Goal: Task Accomplishment & Management: Use online tool/utility

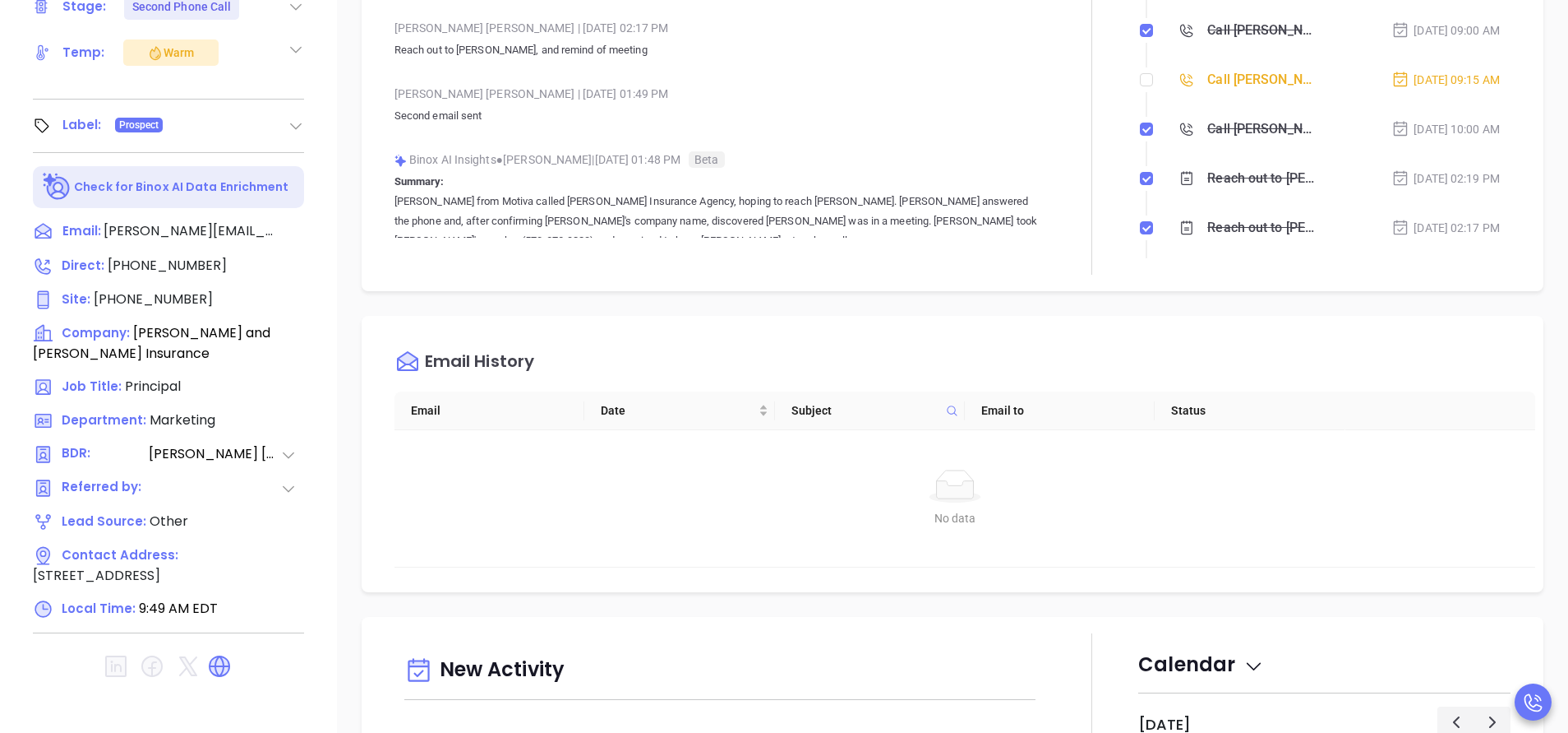
scroll to position [382, 0]
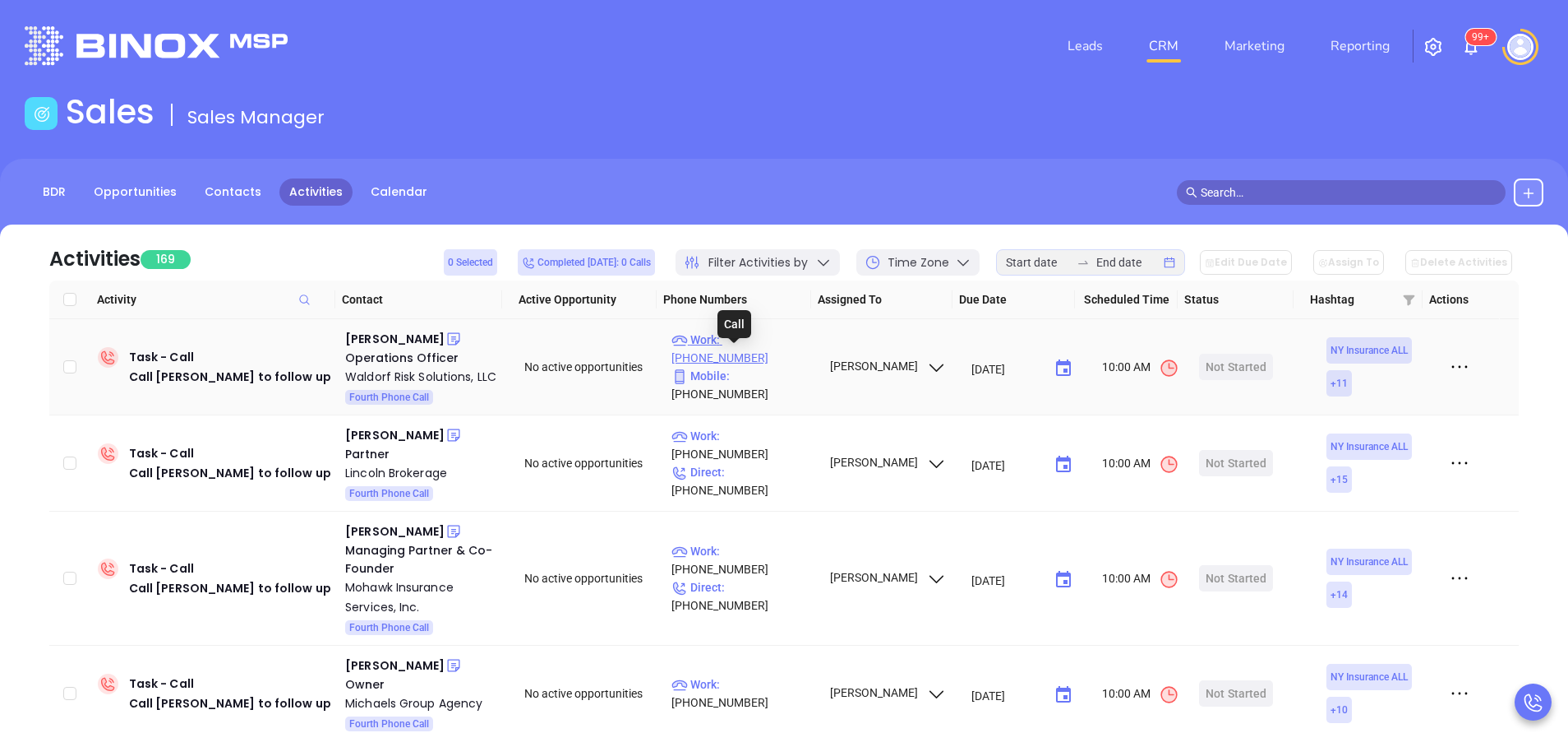
click at [764, 363] on p "Work : (631) 423-9500" at bounding box center [742, 348] width 143 height 36
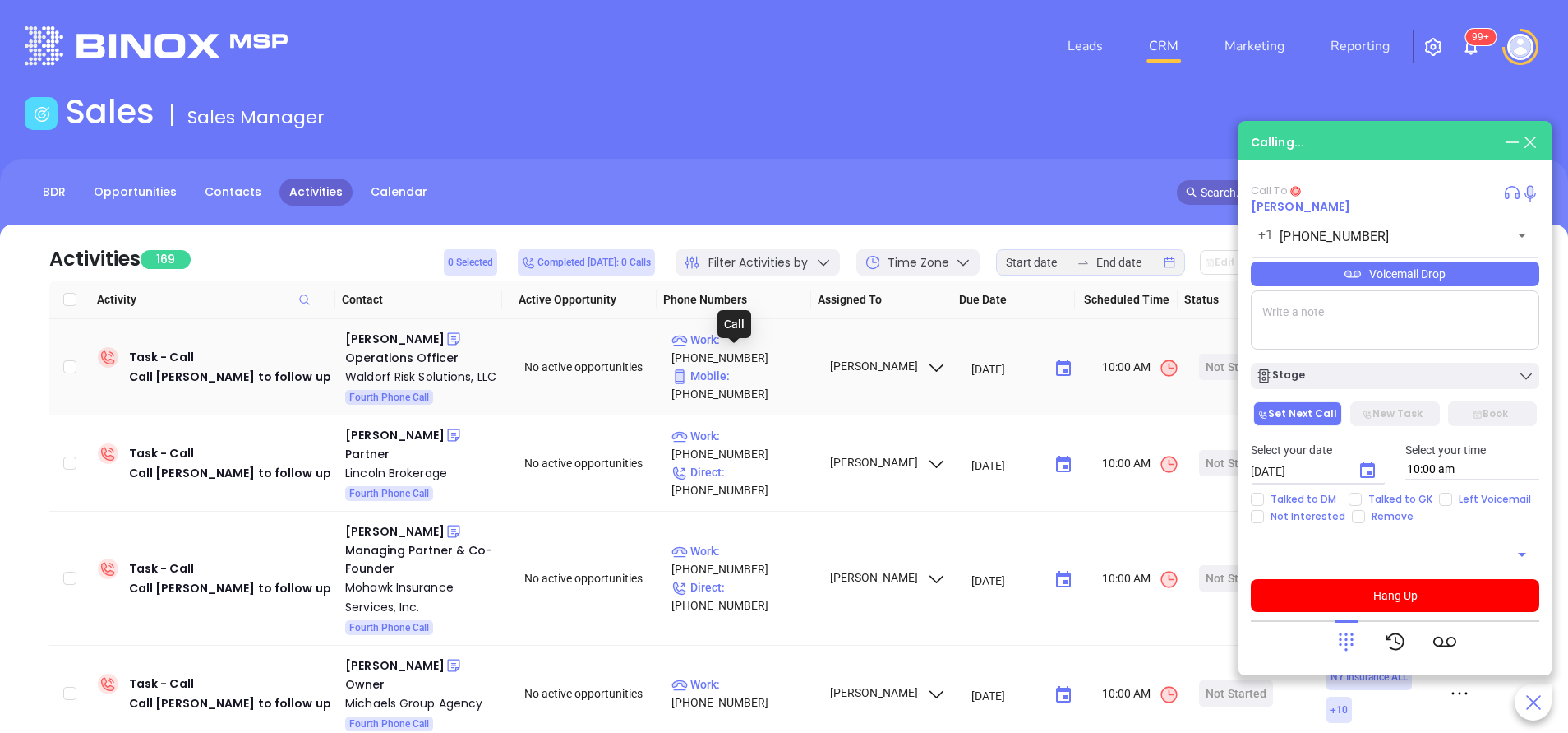
type input "[PHONE_NUMBER]"
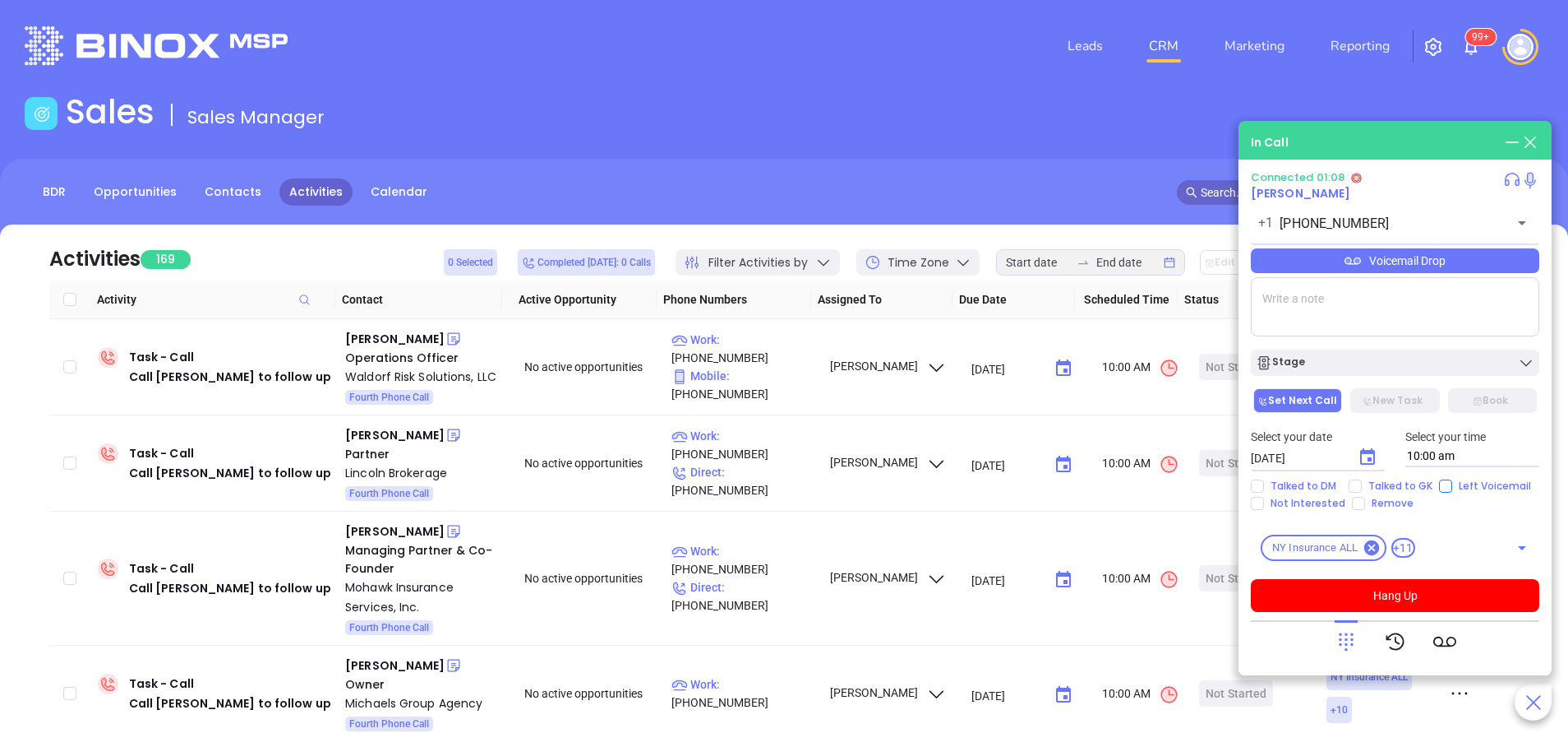
click at [1445, 486] on input "Left Voicemail" at bounding box center [1445, 485] width 13 height 13
checkbox input "true"
click at [1436, 593] on button "Hang Up" at bounding box center [1395, 596] width 288 height 33
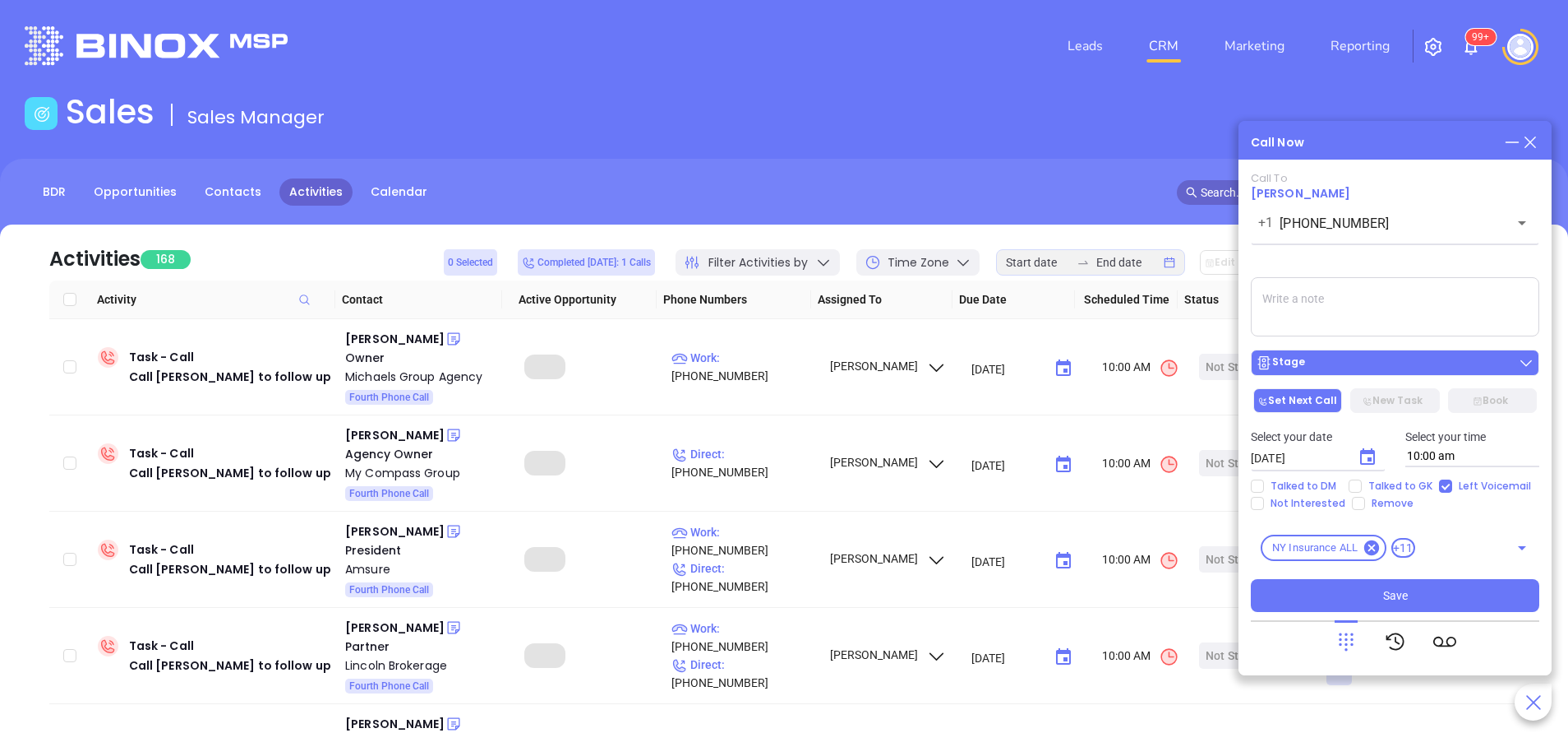
click at [1385, 373] on button "Stage" at bounding box center [1395, 363] width 288 height 26
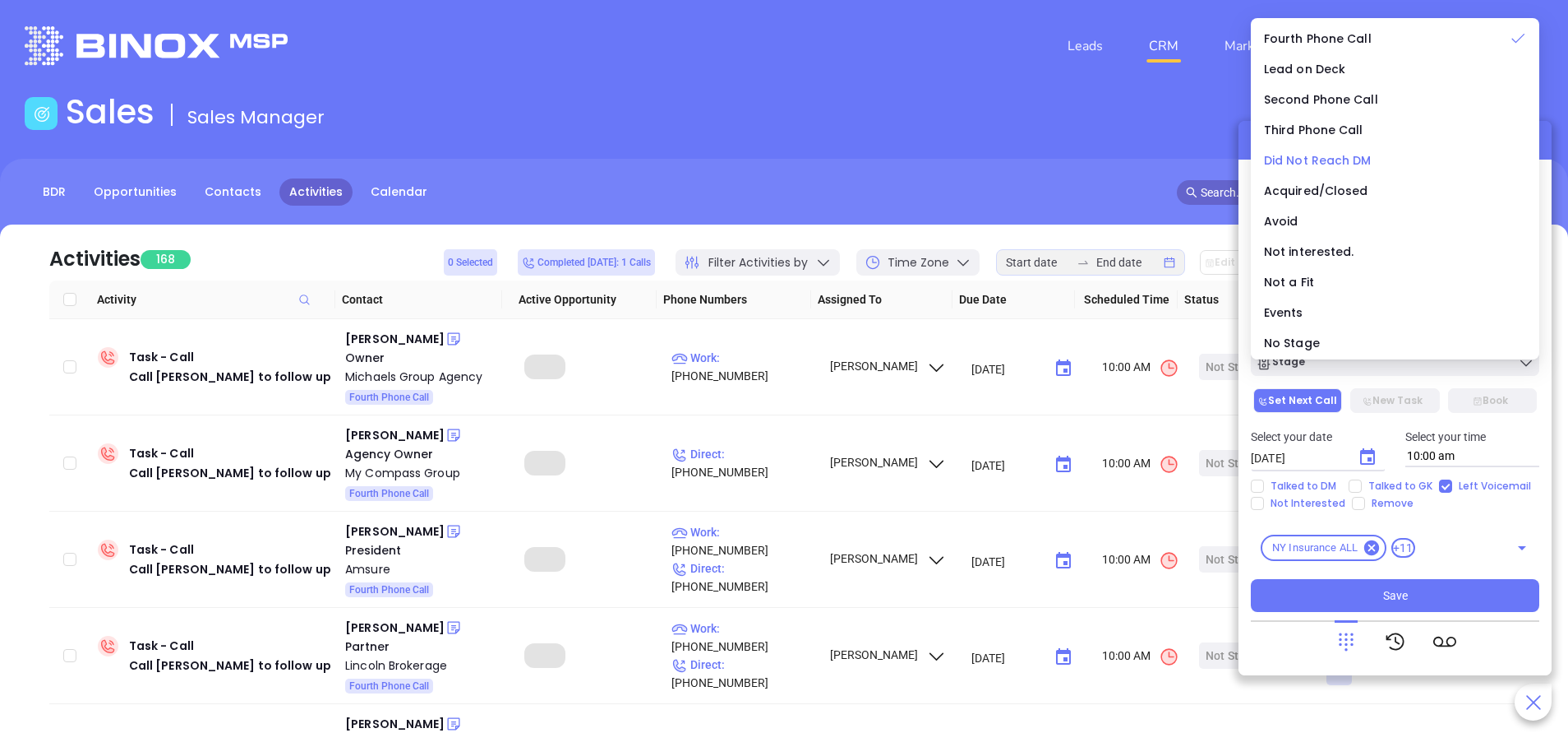
click at [1324, 163] on span "Did Not Reach DM" at bounding box center [1317, 160] width 108 height 17
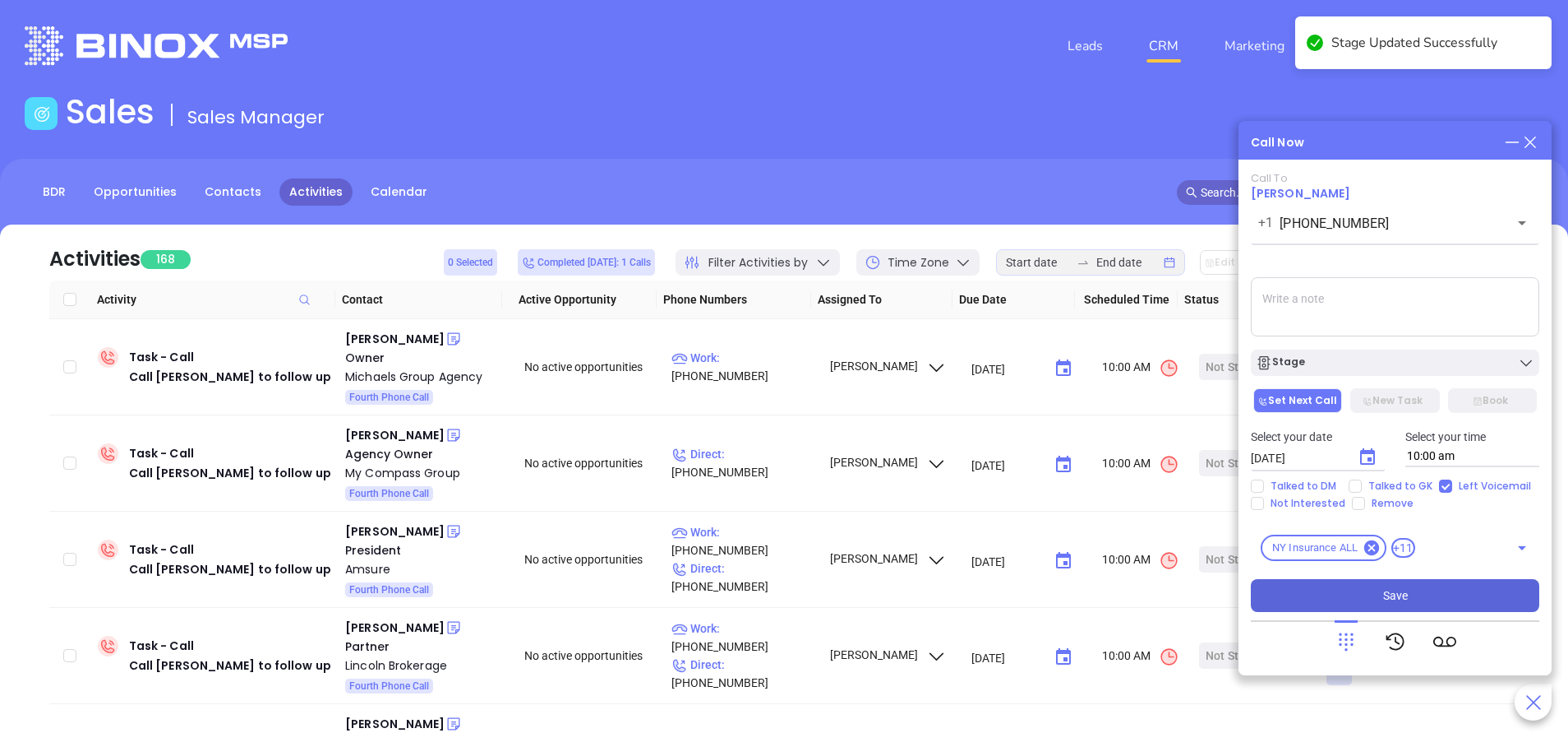
click at [1414, 594] on button "Save" at bounding box center [1395, 596] width 288 height 33
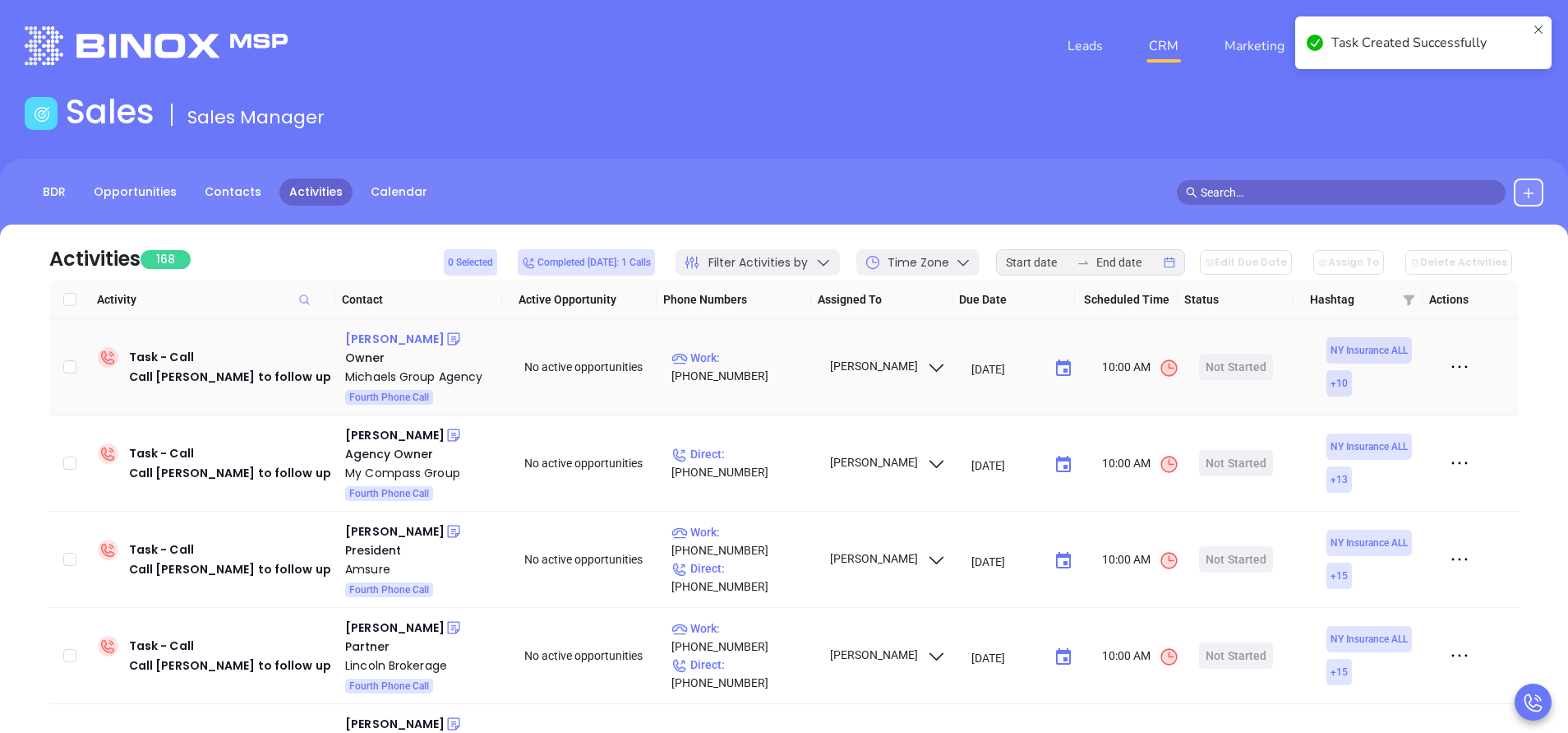
click at [421, 339] on div "Jesse Michaels" at bounding box center [395, 339] width 100 height 20
click at [758, 368] on p "Work : (631) 629-2233" at bounding box center [742, 366] width 143 height 36
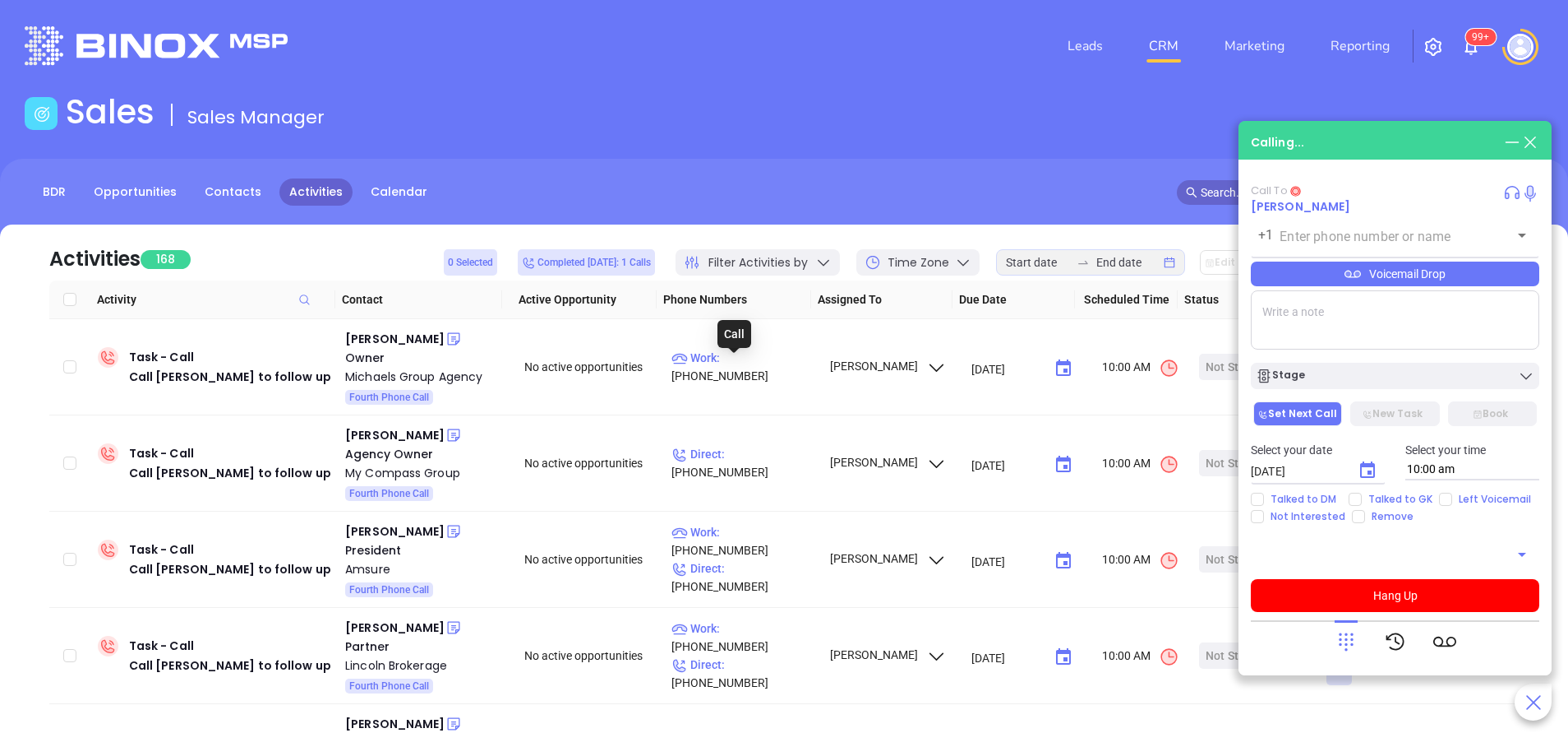
type input "(631) 629-2233"
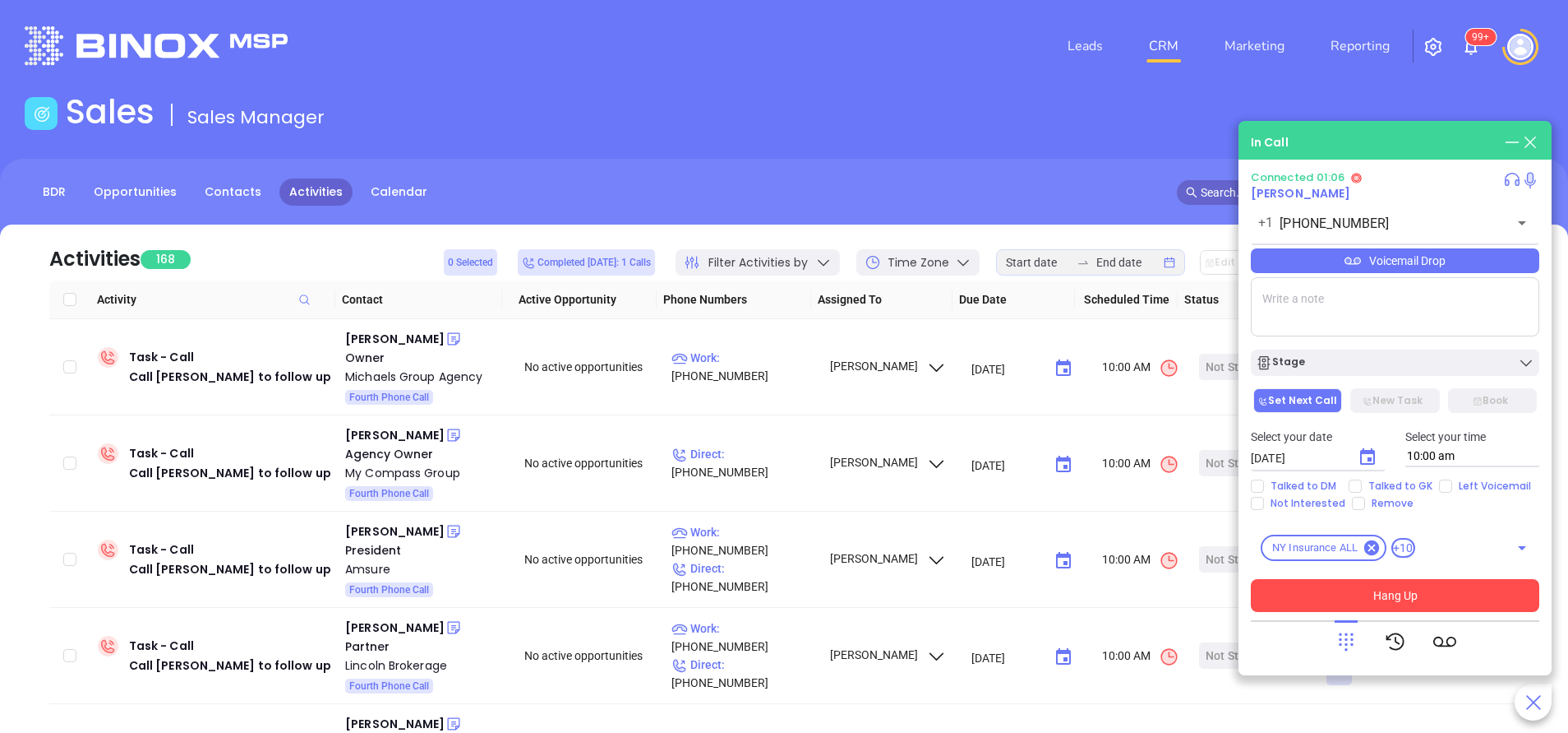
click at [1412, 597] on button "Hang Up" at bounding box center [1395, 596] width 288 height 33
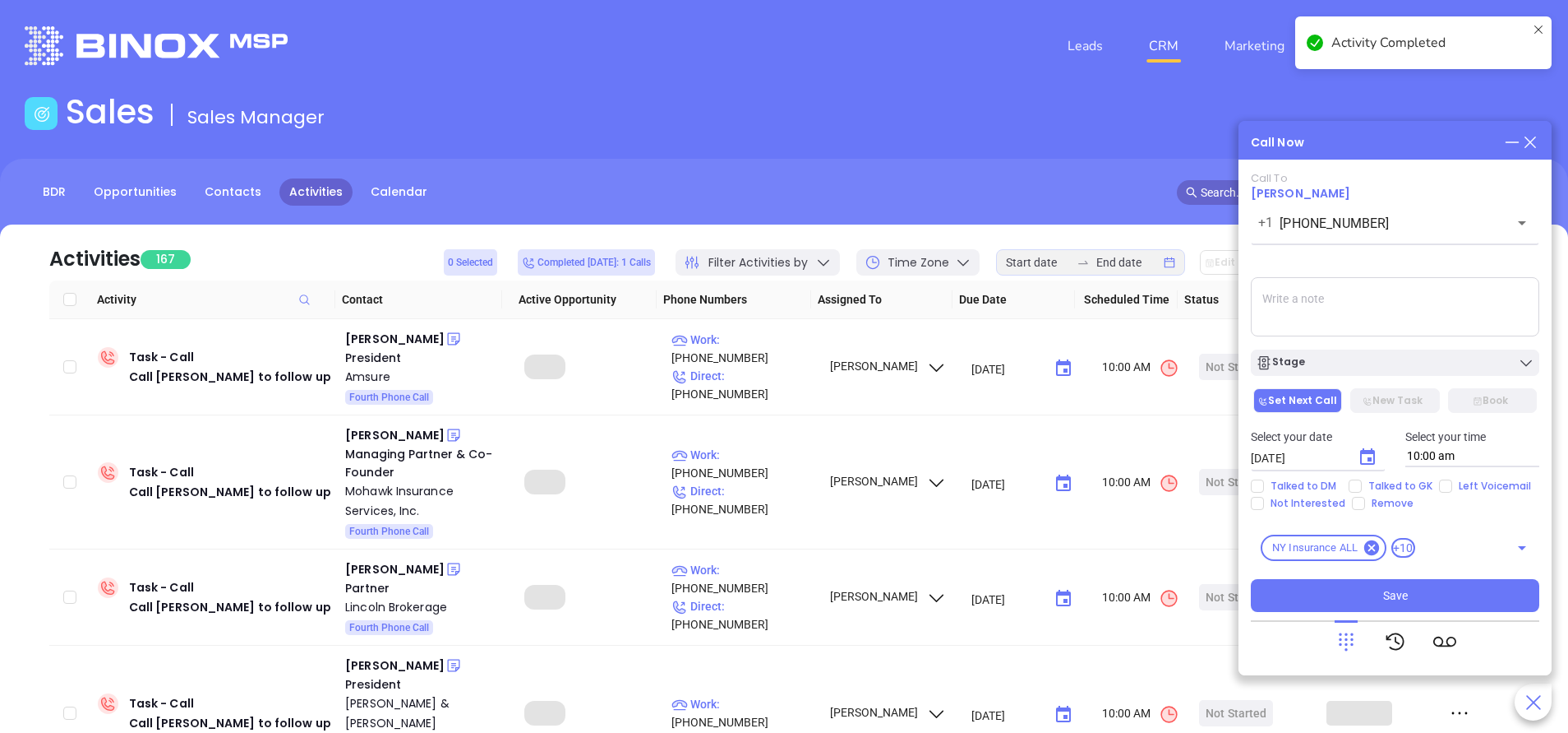
click at [1369, 370] on div "Stage" at bounding box center [1395, 363] width 278 height 17
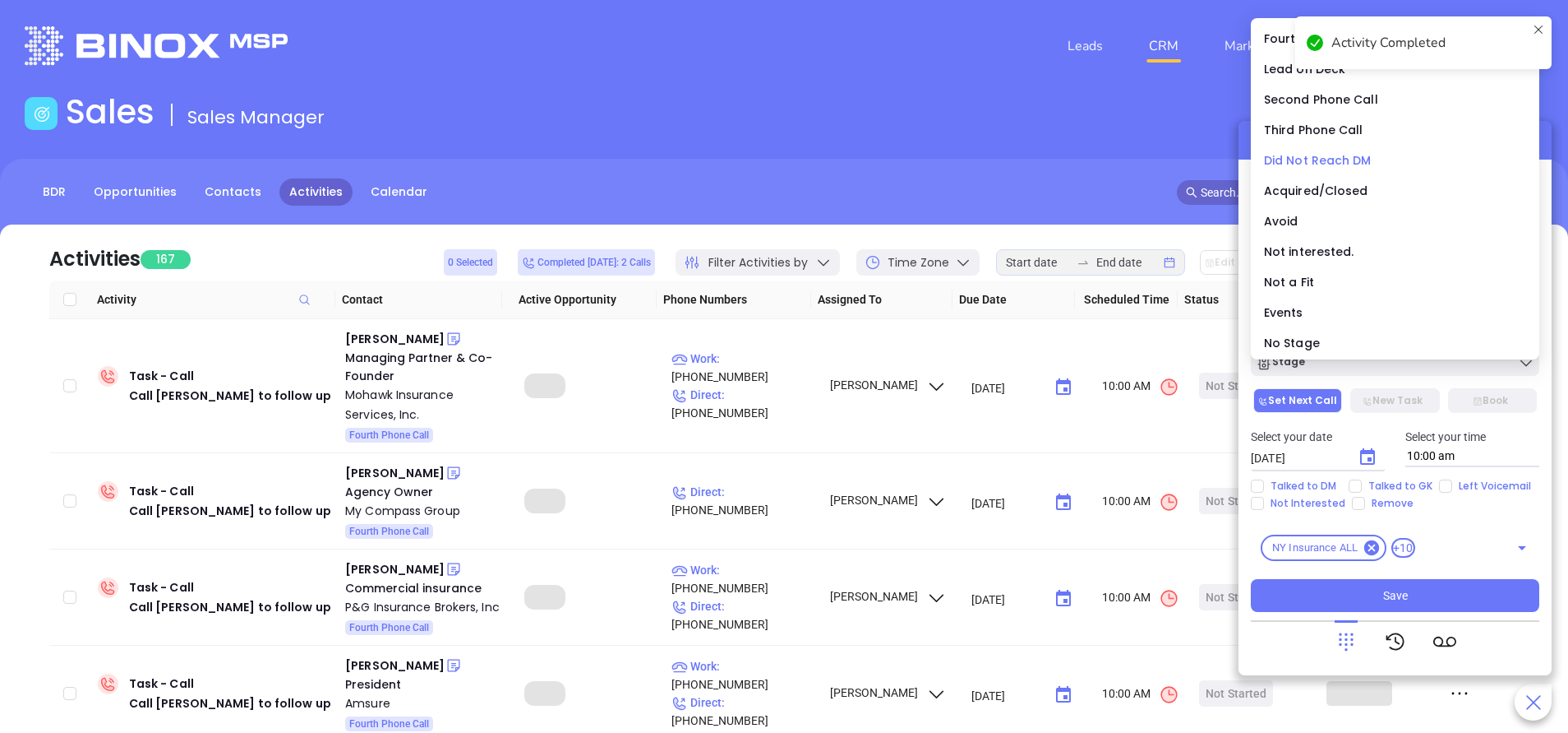
click at [1354, 161] on span "Did Not Reach DM" at bounding box center [1317, 160] width 108 height 17
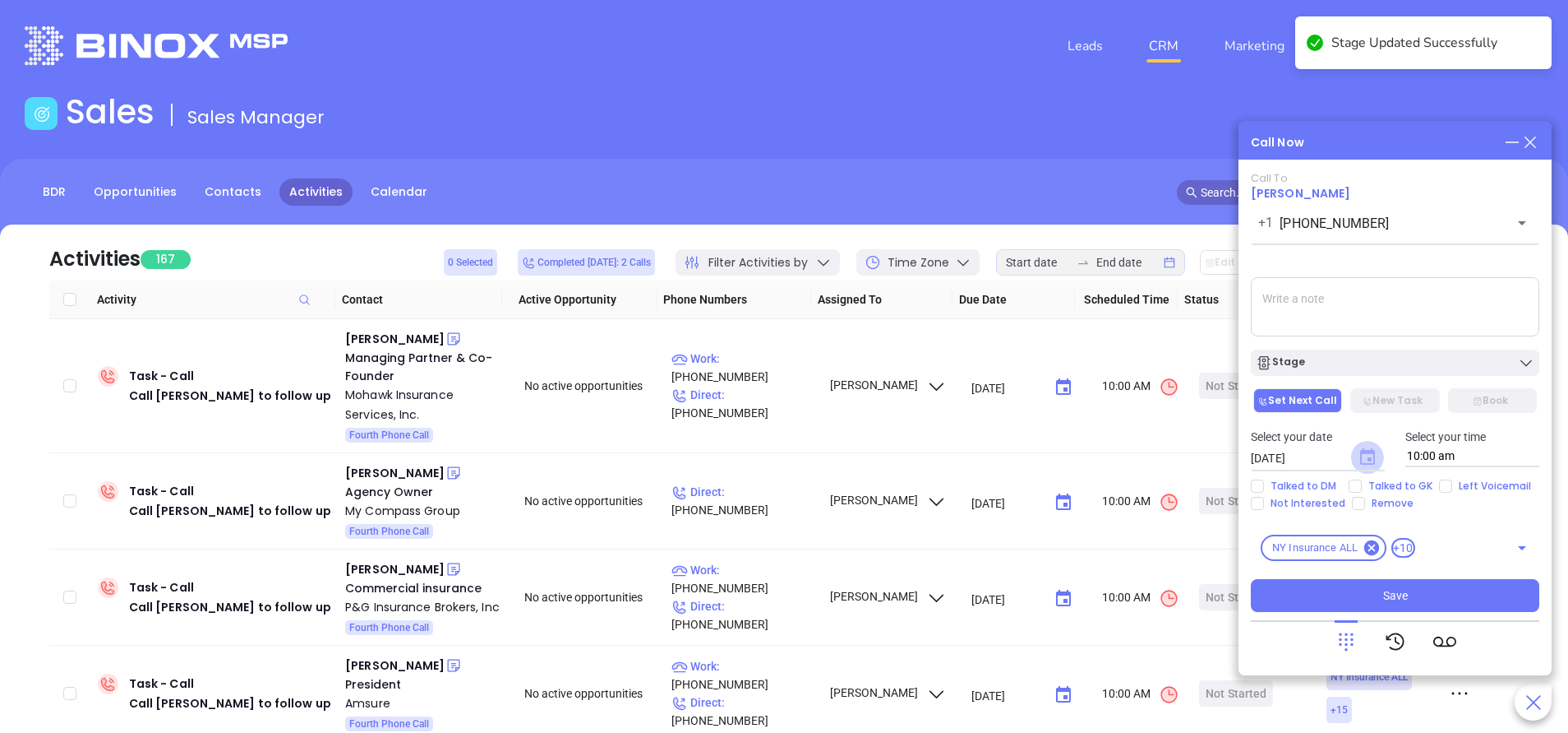
click at [1372, 457] on icon "Choose date, selected date is Oct 1, 2025" at bounding box center [1366, 456] width 15 height 17
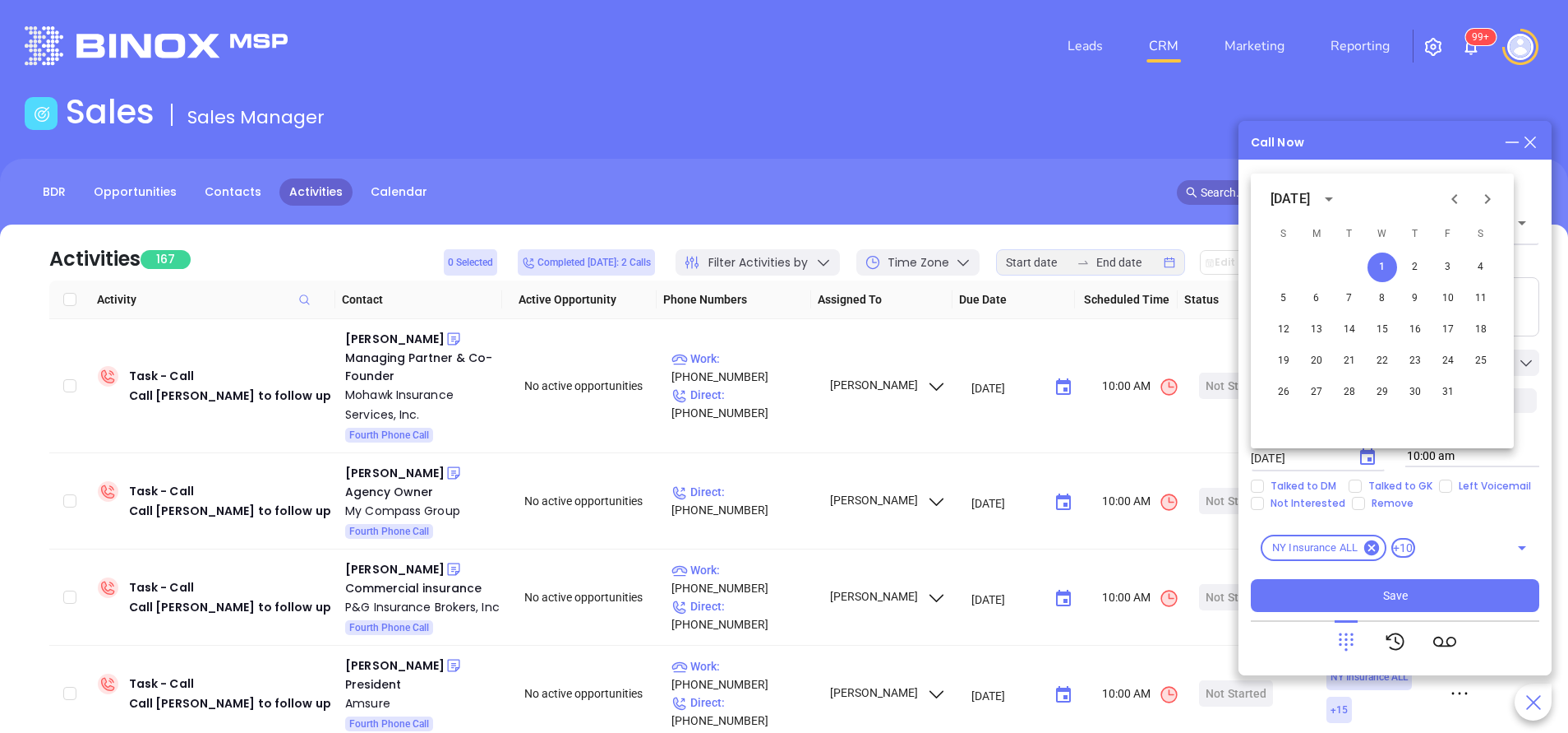
click at [1488, 513] on div "Call To Jesse Michaels +1 (631) 629-2233 ​ Voicemail Drop Stage Set Next Call N…" at bounding box center [1395, 391] width 288 height 440
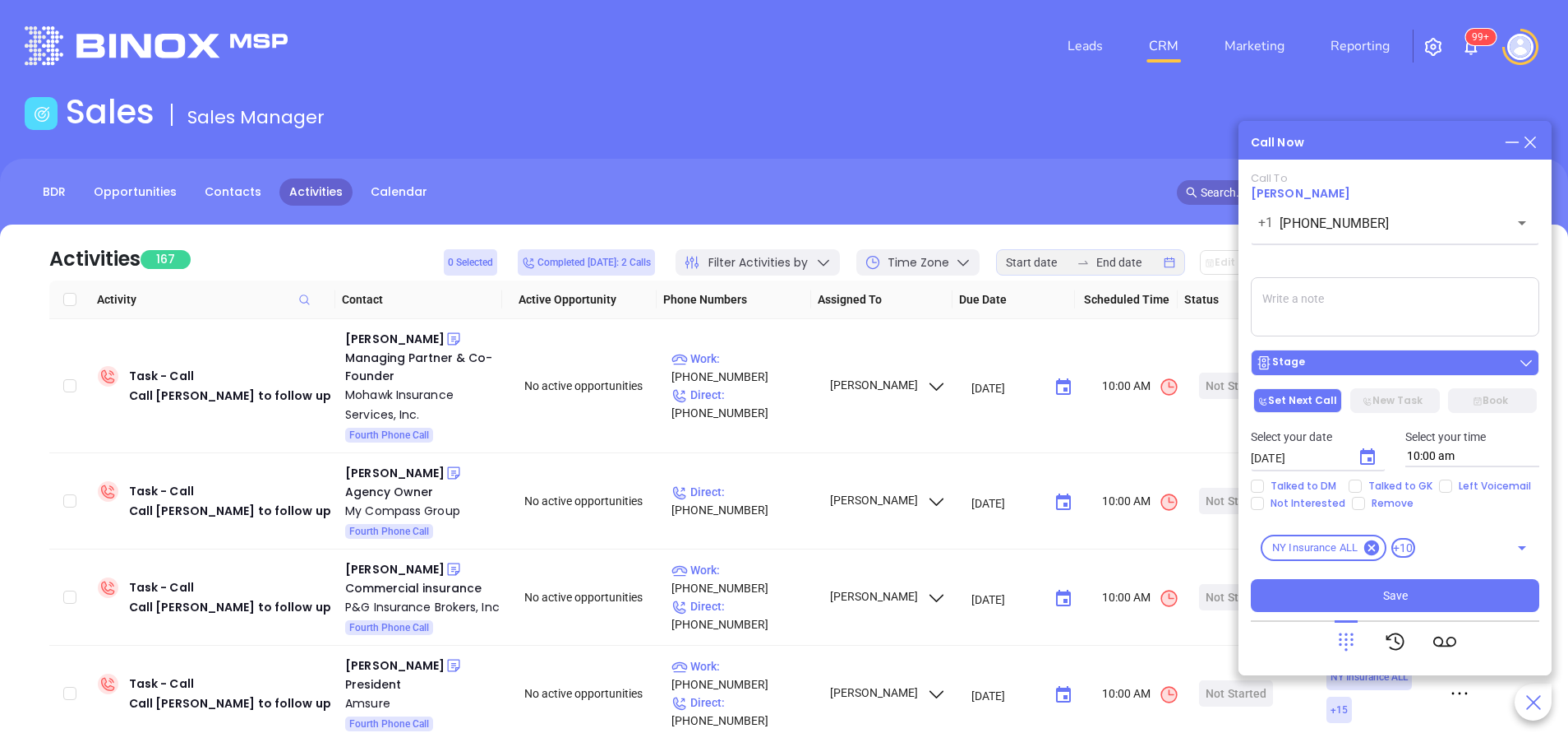
click at [1428, 363] on div "Stage" at bounding box center [1395, 363] width 278 height 17
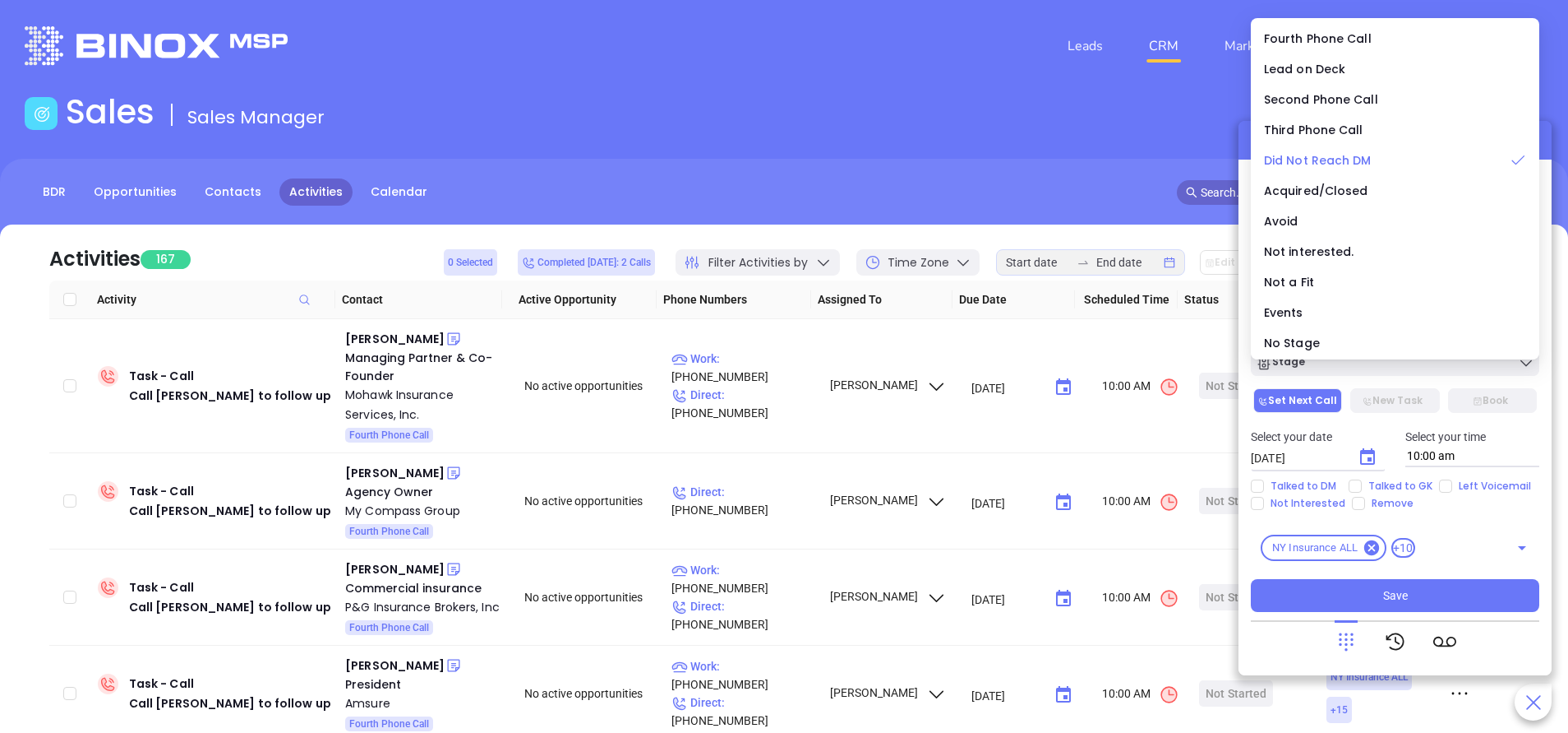
click at [1358, 162] on span "Did Not Reach DM" at bounding box center [1317, 160] width 108 height 17
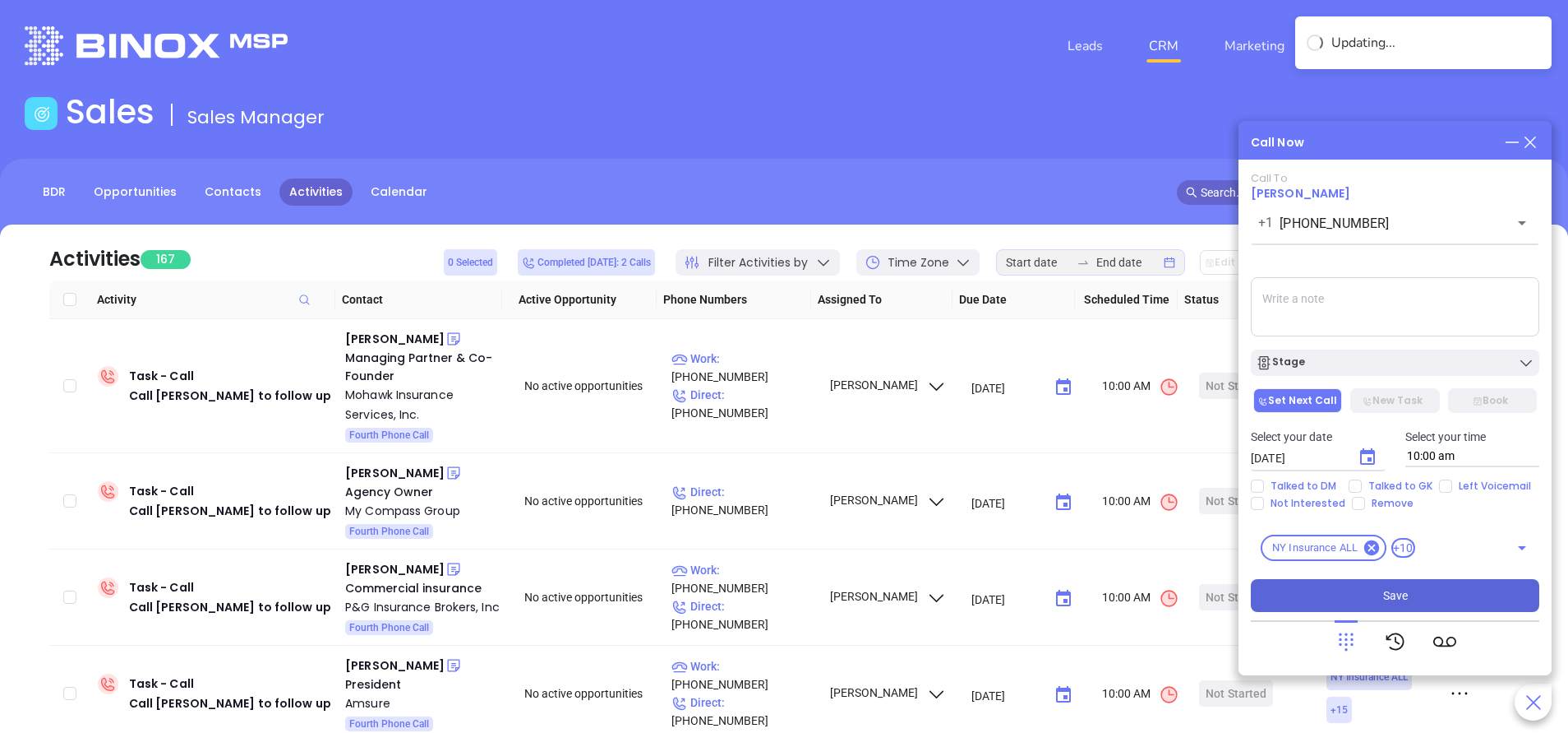
click at [1382, 585] on button "Save" at bounding box center [1395, 596] width 288 height 33
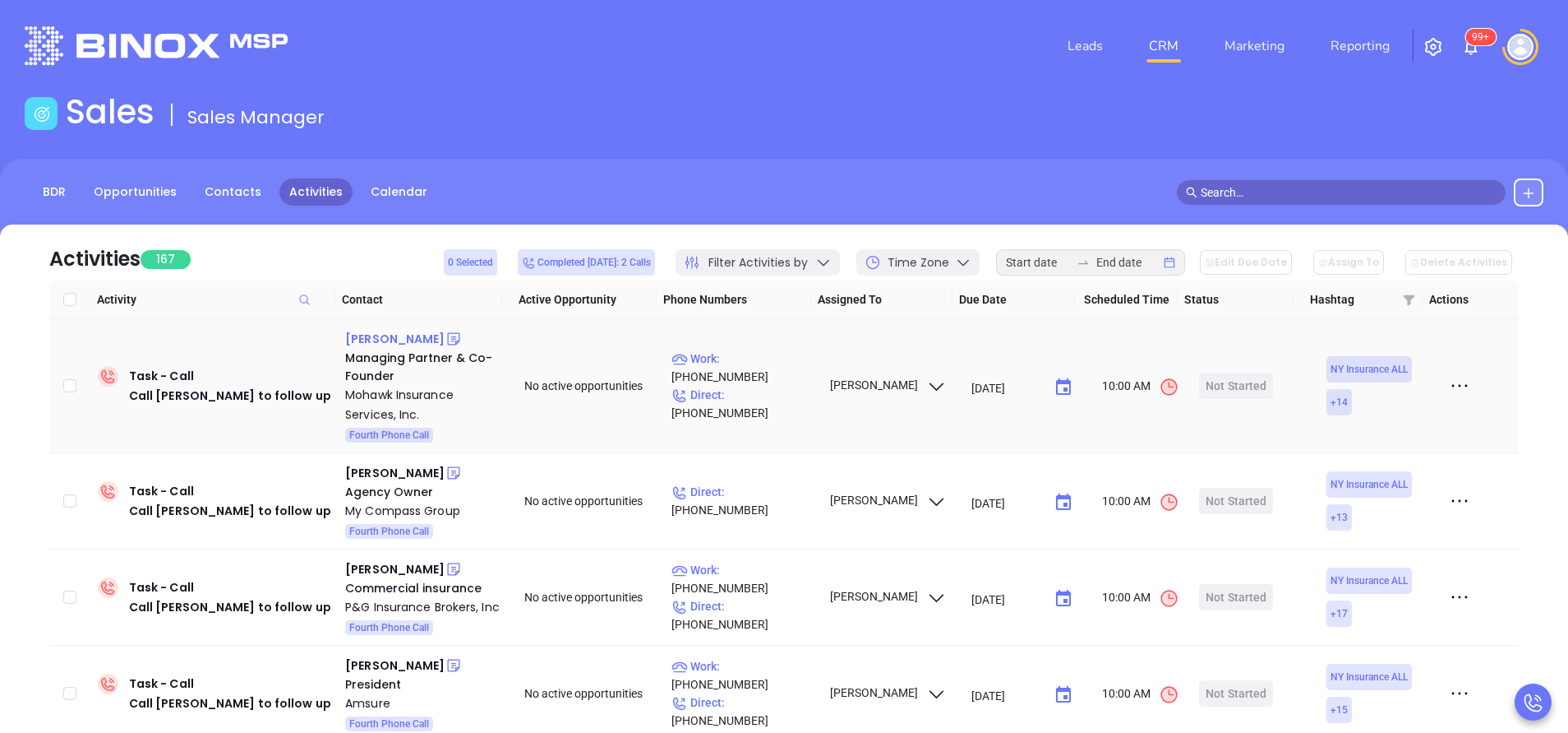
click at [400, 338] on div "Justin Riccio" at bounding box center [395, 339] width 100 height 20
click at [780, 380] on p "Work : (518) 360-0030" at bounding box center [742, 367] width 143 height 36
type input "(518) 360-0030"
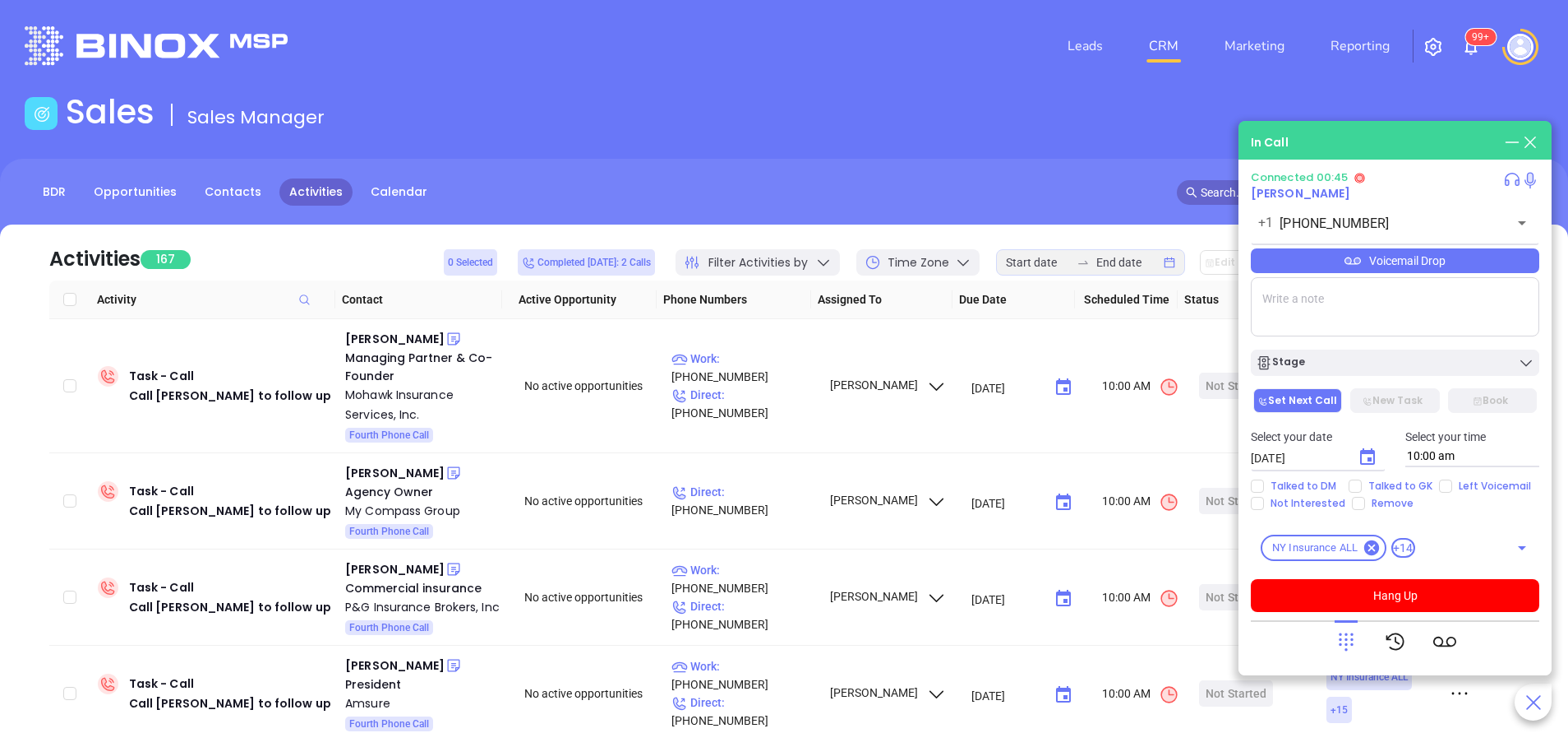
click at [1437, 254] on div "Voicemail Drop" at bounding box center [1395, 260] width 288 height 24
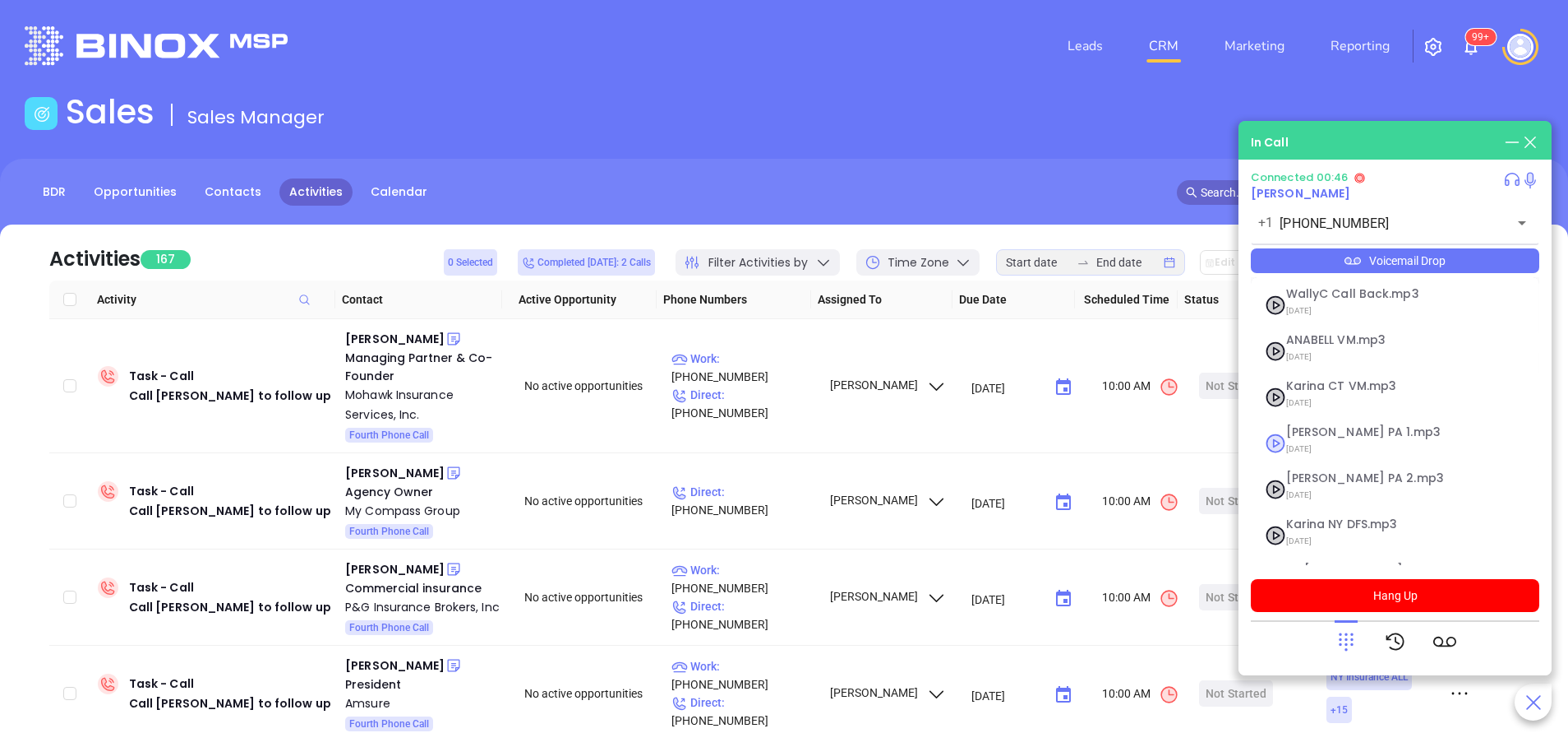
scroll to position [179, 0]
click at [1307, 488] on span "Vicky NY.mp3" at bounding box center [1374, 483] width 177 height 13
checkbox input "true"
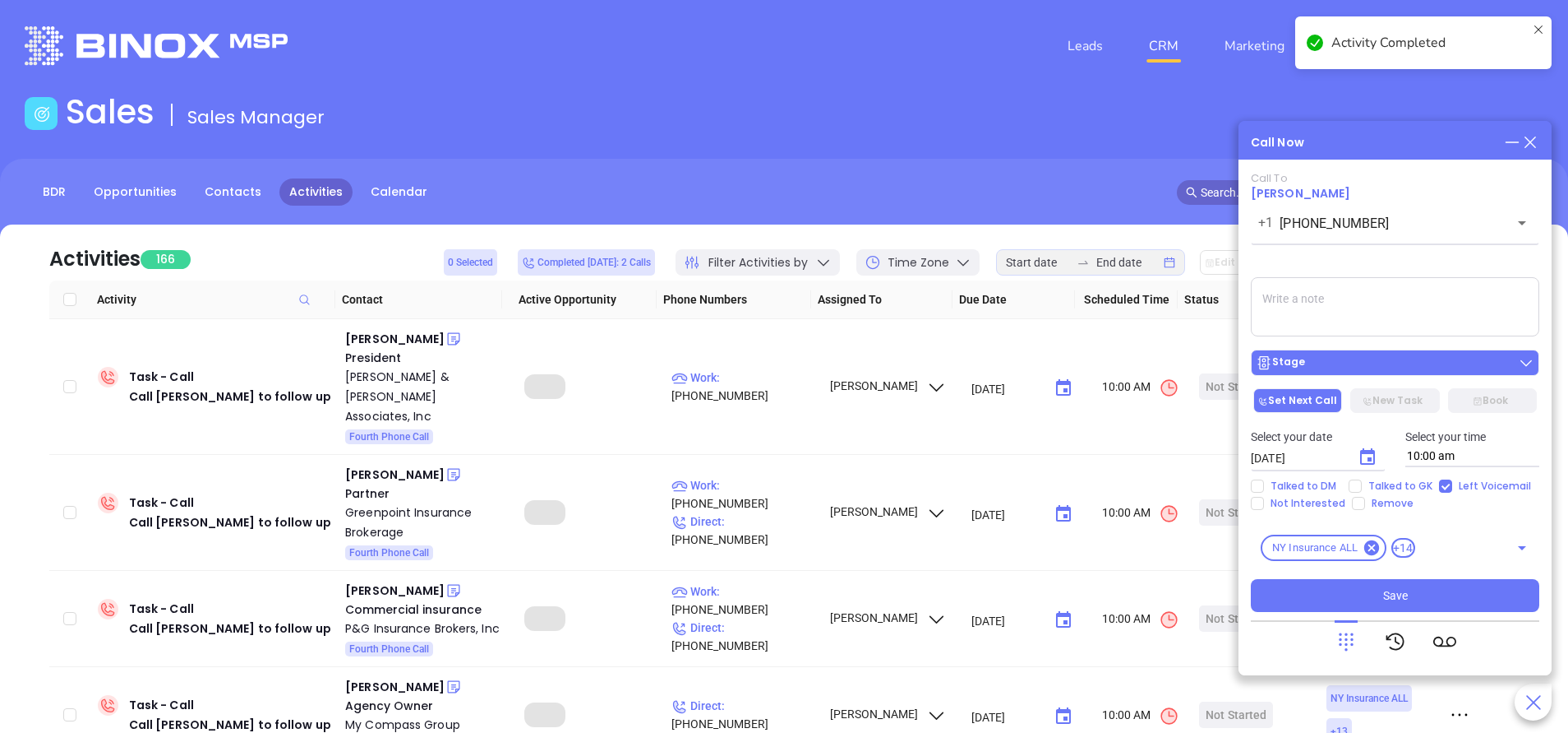
click at [1375, 355] on div "Stage" at bounding box center [1395, 363] width 278 height 17
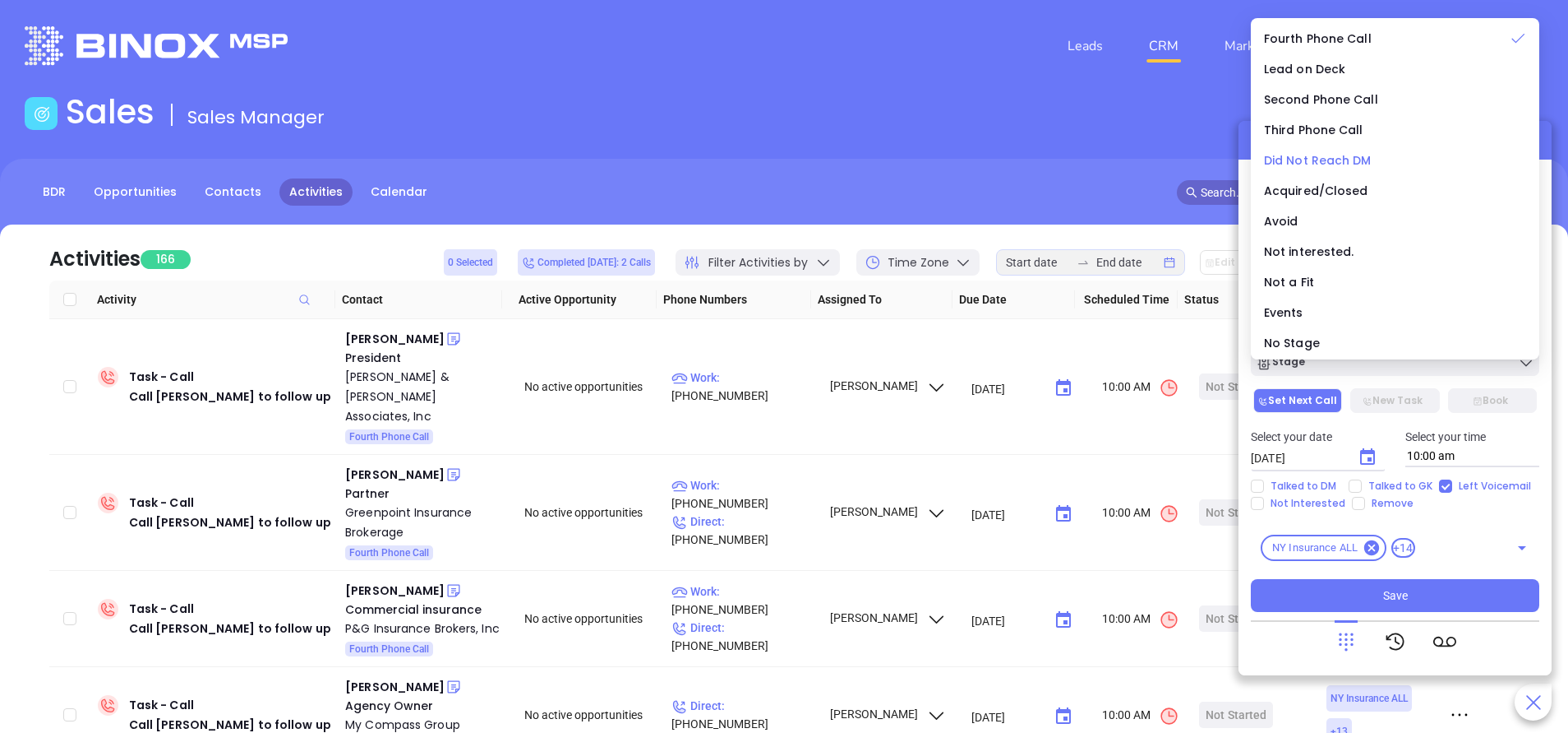
click at [1345, 161] on span "Did Not Reach DM" at bounding box center [1317, 160] width 108 height 17
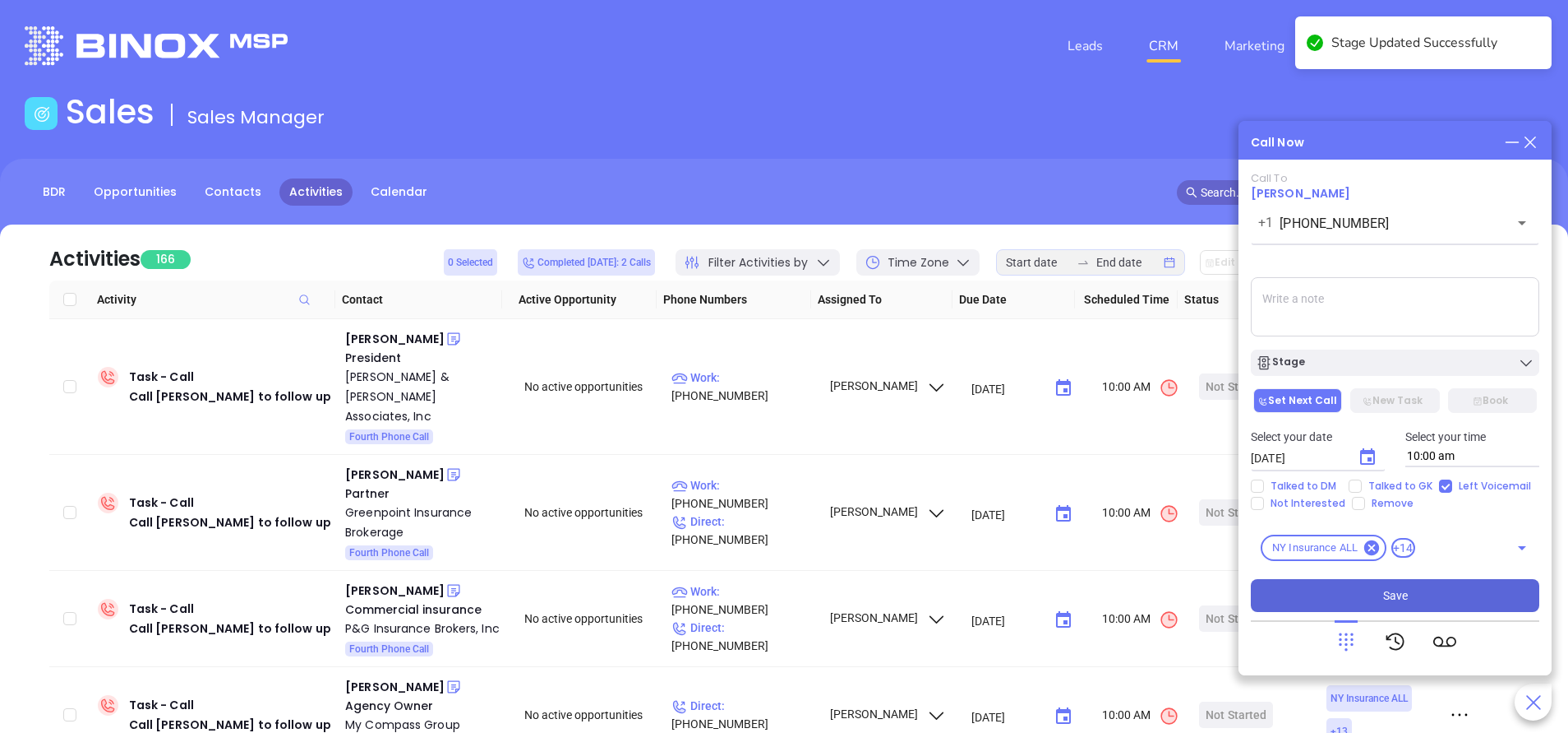
click at [1459, 594] on button "Save" at bounding box center [1395, 596] width 288 height 33
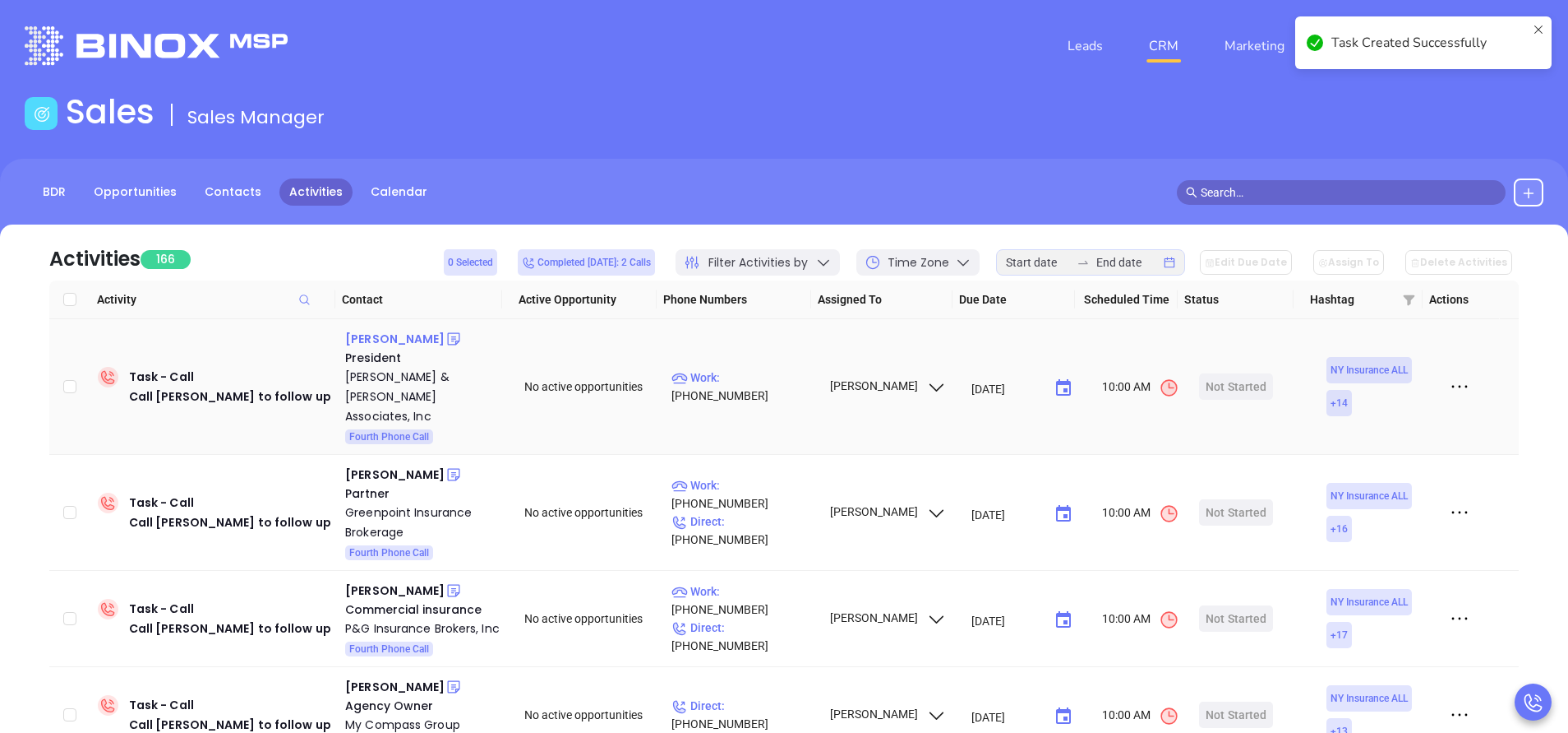
click at [391, 338] on div "Scott Taylor" at bounding box center [395, 339] width 100 height 20
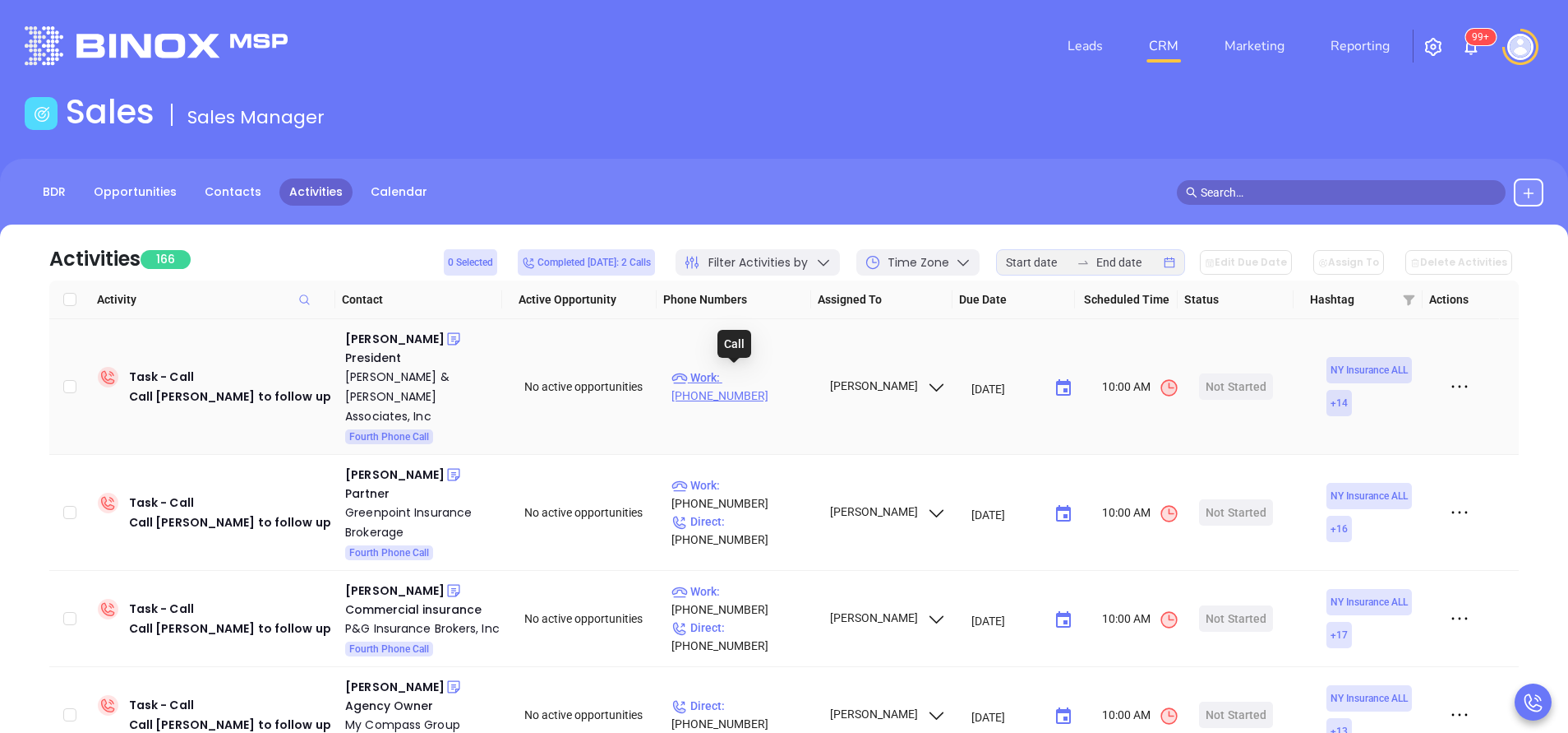
click at [774, 375] on p "Work : (212) 490-8511" at bounding box center [742, 386] width 143 height 36
type input "(212) 490-8511"
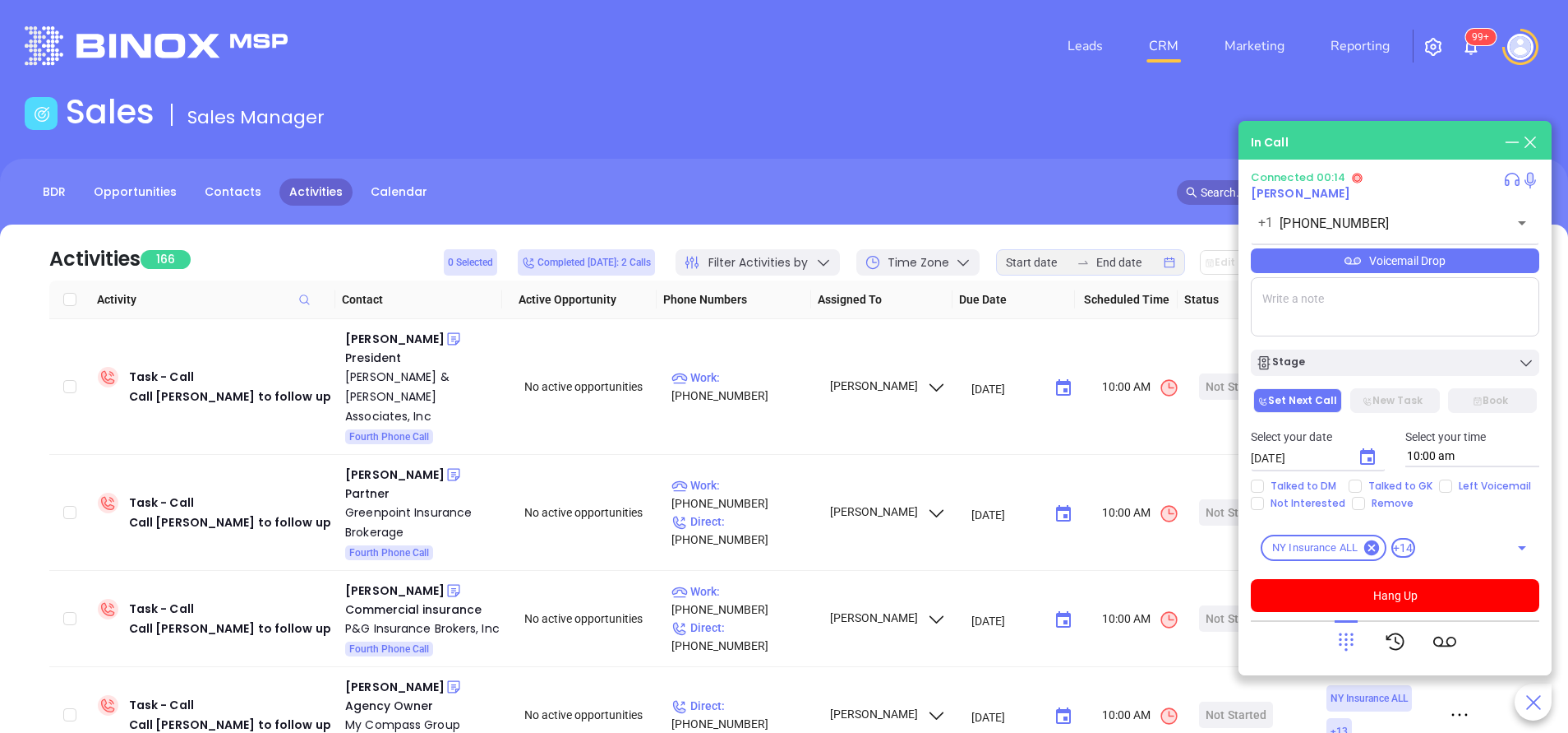
click at [1343, 645] on icon at bounding box center [1345, 641] width 23 height 23
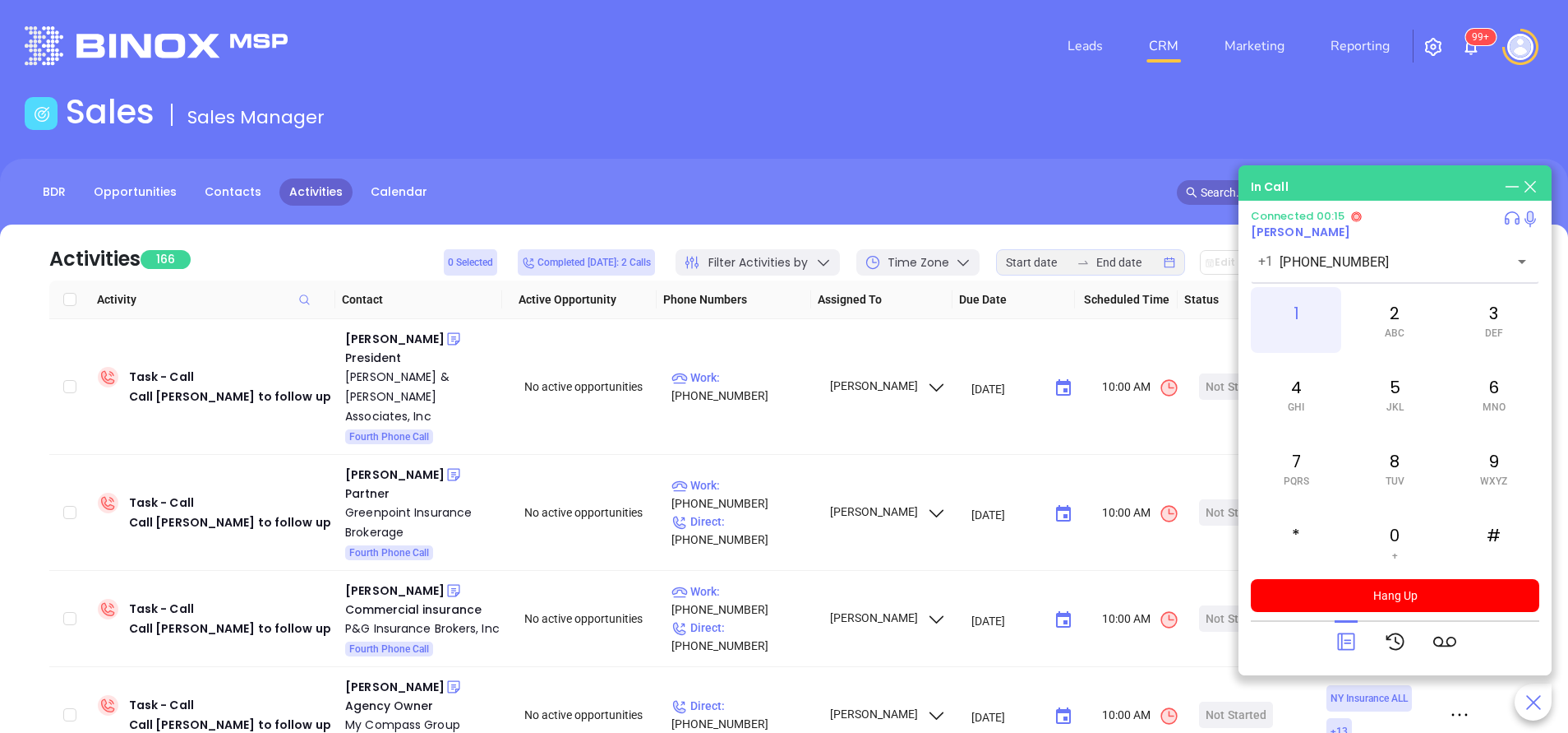
click at [1281, 318] on div "1" at bounding box center [1296, 319] width 90 height 66
click at [1292, 469] on div "7 PQRS" at bounding box center [1296, 467] width 90 height 66
click at [1383, 324] on div "2 ABC" at bounding box center [1395, 319] width 90 height 66
drag, startPoint x: 1486, startPoint y: 383, endPoint x: 1496, endPoint y: 391, distance: 12.8
click at [1496, 391] on div "6 MNO" at bounding box center [1494, 393] width 90 height 66
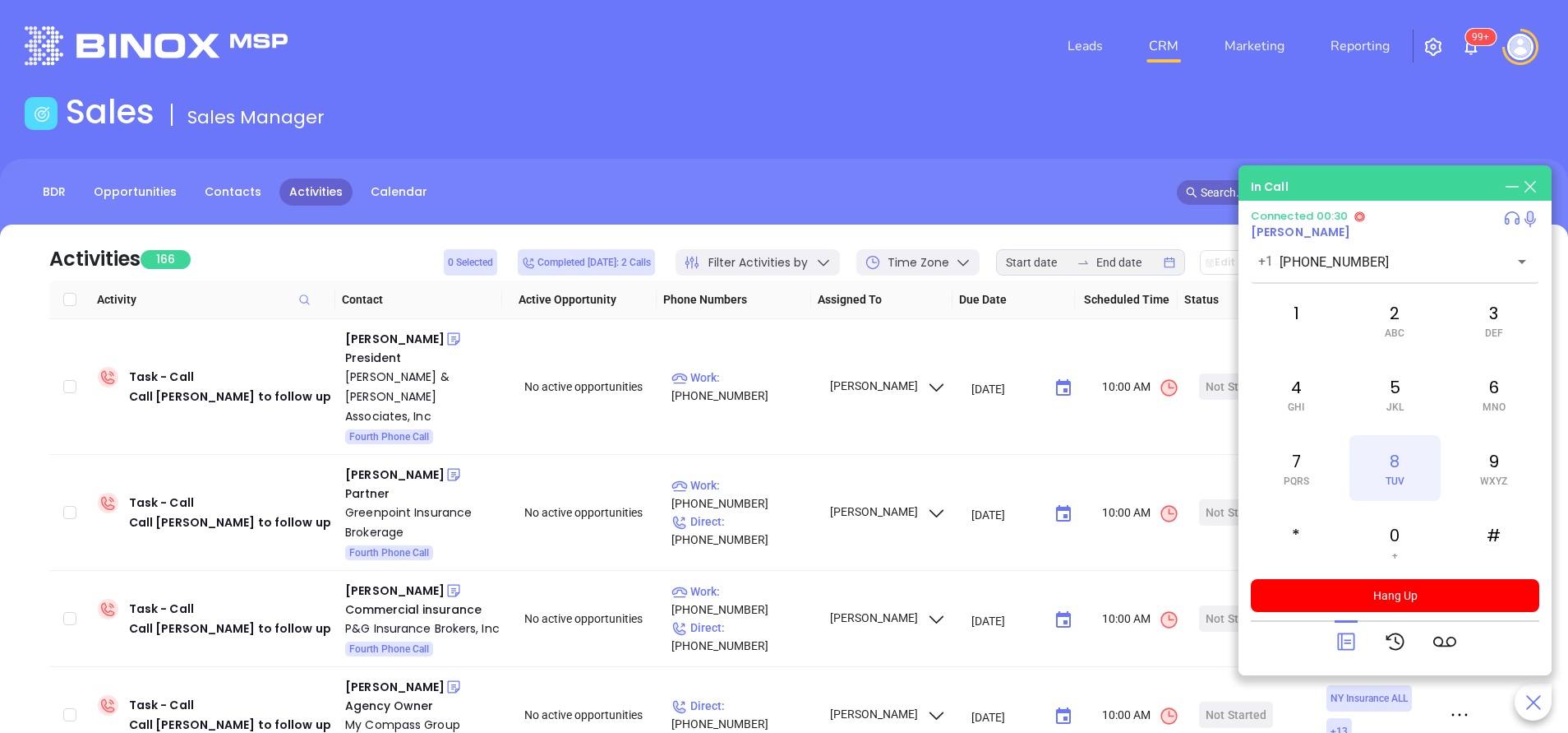
drag, startPoint x: 1496, startPoint y: 391, endPoint x: 1403, endPoint y: 466, distance: 119.5
click at [1403, 466] on div "8 TUV" at bounding box center [1395, 467] width 90 height 66
click at [1309, 309] on div "1" at bounding box center [1296, 319] width 90 height 66
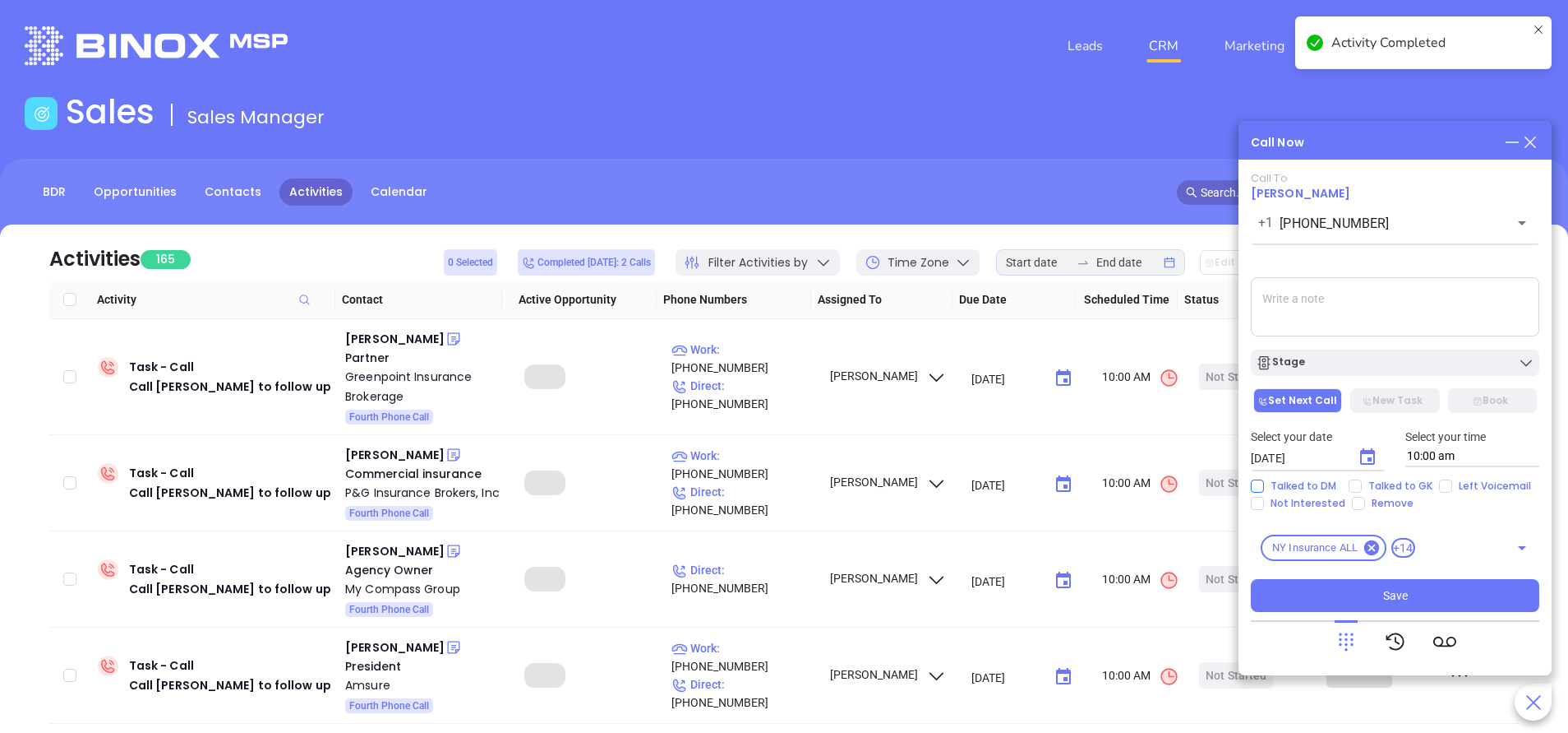
click at [1257, 484] on input "Talked to DM" at bounding box center [1257, 485] width 13 height 13
checkbox input "true"
click at [1257, 504] on input "Not Interested" at bounding box center [1257, 503] width 13 height 13
checkbox input "true"
click at [1379, 366] on div "Stage" at bounding box center [1395, 363] width 278 height 17
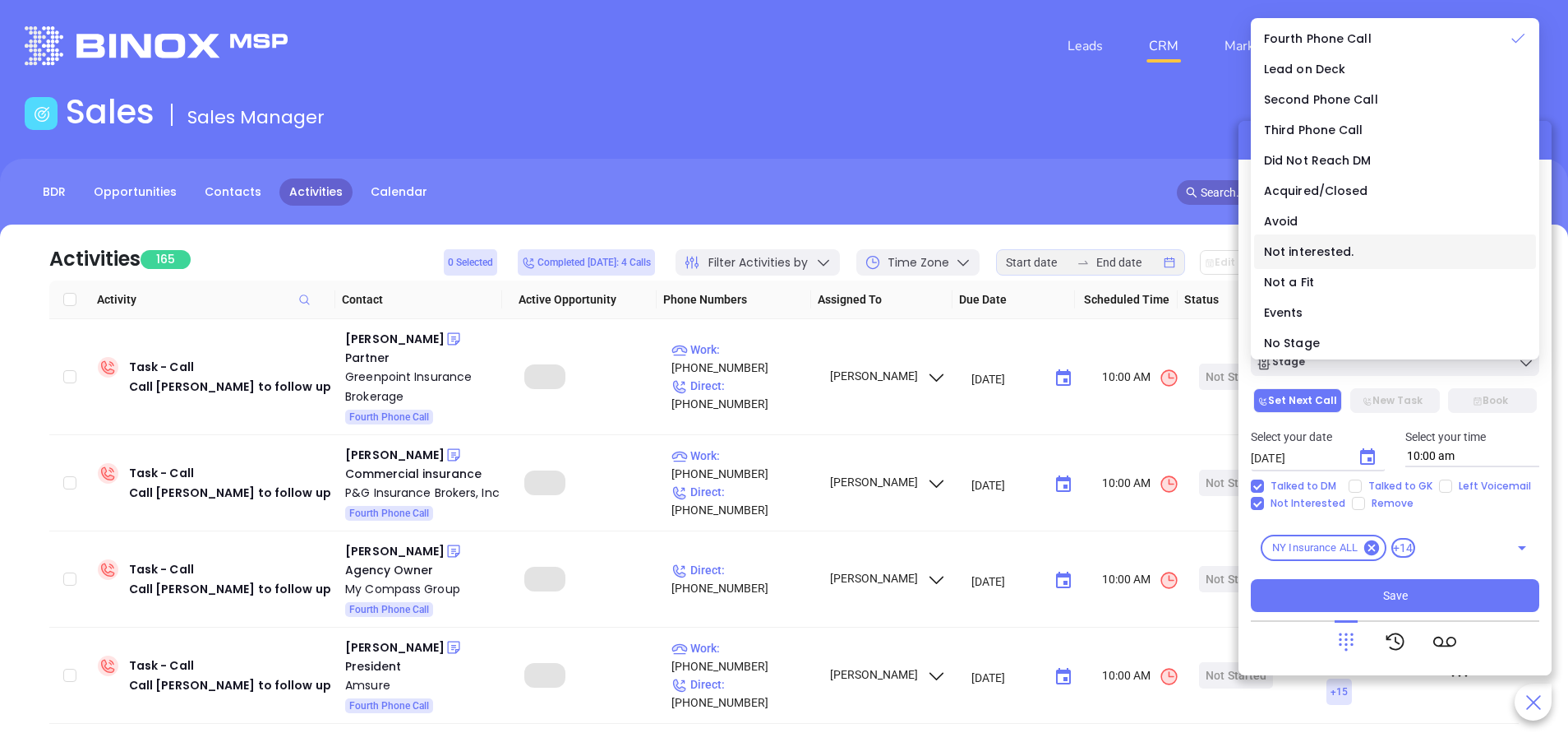
click at [1323, 250] on span "Not interested." at bounding box center [1308, 251] width 90 height 17
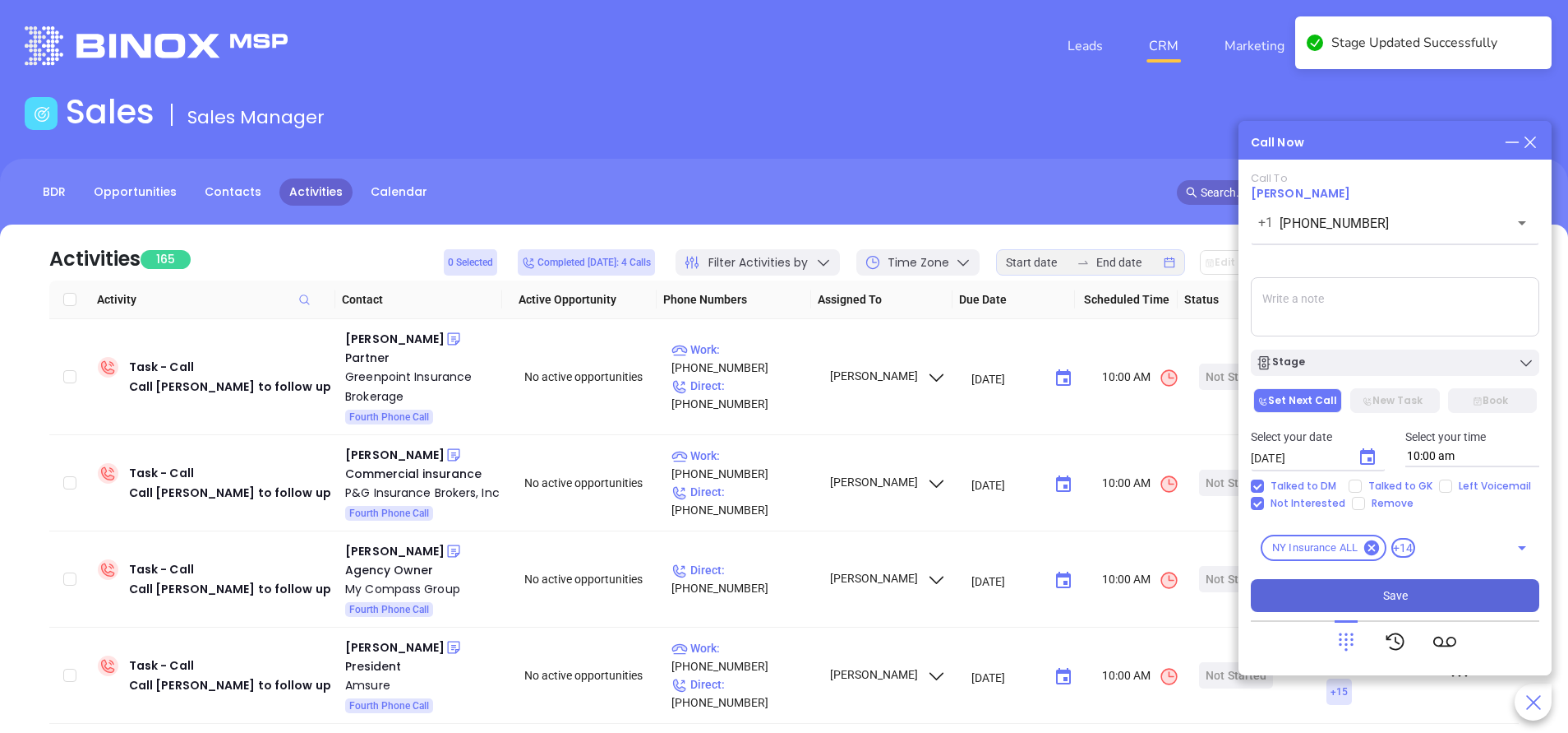
click at [1345, 592] on button "Save" at bounding box center [1395, 596] width 288 height 33
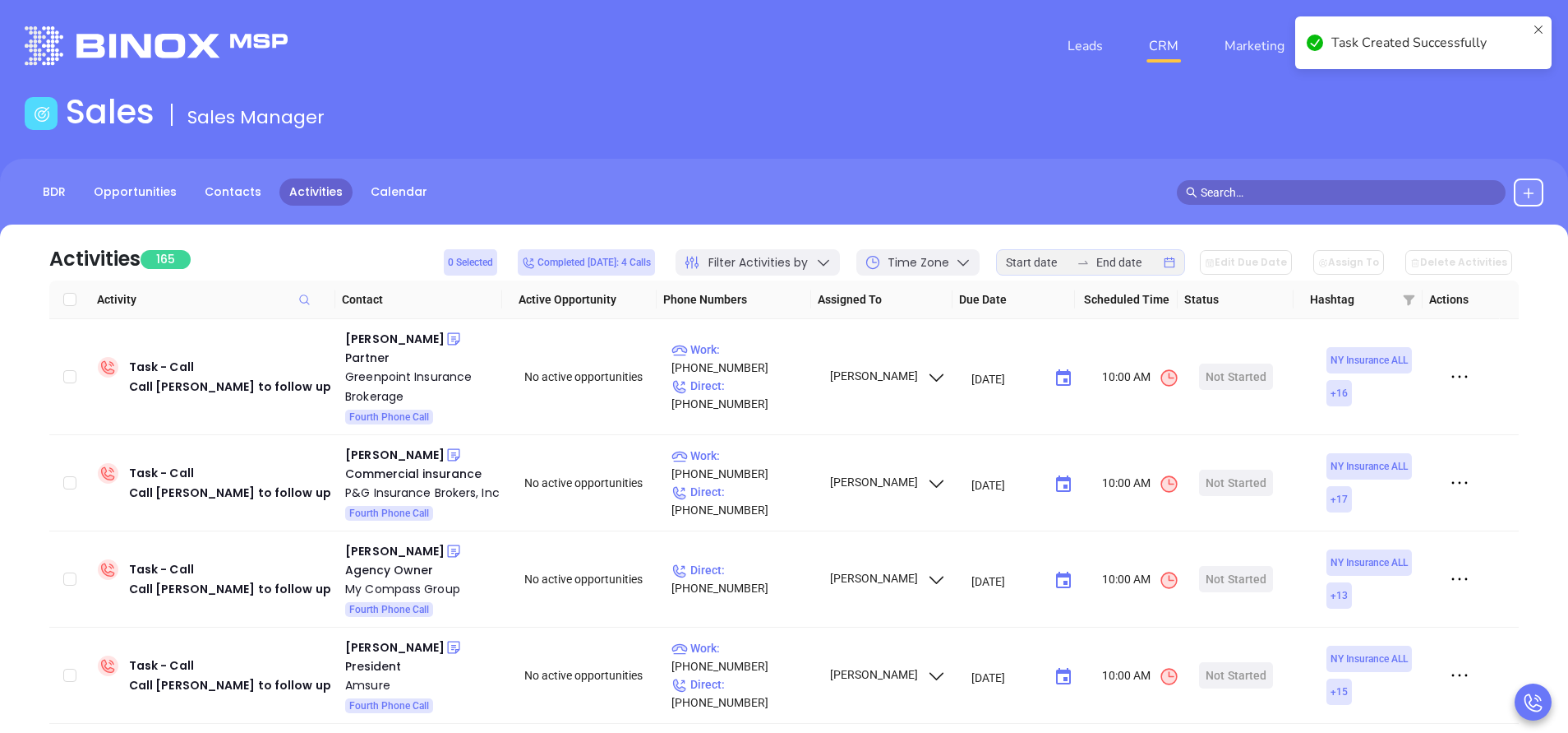
drag, startPoint x: 906, startPoint y: 100, endPoint x: 908, endPoint y: 113, distance: 13.2
click at [905, 96] on div "Sales Sales Manager" at bounding box center [784, 115] width 1539 height 46
click at [1540, 24] on div "Task Created Successfully" at bounding box center [1423, 43] width 257 height 53
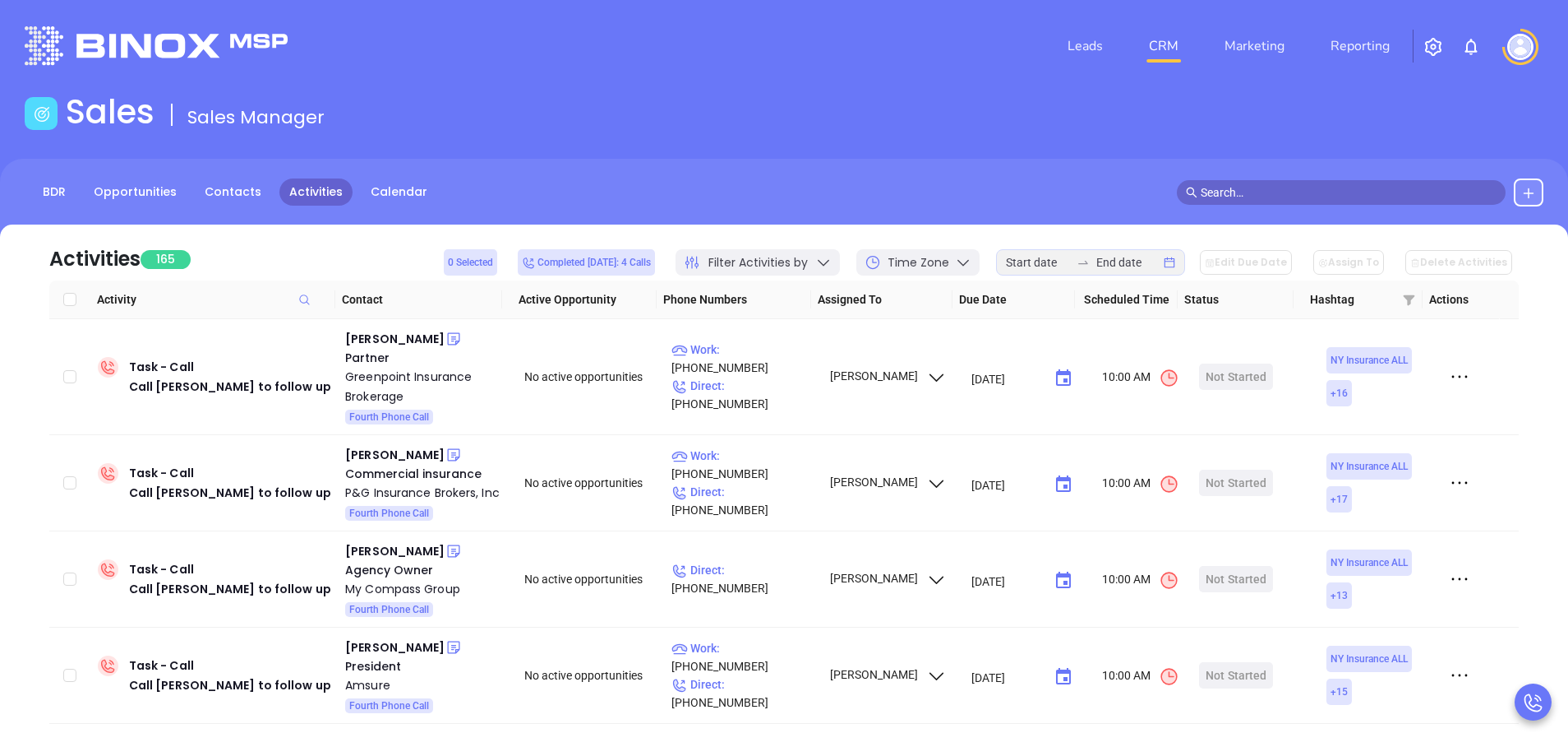
click at [1469, 44] on img at bounding box center [1471, 47] width 20 height 20
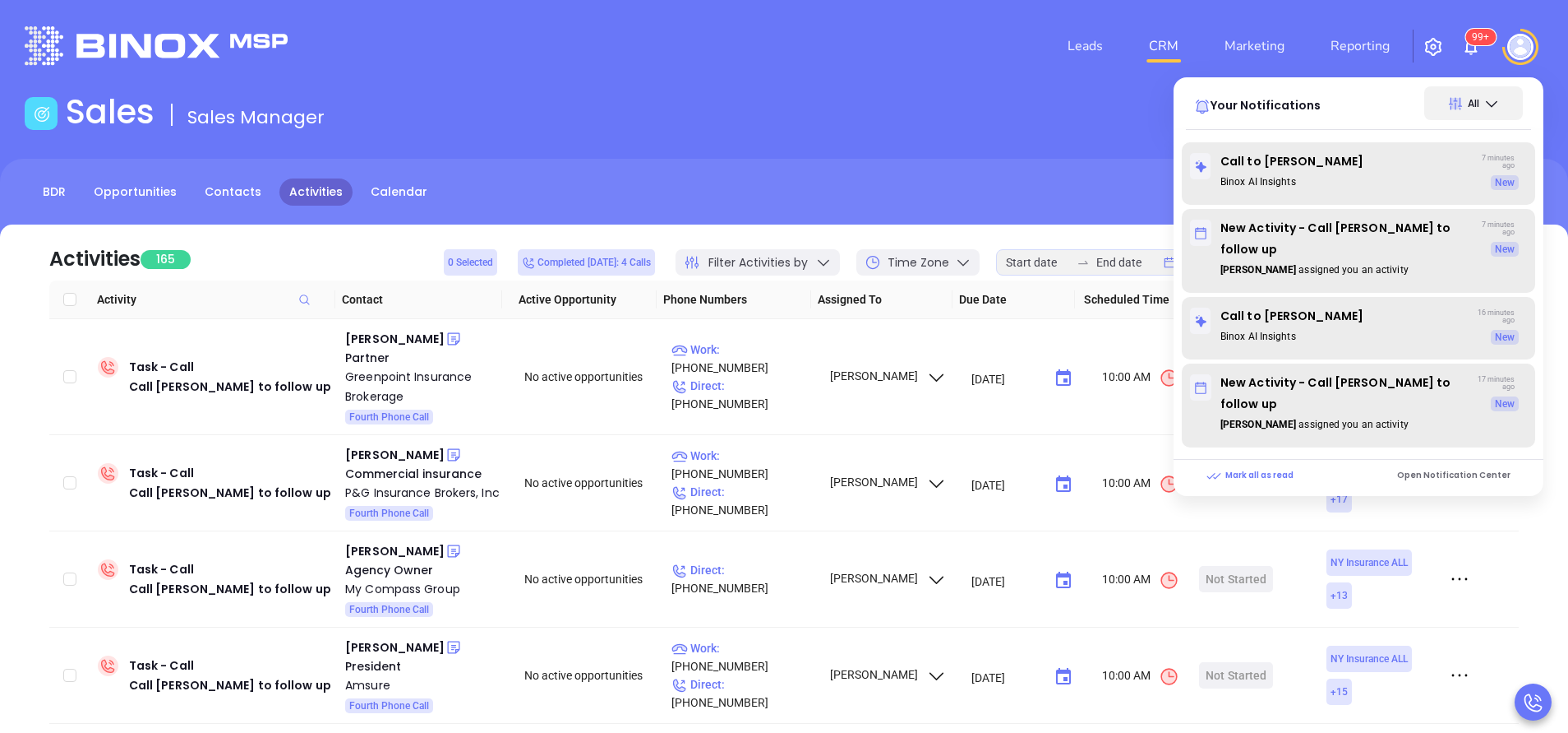
click at [927, 123] on div "Sales Sales Manager" at bounding box center [784, 115] width 1539 height 46
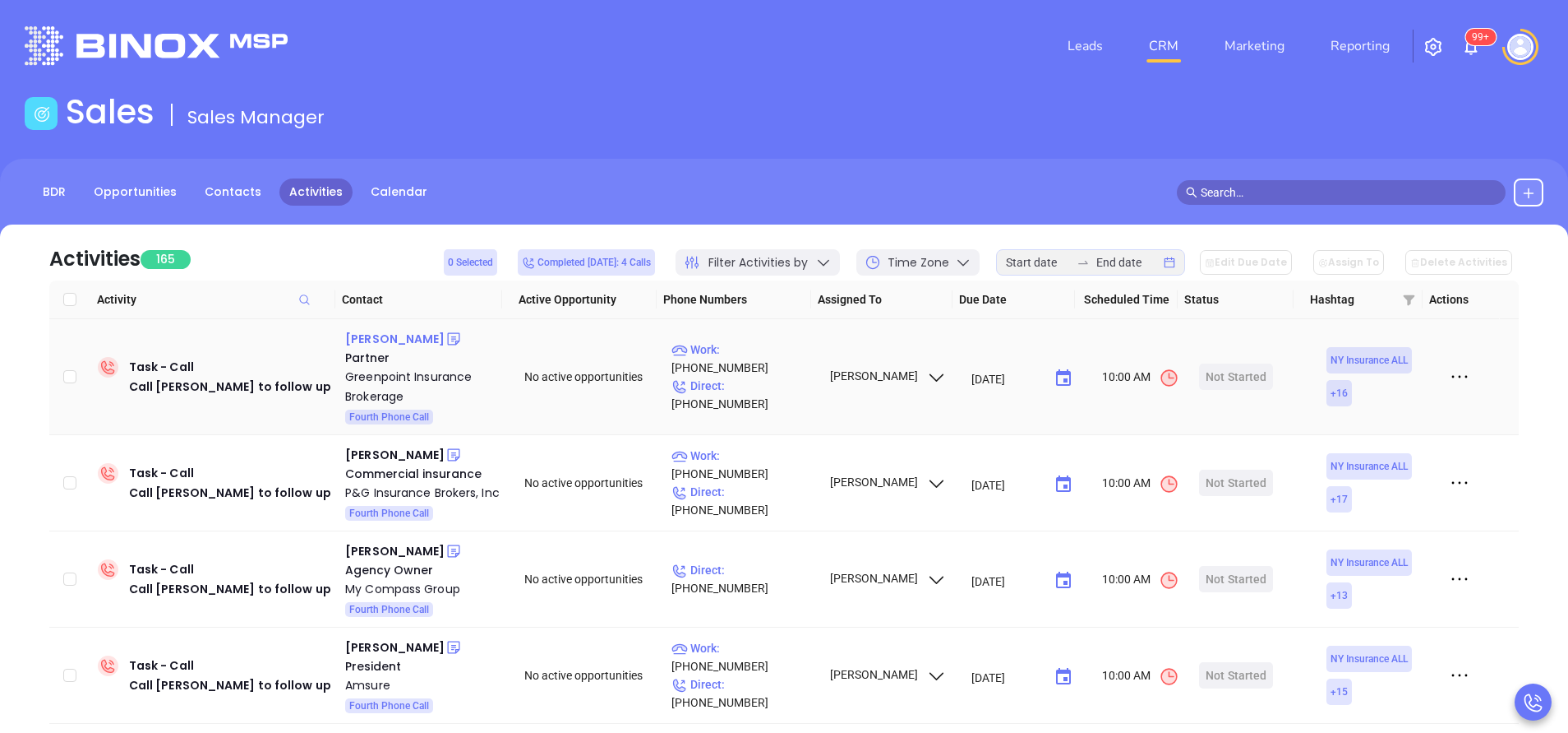
click at [392, 334] on div "Marcin Luc" at bounding box center [395, 339] width 100 height 20
click at [774, 366] on p "Work : (718) 383-0306" at bounding box center [742, 358] width 143 height 36
type input "(718) 383-0306"
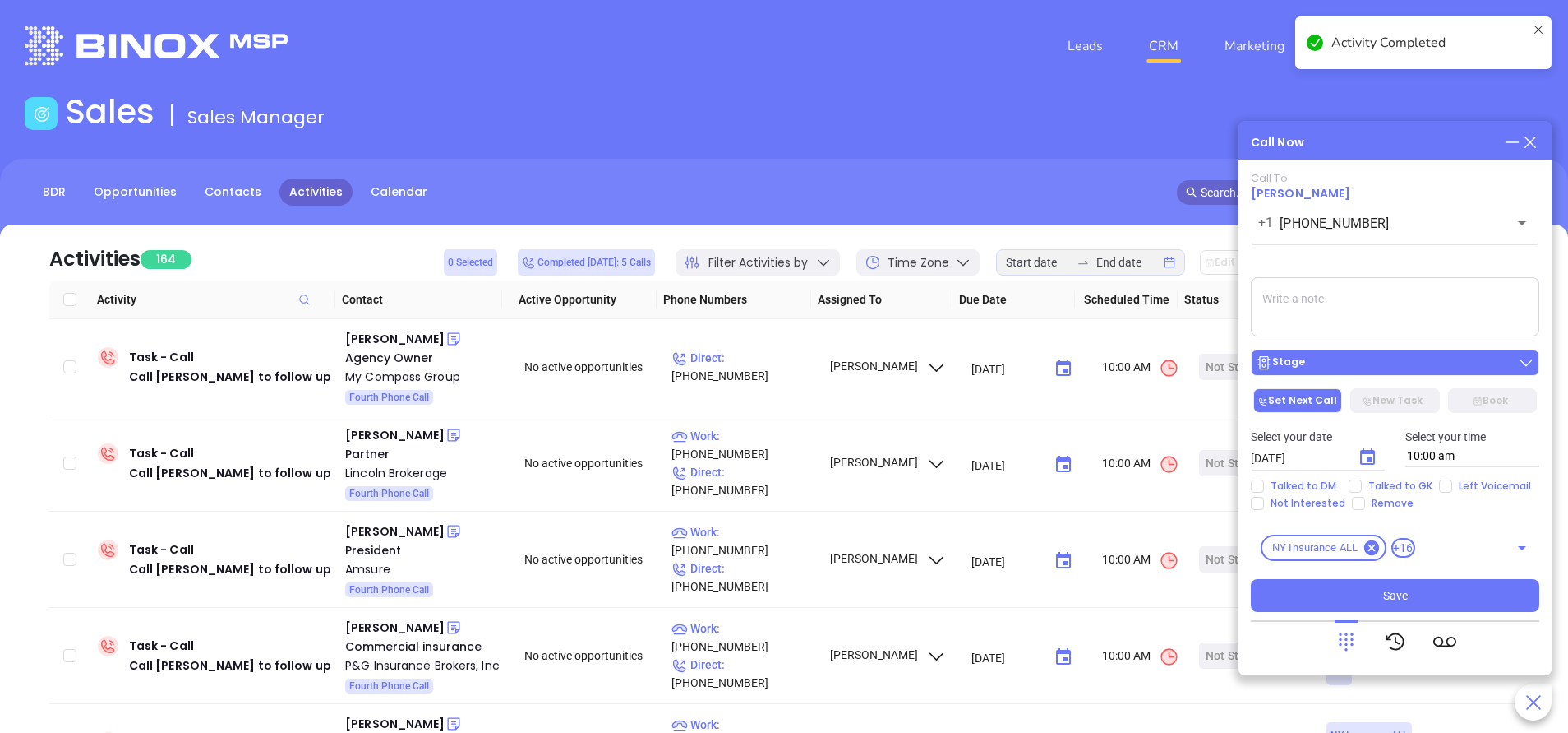
click at [1359, 359] on div "Stage" at bounding box center [1395, 363] width 278 height 17
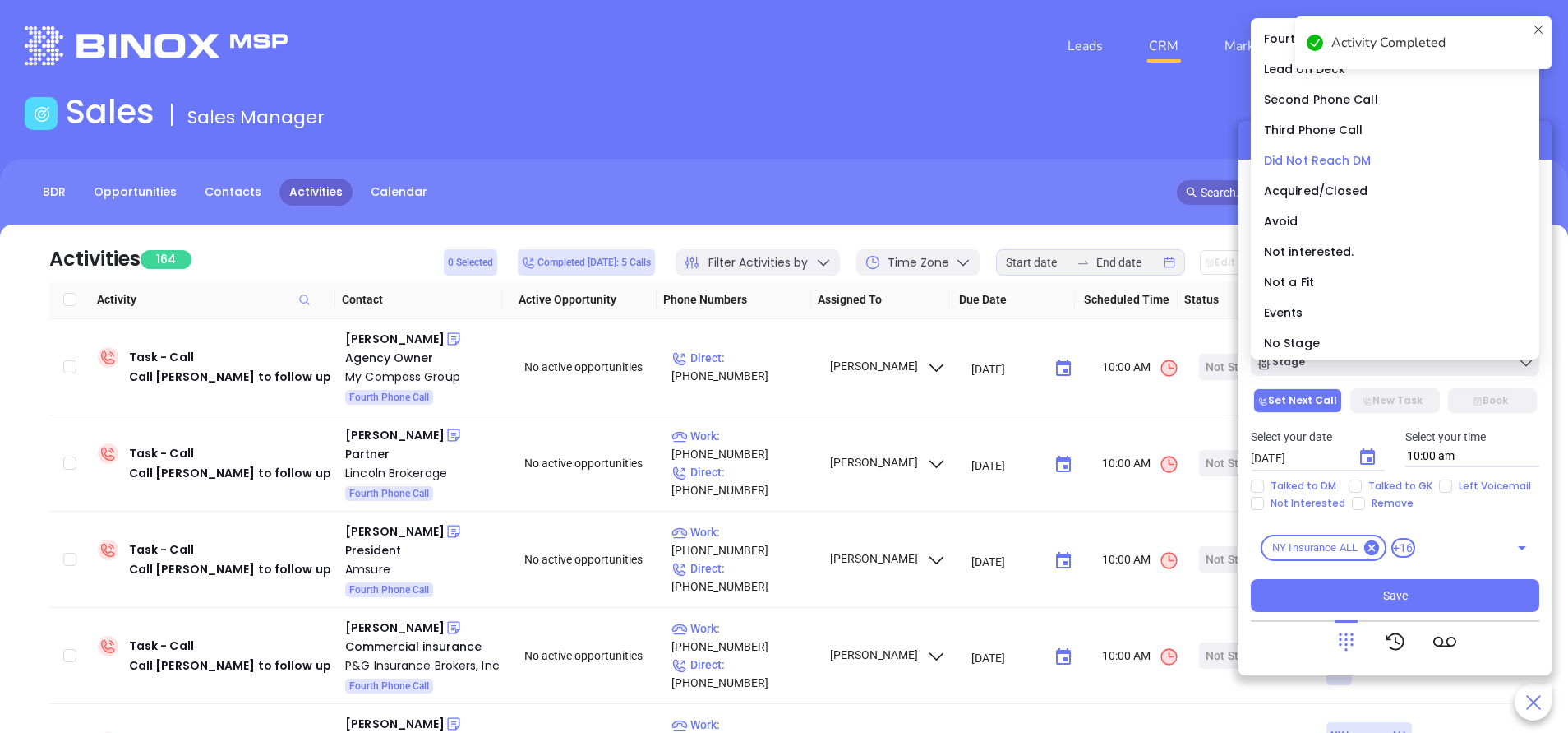
click at [1318, 161] on span "Did Not Reach DM" at bounding box center [1317, 160] width 108 height 17
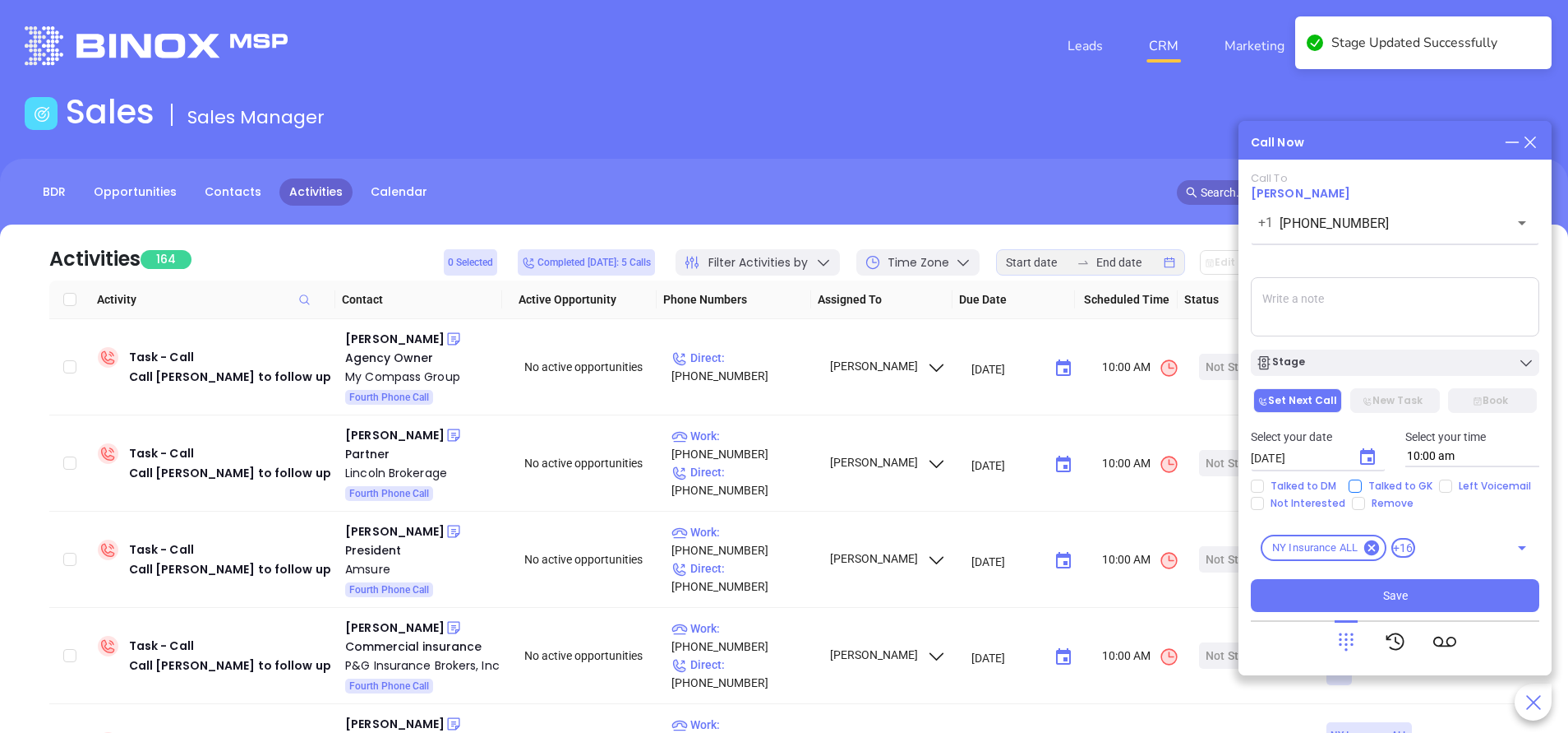
click at [1361, 485] on span "Talked to GK" at bounding box center [1400, 485] width 77 height 13
click at [1359, 485] on input "Talked to GK" at bounding box center [1354, 485] width 13 height 13
checkbox input "true"
click at [1425, 587] on button "Save" at bounding box center [1395, 596] width 288 height 33
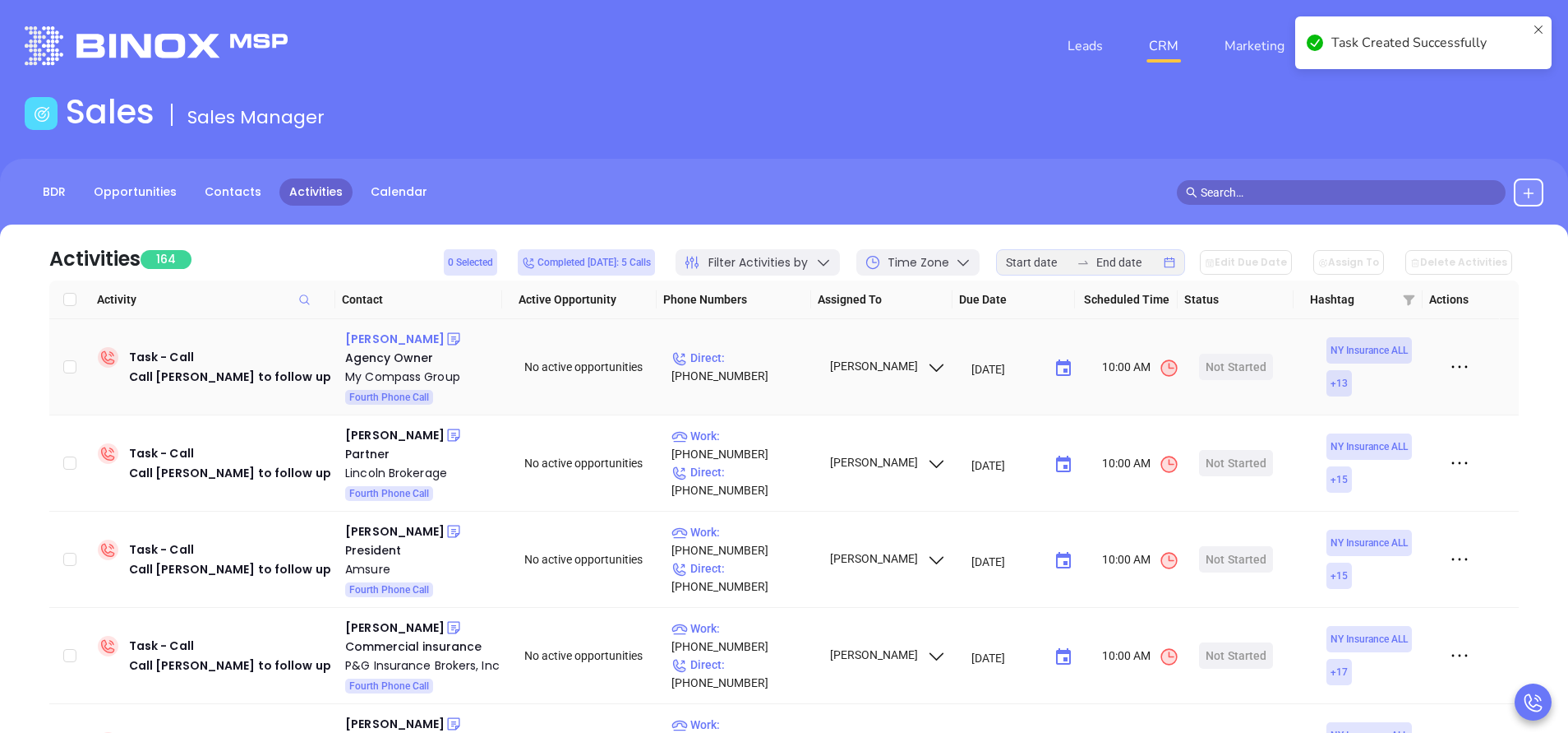
click at [372, 341] on div "Taylor Wolchuck" at bounding box center [395, 339] width 100 height 20
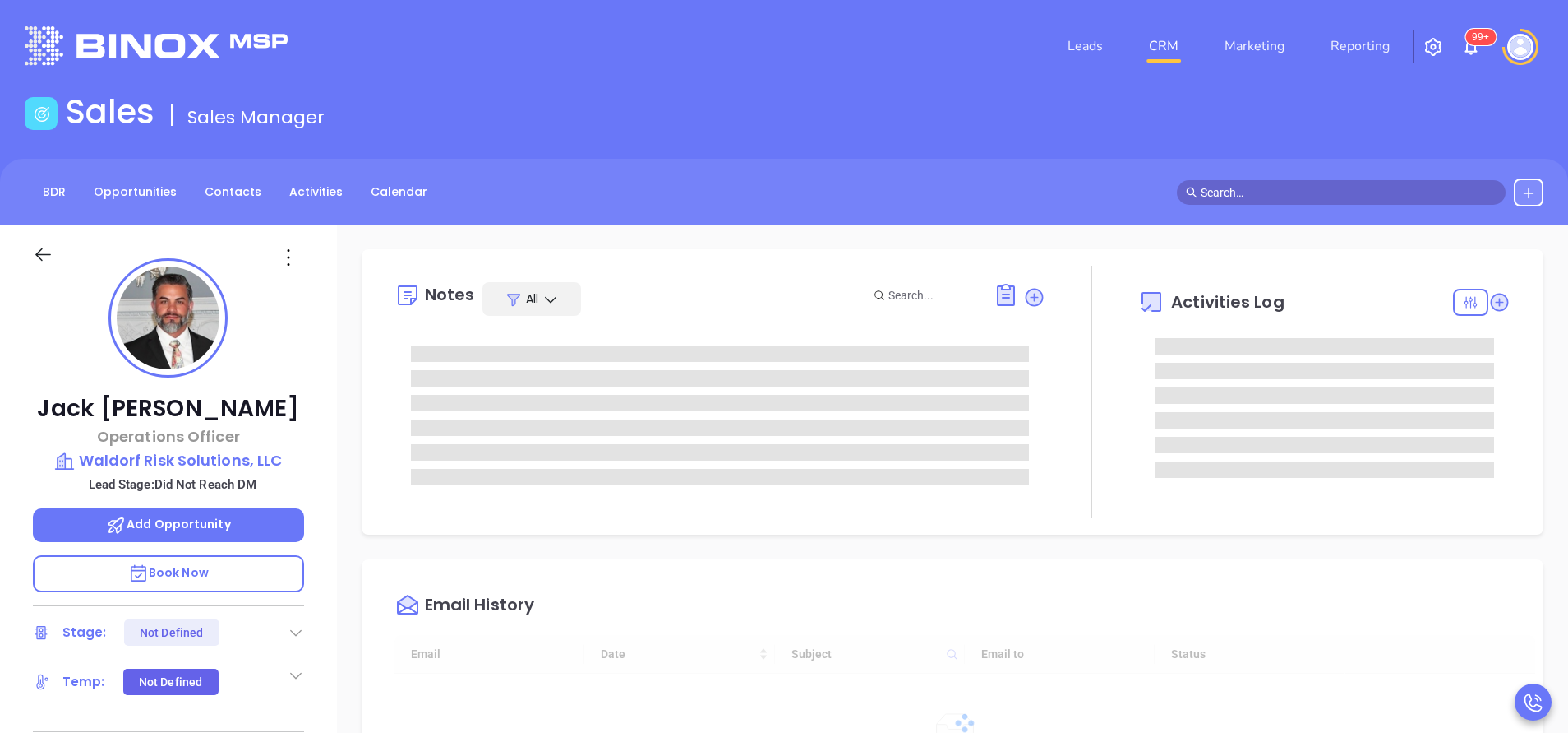
type input "[DATE]"
type input "[PERSON_NAME]"
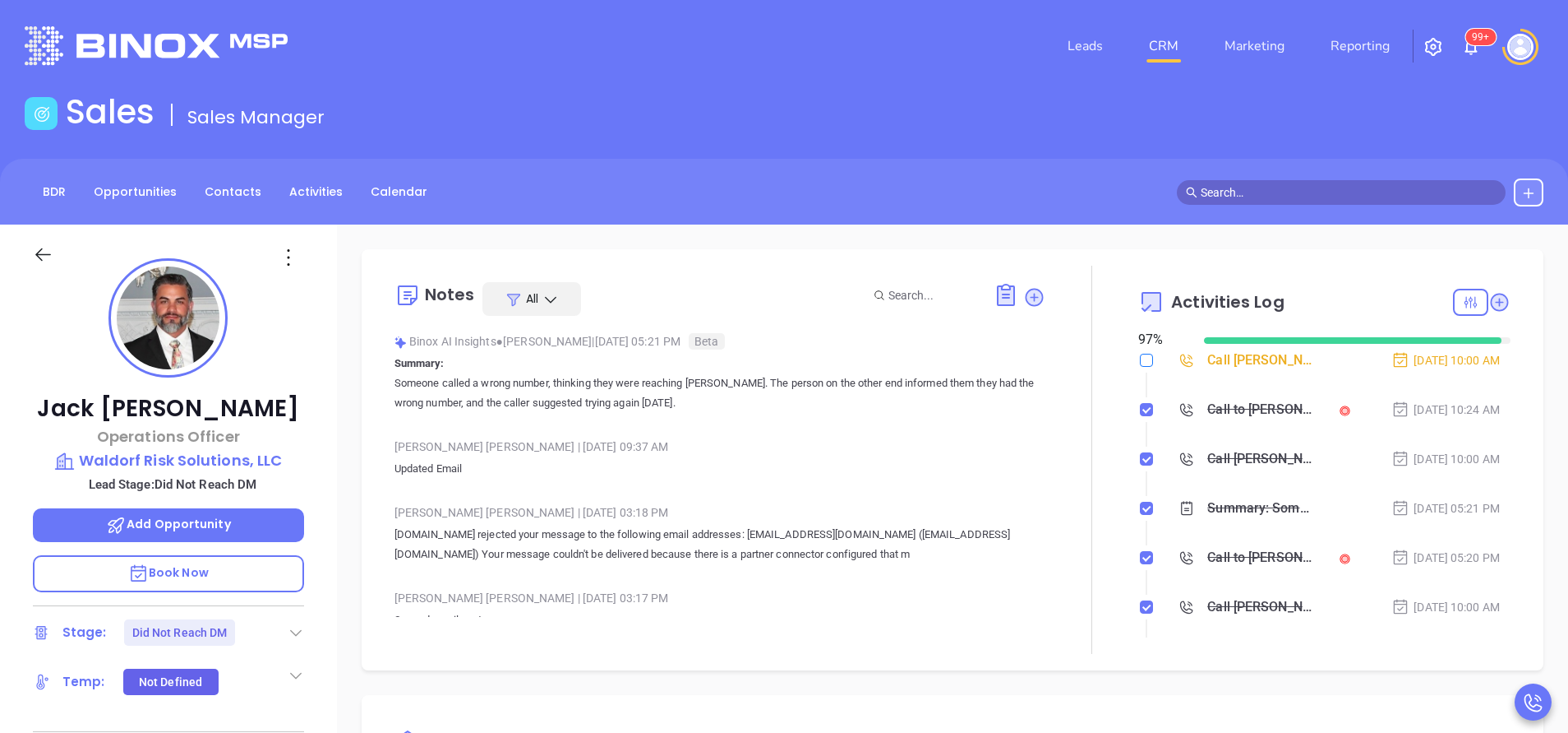
click at [1140, 360] on input "checkbox" at bounding box center [1146, 360] width 13 height 13
checkbox input "true"
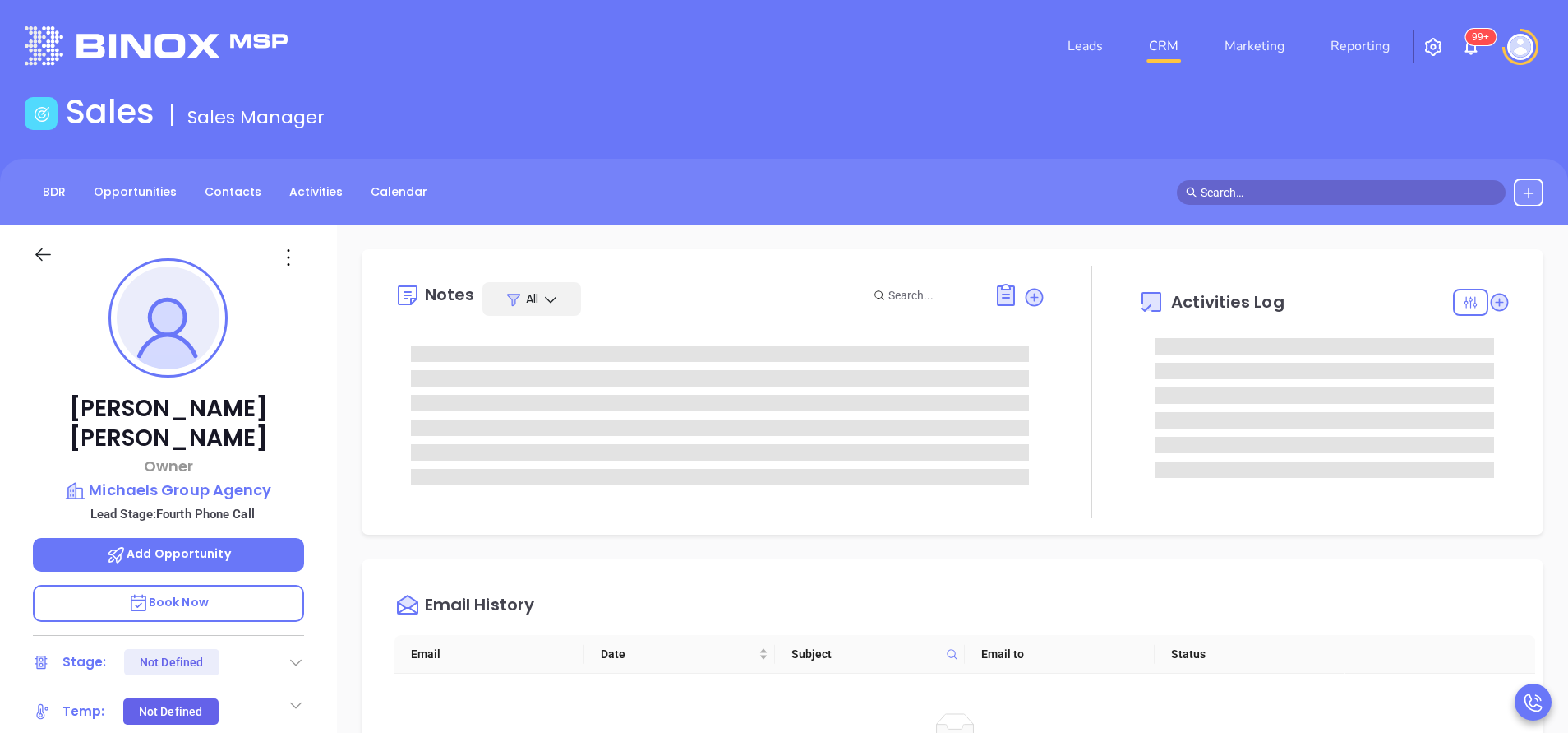
scroll to position [430, 0]
type input "[PERSON_NAME]"
type input "[DATE]"
type input "[PERSON_NAME]"
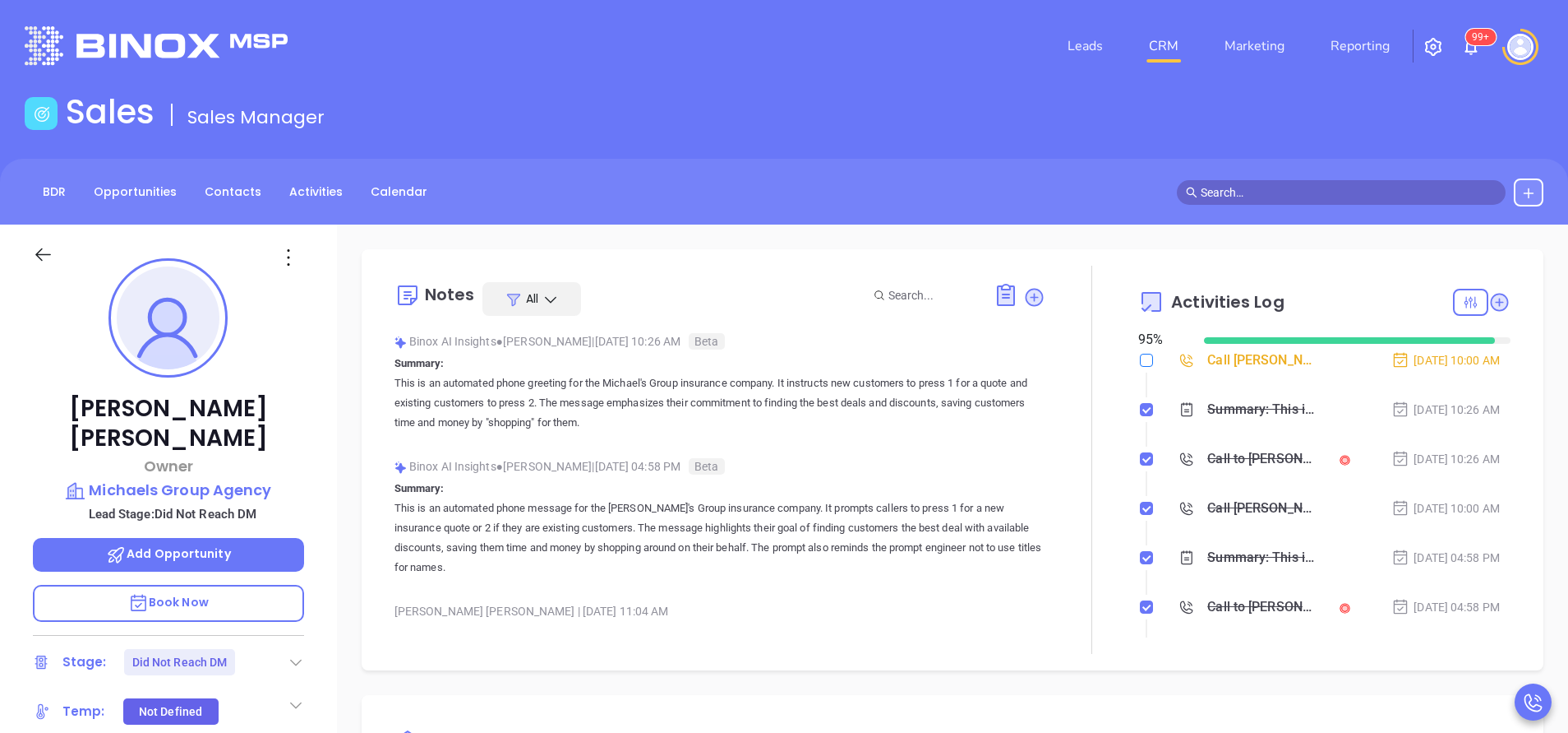
click at [1140, 360] on input "checkbox" at bounding box center [1146, 360] width 13 height 13
checkbox input "true"
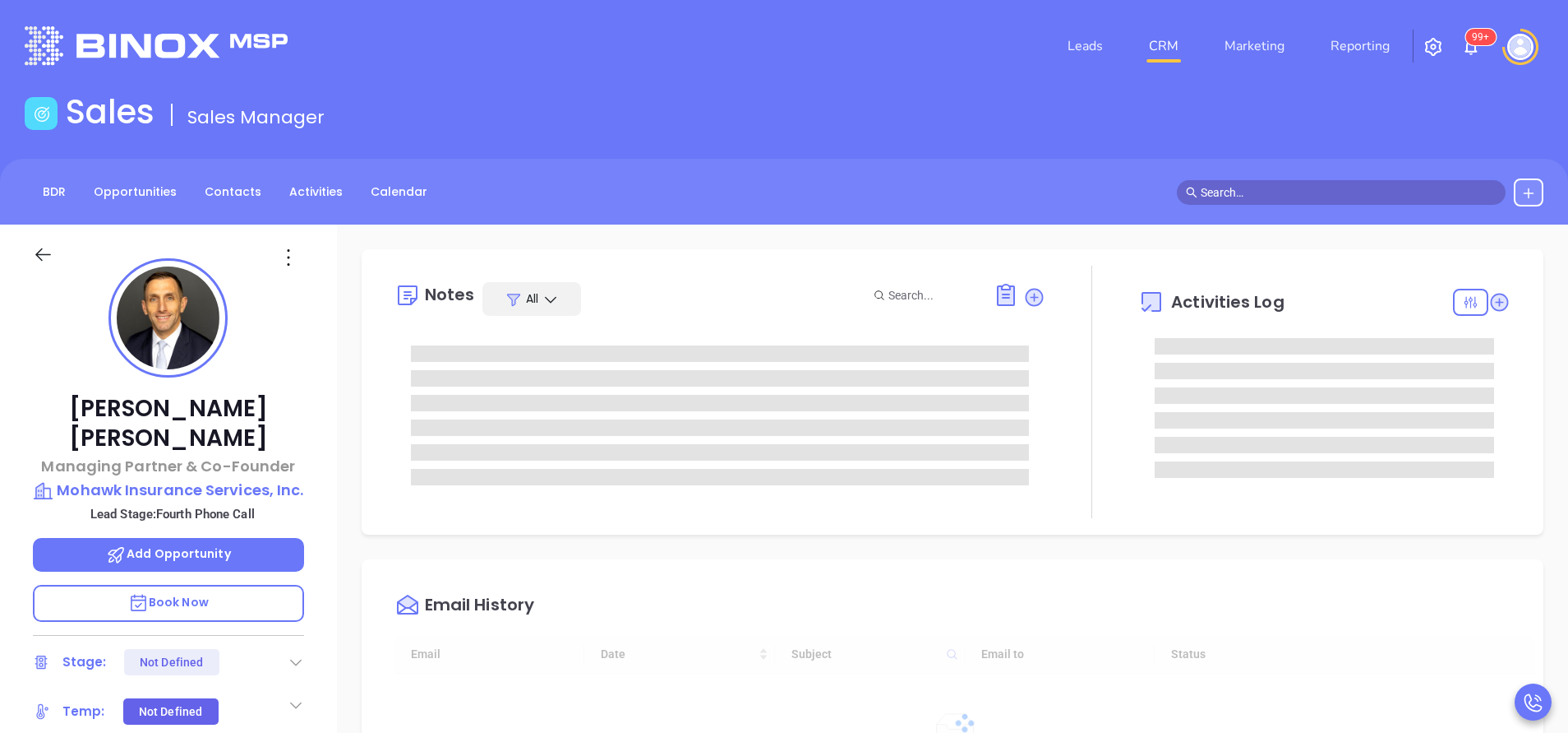
type input "[DATE]"
type input "[PERSON_NAME]"
type input "[DATE]"
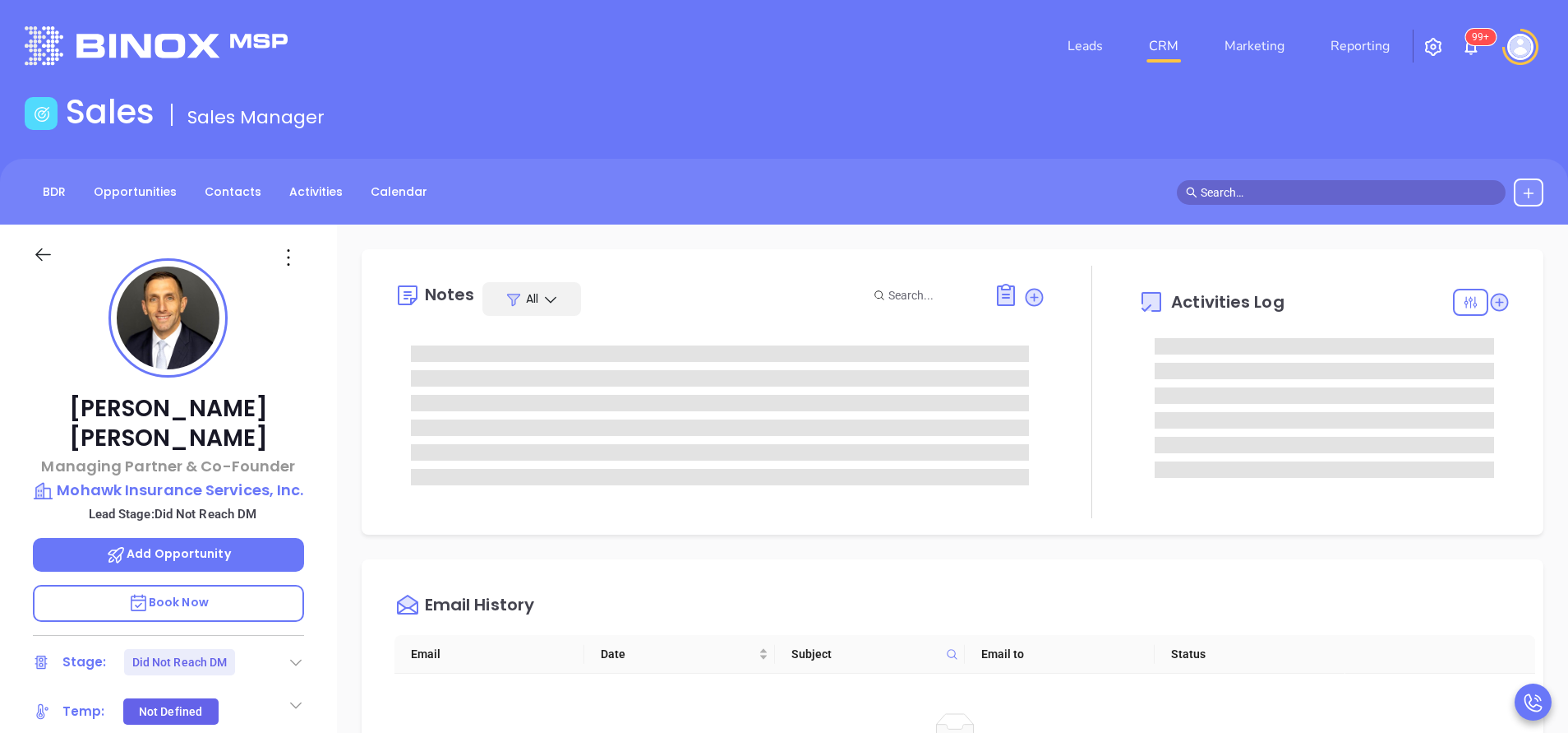
type input "[PERSON_NAME]"
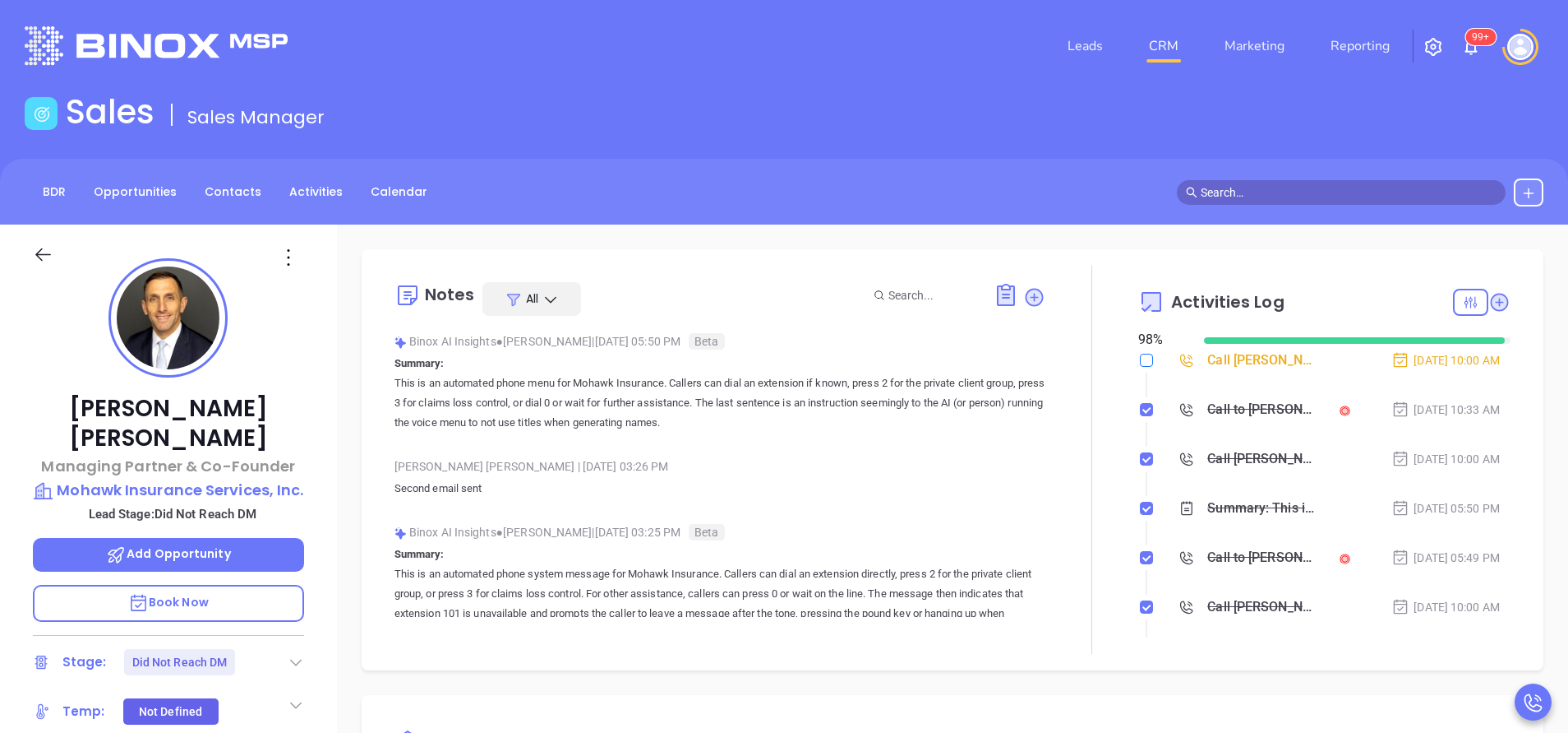
click at [1140, 362] on input "checkbox" at bounding box center [1146, 360] width 13 height 13
checkbox input "true"
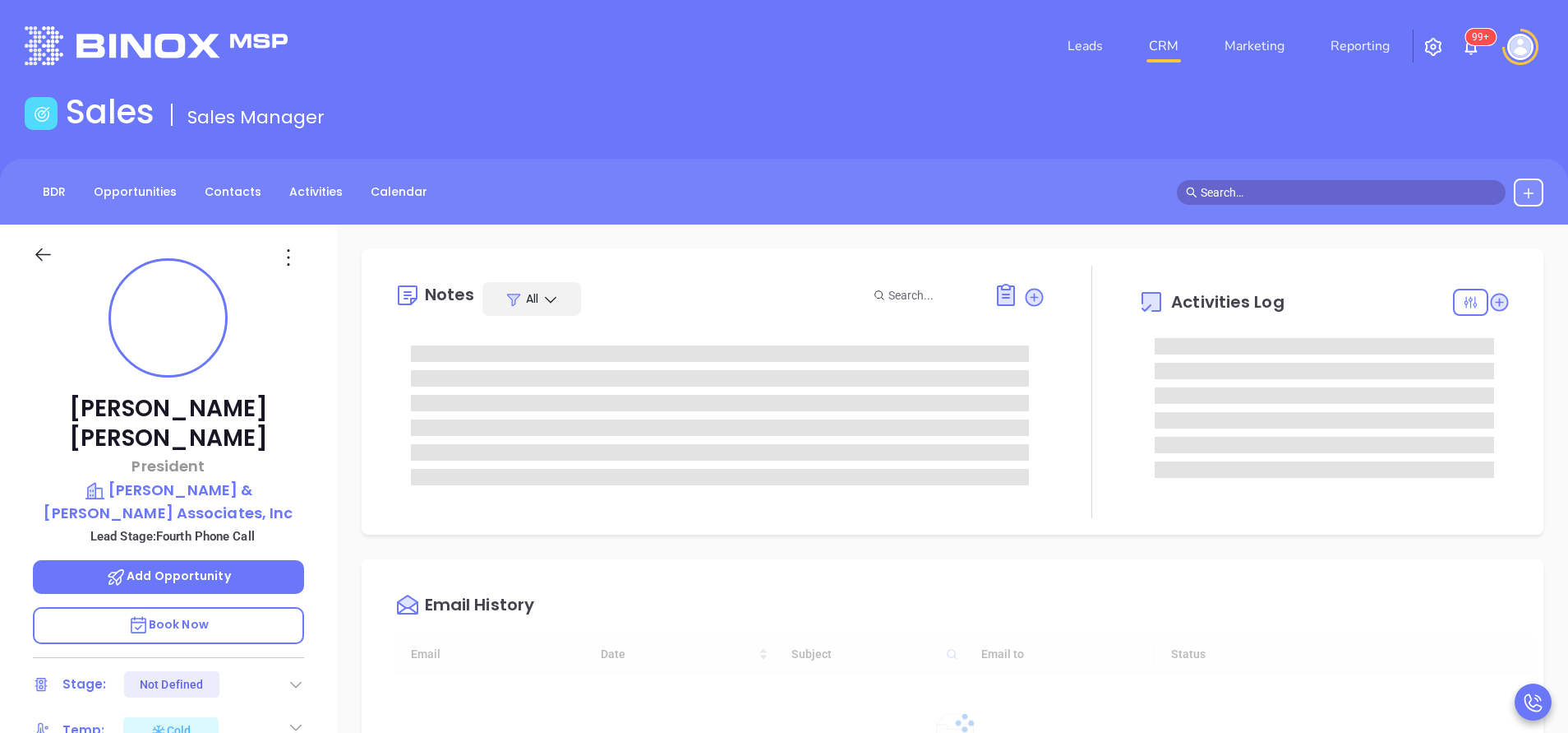
type input "[DATE]"
type input "[PERSON_NAME]"
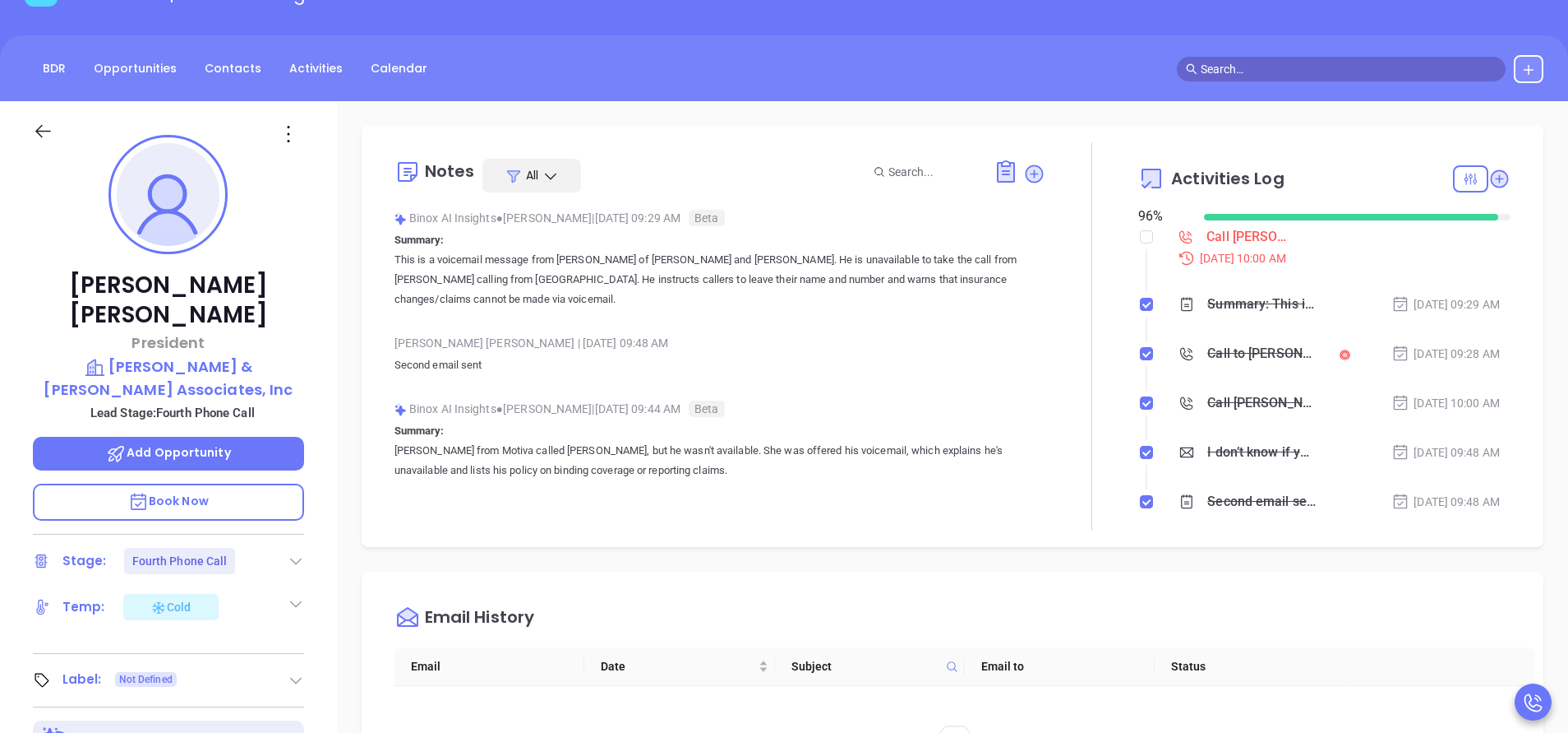
scroll to position [0, 0]
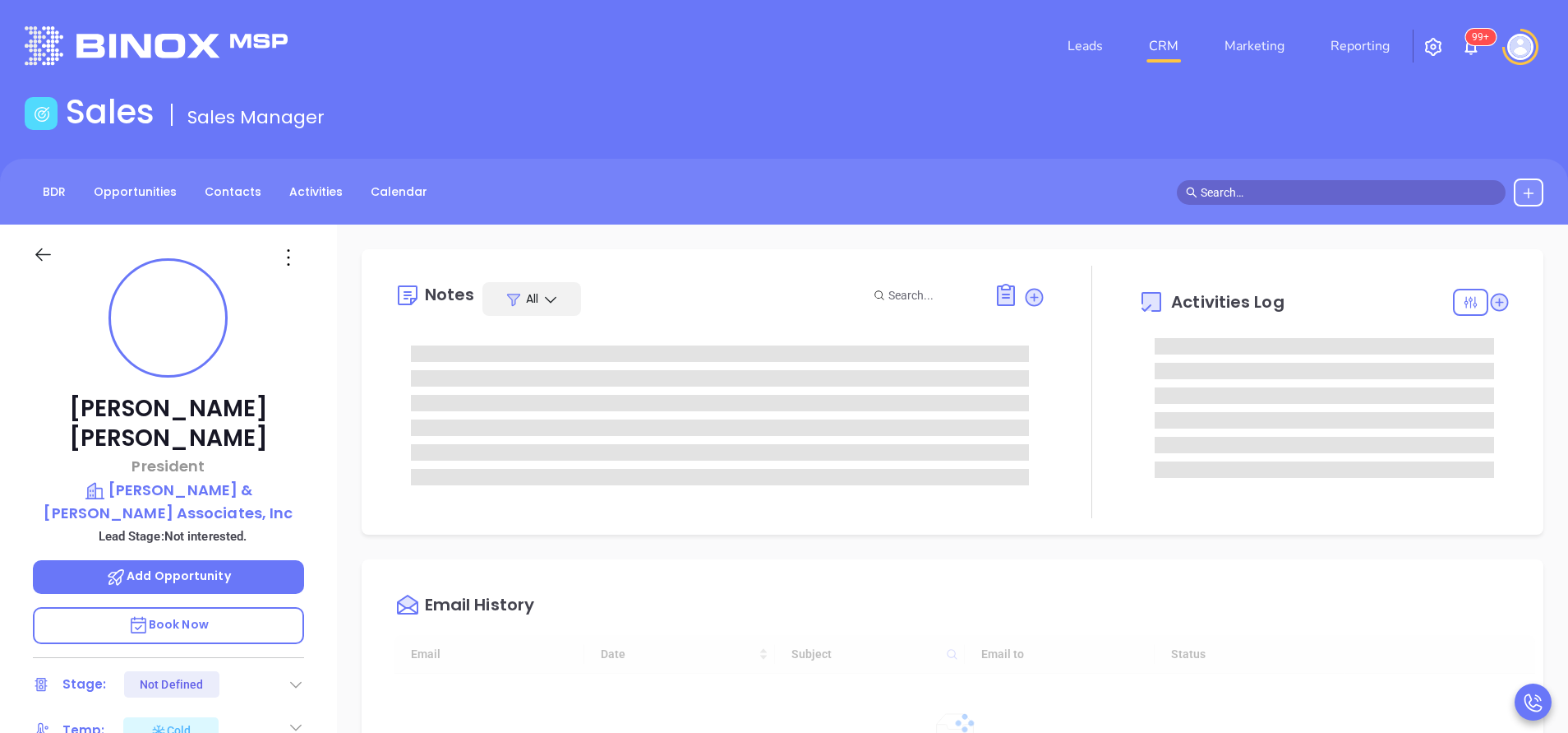
type input "[DATE]"
type input "[PERSON_NAME]"
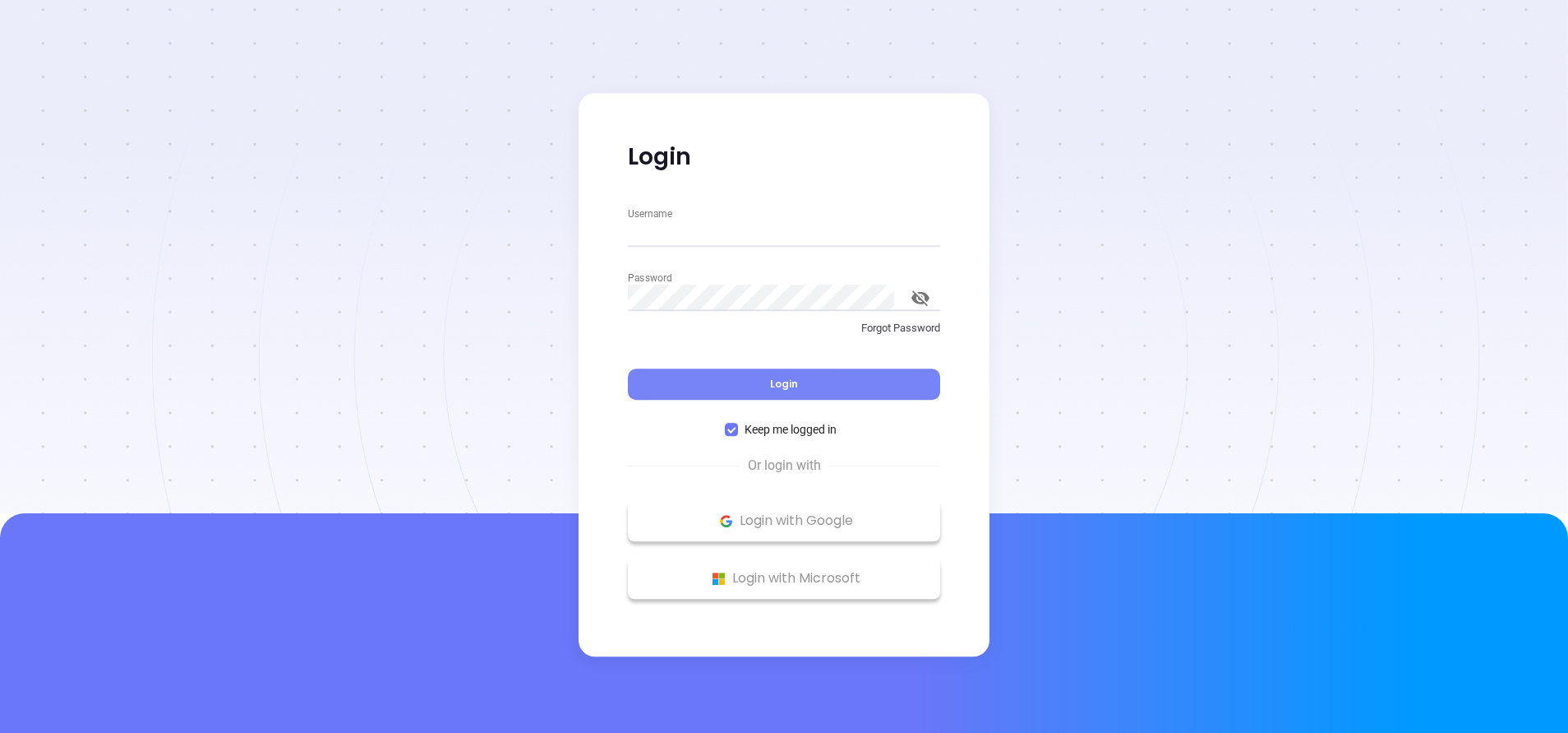
type input "vicky@motiva.net"
click at [809, 389] on button "Login" at bounding box center [784, 384] width 312 height 31
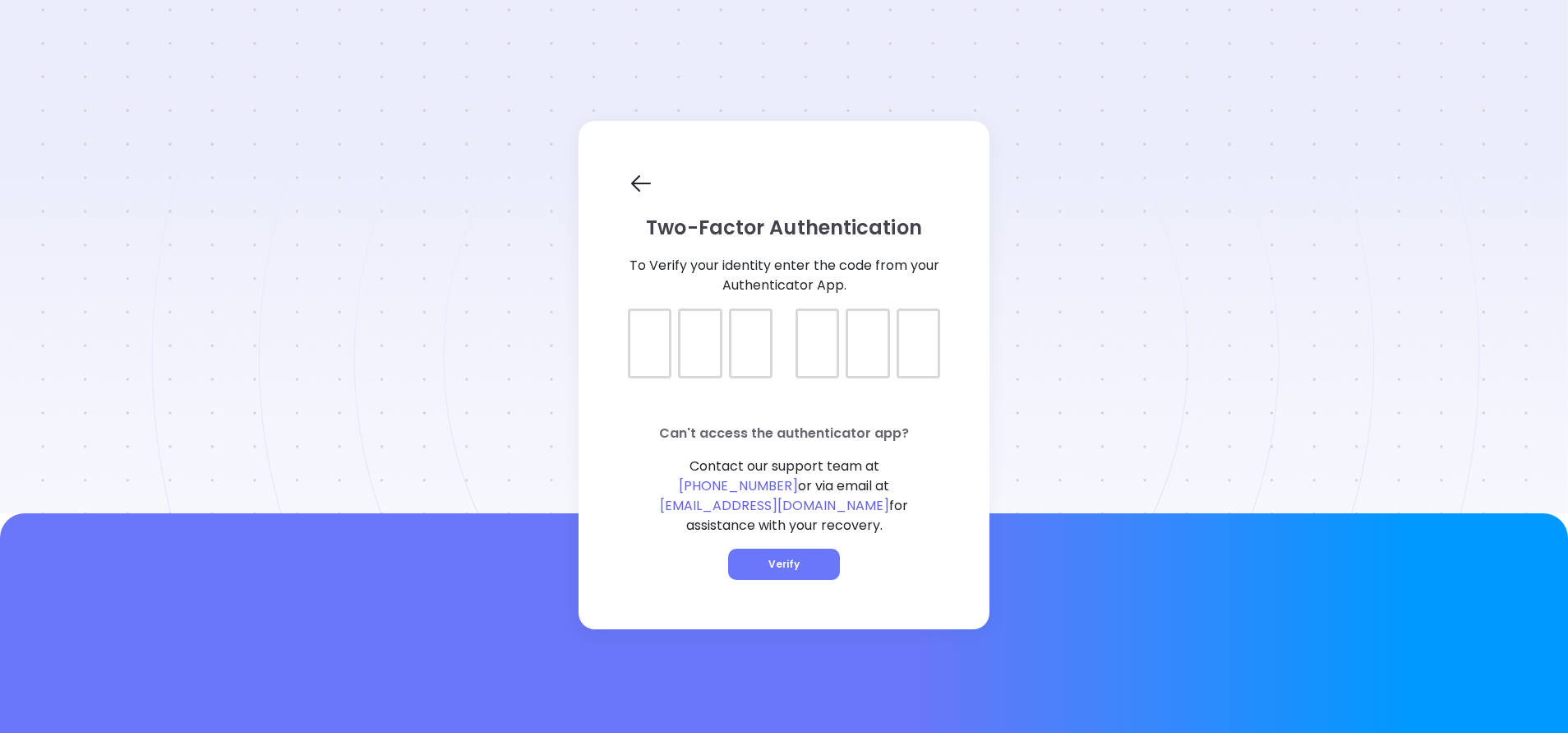
click at [646, 363] on div at bounding box center [649, 343] width 43 height 70
type input "815150"
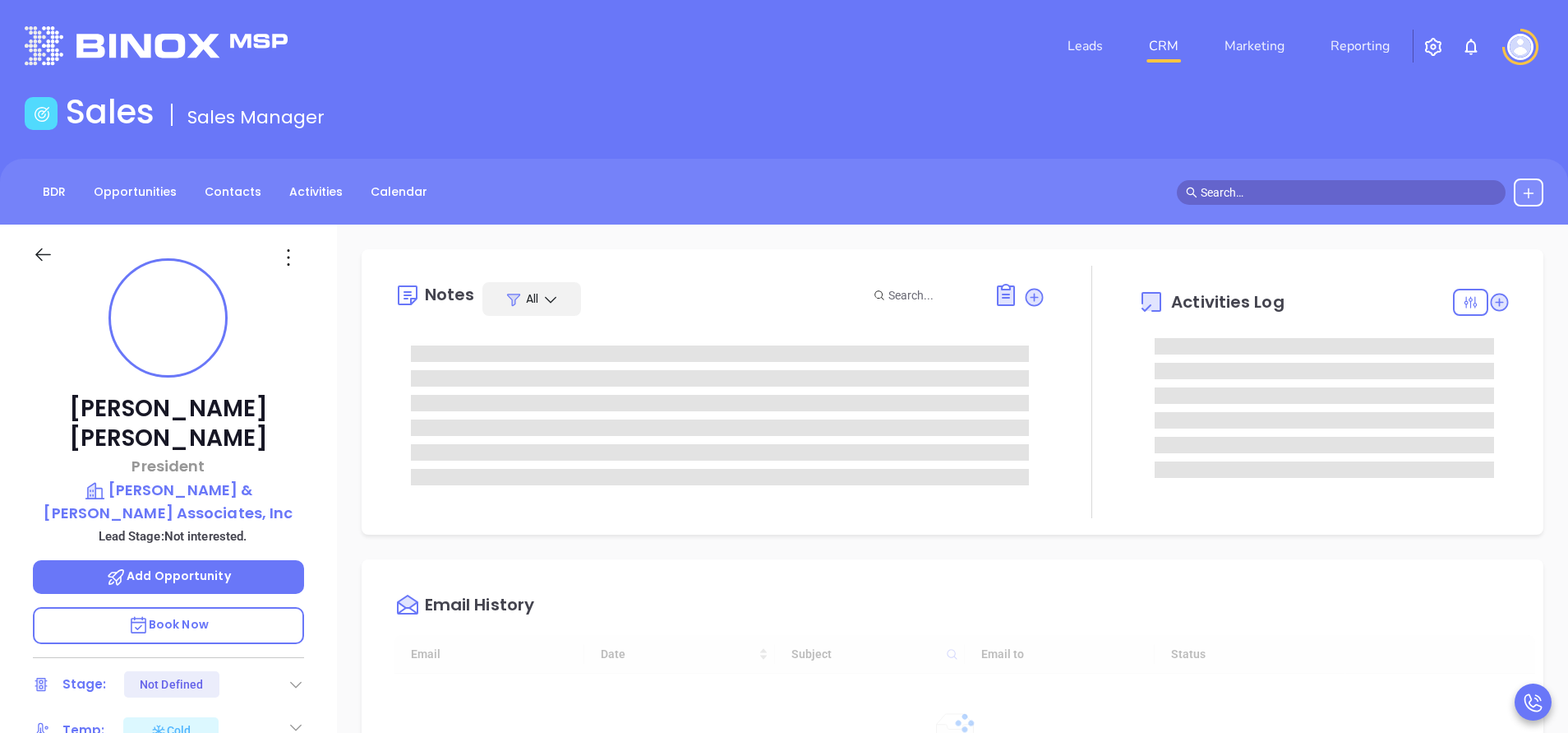
type input "[DATE]"
type input "[PERSON_NAME]"
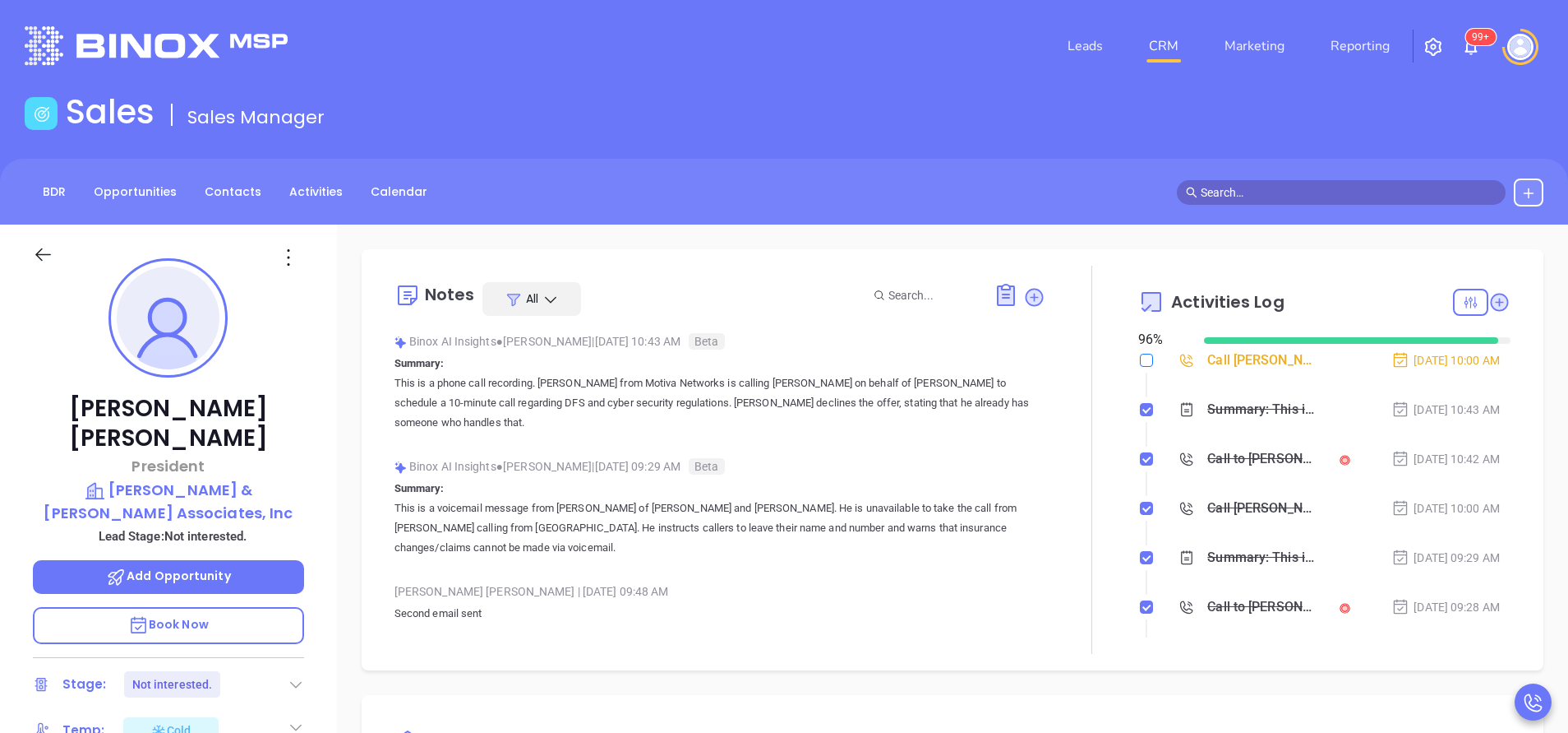
click at [1140, 365] on input "checkbox" at bounding box center [1146, 360] width 13 height 13
checkbox input "true"
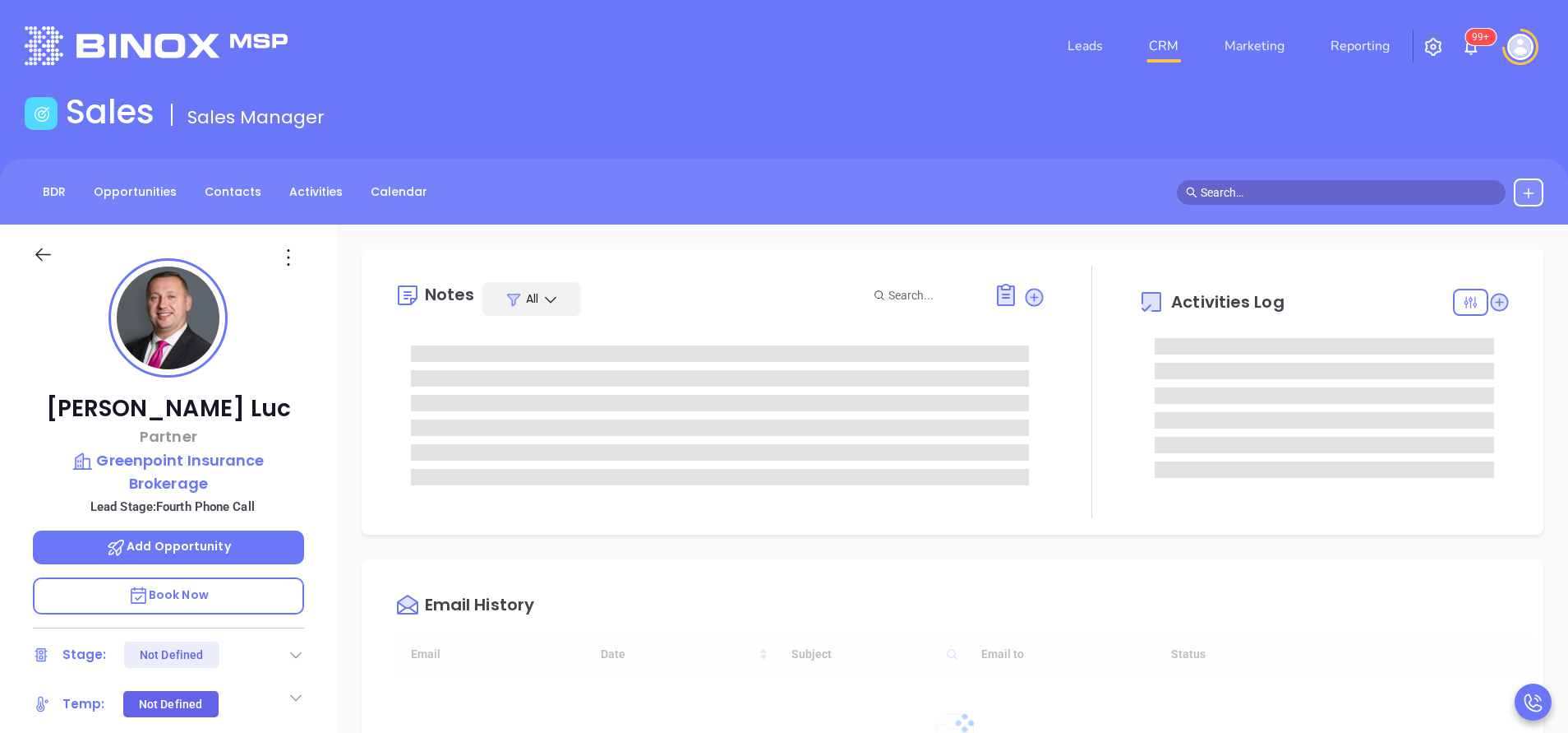
type input "[DATE]"
type input "[PERSON_NAME]"
type input "[DATE]"
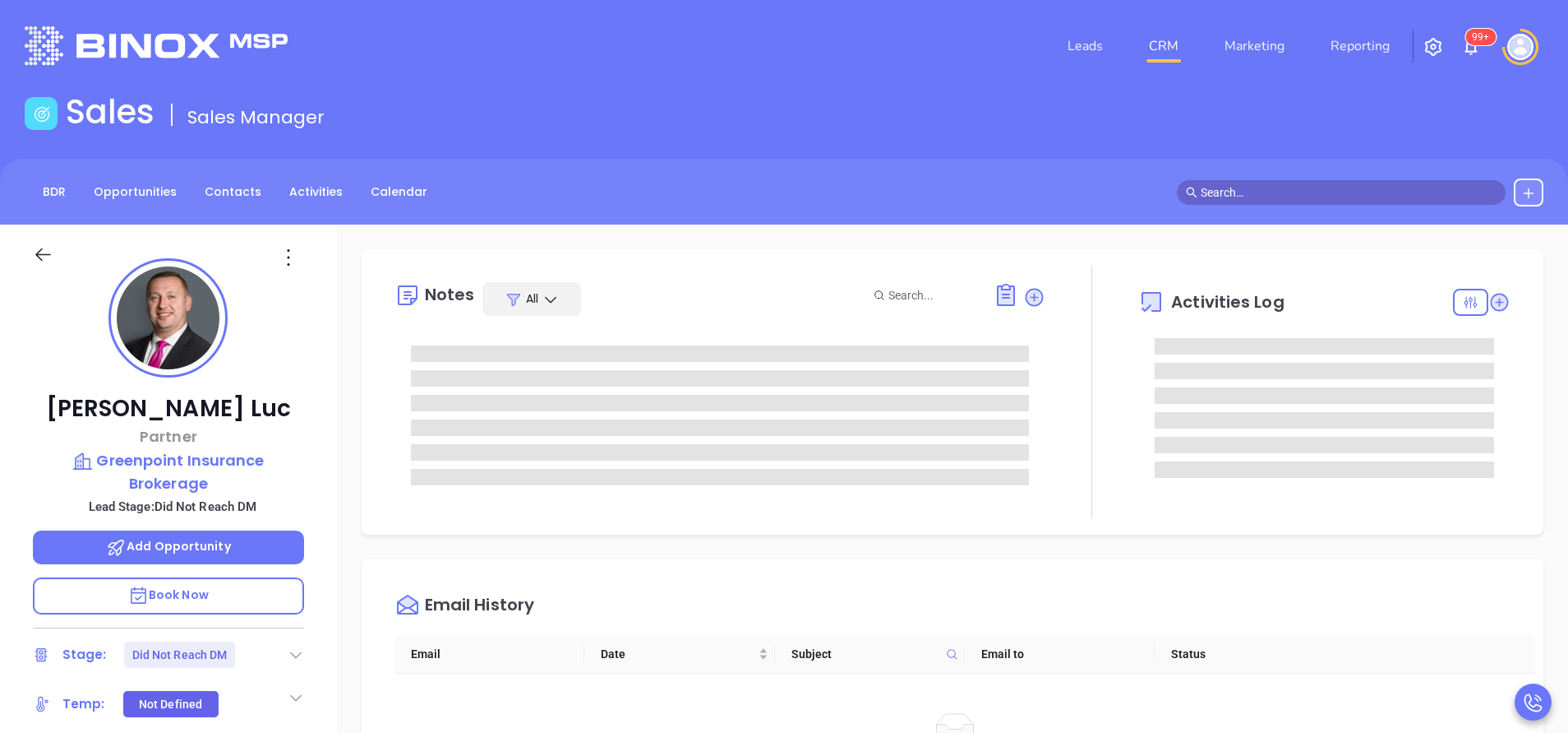
type input "[PERSON_NAME]"
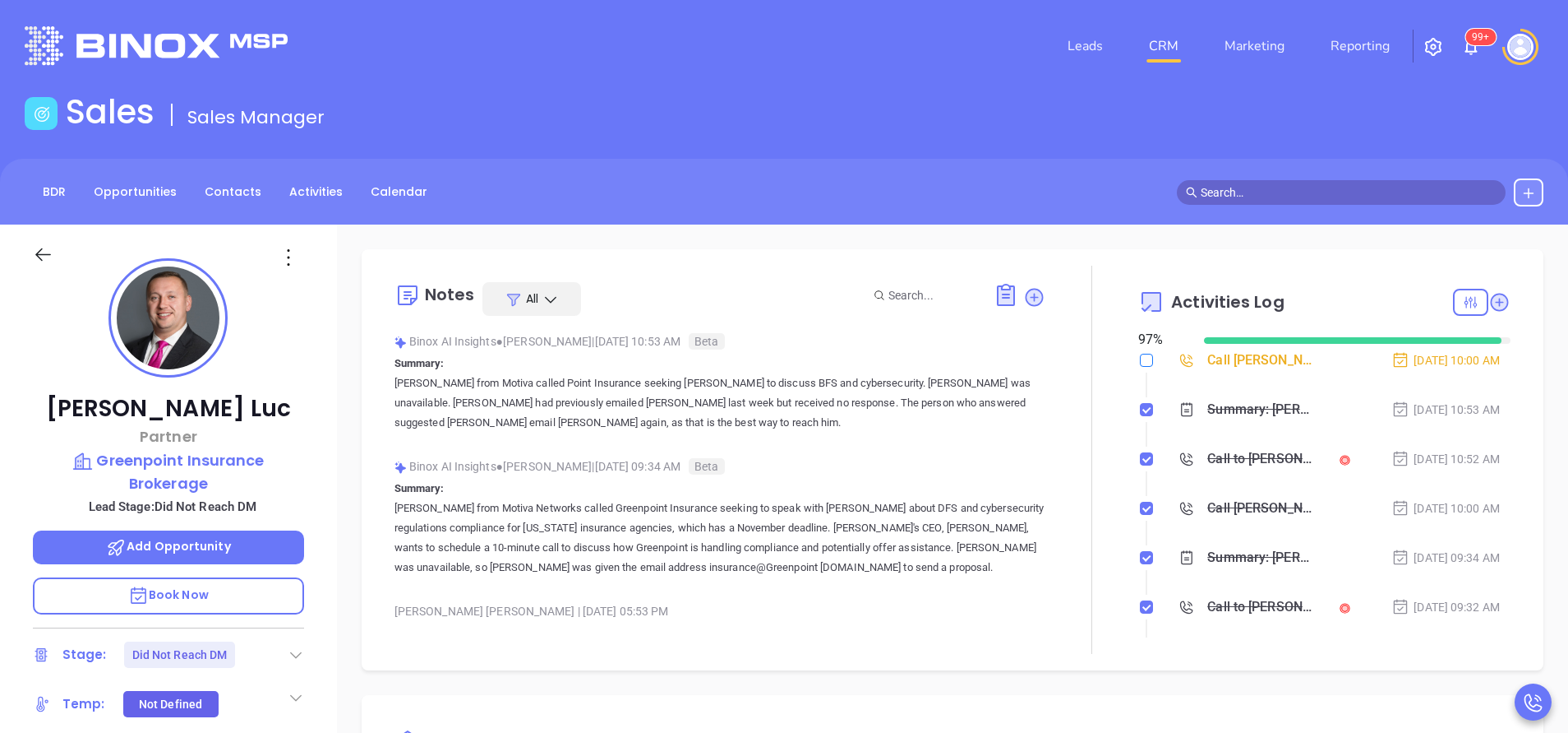
click at [1140, 362] on input "checkbox" at bounding box center [1146, 360] width 13 height 13
checkbox input "true"
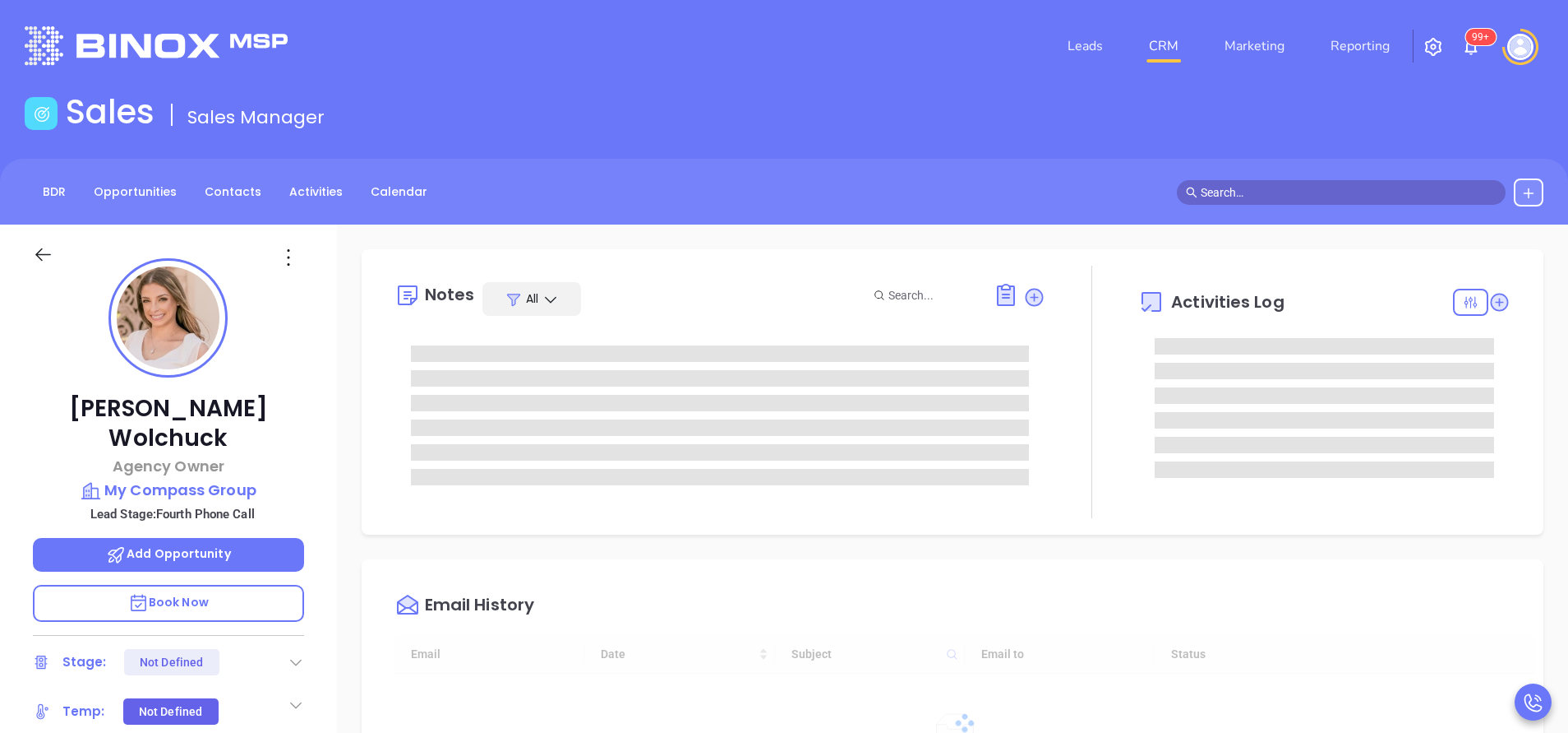
type input "[DATE]"
type input "[PERSON_NAME]"
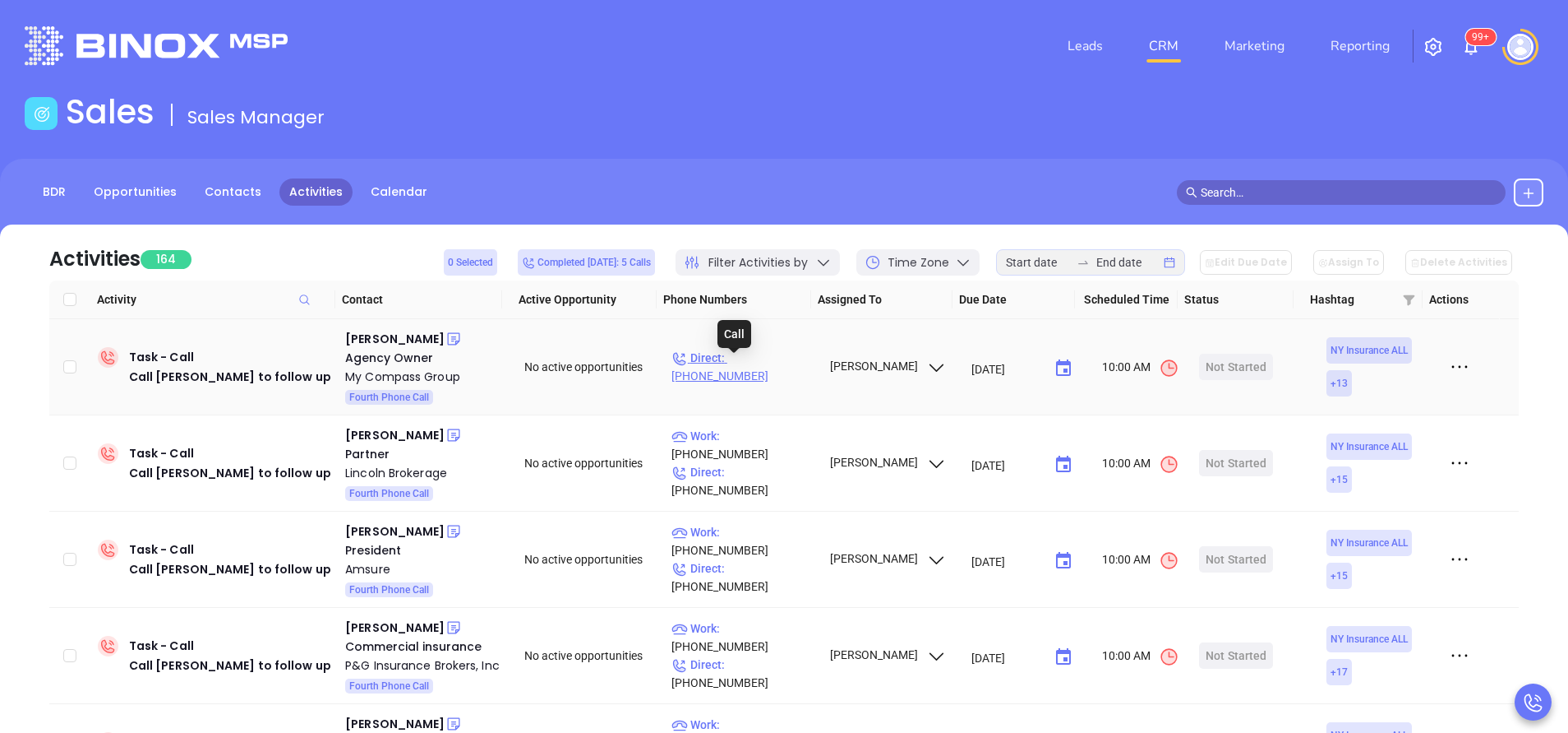
click at [785, 360] on p "Direct : (631) 318-0008" at bounding box center [742, 366] width 143 height 36
type input "(631) 318-0008"
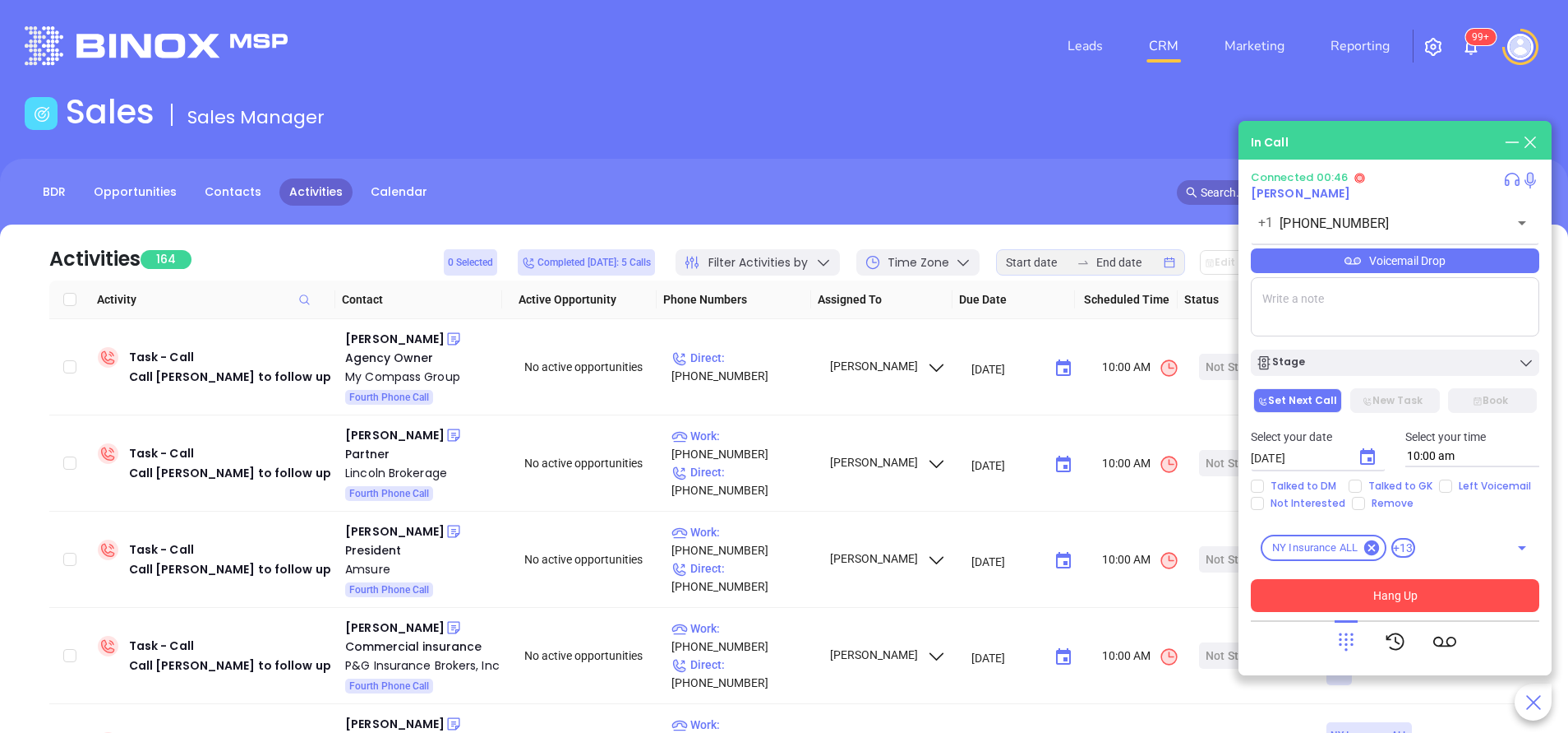
click at [1402, 591] on button "Hang Up" at bounding box center [1395, 596] width 288 height 33
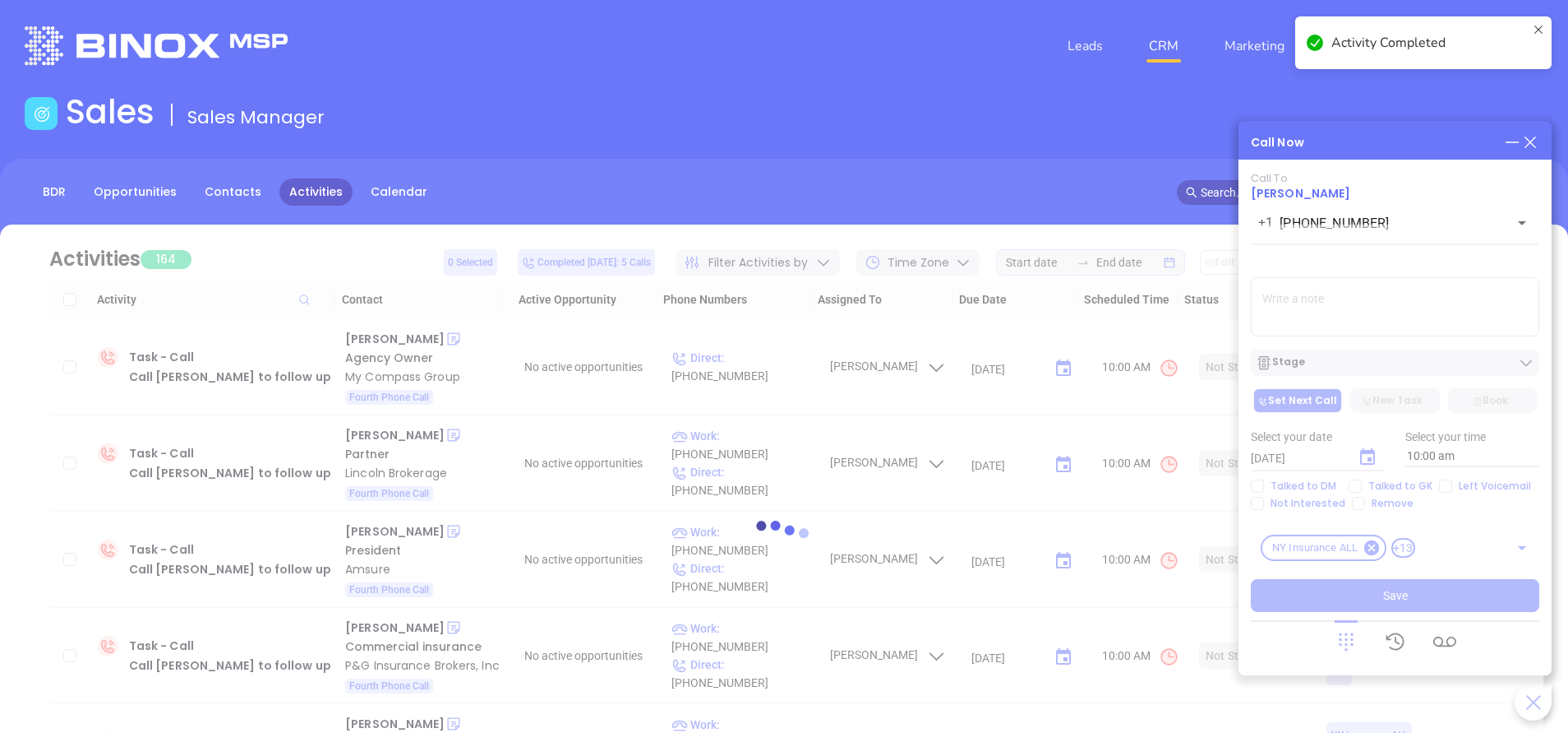
click at [1449, 485] on div at bounding box center [784, 539] width 1518 height 123
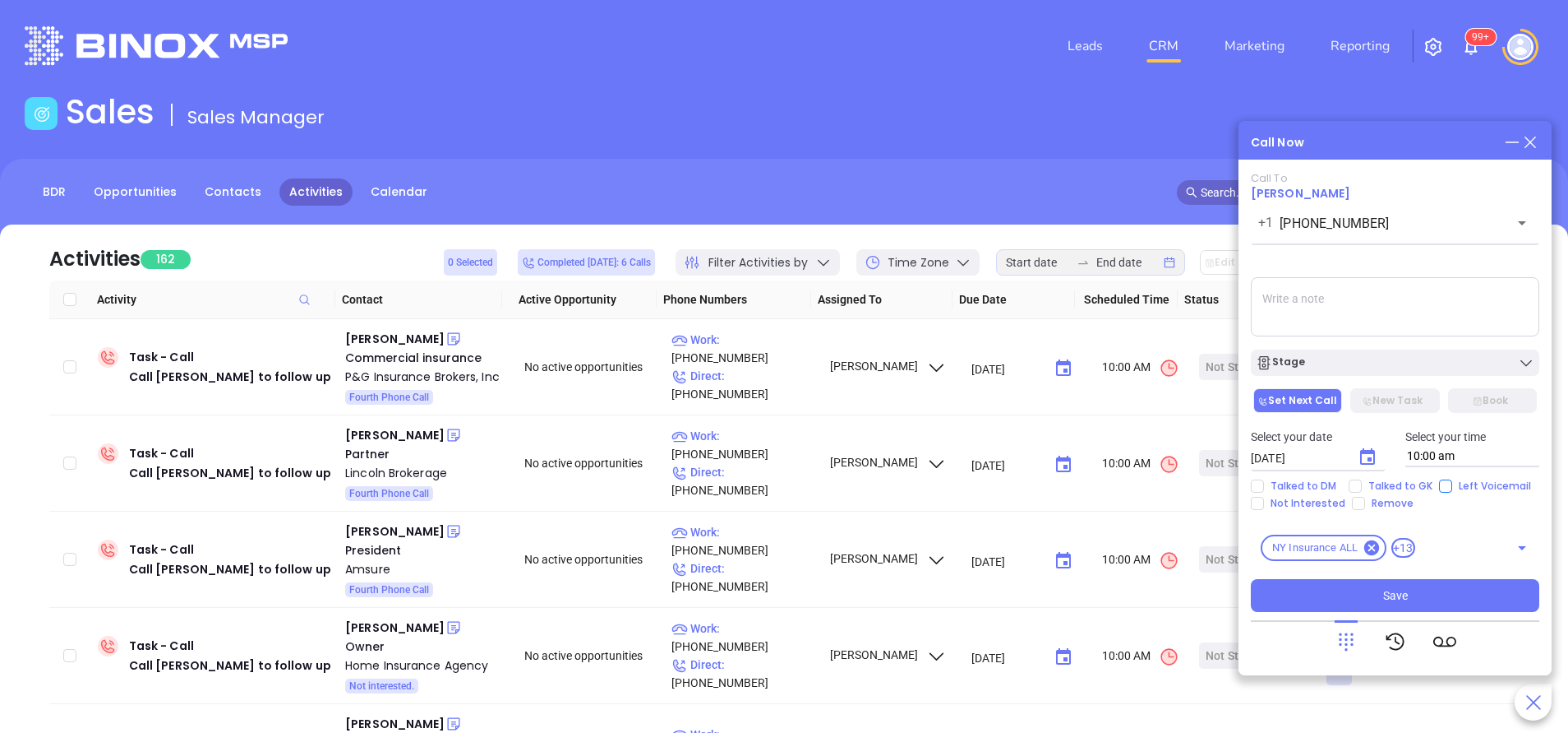
click at [1439, 490] on input "Left Voicemail" at bounding box center [1445, 485] width 13 height 13
checkbox input "true"
click at [1387, 369] on div "Stage" at bounding box center [1395, 363] width 278 height 17
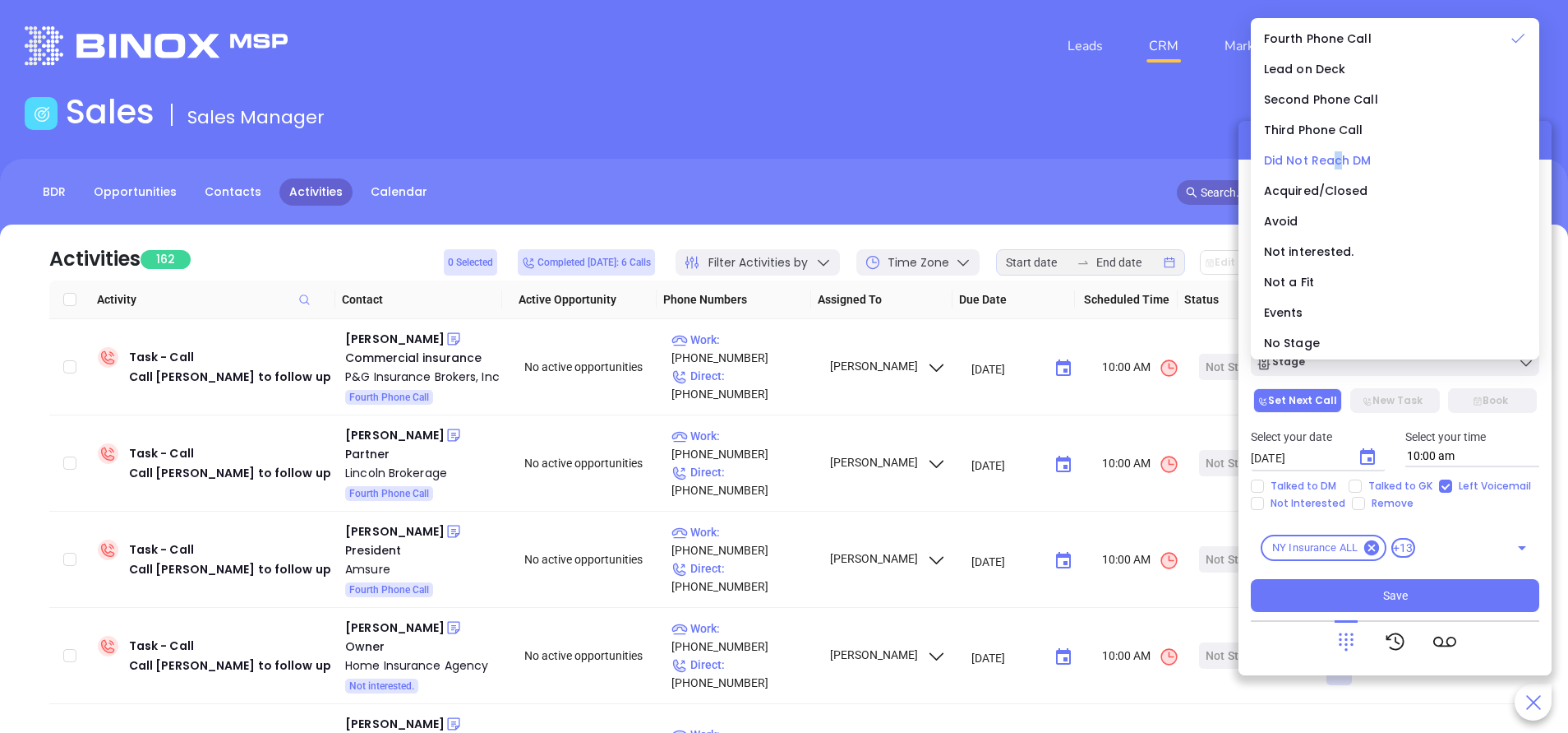
click at [1335, 157] on span "Did Not Reach DM" at bounding box center [1317, 160] width 108 height 17
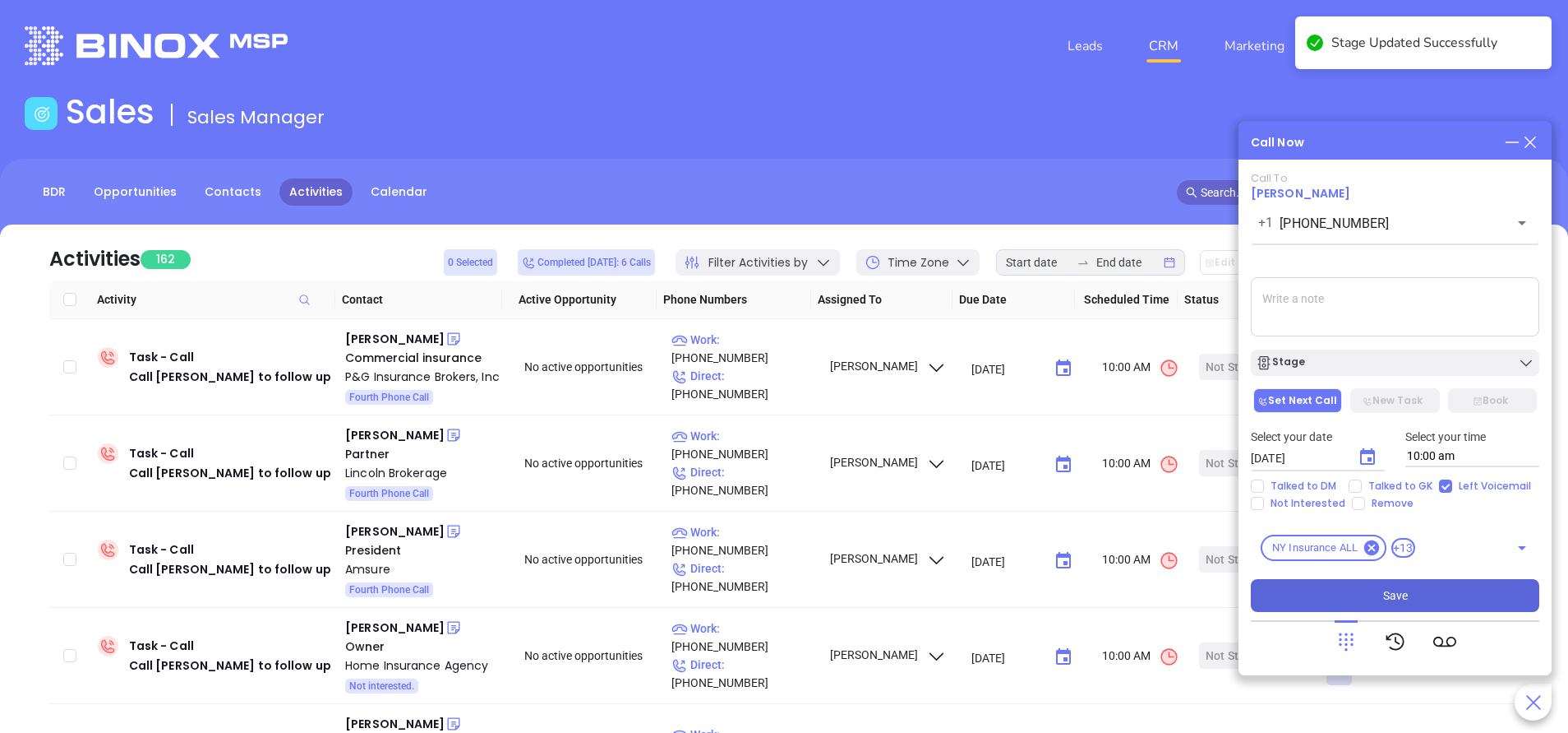
click at [1438, 603] on button "Save" at bounding box center [1395, 596] width 288 height 33
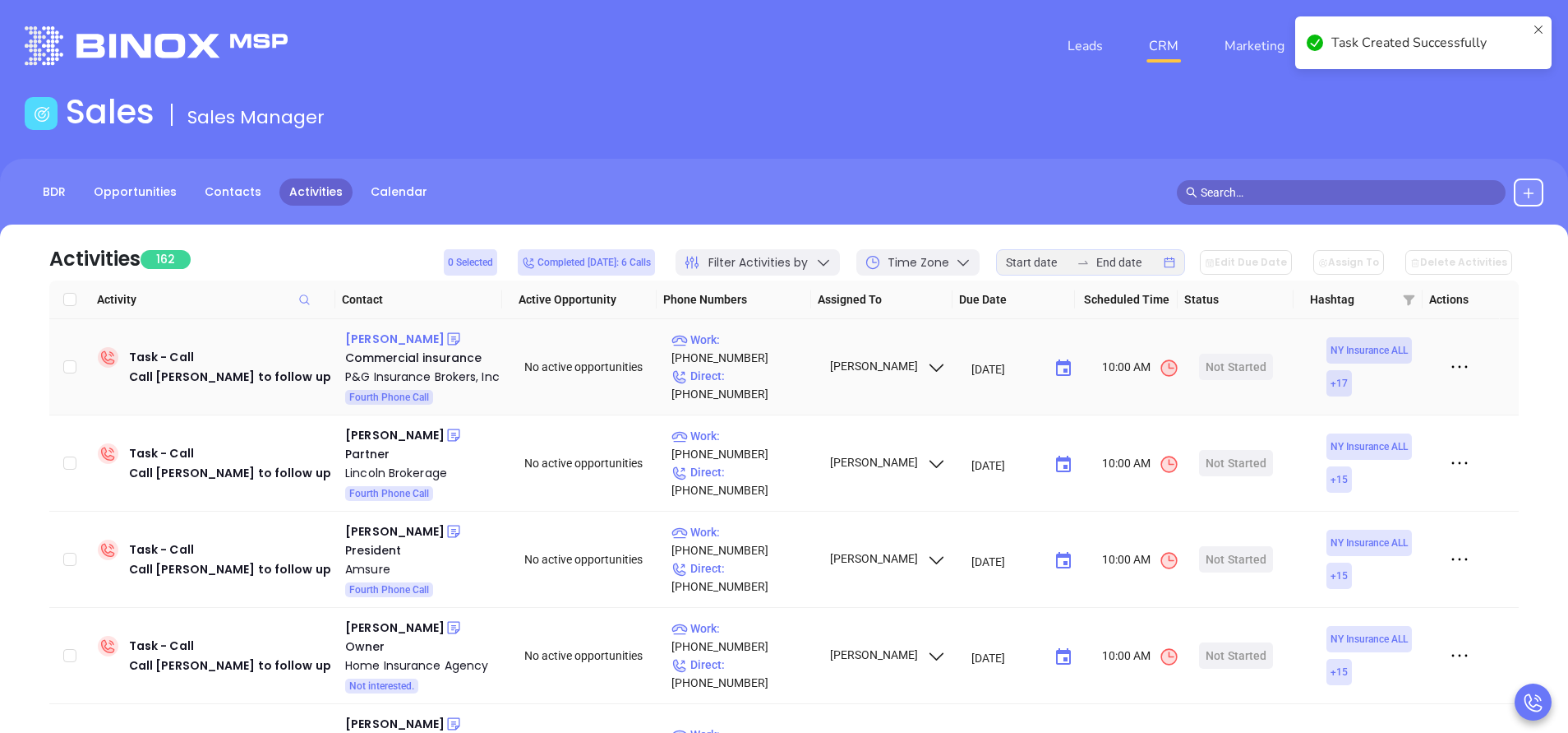
click at [387, 334] on div "Solomon Beigel" at bounding box center [395, 339] width 100 height 20
click at [759, 358] on p "Work : (718) 854-2818" at bounding box center [742, 348] width 143 height 36
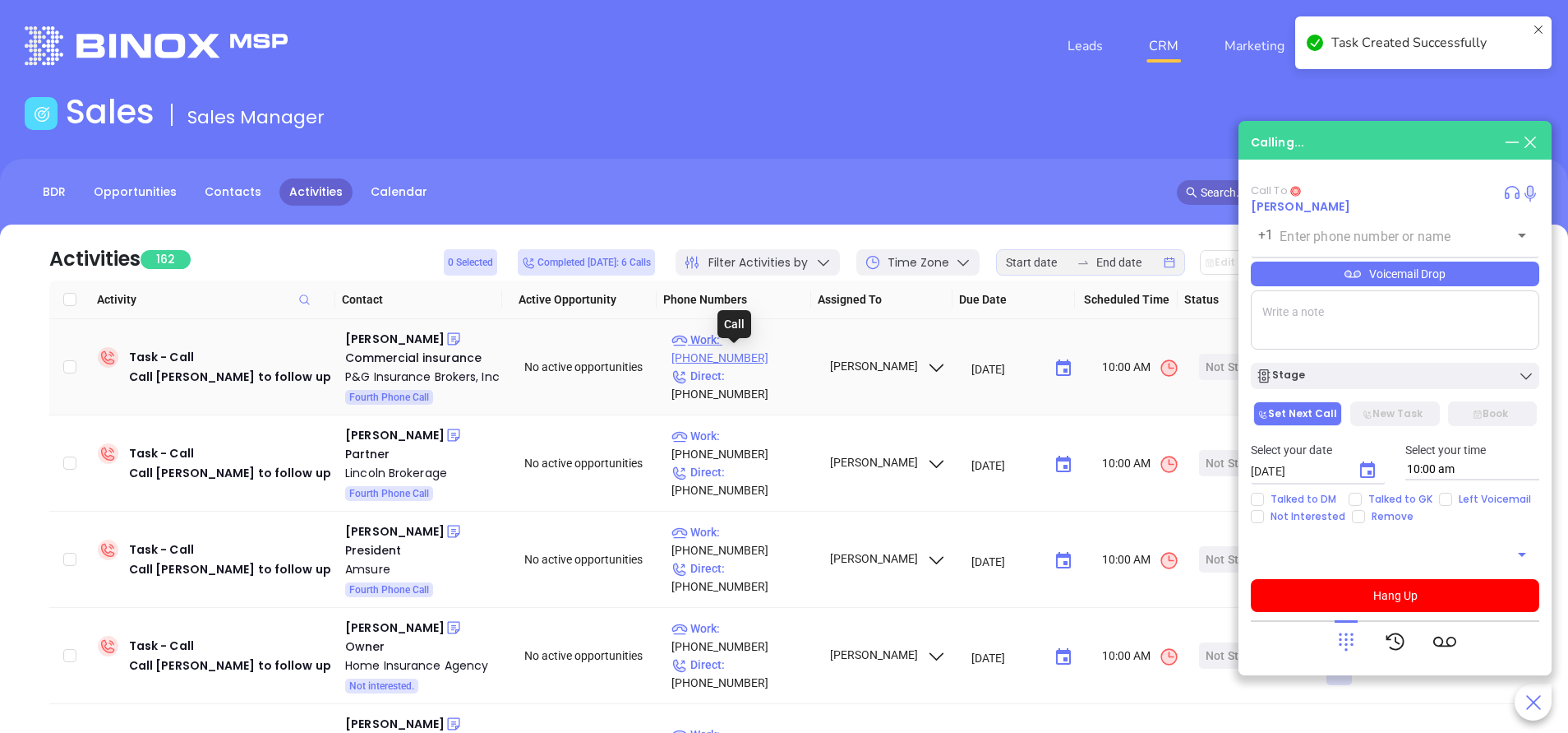
type input "(718) 854-2818"
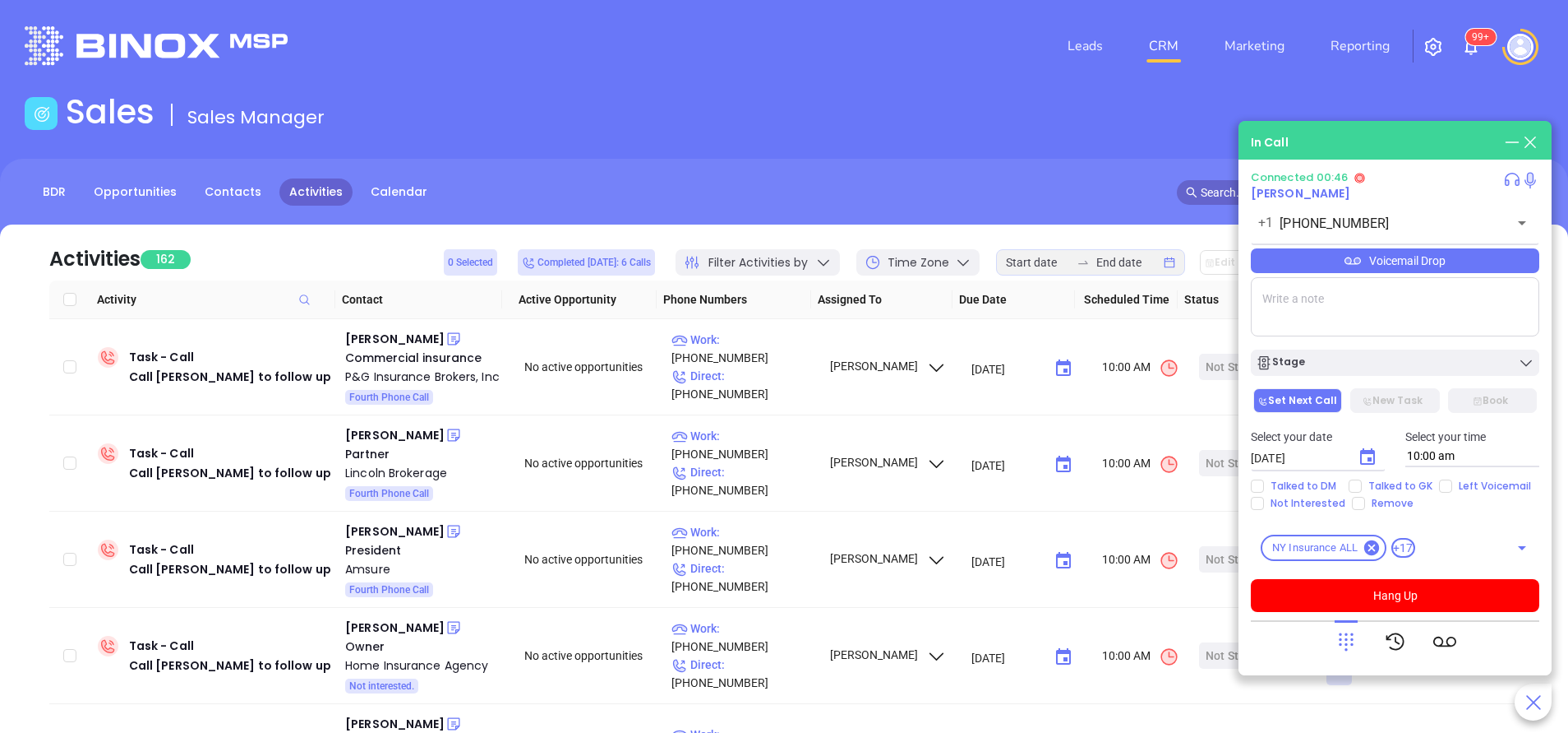
drag, startPoint x: 1346, startPoint y: 638, endPoint x: 1333, endPoint y: 636, distance: 13.2
click at [1346, 637] on icon at bounding box center [1345, 641] width 23 height 23
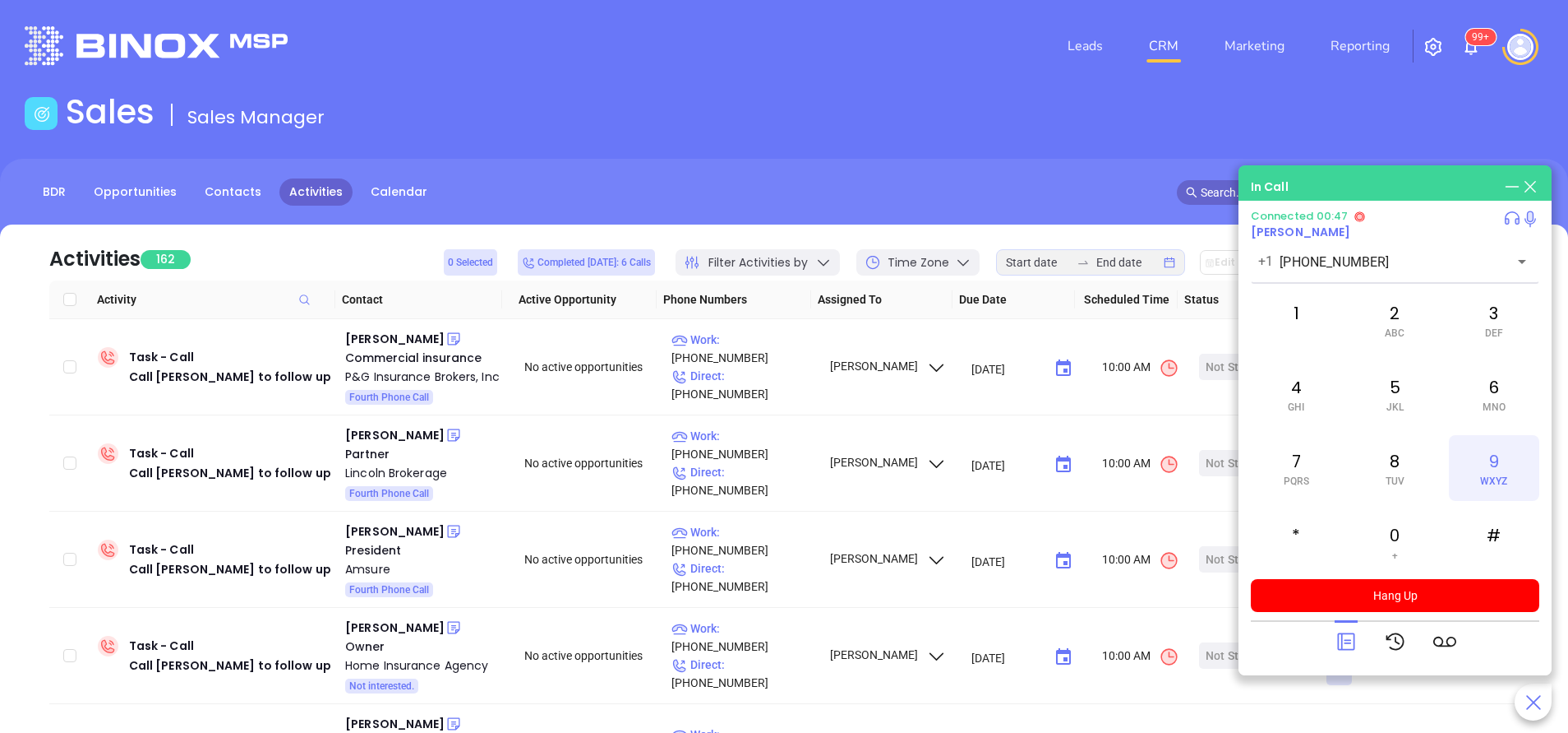
click at [1500, 472] on div "9 WXYZ" at bounding box center [1494, 467] width 90 height 66
click at [1309, 462] on div "7 PQRS" at bounding box center [1296, 467] width 90 height 66
click at [1511, 384] on div "6 MNO" at bounding box center [1494, 393] width 90 height 66
click at [1401, 383] on div "5 JKL" at bounding box center [1395, 393] width 90 height 66
click at [1483, 388] on div "6 MNO" at bounding box center [1494, 393] width 90 height 66
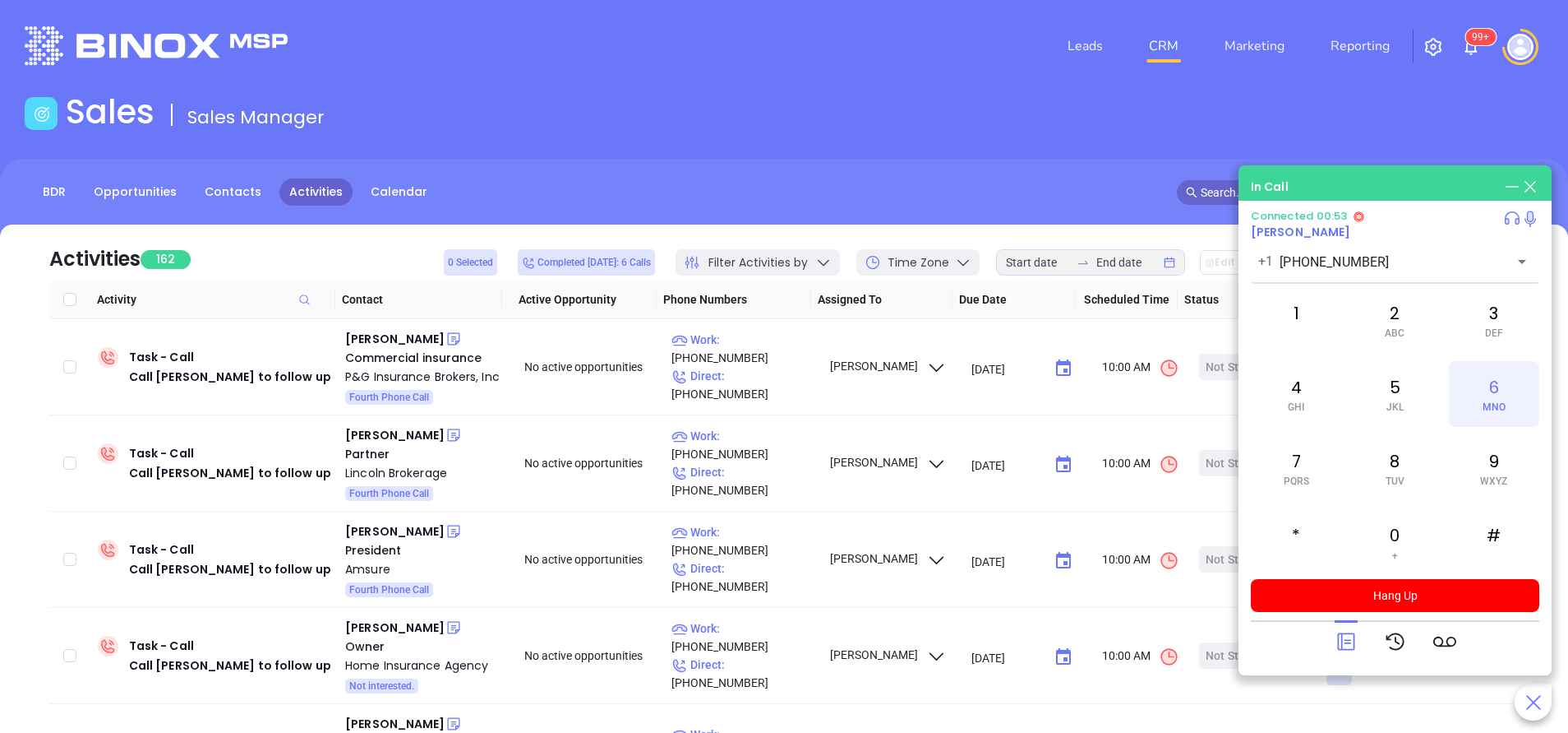
click at [1493, 389] on div "6 MNO" at bounding box center [1494, 393] width 90 height 66
click at [1288, 456] on div "7 PQRS" at bounding box center [1296, 467] width 90 height 66
click at [1511, 393] on div "6 MNO" at bounding box center [1494, 393] width 90 height 66
click at [1411, 393] on div "5 JKL" at bounding box center [1395, 393] width 90 height 66
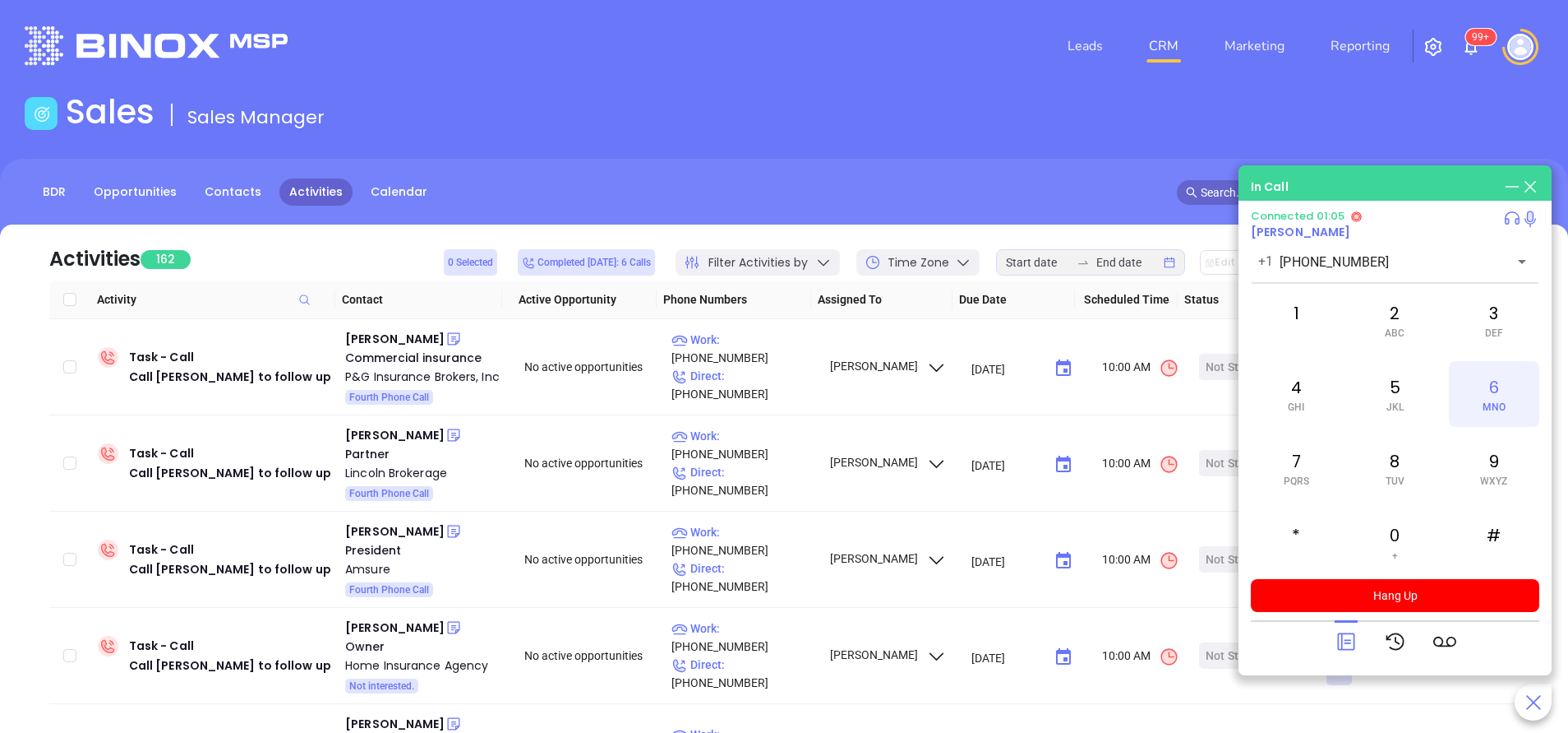
click at [1498, 393] on div "6 MNO" at bounding box center [1494, 393] width 90 height 66
click at [1393, 526] on div "0 +" at bounding box center [1395, 541] width 90 height 66
click at [1299, 524] on div "*" at bounding box center [1296, 541] width 90 height 66
click at [1301, 472] on div "7 PQRS" at bounding box center [1296, 467] width 90 height 66
click at [1494, 405] on span "MNO" at bounding box center [1493, 407] width 23 height 12
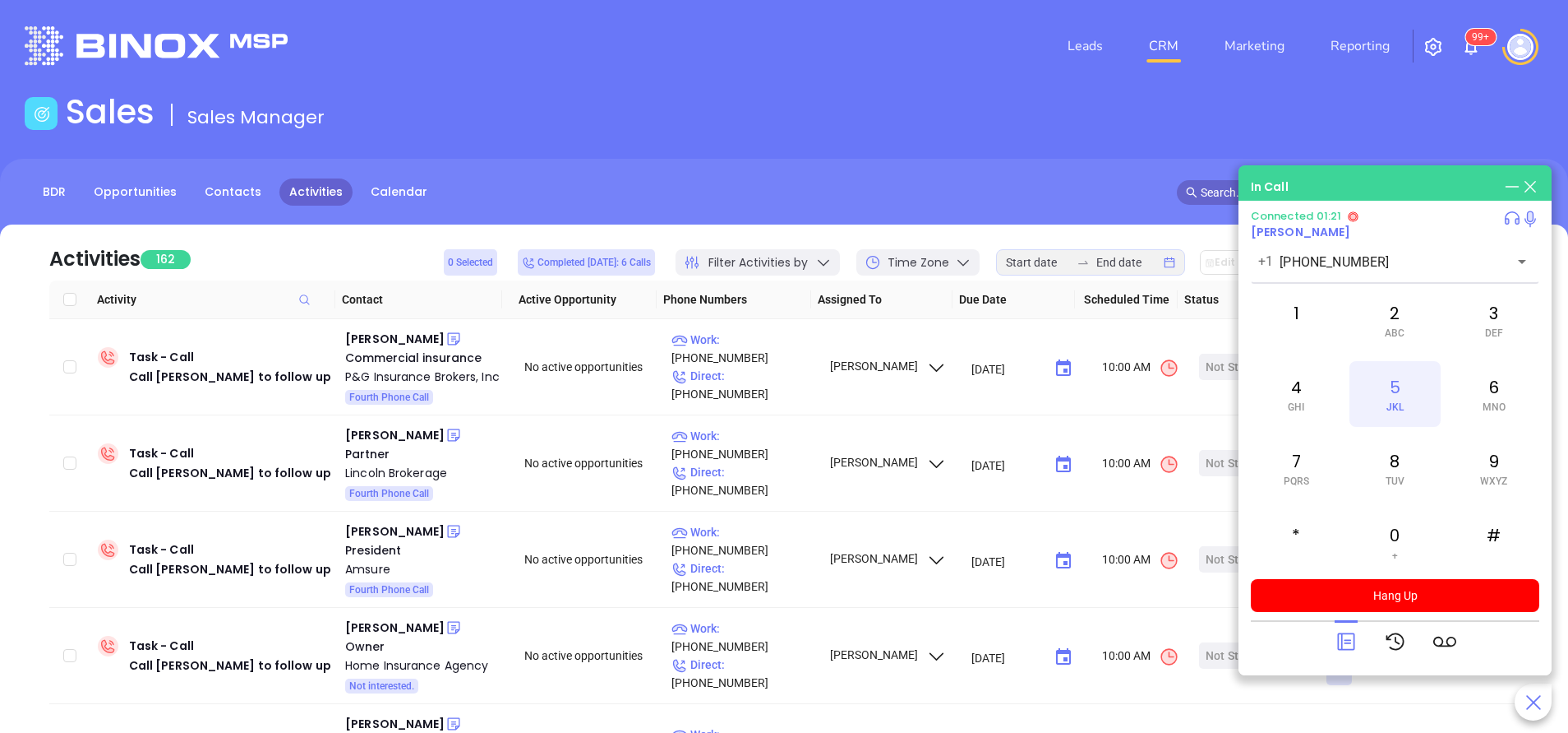
click at [1410, 401] on div "5 JKL" at bounding box center [1395, 393] width 90 height 66
click at [1404, 329] on span "ABC" at bounding box center [1395, 333] width 20 height 12
click at [1493, 319] on div "3 DEF" at bounding box center [1494, 319] width 90 height 66
click at [1296, 389] on div "4 GHI" at bounding box center [1296, 393] width 90 height 66
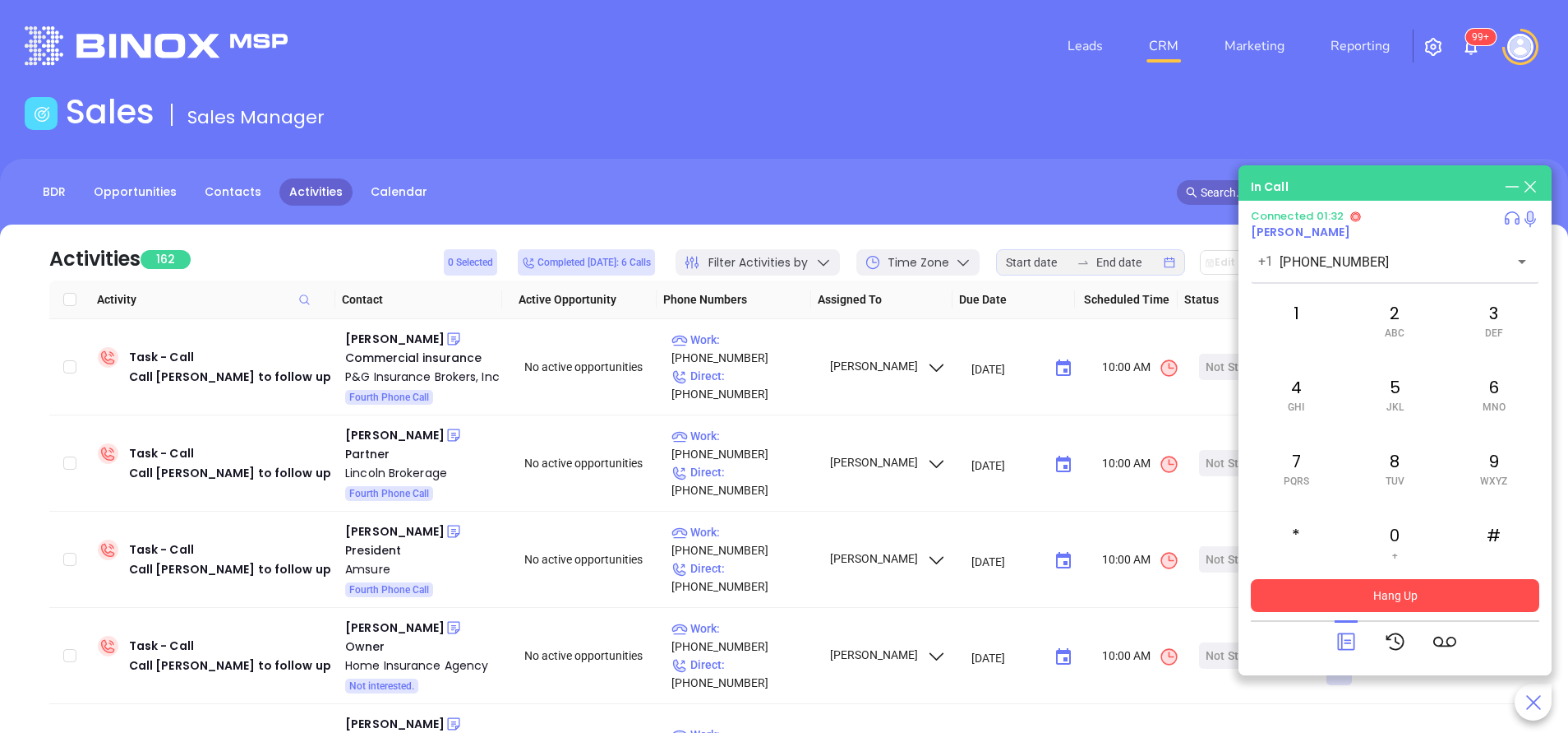
click at [1384, 594] on button "Hang Up" at bounding box center [1395, 596] width 288 height 33
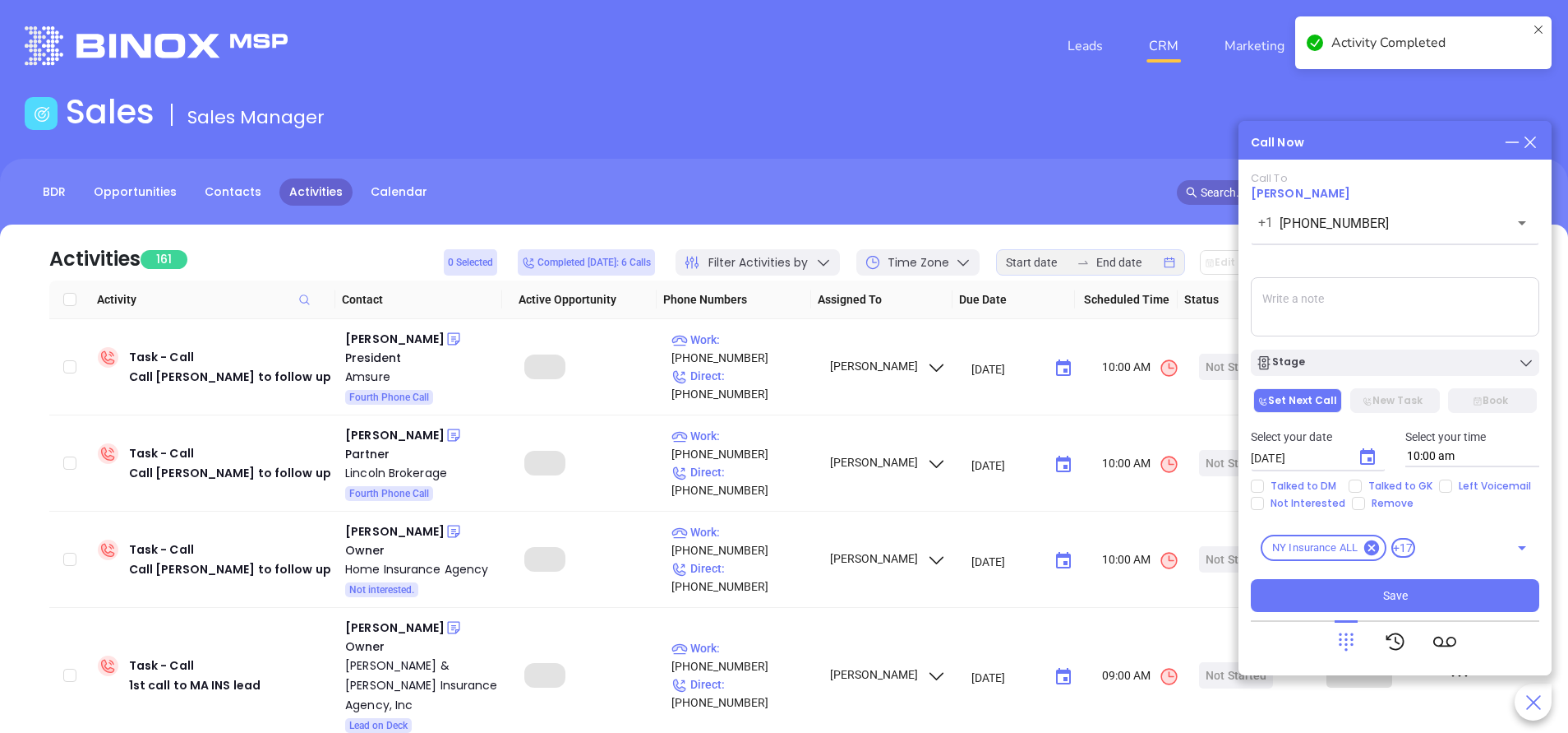
click at [1374, 365] on div "Stage" at bounding box center [1395, 363] width 278 height 17
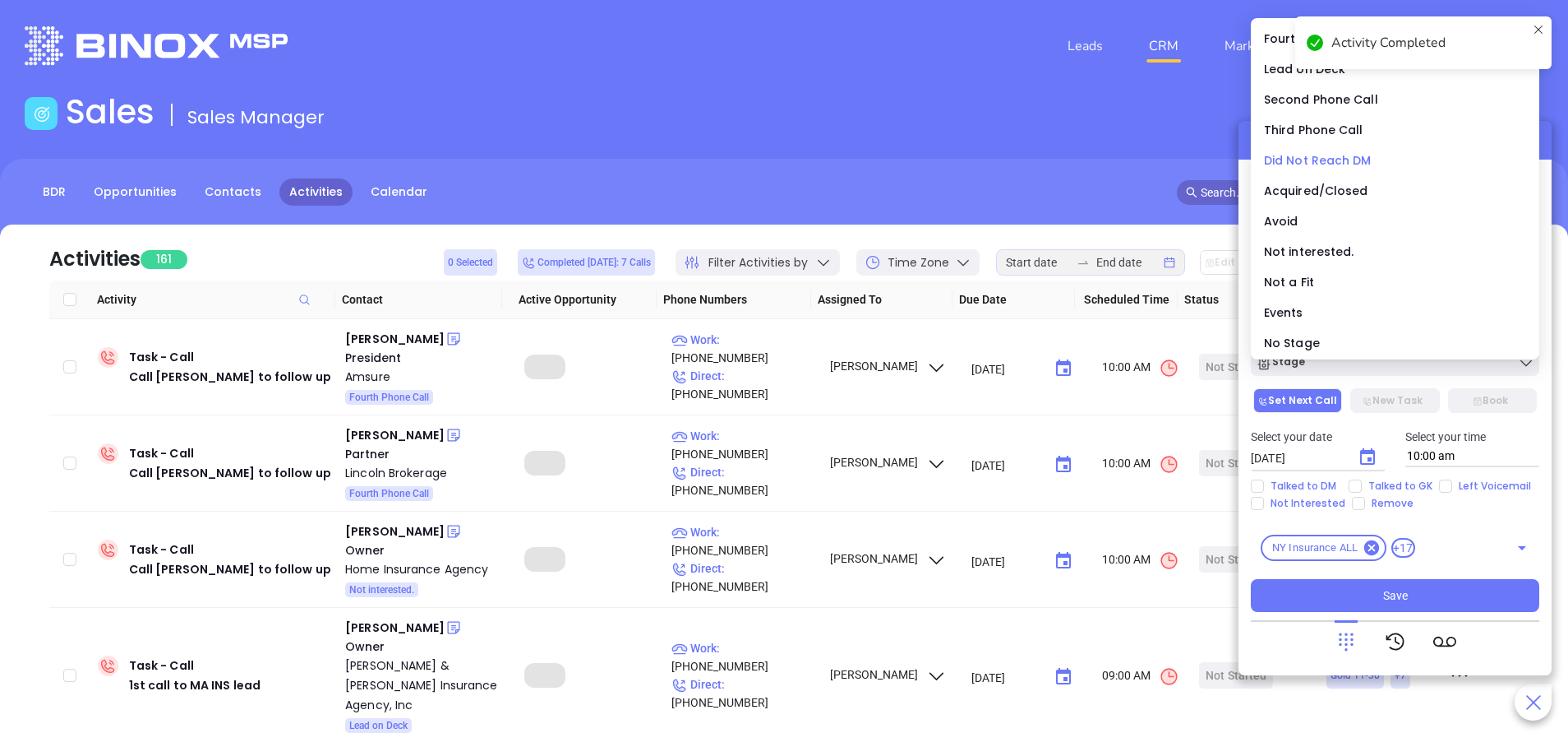
click at [1312, 161] on span "Did Not Reach DM" at bounding box center [1317, 160] width 108 height 17
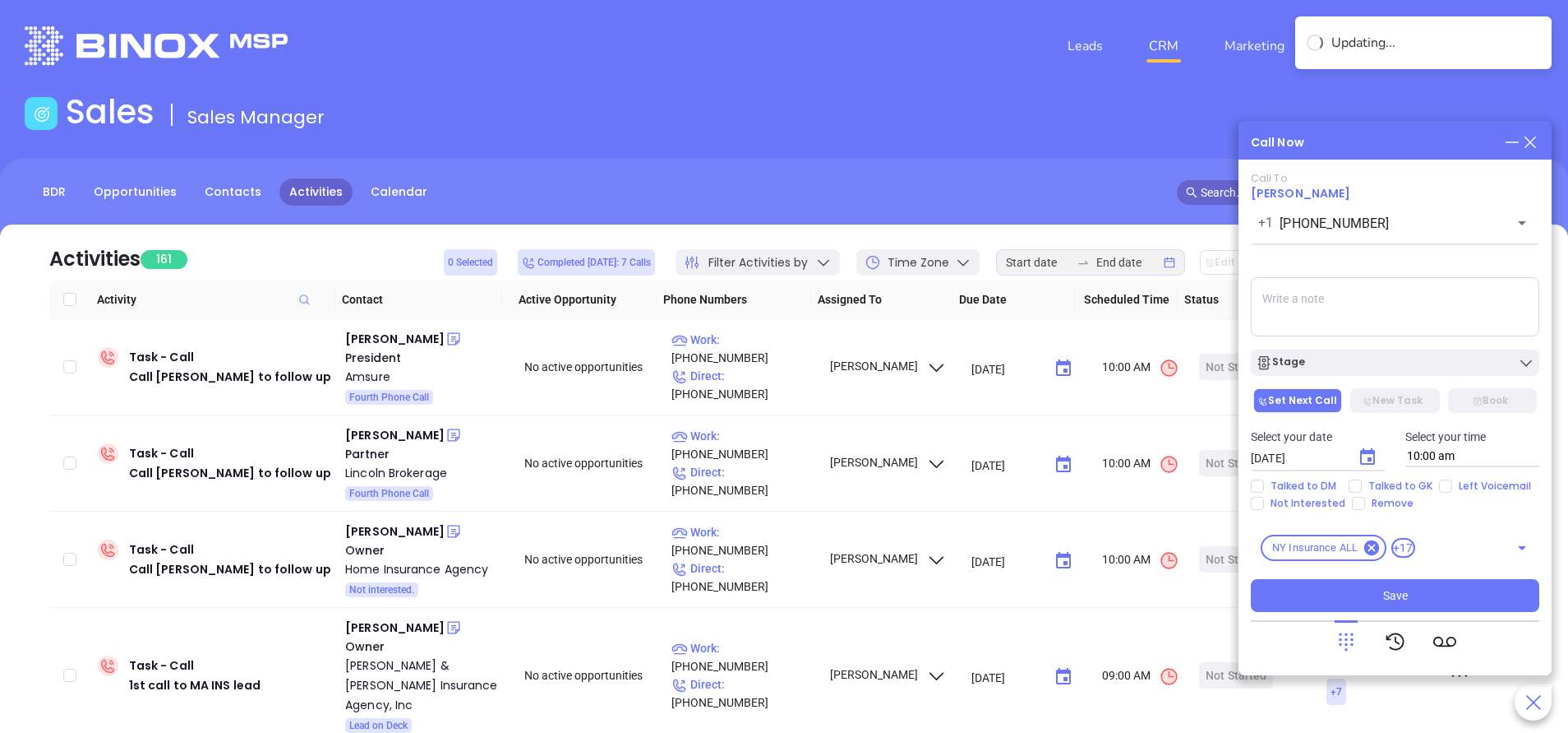
drag, startPoint x: 1443, startPoint y: 486, endPoint x: 1438, endPoint y: 498, distance: 13.0
click at [1443, 486] on input "Left Voicemail" at bounding box center [1445, 485] width 13 height 13
checkbox input "true"
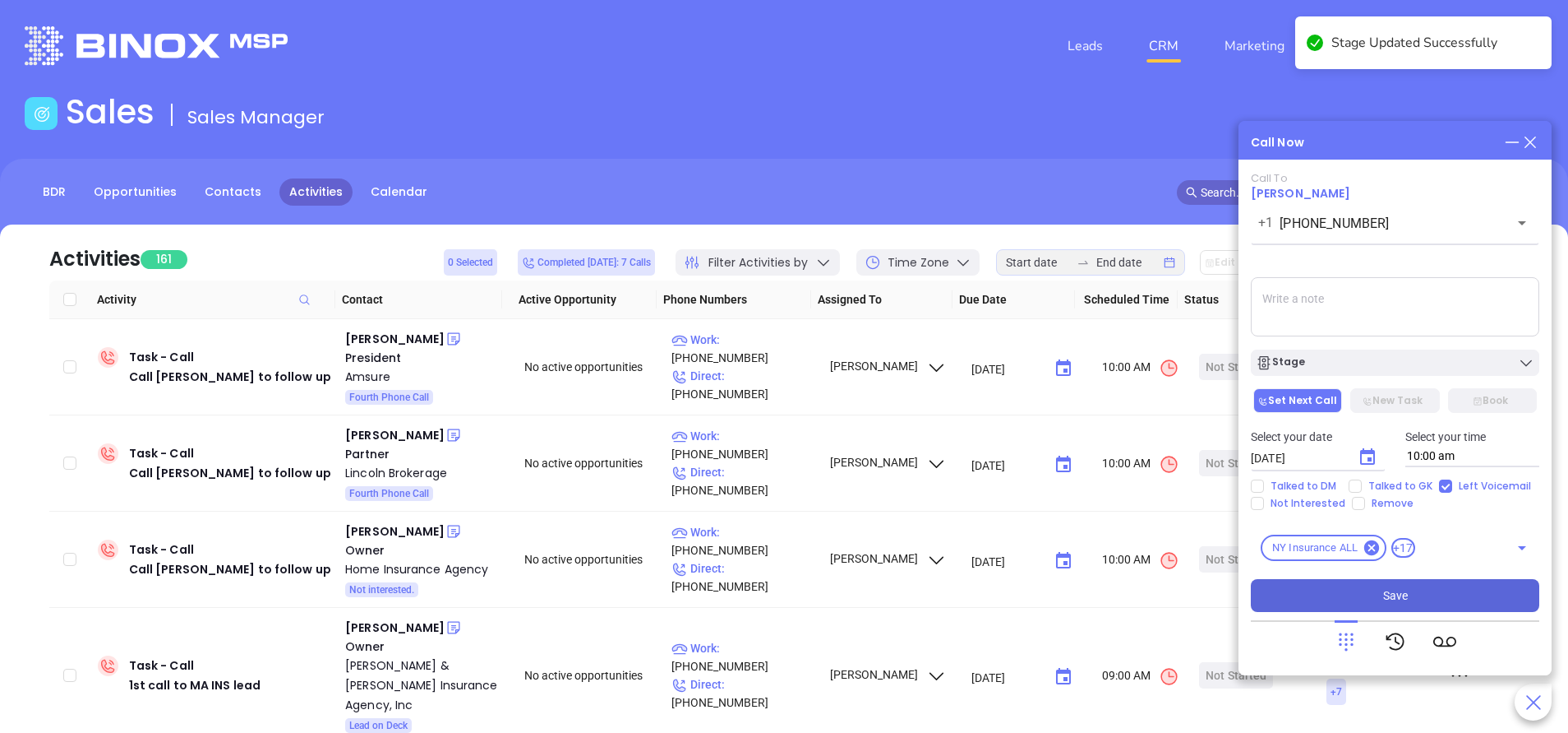
click at [1383, 595] on span "Save" at bounding box center [1395, 595] width 24 height 18
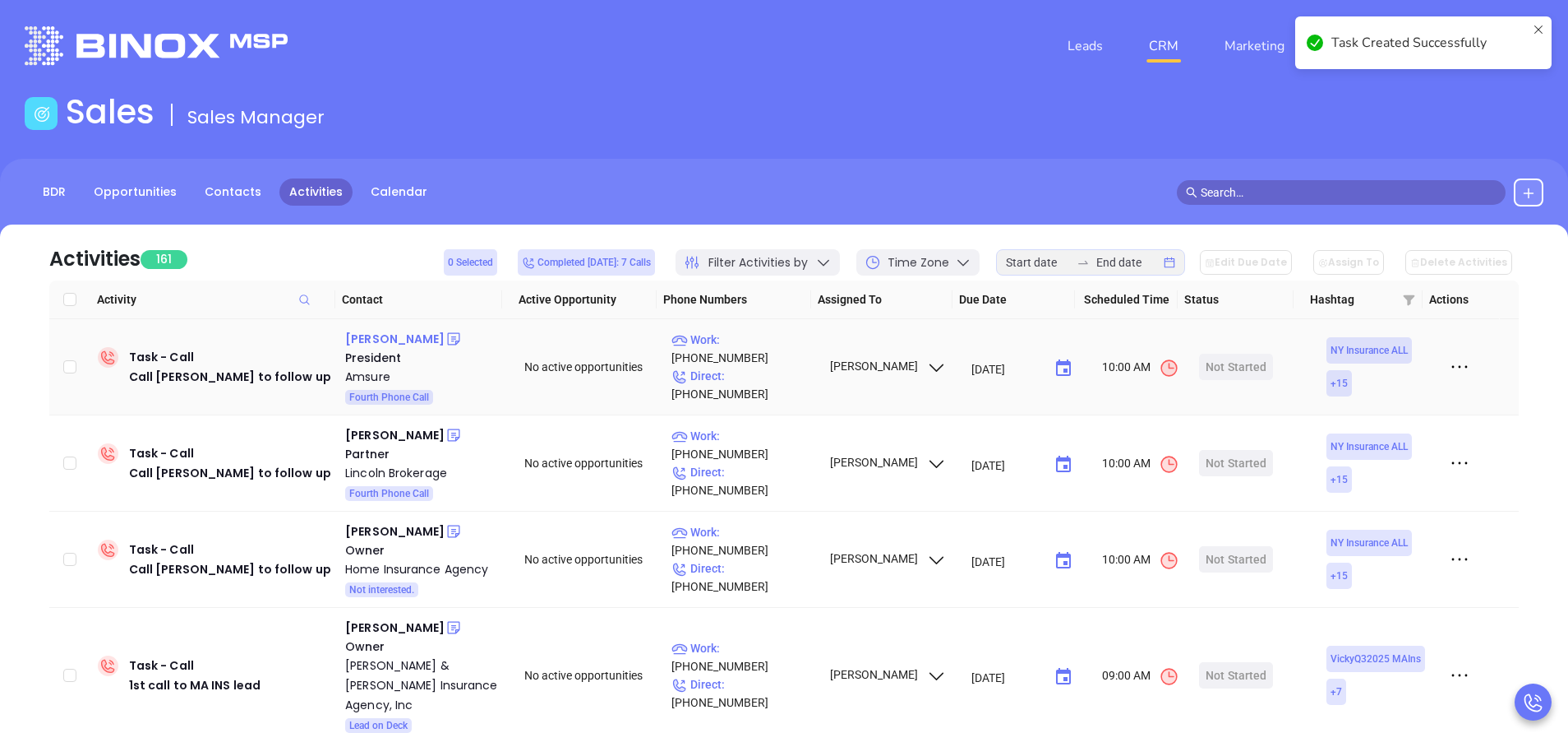
click at [412, 342] on div "Matthew D'abate" at bounding box center [395, 339] width 100 height 20
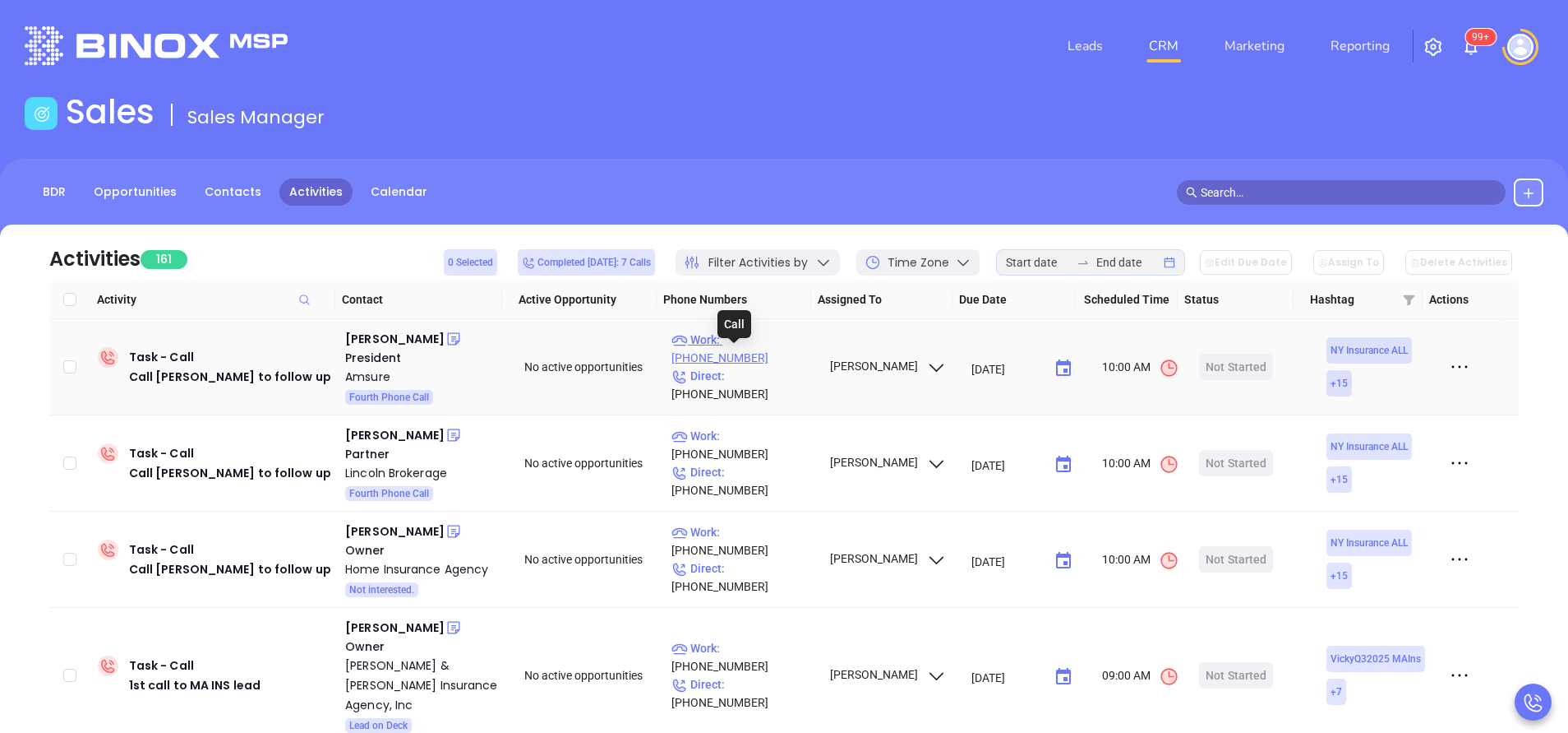
click at [778, 360] on p "Work : (518) 458-1800" at bounding box center [742, 348] width 143 height 36
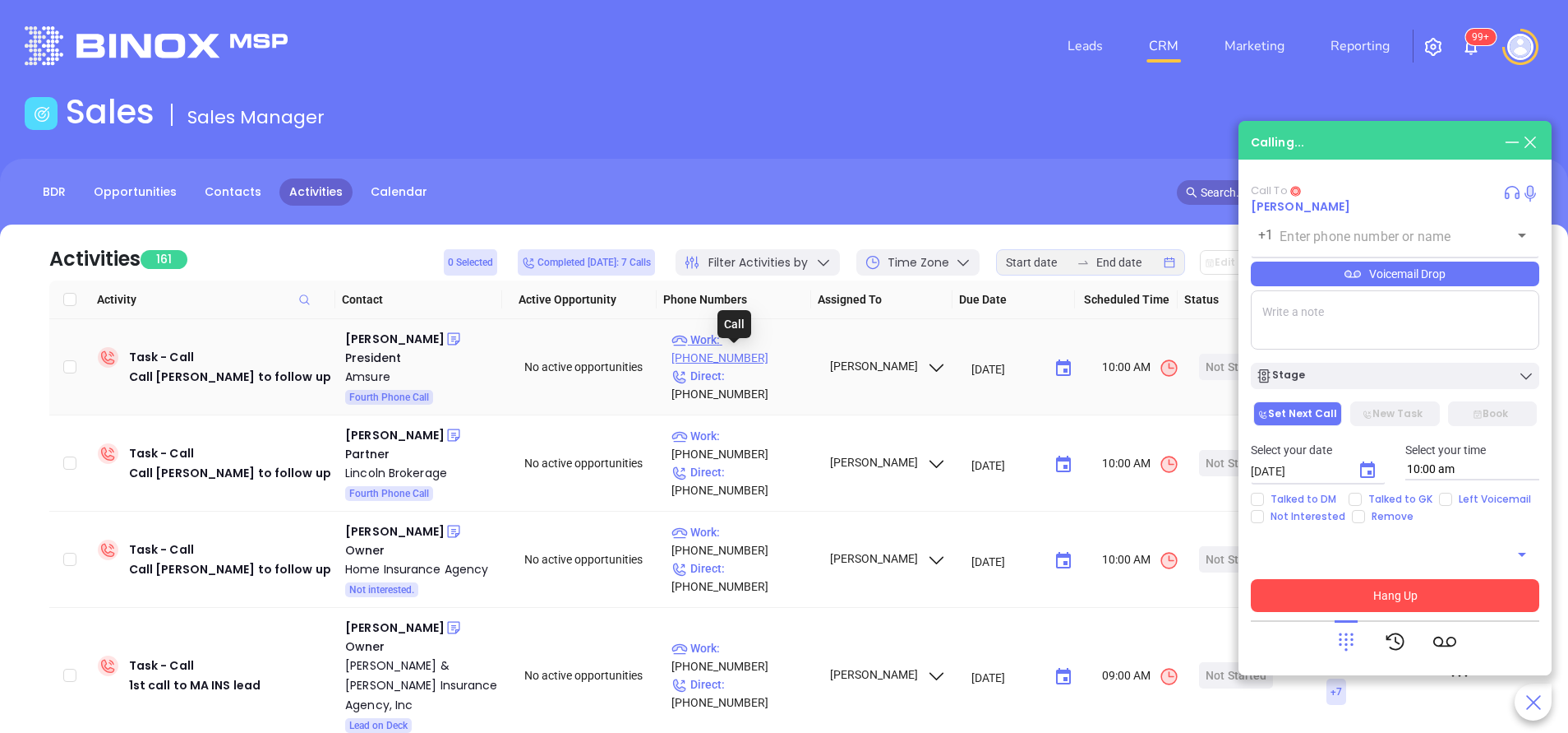
type input "(518) 458-1800"
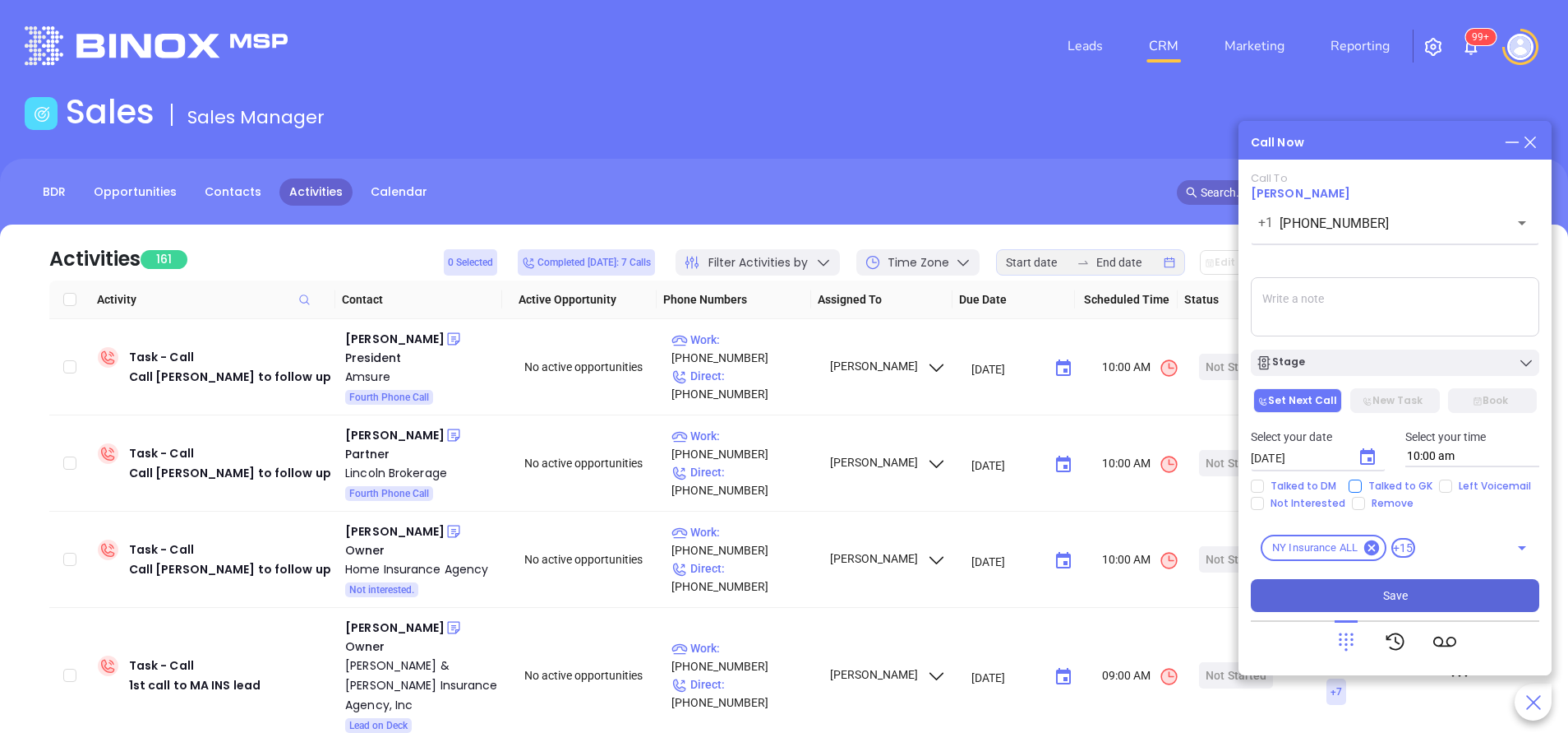
click at [1357, 481] on main "Sales Sales Manager BDR Opportunities Contacts Activities Calendar Call Now Cal…" at bounding box center [784, 501] width 1568 height 817
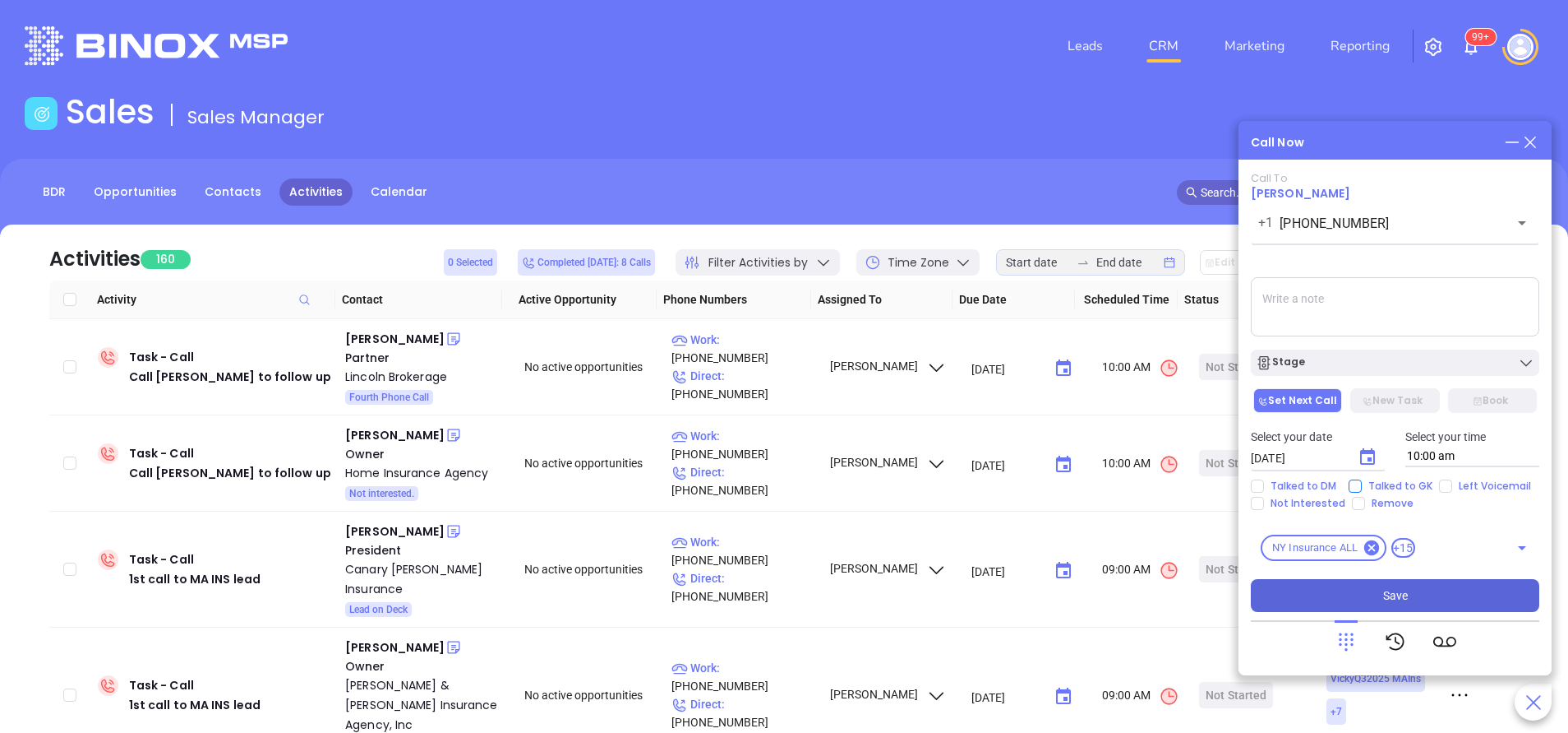
click at [1357, 485] on input "Talked to GK" at bounding box center [1354, 485] width 13 height 13
checkbox input "true"
click at [1402, 378] on div "Call To Matthew D'abate +1 (518) 458-1800 ​ Voicemail Drop Stage Set Next Call …" at bounding box center [1395, 391] width 288 height 440
click at [1462, 354] on button "Stage" at bounding box center [1395, 363] width 288 height 26
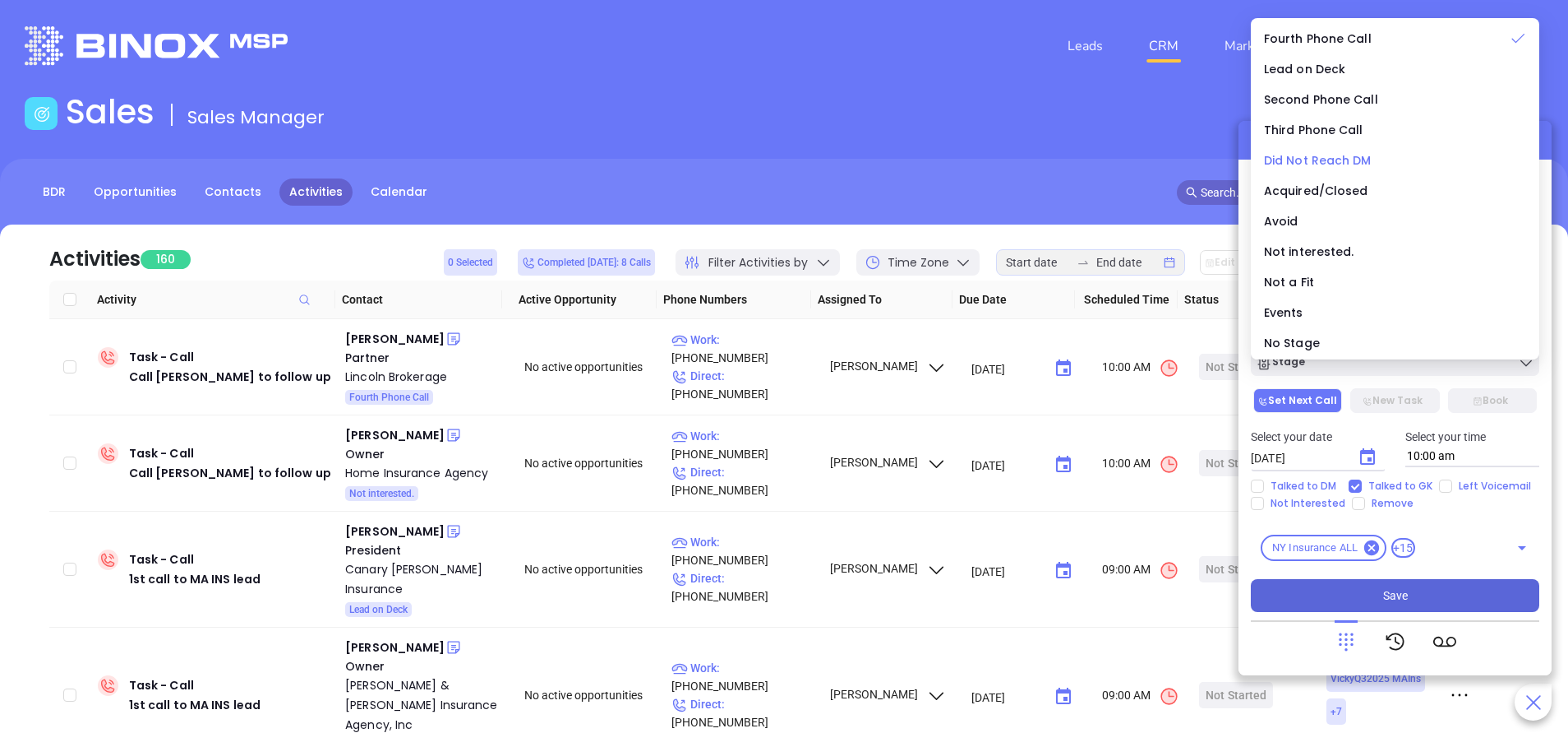
click at [1335, 158] on span "Did Not Reach DM" at bounding box center [1317, 160] width 108 height 17
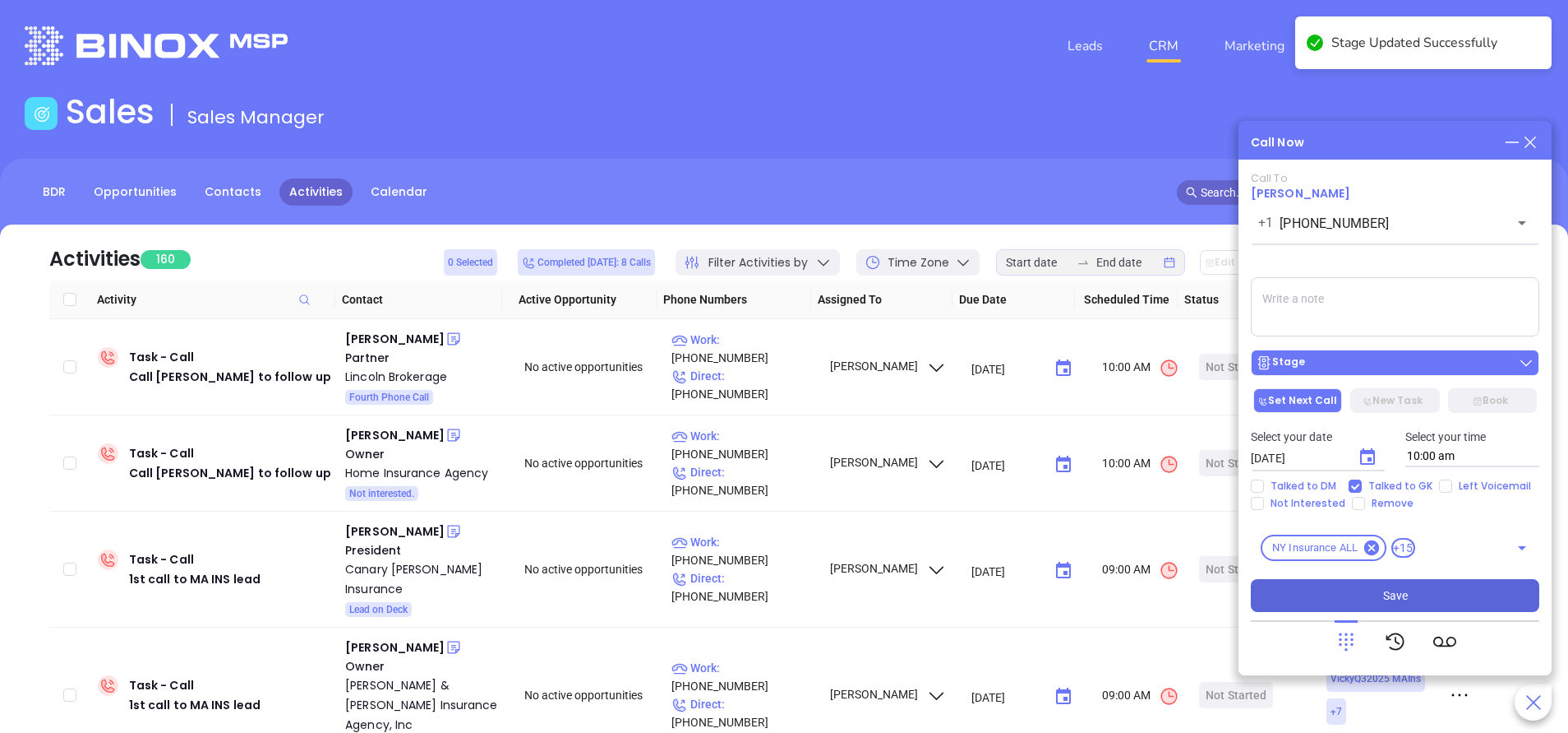
click at [1385, 363] on div "Stage" at bounding box center [1395, 363] width 278 height 17
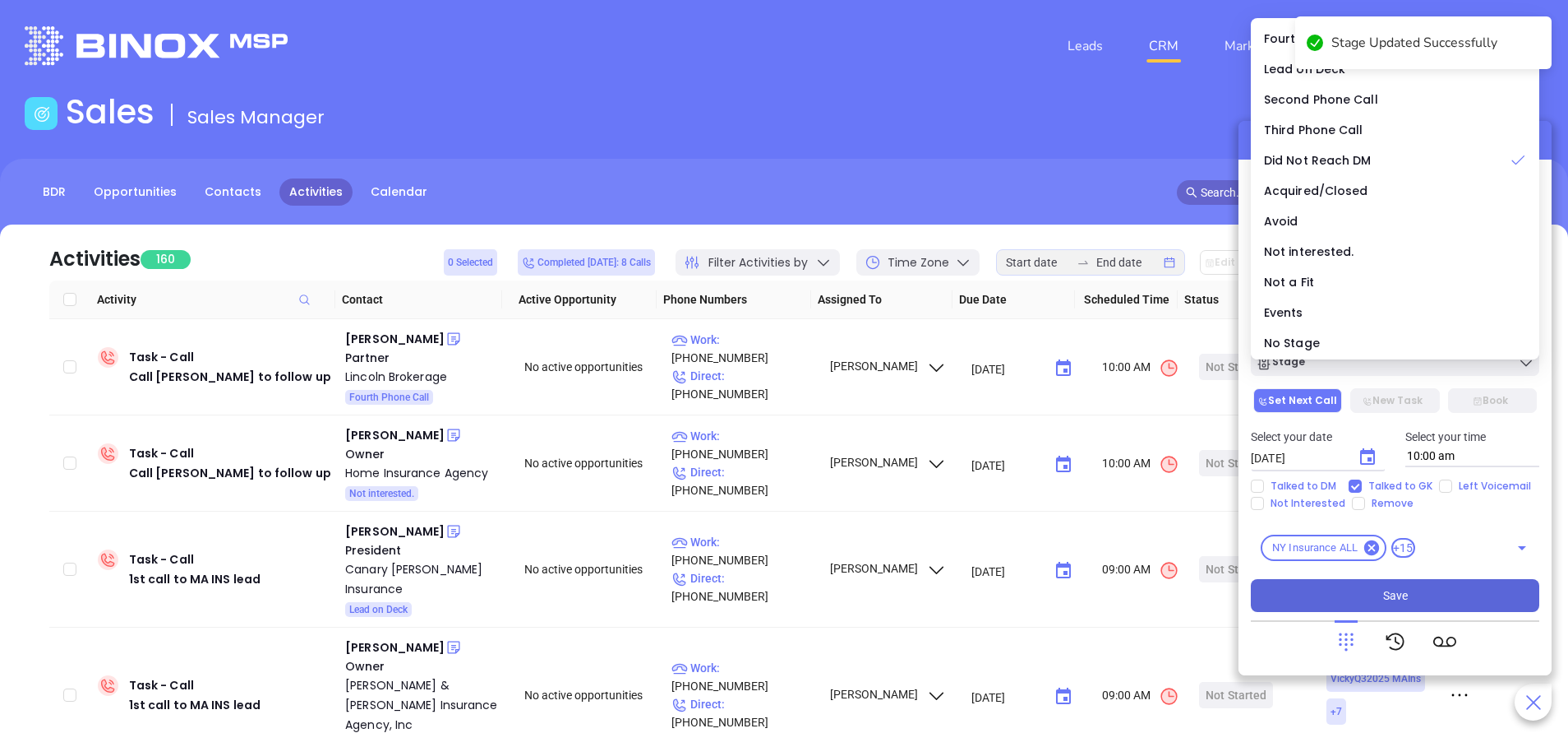
click at [1410, 597] on button "Save" at bounding box center [1395, 596] width 288 height 33
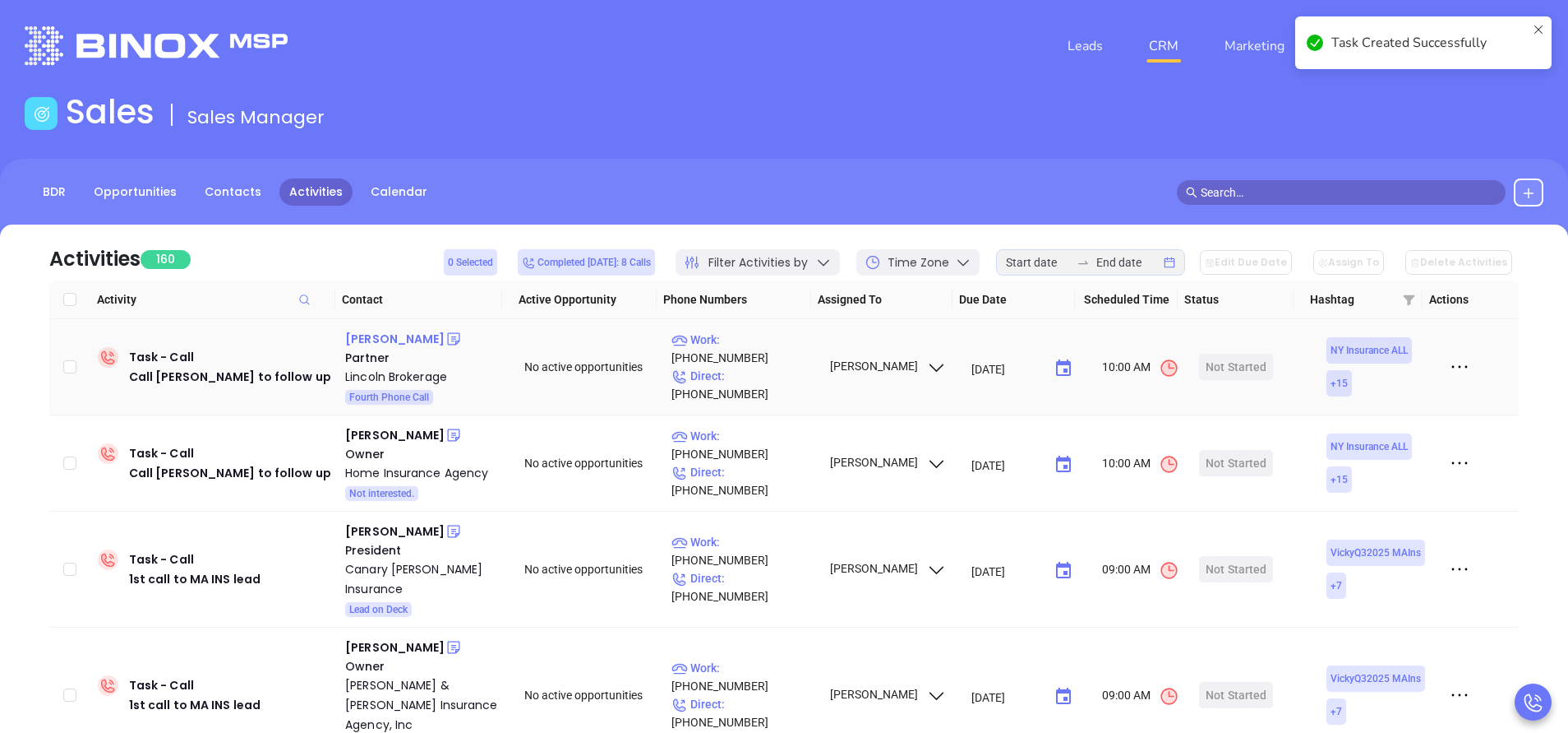
click at [415, 338] on div "Michael Honig" at bounding box center [395, 339] width 100 height 20
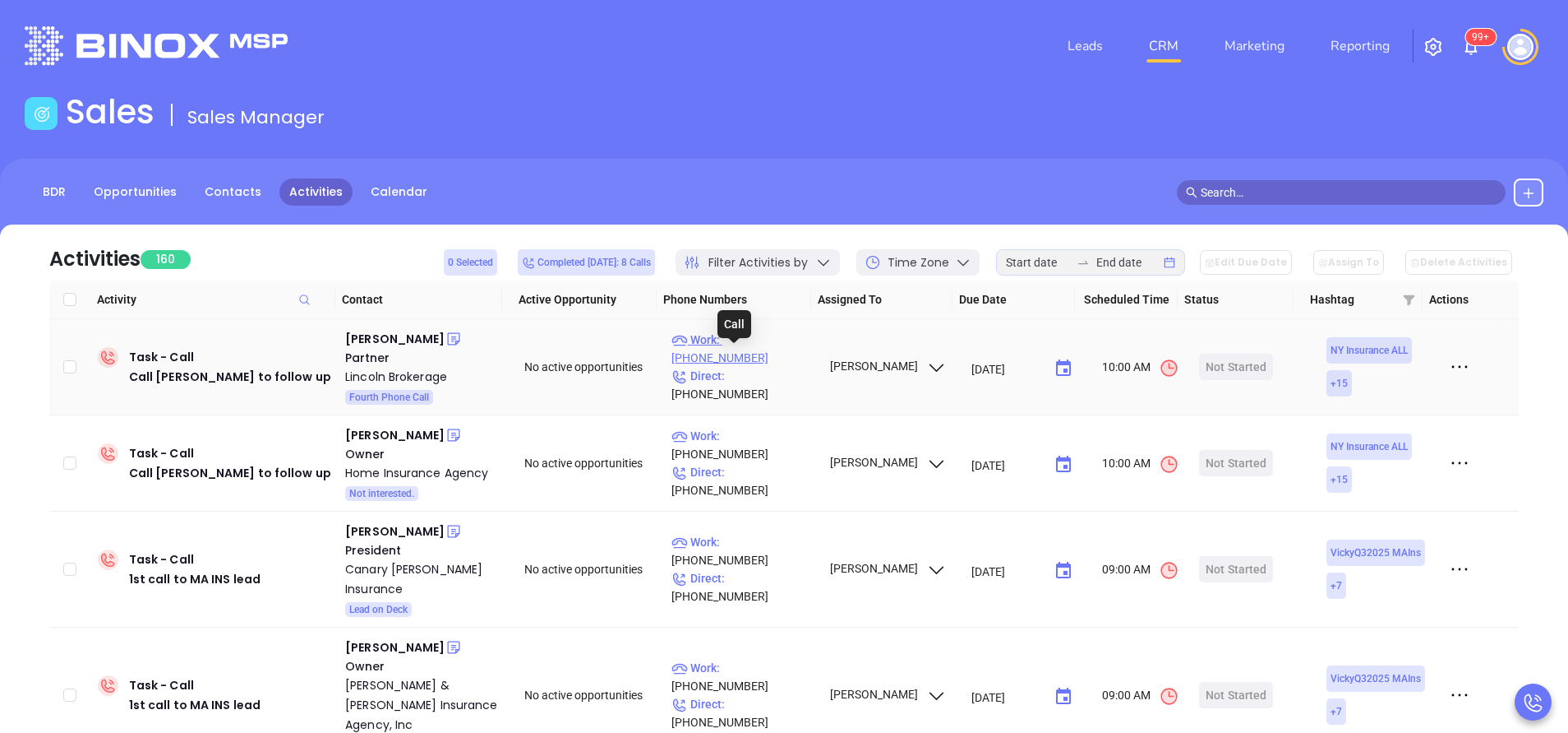
click at [759, 354] on p "Work : (718) 836-1100" at bounding box center [742, 348] width 143 height 36
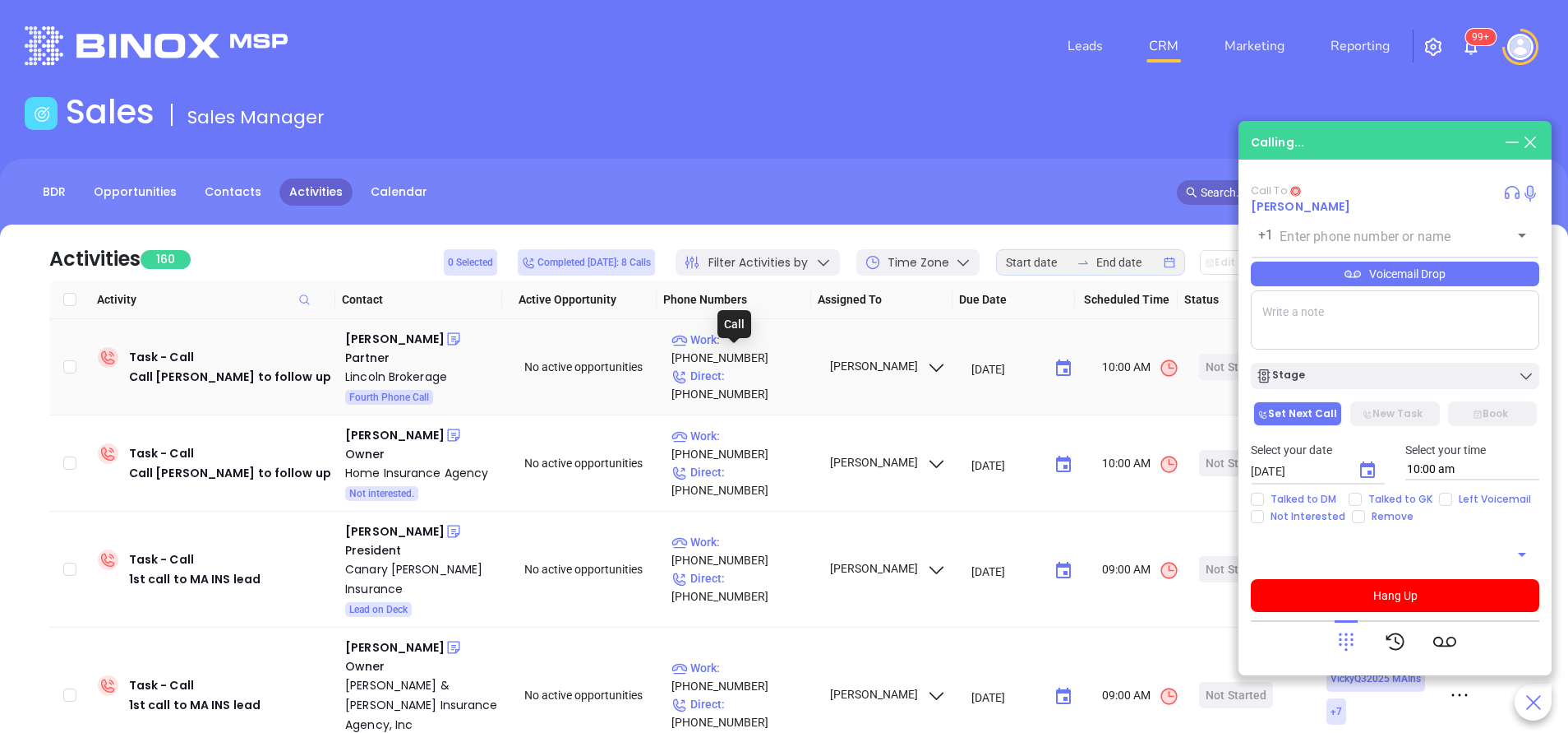
type input "(718) 836-1100"
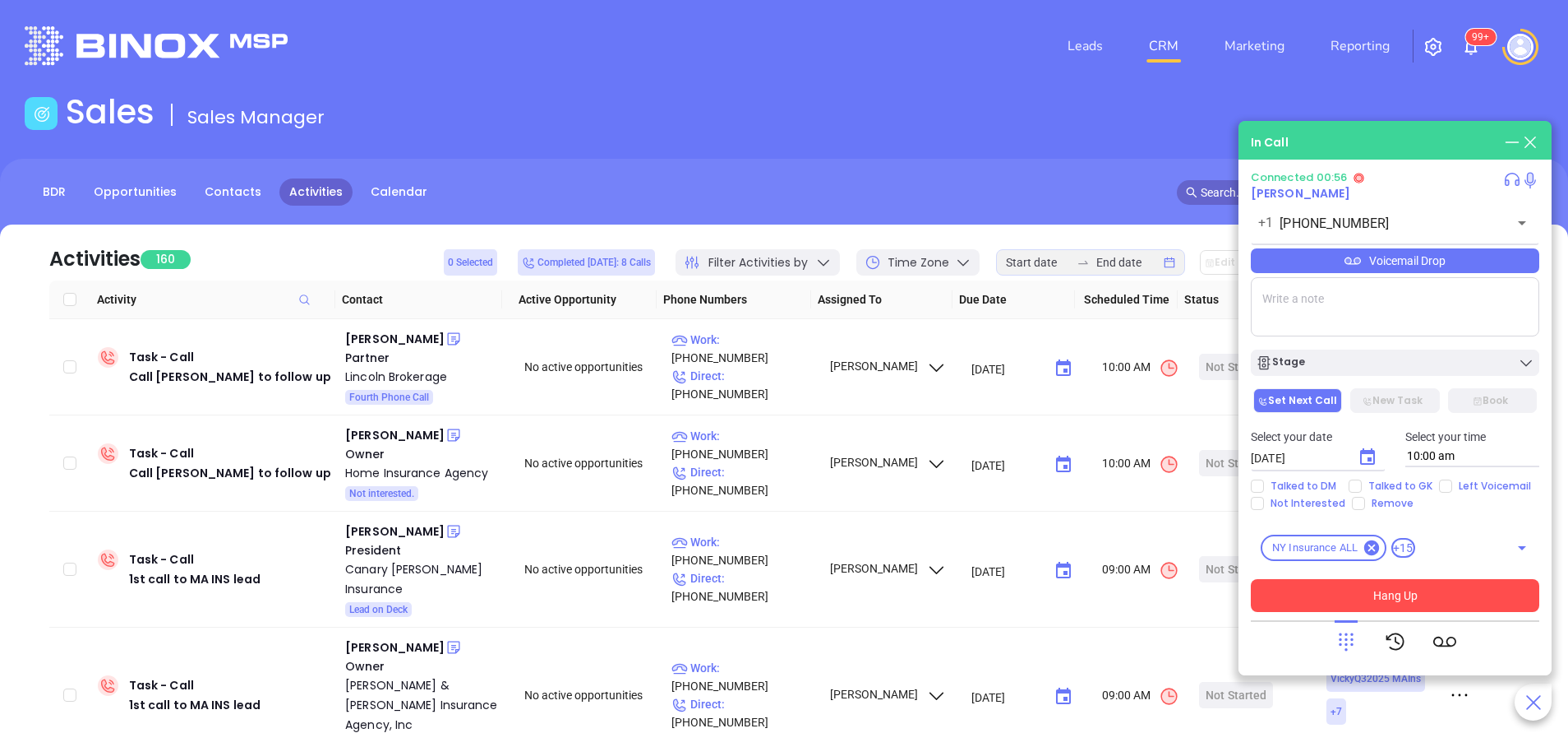
click at [1315, 607] on button "Hang Up" at bounding box center [1395, 596] width 288 height 33
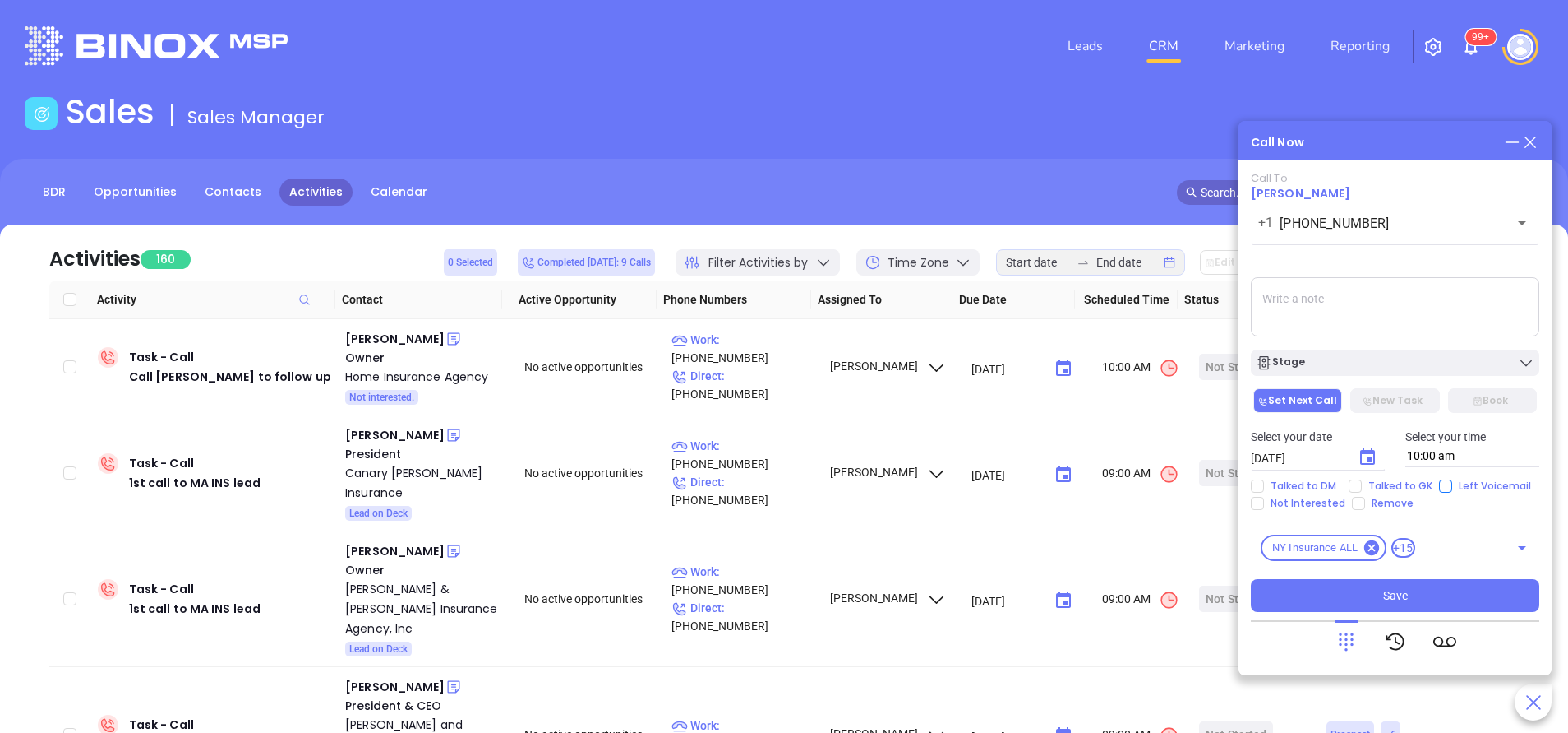
click at [1439, 492] on input "Left Voicemail" at bounding box center [1445, 485] width 13 height 13
checkbox input "true"
click at [1383, 371] on button "Stage" at bounding box center [1395, 363] width 288 height 26
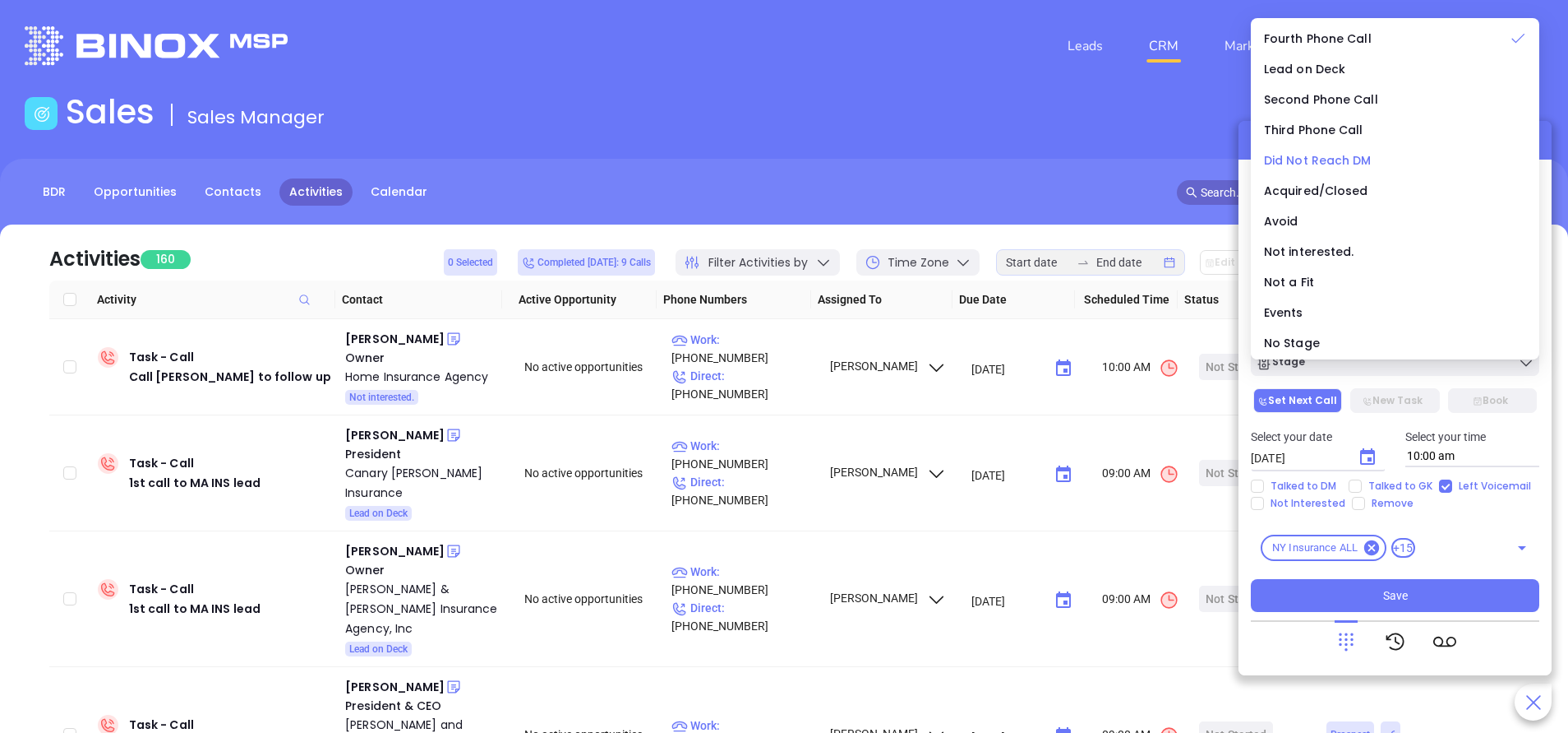
click at [1354, 156] on span "Did Not Reach DM" at bounding box center [1317, 160] width 108 height 17
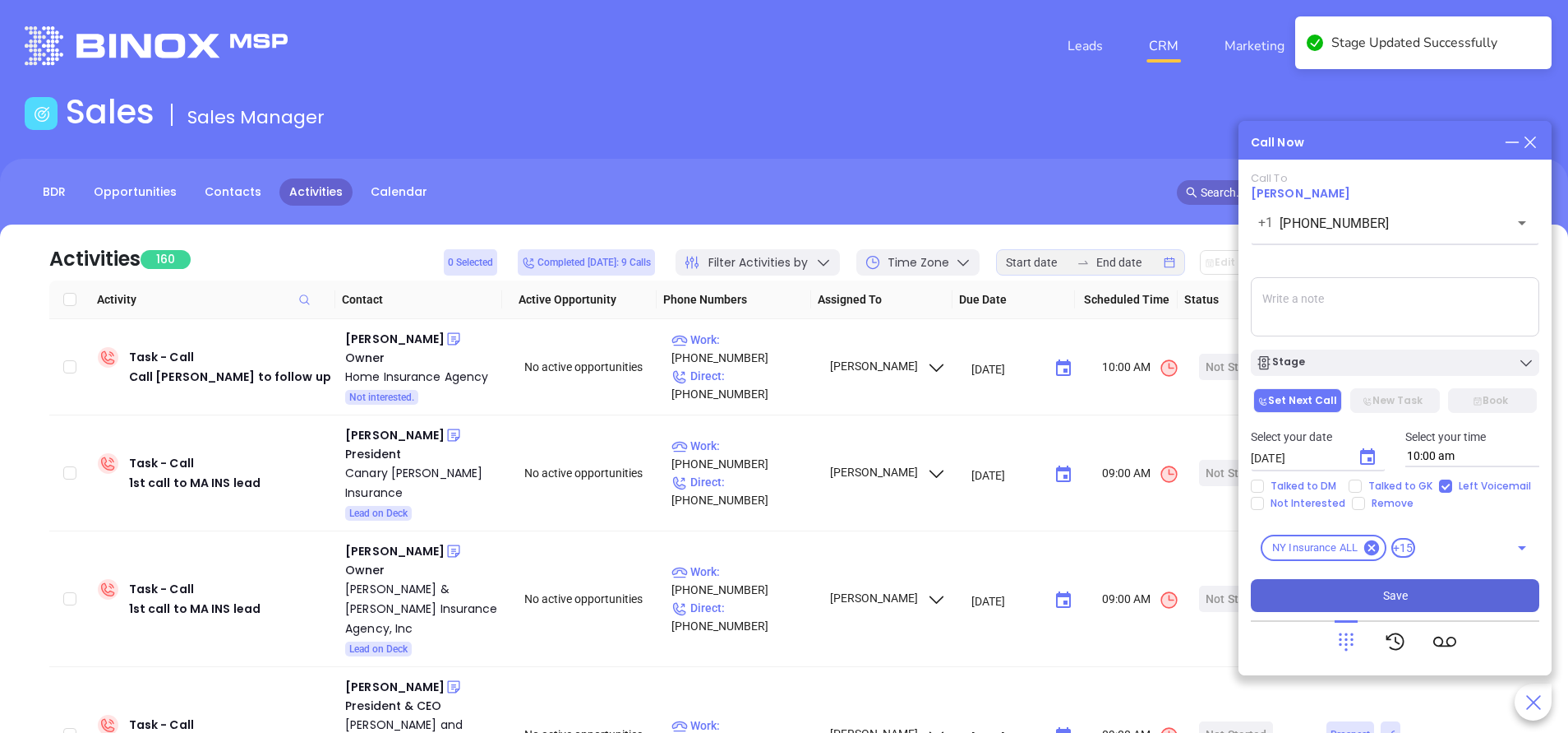
click at [1491, 596] on button "Save" at bounding box center [1395, 596] width 288 height 33
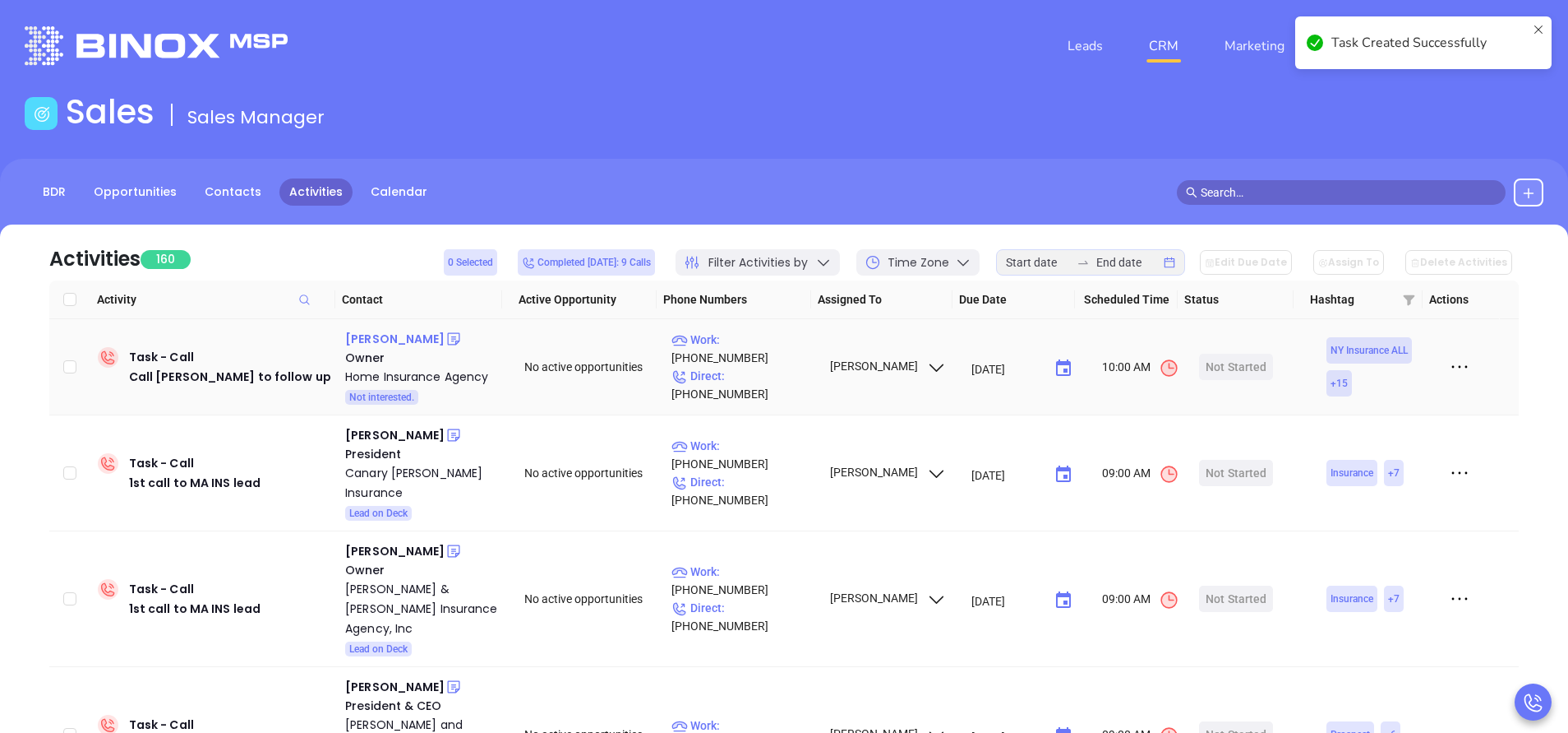
click at [412, 332] on div "Daniel Bentson" at bounding box center [395, 339] width 100 height 20
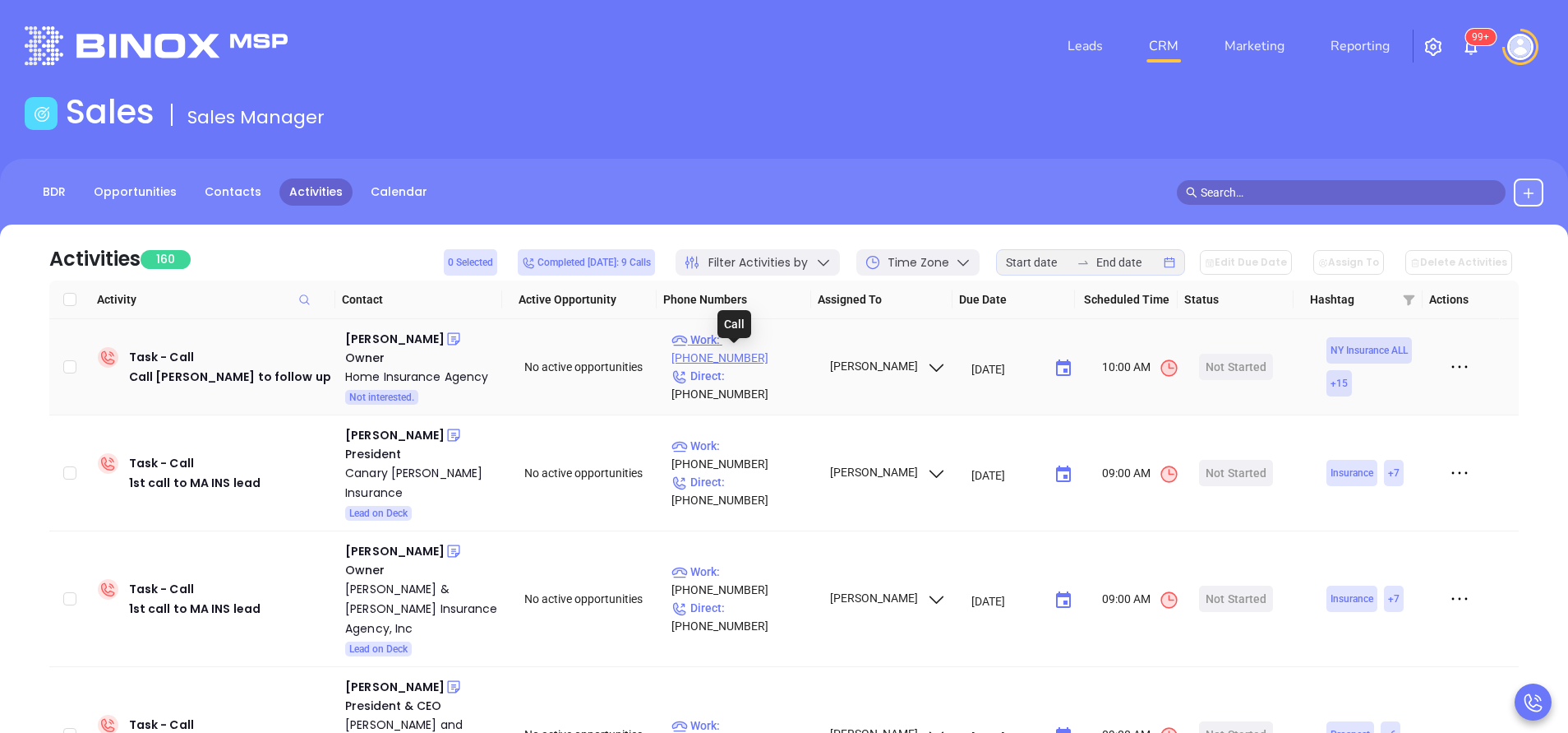
click at [742, 360] on p "Work : (917) 636-9134" at bounding box center [742, 348] width 143 height 36
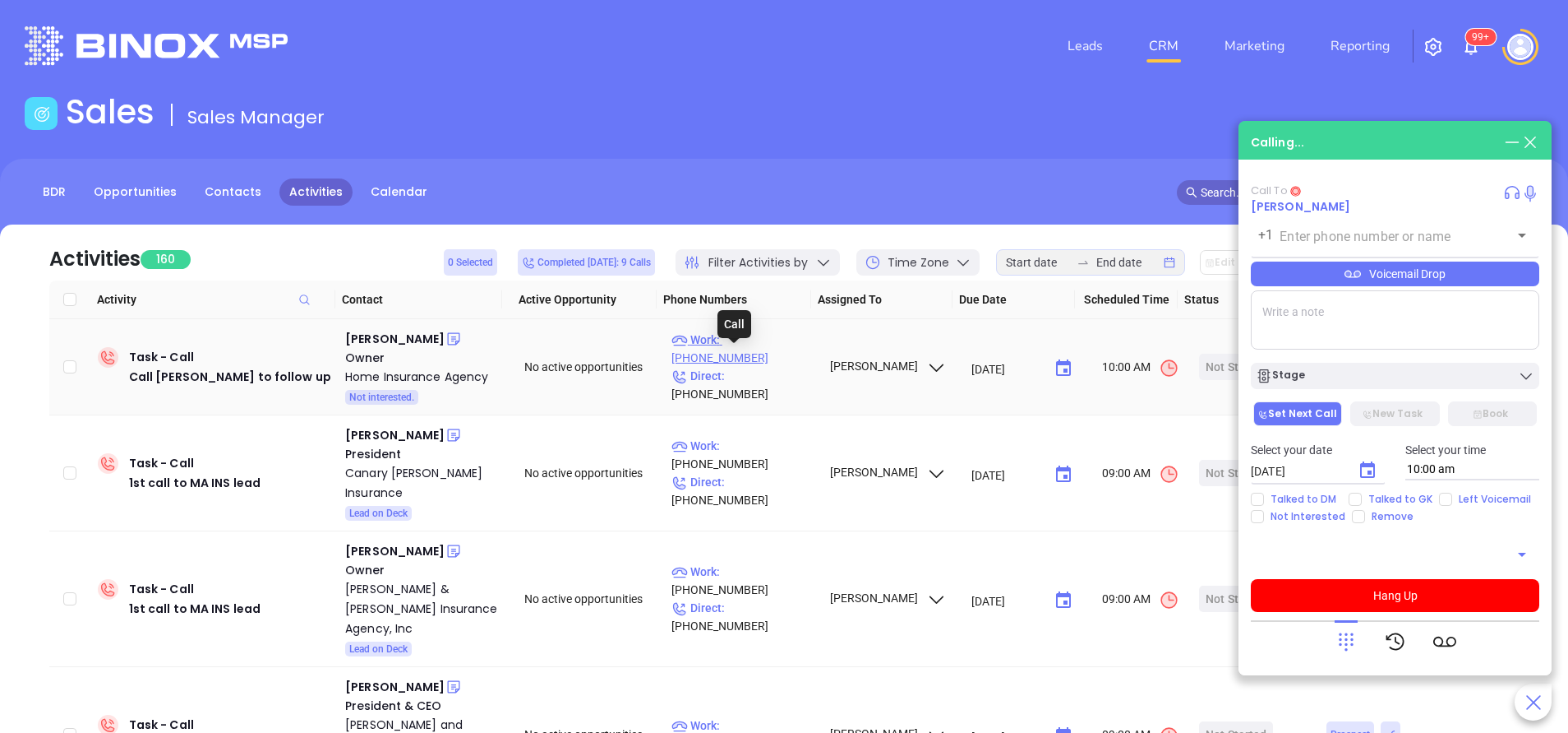
type input "(917) 636-9134"
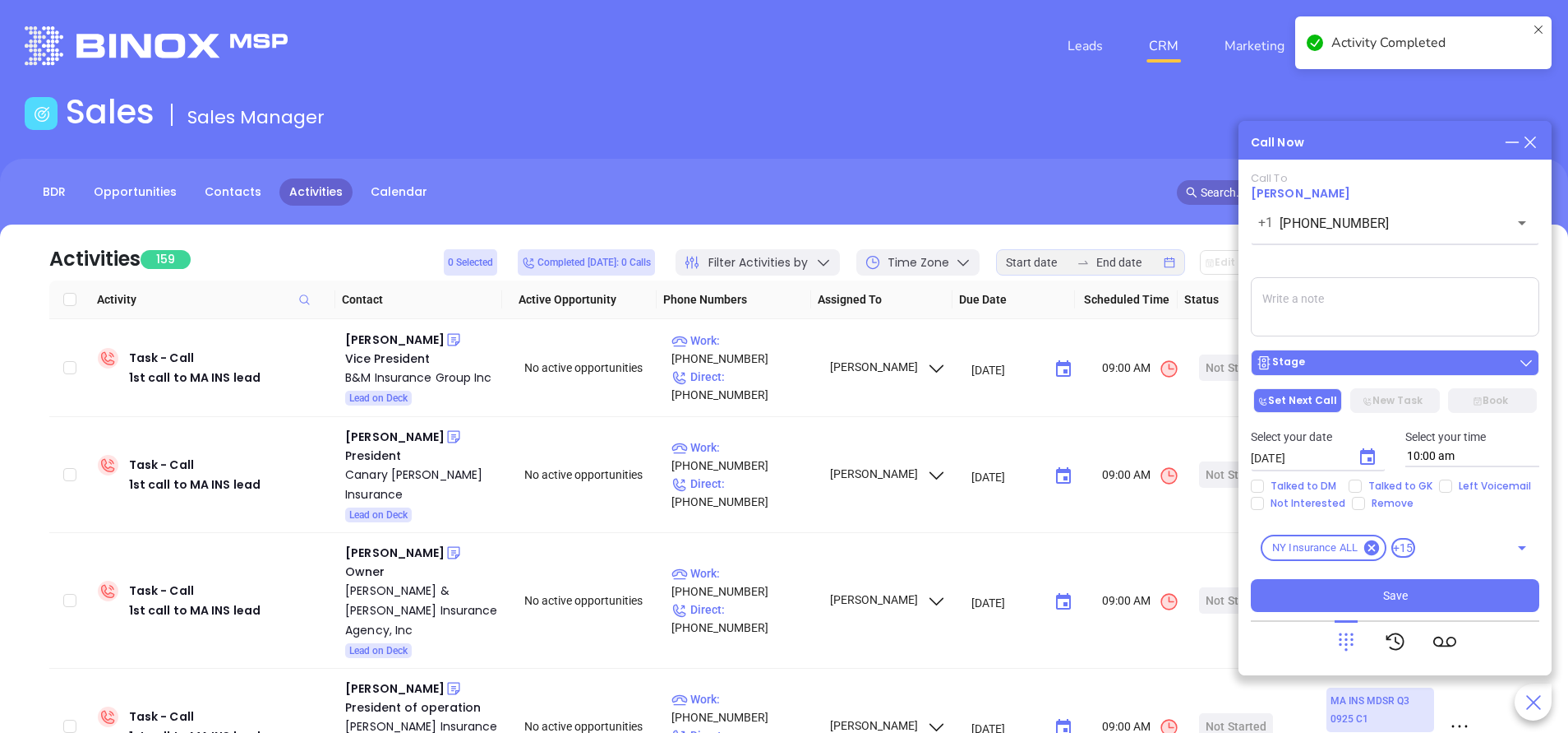
click at [1396, 373] on button "Stage" at bounding box center [1395, 363] width 288 height 26
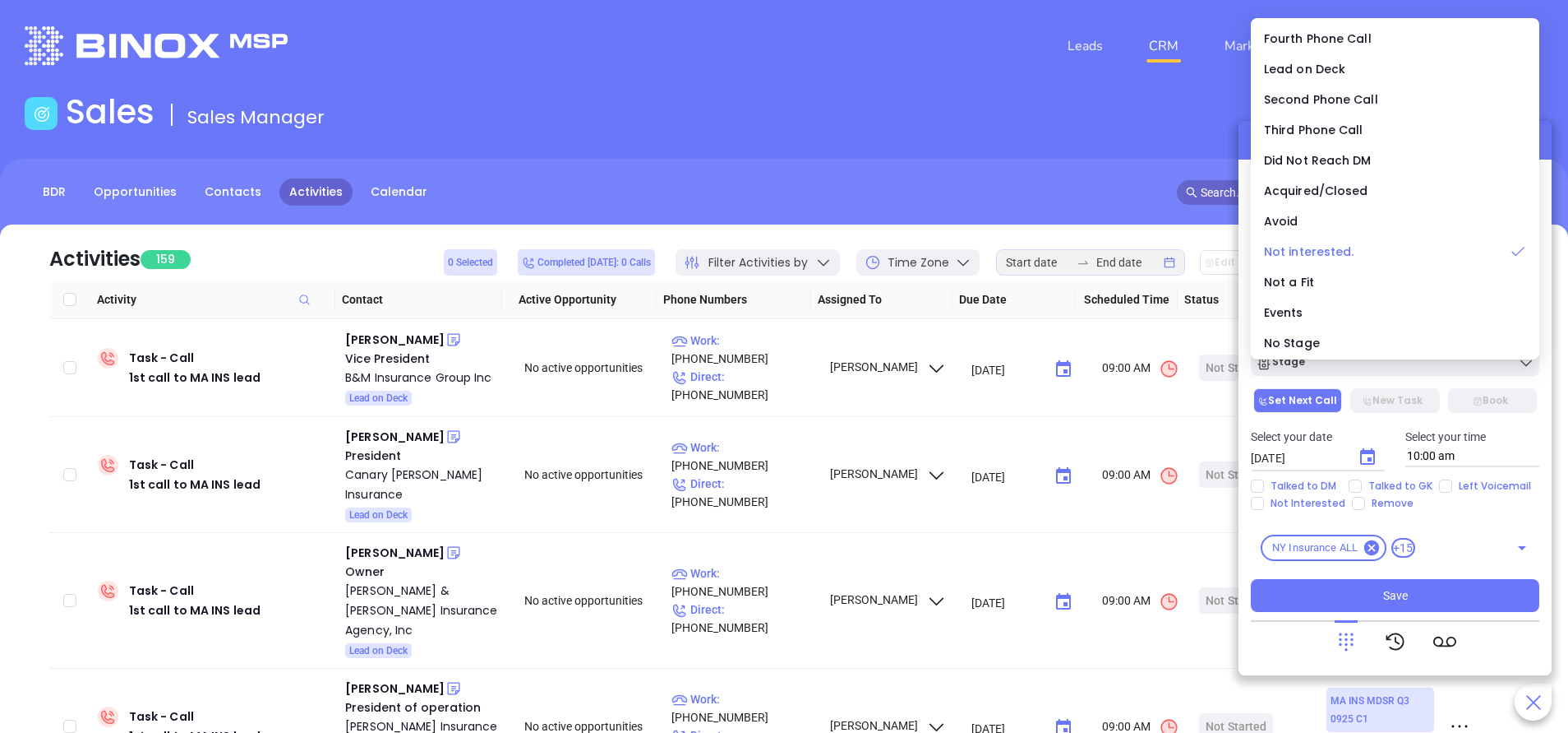
click at [1340, 248] on span "Not interested." at bounding box center [1308, 251] width 90 height 17
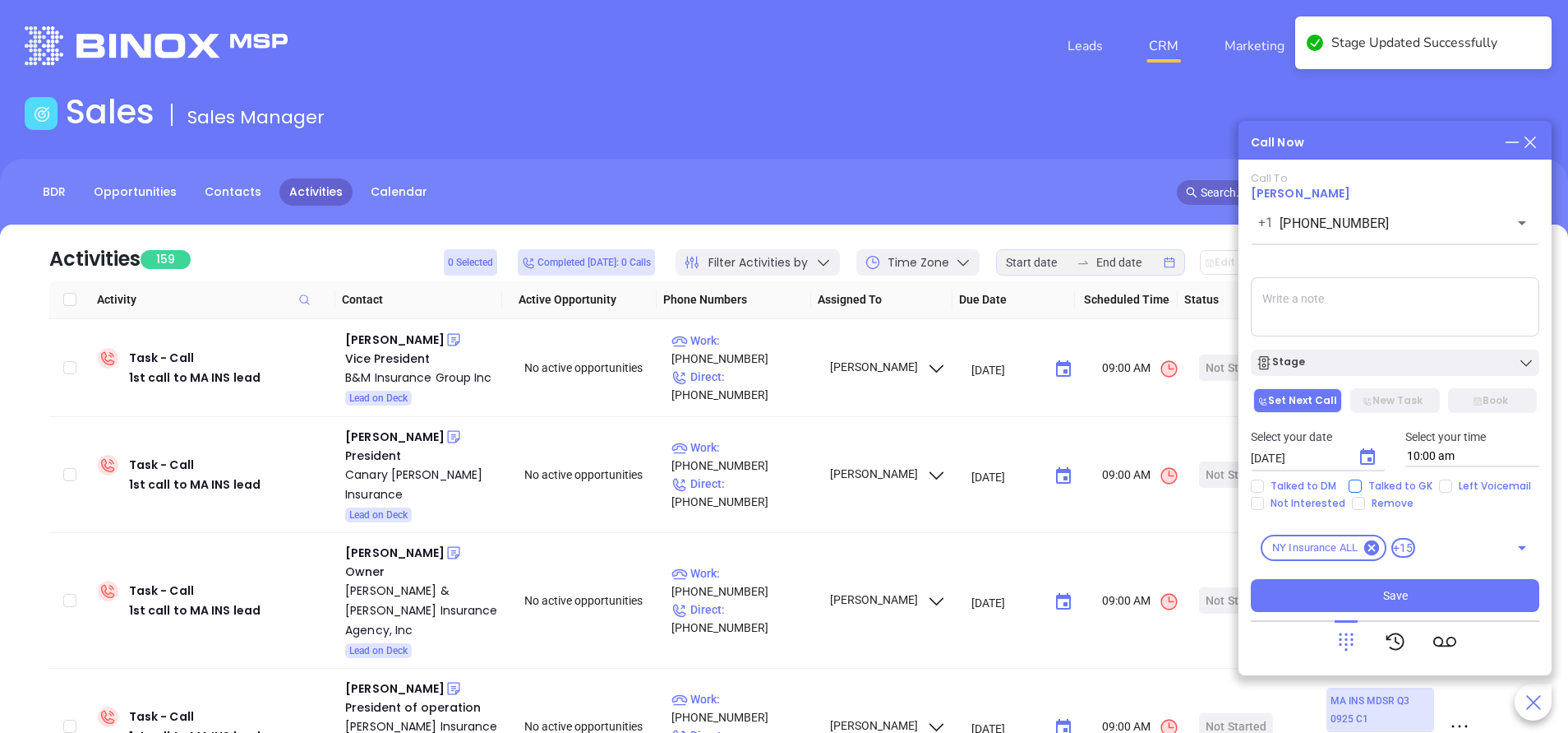
click at [1361, 484] on span "Talked to GK" at bounding box center [1400, 485] width 77 height 13
click at [1361, 484] on input "Talked to GK" at bounding box center [1354, 485] width 13 height 13
checkbox input "true"
click at [1410, 584] on button "Save" at bounding box center [1395, 596] width 288 height 33
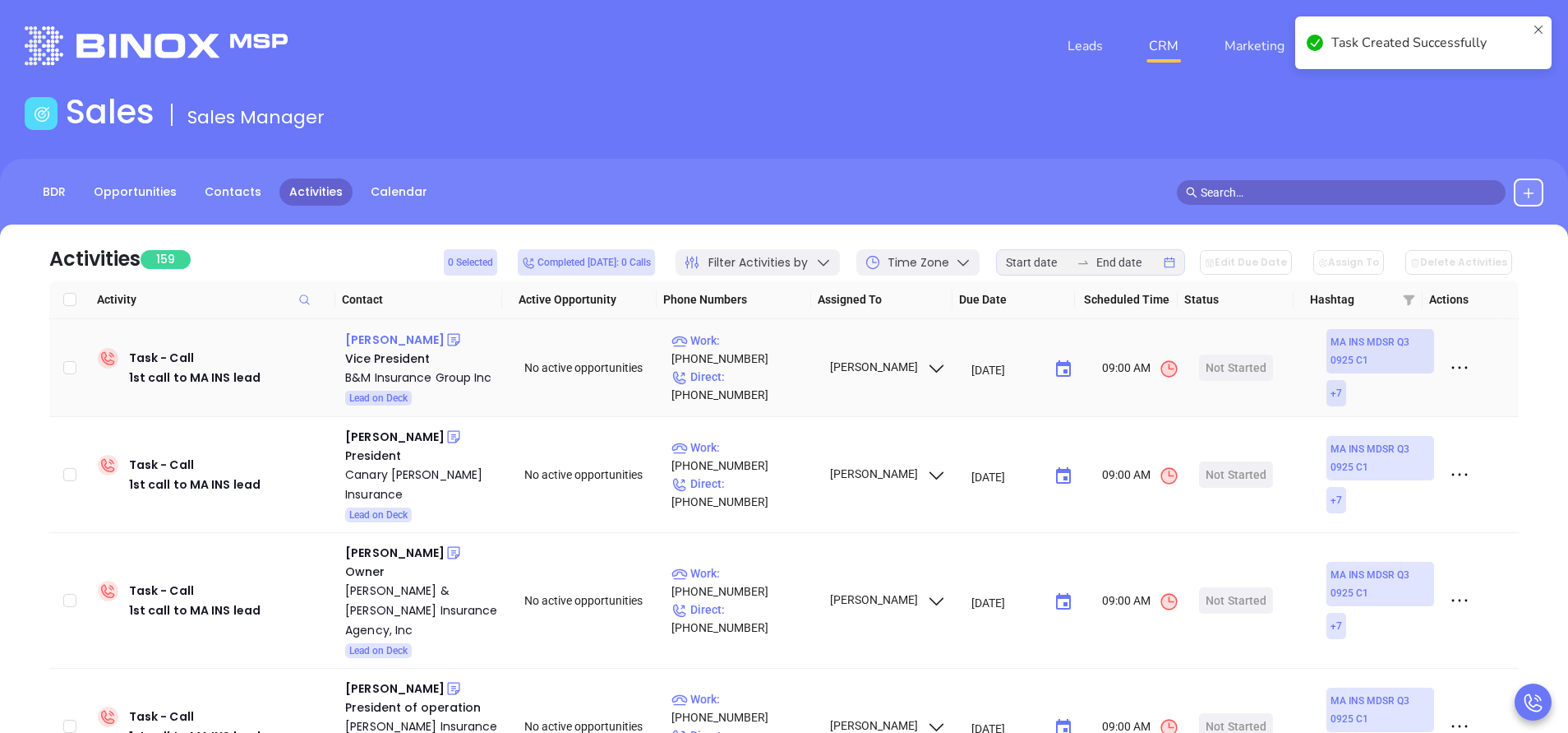
click at [409, 345] on div "Rob Mccormack" at bounding box center [395, 339] width 100 height 20
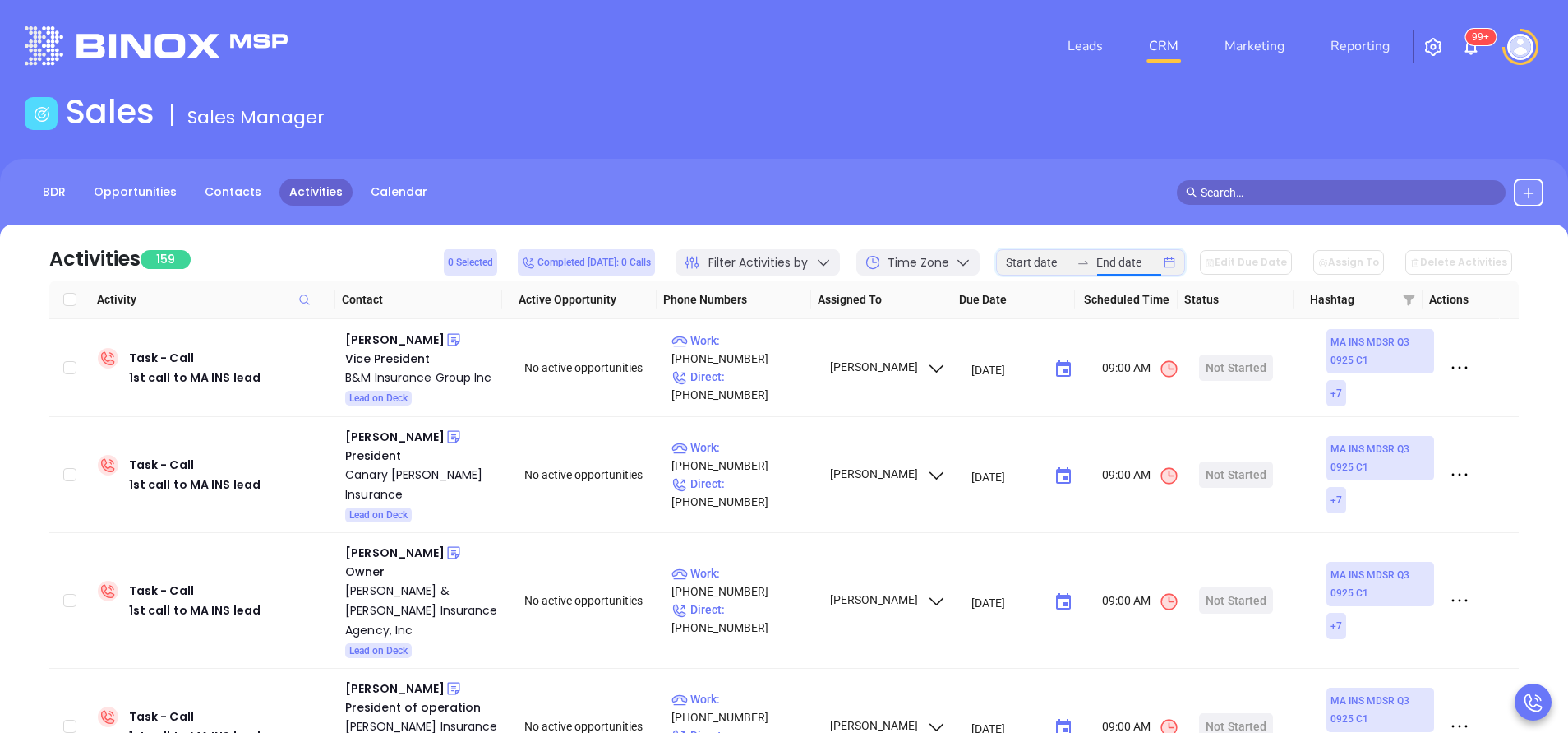
click at [1133, 265] on input at bounding box center [1127, 262] width 64 height 18
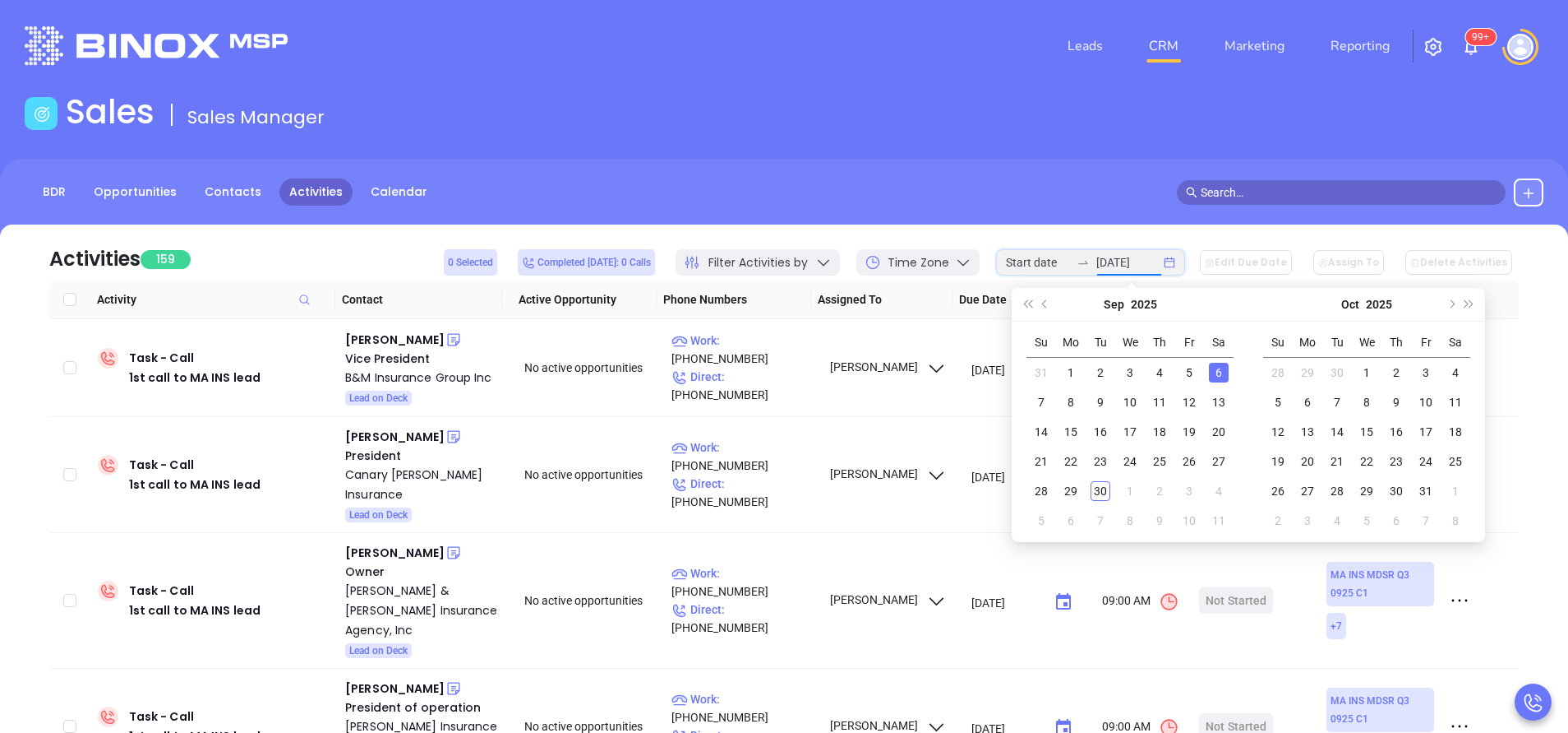
type input "2025-09-06"
type input "2025-10-06"
type input "2025-09-30"
click at [1098, 488] on div "30" at bounding box center [1100, 491] width 20 height 20
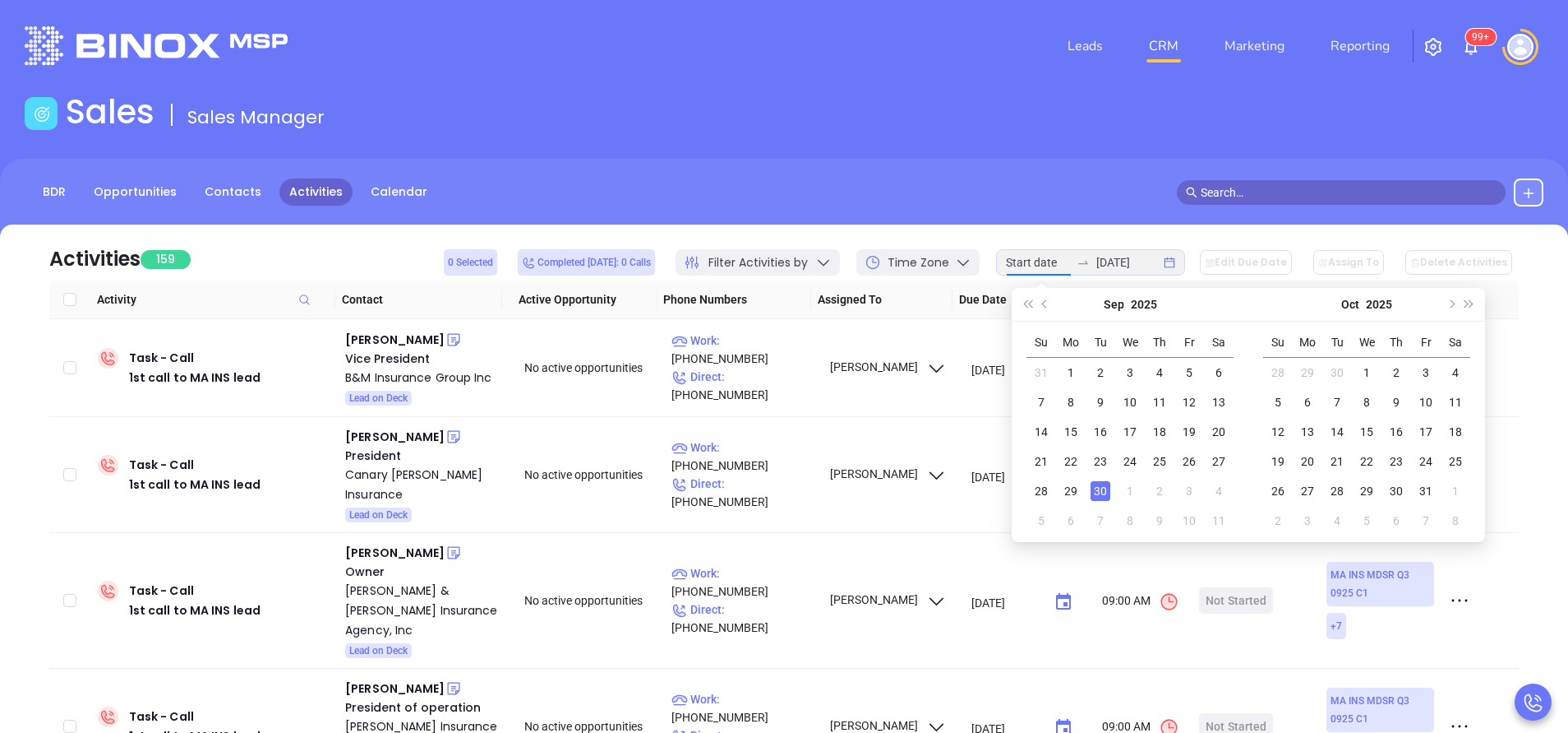
type input "2025-09-30"
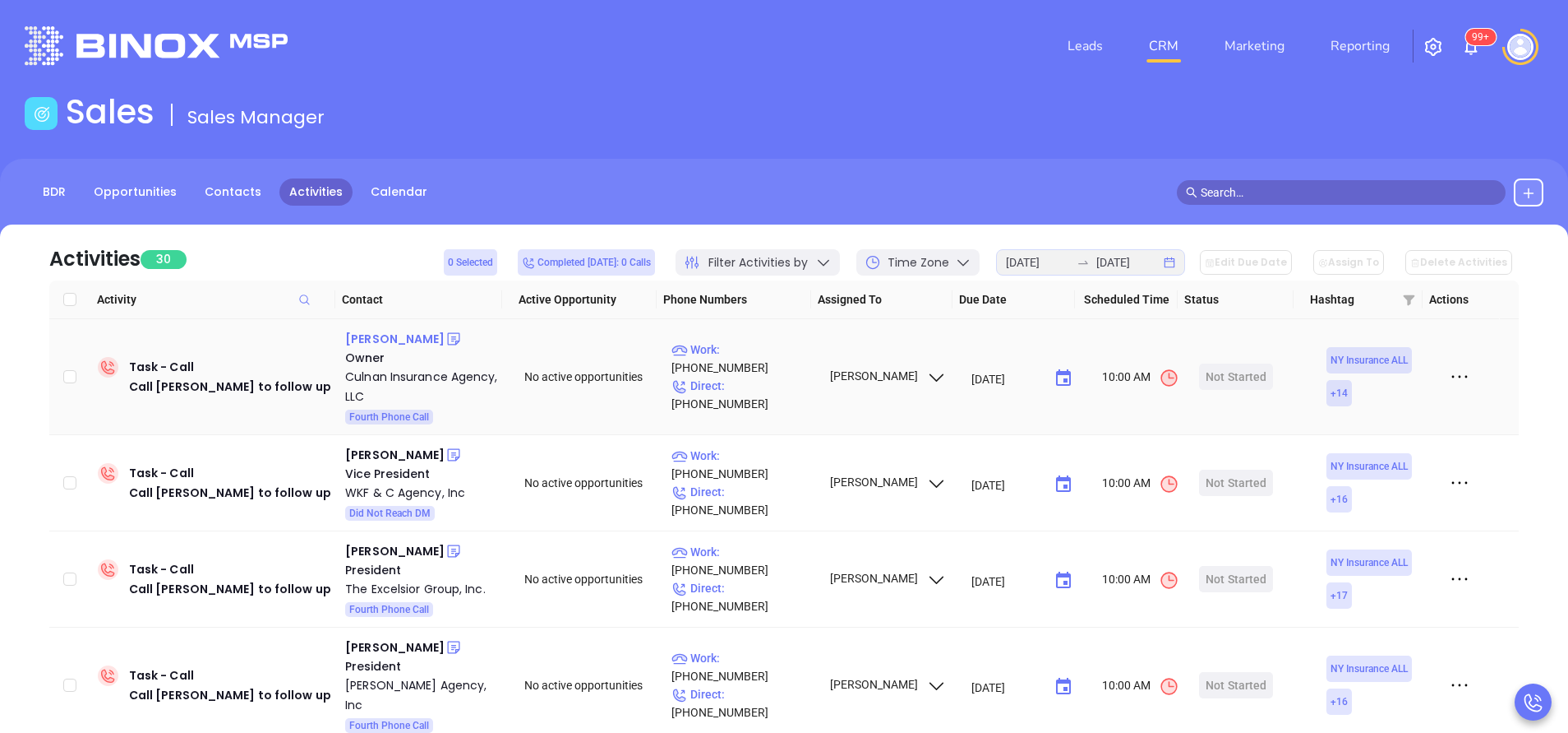
click at [383, 340] on div "Sean Culnan" at bounding box center [395, 339] width 100 height 20
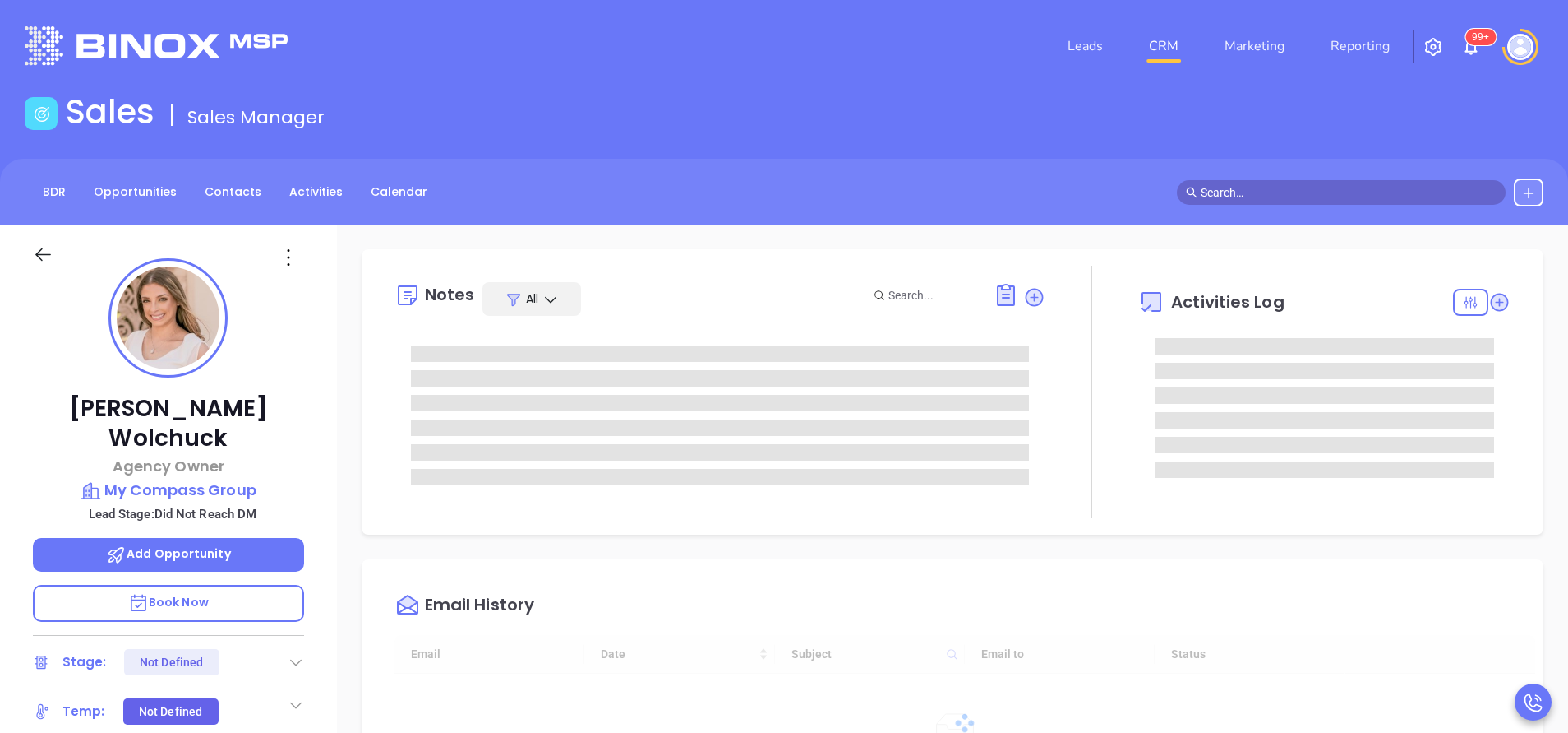
type input "[DATE]"
type input "[PERSON_NAME]"
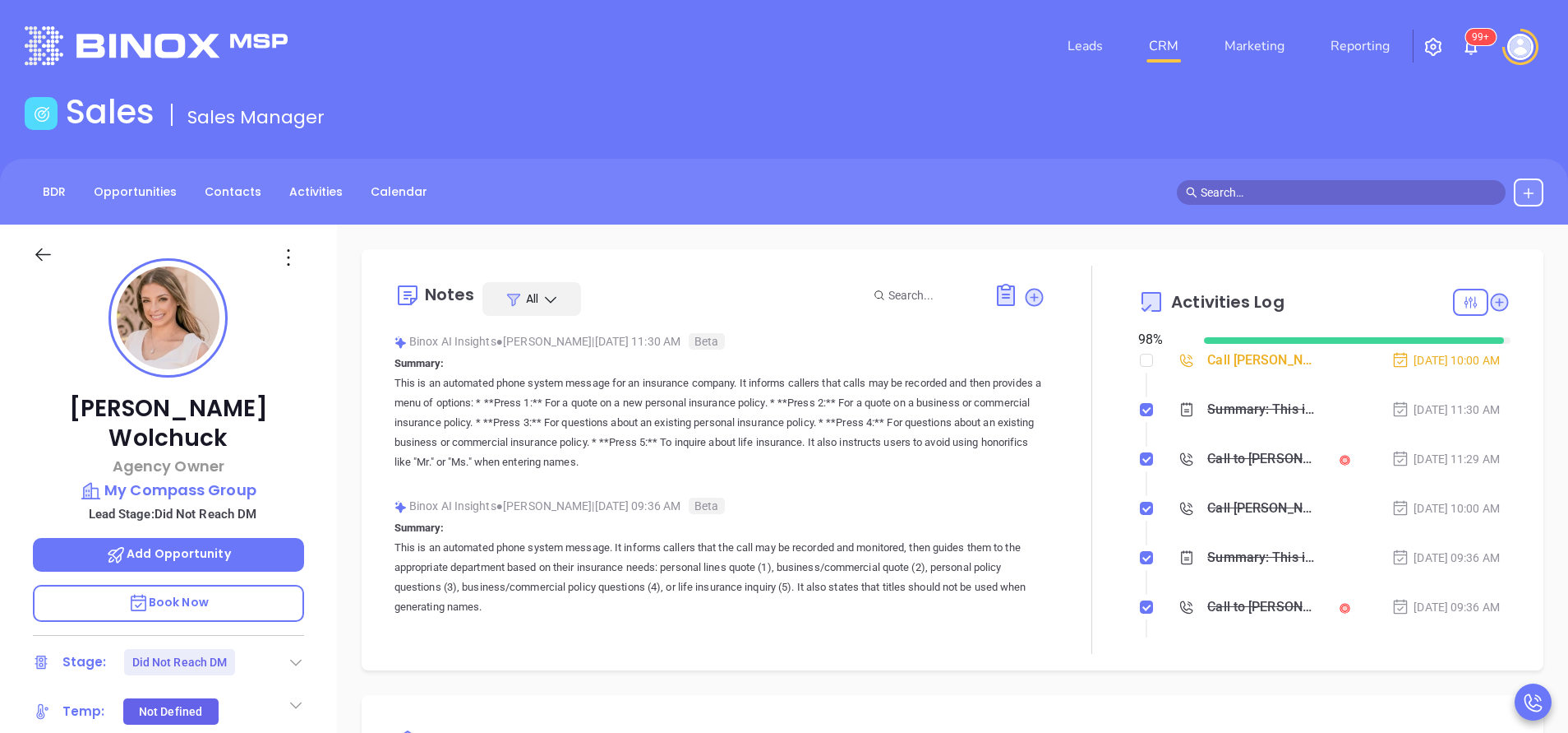
drag, startPoint x: 1136, startPoint y: 354, endPoint x: 1129, endPoint y: 374, distance: 21.2
click at [1140, 354] on input "checkbox" at bounding box center [1146, 360] width 13 height 13
checkbox input "true"
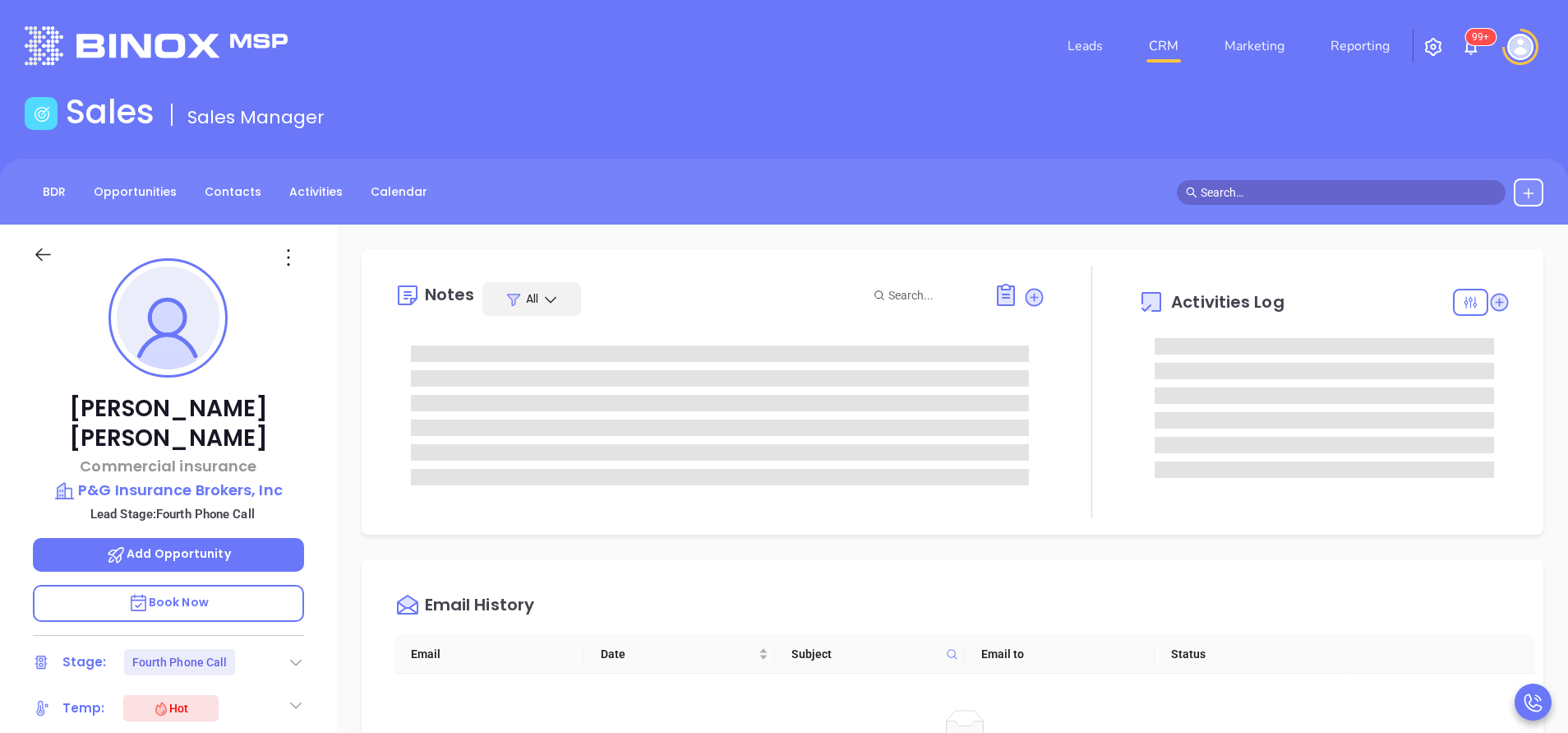
type input "[PERSON_NAME]"
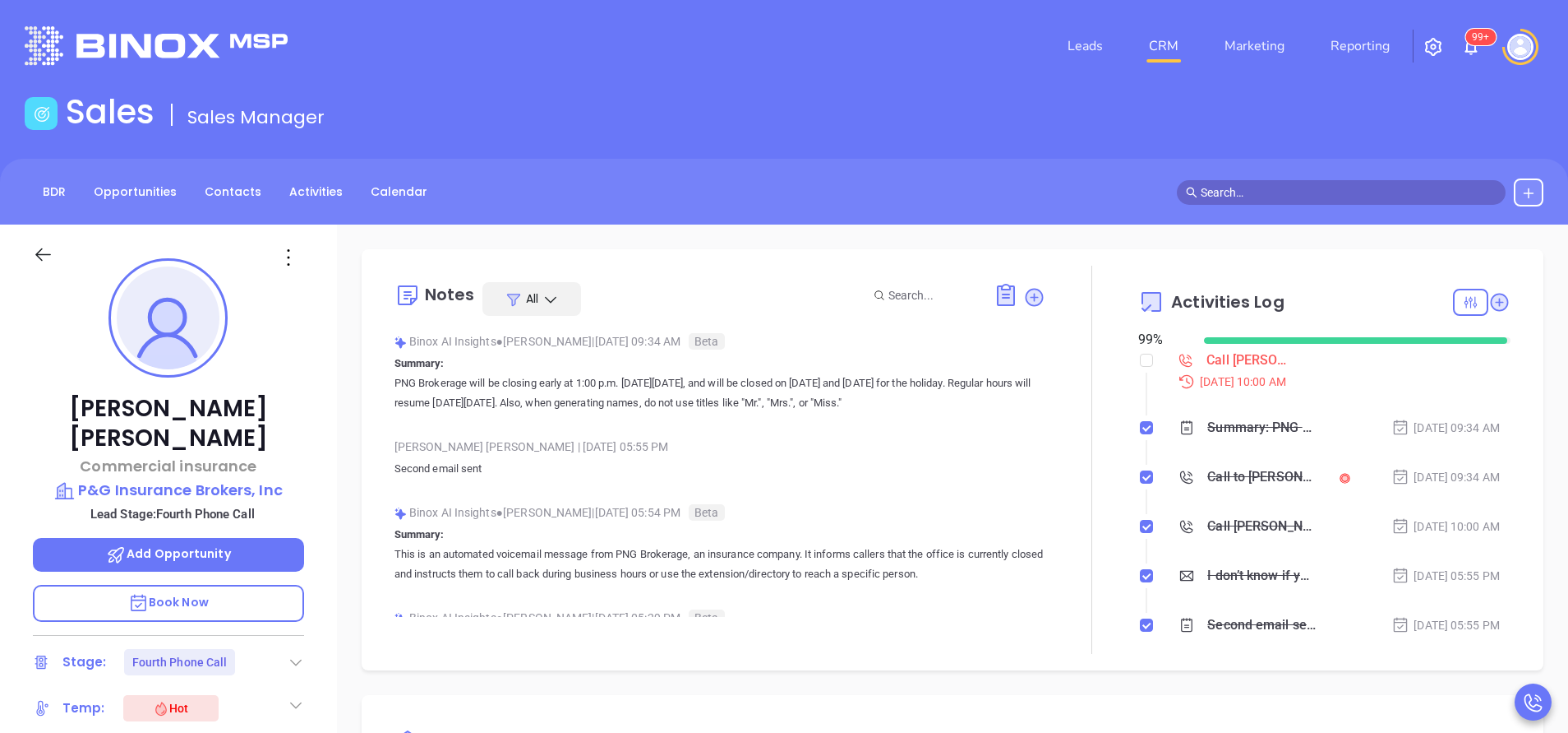
scroll to position [477, 0]
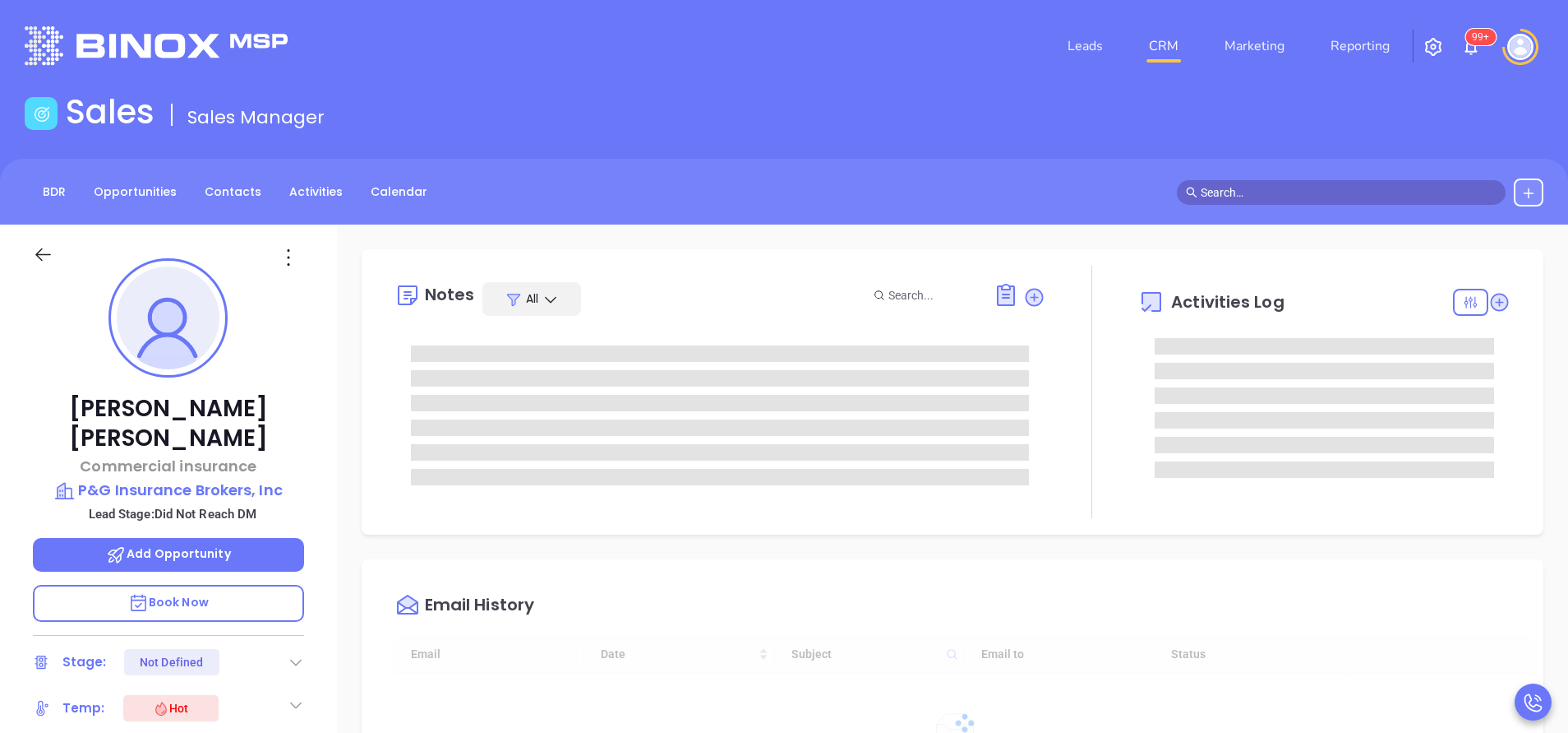
type input "[DATE]"
type input "[PERSON_NAME]"
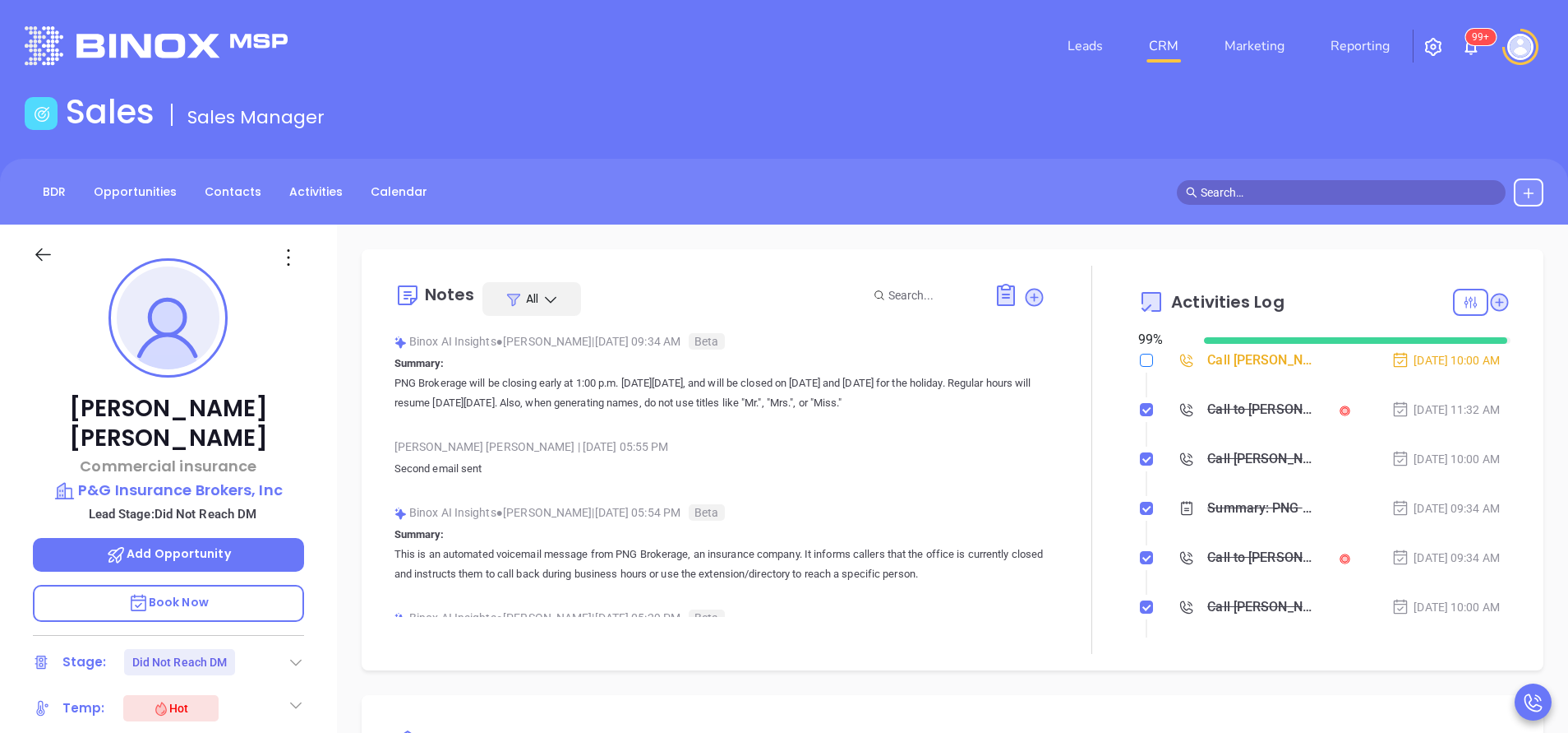
click at [1140, 360] on input "checkbox" at bounding box center [1146, 360] width 13 height 13
checkbox input "true"
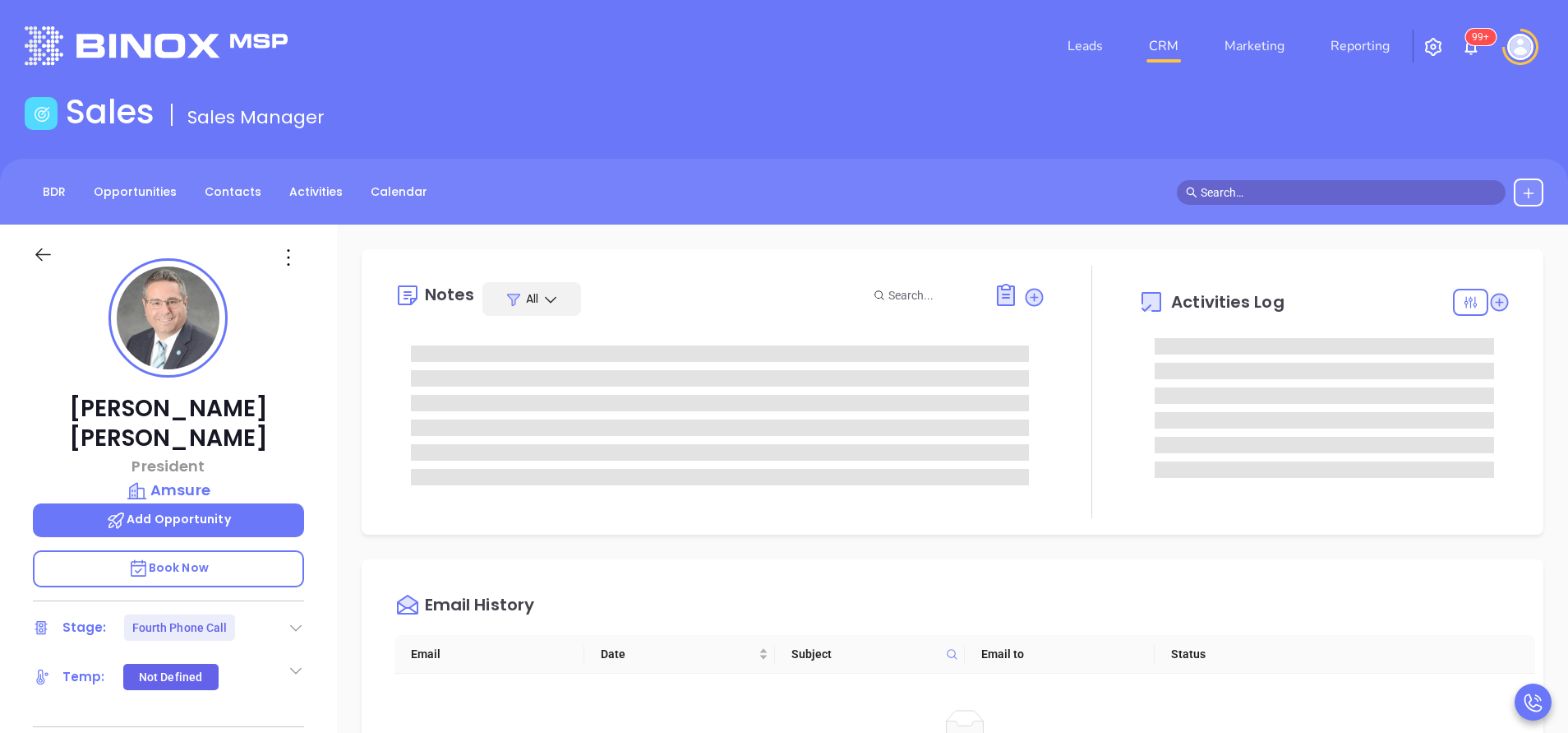
type input "[PERSON_NAME]"
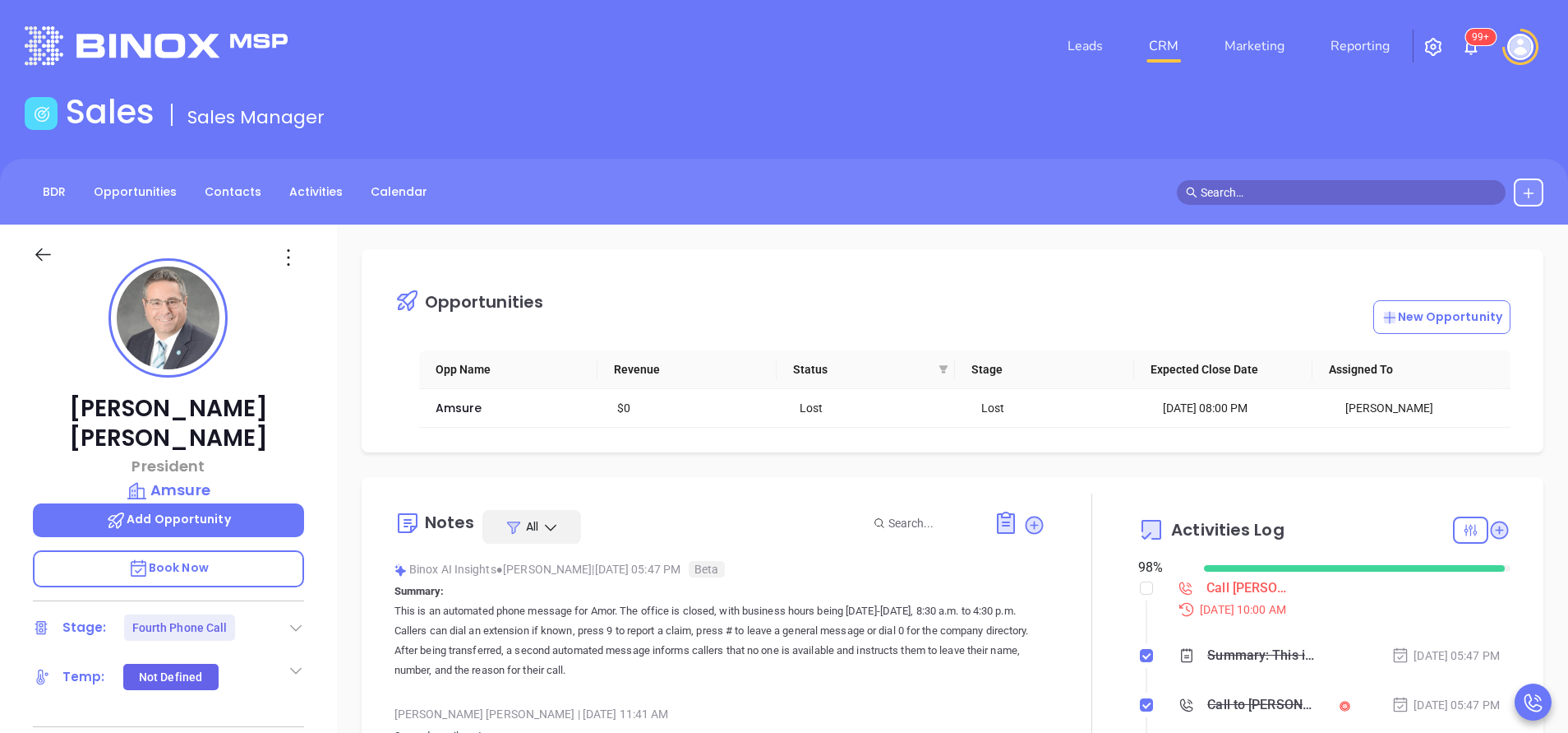
scroll to position [477, 0]
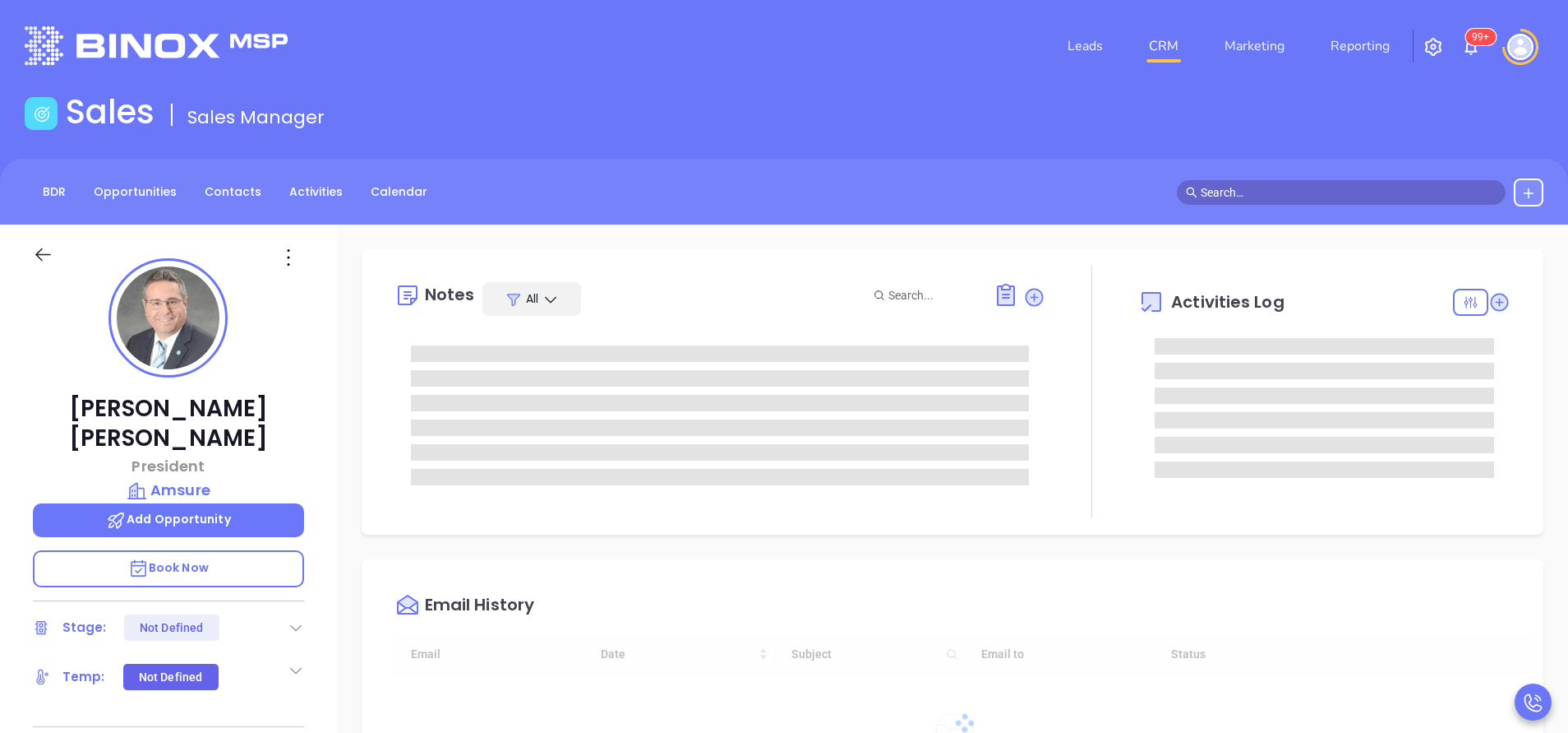
type input "[DATE]"
type input "[PERSON_NAME]"
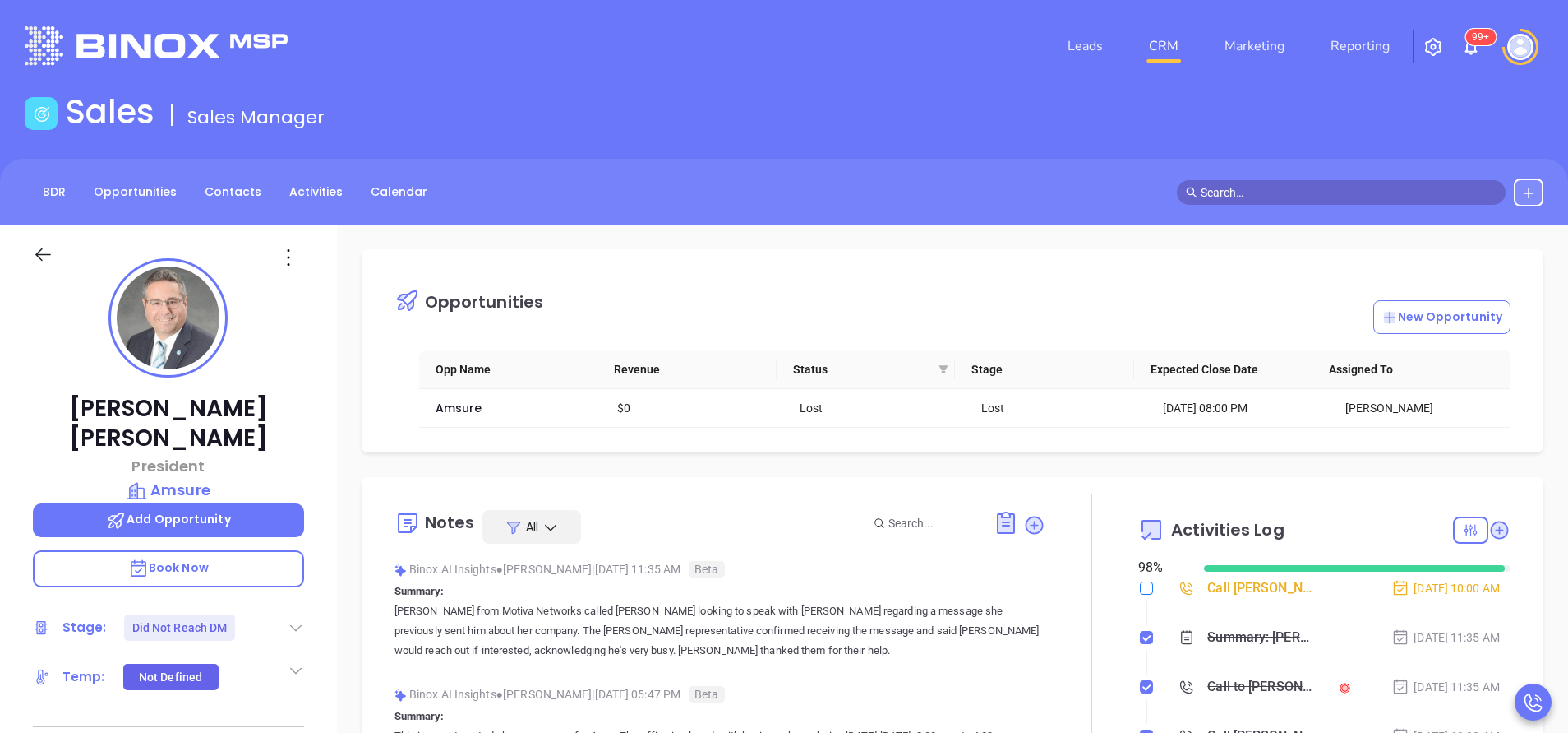
click at [1140, 590] on input "checkbox" at bounding box center [1146, 587] width 13 height 13
checkbox input "true"
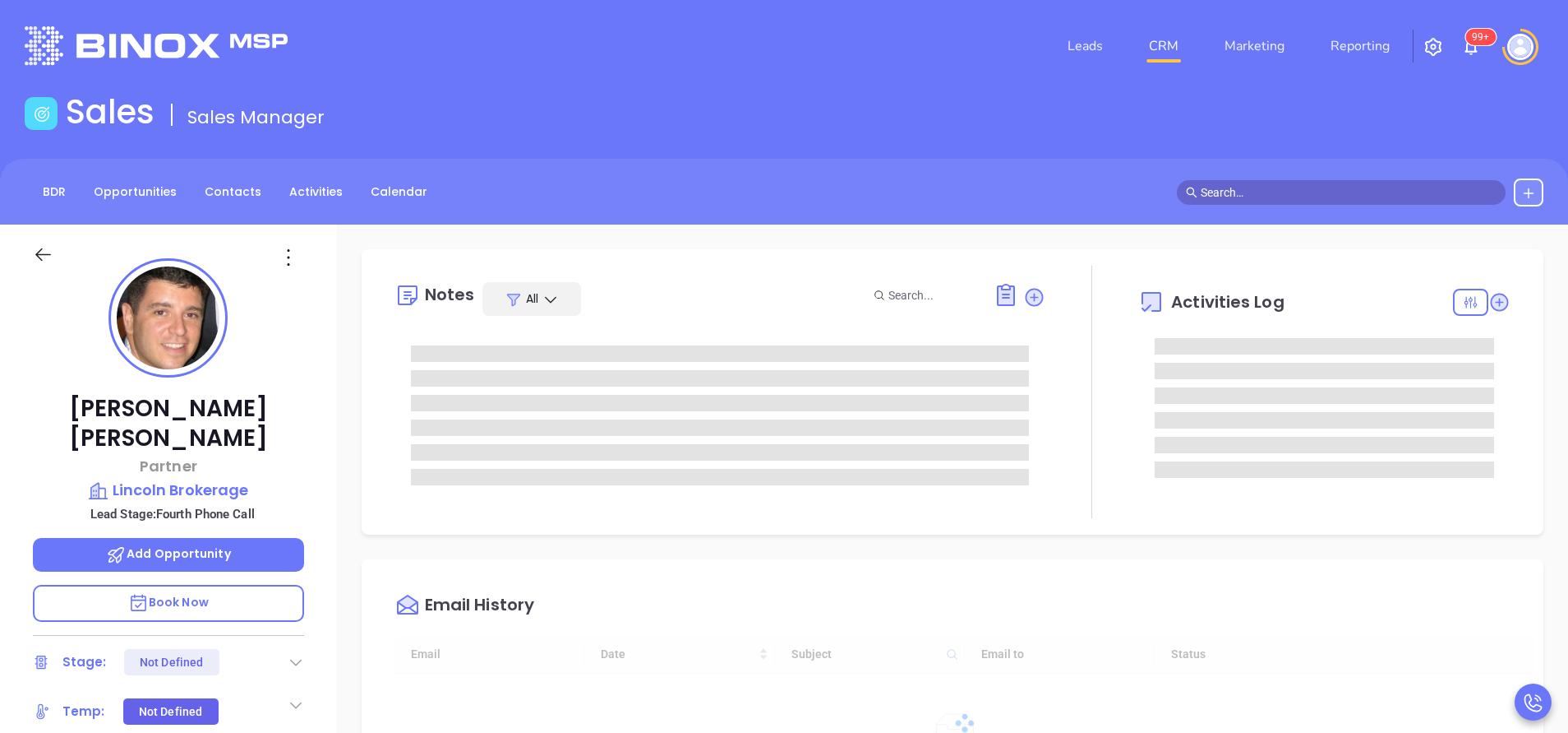
type input "[DATE]"
type input "[PERSON_NAME]"
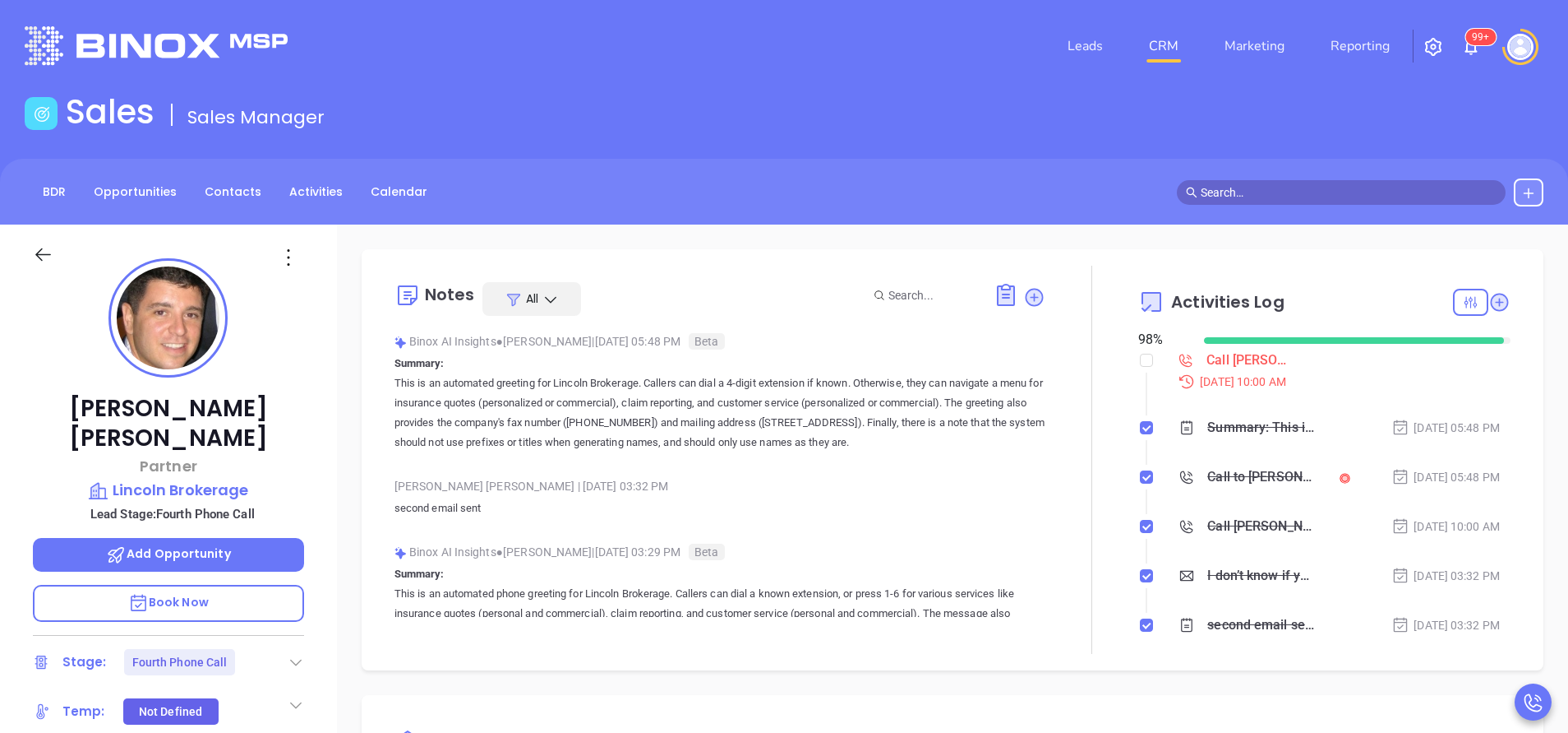
click at [988, 171] on div "BDR Opportunities Contacts Activities Calendar" at bounding box center [784, 191] width 1568 height 66
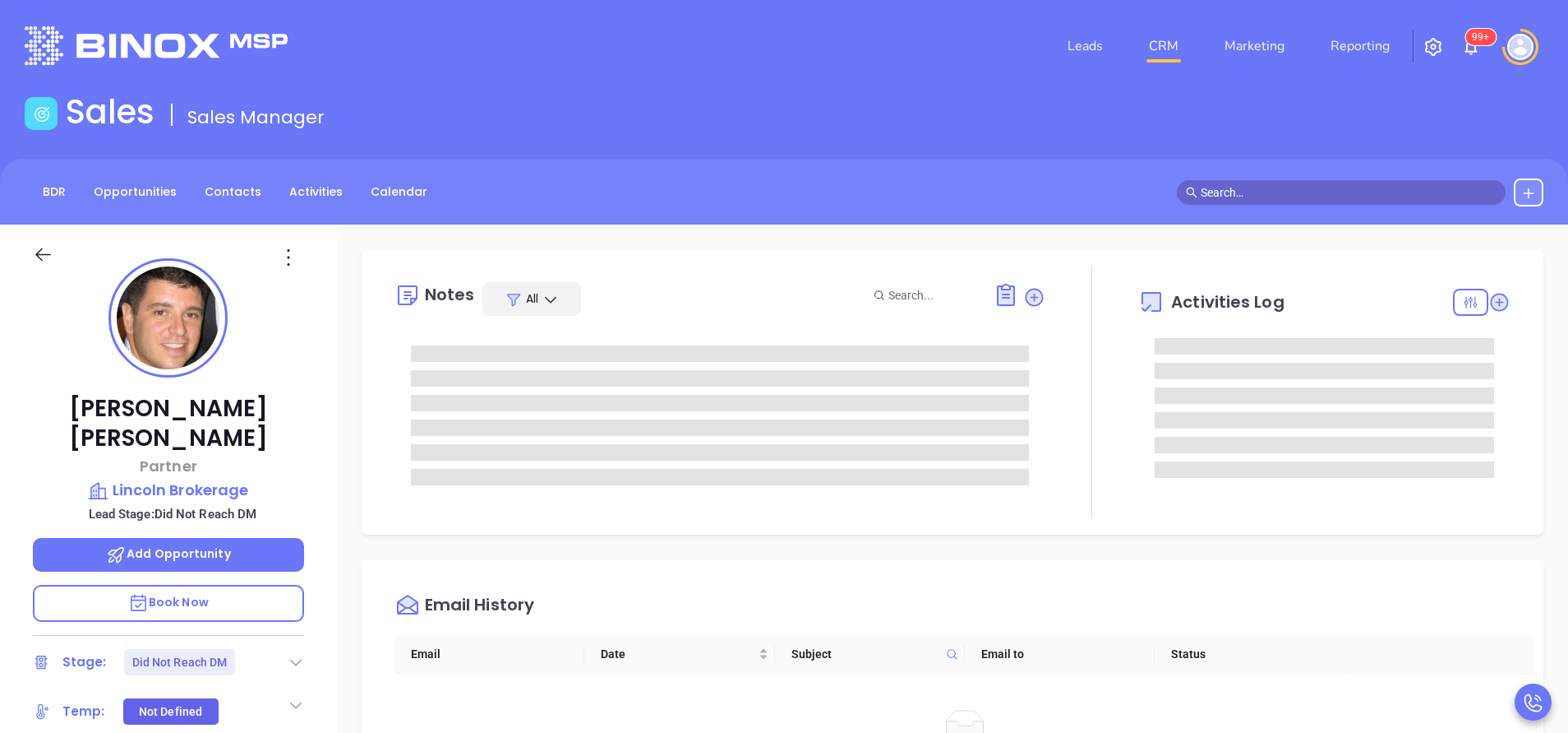
type input "[PERSON_NAME]"
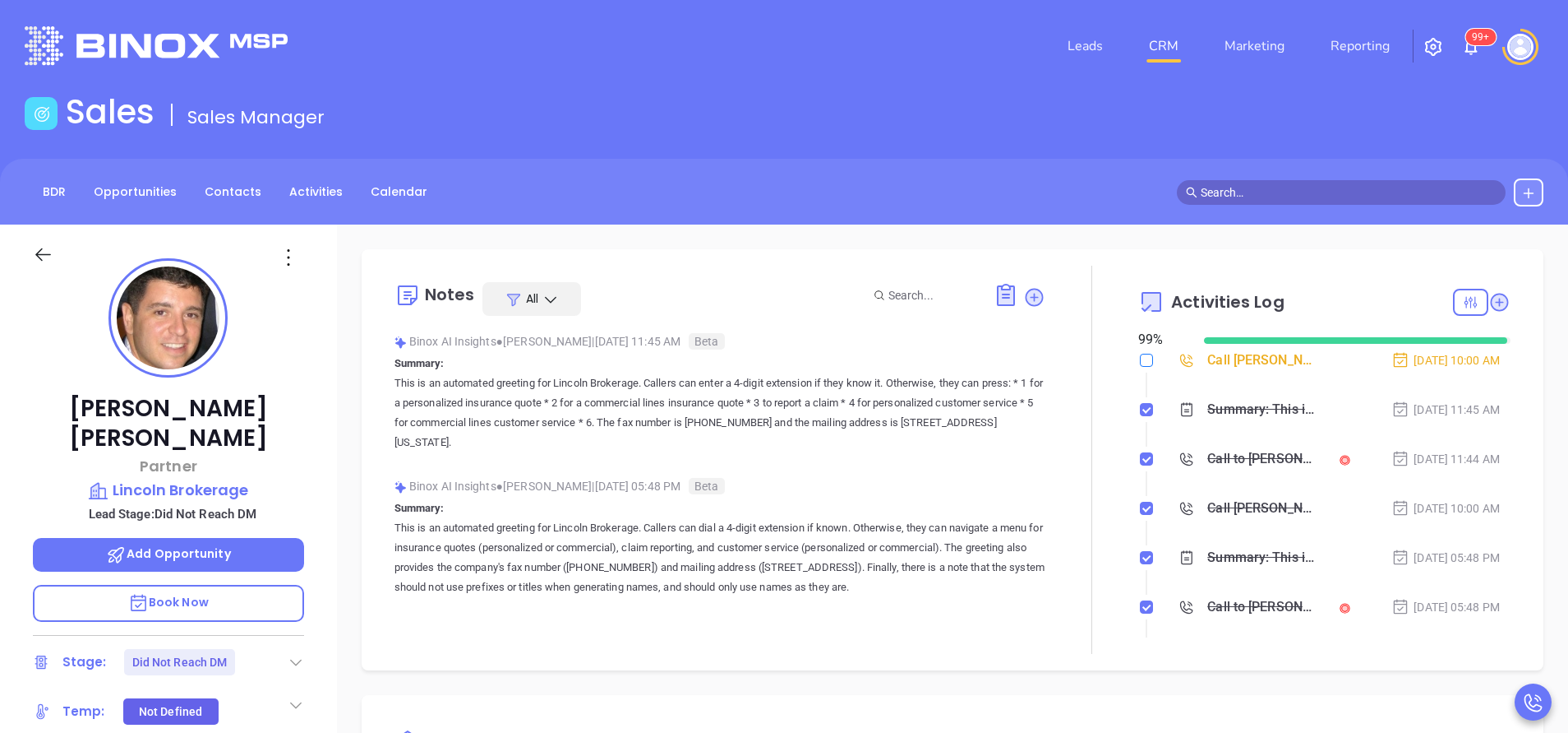
click at [1140, 363] on input "checkbox" at bounding box center [1146, 360] width 13 height 13
checkbox input "true"
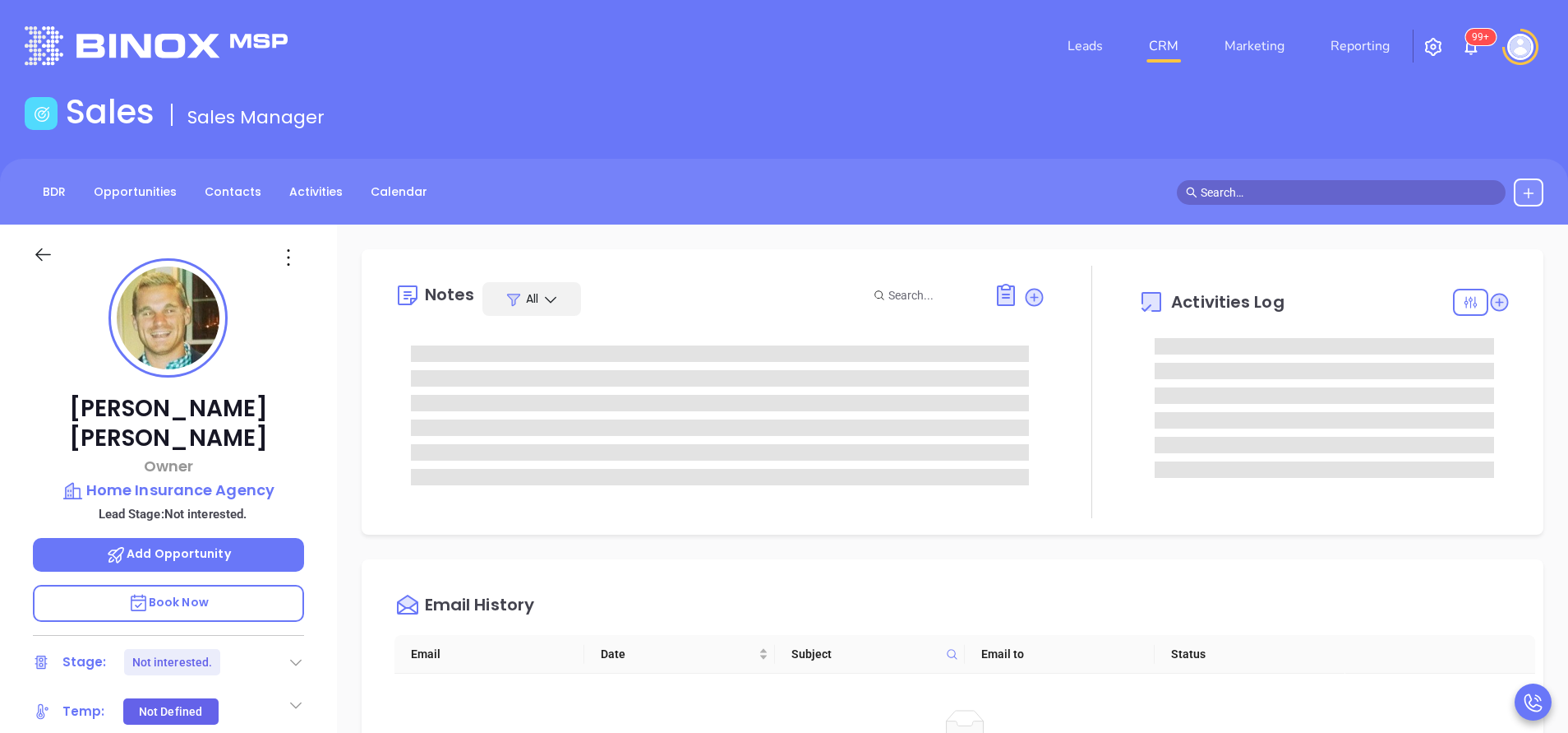
type input "[PERSON_NAME]"
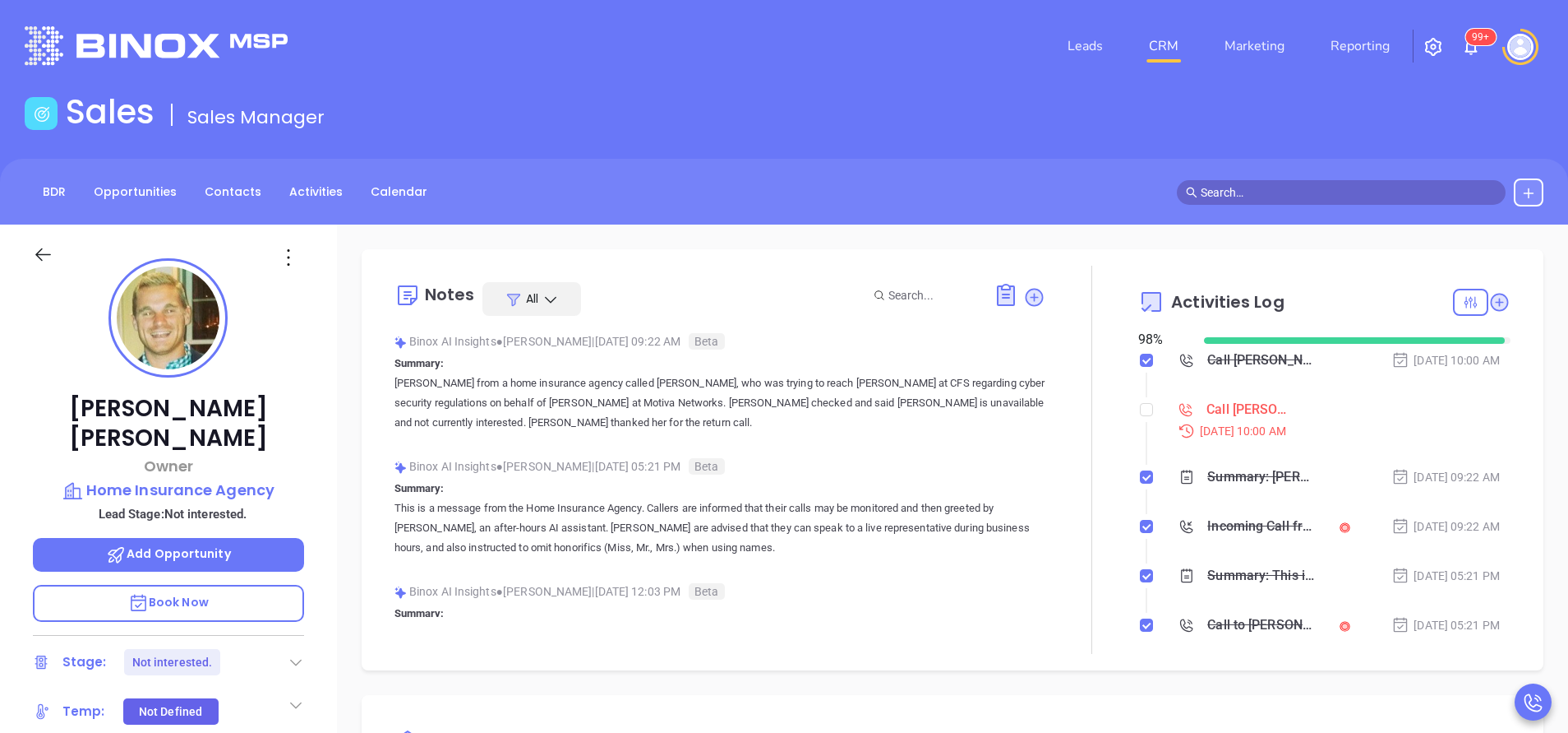
scroll to position [477, 0]
click at [1140, 410] on input "checkbox" at bounding box center [1146, 409] width 13 height 13
checkbox input "true"
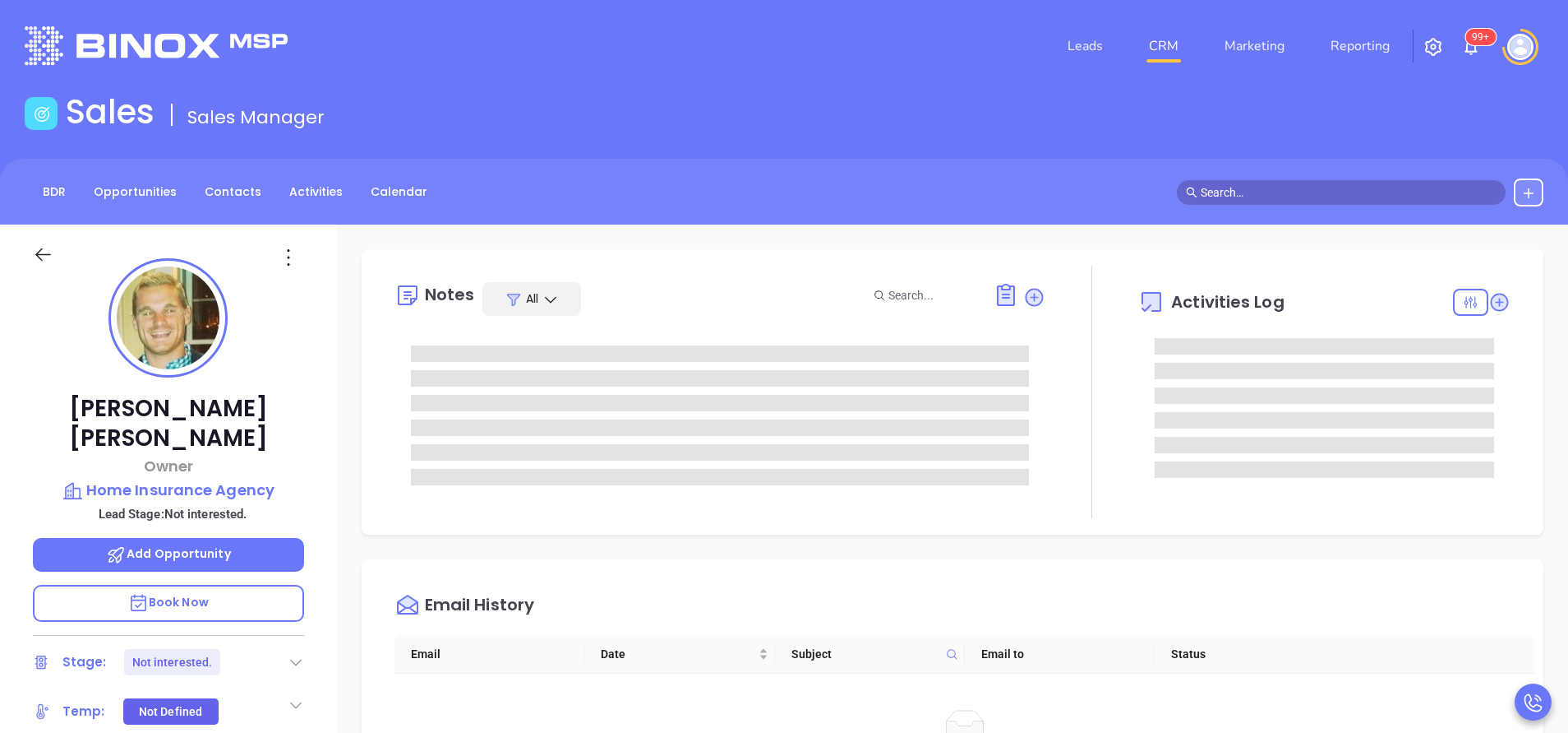
type input "[PERSON_NAME]"
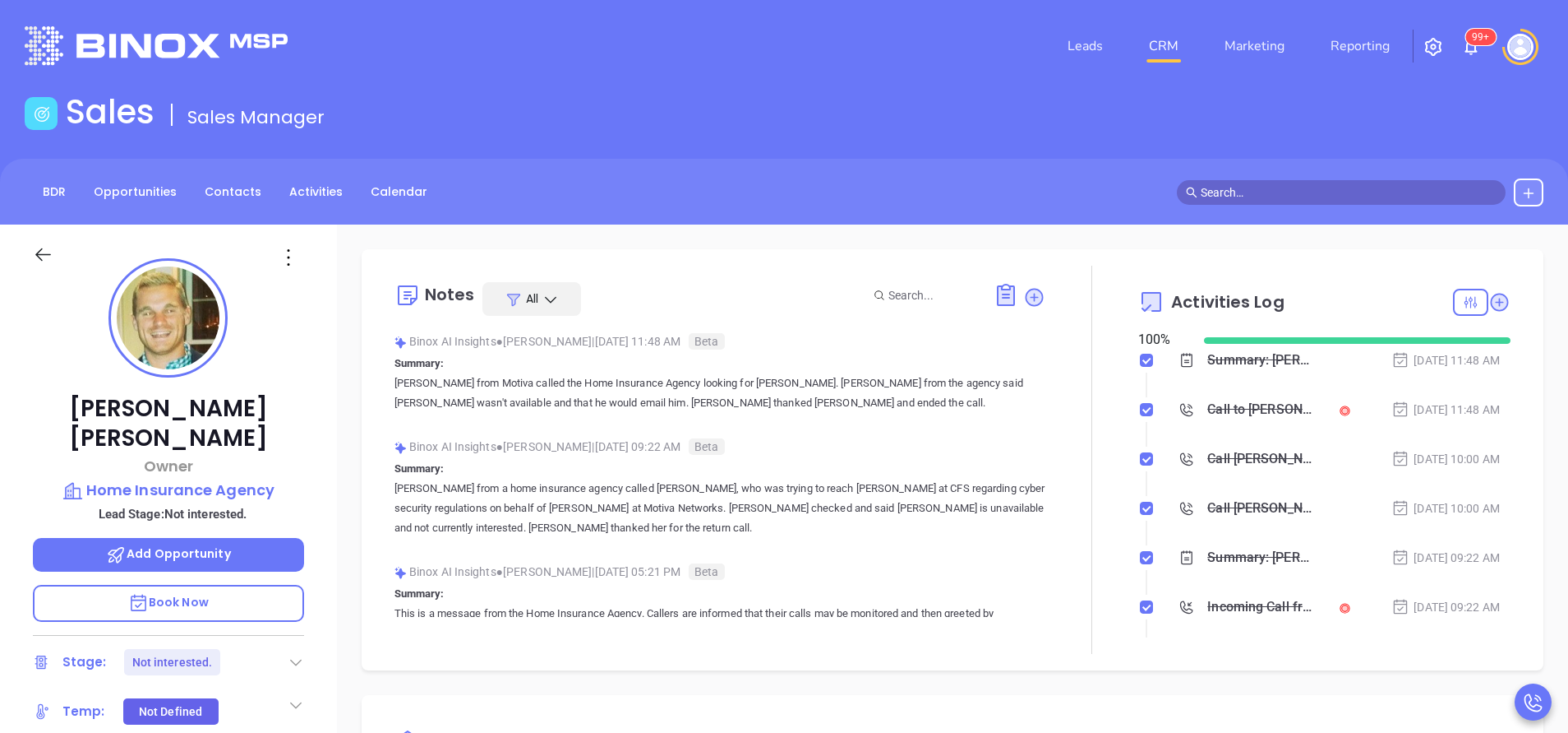
scroll to position [477, 0]
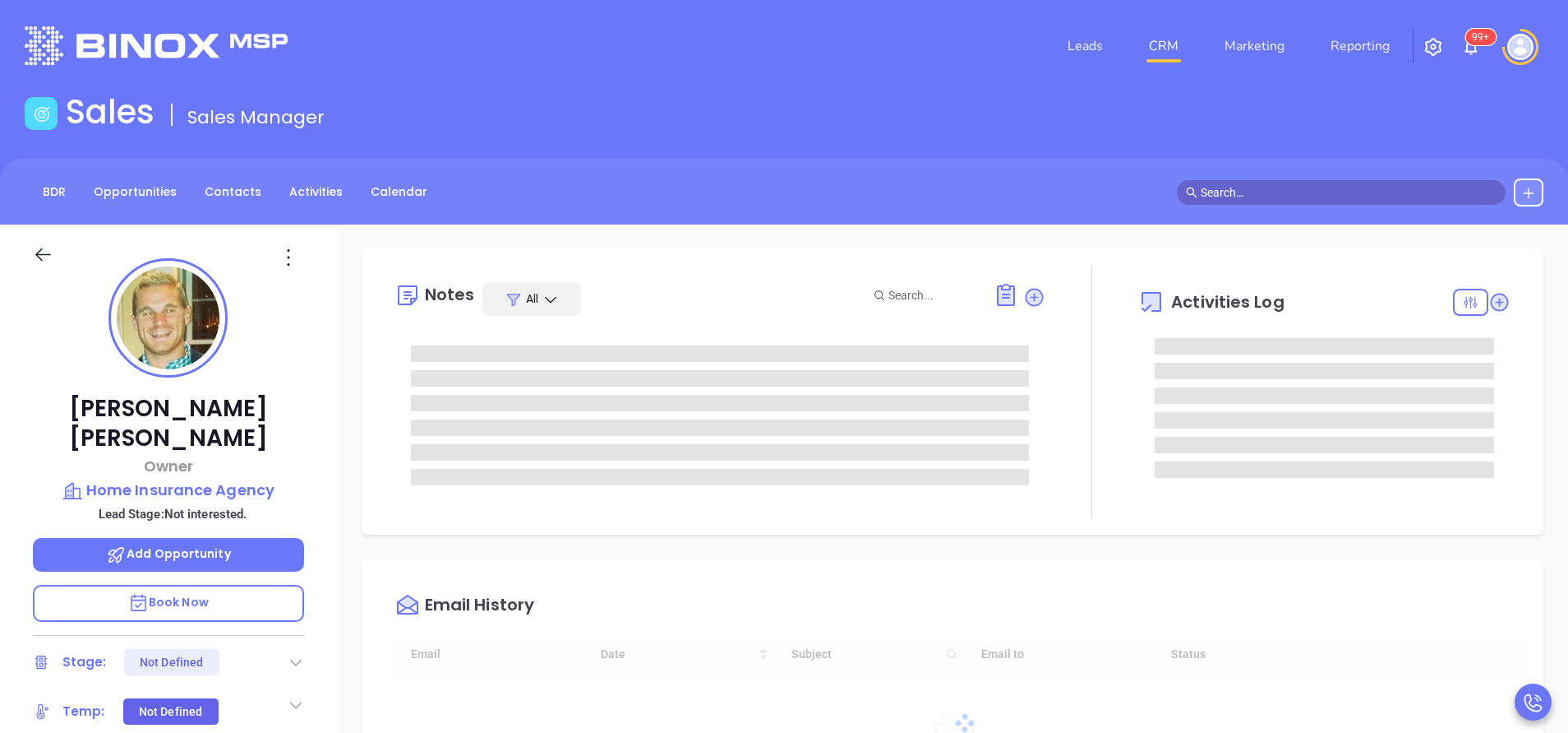
type input "[DATE]"
type input "[PERSON_NAME]"
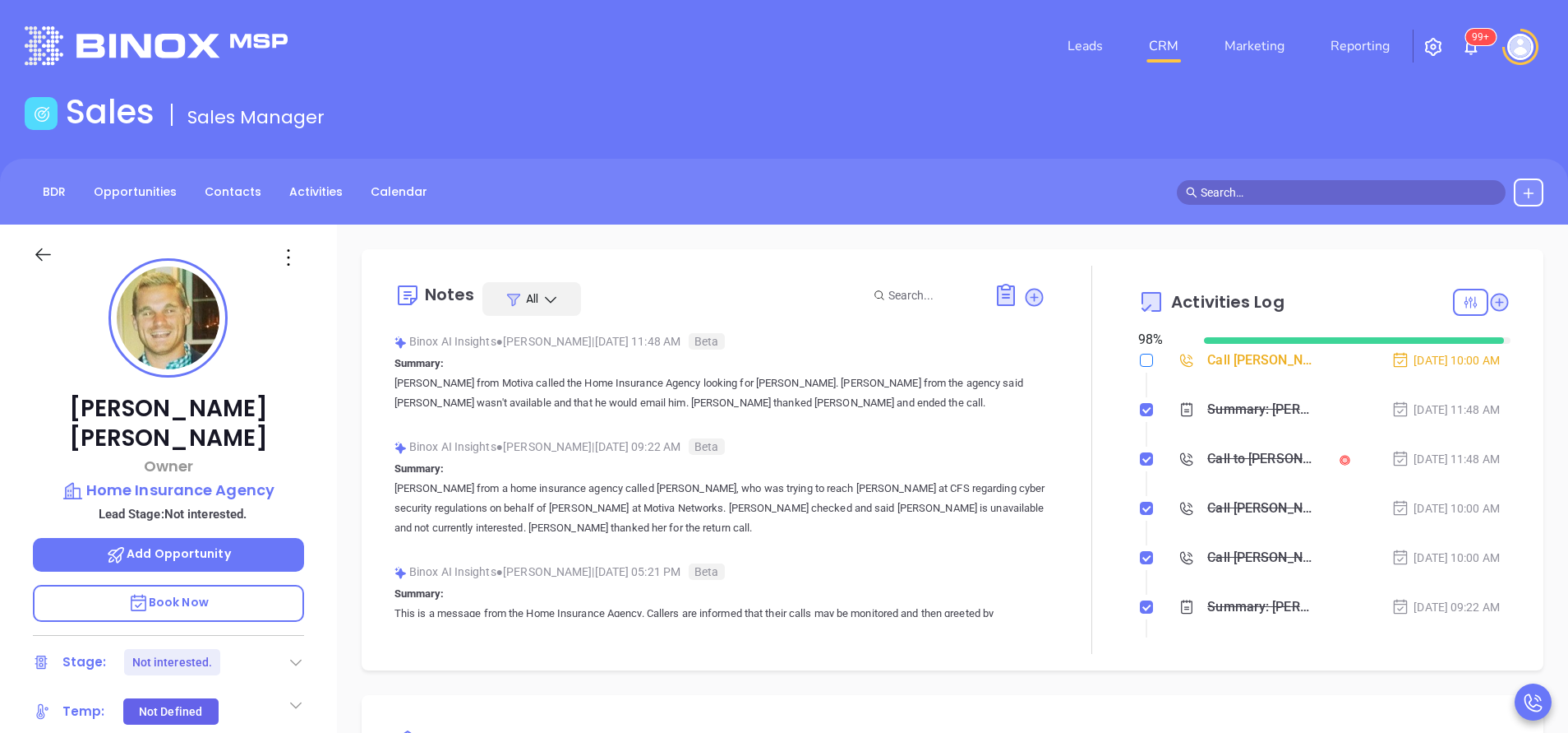
click at [1140, 361] on input "checkbox" at bounding box center [1146, 360] width 13 height 13
checkbox input "true"
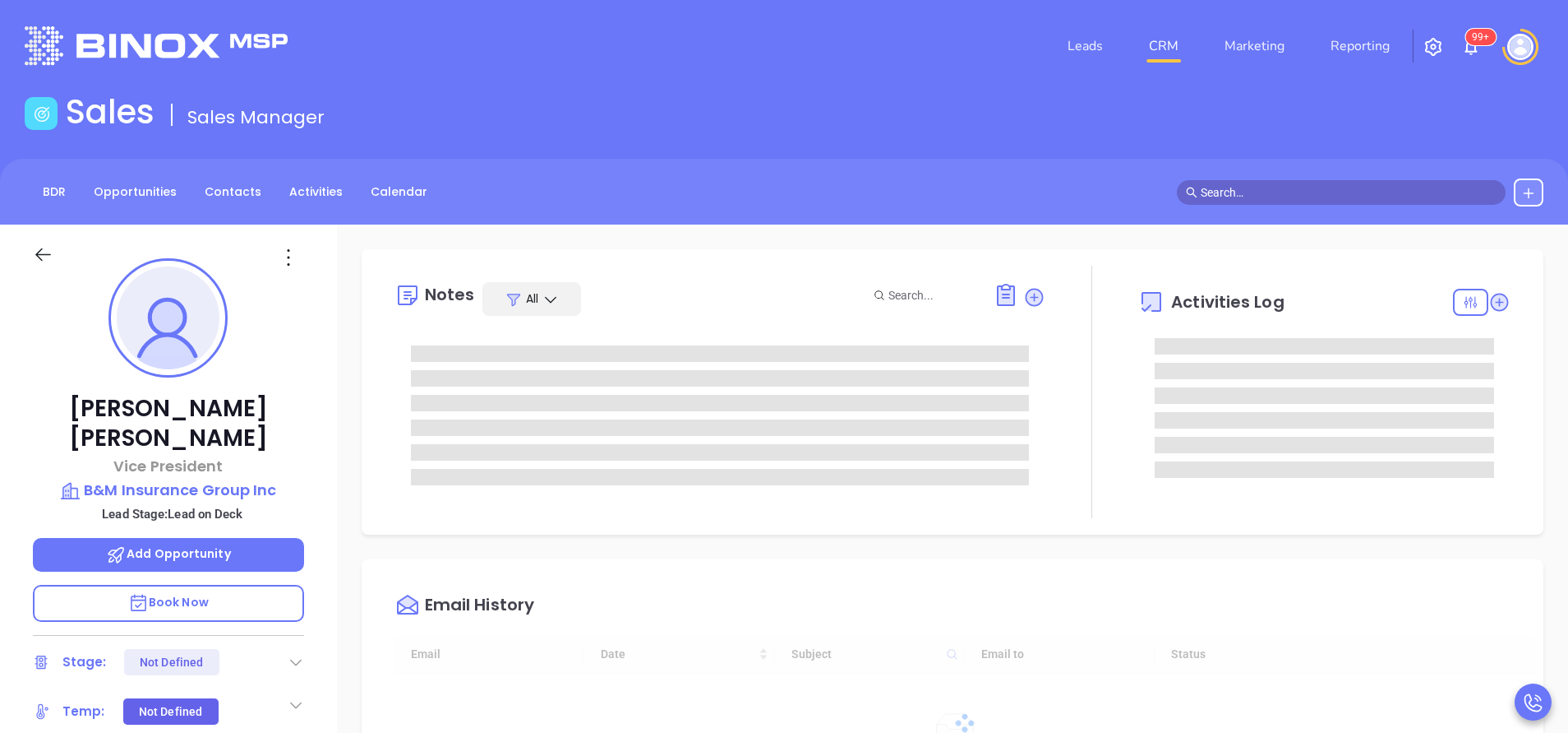
type input "[DATE]"
type input "[PERSON_NAME]"
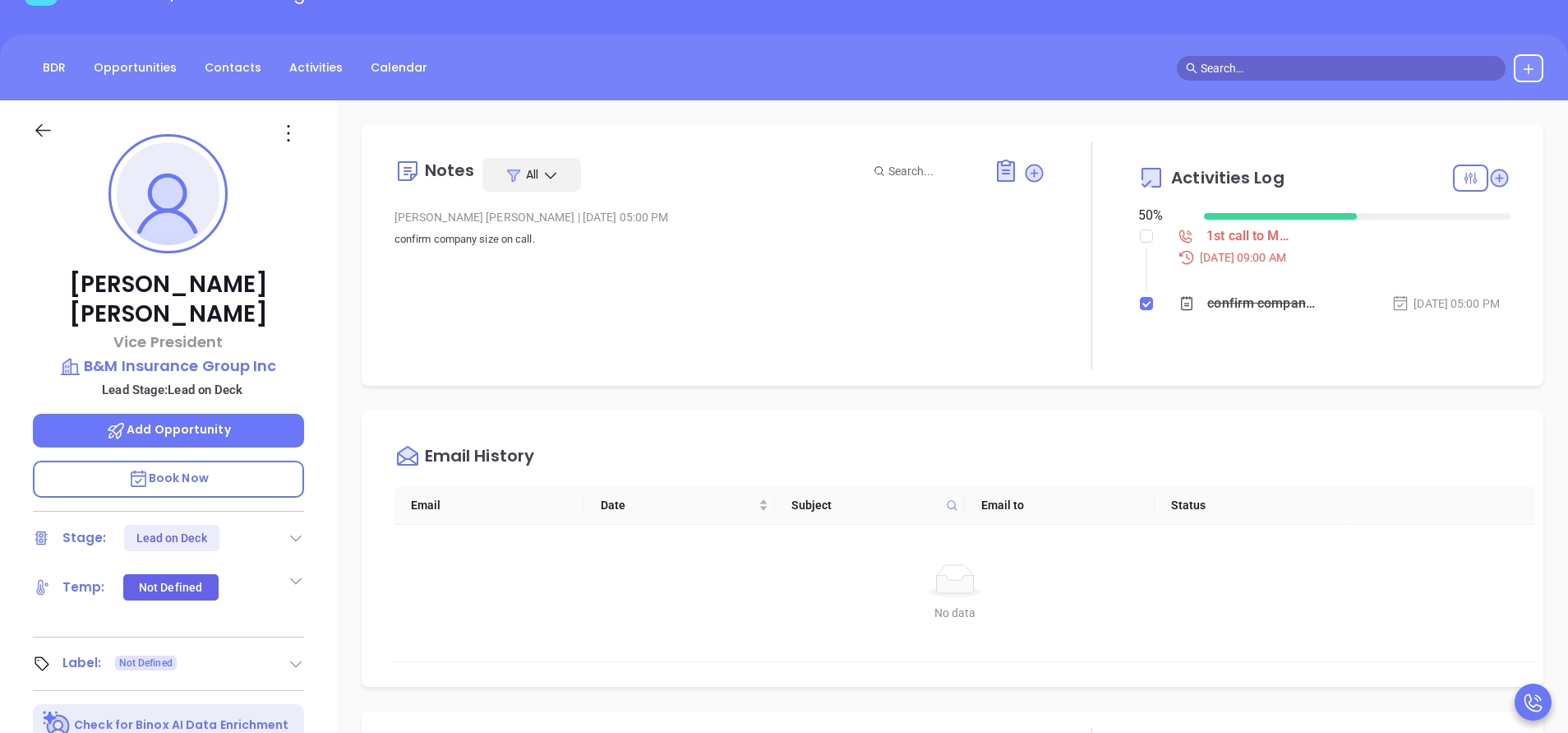
scroll to position [123, 0]
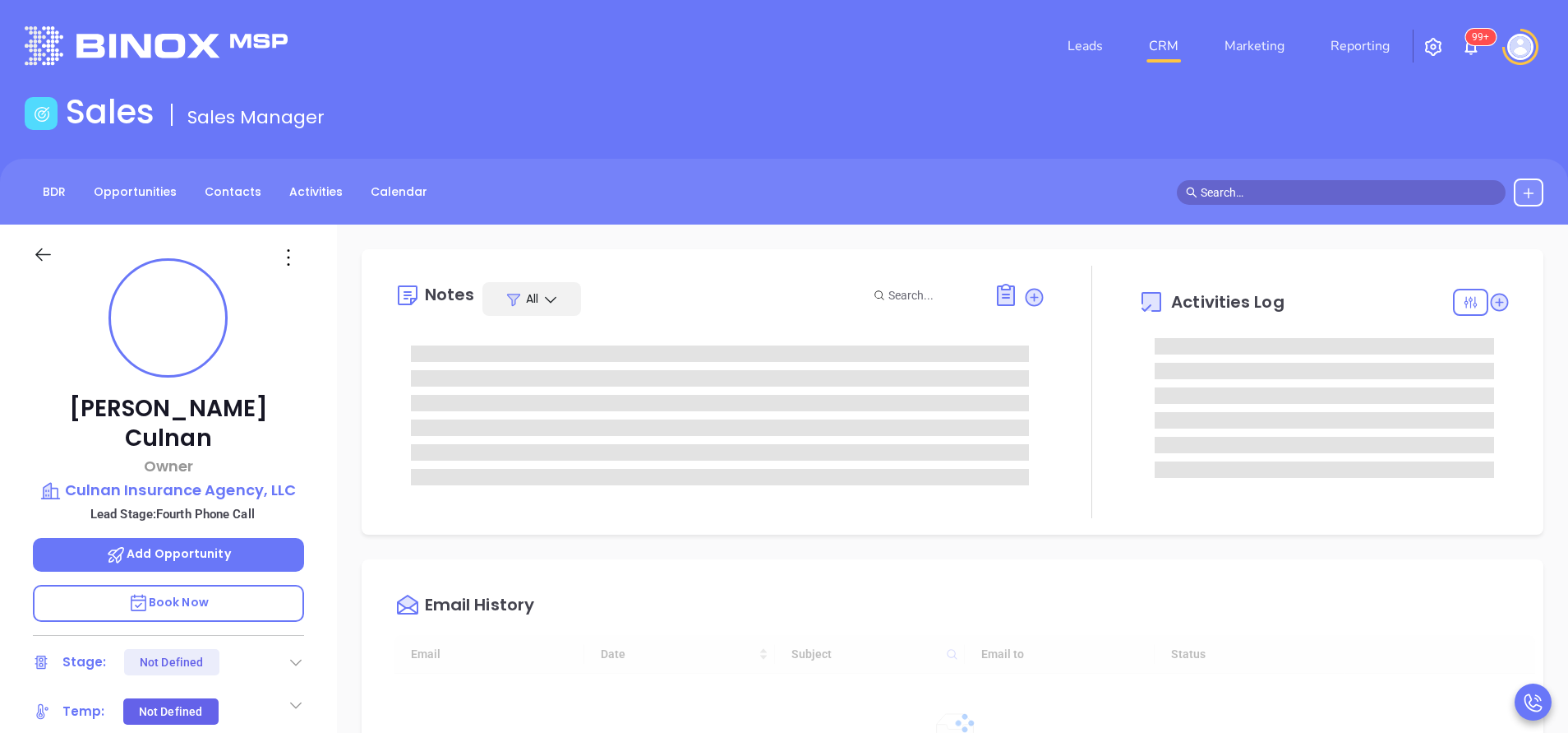
type input "[DATE]"
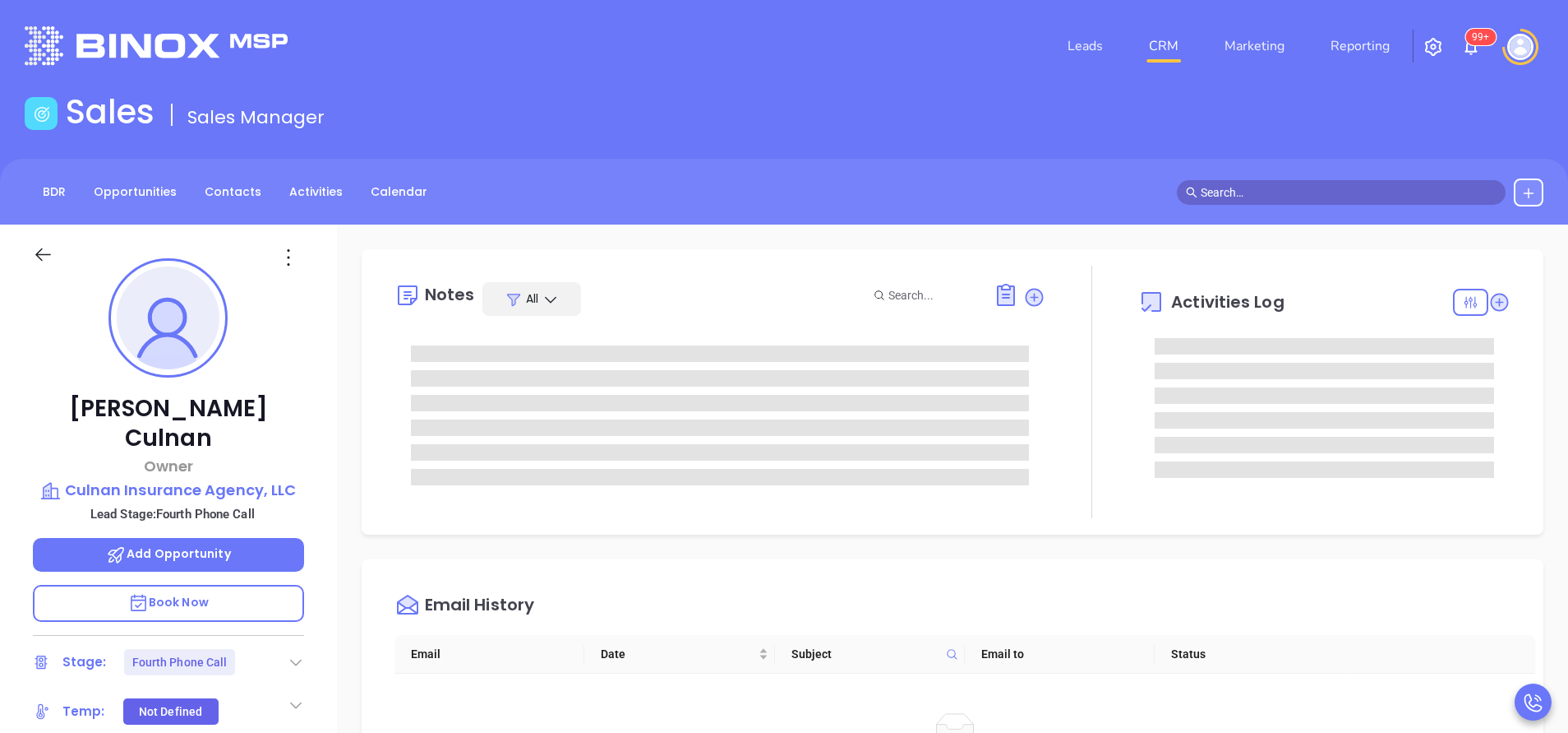
type input "[PERSON_NAME]"
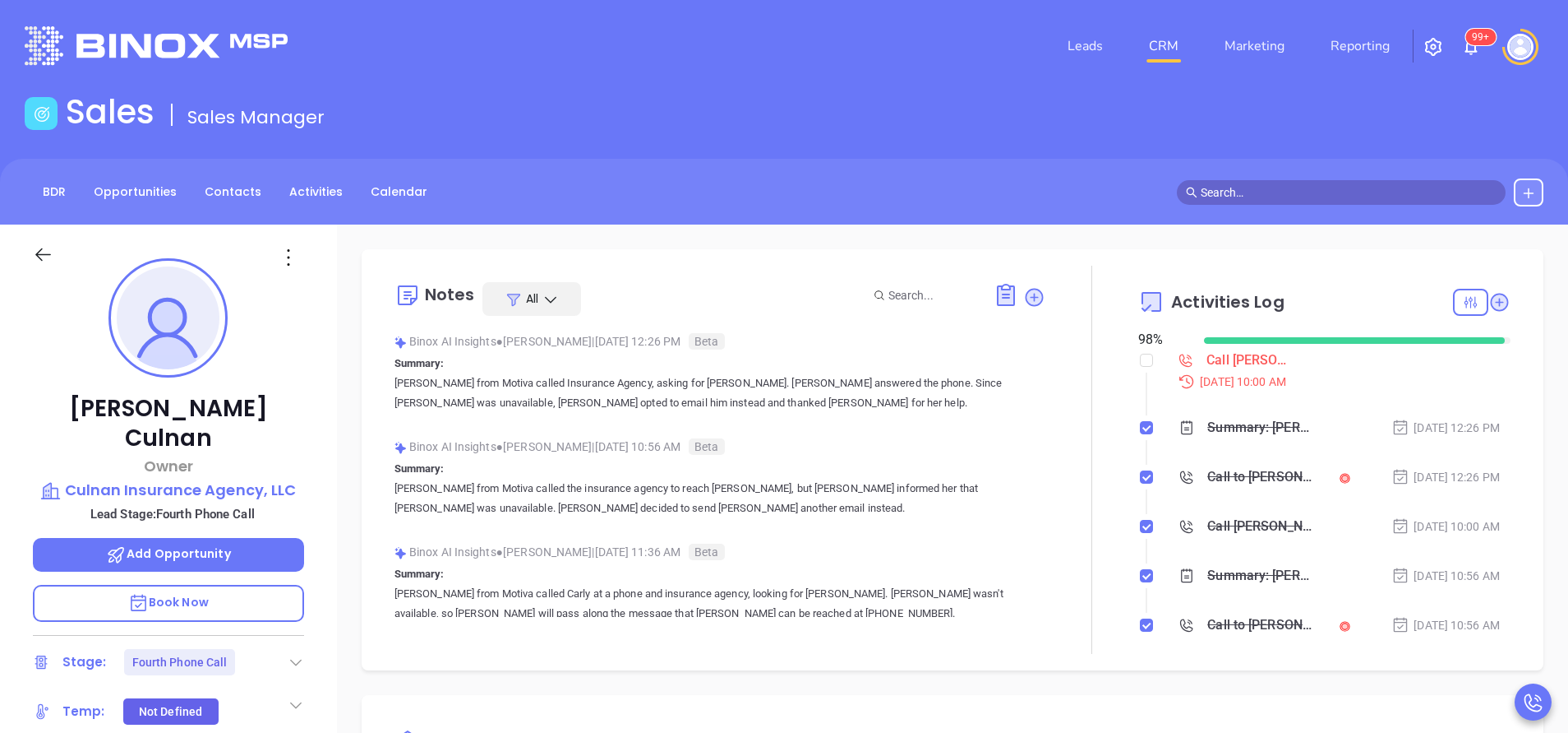
click at [844, 191] on div "BDR Opportunities Contacts Activities Calendar" at bounding box center [784, 192] width 1568 height 28
click at [681, 111] on div "Sales Sales Manager" at bounding box center [784, 115] width 1539 height 46
click at [518, 55] on div at bounding box center [271, 45] width 513 height 38
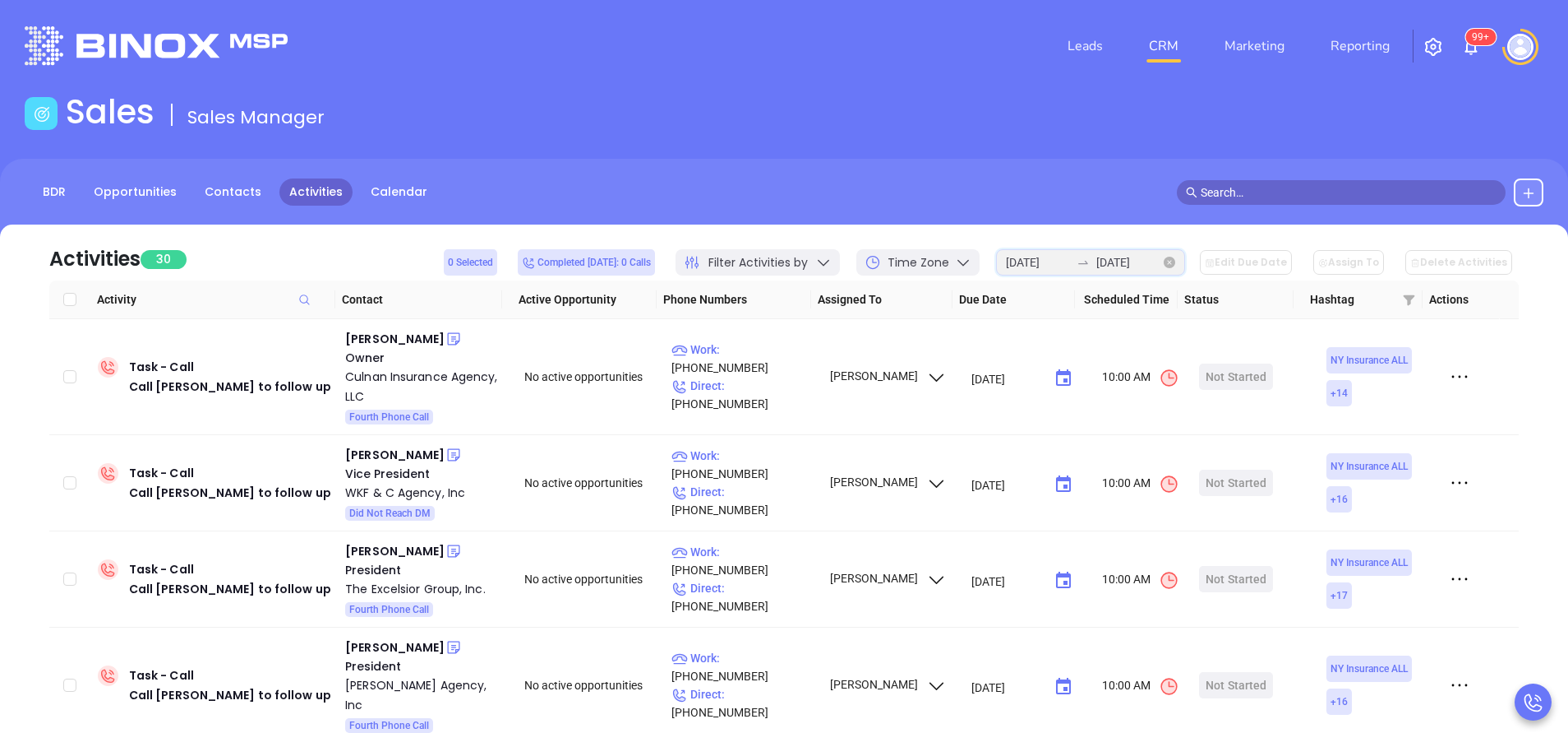
click at [1049, 260] on input "2025-09-30" at bounding box center [1037, 262] width 64 height 18
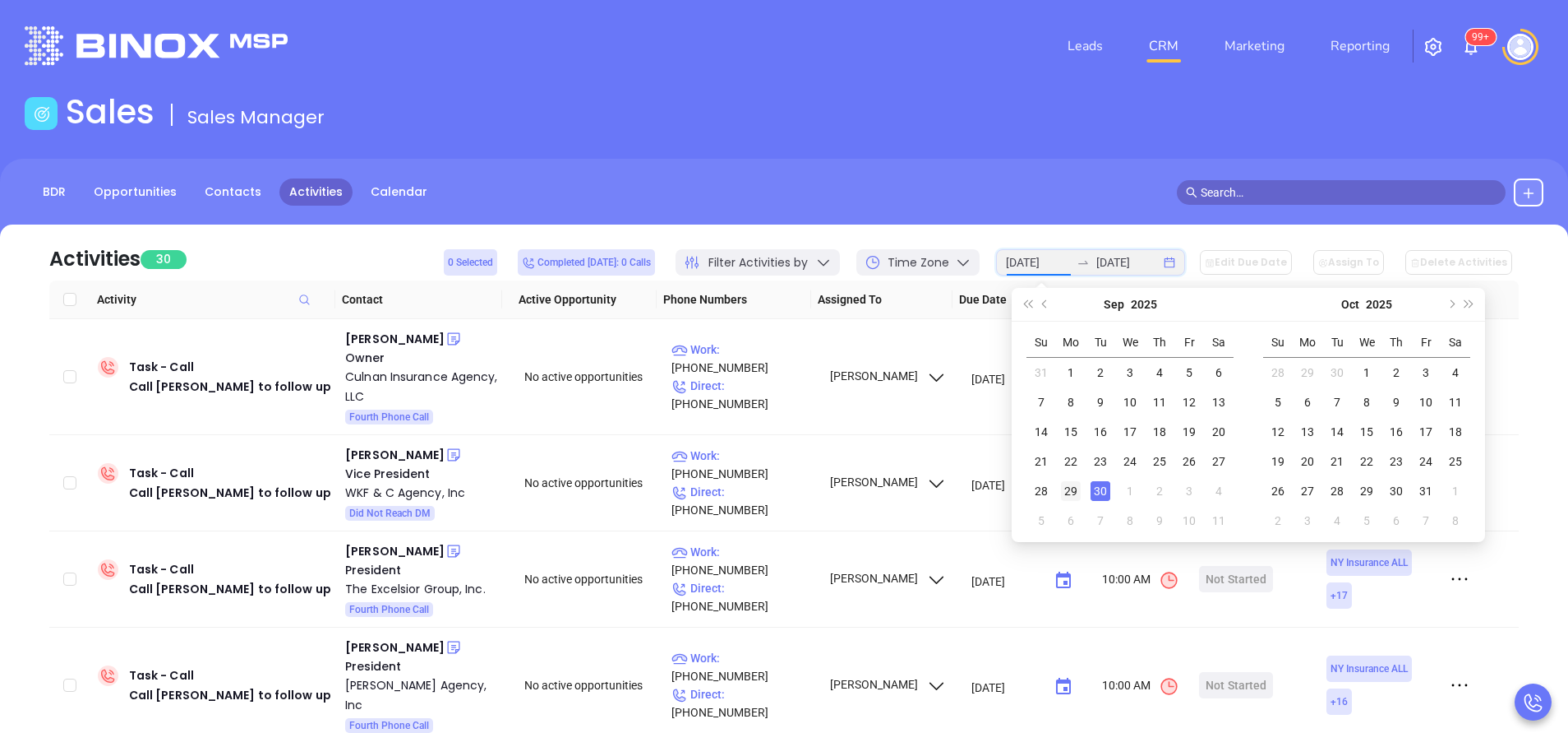
type input "2025-09-29"
click at [1072, 480] on td "29" at bounding box center [1070, 491] width 29 height 29
click at [1074, 488] on div "29" at bounding box center [1070, 491] width 20 height 20
type input "2025-09-29"
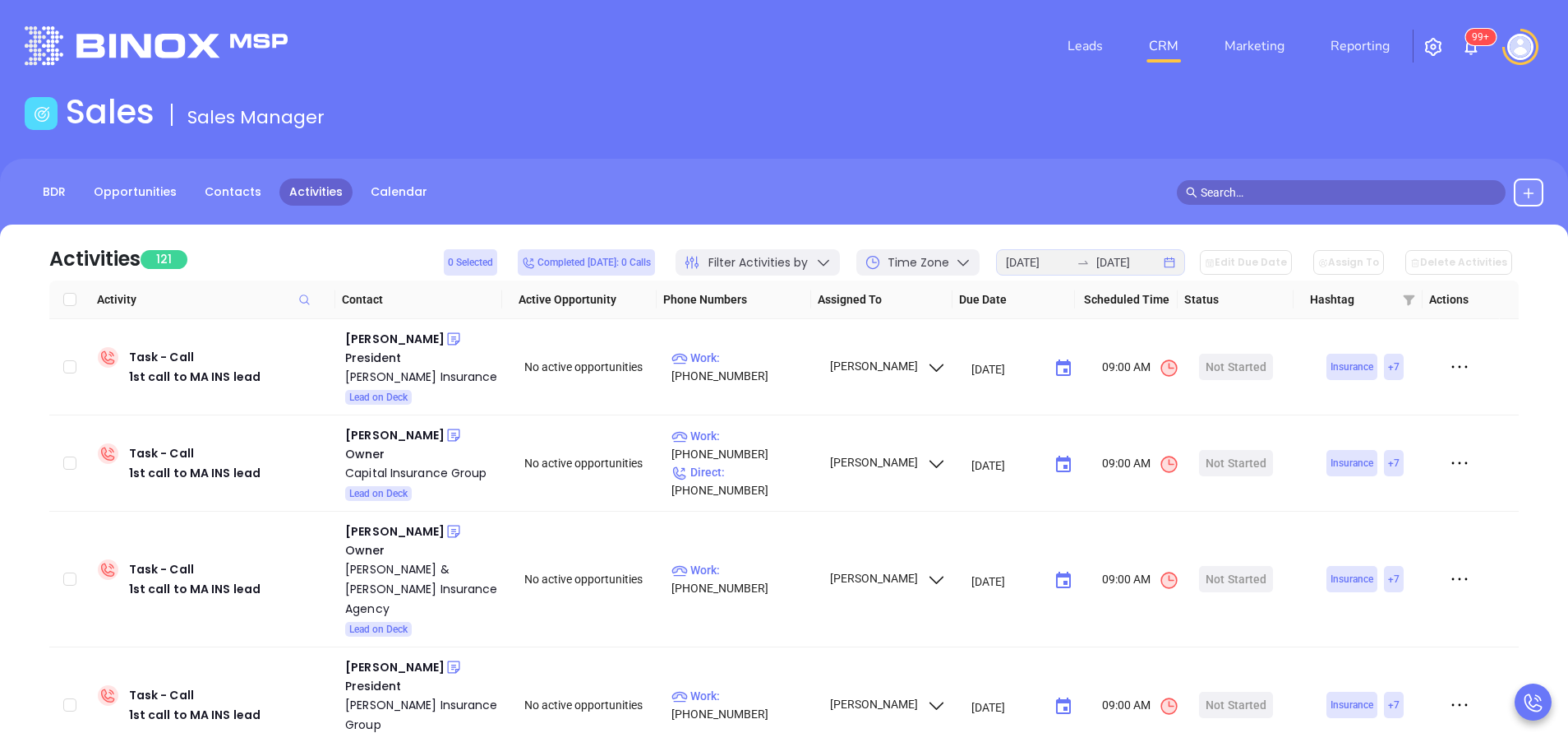
click at [645, 74] on div "Leads CRM Marketing Reporting 99+" at bounding box center [1040, 46] width 1025 height 59
drag, startPoint x: 432, startPoint y: 319, endPoint x: 467, endPoint y: 345, distance: 43.6
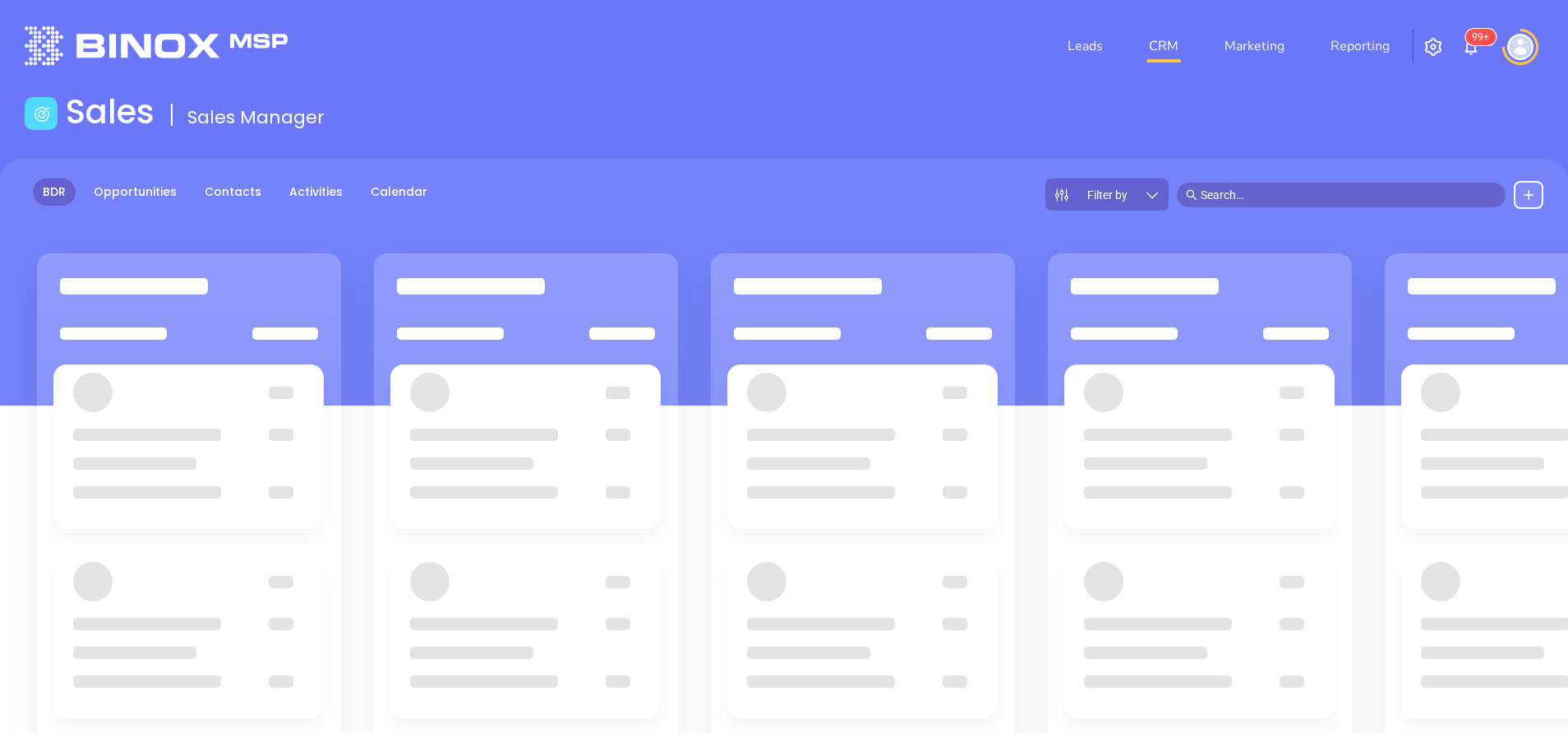
drag, startPoint x: 0, startPoint y: 0, endPoint x: 431, endPoint y: 327, distance: 541.0
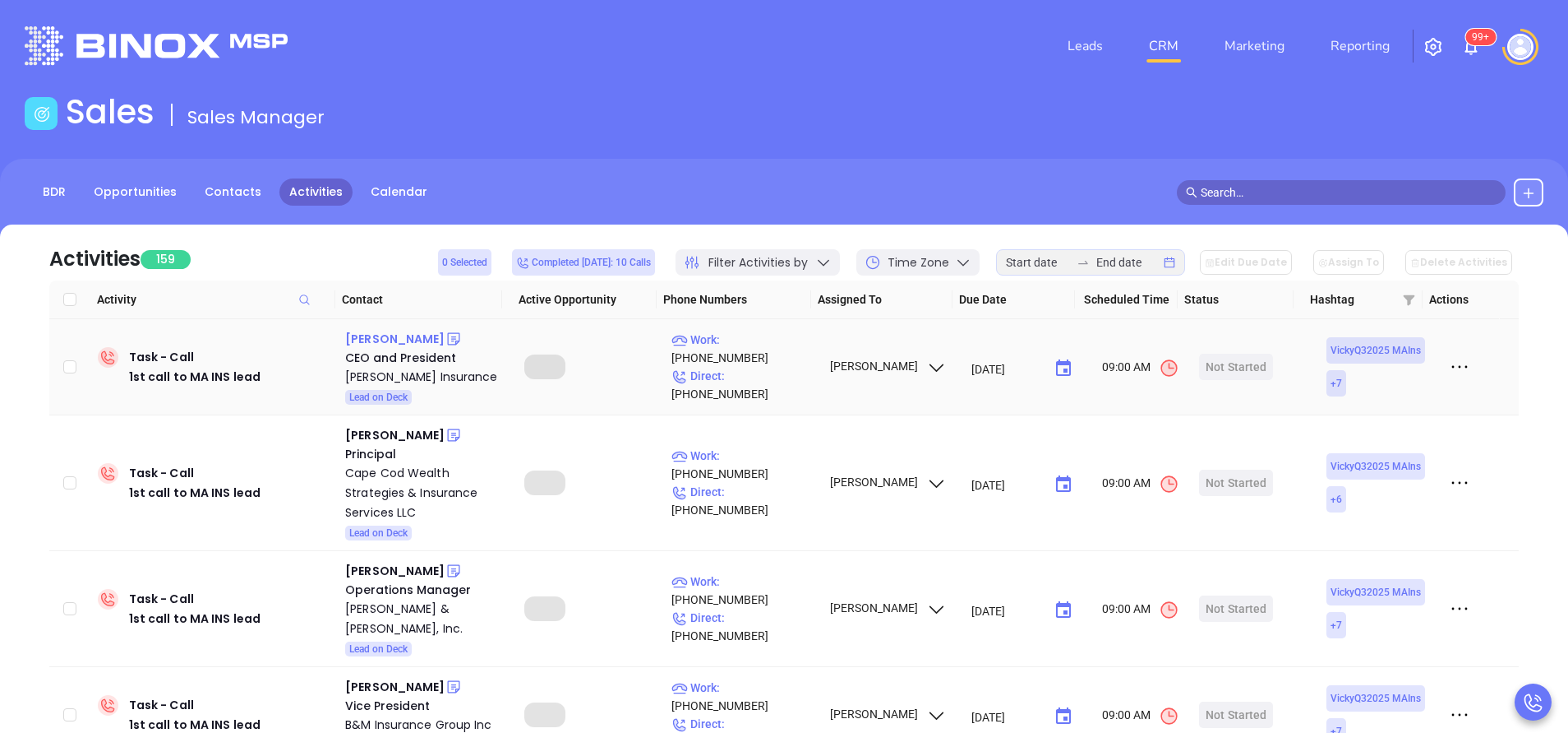
click at [404, 334] on div "[PERSON_NAME]" at bounding box center [395, 339] width 100 height 20
click at [752, 358] on p "Work : [PHONE_NUMBER]" at bounding box center [742, 348] width 143 height 36
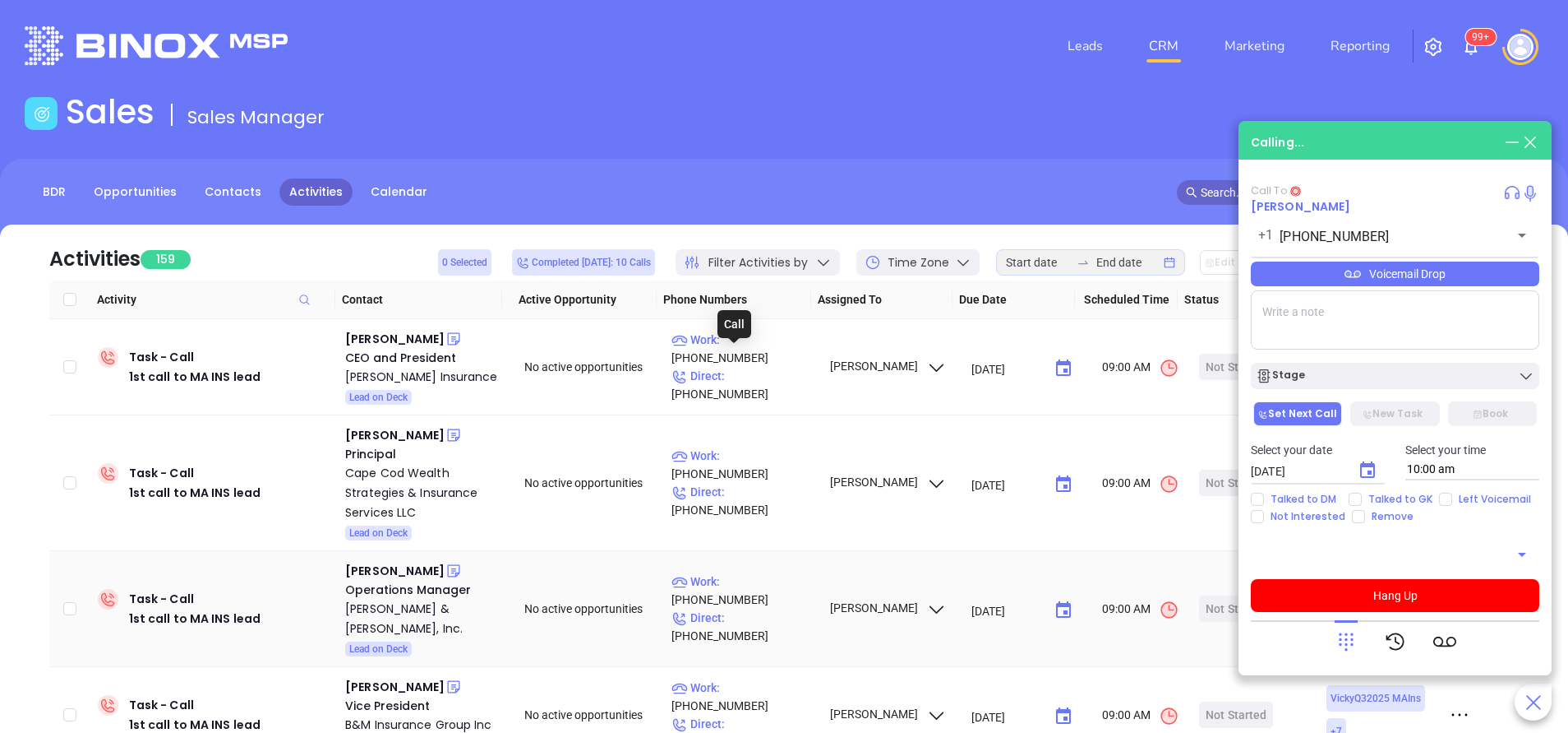
type input "[PHONE_NUMBER]"
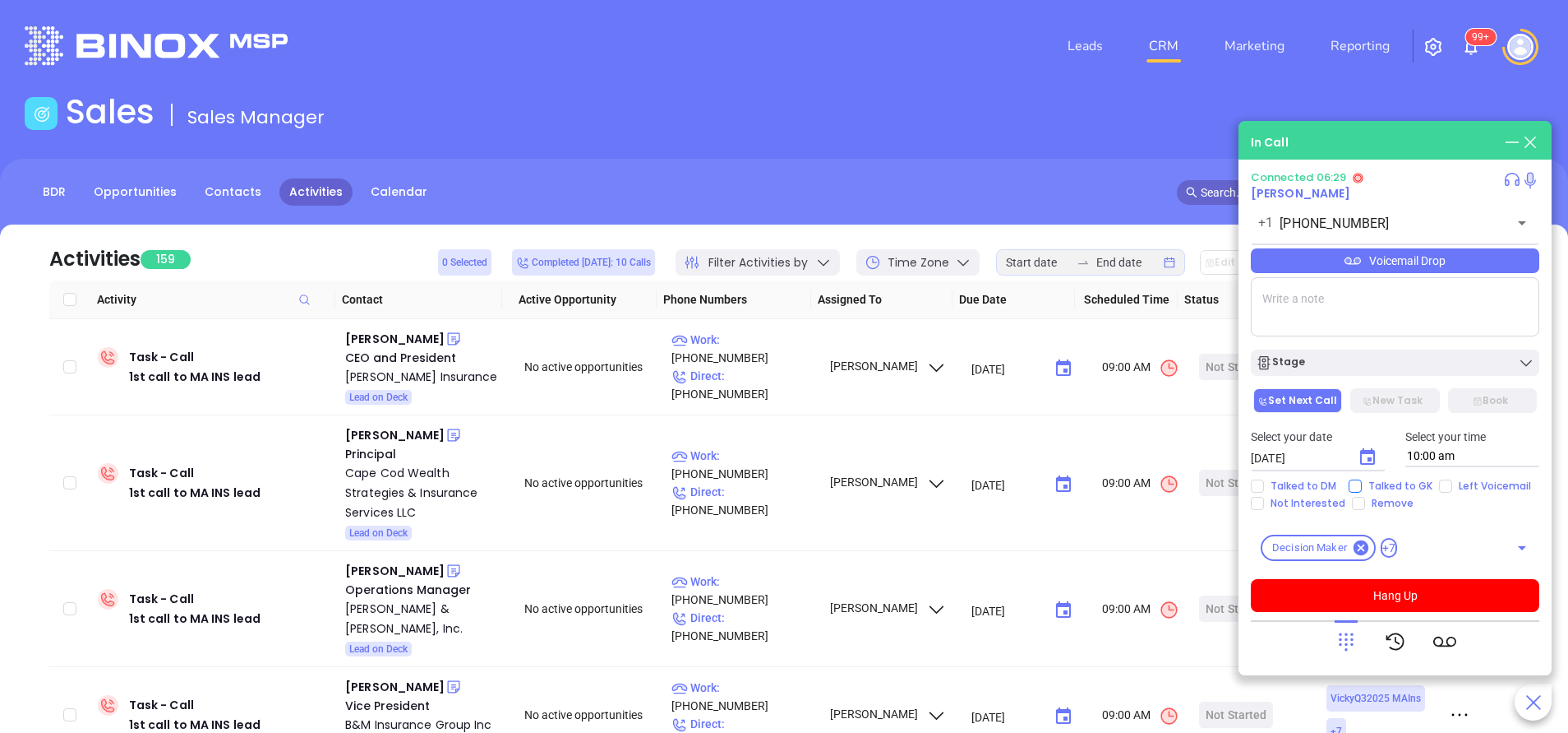
click at [1354, 487] on input "Talked to GK" at bounding box center [1354, 485] width 13 height 13
checkbox input "true"
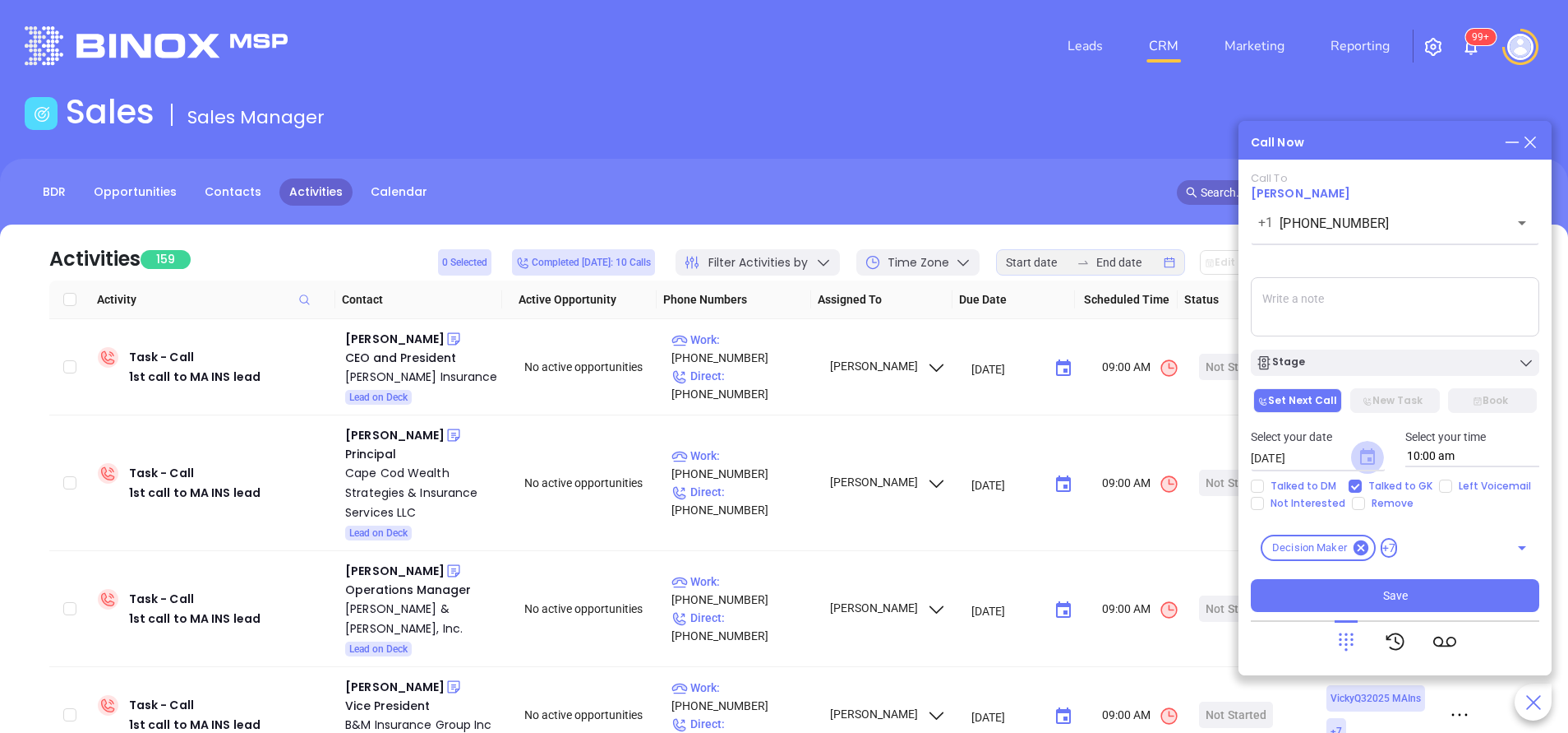
click at [1370, 458] on icon "Choose date, selected date is Oct 1, 2025" at bounding box center [1366, 456] width 15 height 17
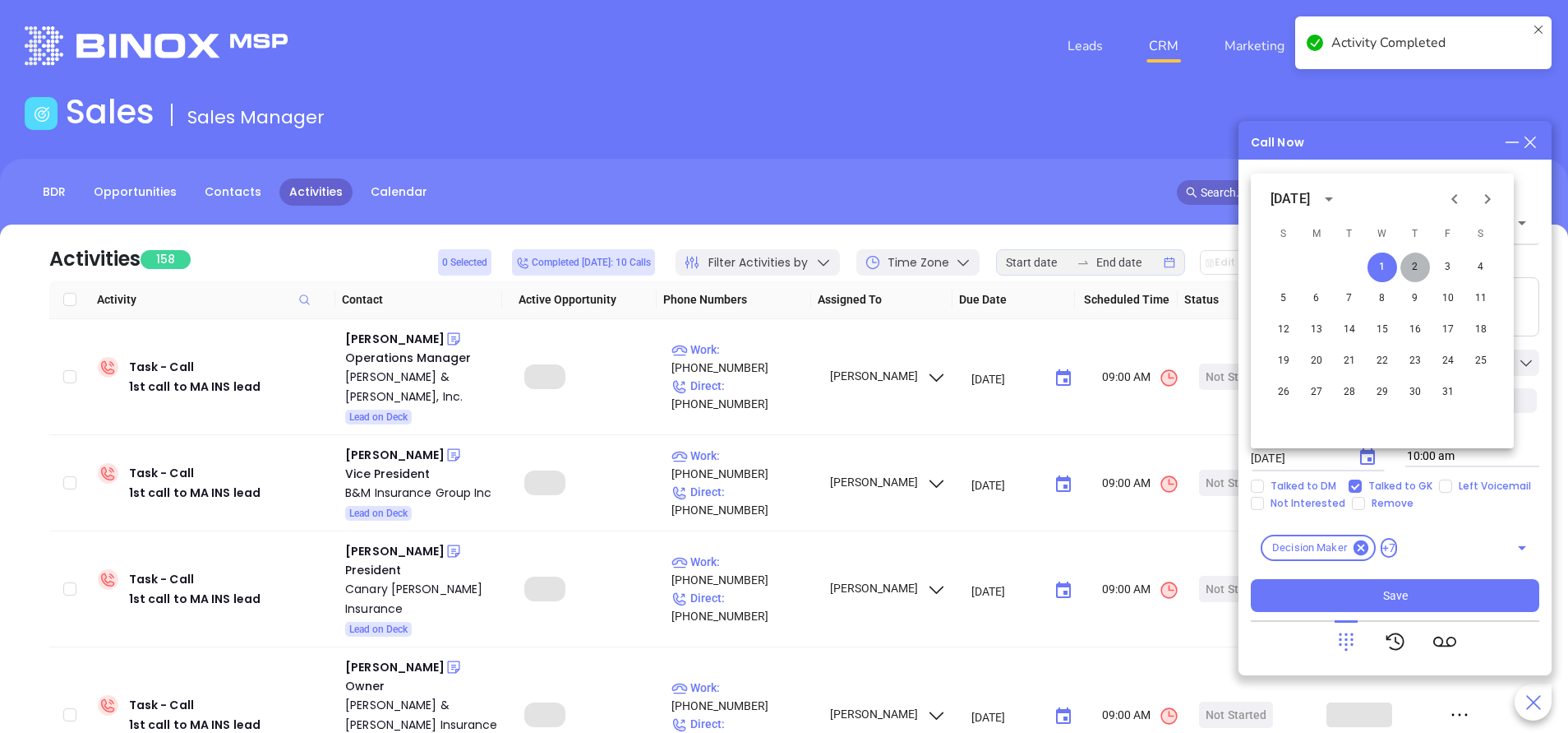
click at [1416, 259] on button "2" at bounding box center [1415, 268] width 29 height 29
type input "10/02/2025"
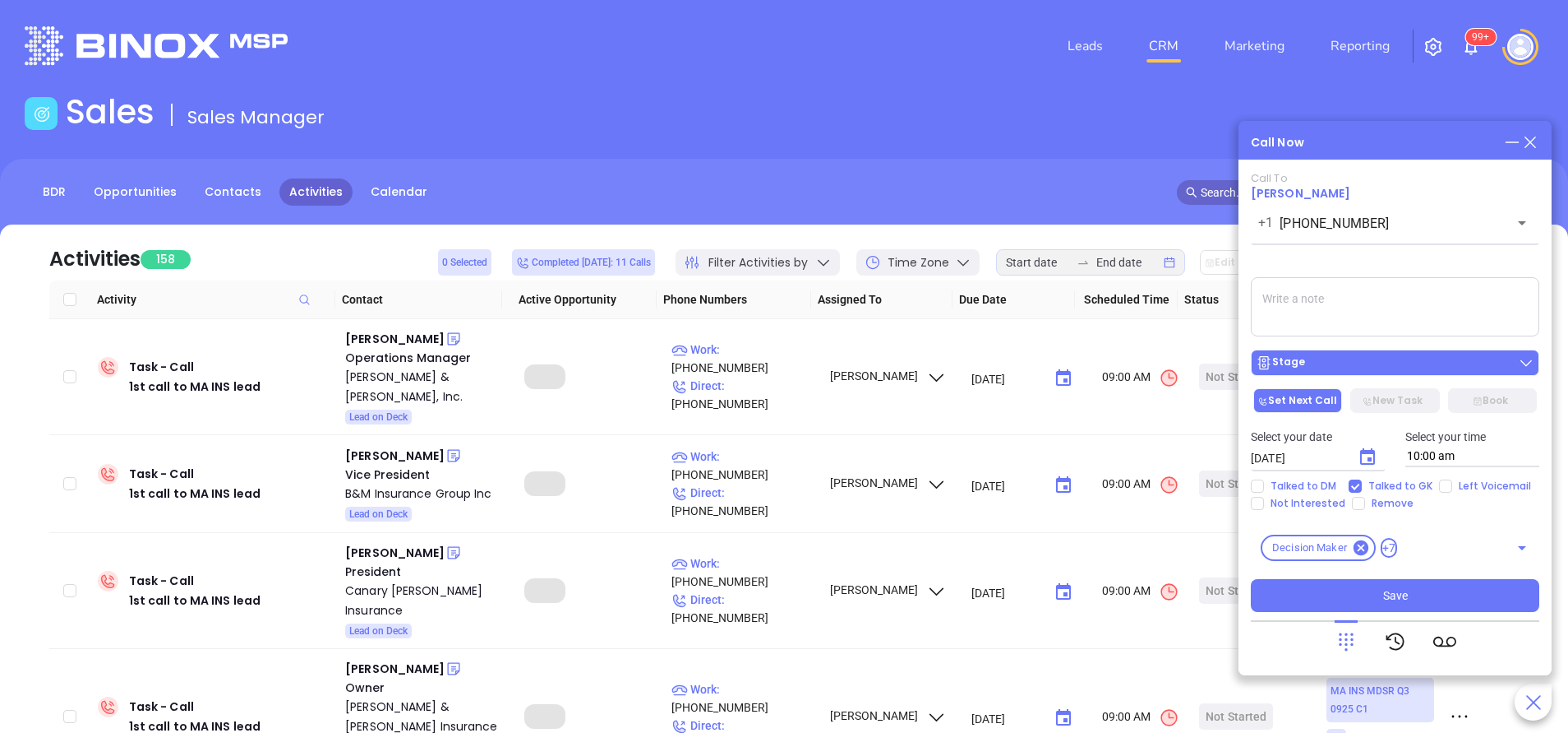
click at [1353, 364] on div "Stage" at bounding box center [1395, 363] width 278 height 17
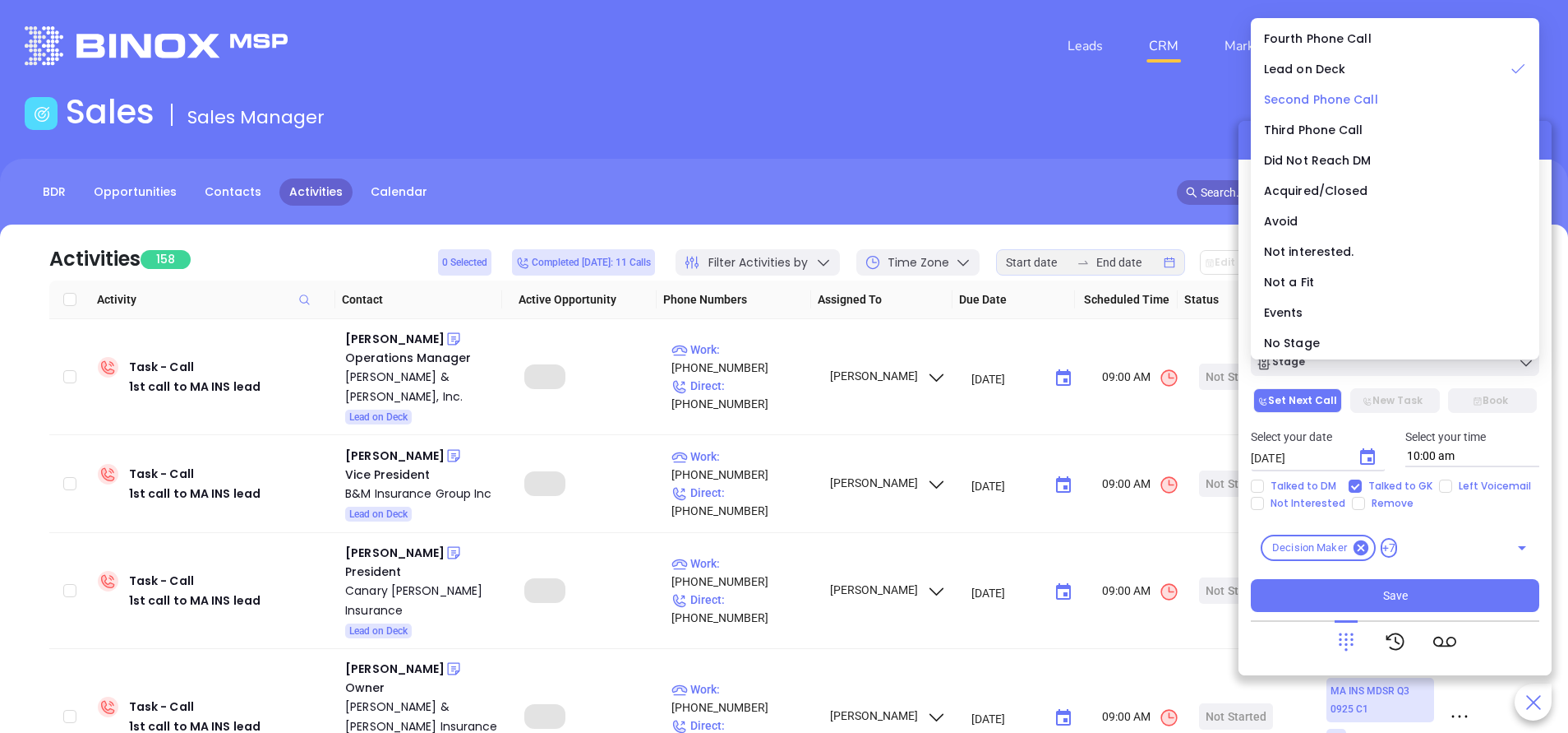
click at [1303, 97] on span "Second Phone Call" at bounding box center [1320, 99] width 115 height 17
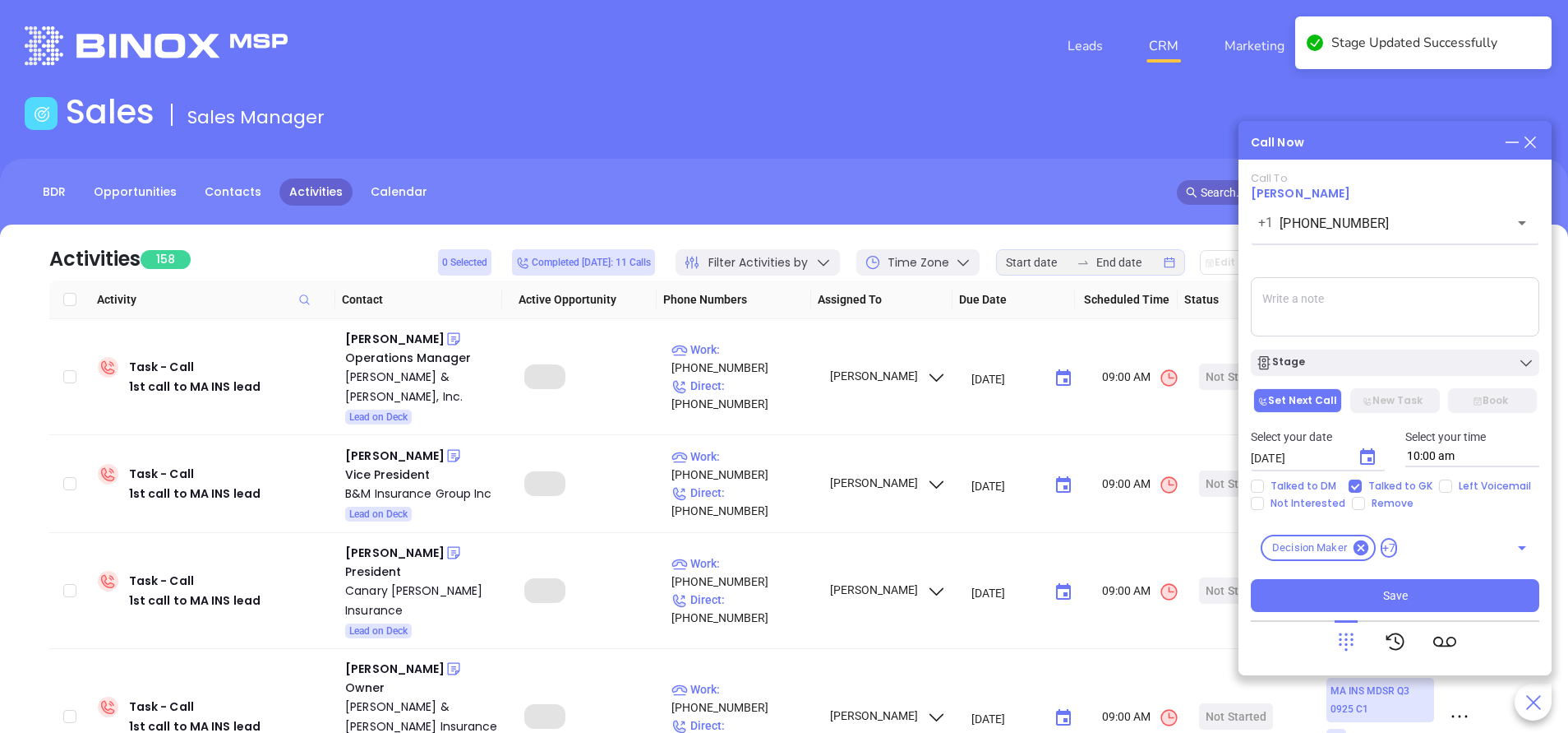
click at [1420, 613] on div "Call To John Russell +1 (781) 344-0098 ​ Voicemail Drop Stage Set Next Call New…" at bounding box center [1395, 416] width 288 height 491
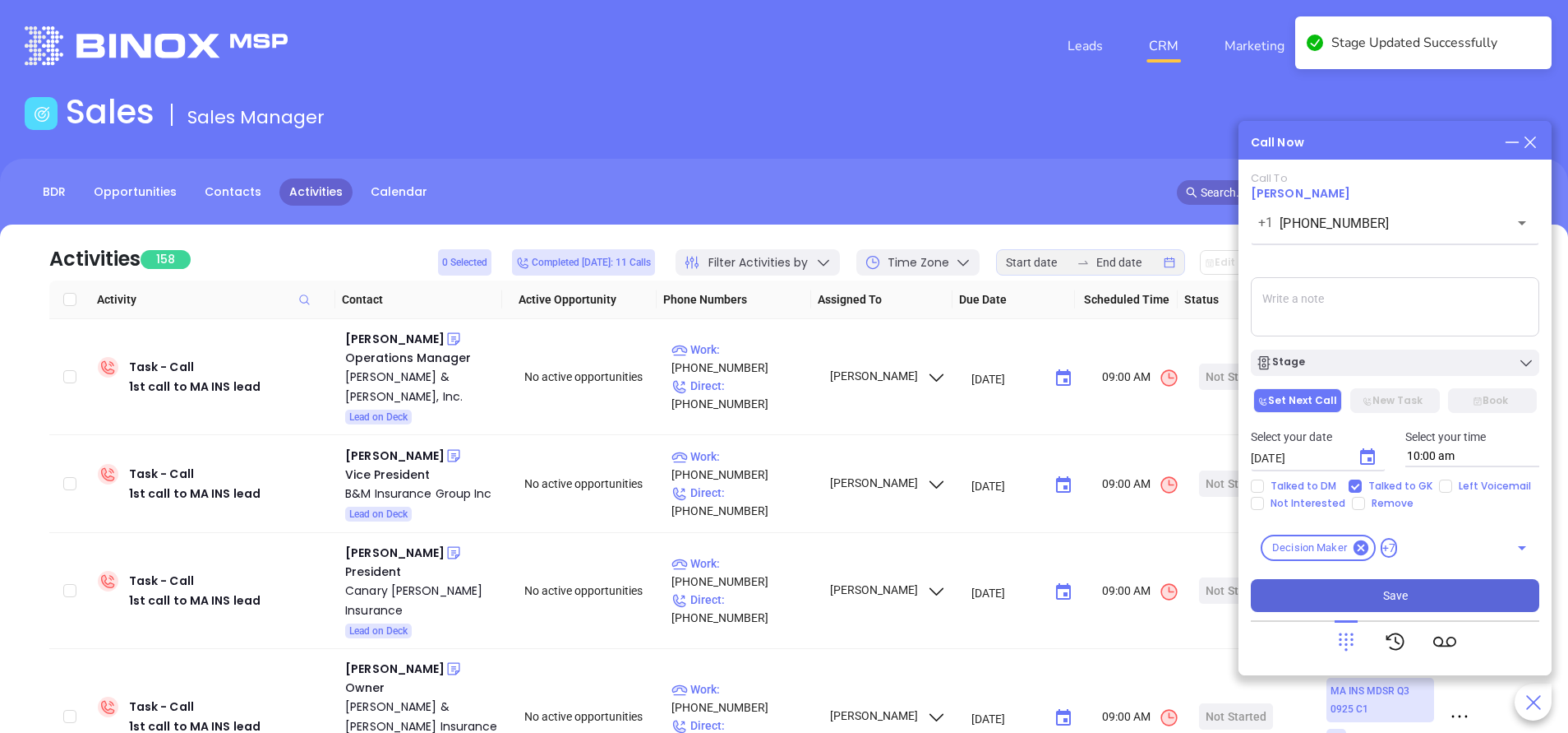
click at [1422, 604] on button "Save" at bounding box center [1395, 596] width 288 height 33
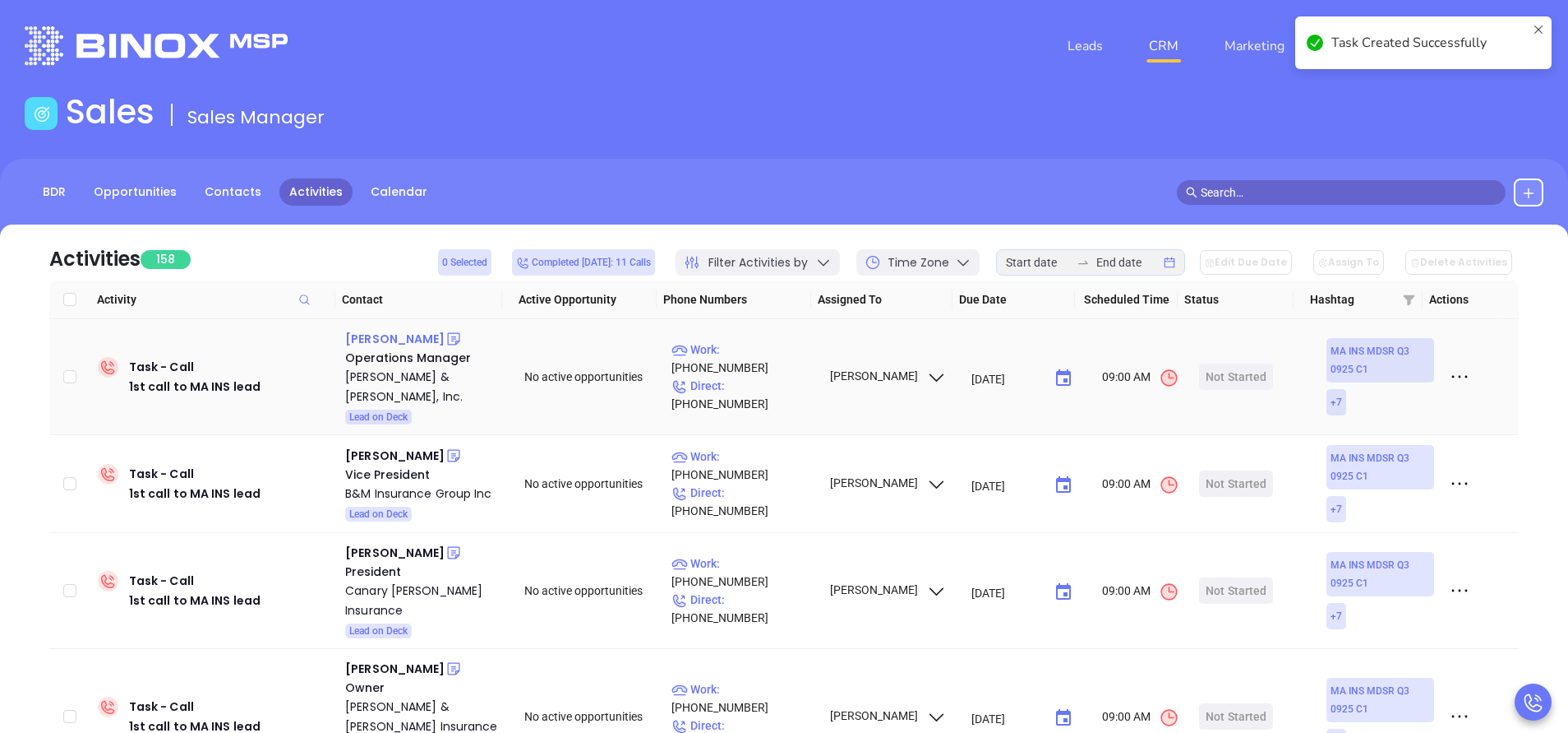
click at [421, 335] on div "Cassie Mazzaglia" at bounding box center [395, 339] width 100 height 20
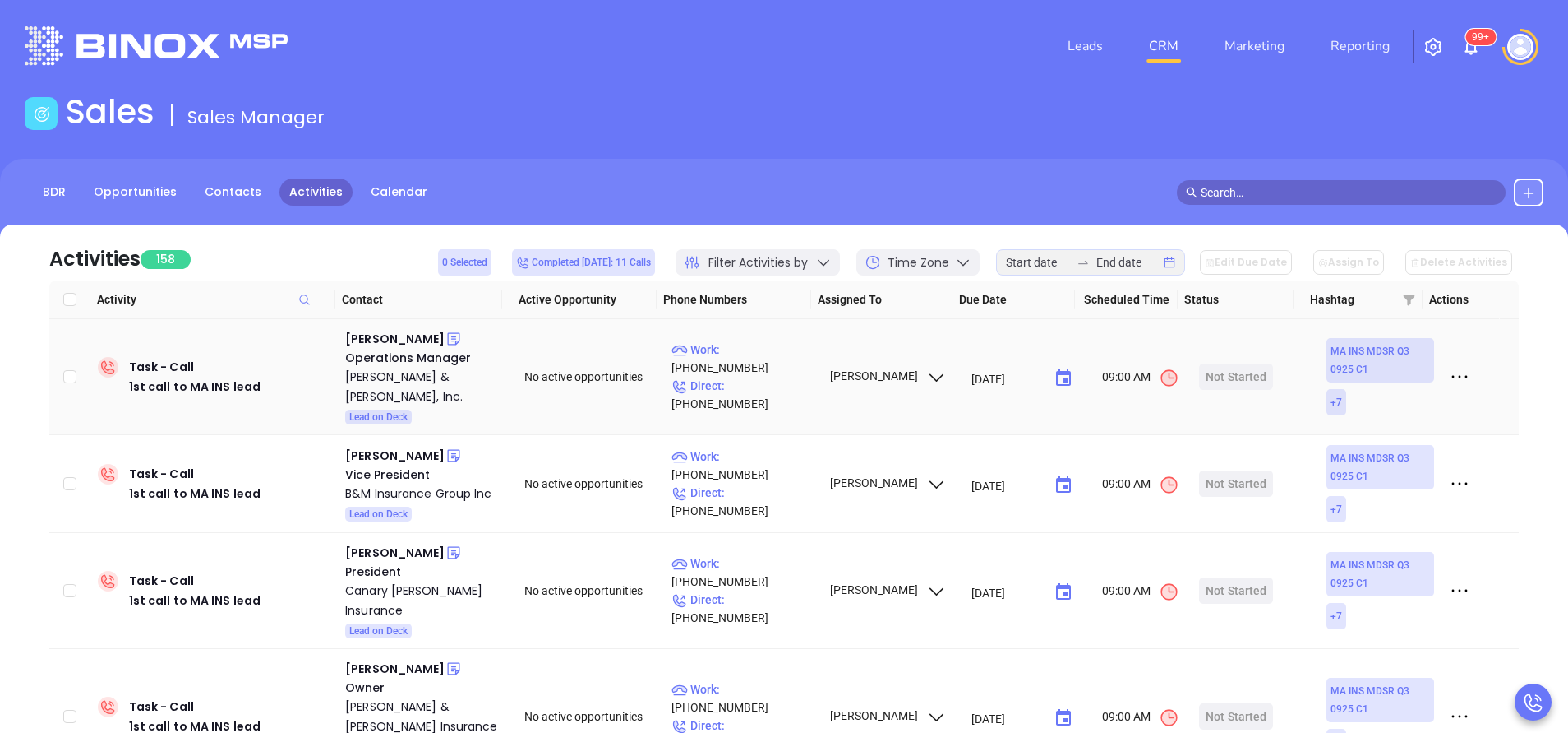
click at [767, 373] on p "Work : (978) 283-1561" at bounding box center [742, 358] width 143 height 36
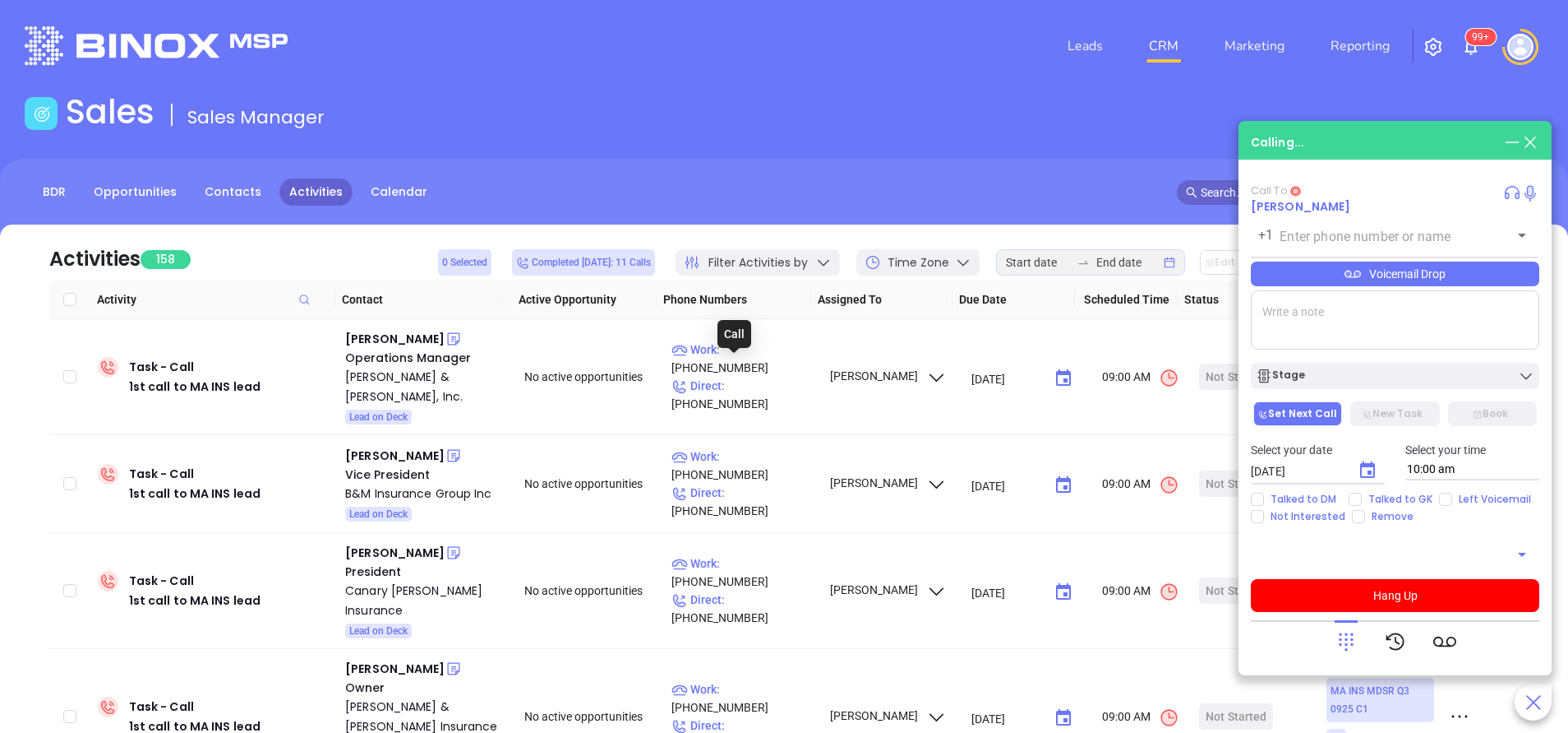
type input "(978) 283-1561"
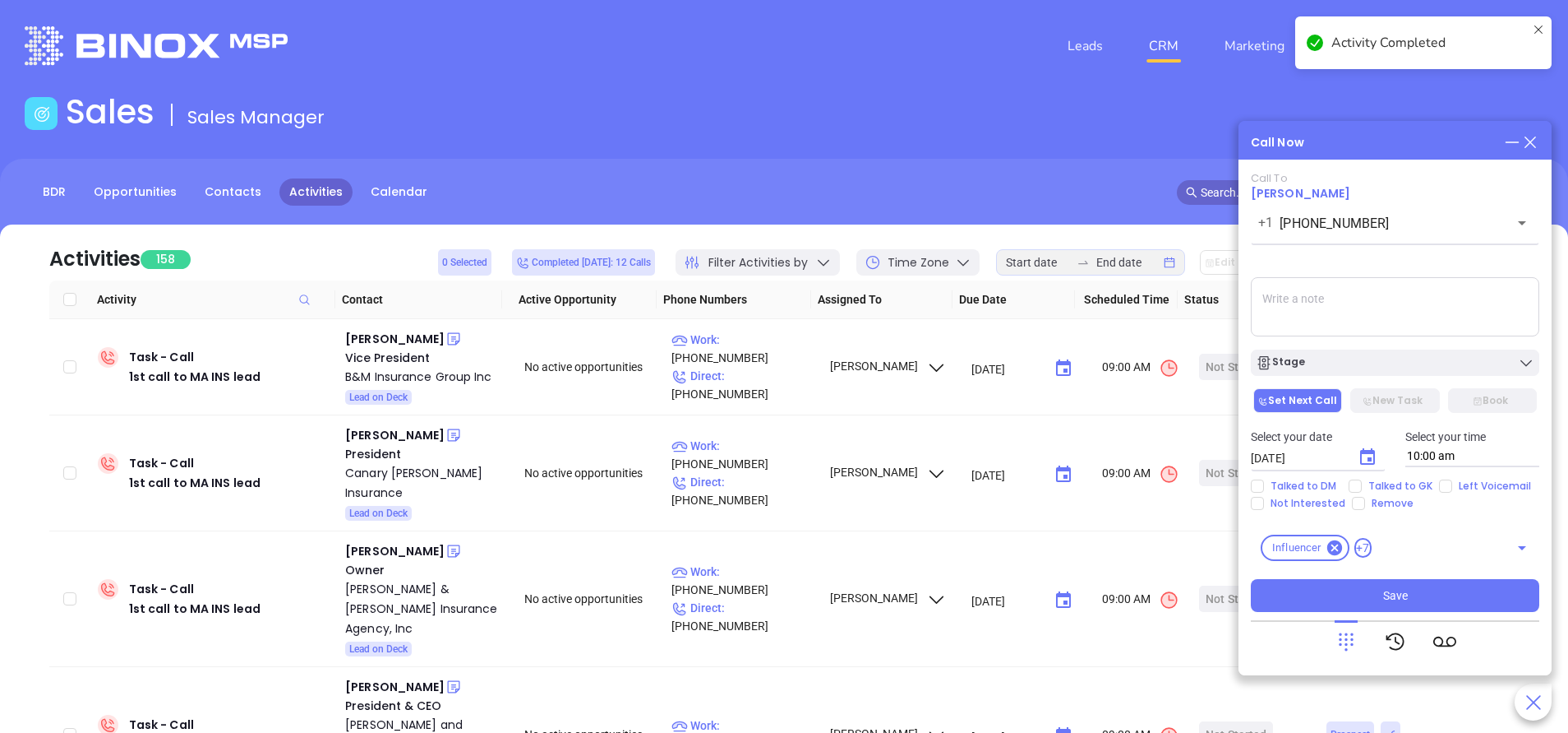
click at [1291, 317] on textarea at bounding box center [1395, 307] width 288 height 59
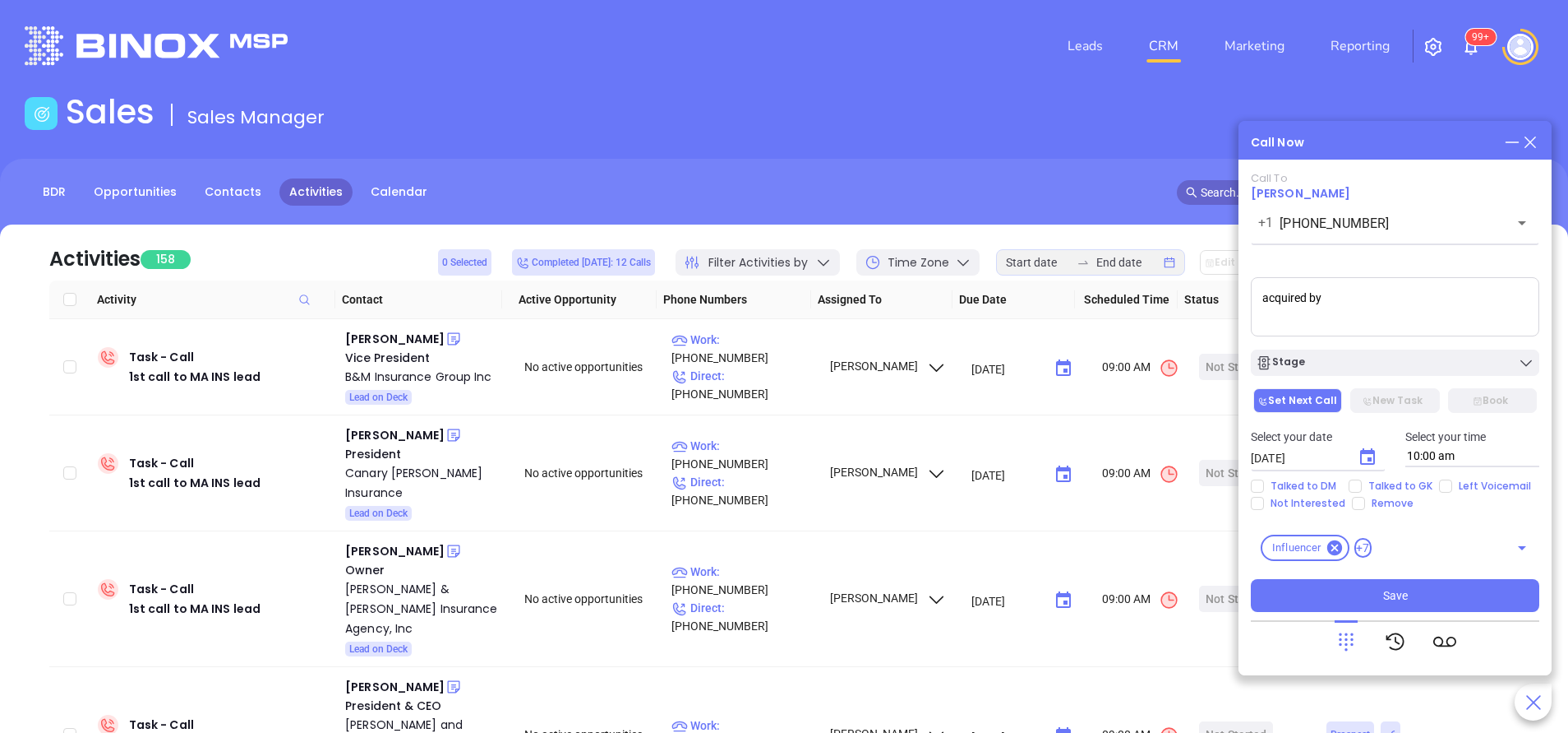
paste textarea "Duffy Insurance"
type textarea "acquired by Duffy Insurance"
click at [1356, 486] on input "Talked to GK" at bounding box center [1354, 485] width 13 height 13
checkbox input "true"
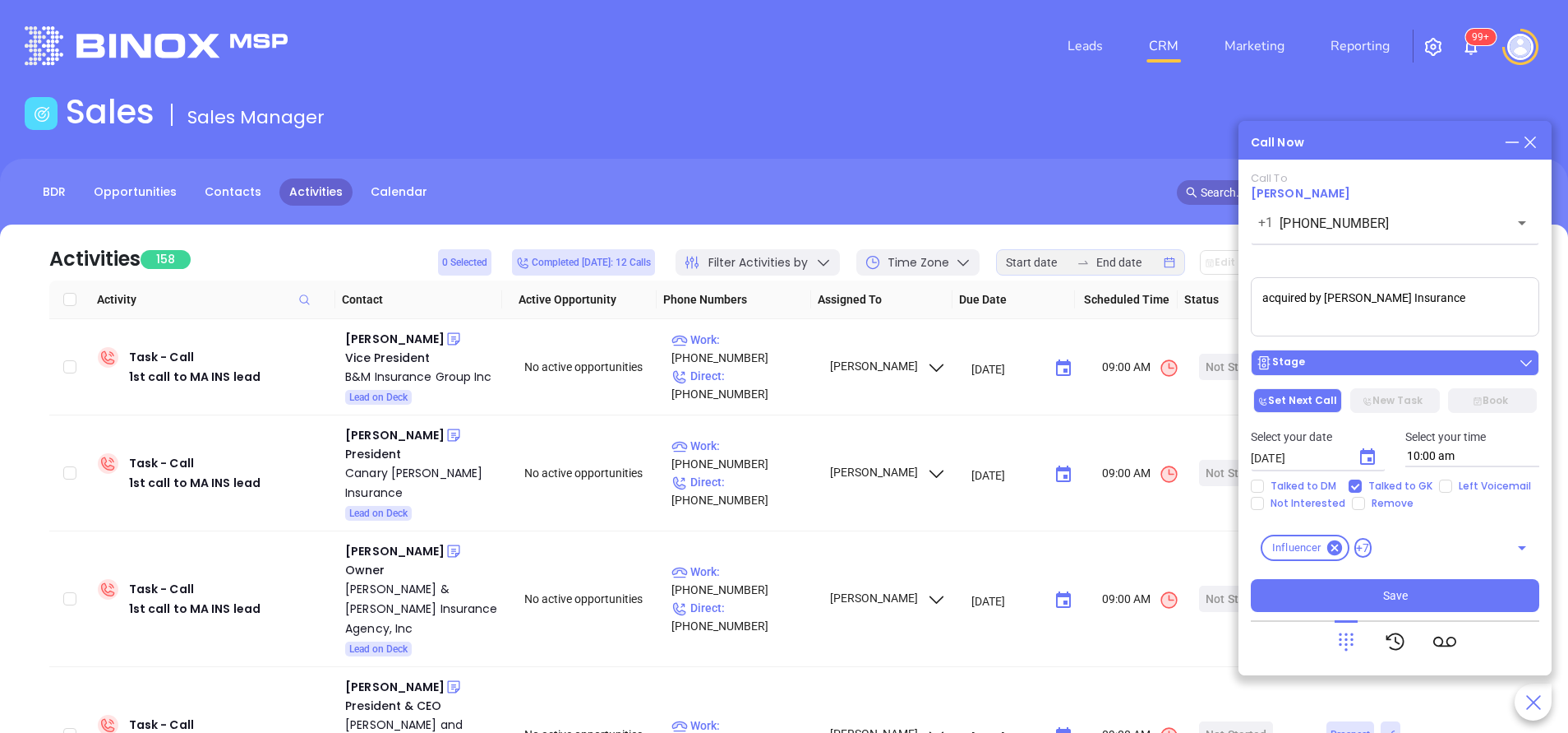
click at [1389, 355] on button "Stage" at bounding box center [1395, 363] width 288 height 26
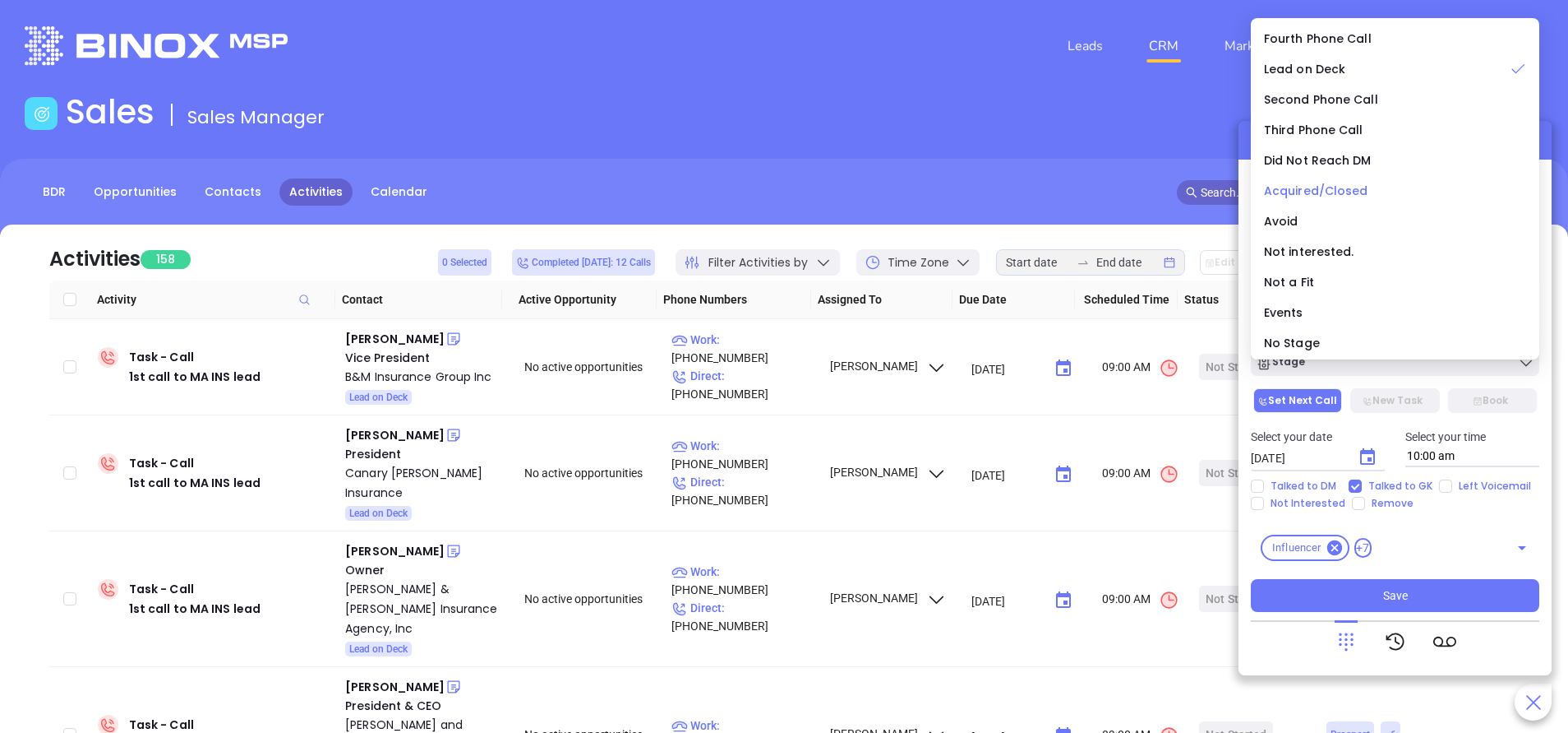
click at [1313, 188] on span "Acquired/Closed" at bounding box center [1315, 190] width 105 height 17
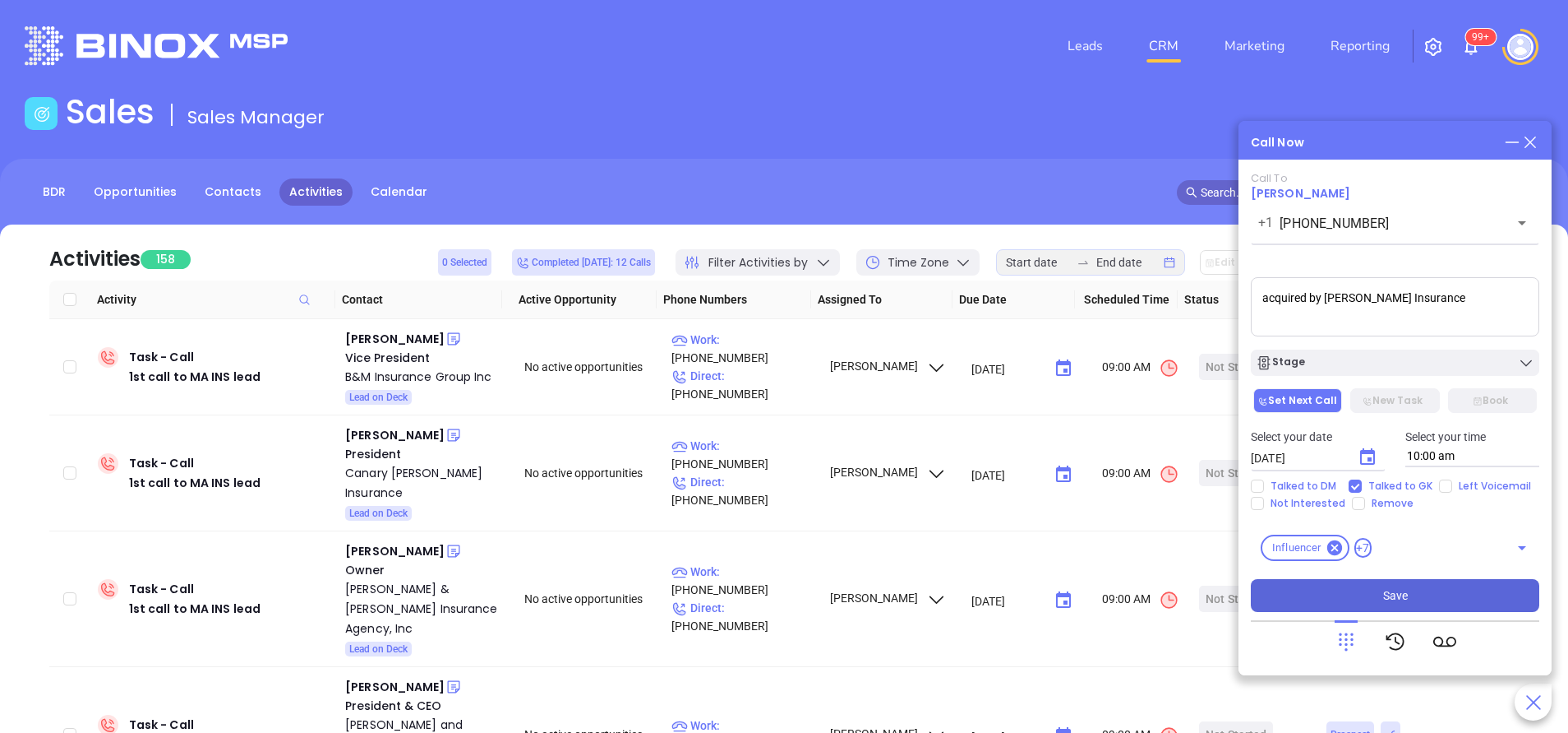
click at [1423, 583] on button "Save" at bounding box center [1395, 596] width 288 height 33
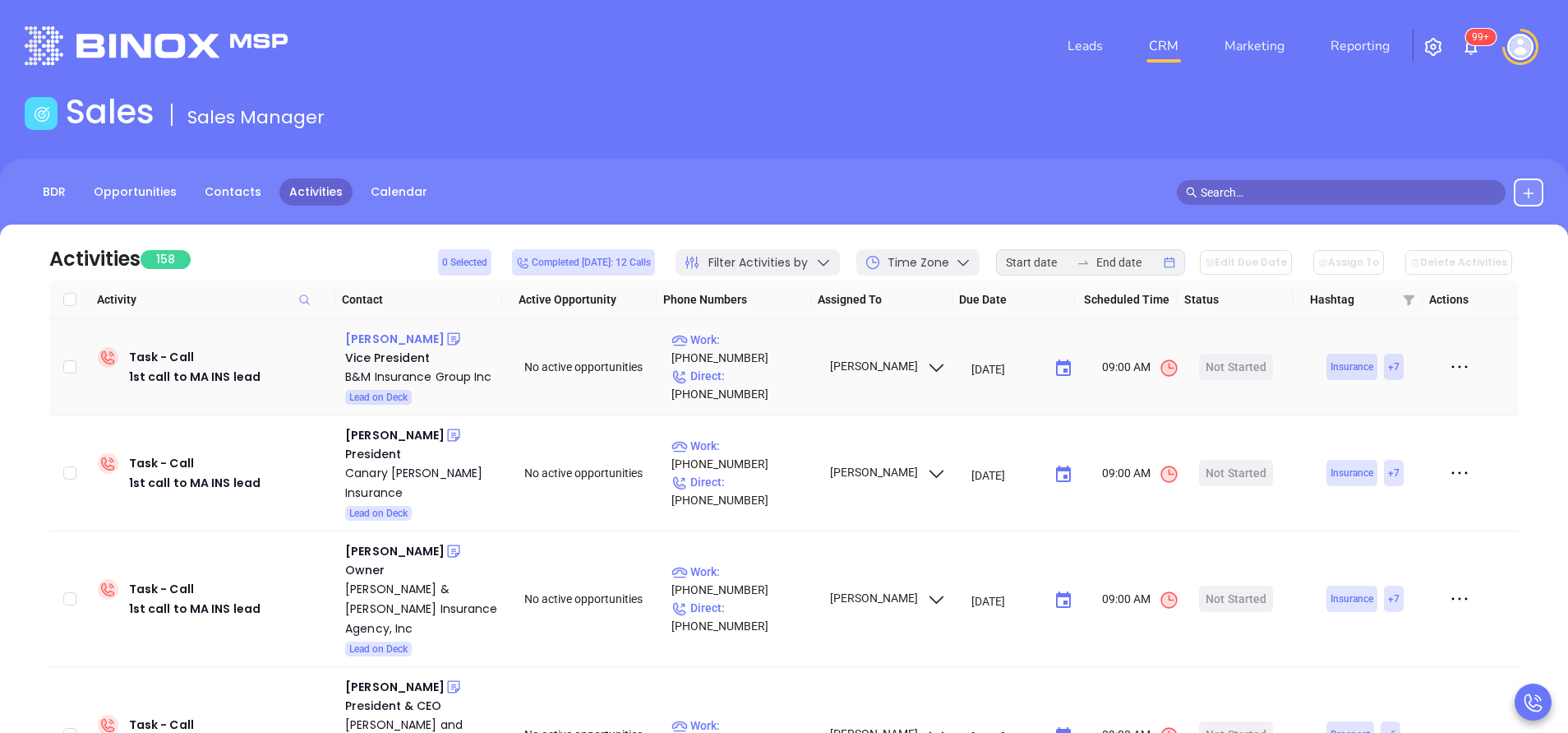
click at [372, 338] on div "Rob Mccormack" at bounding box center [395, 339] width 100 height 20
click at [751, 359] on p "Work : (781) 245-0007" at bounding box center [742, 348] width 143 height 36
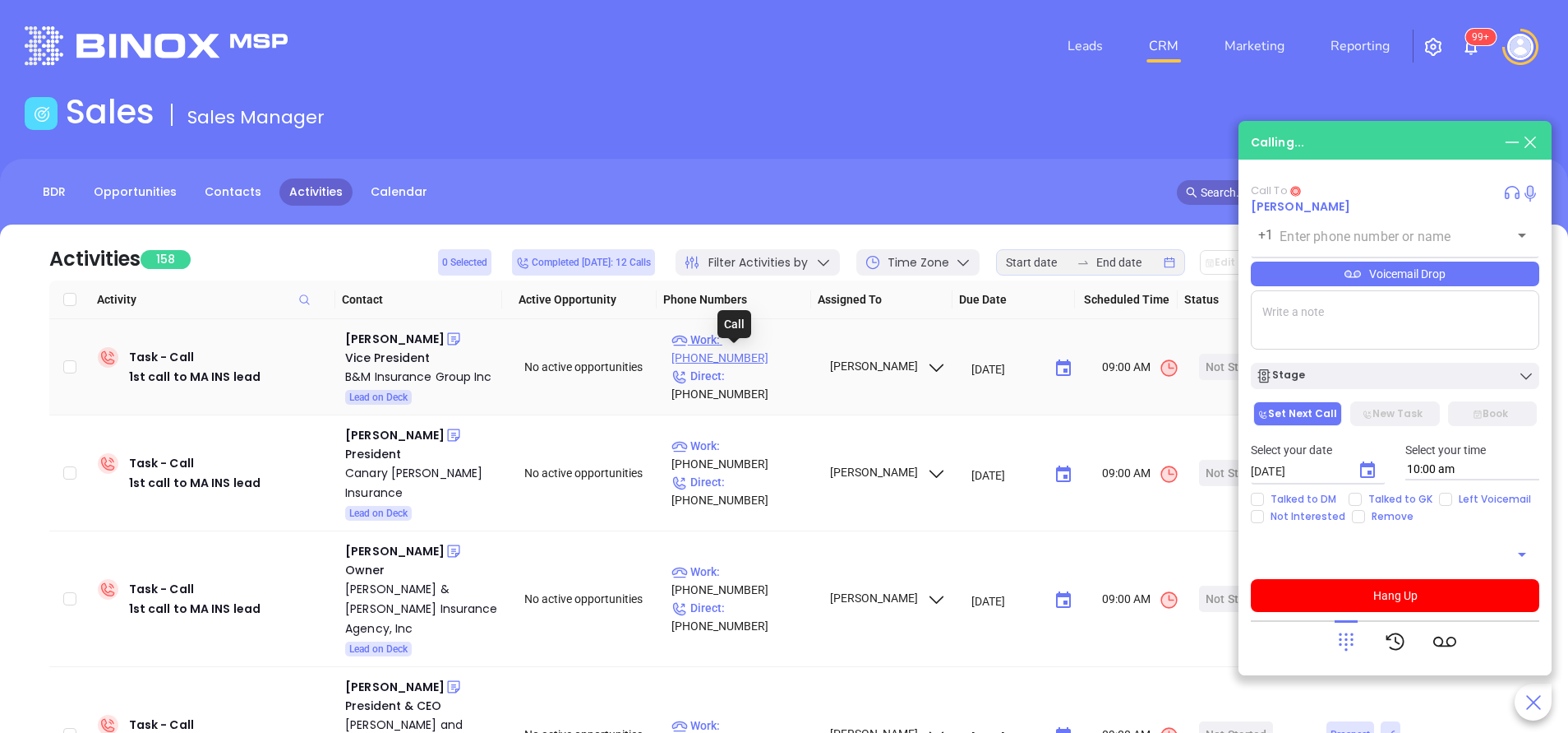
type input "(781) 245-0007"
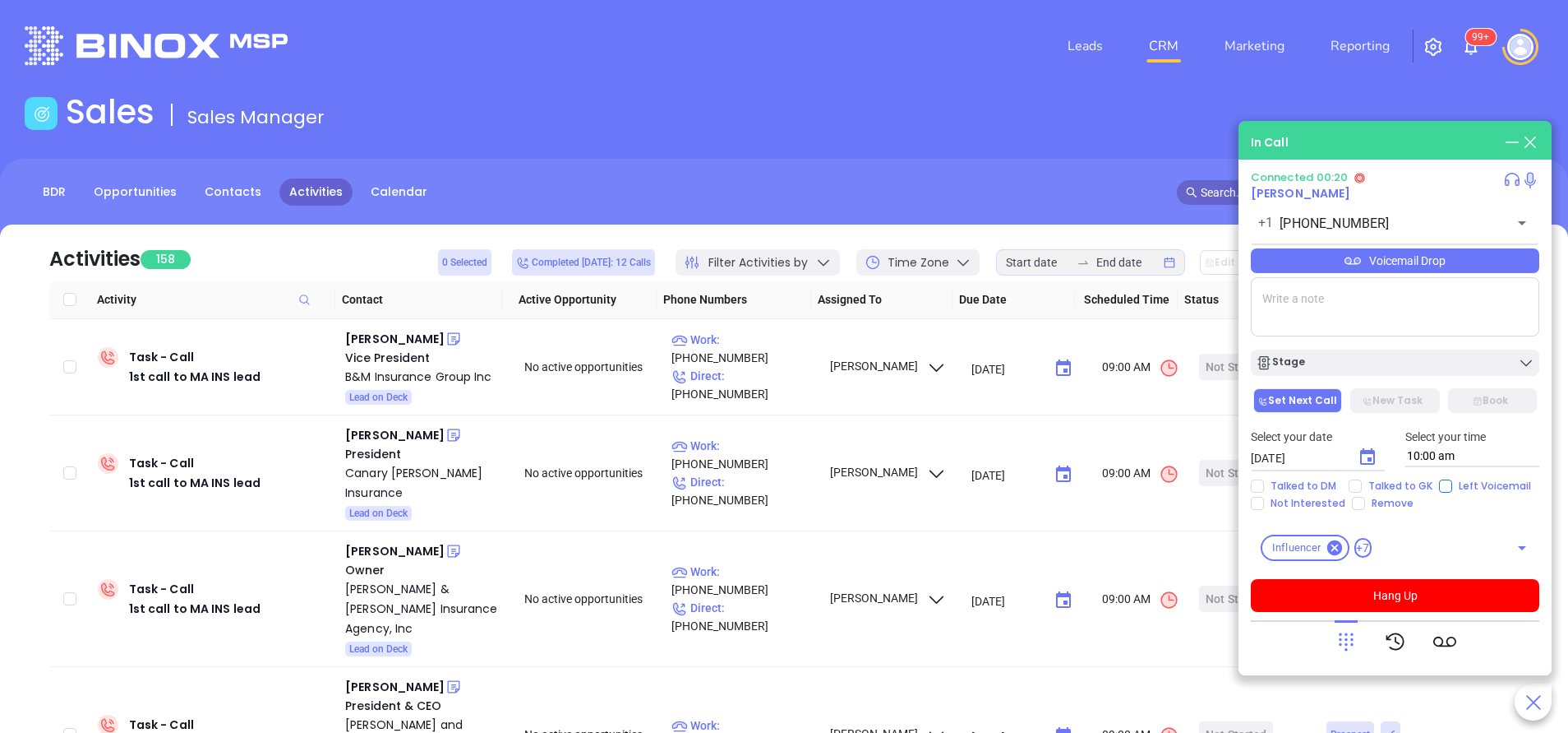
click at [1439, 488] on input "Left Voicemail" at bounding box center [1445, 485] width 13 height 13
checkbox input "true"
click at [1431, 579] on button "Hang Up" at bounding box center [1395, 596] width 288 height 33
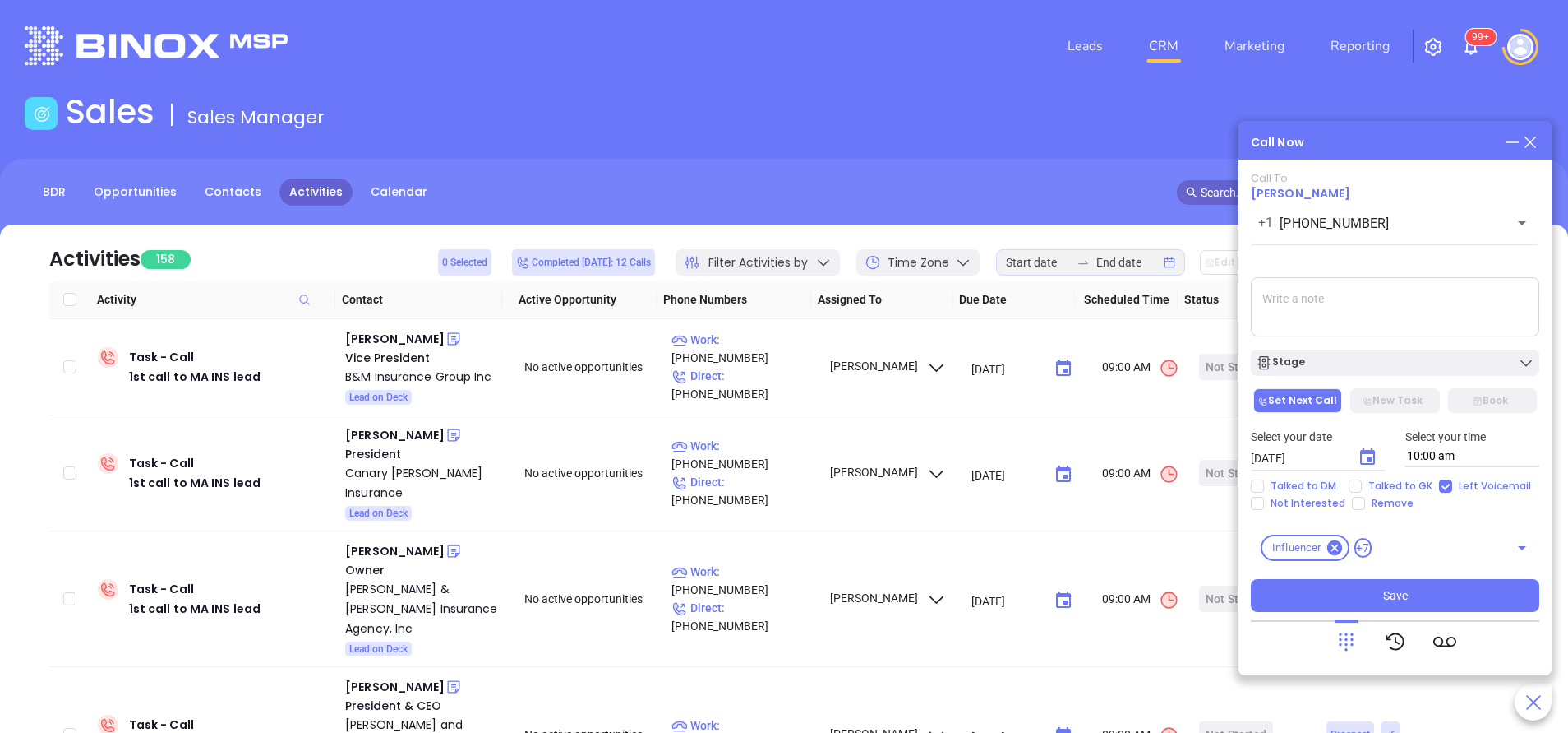
click at [1365, 457] on main "Sales Sales Manager BDR Opportunities Contacts Activities Calendar Call Now Cal…" at bounding box center [784, 501] width 1568 height 817
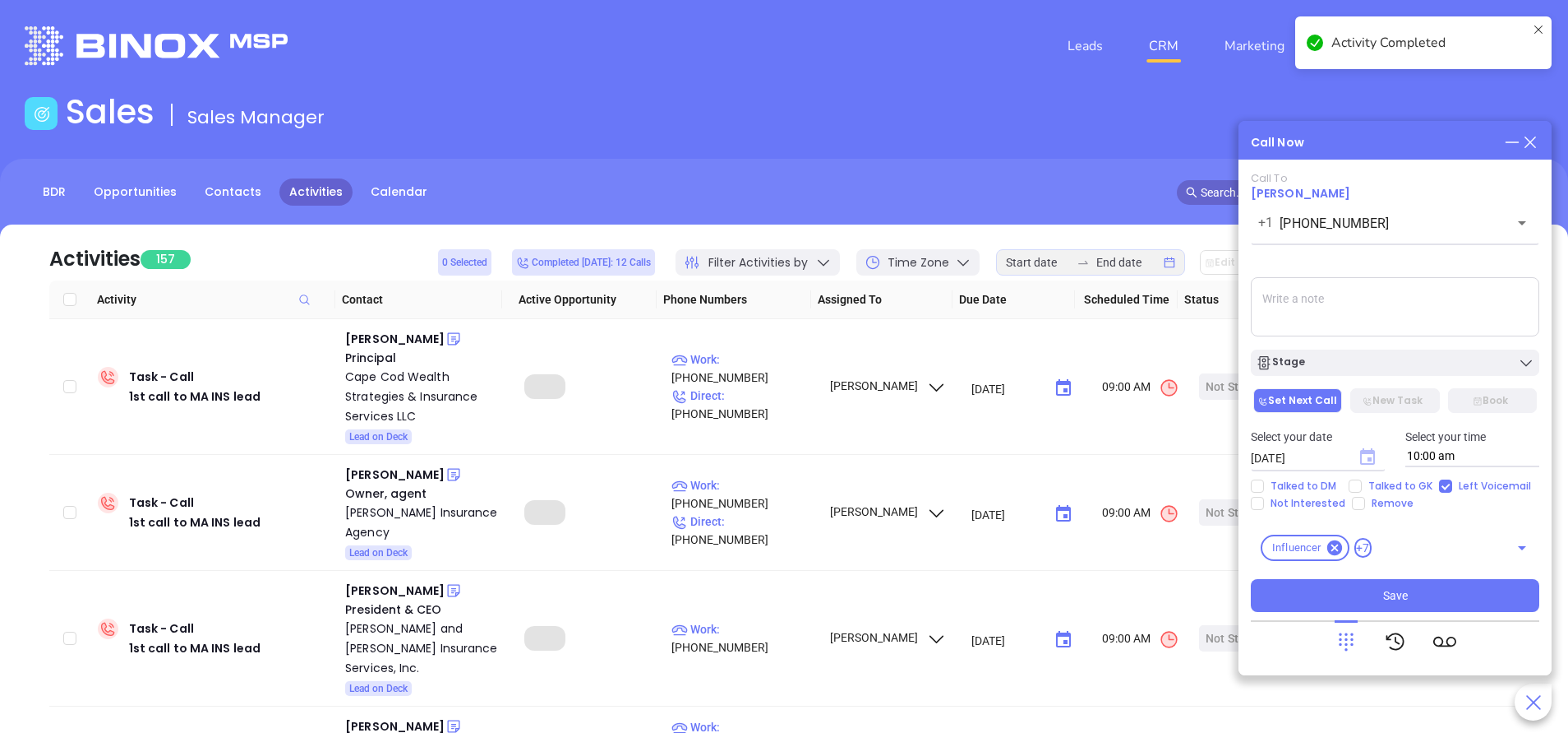
click at [1375, 457] on icon "Choose date, selected date is Oct 1, 2025" at bounding box center [1366, 456] width 15 height 17
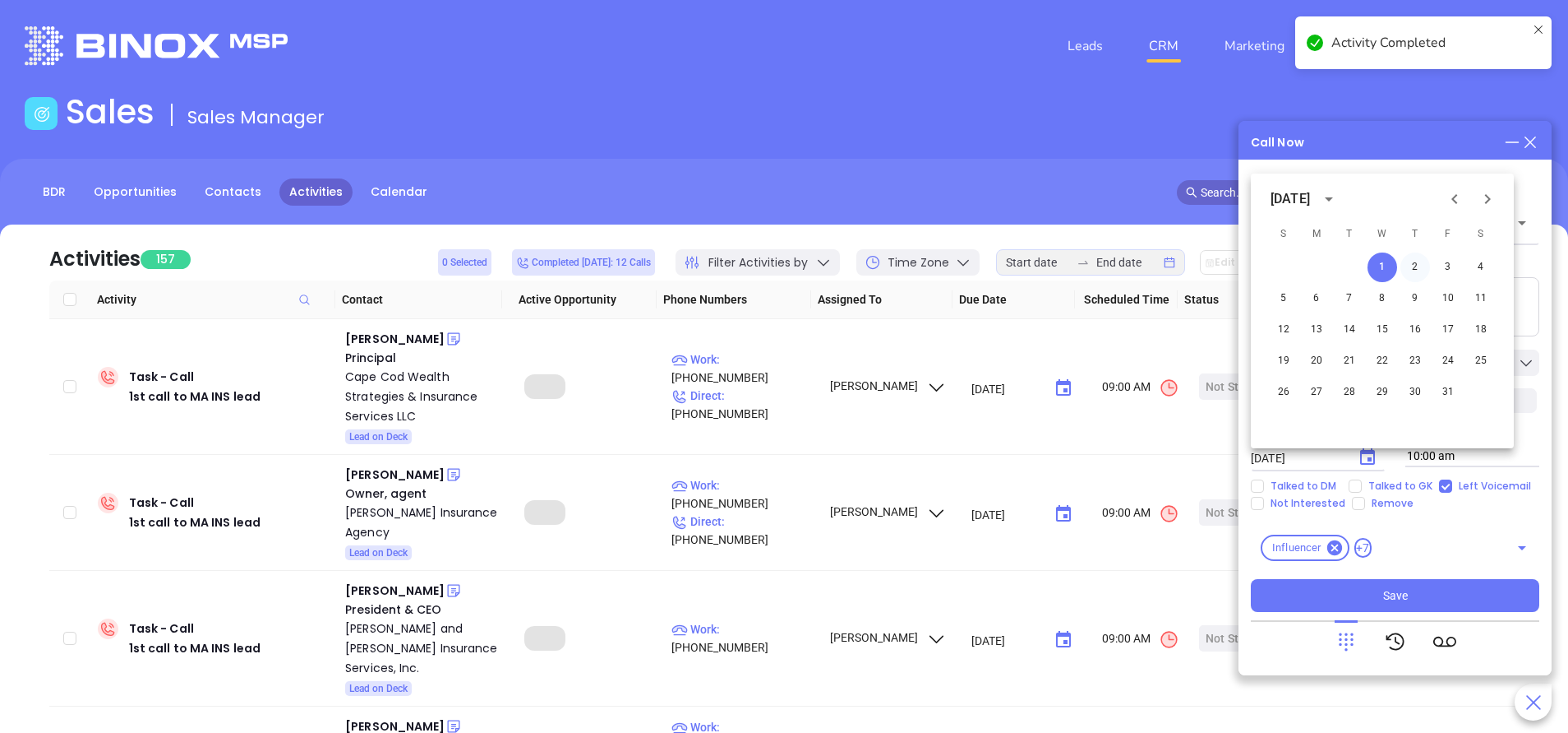
click at [1417, 267] on button "2" at bounding box center [1415, 268] width 29 height 29
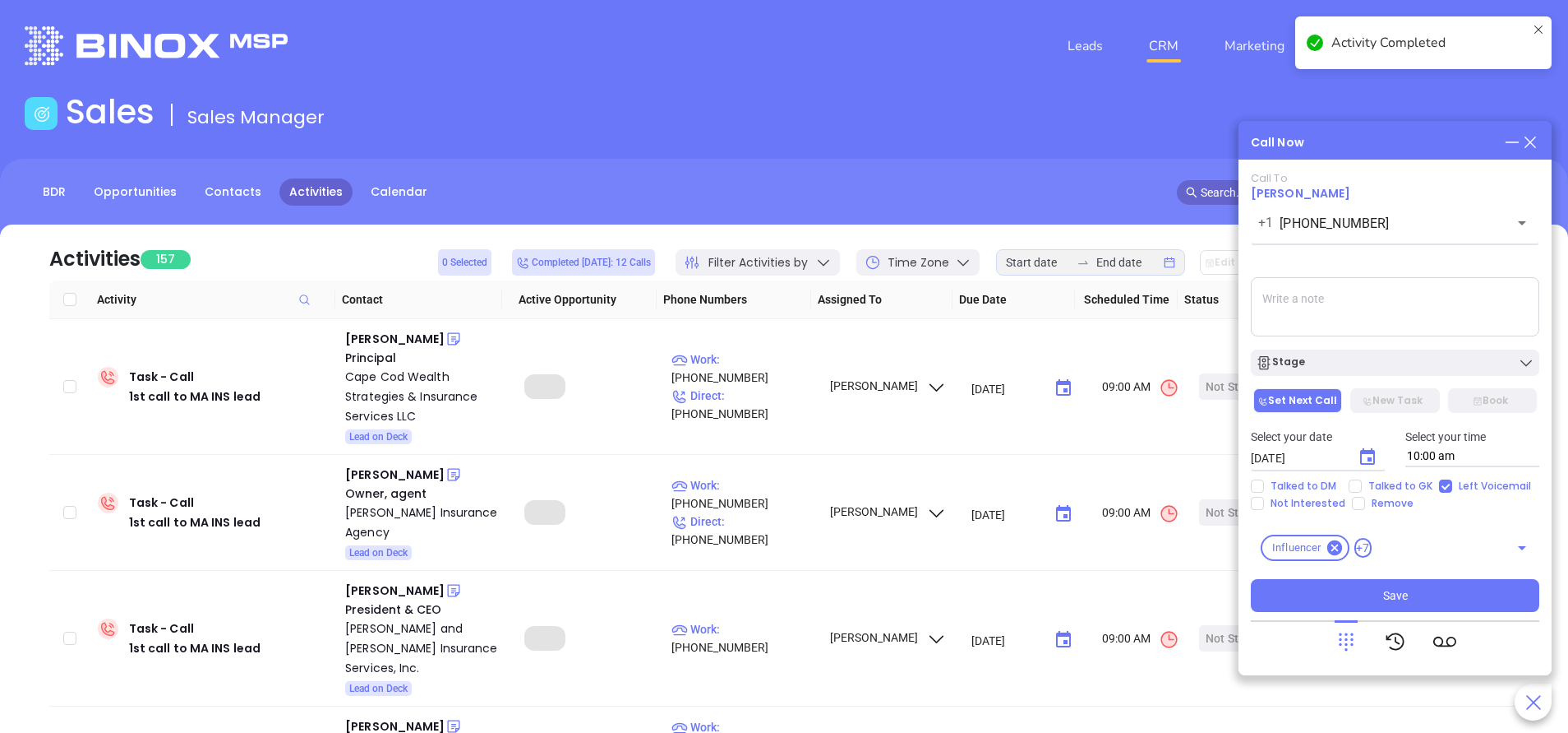
type input "10/02/2025"
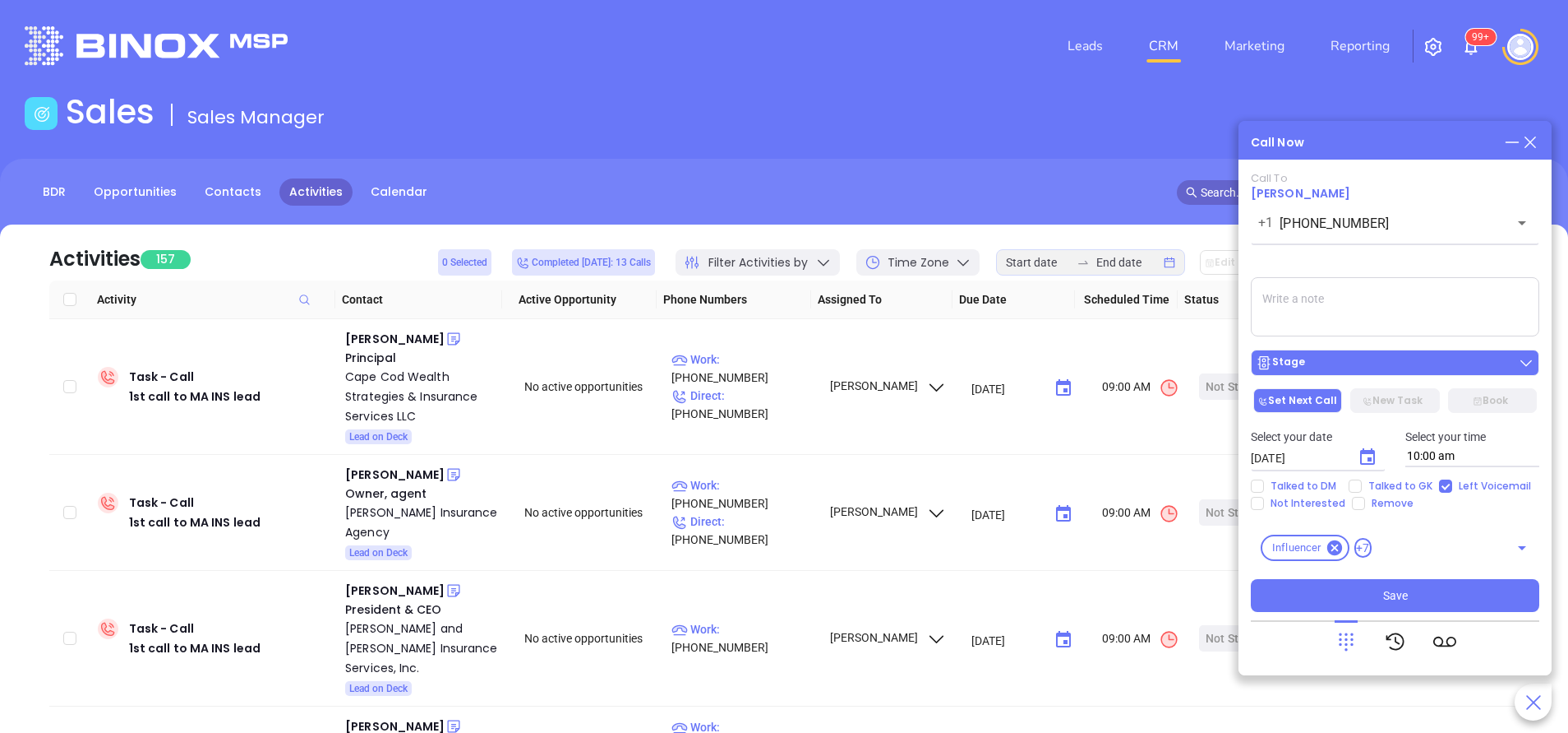
click at [1397, 360] on div "Stage" at bounding box center [1395, 363] width 278 height 17
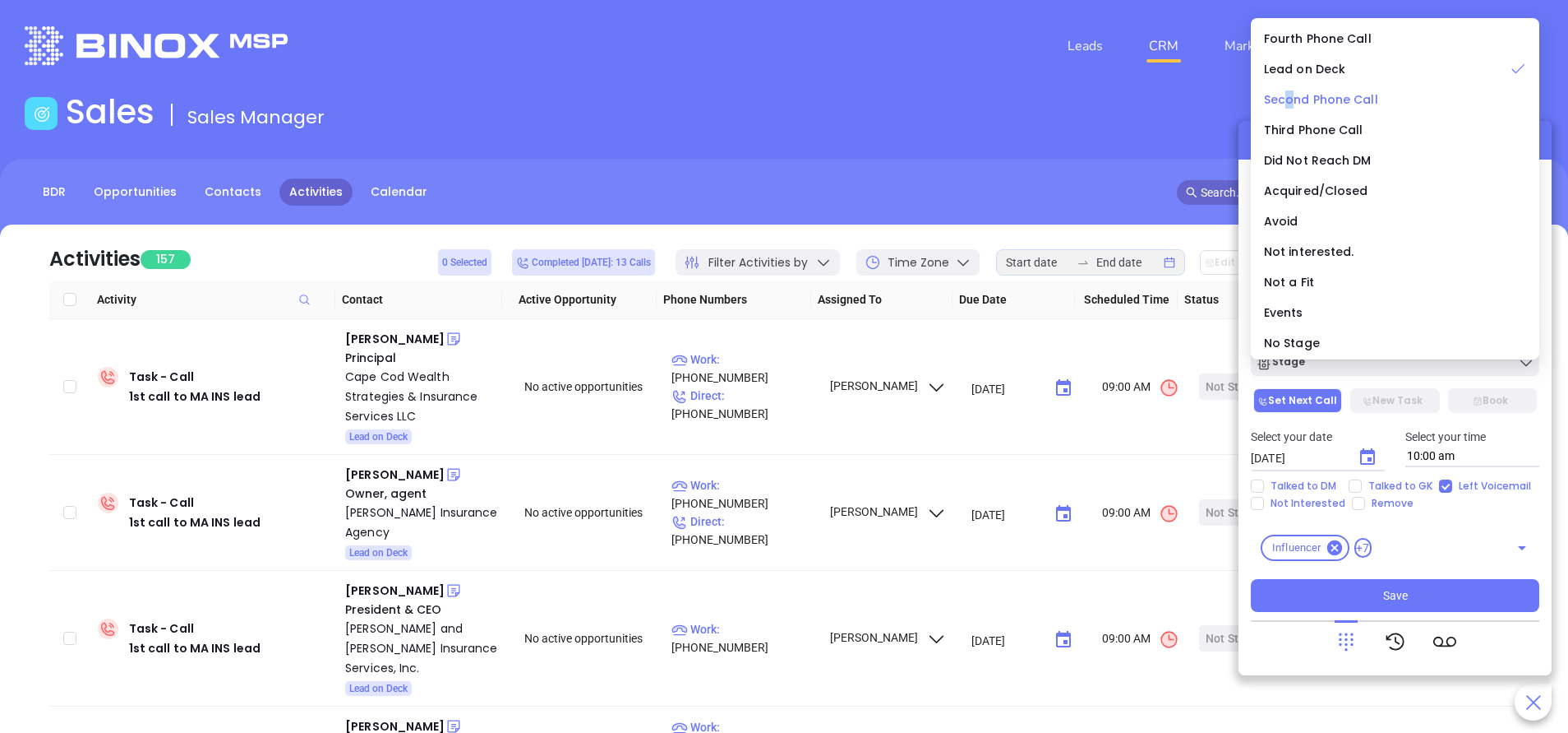
click at [1288, 99] on span "Second Phone Call" at bounding box center [1320, 99] width 115 height 17
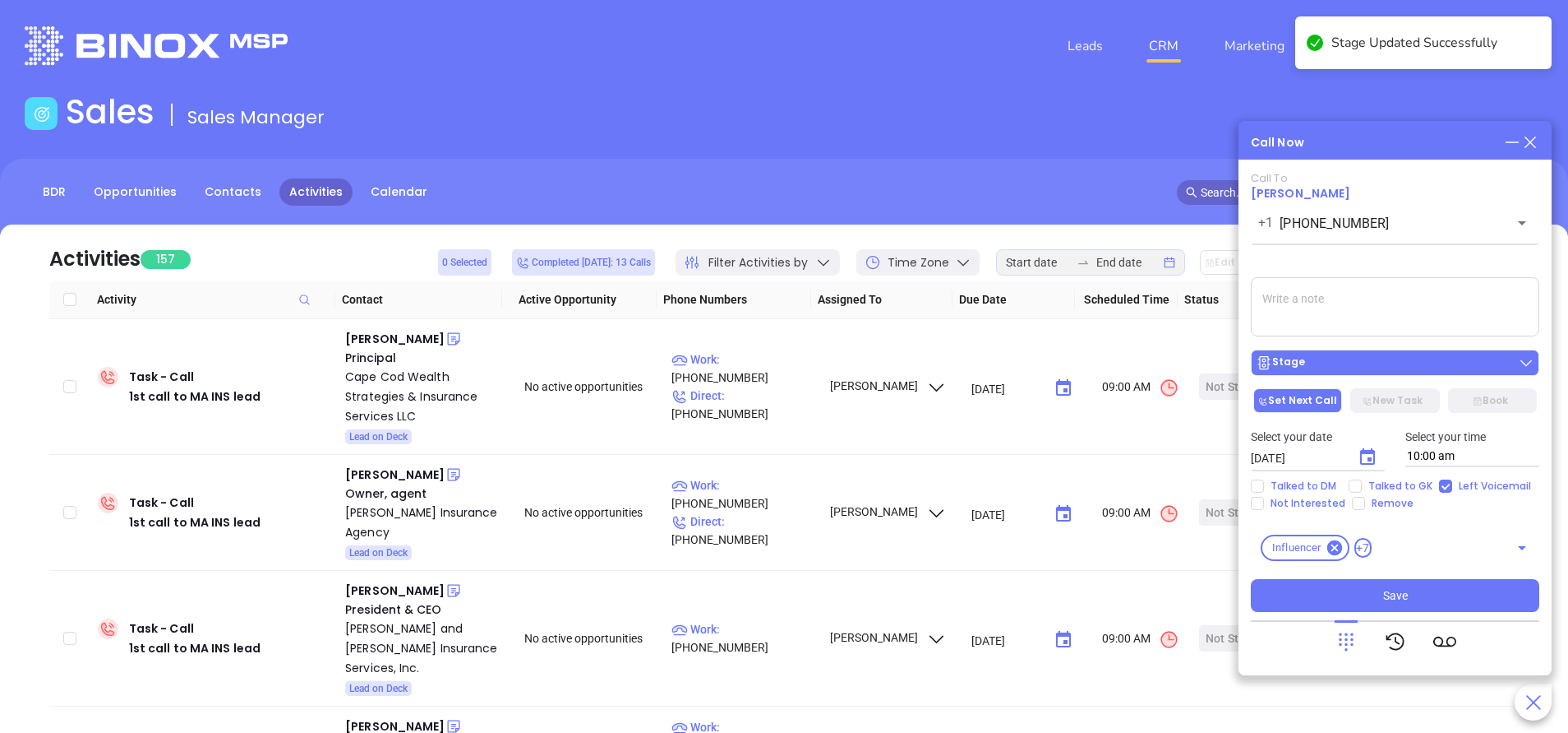
click at [1362, 369] on div "Stage" at bounding box center [1395, 363] width 278 height 17
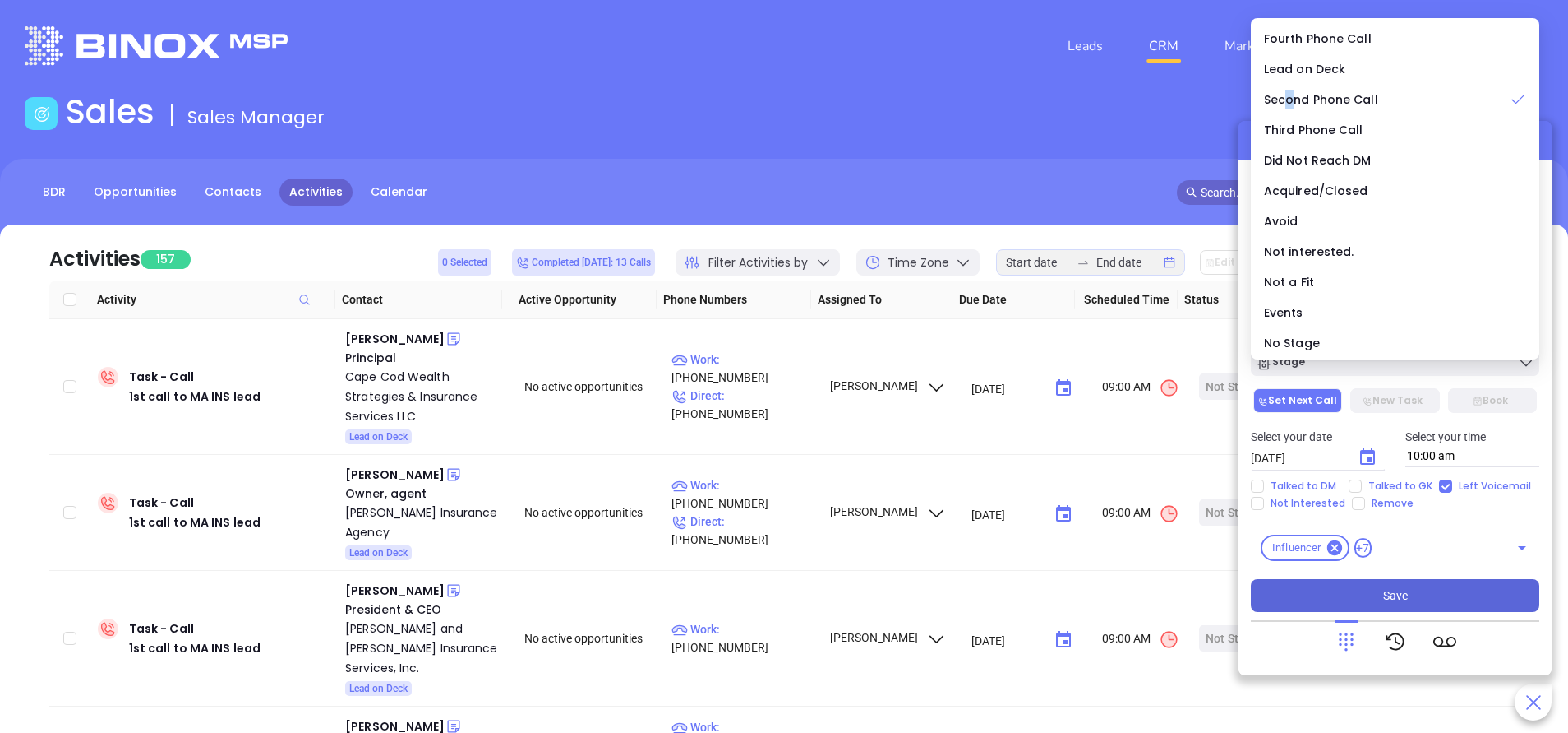
click at [1398, 592] on span "Save" at bounding box center [1395, 595] width 24 height 18
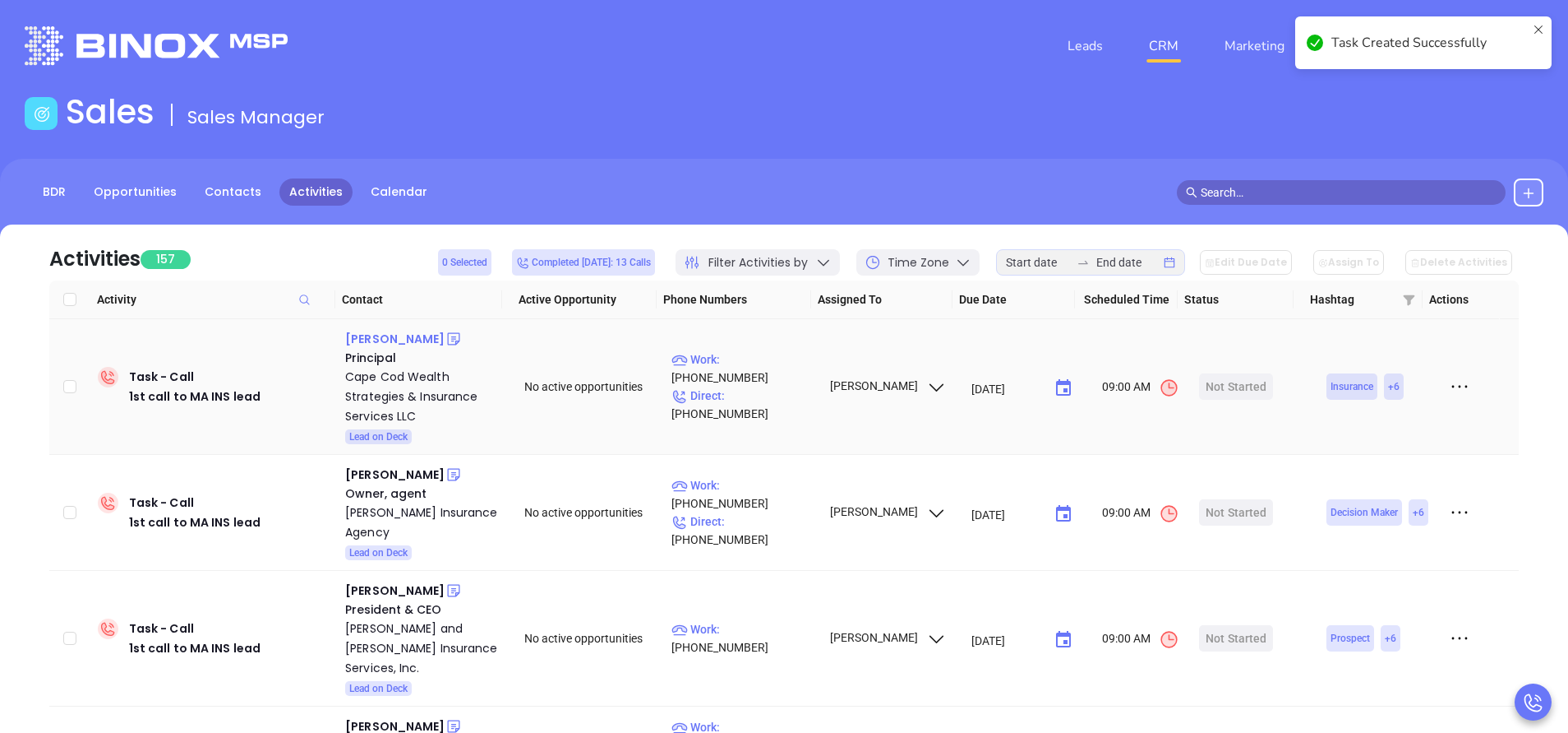
click at [408, 330] on div "Dustin Aiguier" at bounding box center [395, 339] width 100 height 20
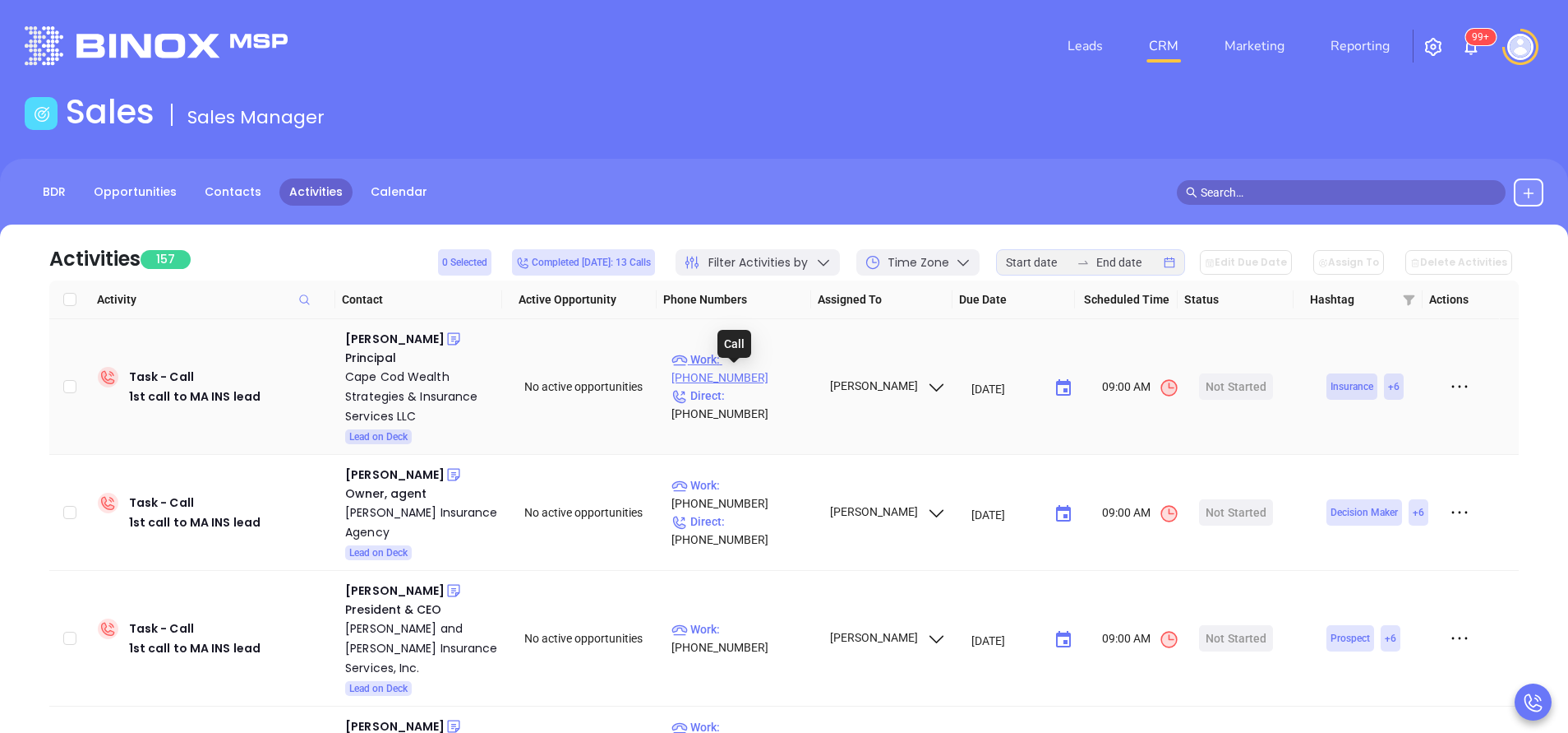
click at [764, 379] on p "Work : (508) 776-1168" at bounding box center [742, 367] width 143 height 36
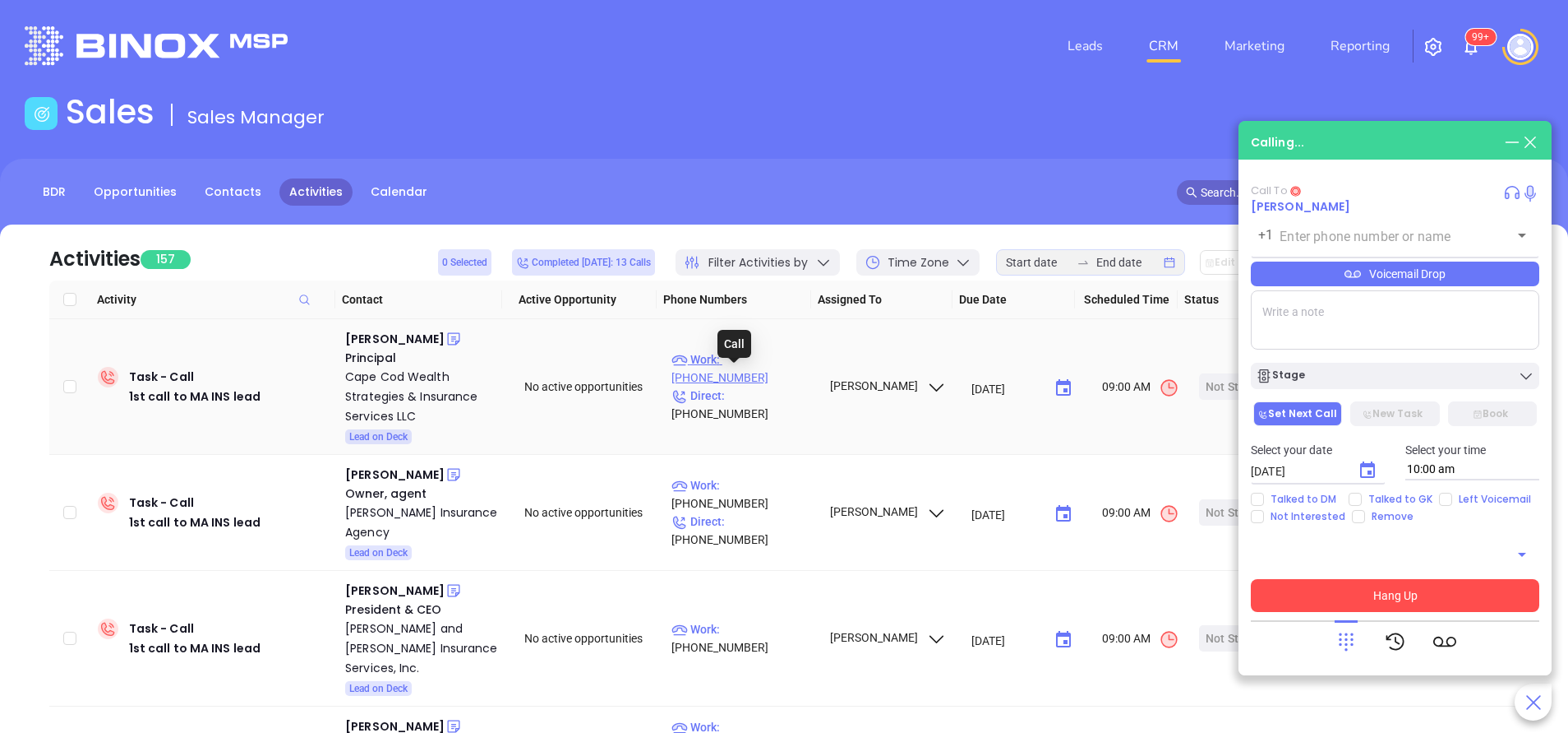
type input "(508) 776-1168"
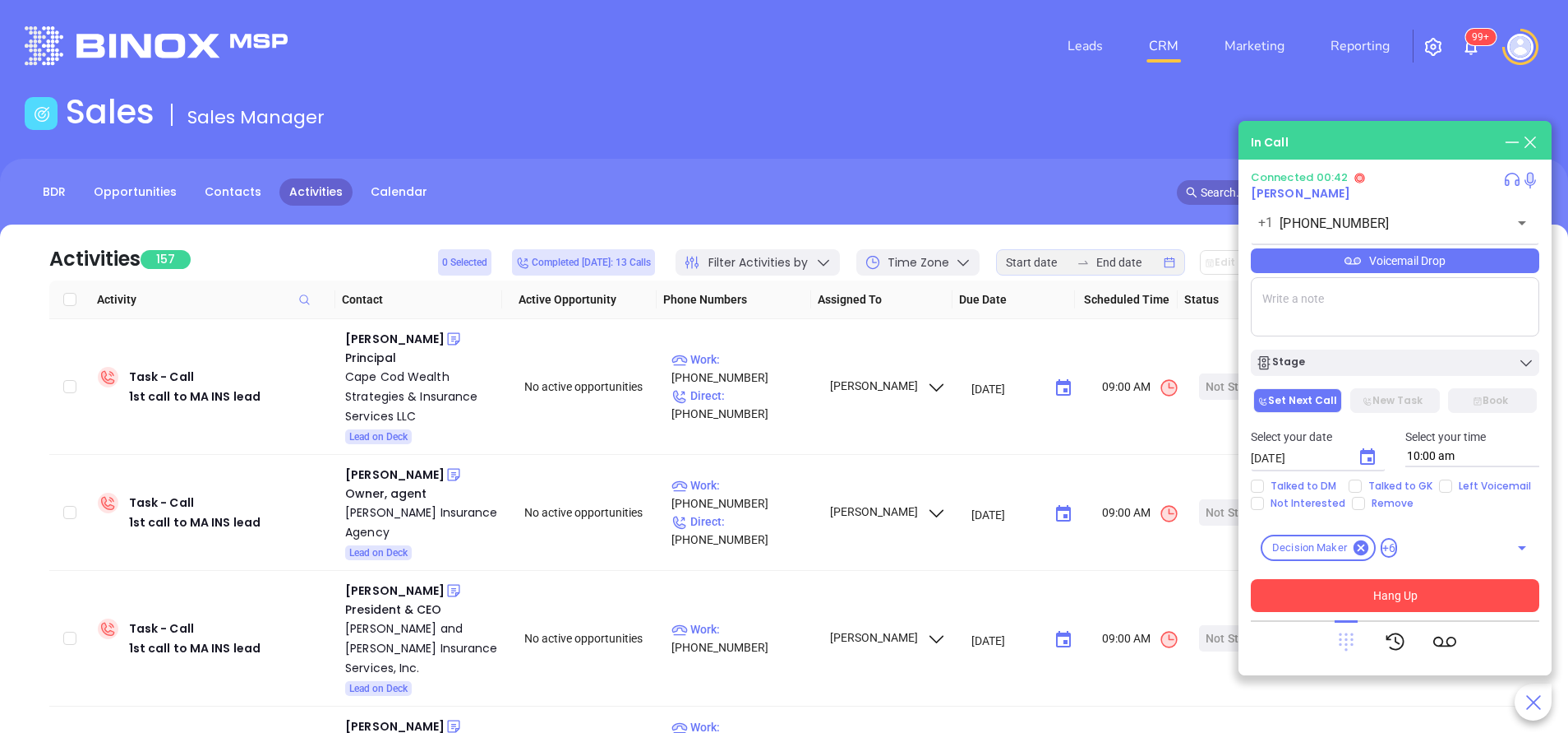
click at [1351, 639] on icon at bounding box center [1346, 642] width 15 height 18
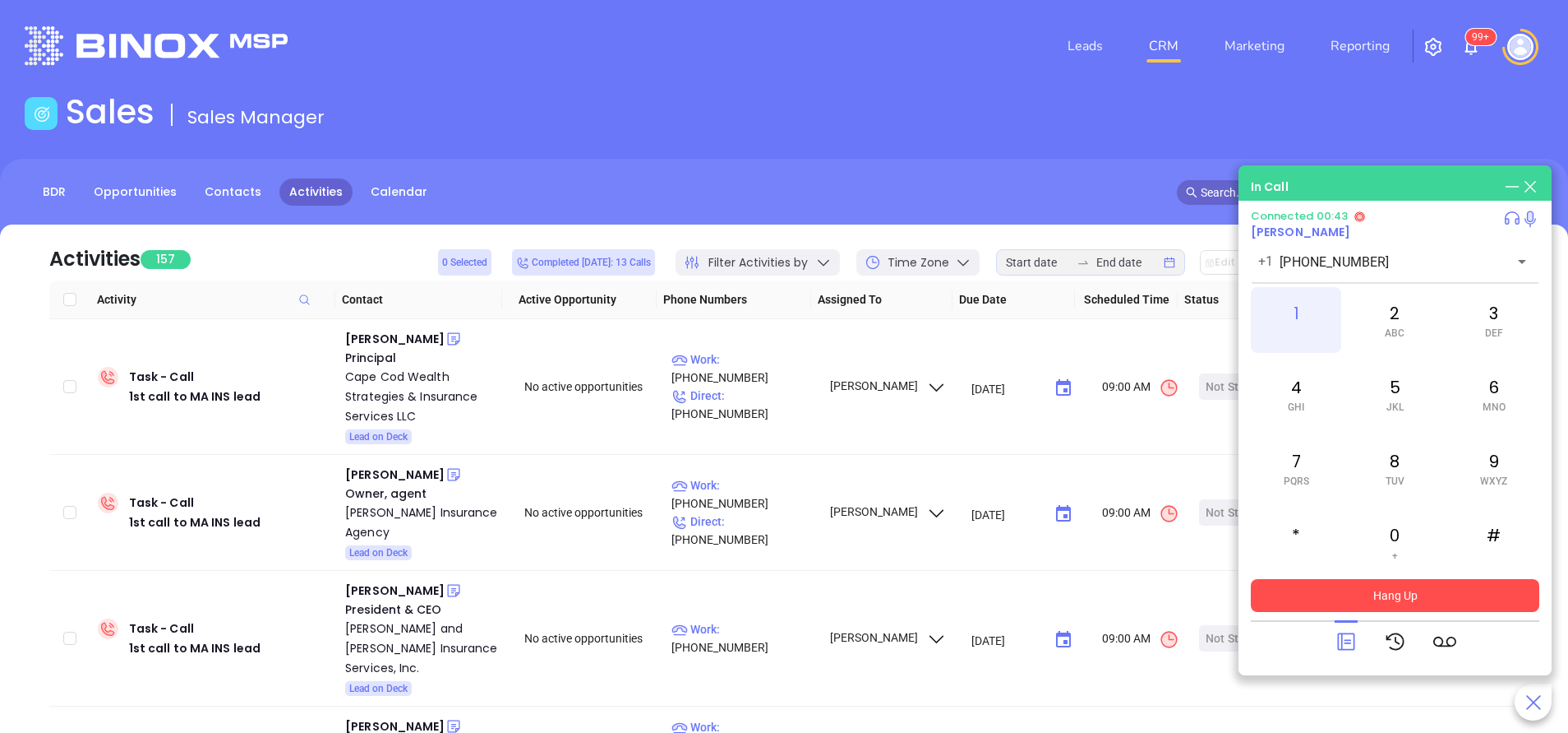
click at [1296, 331] on span at bounding box center [1297, 333] width 8 height 12
click at [1350, 637] on icon at bounding box center [1345, 641] width 23 height 23
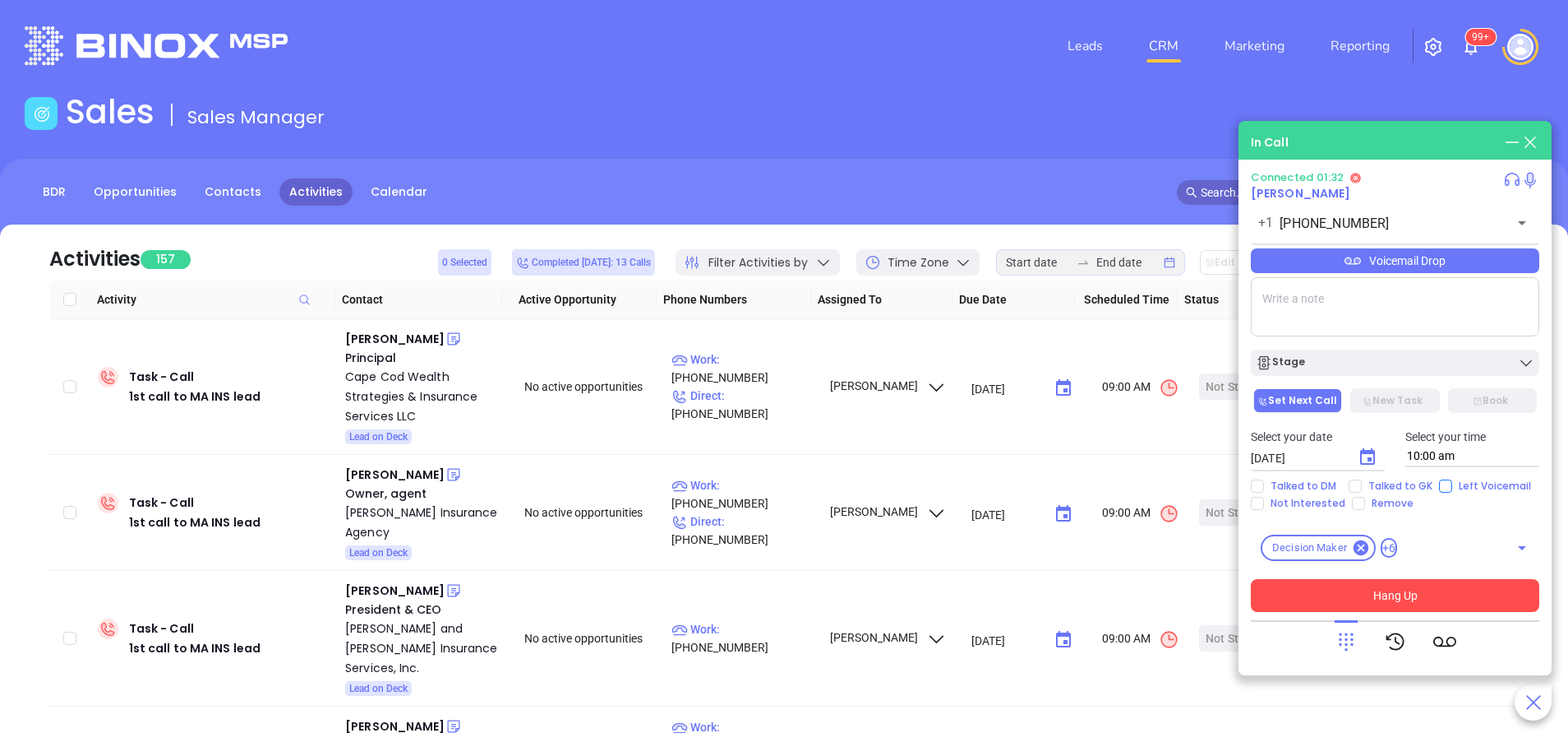
click at [1440, 485] on input "Left Voicemail" at bounding box center [1445, 485] width 13 height 13
checkbox input "true"
click at [1433, 592] on button "Hang Up" at bounding box center [1395, 596] width 288 height 33
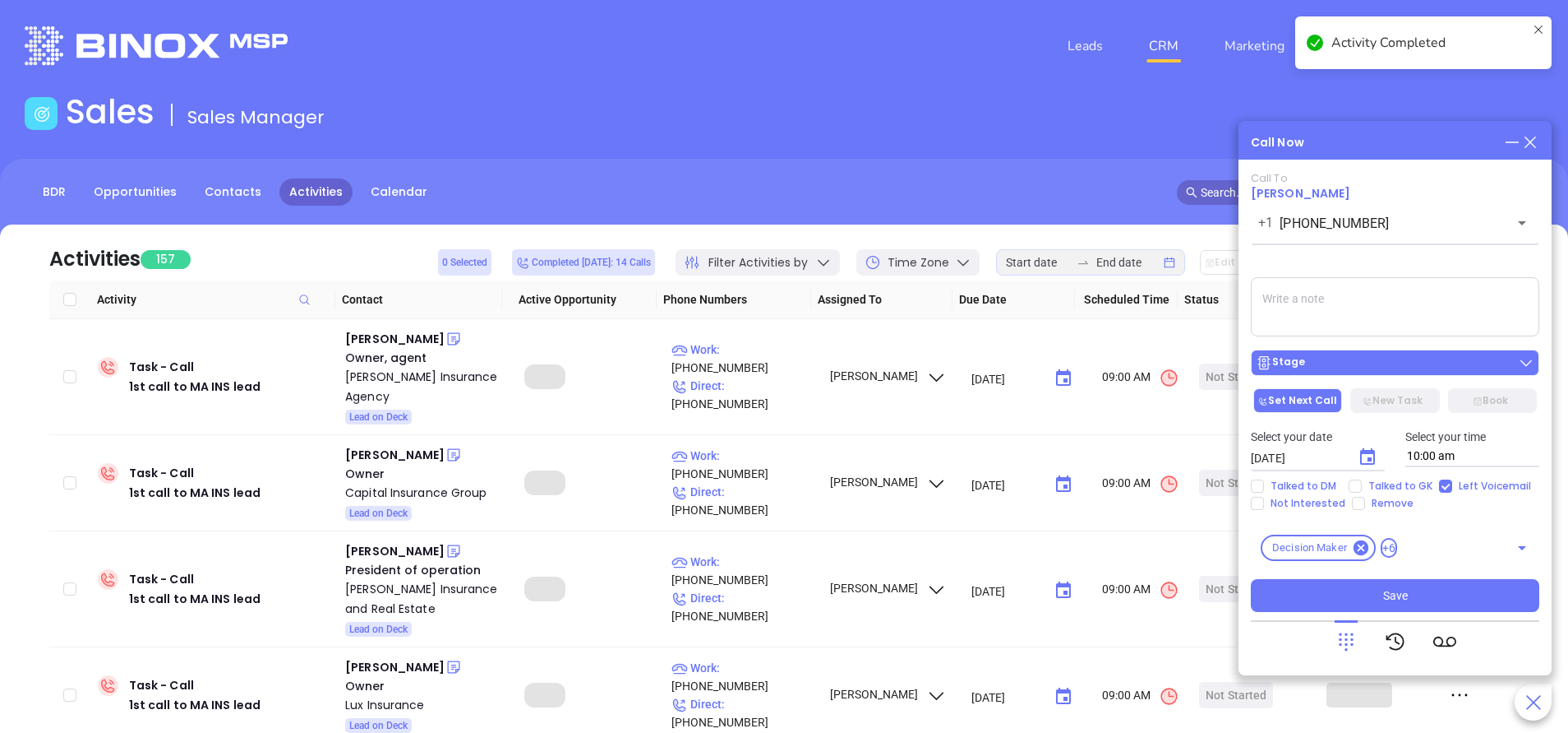
click at [1366, 370] on div "Stage" at bounding box center [1395, 363] width 278 height 17
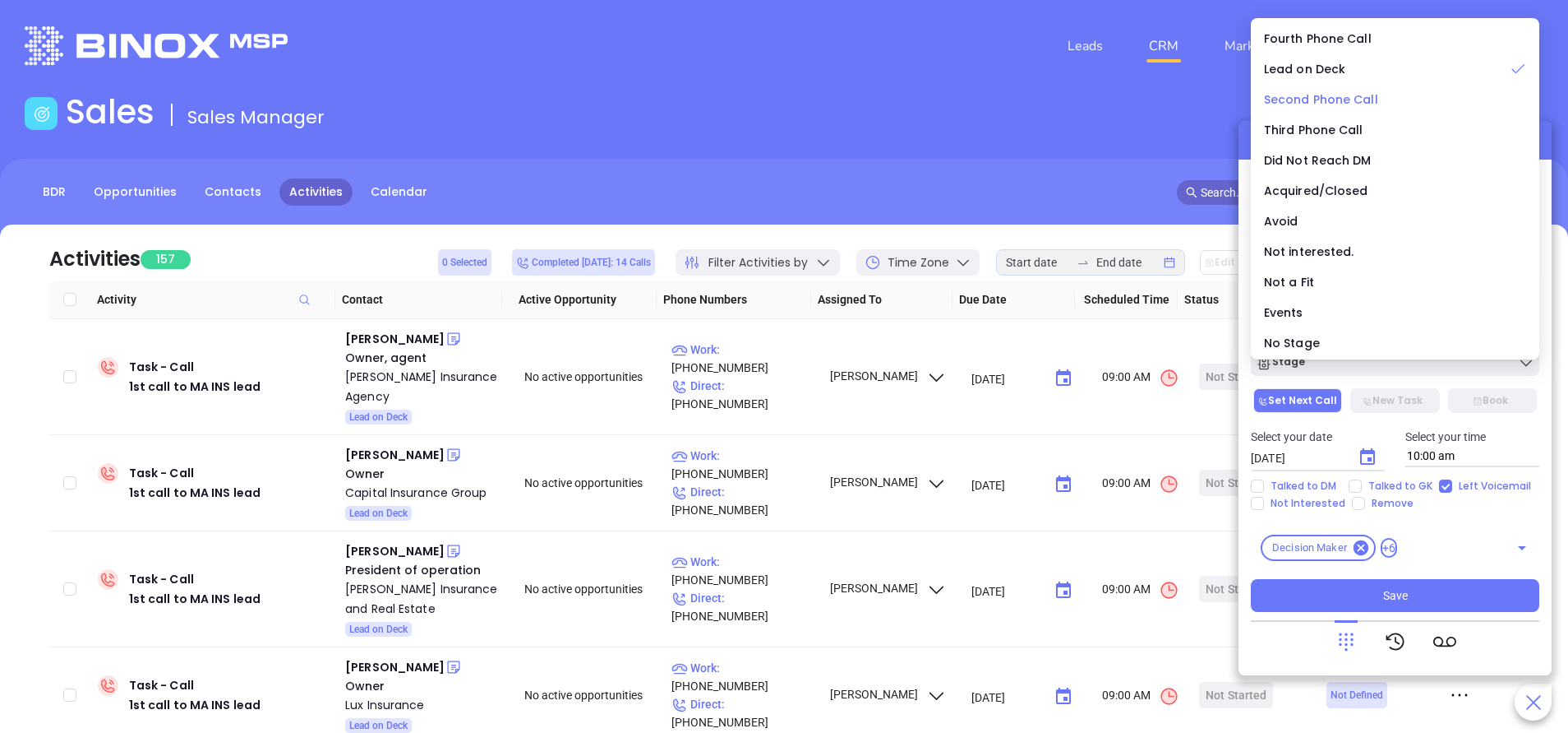
click at [1297, 100] on span "Second Phone Call" at bounding box center [1320, 99] width 115 height 17
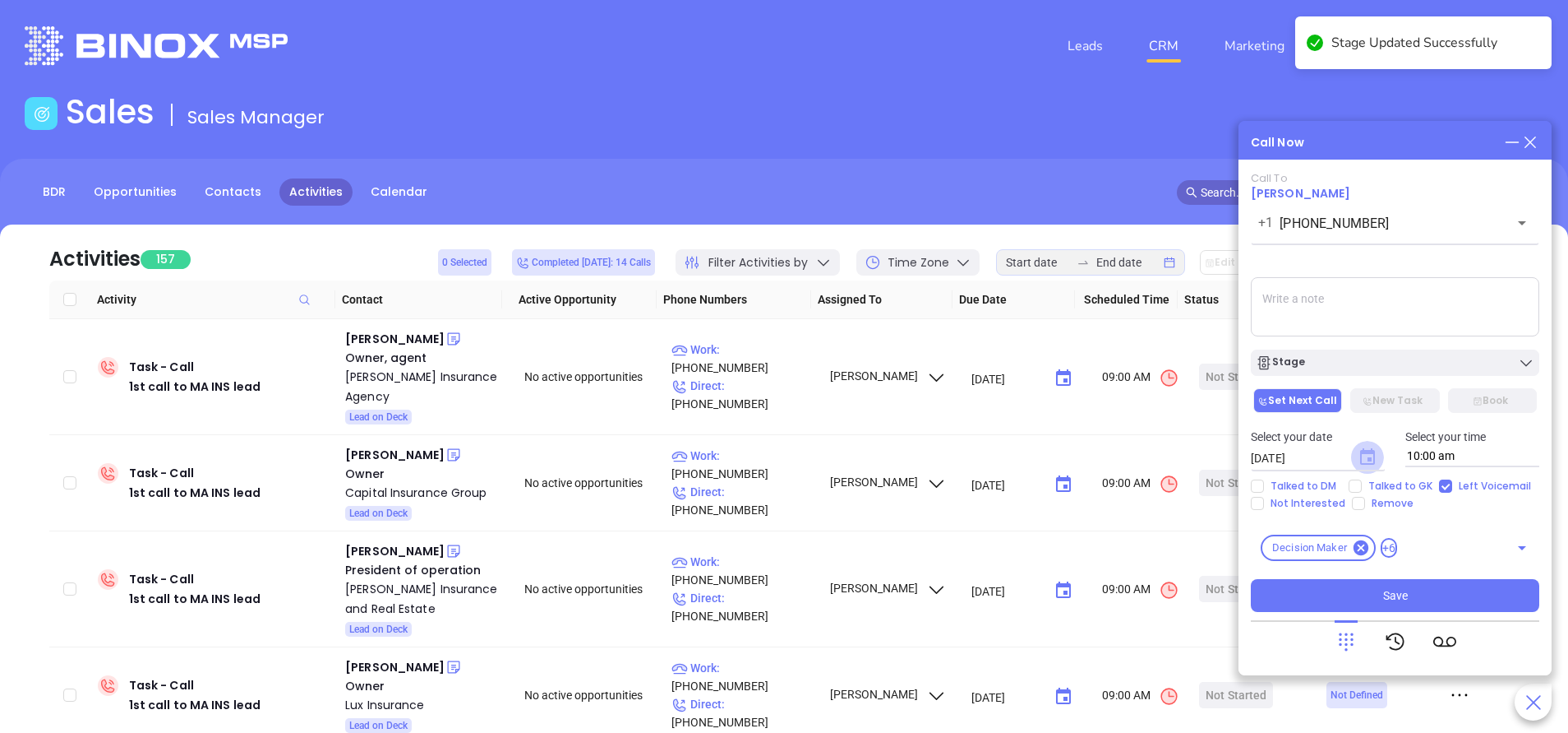
click at [1373, 458] on icon "Choose date, selected date is Oct 1, 2025" at bounding box center [1366, 456] width 15 height 17
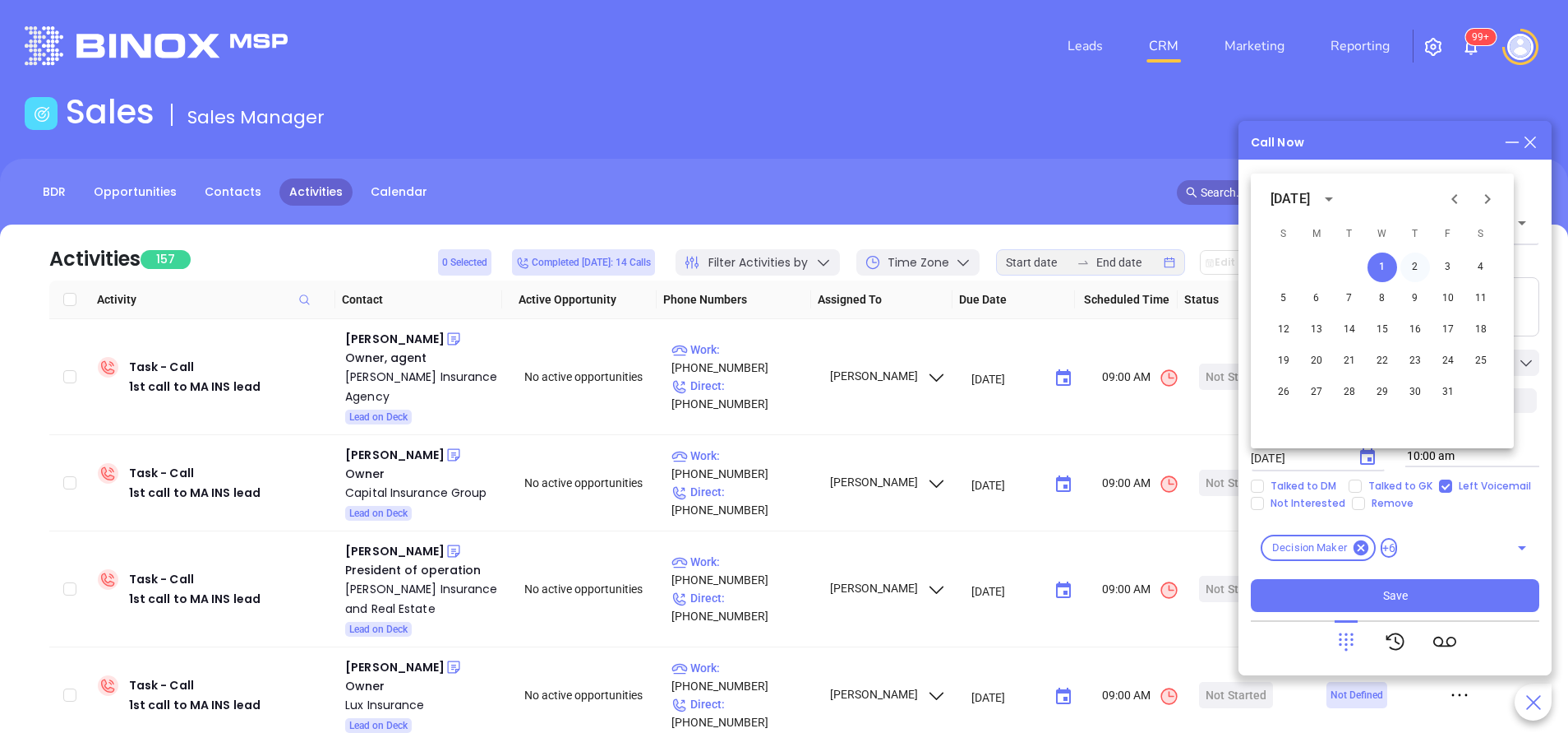
click at [1418, 267] on button "2" at bounding box center [1415, 268] width 29 height 29
type input "10/02/2025"
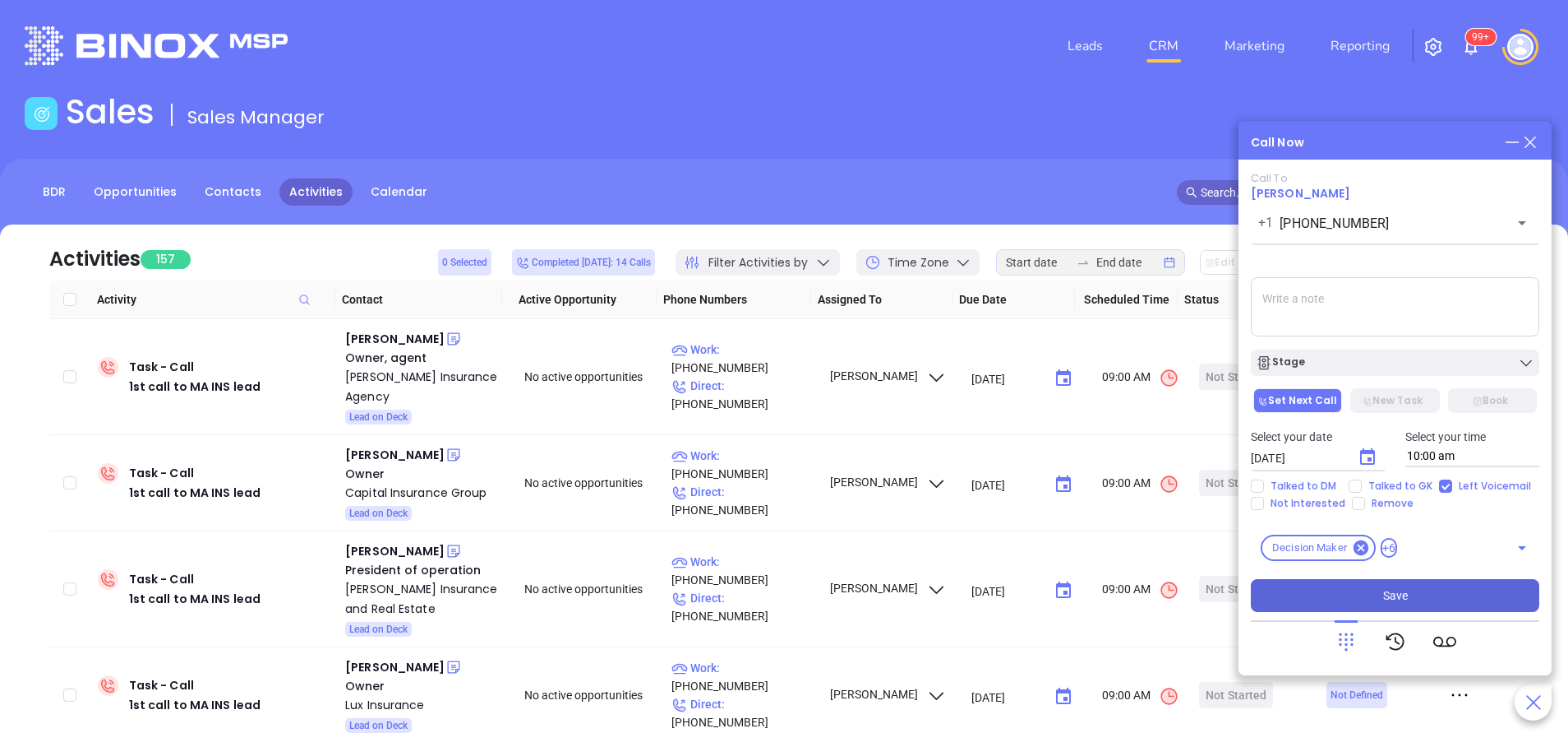
click at [1393, 602] on span "Save" at bounding box center [1395, 595] width 24 height 18
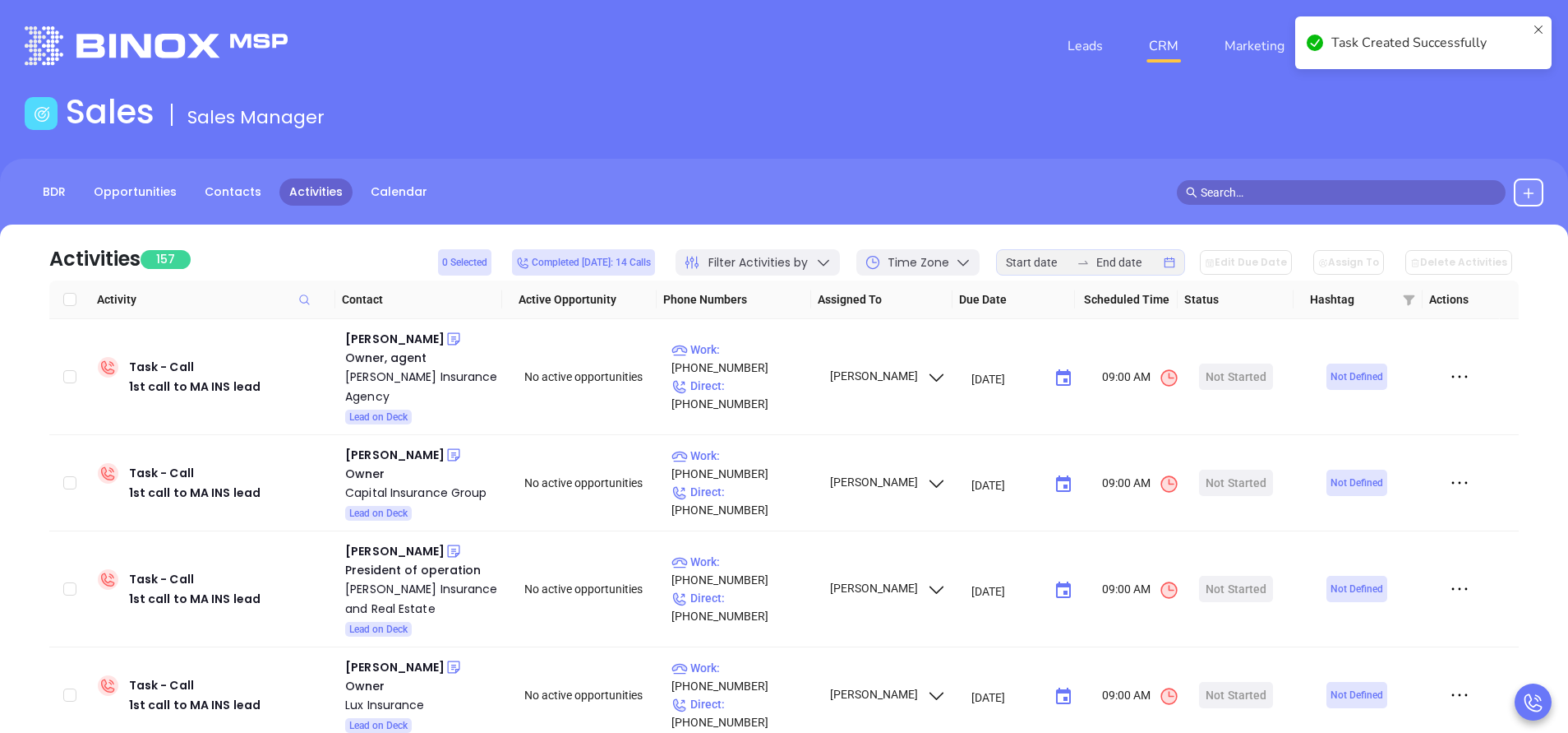
drag, startPoint x: 691, startPoint y: 152, endPoint x: 655, endPoint y: 117, distance: 50.2
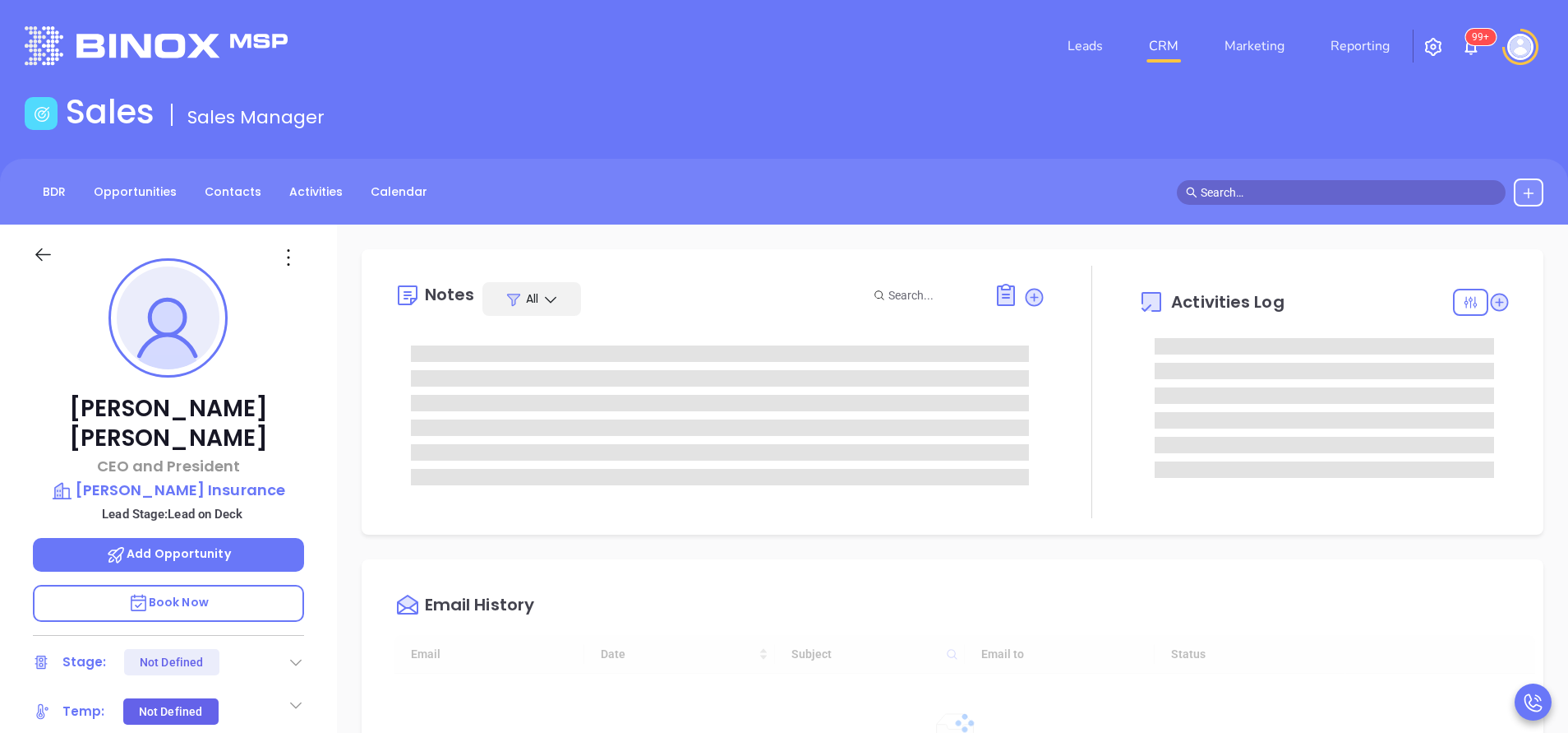
type input "[DATE]"
type input "[PERSON_NAME]"
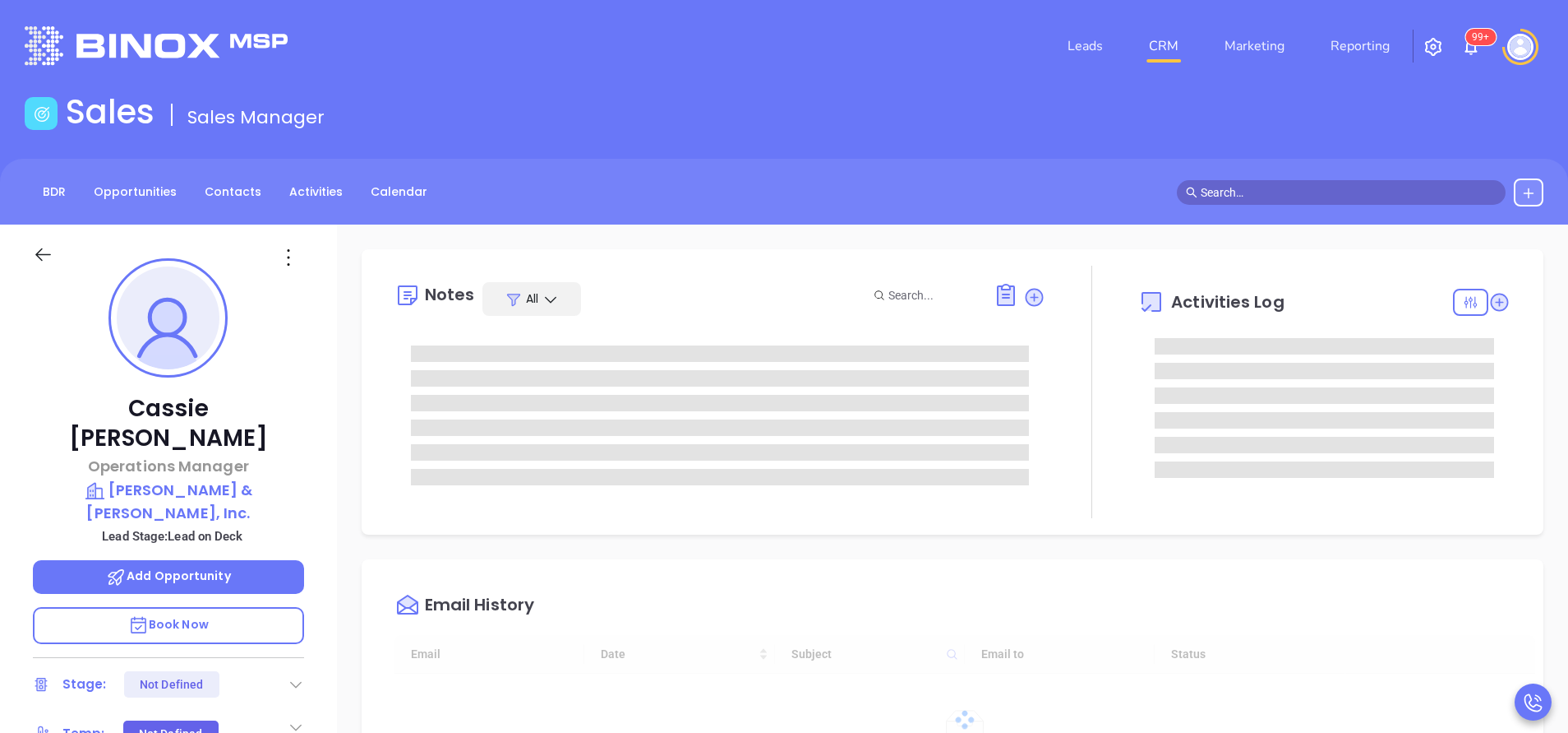
type input "[DATE]"
type input "[PERSON_NAME]"
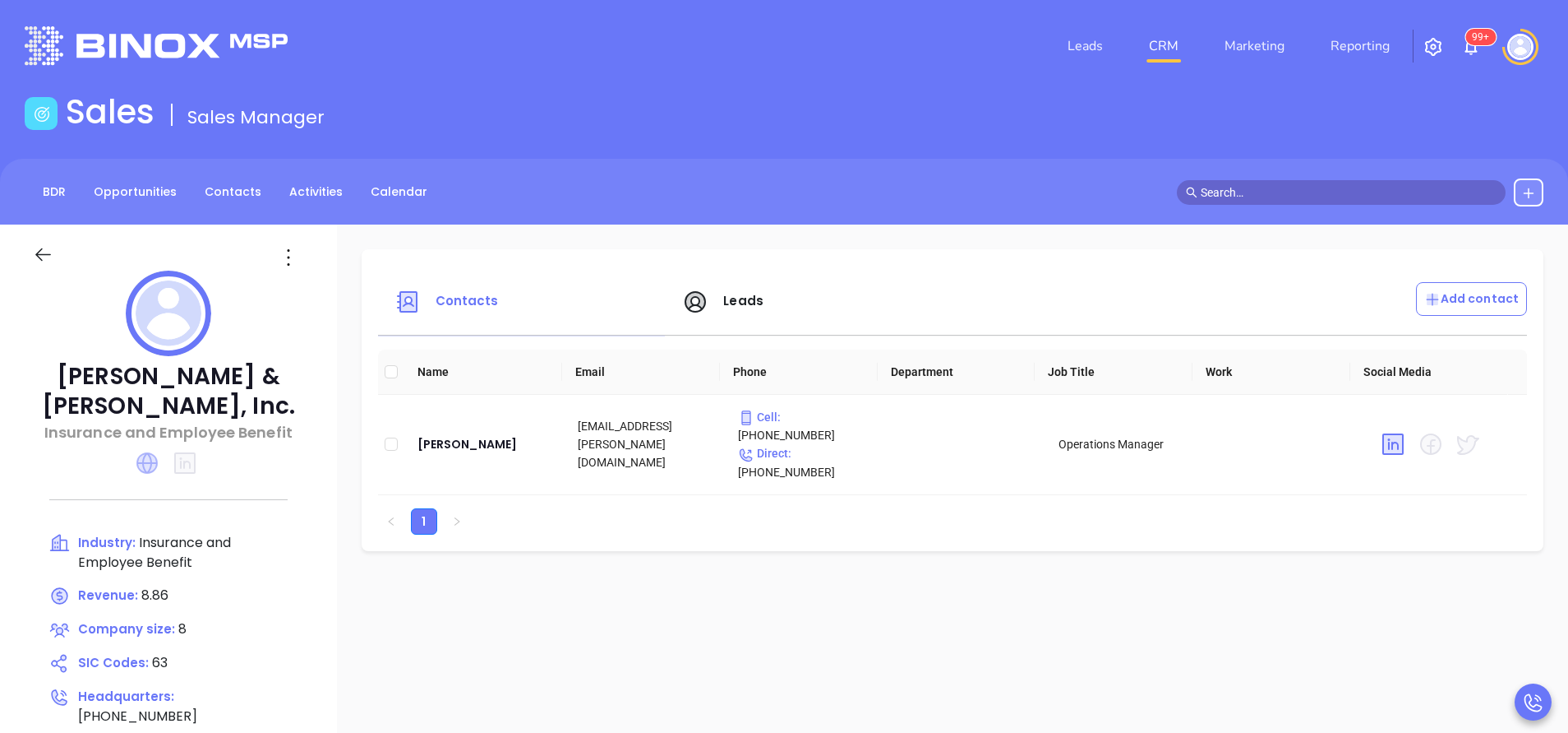
click at [149, 463] on icon at bounding box center [147, 463] width 22 height 22
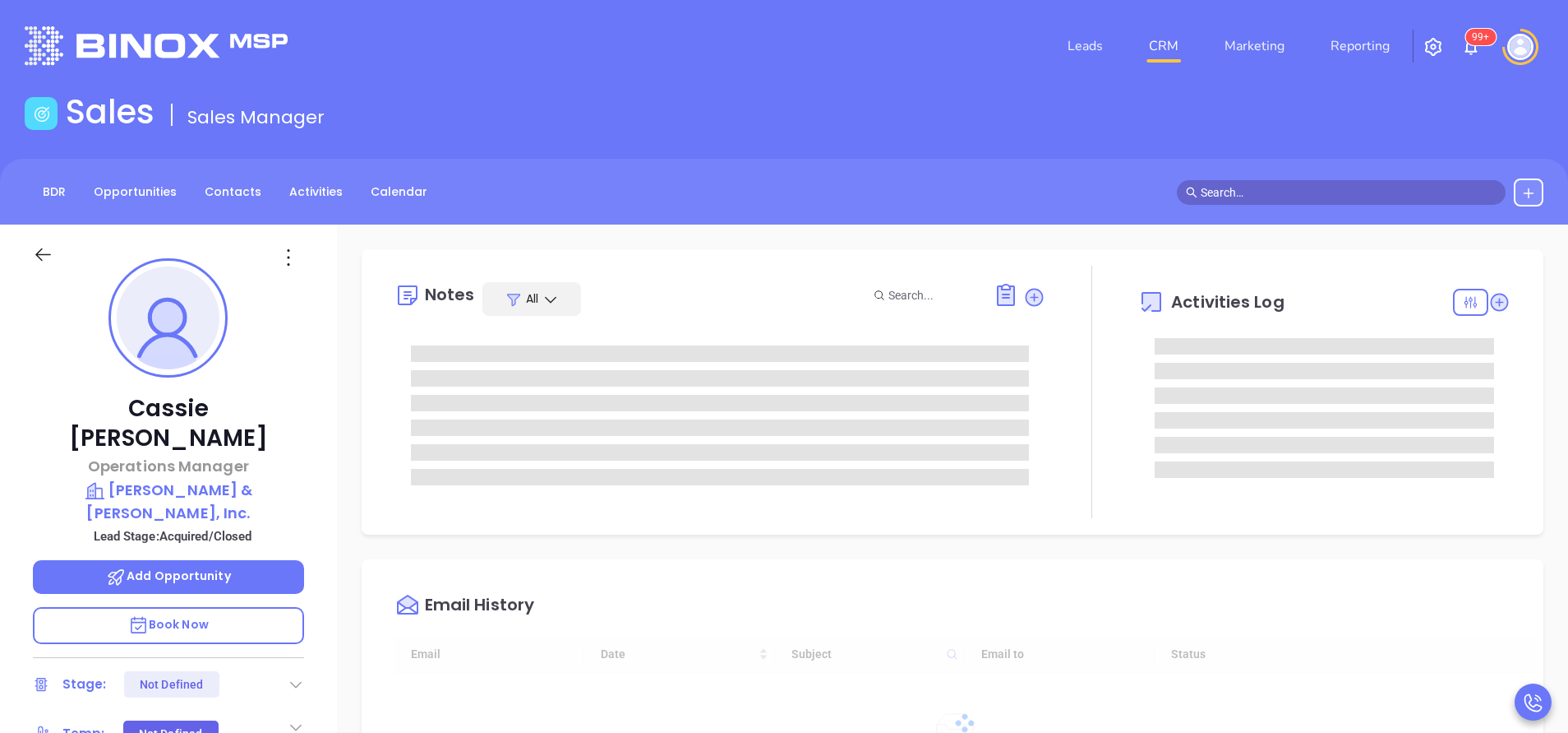
type input "[DATE]"
type input "[PERSON_NAME]"
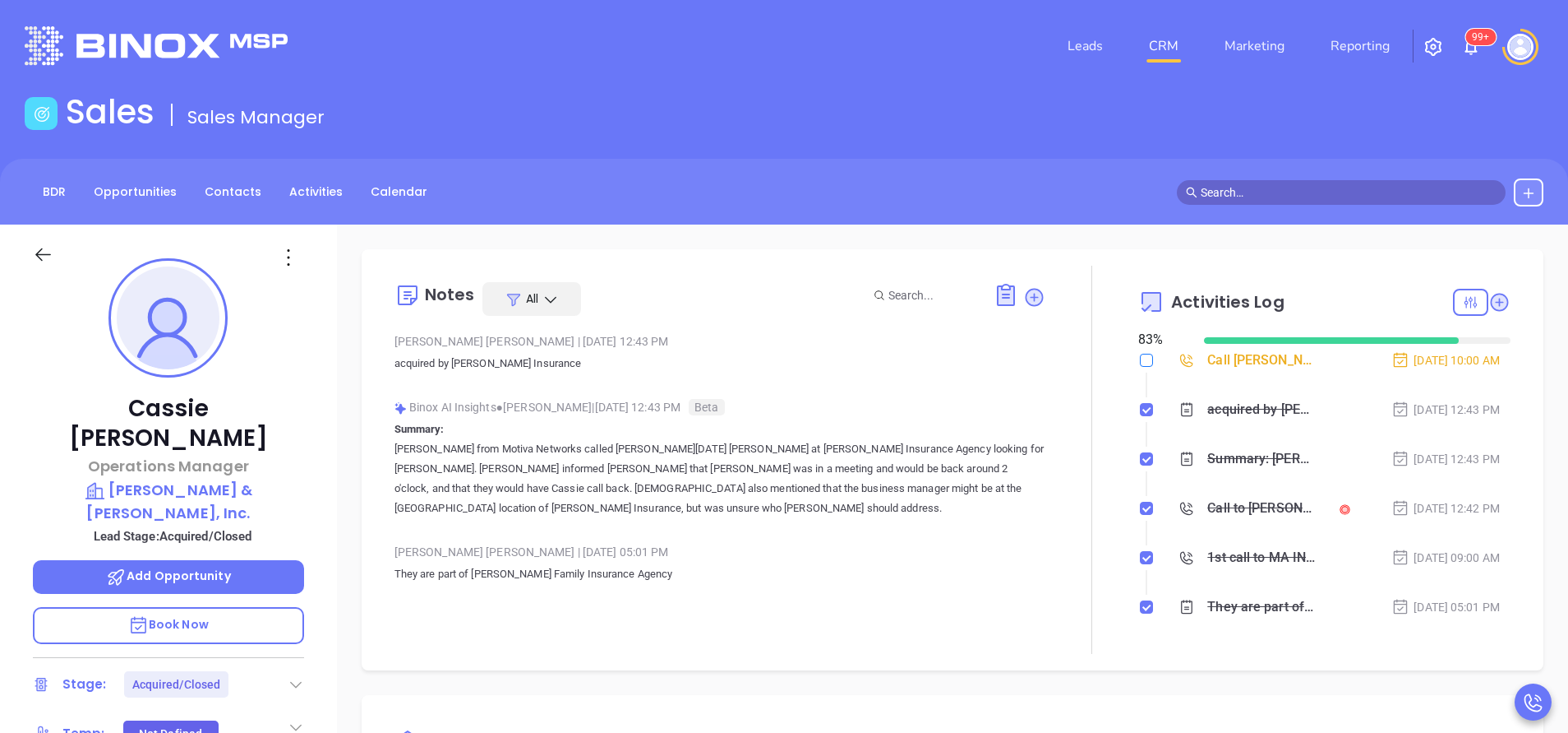
click at [1140, 358] on input "checkbox" at bounding box center [1146, 360] width 13 height 13
checkbox input "true"
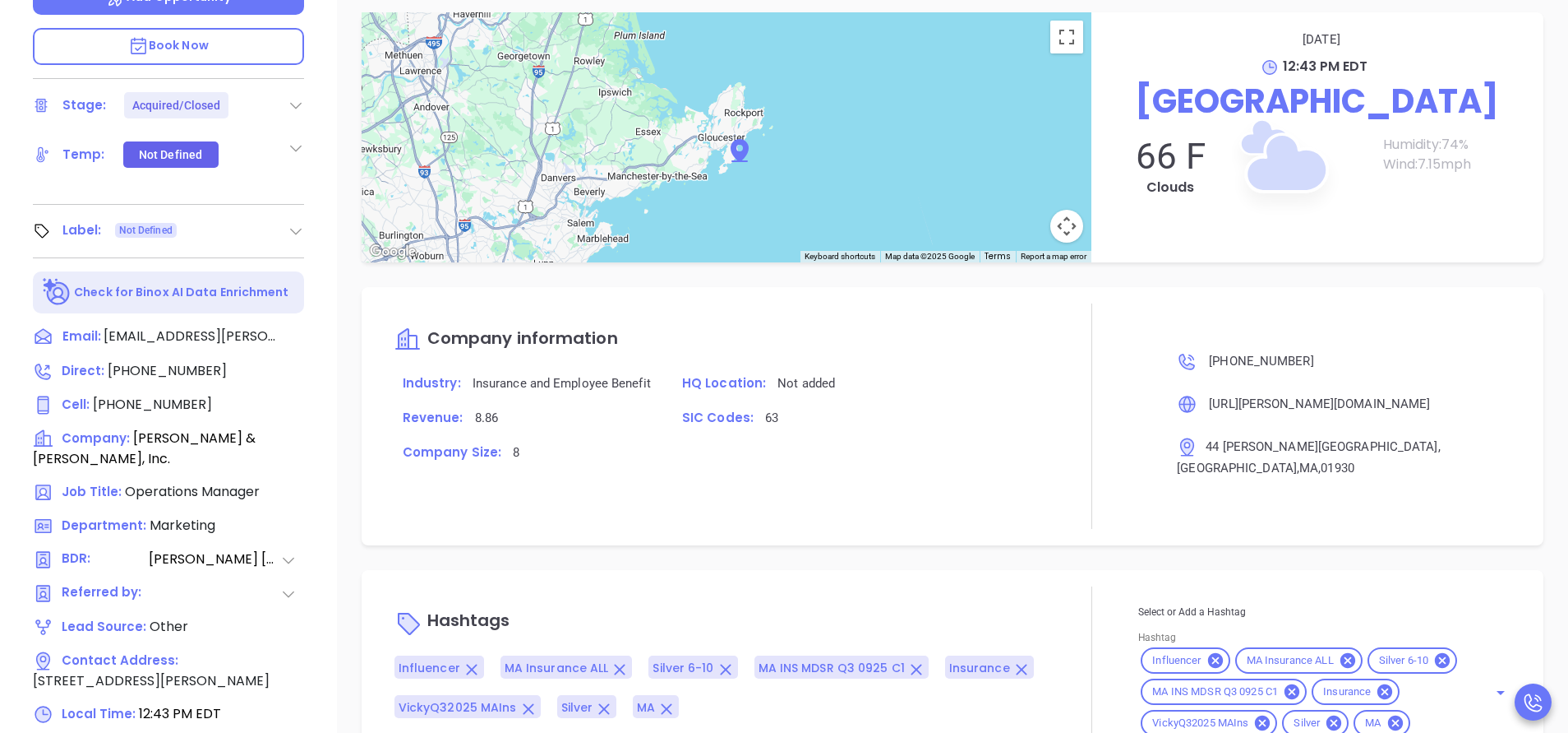
scroll to position [643, 0]
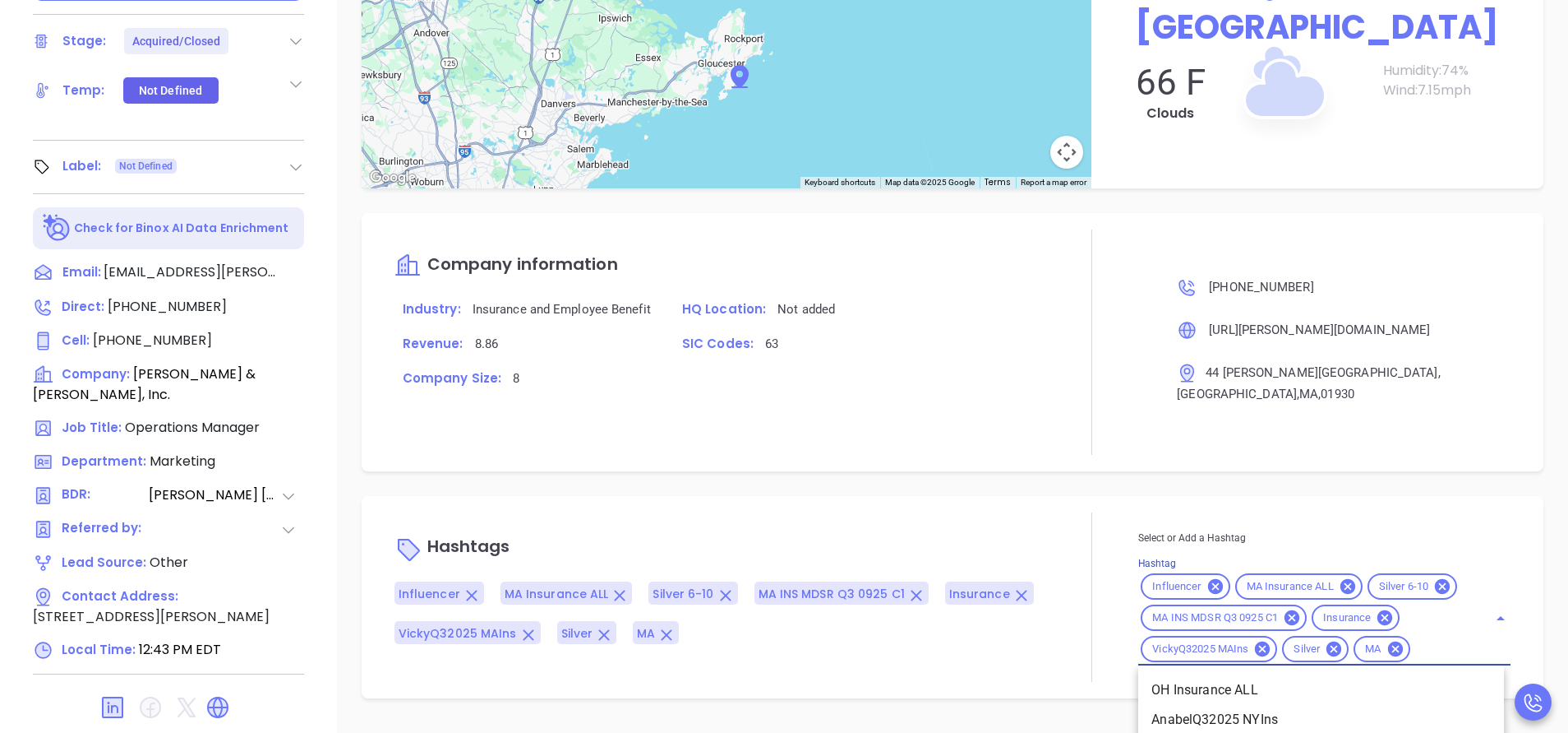
click at [1412, 652] on input "Hashtag" at bounding box center [1438, 649] width 52 height 21
type input "acq"
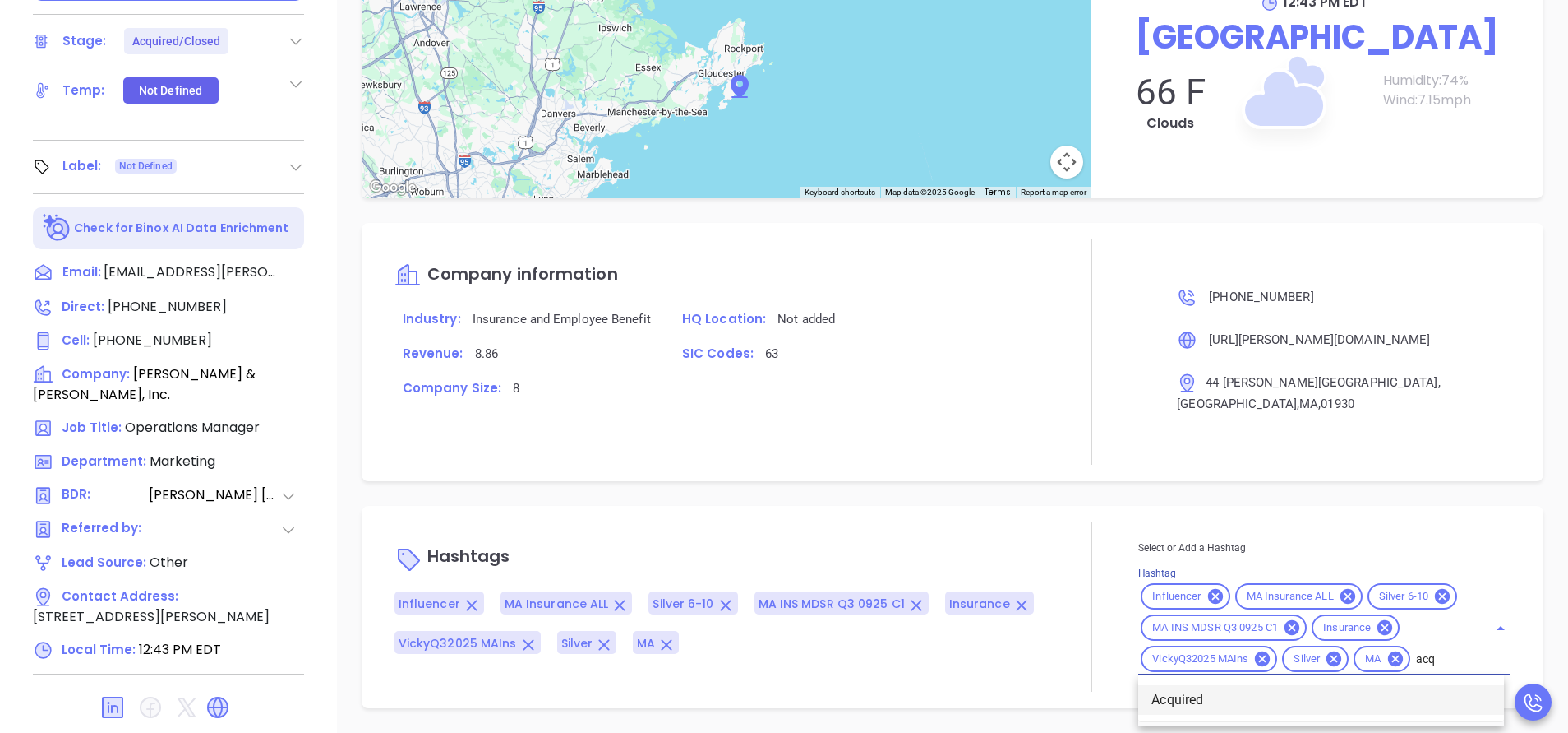
click at [1192, 692] on li "Acquired" at bounding box center [1320, 700] width 365 height 29
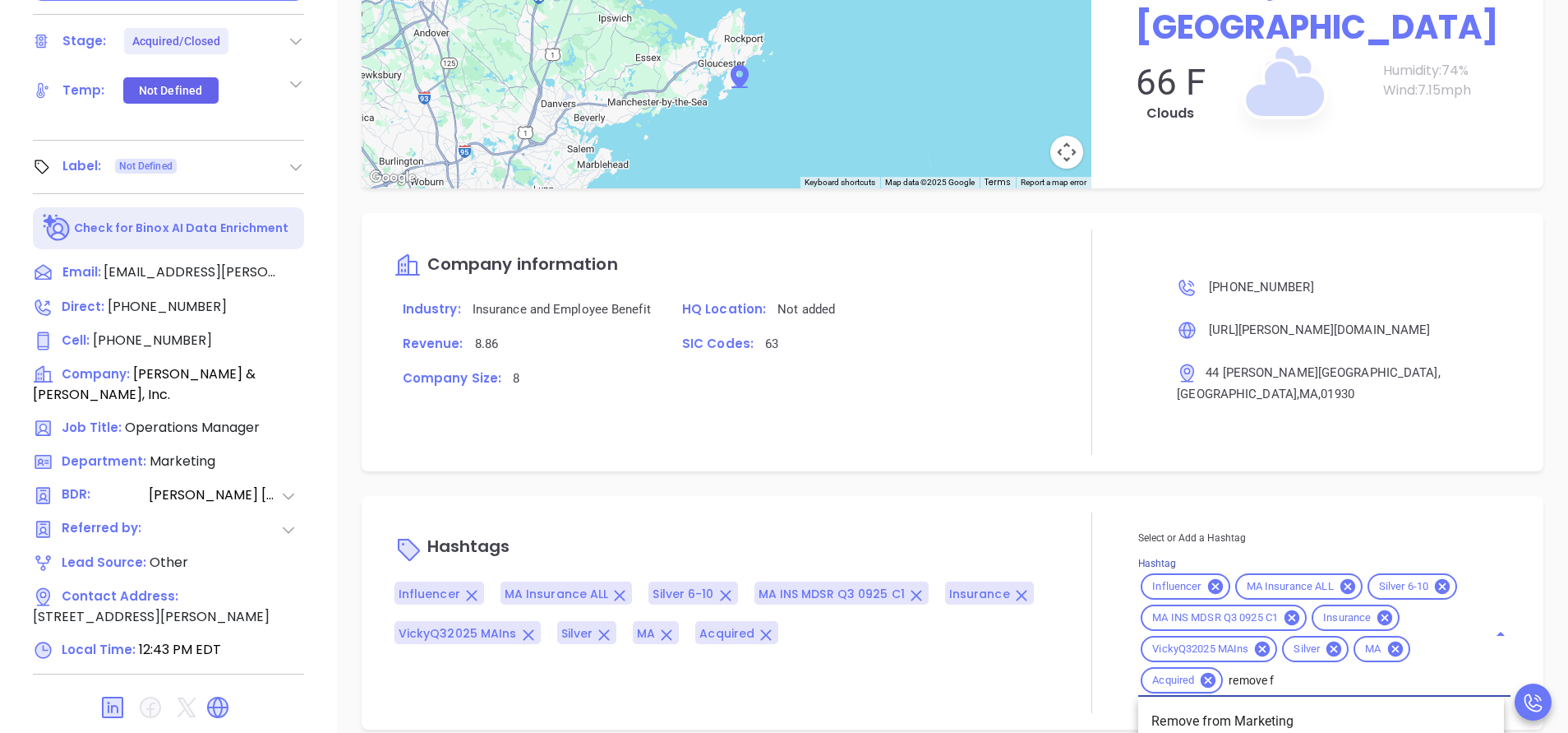
type input "remove fr"
click at [1201, 707] on li "Remove from Marketing" at bounding box center [1320, 721] width 365 height 29
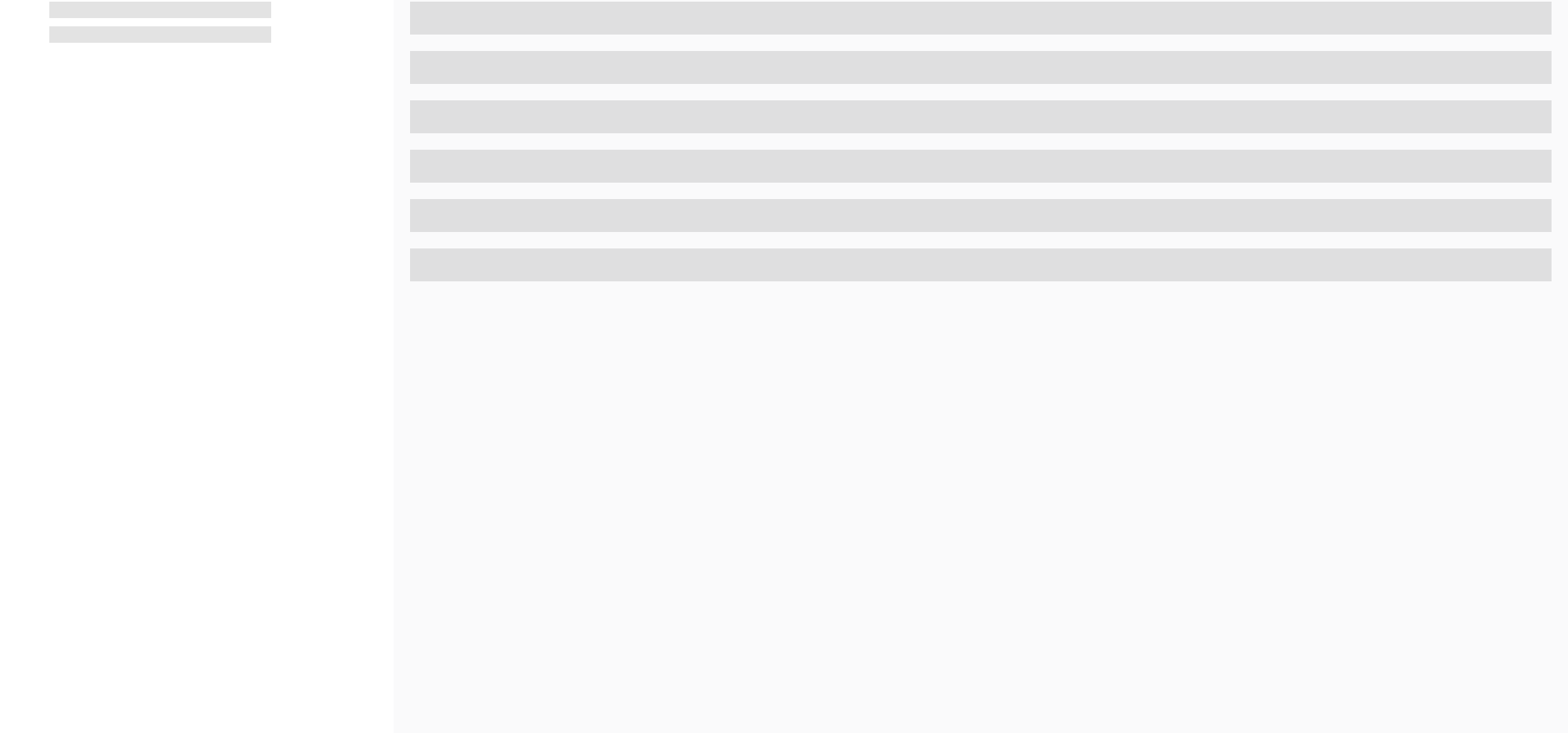
scroll to position [643, 0]
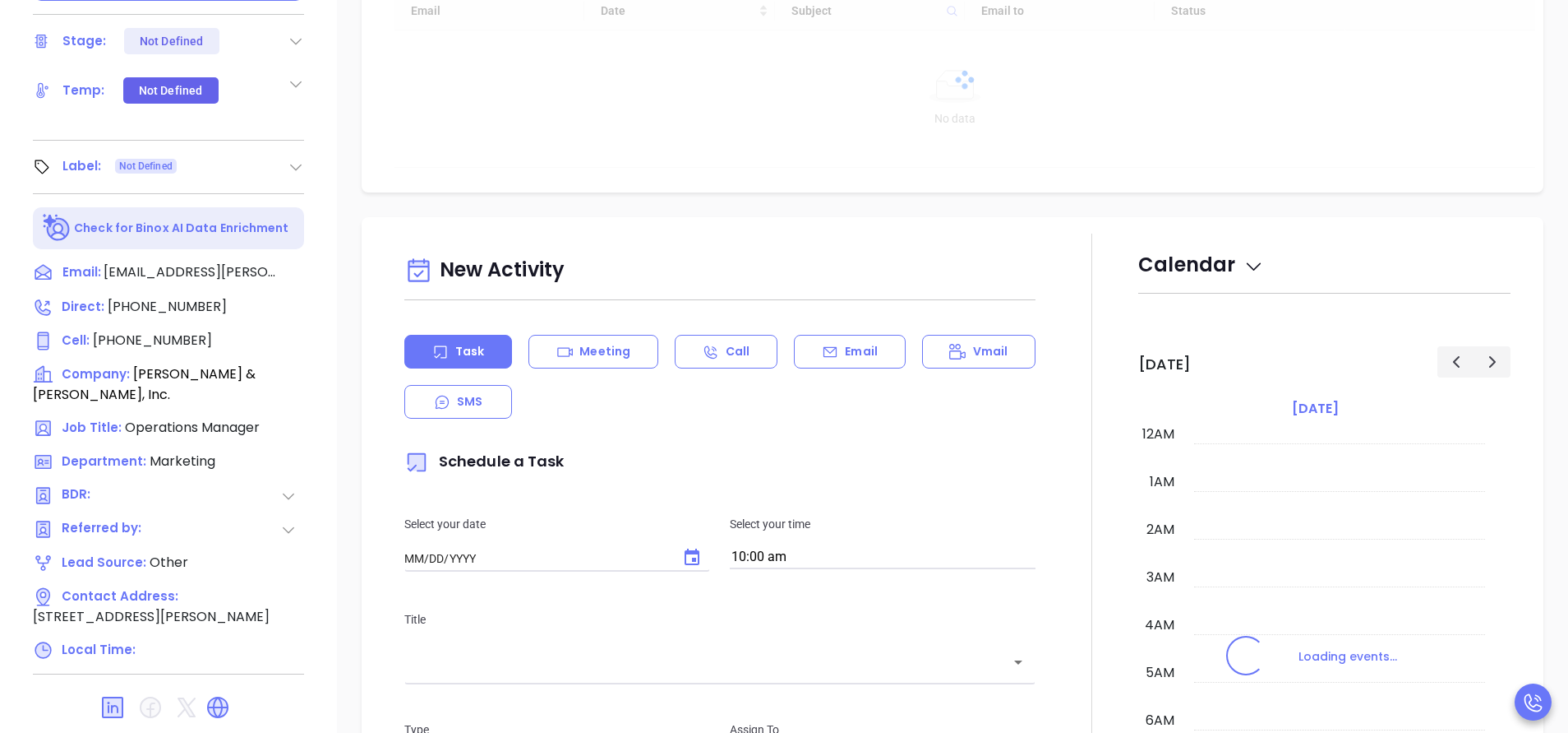
type input "[DATE]"
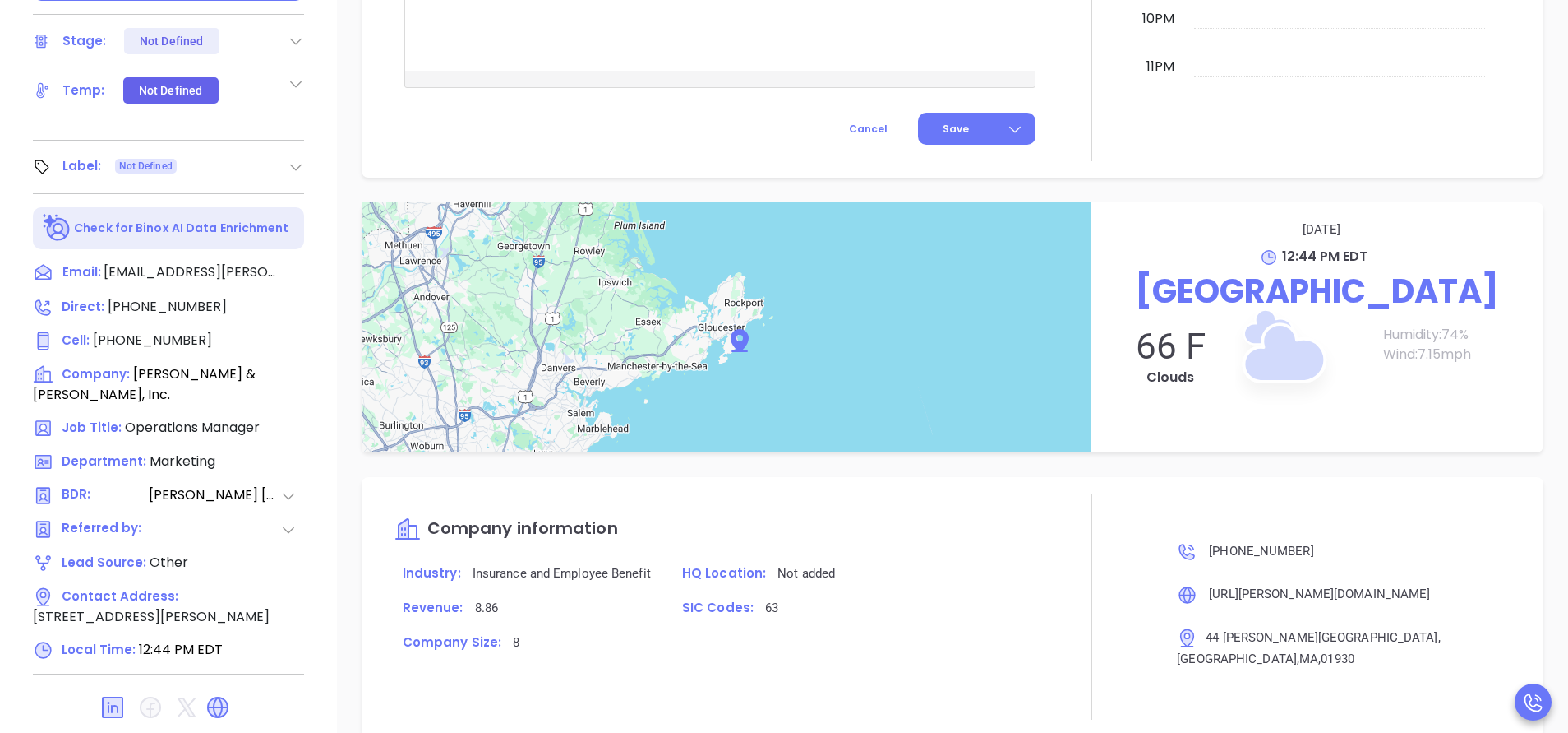
scroll to position [1251, 0]
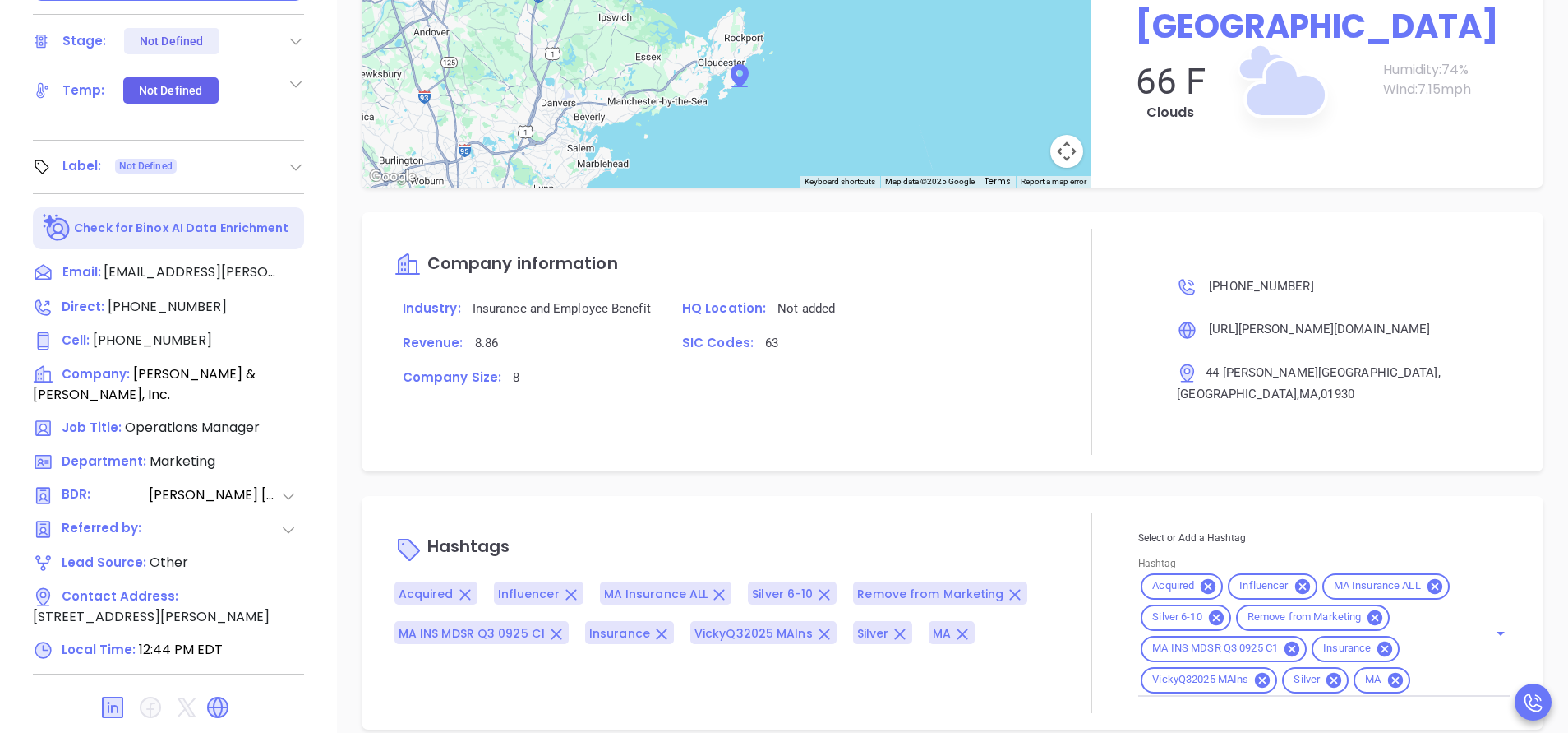
type input "[PERSON_NAME]"
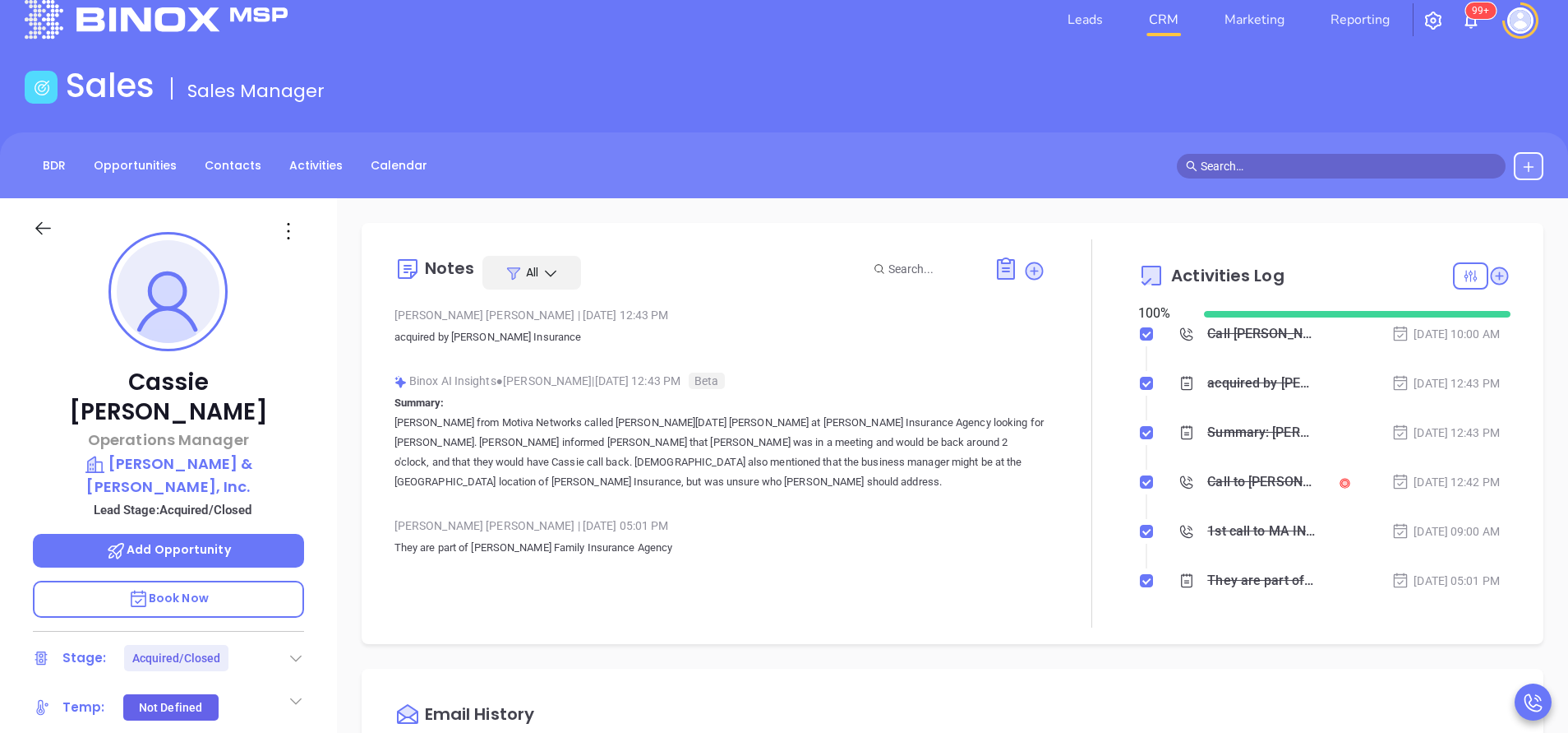
scroll to position [0, 0]
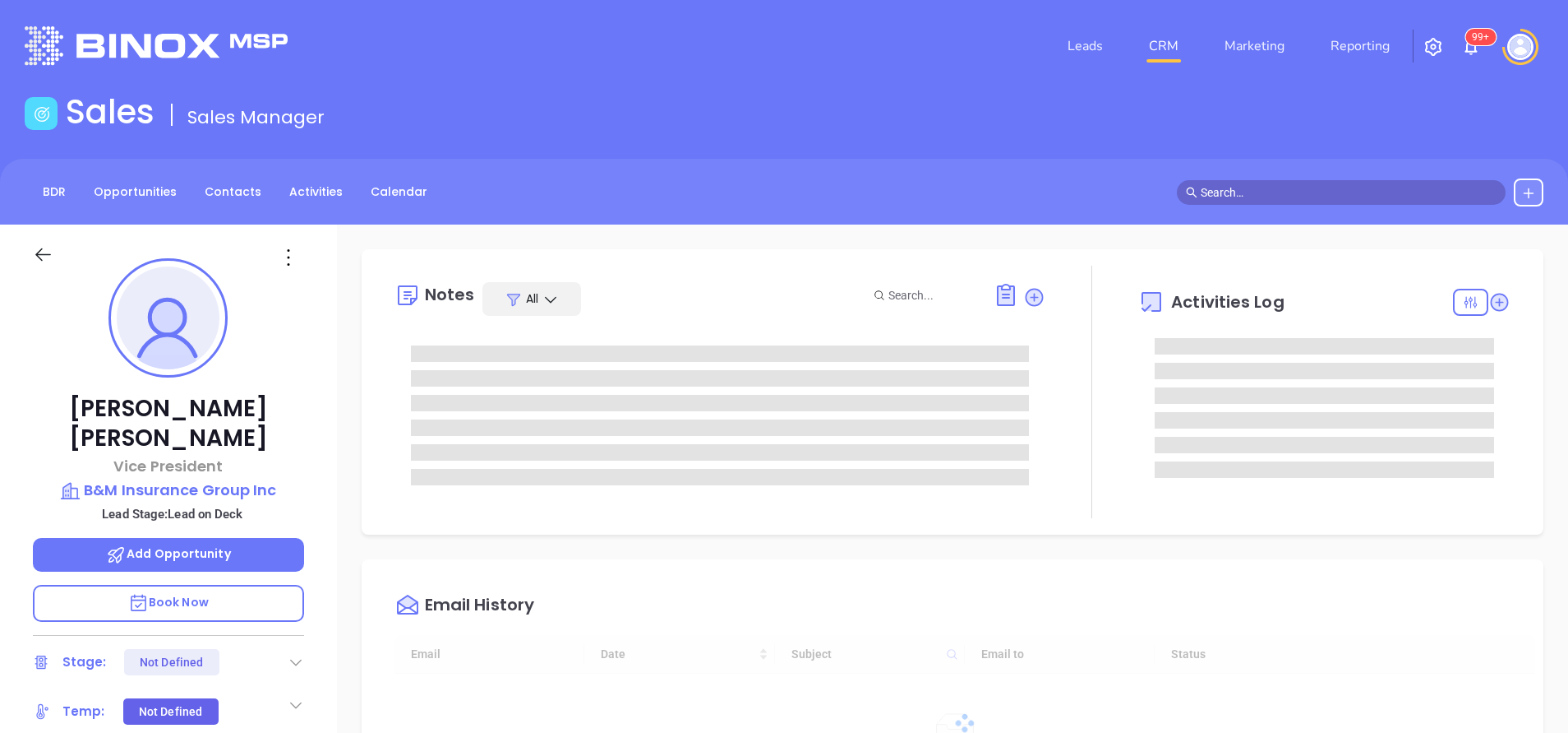
type input "[DATE]"
type input "[PERSON_NAME]"
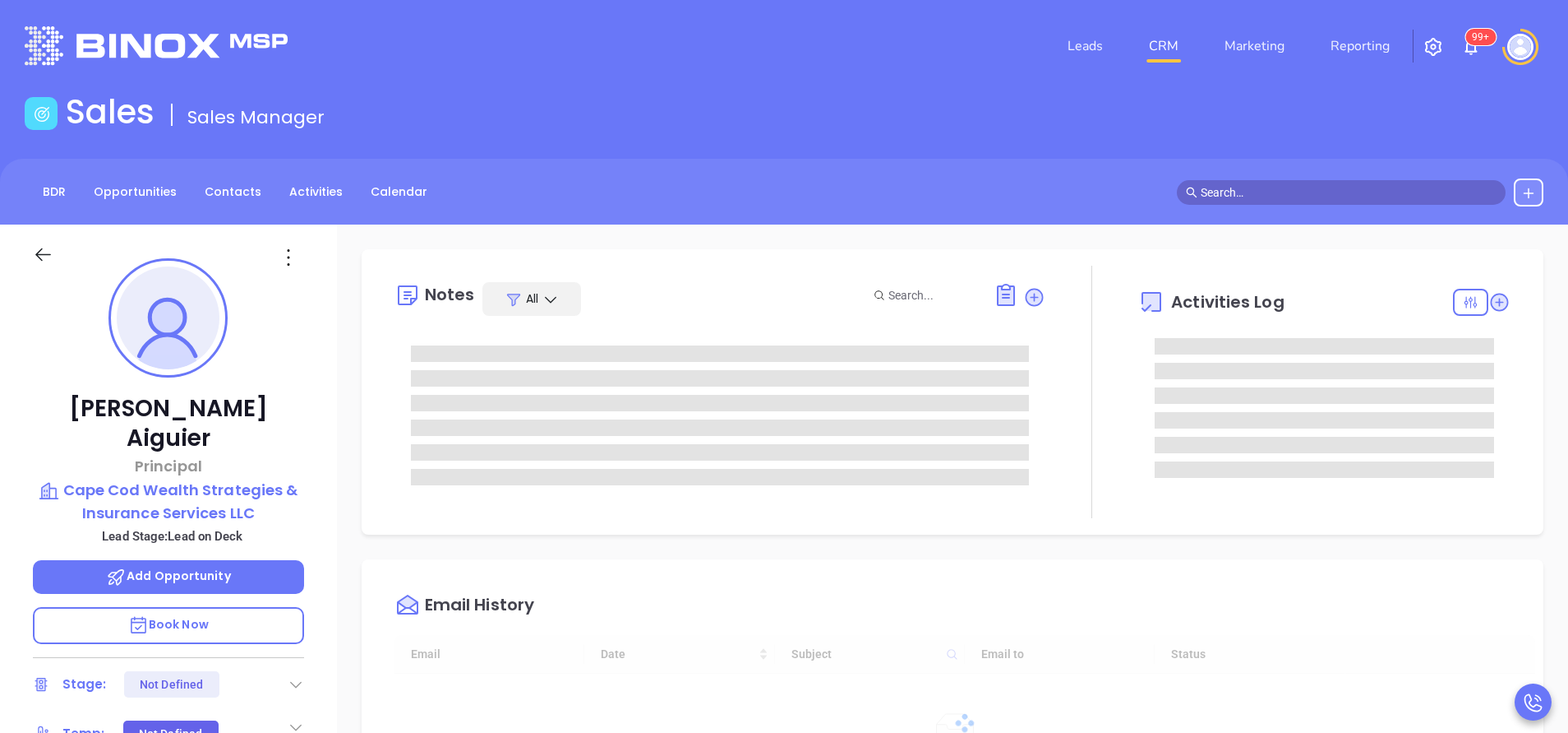
type input "[DATE]"
type input "[PERSON_NAME]"
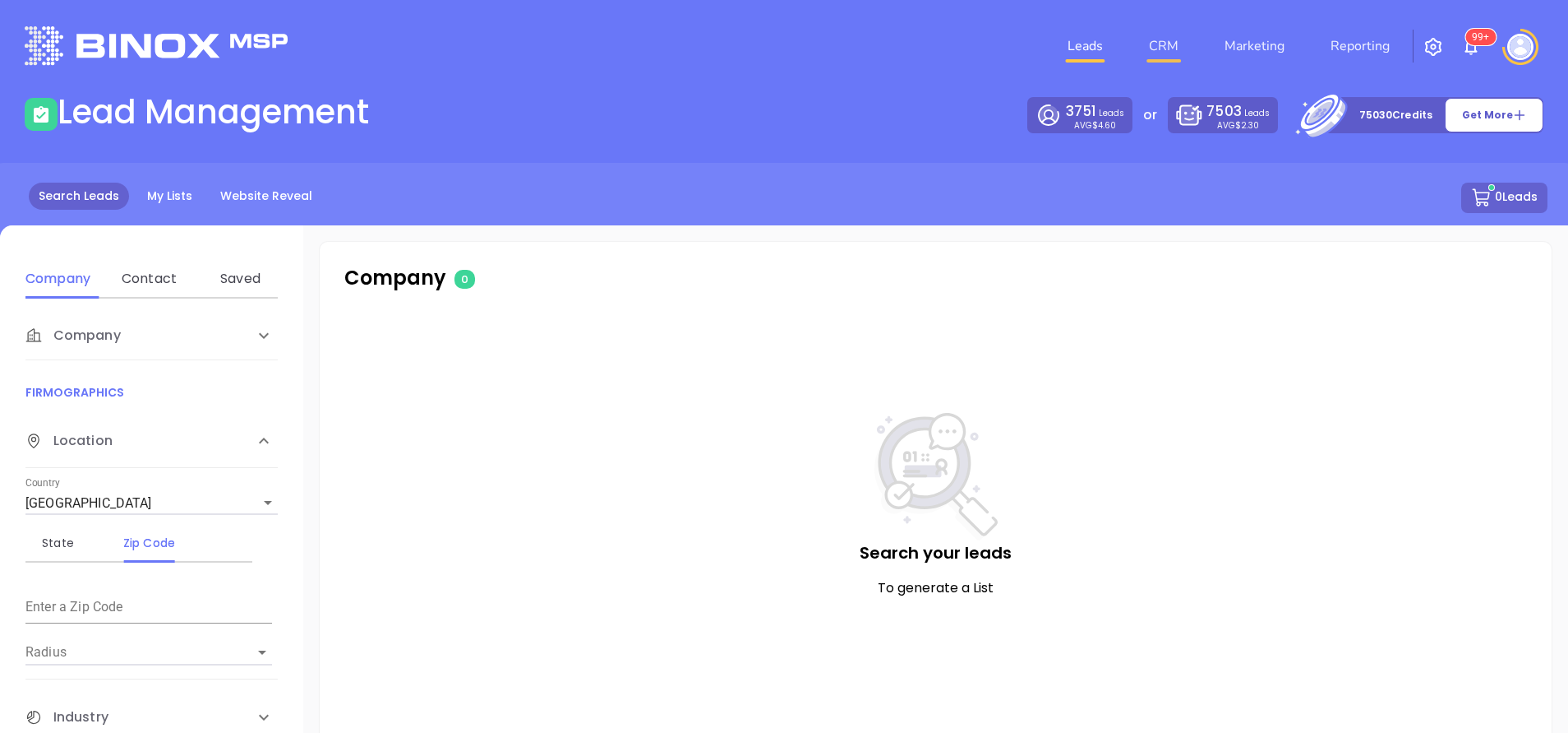
click at [1179, 50] on link "CRM" at bounding box center [1164, 46] width 43 height 33
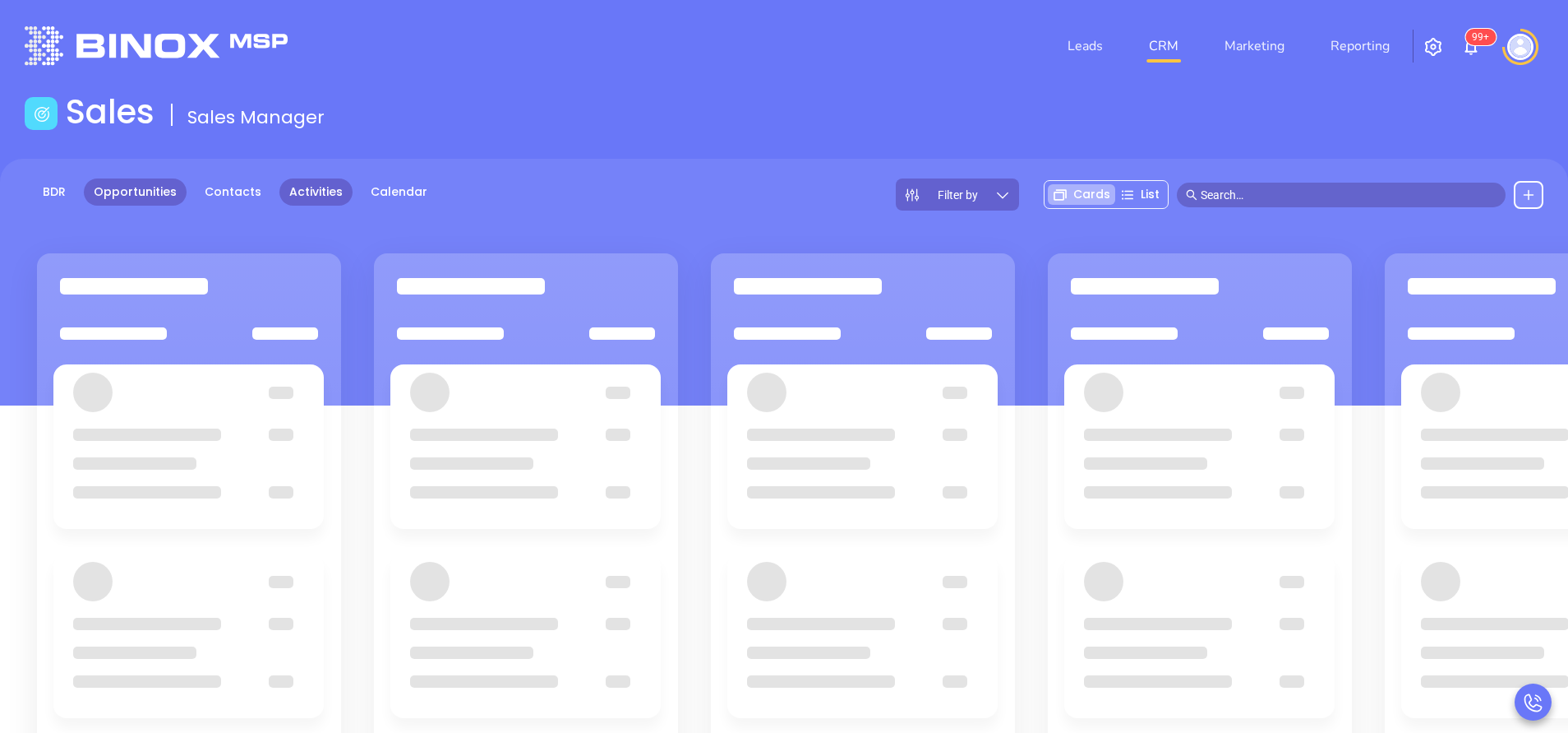
click at [327, 186] on link "Activities" at bounding box center [315, 192] width 73 height 27
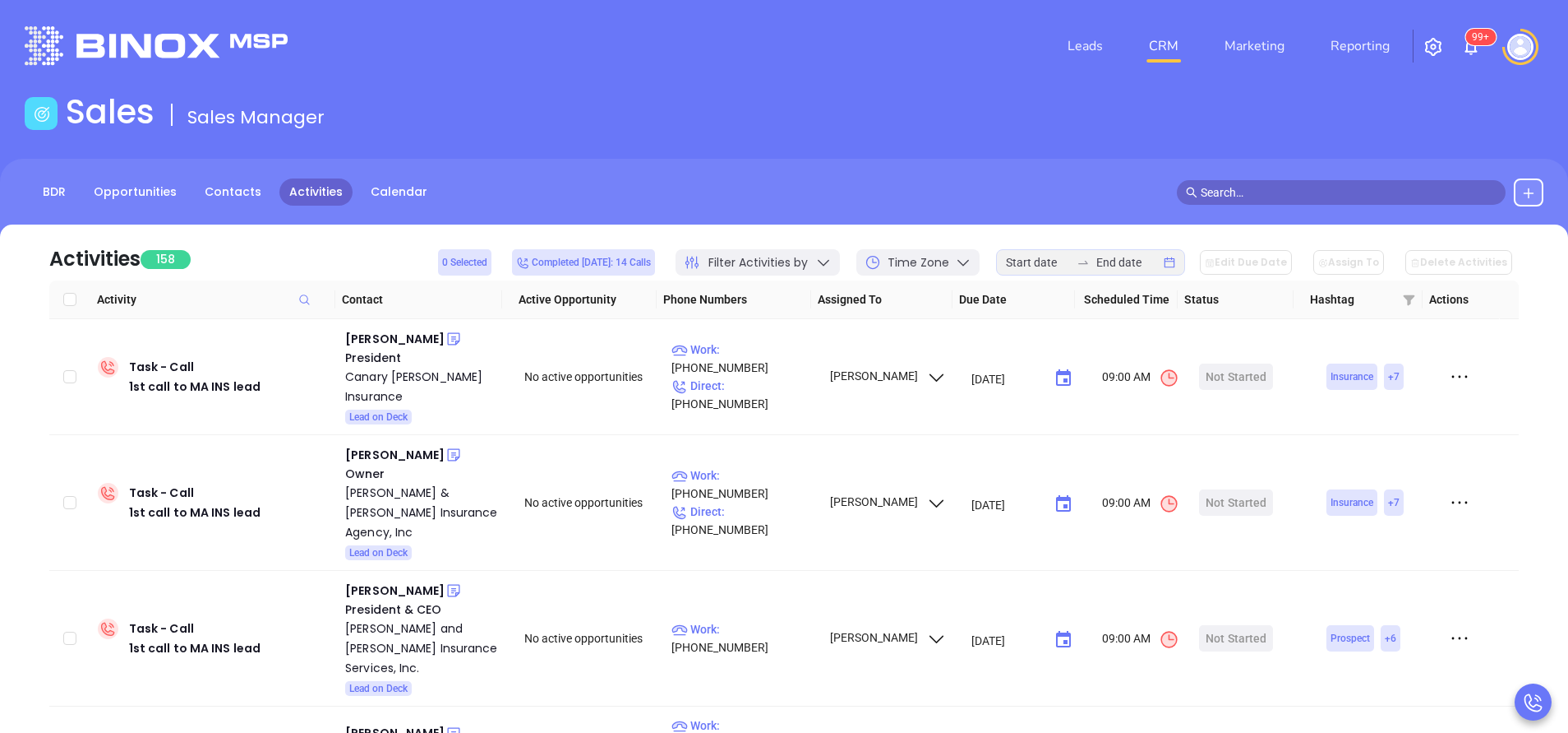
click at [1090, 258] on div at bounding box center [1082, 262] width 26 height 13
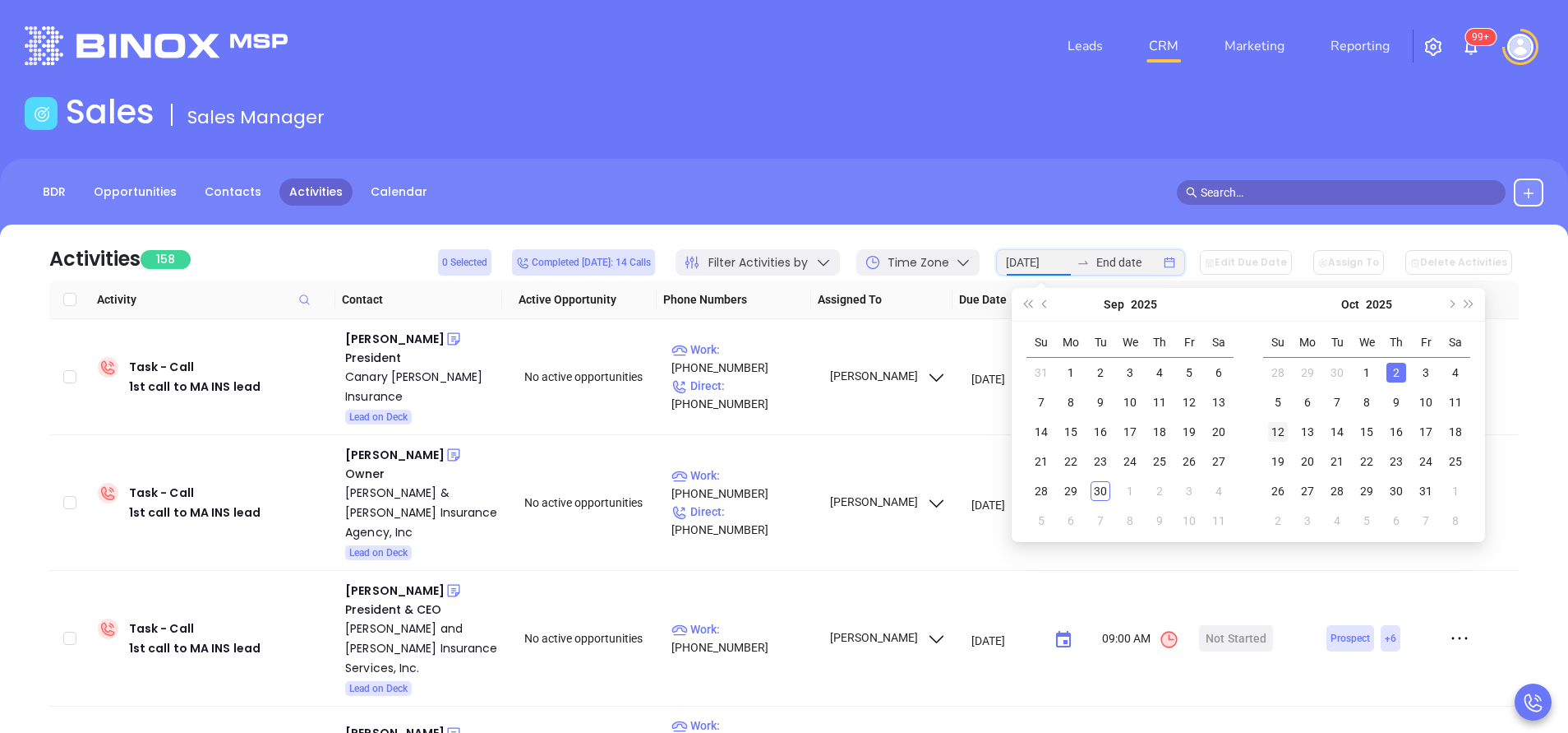
type input "2025-10-04"
type input "2025-10-01"
click at [1369, 369] on div "1" at bounding box center [1366, 372] width 20 height 20
click at [1367, 370] on div "1" at bounding box center [1366, 372] width 20 height 20
type input "2025-10-01"
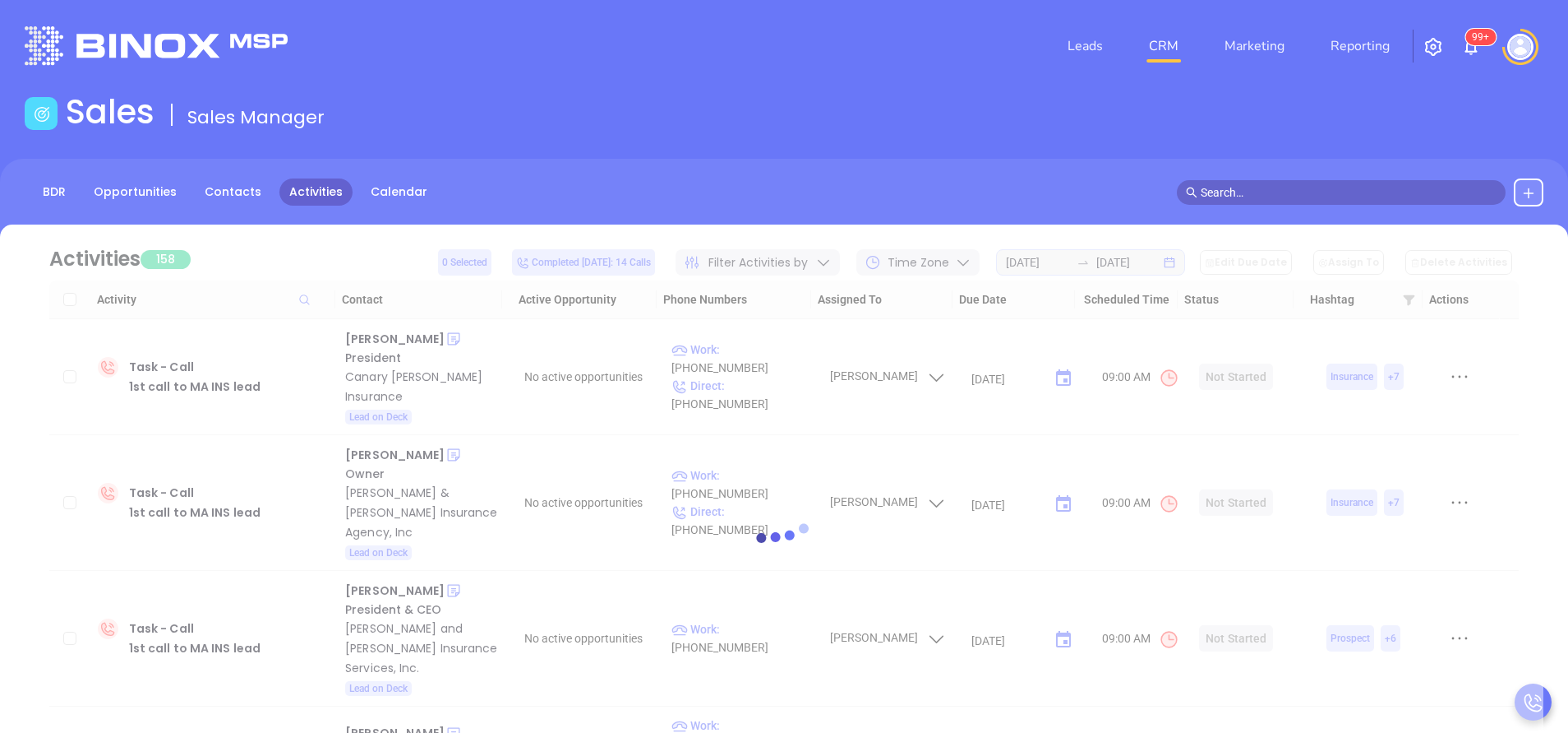
click at [1098, 276] on div at bounding box center [784, 538] width 1518 height 627
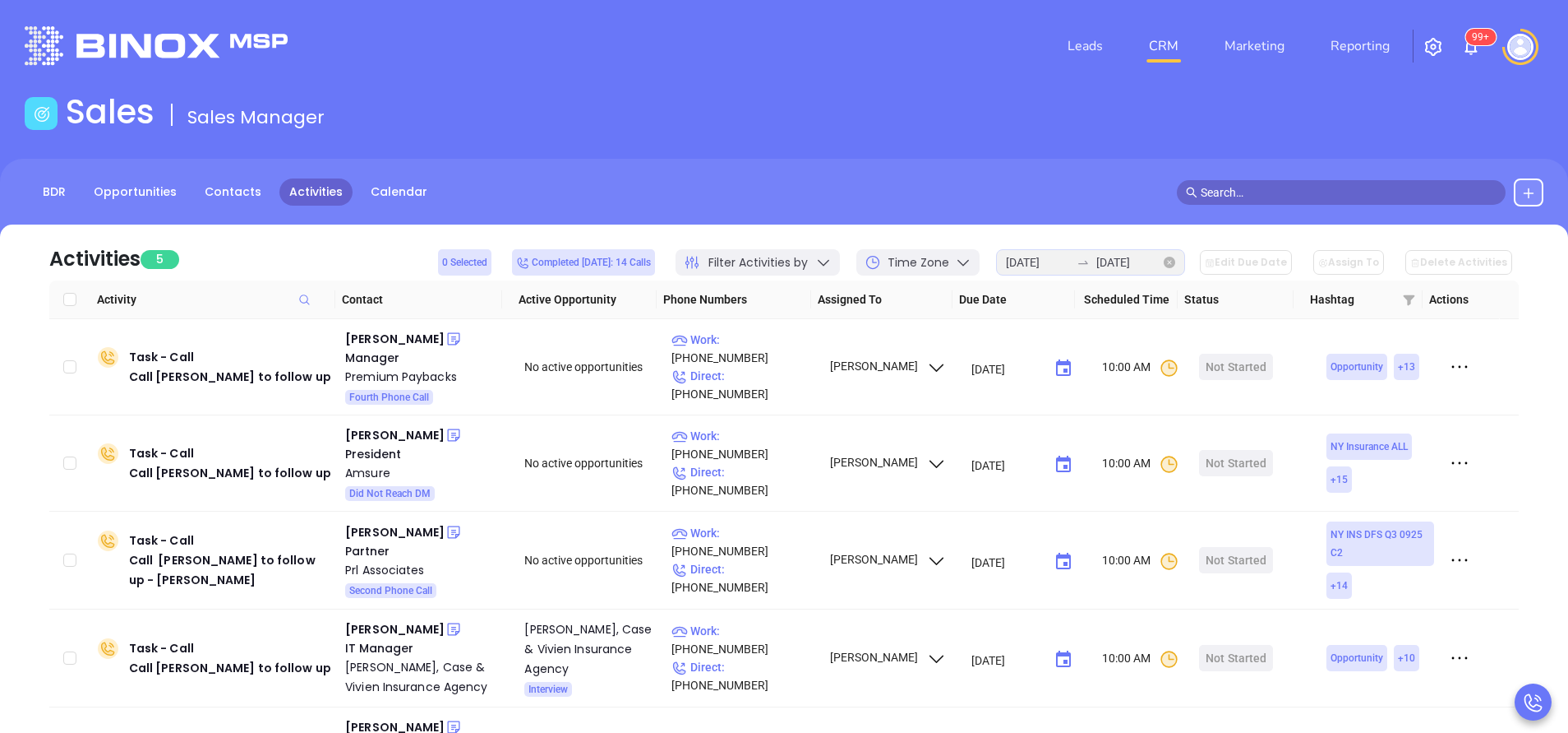
click at [1089, 258] on icon "swap-right" at bounding box center [1082, 262] width 13 height 13
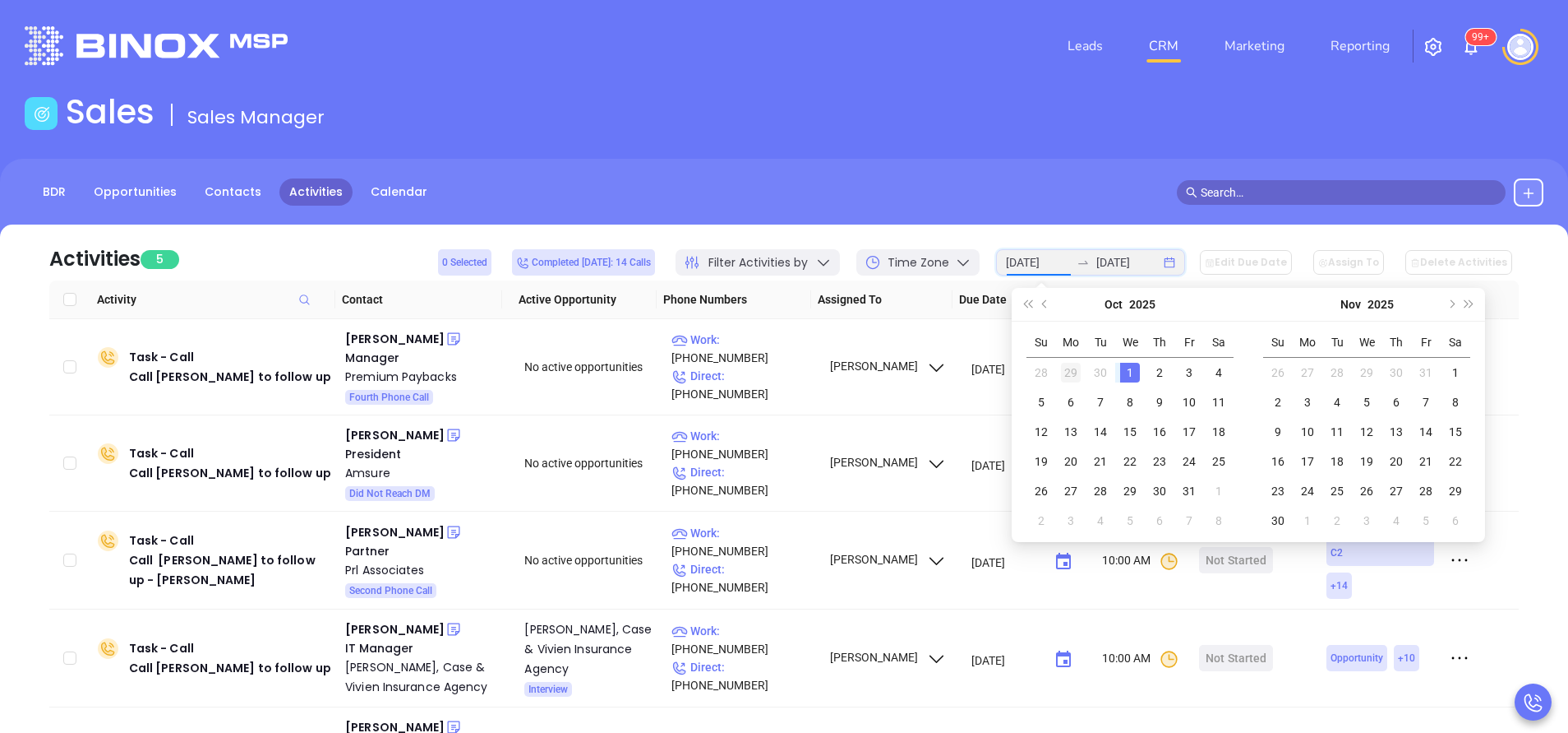
type input "2025-09-29"
click at [1069, 370] on div "29" at bounding box center [1070, 372] width 20 height 20
click at [1077, 489] on div "29" at bounding box center [1070, 491] width 20 height 20
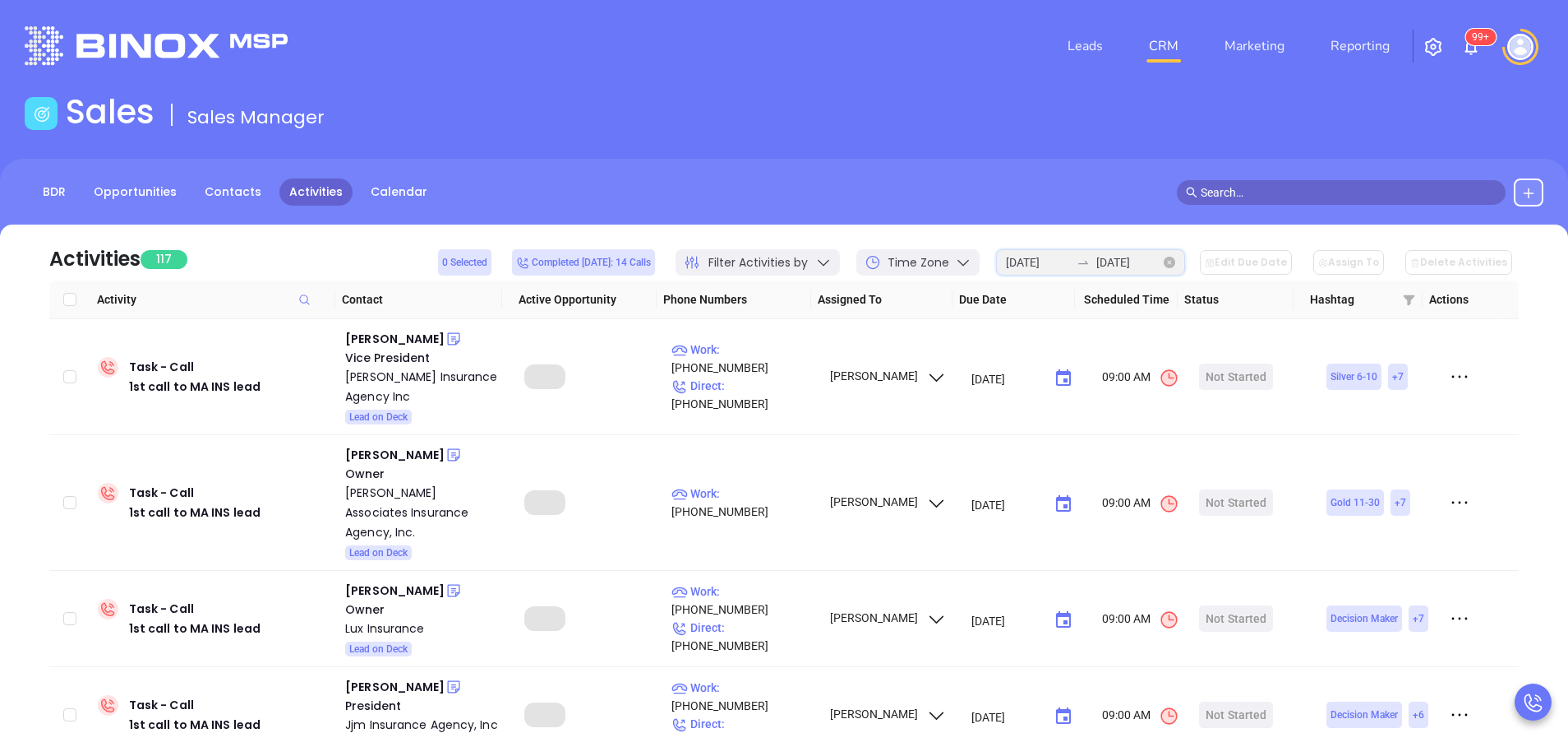
click at [1112, 263] on input "2025-09-29" at bounding box center [1127, 262] width 64 height 18
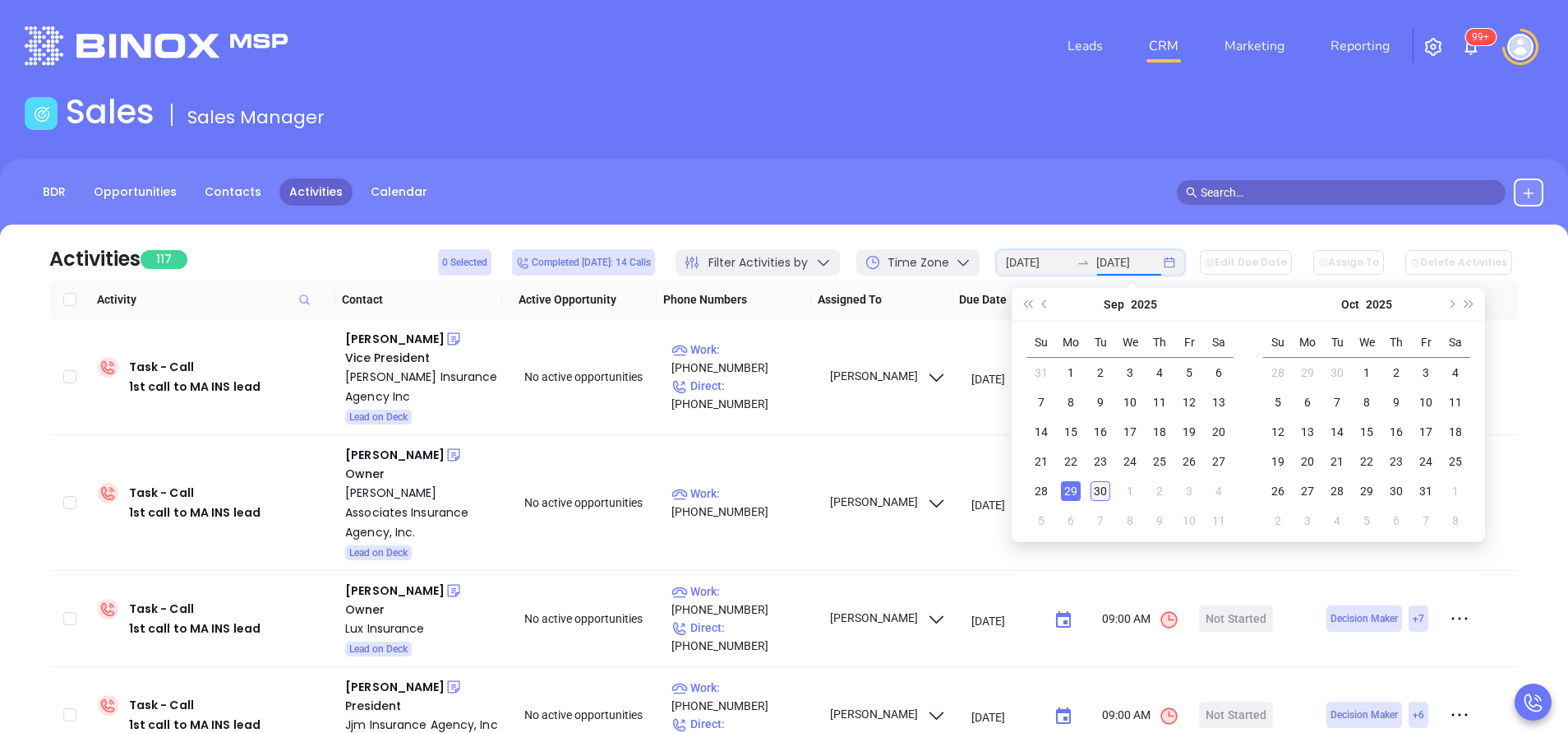
type input "2025-09-30"
click at [1105, 484] on div "30" at bounding box center [1100, 491] width 20 height 20
click at [1102, 488] on div "30" at bounding box center [1100, 491] width 20 height 20
type input "2025-09-30"
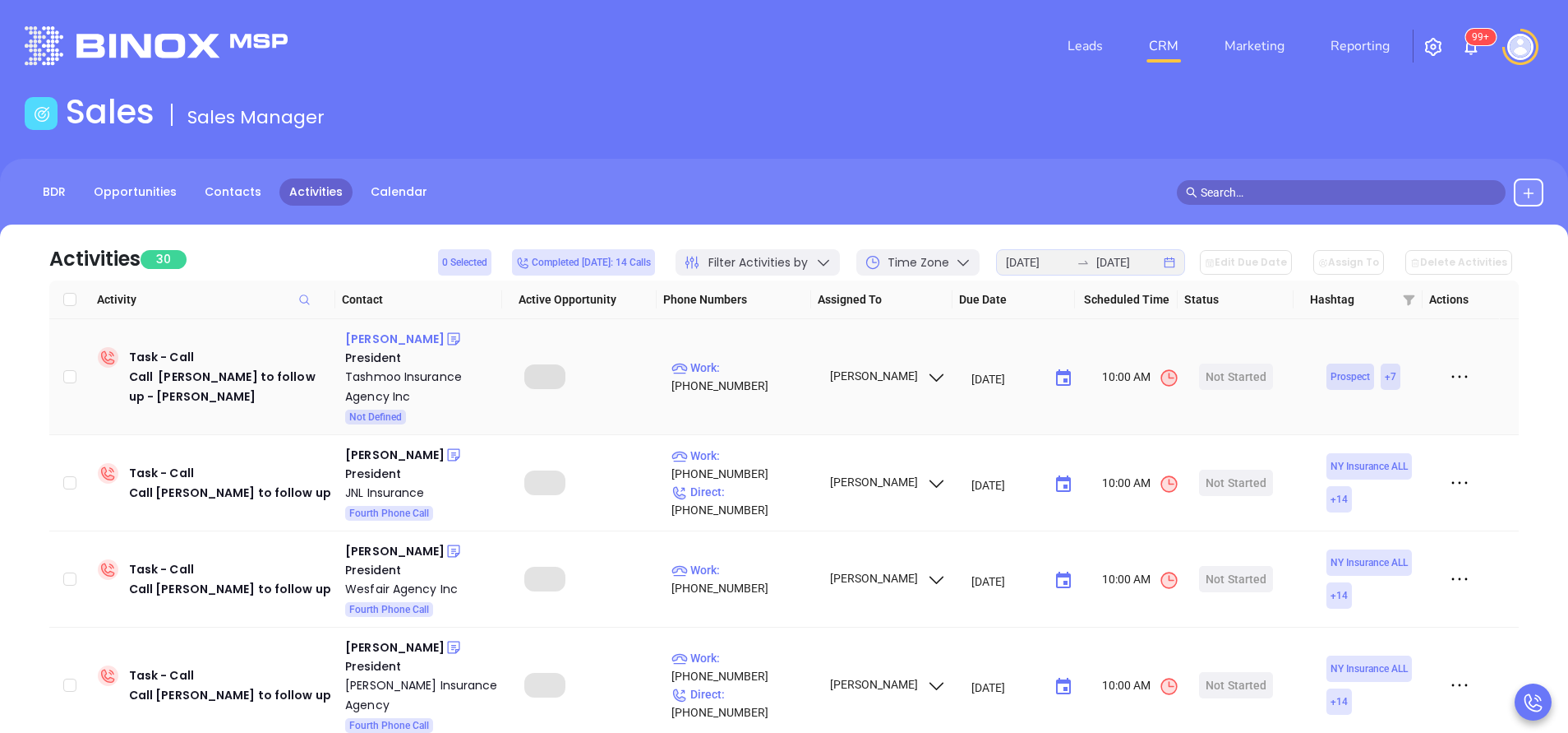
click at [396, 338] on div "Joseph Gervais" at bounding box center [395, 339] width 100 height 20
click at [778, 371] on p "Work : (508) 627-9001" at bounding box center [742, 376] width 143 height 36
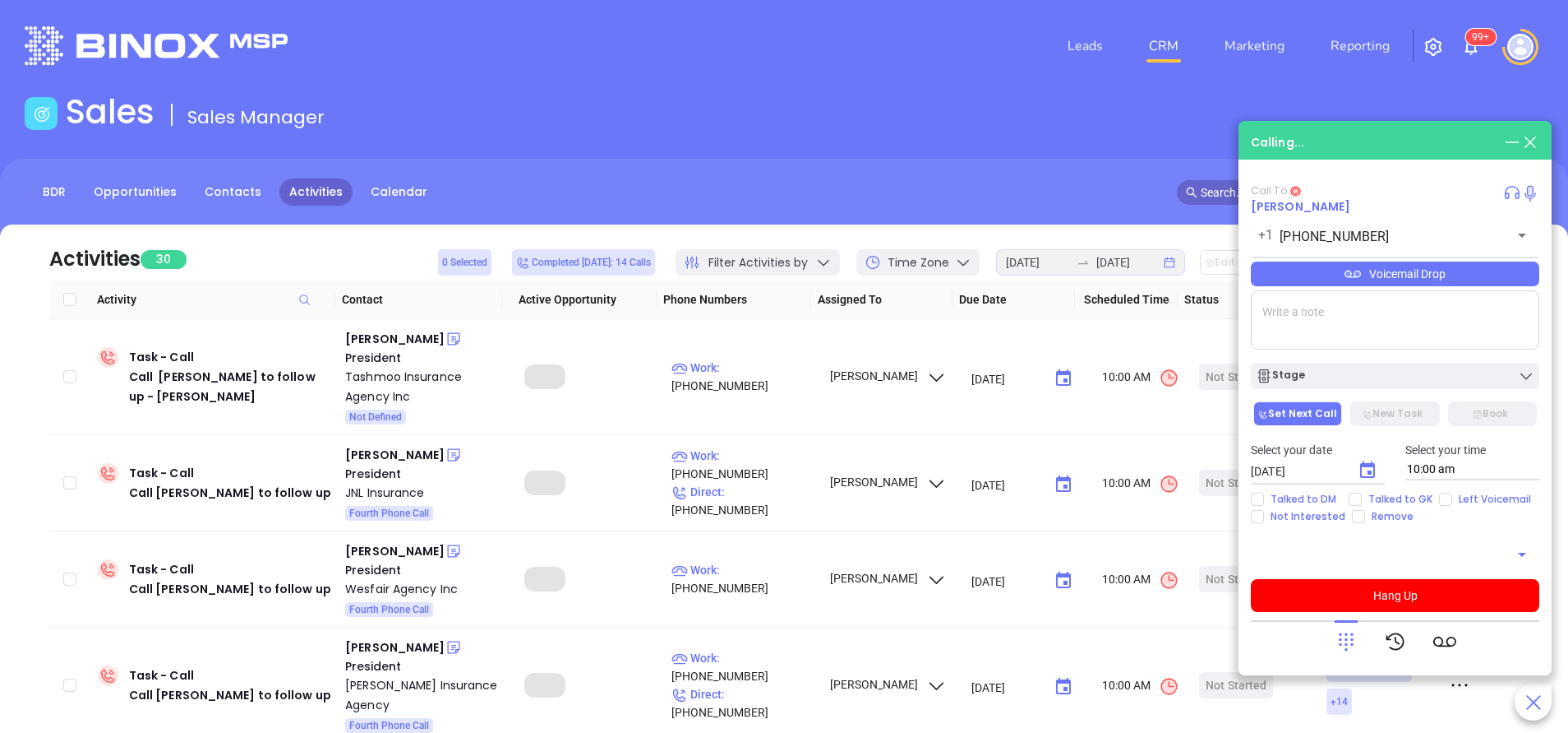
type input "(508) 627-9001"
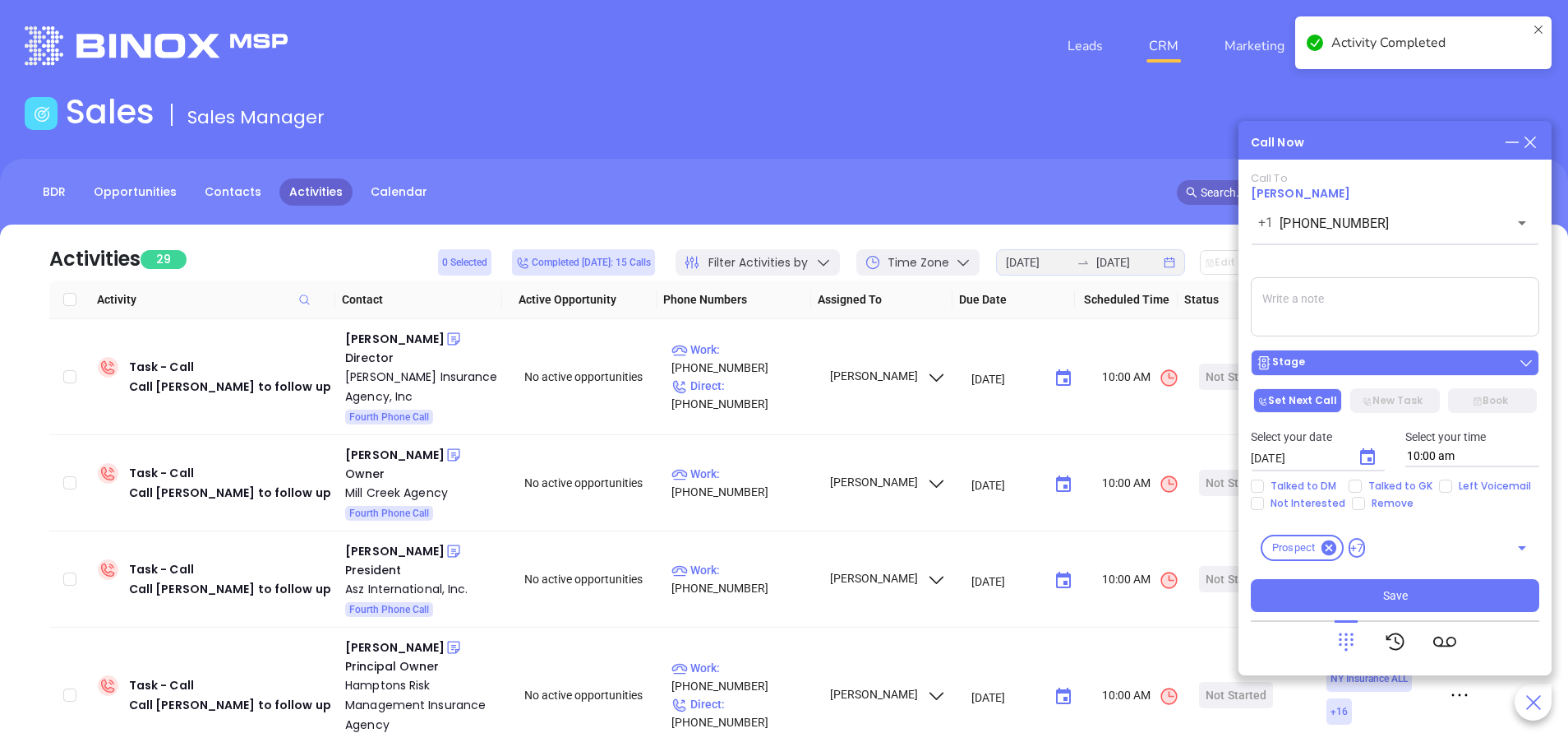
click at [1442, 360] on div "Stage" at bounding box center [1395, 363] width 278 height 17
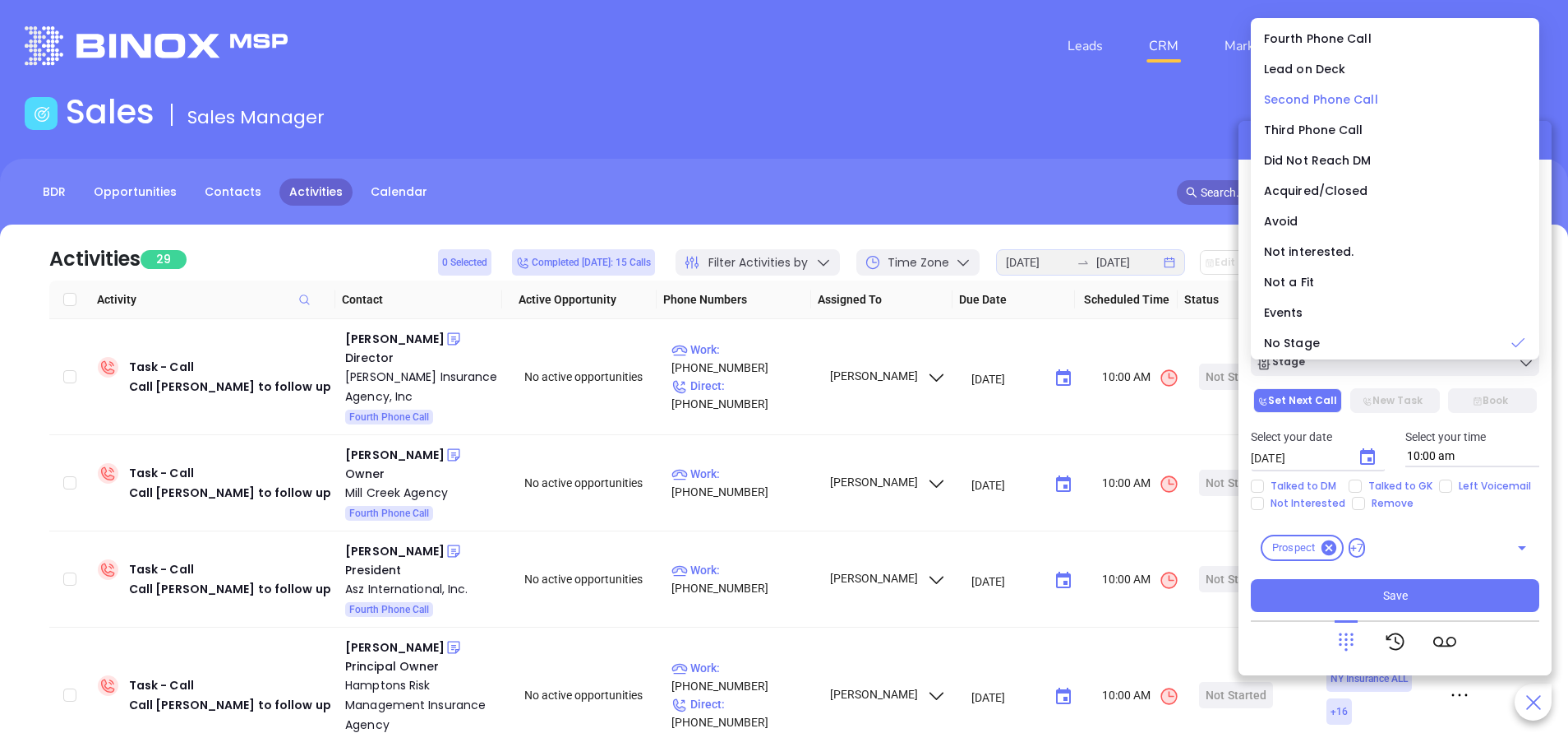
click at [1327, 94] on span "Second Phone Call" at bounding box center [1320, 99] width 115 height 17
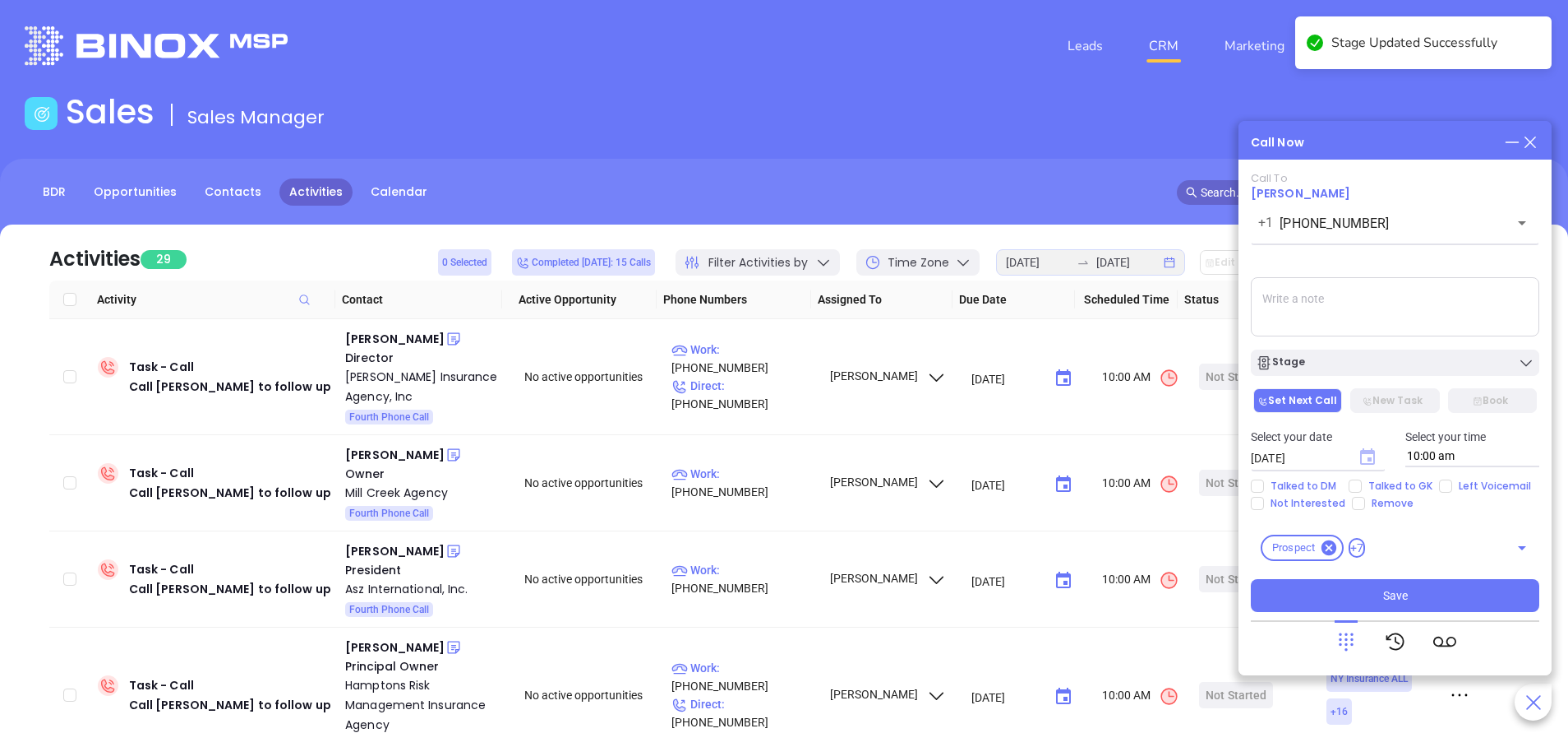
click at [1370, 453] on icon "Choose date, selected date is Oct 1, 2025" at bounding box center [1366, 456] width 15 height 17
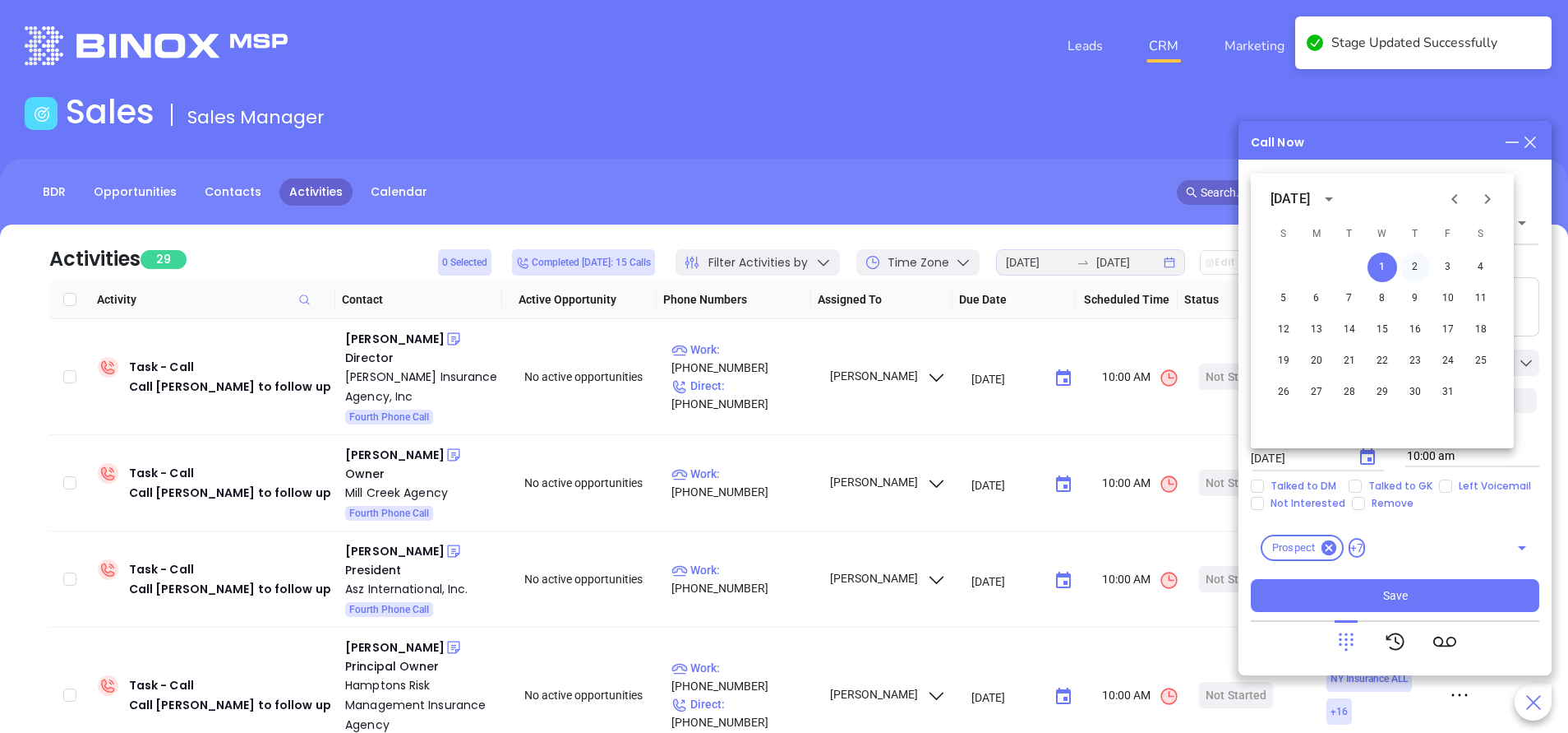
click at [1411, 270] on button "2" at bounding box center [1415, 268] width 29 height 29
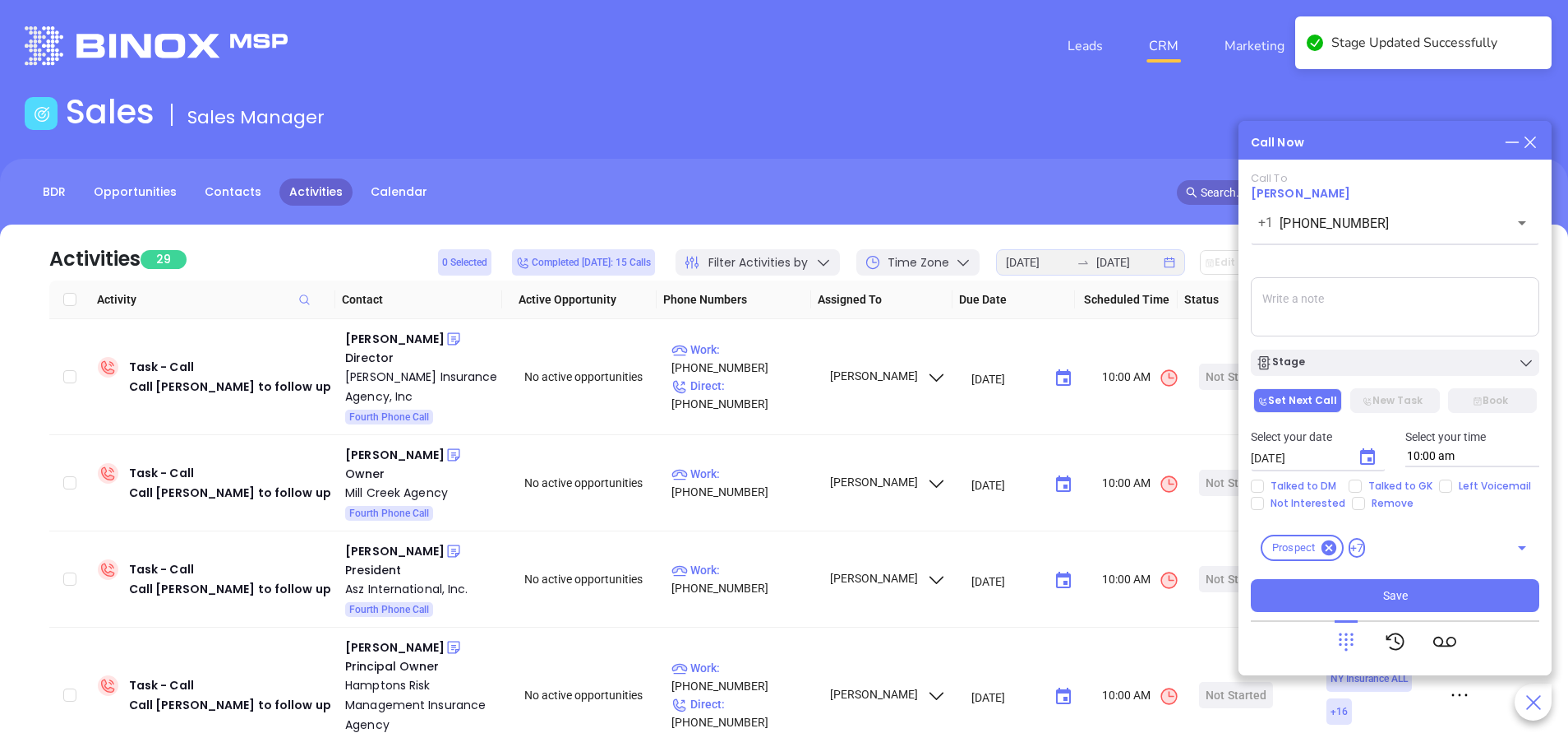
type input "10/02/2025"
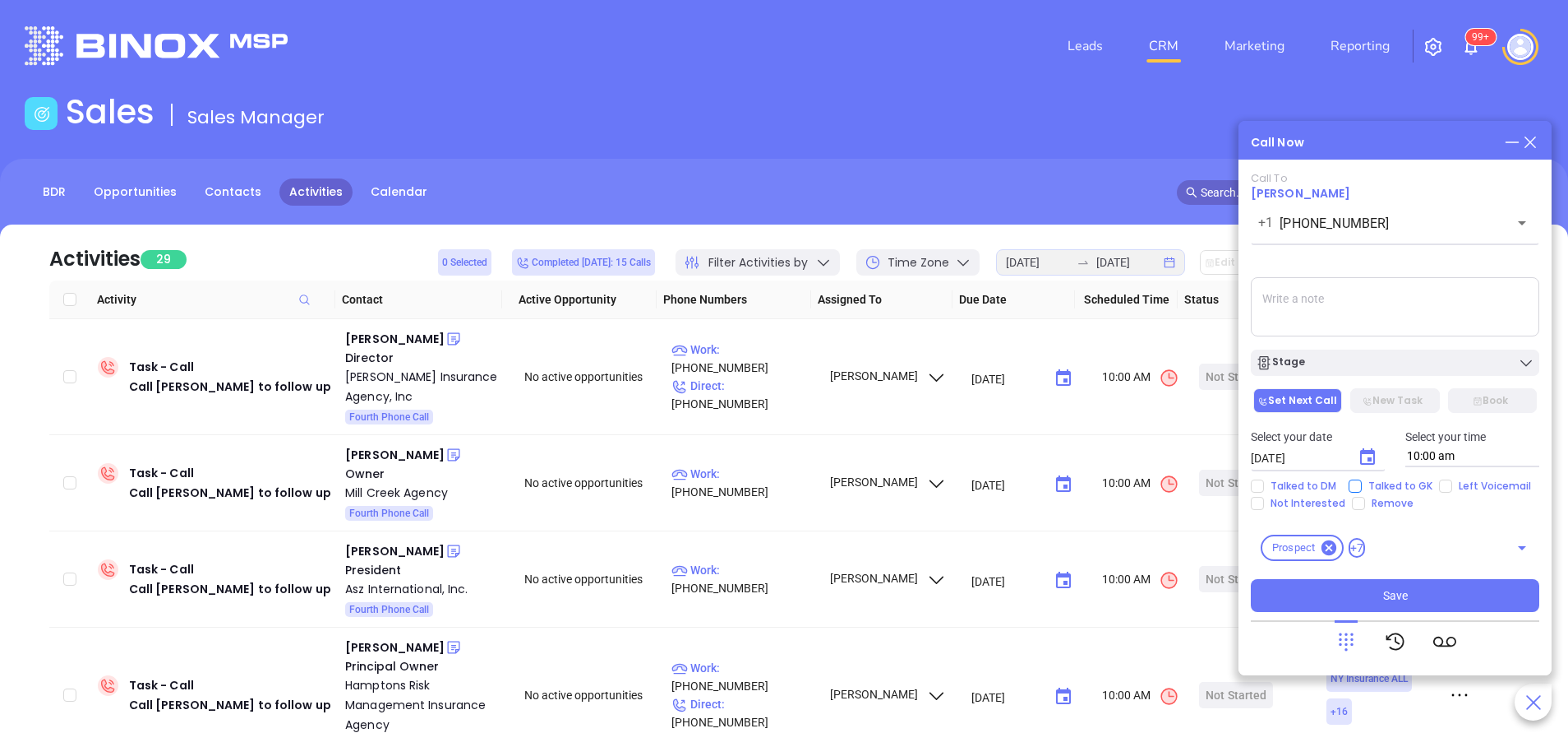
click at [1355, 489] on input "Talked to GK" at bounding box center [1354, 485] width 13 height 13
checkbox input "true"
click at [1384, 611] on button "Save" at bounding box center [1395, 596] width 288 height 33
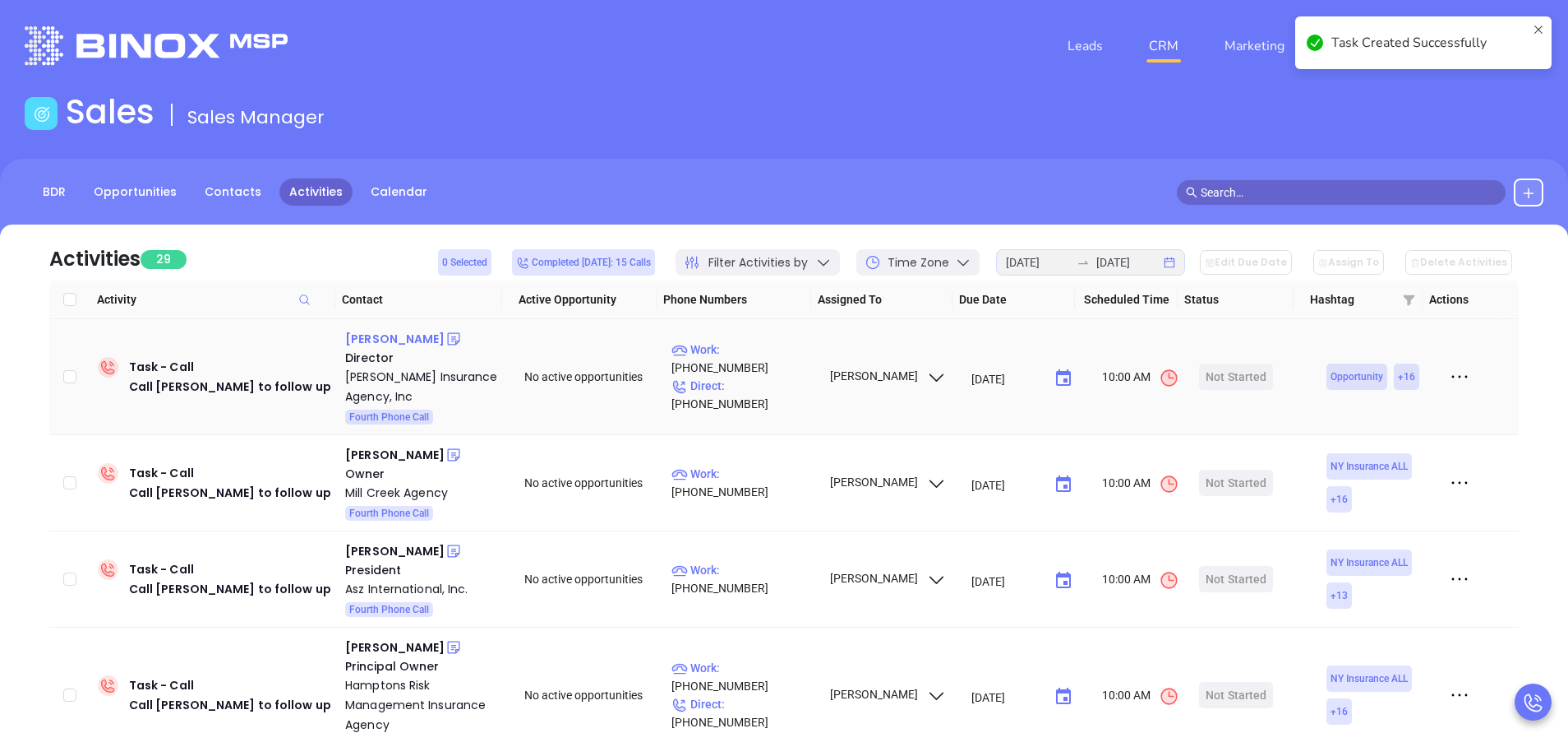
click at [400, 337] on div "Leslie Driscoll" at bounding box center [395, 339] width 100 height 20
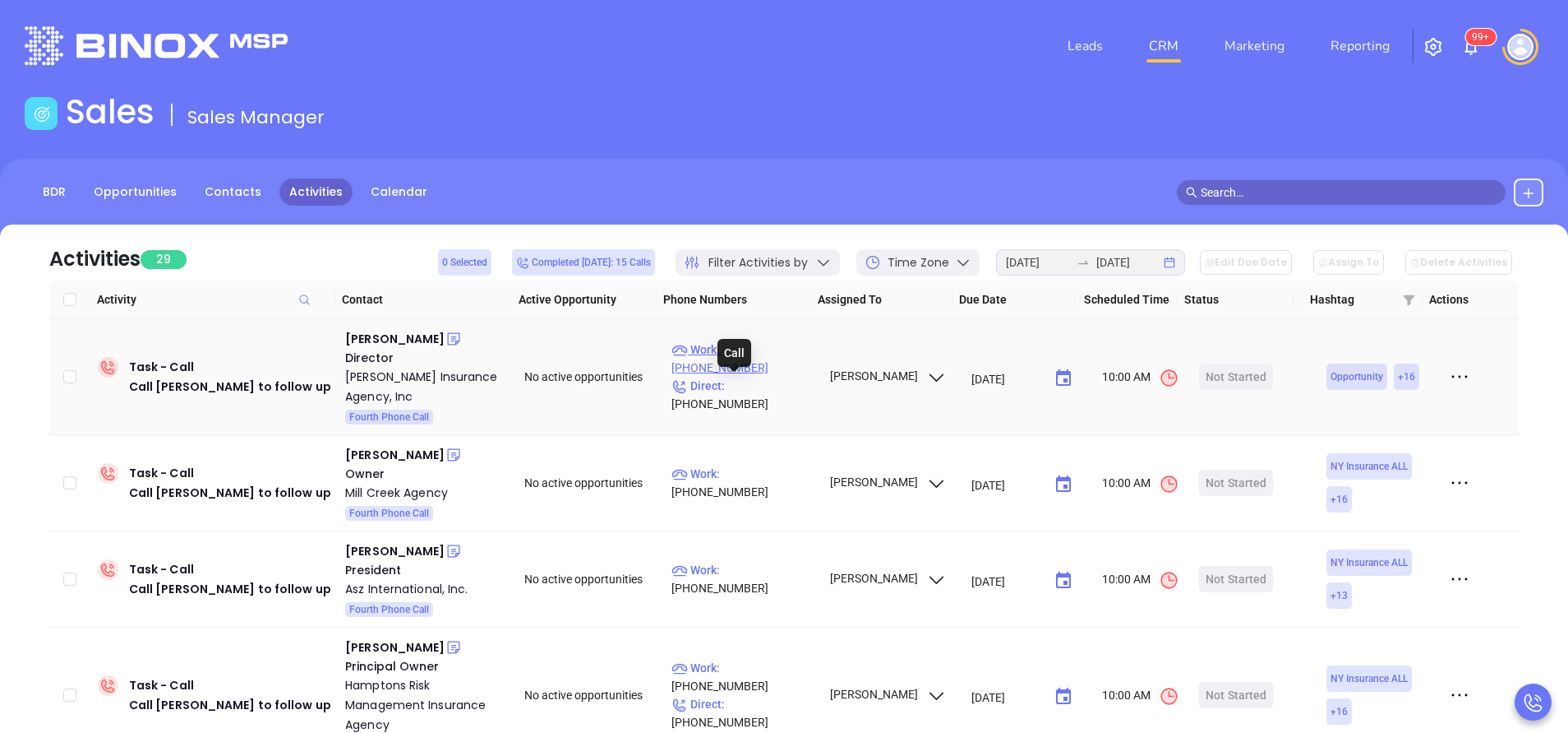
click at [766, 365] on p "Work : (718) 843-0001" at bounding box center [742, 358] width 143 height 36
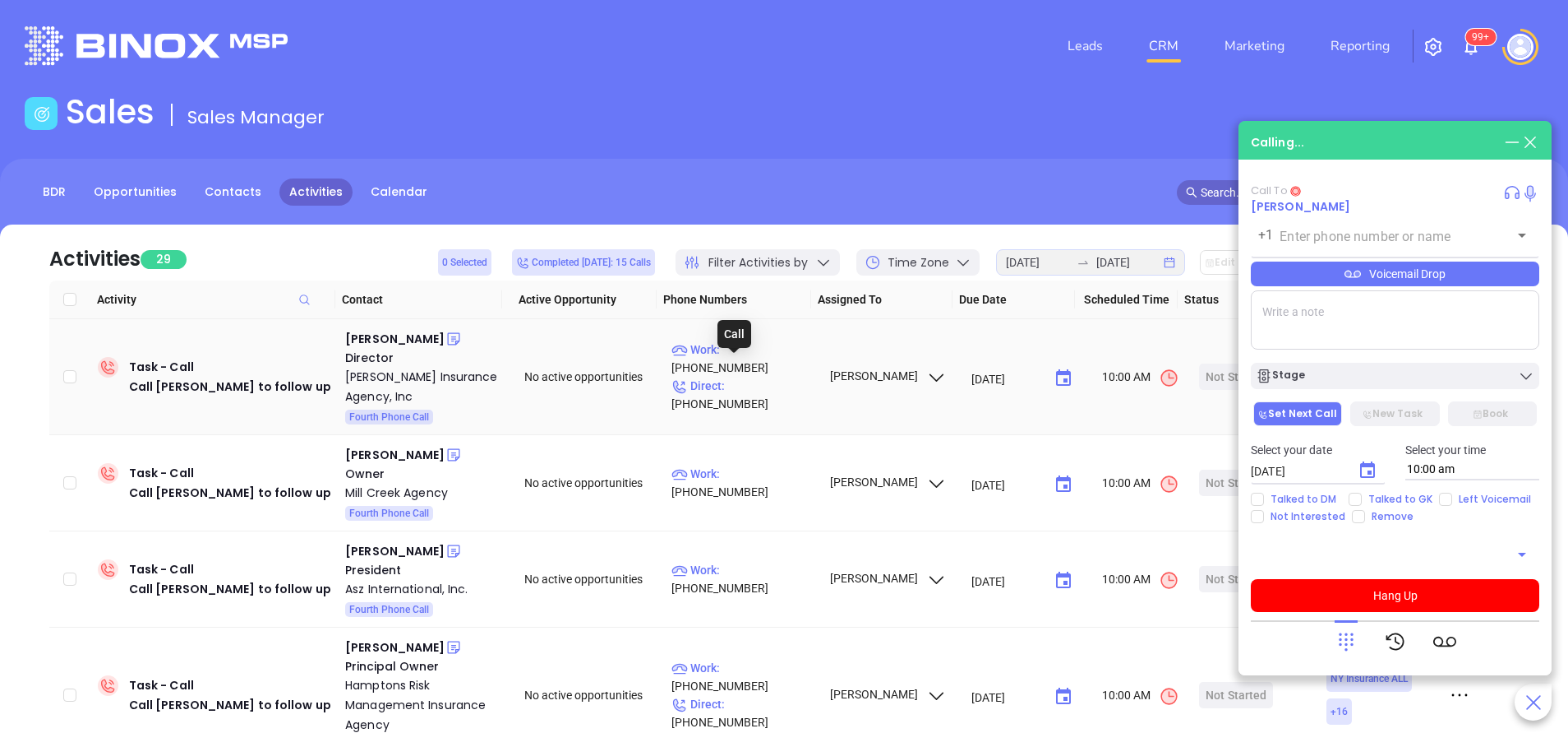
type input "(718) 843-0001"
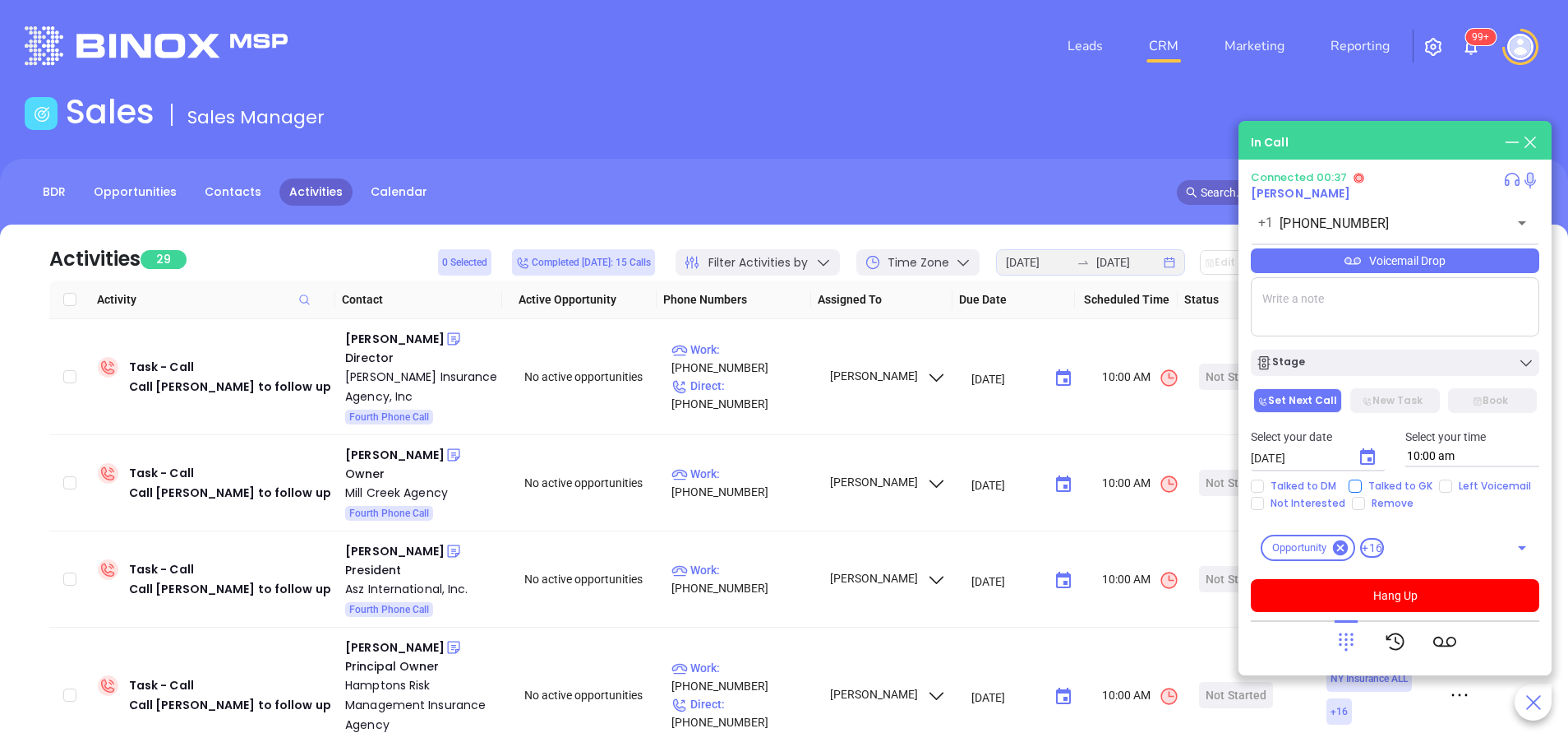
click at [1357, 488] on input "Talked to GK" at bounding box center [1354, 485] width 13 height 13
checkbox input "true"
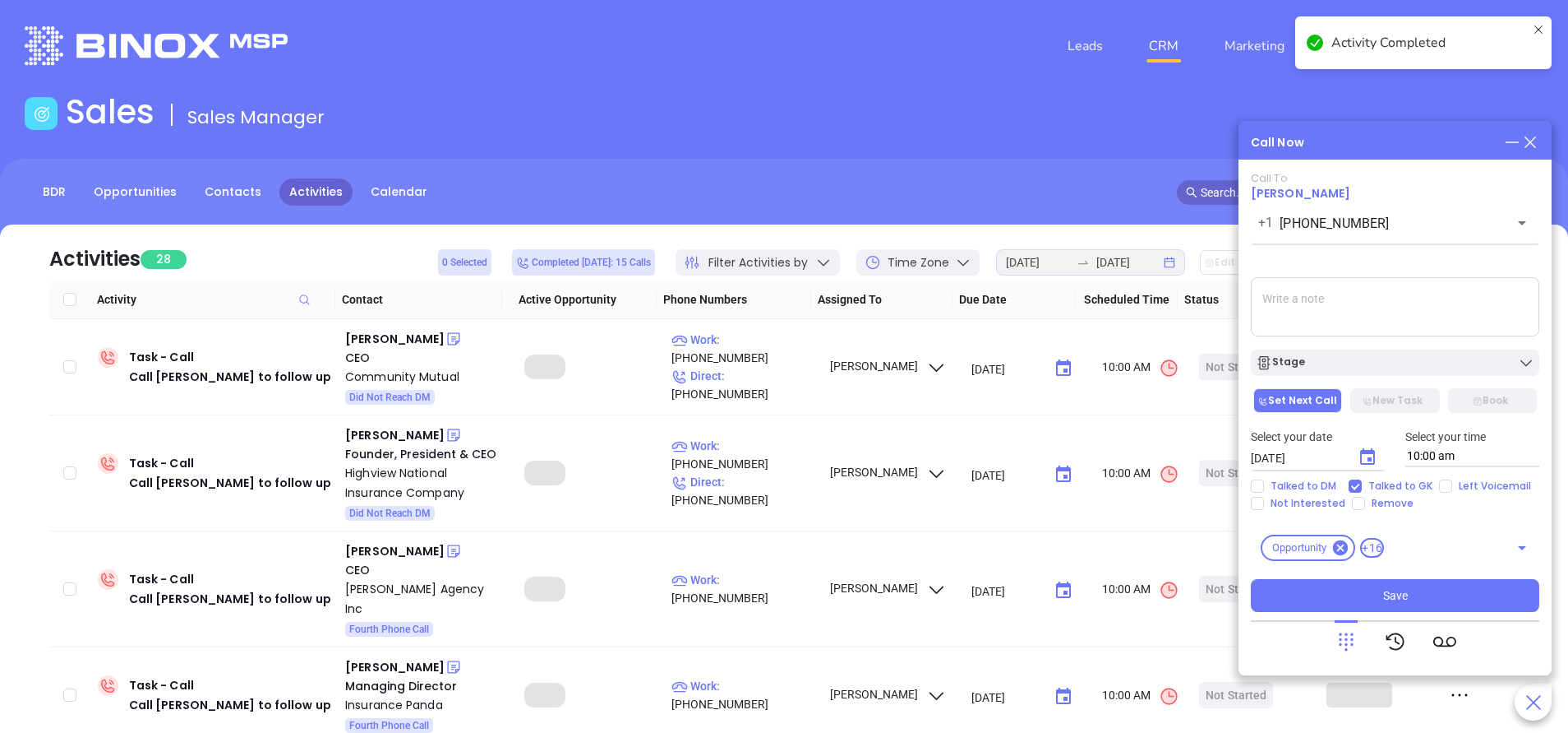
click at [1375, 365] on div "Stage" at bounding box center [1395, 363] width 278 height 17
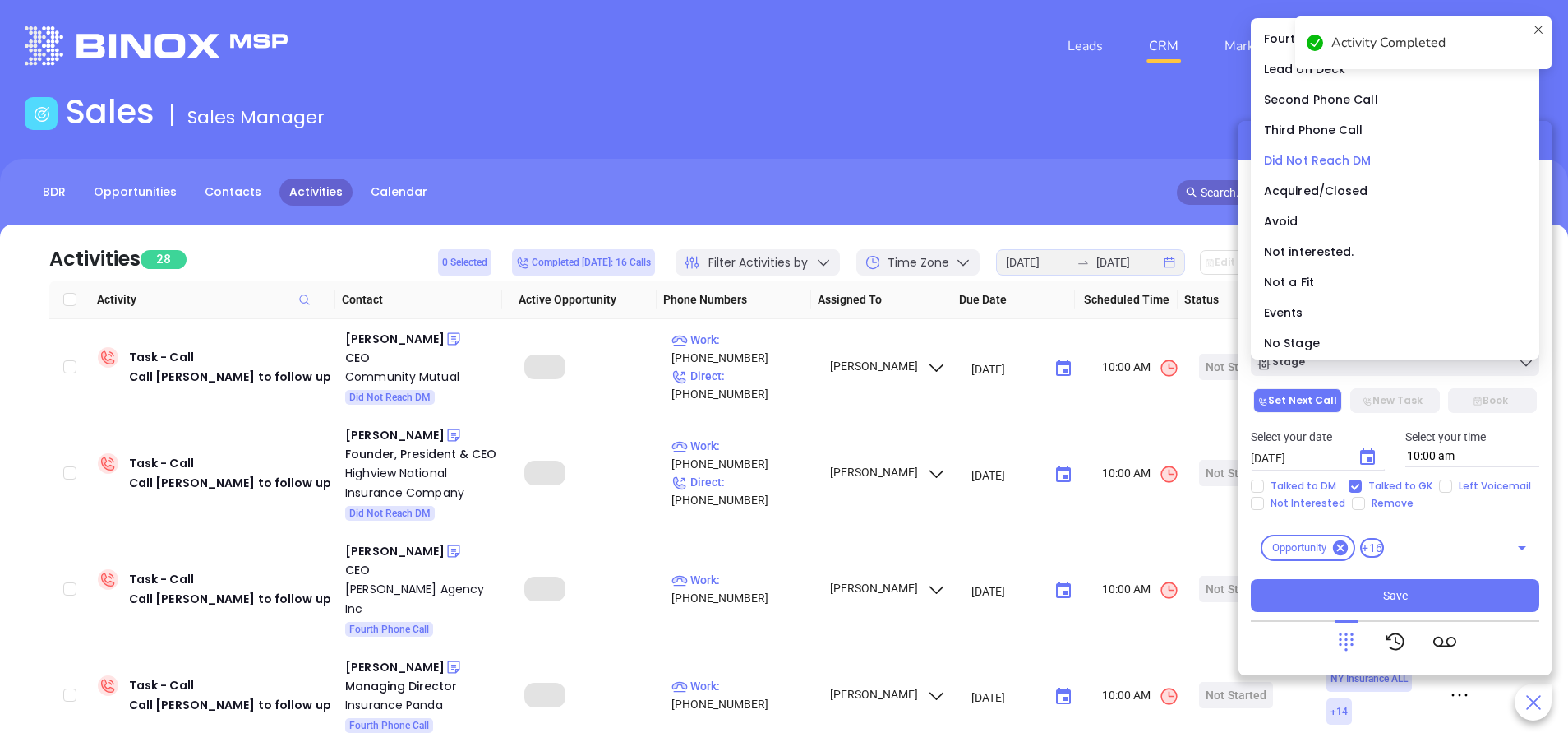
click at [1324, 156] on span "Did Not Reach DM" at bounding box center [1317, 160] width 108 height 17
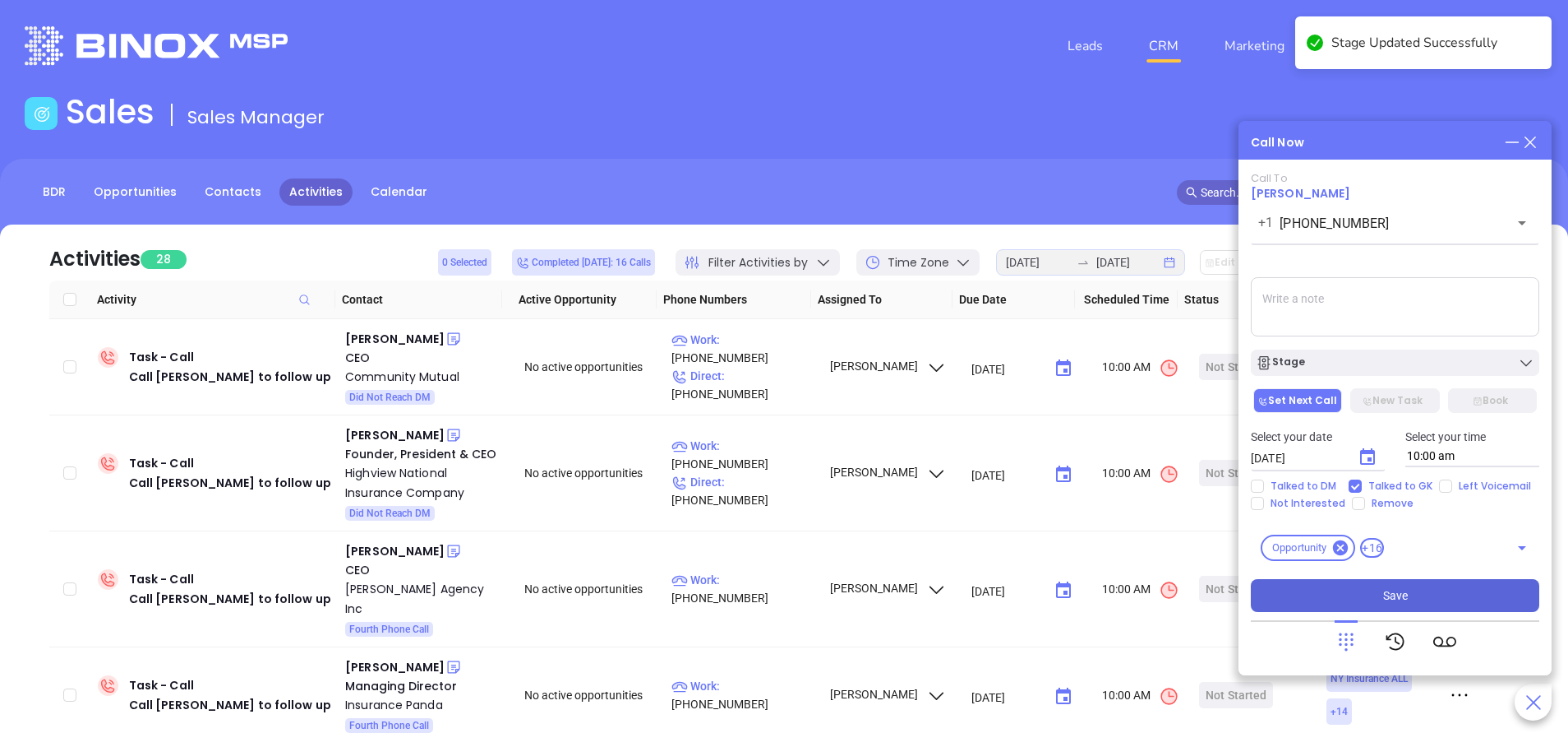
click at [1402, 592] on span "Save" at bounding box center [1395, 595] width 24 height 18
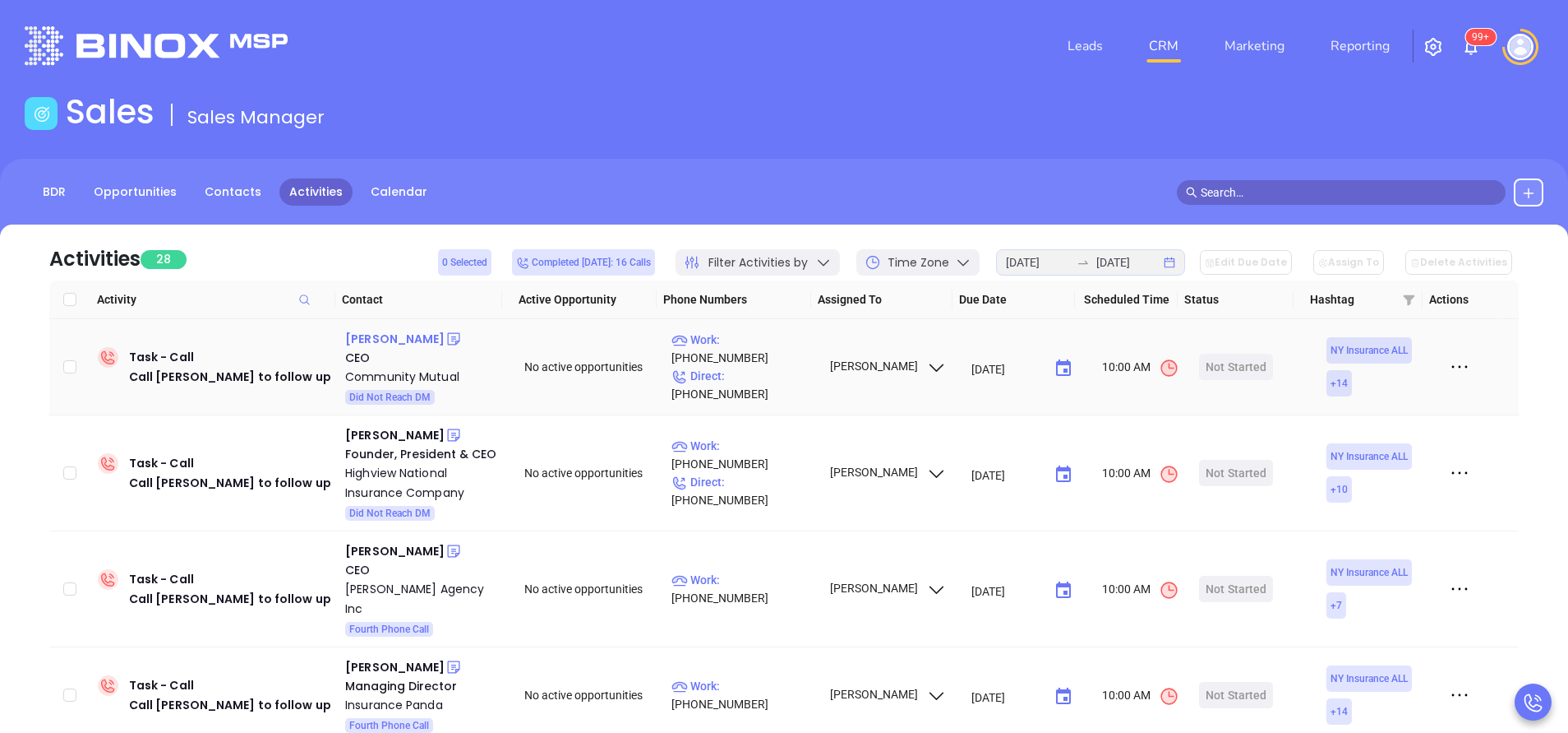
click at [398, 339] on div "Lisa Keysar" at bounding box center [395, 339] width 100 height 20
click at [775, 360] on p "Work : (800) 300-5261" at bounding box center [742, 348] width 143 height 36
type input "(800) 300-5261"
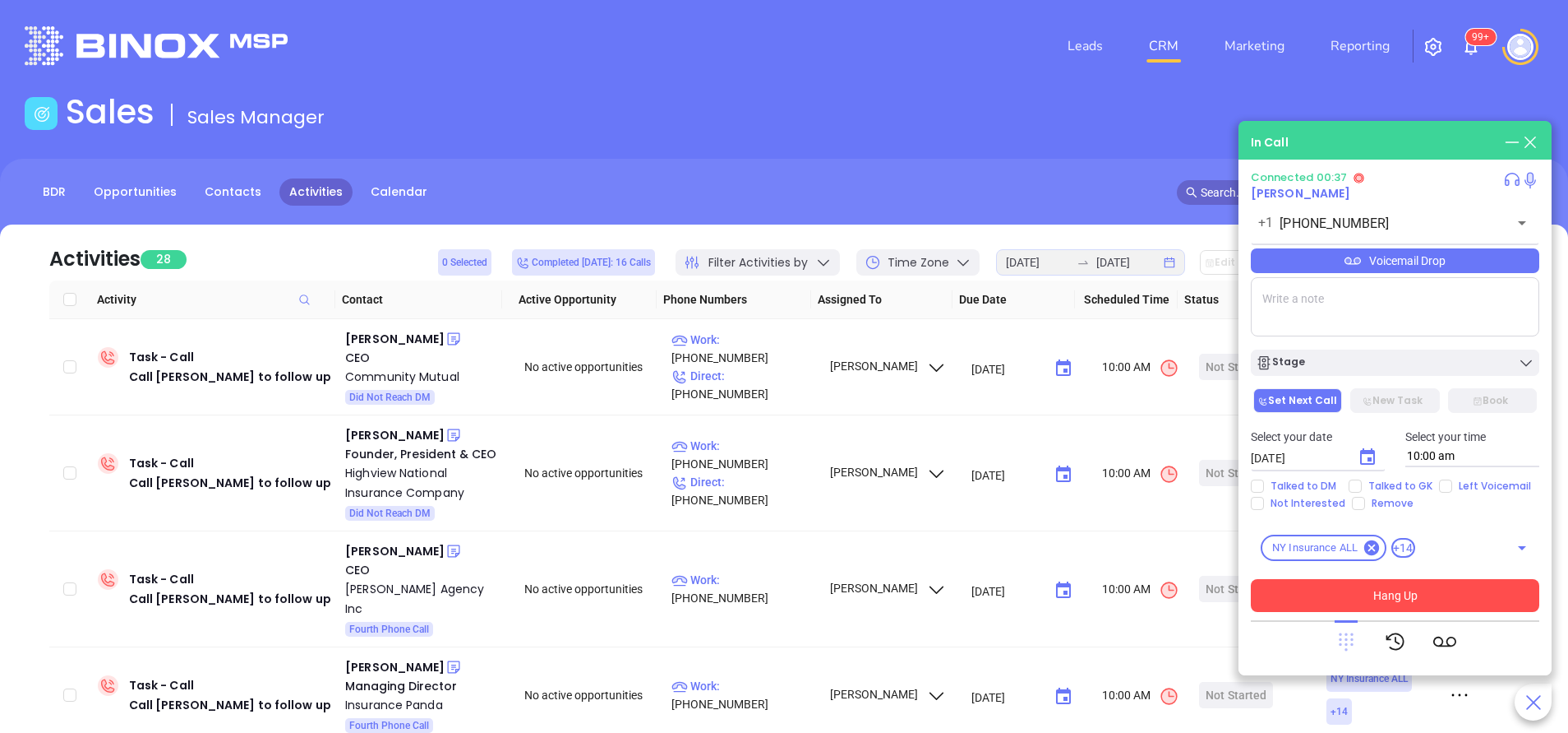
click at [1352, 644] on icon at bounding box center [1346, 642] width 15 height 18
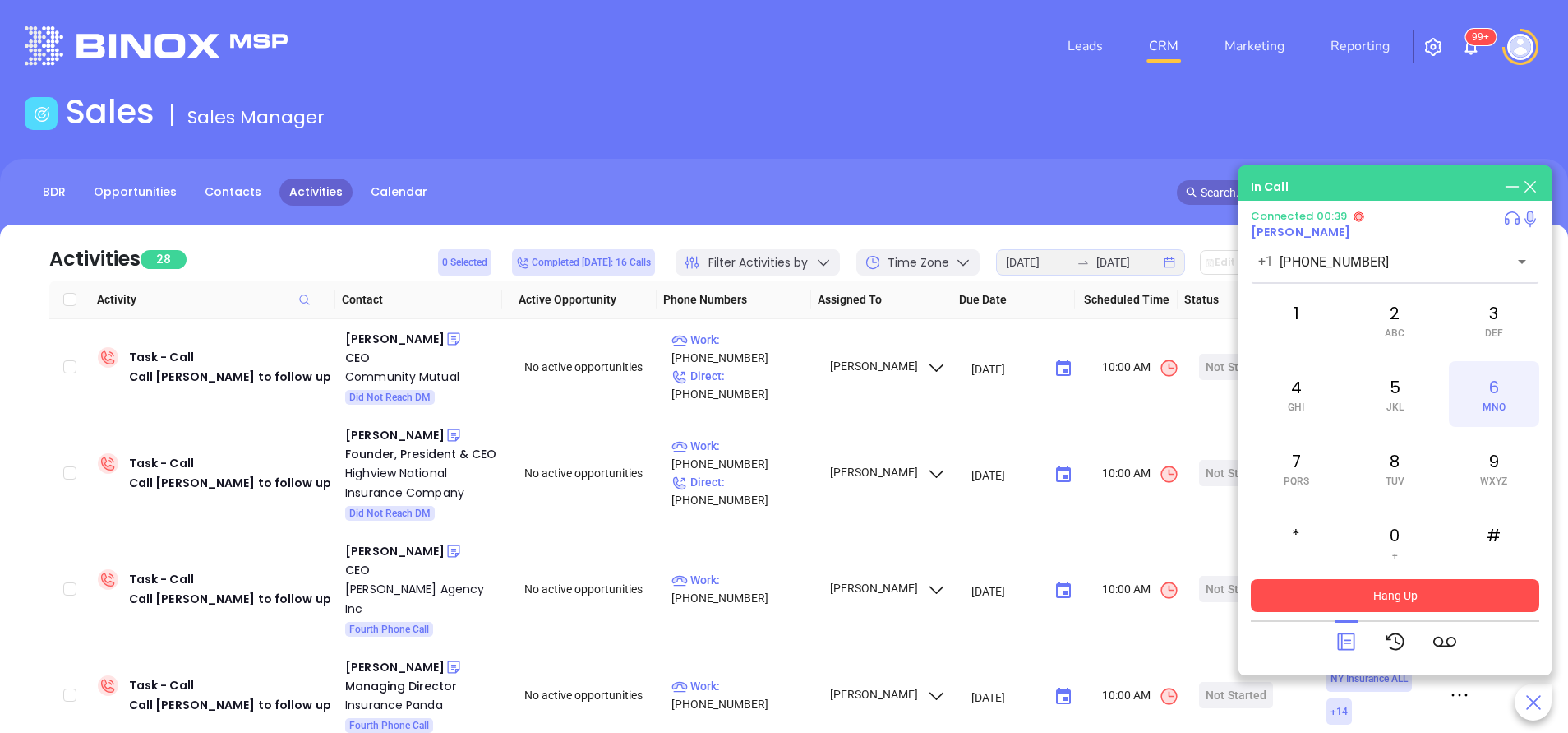
click at [1495, 396] on div "6 MNO" at bounding box center [1494, 393] width 90 height 66
click at [1359, 643] on div at bounding box center [1395, 642] width 121 height 43
click at [1350, 638] on icon at bounding box center [1345, 641] width 23 height 23
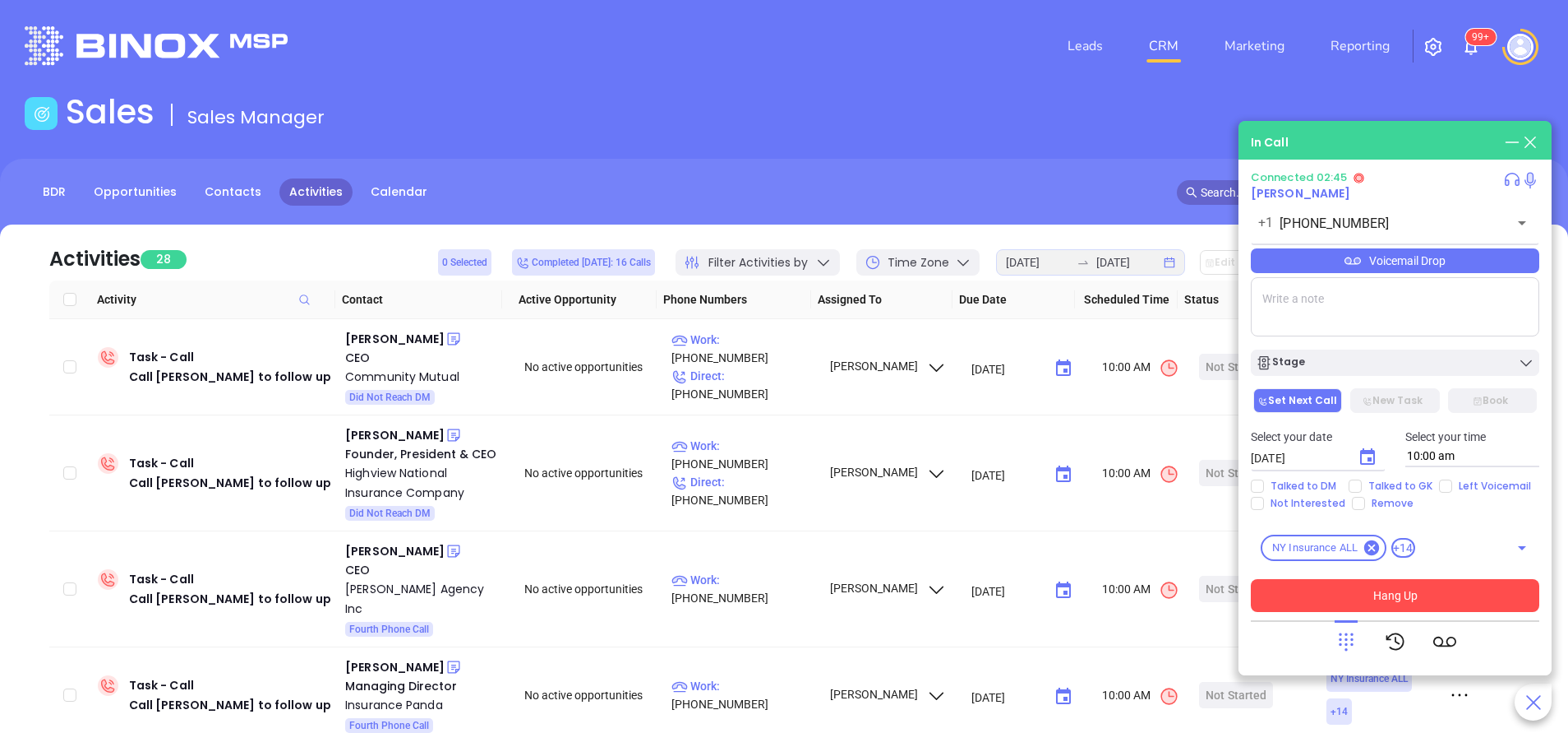
click at [1351, 477] on div "Select your date 10/01/2025 ​ Select your time 10:00 am" at bounding box center [1395, 447] width 309 height 64
click at [1351, 487] on input "Talked to GK" at bounding box center [1354, 485] width 13 height 13
checkbox input "true"
click at [1449, 598] on button "Hang Up" at bounding box center [1395, 596] width 288 height 33
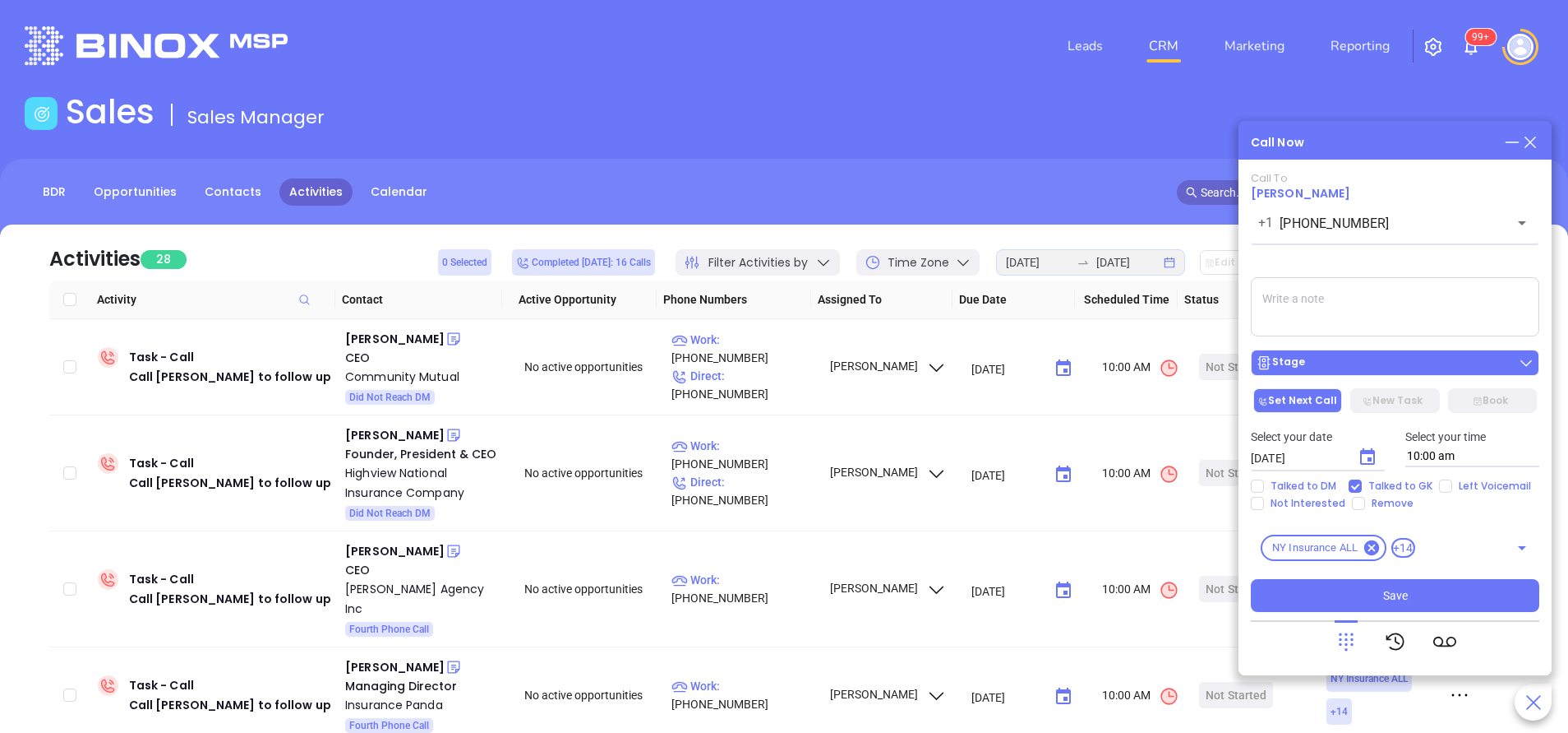
click at [1374, 355] on button "Stage" at bounding box center [1395, 363] width 288 height 26
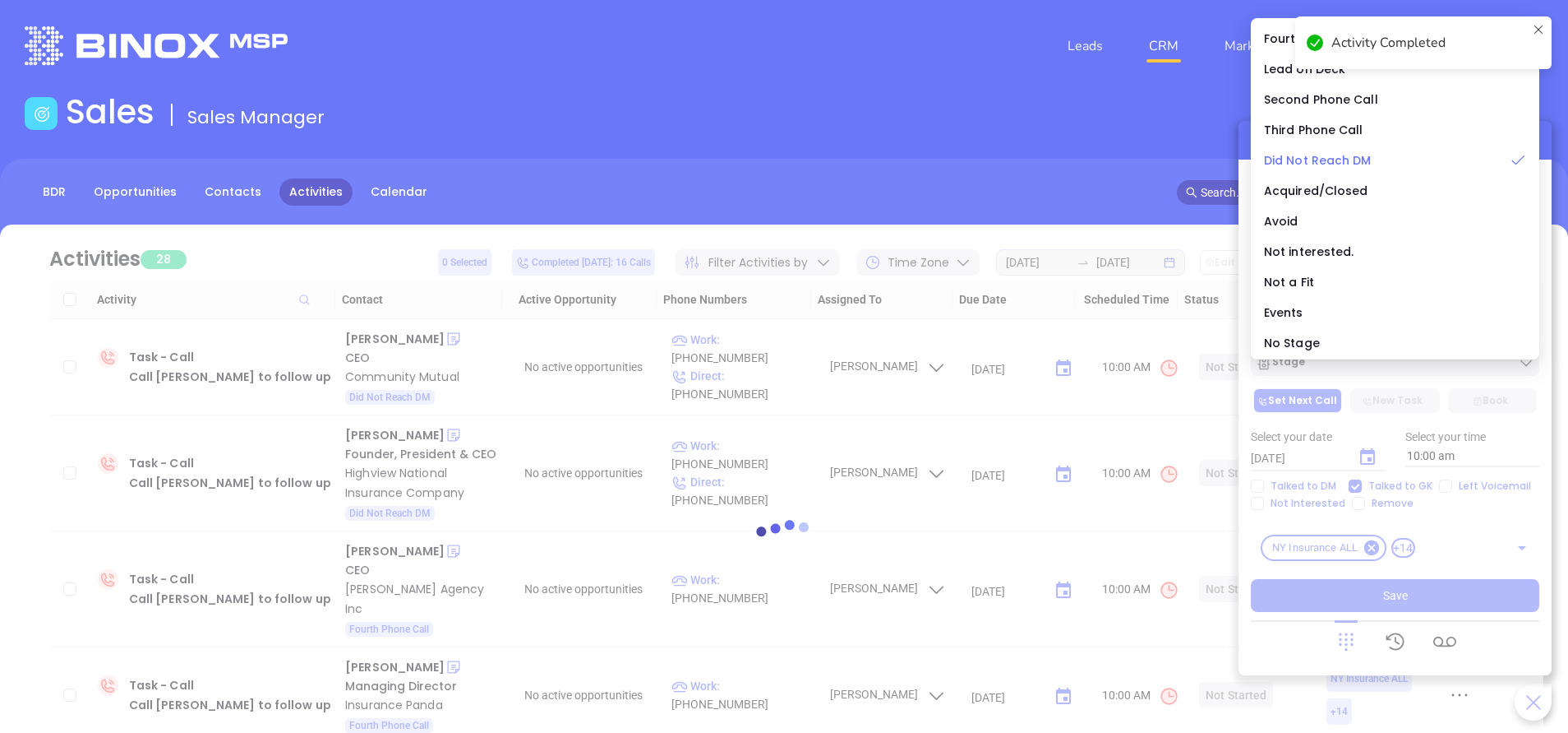
click at [1308, 161] on span "Did Not Reach DM" at bounding box center [1317, 160] width 108 height 17
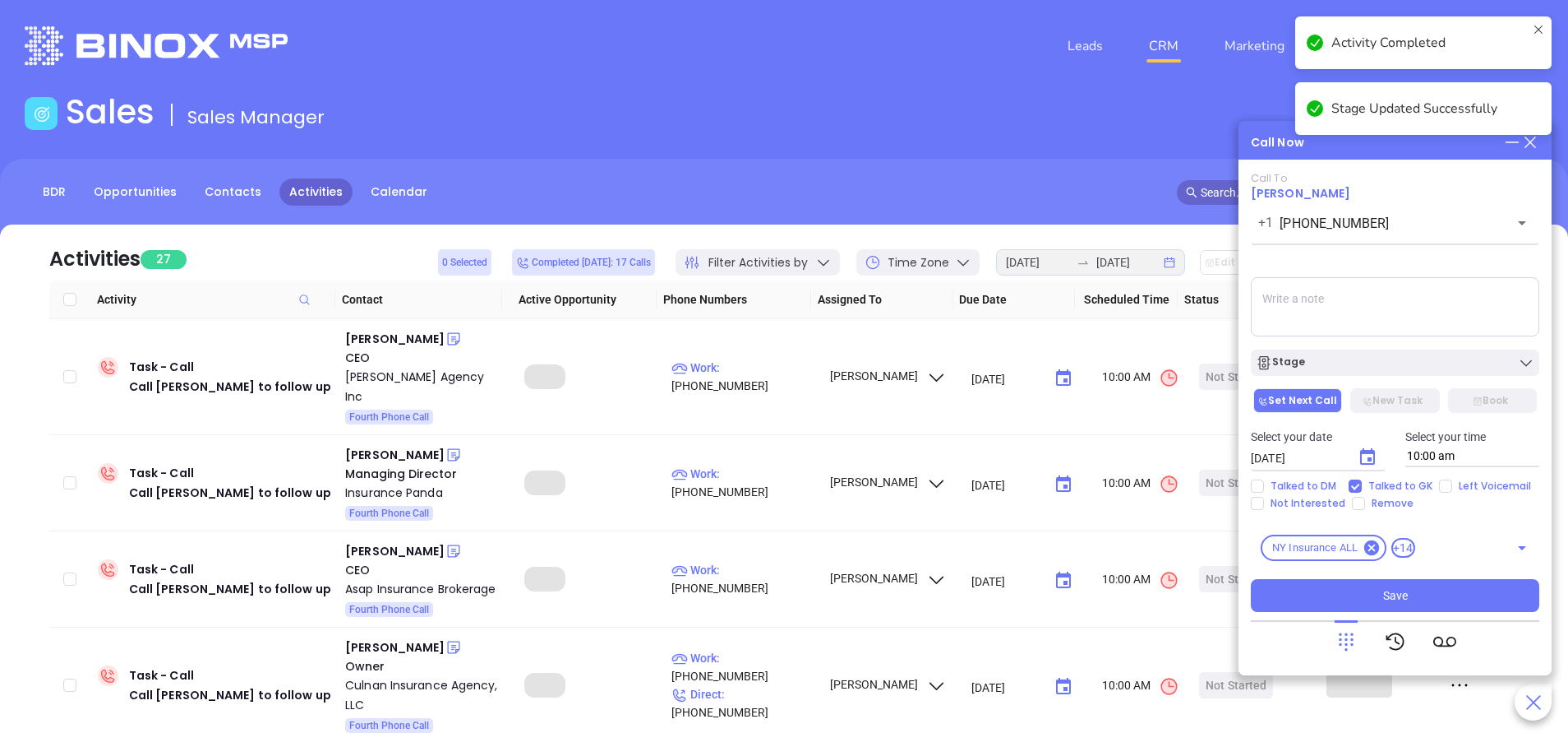
click at [1447, 590] on button "Save" at bounding box center [1395, 596] width 288 height 33
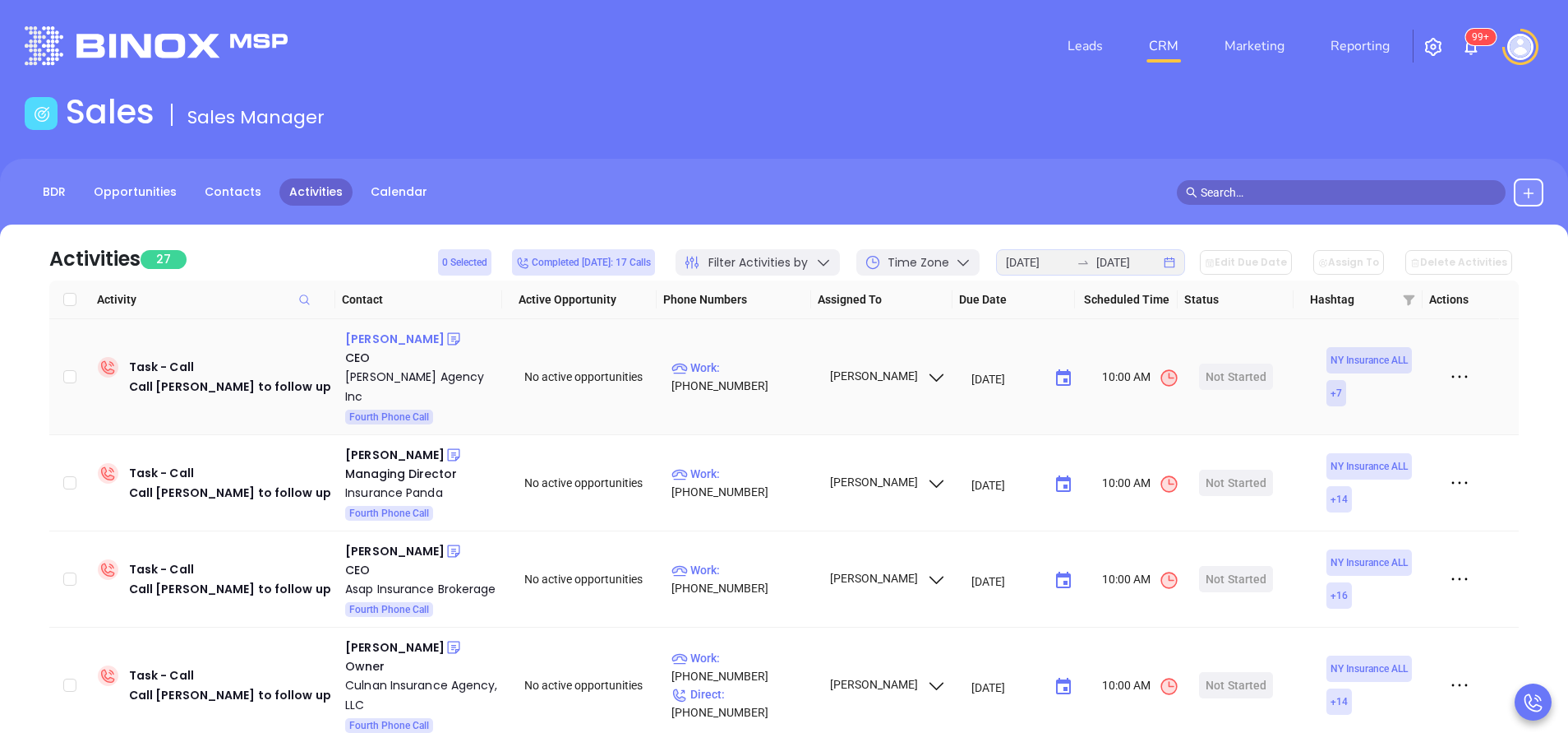
click at [371, 340] on div "Eli Cohen" at bounding box center [395, 339] width 100 height 20
click at [775, 369] on p "Work : (718) 336-1700" at bounding box center [742, 376] width 143 height 36
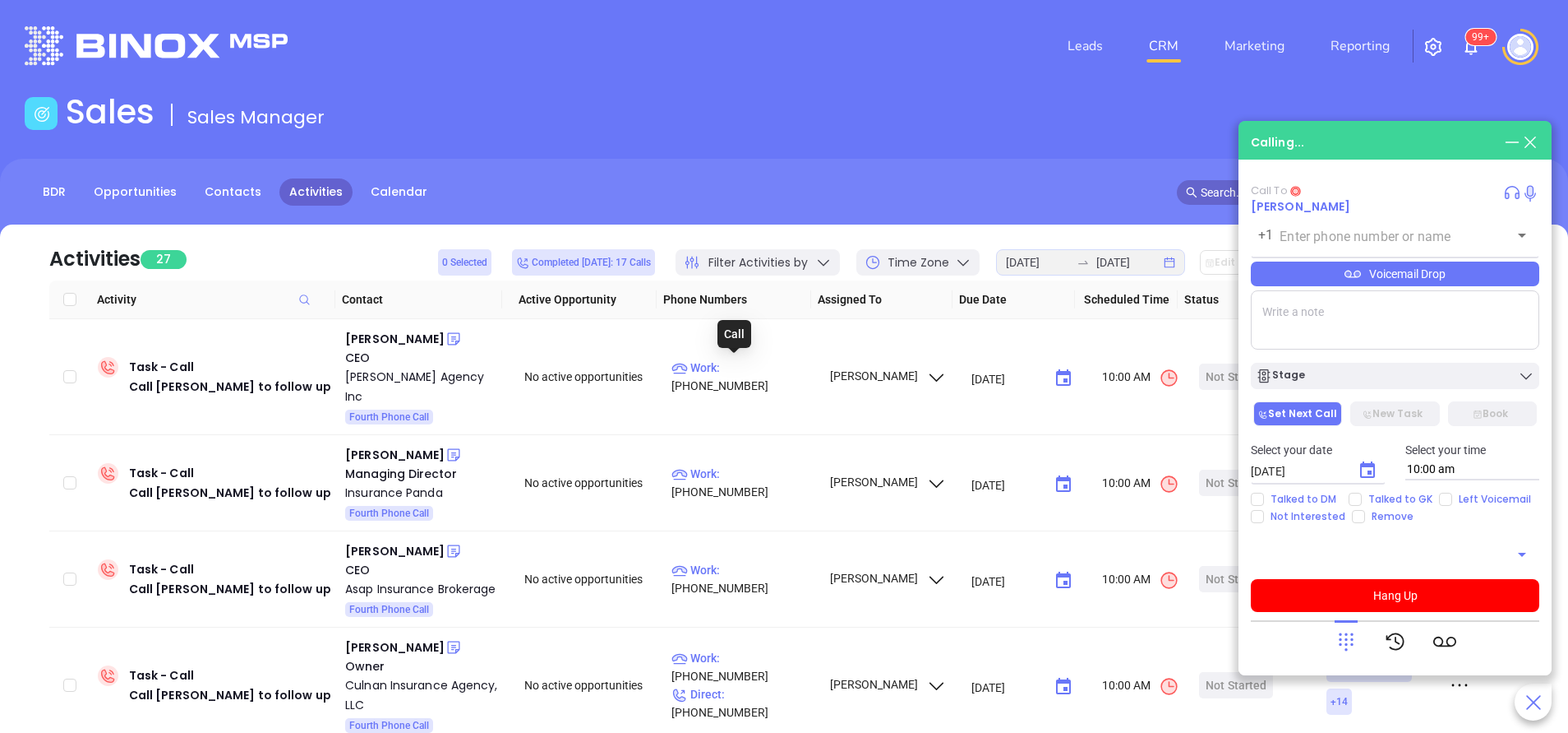
type input "(718) 336-1700"
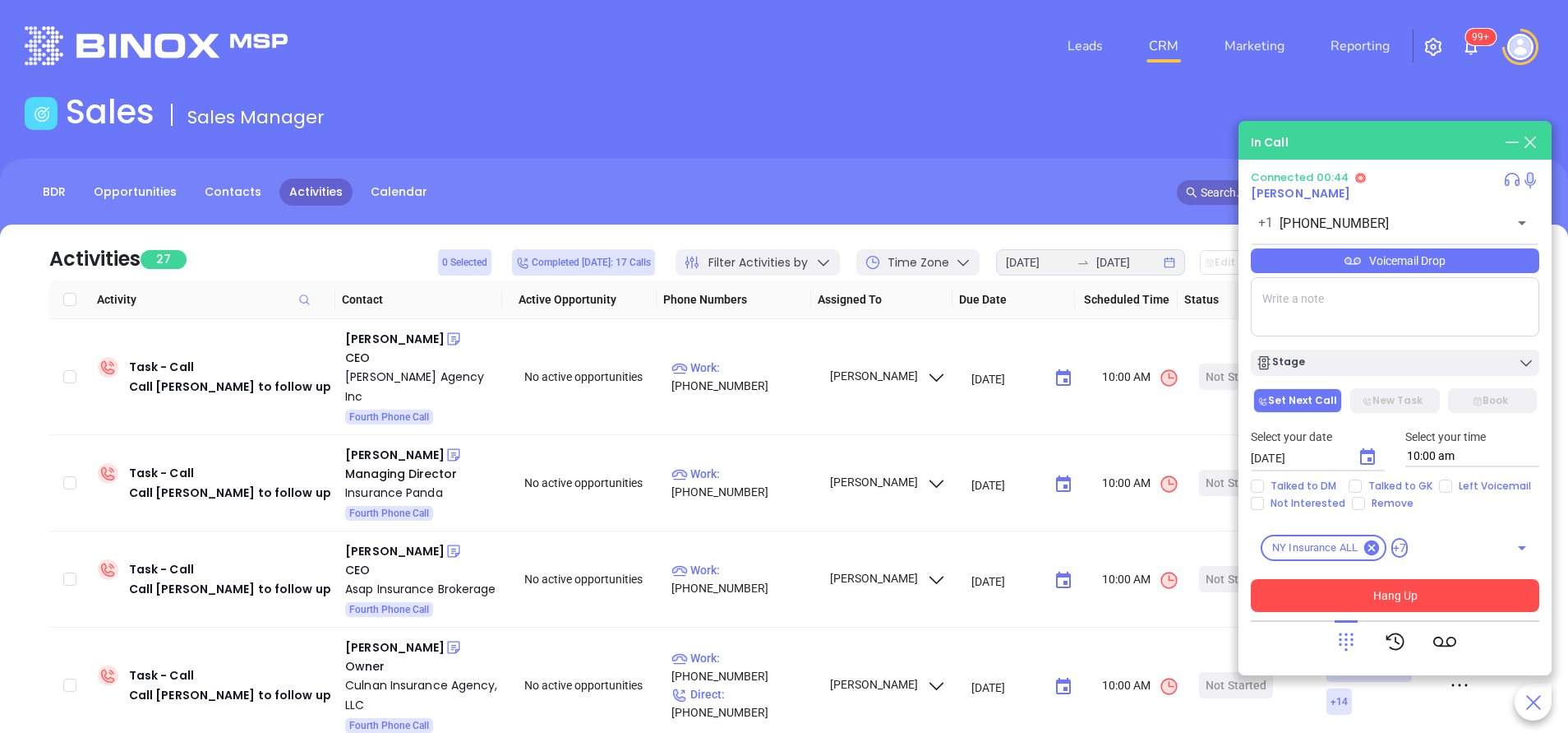
click at [1311, 595] on button "Hang Up" at bounding box center [1395, 596] width 288 height 33
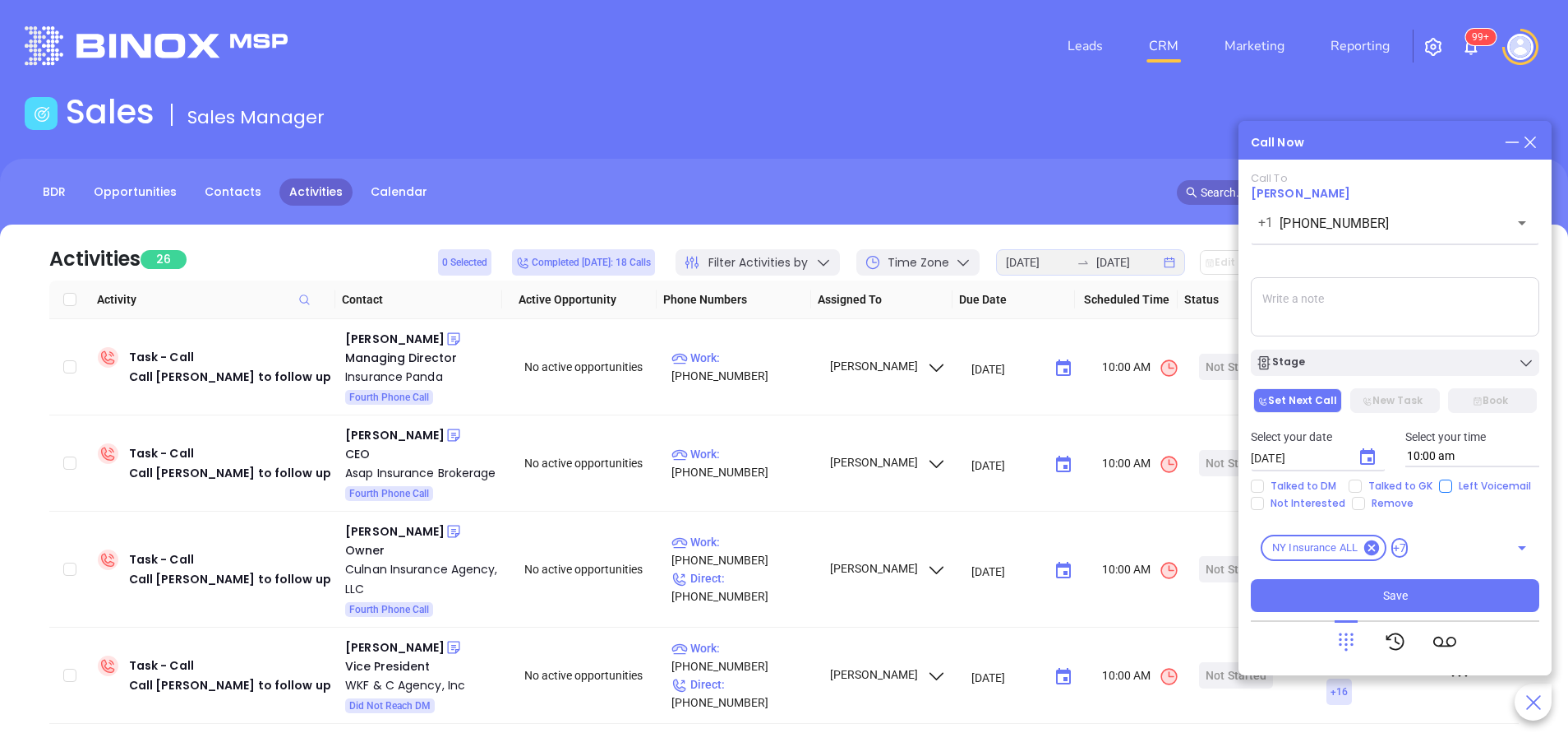
click at [1446, 485] on input "Left Voicemail" at bounding box center [1445, 485] width 13 height 13
checkbox input "true"
click at [1398, 360] on div "Stage" at bounding box center [1395, 363] width 278 height 17
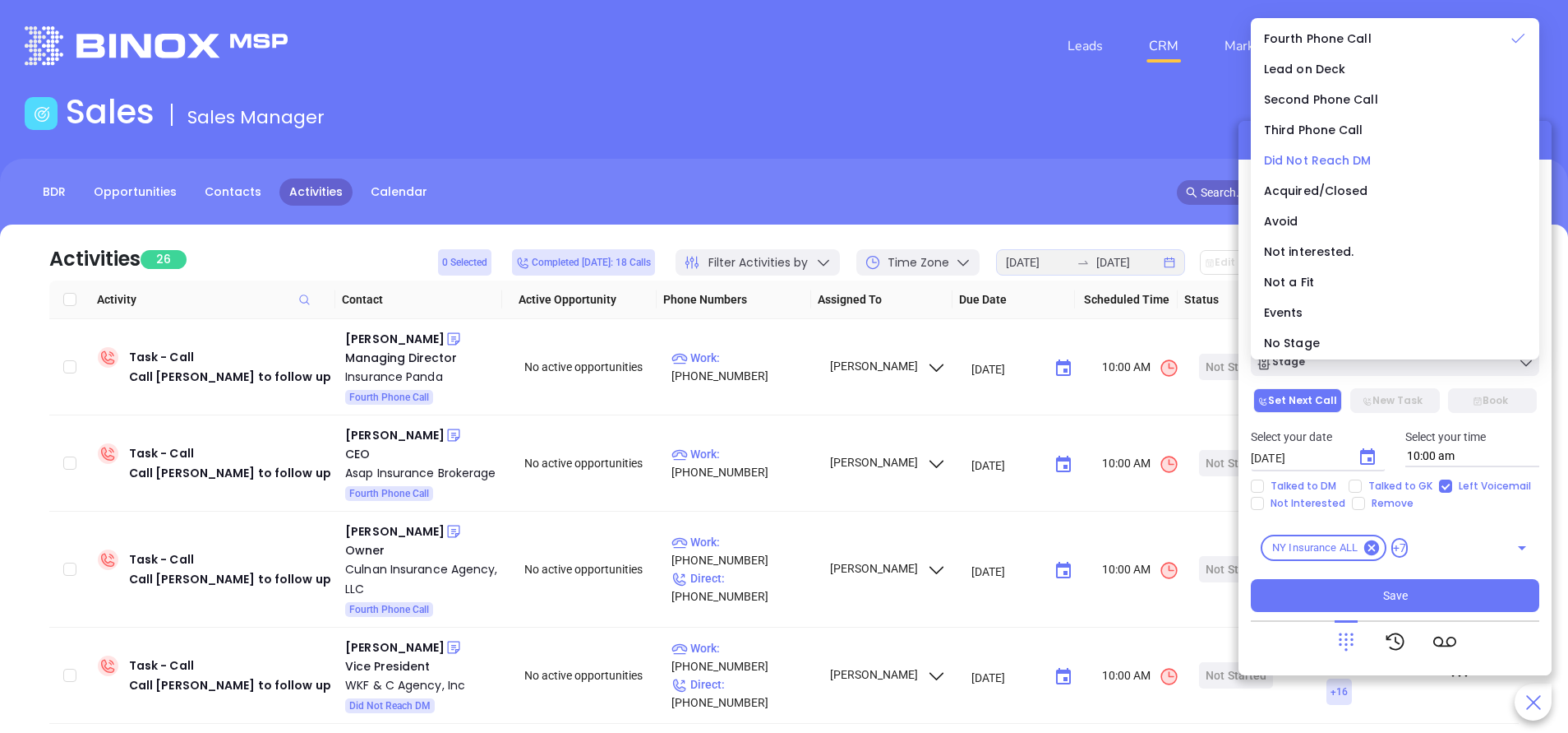
click at [1342, 156] on span "Did Not Reach DM" at bounding box center [1317, 160] width 108 height 17
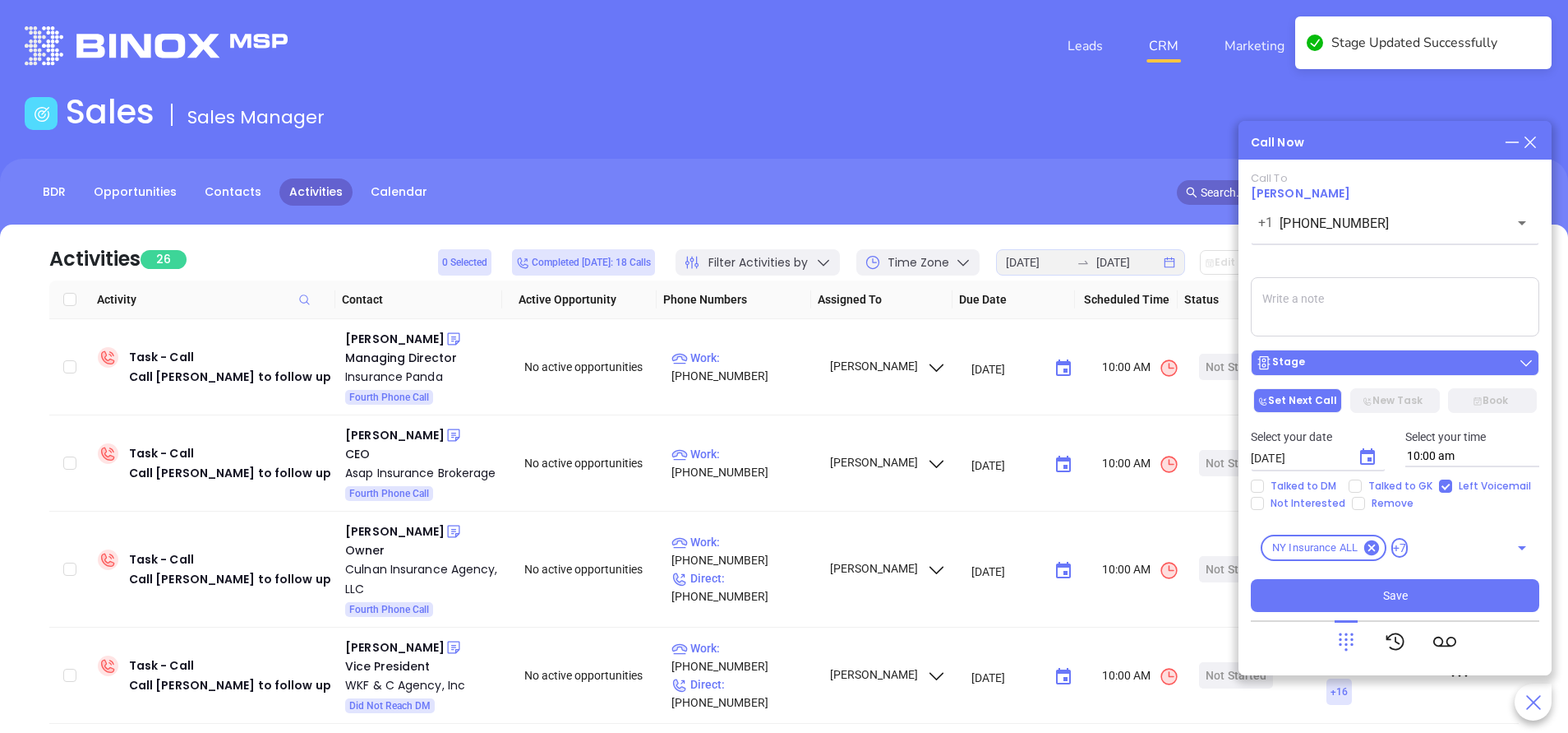
click at [1391, 362] on div "Stage" at bounding box center [1395, 363] width 278 height 17
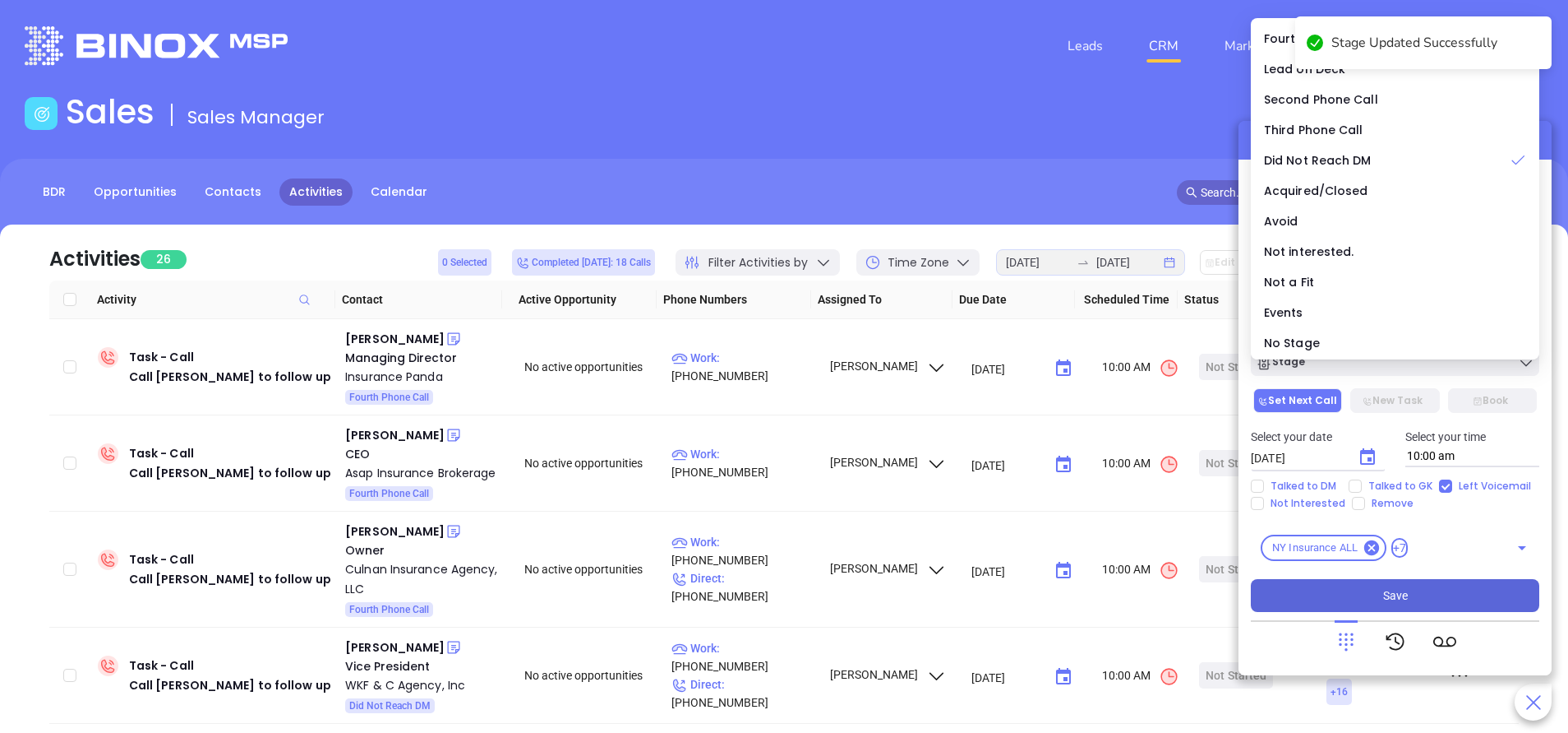
click at [1420, 594] on button "Save" at bounding box center [1395, 596] width 288 height 33
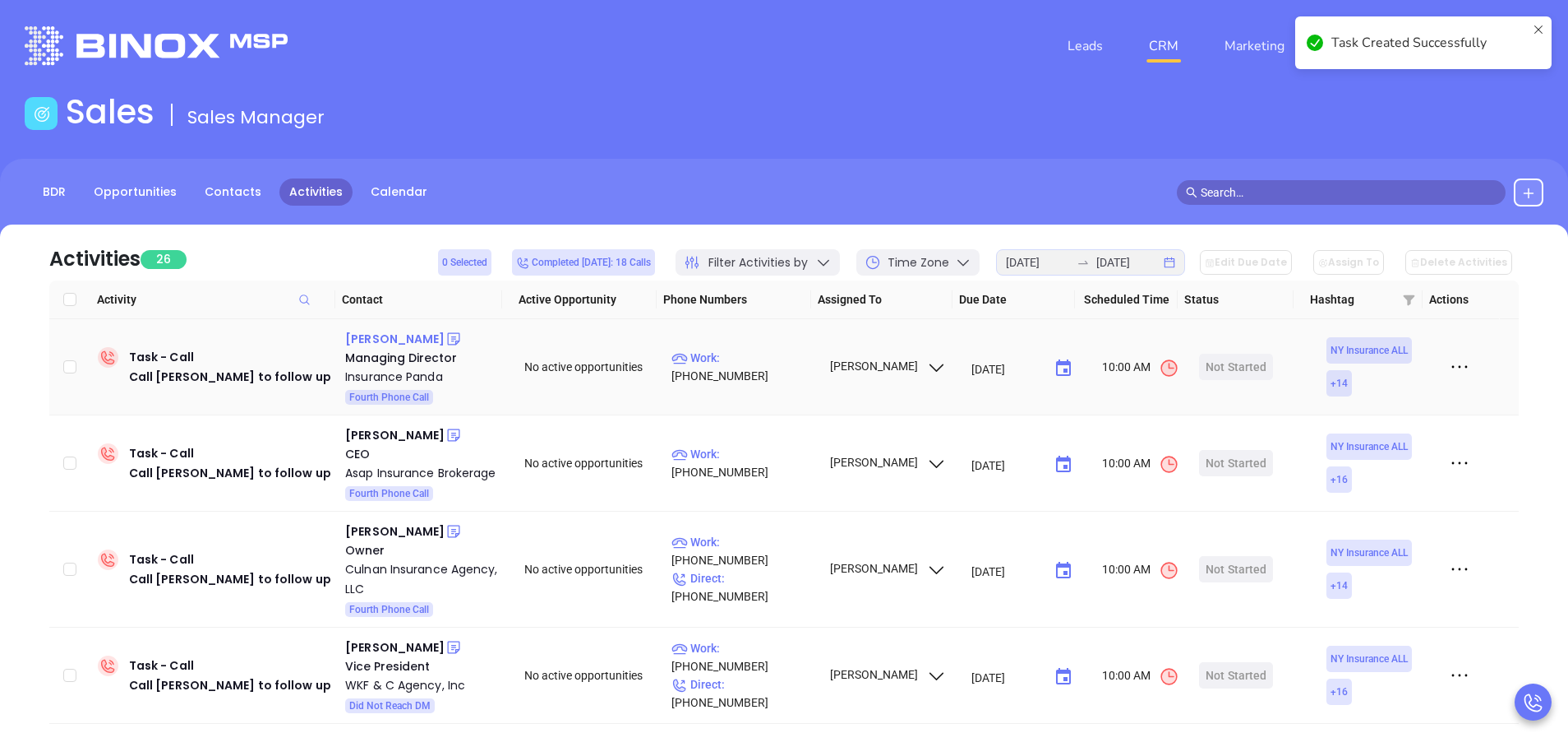
click at [400, 341] on div "James Shaffer" at bounding box center [395, 339] width 100 height 20
click at [763, 366] on p "Work : (347) 741-8290" at bounding box center [742, 366] width 143 height 36
type input "(347) 741-8290"
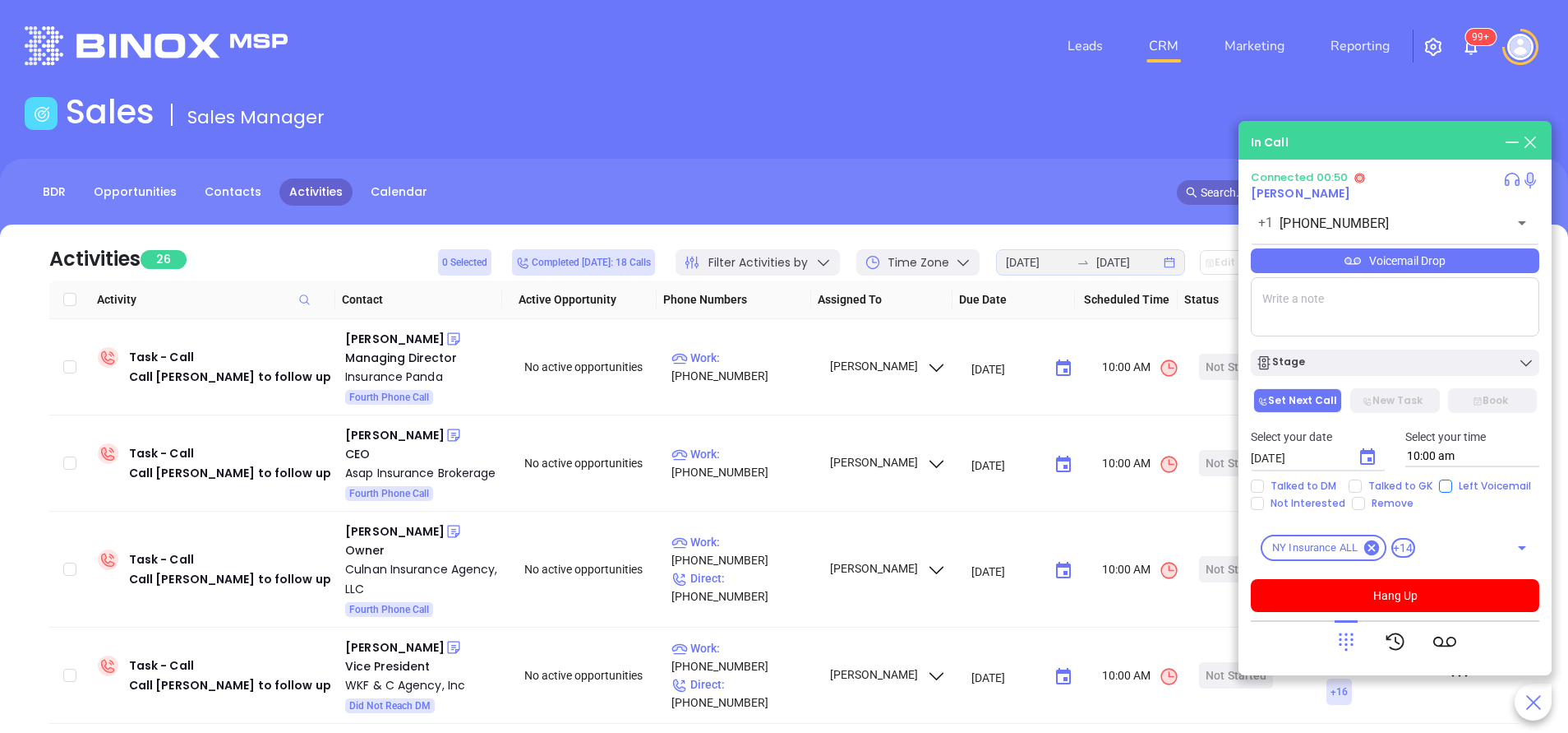
click at [1442, 484] on input "Left Voicemail" at bounding box center [1445, 485] width 13 height 13
checkbox input "true"
click at [1406, 588] on button "Hang Up" at bounding box center [1395, 596] width 288 height 33
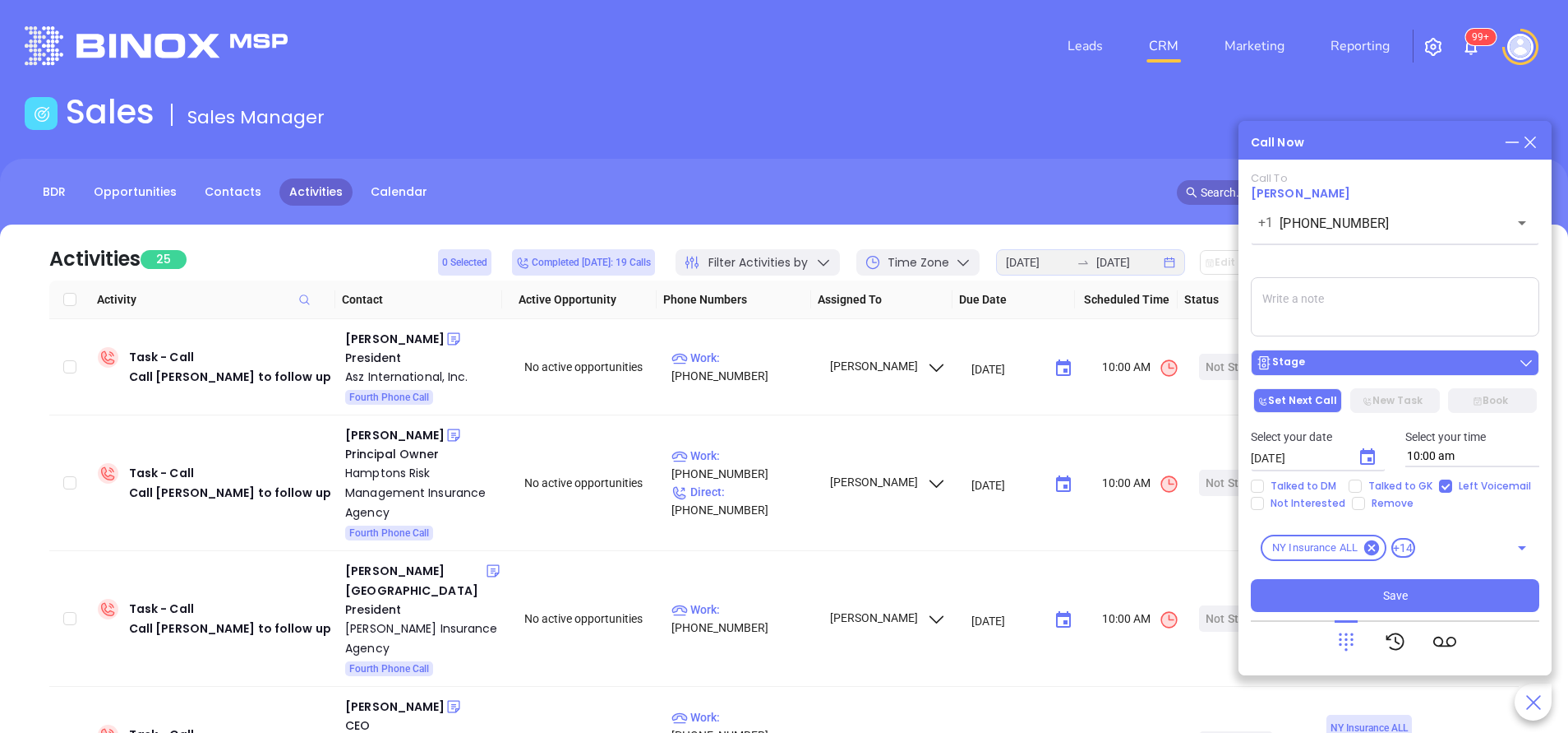
click at [1401, 367] on div "Stage" at bounding box center [1395, 363] width 278 height 17
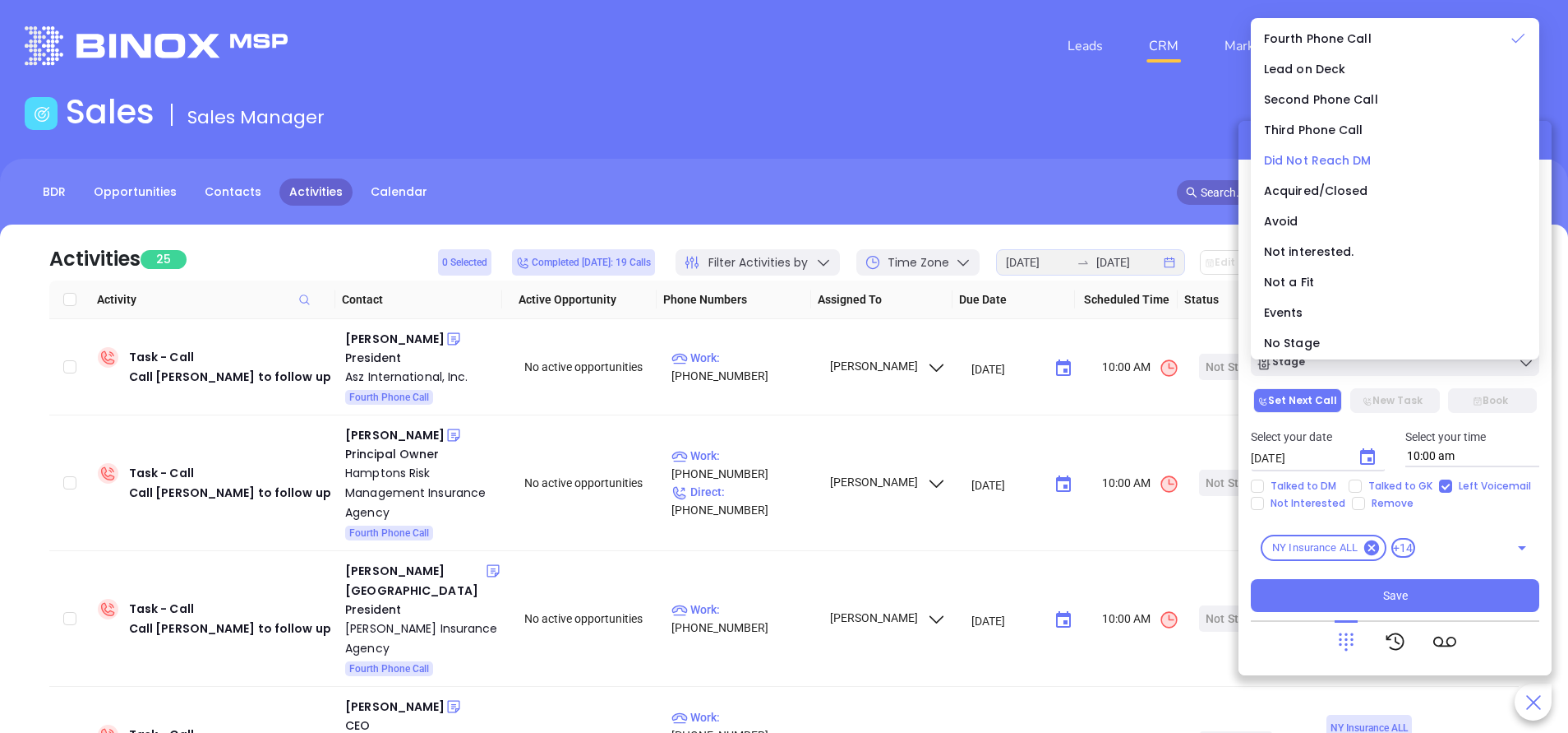
click at [1330, 159] on span "Did Not Reach DM" at bounding box center [1317, 160] width 108 height 17
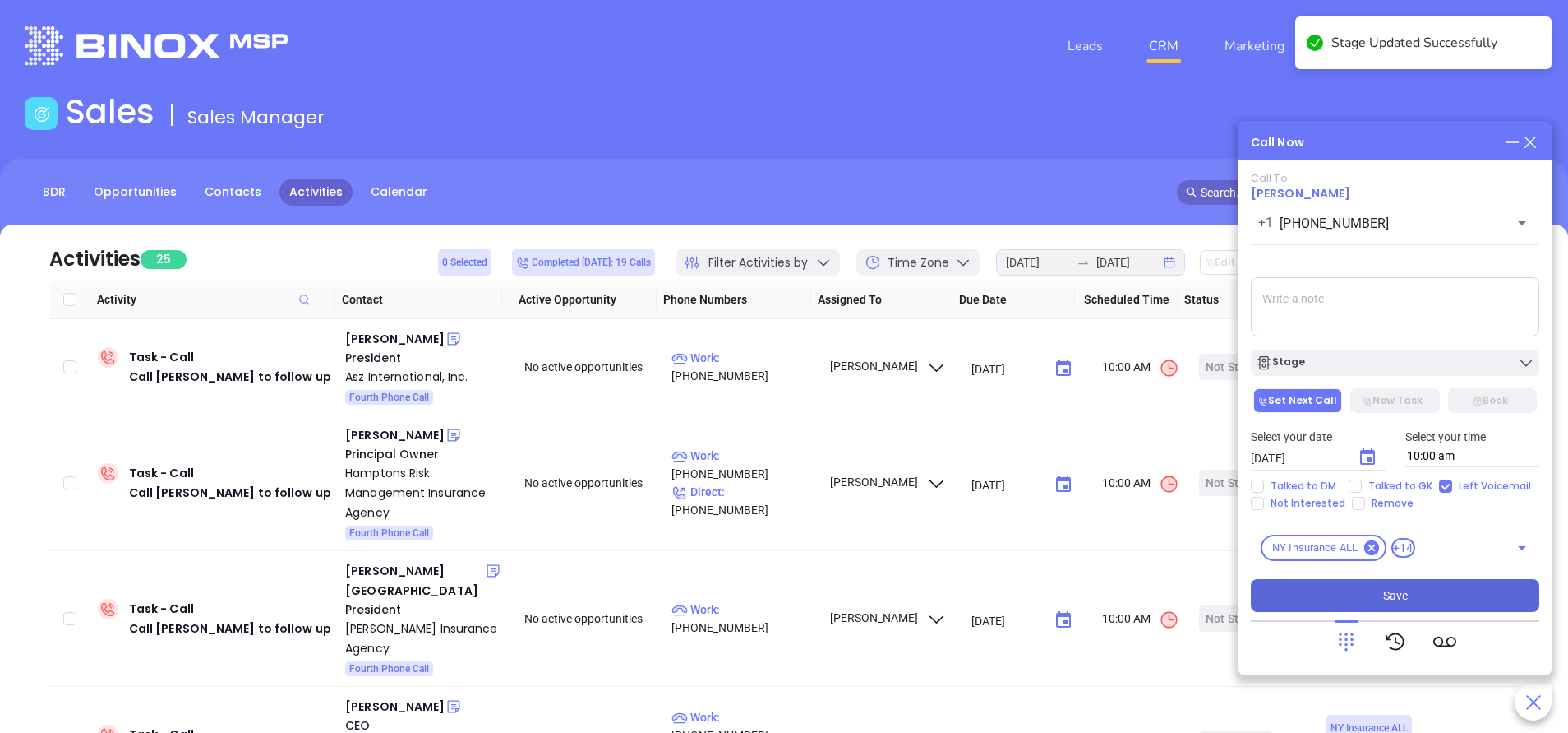
click at [1405, 595] on span "Save" at bounding box center [1395, 595] width 24 height 18
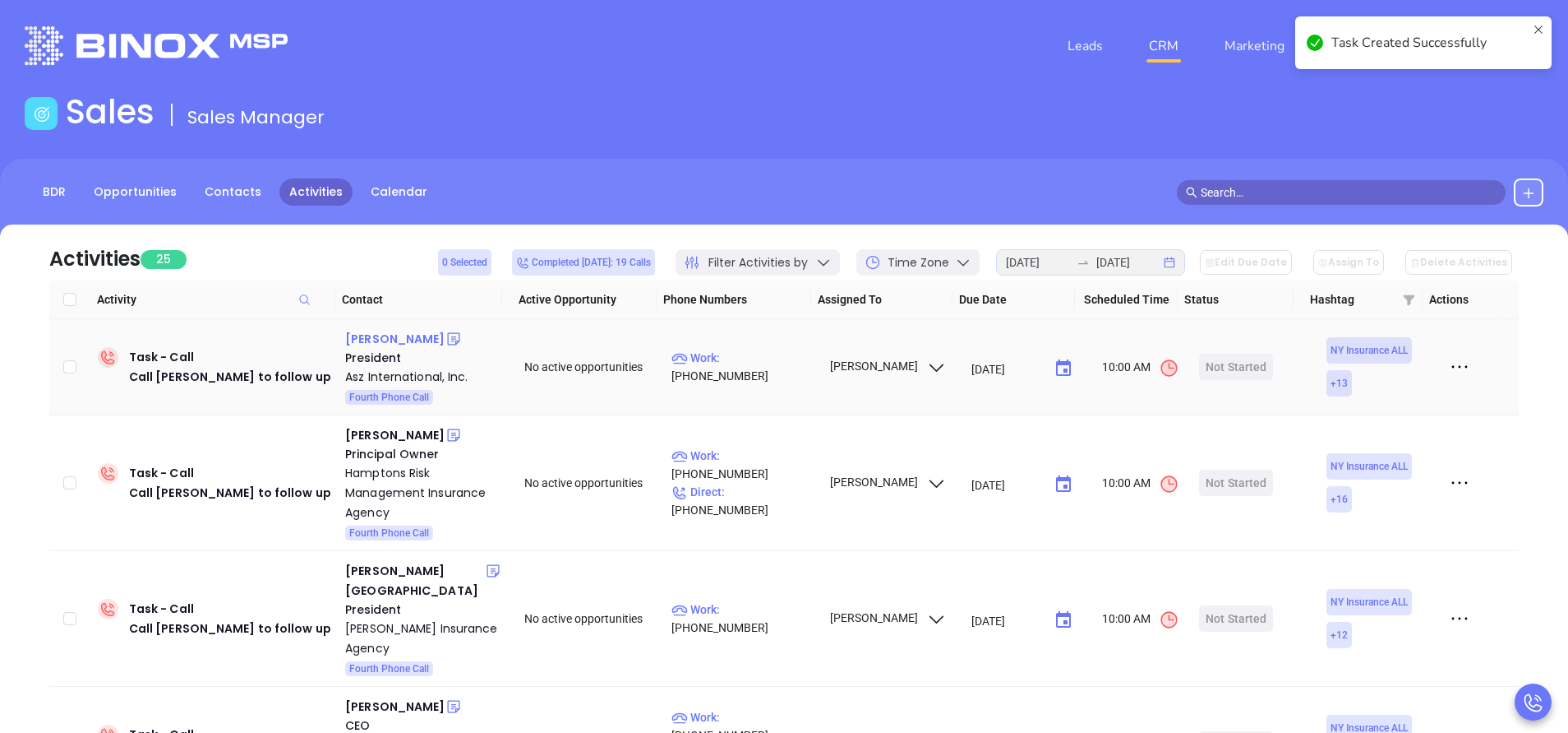
click at [369, 336] on div "Marc Zettl" at bounding box center [395, 339] width 100 height 20
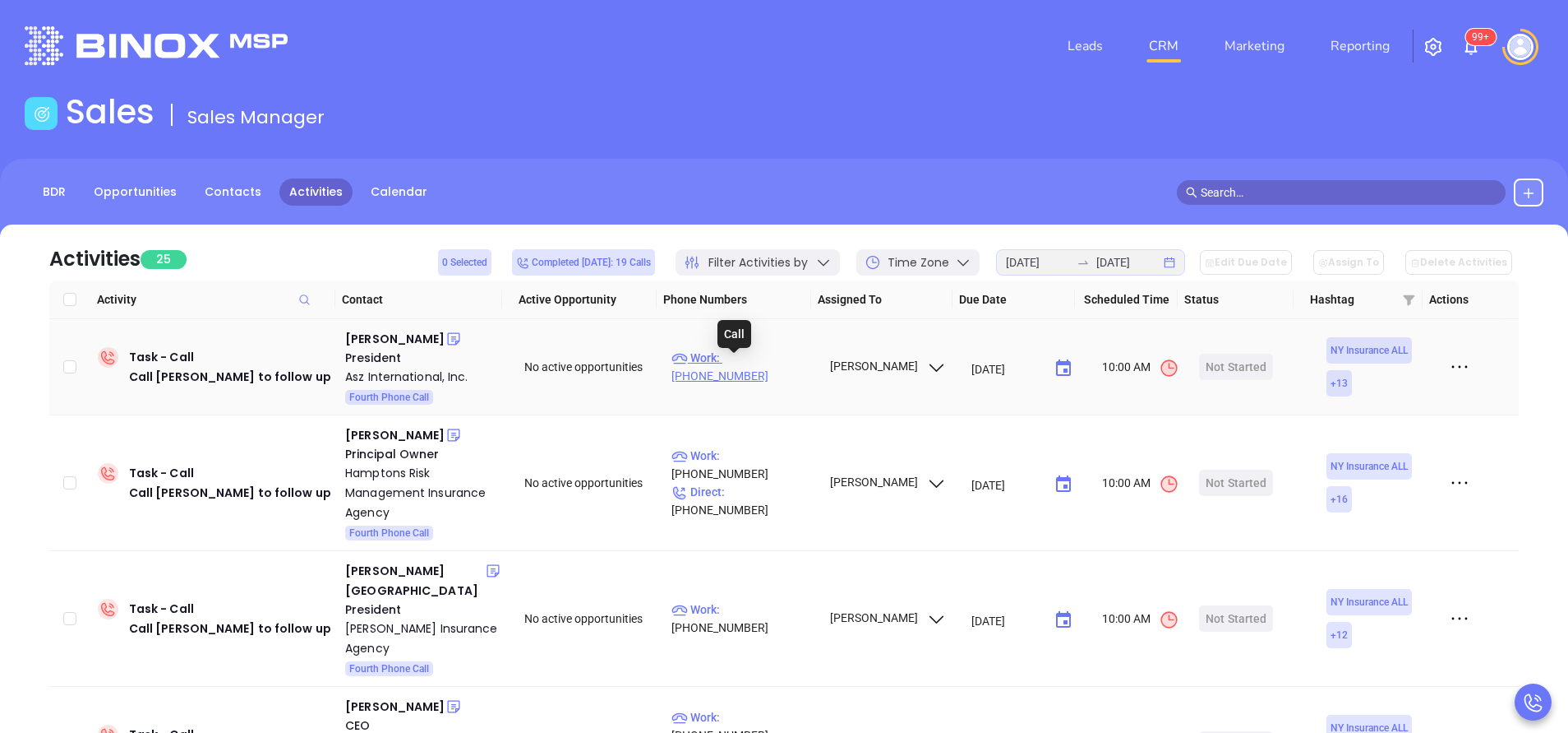
click at [742, 370] on p "Work : (800) 694-0279" at bounding box center [742, 366] width 143 height 36
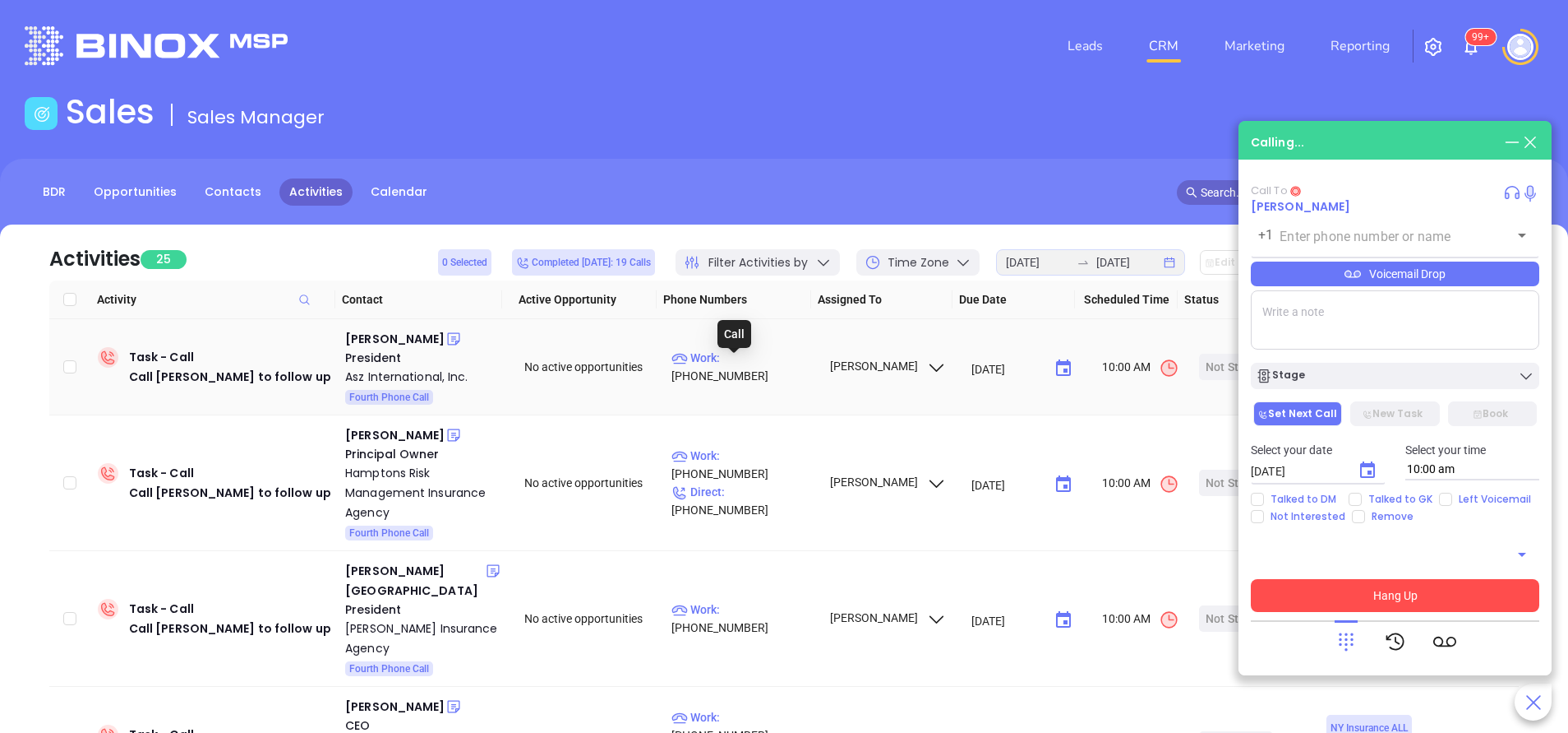
type input "(800) 694-0279"
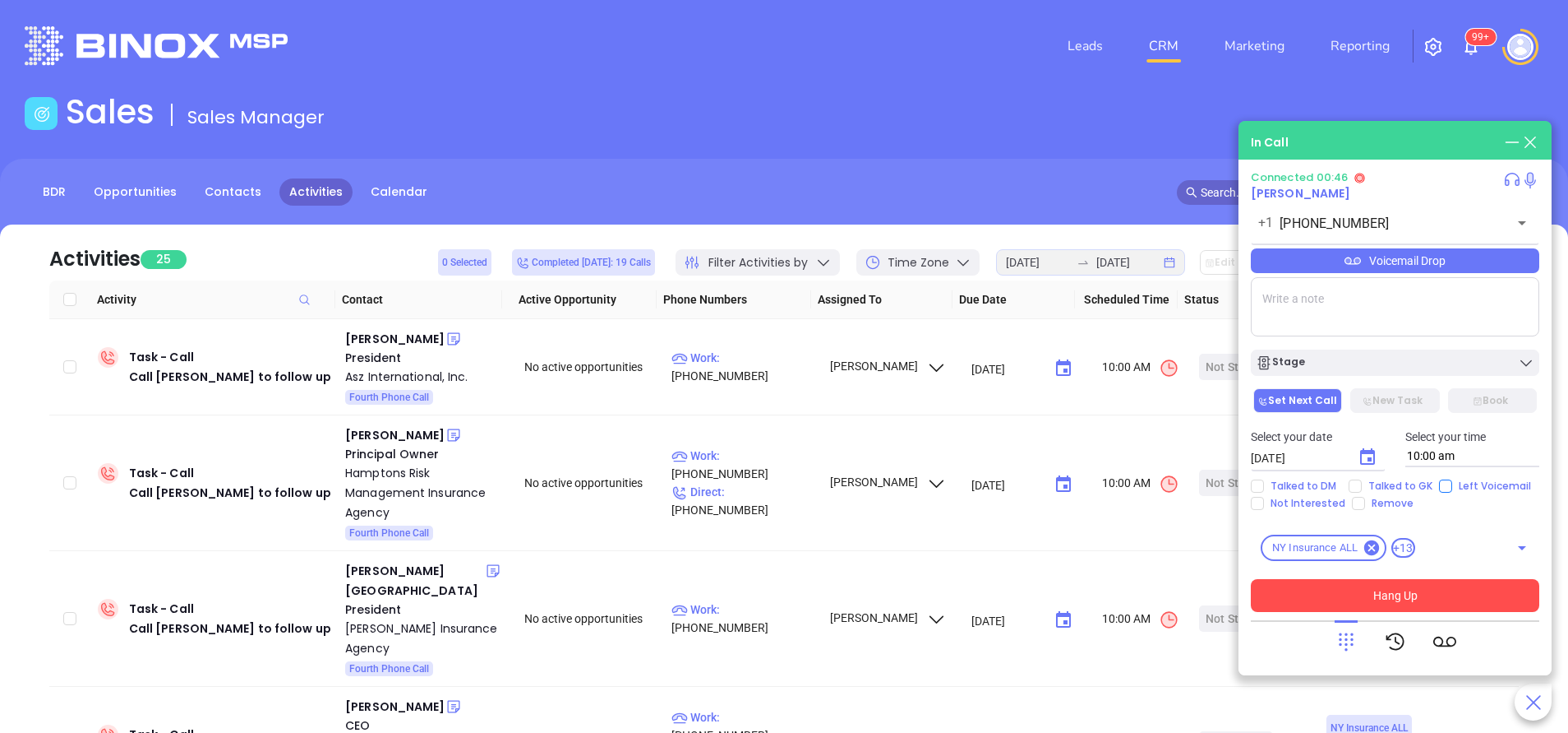
click at [1441, 488] on input "Left Voicemail" at bounding box center [1445, 485] width 13 height 13
checkbox input "true"
click at [1408, 590] on button "Hang Up" at bounding box center [1395, 596] width 288 height 33
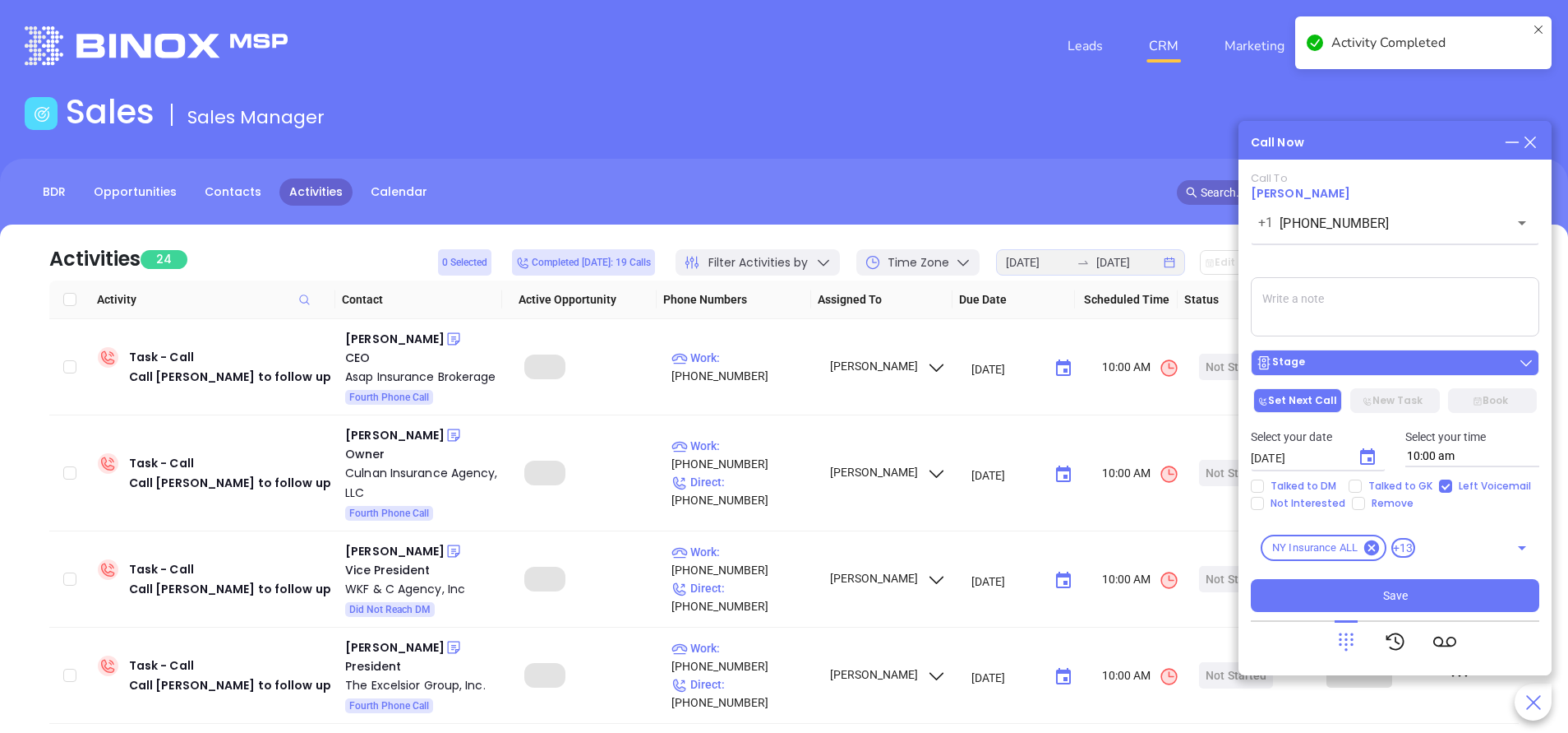
click at [1354, 366] on div "Stage" at bounding box center [1395, 363] width 278 height 17
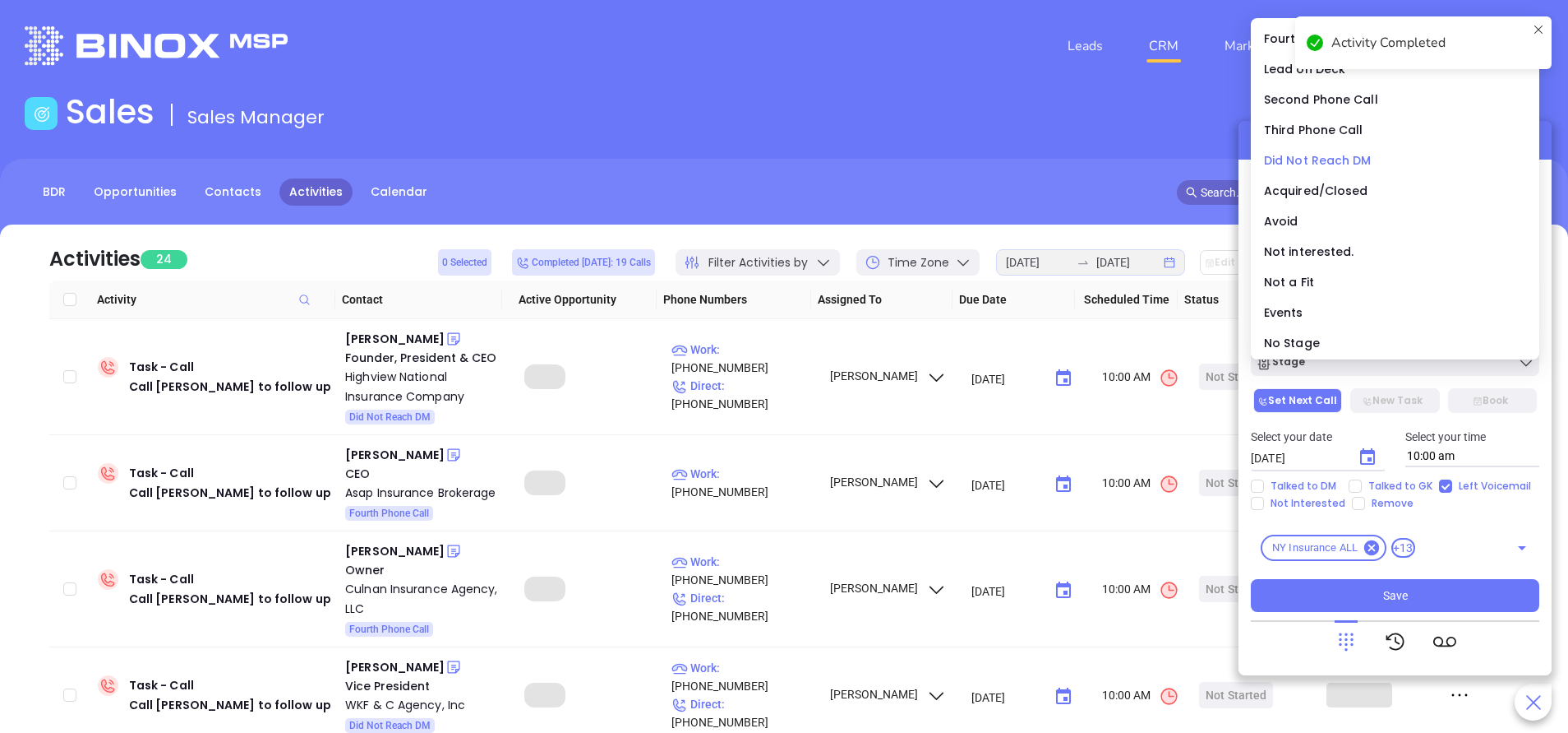
click at [1294, 161] on span "Did Not Reach DM" at bounding box center [1317, 160] width 108 height 17
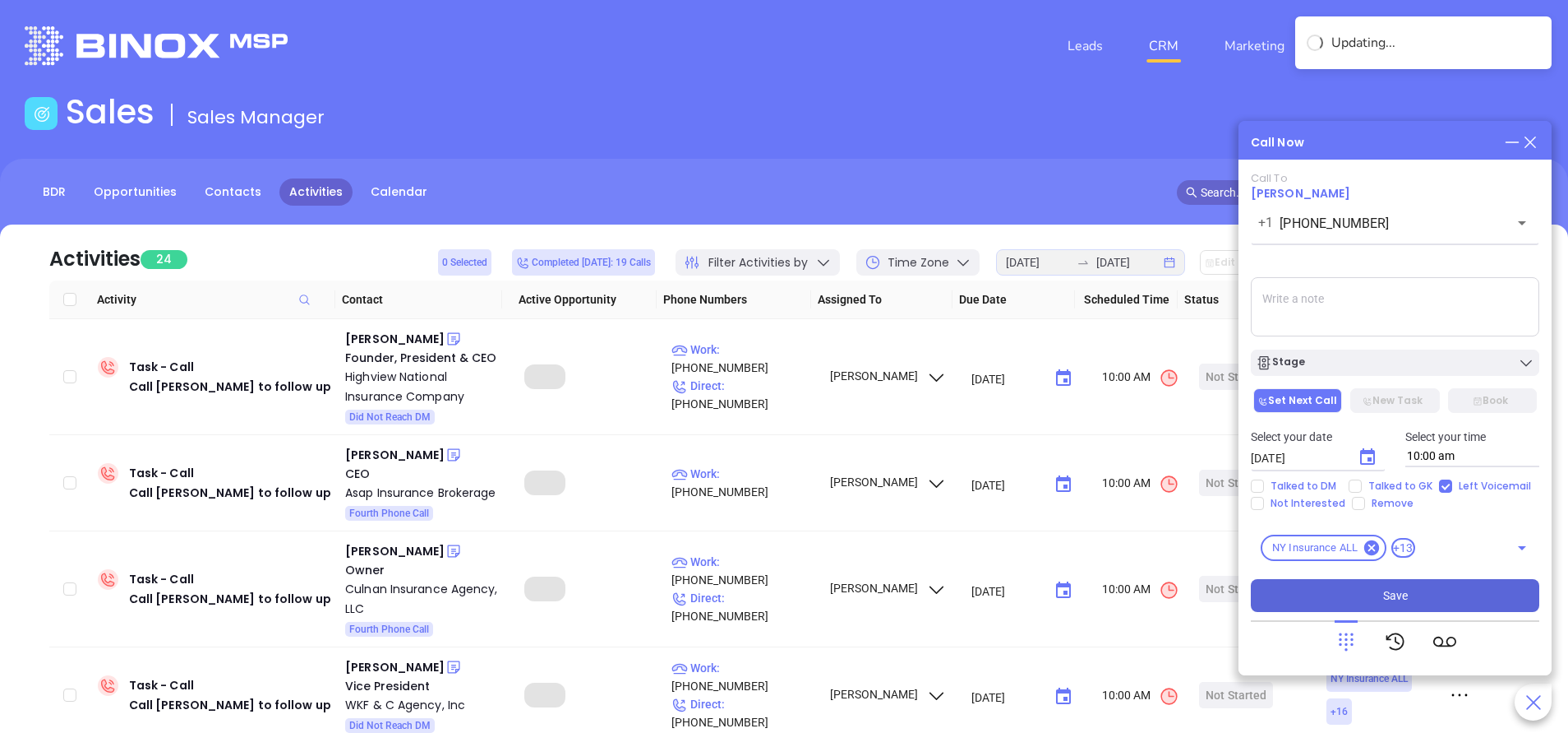
click at [1368, 603] on button "Save" at bounding box center [1395, 596] width 288 height 33
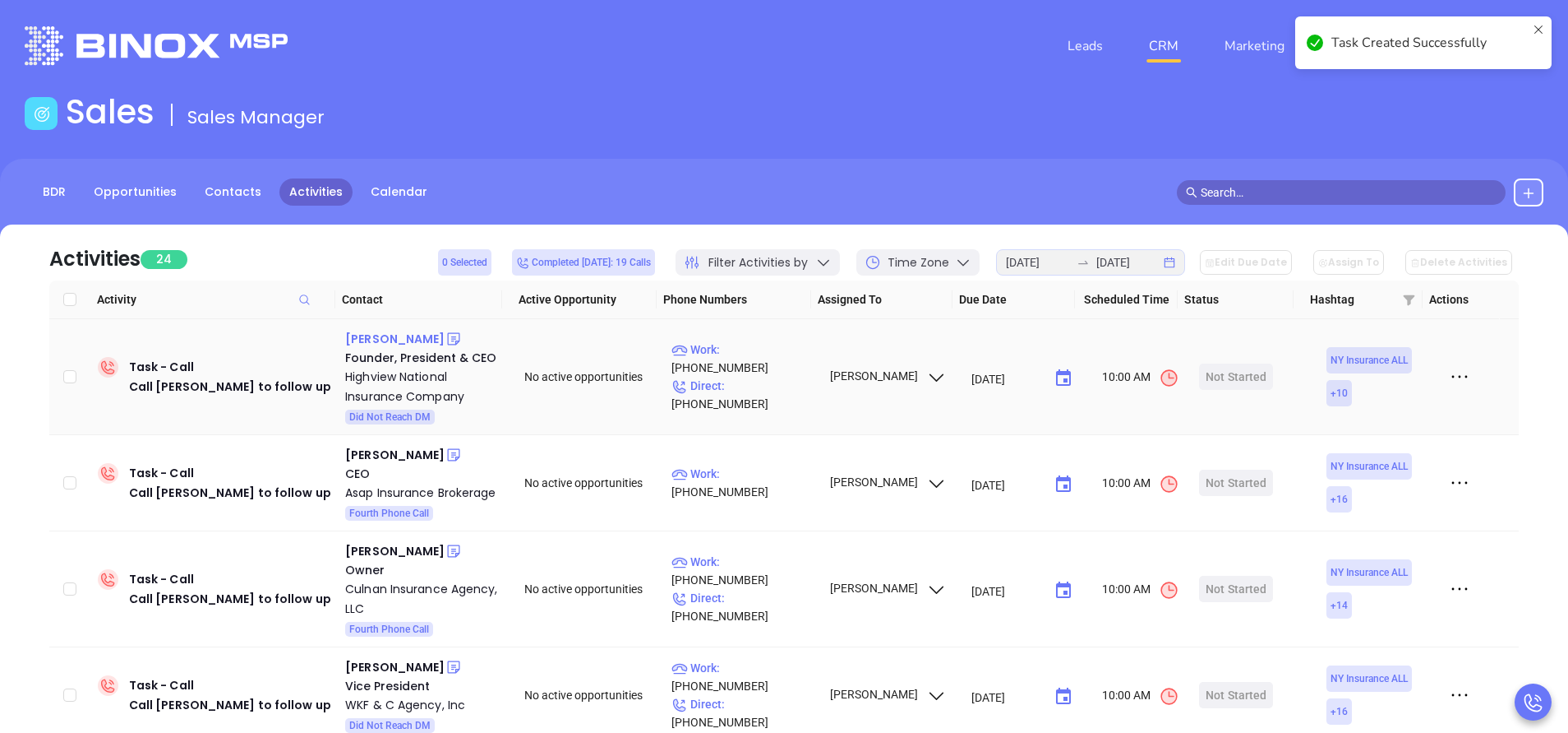
click at [391, 337] on div "Isaac Muller" at bounding box center [395, 339] width 100 height 20
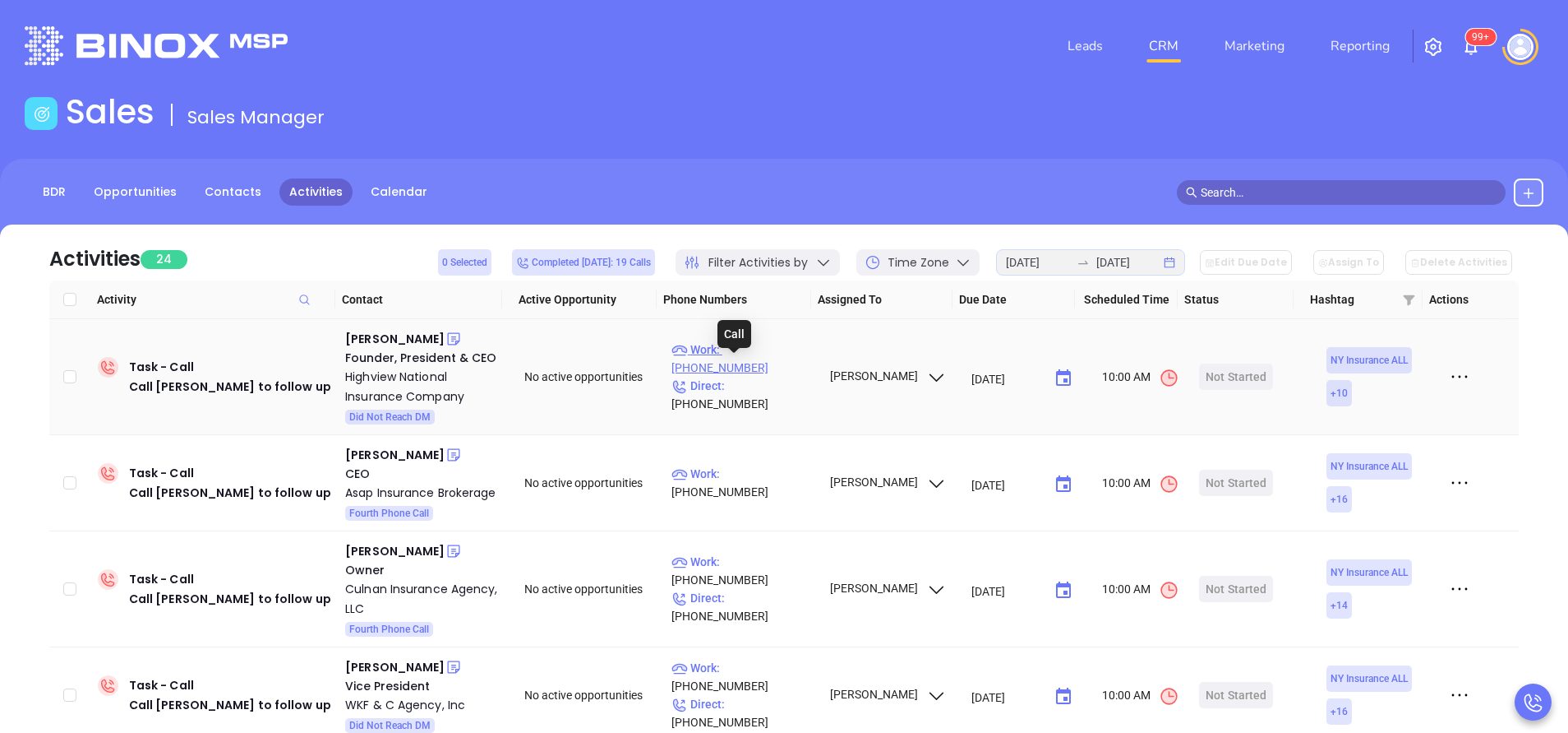
click at [750, 370] on p "Work : (845) 363-0500" at bounding box center [742, 358] width 143 height 36
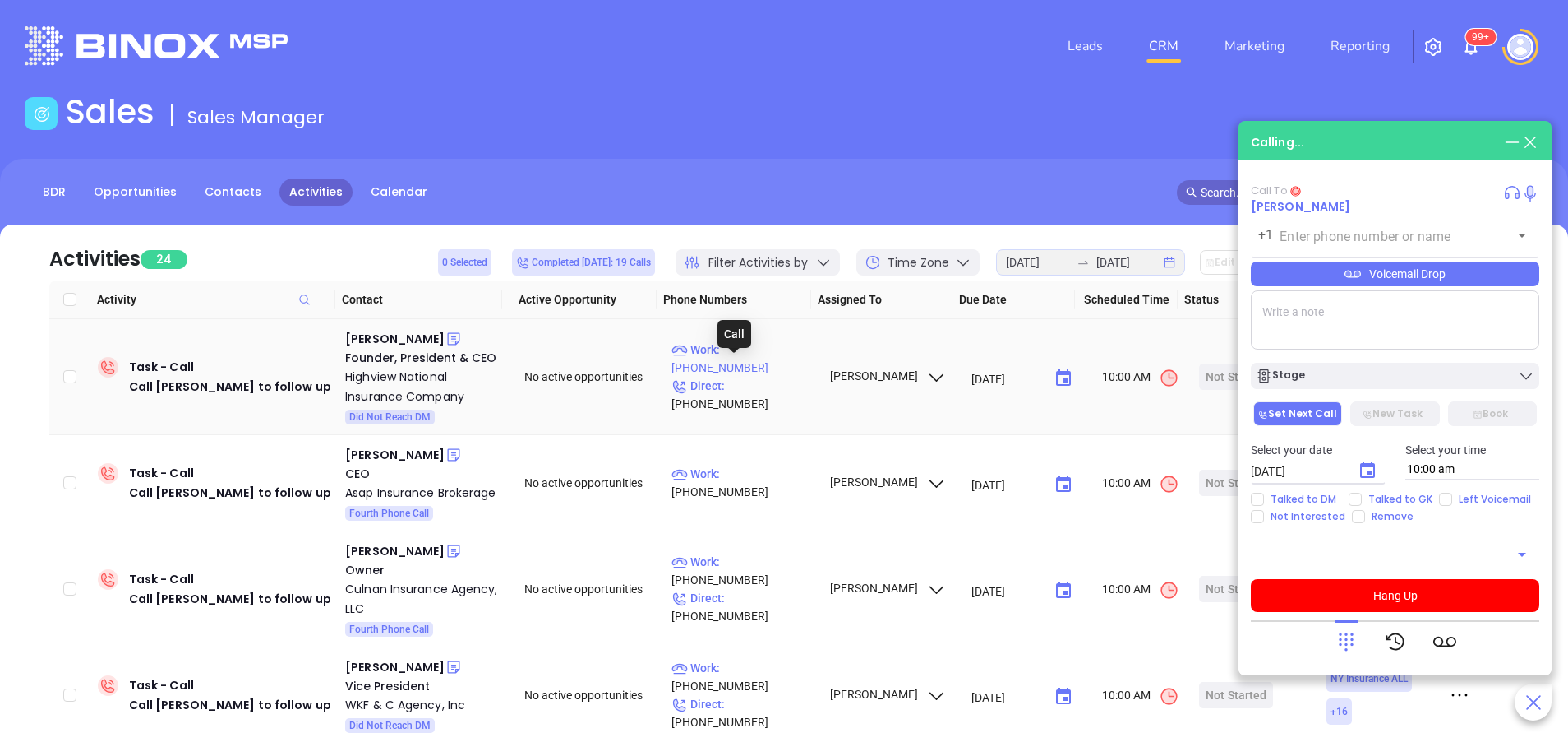
type input "(845) 363-0500"
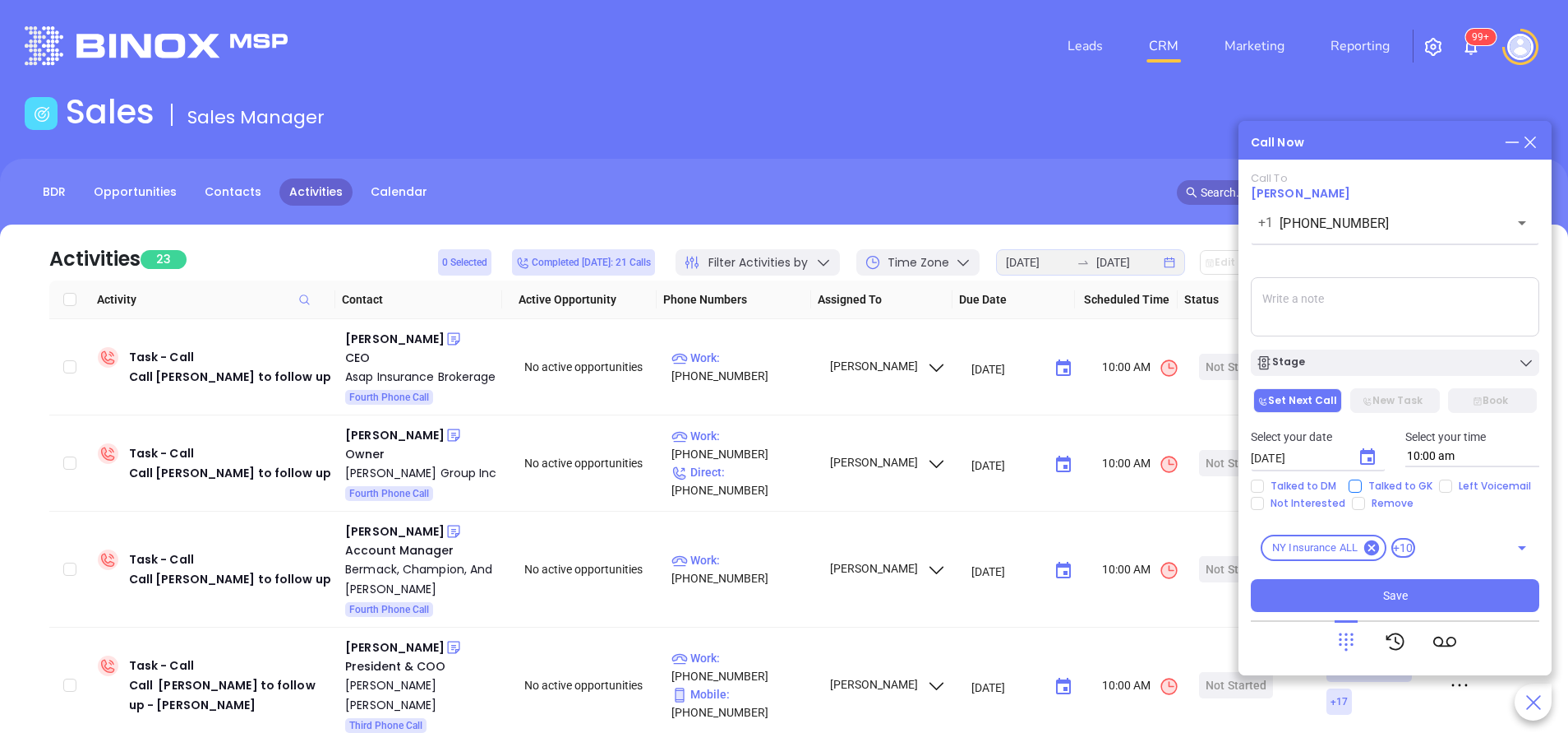
click at [1354, 488] on input "Talked to GK" at bounding box center [1354, 485] width 13 height 13
checkbox input "true"
click at [1359, 369] on div "Stage" at bounding box center [1395, 363] width 278 height 17
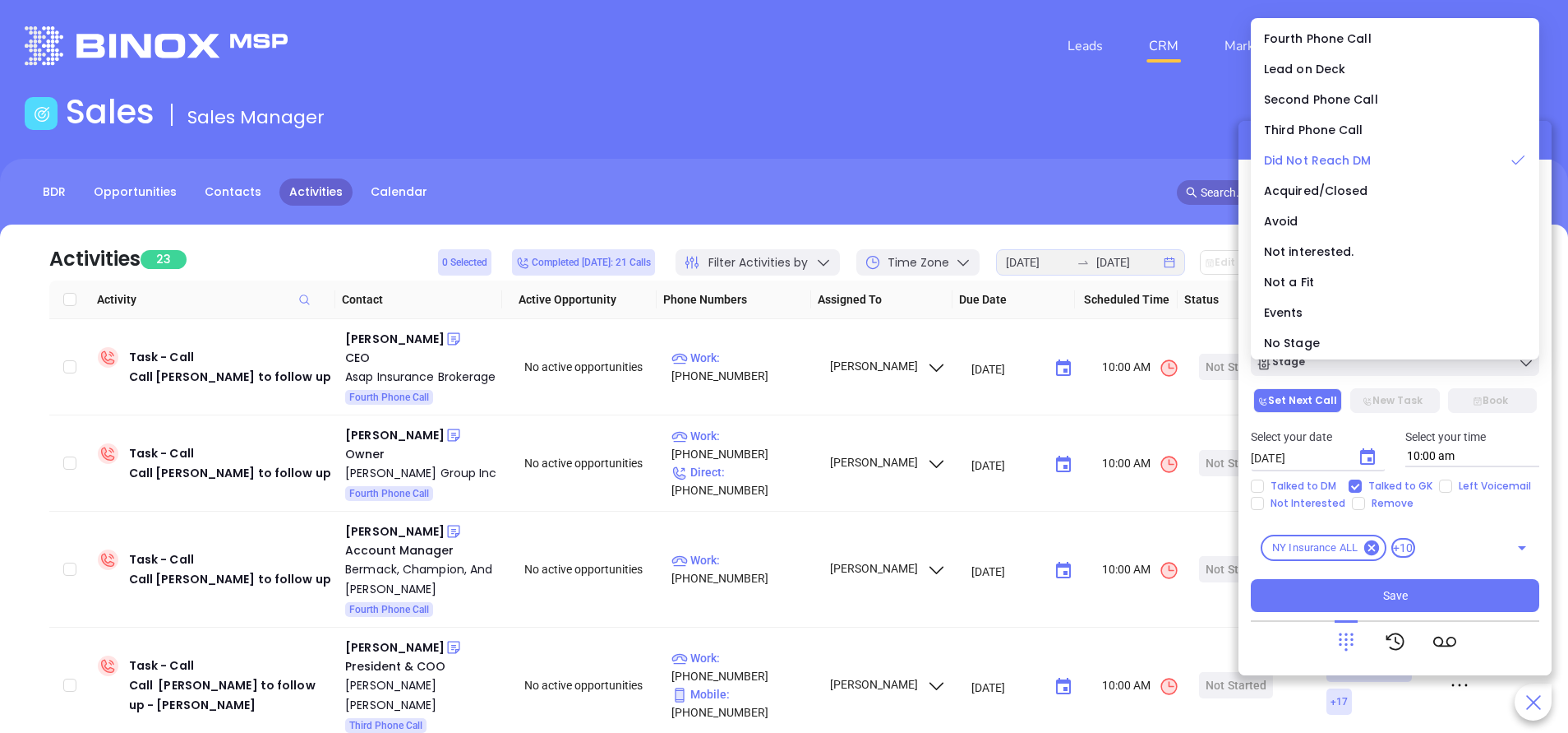
click at [1344, 161] on span "Did Not Reach DM" at bounding box center [1317, 160] width 108 height 17
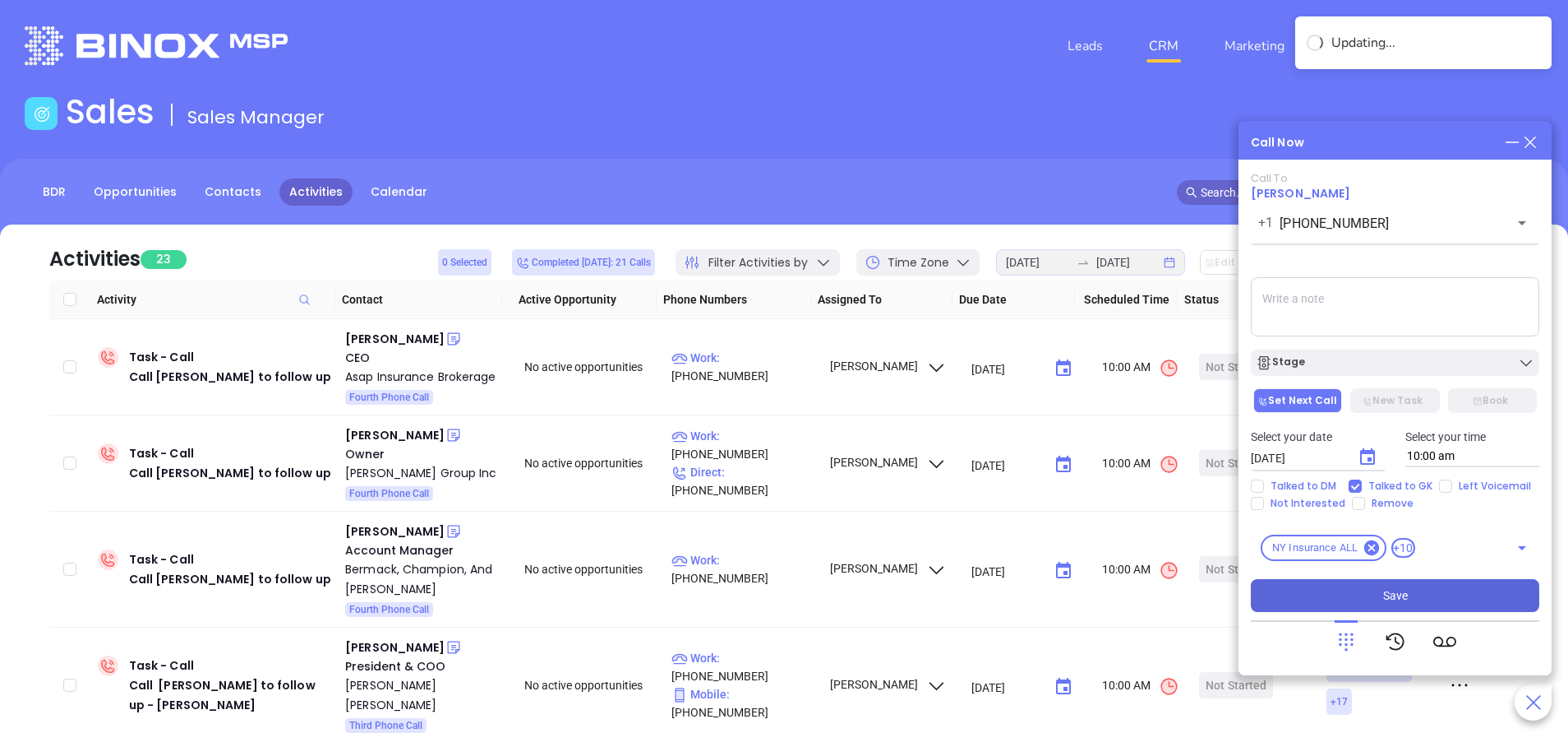
click at [1436, 599] on button "Save" at bounding box center [1395, 596] width 288 height 33
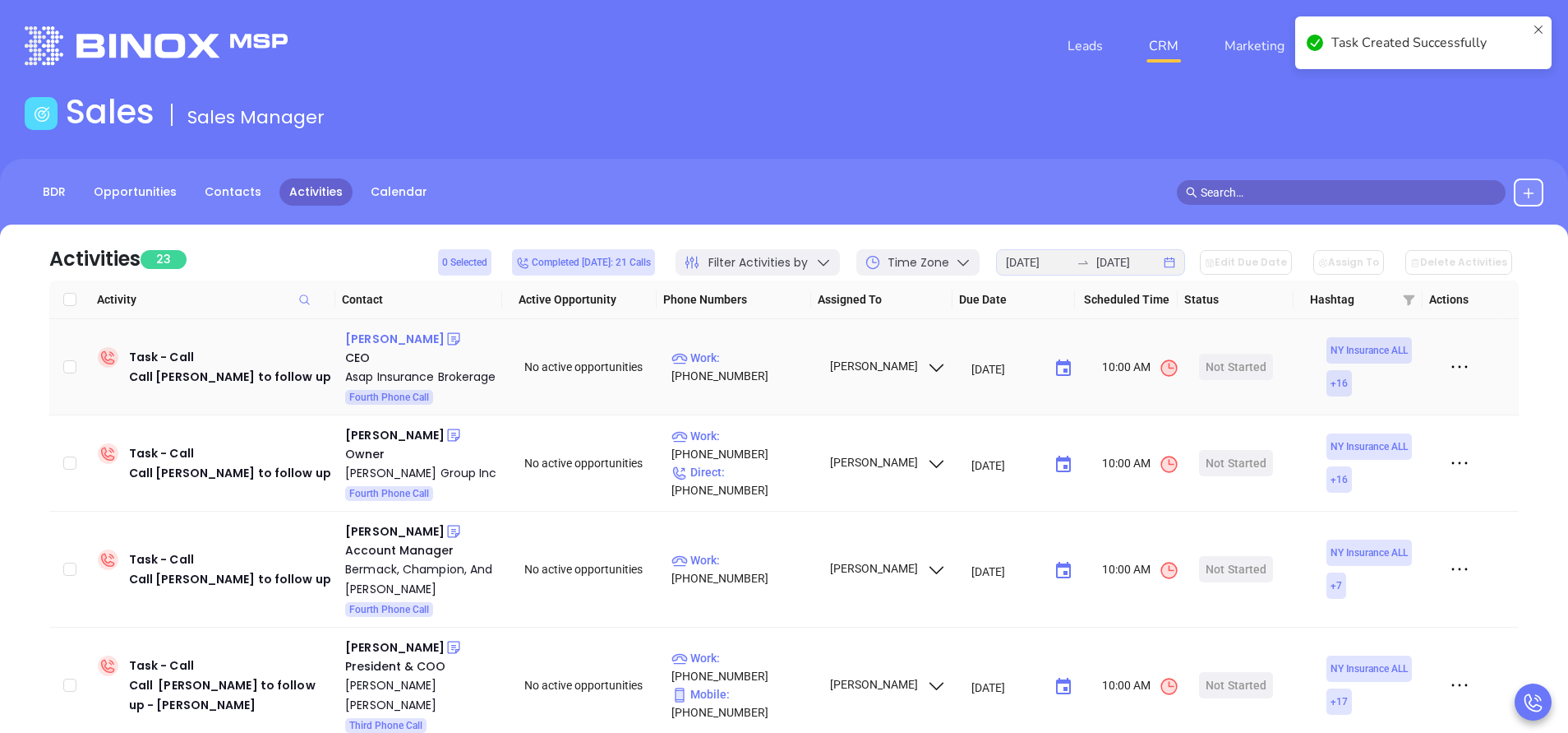
click at [418, 337] on div "Anthony Marotta" at bounding box center [395, 339] width 100 height 20
click at [747, 366] on p "Work : (888) 205-6660" at bounding box center [742, 366] width 143 height 36
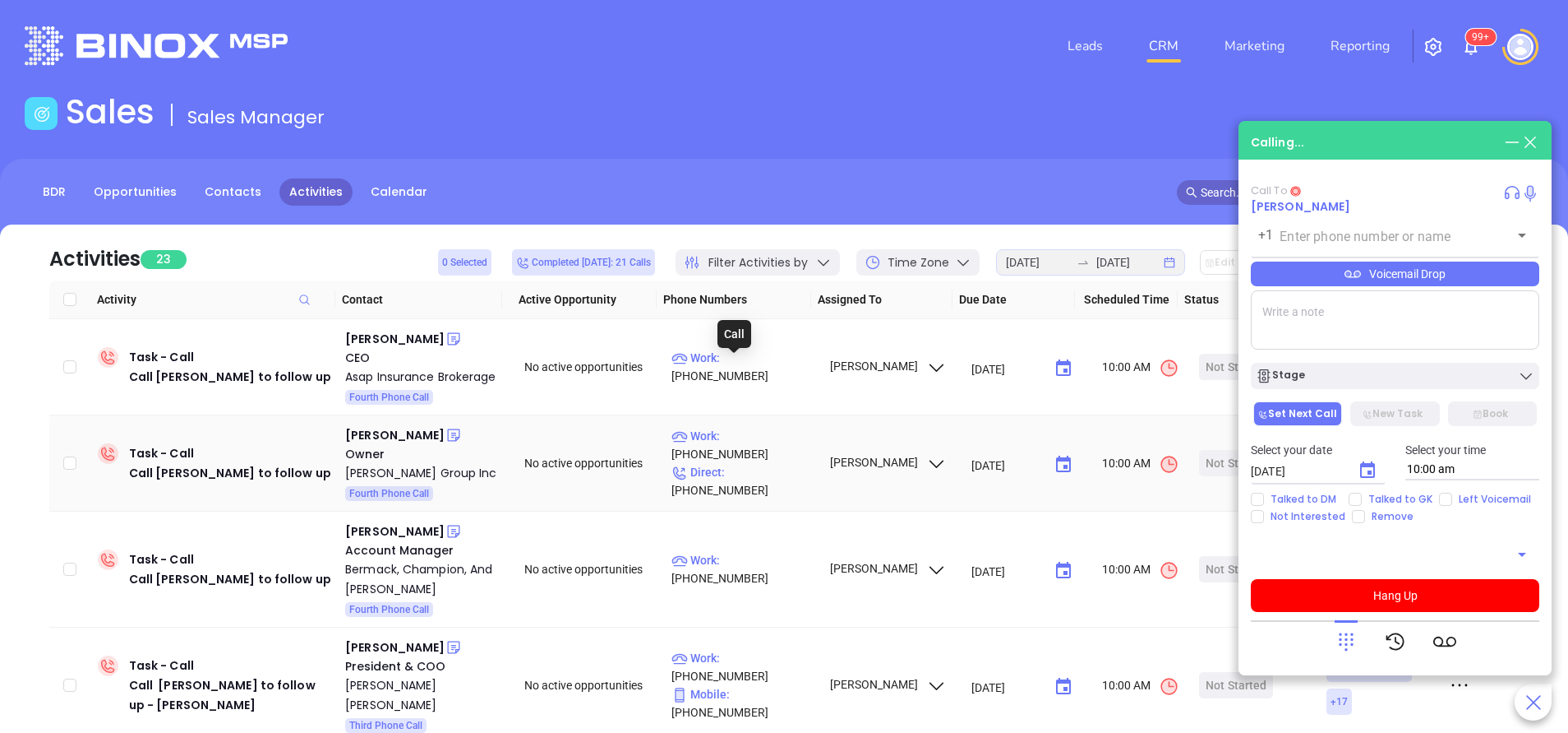
type input "(888) 205-6660"
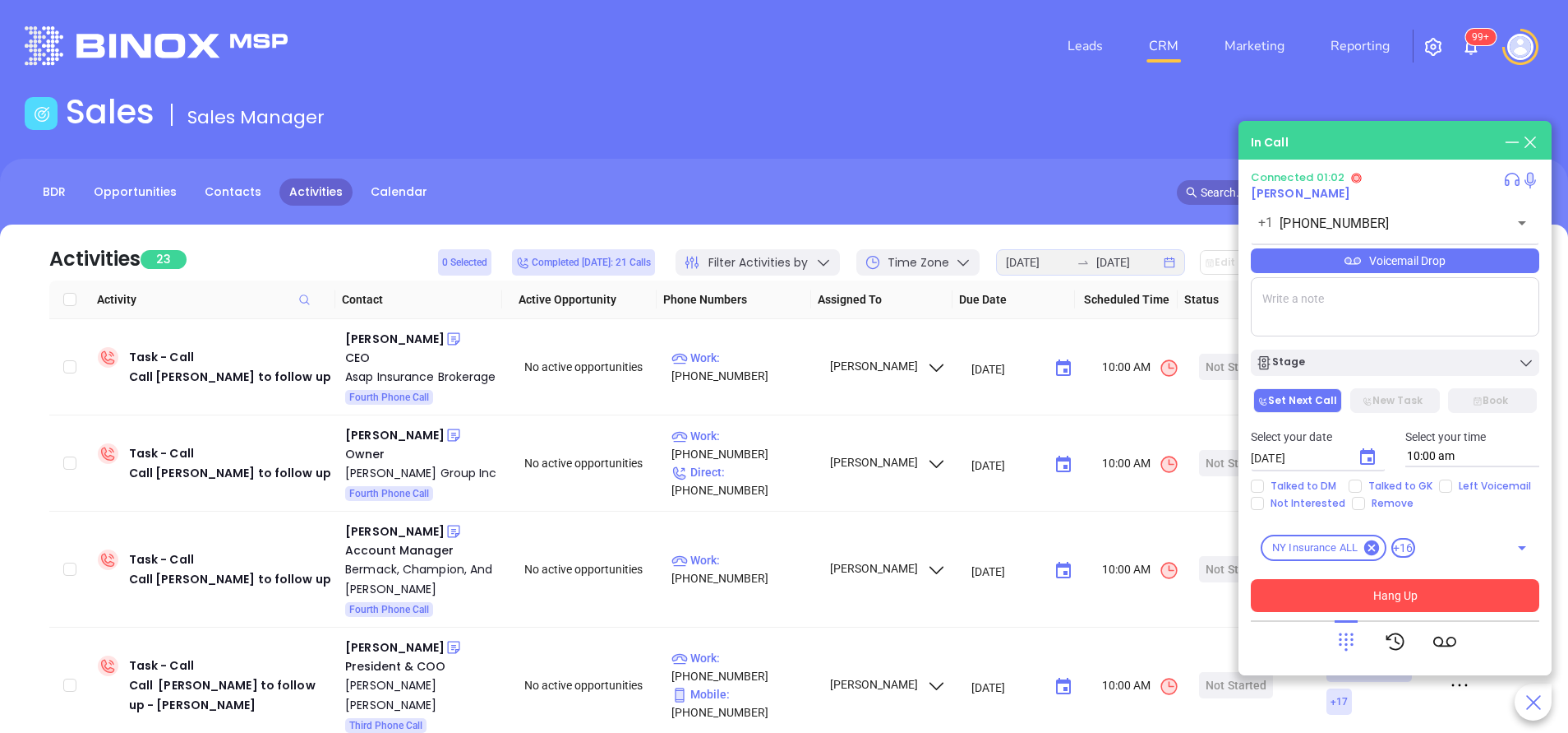
click at [1413, 606] on button "Hang Up" at bounding box center [1395, 596] width 288 height 33
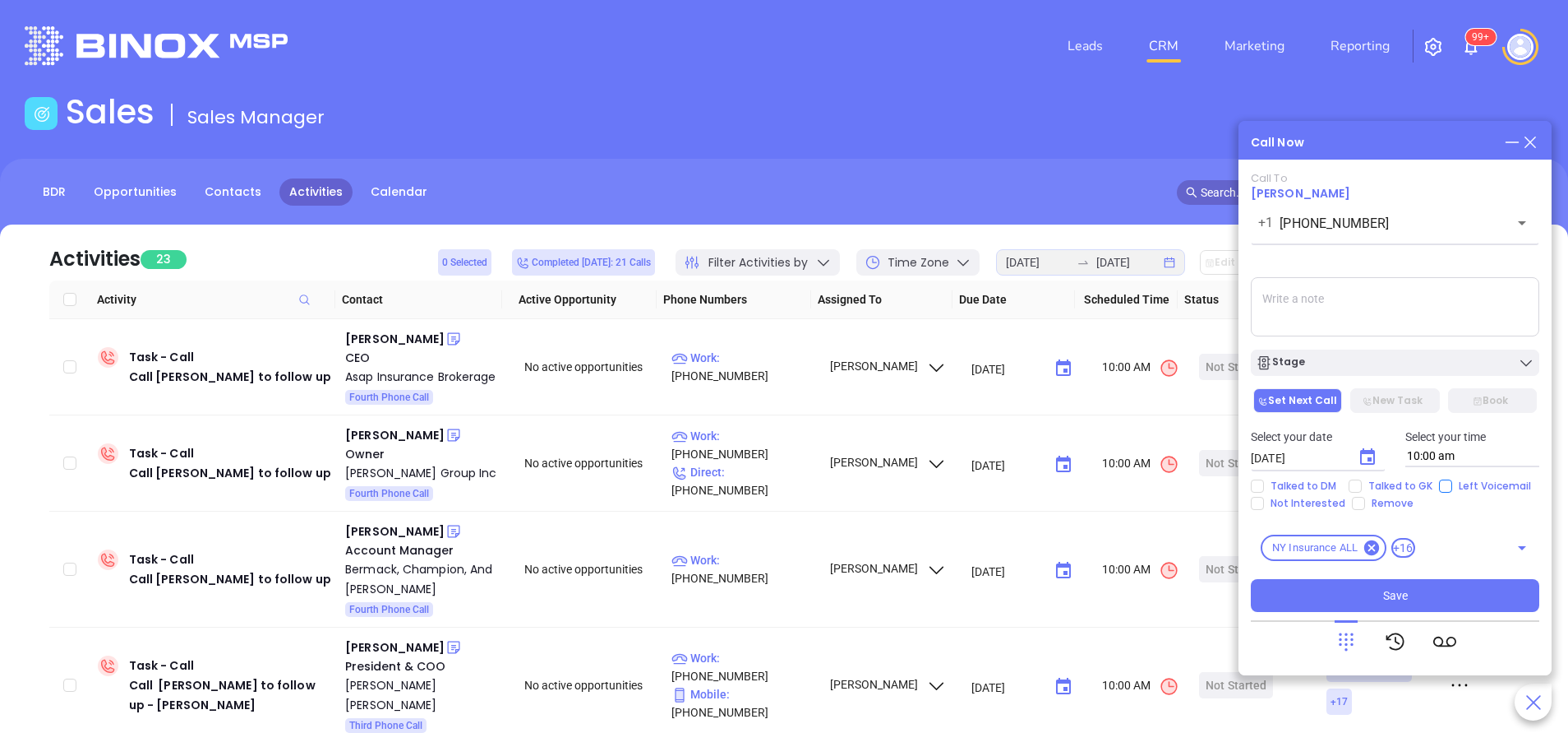
click at [1443, 482] on input "Left Voicemail" at bounding box center [1445, 485] width 13 height 13
checkbox input "true"
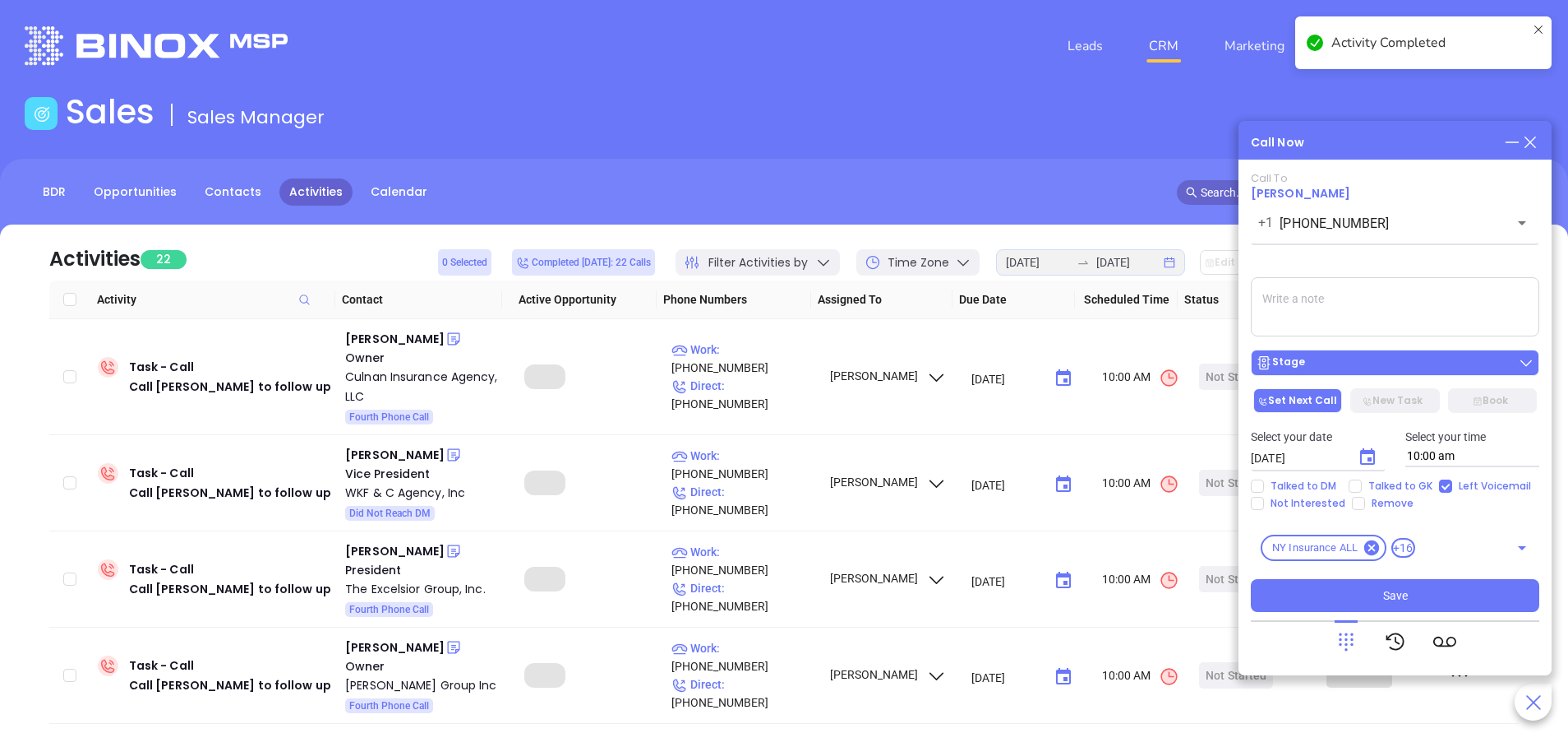
click at [1328, 365] on div "Stage" at bounding box center [1395, 363] width 278 height 17
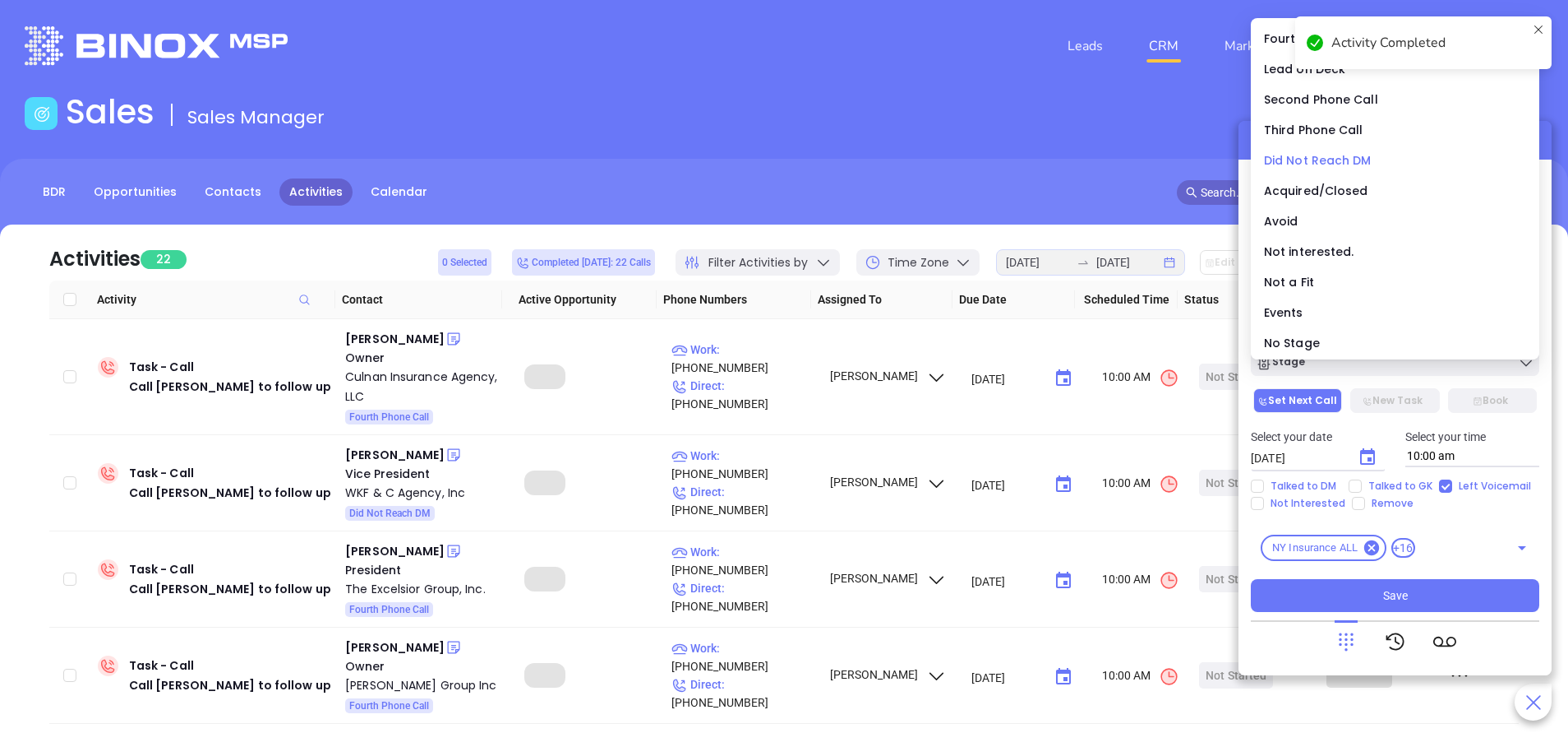
click at [1307, 156] on span "Did Not Reach DM" at bounding box center [1317, 160] width 108 height 17
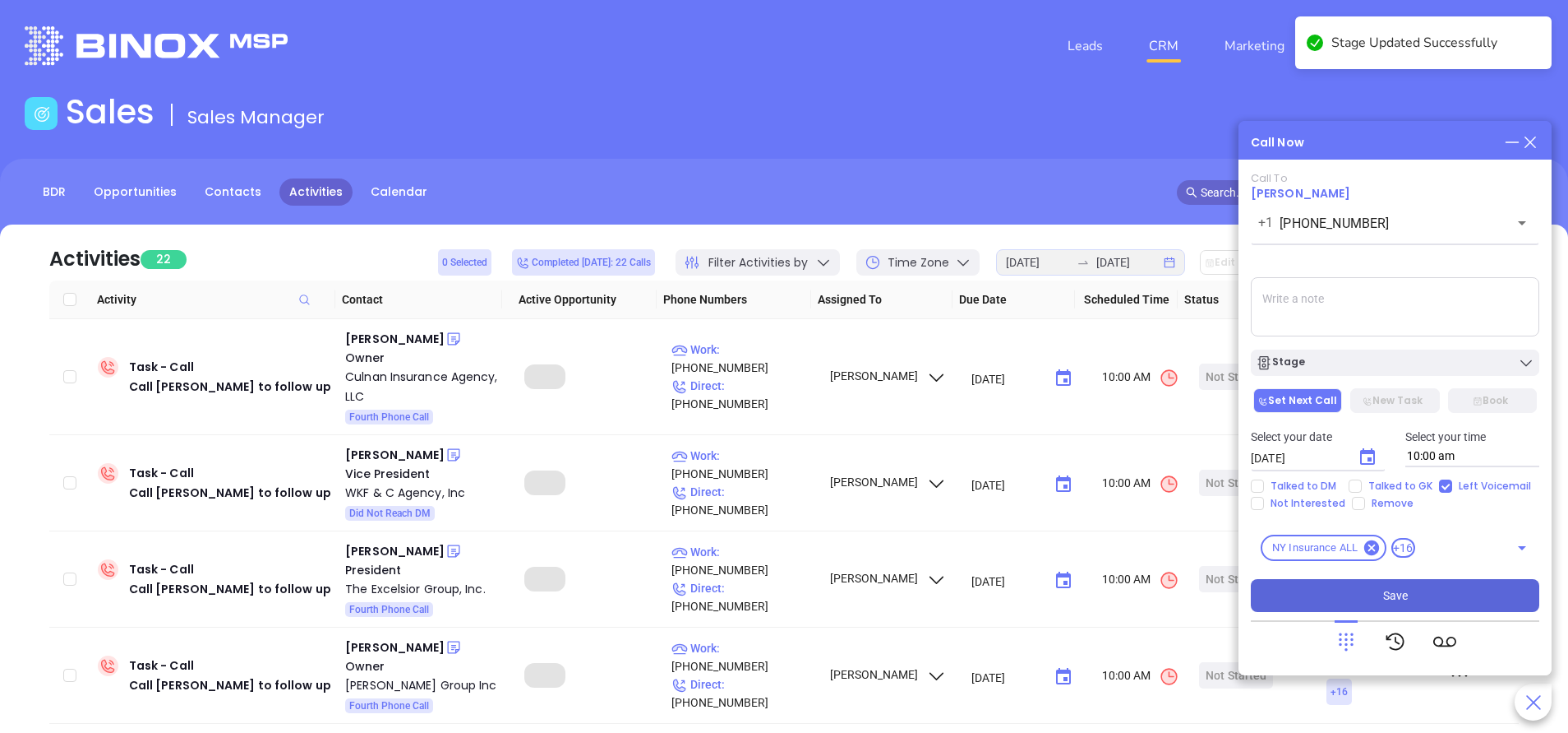
click at [1414, 588] on button "Save" at bounding box center [1395, 596] width 288 height 33
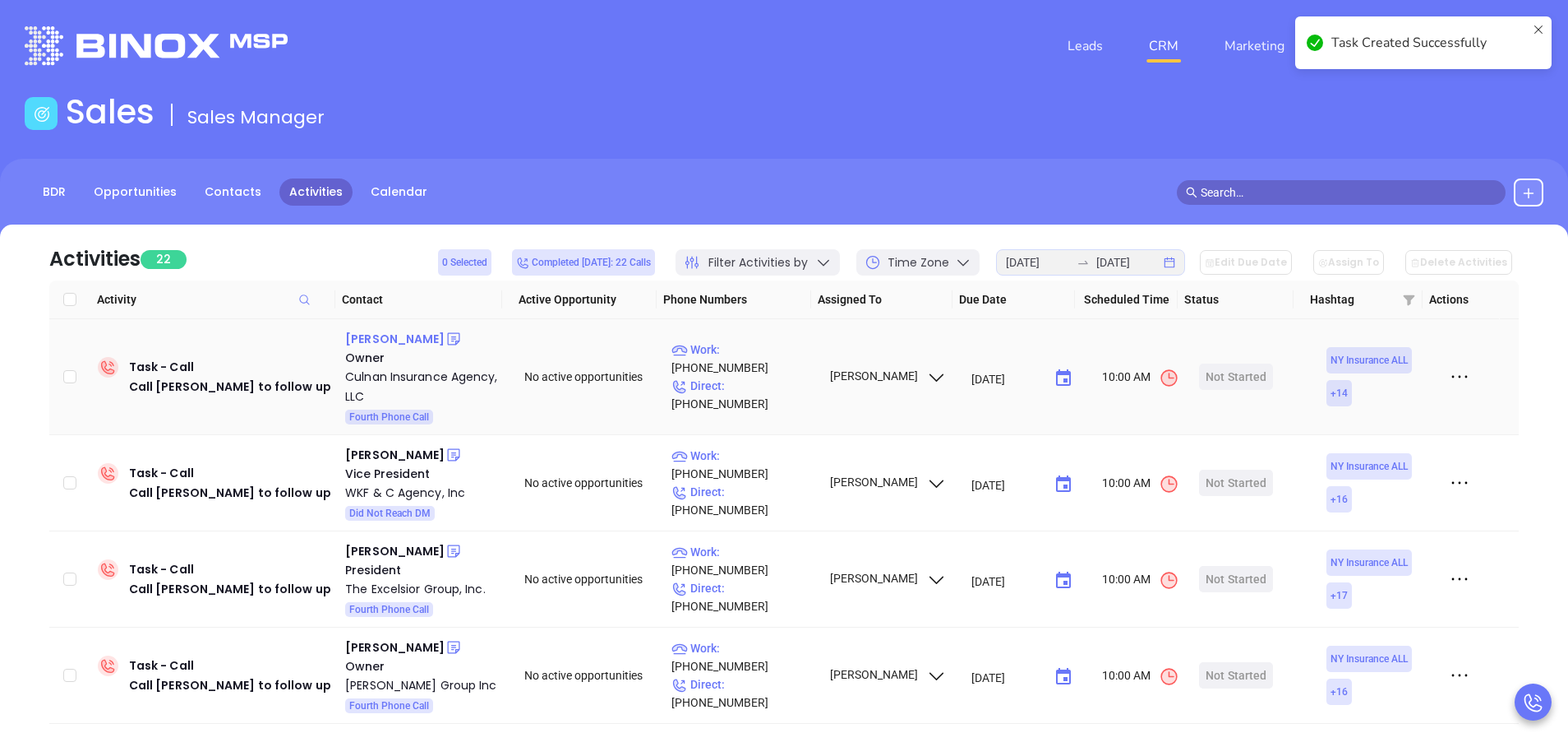
click at [399, 340] on div "Sean Culnan" at bounding box center [395, 339] width 100 height 20
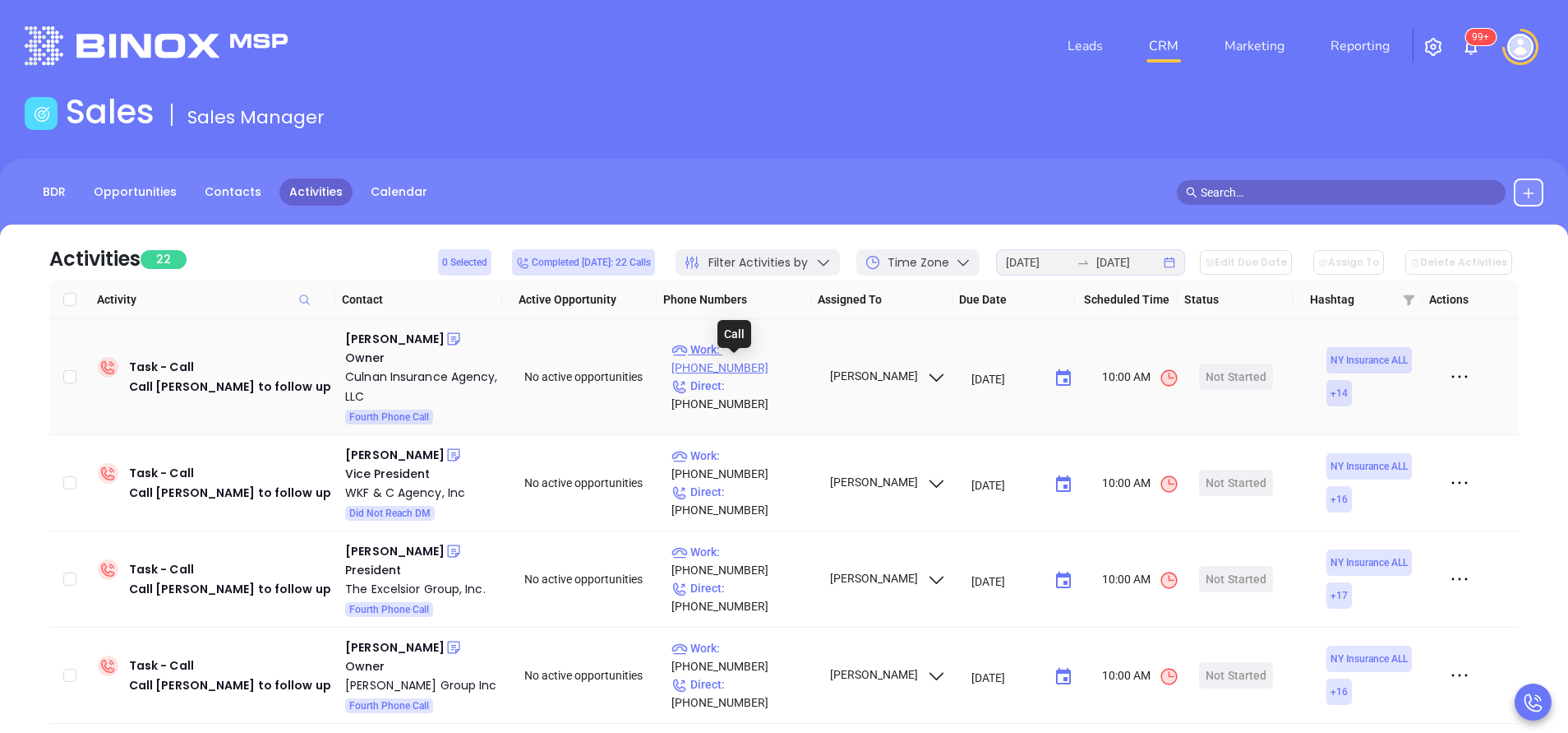
click at [778, 370] on p "Work : (518) 326-1191" at bounding box center [742, 358] width 143 height 36
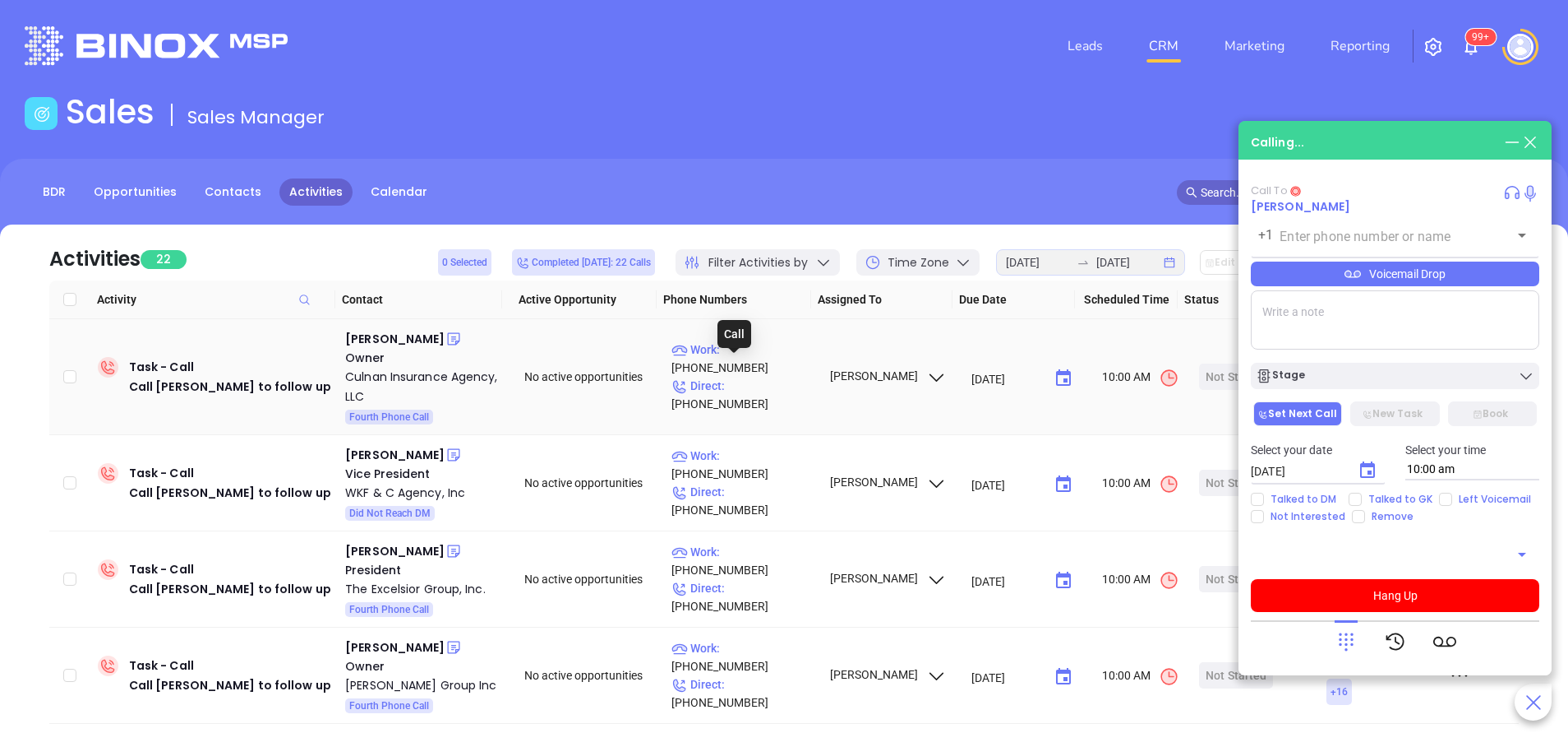
type input "(518) 326-1191"
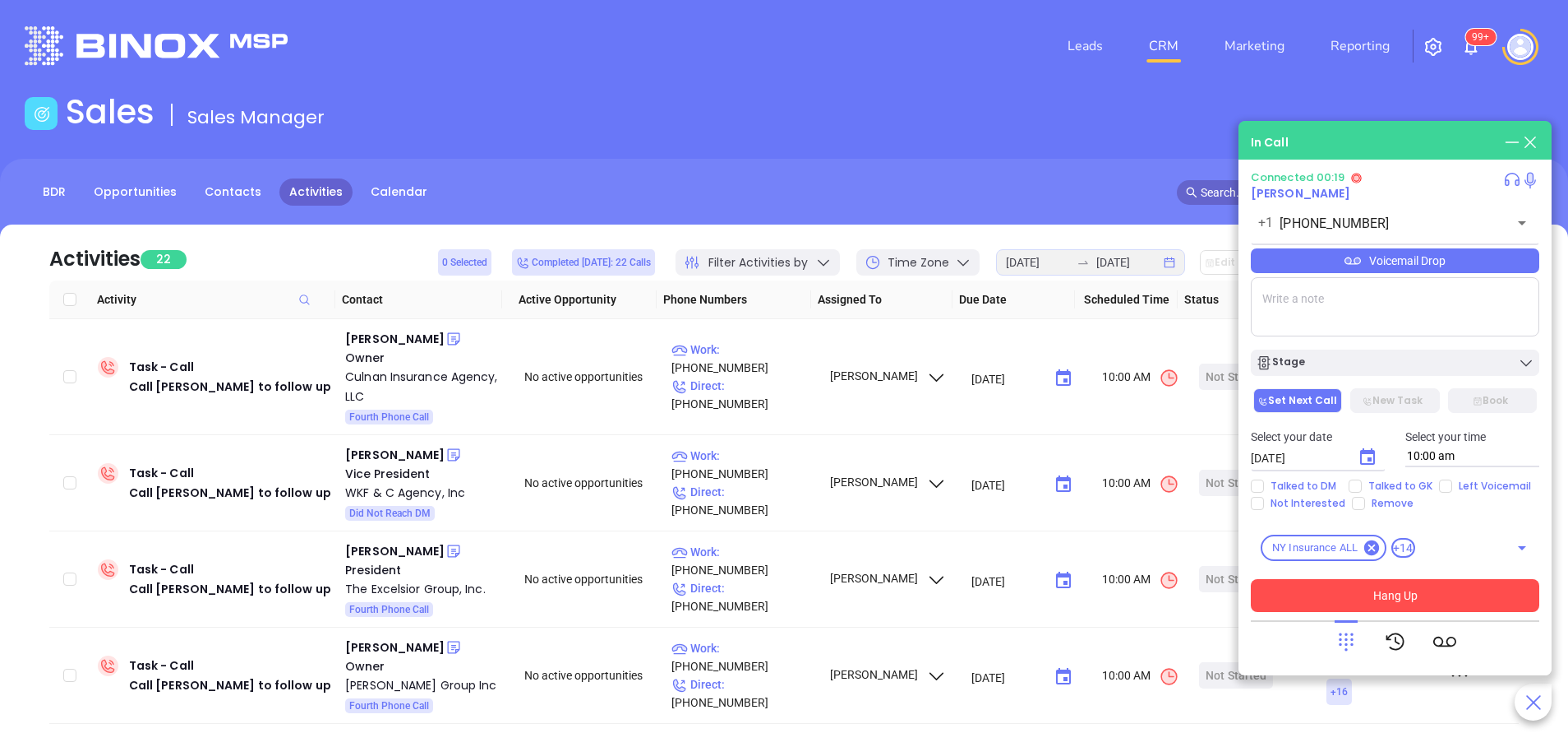
click at [1428, 598] on button "Hang Up" at bounding box center [1395, 596] width 288 height 33
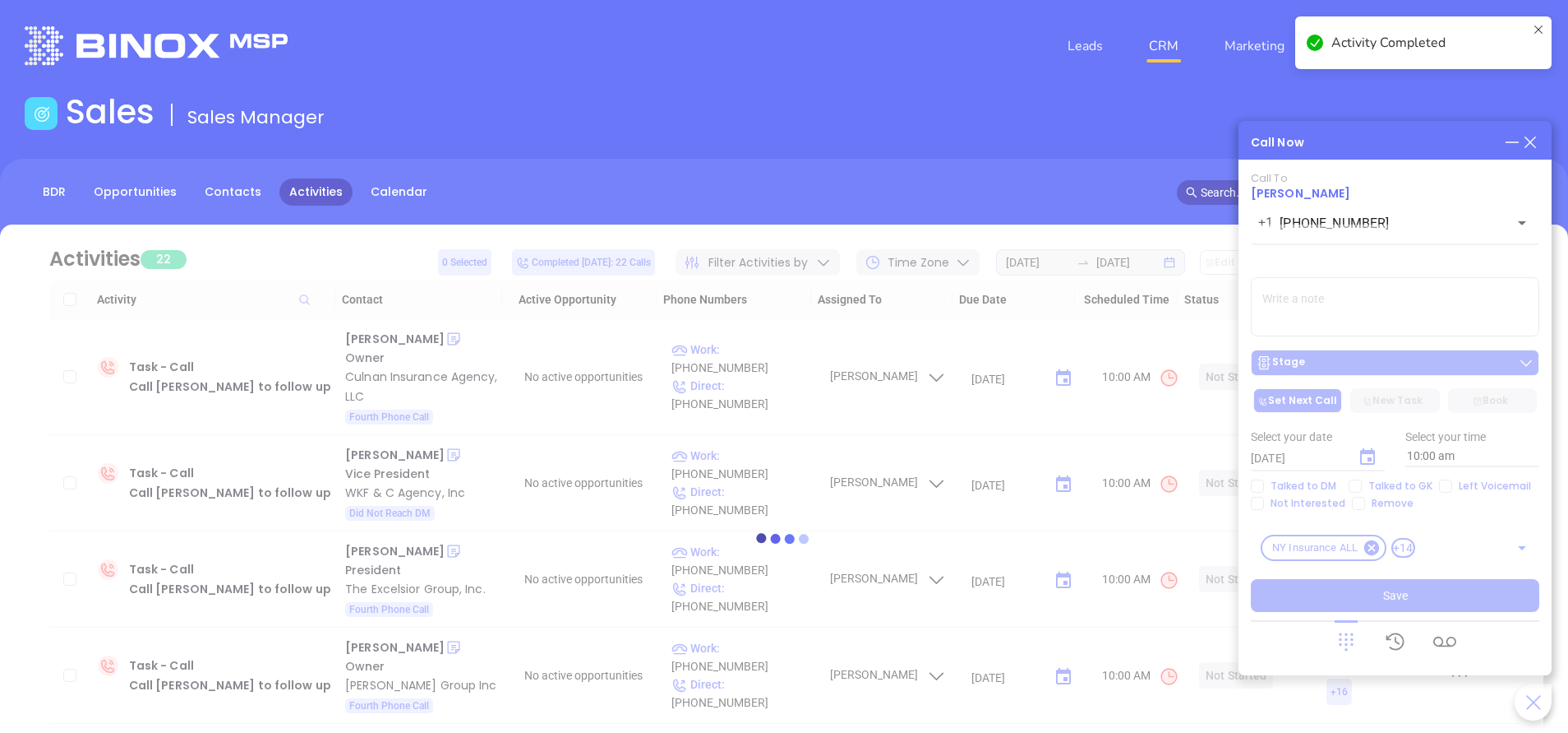
click at [1409, 358] on div at bounding box center [784, 538] width 1518 height 627
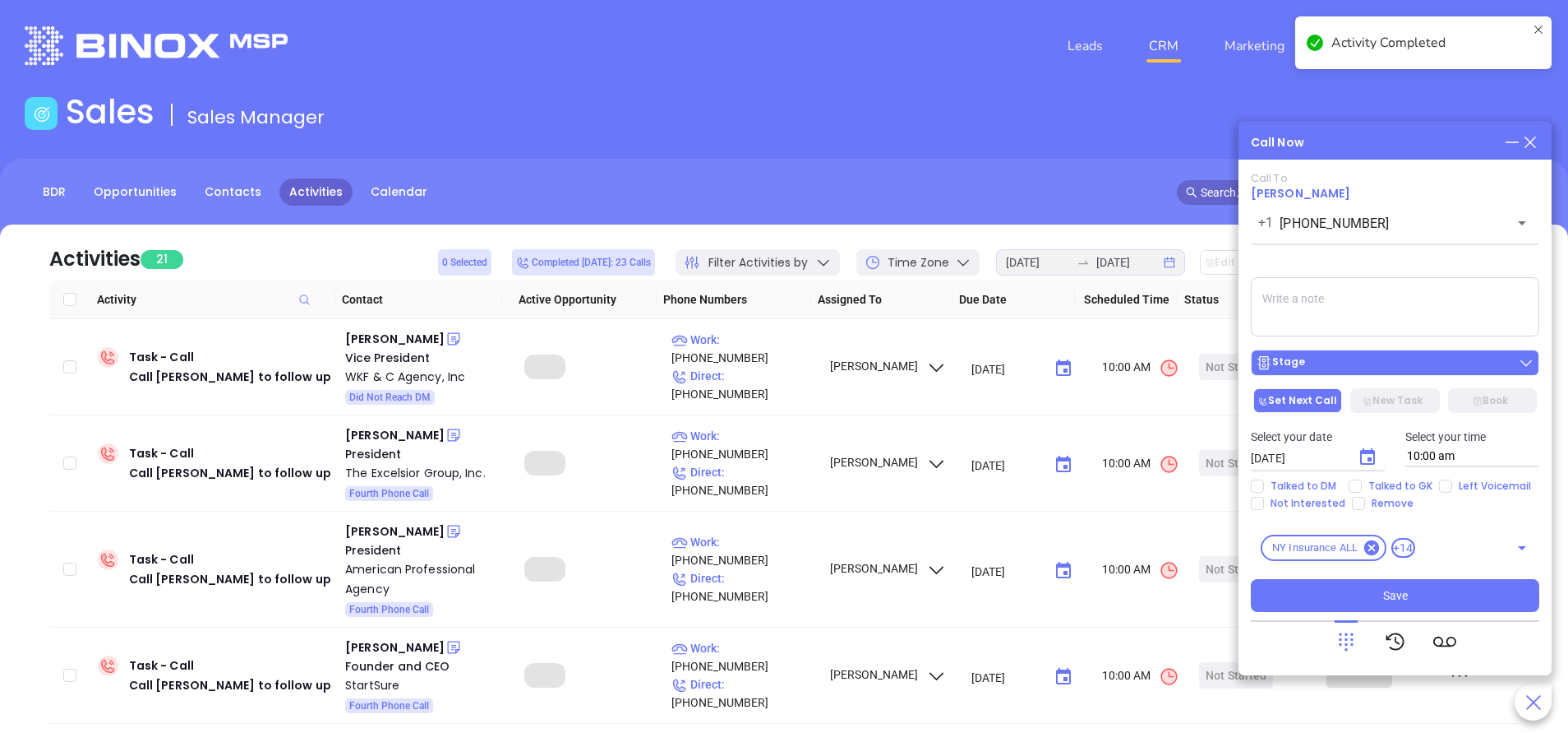
click at [1397, 361] on div "Stage" at bounding box center [1395, 363] width 278 height 17
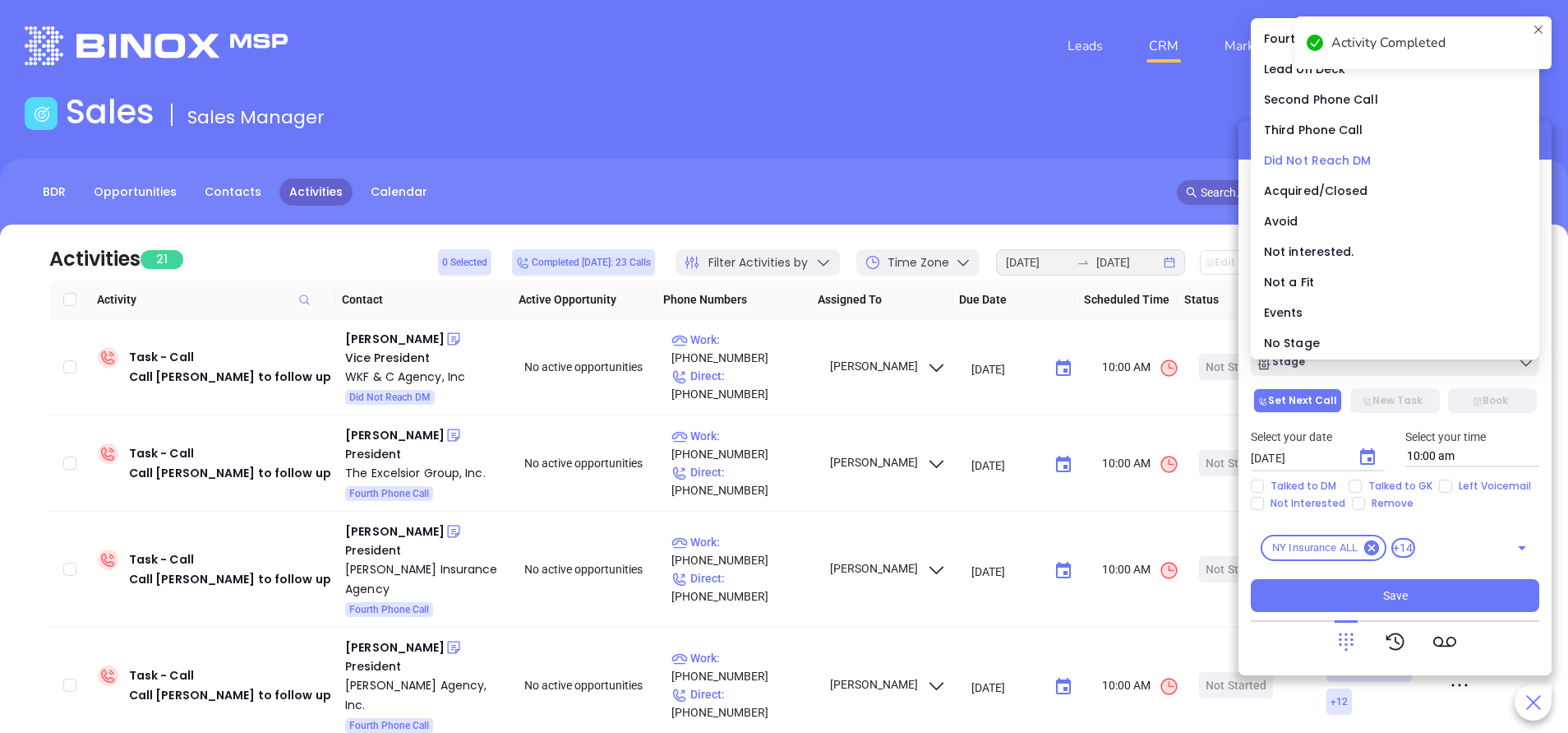
click at [1335, 153] on span "Did Not Reach DM" at bounding box center [1317, 160] width 108 height 17
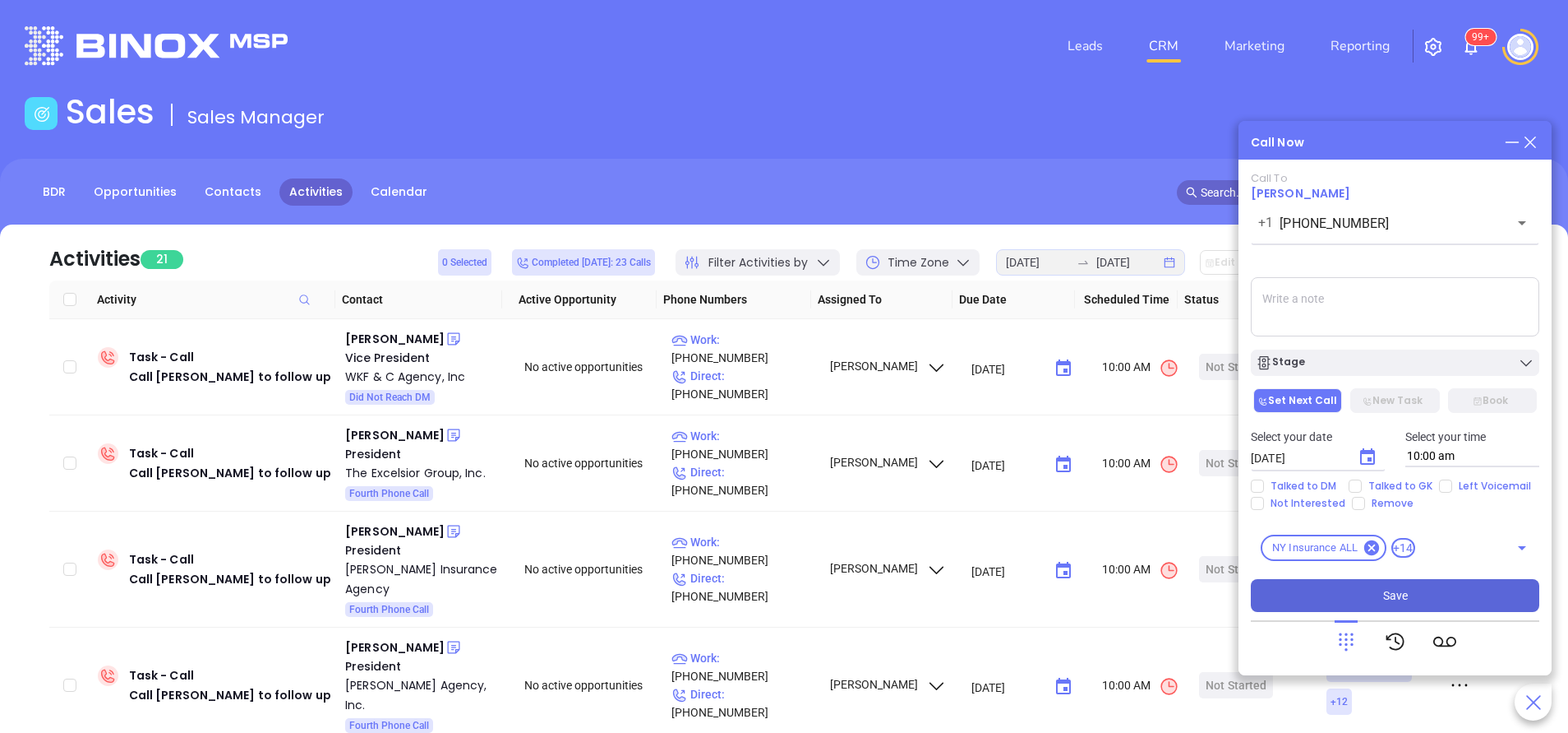
click at [1392, 595] on span "Save" at bounding box center [1395, 595] width 24 height 18
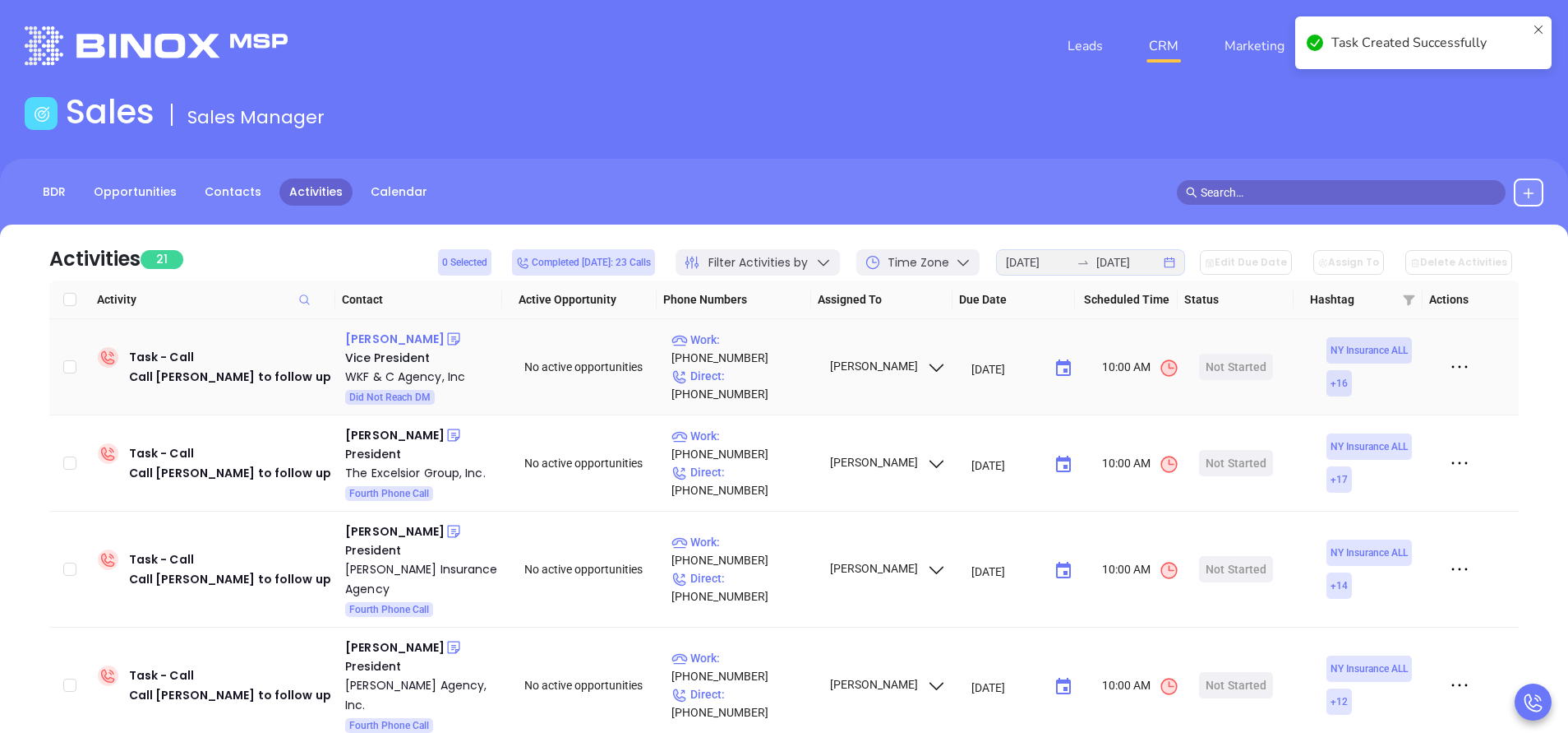
click at [406, 339] on div "Roger Shelton" at bounding box center [395, 339] width 100 height 20
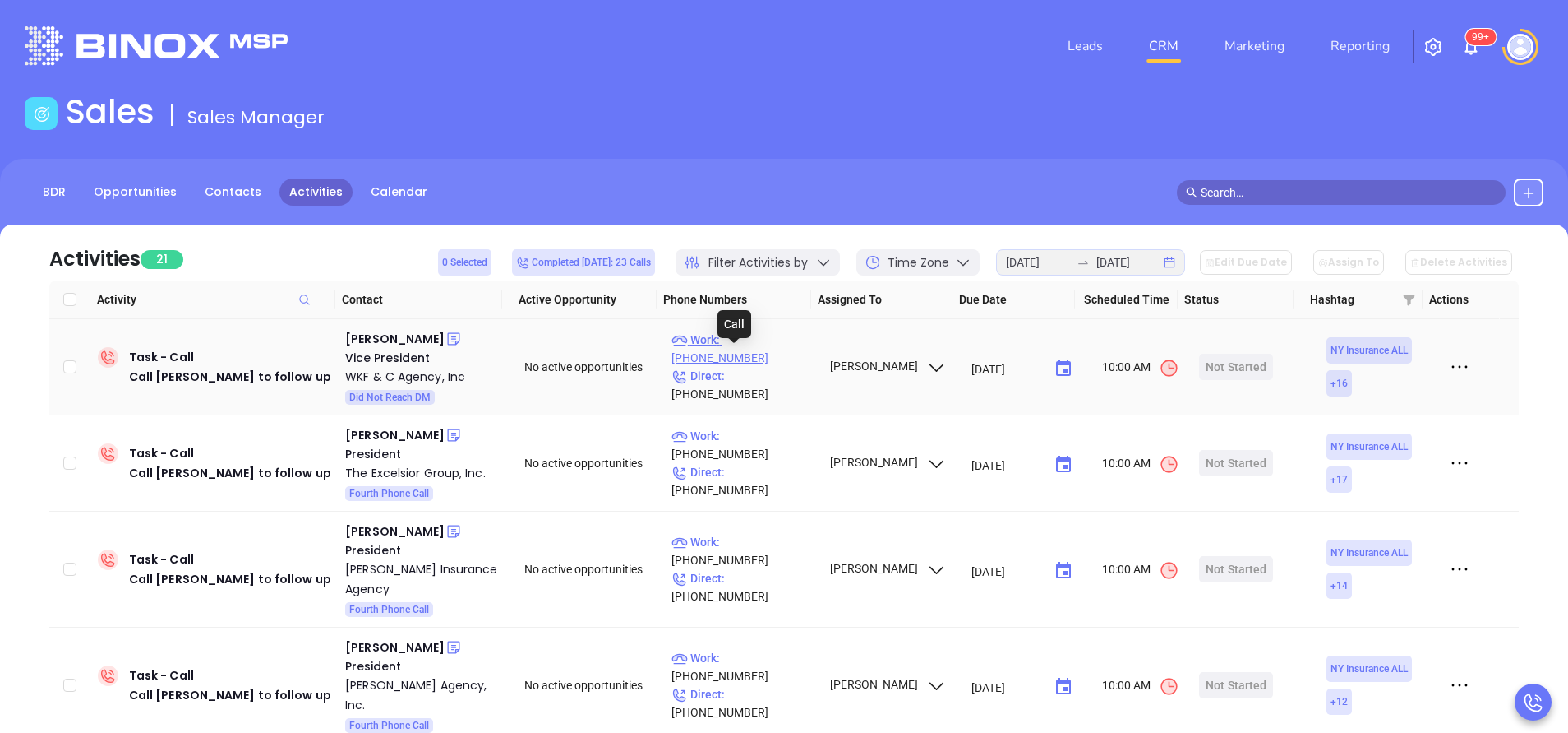
click at [785, 358] on p "Work : (631) 756-3000" at bounding box center [742, 348] width 143 height 36
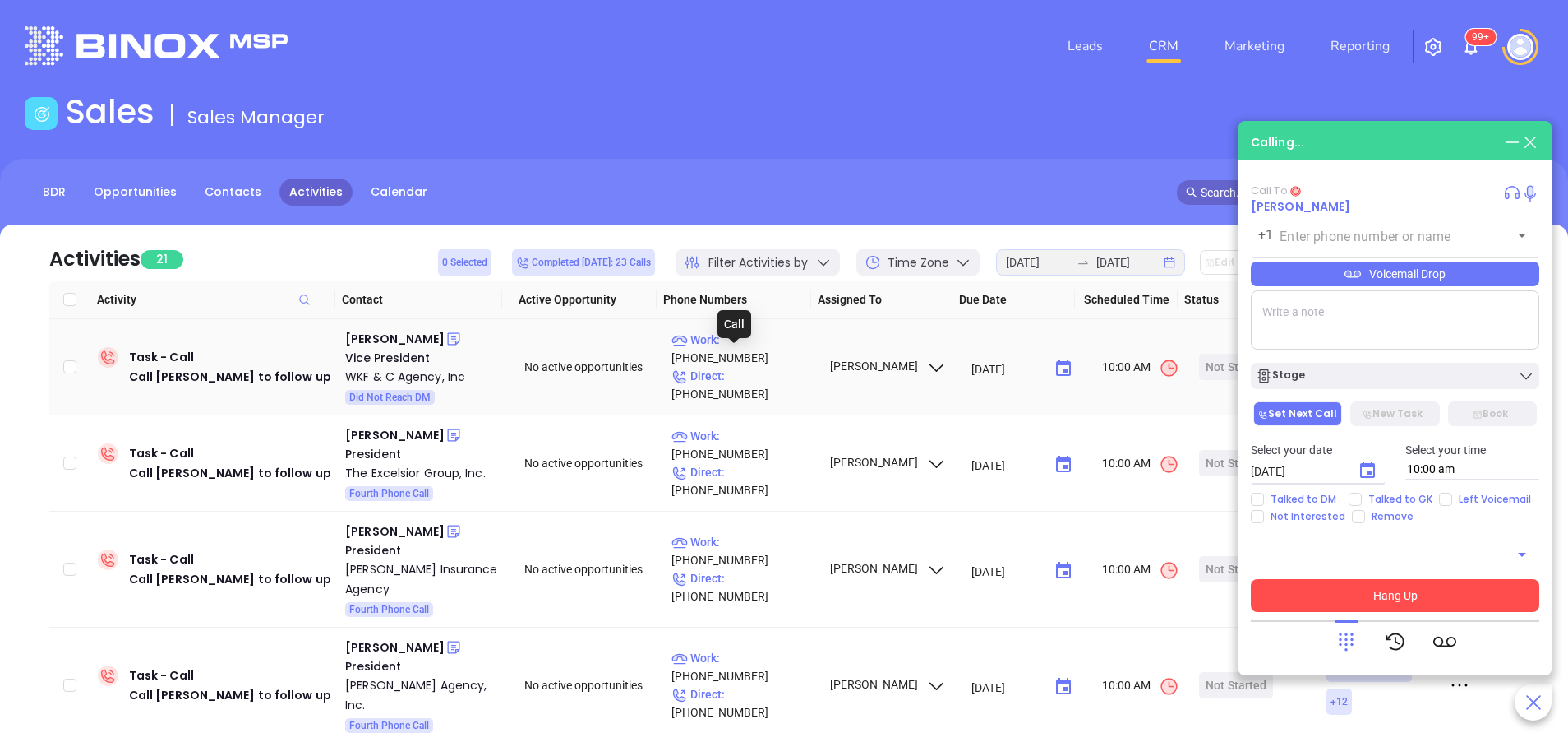
type input "(631) 756-3000"
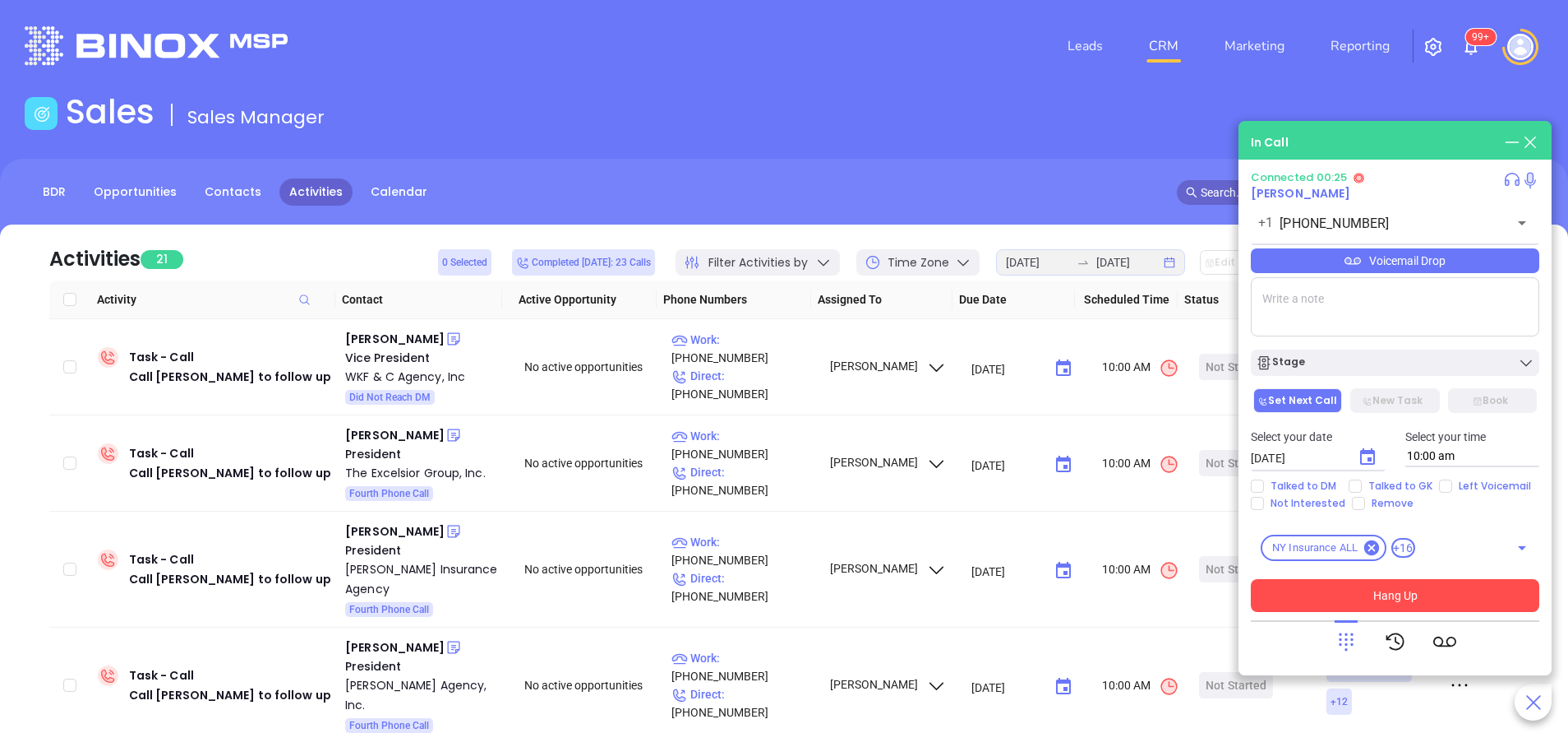
click at [1422, 581] on button "Hang Up" at bounding box center [1395, 596] width 288 height 33
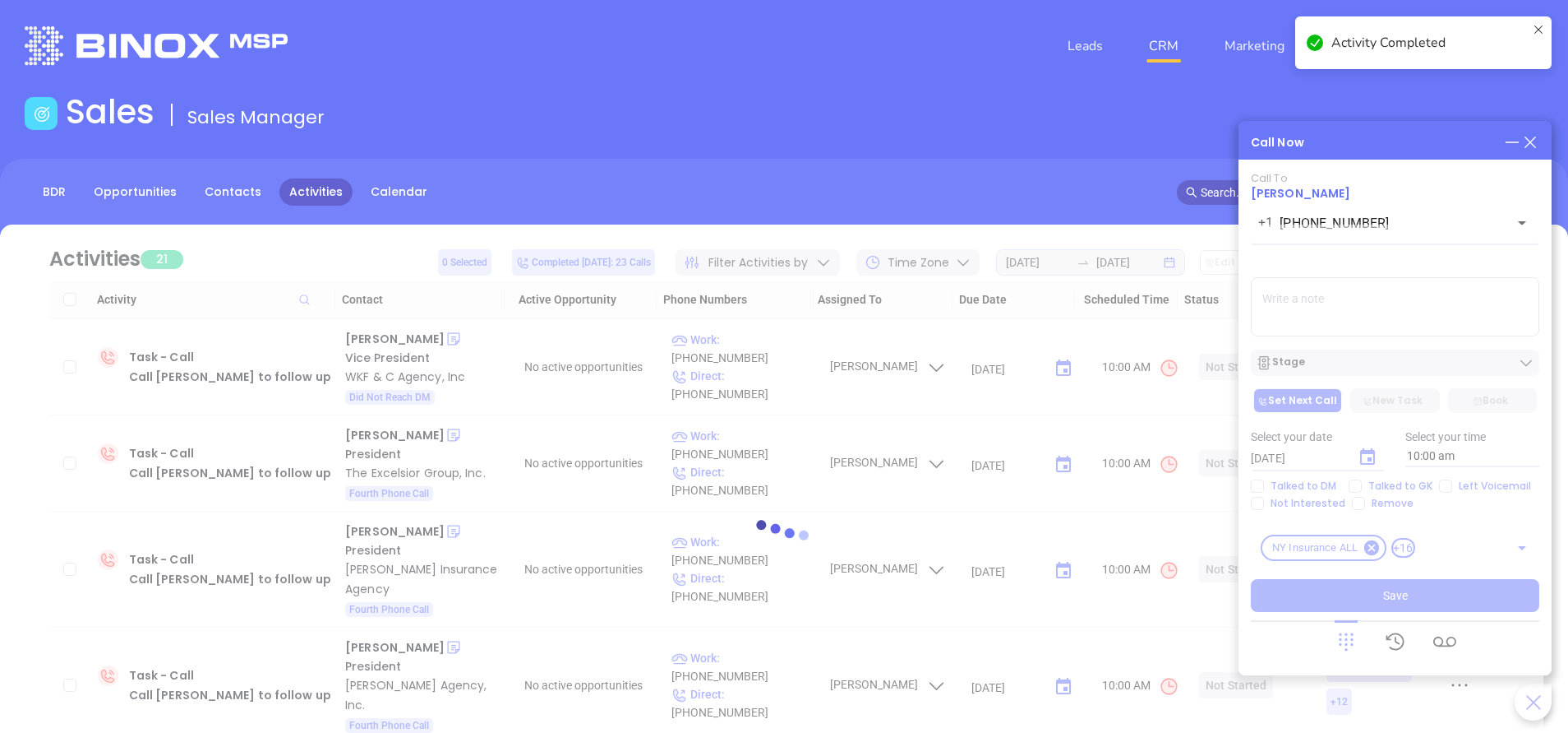
click at [1442, 482] on div at bounding box center [784, 539] width 1518 height 123
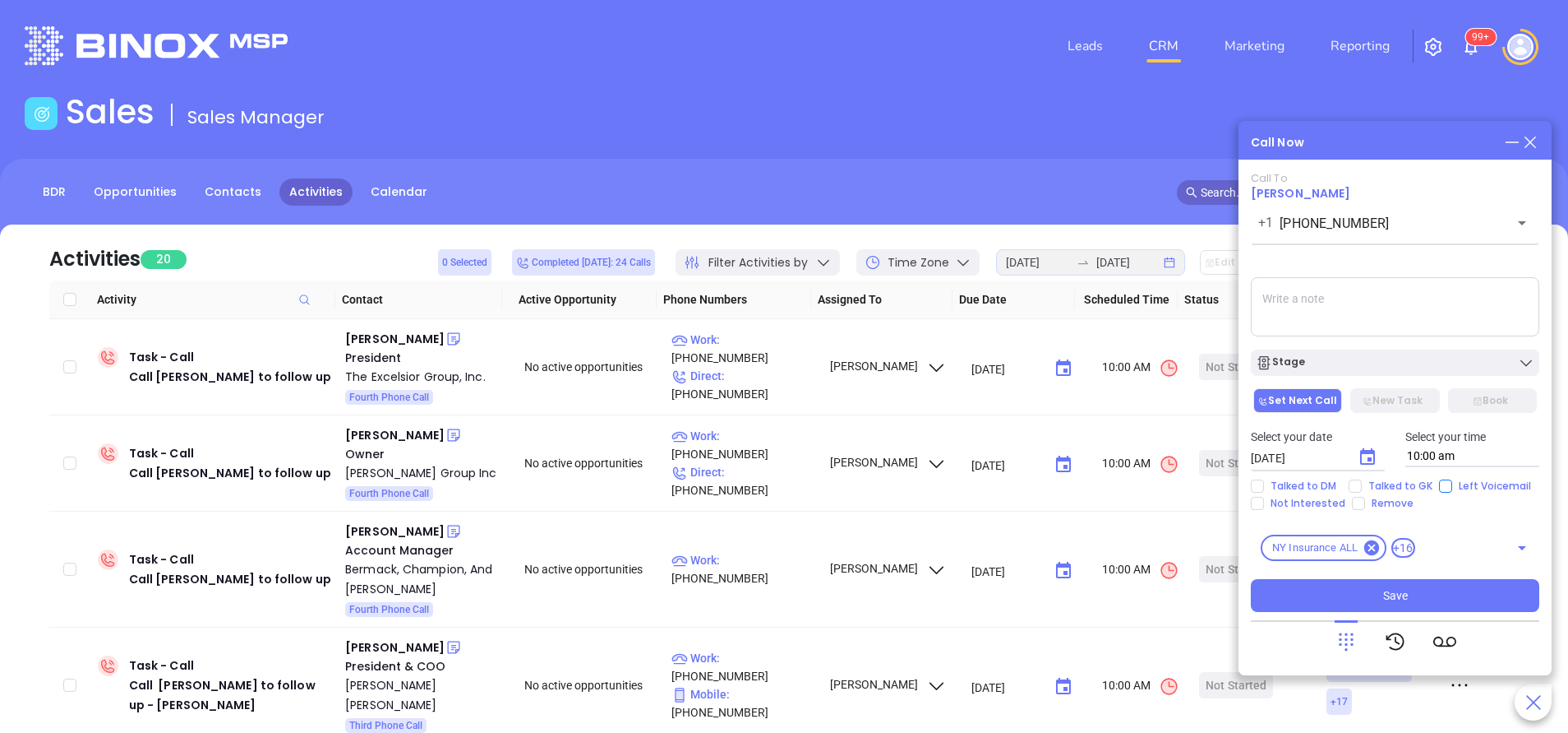
click at [1442, 486] on input "Left Voicemail" at bounding box center [1445, 485] width 13 height 13
checkbox input "true"
click at [1309, 370] on div "Stage" at bounding box center [1395, 363] width 278 height 17
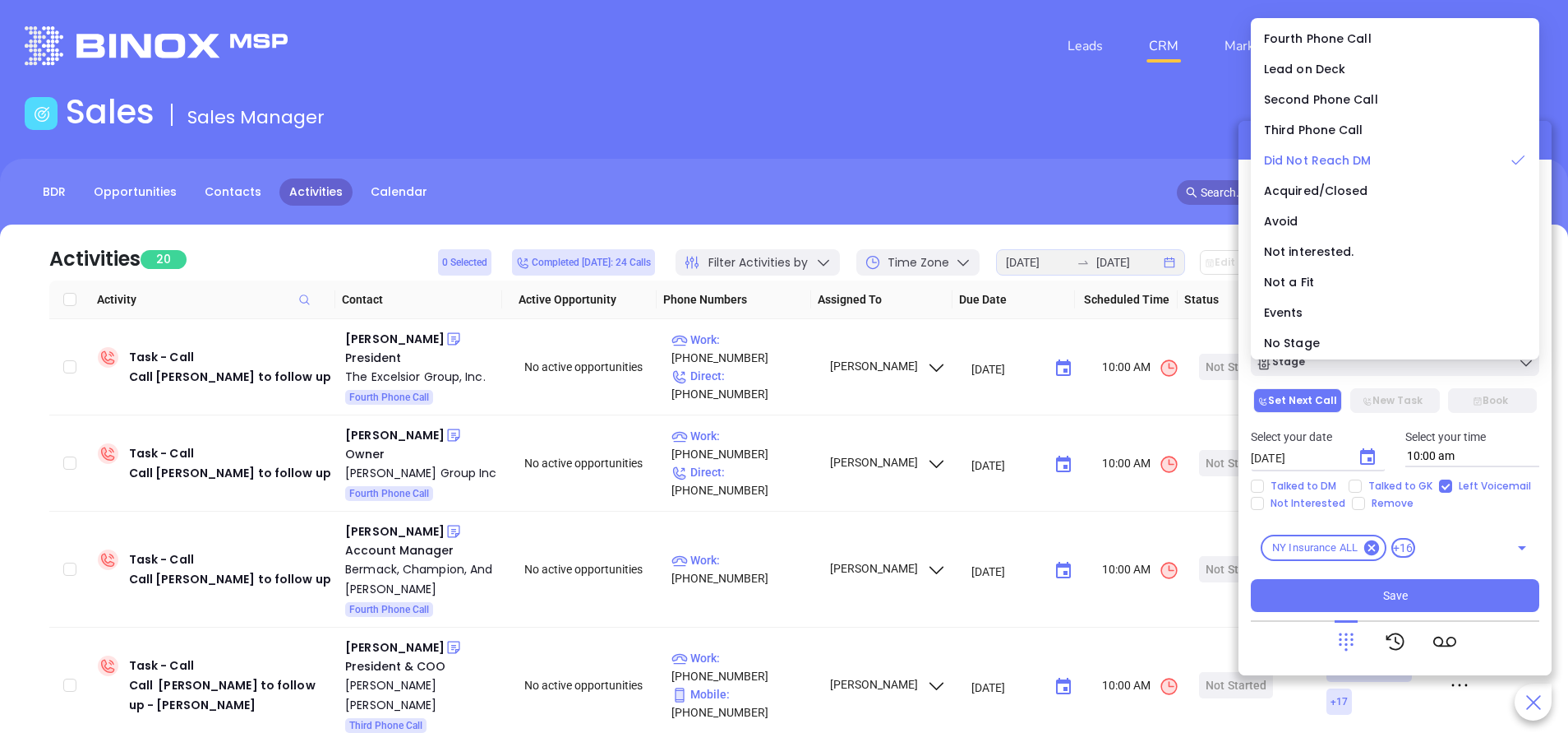
click at [1329, 154] on span "Did Not Reach DM" at bounding box center [1317, 160] width 108 height 17
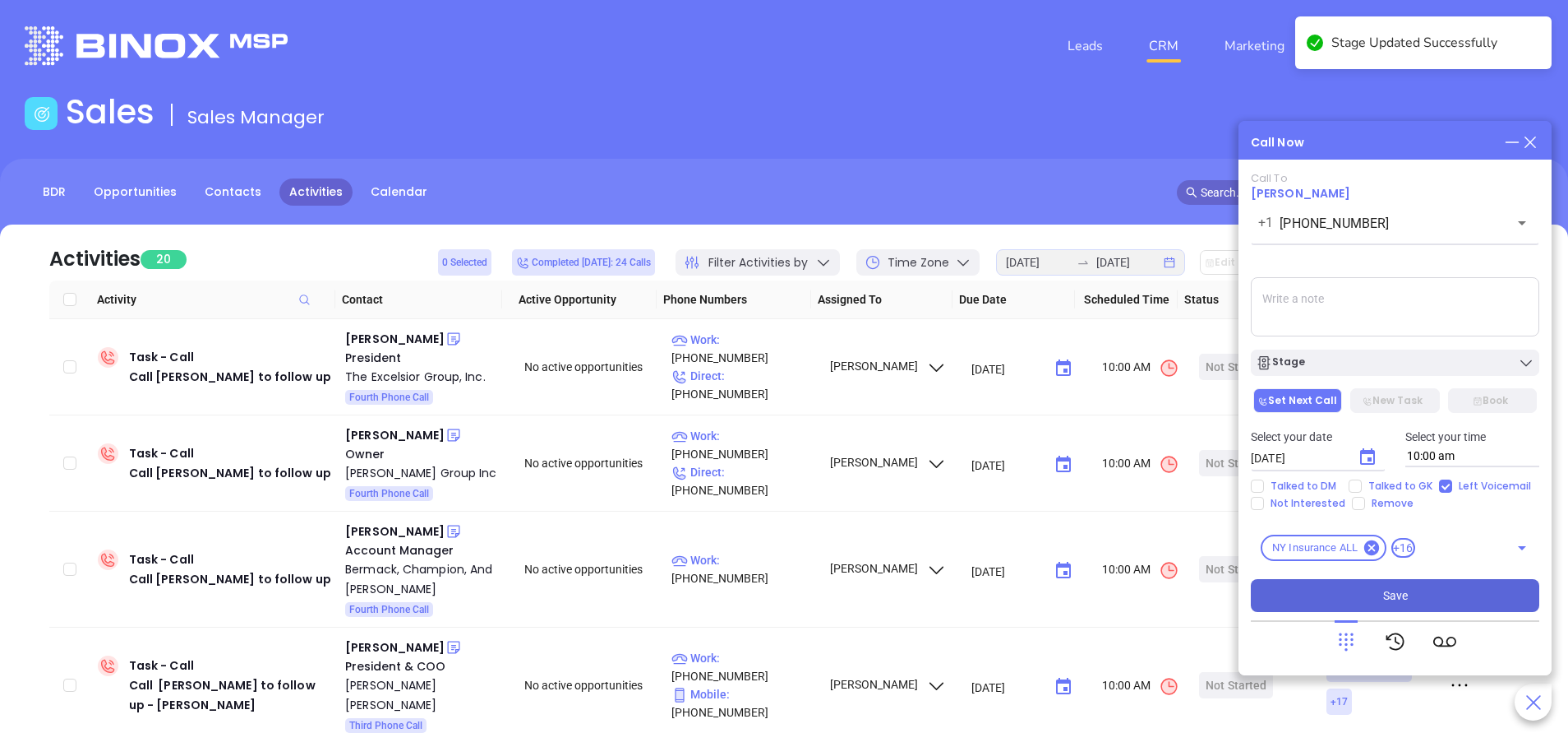
drag, startPoint x: 1381, startPoint y: 593, endPoint x: 1370, endPoint y: 585, distance: 13.6
click at [1380, 590] on button "Save" at bounding box center [1395, 596] width 288 height 33
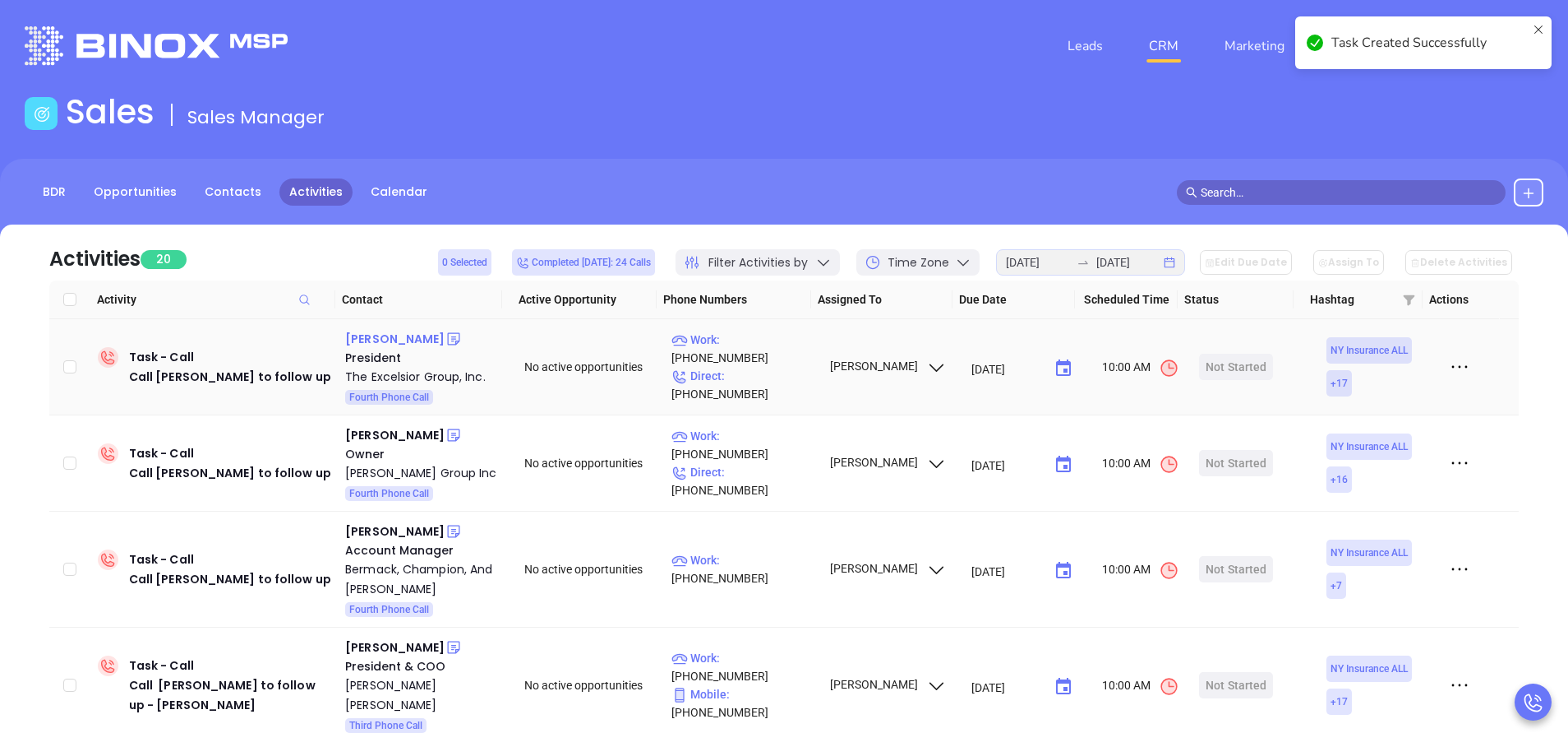
click at [375, 337] on div "Steven Spiro" at bounding box center [395, 339] width 100 height 20
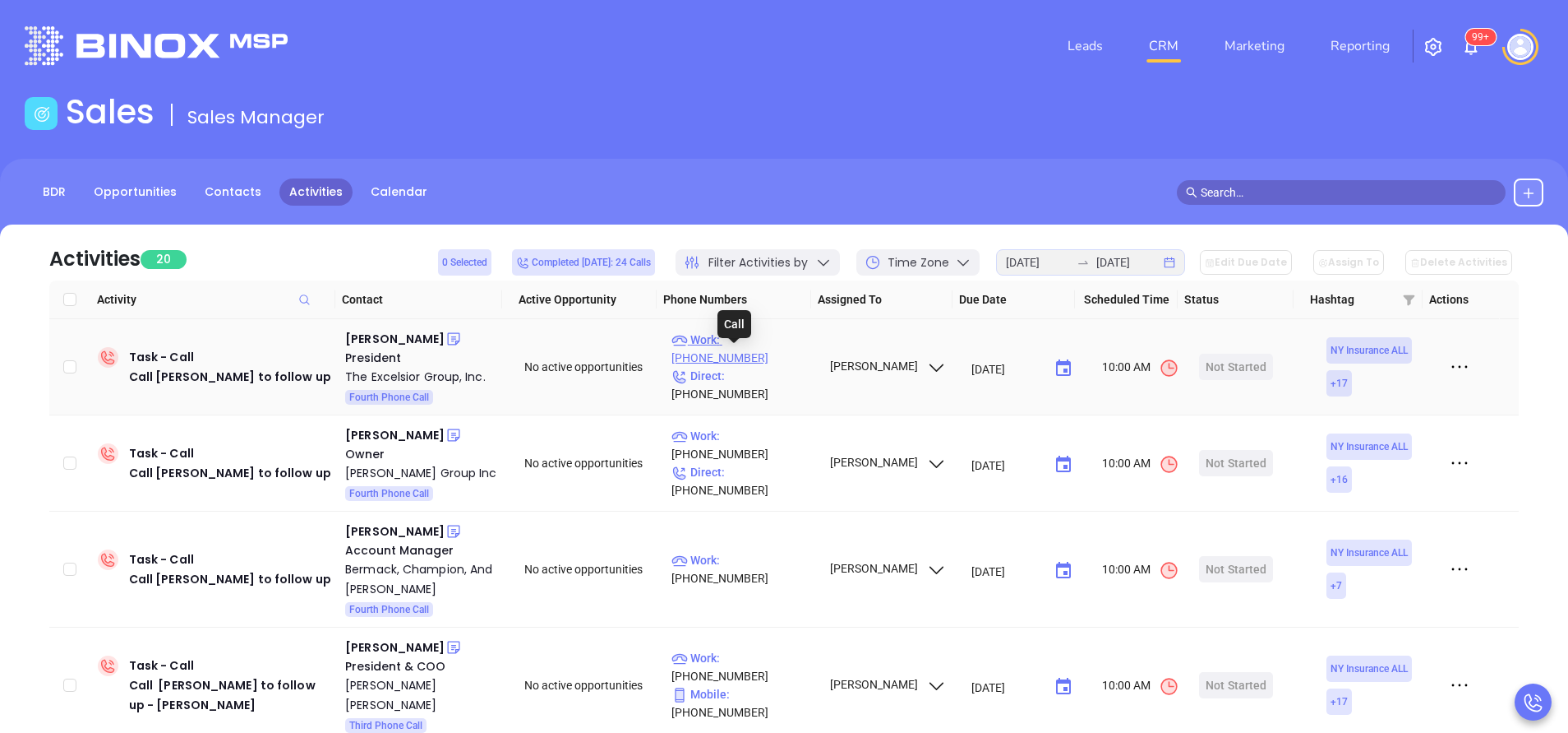
click at [758, 360] on p "Work : (516) 568-0800" at bounding box center [742, 348] width 143 height 36
type input "(516) 568-0800"
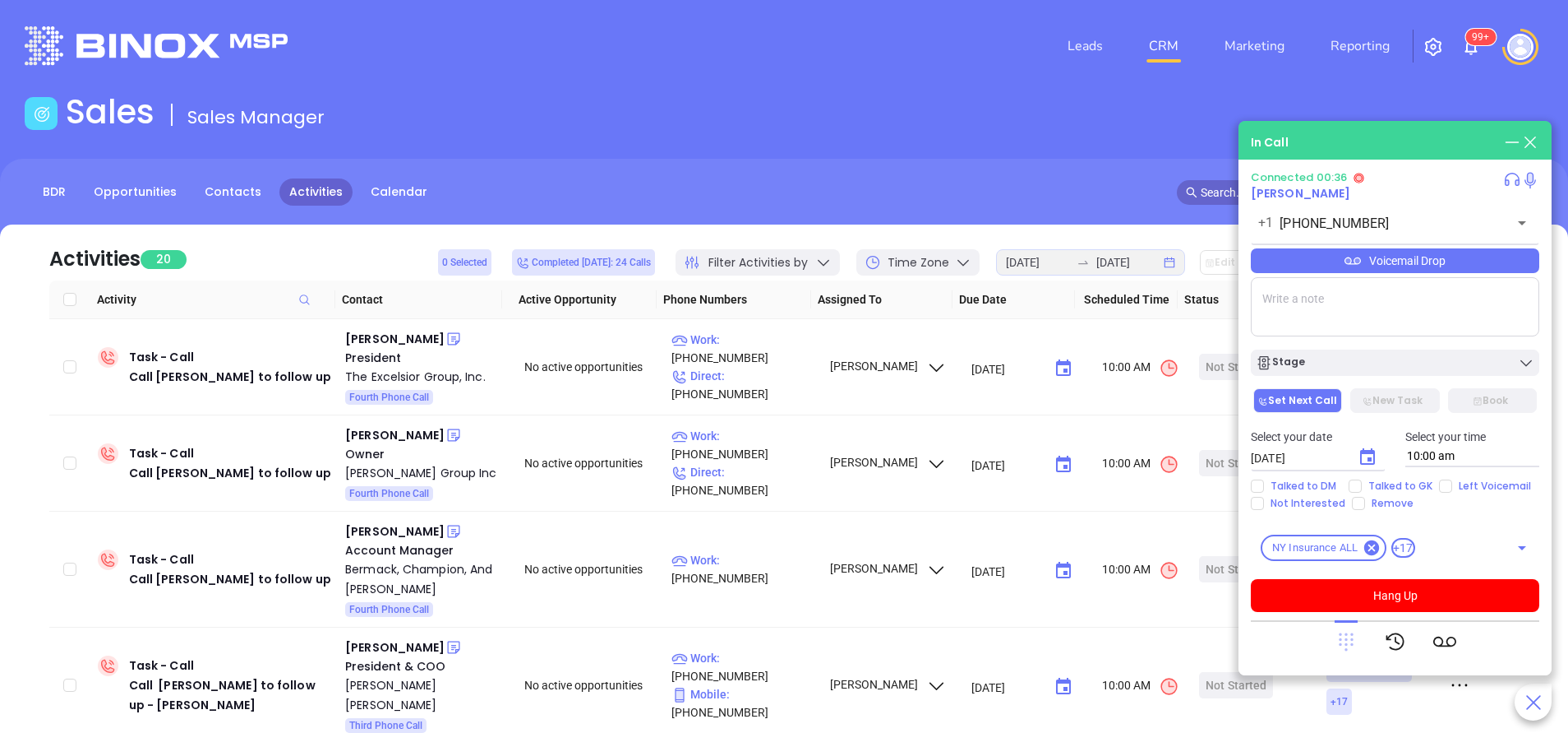
click at [1353, 644] on icon at bounding box center [1345, 641] width 23 height 23
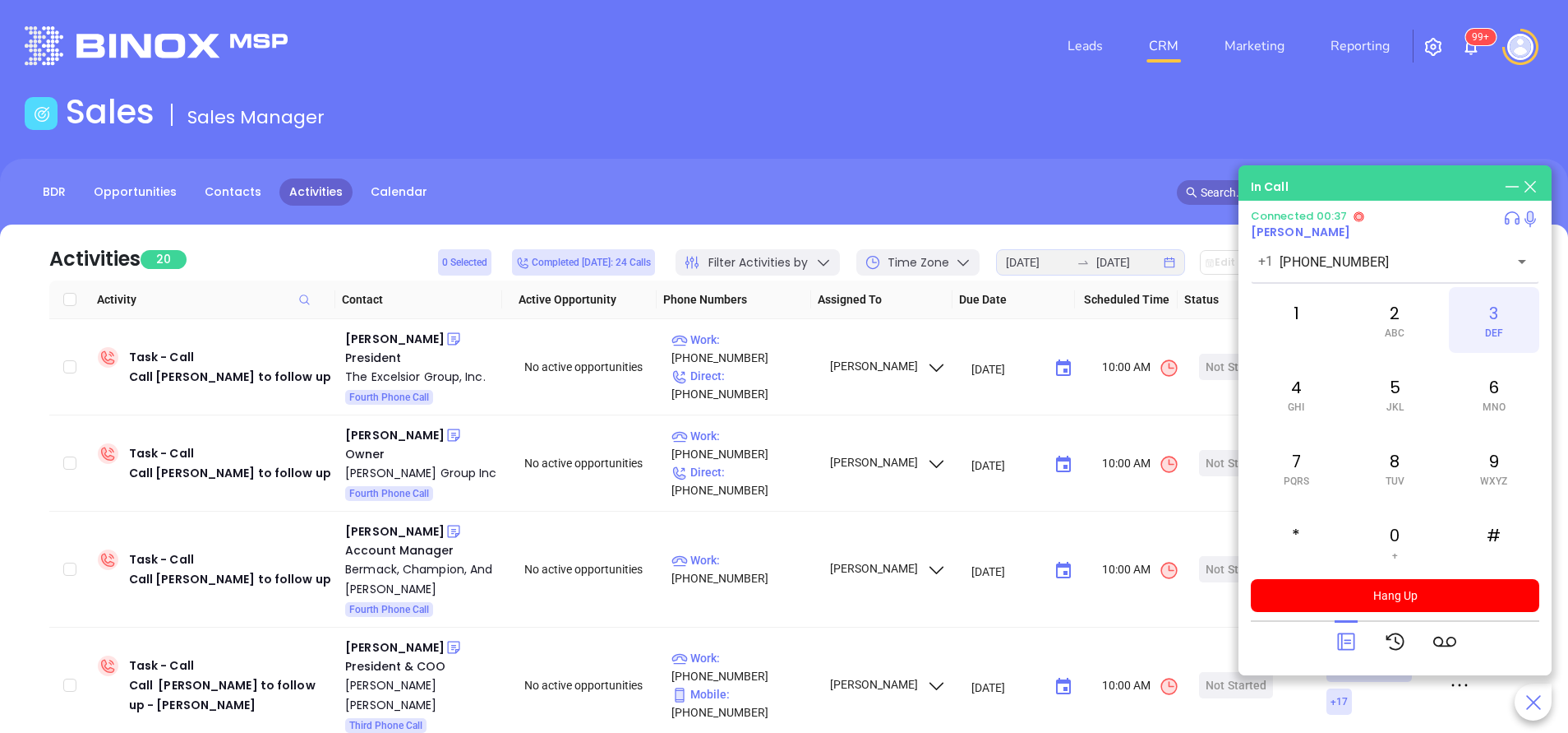
click at [1510, 319] on div "3 DEF" at bounding box center [1494, 319] width 90 height 66
click at [1350, 639] on icon at bounding box center [1345, 641] width 23 height 23
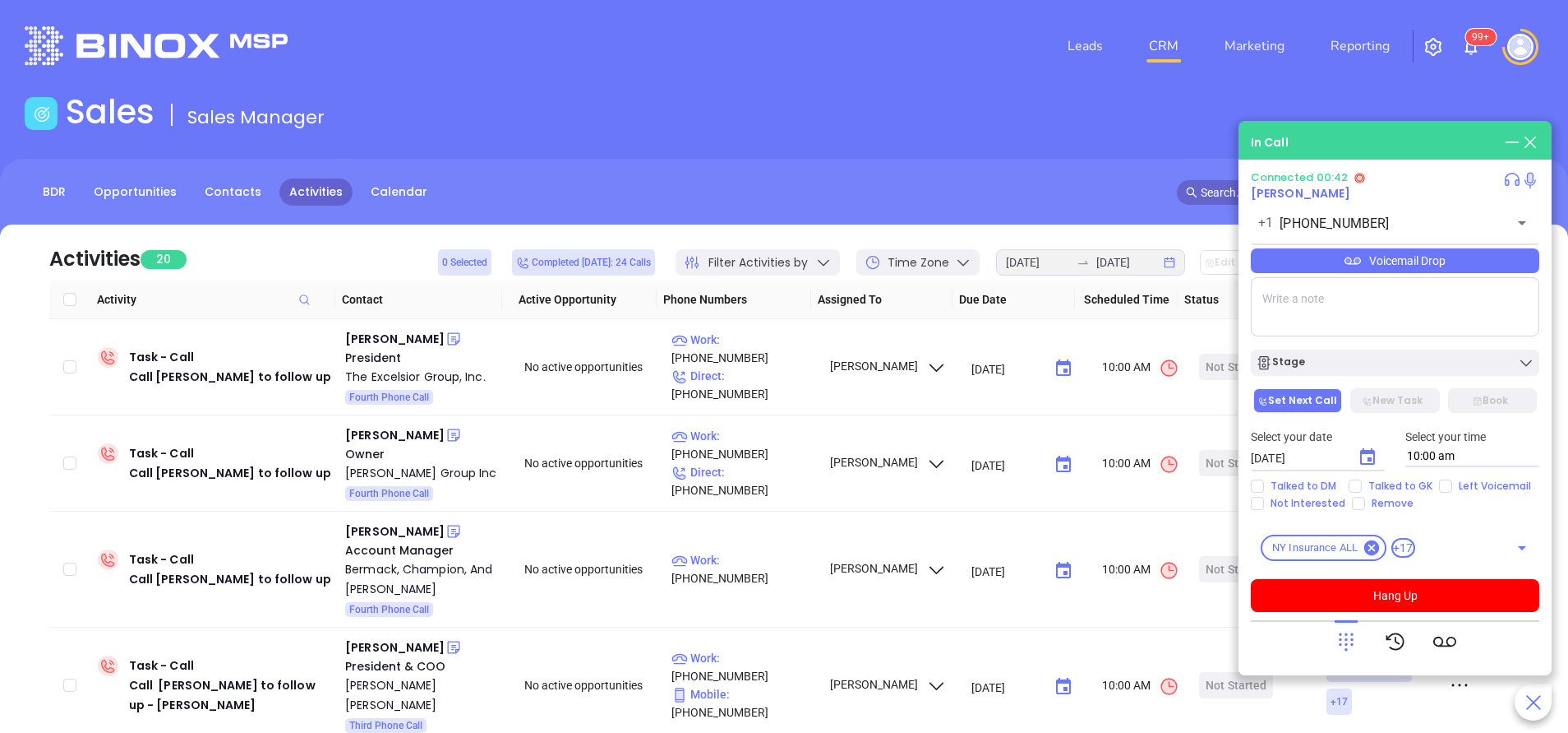
click at [1355, 641] on icon at bounding box center [1345, 641] width 23 height 23
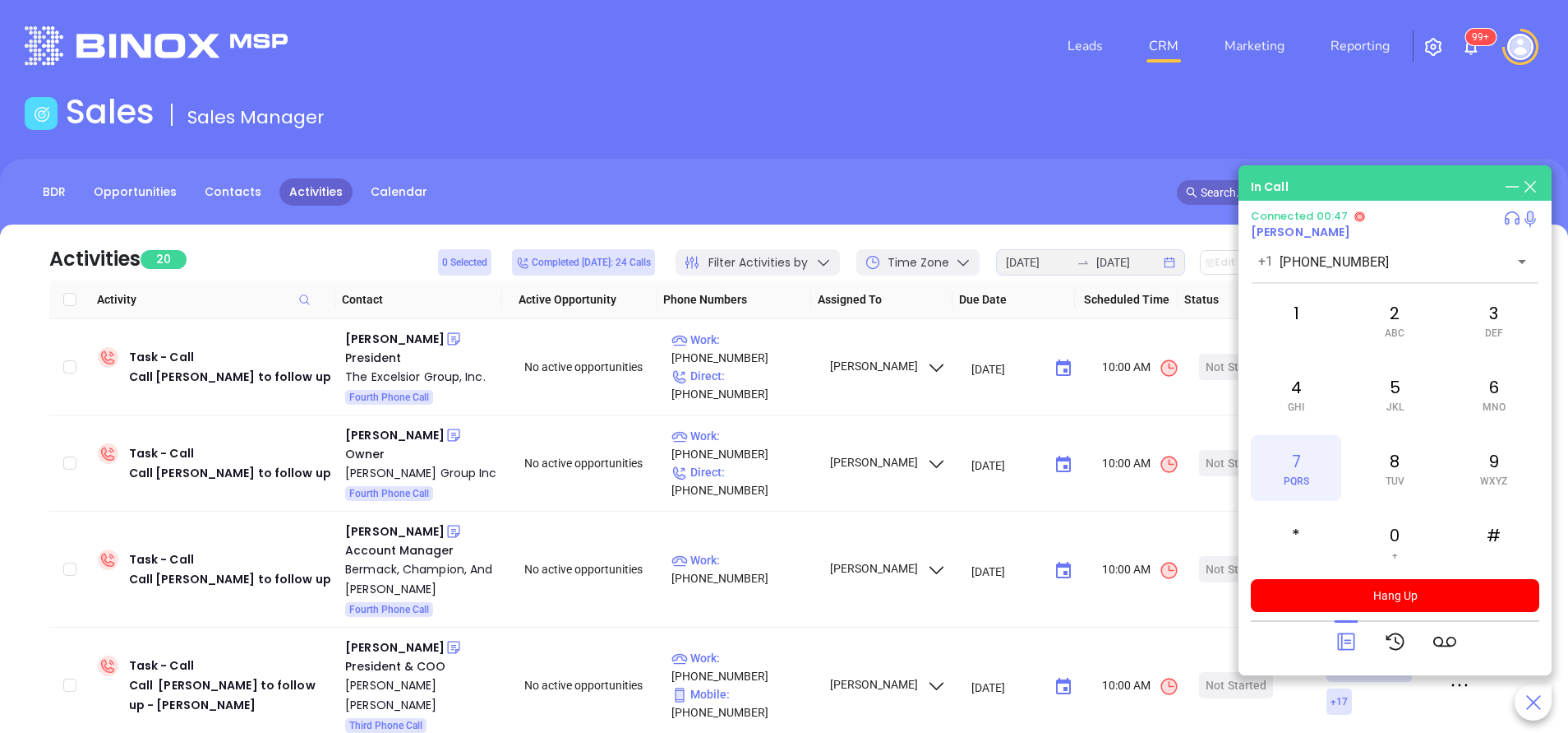
click at [1286, 460] on div "7 PQRS" at bounding box center [1296, 467] width 90 height 66
click at [1409, 472] on div "8 TUV" at bounding box center [1395, 467] width 90 height 66
click at [1494, 327] on span "DEF" at bounding box center [1494, 333] width 18 height 12
click at [1239, 289] on div "In Call Connected 01:13 Steven Spiro +1 (516) 568-0800 ​ 1 2 ABC 3 DEF 4 GHI 5 …" at bounding box center [1395, 420] width 313 height 510
click at [1288, 319] on div "1" at bounding box center [1296, 319] width 90 height 66
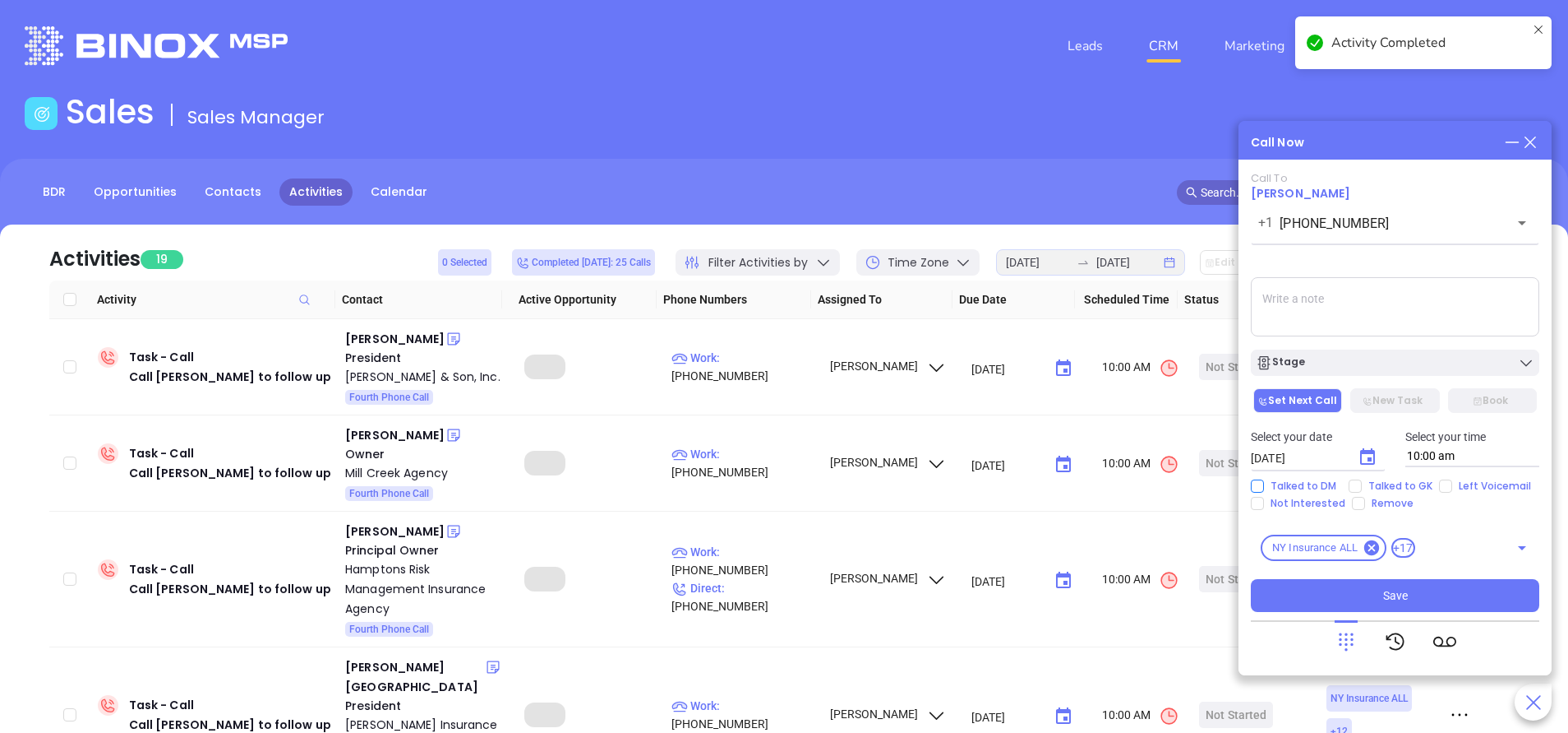
click at [1259, 486] on input "Talked to DM" at bounding box center [1257, 485] width 13 height 13
checkbox input "true"
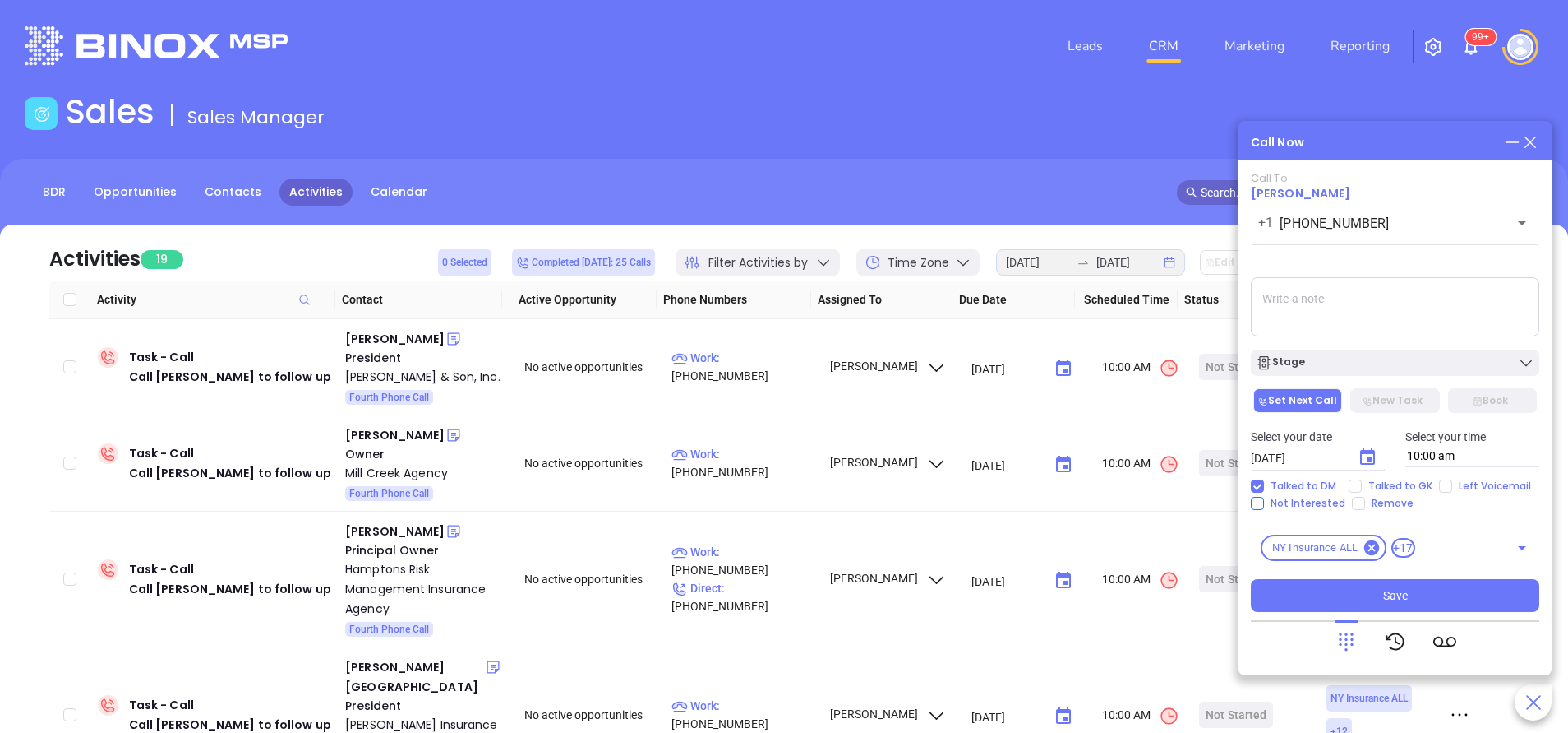
click at [1259, 505] on input "Not Interested" at bounding box center [1257, 503] width 13 height 13
checkbox input "true"
click at [1359, 345] on div "Stage" at bounding box center [1395, 358] width 309 height 34
click at [1362, 360] on div "Stage" at bounding box center [1395, 363] width 278 height 17
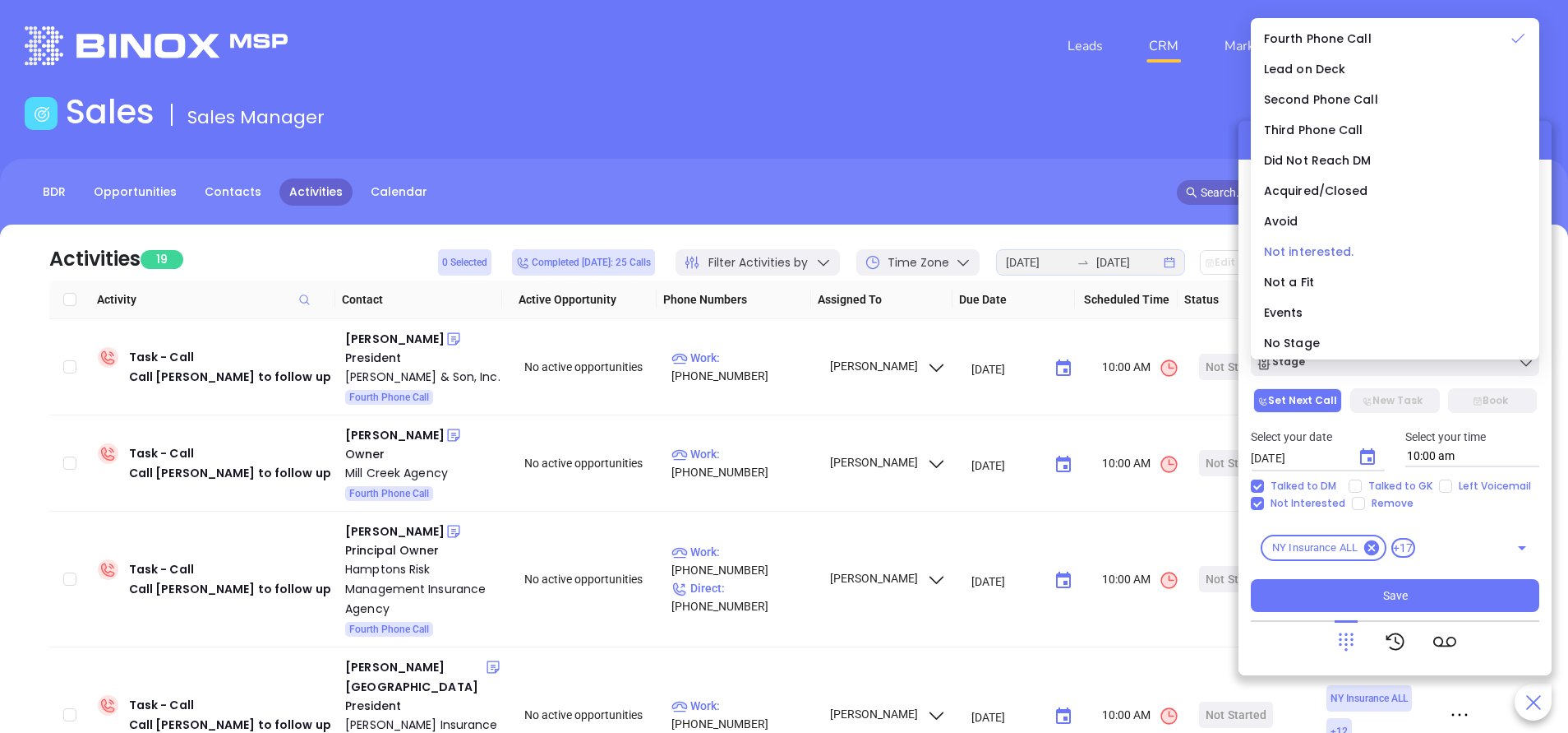
click at [1323, 248] on span "Not interested." at bounding box center [1308, 251] width 90 height 17
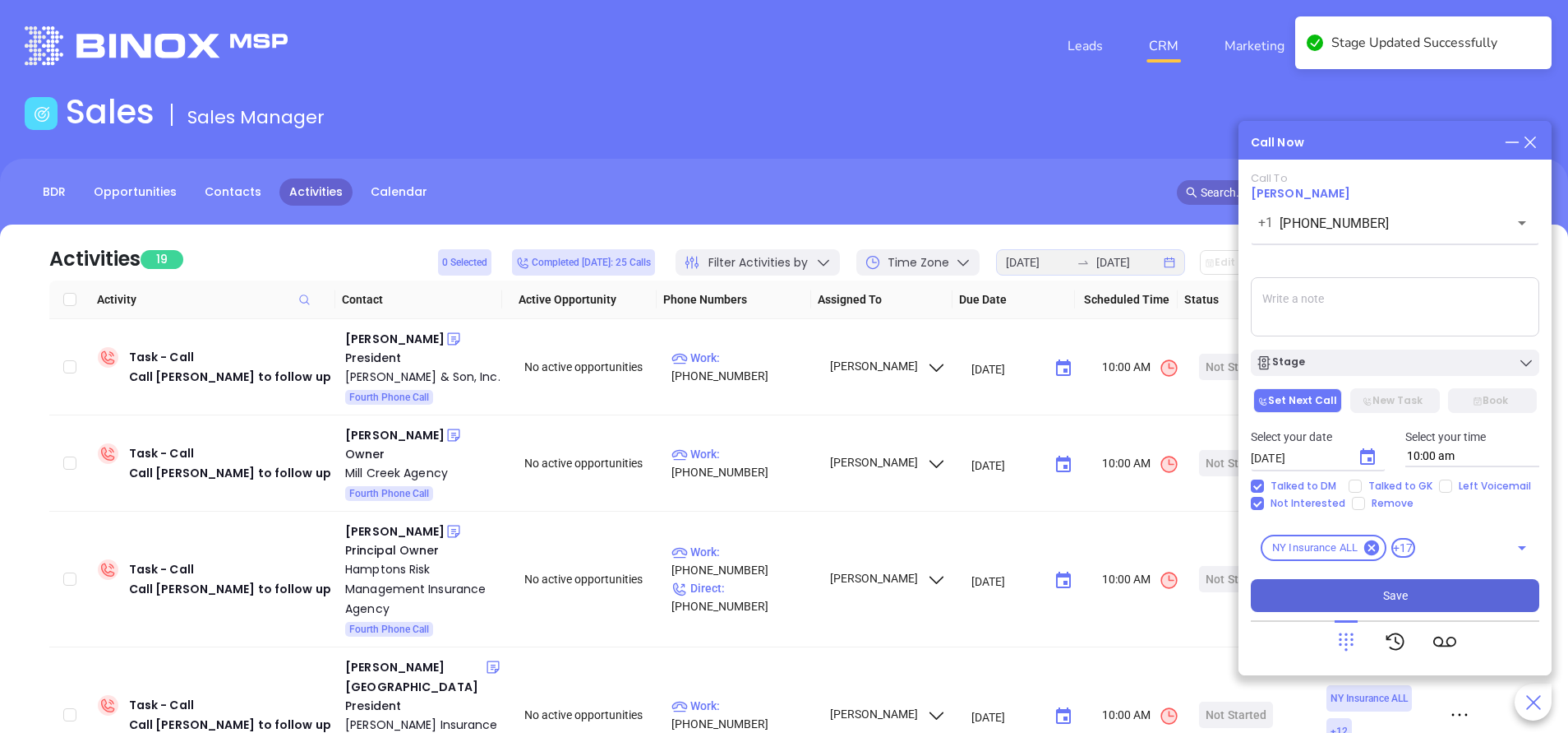
click at [1415, 590] on button "Save" at bounding box center [1395, 596] width 288 height 33
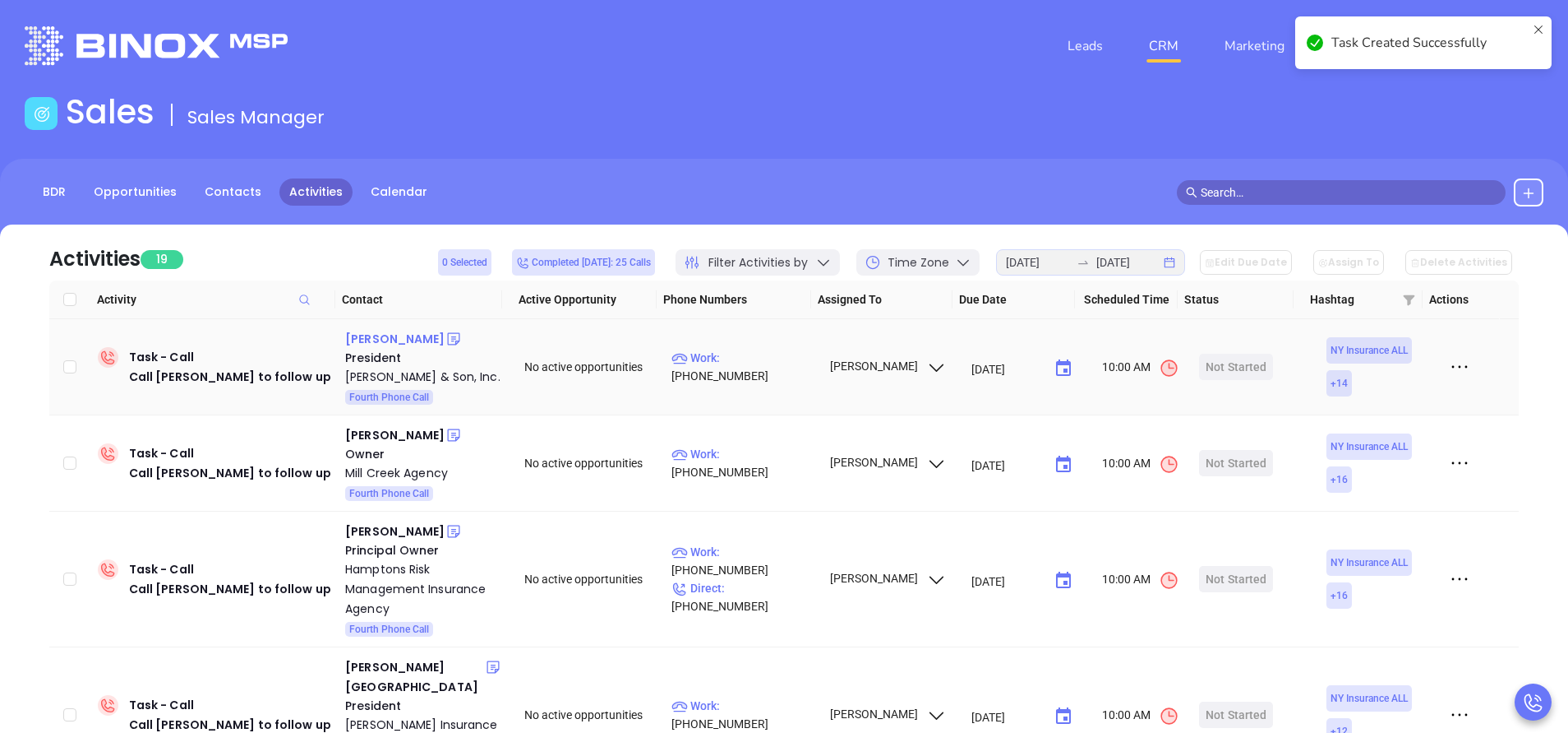
click at [425, 342] on div "Donald J. Wright, Jr." at bounding box center [395, 339] width 100 height 20
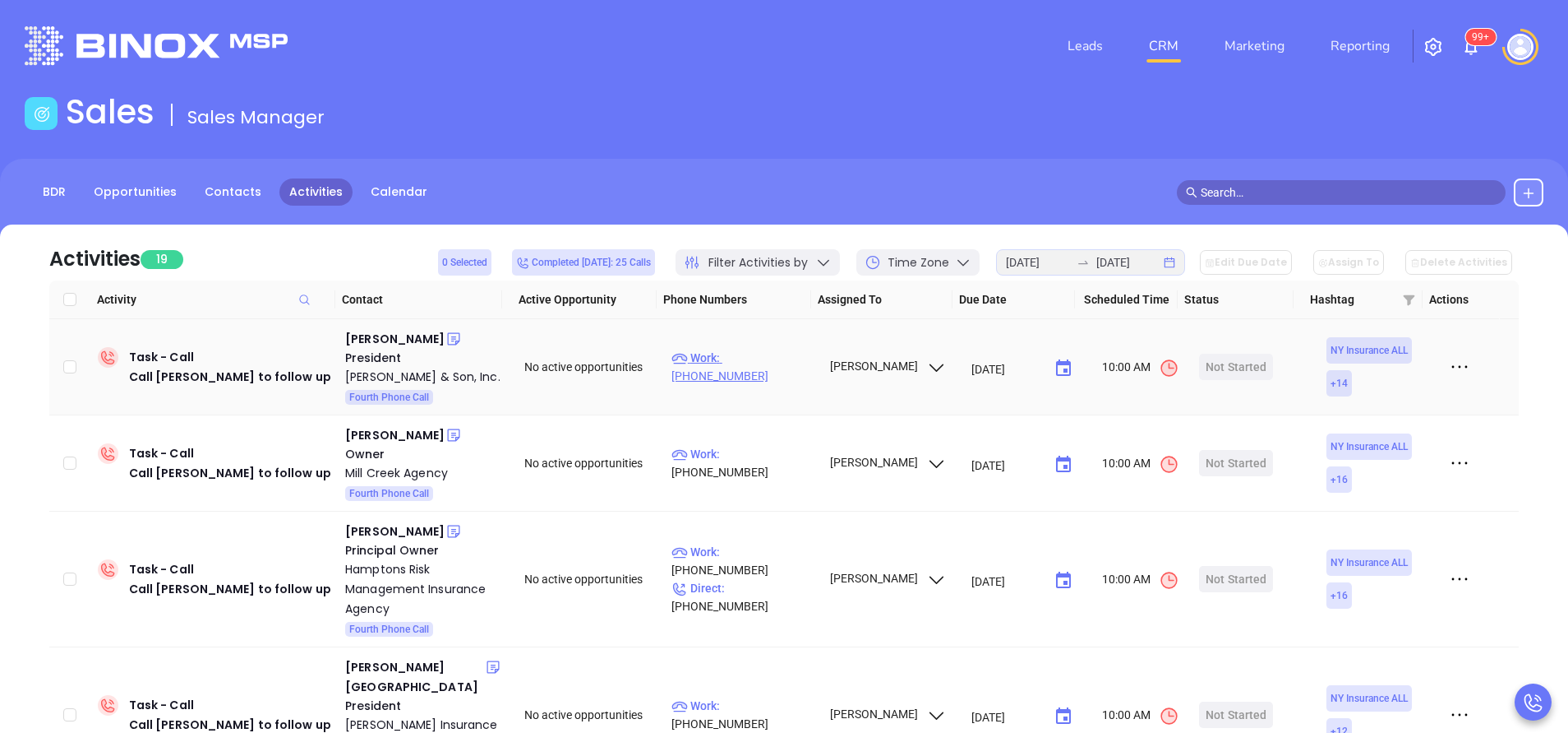
click at [762, 358] on p "Work : (212) 879-7700" at bounding box center [742, 366] width 143 height 36
type input "(212) 879-7700"
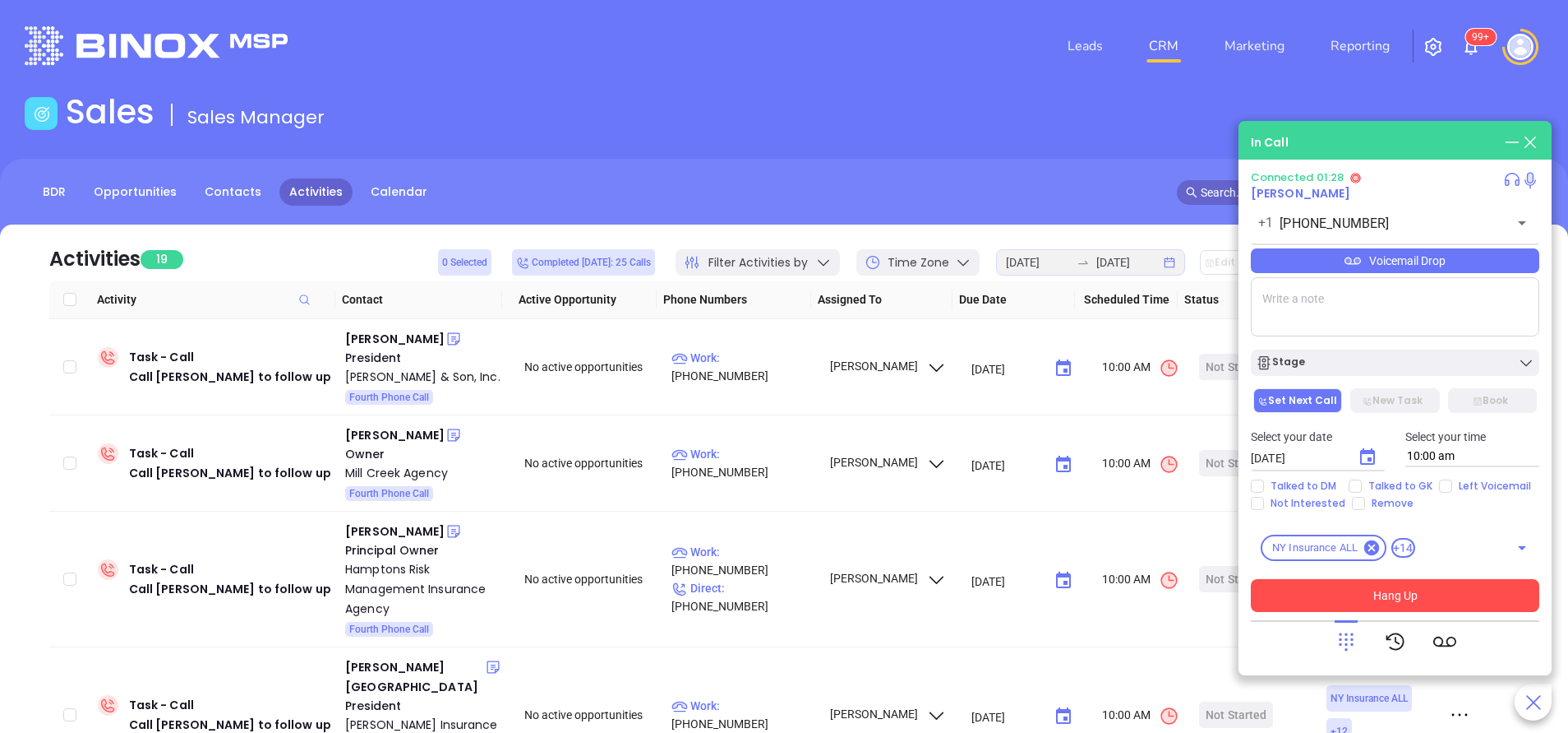
click at [1436, 592] on button "Hang Up" at bounding box center [1395, 596] width 288 height 33
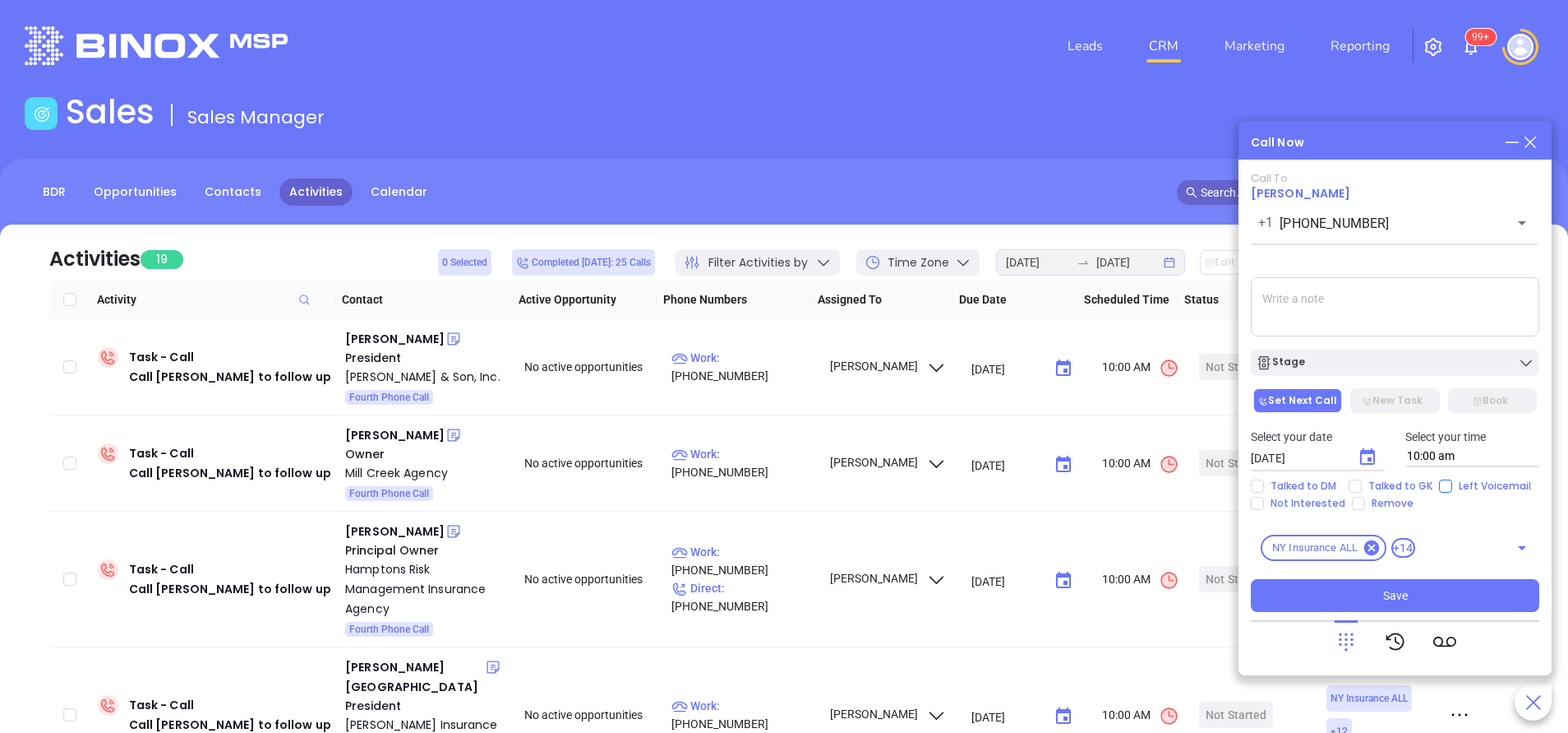
click at [1442, 489] on input "Left Voicemail" at bounding box center [1445, 485] width 13 height 13
checkbox input "true"
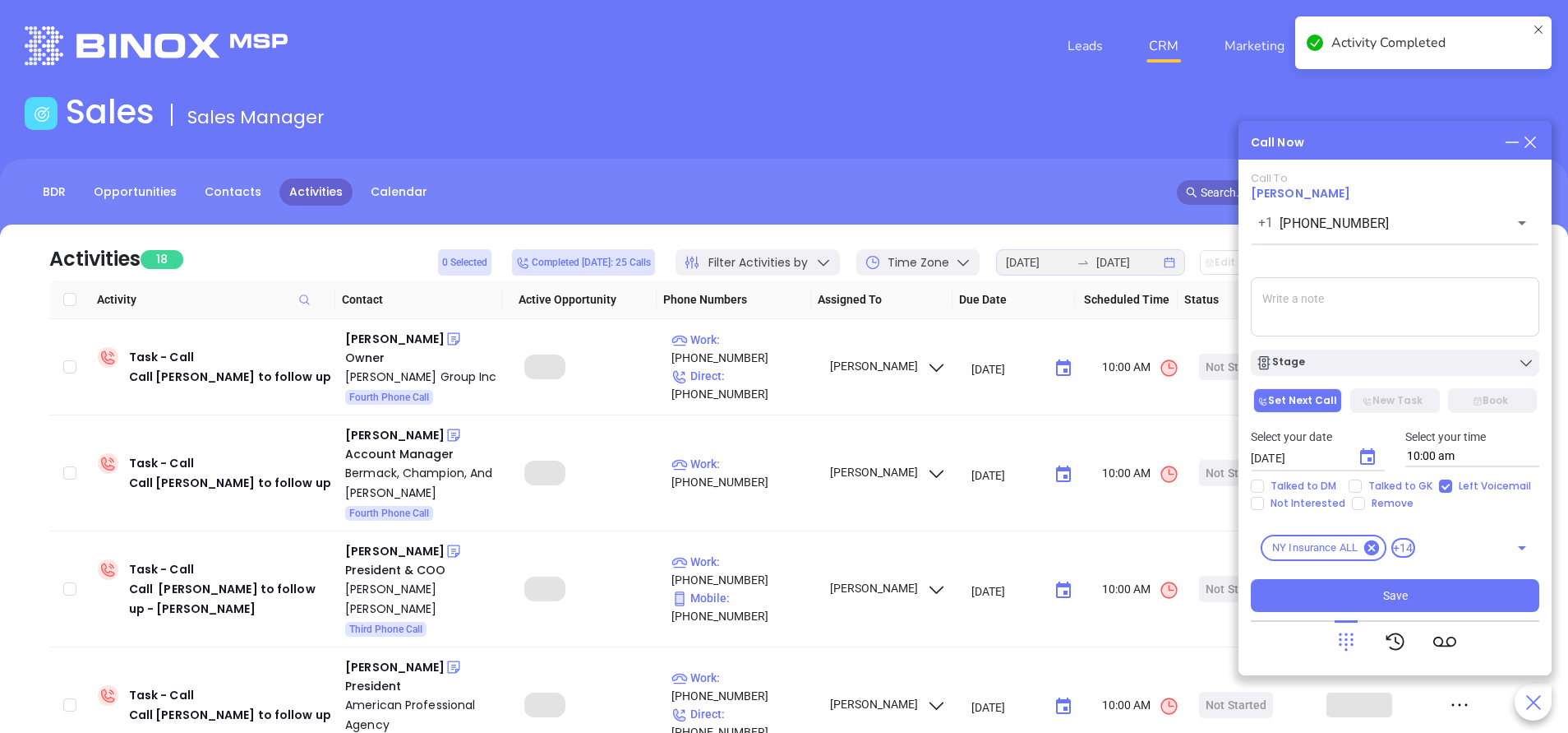
click at [1359, 370] on div "Stage" at bounding box center [1395, 363] width 278 height 17
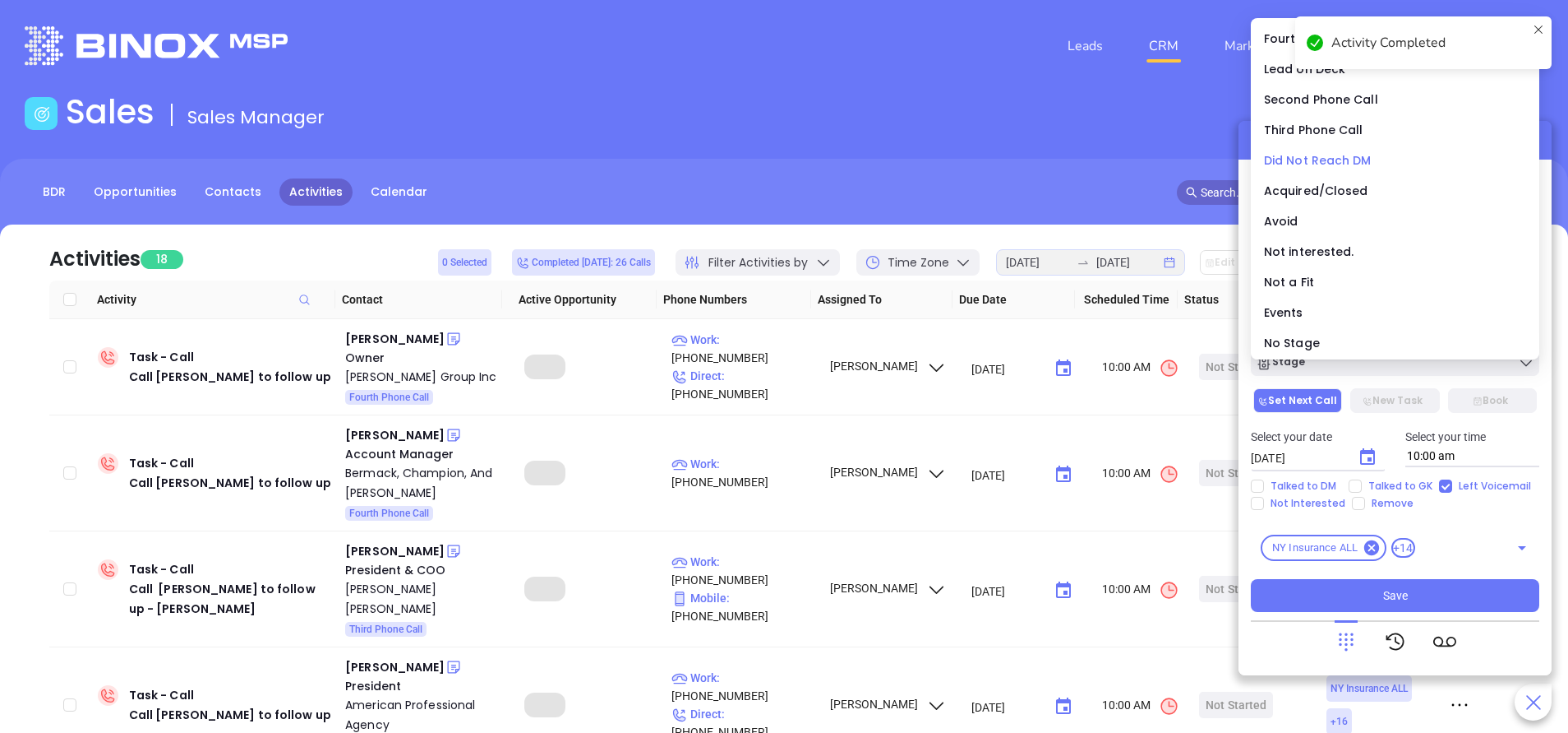
click at [1319, 156] on span "Did Not Reach DM" at bounding box center [1317, 160] width 108 height 17
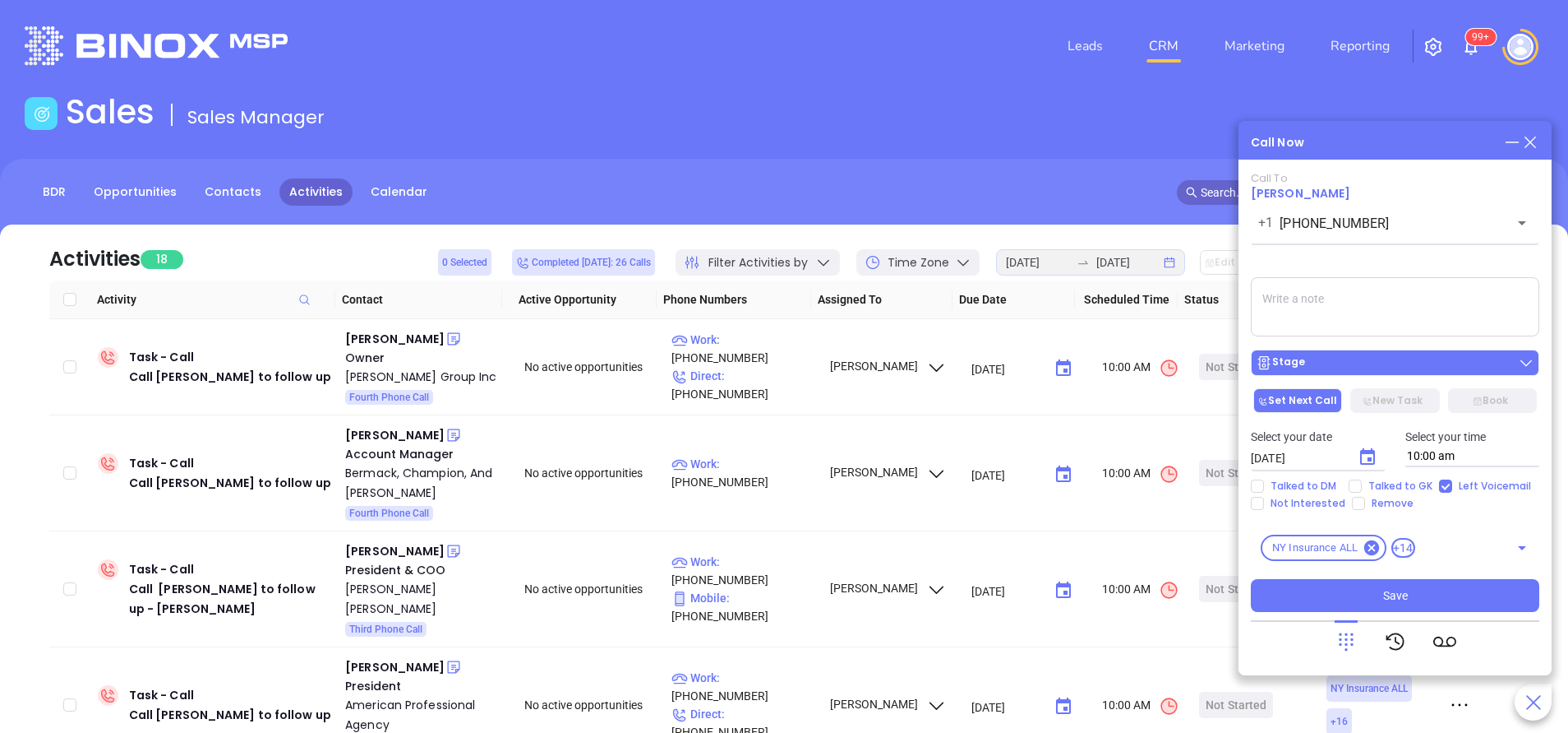
click at [1364, 365] on div "Stage" at bounding box center [1395, 363] width 278 height 17
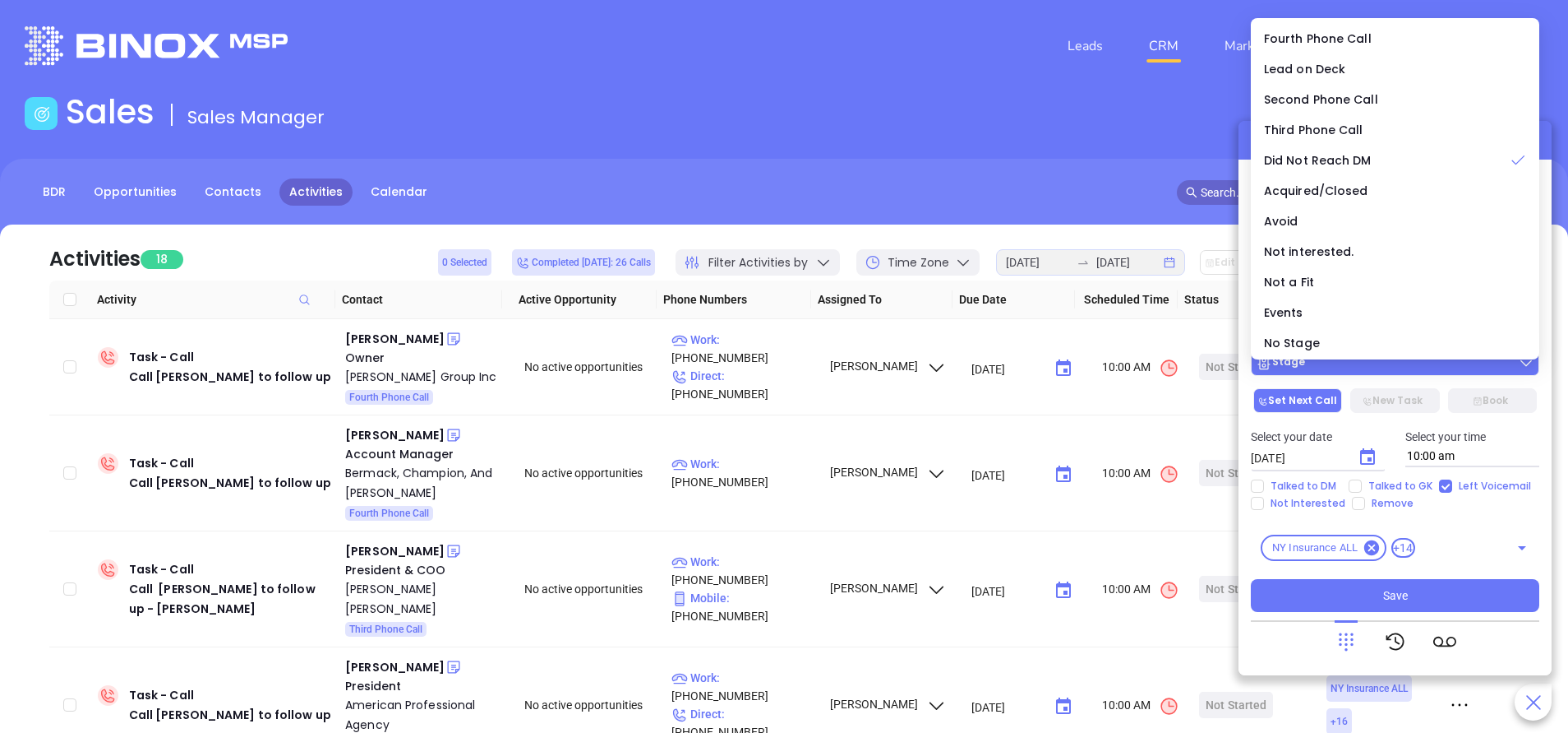
click at [1371, 370] on div "Stage" at bounding box center [1395, 363] width 278 height 17
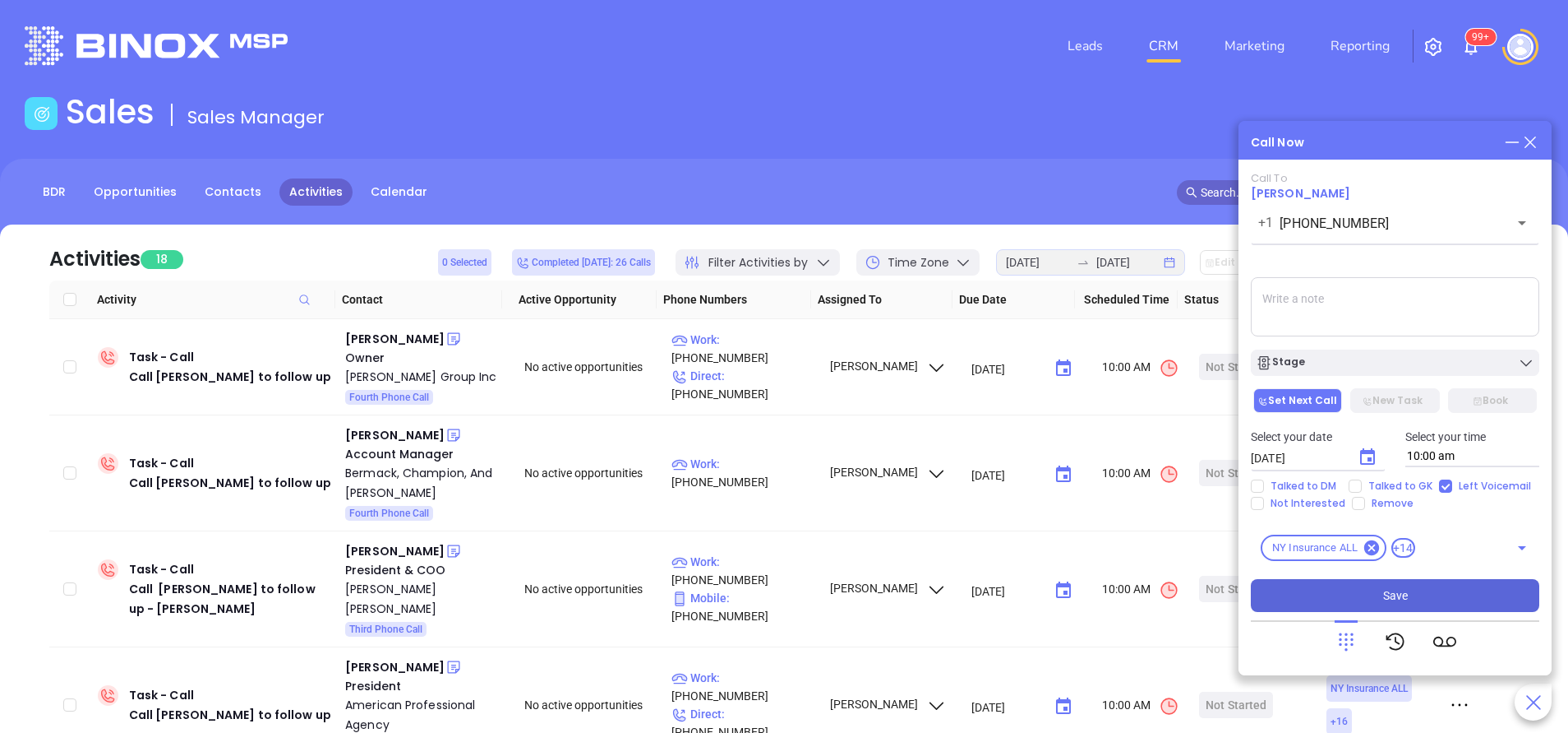
click at [1380, 592] on button "Save" at bounding box center [1395, 596] width 288 height 33
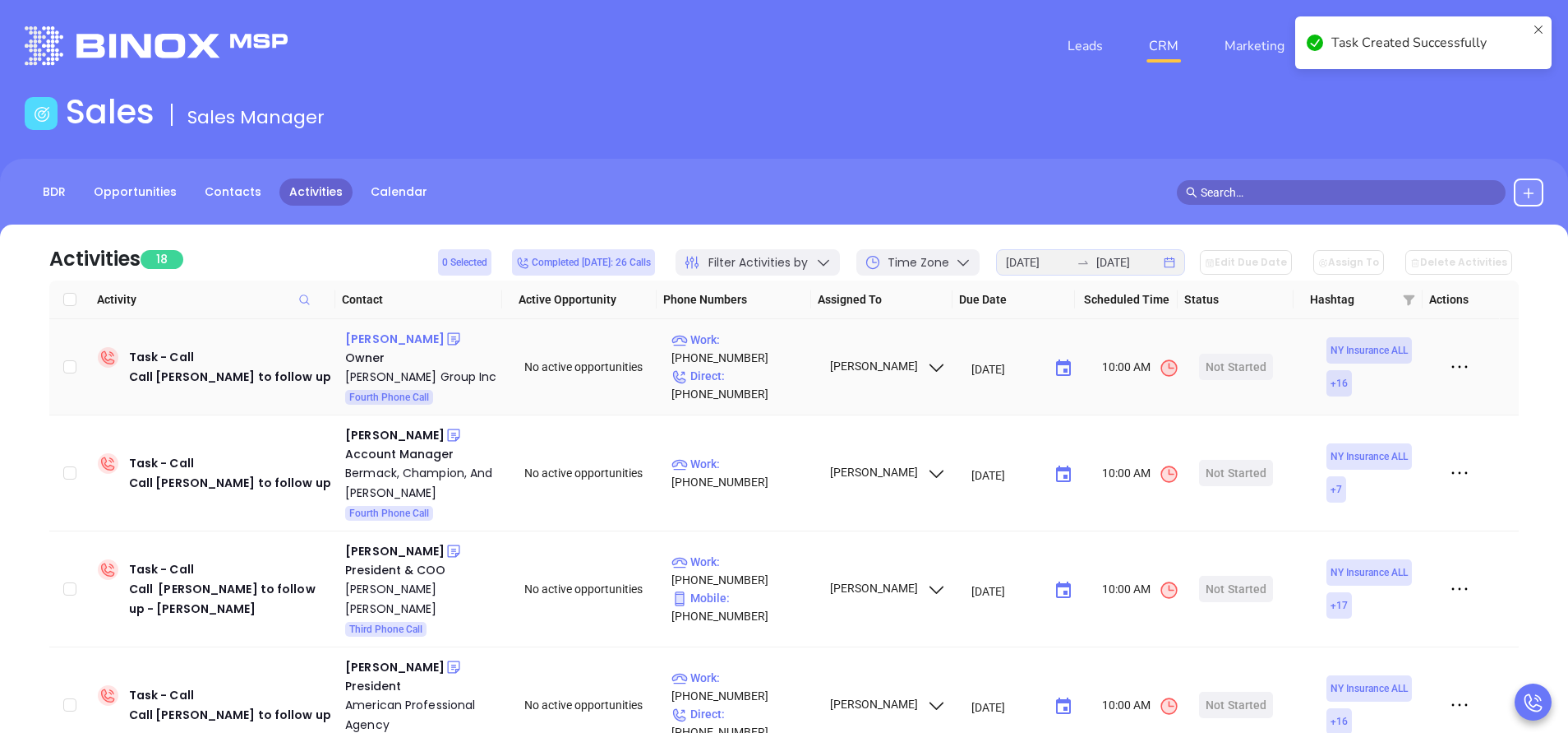
click at [397, 335] on div "Mark Maguire" at bounding box center [395, 339] width 100 height 20
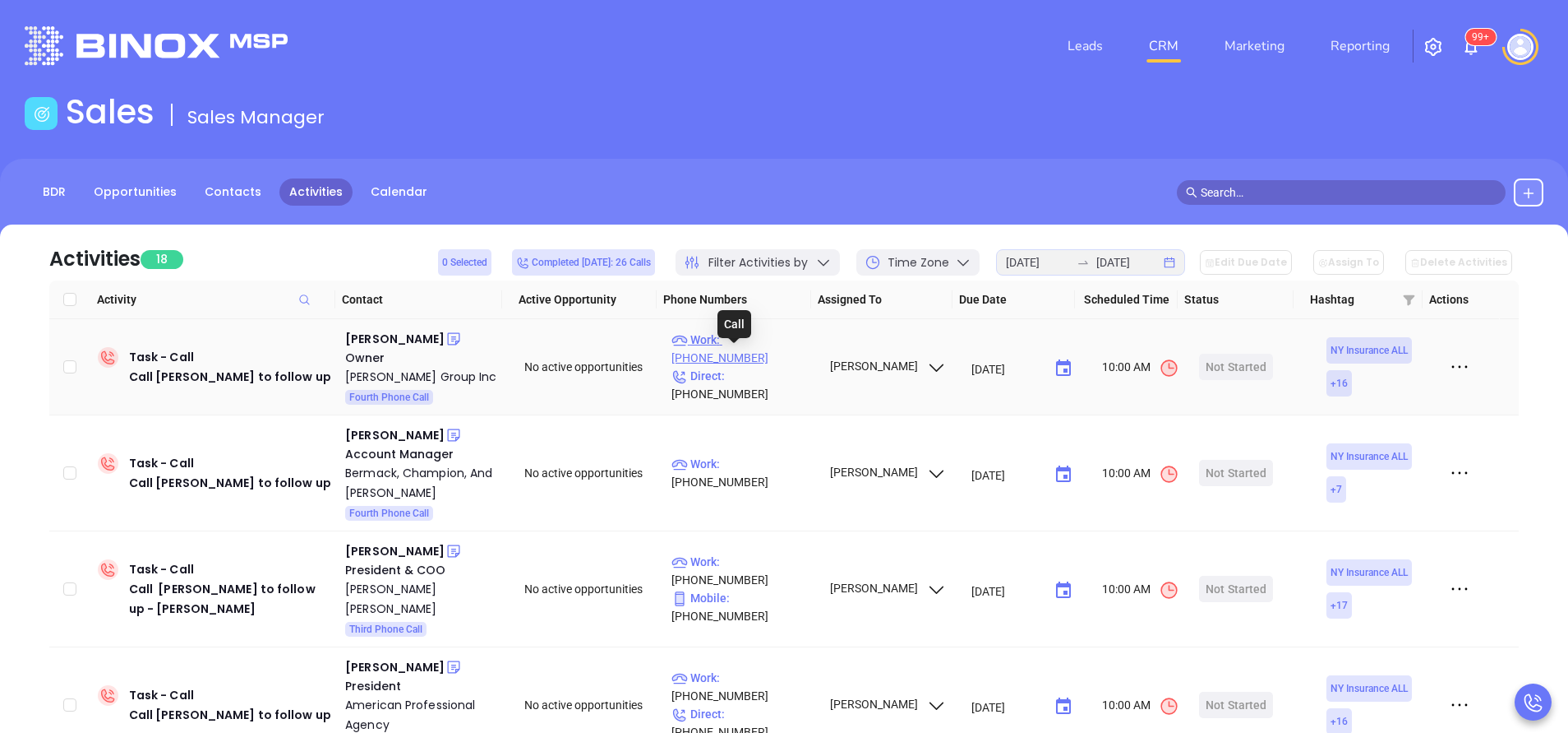
click at [772, 355] on p "Work : (631) 499-5100" at bounding box center [742, 348] width 143 height 36
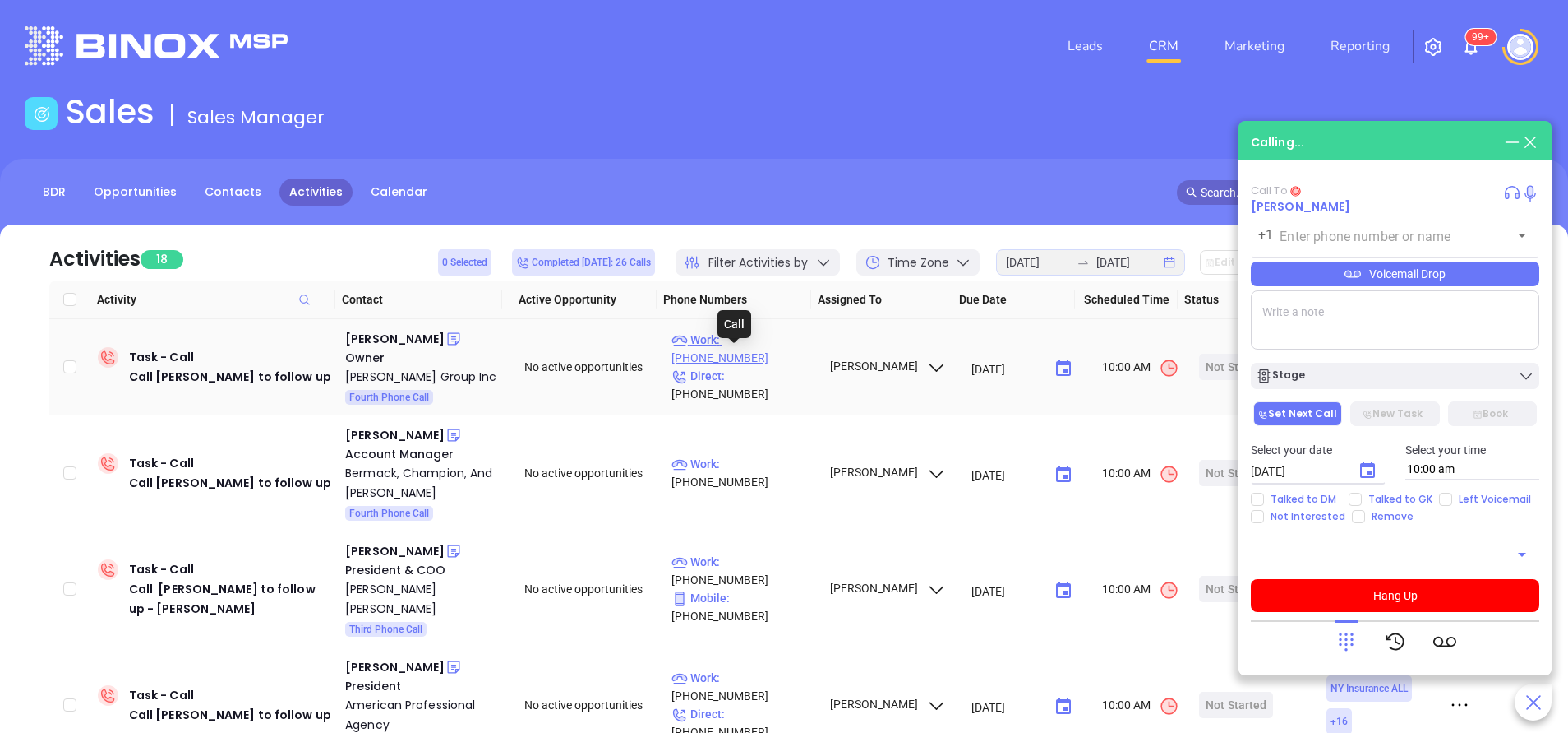
type input "(631) 499-5100"
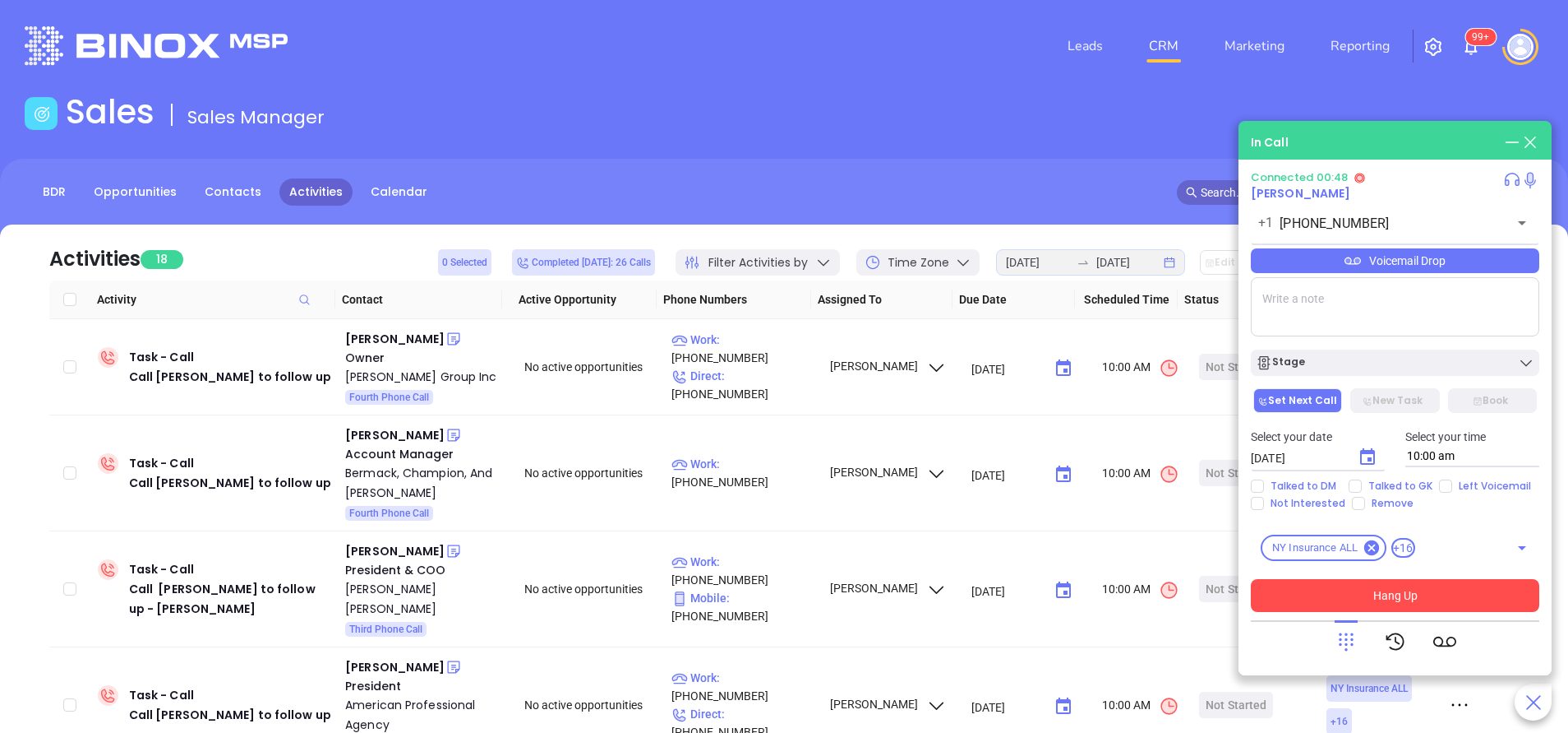
click at [1353, 602] on button "Hang Up" at bounding box center [1395, 596] width 288 height 33
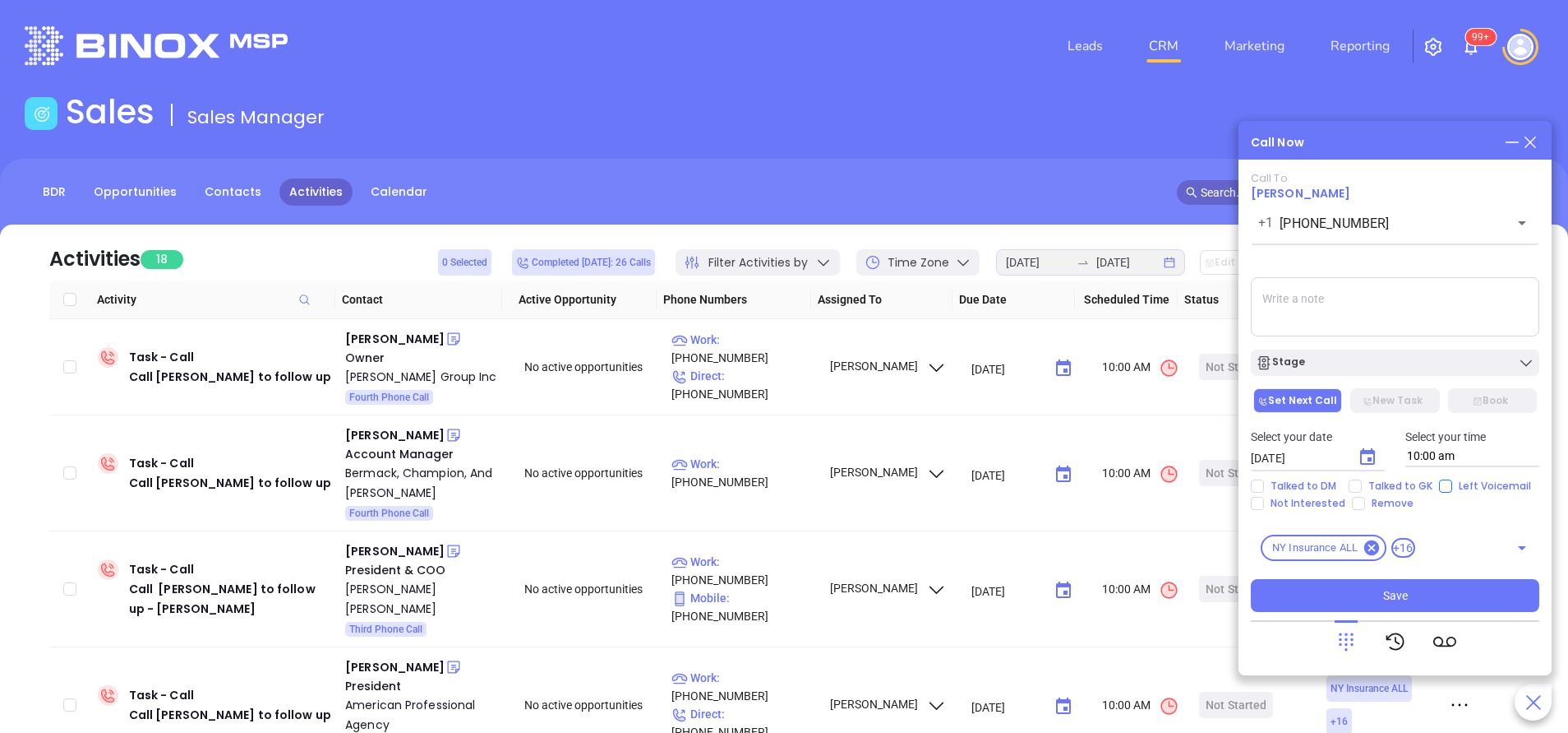
click at [1446, 487] on input "Left Voicemail" at bounding box center [1445, 485] width 13 height 13
checkbox input "true"
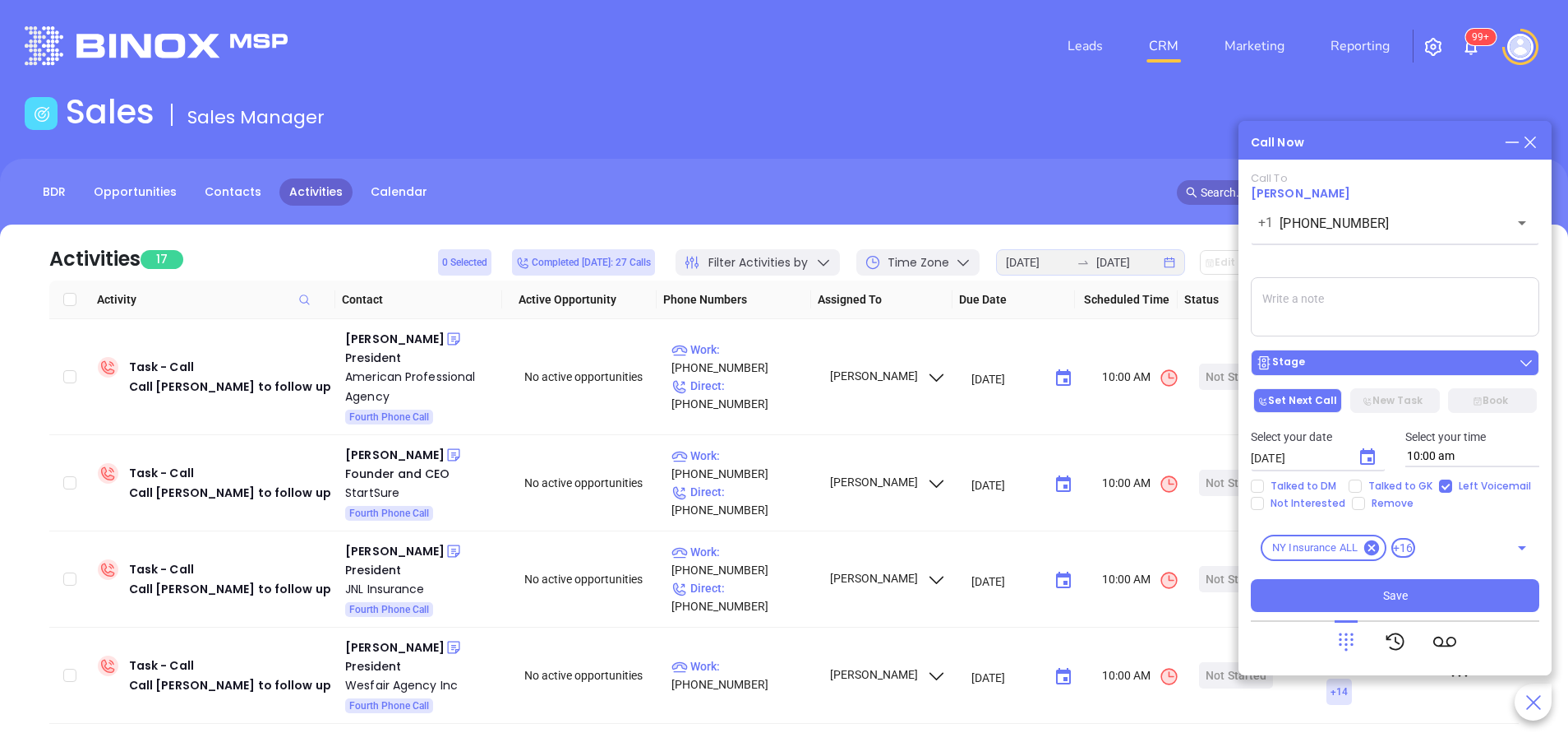
click at [1386, 364] on div "Stage" at bounding box center [1395, 363] width 278 height 17
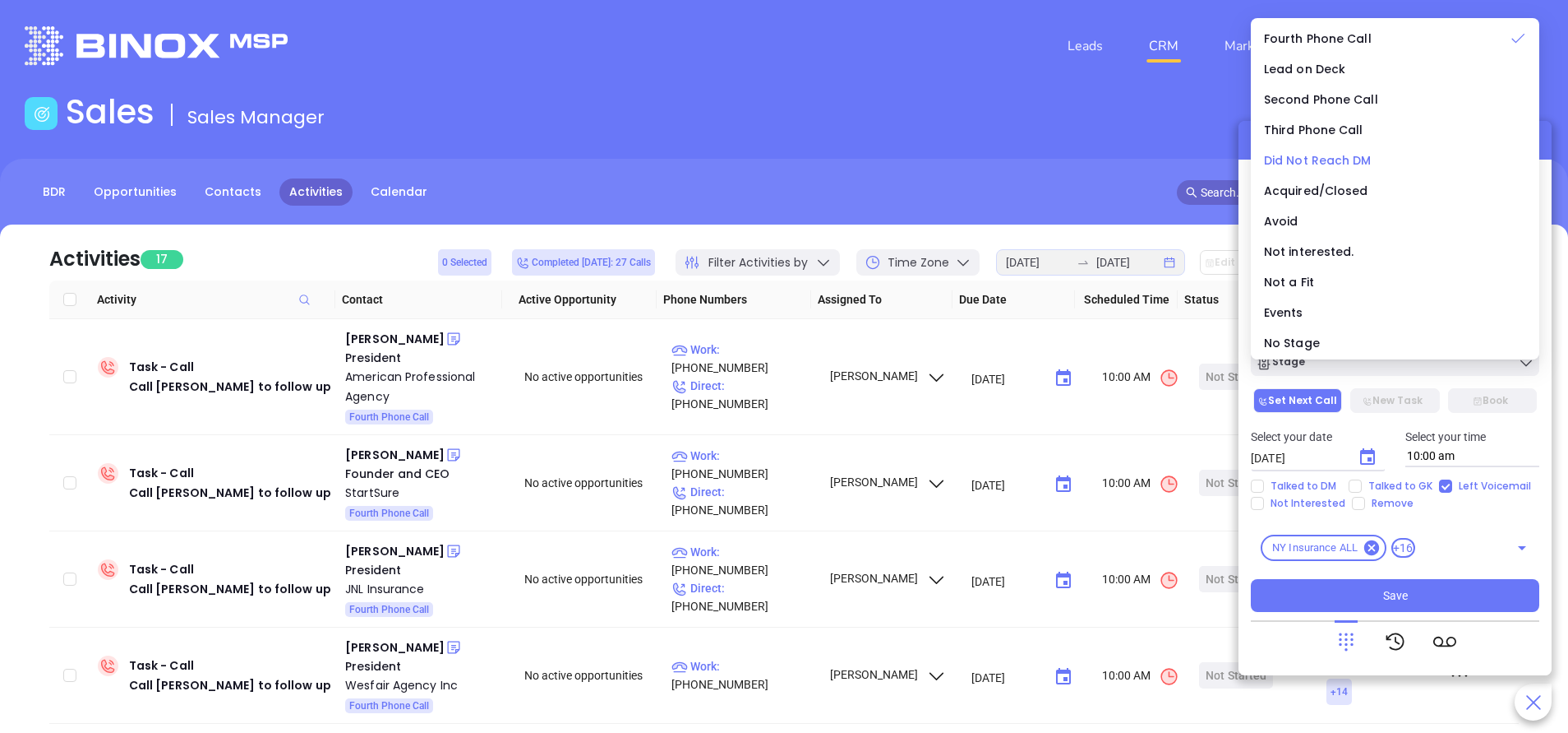
click at [1344, 149] on li "Did Not Reach DM" at bounding box center [1395, 160] width 282 height 34
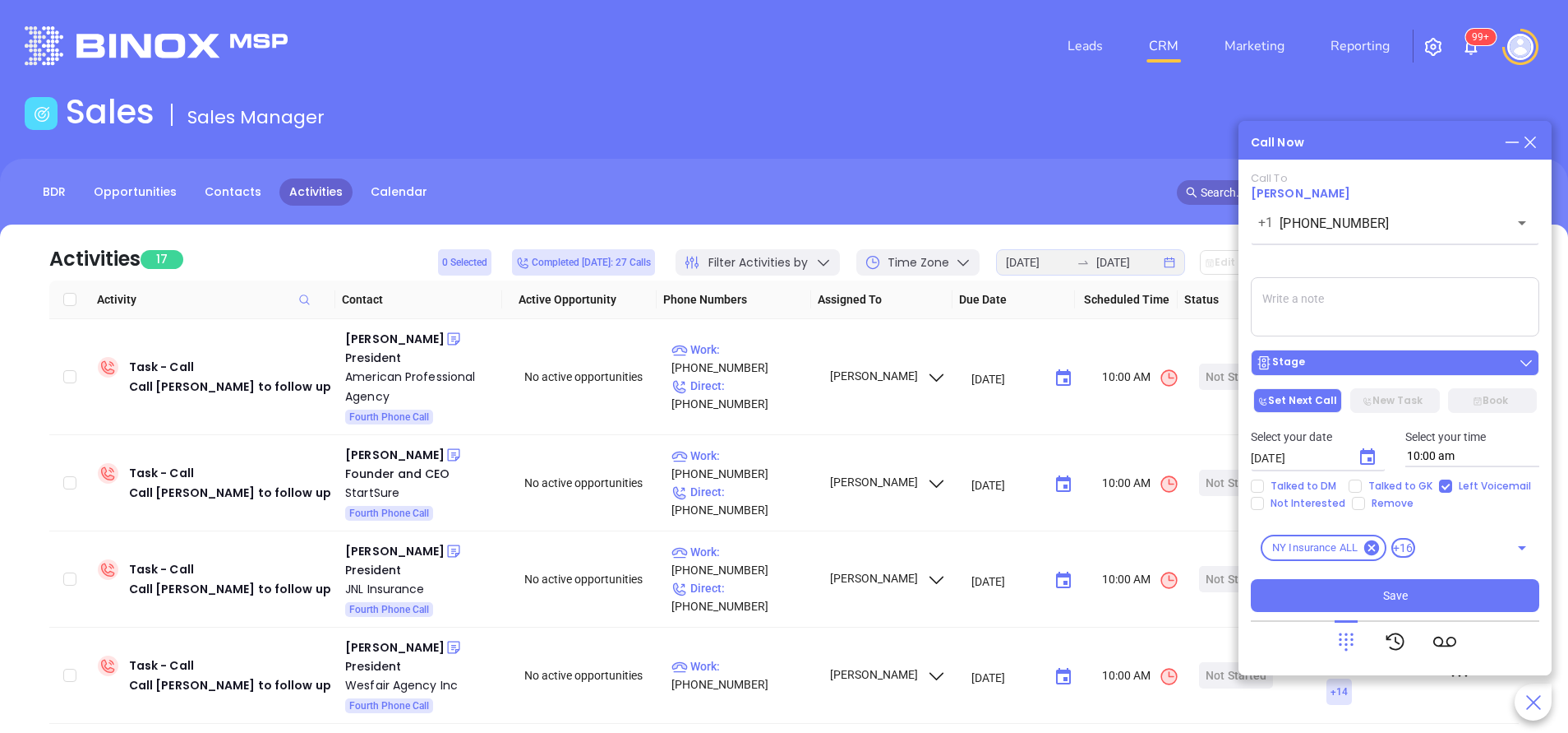
click at [1419, 371] on button "Stage" at bounding box center [1395, 363] width 288 height 26
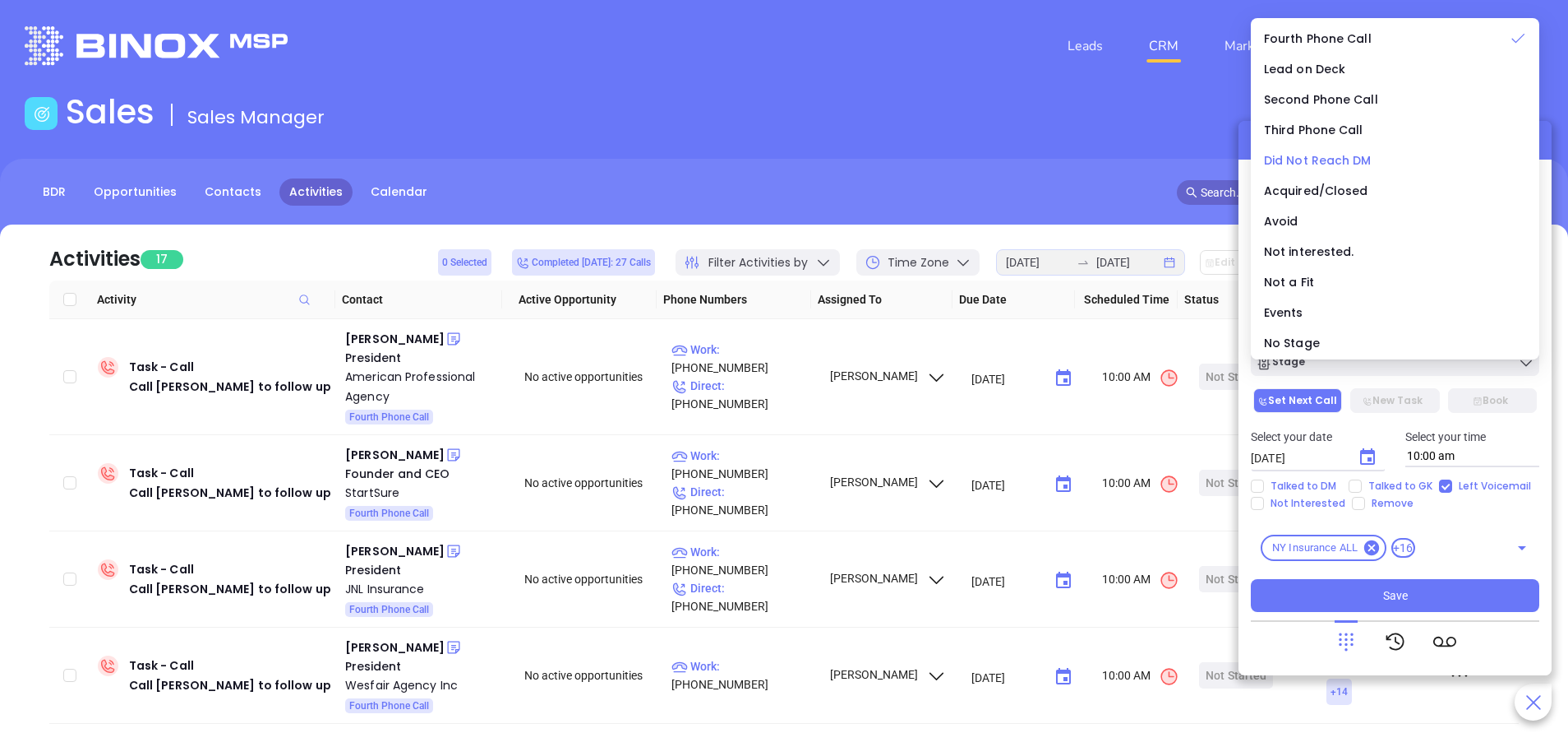
click at [1306, 164] on span "Did Not Reach DM" at bounding box center [1317, 160] width 108 height 17
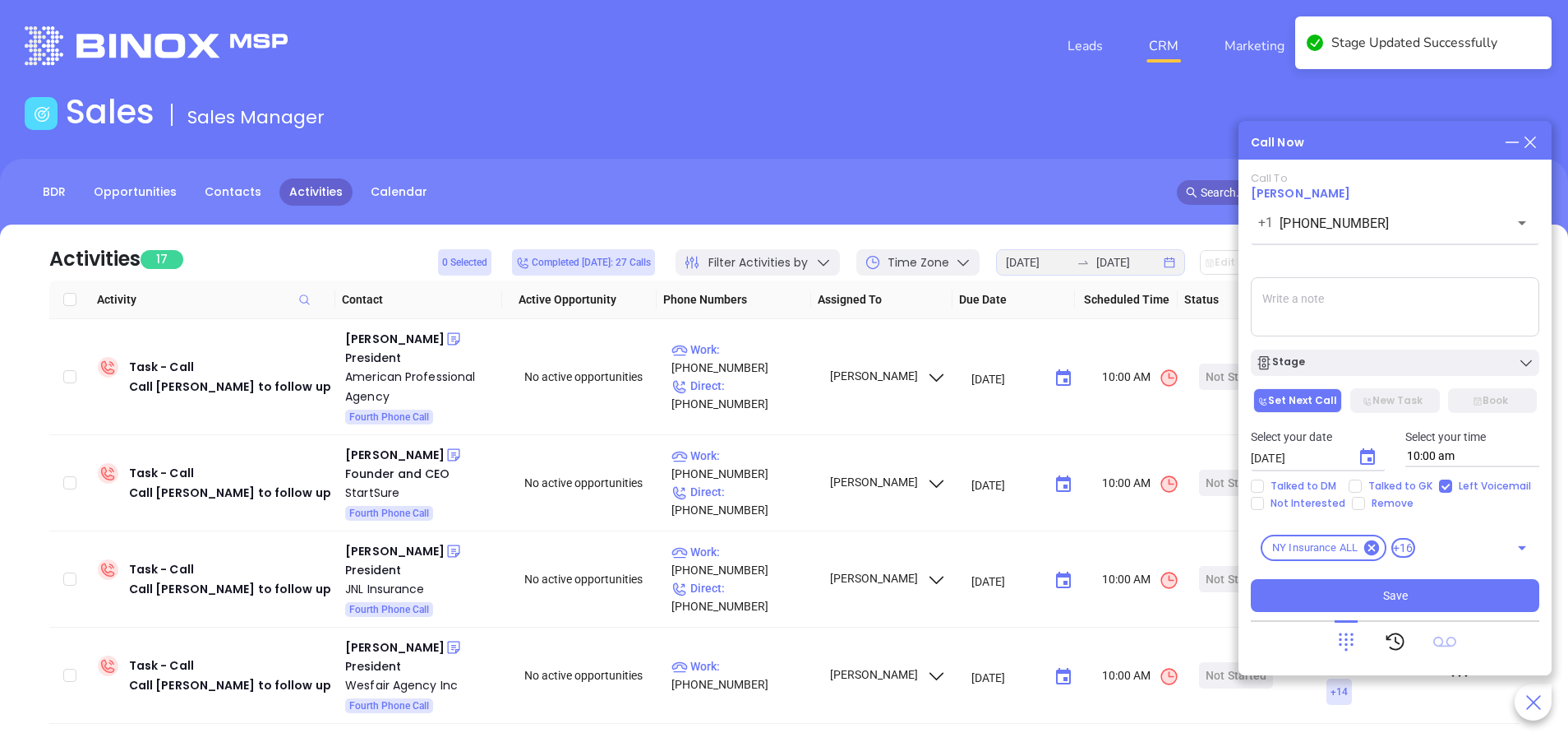
drag, startPoint x: 1433, startPoint y: 593, endPoint x: 1442, endPoint y: 640, distance: 47.9
click at [1429, 591] on button "Save" at bounding box center [1395, 596] width 288 height 33
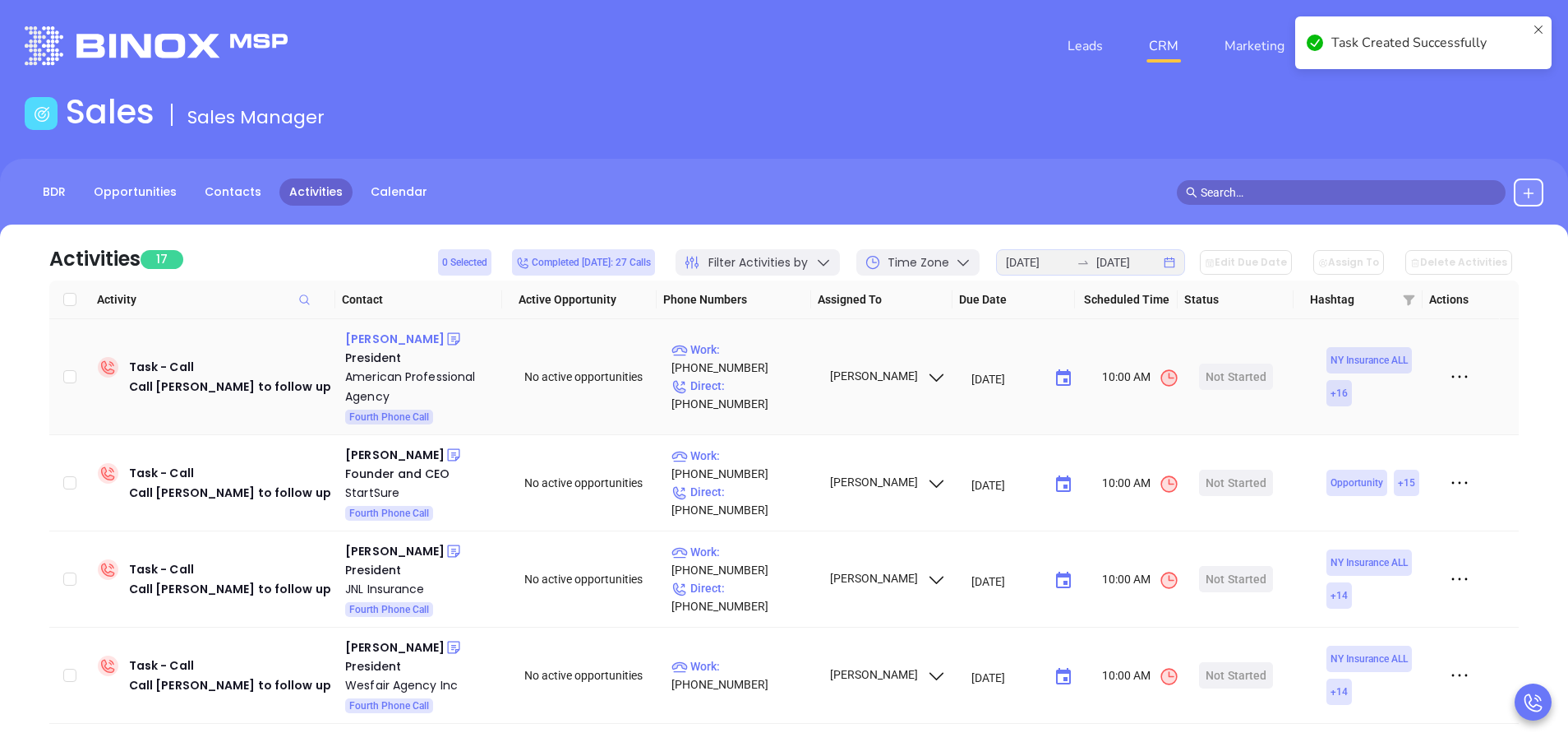
click at [378, 338] on div "Peter Imbert" at bounding box center [395, 339] width 100 height 20
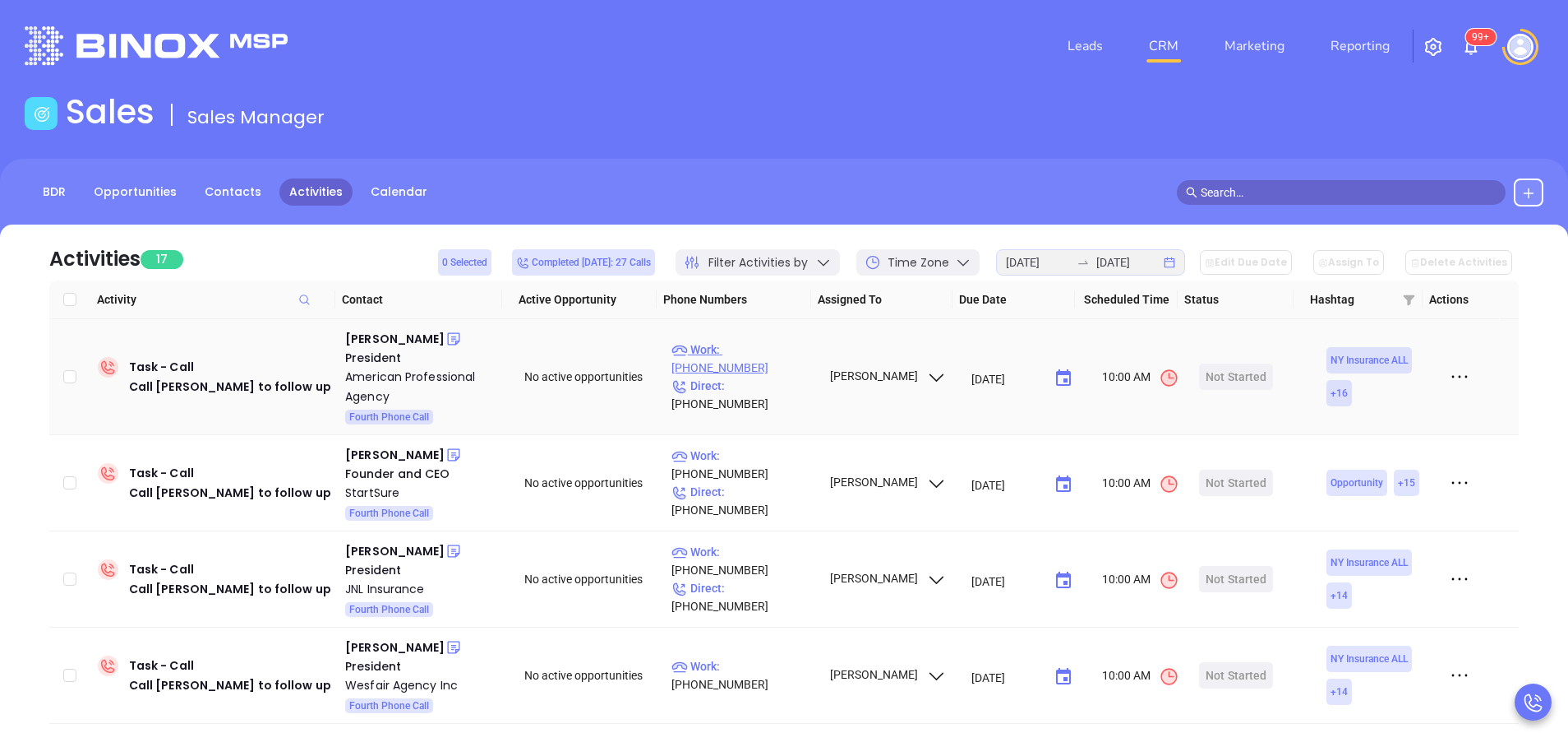
click at [771, 366] on p "Work : (800) 421-6694" at bounding box center [742, 358] width 143 height 36
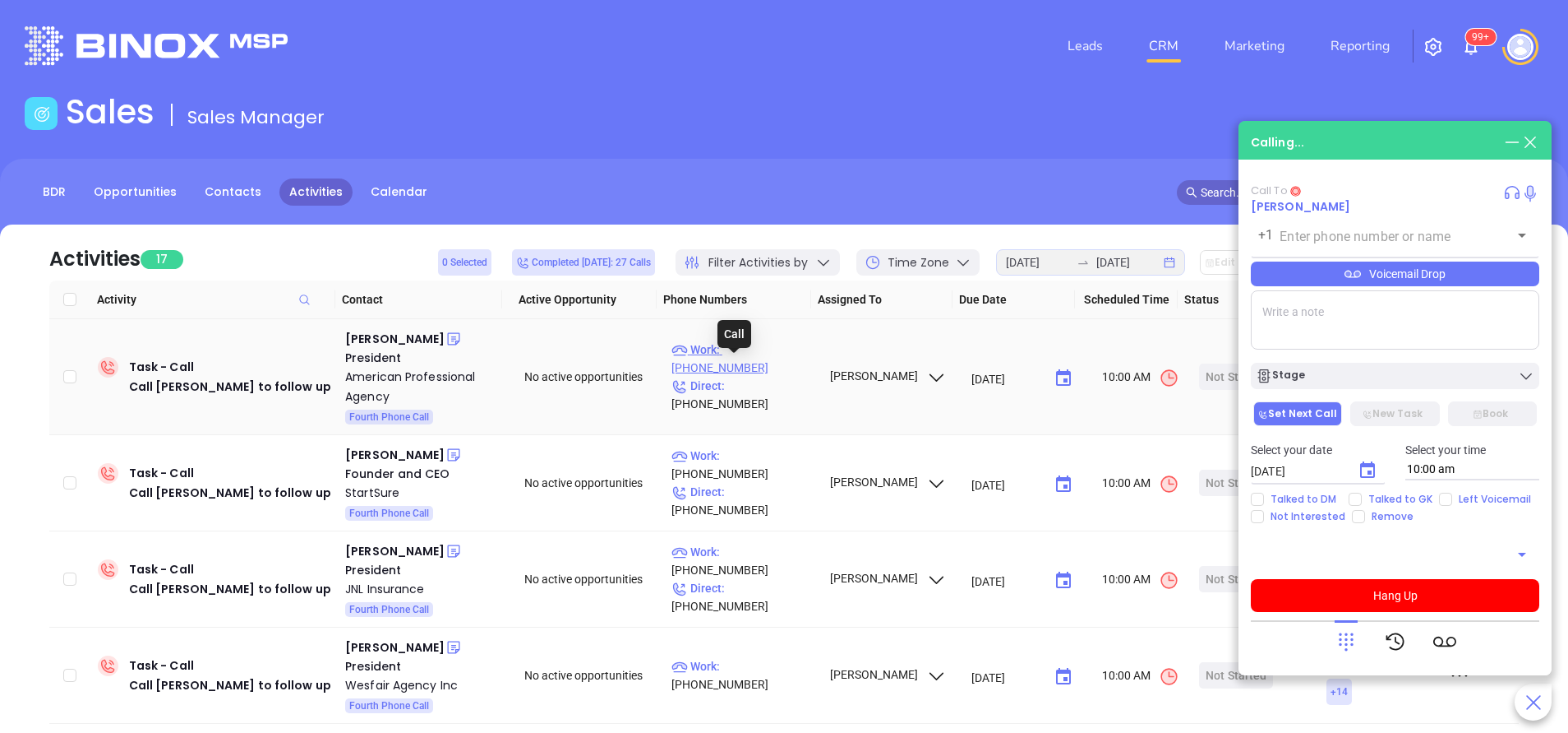
type input "(800) 421-6694"
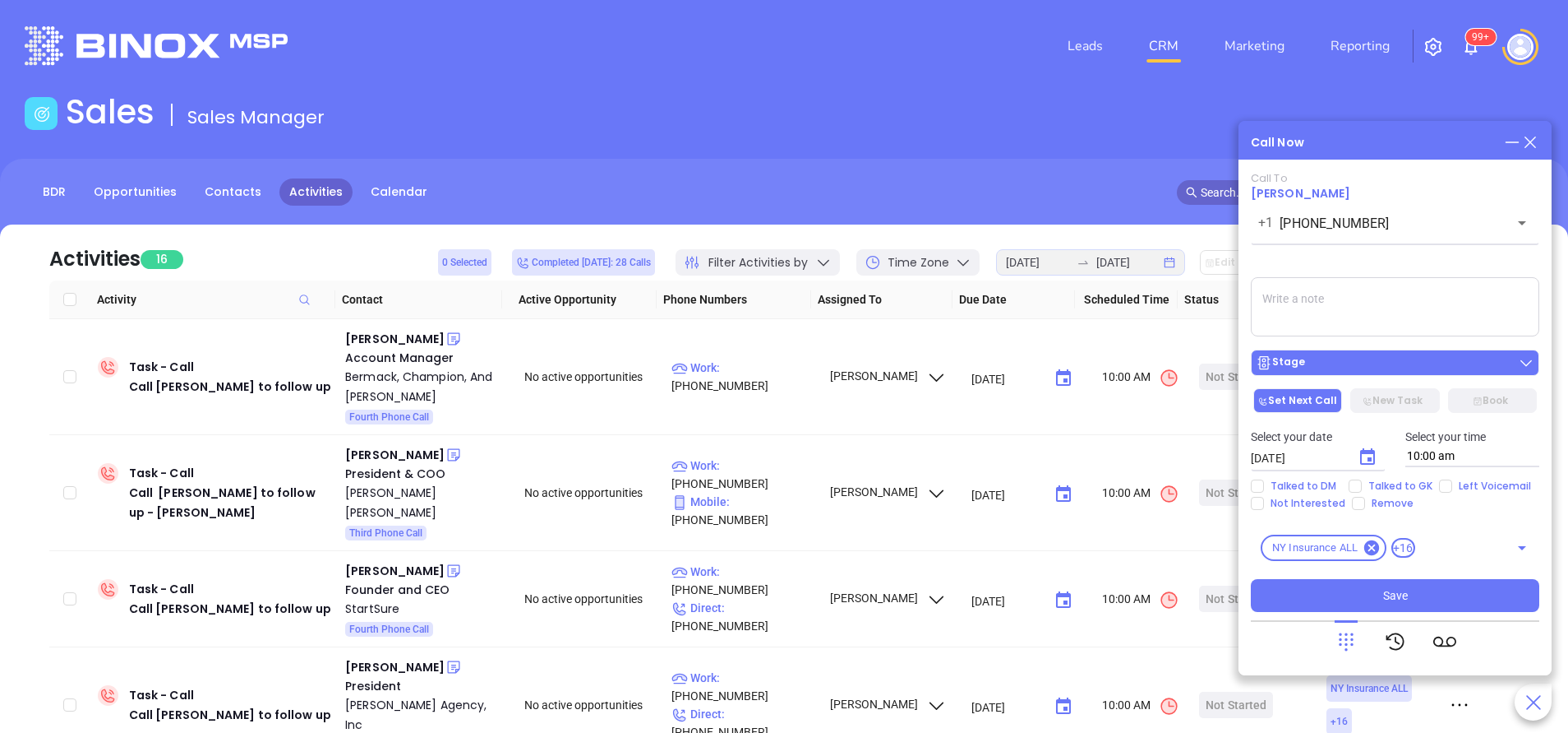
click at [1362, 364] on div "Stage" at bounding box center [1395, 363] width 278 height 17
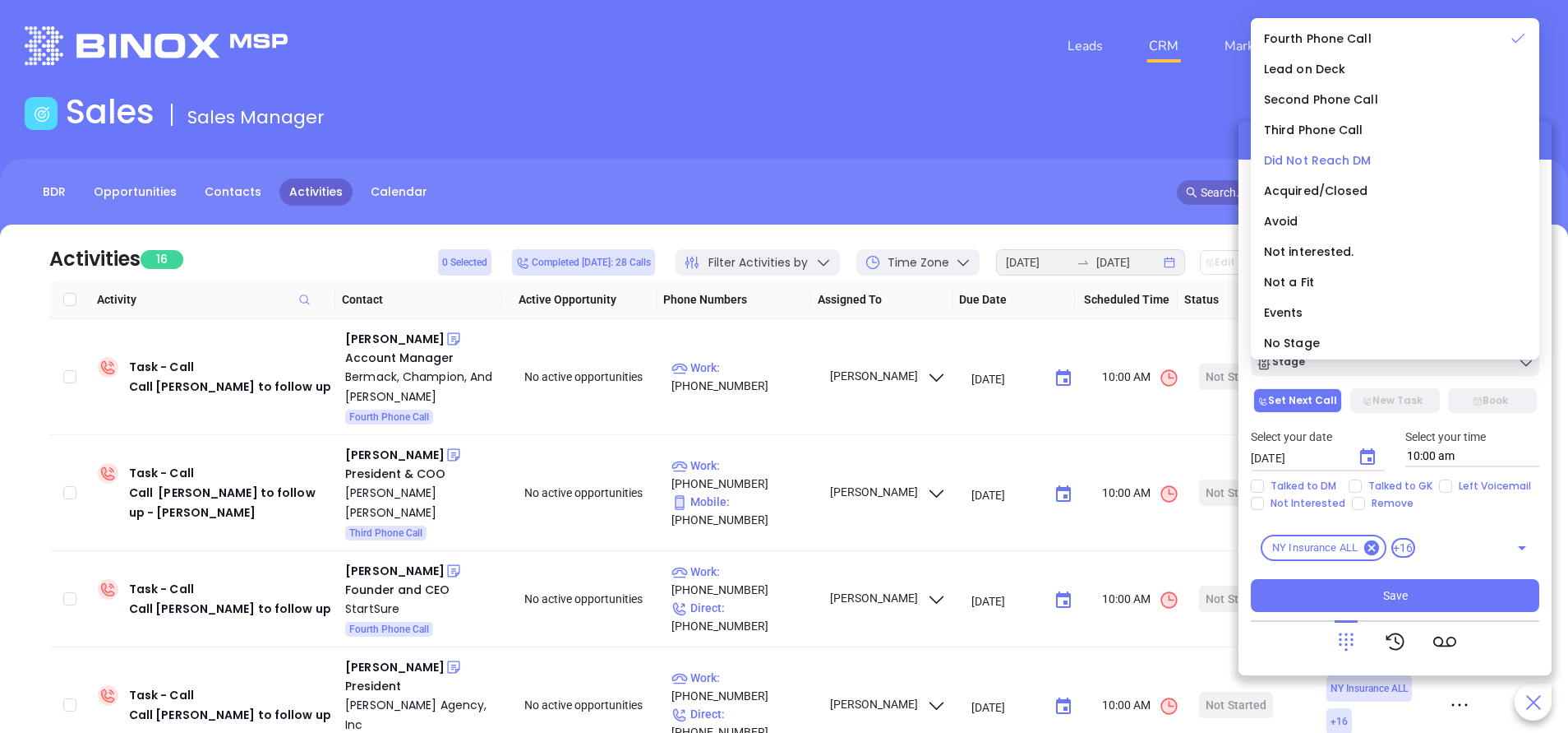
click at [1318, 158] on span "Did Not Reach DM" at bounding box center [1317, 160] width 108 height 17
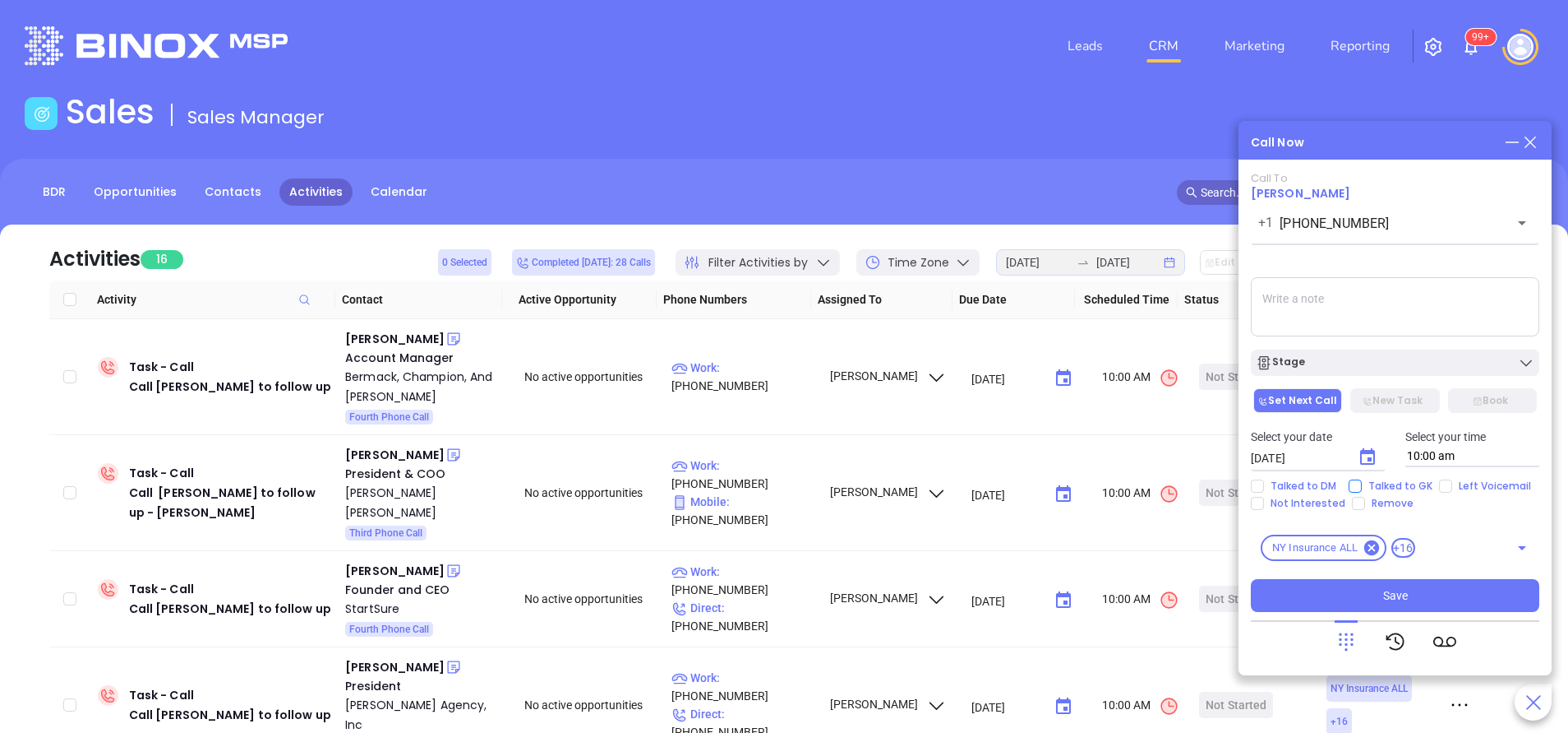
click at [1362, 485] on span "Talked to GK" at bounding box center [1400, 485] width 77 height 13
click at [1361, 485] on input "Talked to GK" at bounding box center [1354, 485] width 13 height 13
checkbox input "true"
drag, startPoint x: 1425, startPoint y: 599, endPoint x: 1426, endPoint y: 620, distance: 21.0
click at [1425, 596] on button "Save" at bounding box center [1395, 596] width 288 height 33
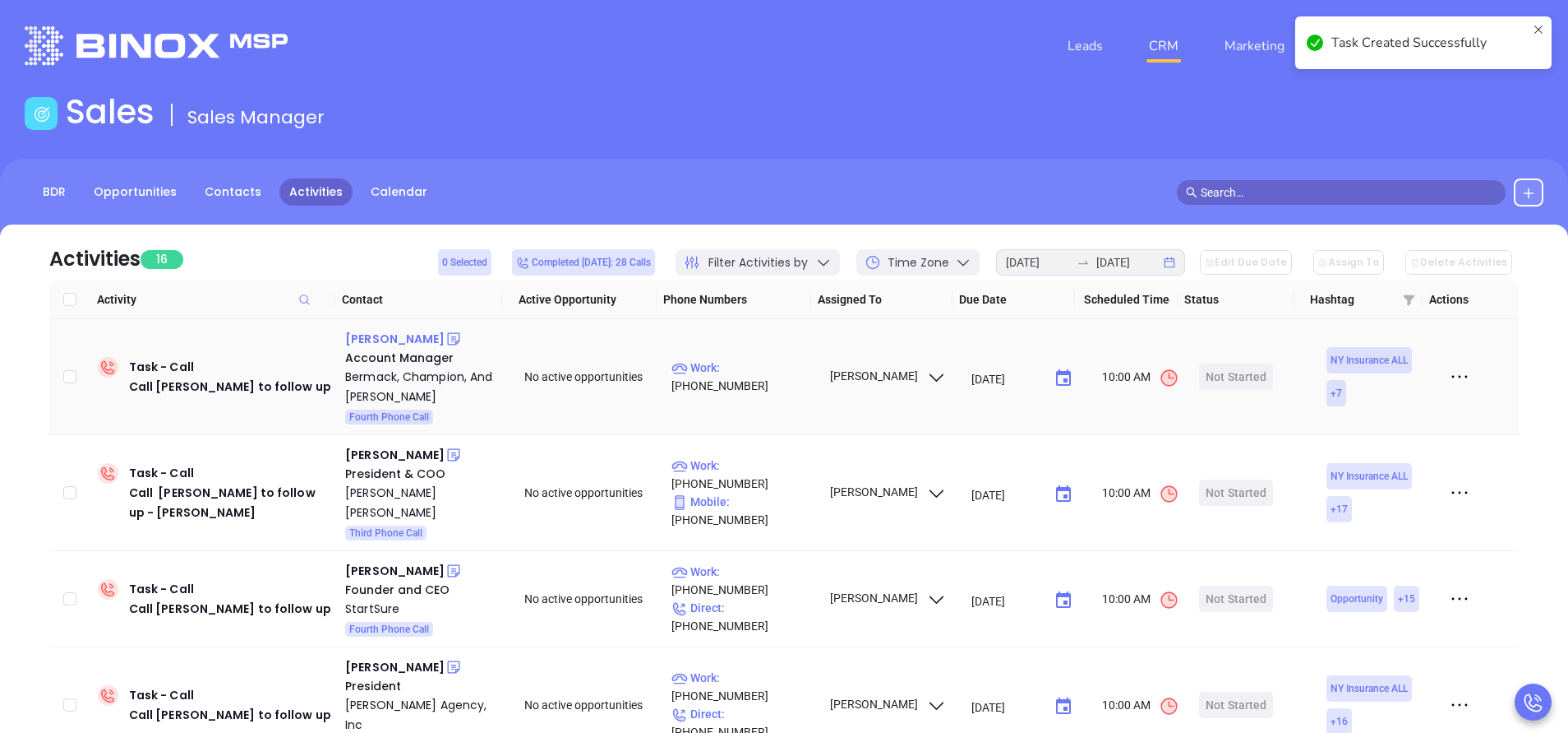
click at [403, 339] on div "Steven Cohen" at bounding box center [395, 339] width 100 height 20
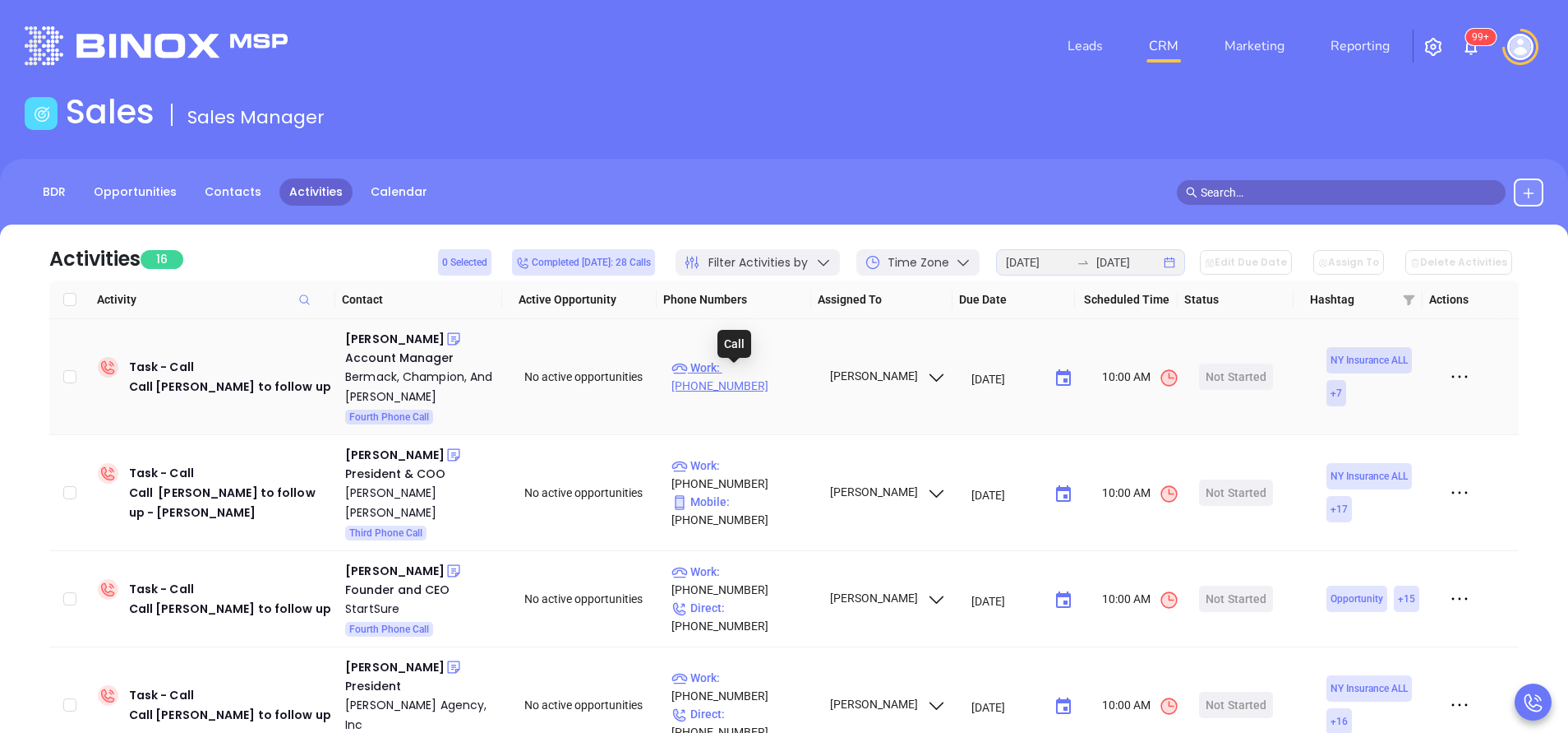
click at [749, 381] on p "Work : (212) 239-1140" at bounding box center [742, 376] width 143 height 36
type input "(212) 239-1140"
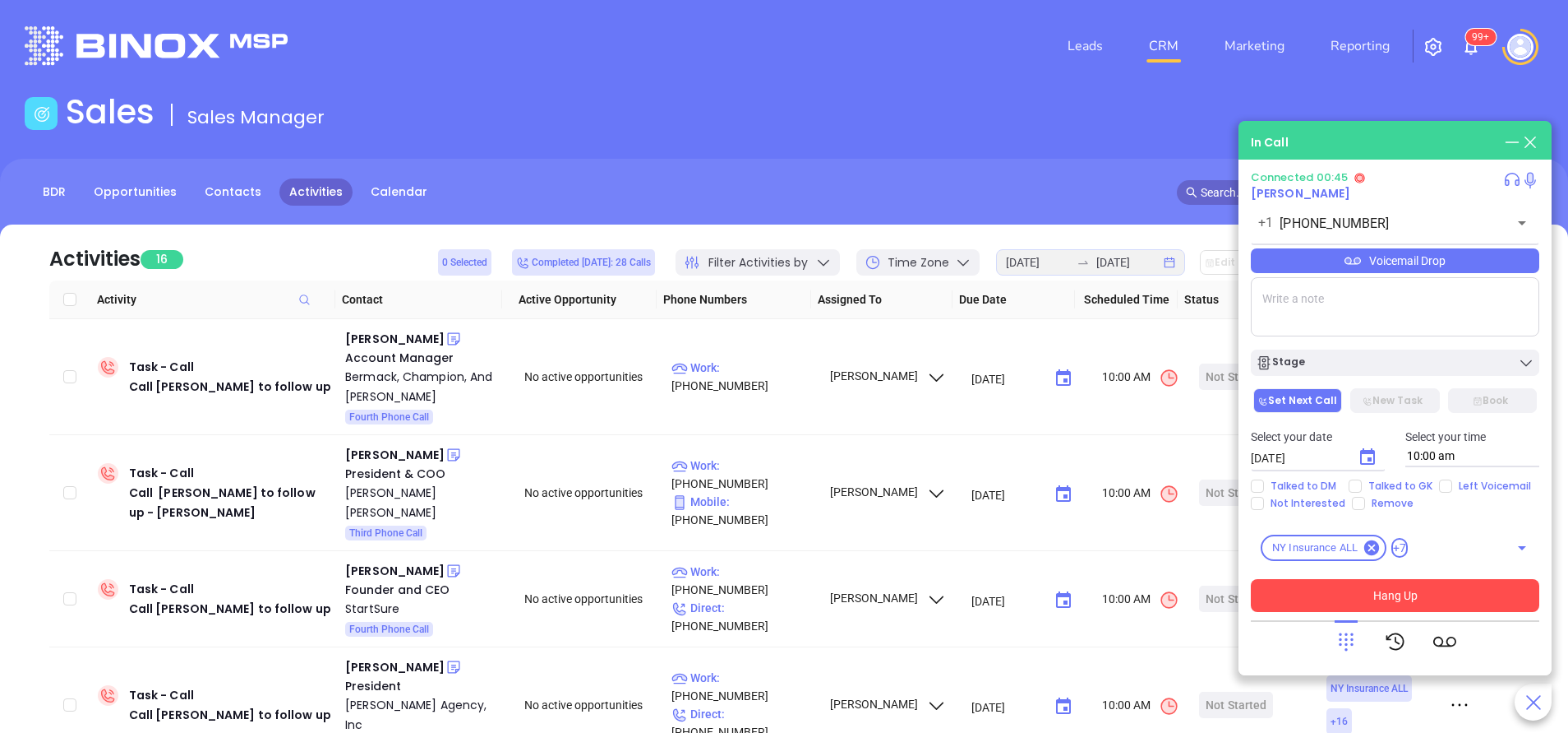
click at [1402, 594] on button "Hang Up" at bounding box center [1395, 596] width 288 height 33
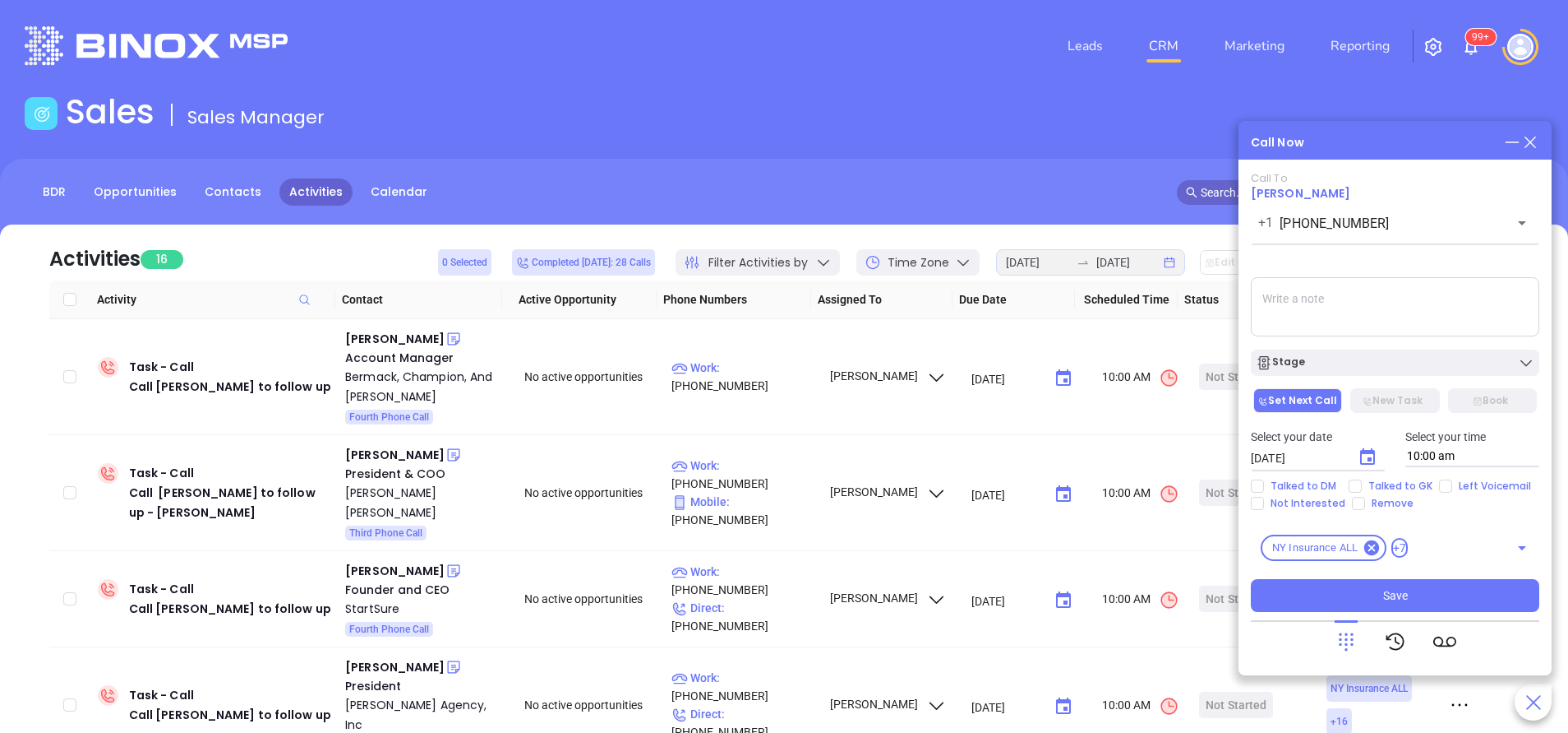
click at [1354, 144] on div "Call Now" at bounding box center [1395, 142] width 288 height 18
click at [1532, 141] on icon at bounding box center [1530, 142] width 12 height 12
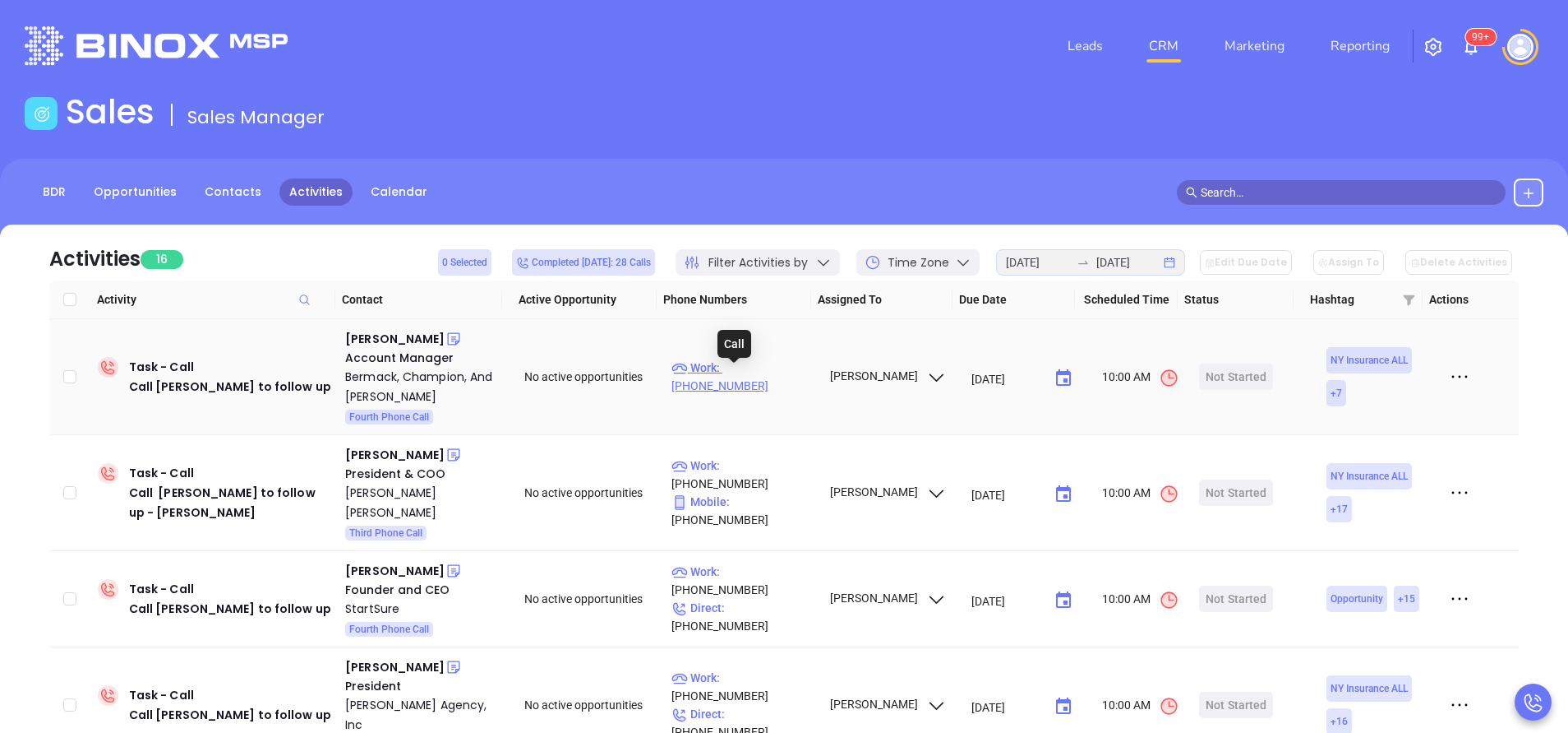
click at [752, 378] on p "Work : (212) 239-1140" at bounding box center [742, 376] width 143 height 36
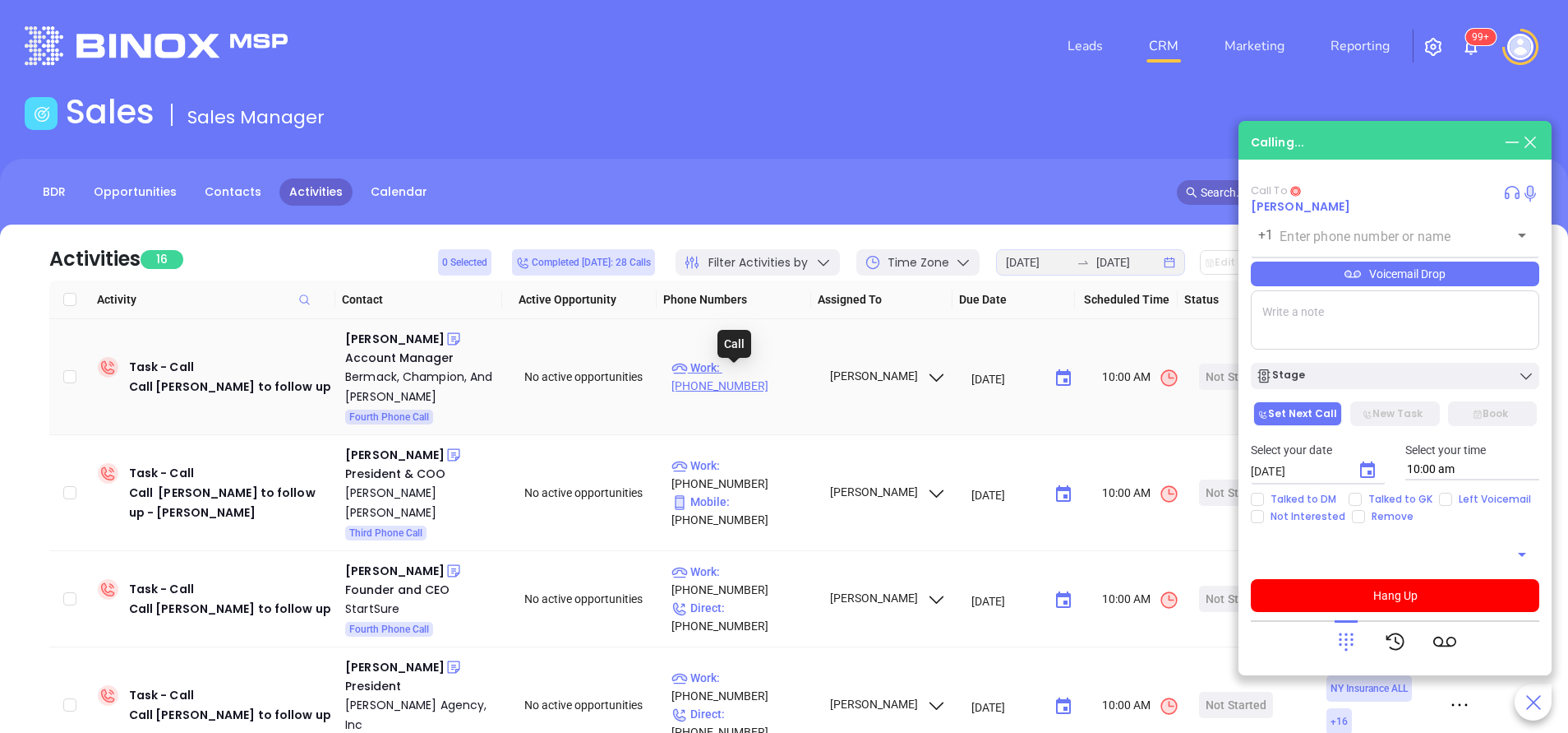
type input "(212) 239-1140"
click at [1441, 496] on input "Left Voicemail" at bounding box center [1445, 499] width 13 height 13
checkbox input "true"
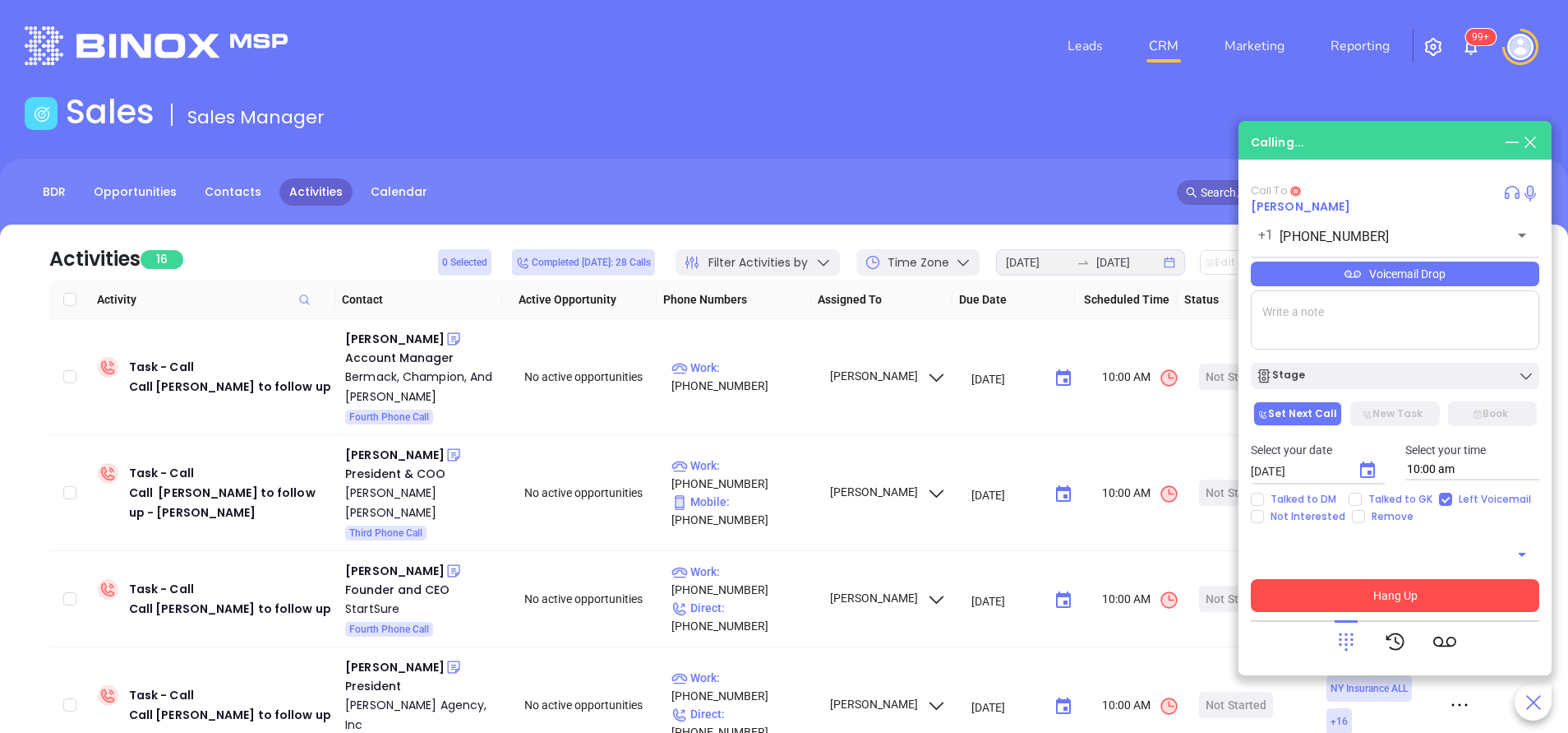
click at [1382, 597] on button "Hang Up" at bounding box center [1395, 596] width 288 height 33
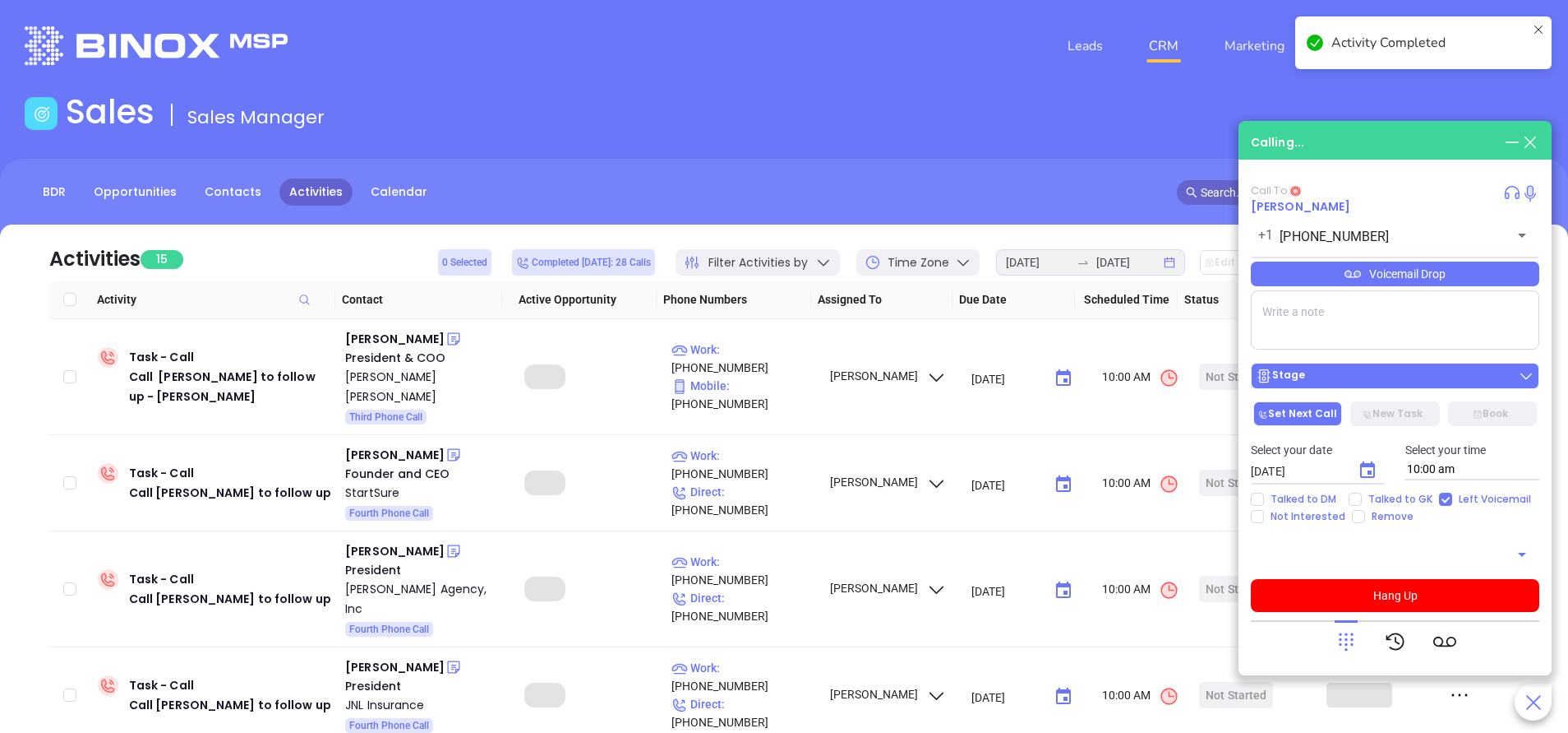
click at [1342, 378] on div "Stage" at bounding box center [1395, 375] width 278 height 17
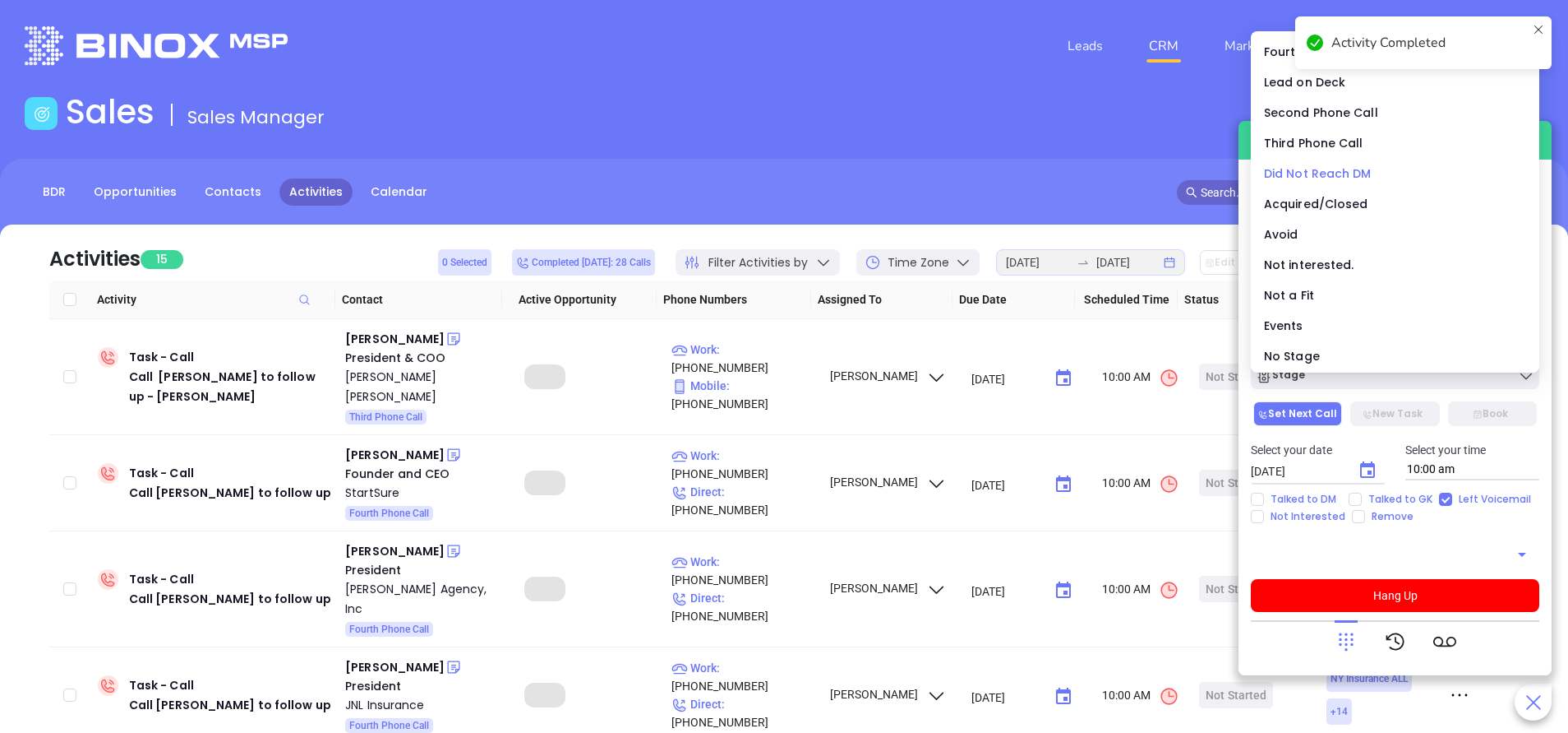
click at [1276, 169] on span "Did Not Reach DM" at bounding box center [1317, 173] width 108 height 17
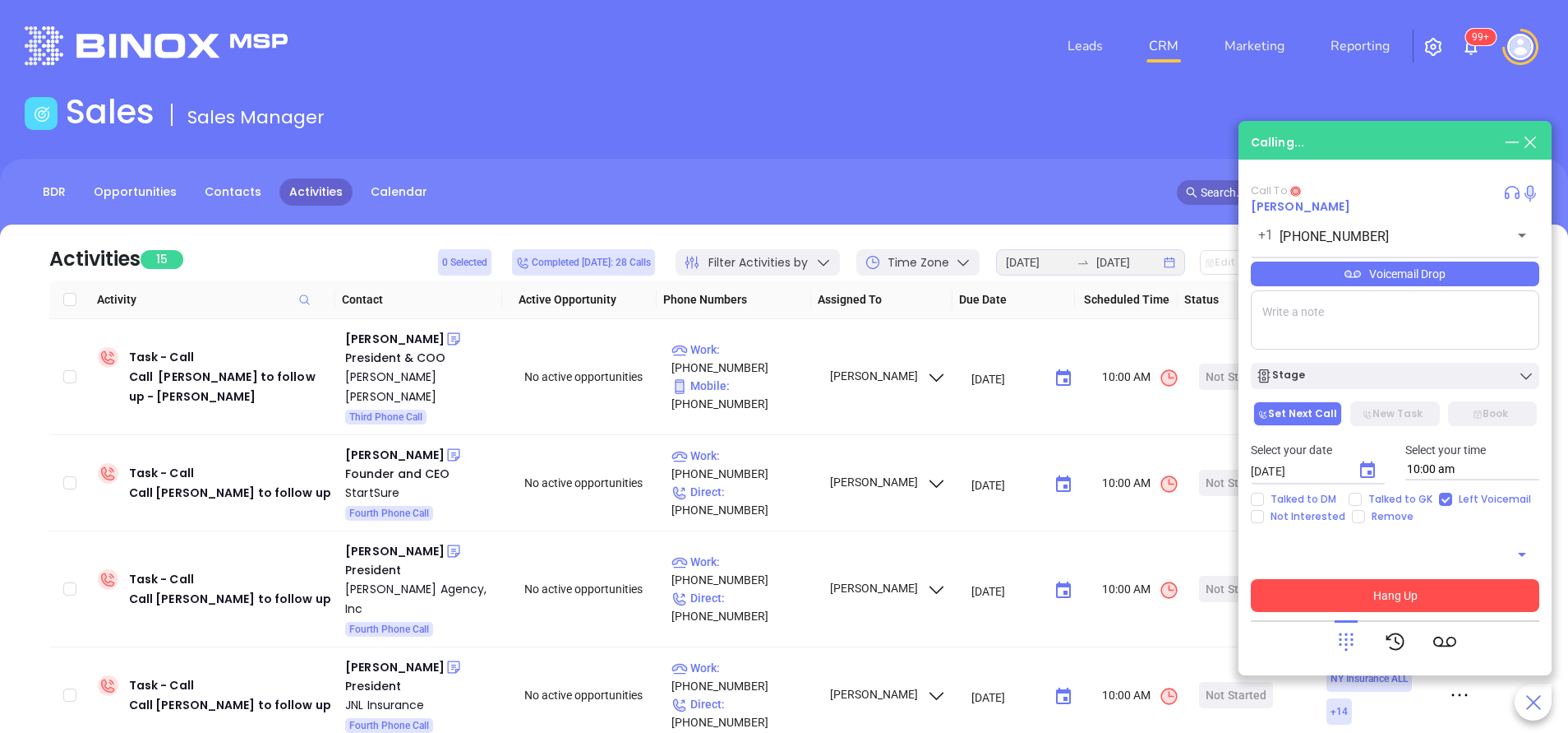
click at [1376, 595] on button "Hang Up" at bounding box center [1395, 596] width 288 height 33
click at [1376, 595] on main "Sales Sales Manager BDR Opportunities Contacts Activities Calendar Calling... C…" at bounding box center [784, 501] width 1568 height 817
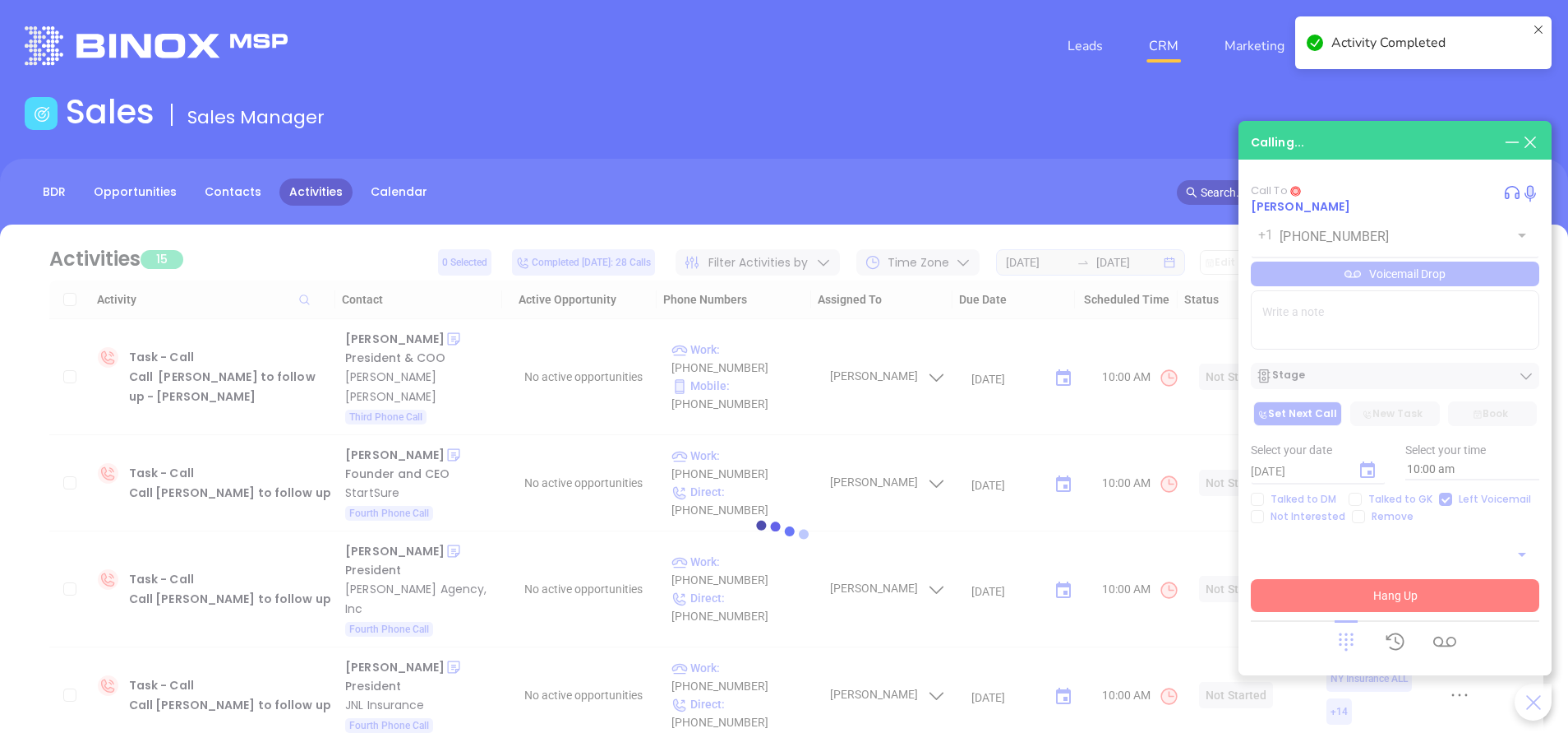
click at [1378, 594] on div at bounding box center [784, 539] width 1518 height 123
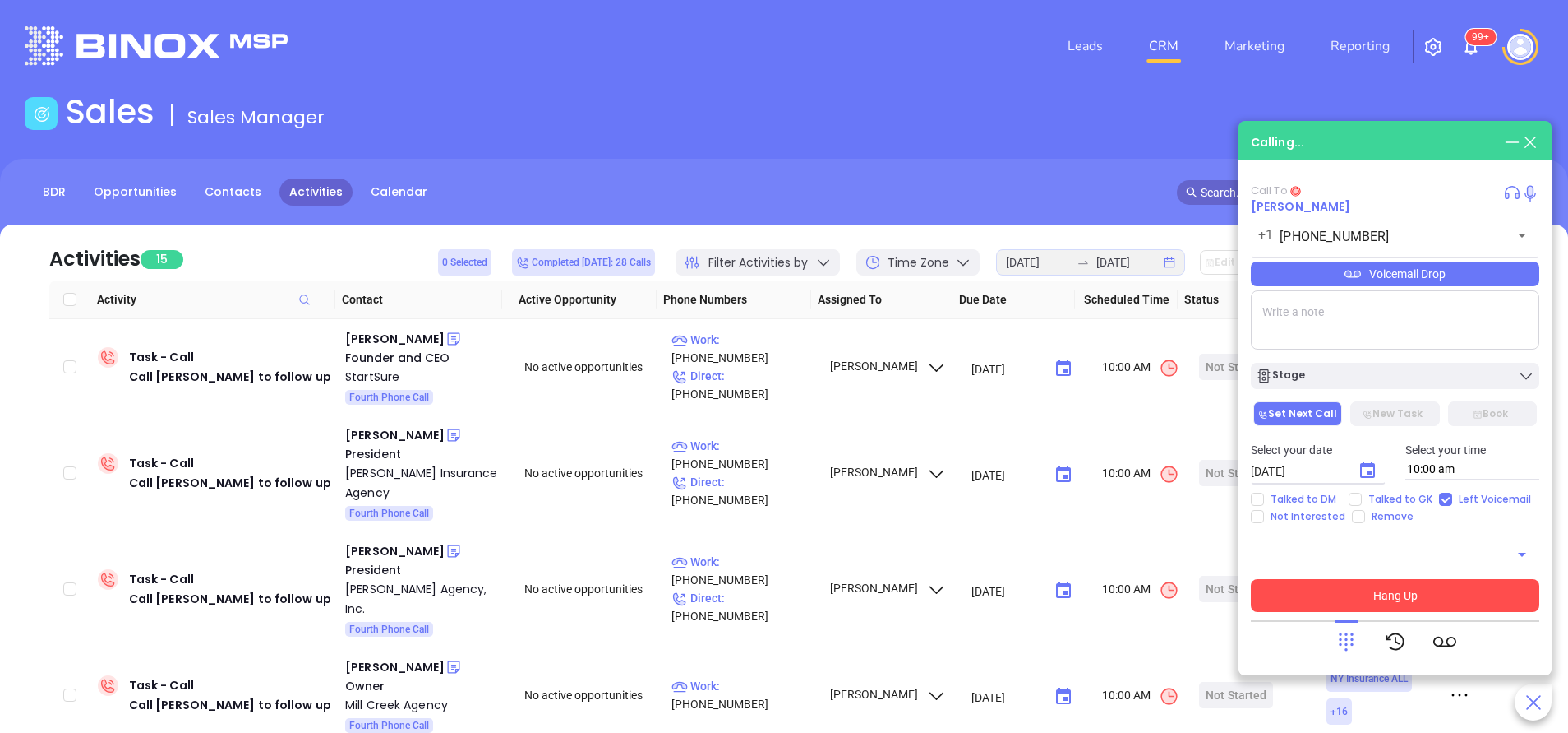
click at [1426, 582] on button "Hang Up" at bounding box center [1395, 596] width 288 height 33
click at [1534, 139] on icon at bounding box center [1530, 142] width 12 height 12
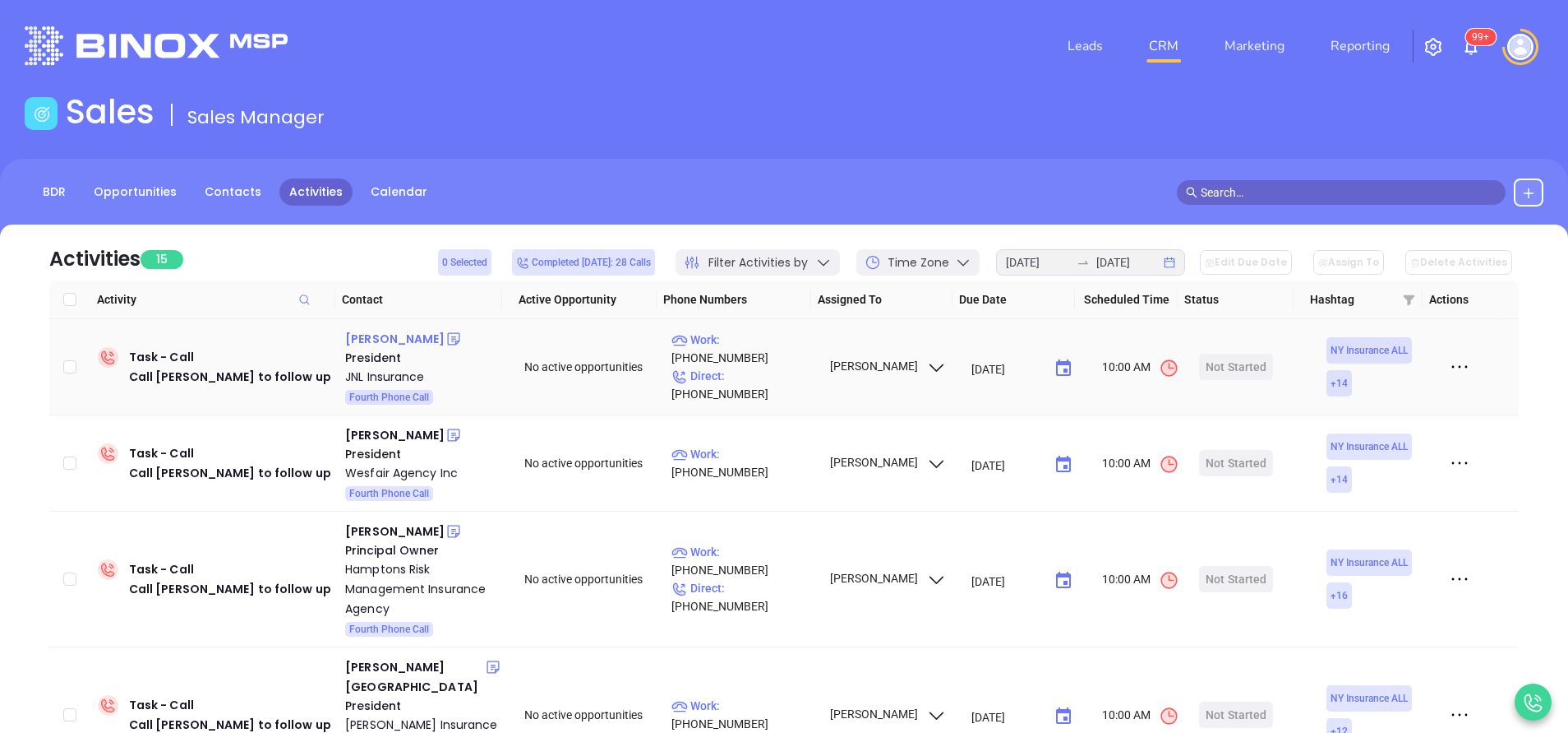
click at [364, 338] on div "Joel Loeb" at bounding box center [395, 339] width 100 height 20
click at [781, 360] on p "Work : (845) 782-3580" at bounding box center [742, 348] width 143 height 36
type input "(845) 782-3580"
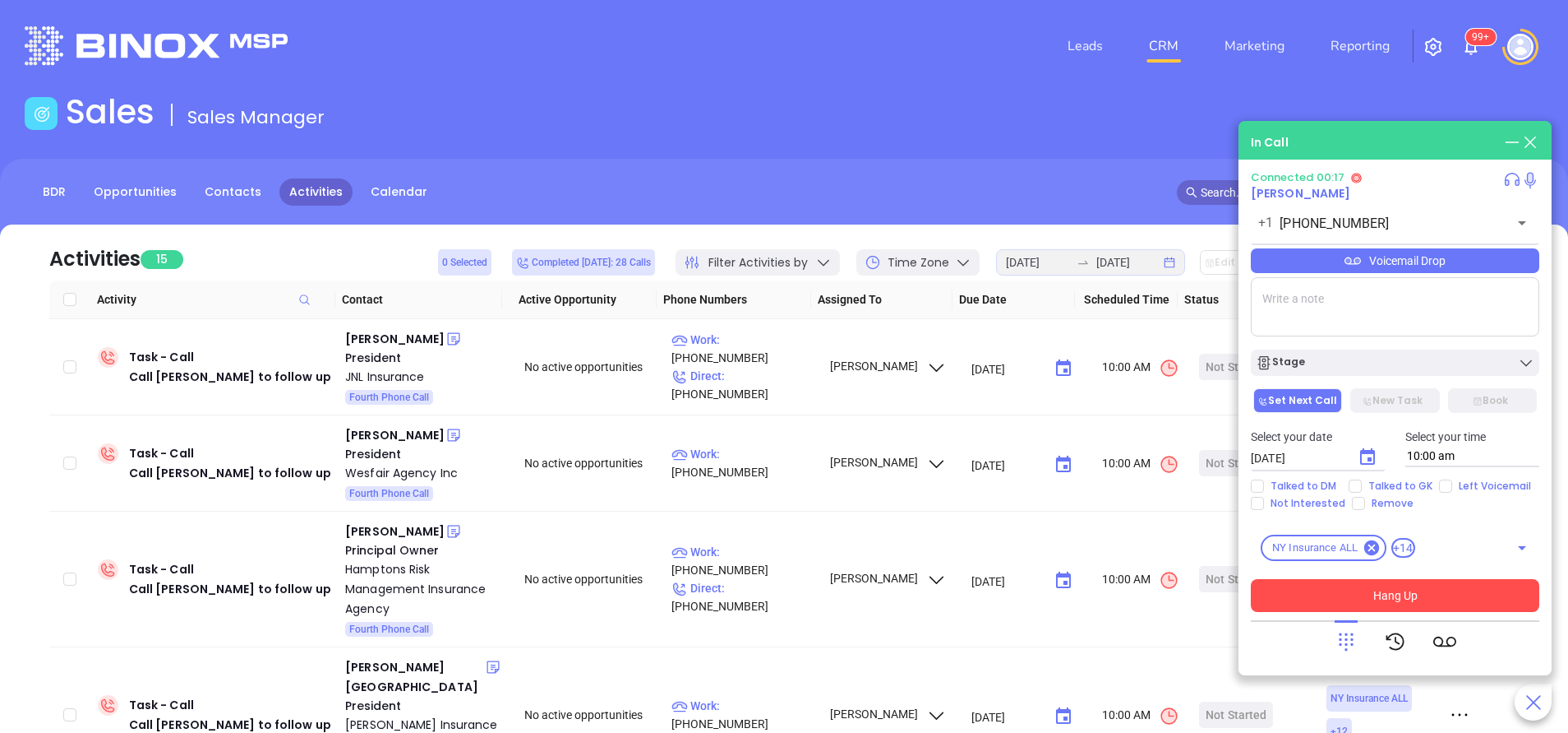
click at [1369, 585] on button "Hang Up" at bounding box center [1395, 596] width 288 height 33
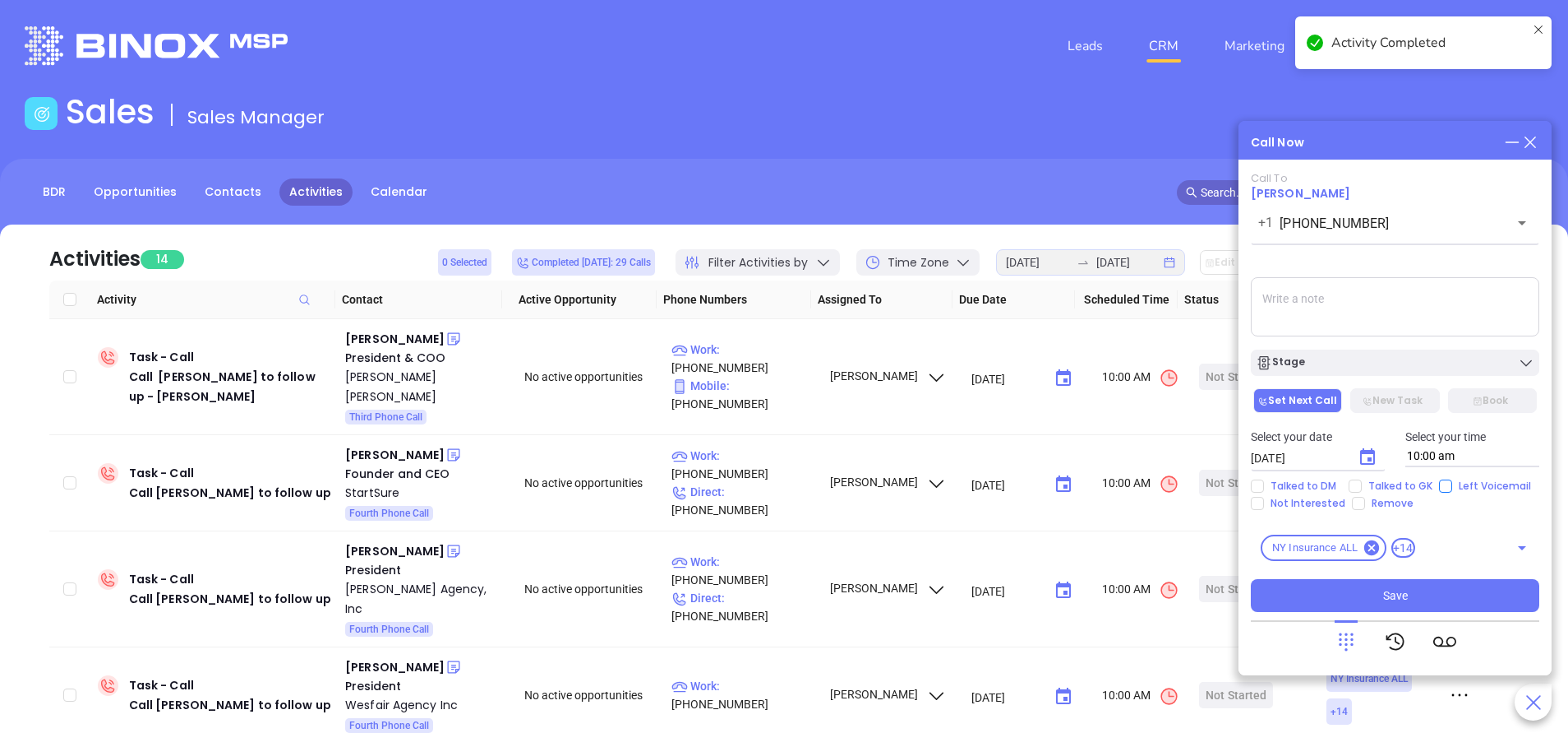
click at [1440, 484] on input "Left Voicemail" at bounding box center [1445, 485] width 13 height 13
checkbox input "true"
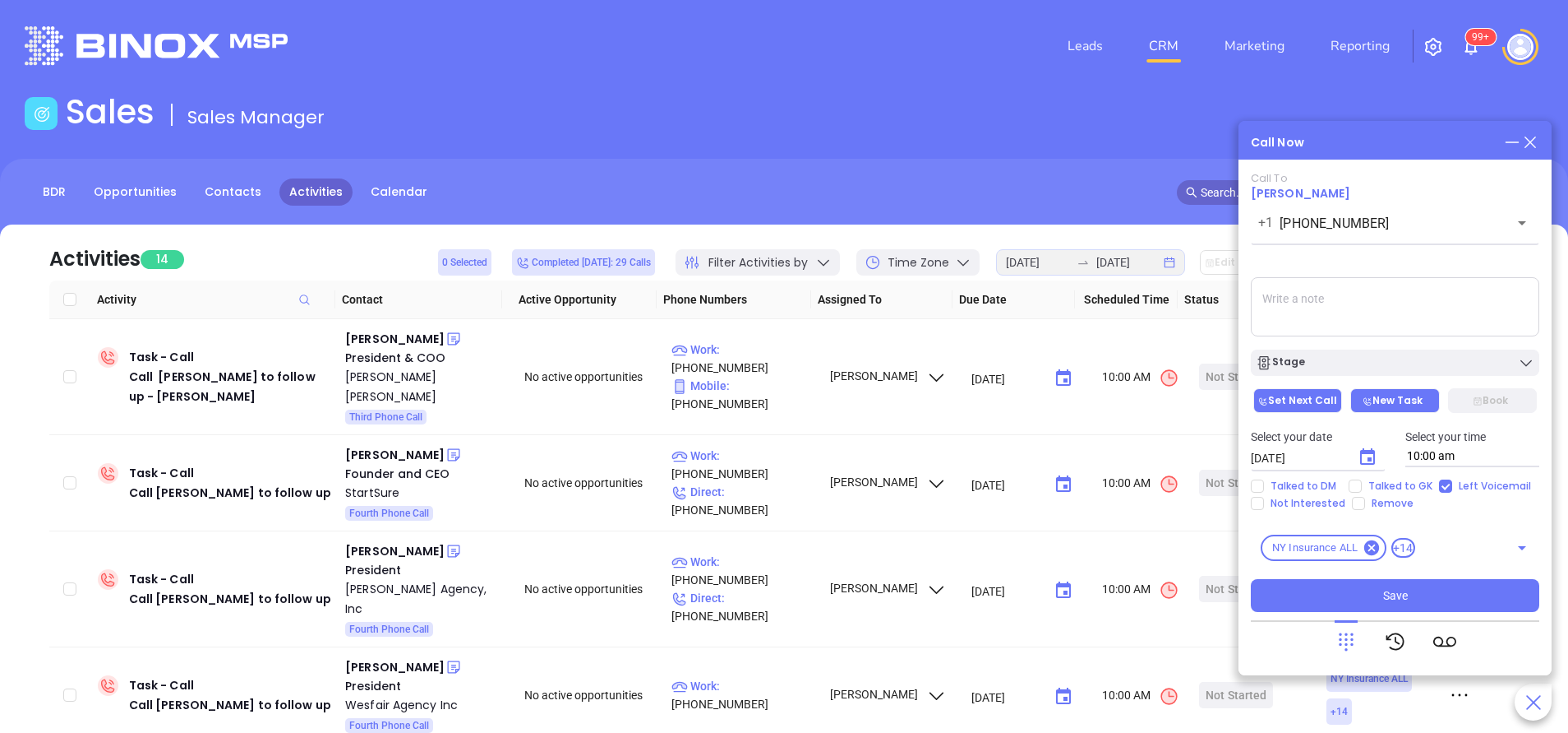
drag, startPoint x: 1378, startPoint y: 366, endPoint x: 1411, endPoint y: 392, distance: 42.0
click at [1380, 365] on div "Stage" at bounding box center [1395, 363] width 278 height 17
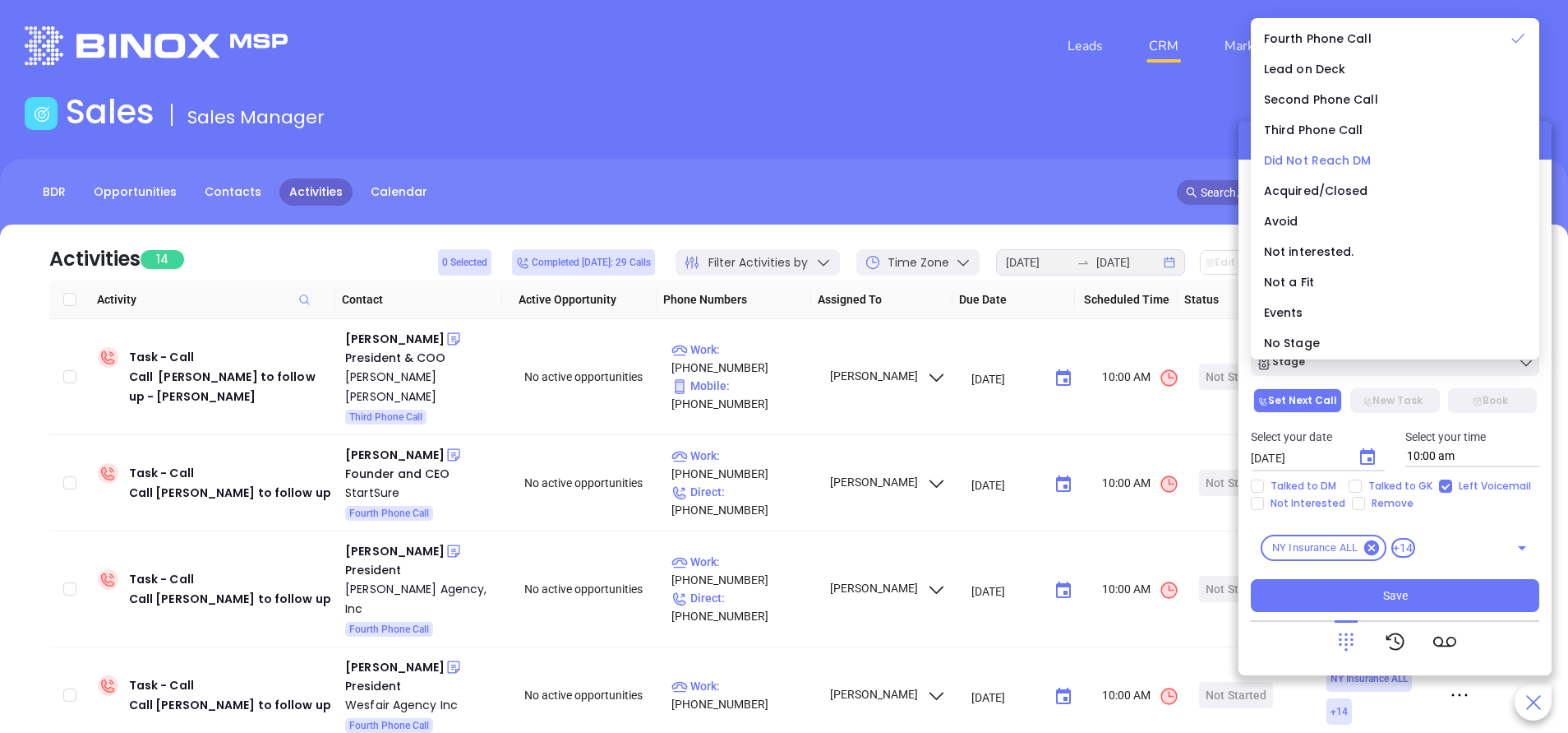
click at [1351, 157] on span "Did Not Reach DM" at bounding box center [1317, 160] width 108 height 17
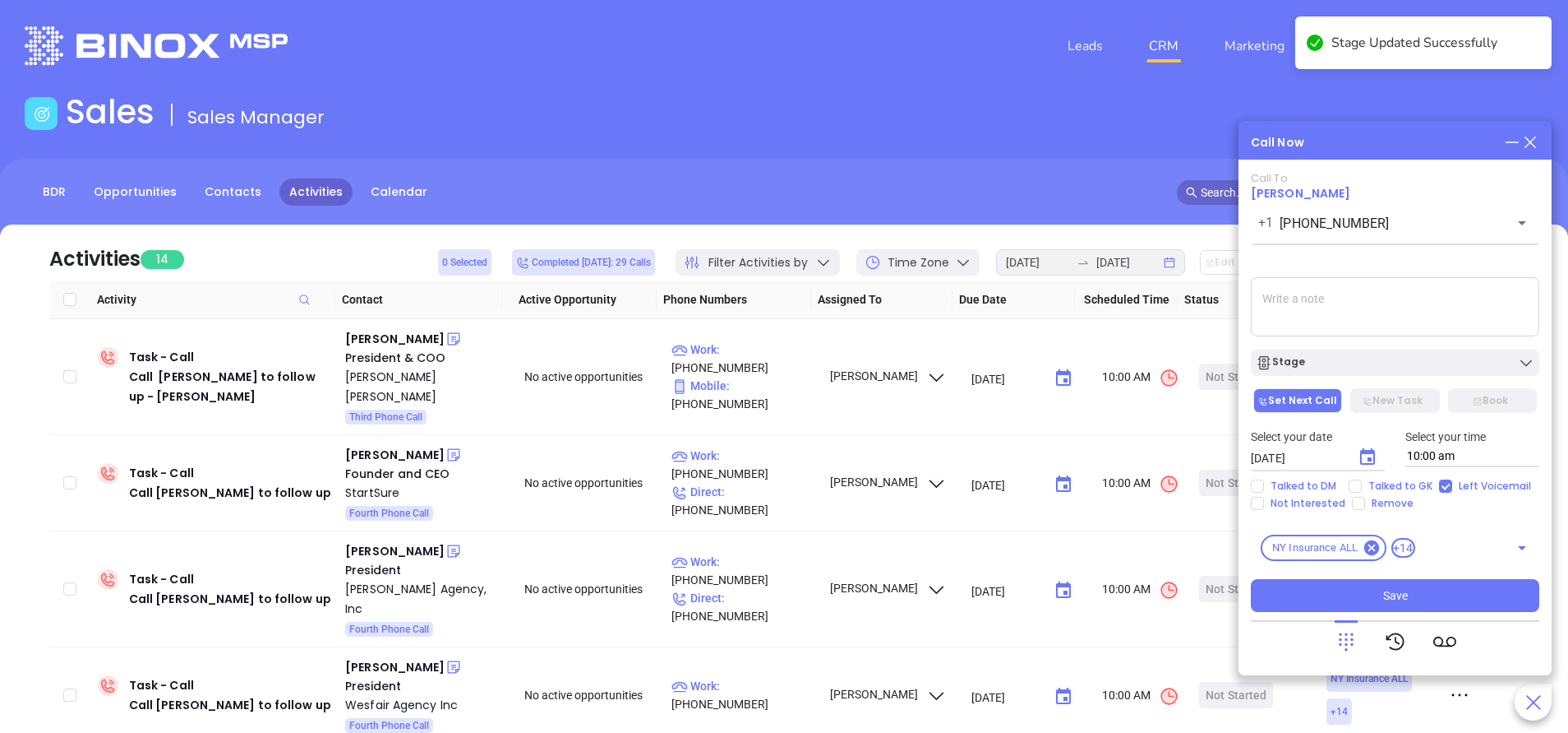
click at [1359, 141] on div "Call Now" at bounding box center [1395, 142] width 288 height 18
click at [1449, 589] on button "Save" at bounding box center [1395, 596] width 288 height 33
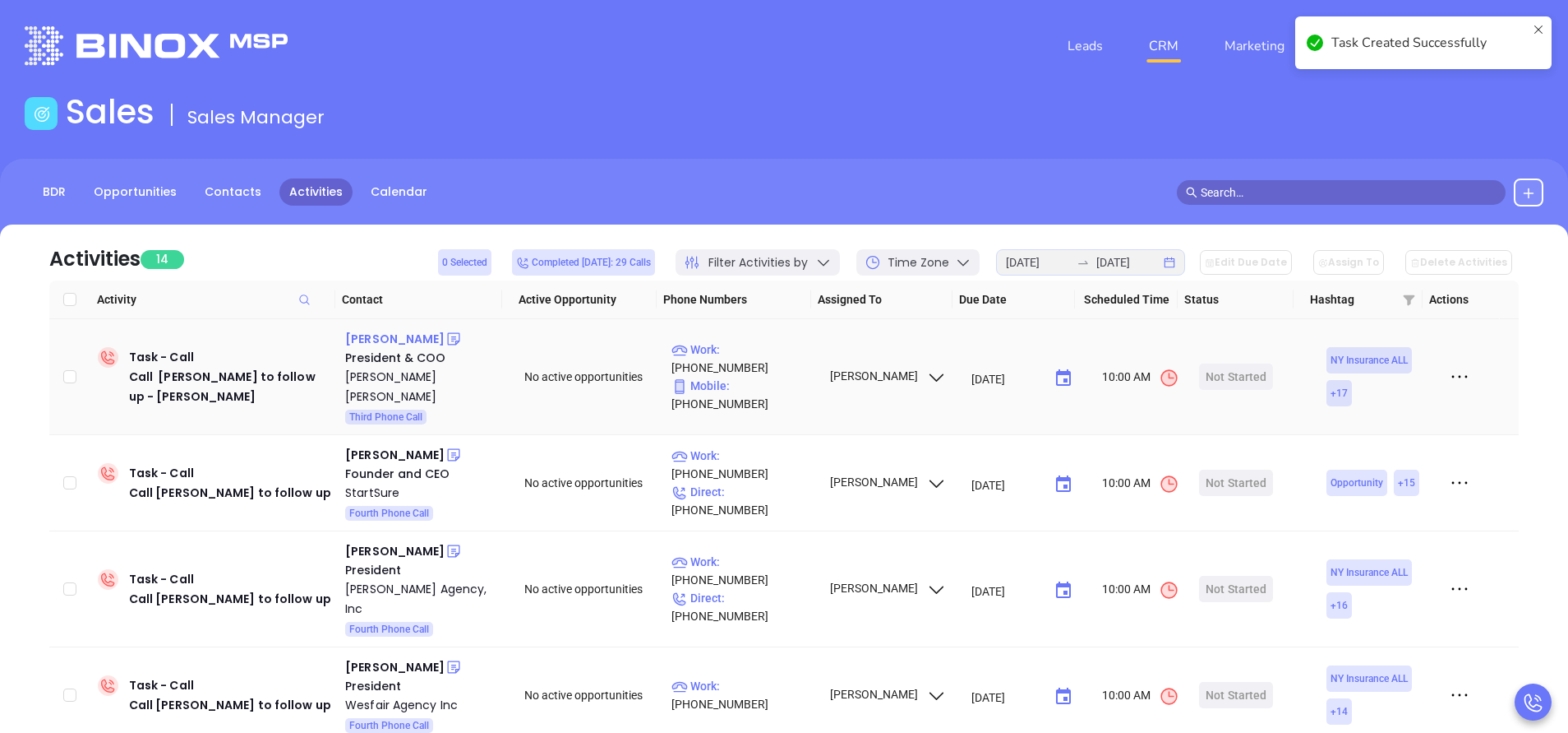
click at [376, 343] on div "Sean Keenan" at bounding box center [395, 339] width 100 height 20
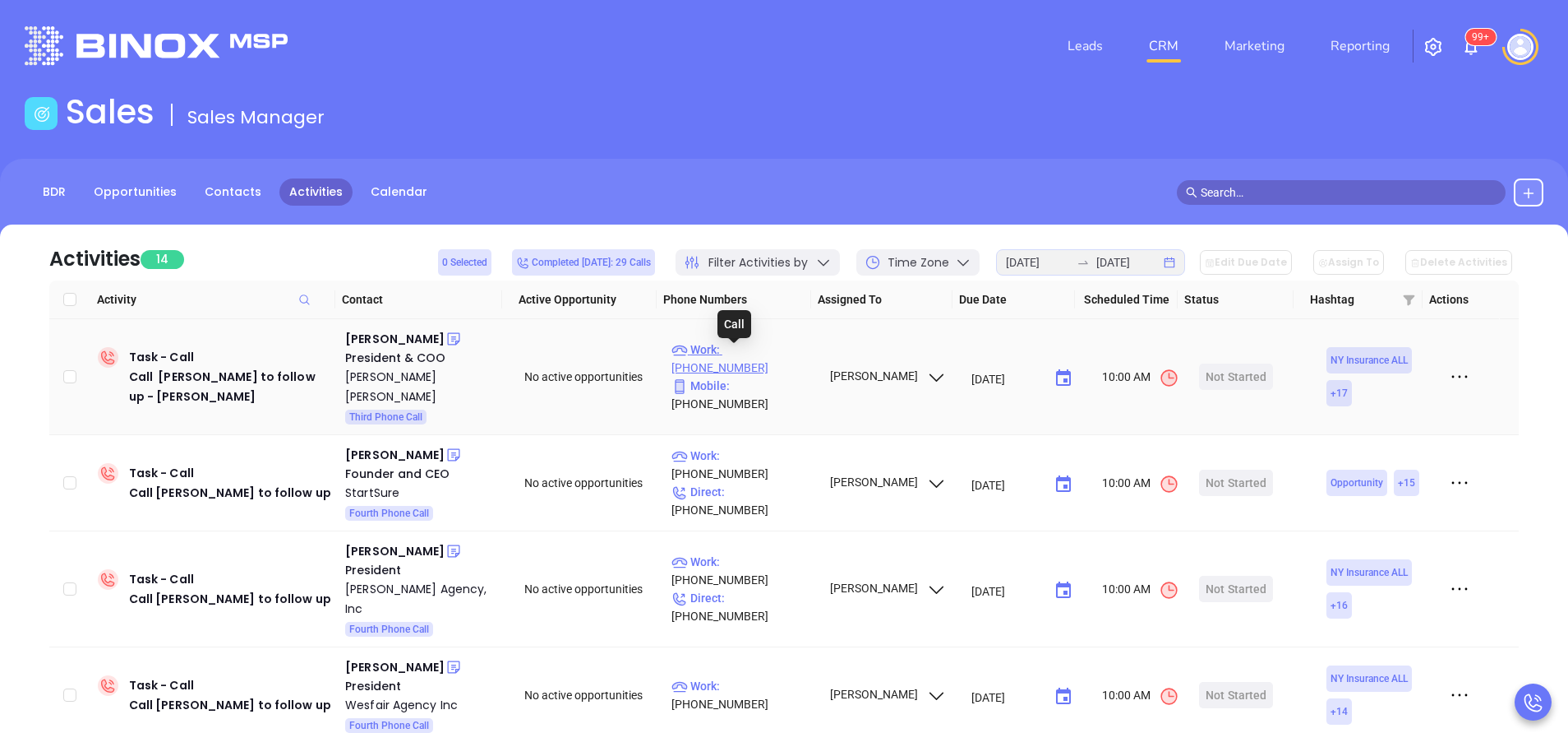
click at [772, 361] on p "Work : (716) 853-3820" at bounding box center [742, 358] width 143 height 36
type input "(716) 853-3820"
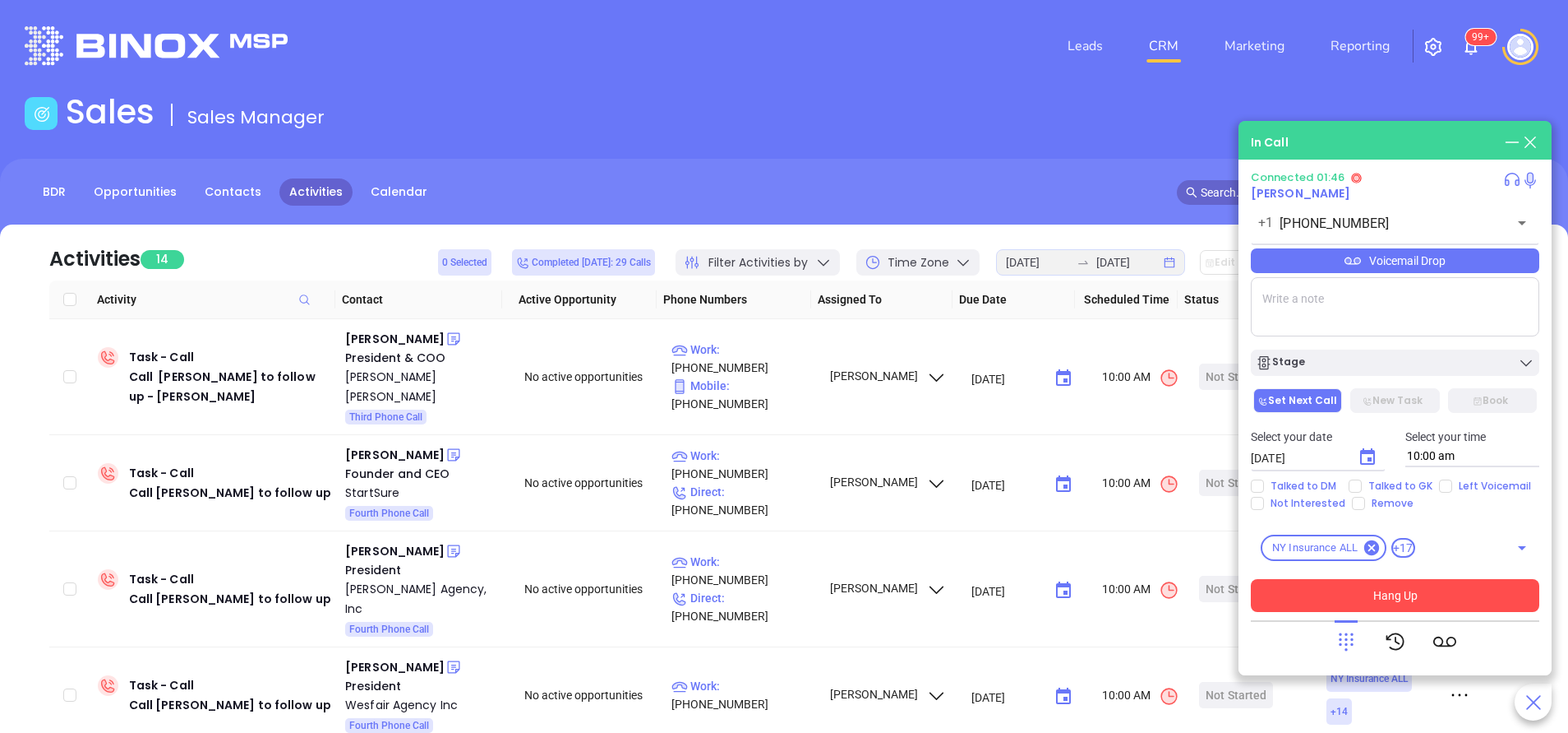
click at [1324, 604] on button "Hang Up" at bounding box center [1395, 596] width 288 height 33
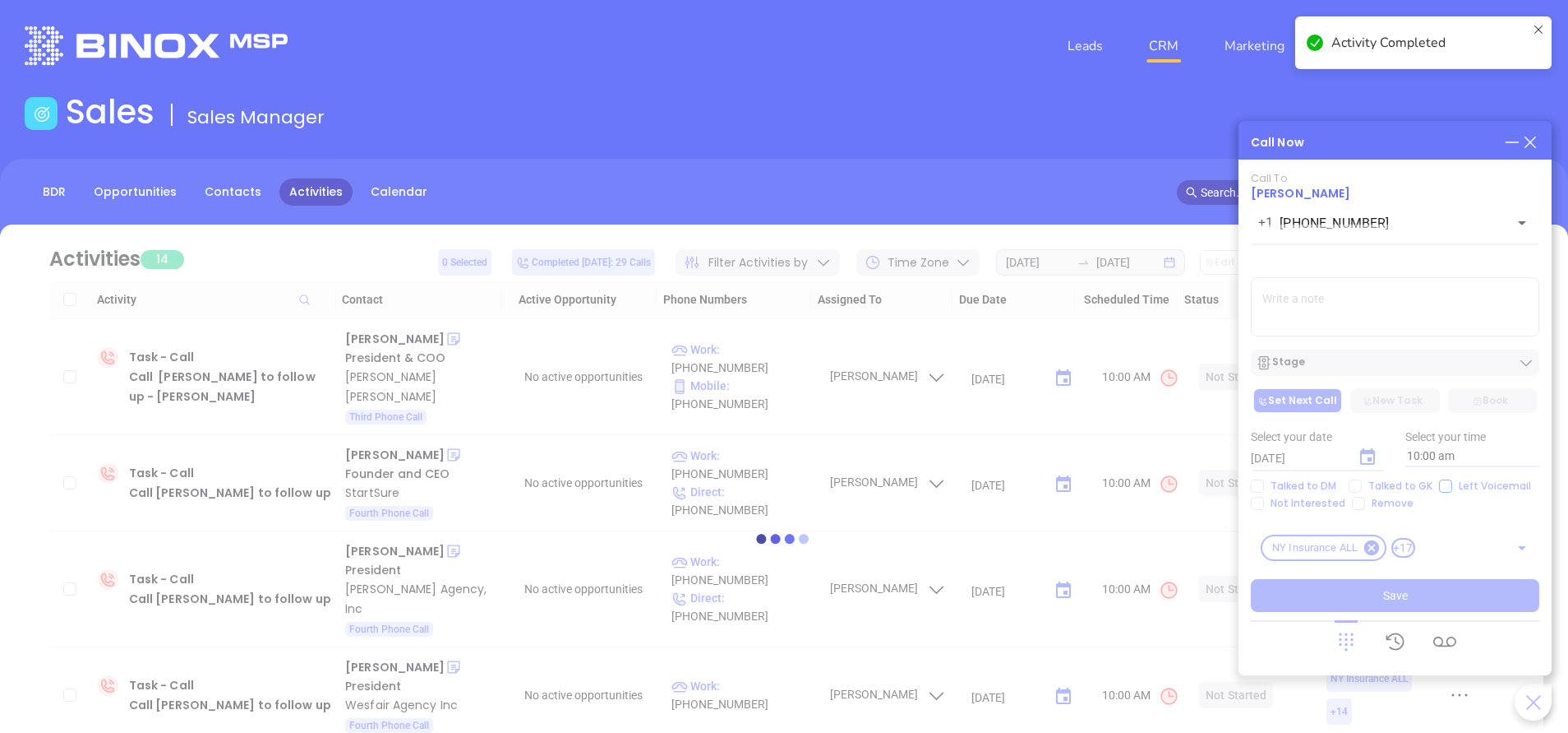
click at [1442, 488] on div at bounding box center [784, 539] width 1518 height 123
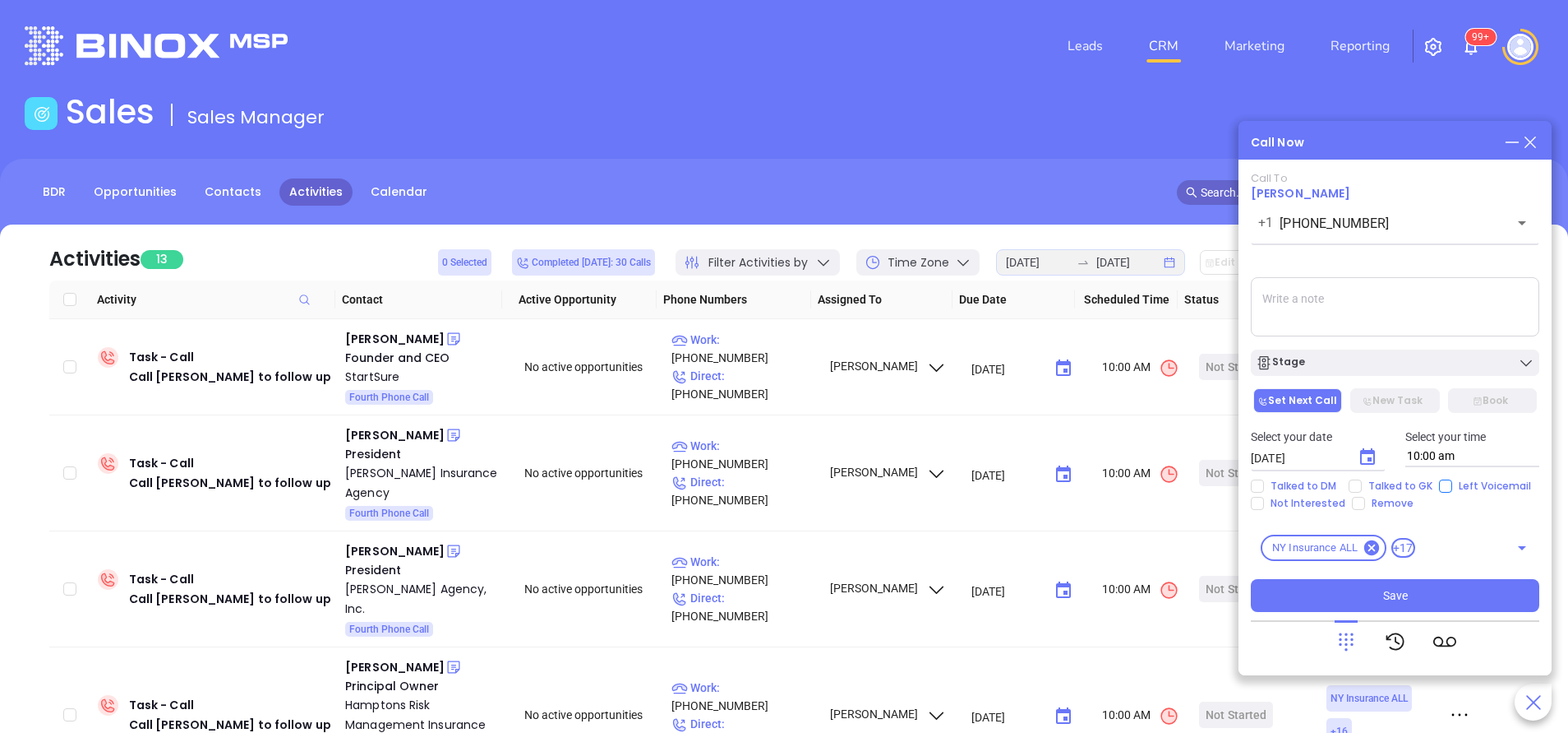
click at [1442, 488] on input "Left Voicemail" at bounding box center [1445, 485] width 13 height 13
checkbox input "true"
click at [1367, 374] on button "Stage" at bounding box center [1395, 363] width 288 height 26
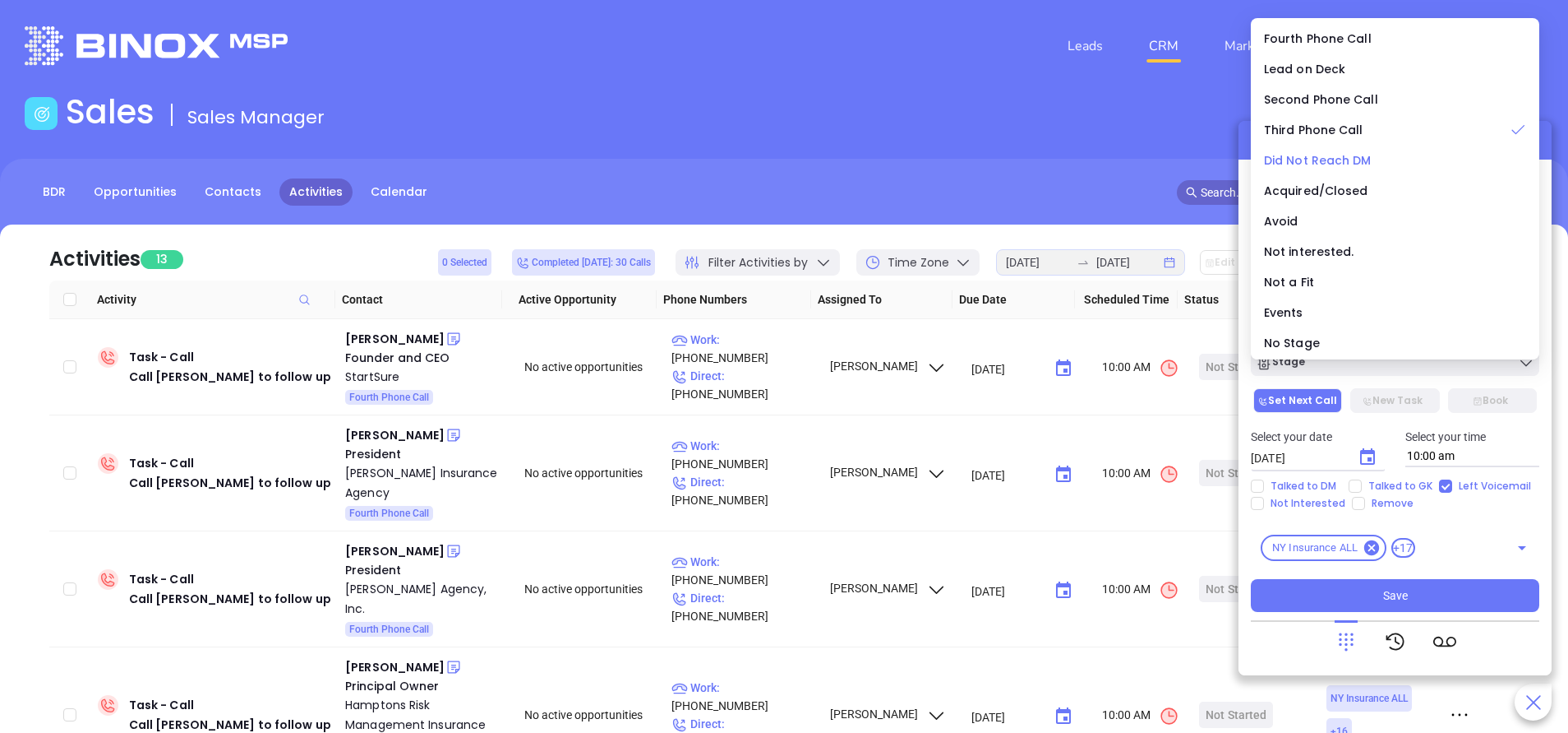
drag, startPoint x: 1298, startPoint y: 156, endPoint x: 1309, endPoint y: 232, distance: 76.8
click at [1297, 156] on span "Did Not Reach DM" at bounding box center [1317, 160] width 108 height 17
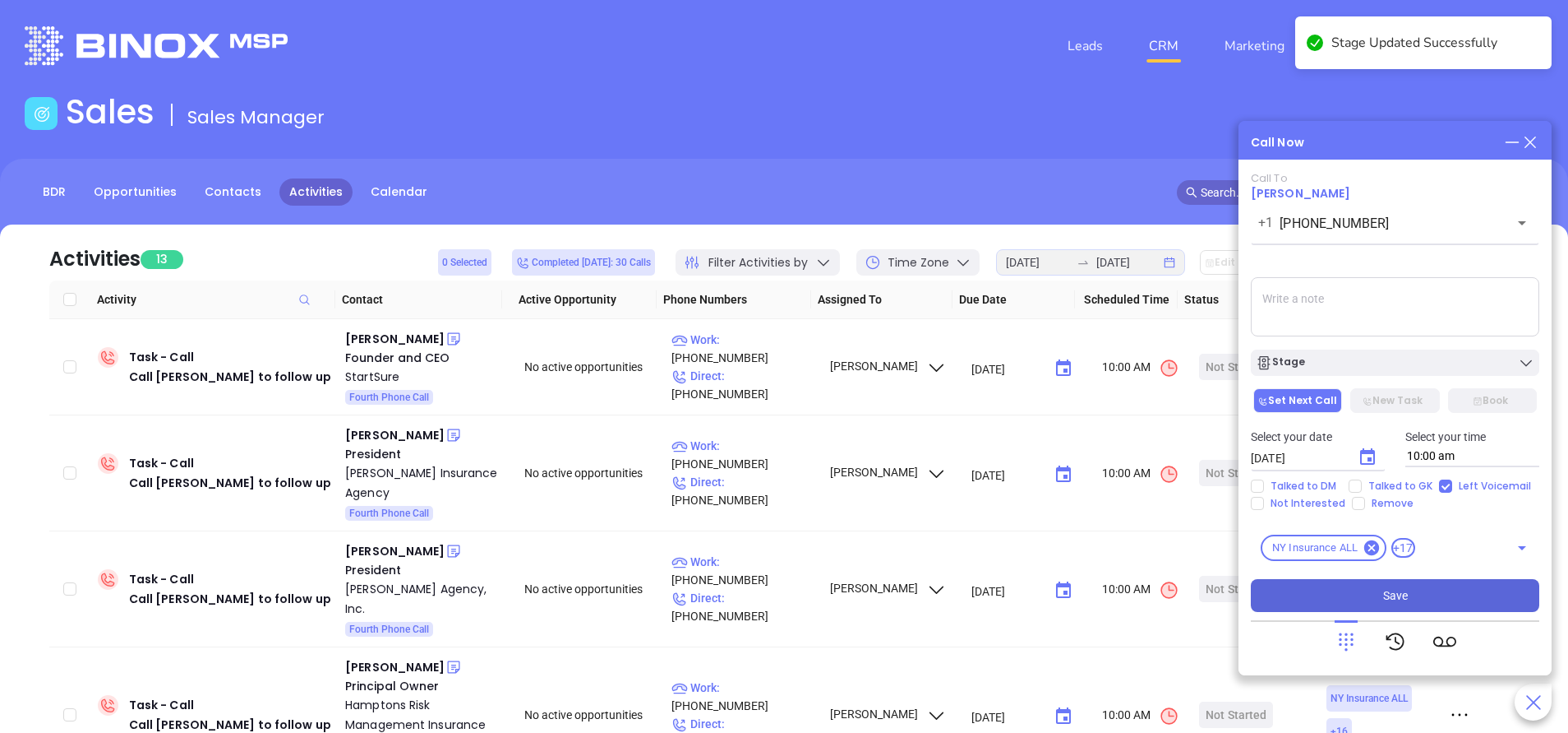
click at [1436, 590] on button "Save" at bounding box center [1395, 596] width 288 height 33
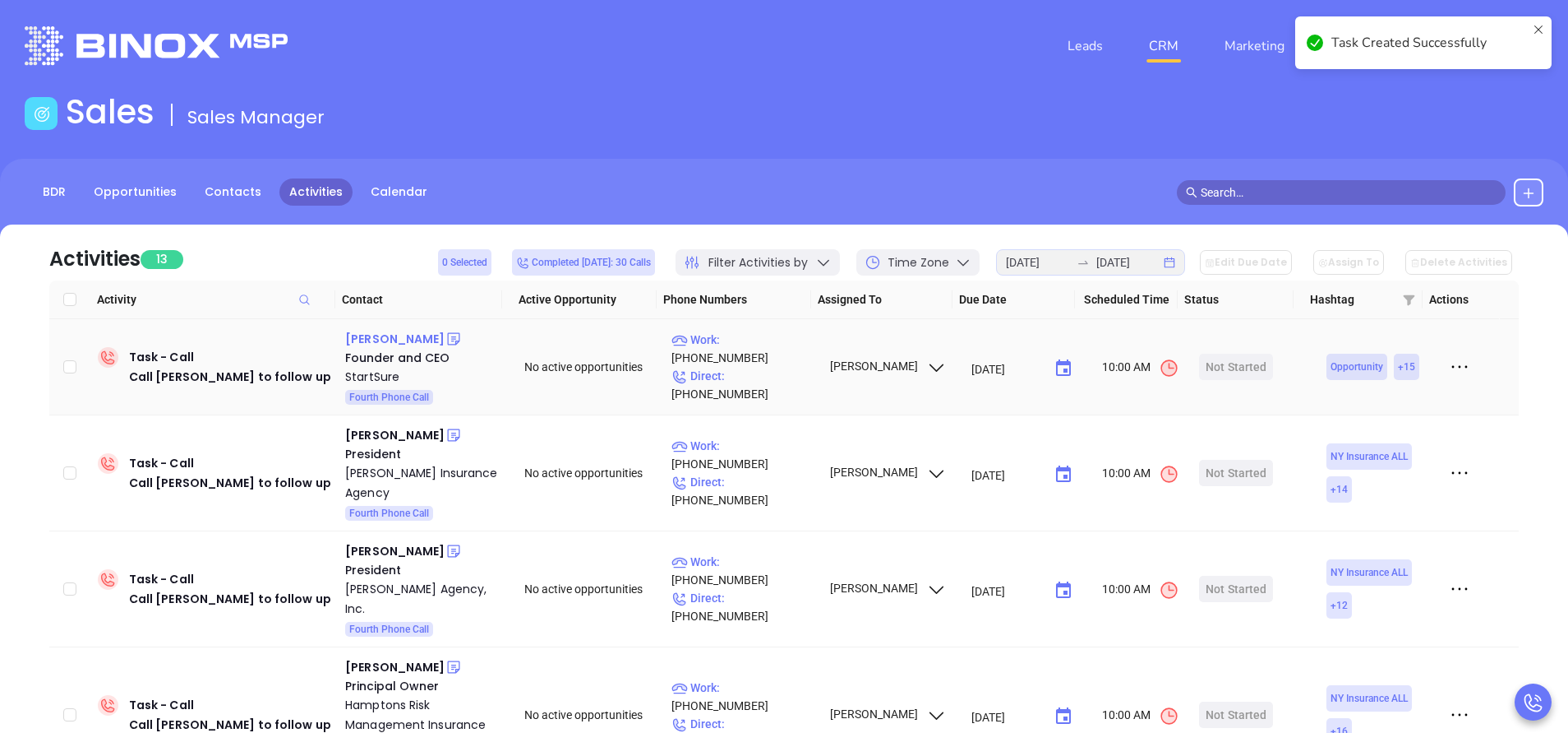
click at [394, 341] on div "Tim DiPietro" at bounding box center [395, 339] width 100 height 20
click at [753, 355] on p "Work : (212) 655-7697" at bounding box center [742, 348] width 143 height 36
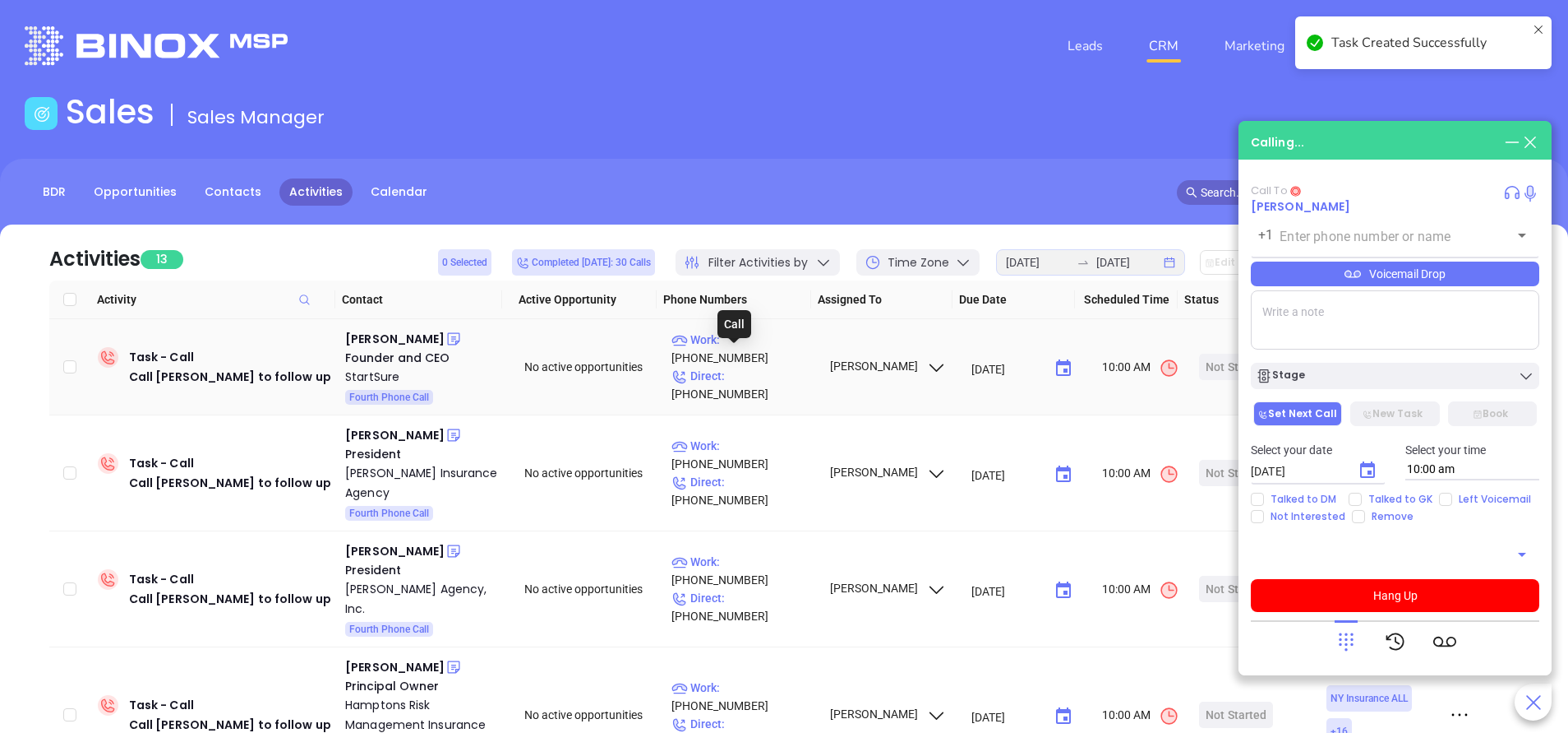
type input "(212) 655-7697"
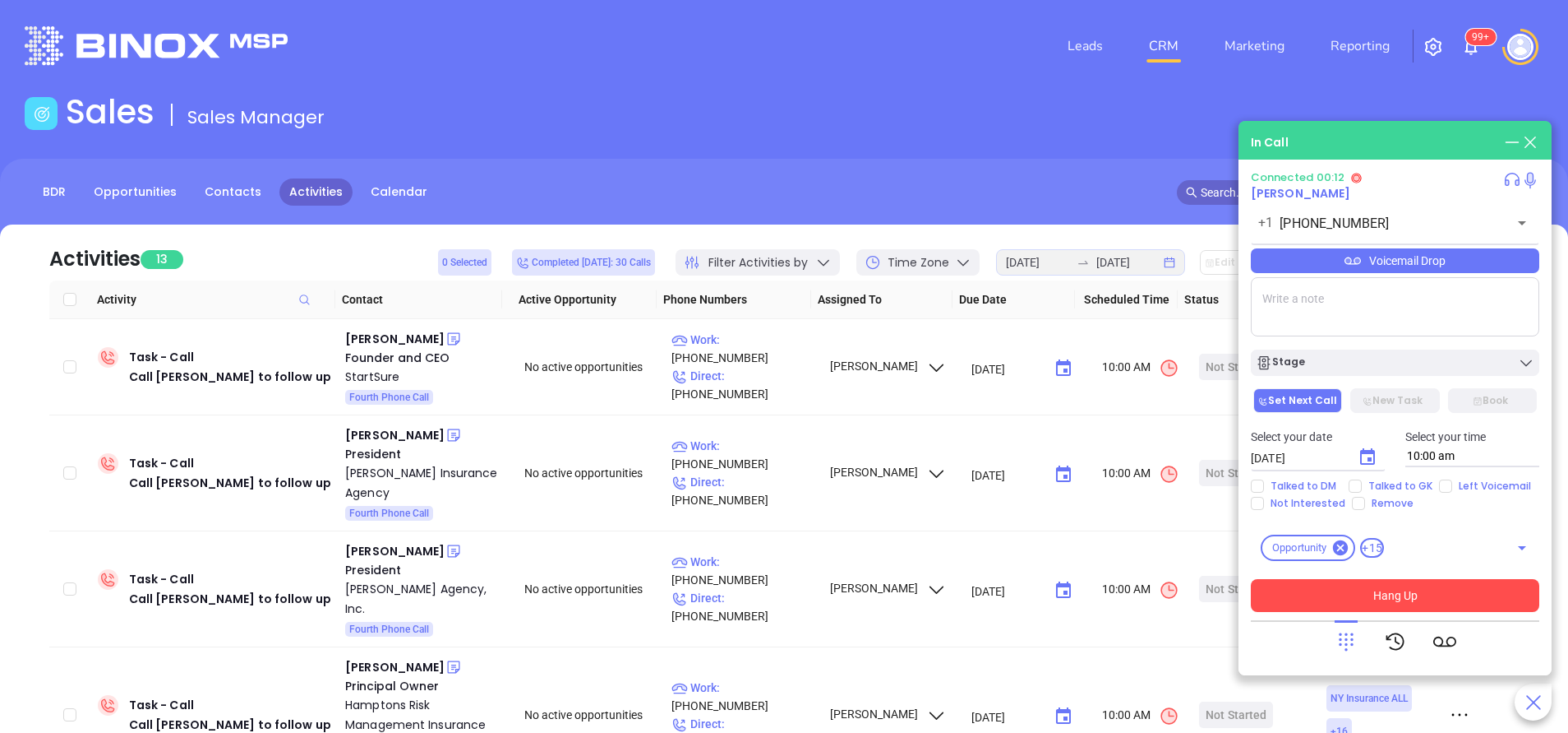
click at [1470, 592] on button "Hang Up" at bounding box center [1395, 596] width 288 height 33
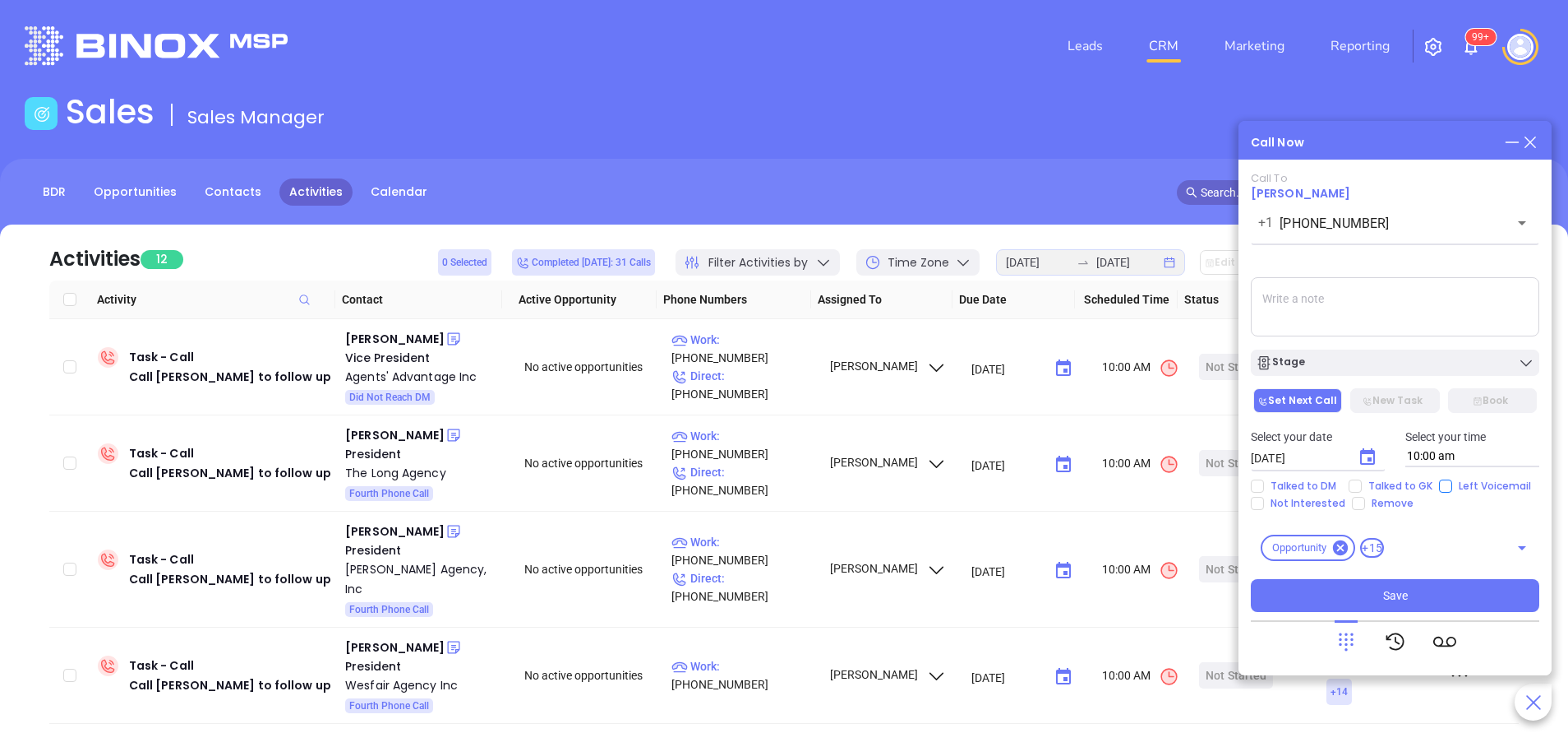
click at [1439, 483] on input "Left Voicemail" at bounding box center [1445, 485] width 13 height 13
checkbox input "true"
click at [1340, 365] on div "Stage" at bounding box center [1395, 363] width 278 height 17
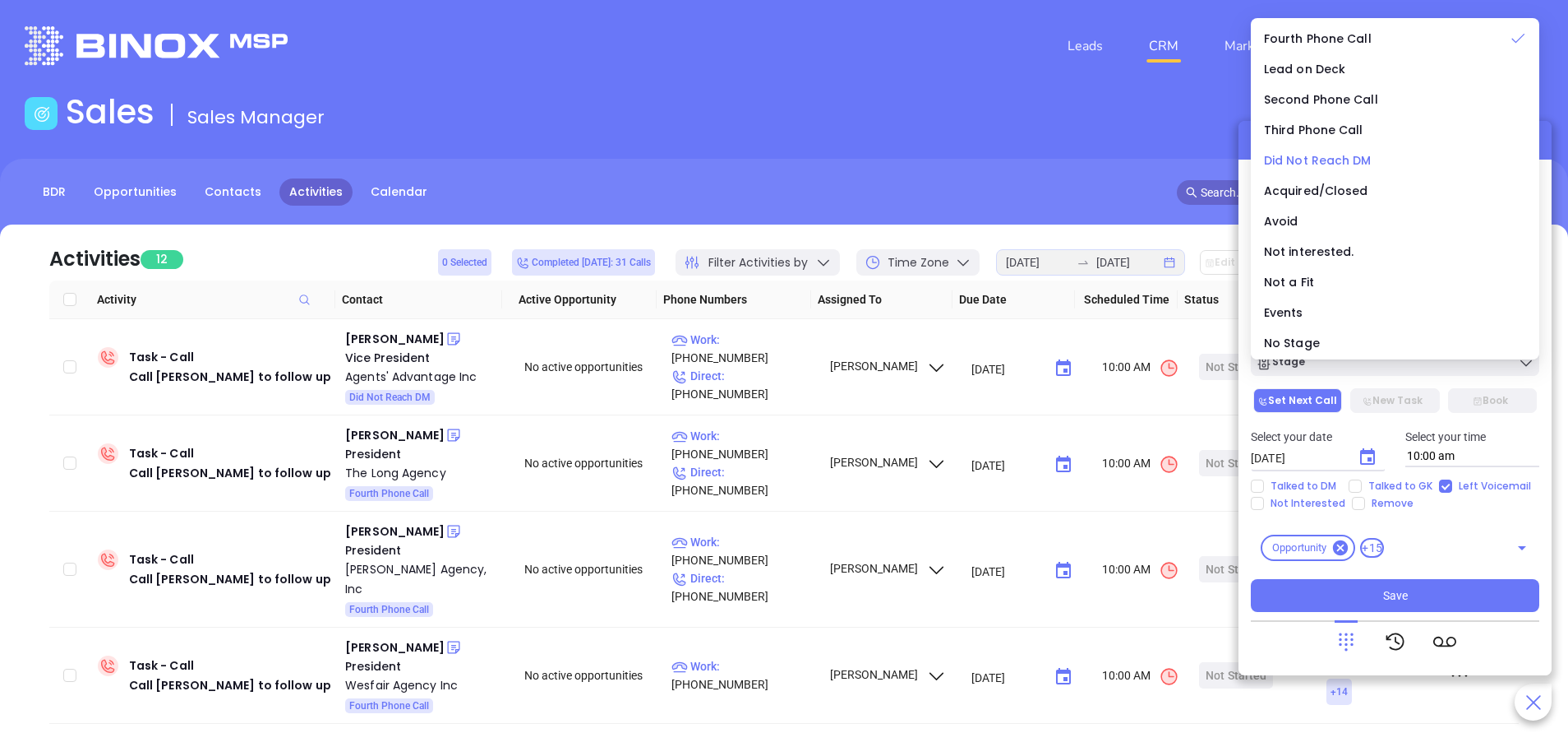
click at [1338, 160] on span "Did Not Reach DM" at bounding box center [1317, 160] width 108 height 17
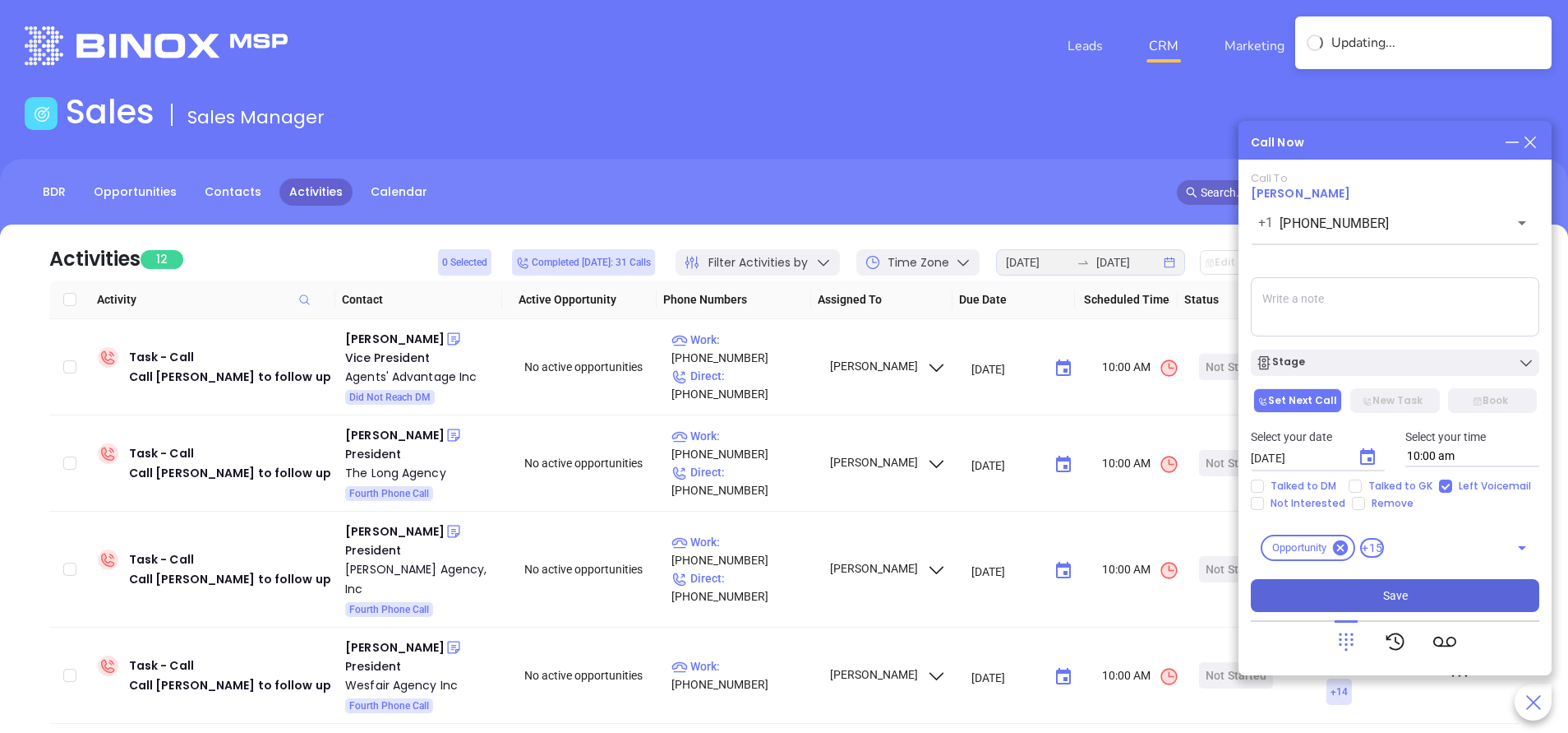
click at [1368, 595] on button "Save" at bounding box center [1395, 596] width 288 height 33
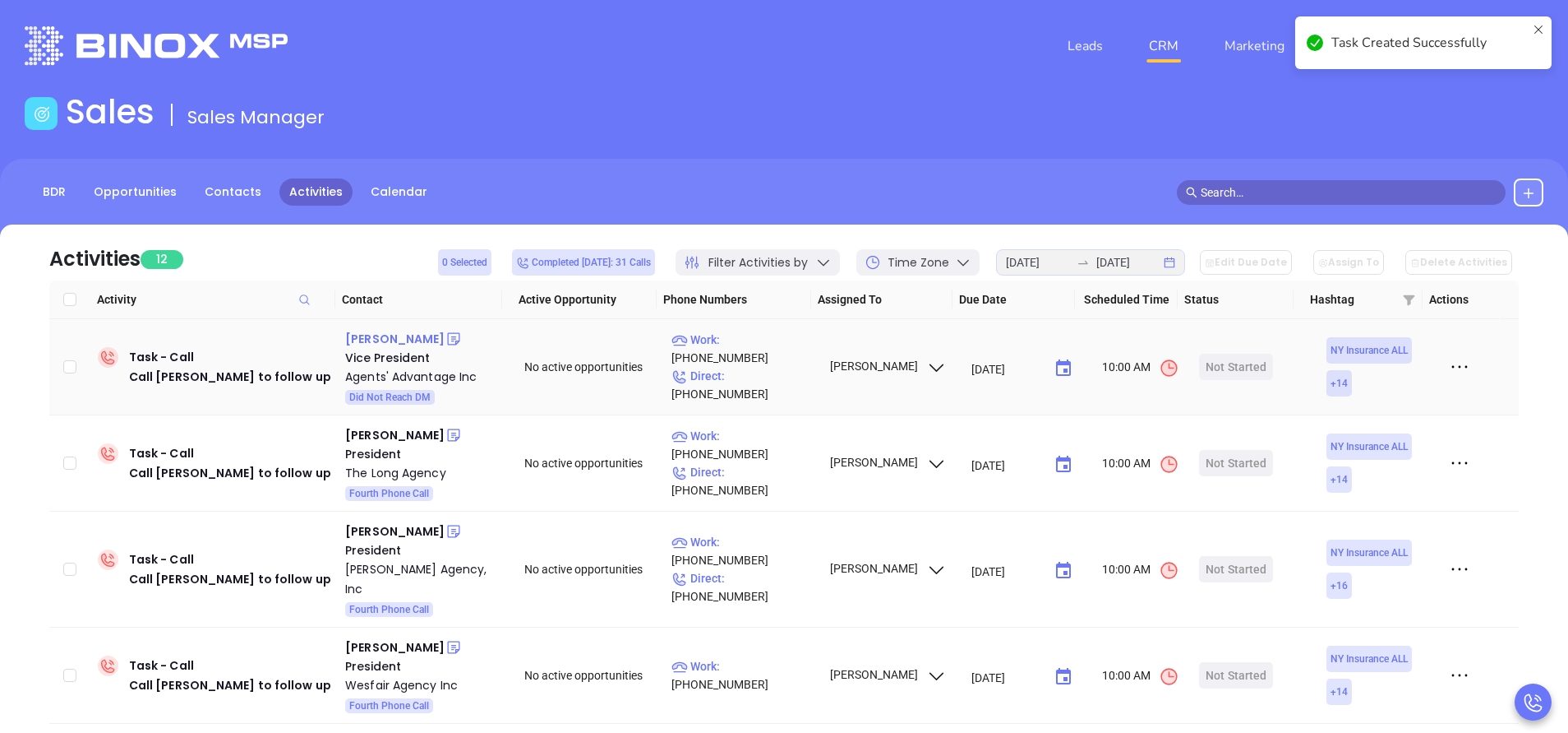
click at [421, 338] on div "Joseph Cantarella" at bounding box center [395, 339] width 100 height 20
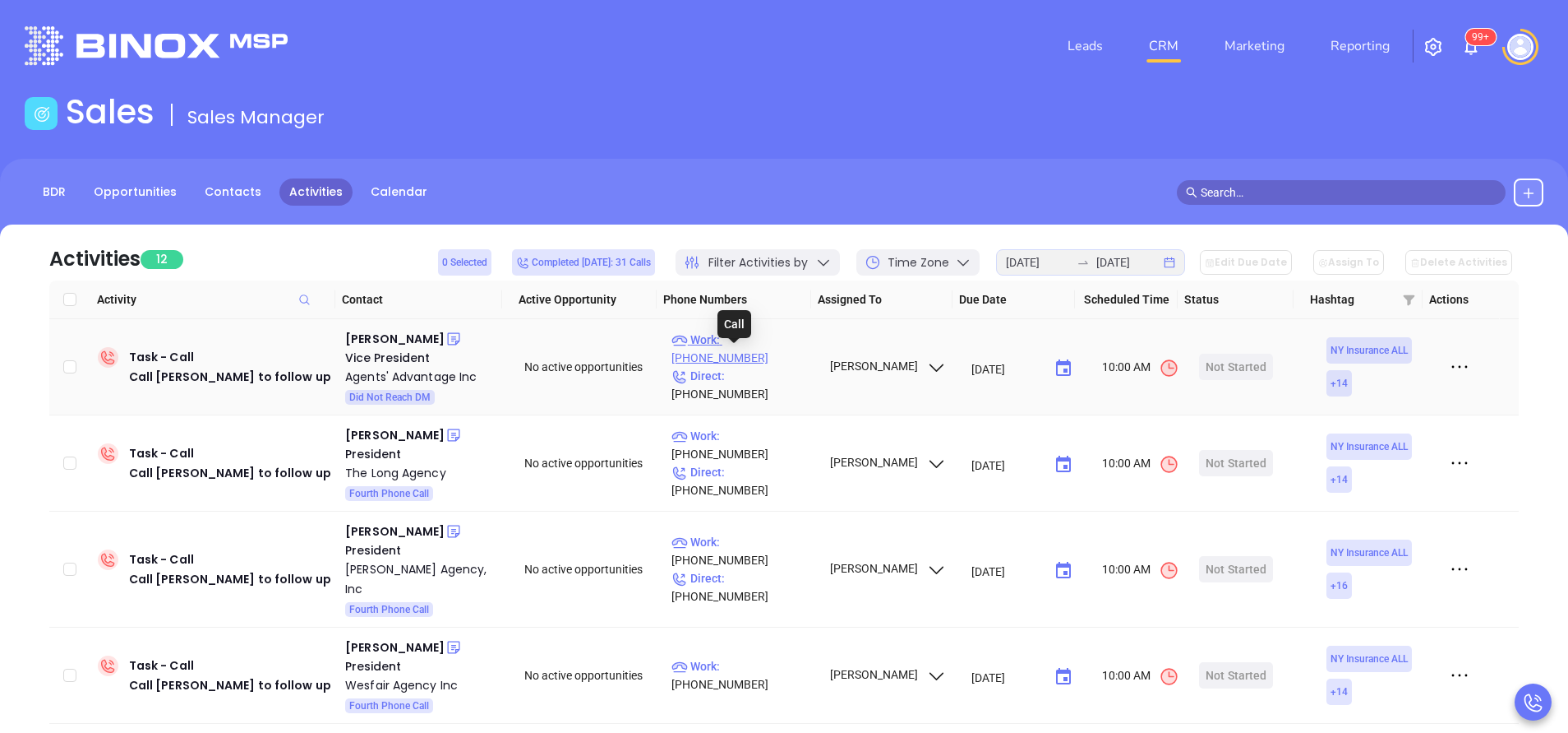
click at [750, 359] on p "Work : (888) 632-0074" at bounding box center [742, 348] width 143 height 36
type input "(888) 632-0074"
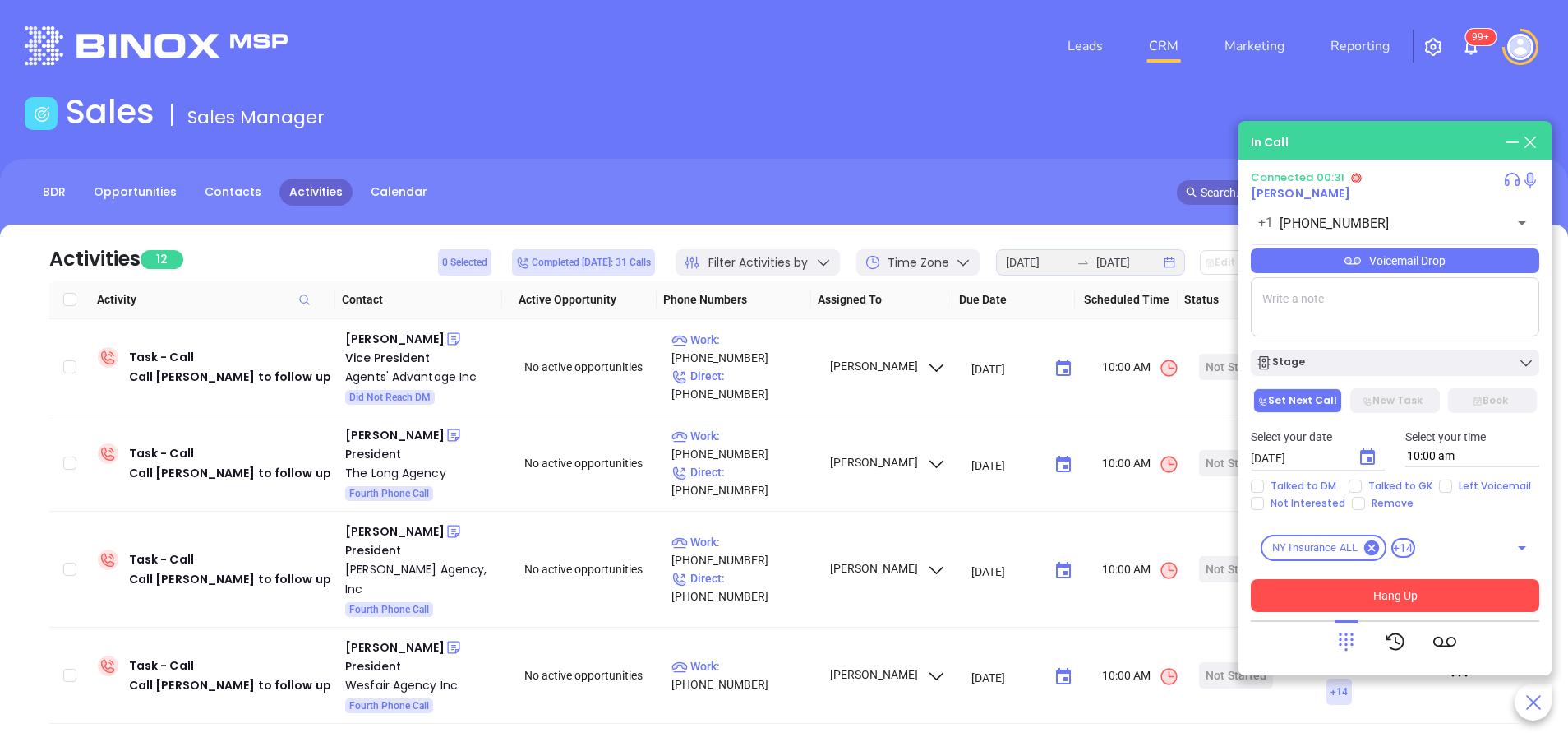
click at [1349, 584] on button "Hang Up" at bounding box center [1395, 596] width 288 height 33
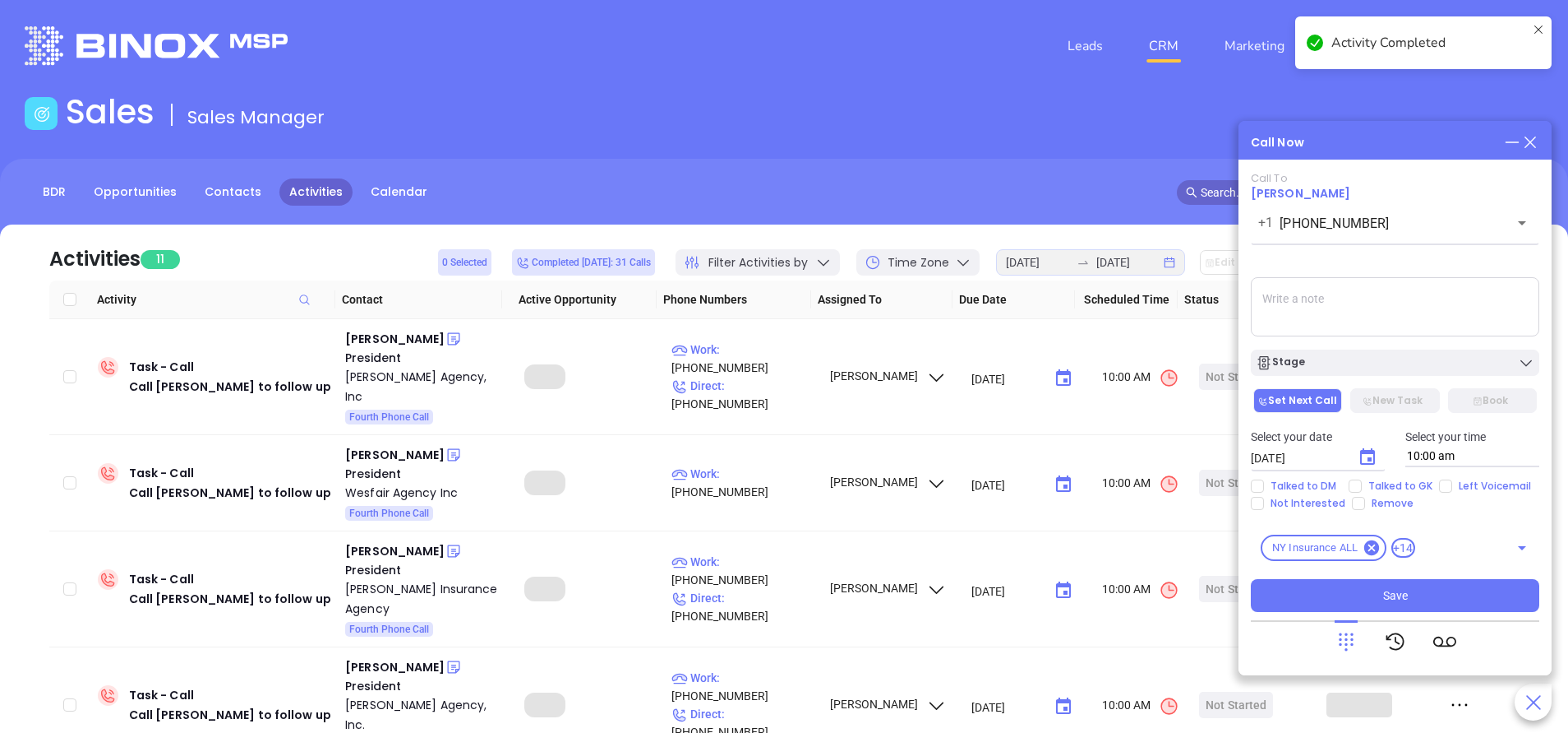
click at [1440, 489] on input "Left Voicemail" at bounding box center [1445, 485] width 13 height 13
checkbox input "true"
click at [1375, 366] on div "Stage" at bounding box center [1395, 363] width 278 height 17
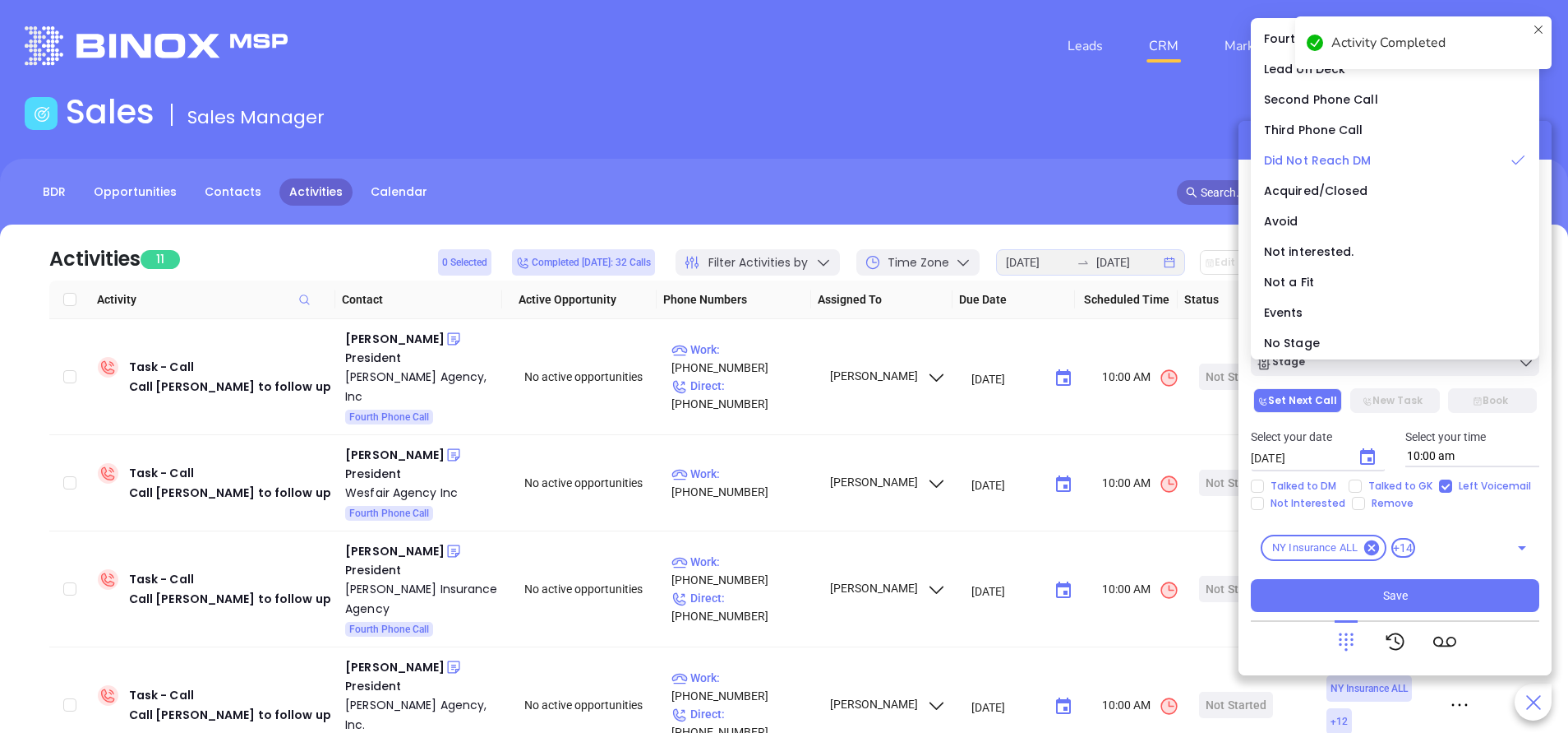
click at [1334, 156] on span "Did Not Reach DM" at bounding box center [1317, 160] width 108 height 17
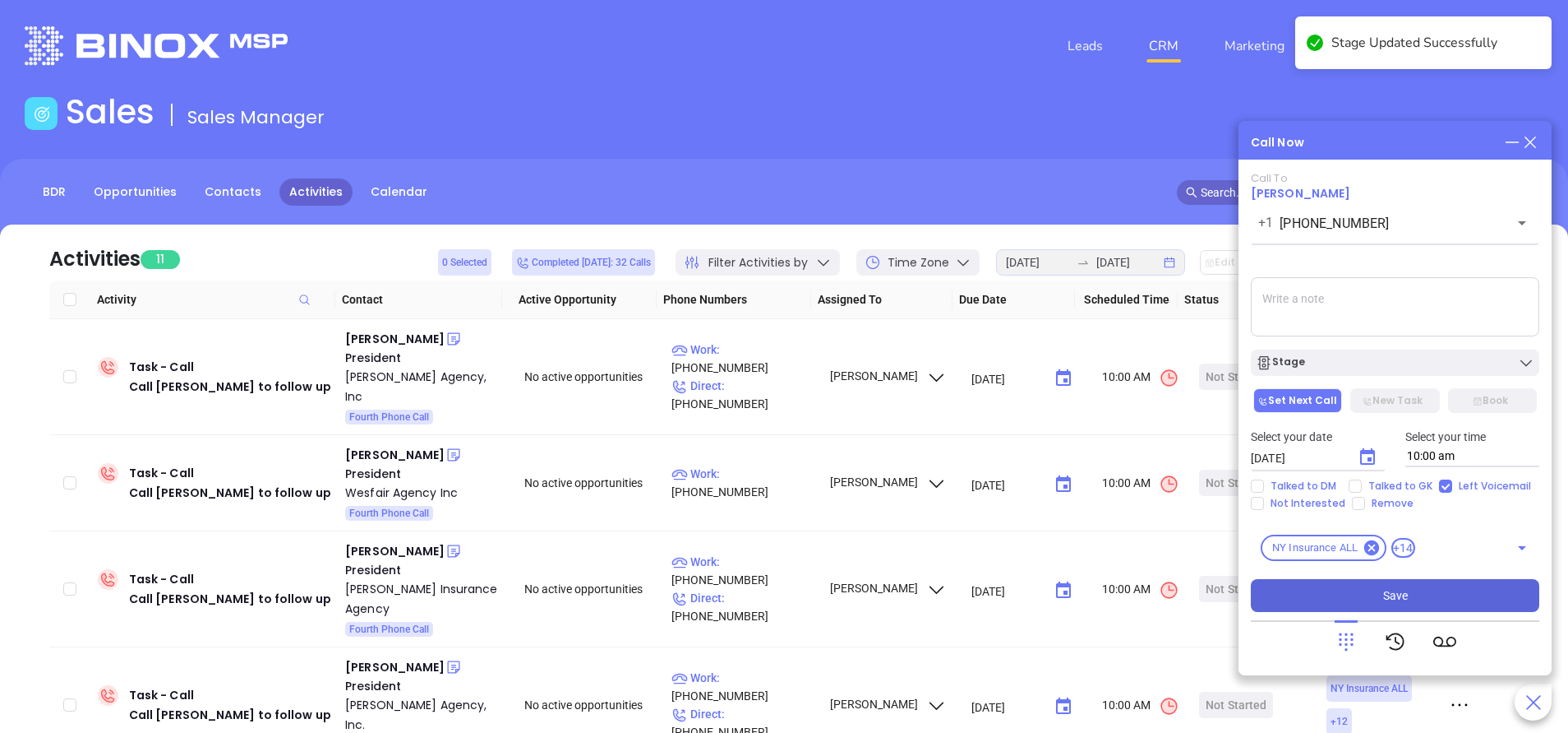
drag, startPoint x: 1424, startPoint y: 605, endPoint x: 1418, endPoint y: 597, distance: 10.0
click at [1424, 605] on button "Save" at bounding box center [1395, 596] width 288 height 33
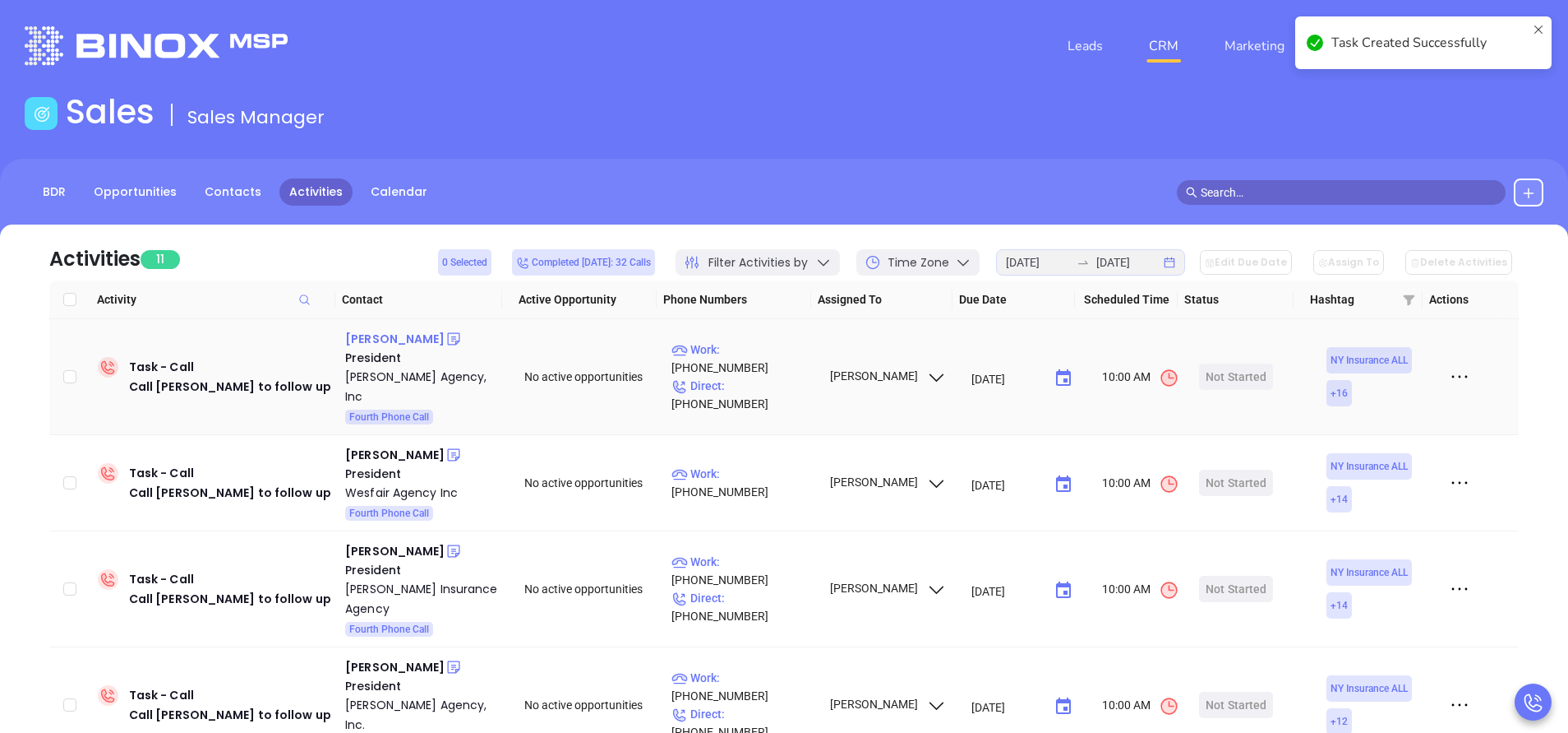
click at [422, 339] on div "Thomas Dickerson" at bounding box center [395, 339] width 100 height 20
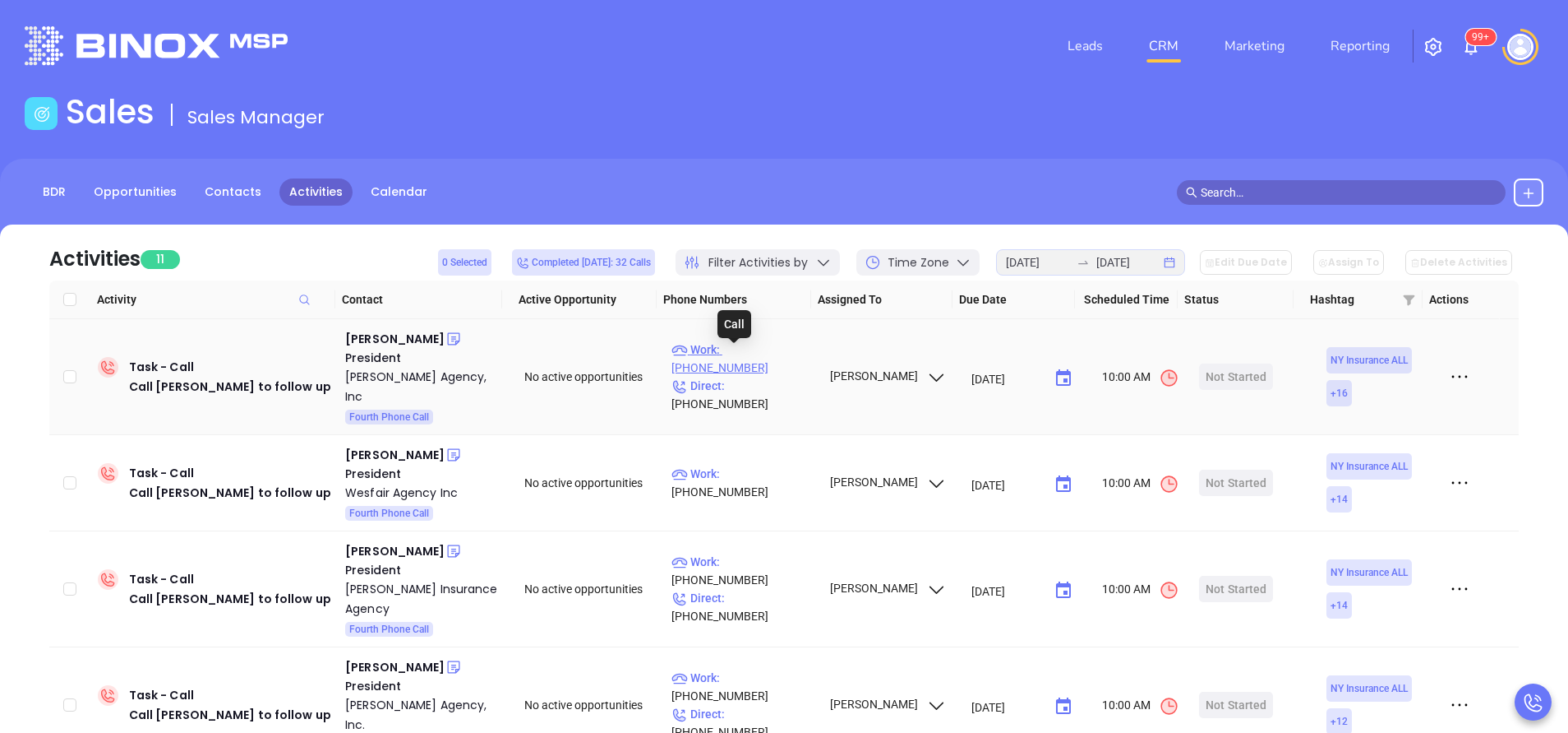
click at [769, 358] on p "Work : (631) 298-4700" at bounding box center [742, 358] width 143 height 36
type input "(631) 298-4700"
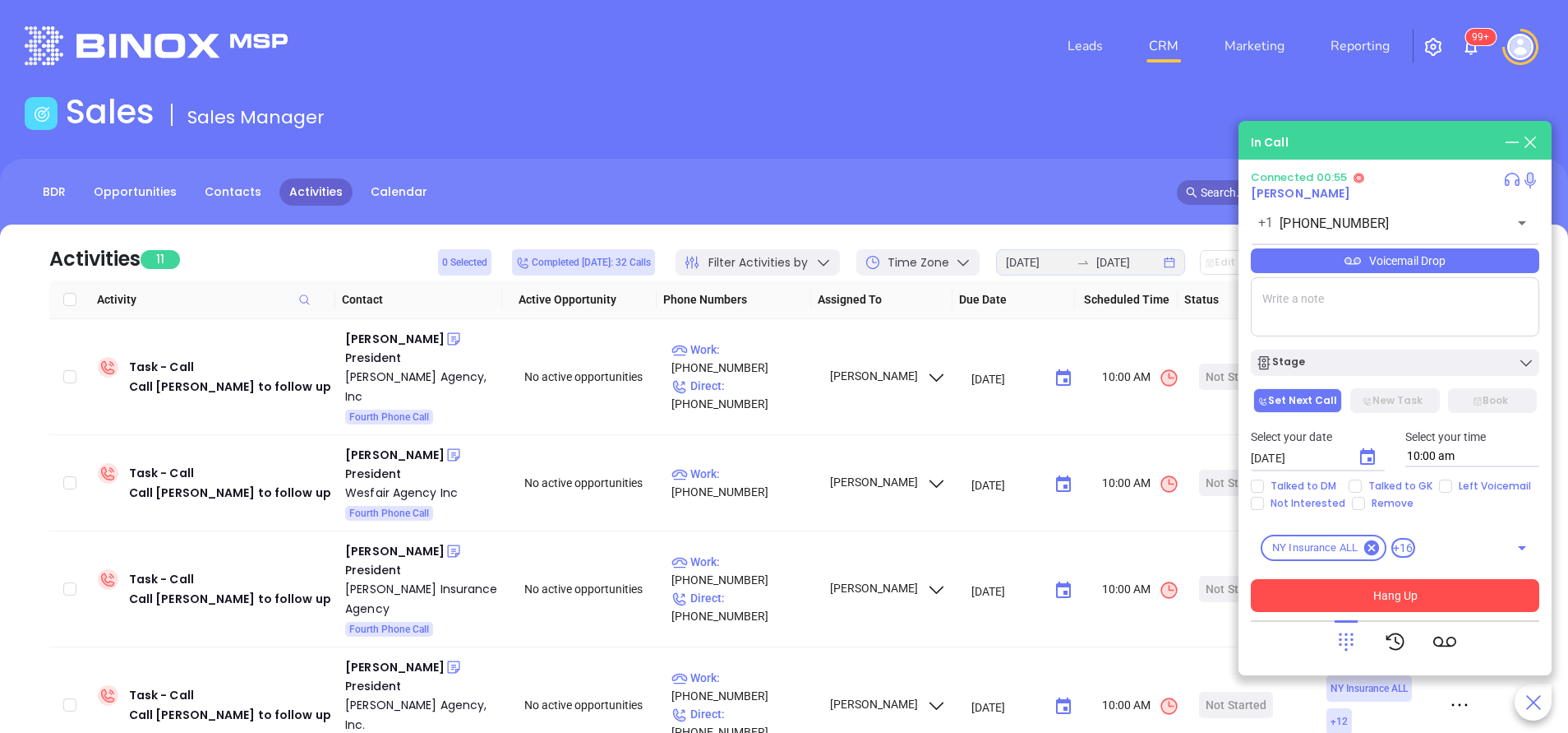
click at [1482, 591] on button "Hang Up" at bounding box center [1395, 596] width 288 height 33
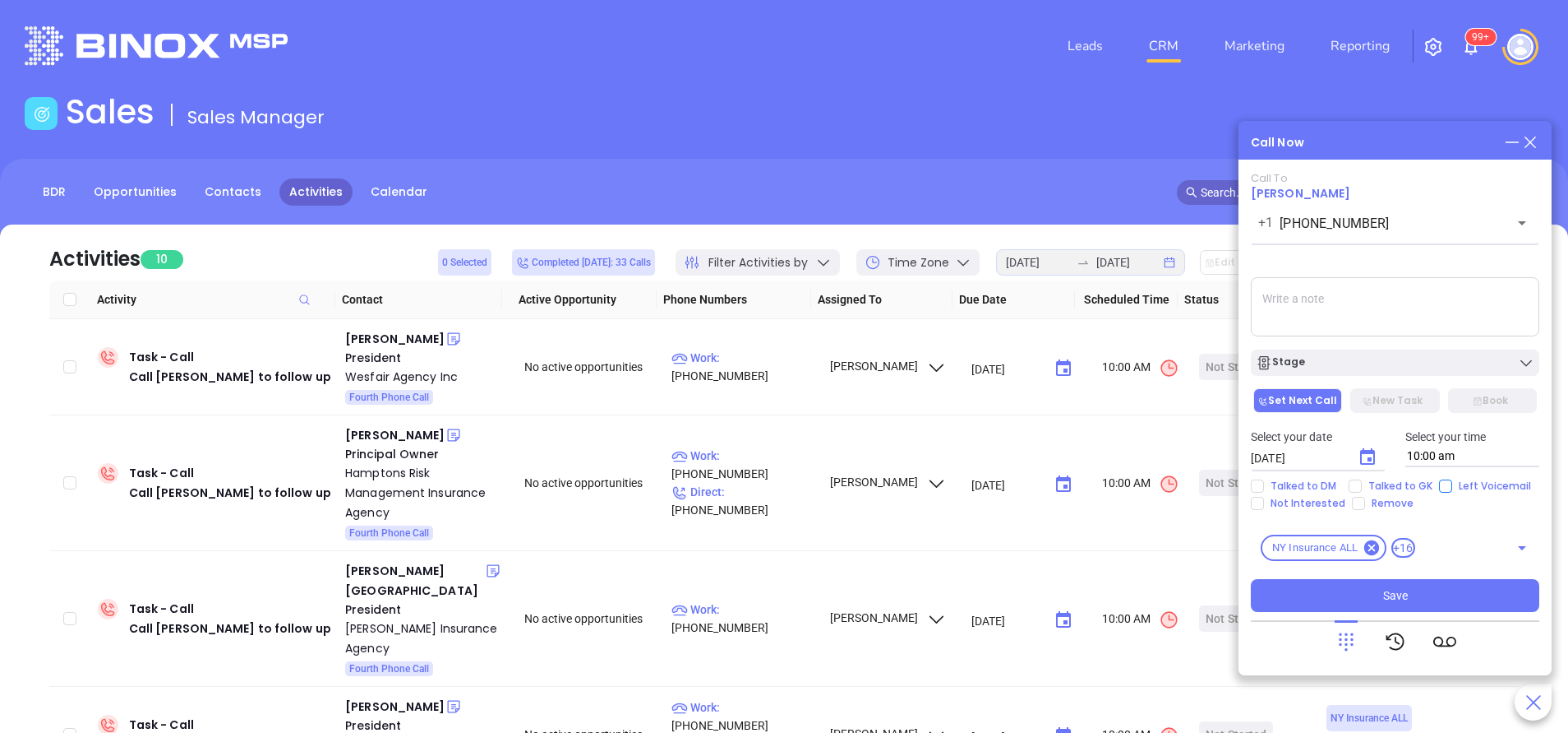
click at [1439, 486] on input "Left Voicemail" at bounding box center [1445, 485] width 13 height 13
checkbox input "true"
click at [1329, 357] on div "Stage" at bounding box center [1395, 363] width 278 height 17
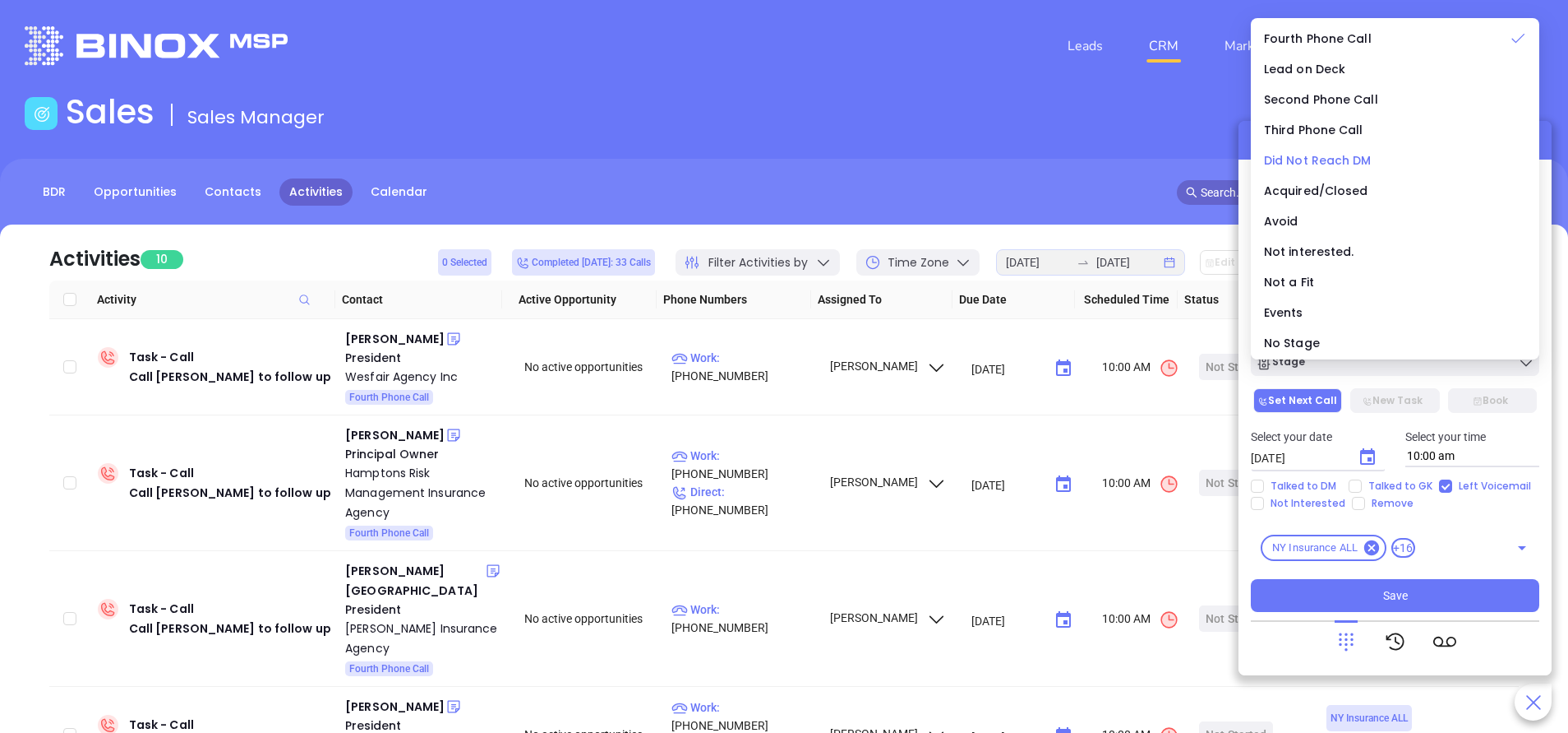
click at [1305, 152] on span "Did Not Reach DM" at bounding box center [1317, 160] width 108 height 17
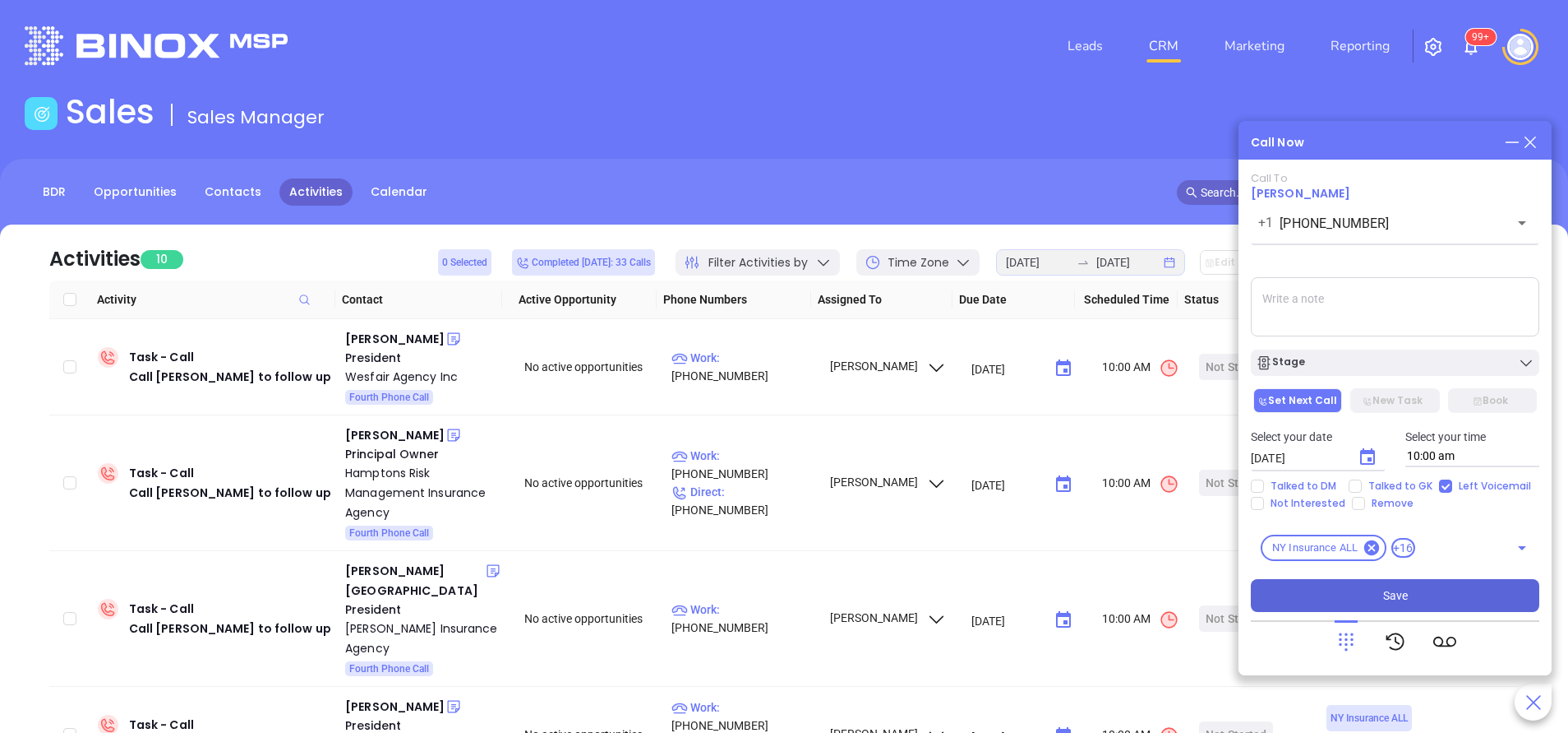
click at [1470, 600] on button "Save" at bounding box center [1395, 596] width 288 height 33
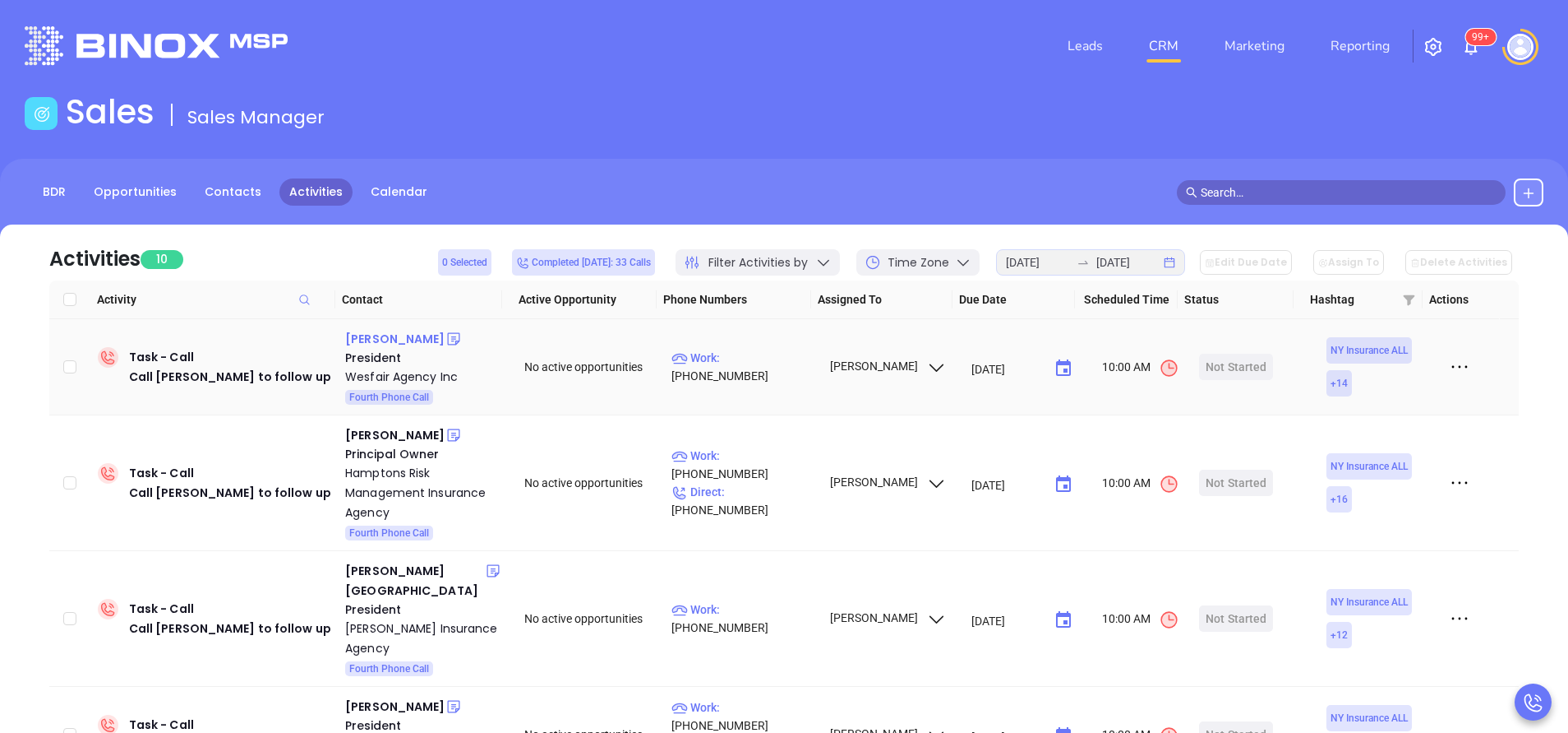
click at [390, 337] on div "Daniel Griffin" at bounding box center [395, 339] width 100 height 20
click at [784, 372] on p "Work : (914) 238-3734" at bounding box center [742, 366] width 143 height 36
type input "(914) 238-3734"
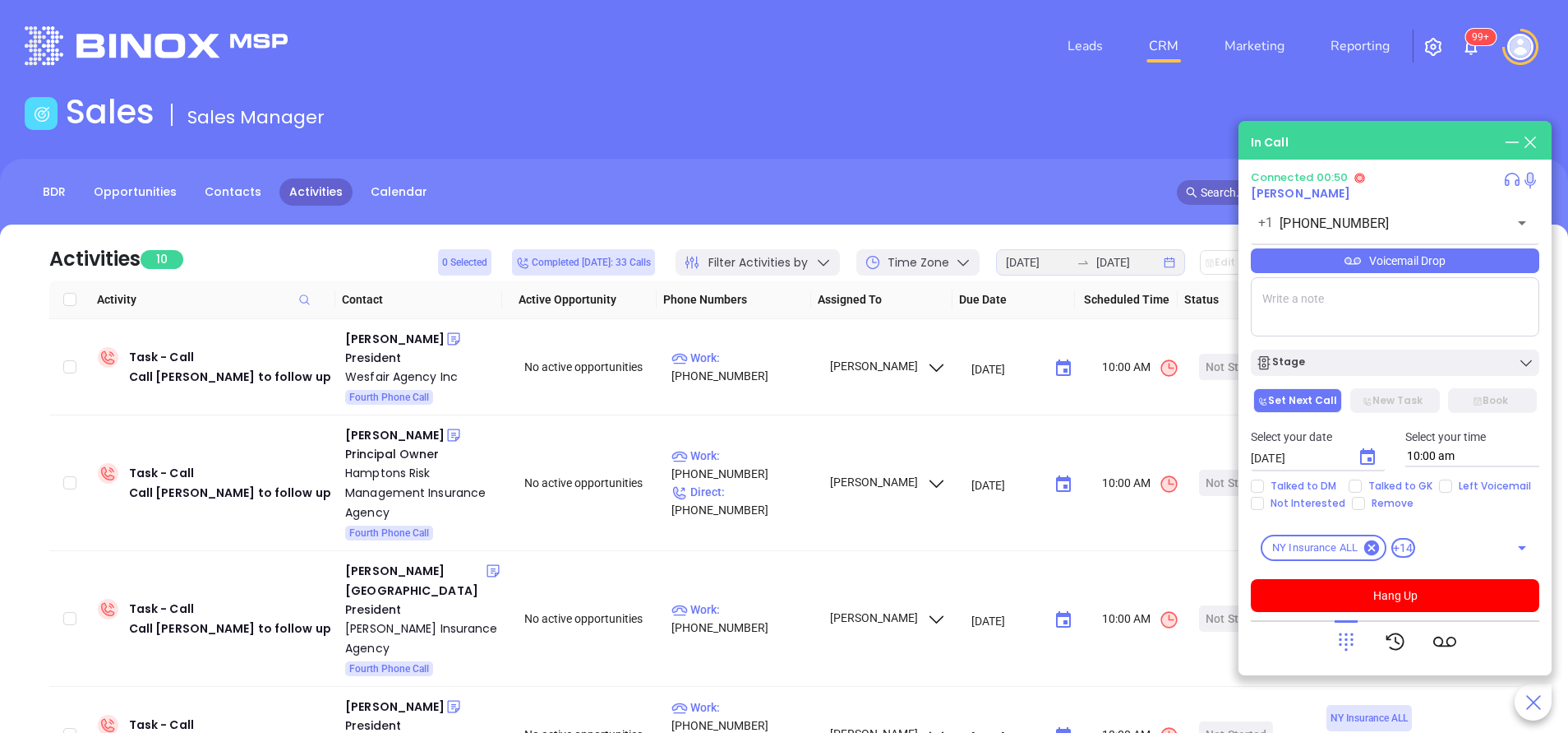
click at [1416, 269] on div "Voicemail Drop" at bounding box center [1395, 260] width 288 height 24
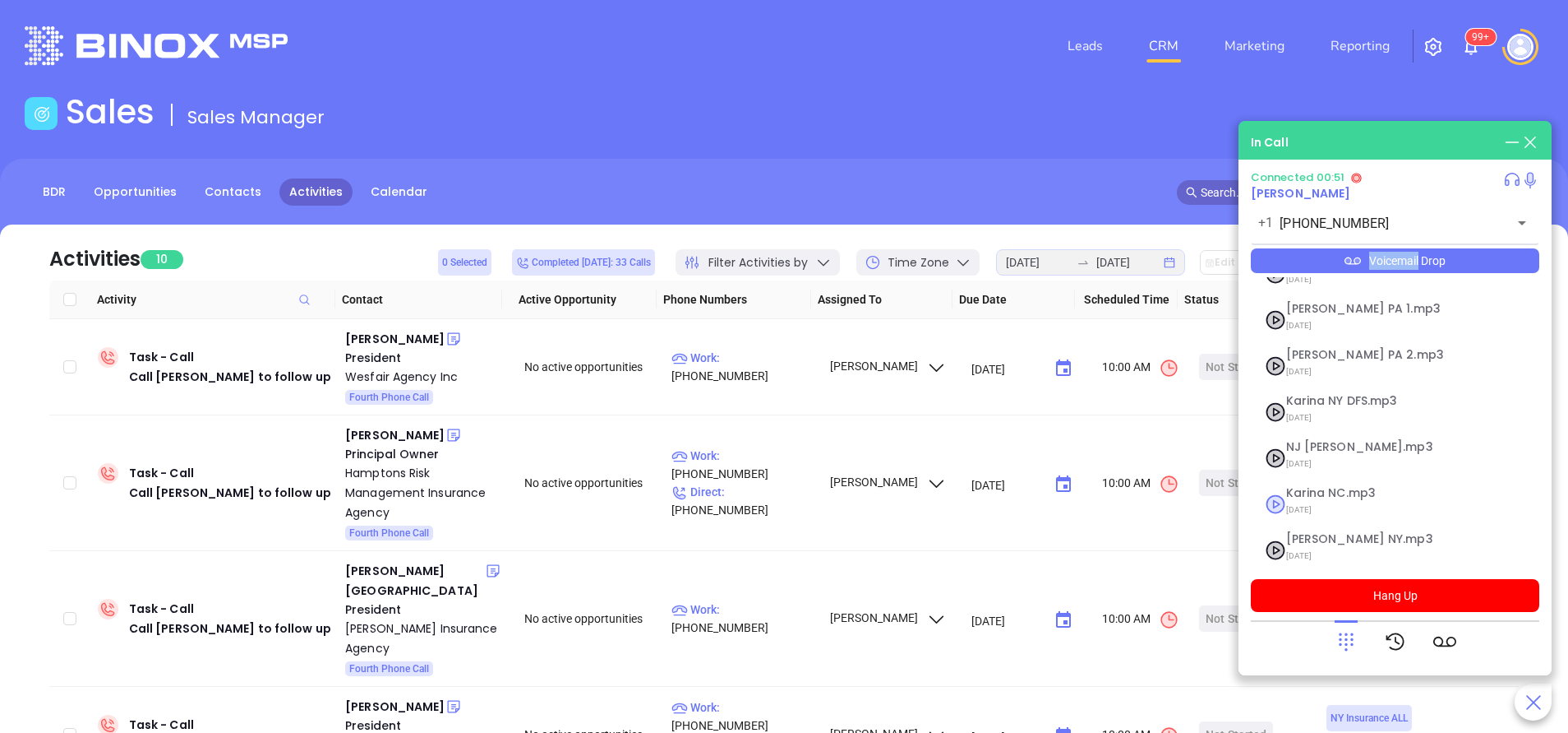
scroll to position [179, 0]
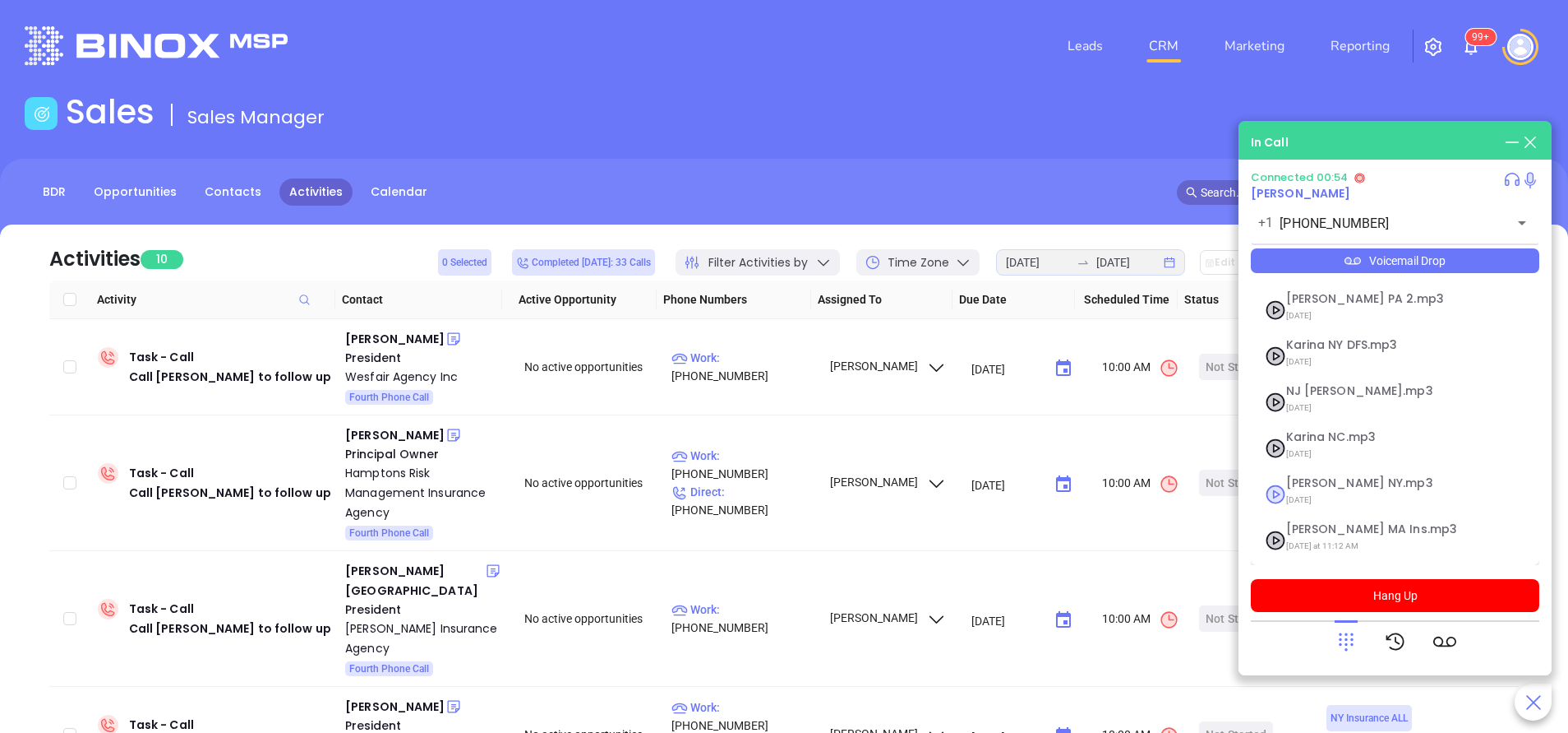
click at [1303, 489] on span "09/11/2025" at bounding box center [1374, 500] width 177 height 22
checkbox input "true"
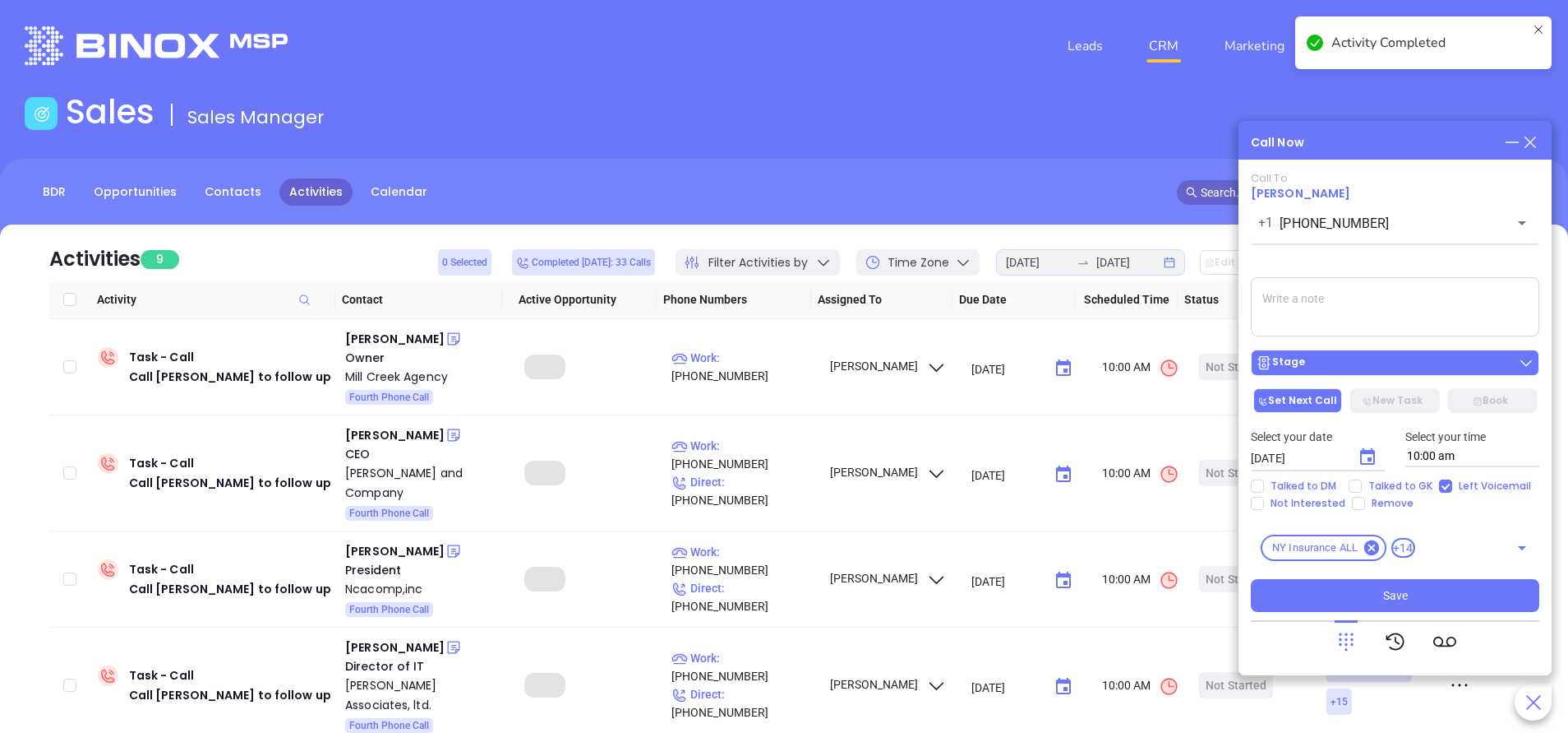
click at [1370, 369] on div "Stage" at bounding box center [1395, 363] width 278 height 17
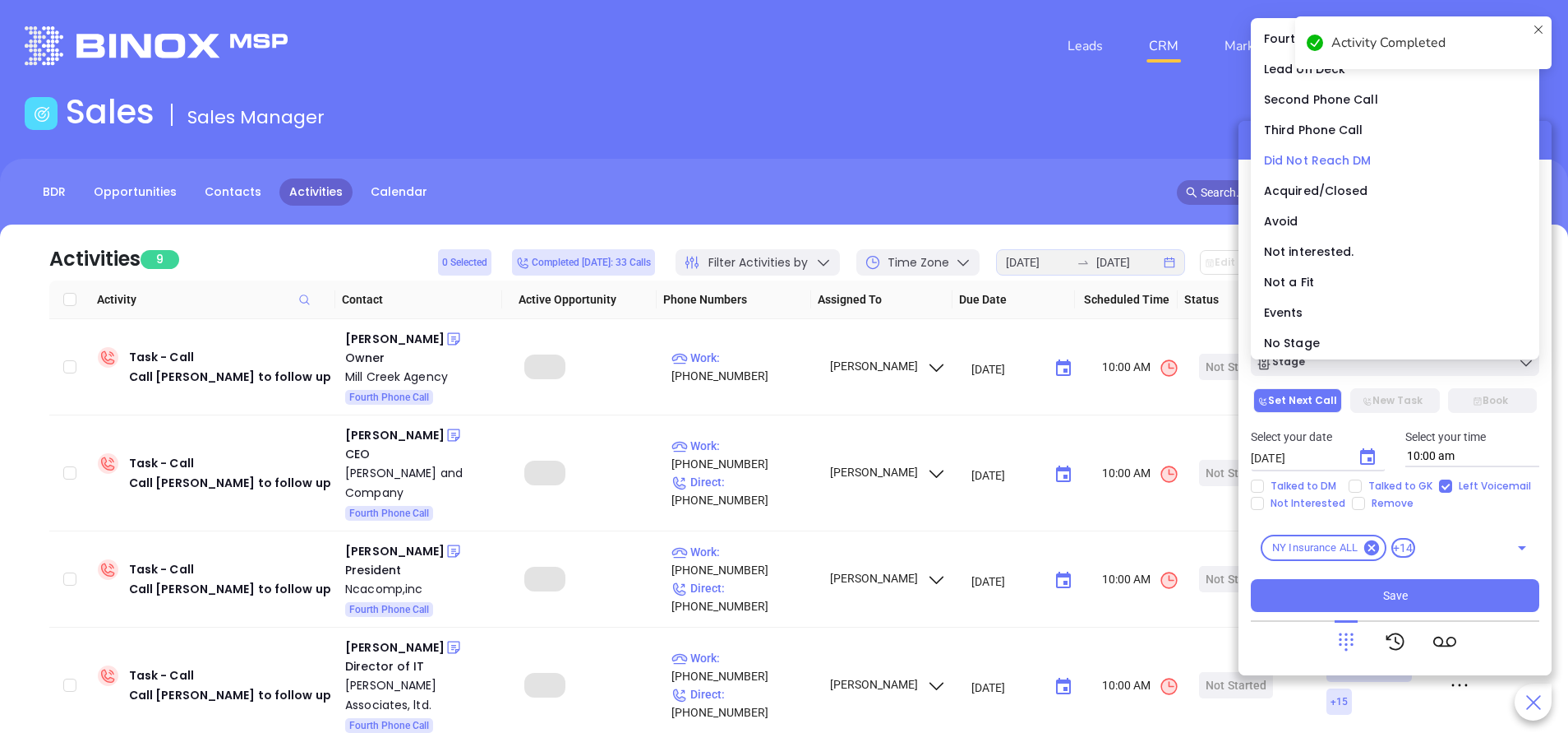
click at [1324, 161] on span "Did Not Reach DM" at bounding box center [1317, 160] width 108 height 17
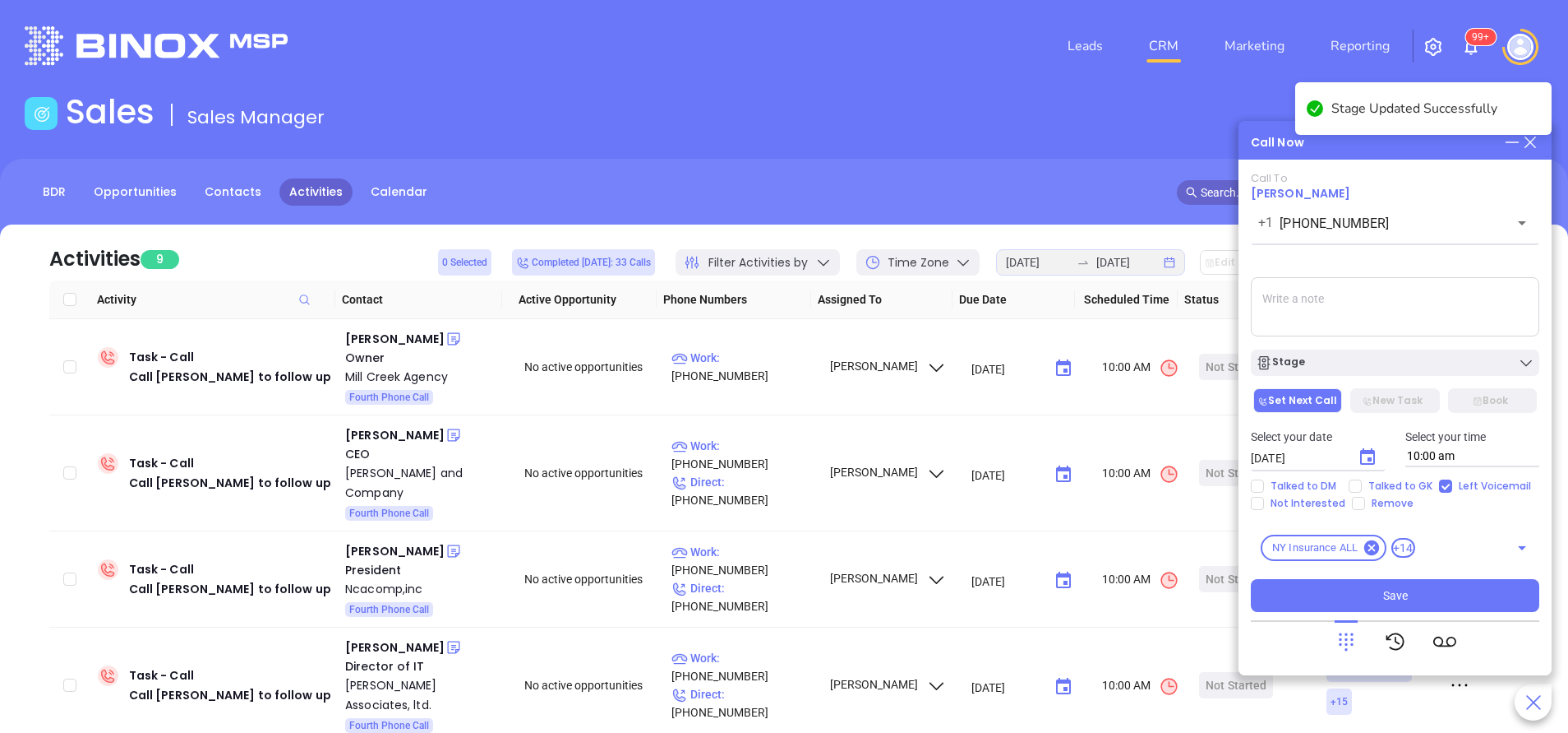
click at [1330, 295] on textarea at bounding box center [1395, 307] width 288 height 59
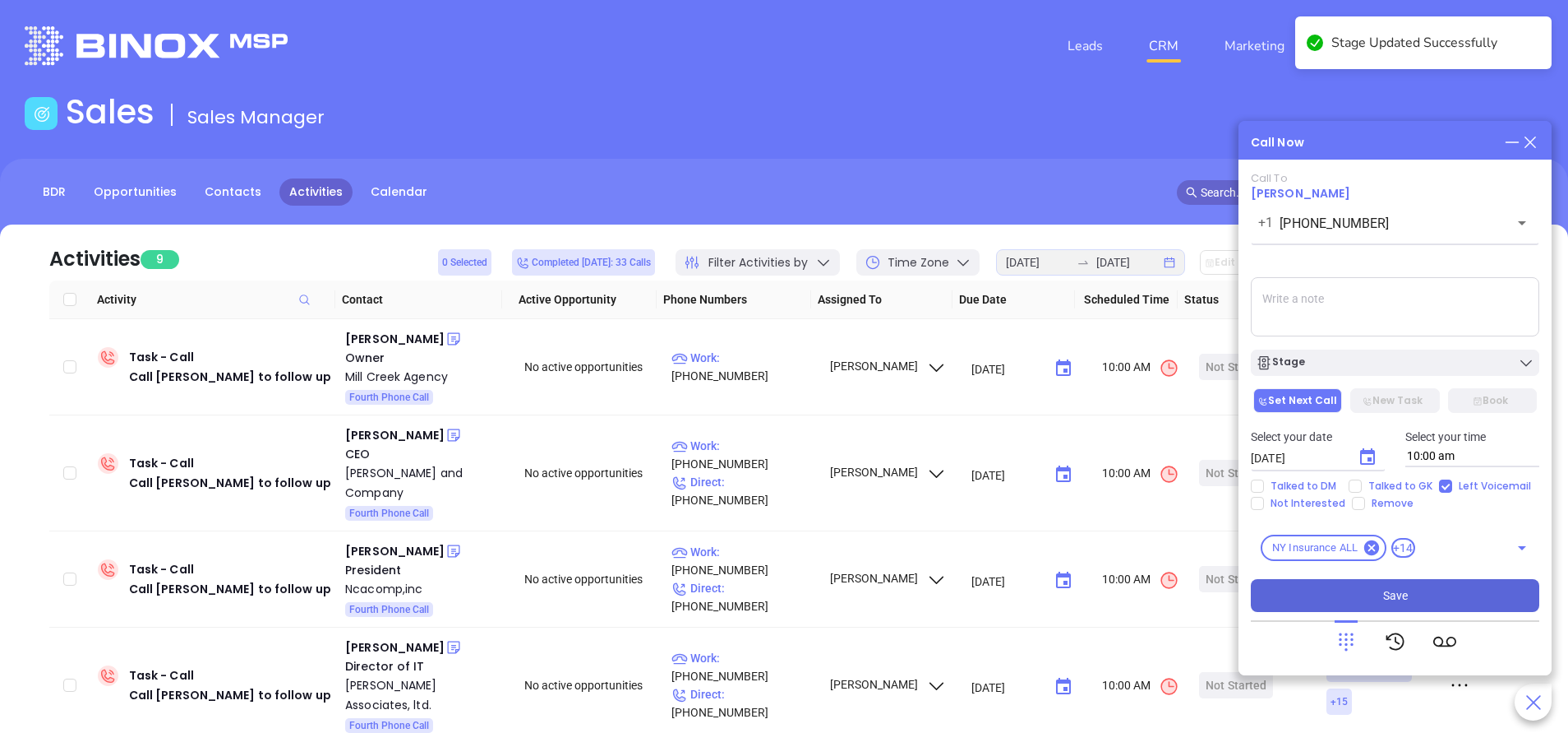
click at [1416, 584] on button "Save" at bounding box center [1395, 596] width 288 height 33
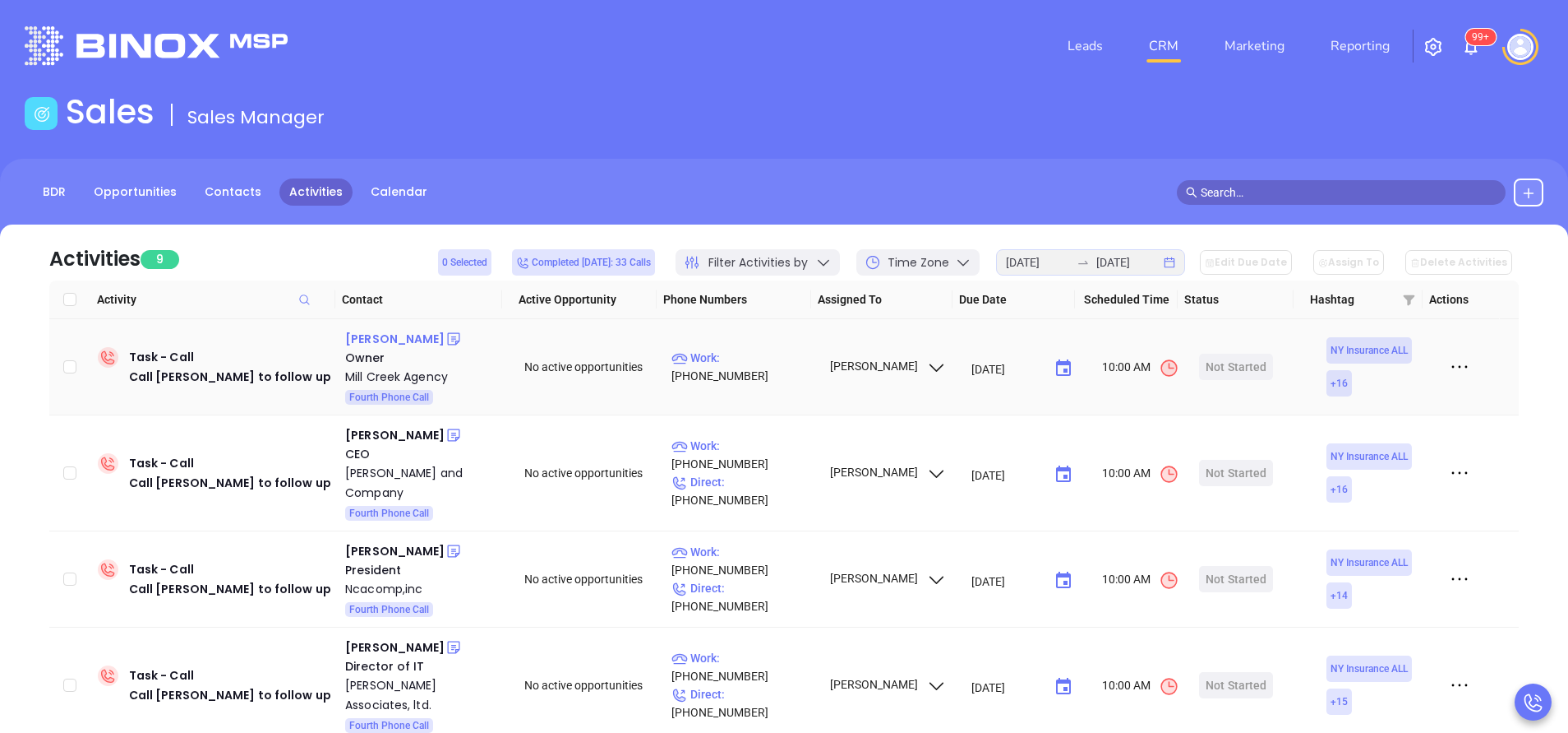
click at [395, 340] on div "Scott Heaney" at bounding box center [395, 339] width 100 height 20
click at [775, 365] on p "Work : (631) 751-4653" at bounding box center [742, 366] width 143 height 36
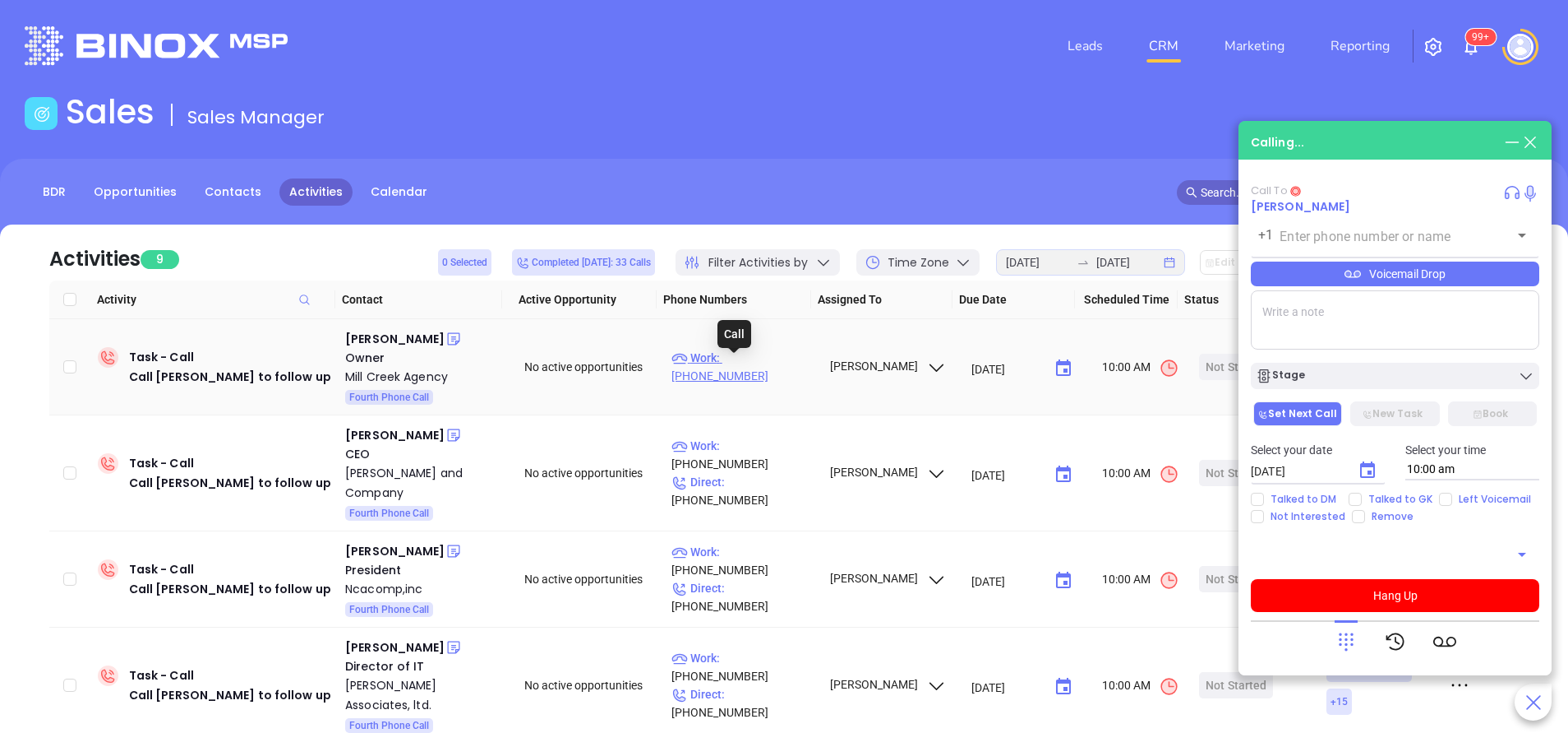
type input "(631) 751-4653"
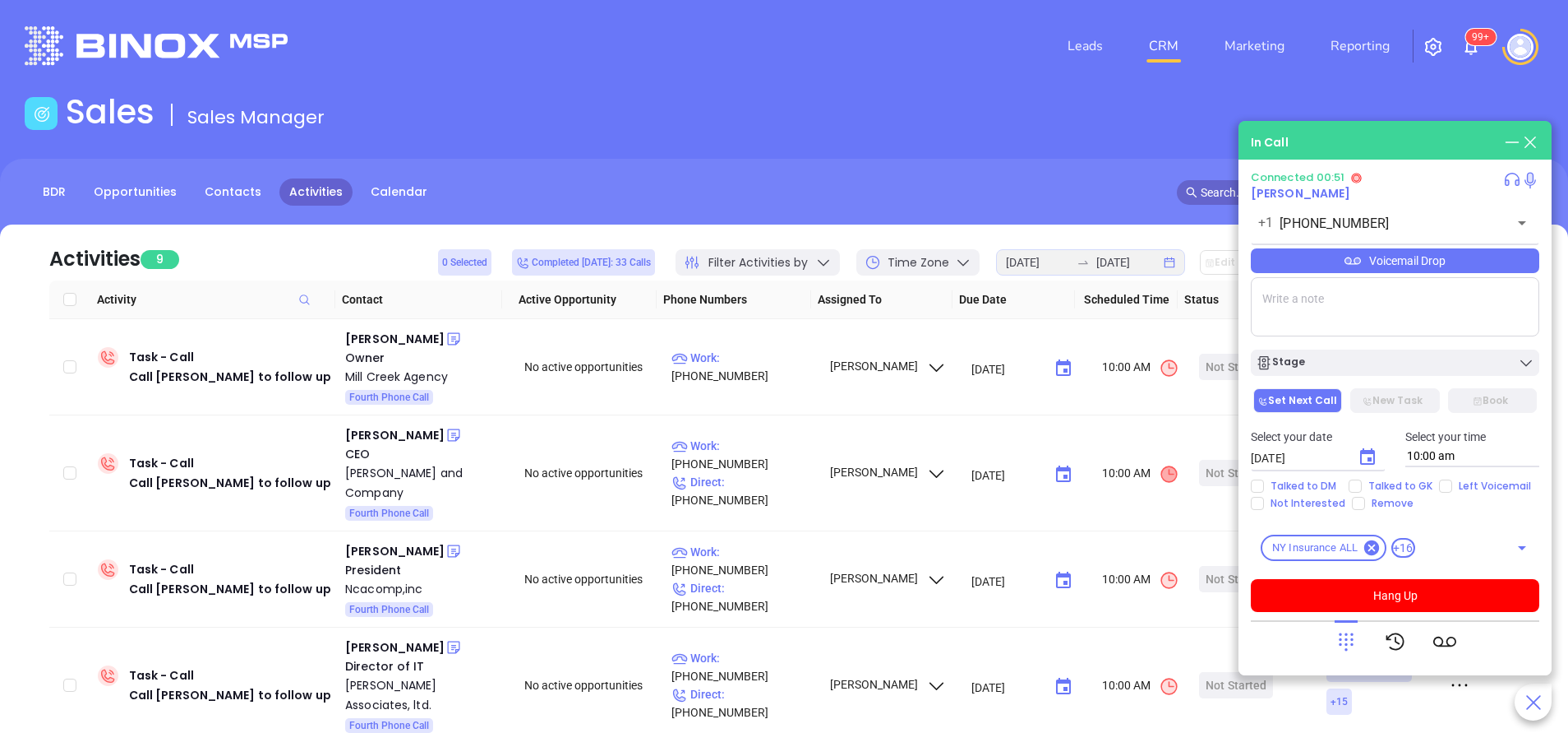
drag, startPoint x: 1278, startPoint y: 593, endPoint x: 1161, endPoint y: 463, distance: 174.9
click at [1278, 592] on button "Hang Up" at bounding box center [1395, 596] width 288 height 33
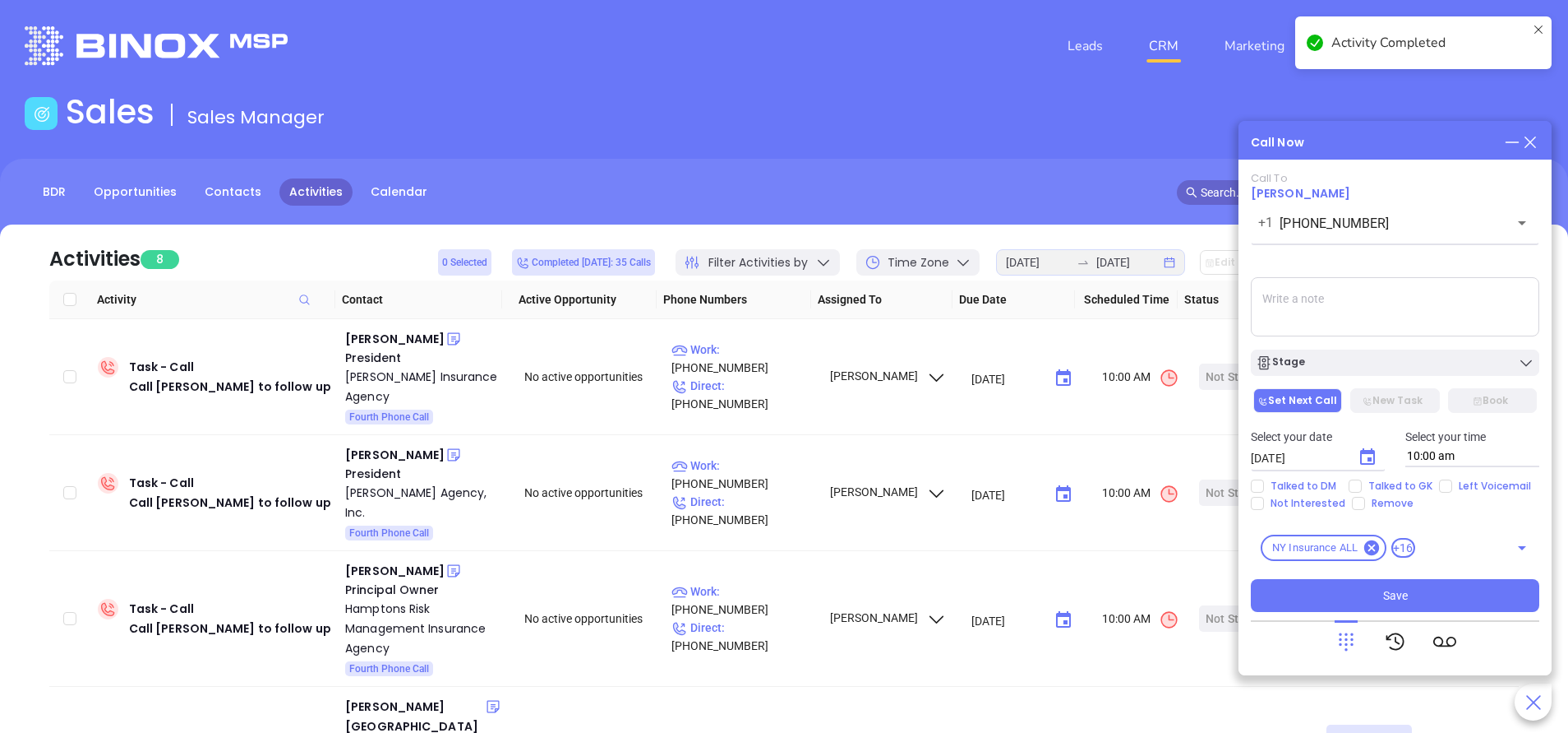
click at [1533, 137] on icon at bounding box center [1530, 142] width 18 height 18
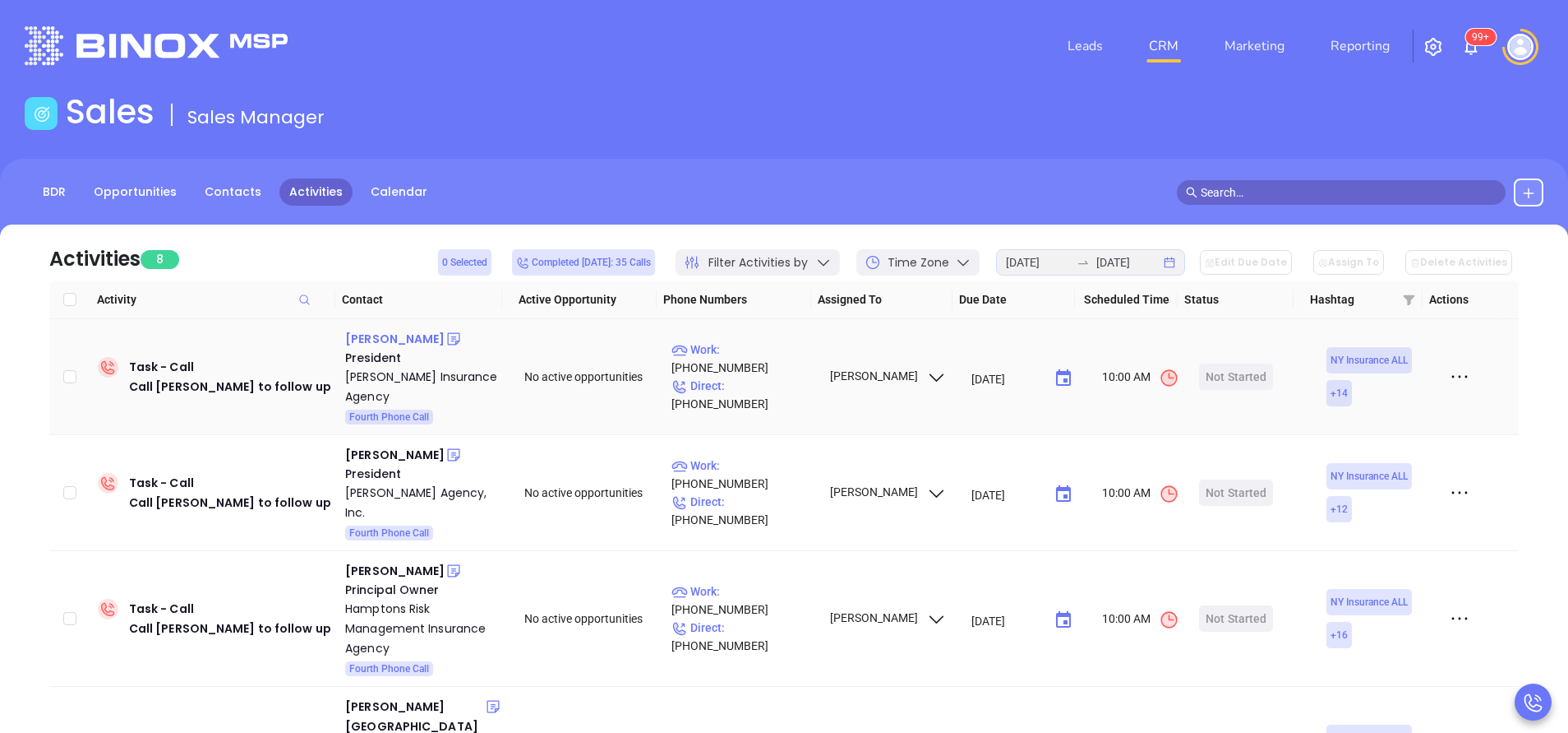
click at [374, 337] on div "Jim Wolfe" at bounding box center [395, 339] width 100 height 20
click at [770, 358] on p "Work : (585) 394-2790" at bounding box center [742, 358] width 143 height 36
type input "(585) 394-2790"
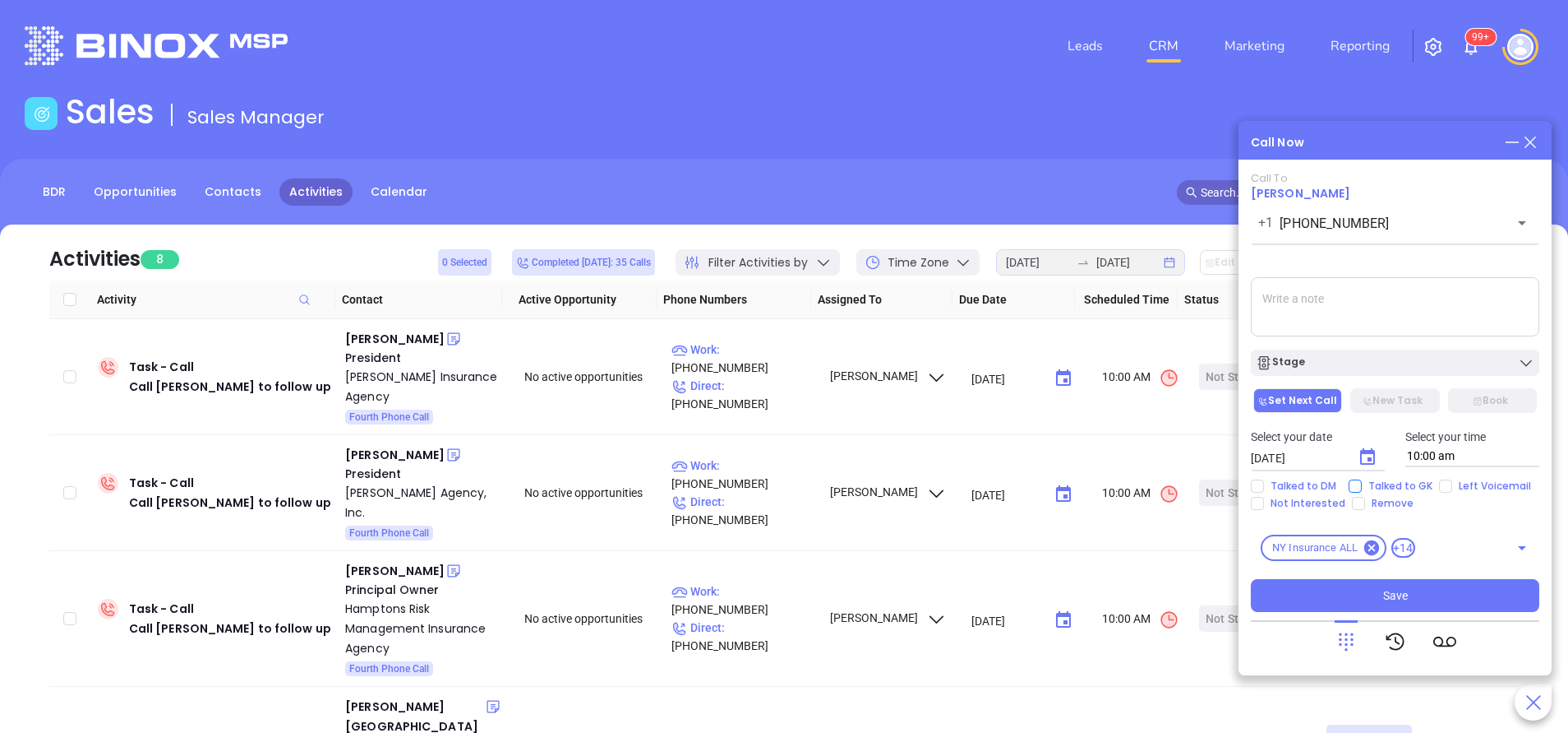
click at [1358, 483] on input "Talked to GK" at bounding box center [1354, 485] width 13 height 13
checkbox input "true"
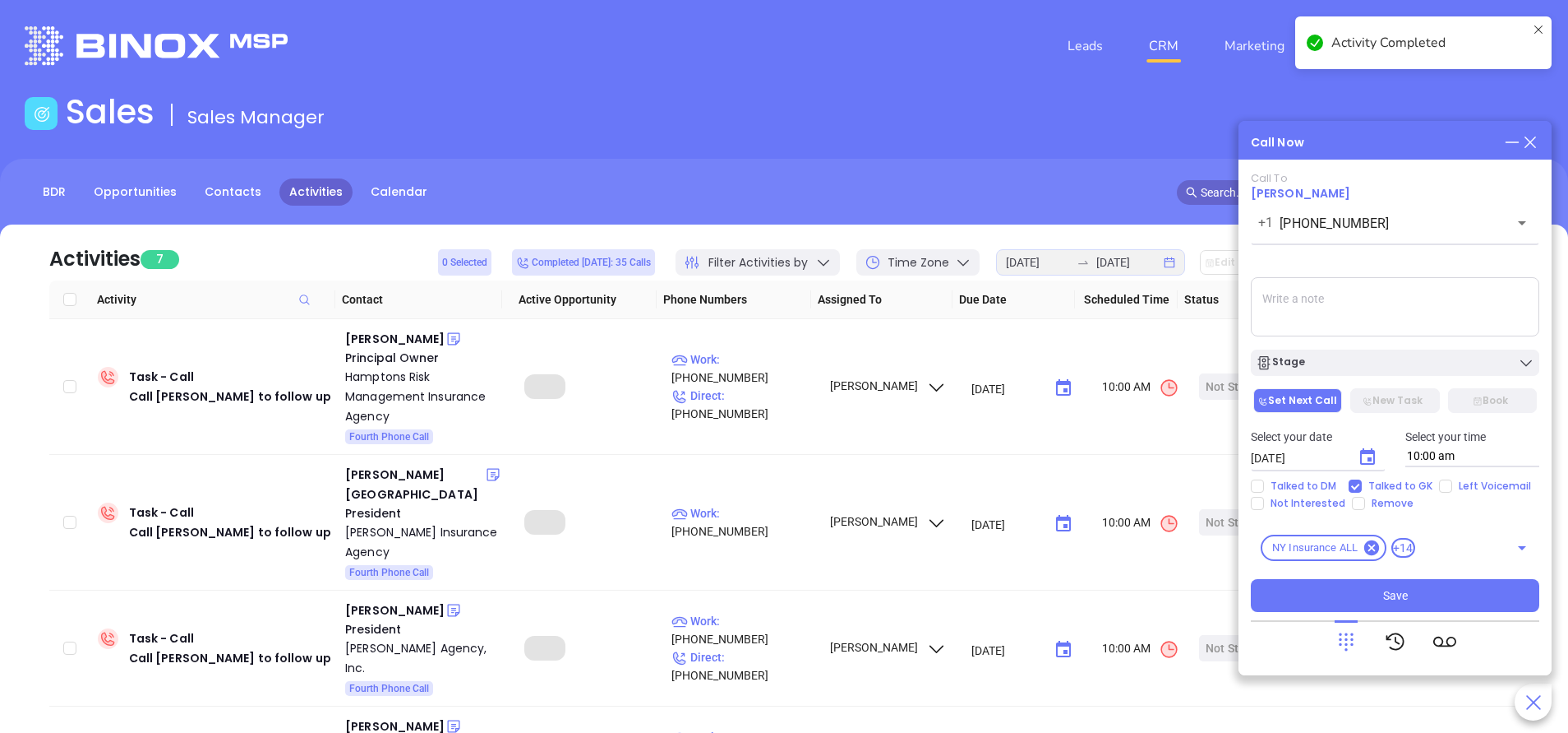
click at [1389, 360] on div "Stage" at bounding box center [1395, 363] width 278 height 17
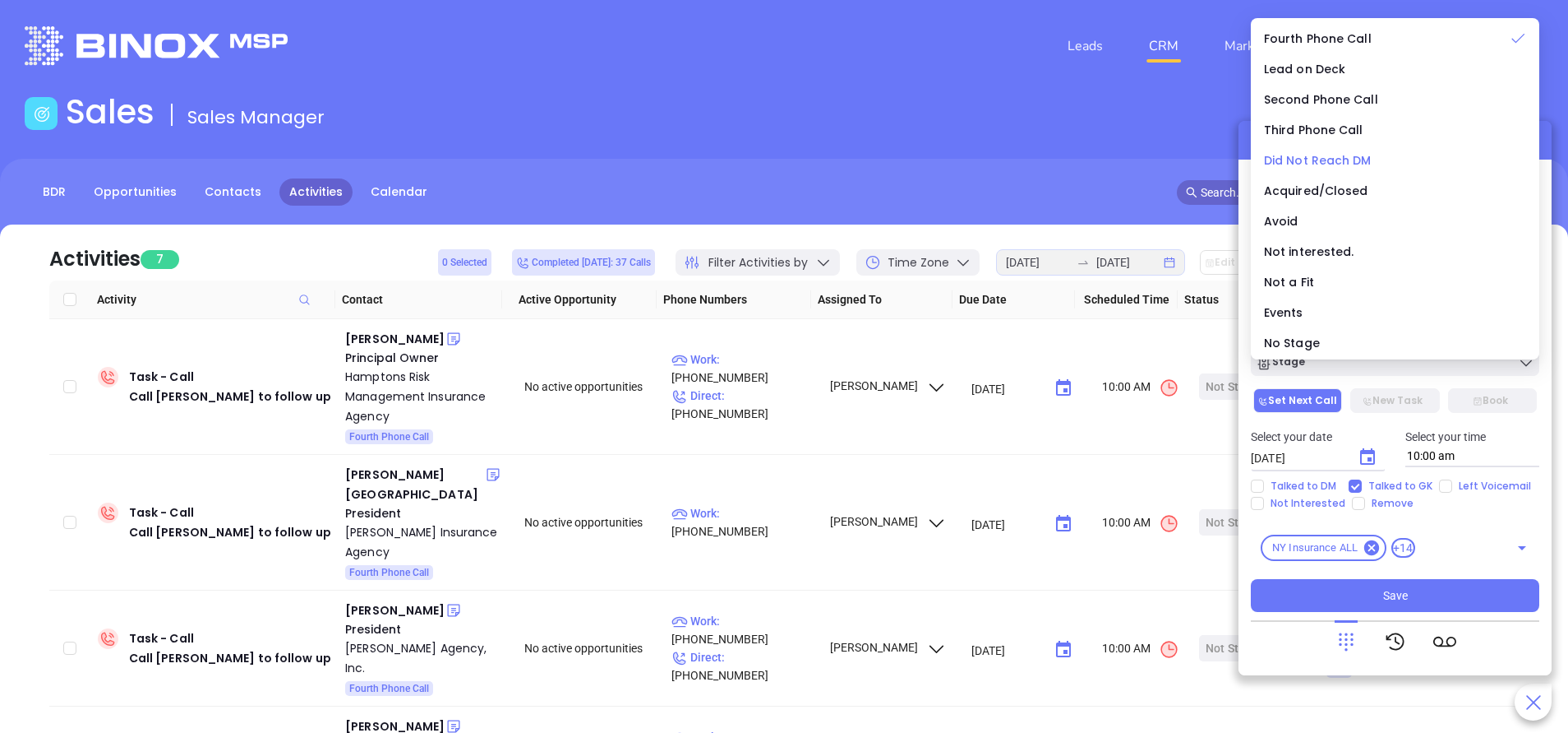
click at [1325, 161] on span "Did Not Reach DM" at bounding box center [1317, 160] width 108 height 17
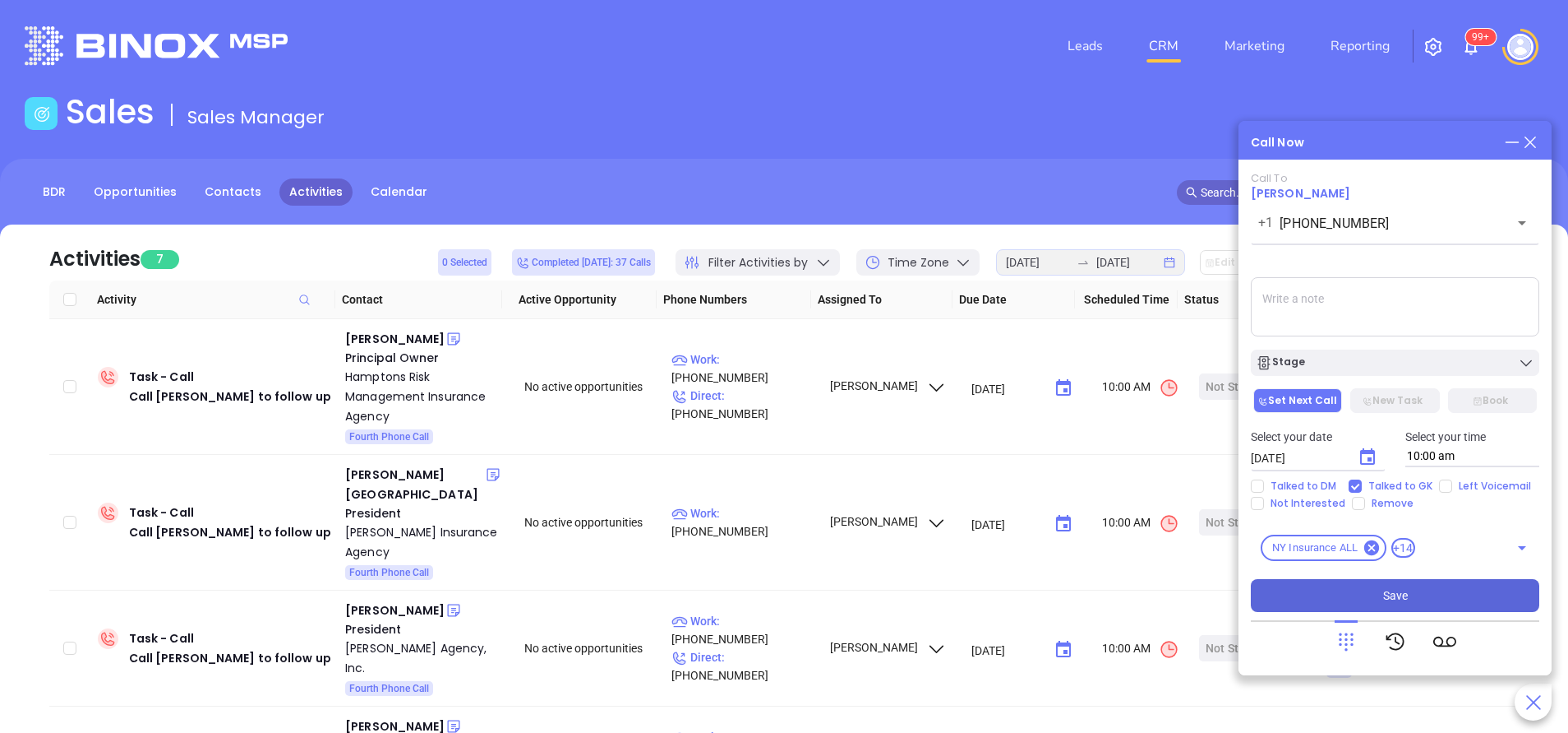
click at [1426, 594] on button "Save" at bounding box center [1395, 596] width 288 height 33
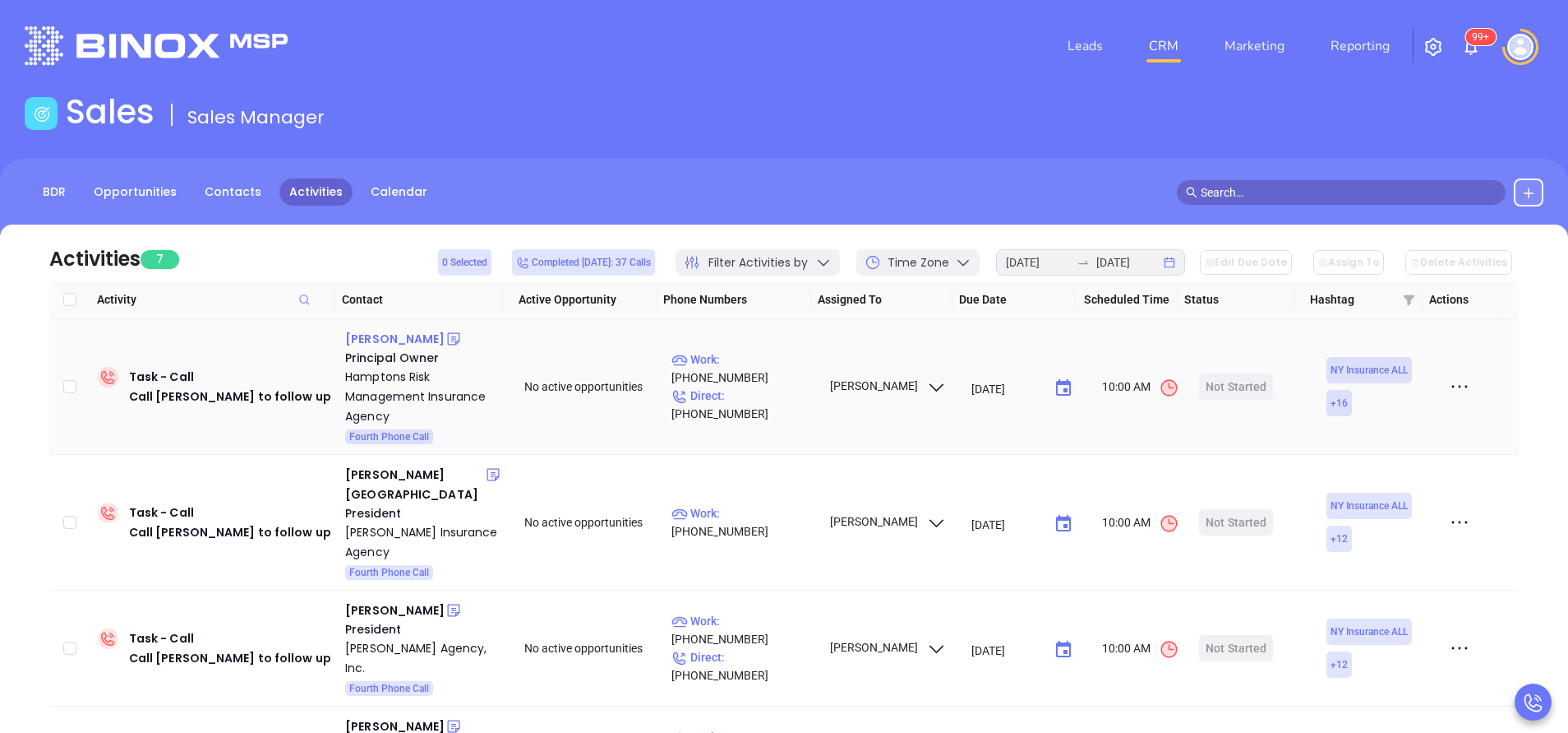
click at [410, 339] on div "Michael Amoia" at bounding box center [395, 339] width 100 height 20
click at [762, 370] on p "Work : (888) 443-4378" at bounding box center [742, 367] width 143 height 36
type input "(888) 443-4378"
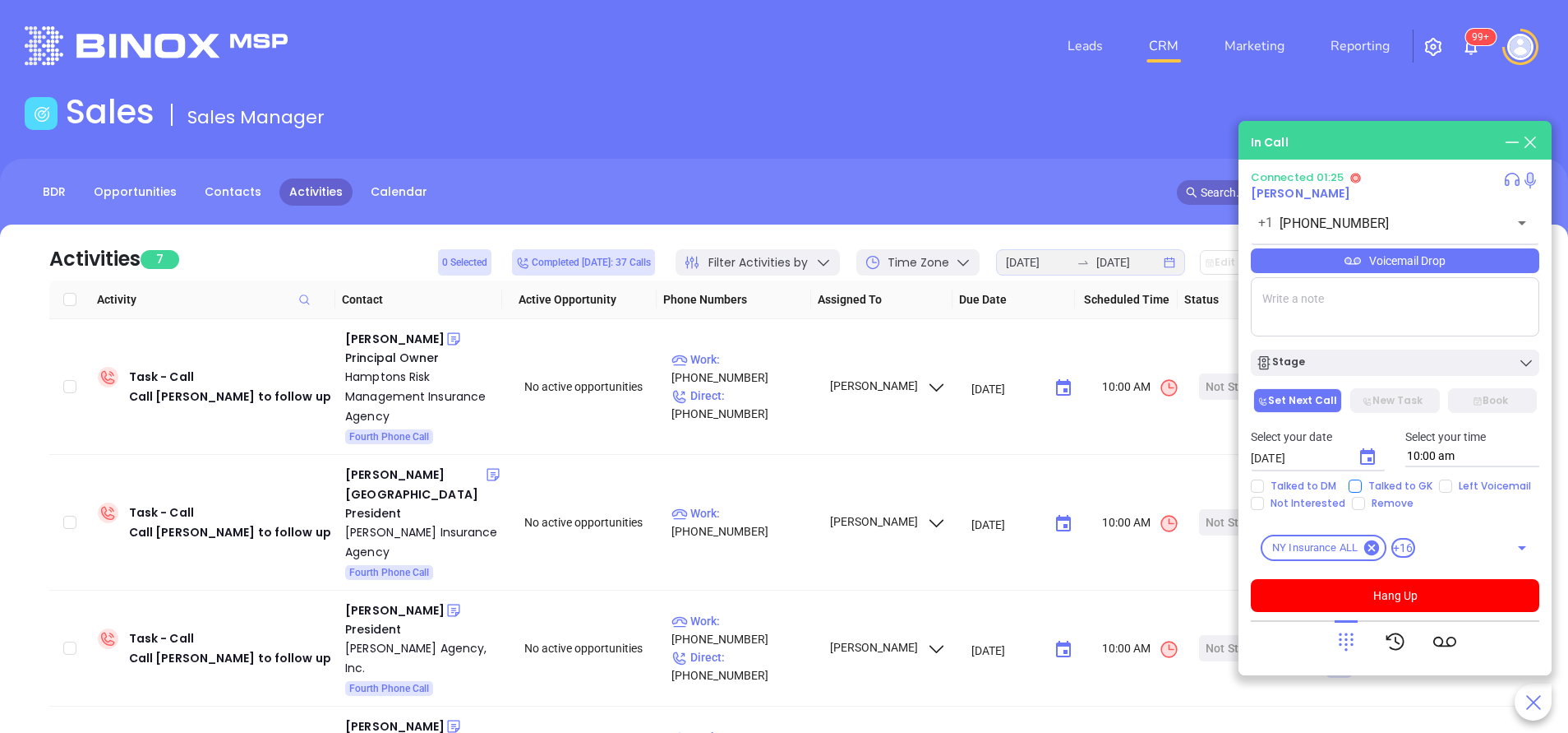
click at [1355, 484] on input "Talked to GK" at bounding box center [1354, 485] width 13 height 13
checkbox input "true"
click at [1414, 359] on div "Stage" at bounding box center [1395, 363] width 278 height 17
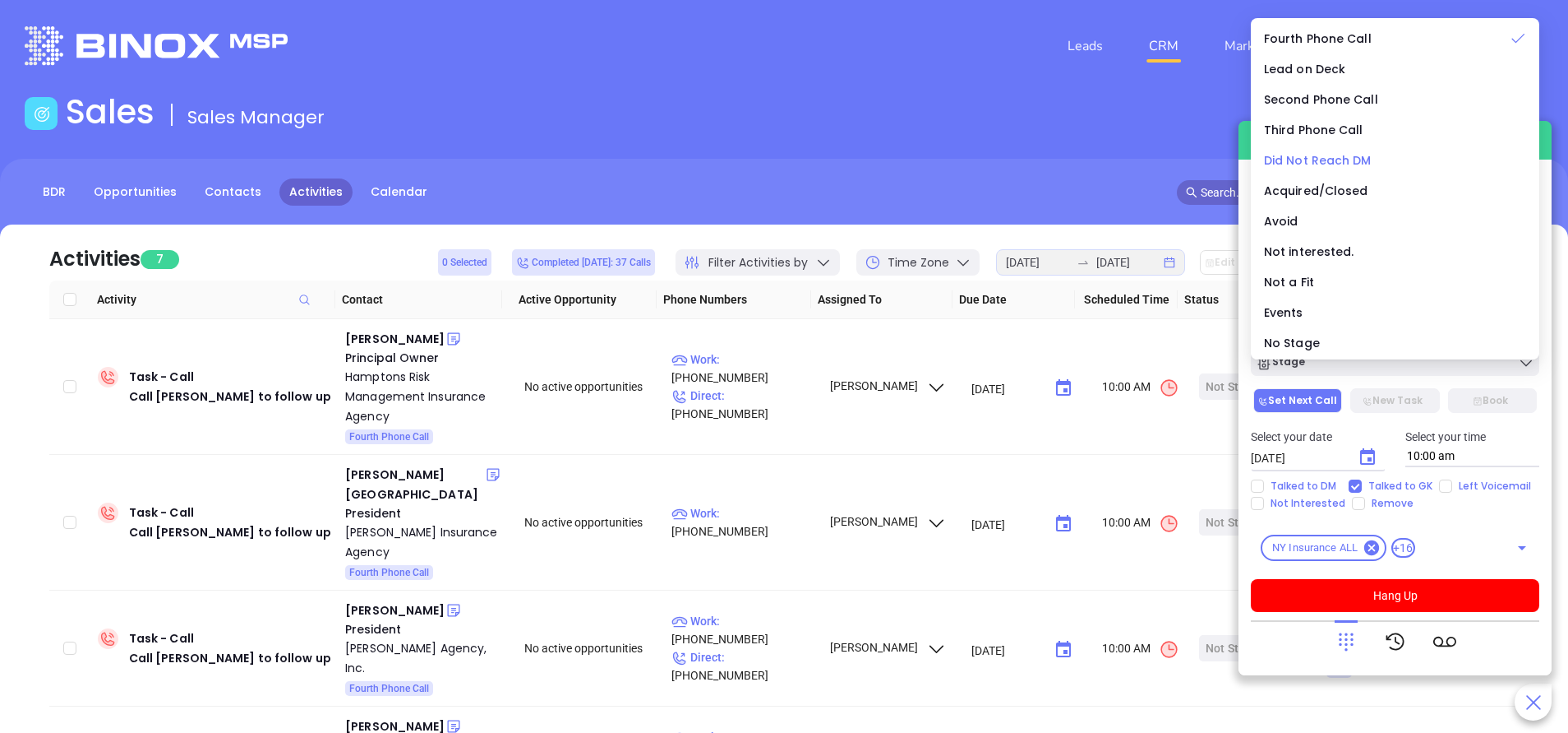
click at [1319, 161] on span "Did Not Reach DM" at bounding box center [1317, 160] width 108 height 17
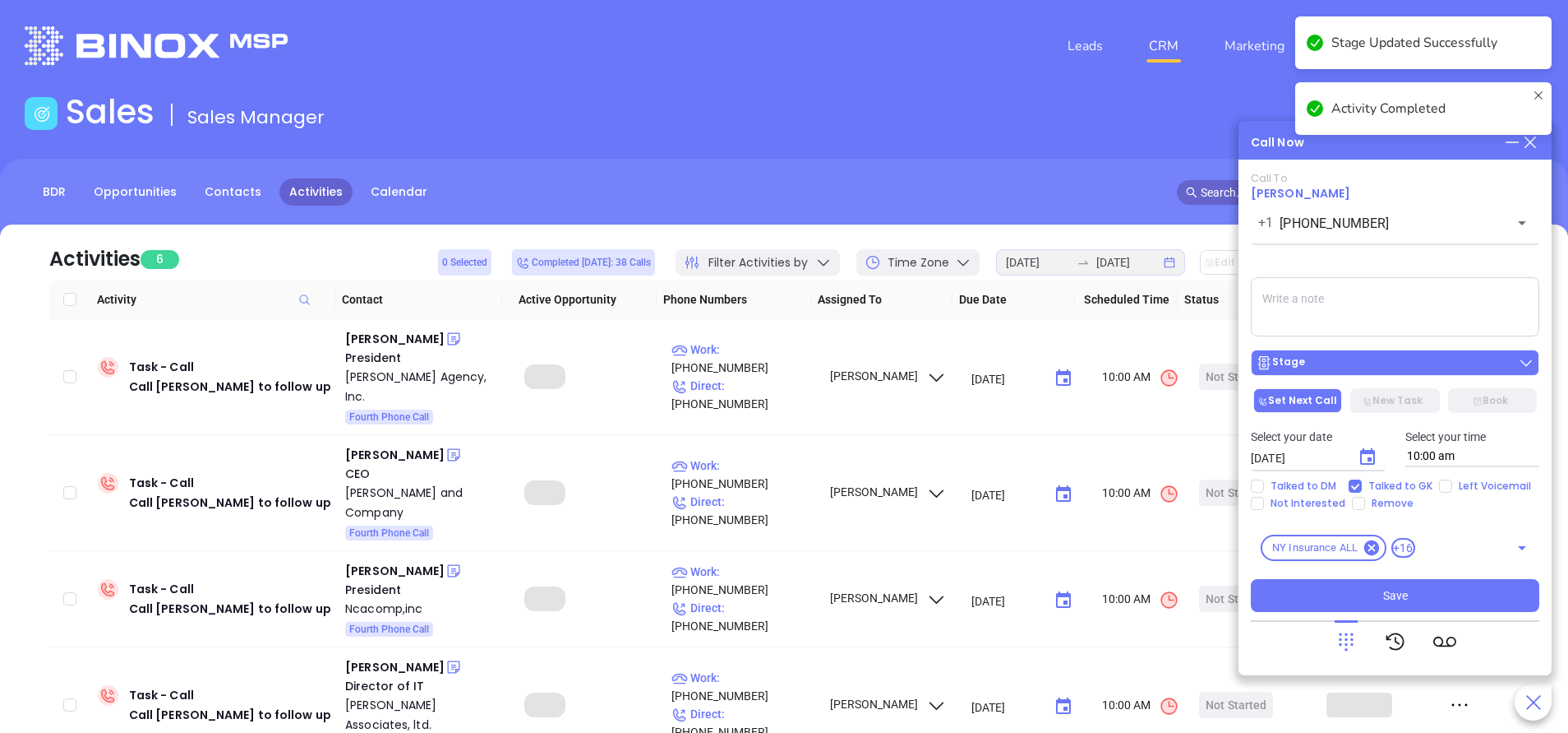
click at [1354, 360] on div "Stage" at bounding box center [1395, 363] width 278 height 17
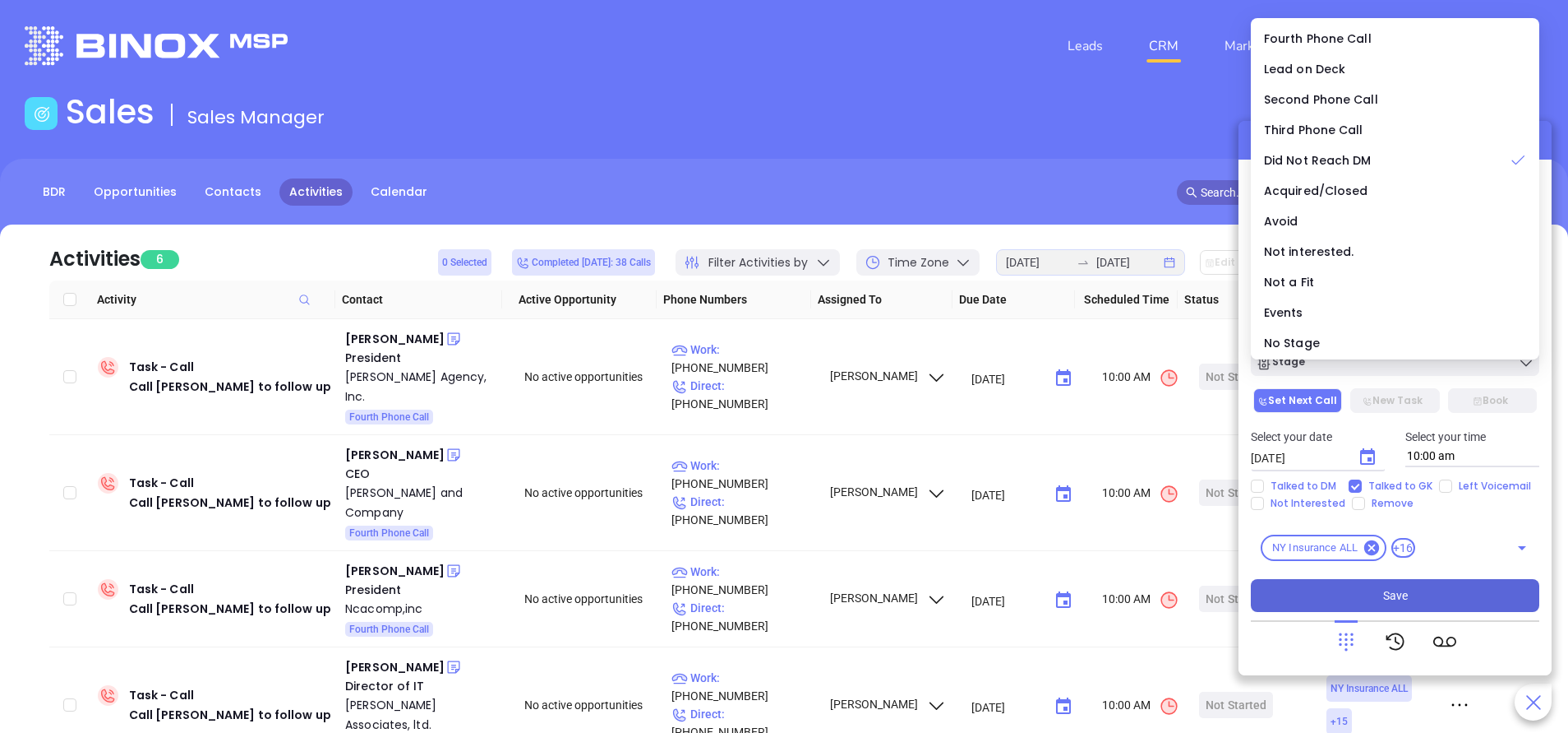
click at [1426, 600] on button "Save" at bounding box center [1395, 596] width 288 height 33
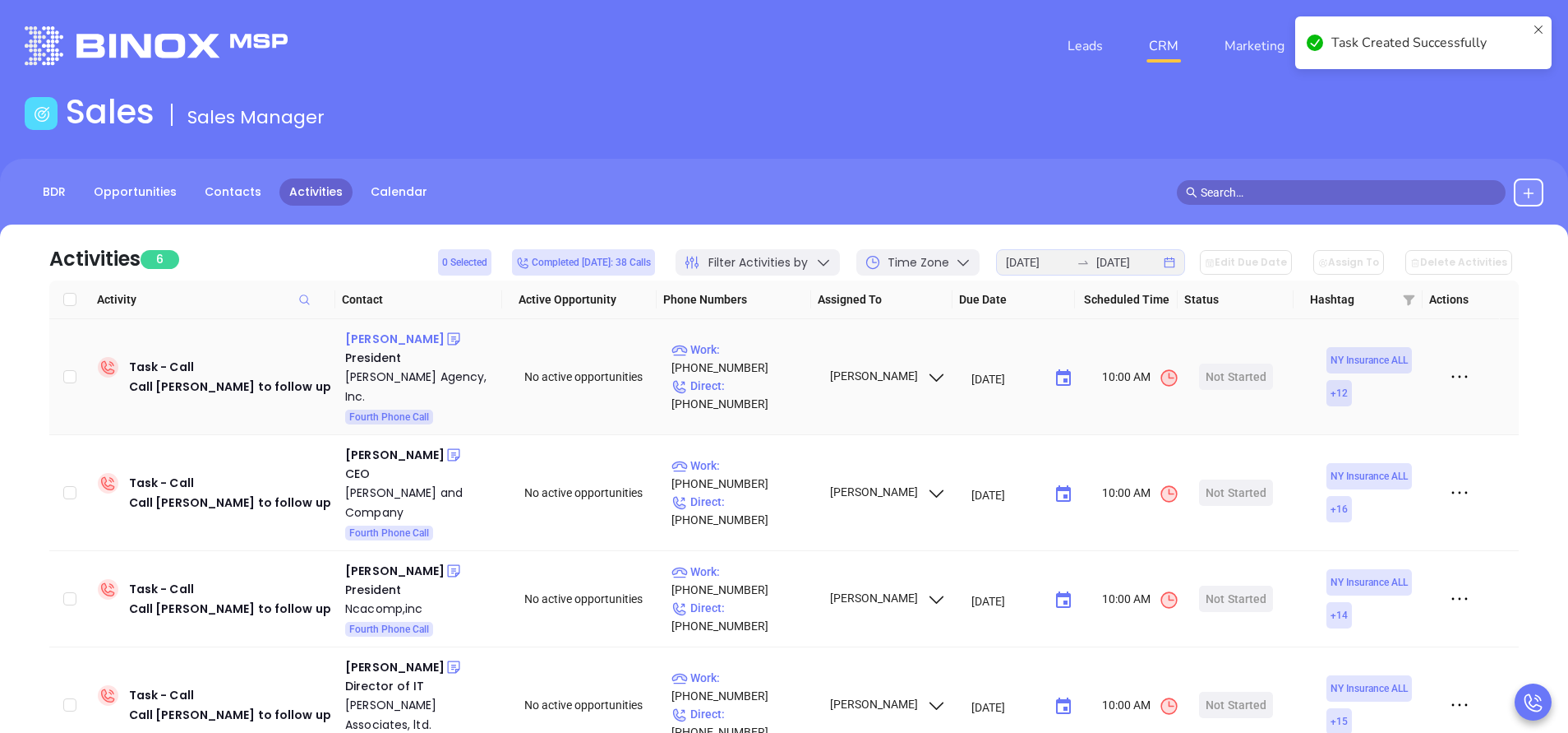
click at [396, 330] on div "Carl N. Maranto" at bounding box center [395, 339] width 100 height 20
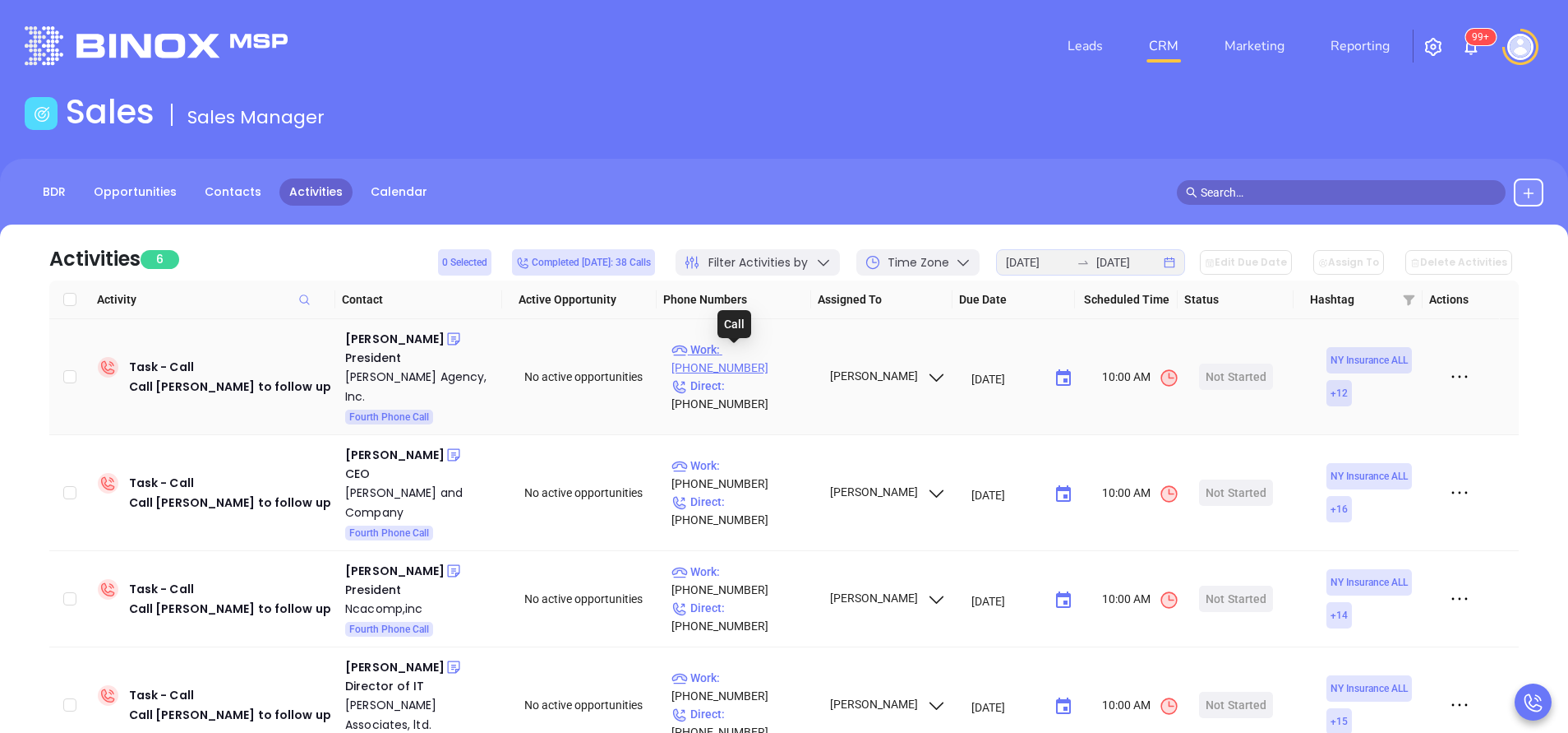
click at [758, 355] on p "Work : (716) 633-1818" at bounding box center [742, 358] width 143 height 36
type input "(716) 633-1818"
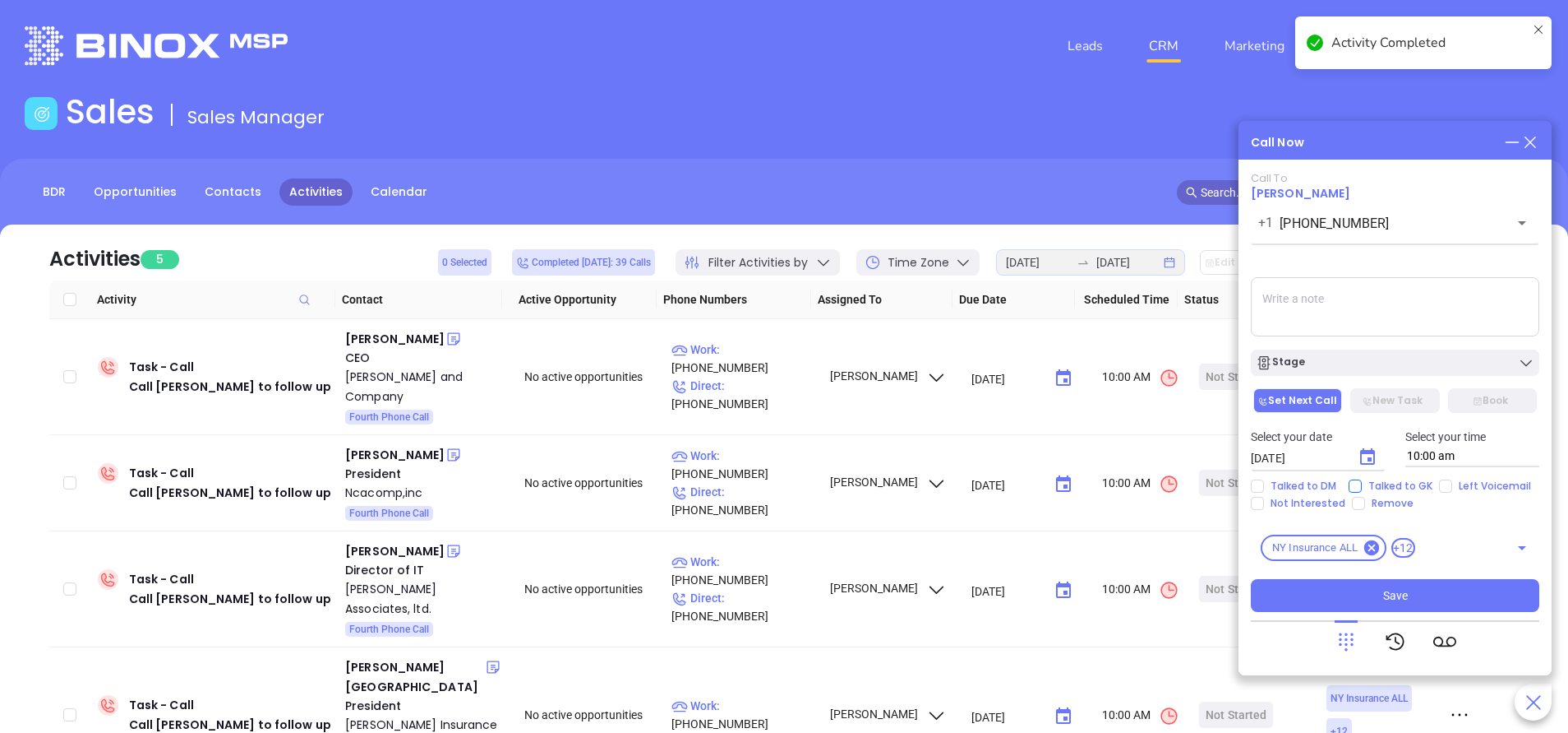
click at [1355, 488] on input "Talked to GK" at bounding box center [1354, 485] width 13 height 13
checkbox input "true"
click at [1313, 361] on div "Stage" at bounding box center [1395, 363] width 278 height 17
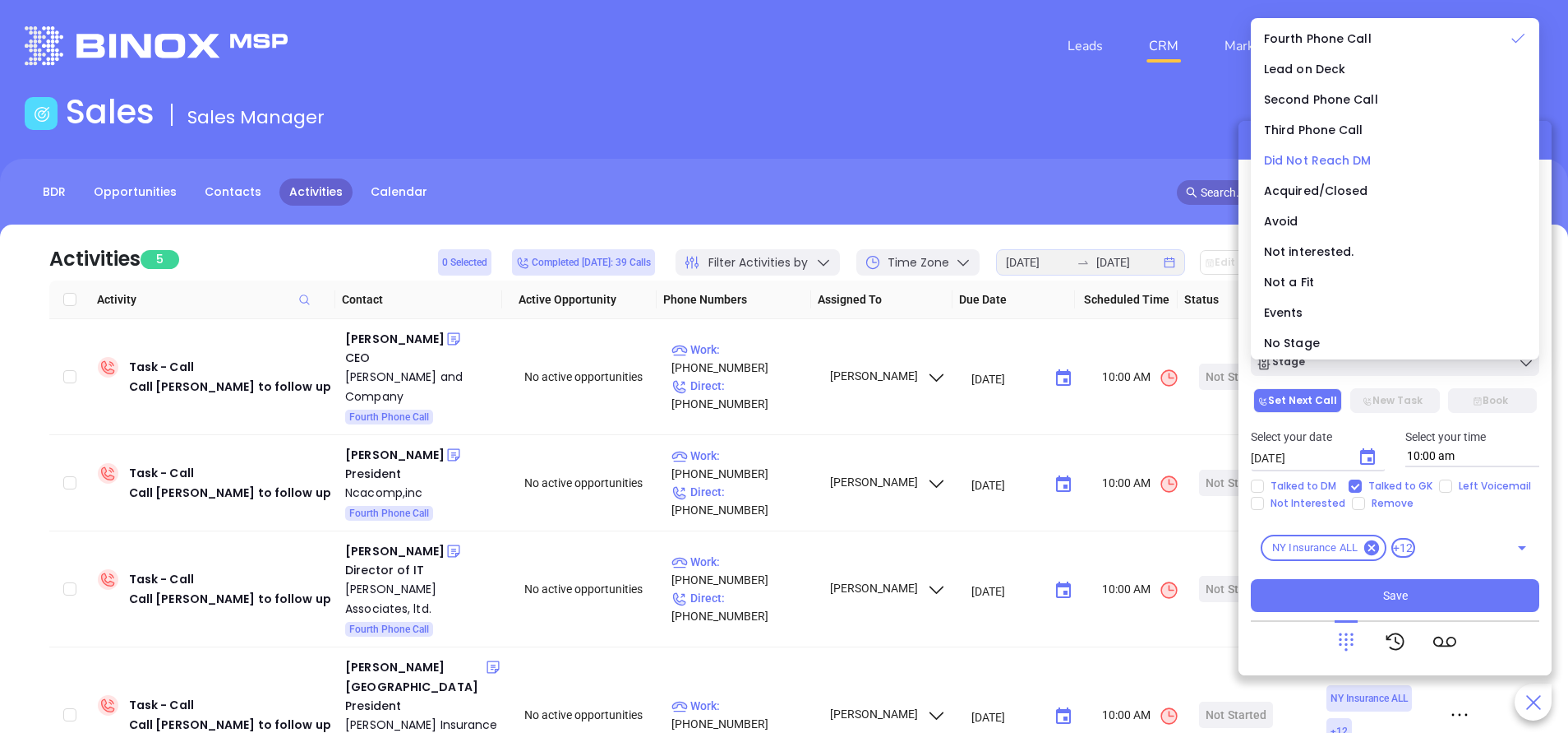
click at [1329, 161] on span "Did Not Reach DM" at bounding box center [1317, 160] width 108 height 17
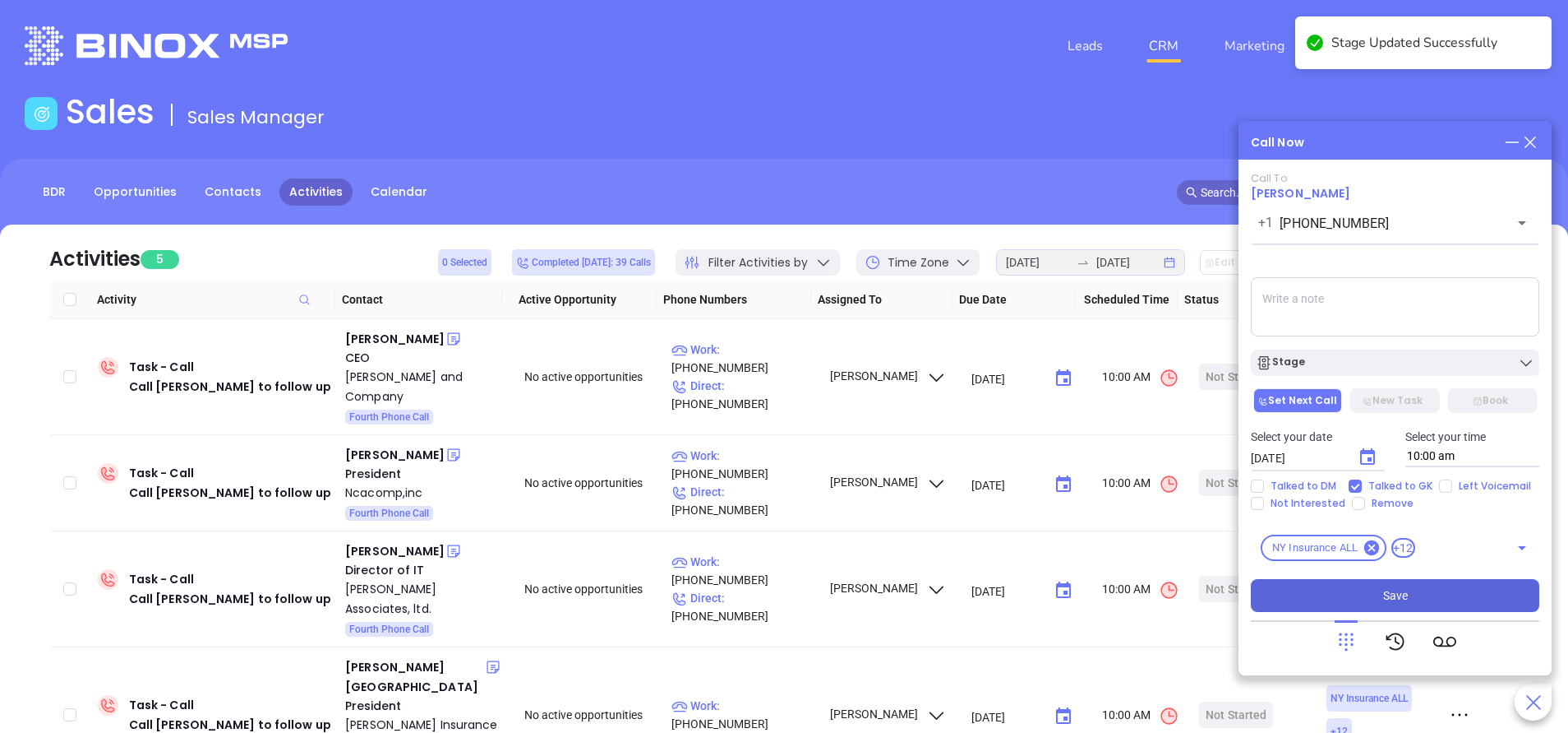
click at [1396, 601] on span "Save" at bounding box center [1395, 595] width 24 height 18
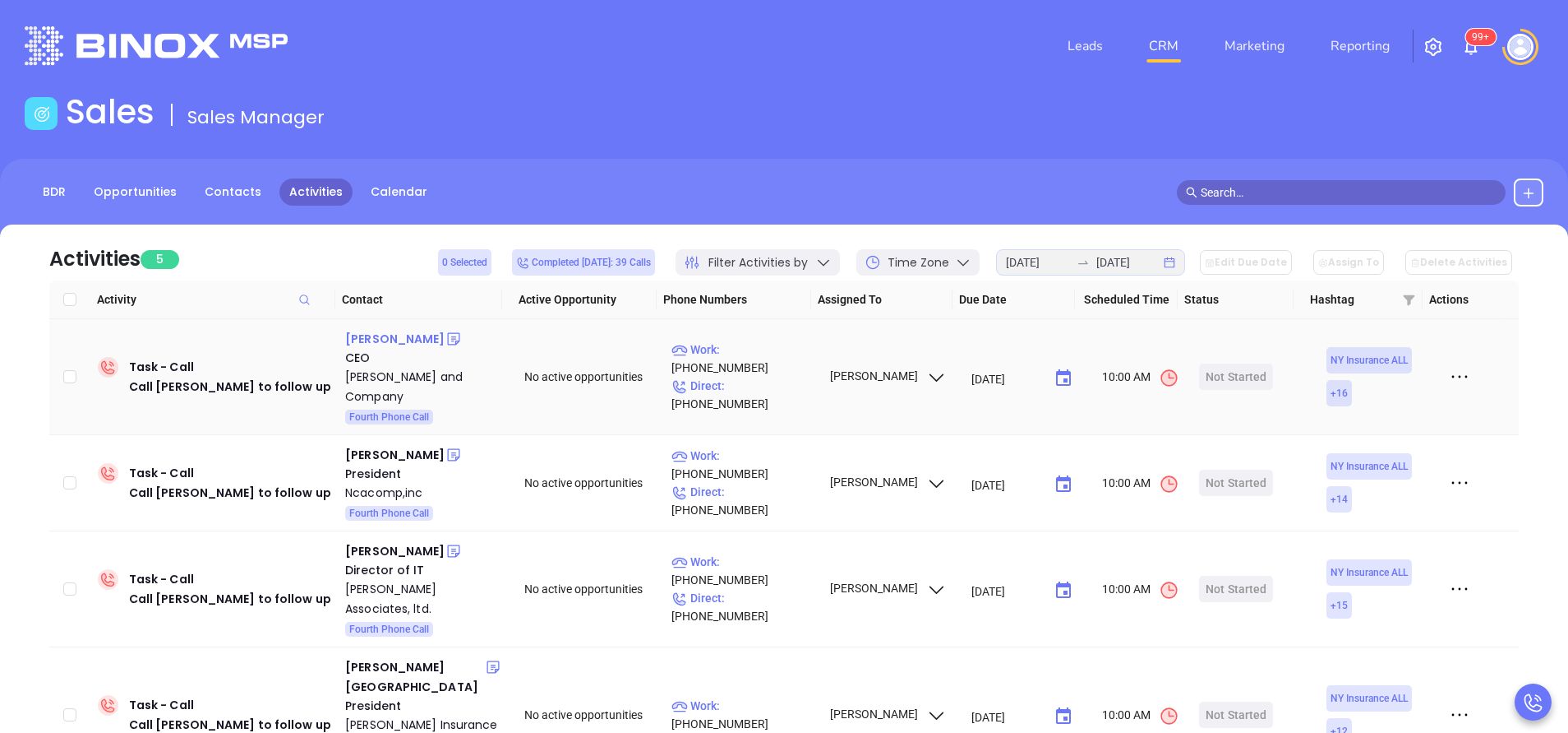
click at [387, 334] on div "Kevin Rogers" at bounding box center [395, 339] width 100 height 20
click at [769, 357] on p "Work : (631) 472-8400" at bounding box center [742, 358] width 143 height 36
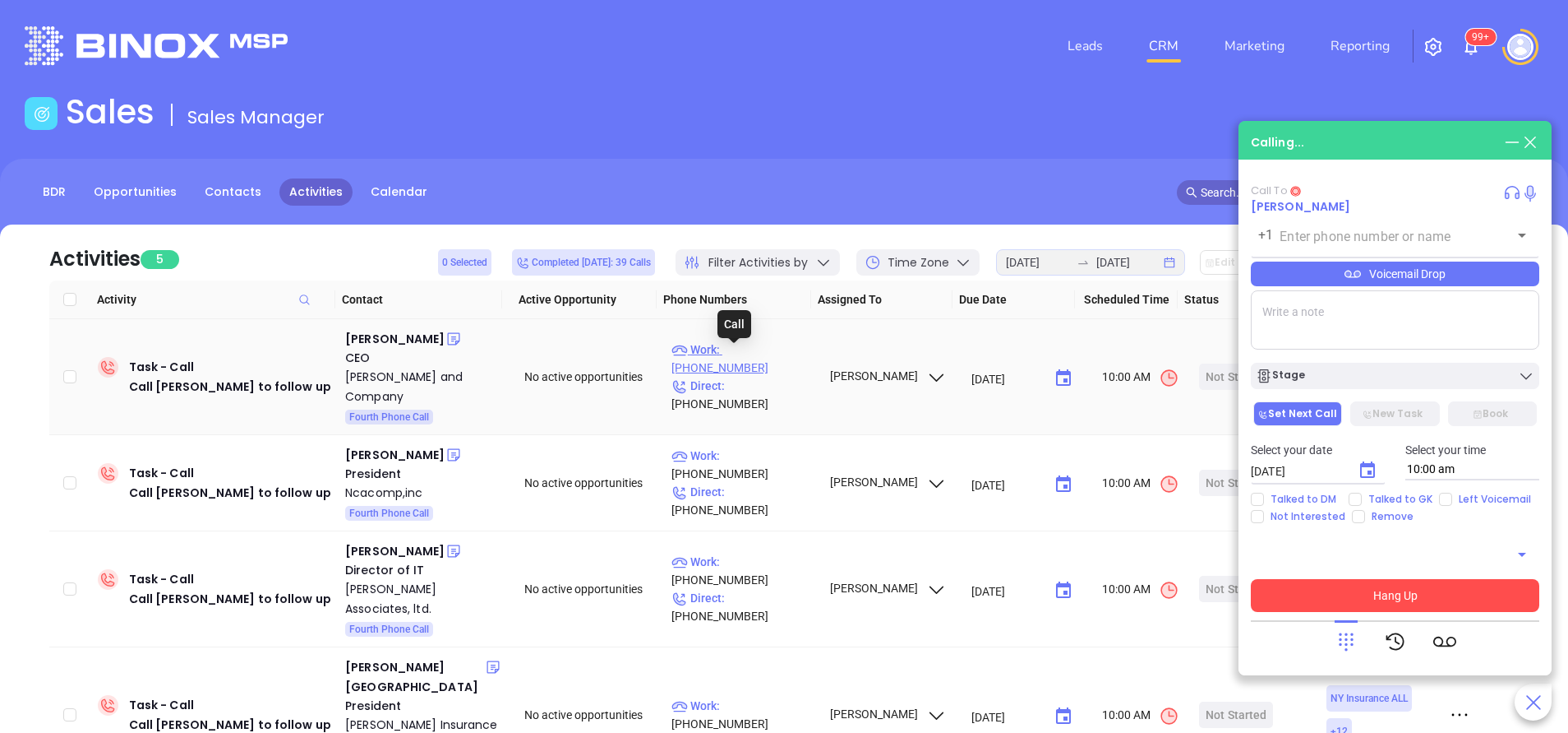
type input "(631) 472-8400"
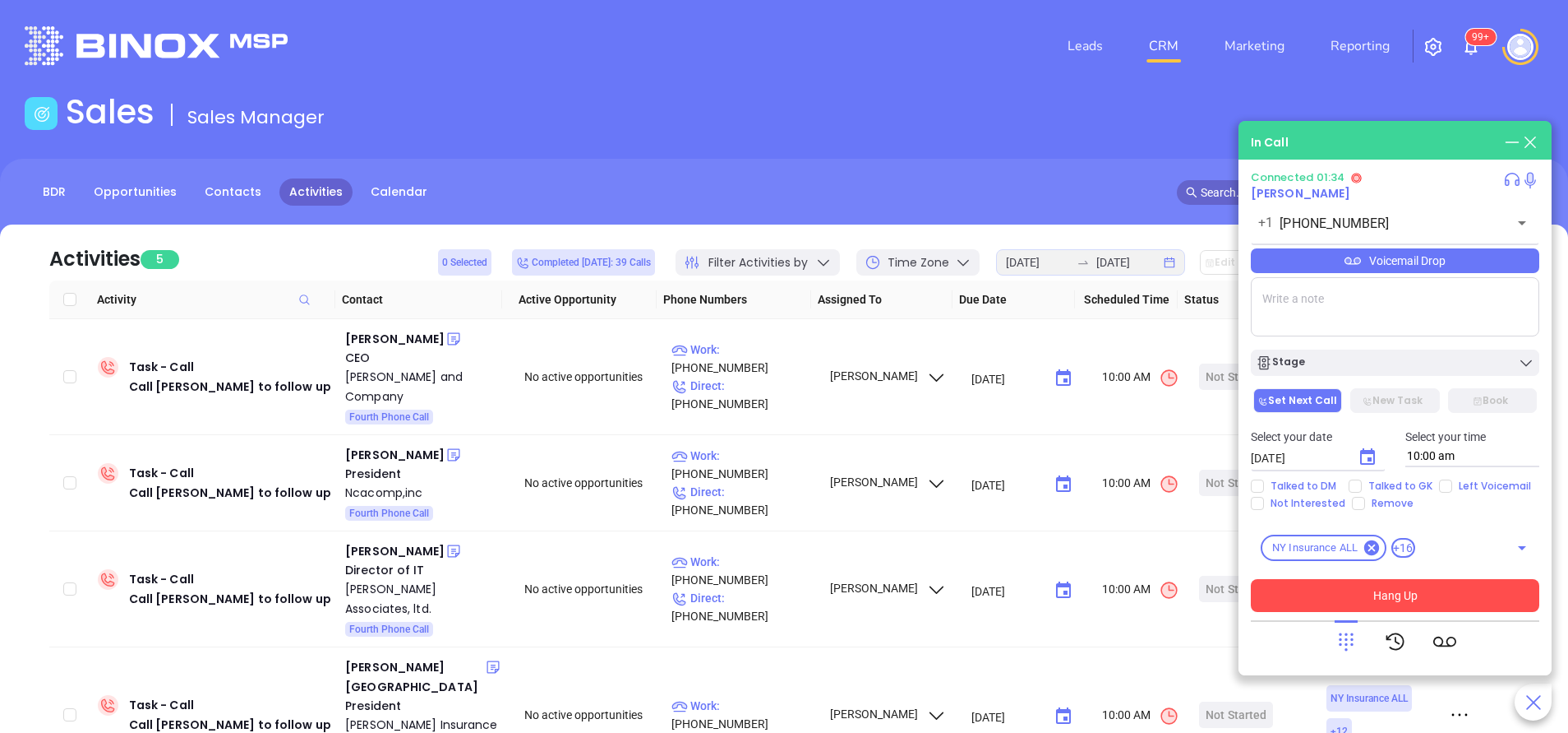
click at [1372, 265] on div "Voicemail Drop" at bounding box center [1395, 260] width 288 height 24
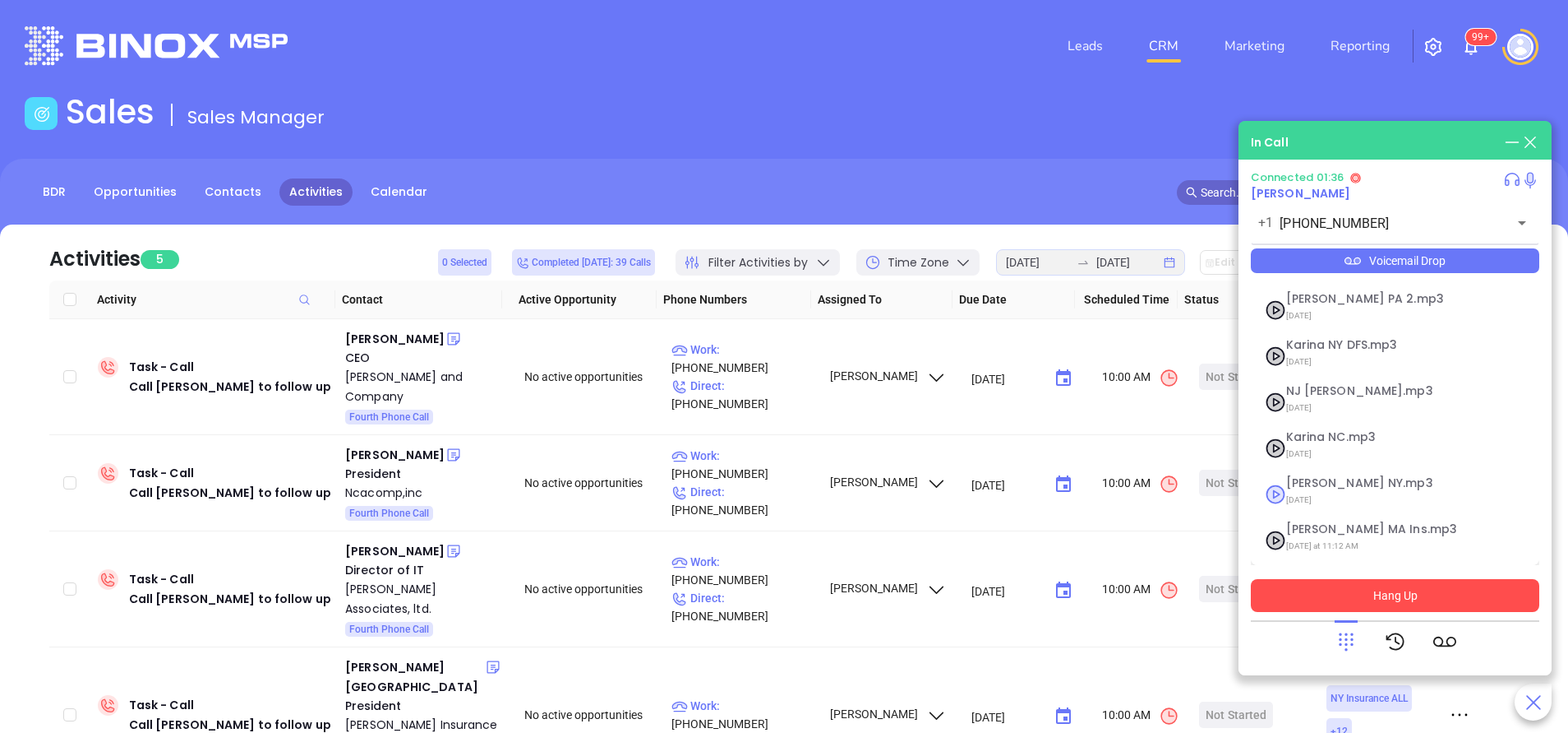
click at [1308, 492] on span "09/11/2025" at bounding box center [1374, 500] width 177 height 22
checkbox input "true"
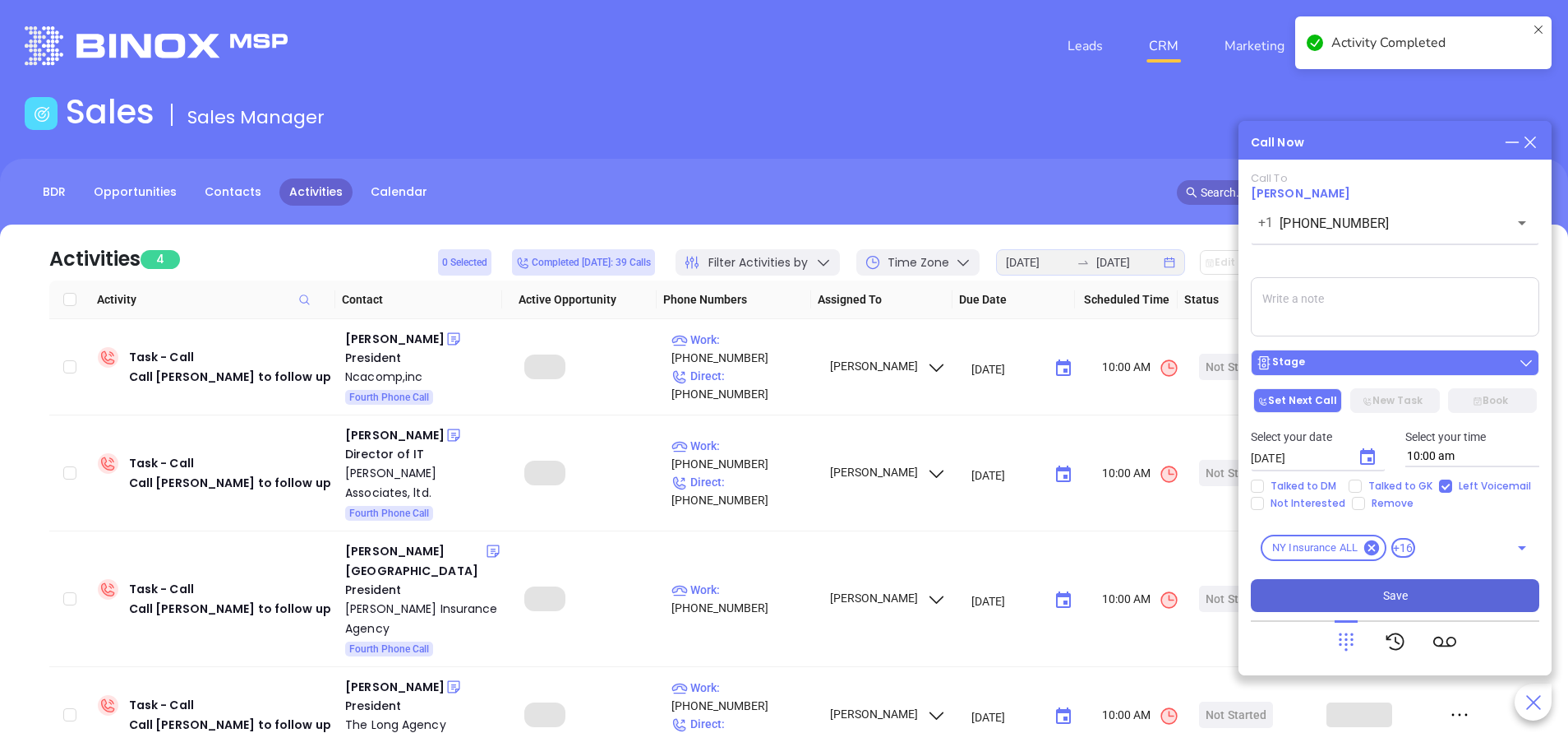
click at [1332, 358] on div "Stage" at bounding box center [1395, 363] width 278 height 17
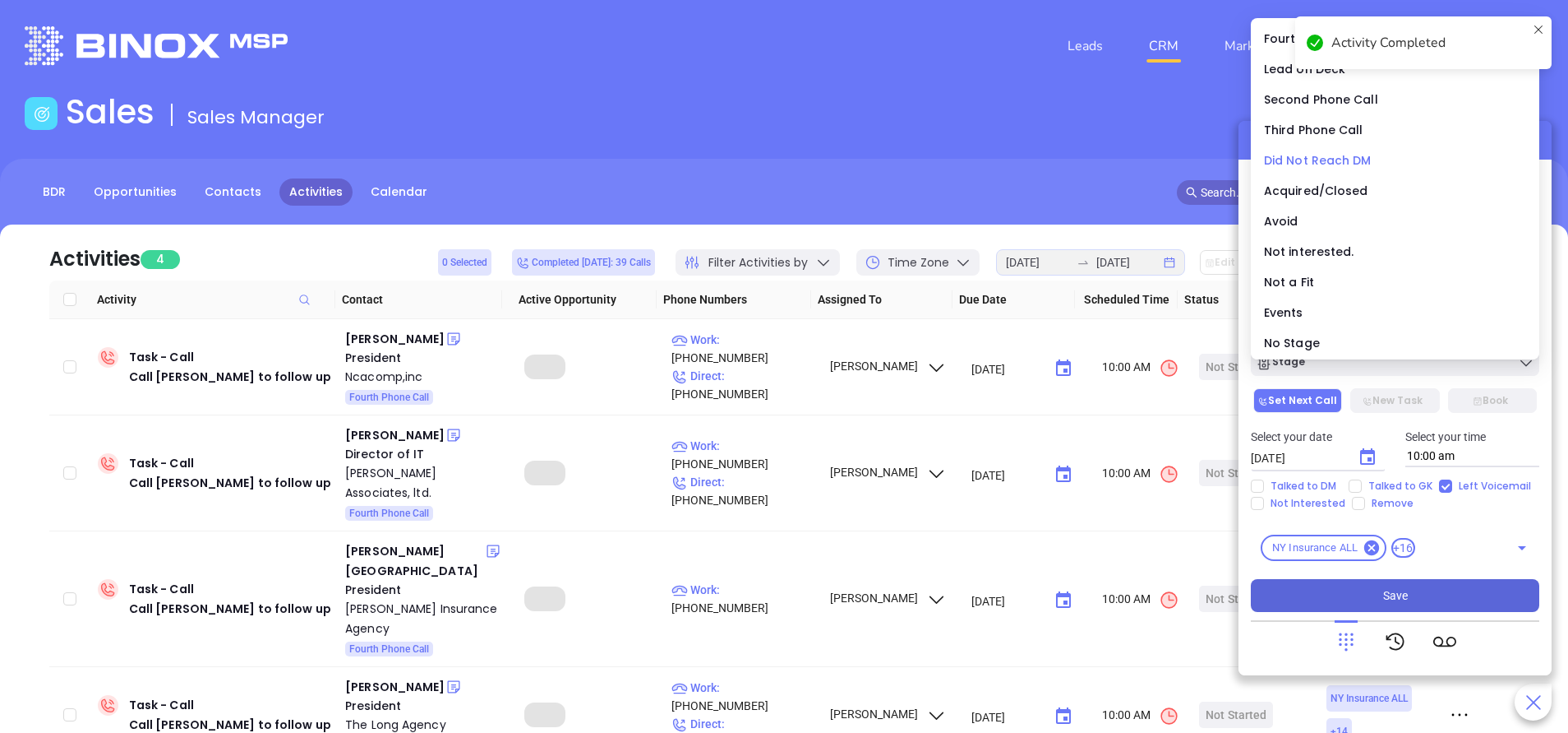
click at [1330, 163] on span "Did Not Reach DM" at bounding box center [1317, 160] width 108 height 17
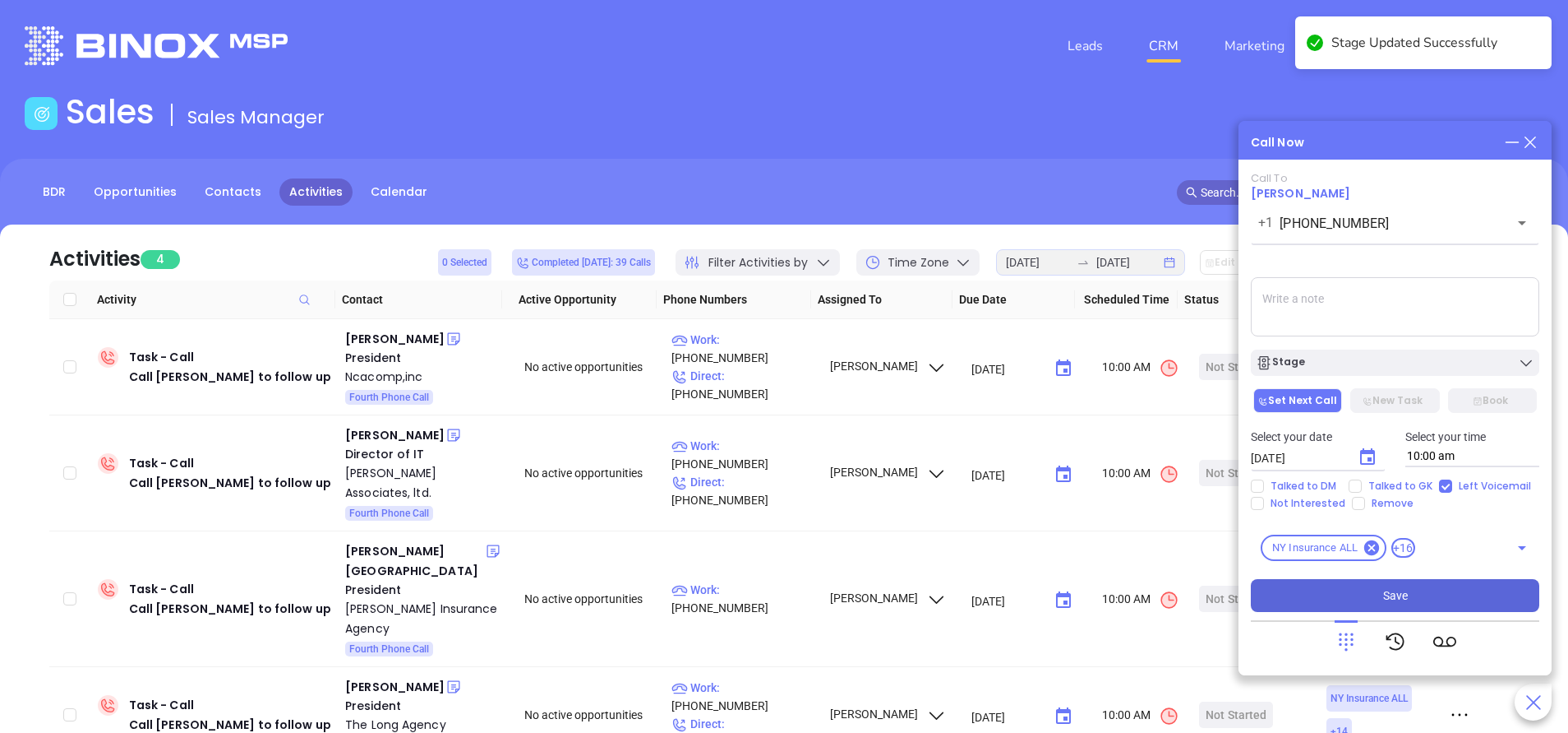
click at [1448, 591] on button "Save" at bounding box center [1395, 596] width 288 height 33
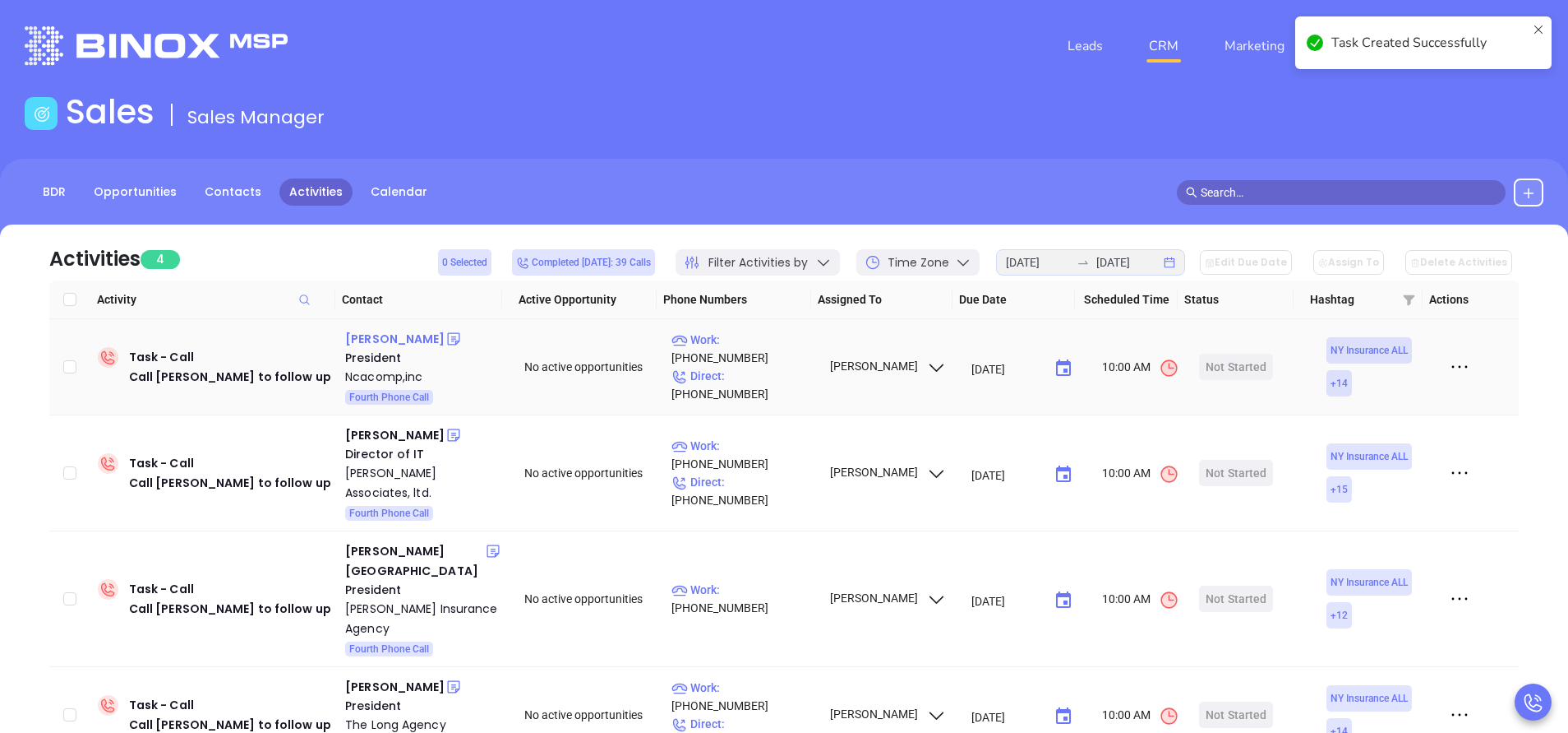
click at [401, 338] on div "Steven Gidwitz" at bounding box center [395, 339] width 100 height 20
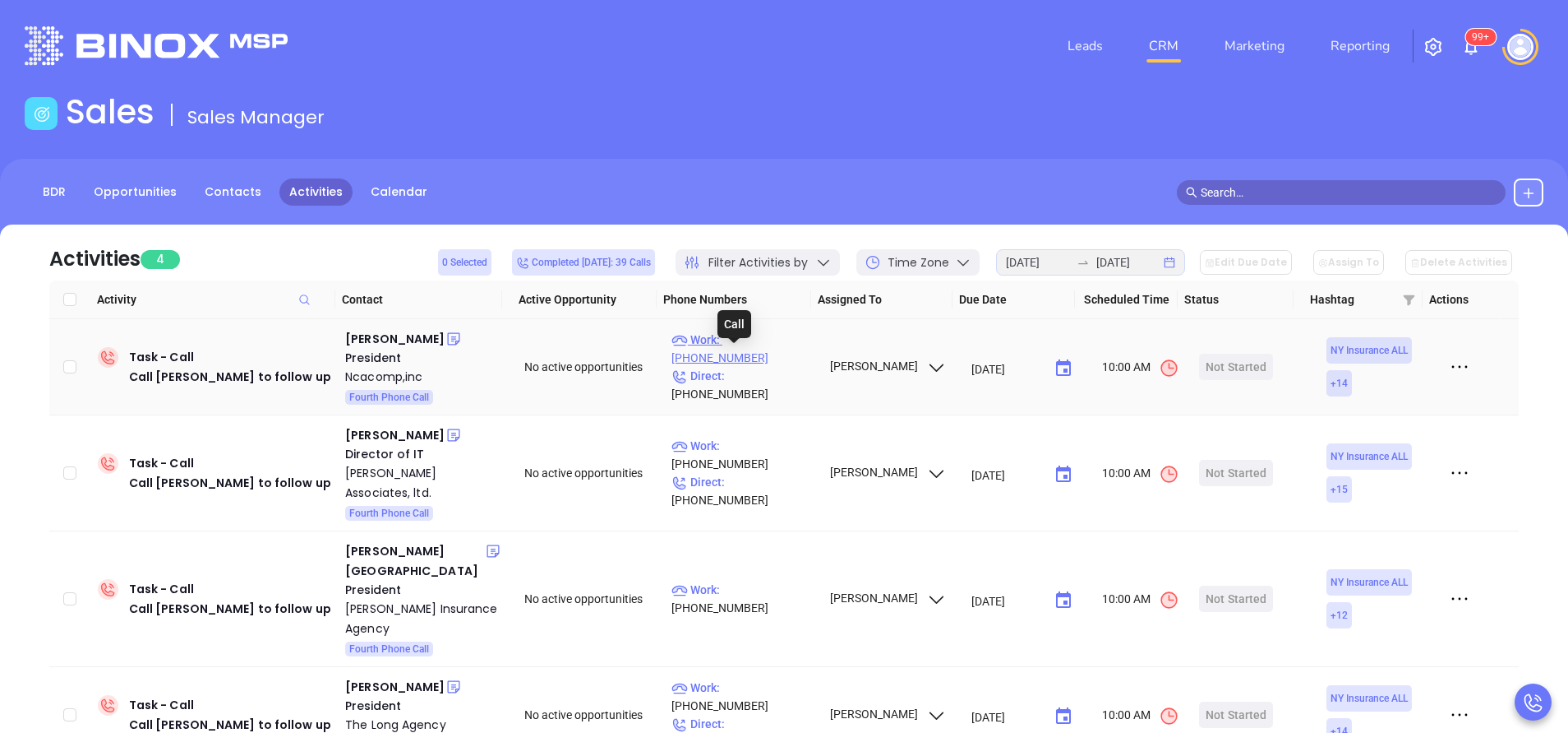
click at [758, 357] on p "Work : (716) 842-0045" at bounding box center [742, 348] width 143 height 36
type input "(716) 842-0045"
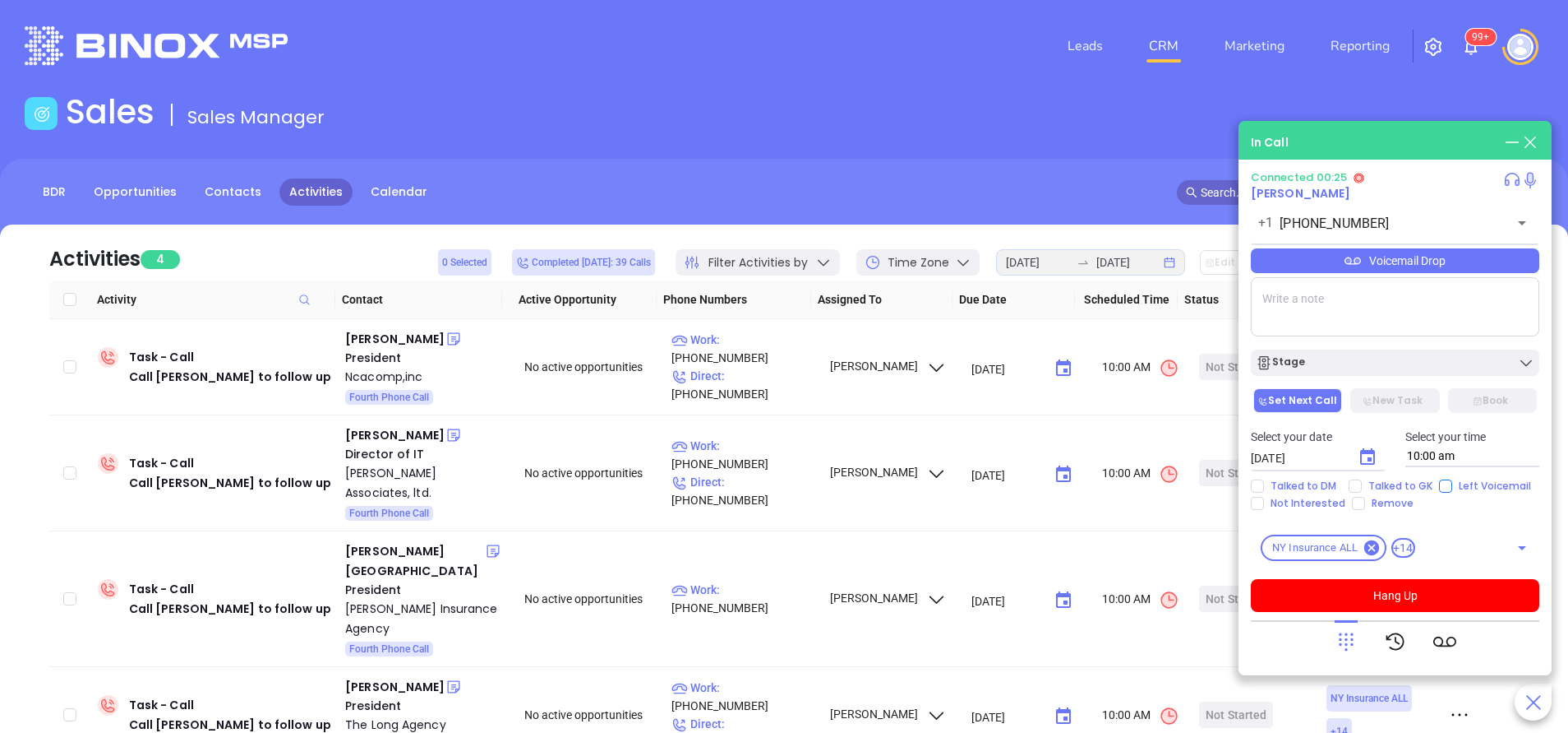
click at [1439, 484] on input "Left Voicemail" at bounding box center [1445, 485] width 13 height 13
checkbox input "true"
click at [1422, 590] on button "Hang Up" at bounding box center [1395, 596] width 288 height 33
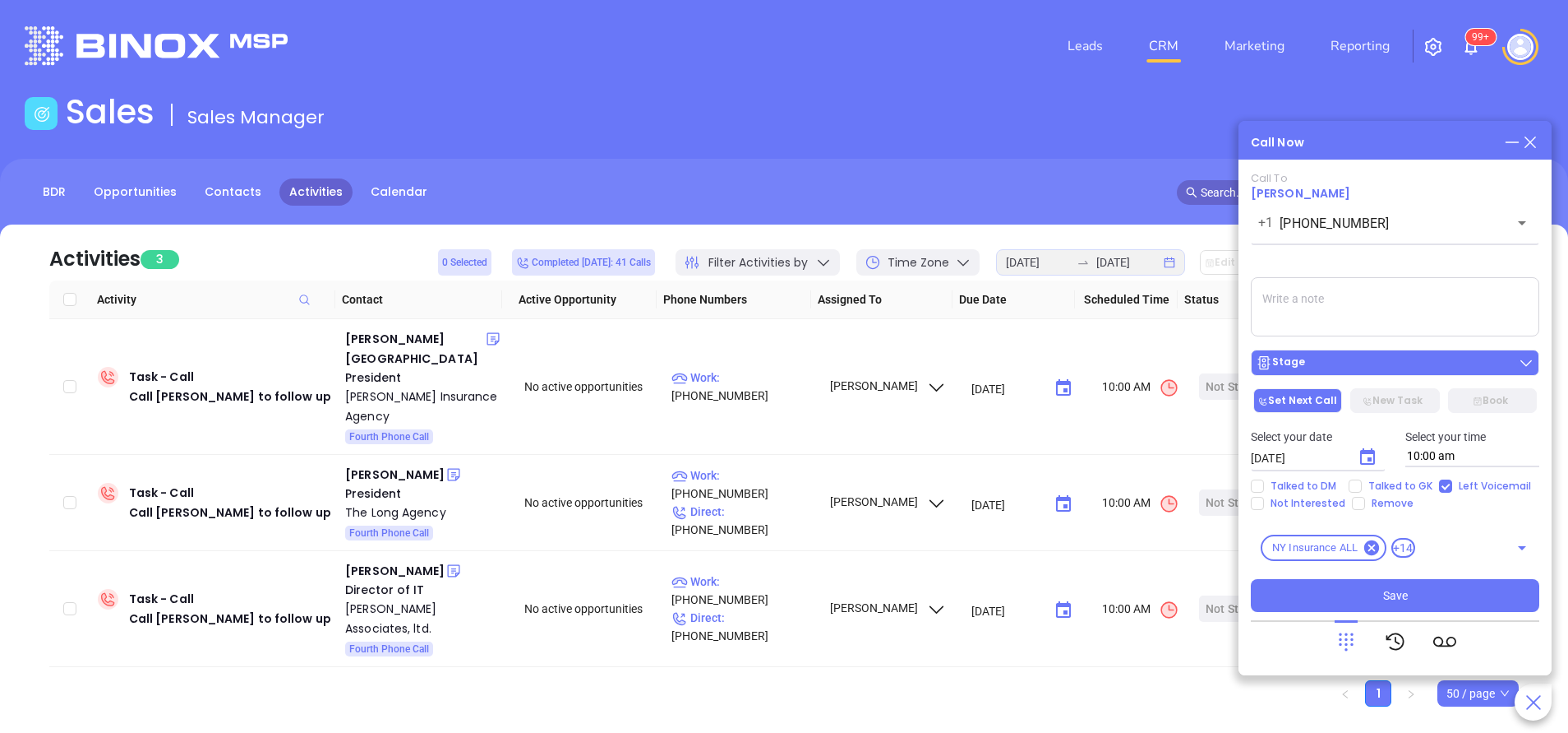
click at [1377, 362] on div "Stage" at bounding box center [1395, 363] width 278 height 17
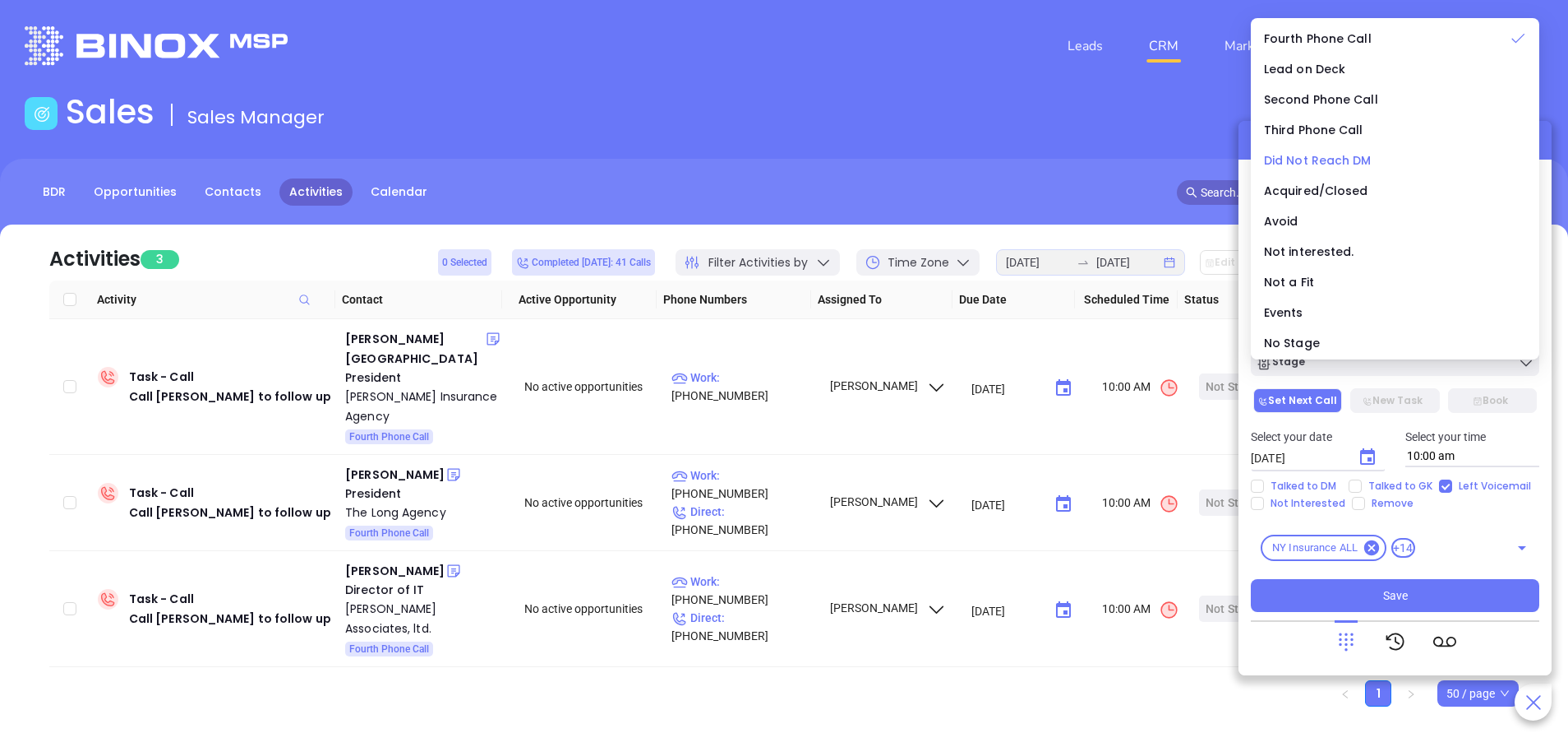
click at [1294, 161] on span "Did Not Reach DM" at bounding box center [1317, 160] width 108 height 17
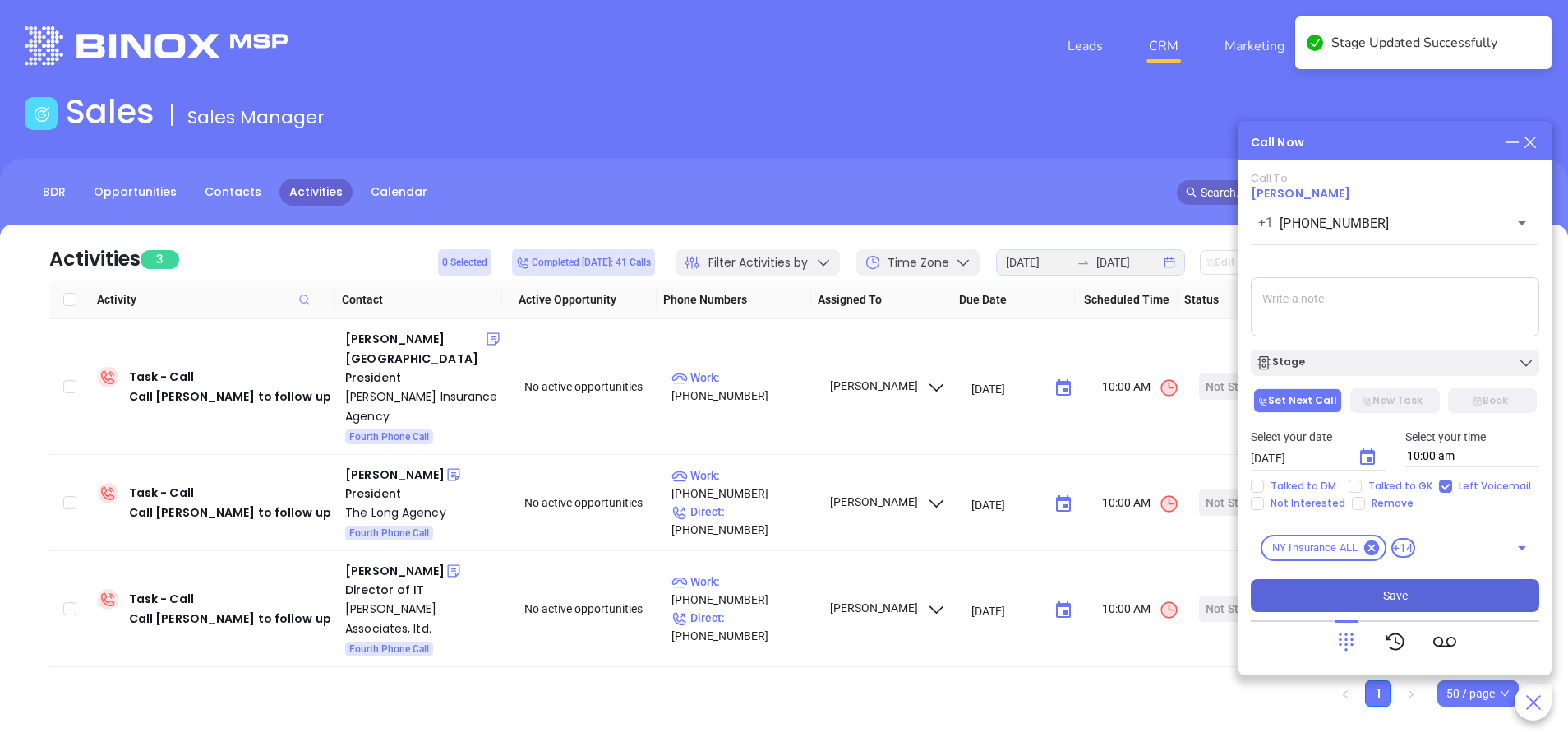
click at [1393, 600] on span "Save" at bounding box center [1395, 595] width 24 height 18
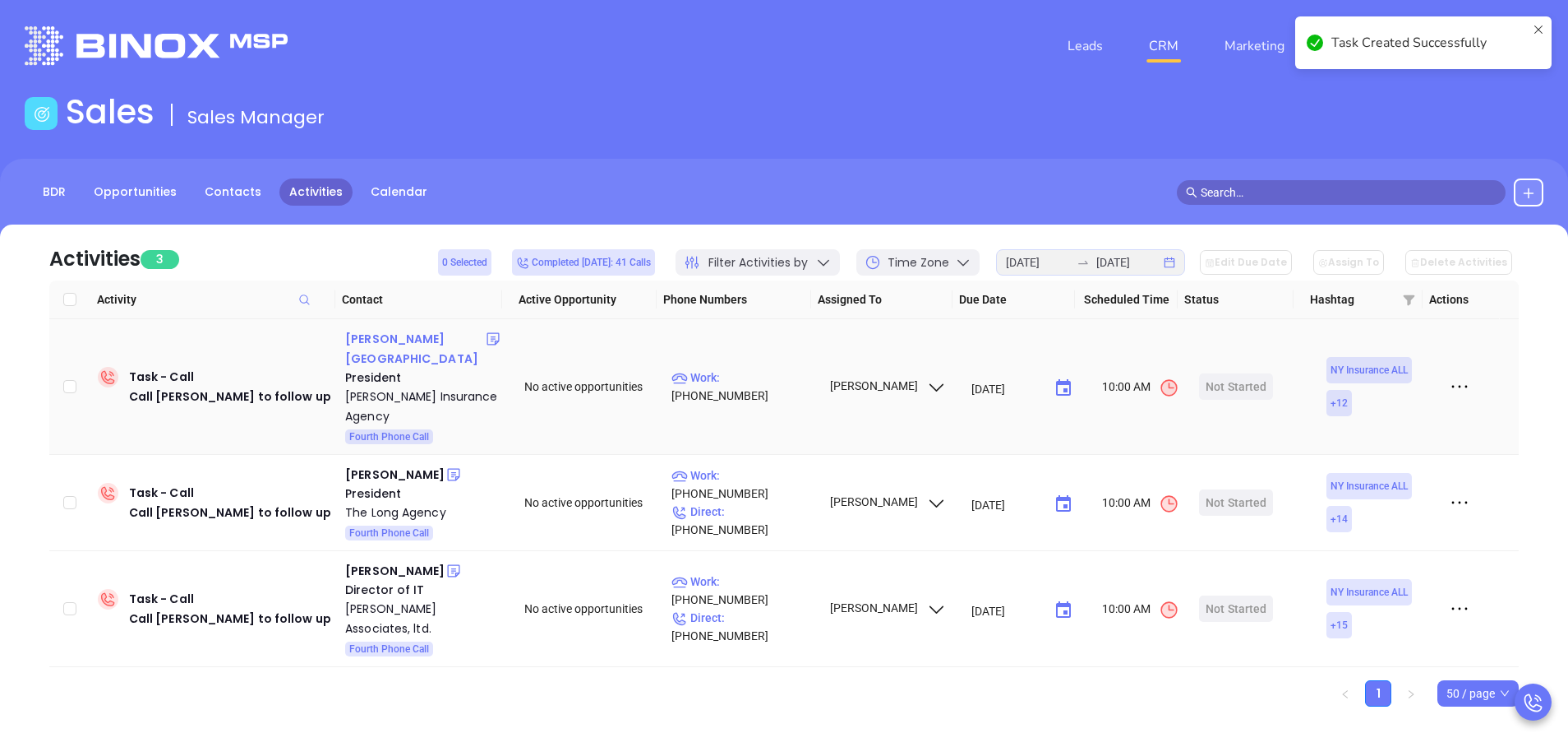
click at [396, 336] on div "Bryce Ireland" at bounding box center [414, 349] width 140 height 39
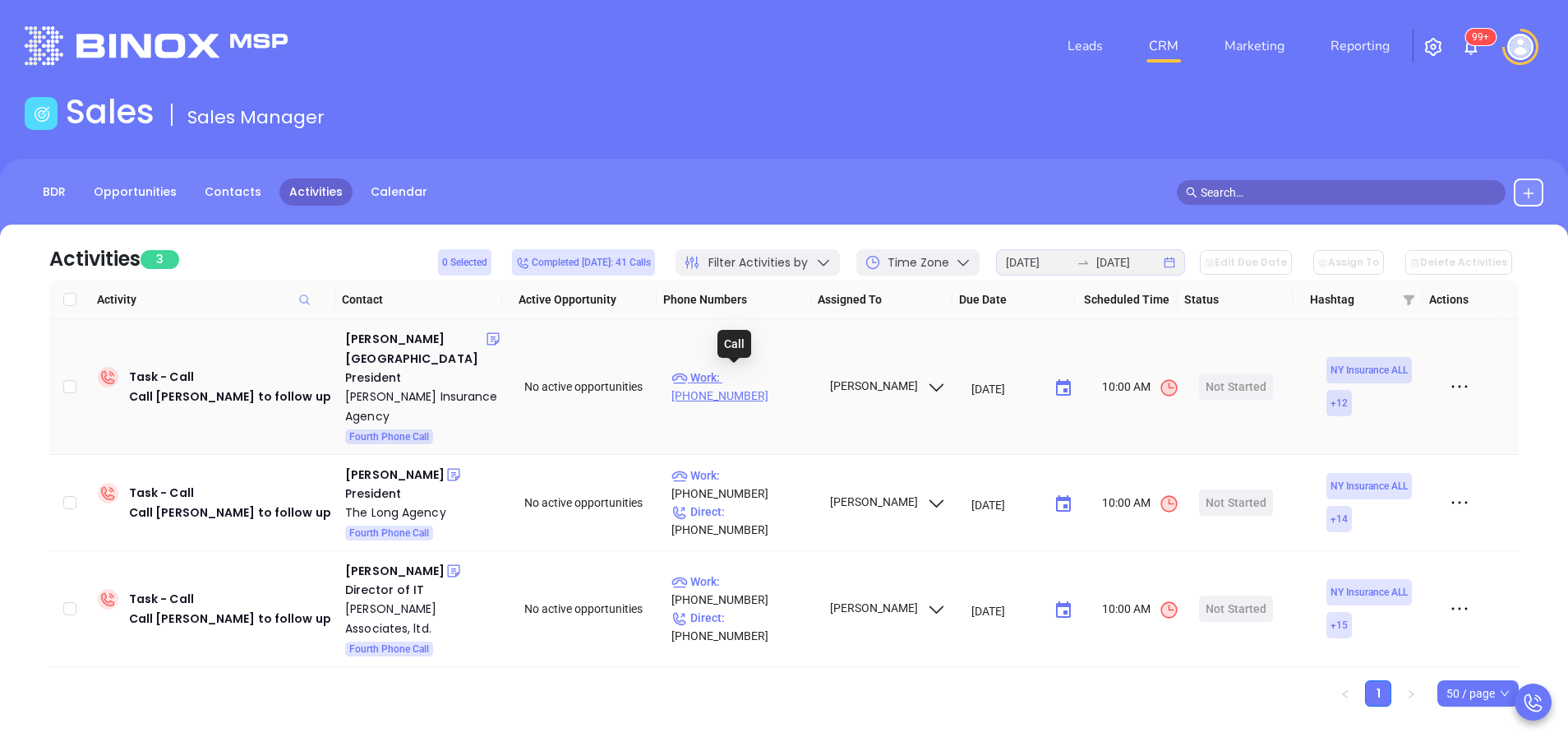
click at [754, 377] on p "Work : (716) 484-1288" at bounding box center [742, 386] width 143 height 36
type input "(716) 484-1288"
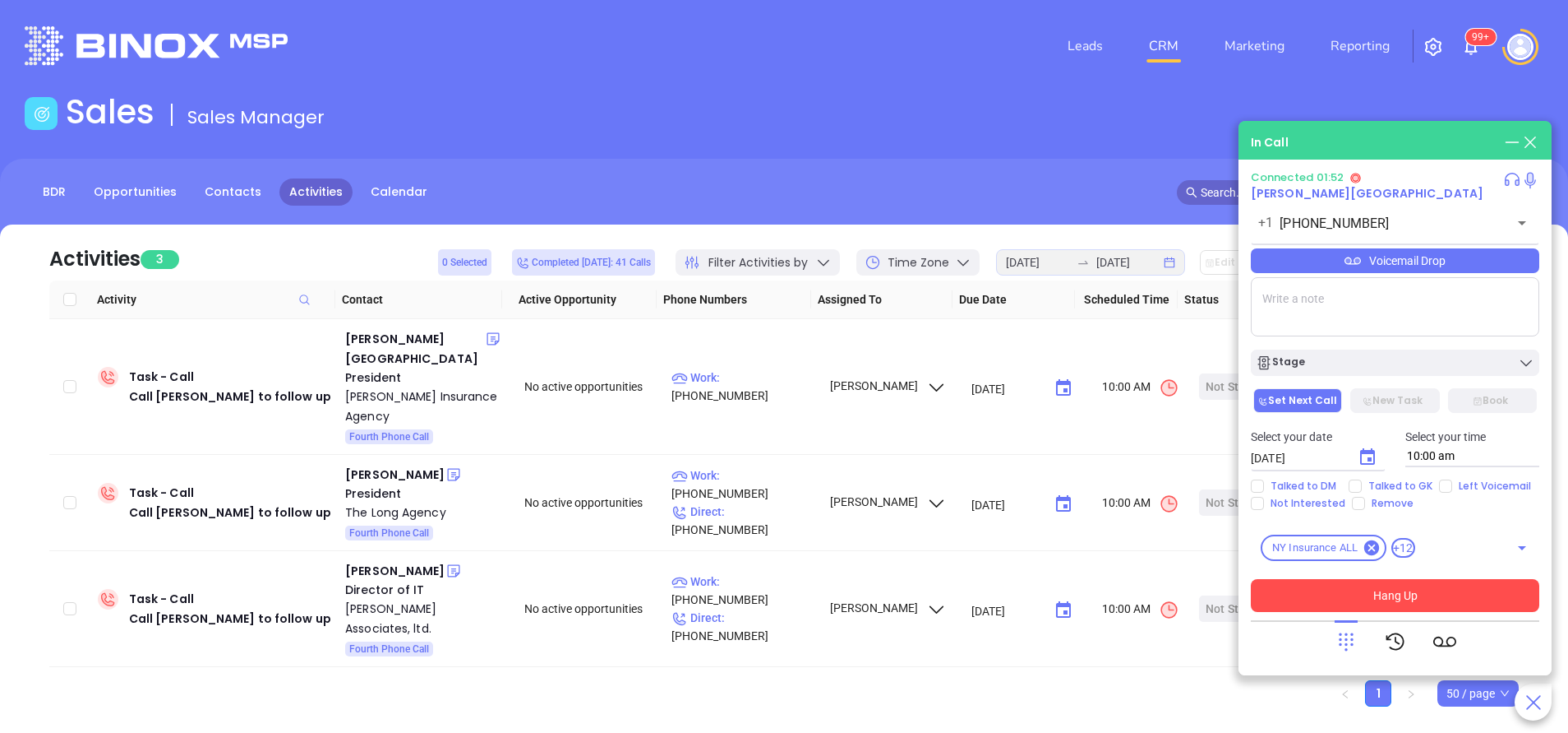
click at [1464, 602] on button "Hang Up" at bounding box center [1395, 596] width 288 height 33
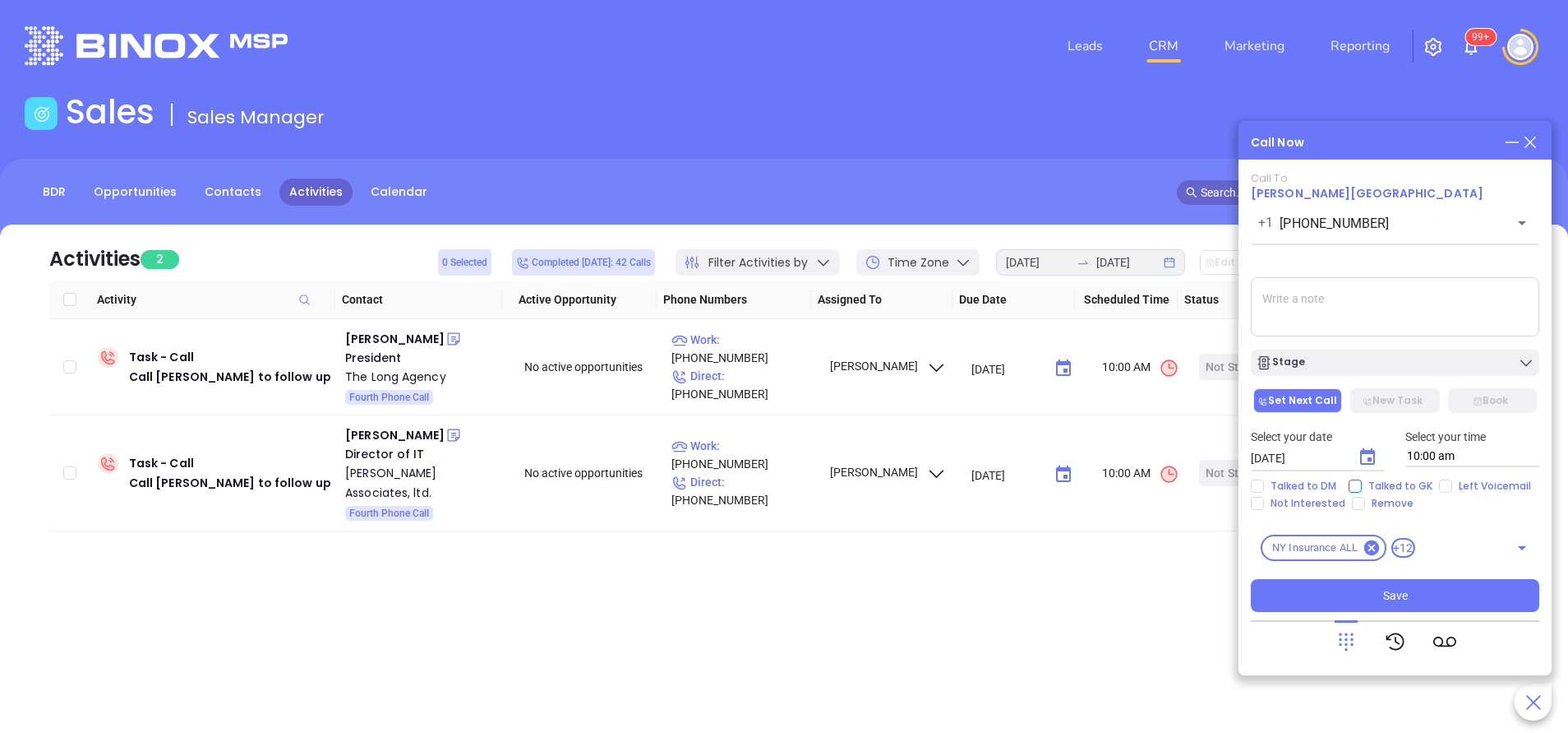
click at [1354, 482] on input "Talked to GK" at bounding box center [1354, 485] width 13 height 13
checkbox input "true"
click at [1360, 353] on button "Stage" at bounding box center [1395, 363] width 288 height 26
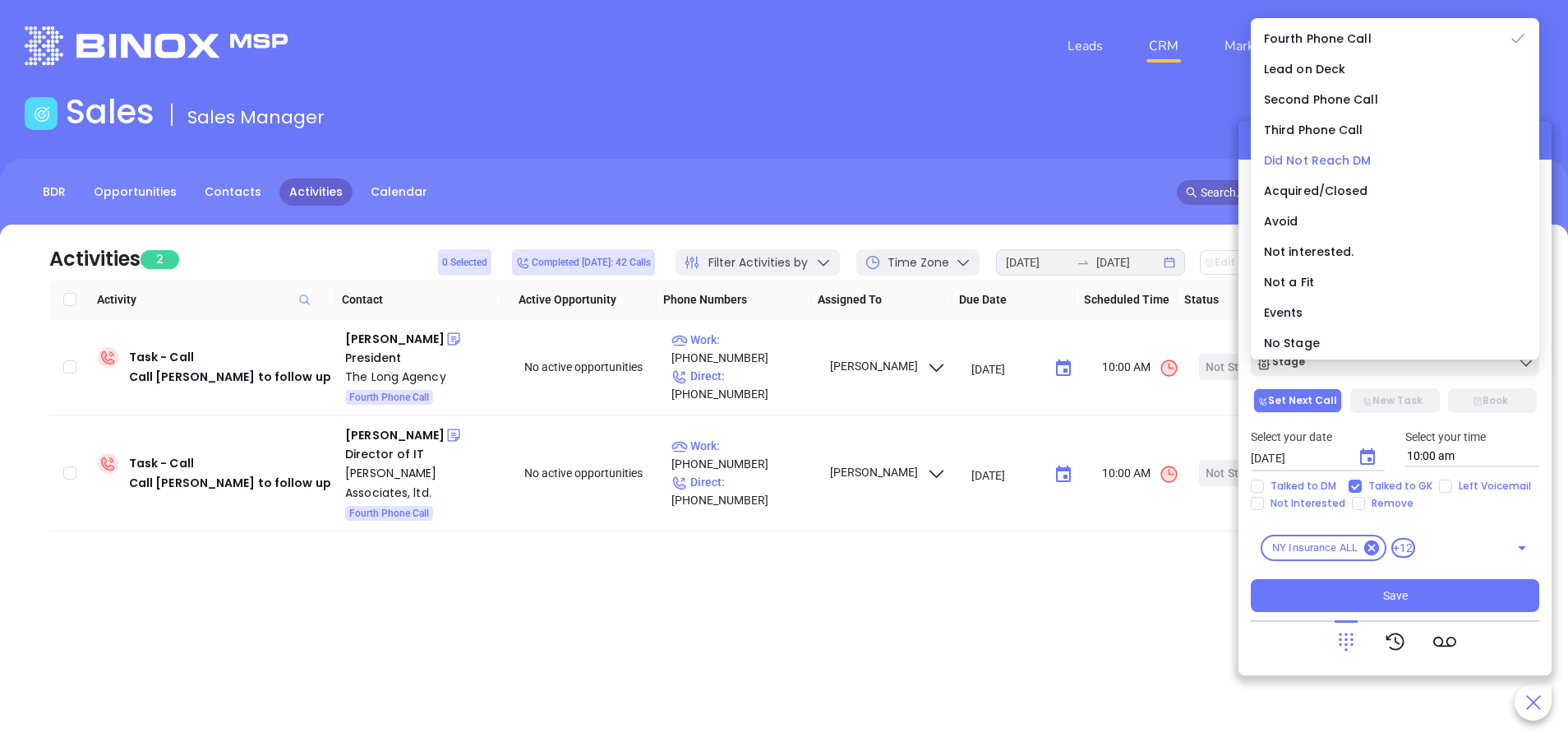
click at [1336, 155] on span "Did Not Reach DM" at bounding box center [1317, 160] width 108 height 17
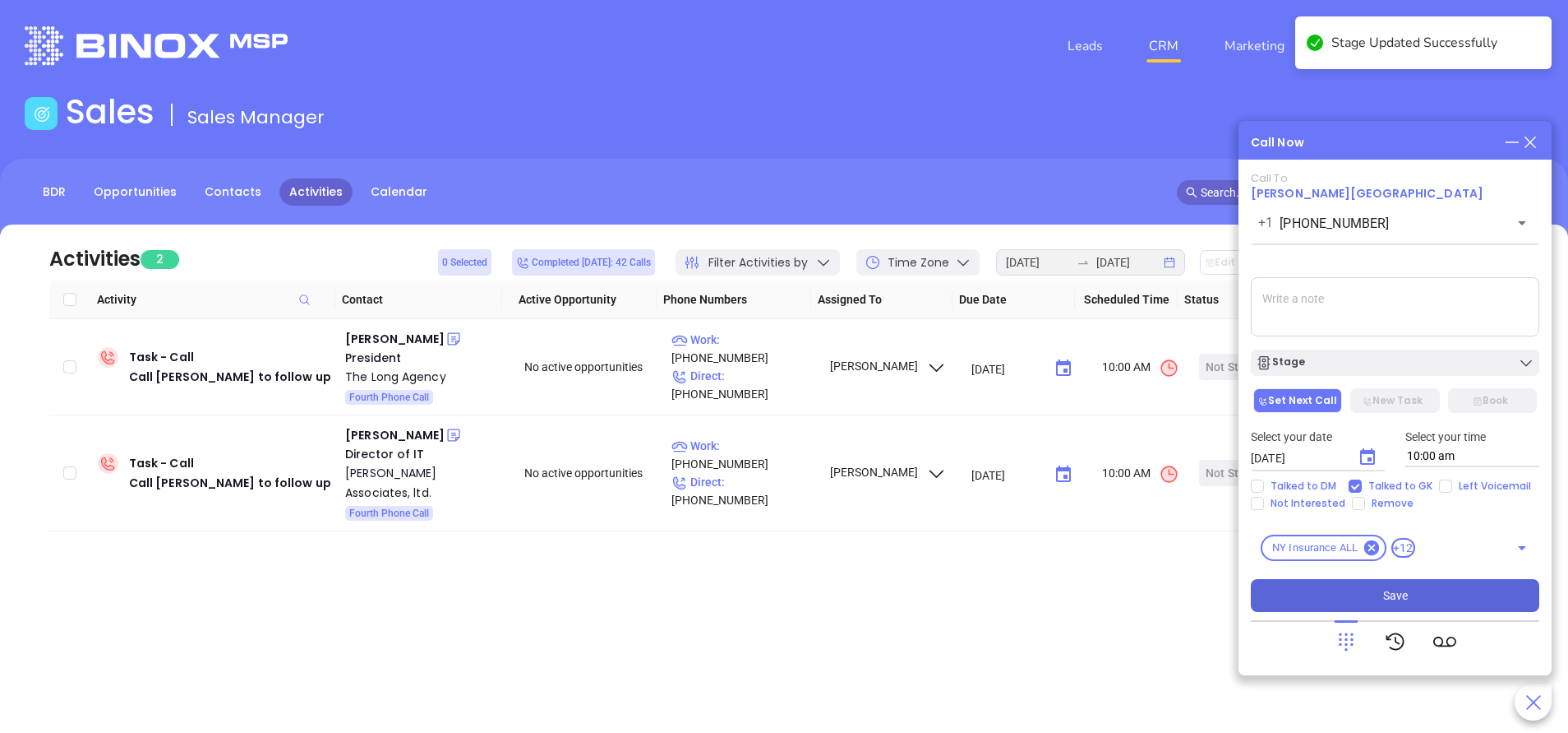
click at [1436, 584] on button "Save" at bounding box center [1395, 596] width 288 height 33
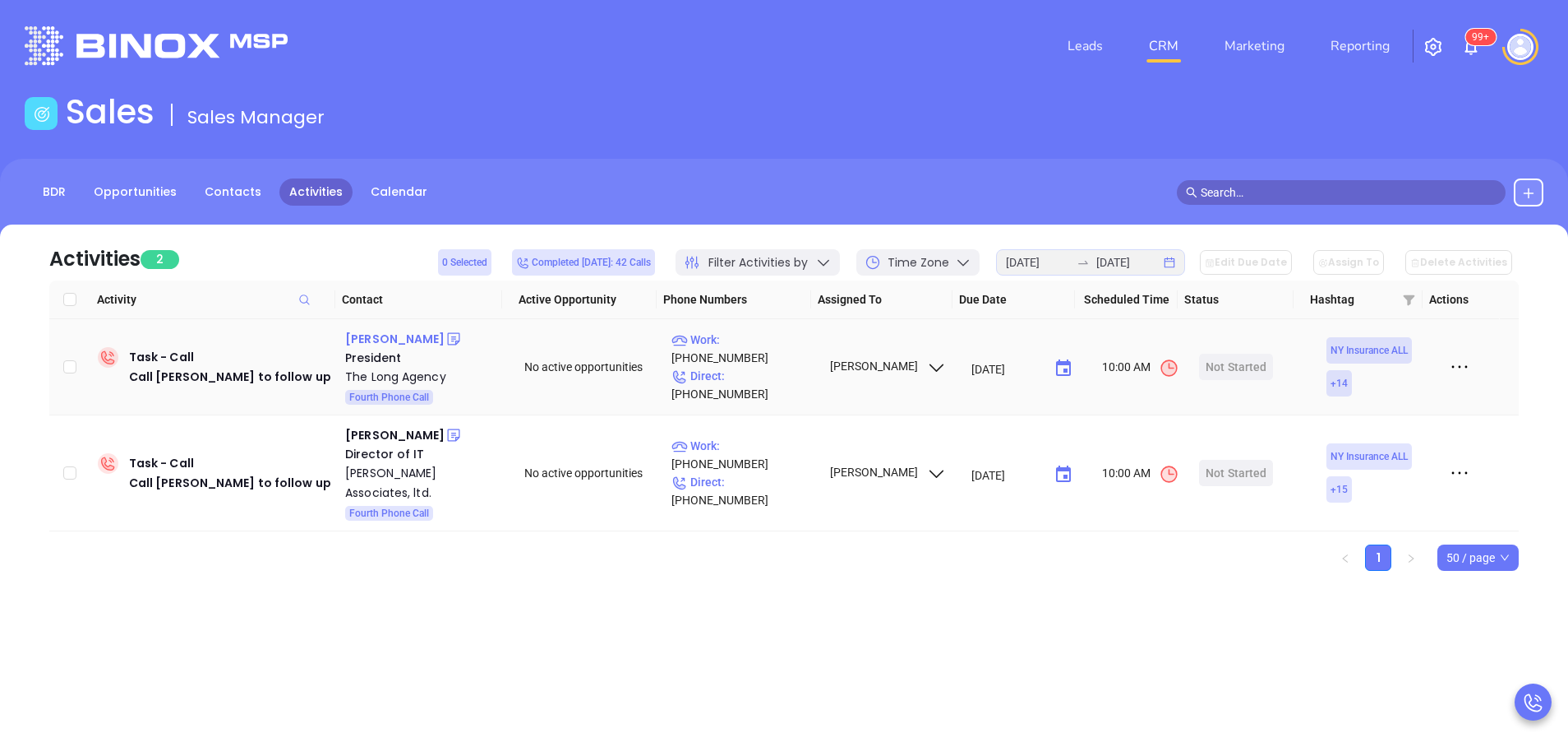
click at [429, 343] on div "Richard L. Wilkins II" at bounding box center [395, 339] width 100 height 20
click at [745, 360] on p "Work : (585) 658-3342" at bounding box center [742, 348] width 143 height 36
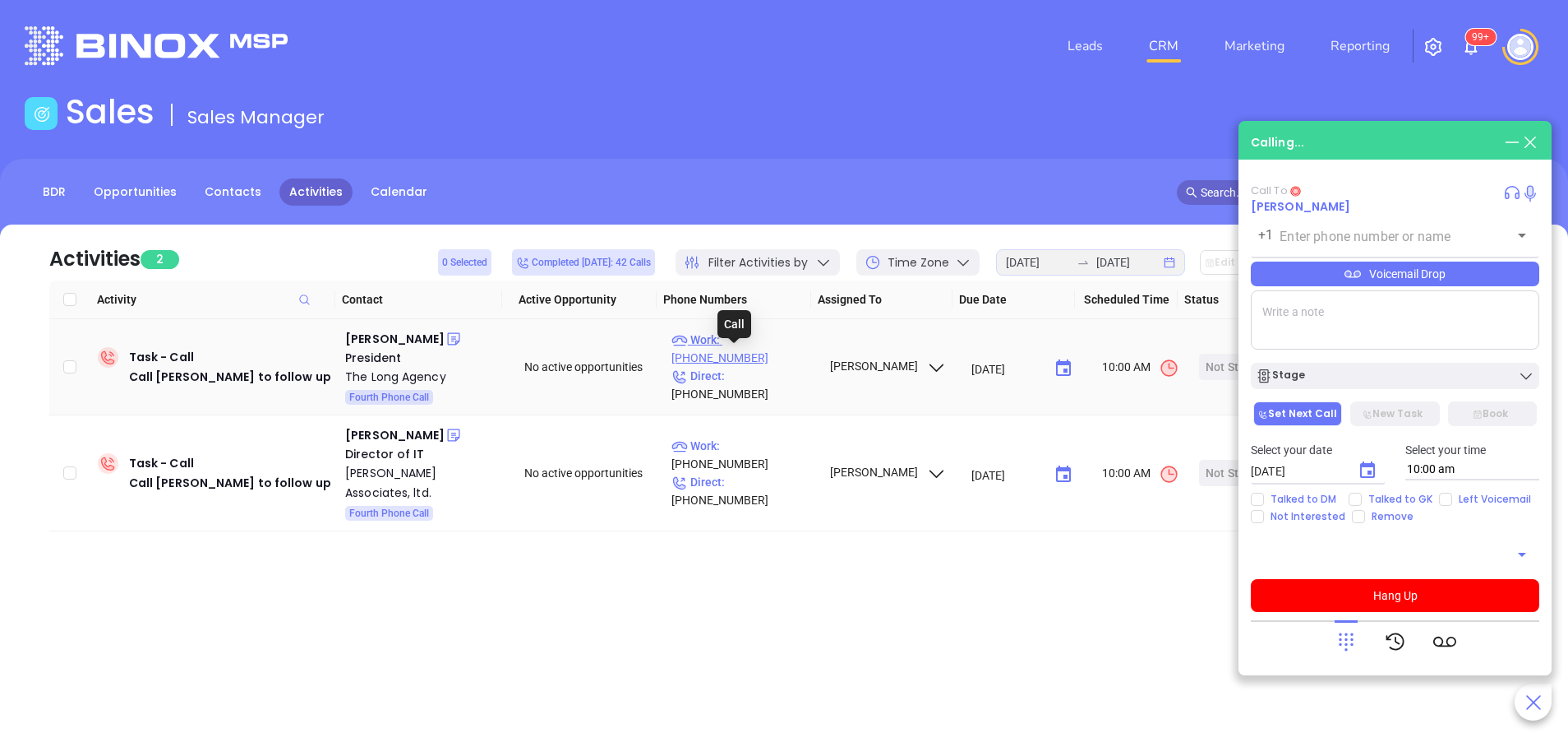
type input "(585) 658-3342"
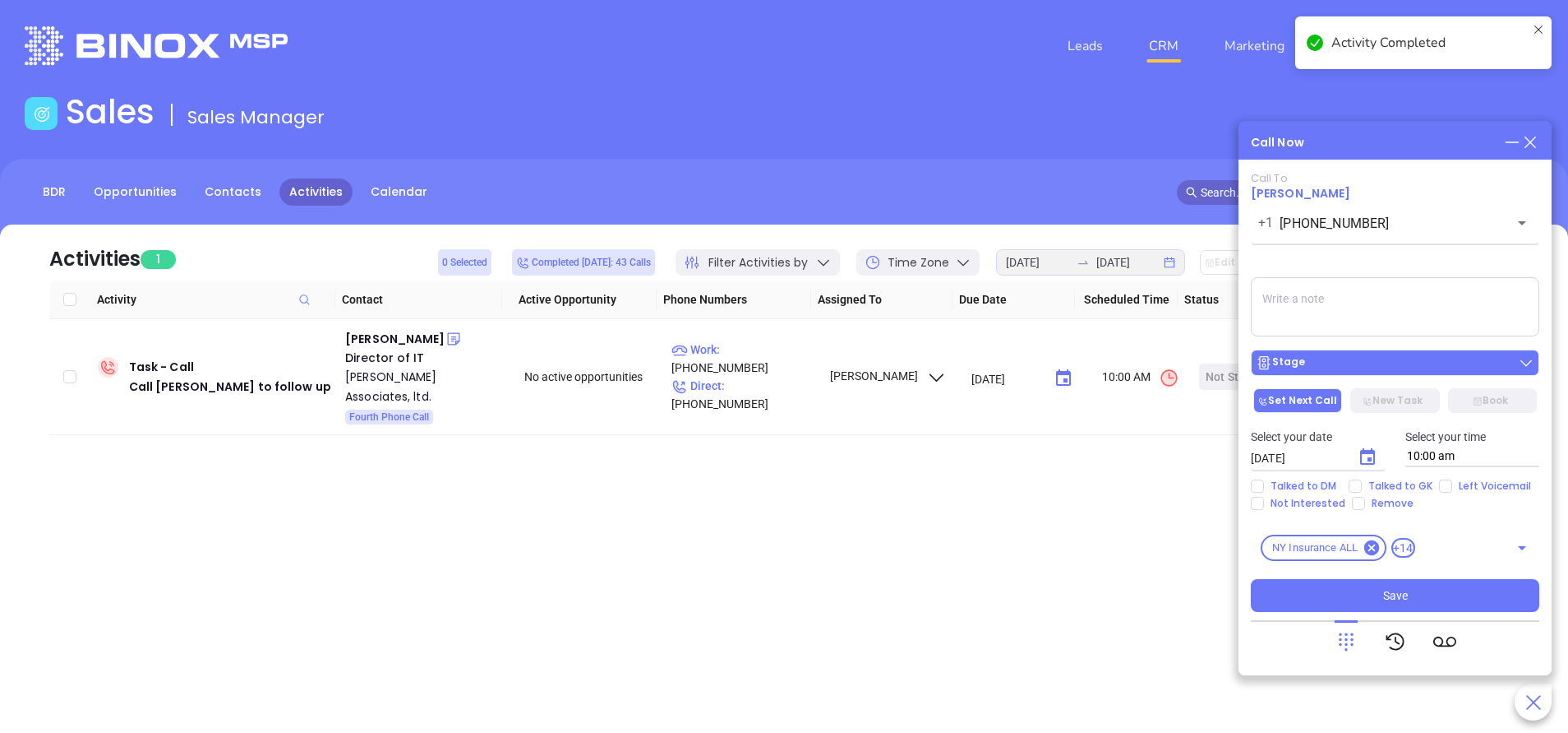
click at [1384, 370] on div "Stage" at bounding box center [1395, 363] width 278 height 17
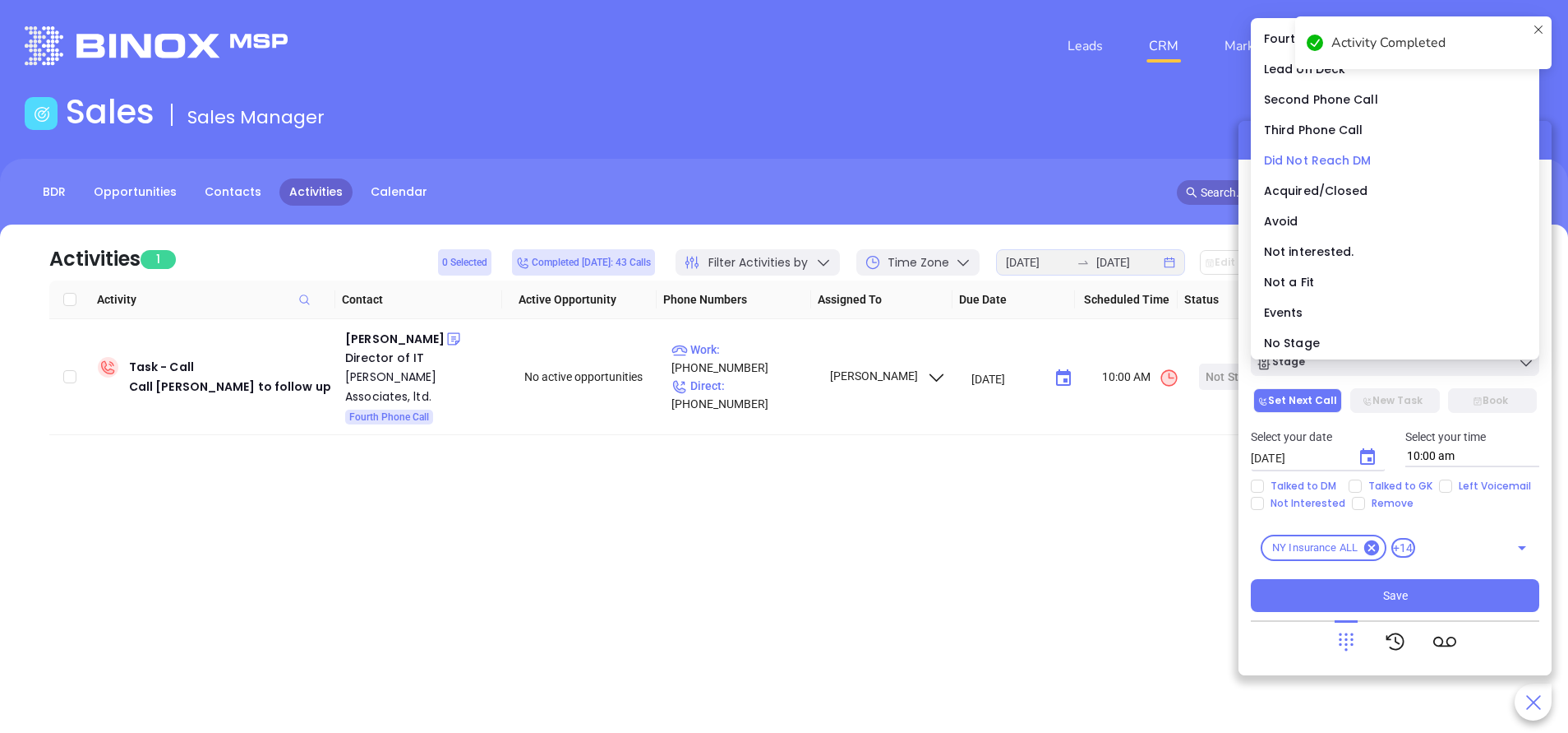
click at [1292, 159] on span "Did Not Reach DM" at bounding box center [1317, 160] width 108 height 17
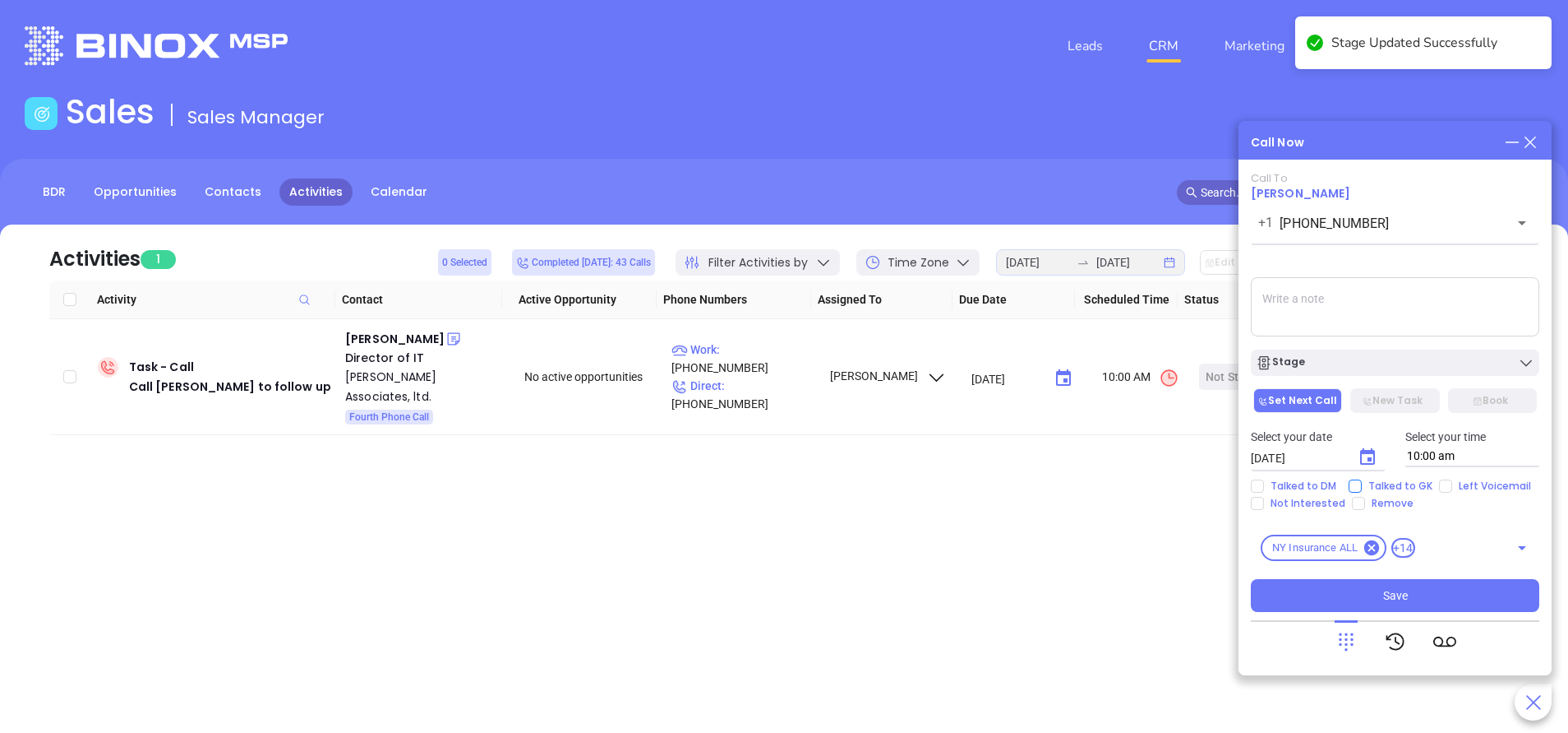
click at [1358, 489] on input "Talked to GK" at bounding box center [1354, 485] width 13 height 13
checkbox input "true"
drag, startPoint x: 1432, startPoint y: 608, endPoint x: 1442, endPoint y: 590, distance: 20.6
click at [1440, 596] on button "Save" at bounding box center [1395, 596] width 288 height 33
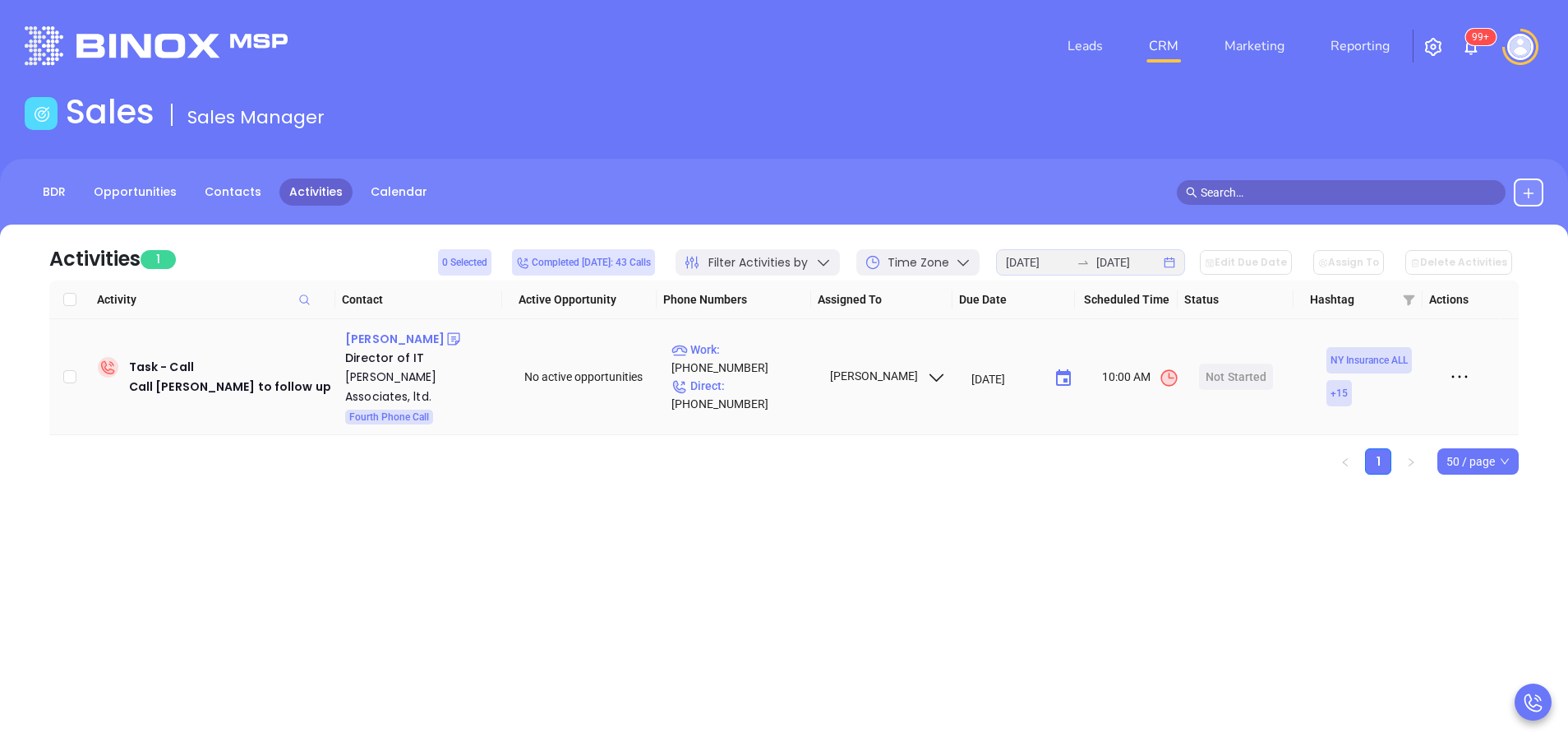
click at [400, 330] on div "Michael Livingston" at bounding box center [395, 339] width 100 height 20
click at [736, 366] on p "Work : (800) 443-8338" at bounding box center [742, 358] width 143 height 36
type input "(800) 443-8338"
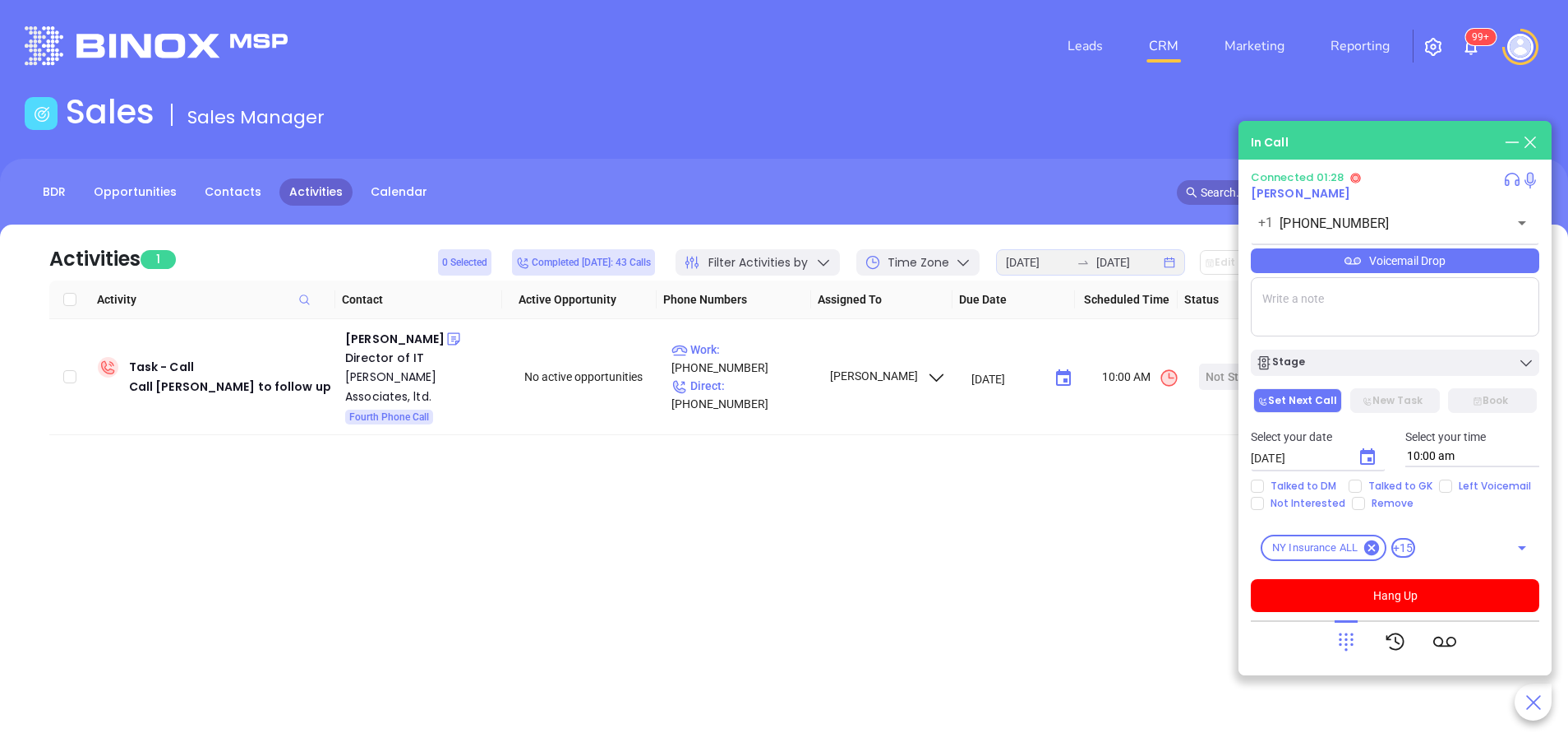
click at [1341, 259] on div "Voicemail Drop" at bounding box center [1395, 260] width 288 height 24
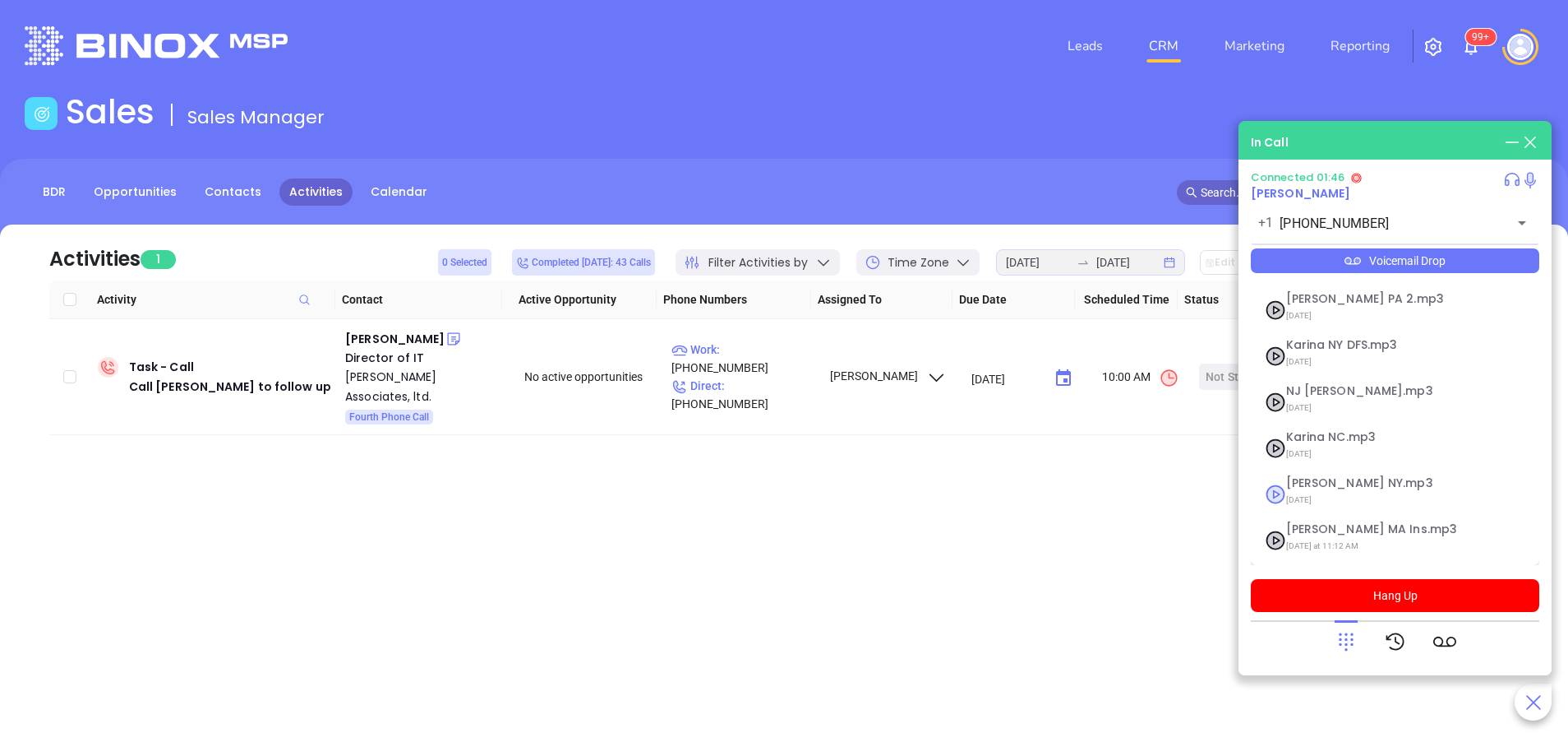
click at [1307, 482] on span "Vicky NY.mp3" at bounding box center [1374, 483] width 177 height 13
checkbox input "true"
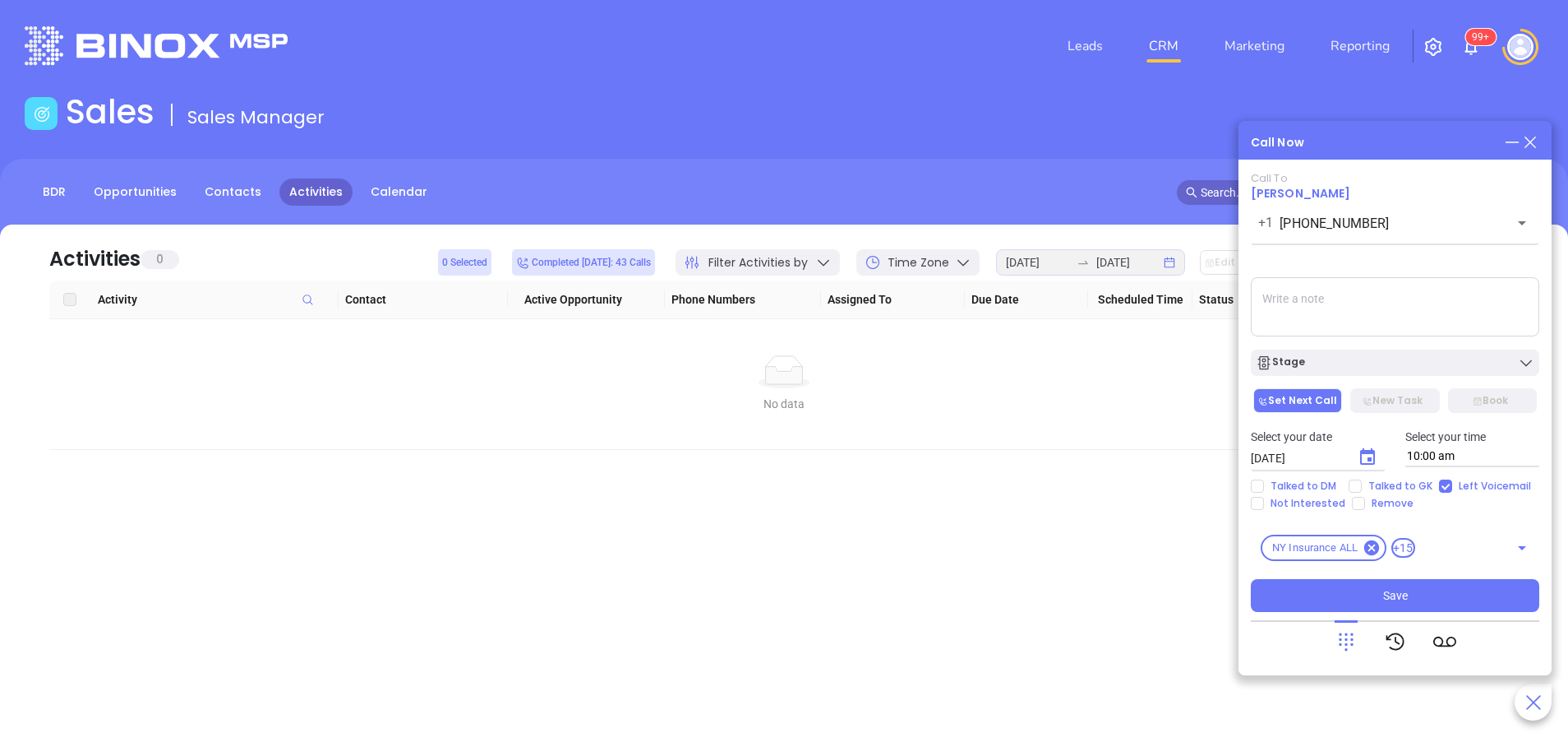
click at [1332, 348] on div "Stage" at bounding box center [1395, 358] width 309 height 34
click at [1334, 361] on div "Stage" at bounding box center [1395, 363] width 278 height 17
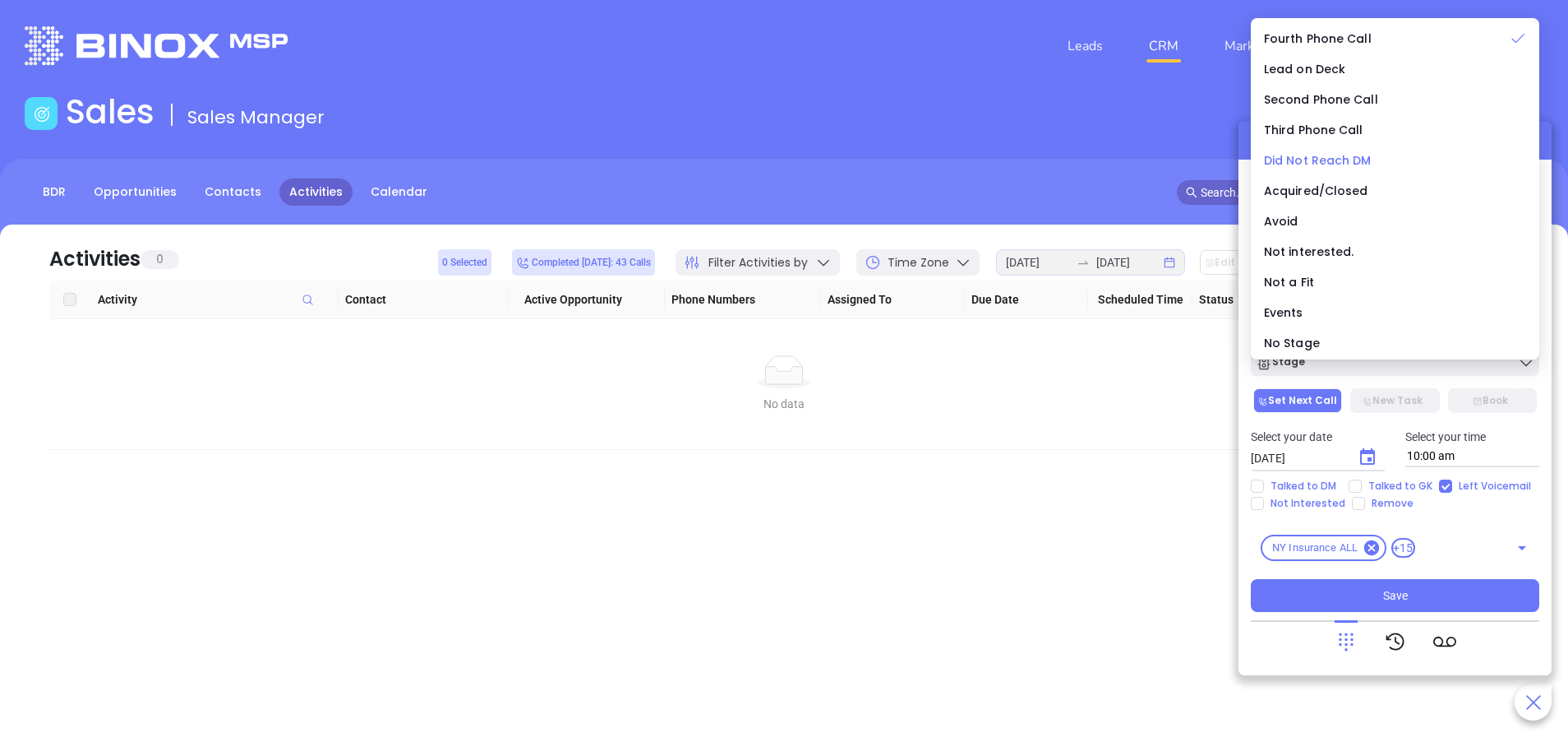
click at [1324, 156] on span "Did Not Reach DM" at bounding box center [1317, 160] width 108 height 17
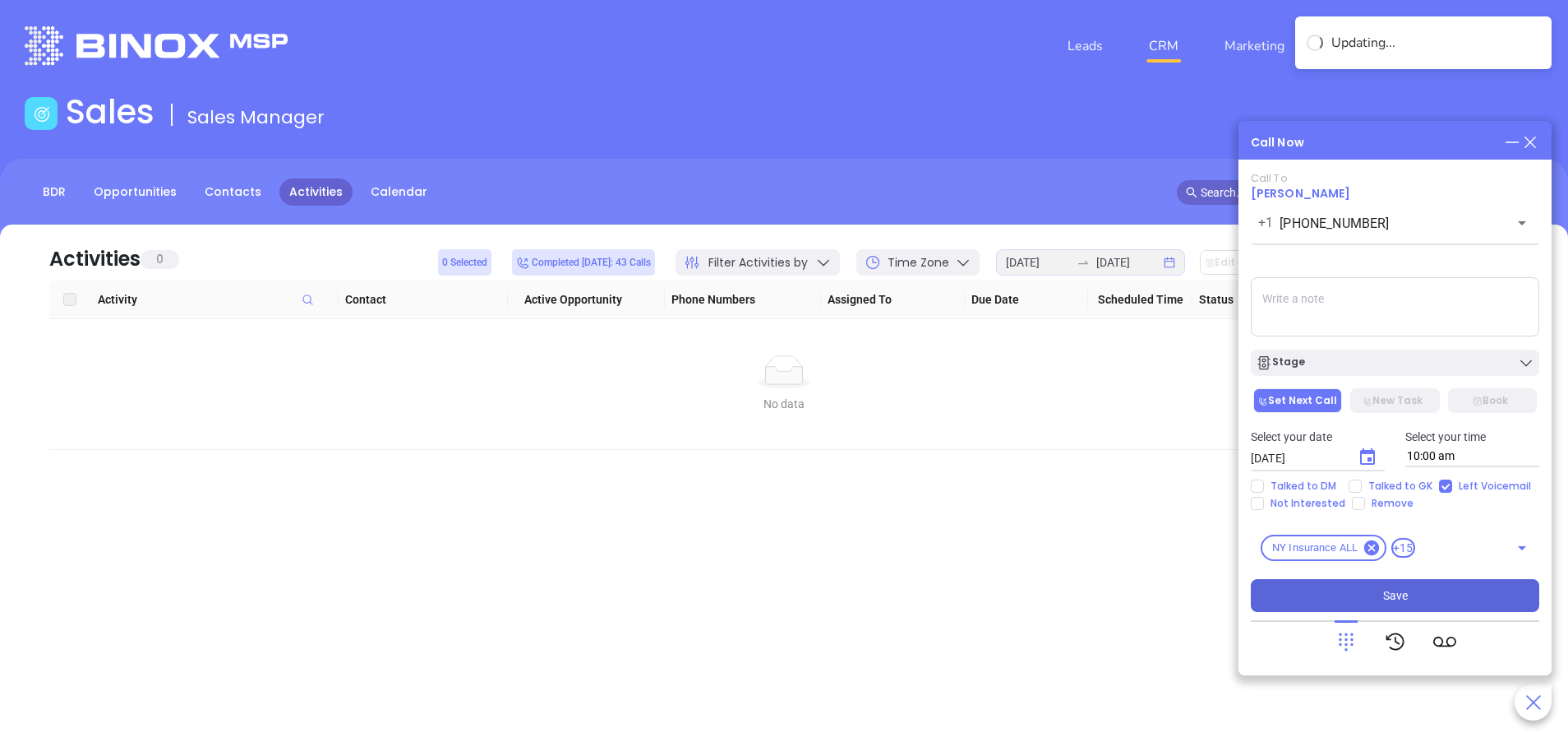
click at [1400, 588] on span "Save" at bounding box center [1395, 595] width 24 height 18
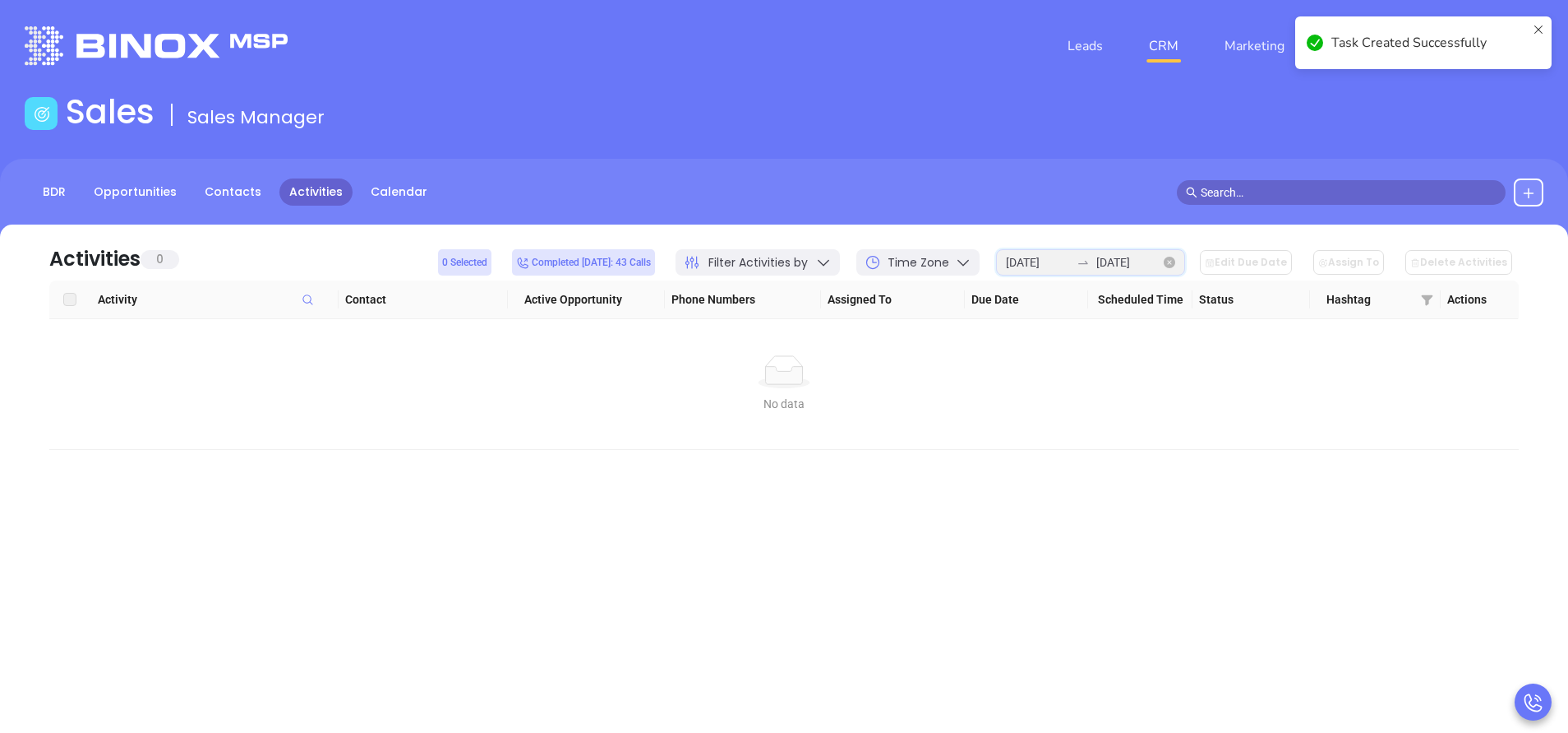
click at [1132, 269] on input "2025-09-30" at bounding box center [1127, 262] width 64 height 18
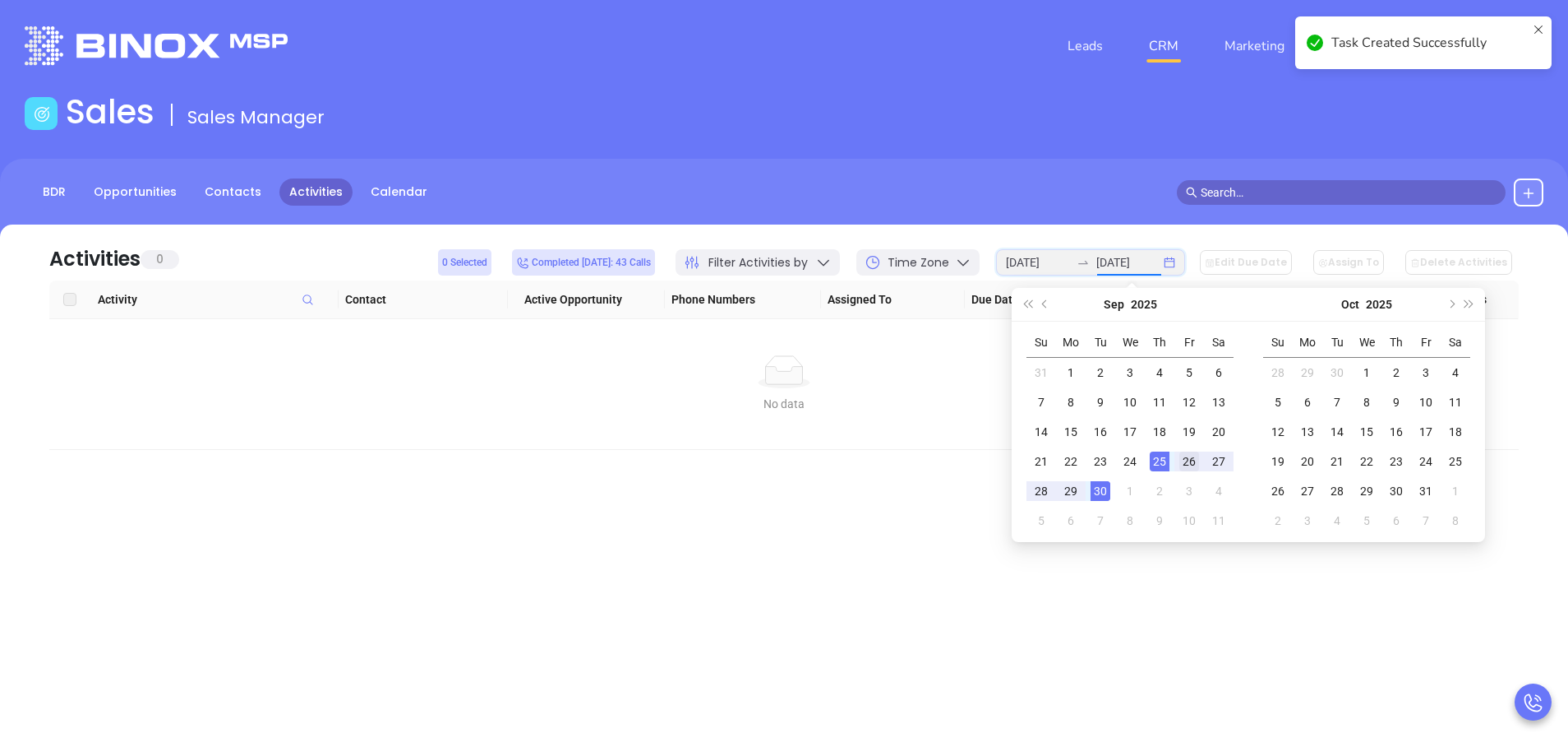
type input "2025-09-26"
click at [1191, 462] on div "26" at bounding box center [1189, 462] width 20 height 20
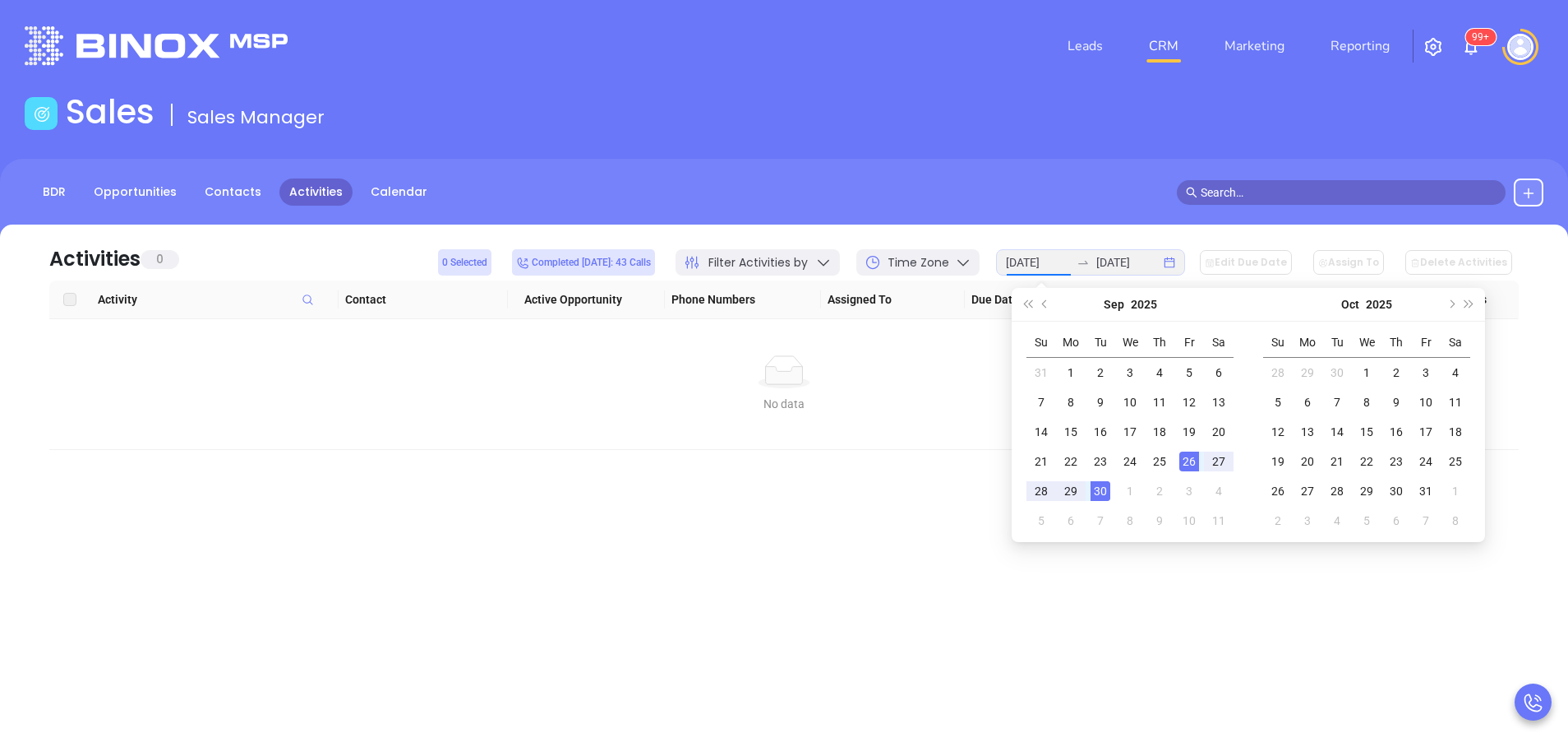
click at [1191, 462] on div "26" at bounding box center [1189, 462] width 20 height 20
type input "2025-09-26"
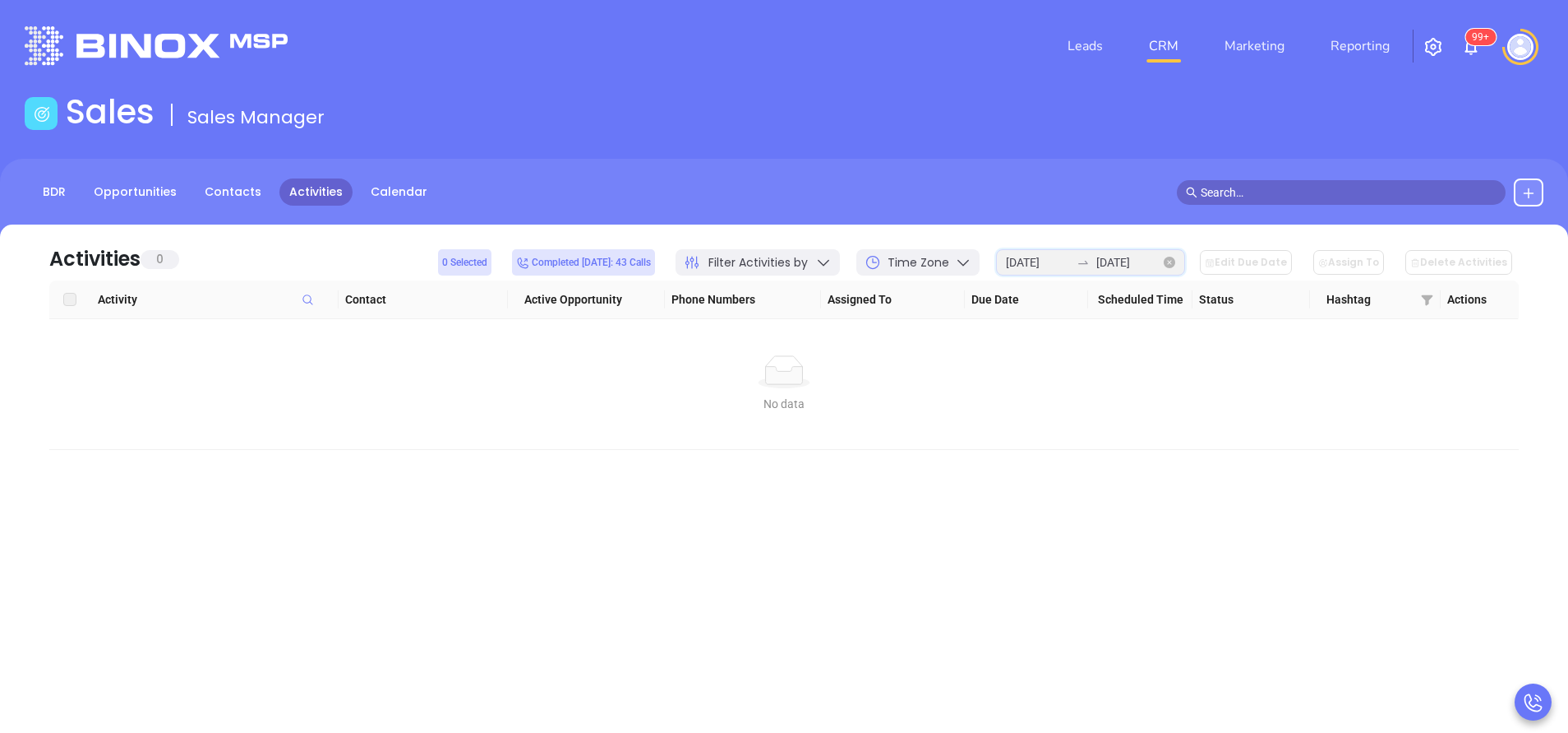
click at [1125, 257] on input "2025-09-26" at bounding box center [1127, 262] width 64 height 18
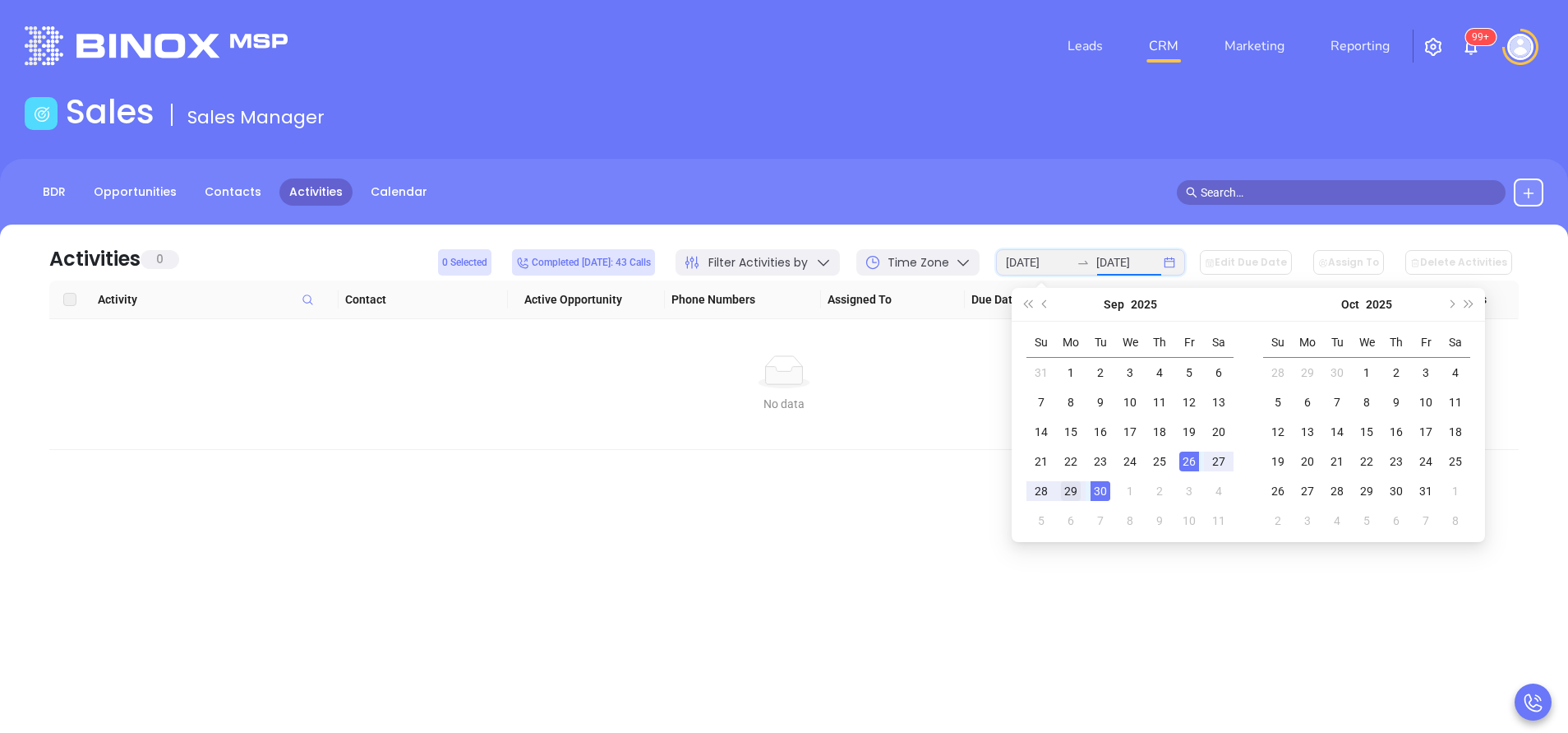
type input "2025-09-29"
click at [1074, 494] on div "29" at bounding box center [1070, 491] width 20 height 20
type input "2025-09-29"
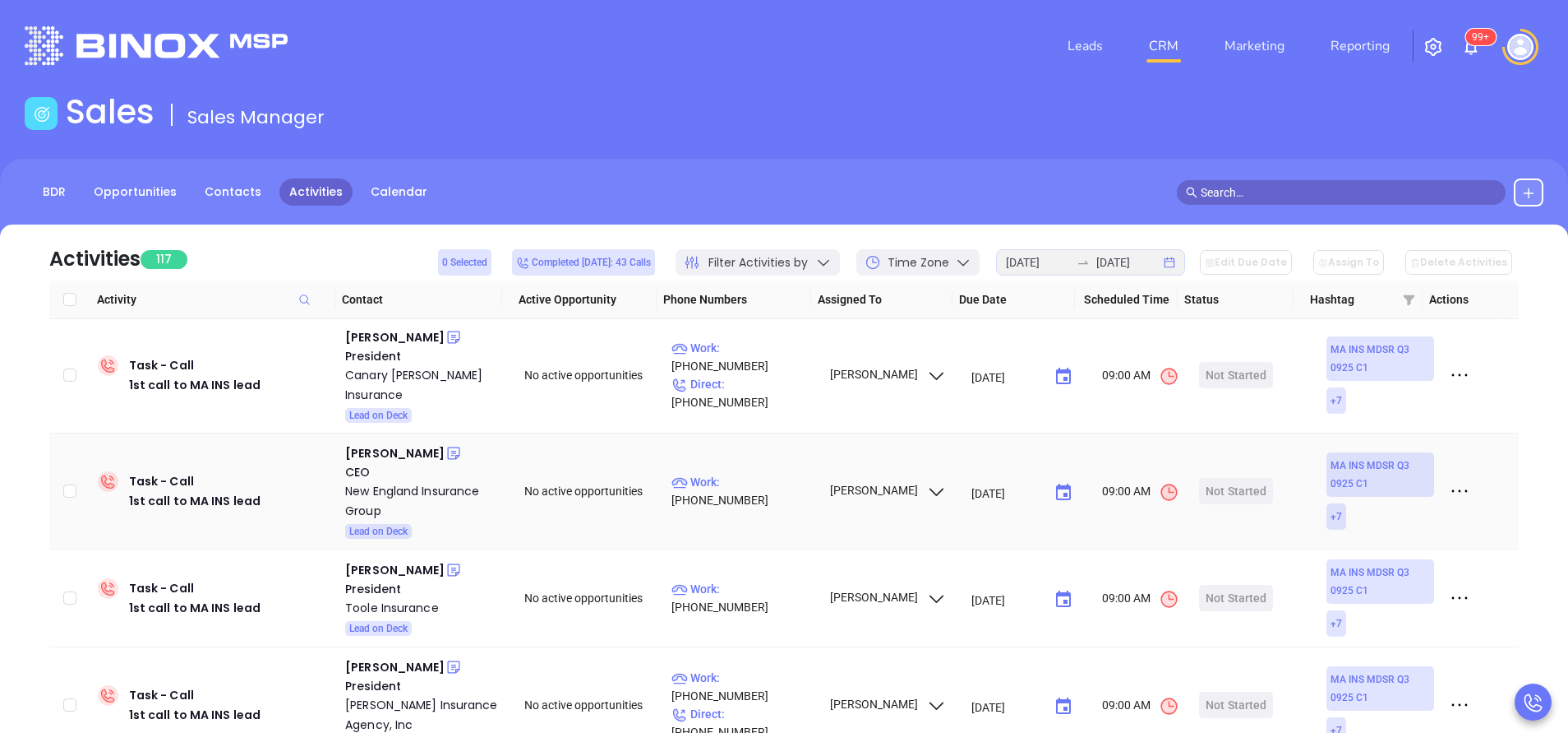
scroll to position [0, 0]
click at [411, 338] on div "Sandra Brodeur" at bounding box center [395, 339] width 100 height 20
click at [766, 366] on p "Work : (413) 789-3995" at bounding box center [742, 358] width 143 height 36
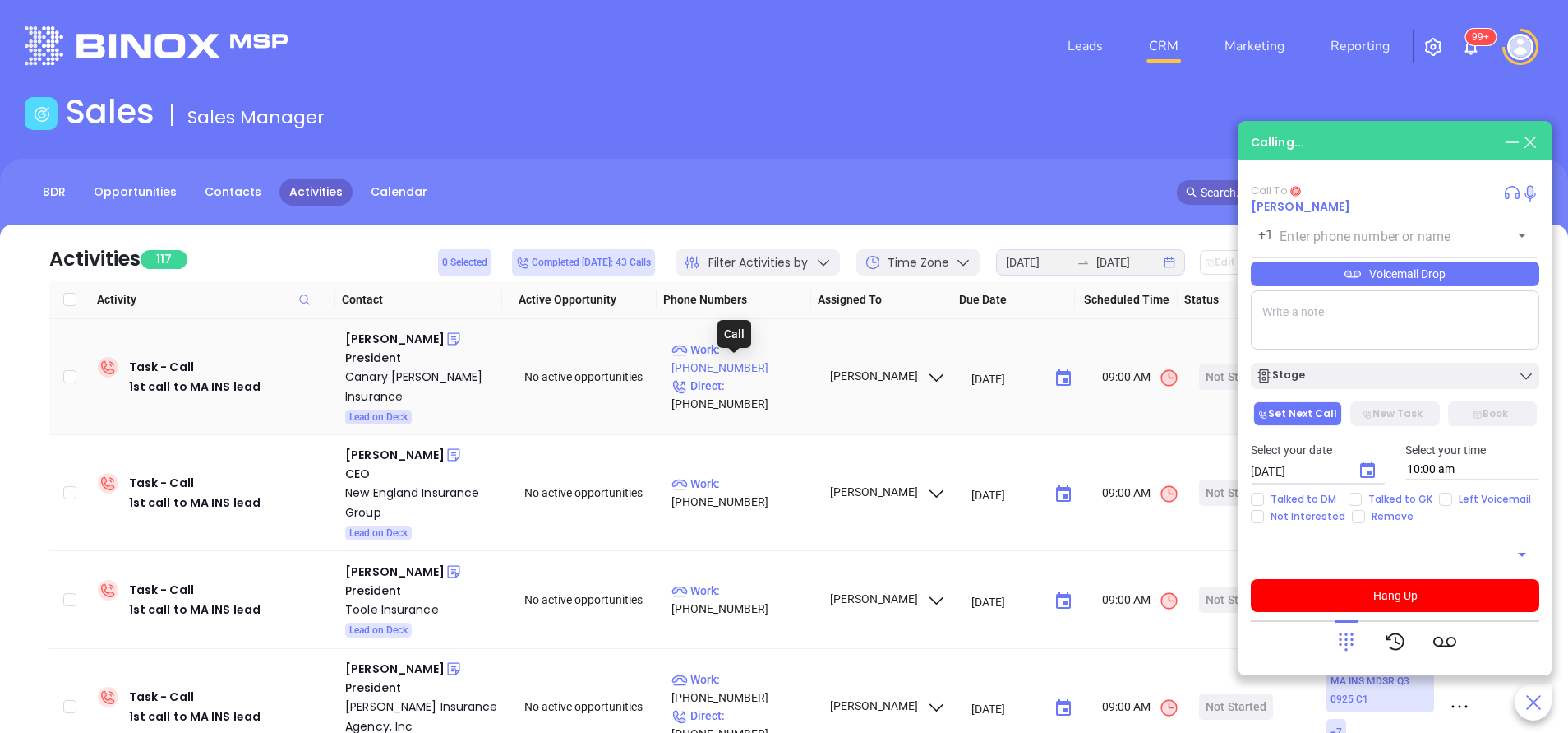
type input "[PHONE_NUMBER]"
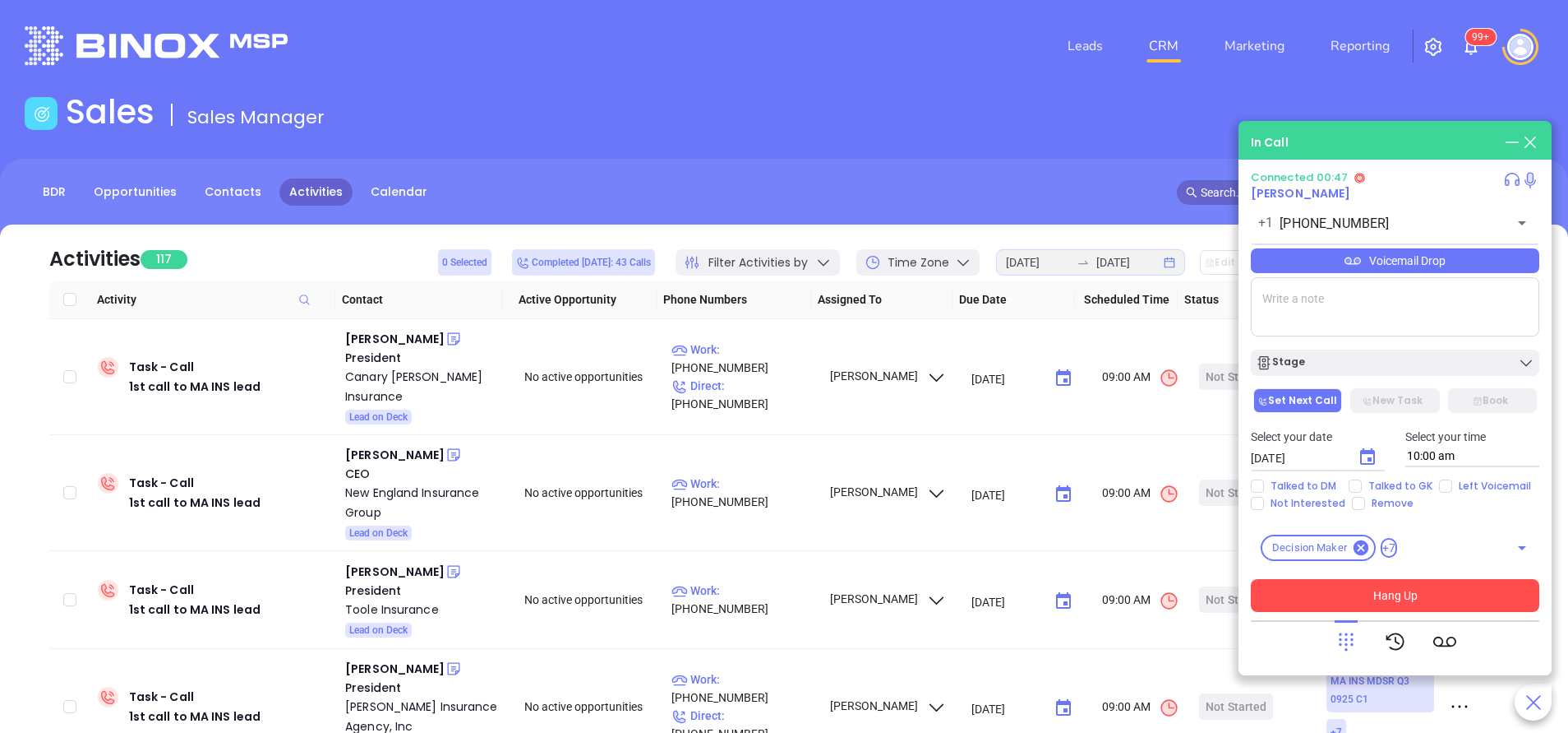
click at [1410, 597] on button "Hang Up" at bounding box center [1395, 596] width 288 height 33
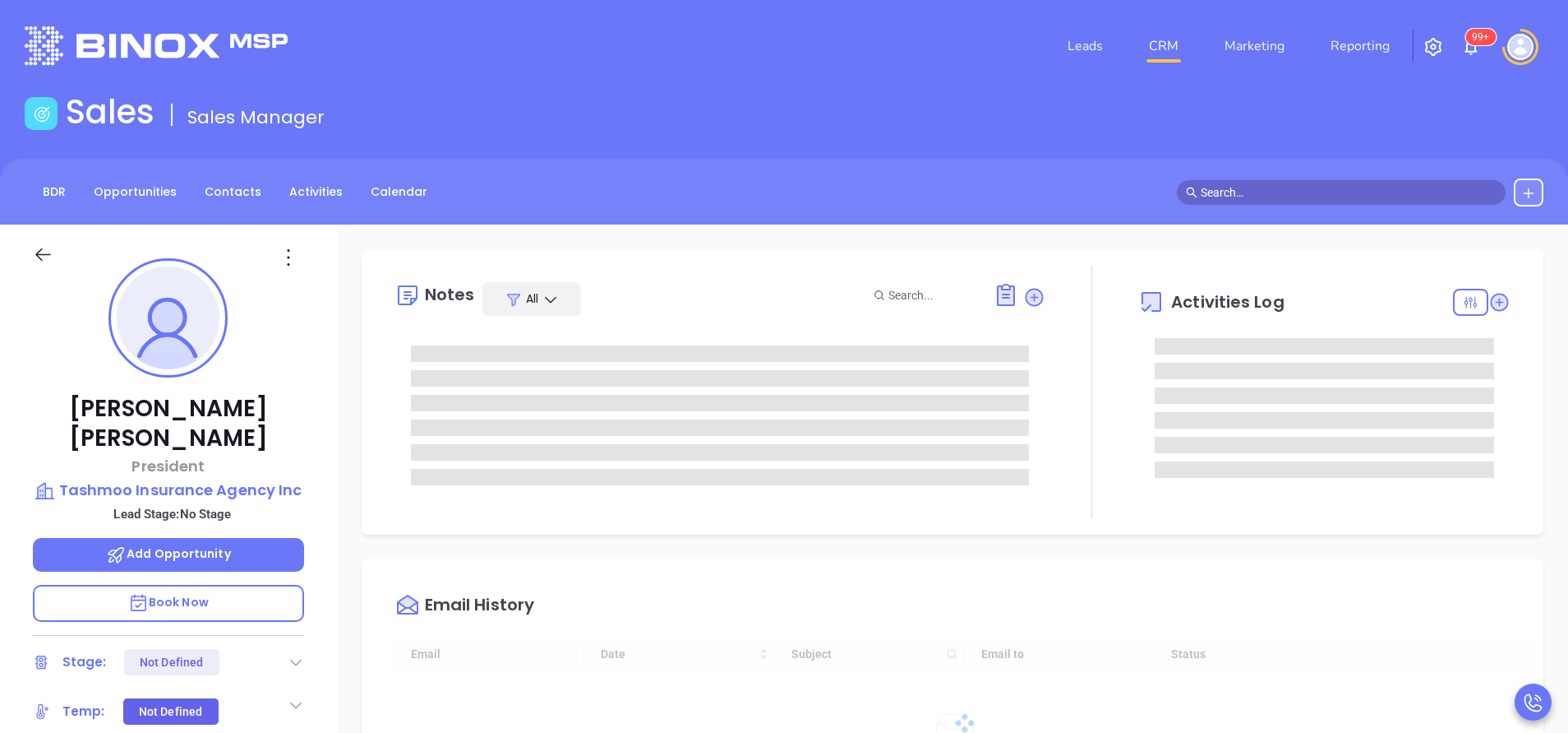
type input "[DATE]"
type input "[PERSON_NAME]"
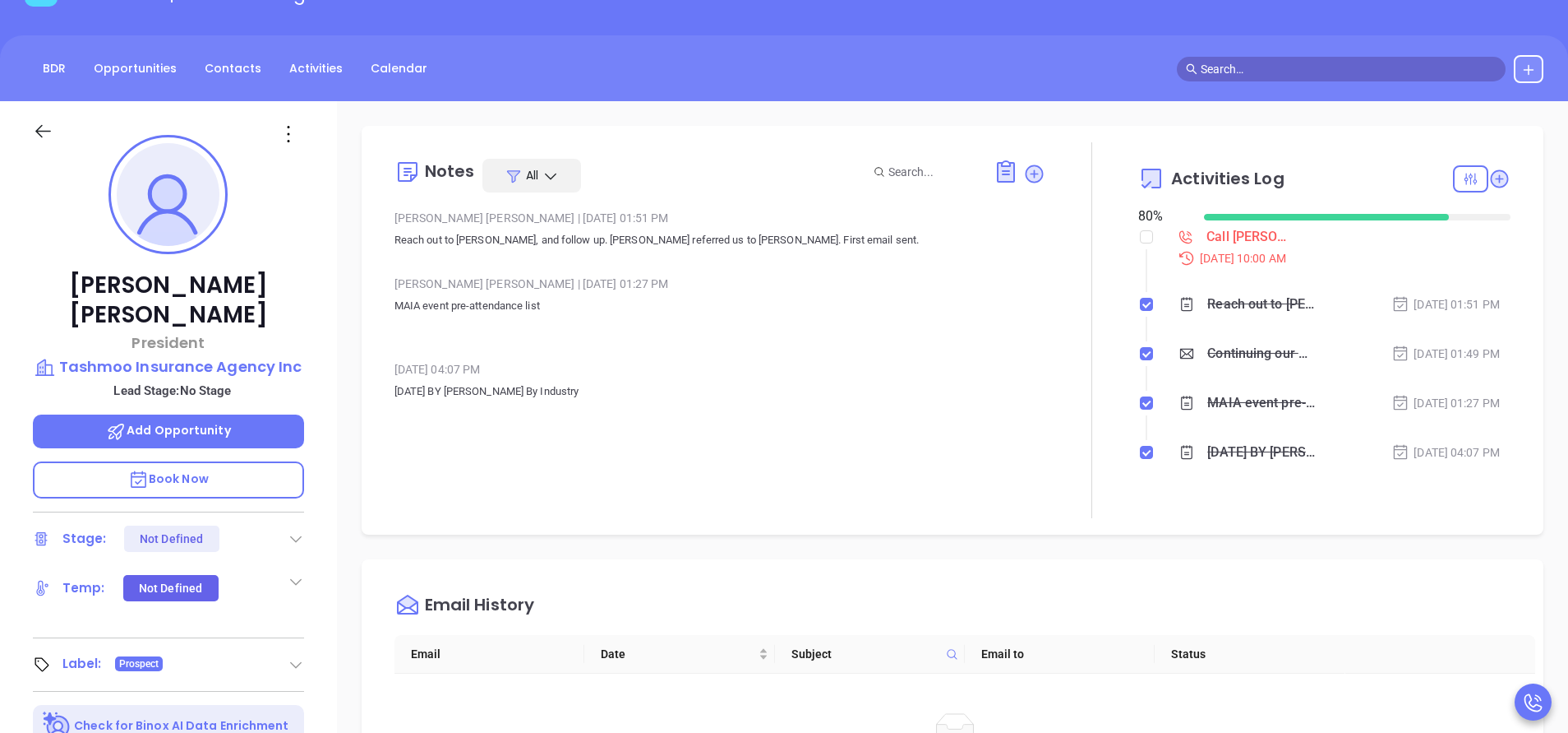
scroll to position [0, 0]
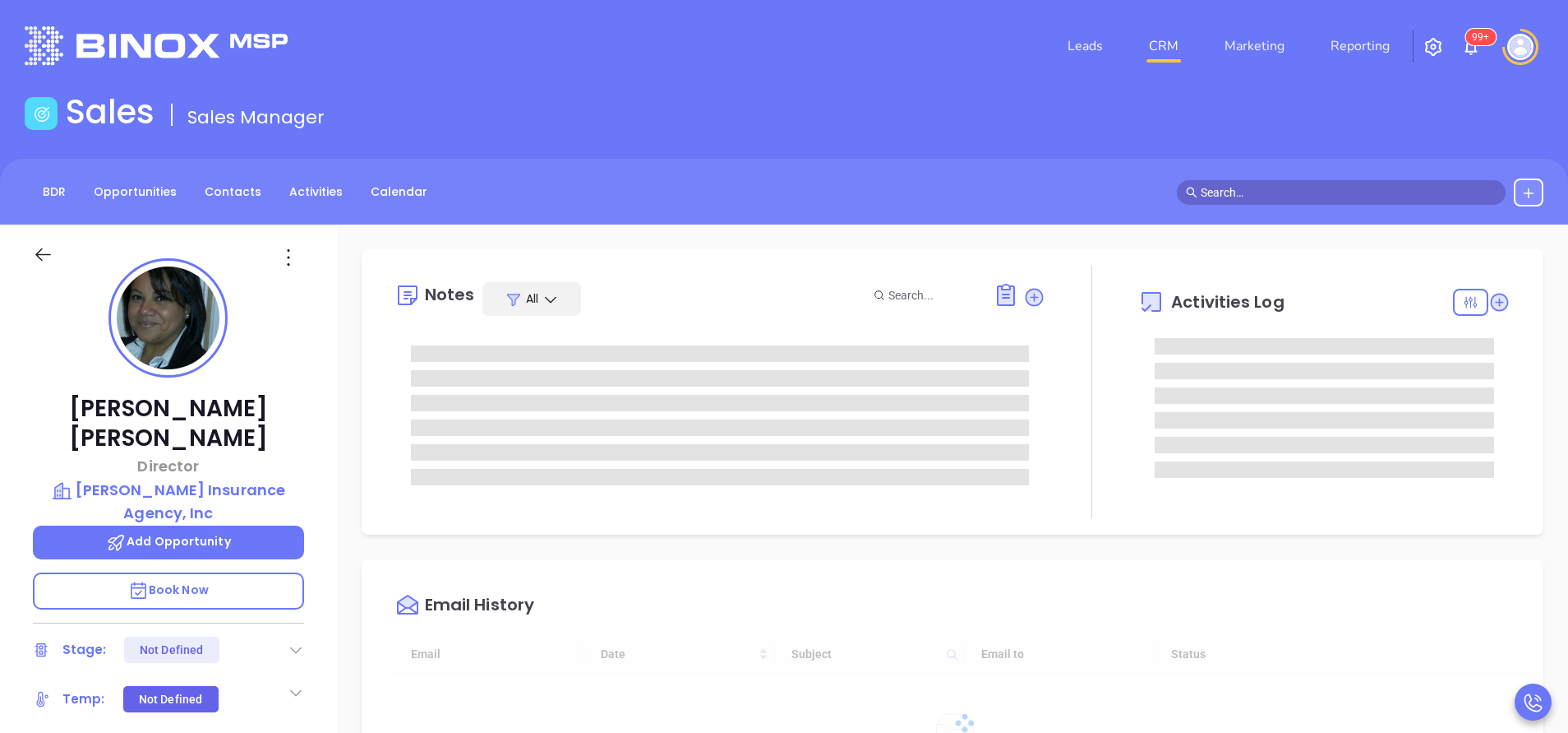
type input "[DATE]"
type input "[PERSON_NAME]"
type input "[DATE]"
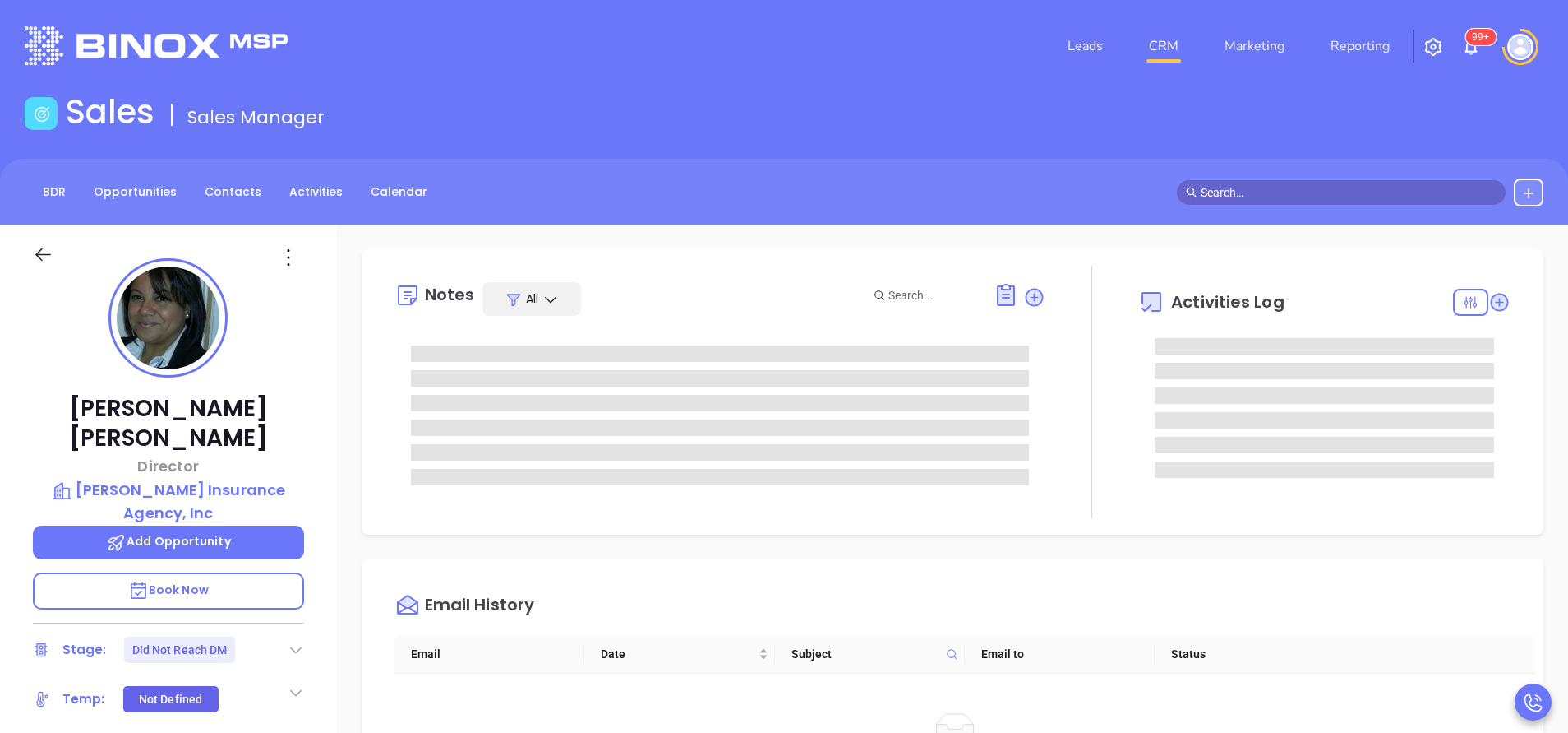
type input "[PERSON_NAME]"
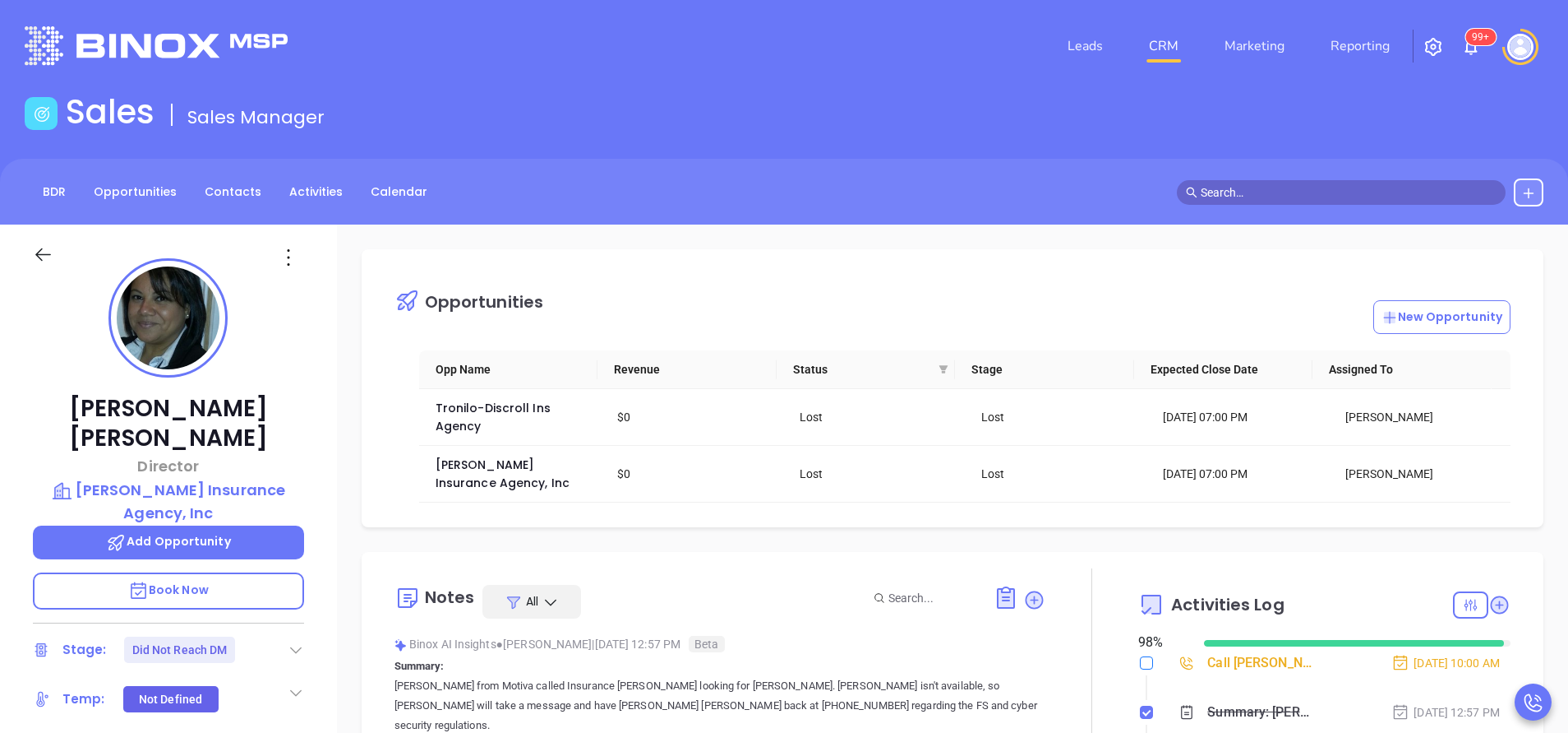
click at [1140, 666] on input "checkbox" at bounding box center [1146, 661] width 13 height 13
checkbox input "true"
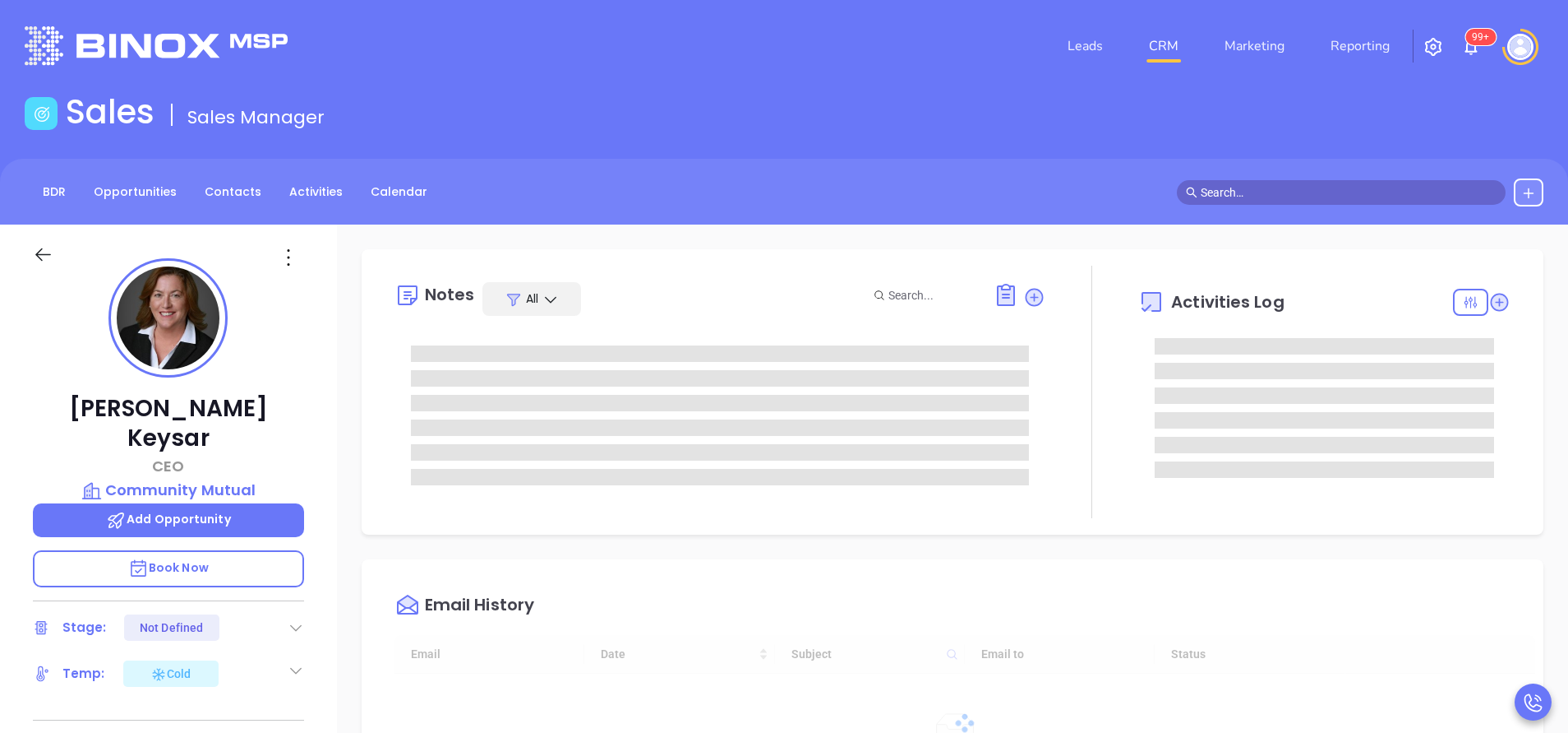
type input "[DATE]"
type input "[PERSON_NAME]"
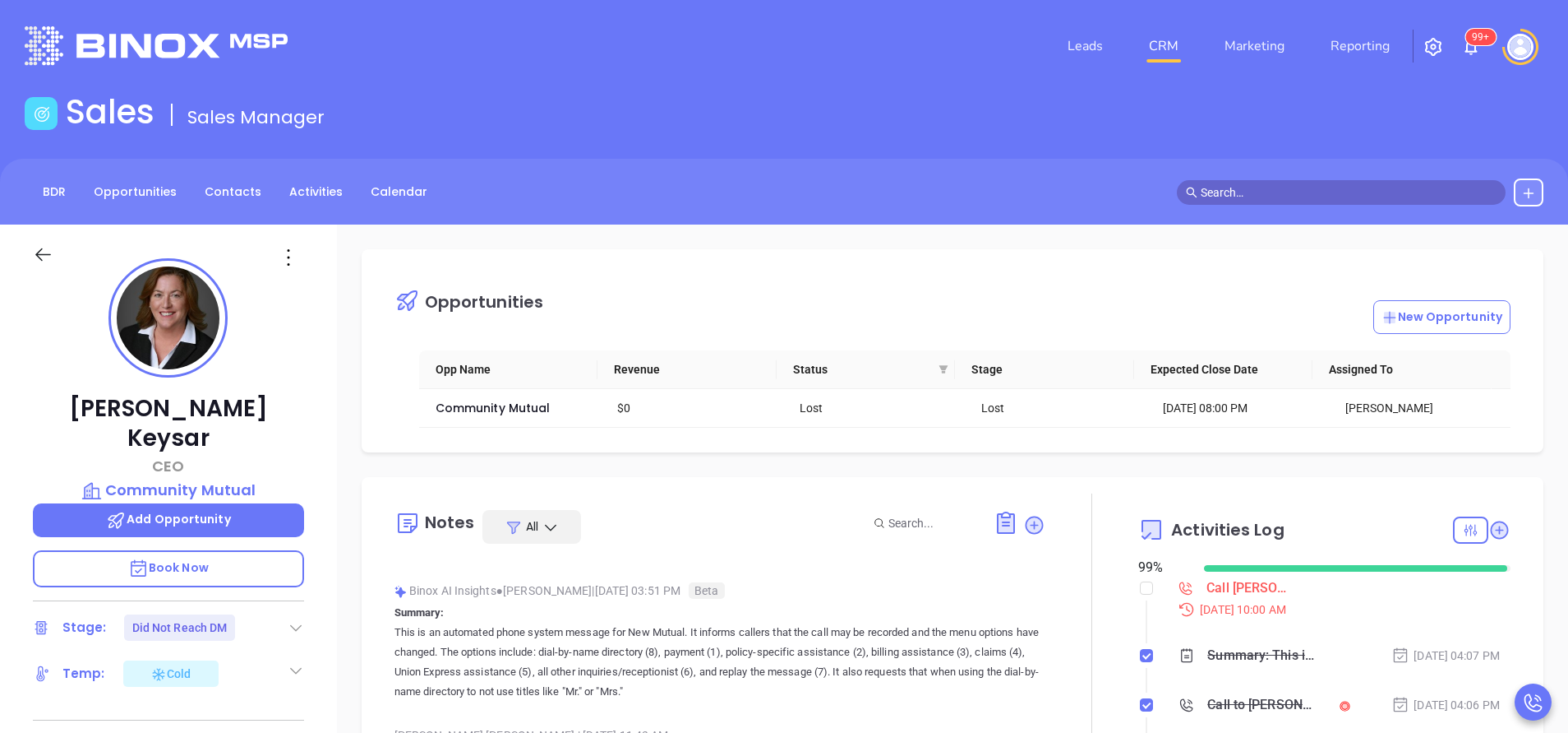
scroll to position [0, 0]
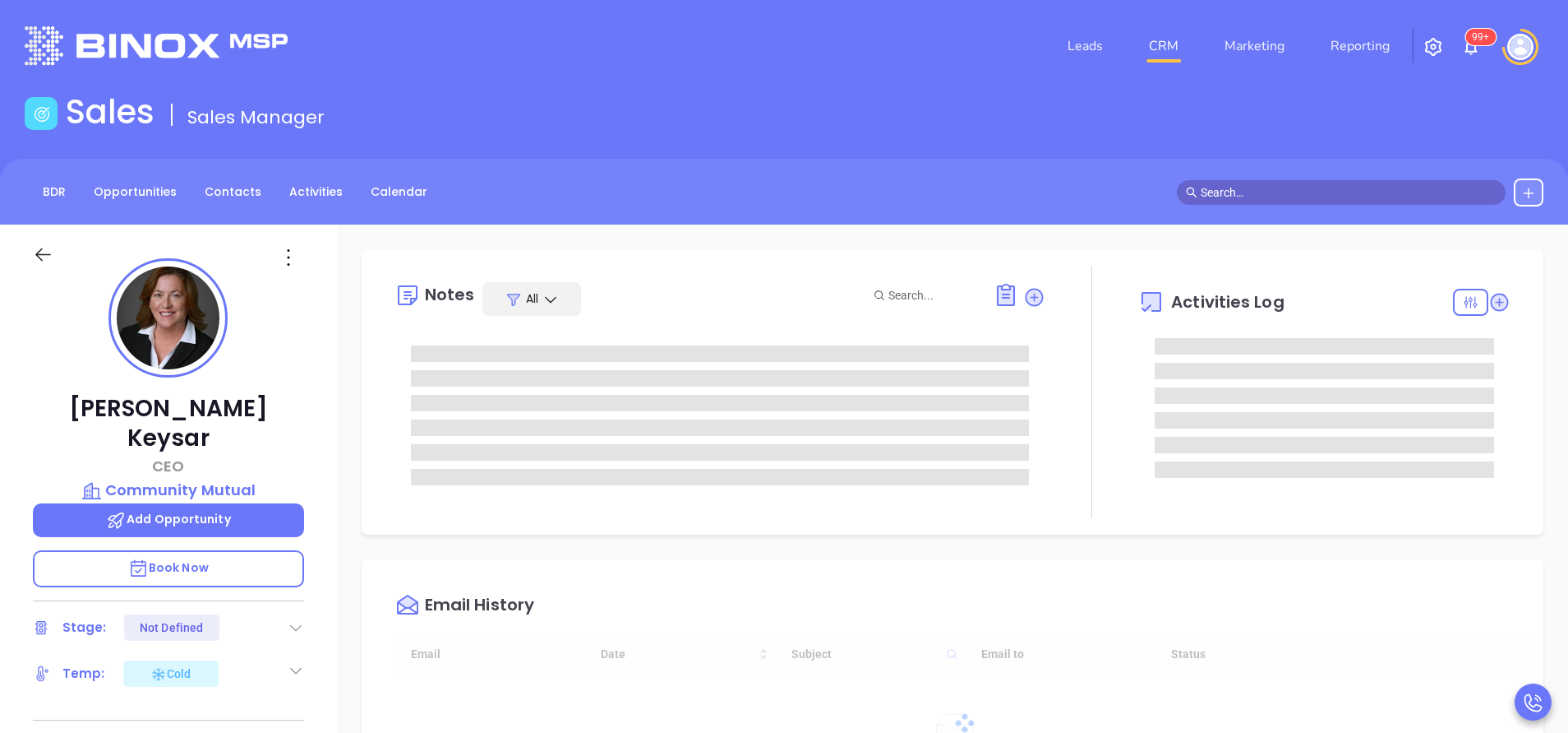
type input "[DATE]"
type input "[PERSON_NAME]"
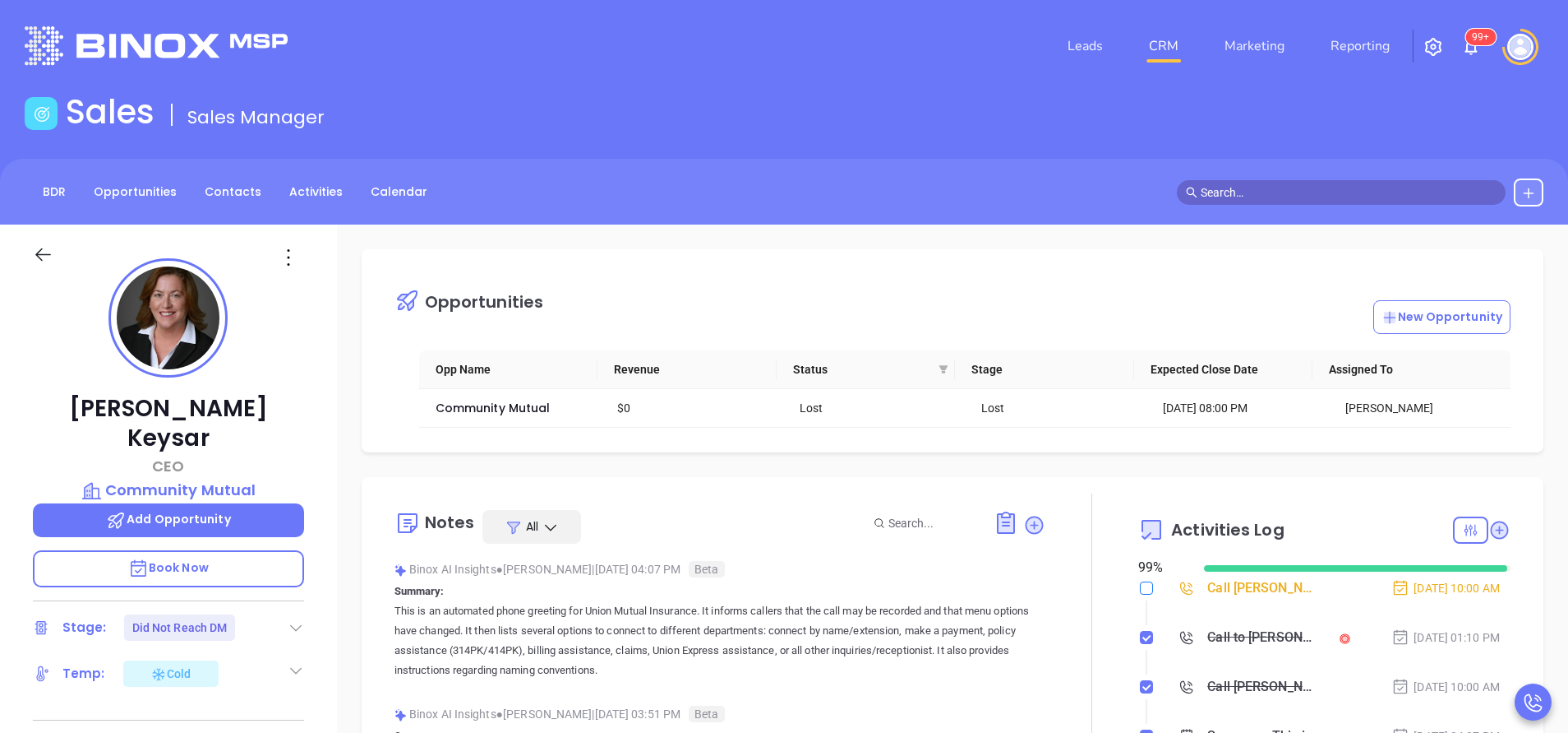
click at [1140, 583] on input "checkbox" at bounding box center [1146, 587] width 13 height 13
checkbox input "true"
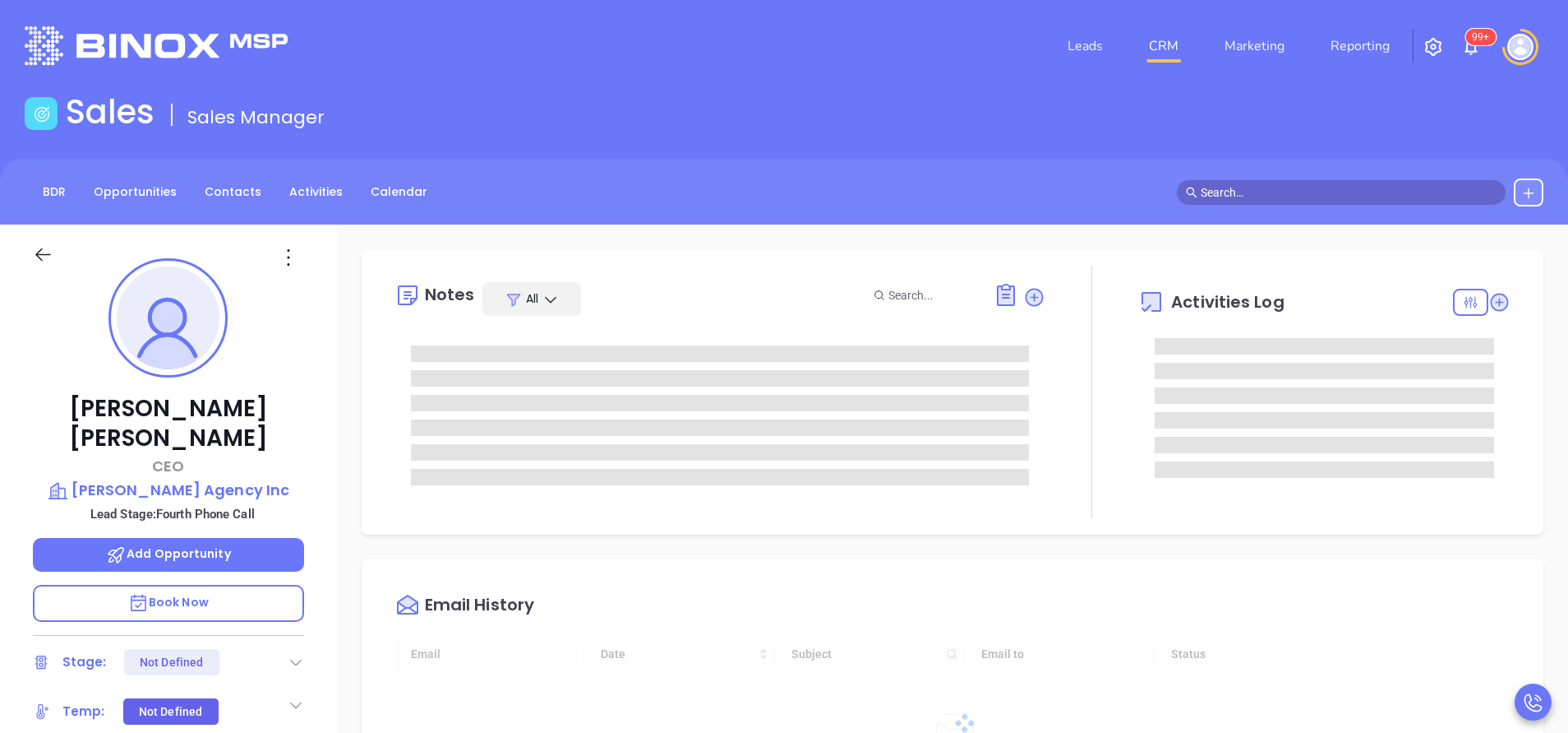
type input "[DATE]"
type input "[PERSON_NAME]"
type input "[DATE]"
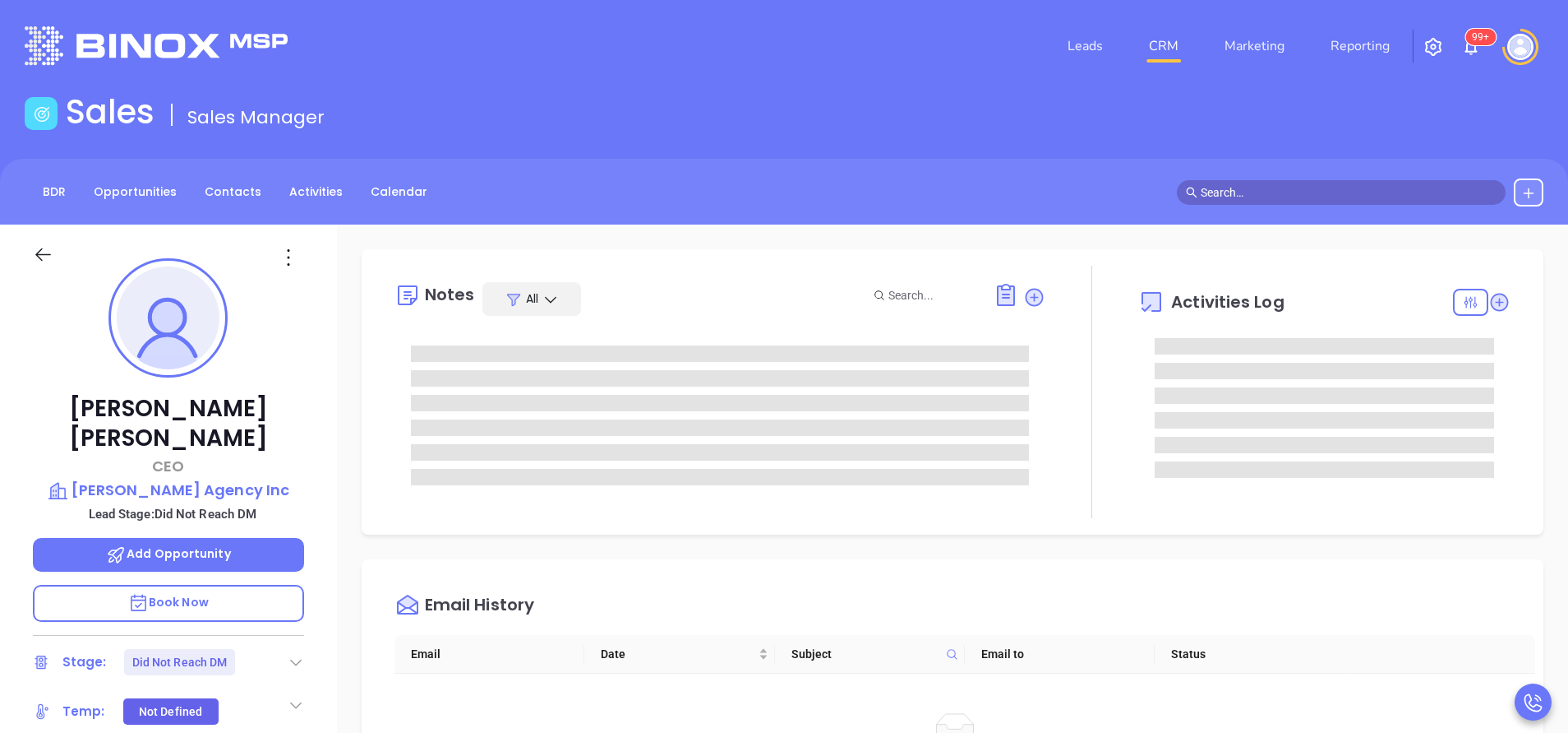
type input "[PERSON_NAME]"
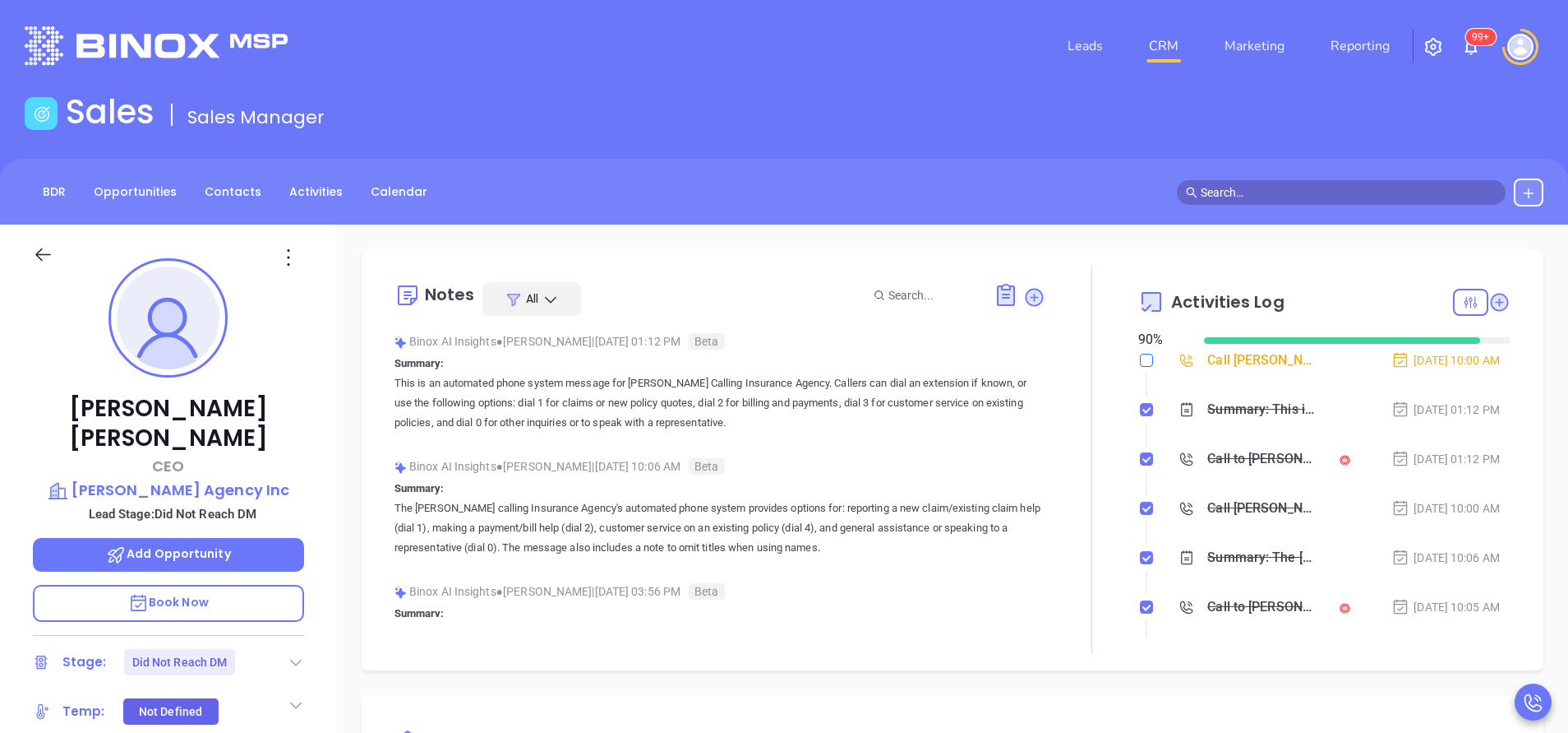
click at [1140, 358] on input "checkbox" at bounding box center [1146, 360] width 13 height 13
checkbox input "true"
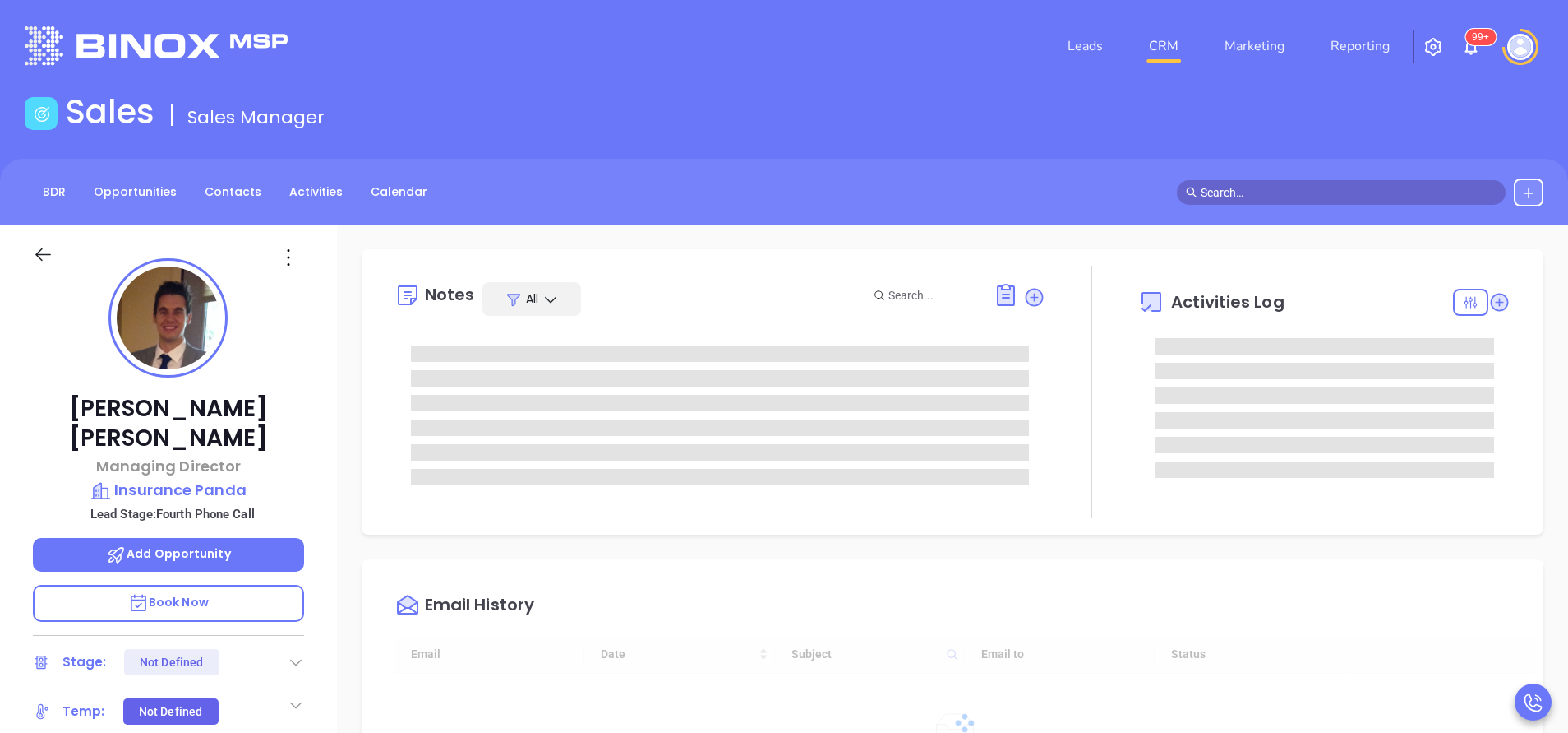
scroll to position [477, 0]
type input "[PERSON_NAME]"
type input "[DATE]"
type input "[PERSON_NAME]"
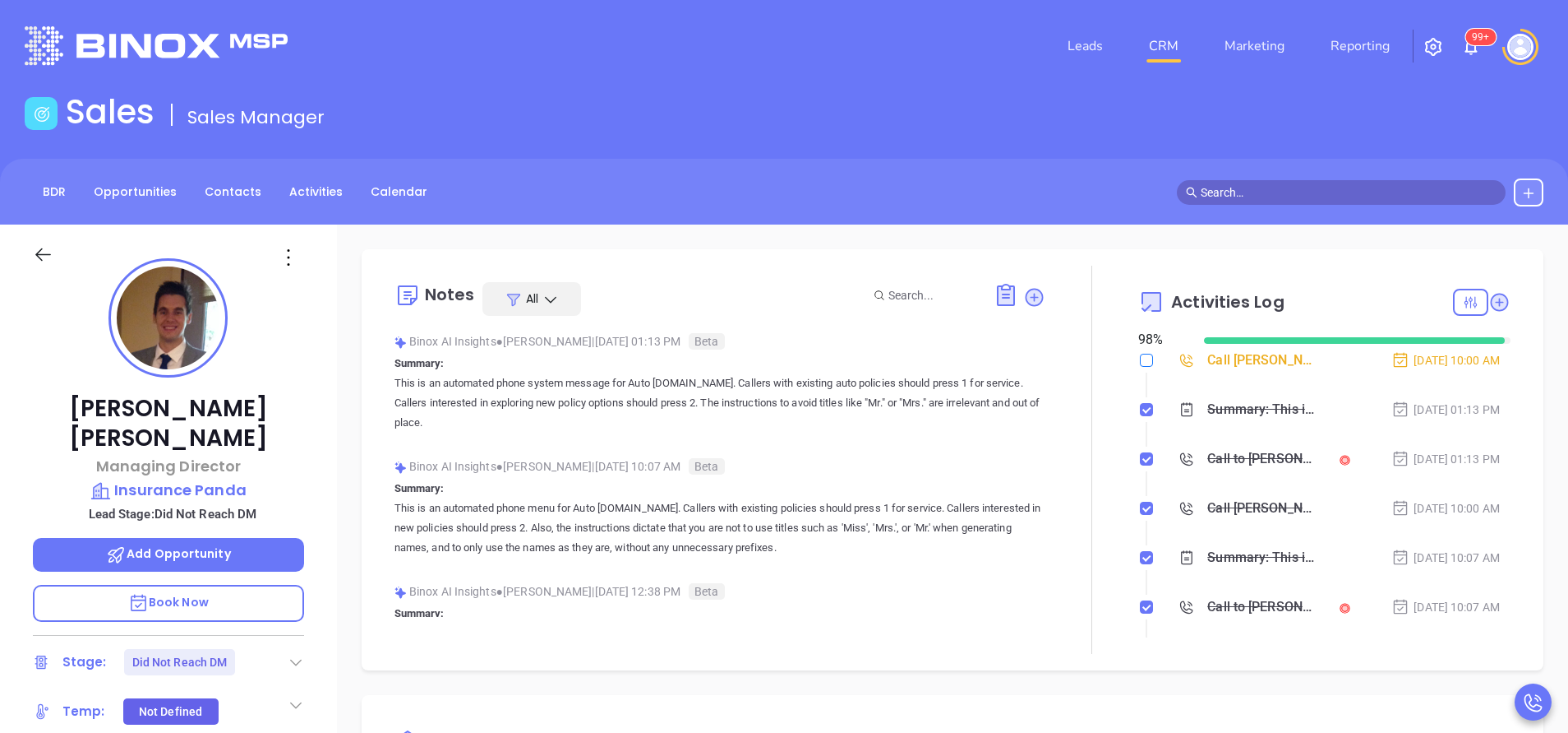
click at [1140, 361] on input "checkbox" at bounding box center [1146, 360] width 13 height 13
checkbox input "true"
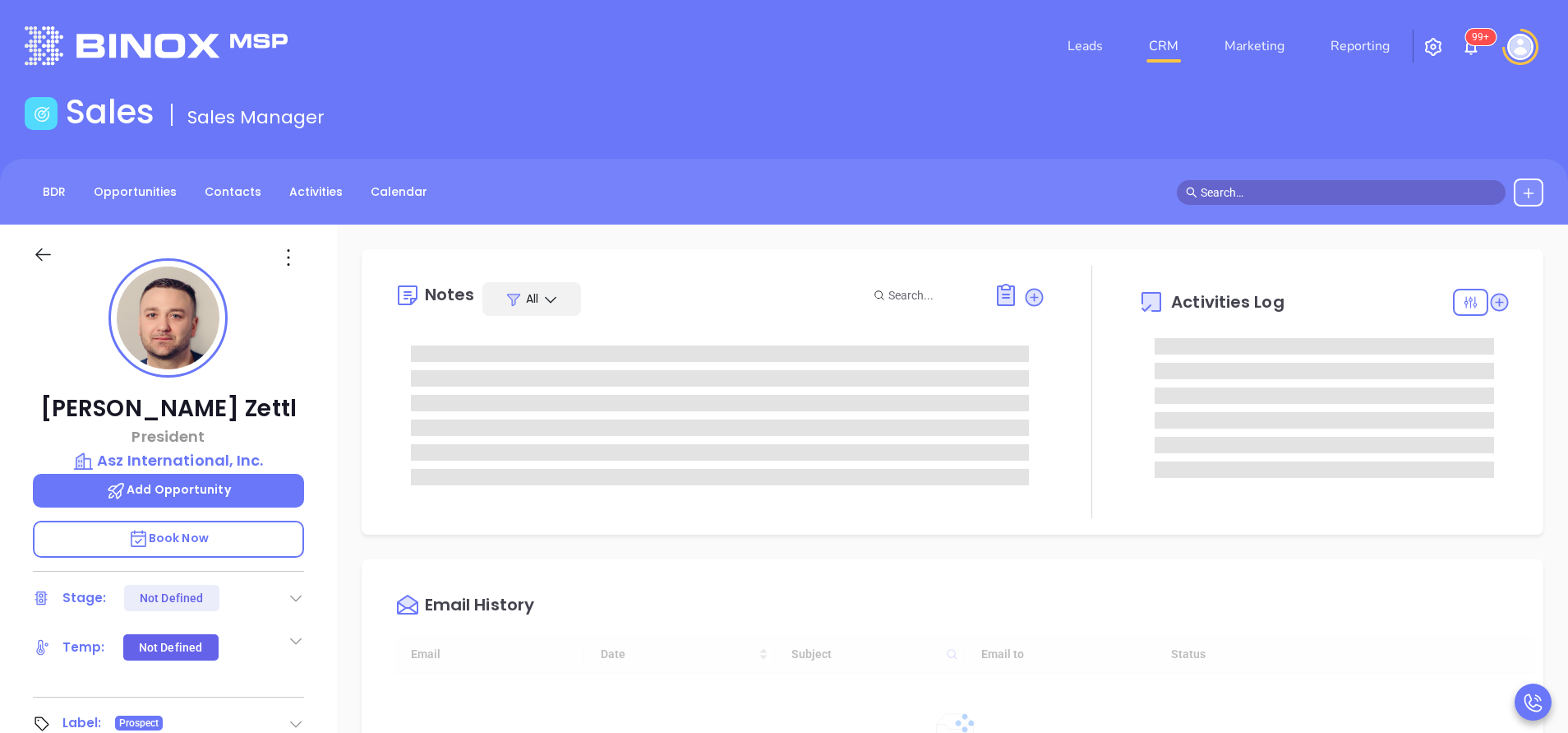
type input "[DATE]"
type input "[PERSON_NAME]"
type input "[DATE]"
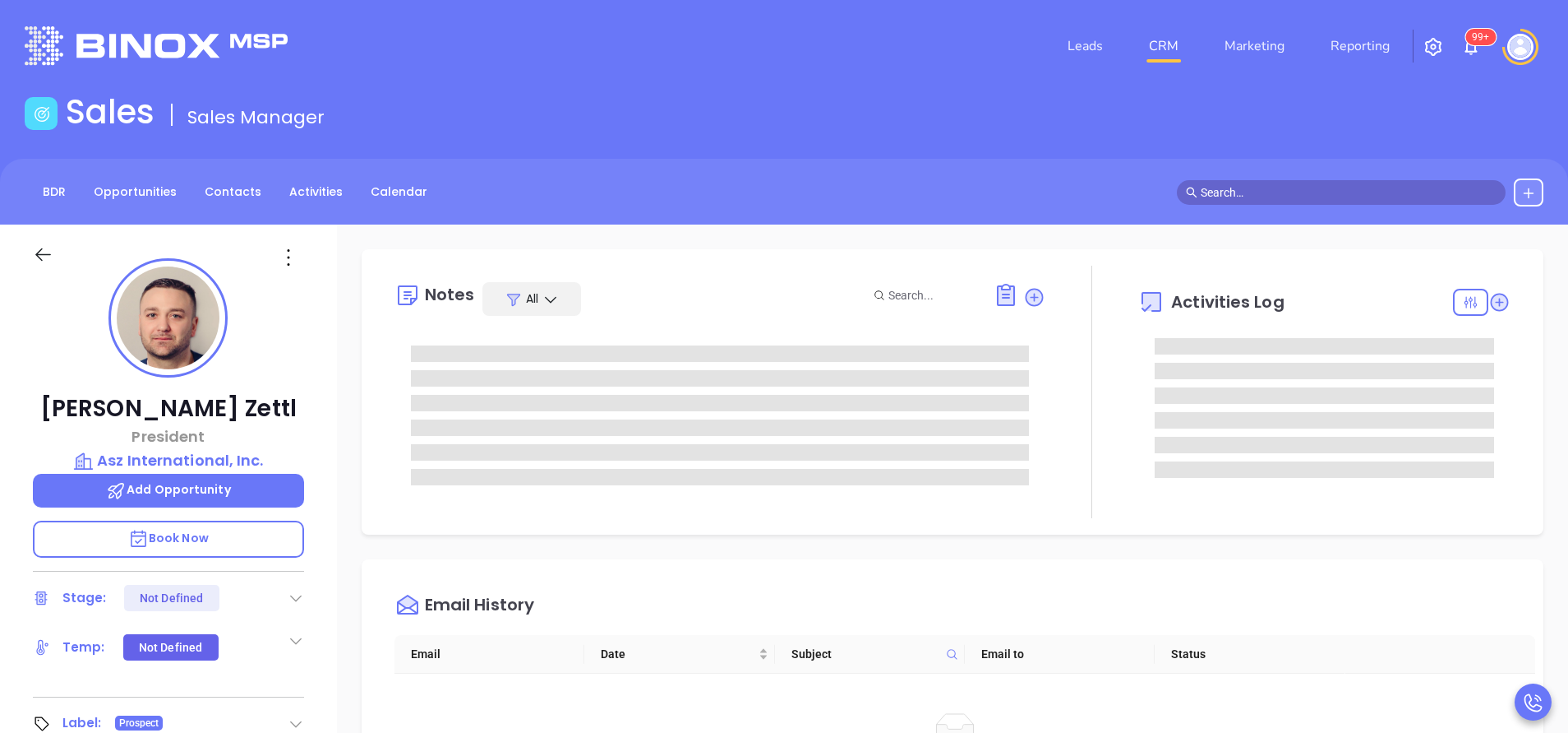
type input "[PERSON_NAME]"
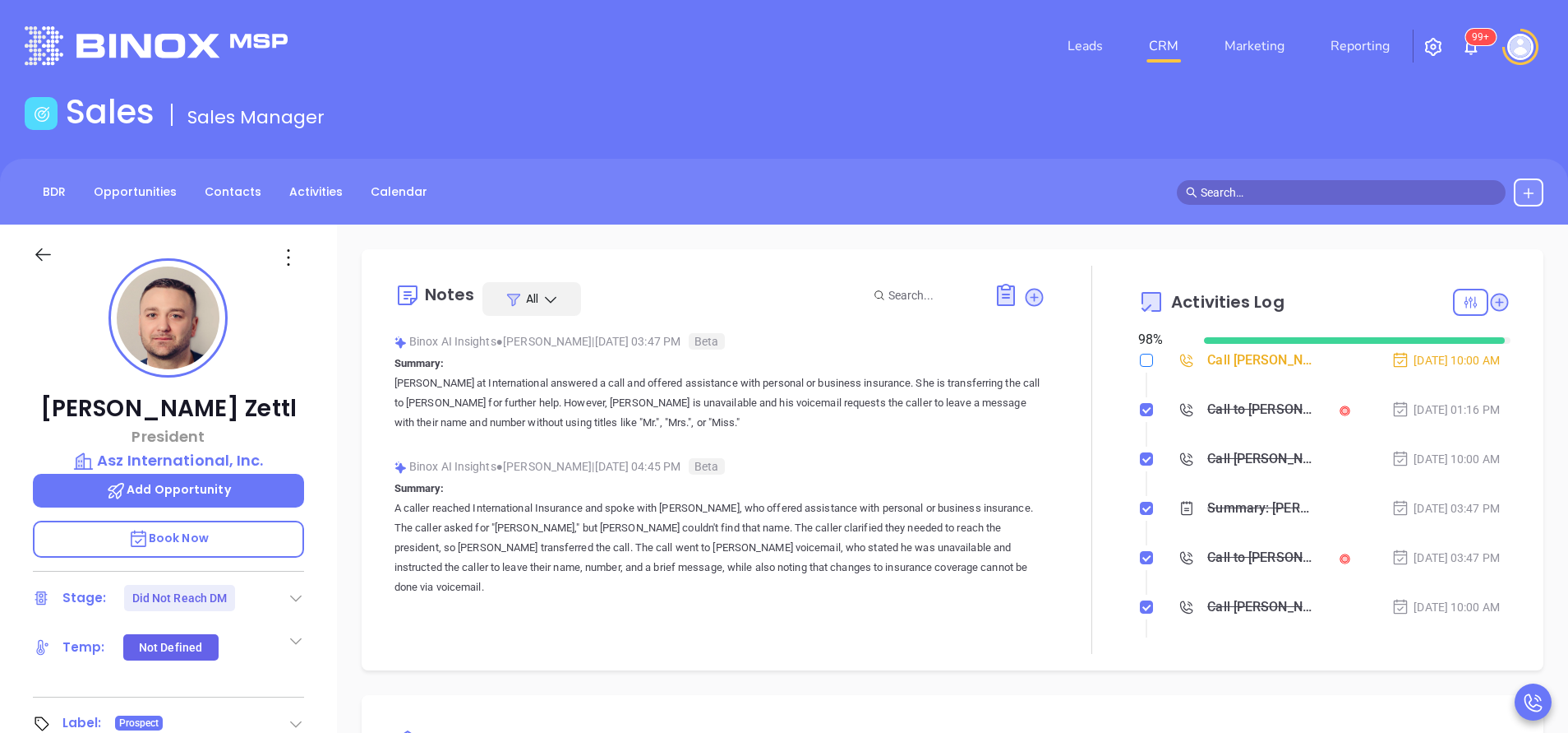
click at [1140, 358] on input "checkbox" at bounding box center [1146, 360] width 13 height 13
checkbox input "true"
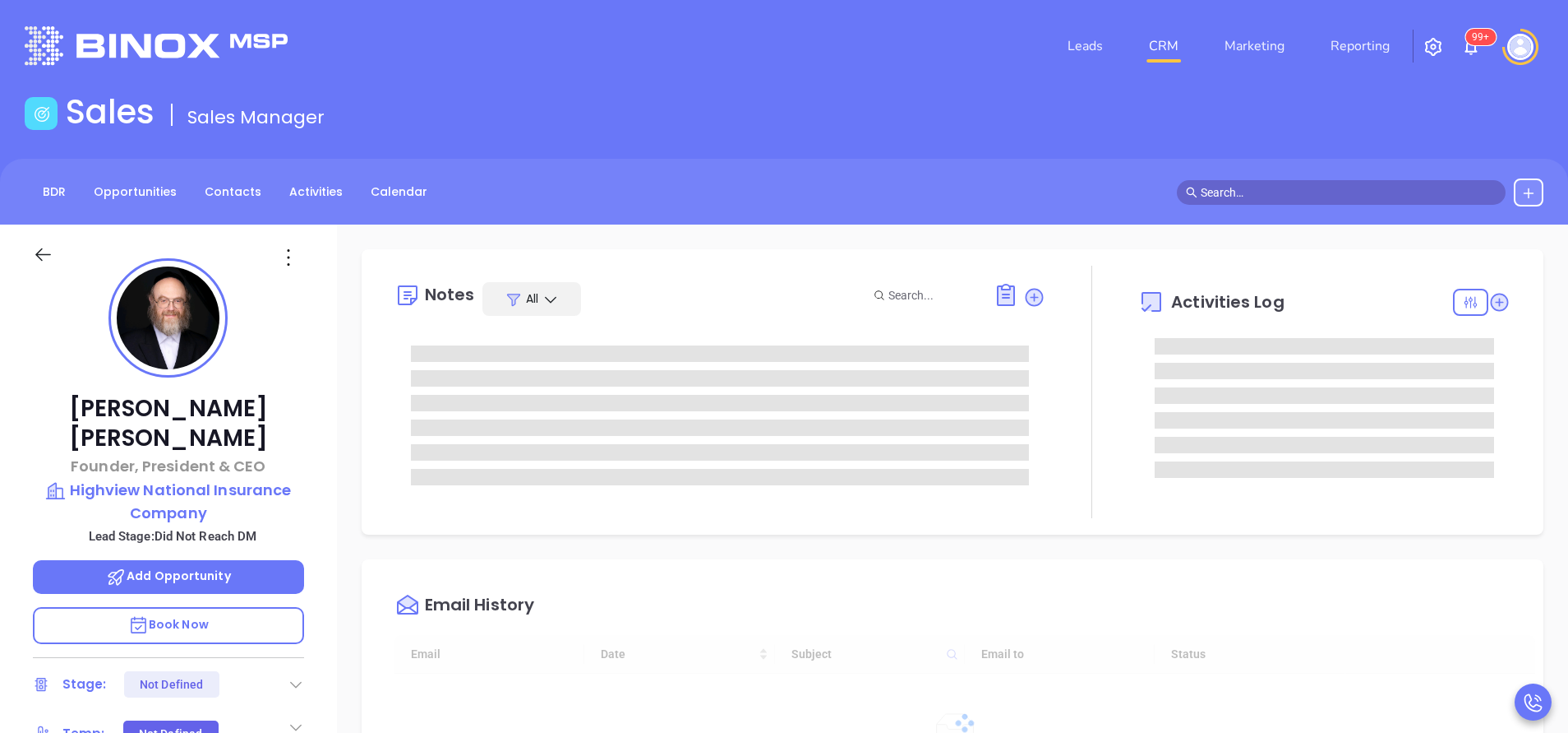
type input "[DATE]"
type input "[PERSON_NAME]"
type input "[DATE]"
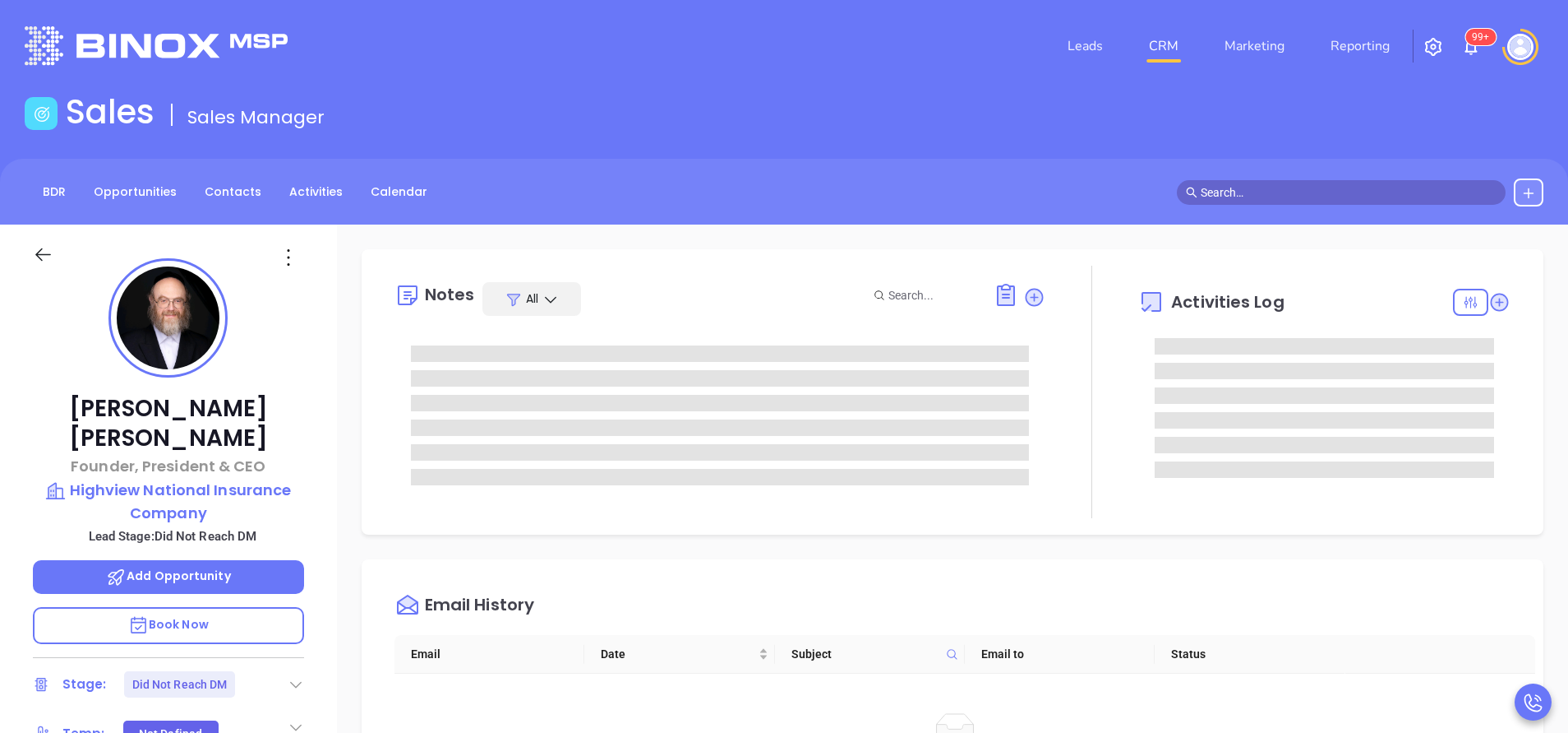
type input "[PERSON_NAME]"
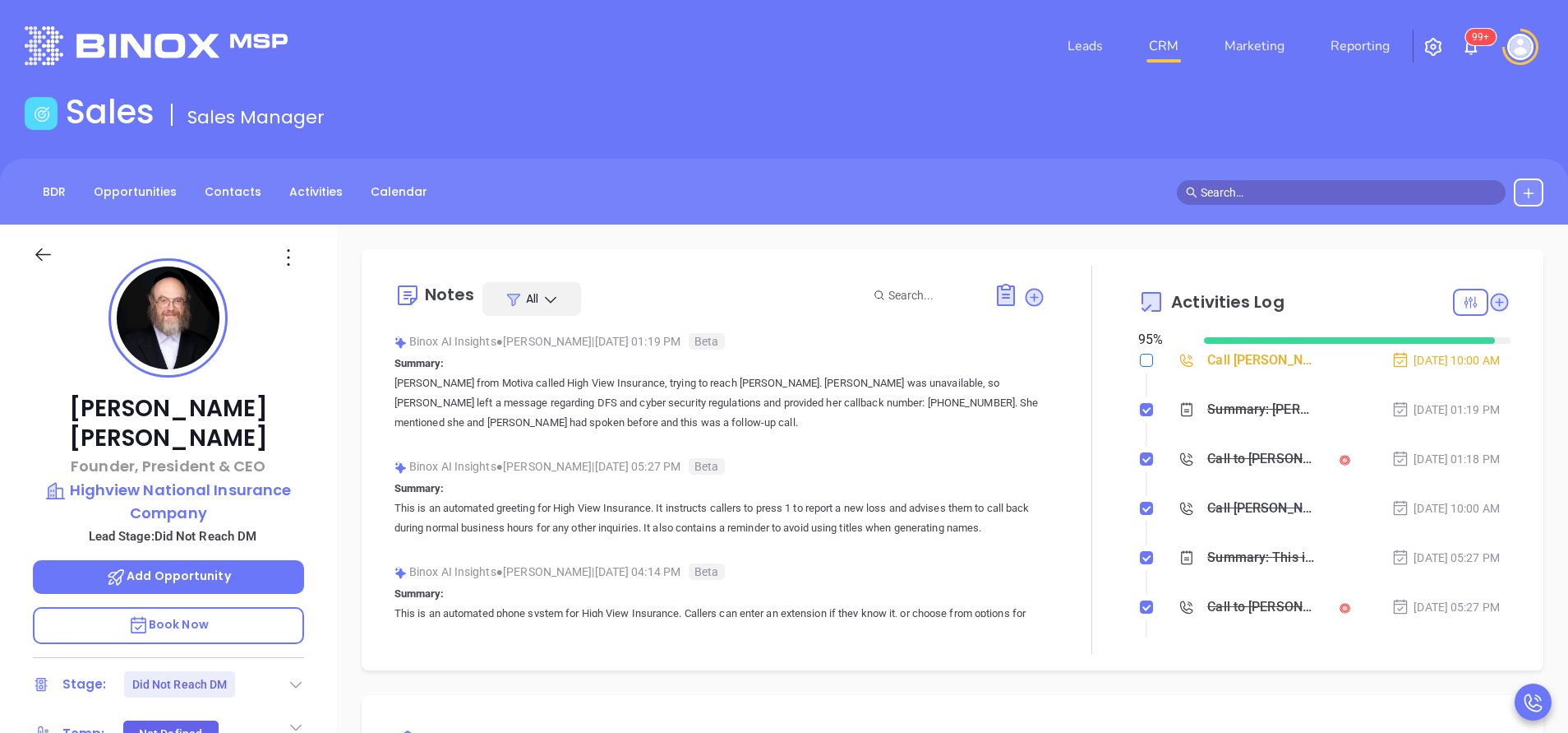
click at [1140, 359] on input "checkbox" at bounding box center [1146, 360] width 13 height 13
checkbox input "true"
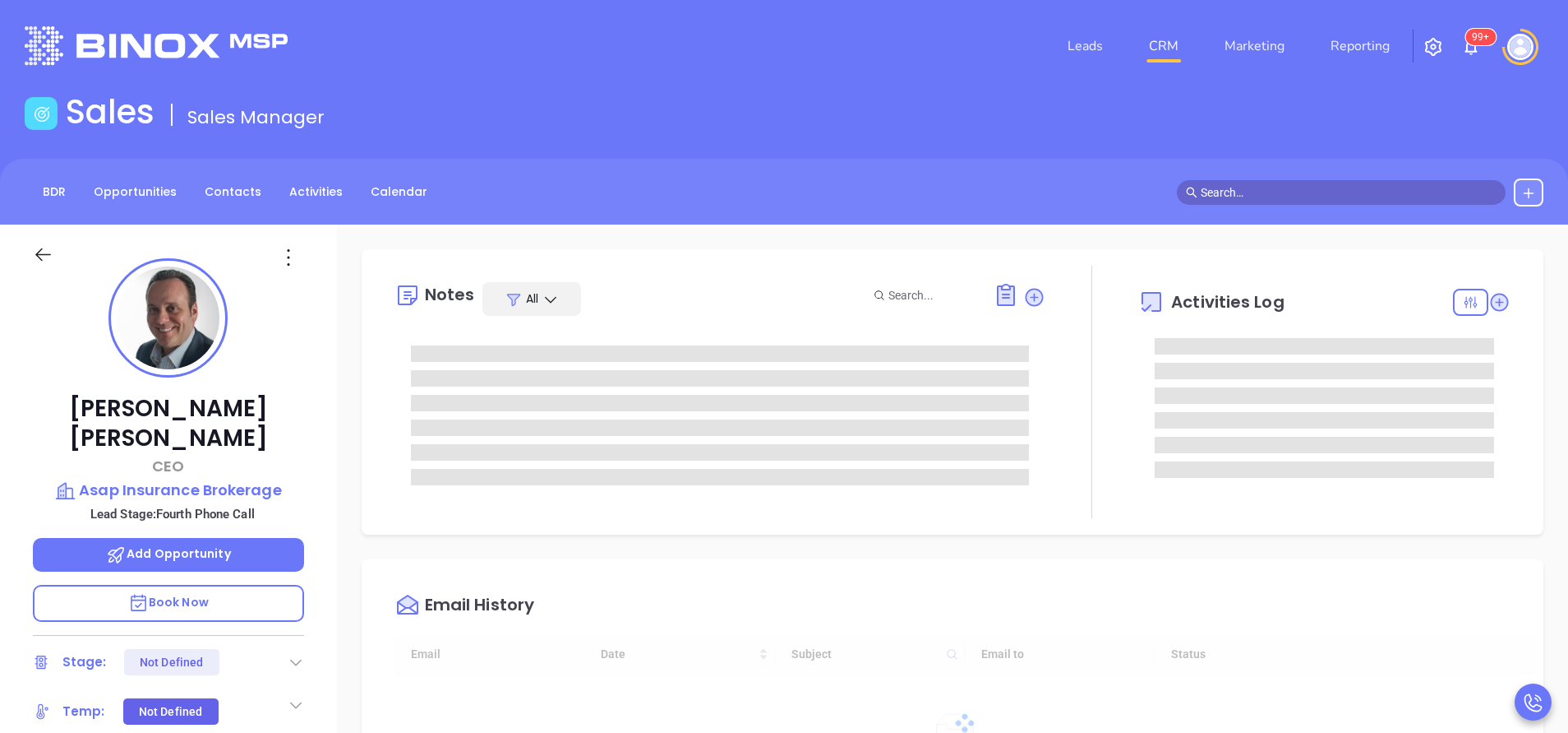
type input "[DATE]"
type input "[PERSON_NAME]"
type input "[DATE]"
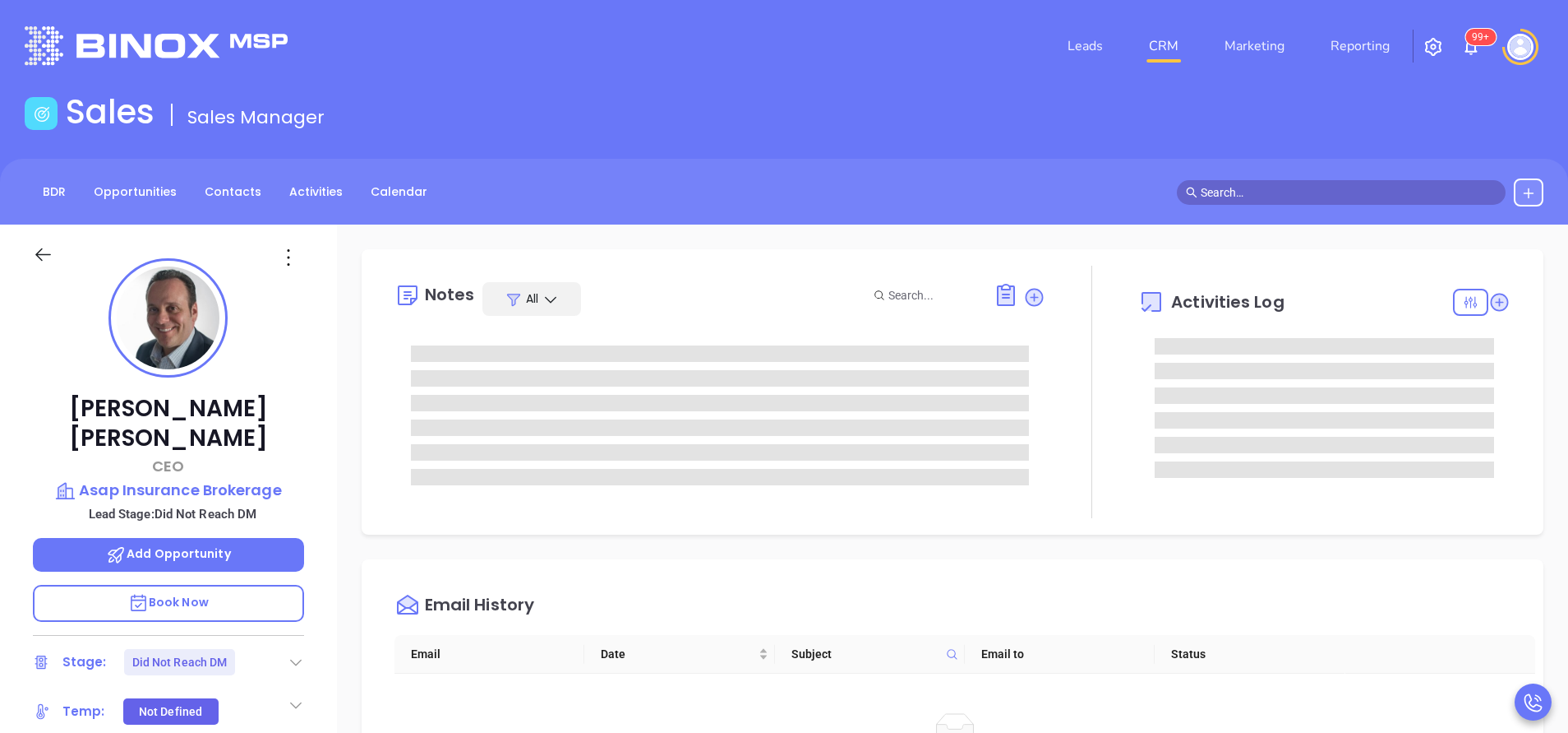
type input "[PERSON_NAME]"
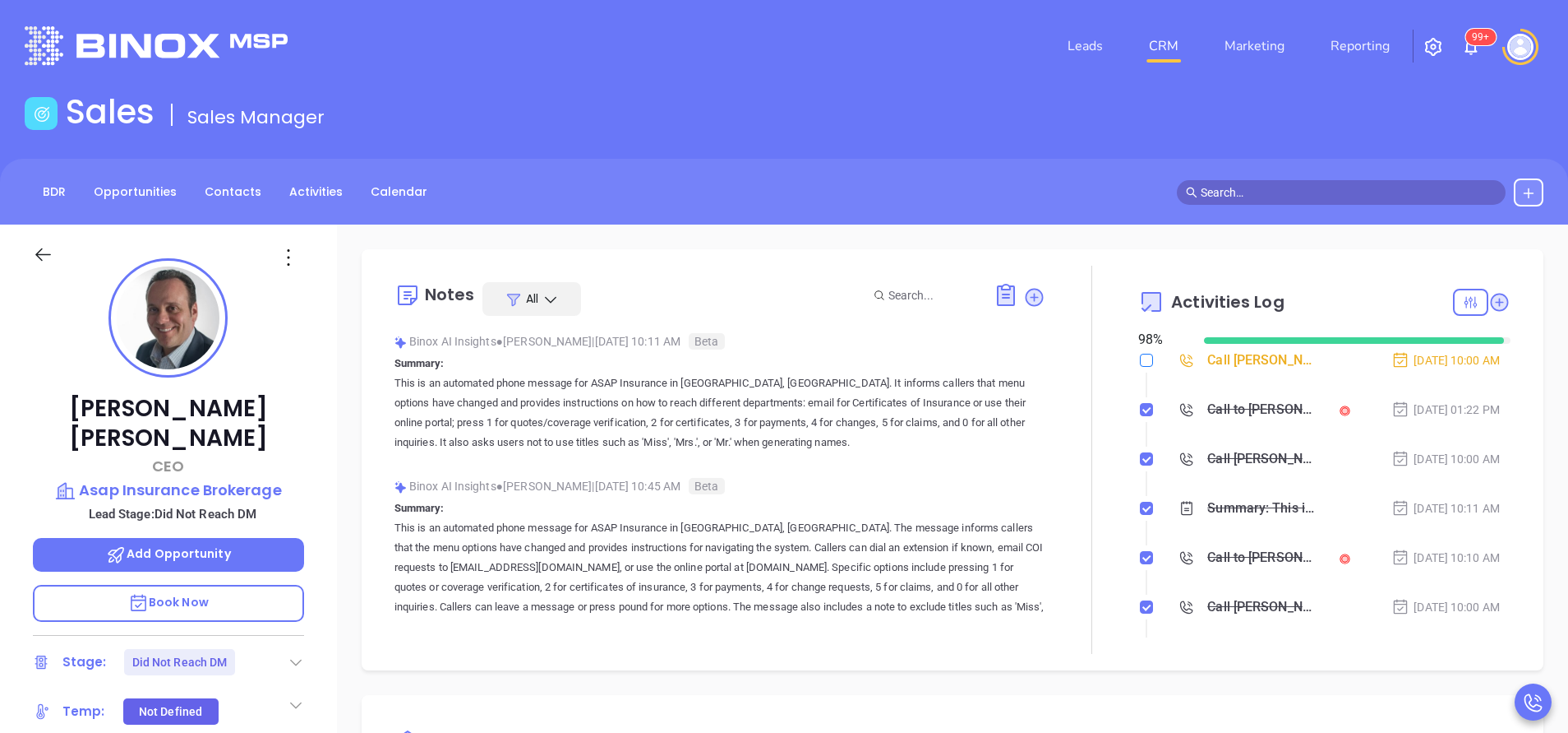
click at [1140, 359] on input "checkbox" at bounding box center [1146, 360] width 13 height 13
checkbox input "true"
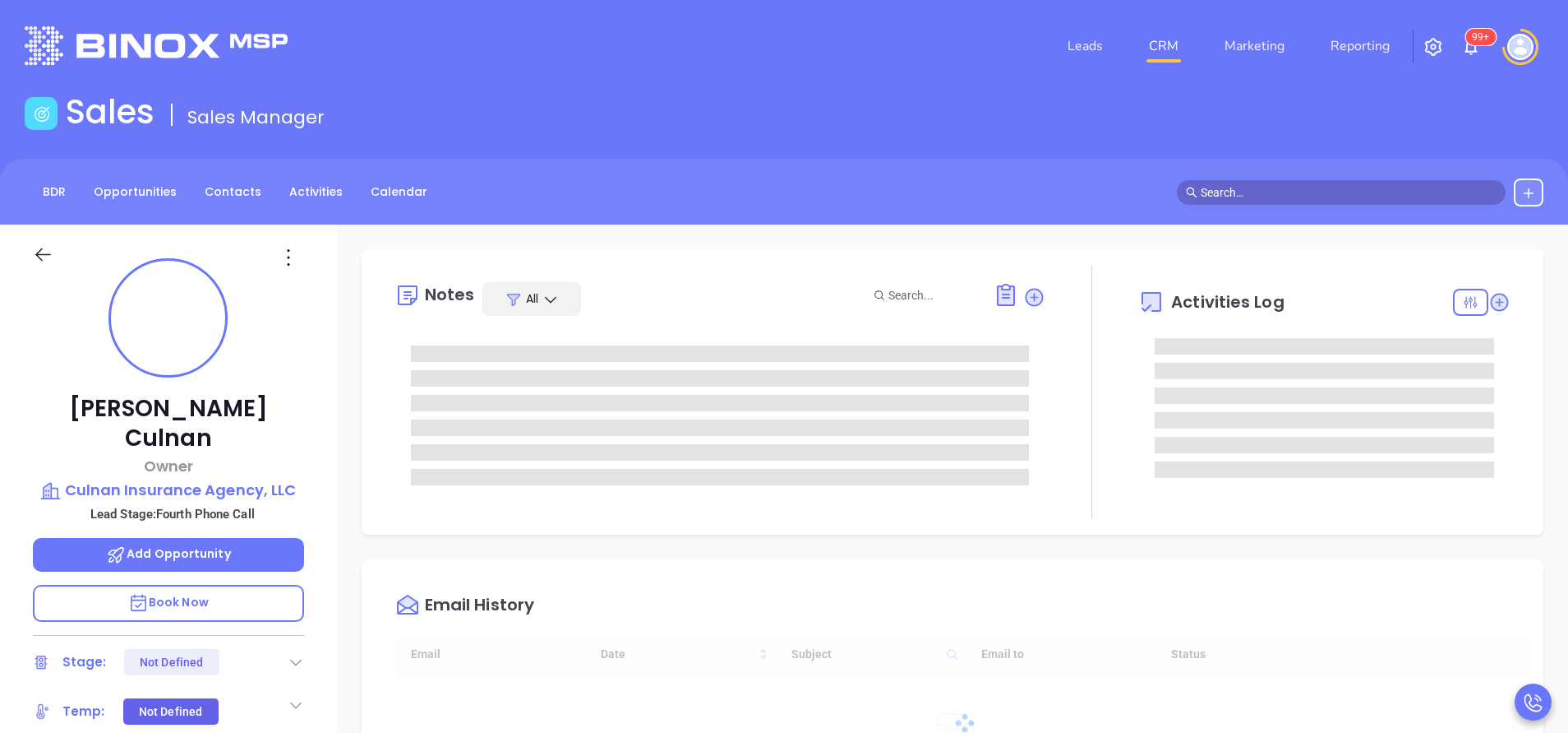
type input "[DATE]"
type input "[PERSON_NAME]"
type input "[DATE]"
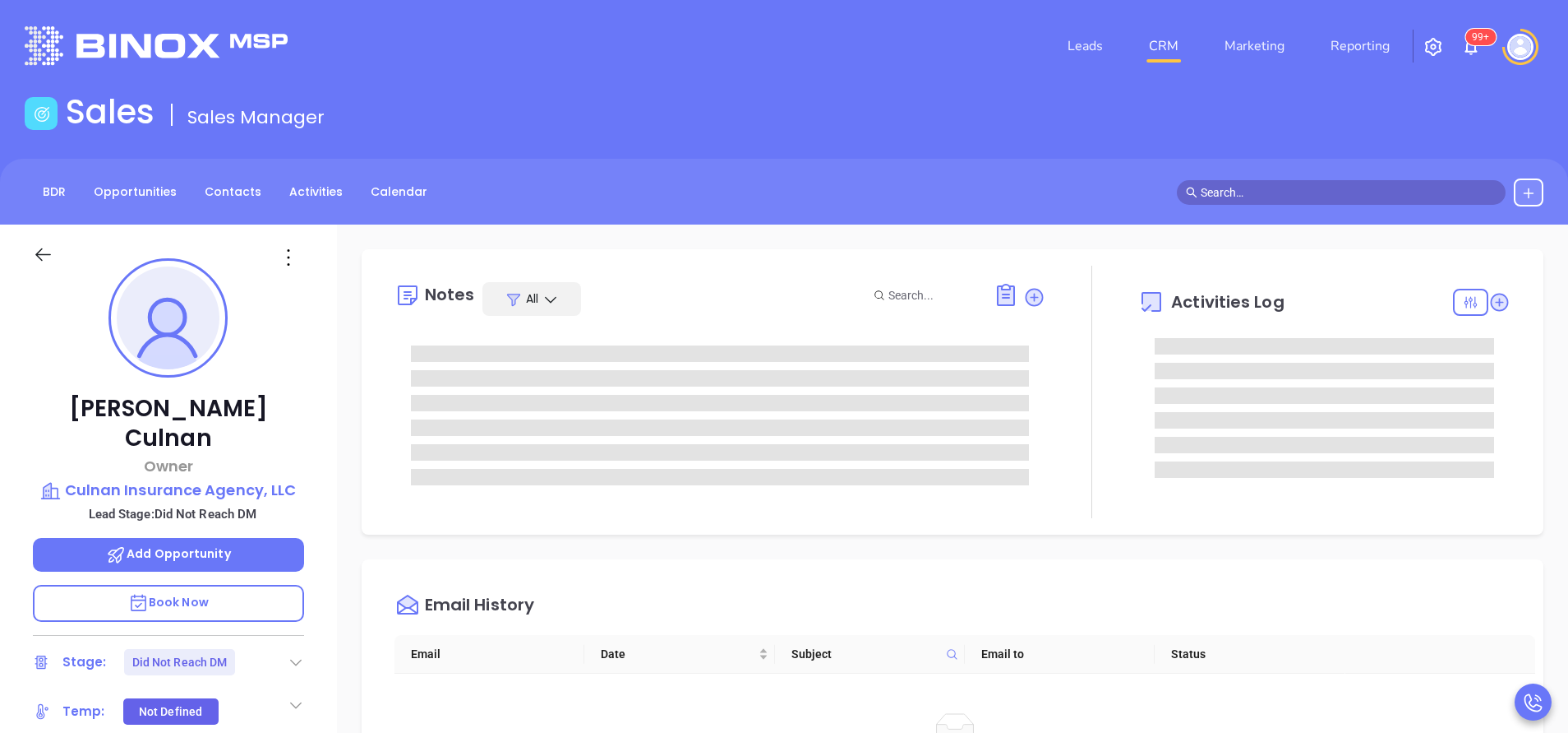
type input "[PERSON_NAME]"
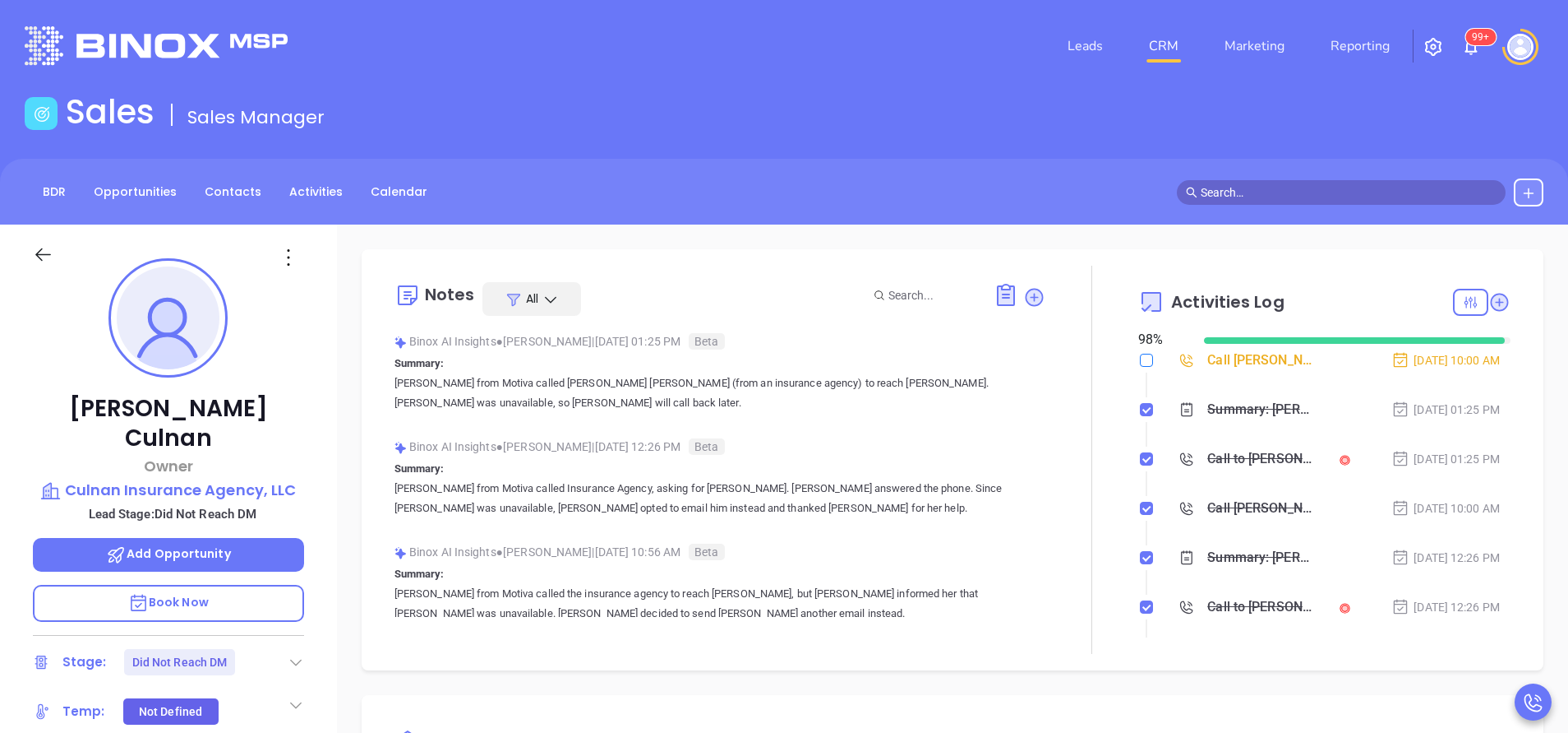
click at [1140, 358] on input "checkbox" at bounding box center [1146, 360] width 13 height 13
checkbox input "true"
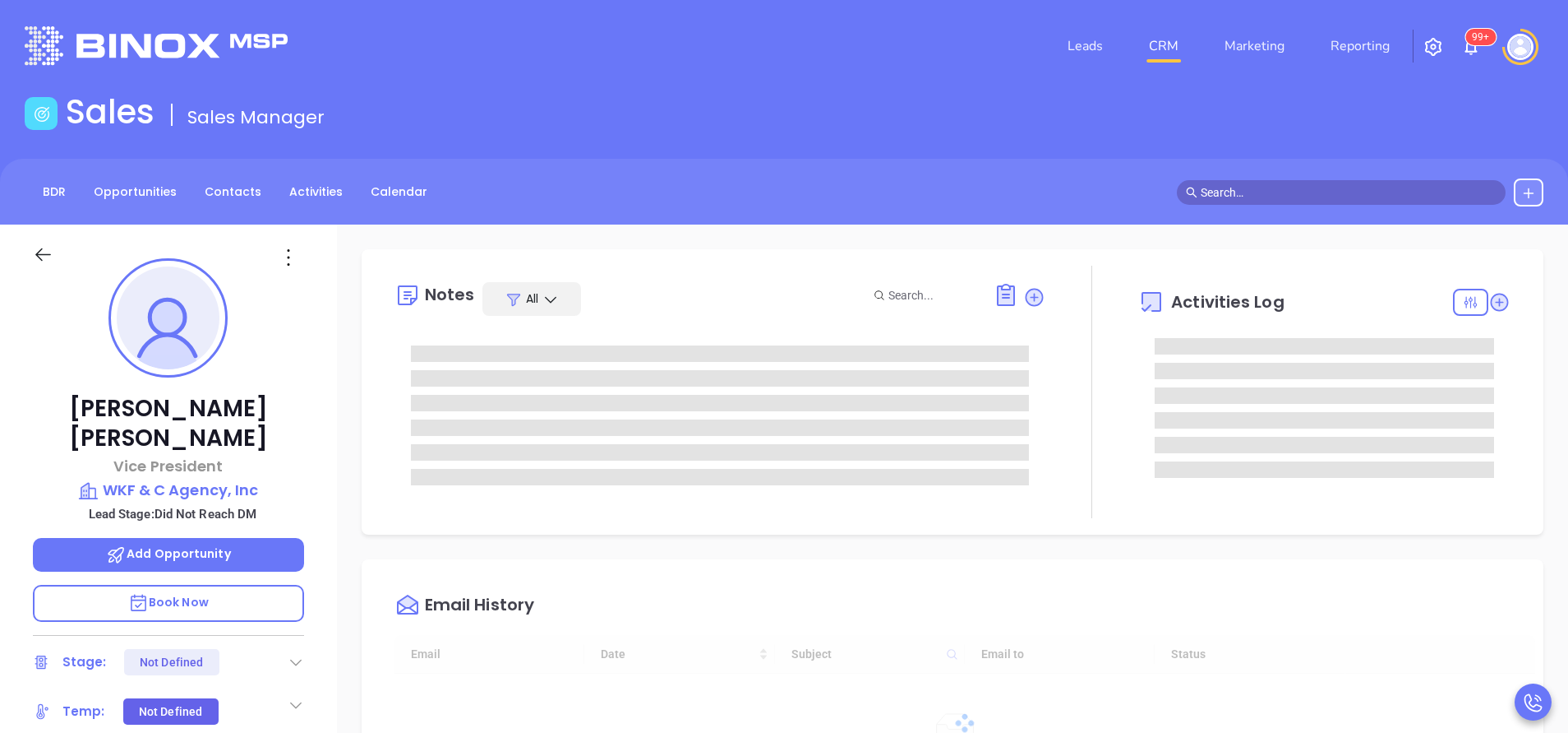
scroll to position [477, 0]
type input "[PERSON_NAME]"
type input "[DATE]"
type input "[PERSON_NAME]"
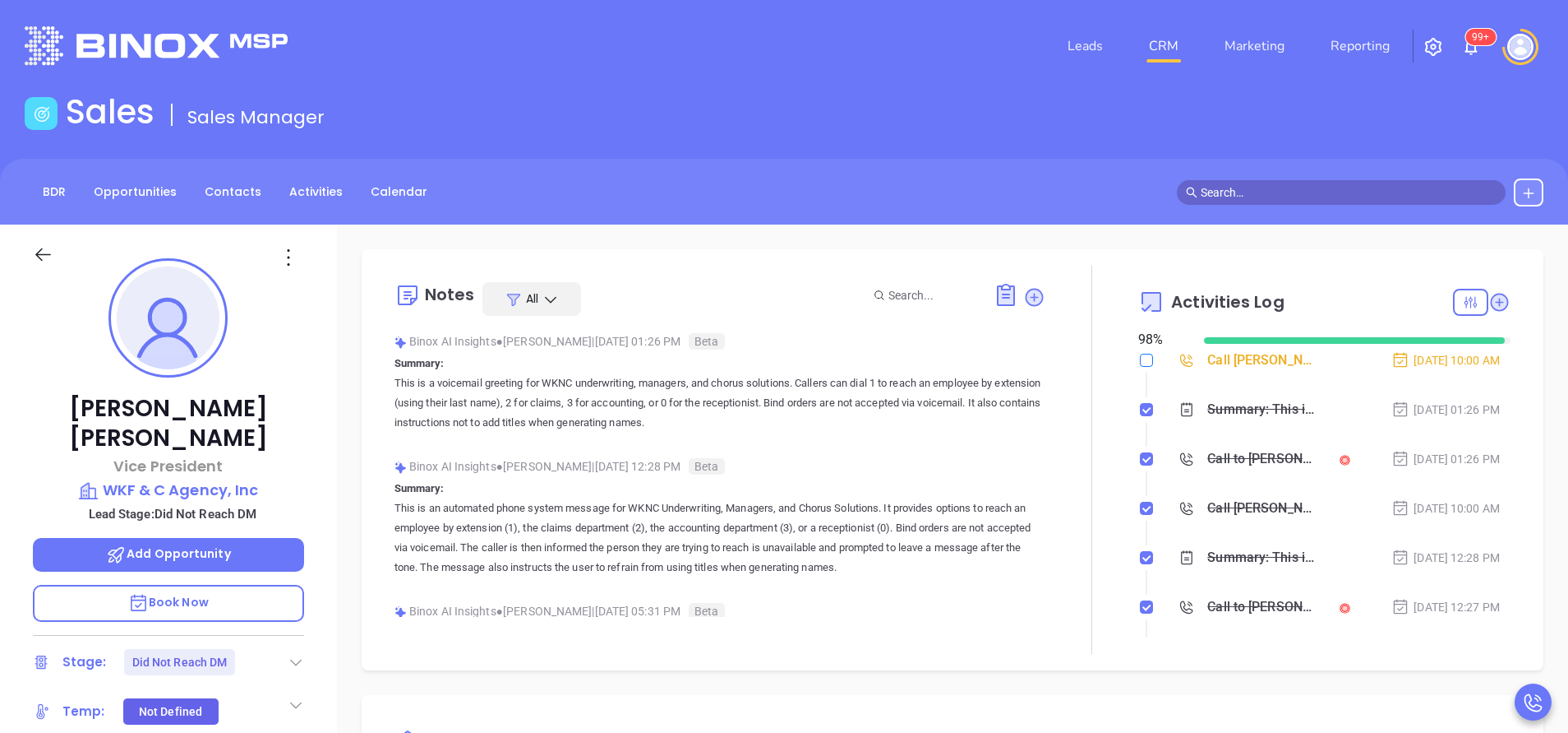
click at [1140, 356] on input "checkbox" at bounding box center [1146, 360] width 13 height 13
checkbox input "true"
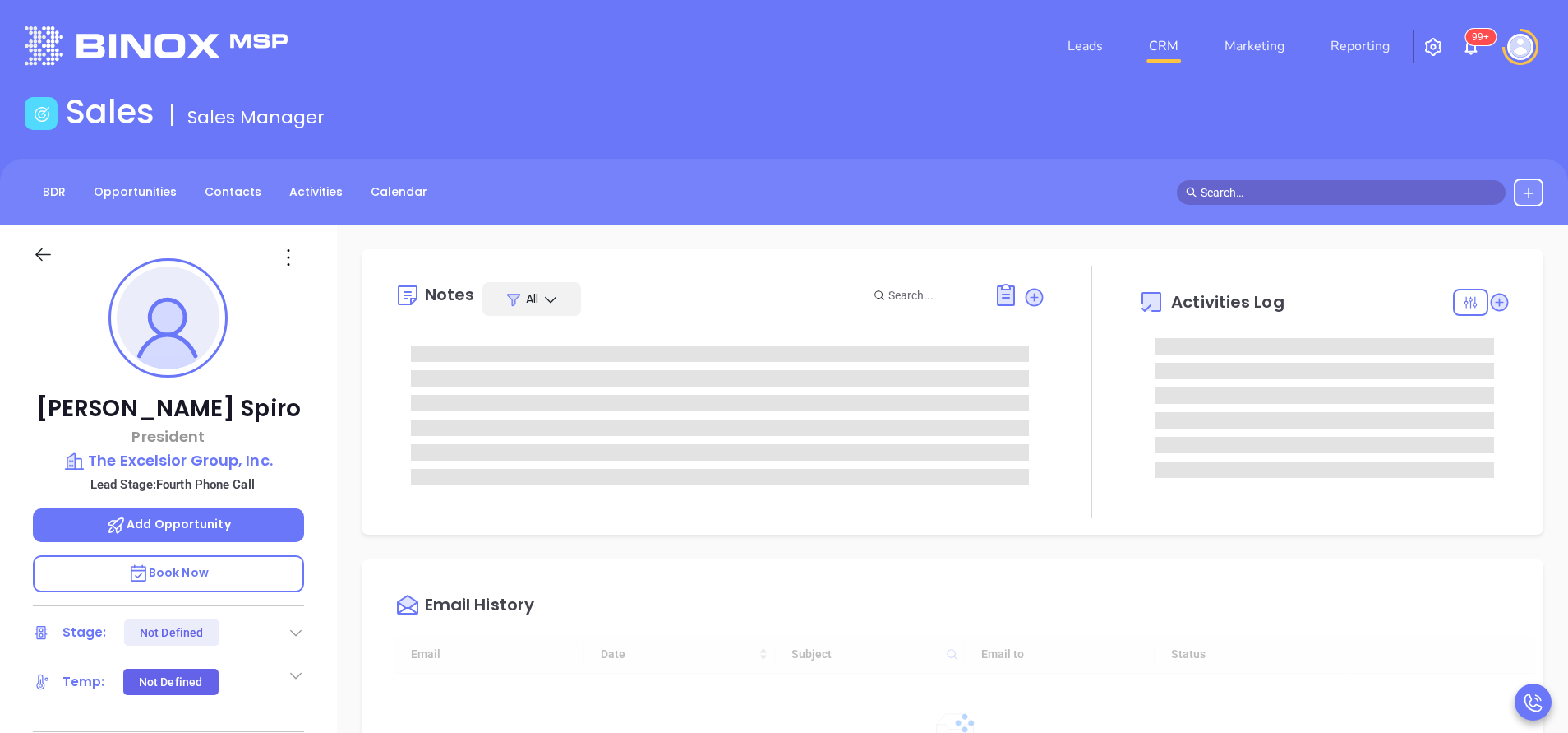
type input "[DATE]"
type input "[PERSON_NAME]"
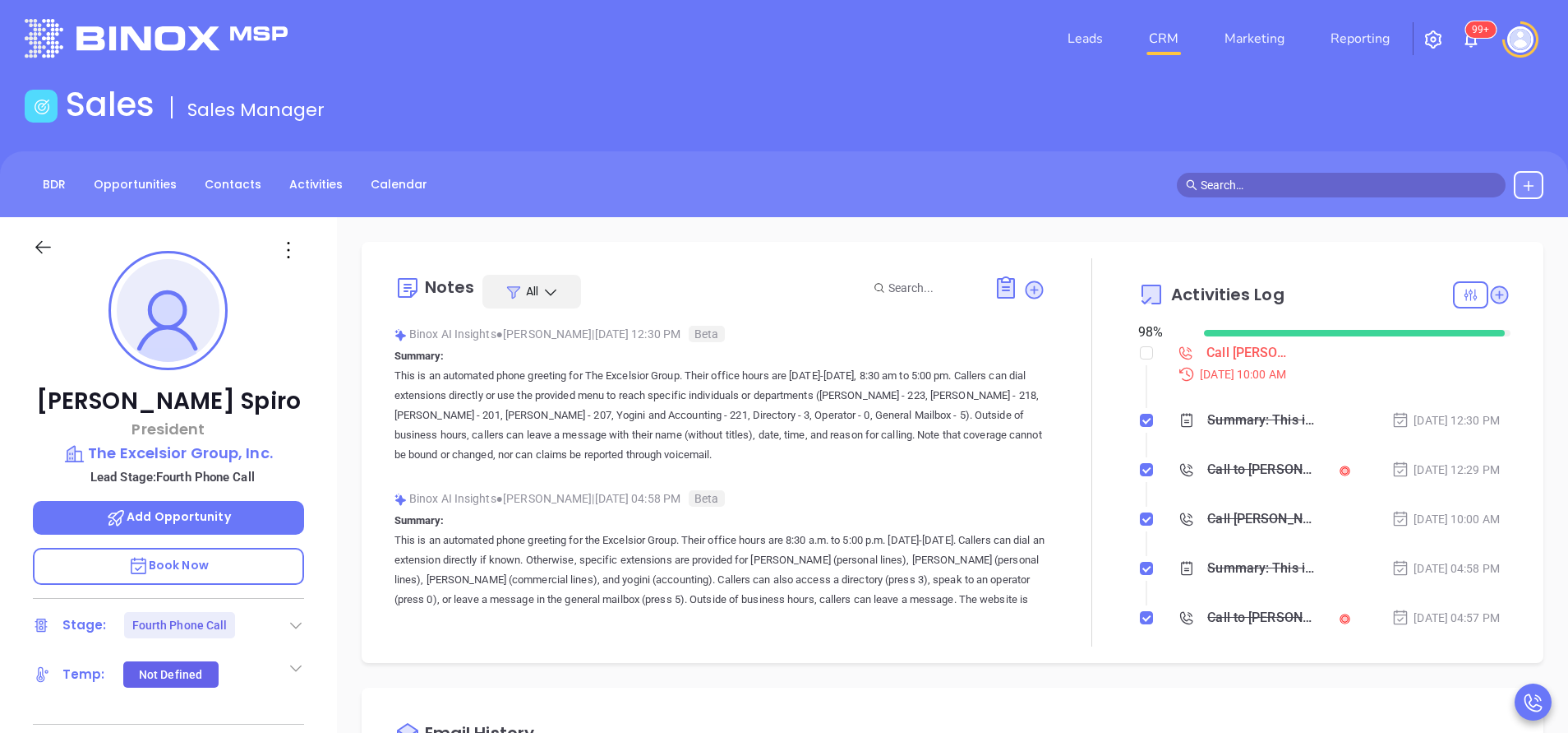
scroll to position [0, 0]
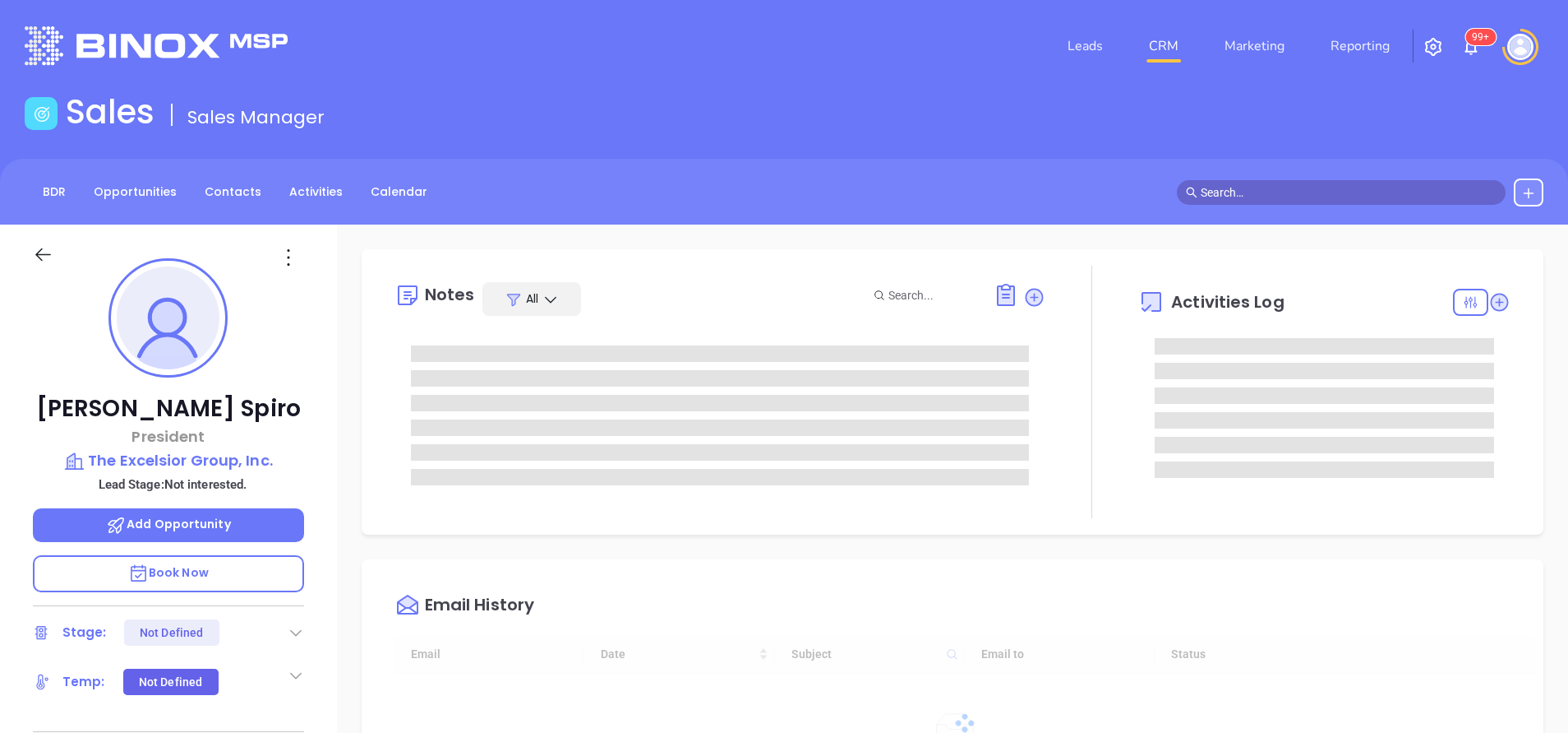
type input "[DATE]"
type input "[PERSON_NAME]"
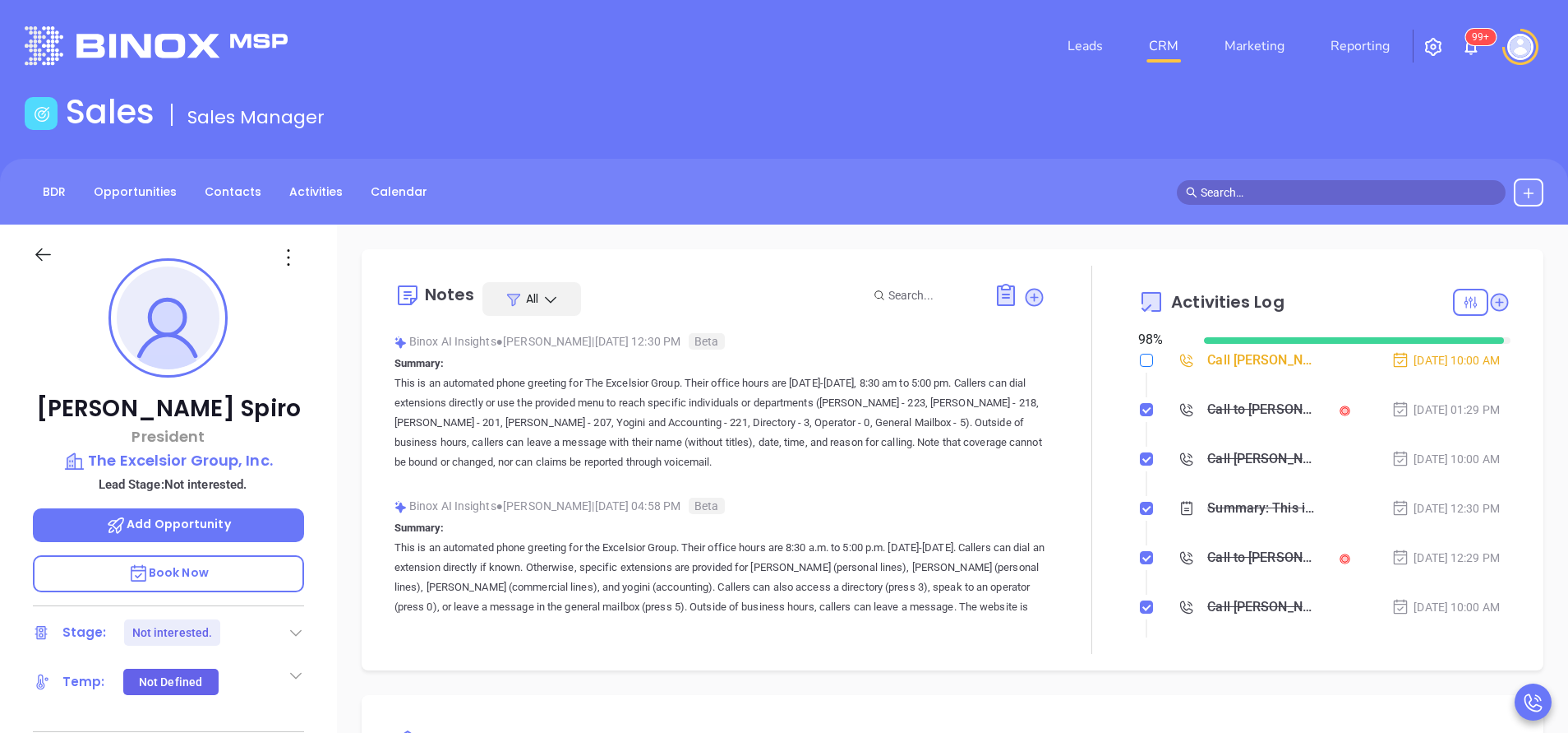
click at [1140, 360] on input "checkbox" at bounding box center [1146, 360] width 13 height 13
checkbox input "true"
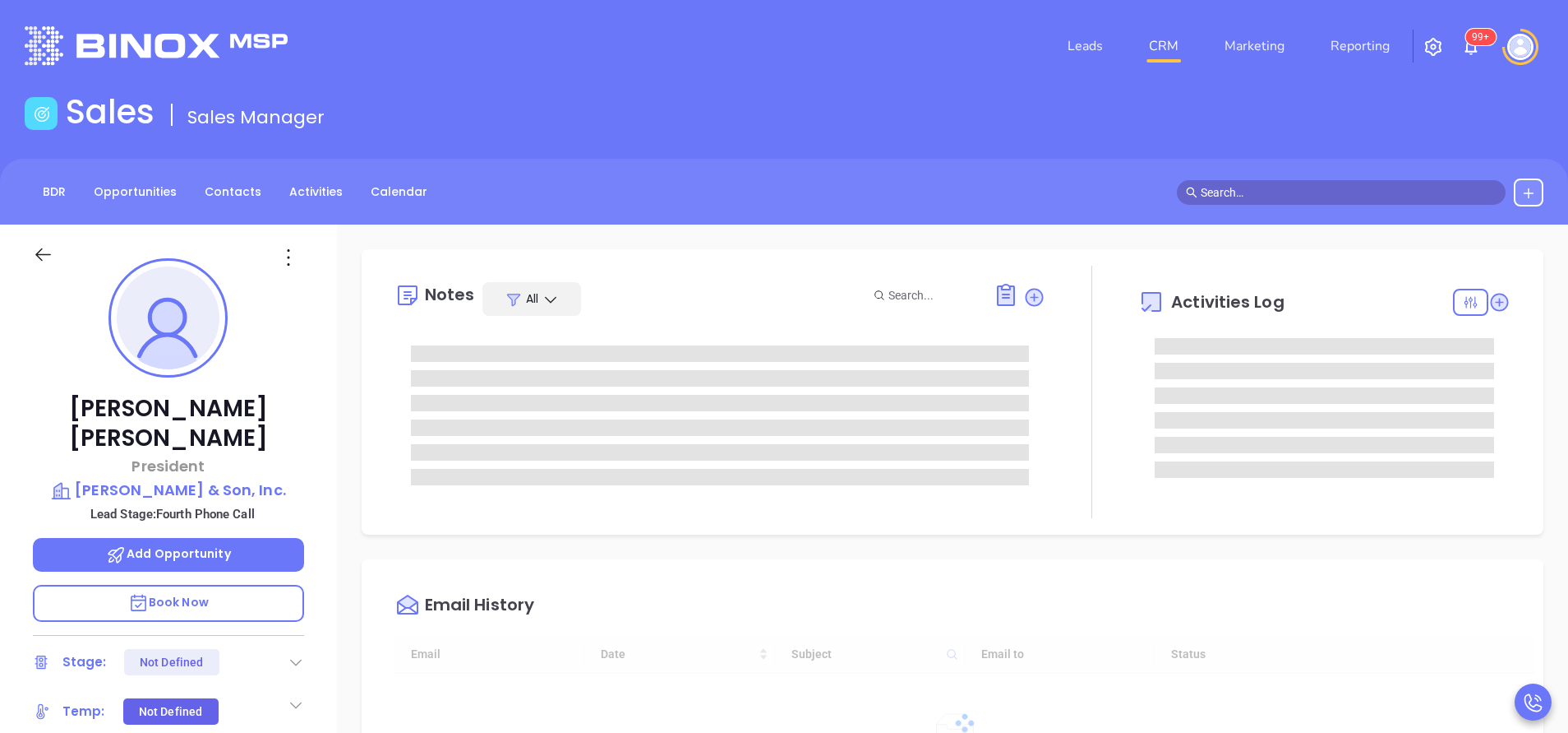
type input "[DATE]"
type input "[PERSON_NAME]"
type input "[DATE]"
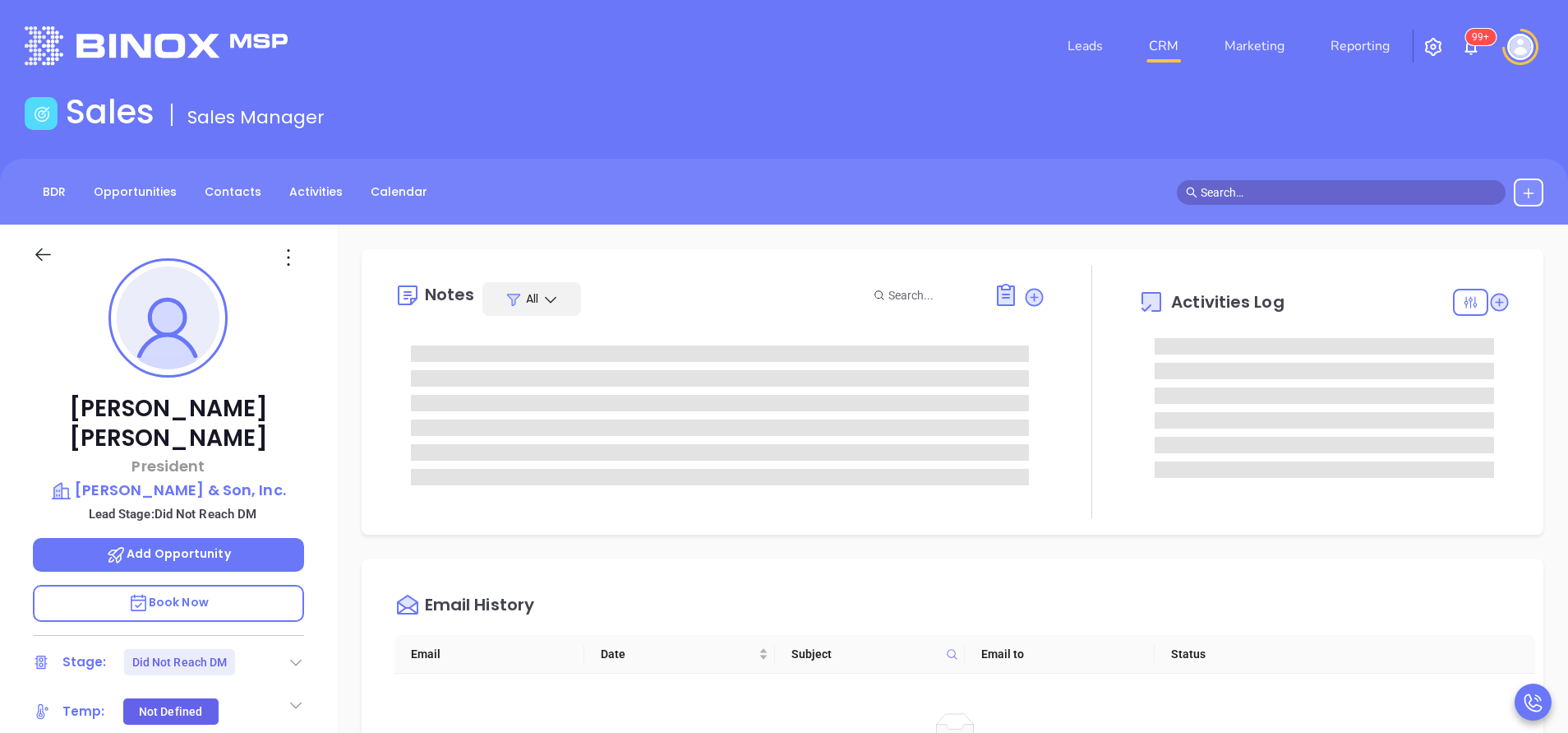
type input "[PERSON_NAME]"
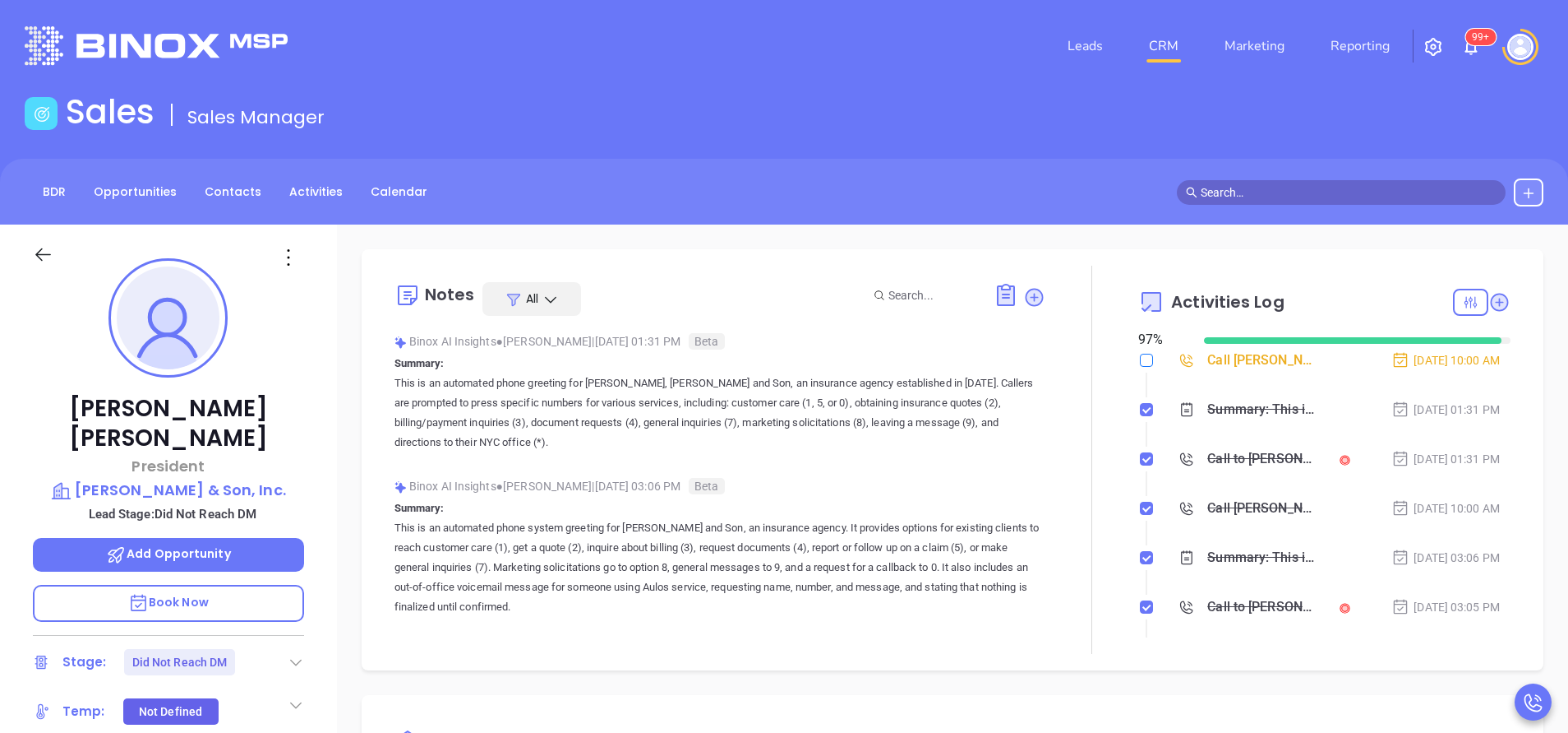
click at [1140, 360] on input "checkbox" at bounding box center [1146, 360] width 13 height 13
checkbox input "true"
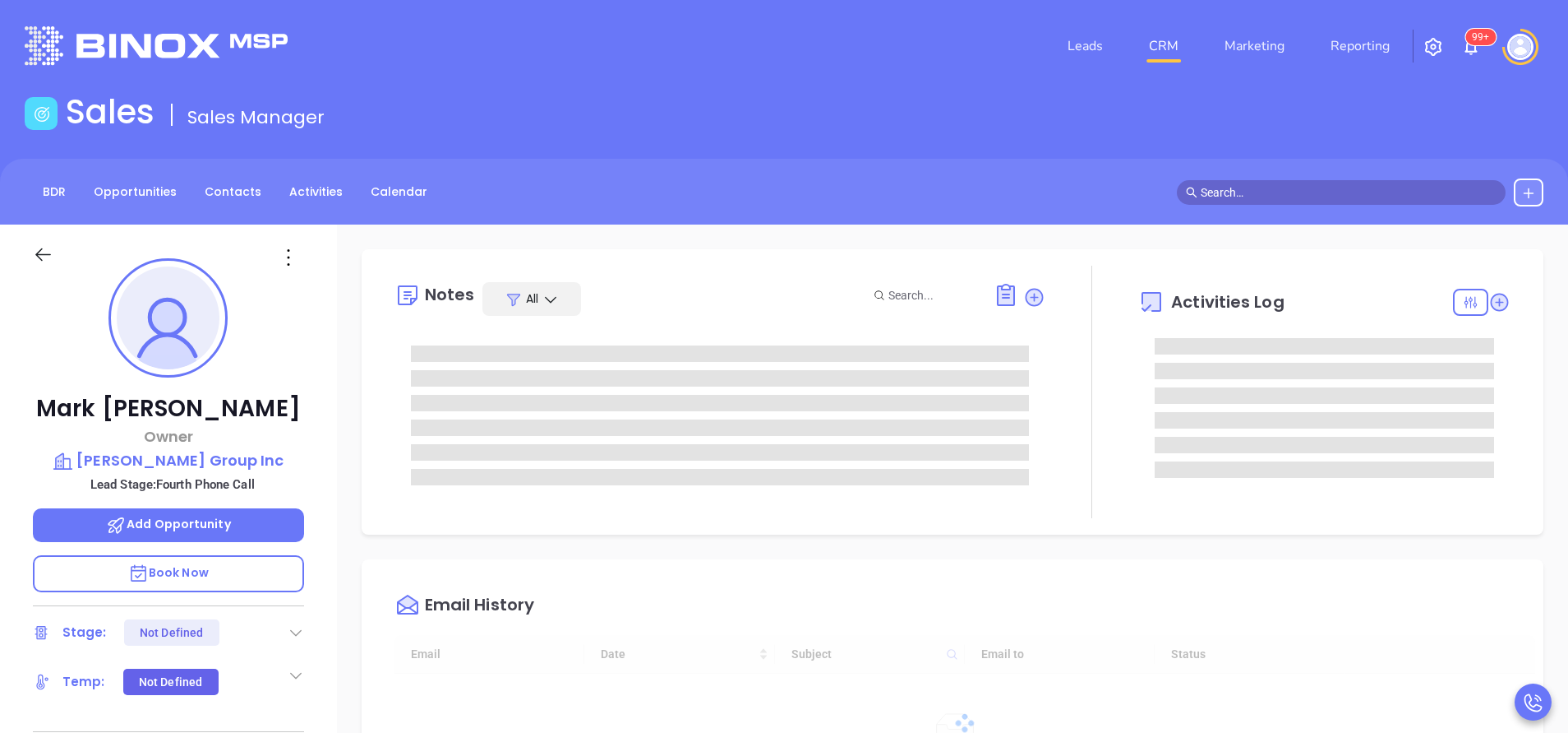
type input "[DATE]"
type input "[PERSON_NAME]"
type input "[DATE]"
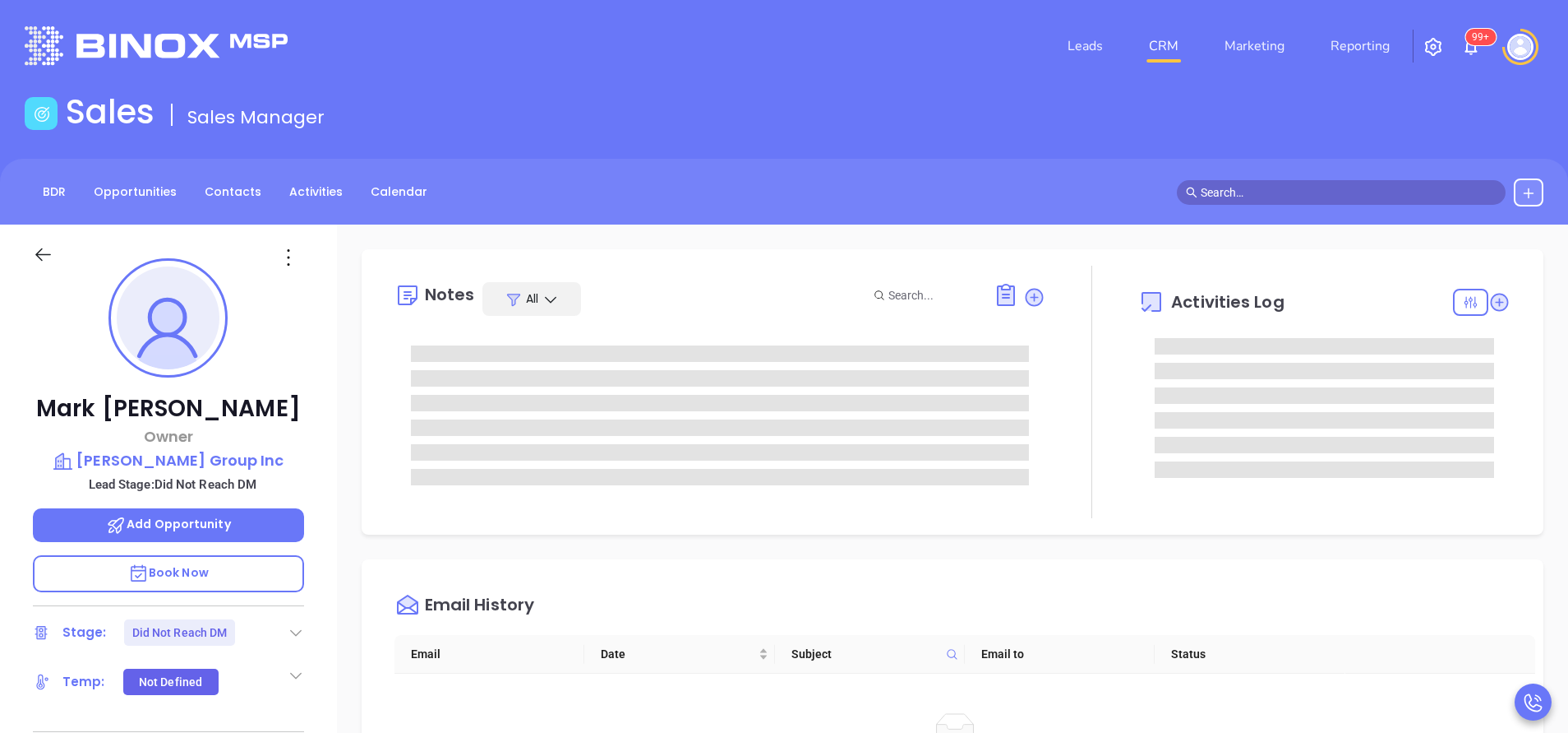
type input "[PERSON_NAME]"
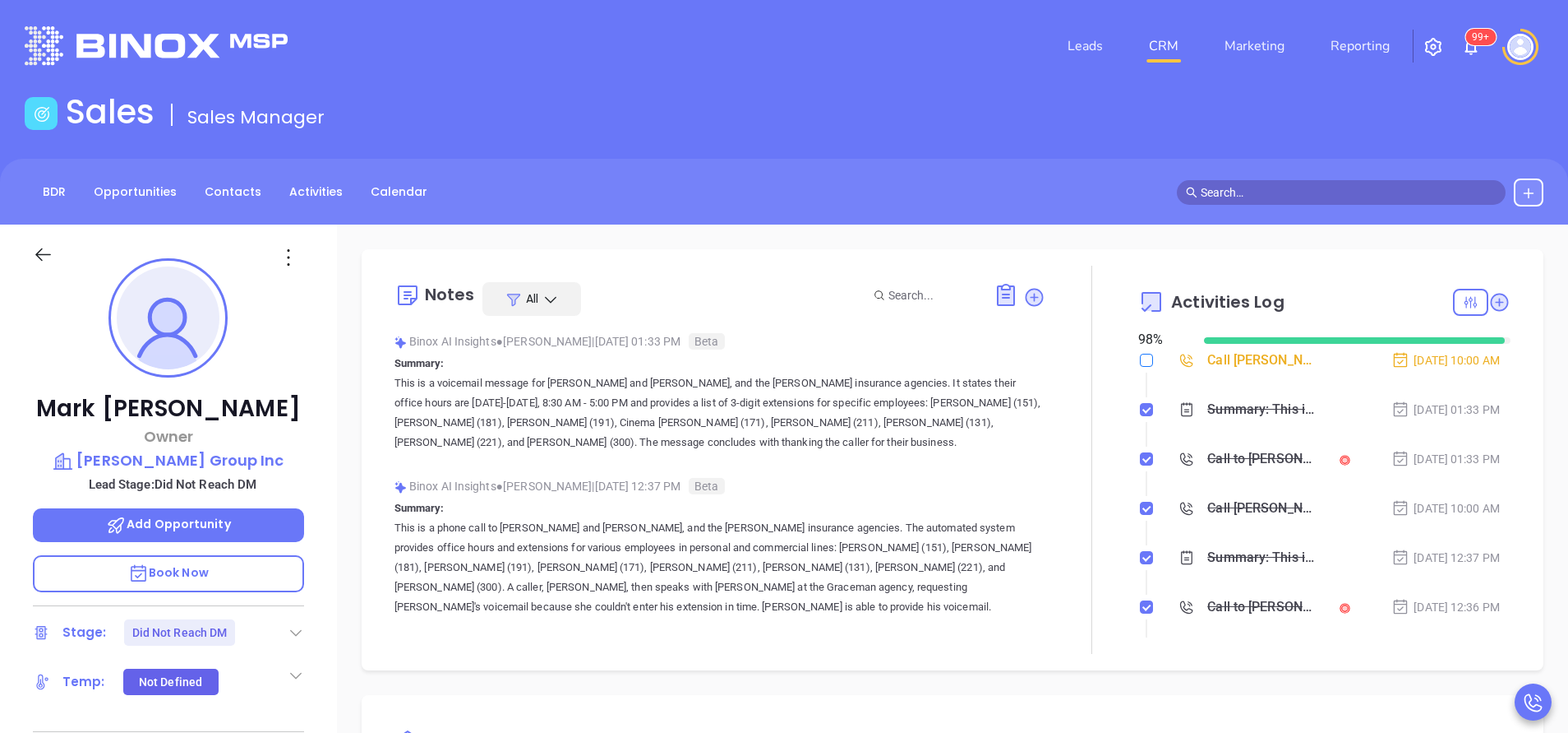
click at [1140, 365] on input "checkbox" at bounding box center [1146, 360] width 13 height 13
checkbox input "true"
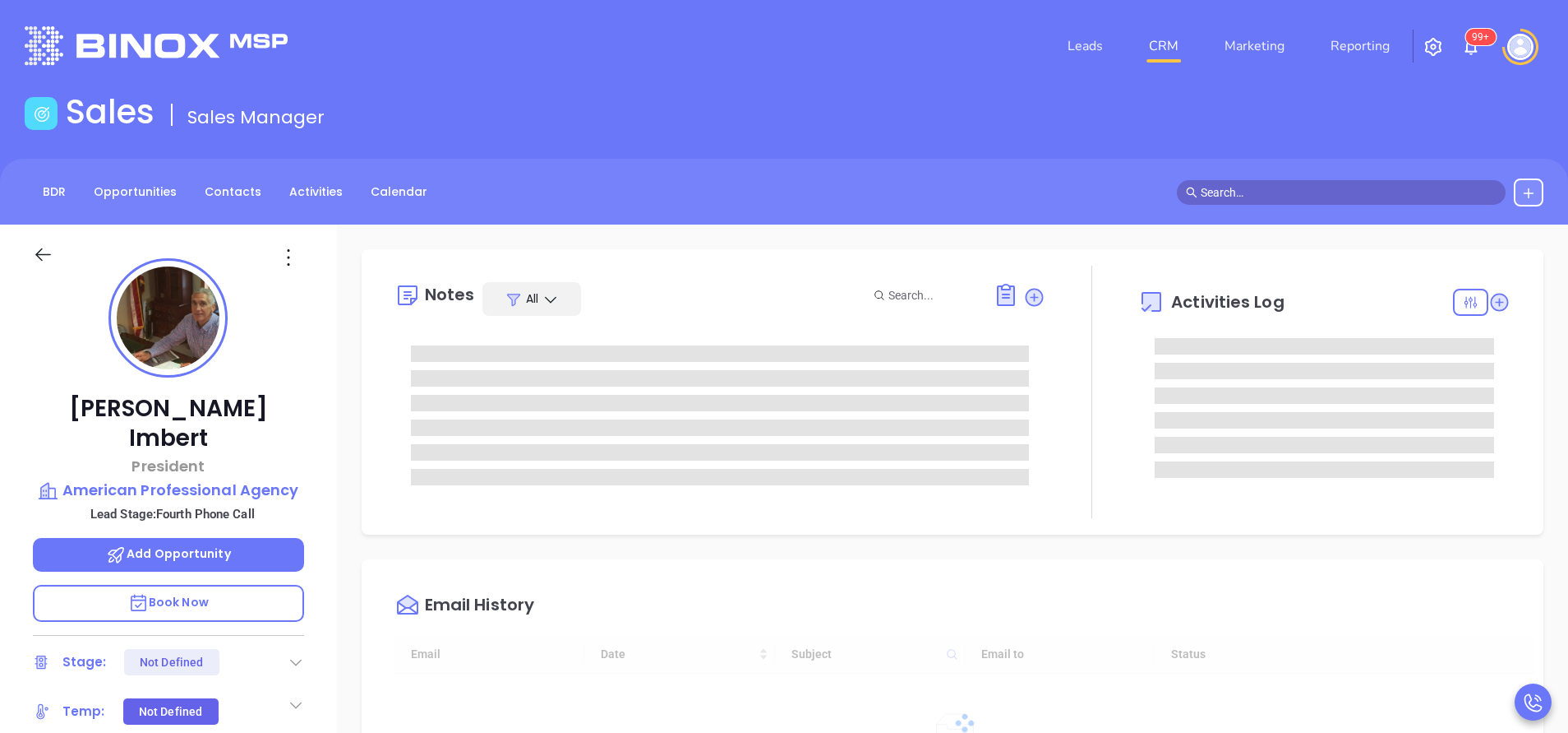
type input "[DATE]"
type input "[PERSON_NAME]"
type input "[DATE]"
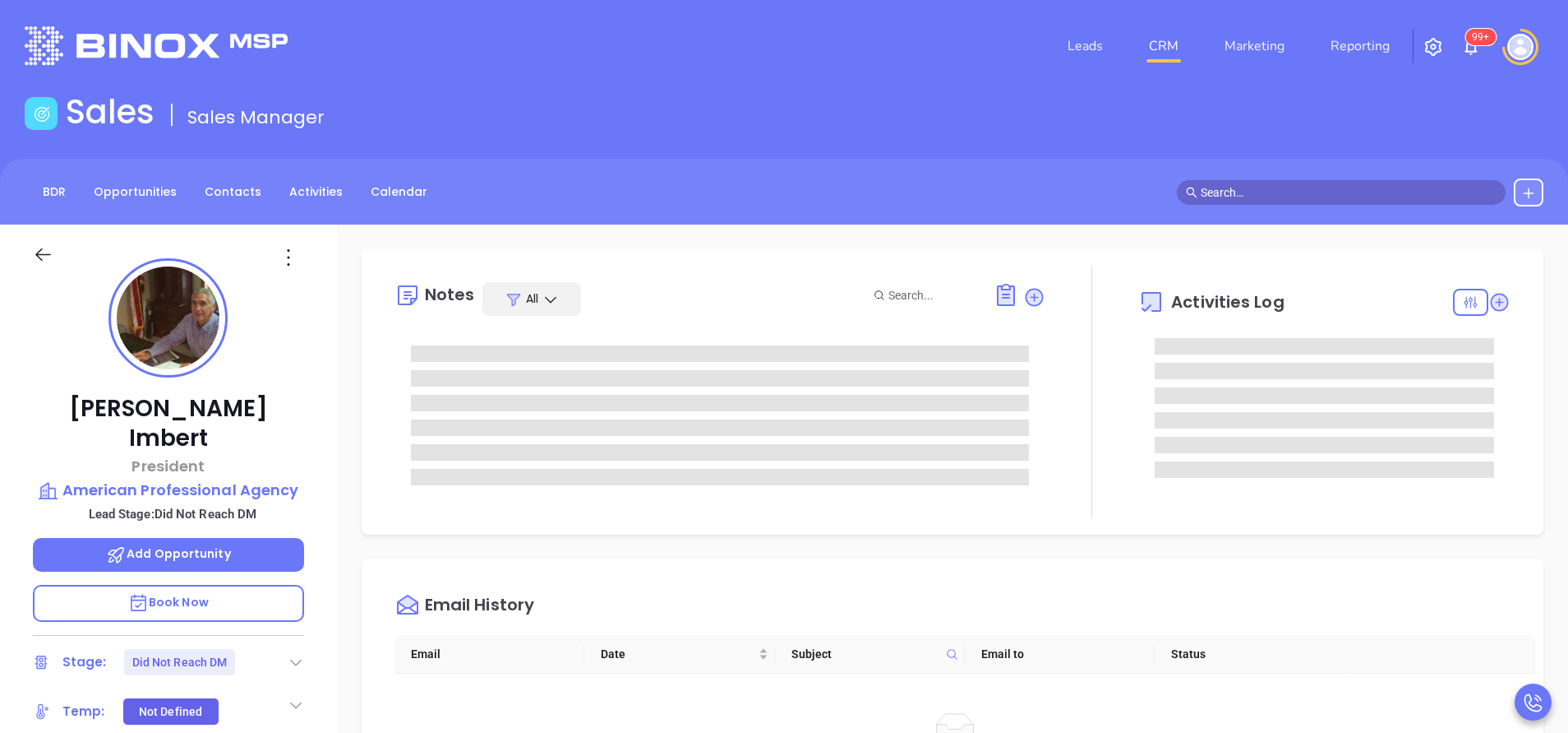
type input "[PERSON_NAME]"
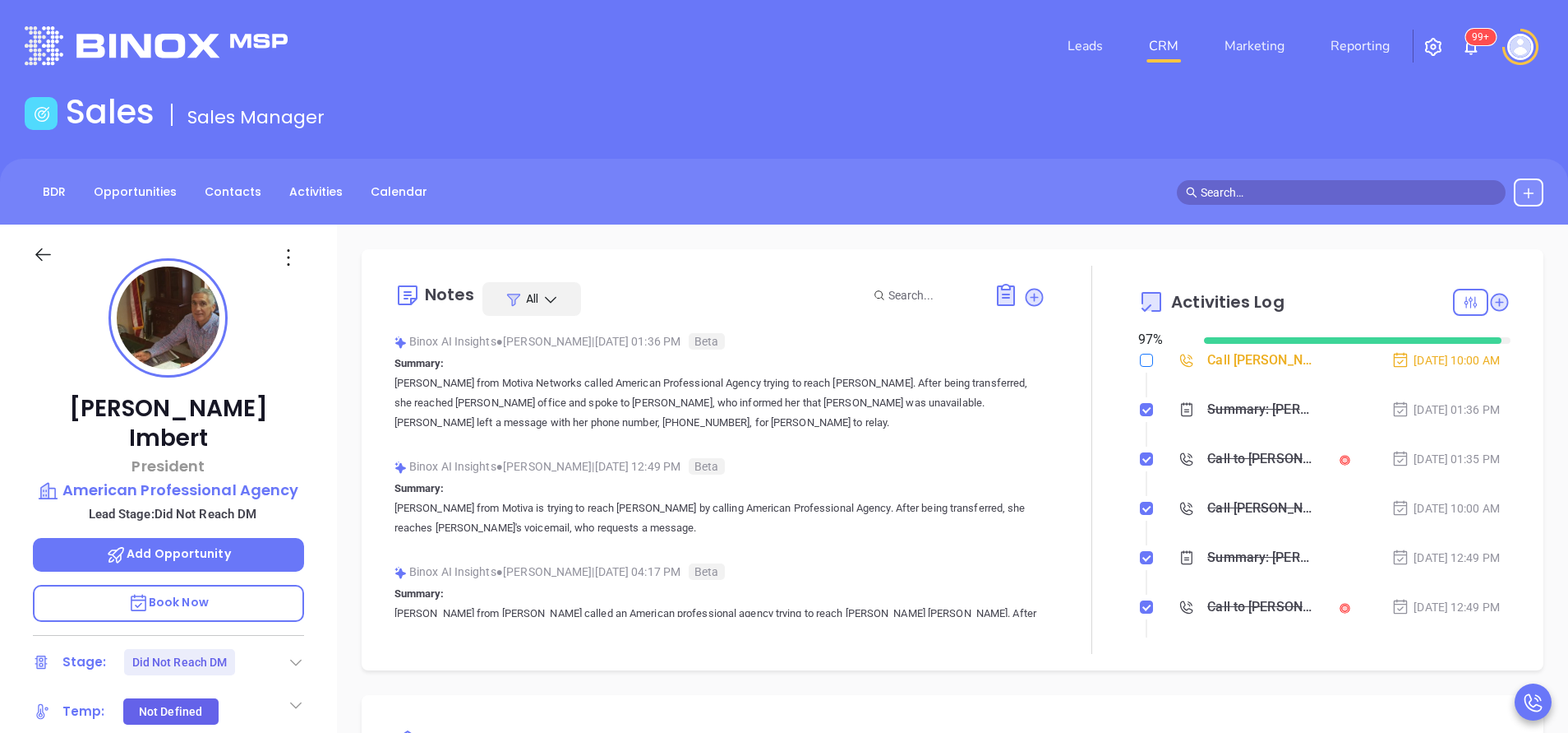
click at [1140, 365] on input "checkbox" at bounding box center [1146, 360] width 13 height 13
checkbox input "true"
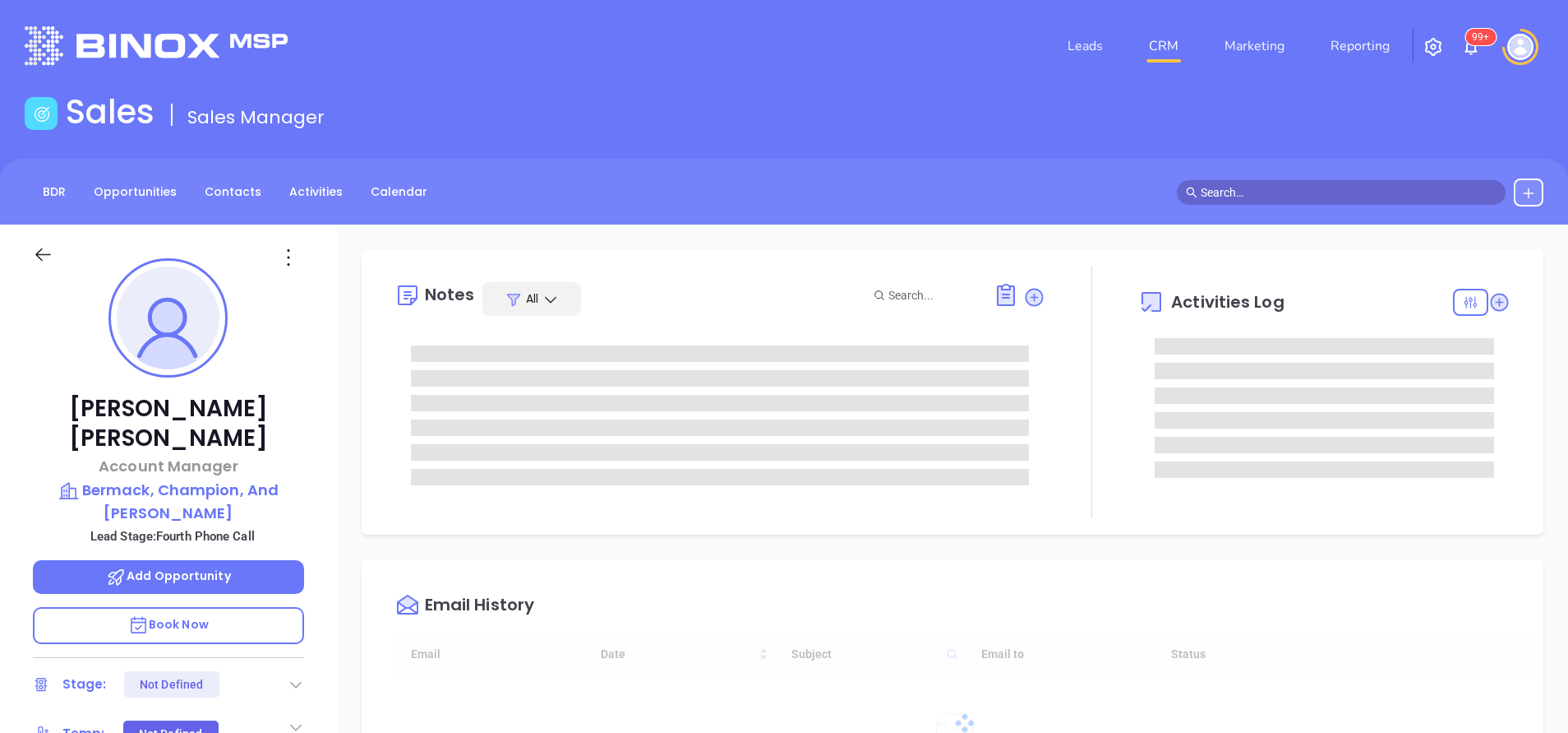
type input "[DATE]"
type input "[PERSON_NAME]"
type input "[DATE]"
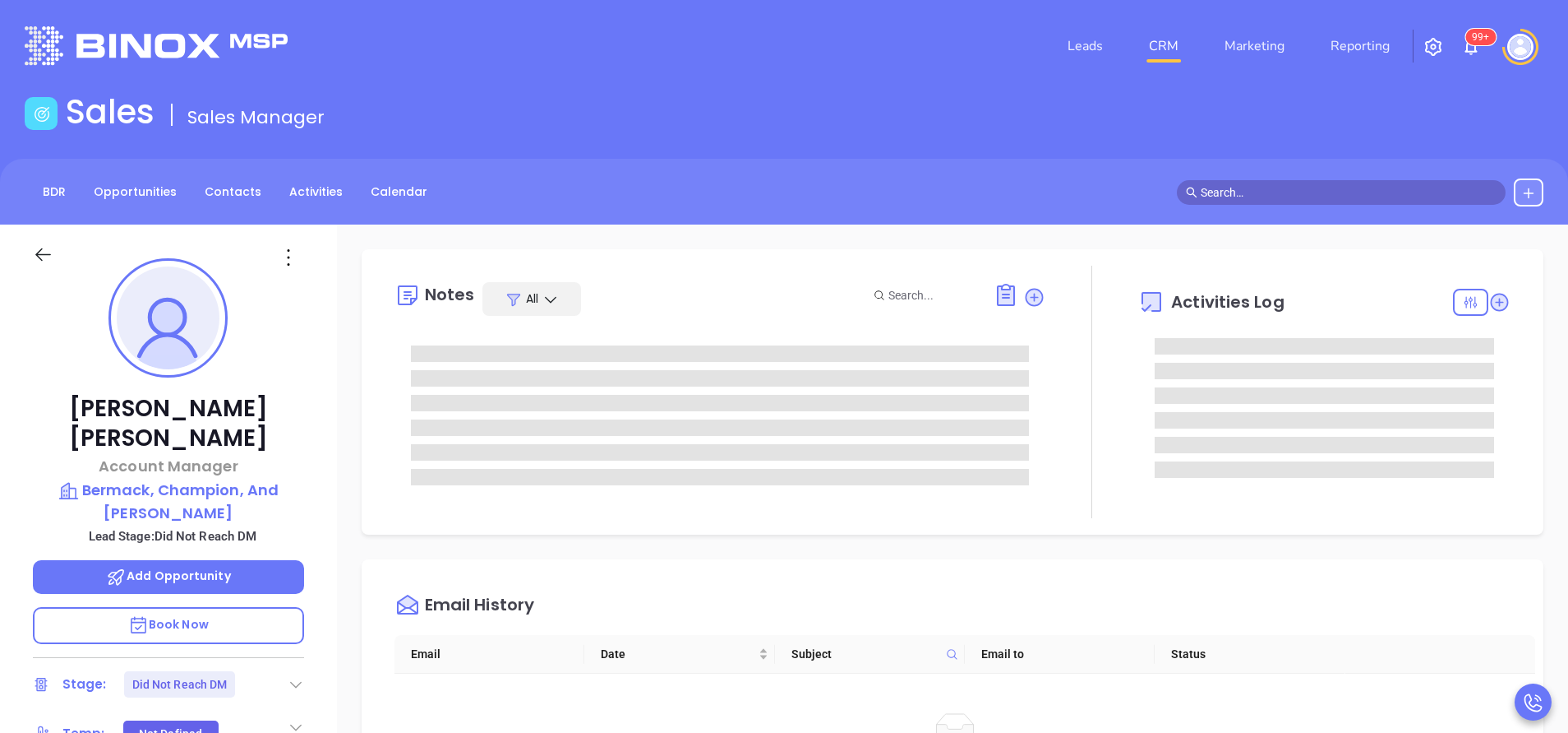
type input "[PERSON_NAME]"
click at [758, 188] on div "BDR Opportunities Contacts Activities Calendar" at bounding box center [784, 192] width 1568 height 28
type input "[DATE]"
type input "[PERSON_NAME]"
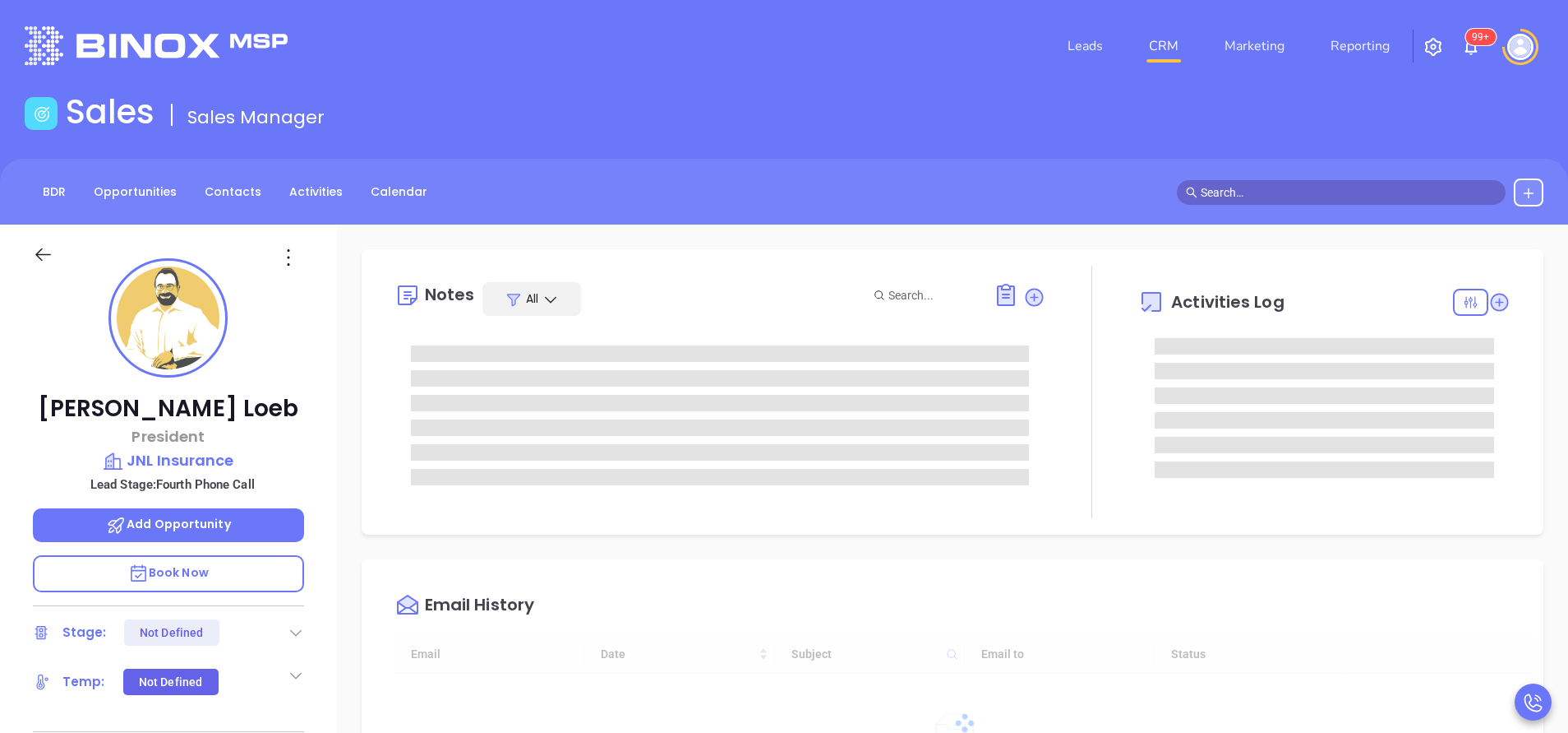
type input "[DATE]"
type input "[PERSON_NAME]"
type input "[DATE]"
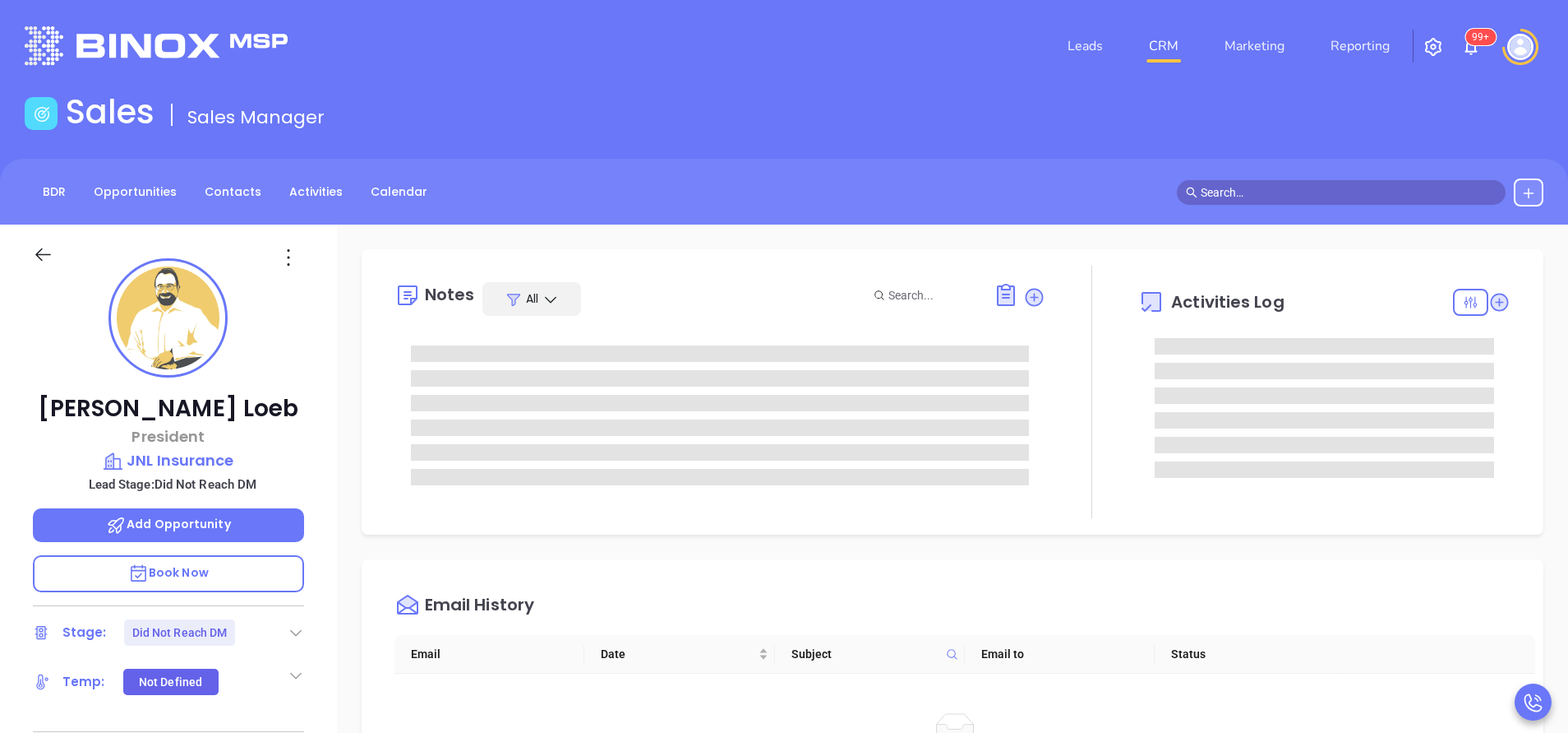
type input "[PERSON_NAME]"
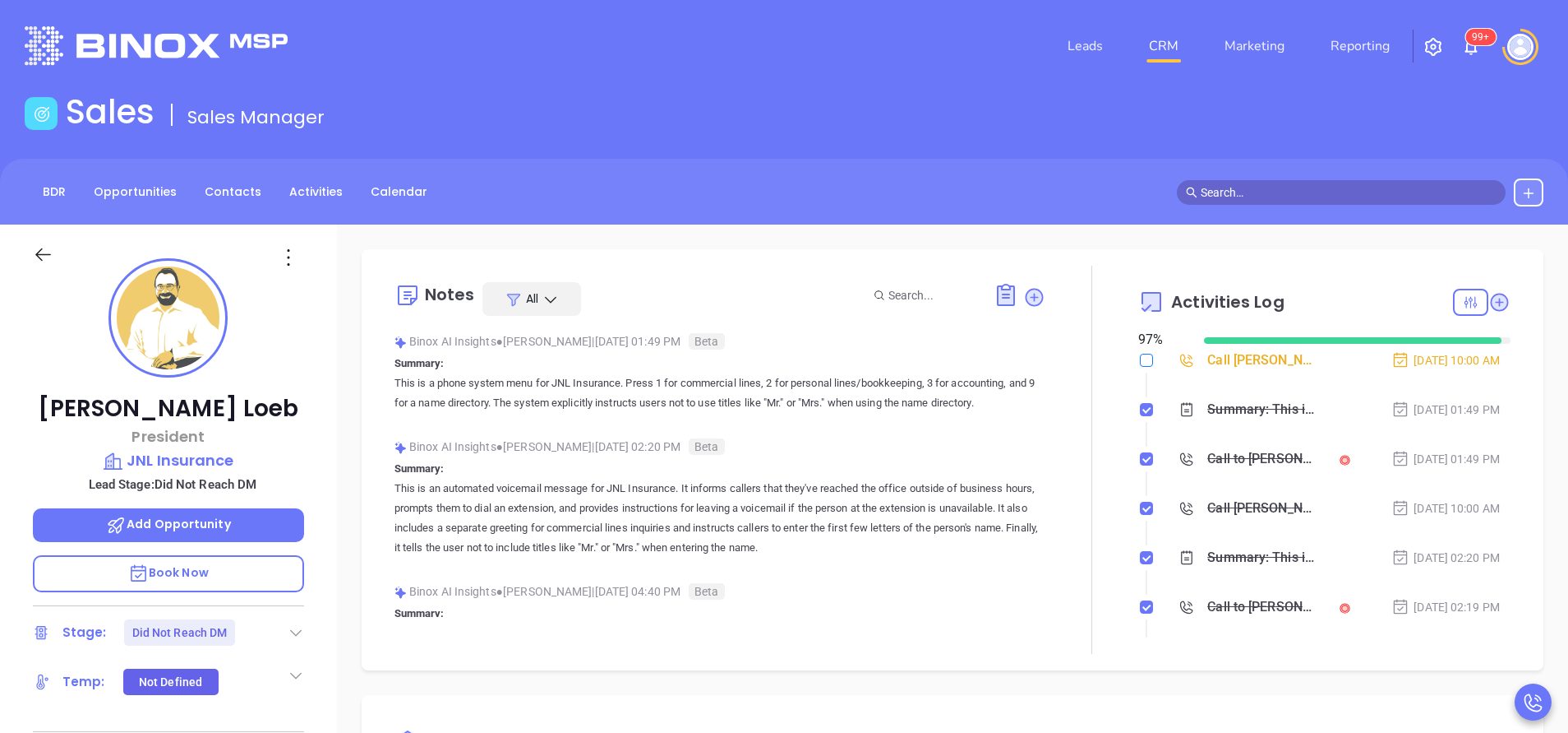
click at [1140, 359] on input "checkbox" at bounding box center [1146, 360] width 13 height 13
checkbox input "true"
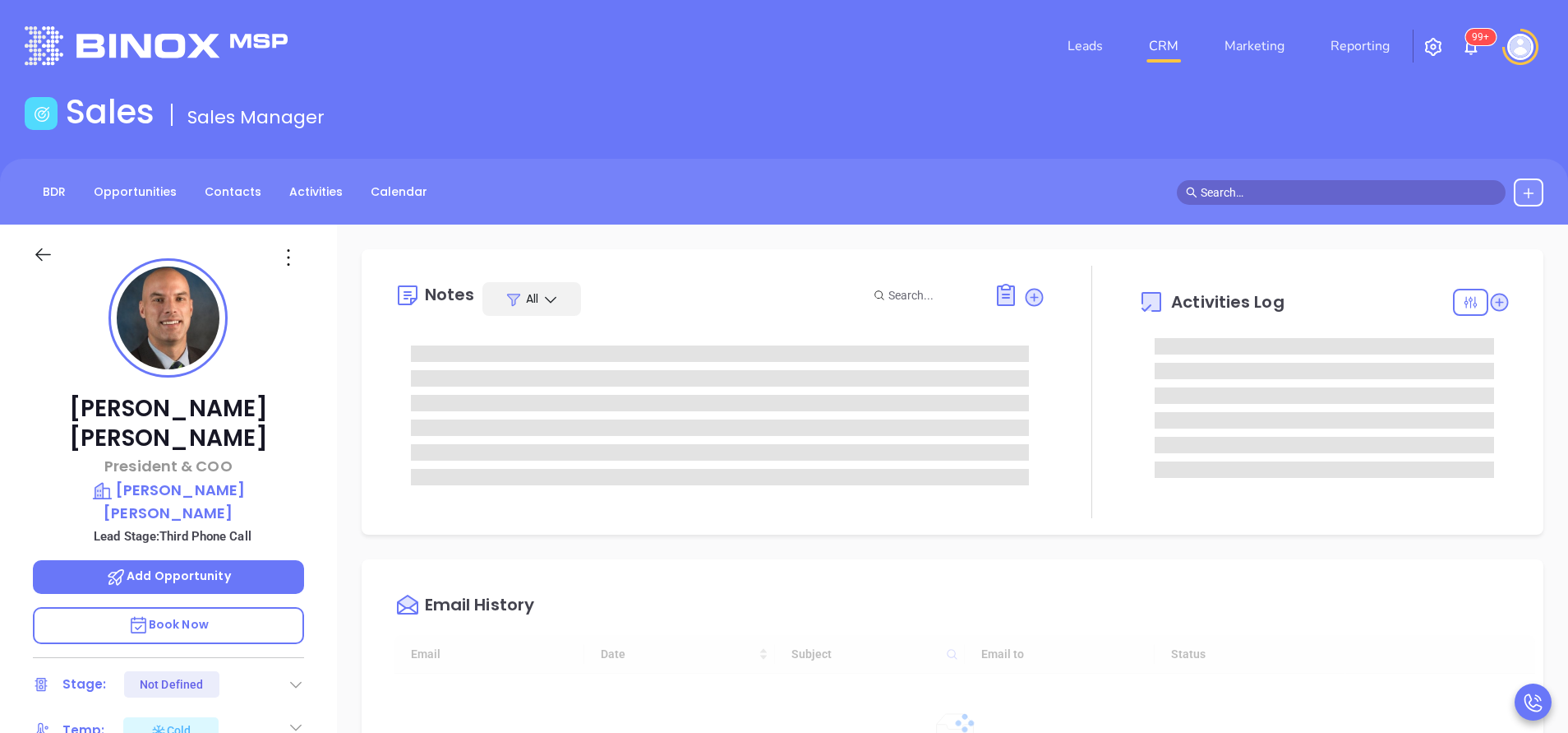
type input "[DATE]"
type input "[PERSON_NAME]"
type input "[DATE]"
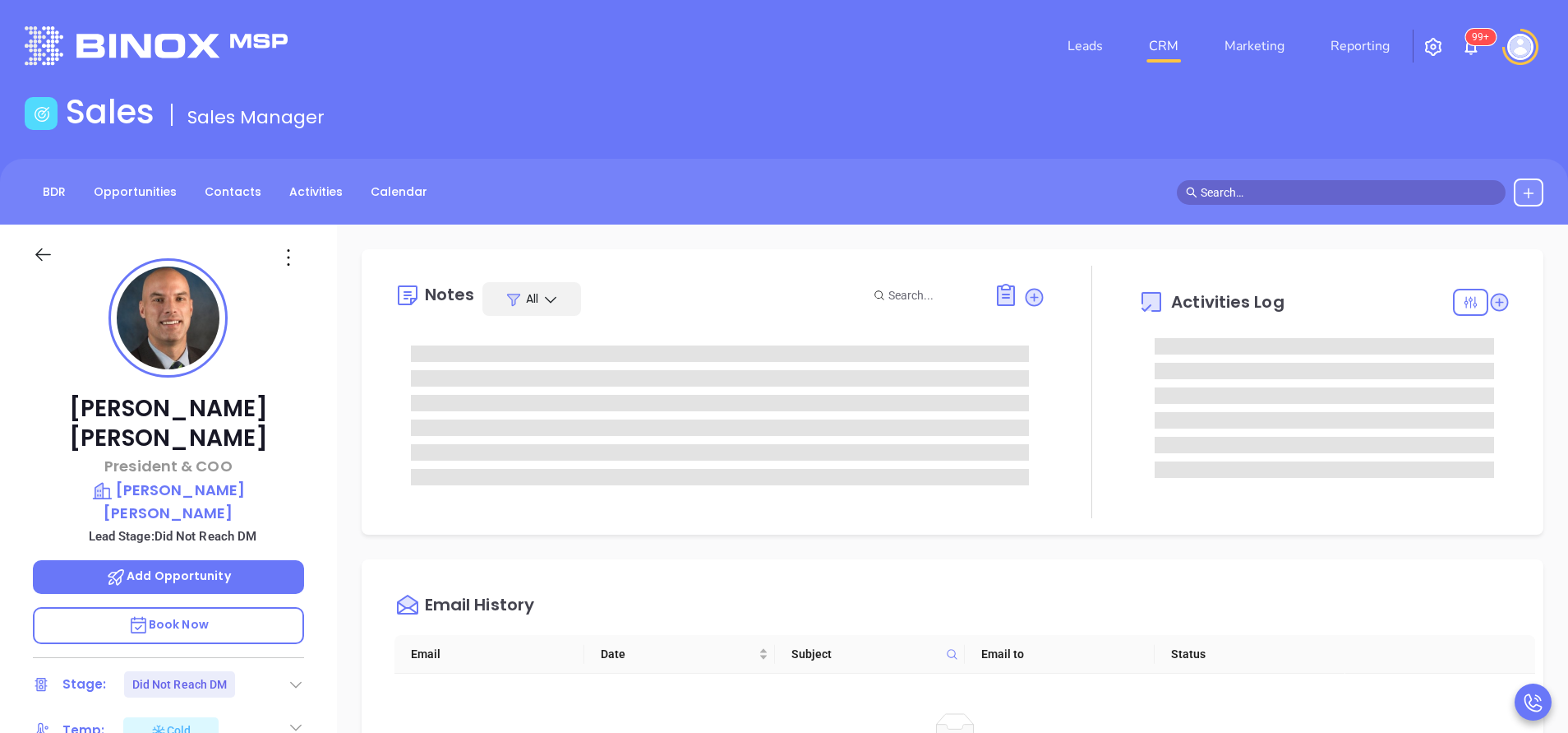
type input "[PERSON_NAME]"
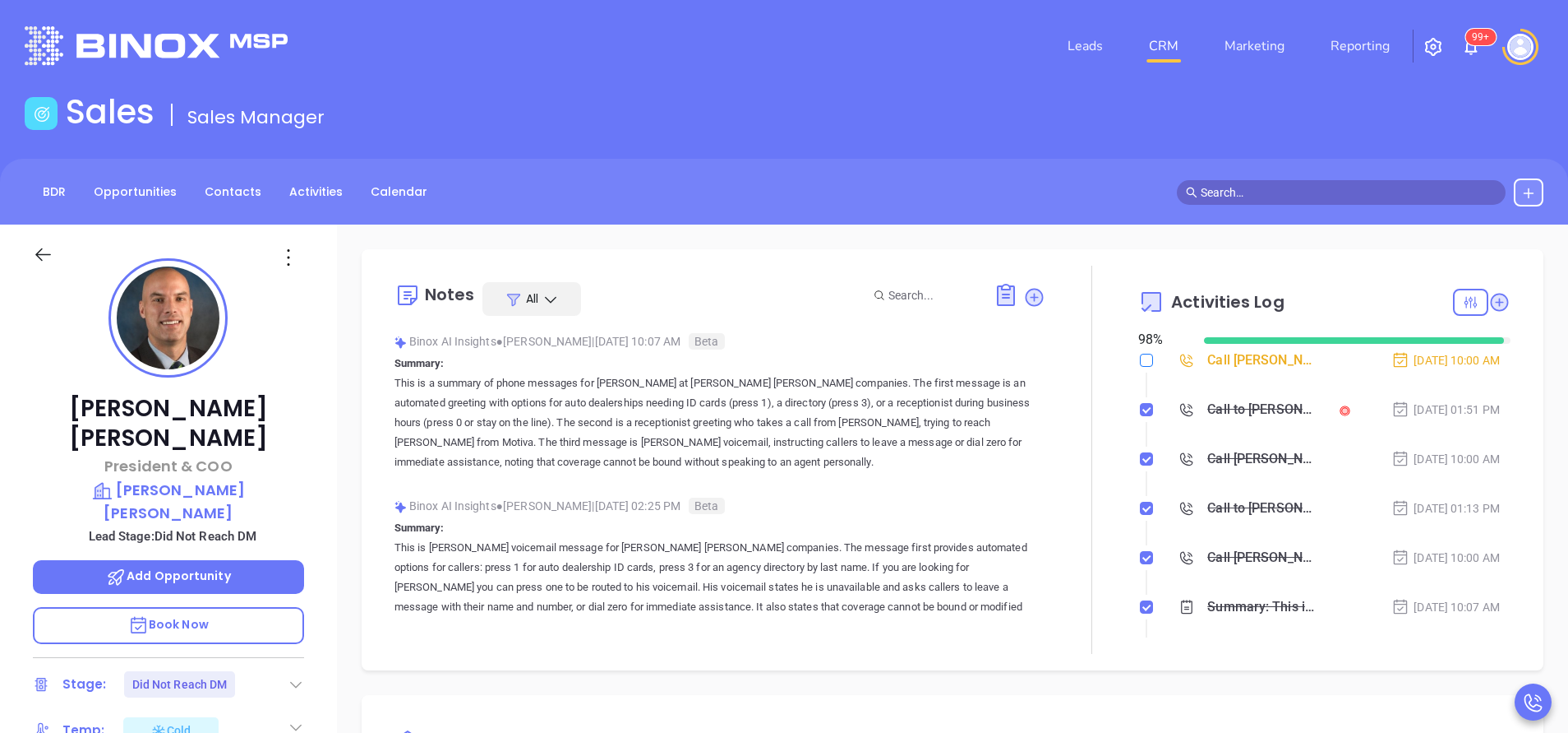
click at [1140, 361] on input "checkbox" at bounding box center [1146, 360] width 13 height 13
checkbox input "true"
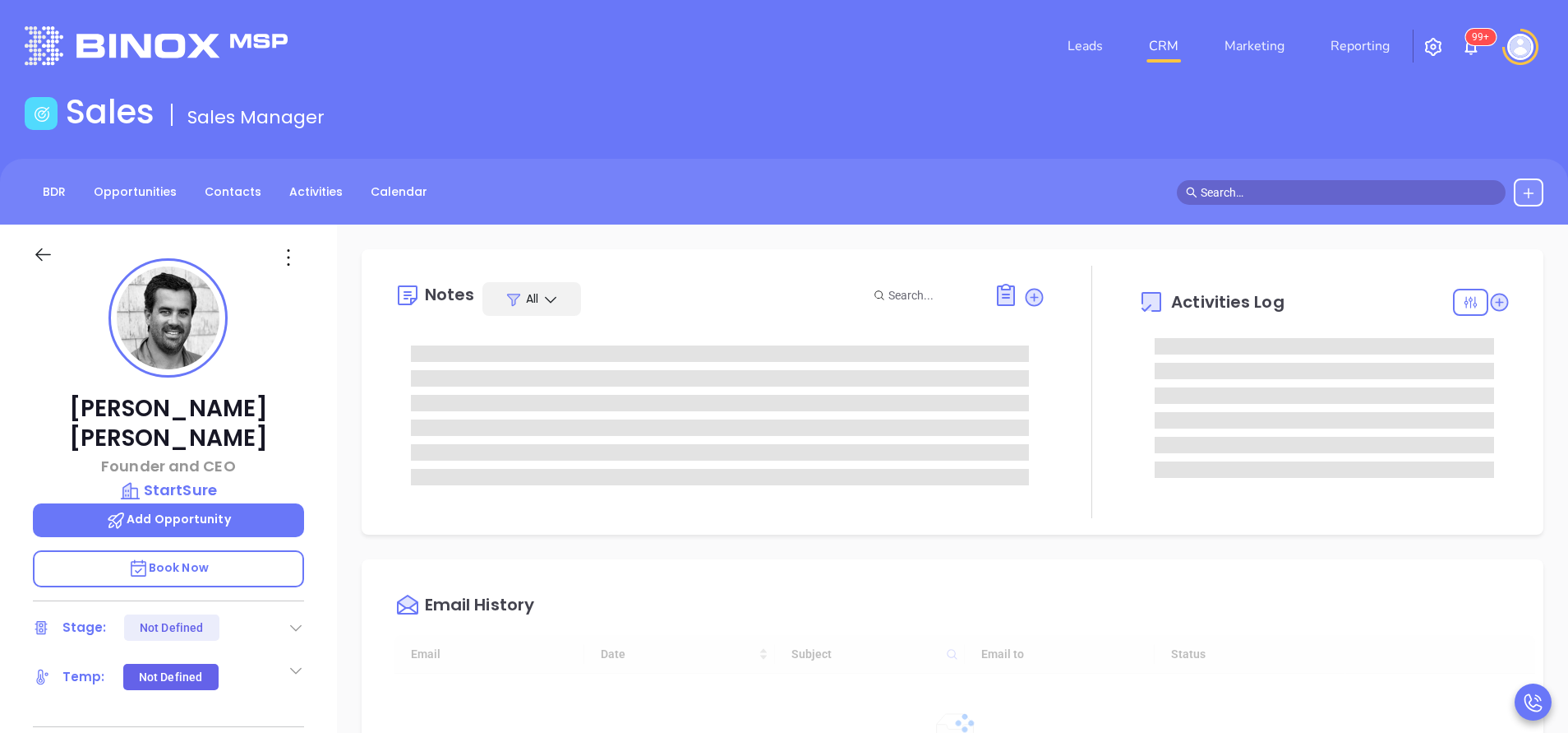
type input "[DATE]"
type input "[PERSON_NAME]"
type input "[DATE]"
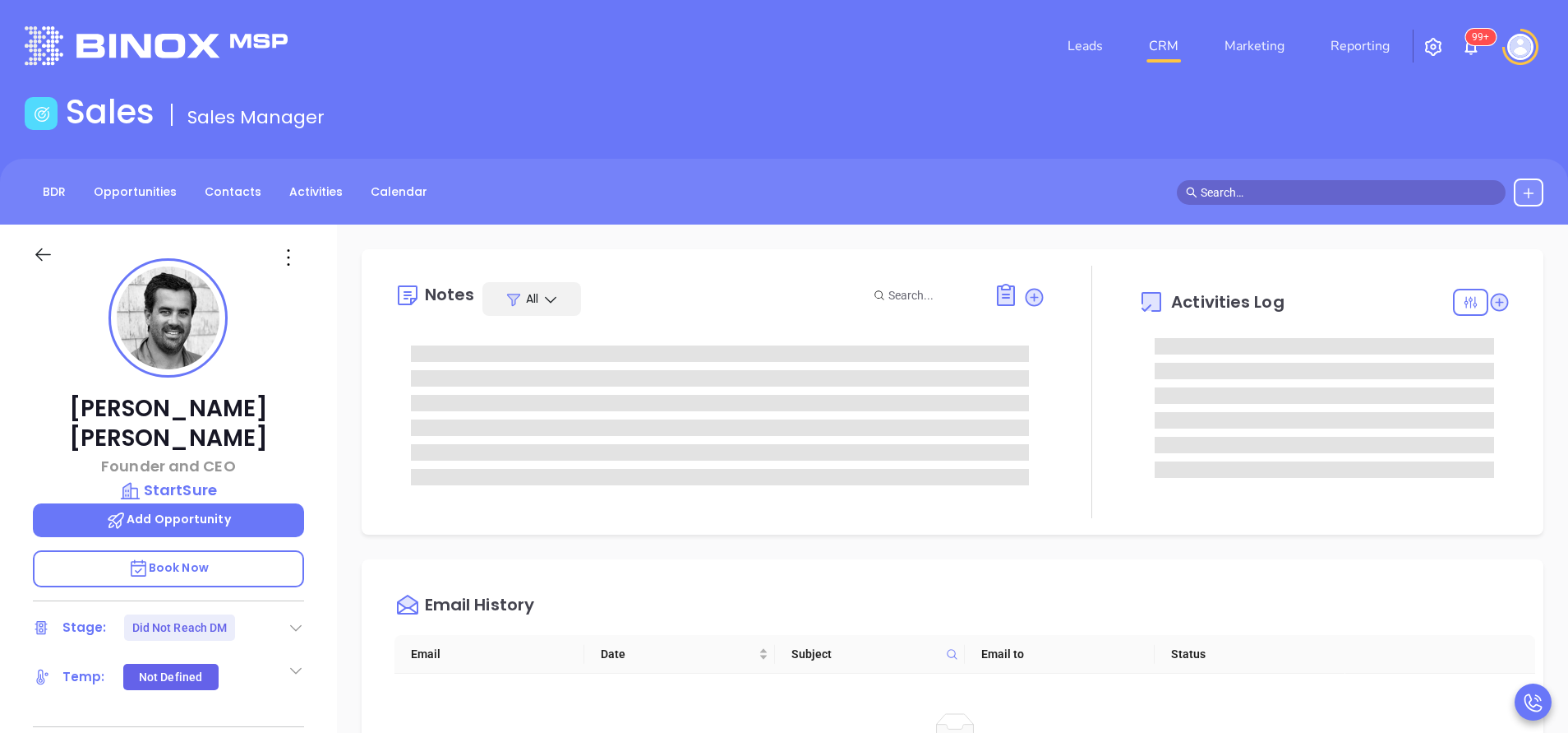
type input "[PERSON_NAME]"
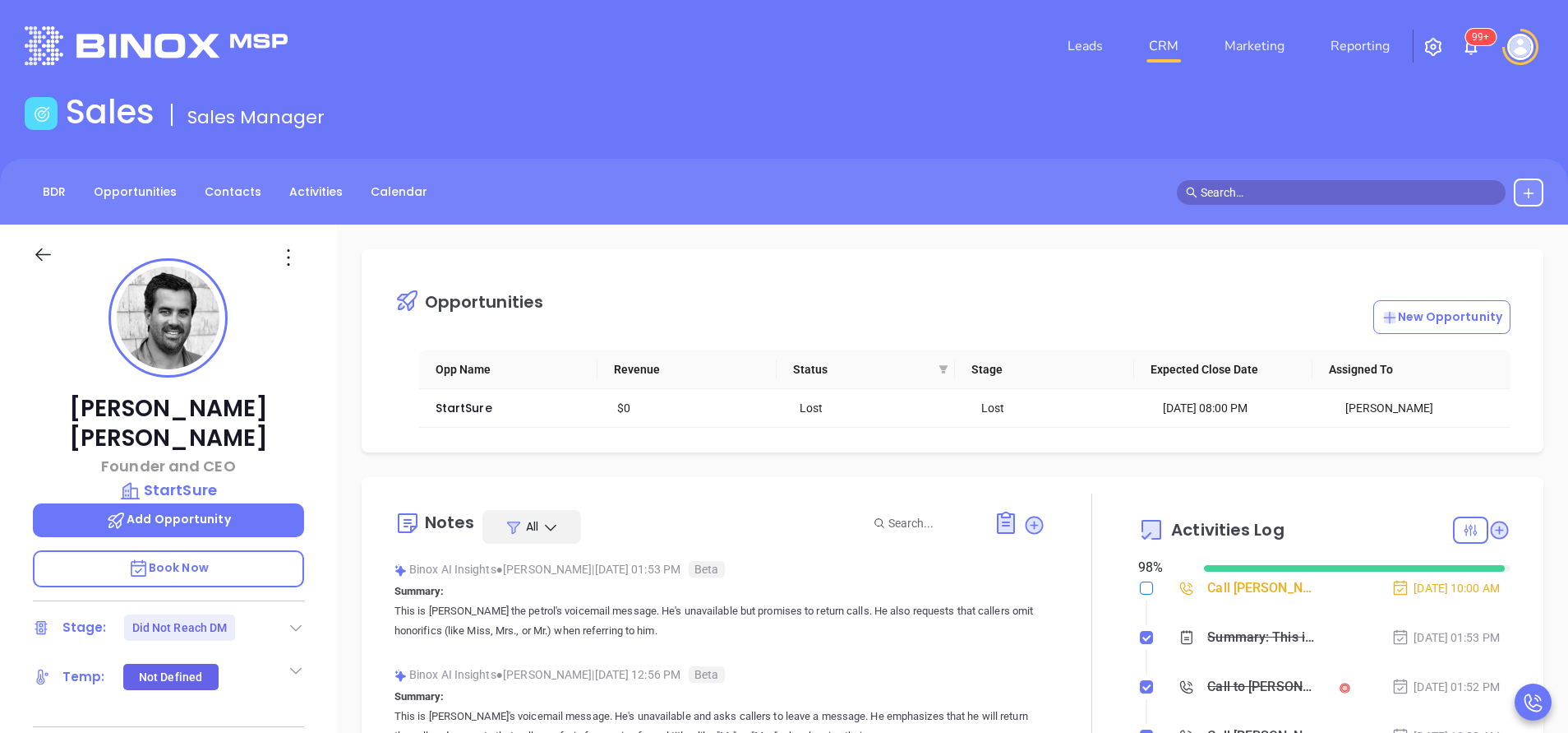
click at [1140, 588] on input "checkbox" at bounding box center [1146, 587] width 13 height 13
checkbox input "true"
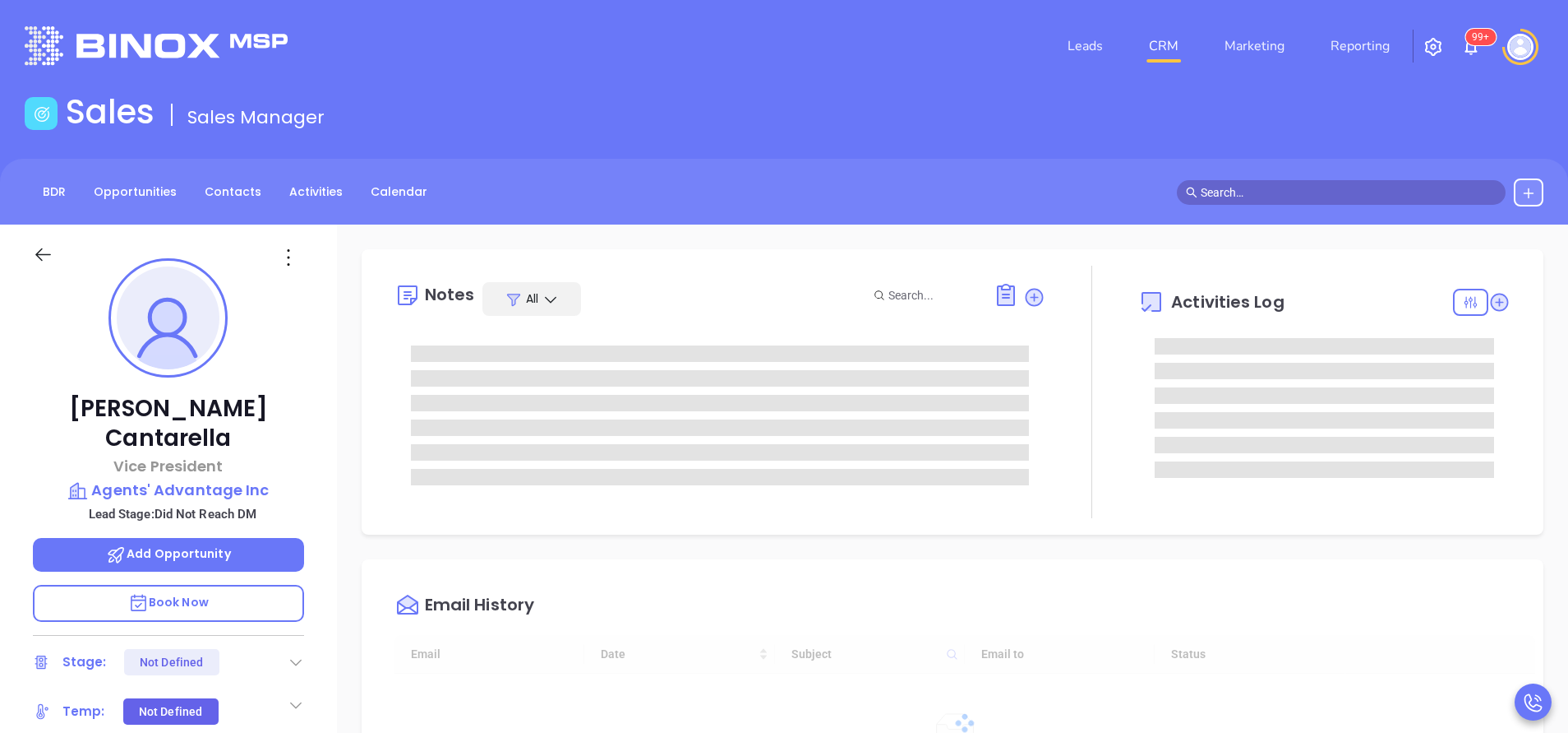
type input "[DATE]"
type input "[PERSON_NAME]"
type input "[DATE]"
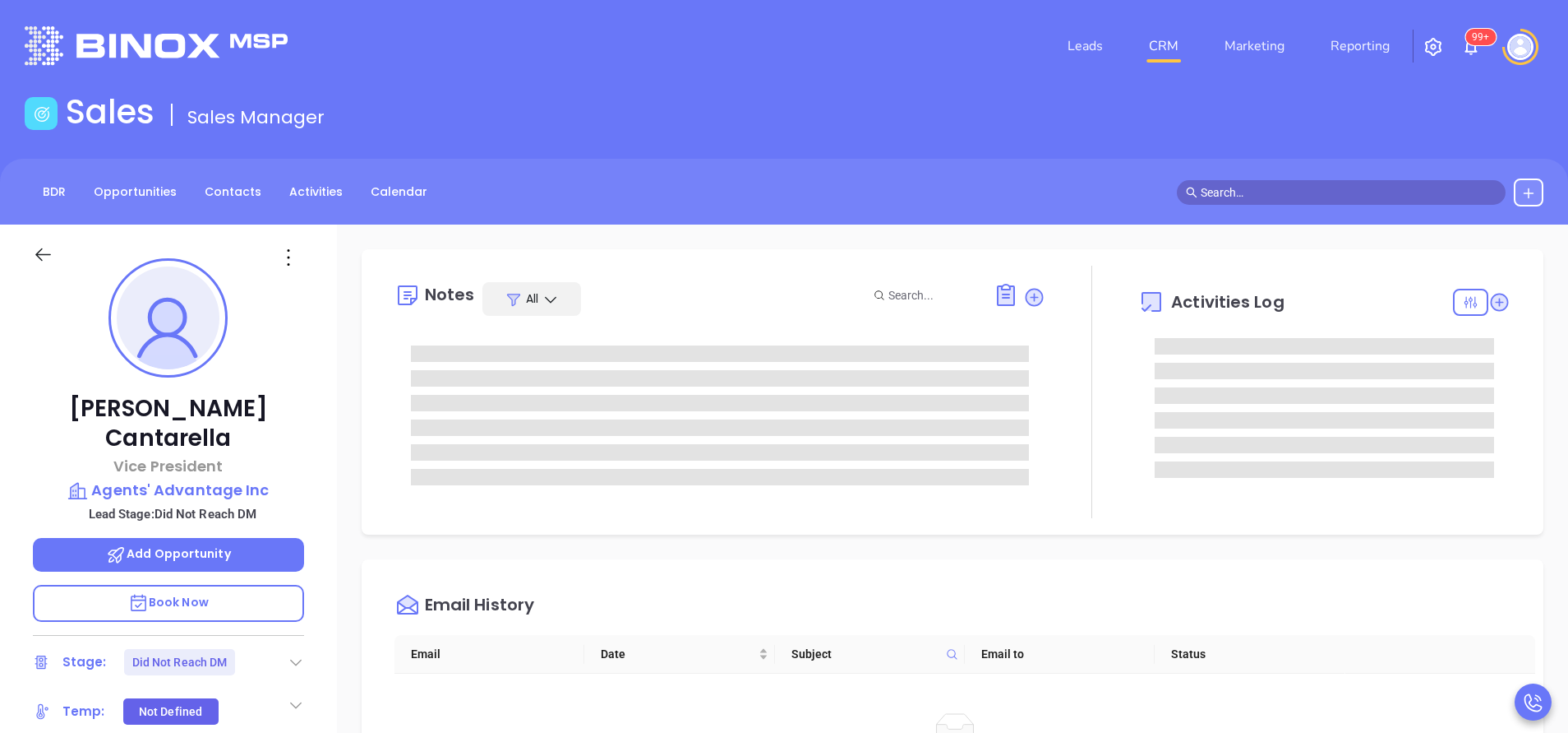
type input "[PERSON_NAME]"
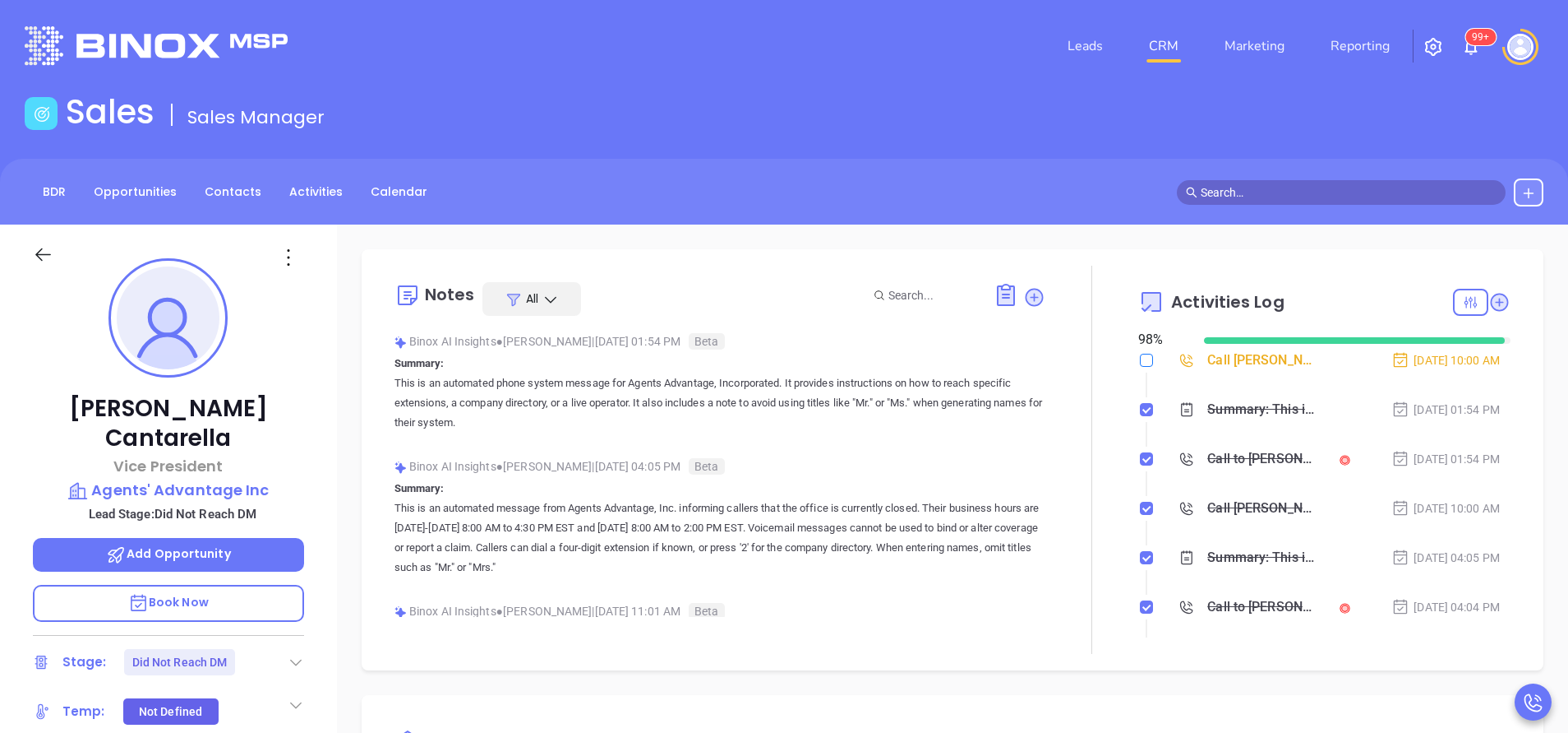
click at [1140, 355] on input "checkbox" at bounding box center [1146, 360] width 13 height 13
checkbox input "true"
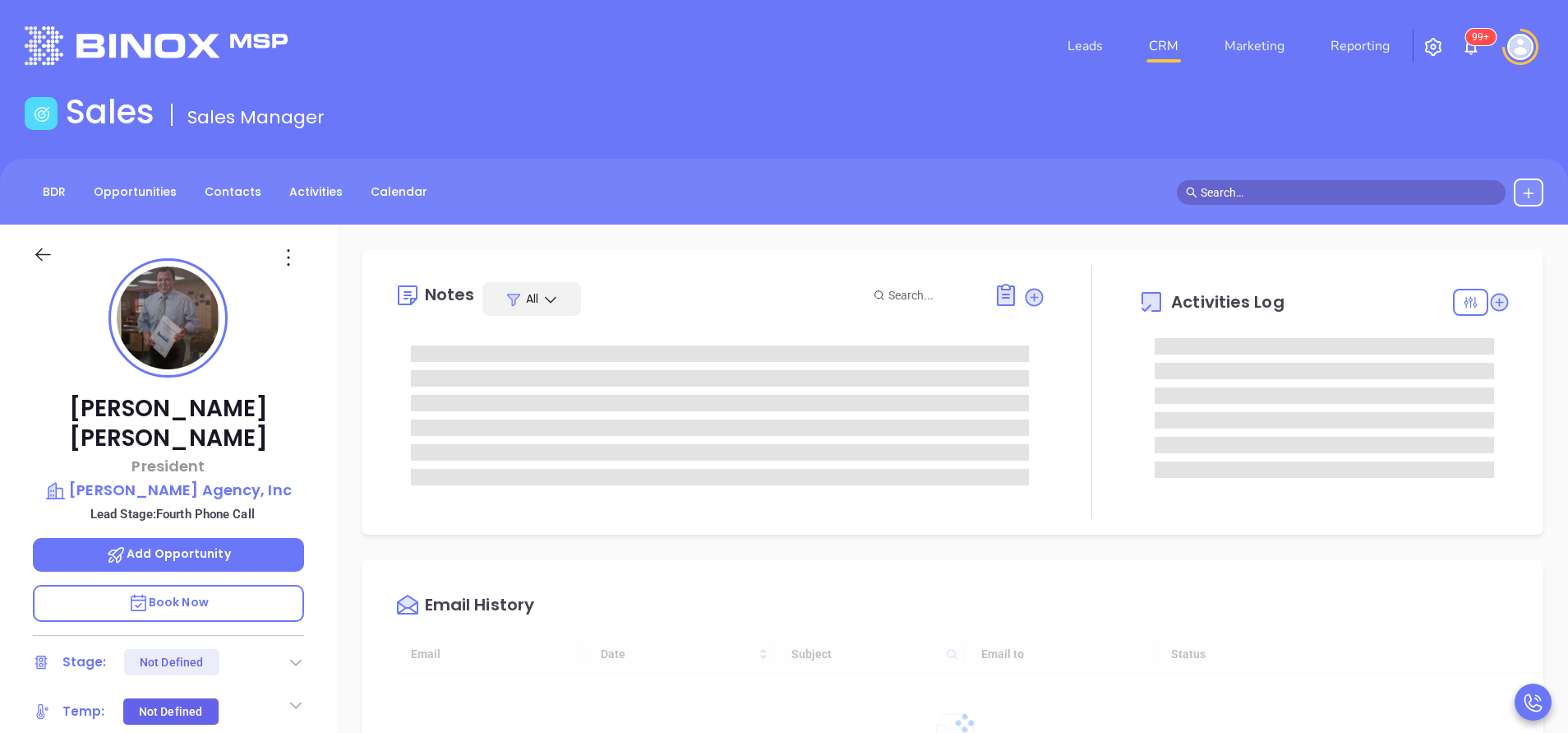
type input "[DATE]"
type input "[PERSON_NAME]"
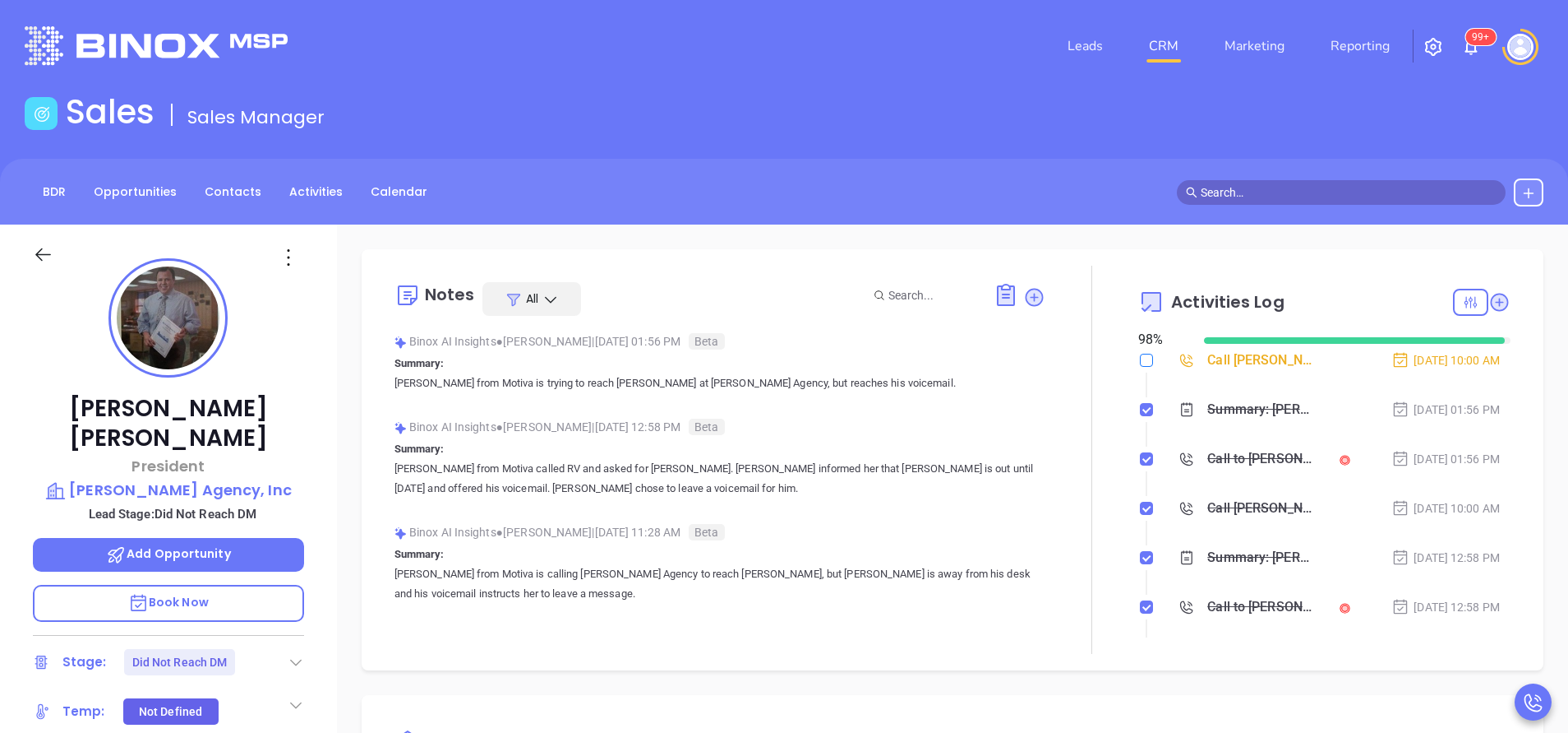
click at [1140, 361] on input "checkbox" at bounding box center [1146, 360] width 13 height 13
checkbox input "true"
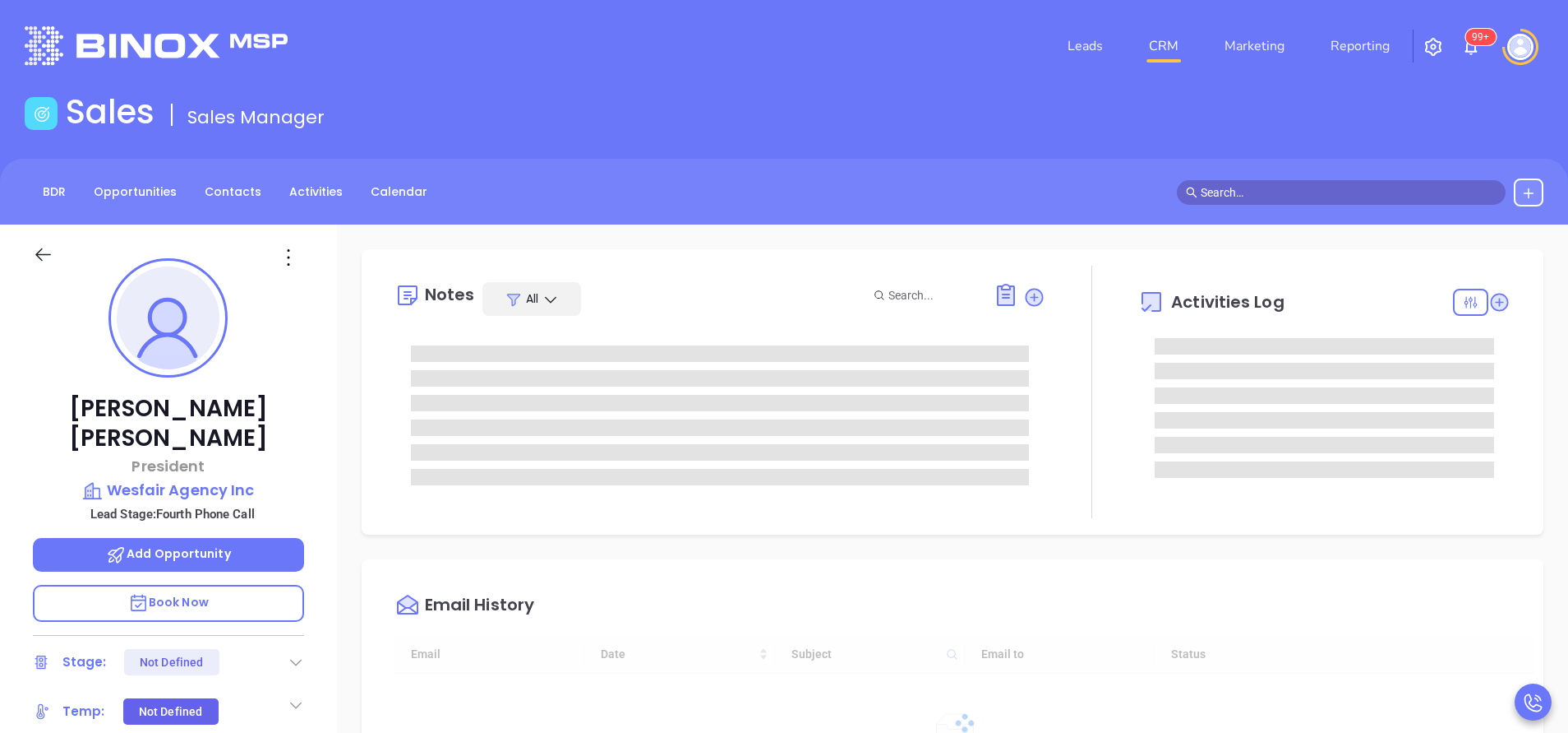
type input "[DATE]"
type input "[PERSON_NAME]"
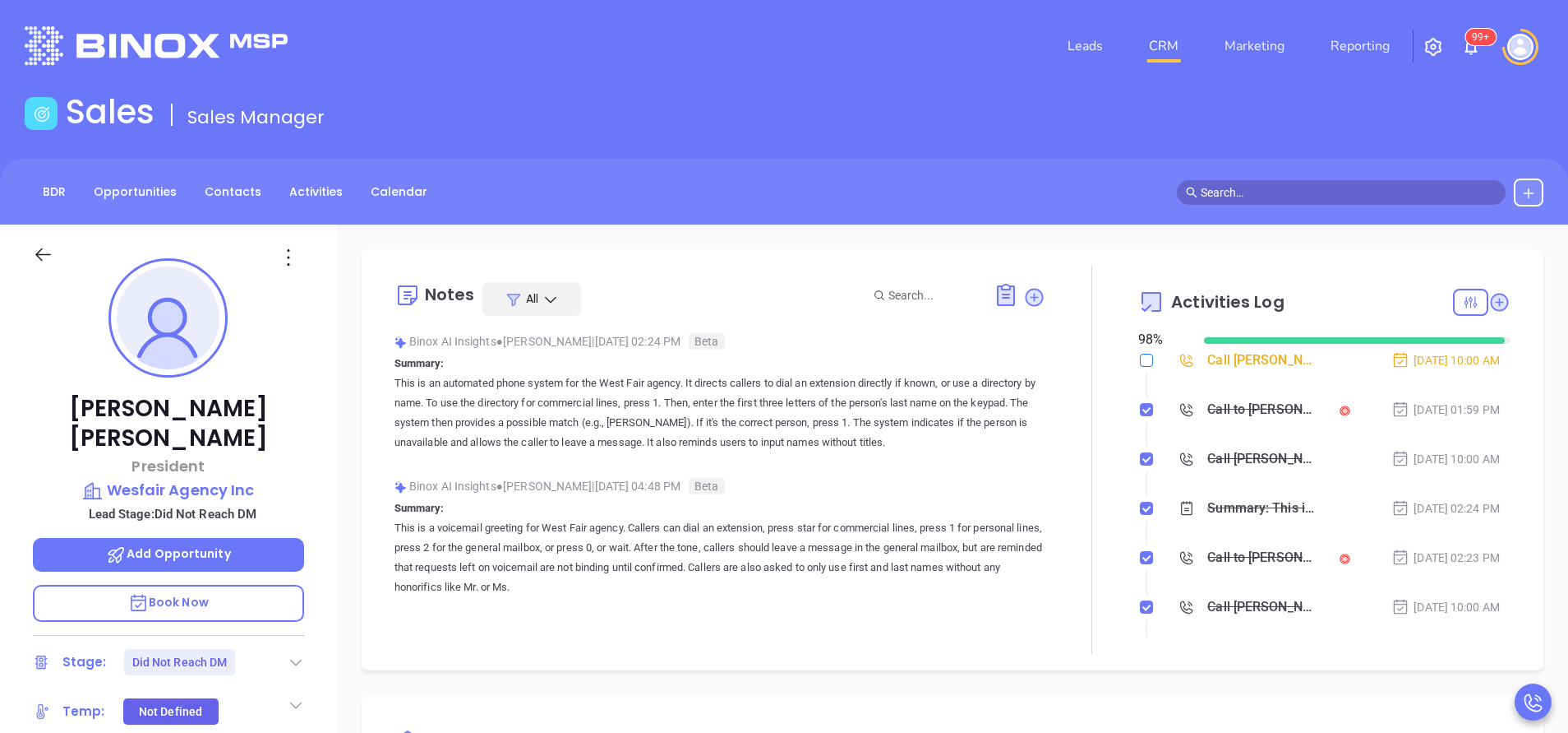
click at [1140, 359] on input "checkbox" at bounding box center [1146, 360] width 13 height 13
checkbox input "true"
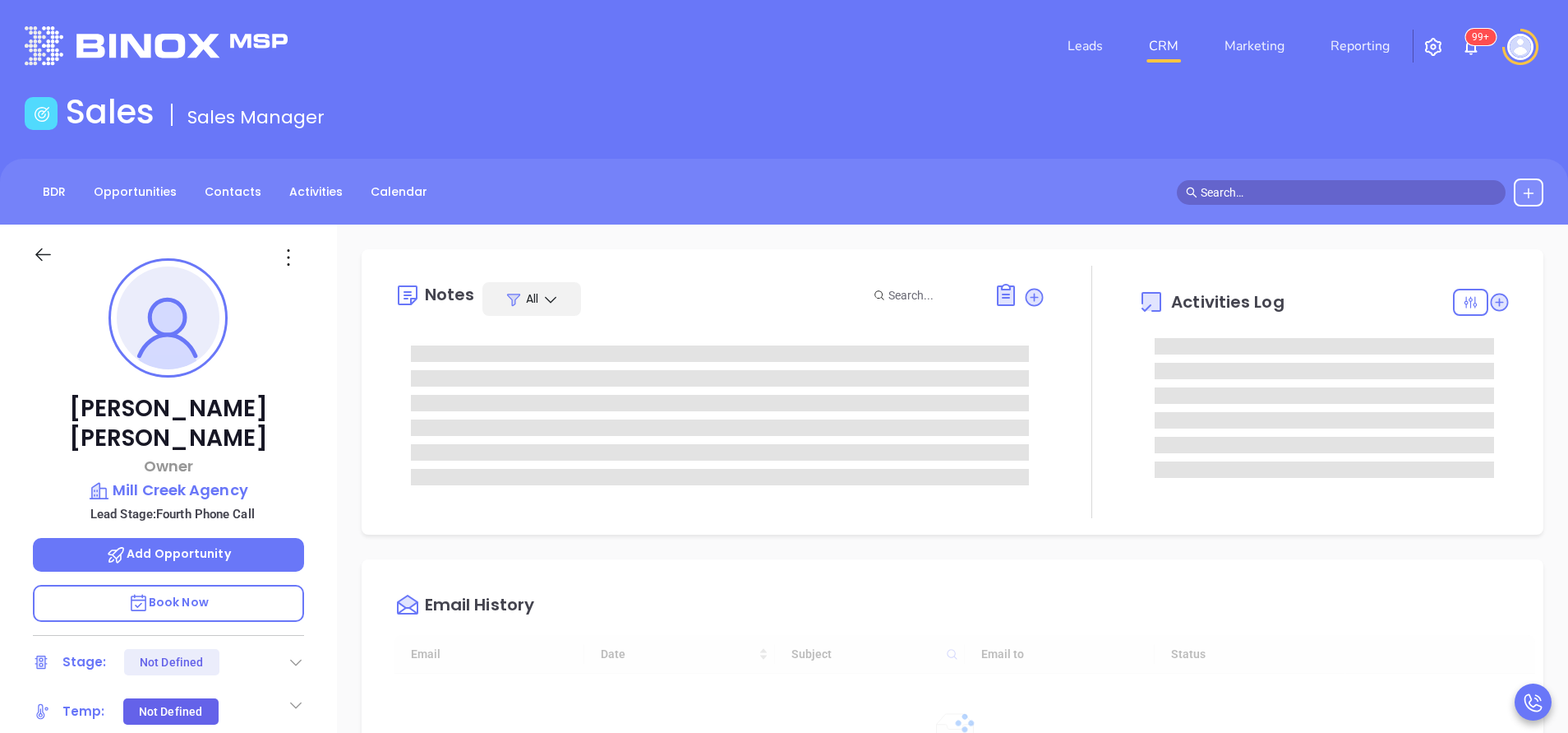
type input "[DATE]"
type input "[PERSON_NAME]"
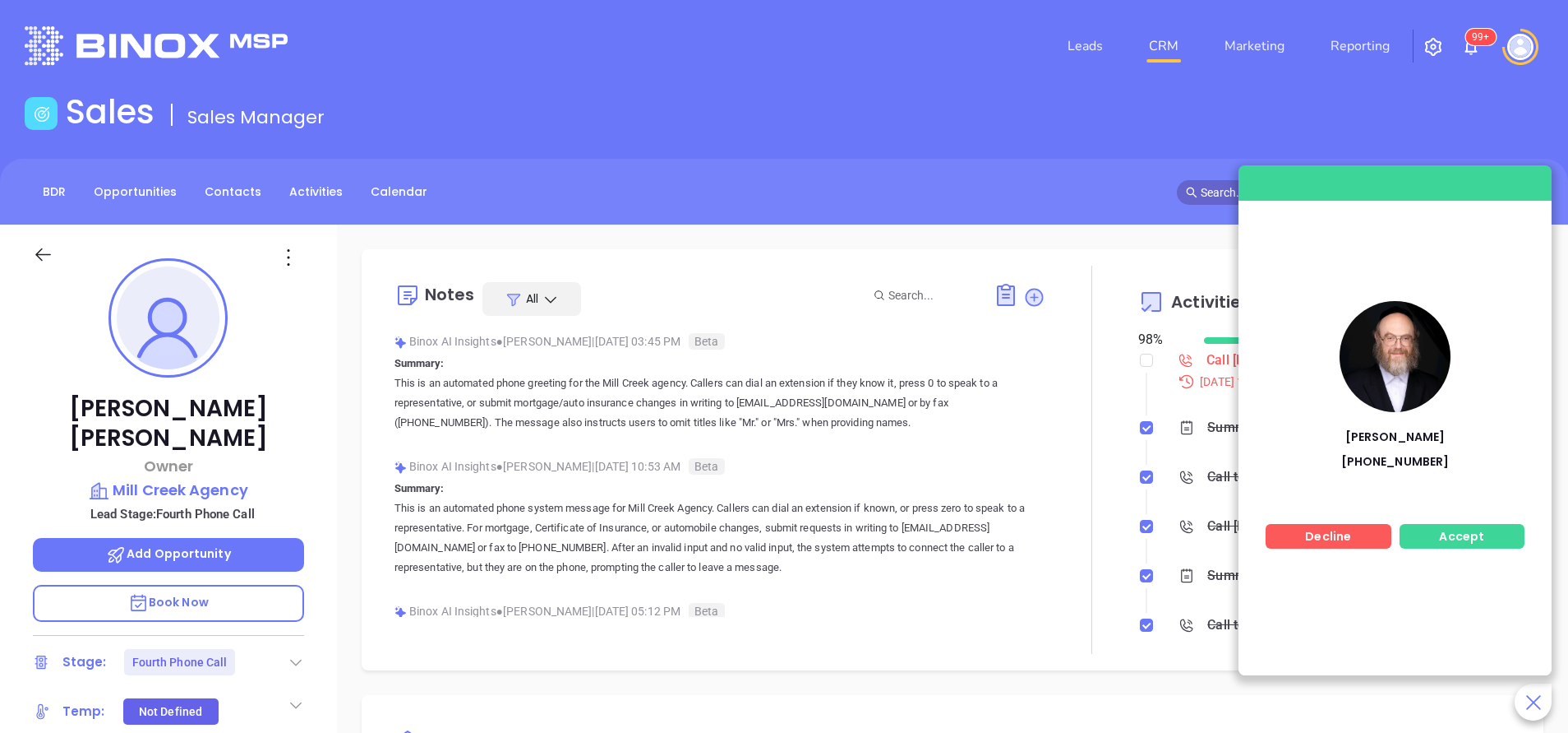
click at [1481, 538] on span "Accept" at bounding box center [1461, 536] width 45 height 17
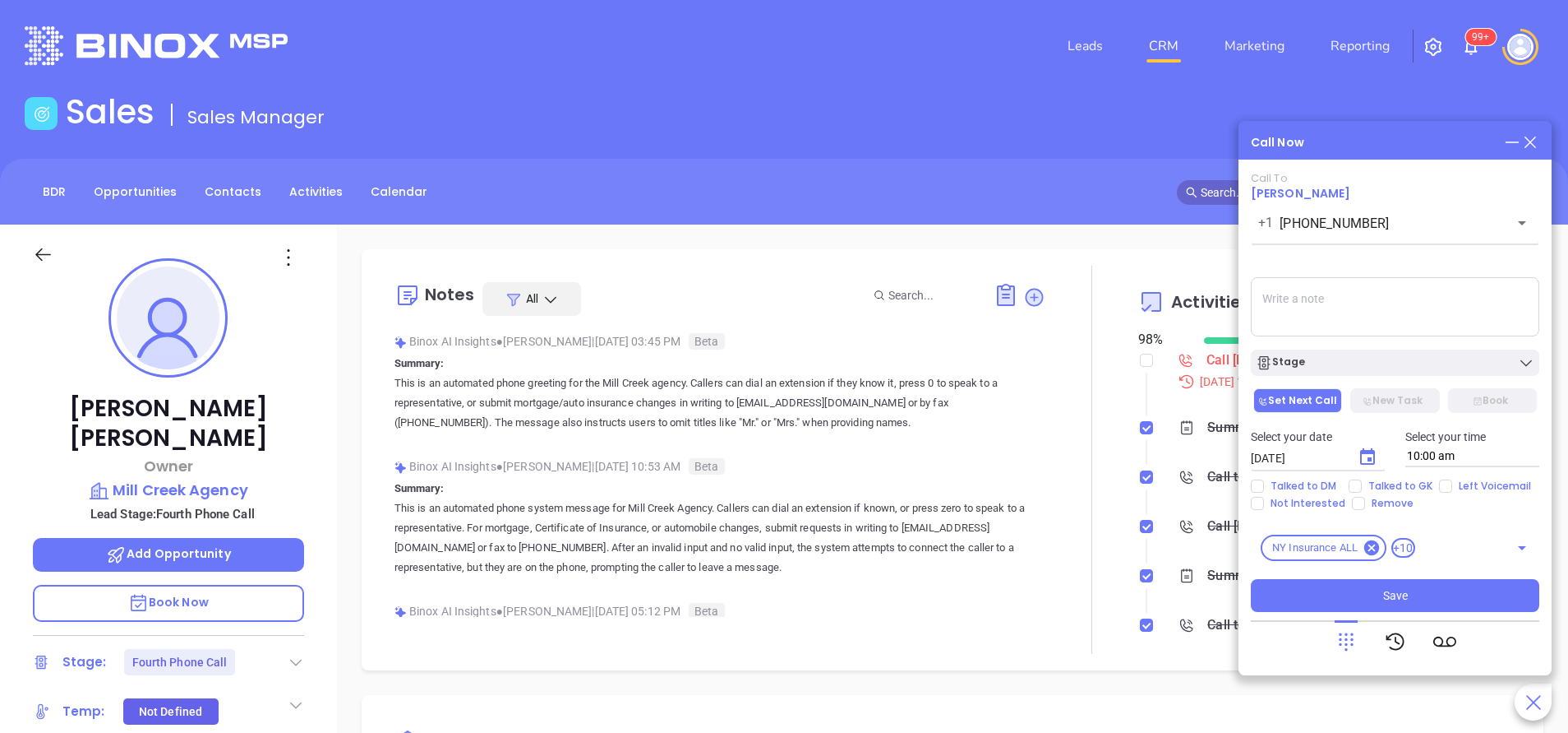
click at [1332, 304] on textarea at bounding box center [1395, 307] width 288 height 59
click at [1385, 298] on textarea at bounding box center [1395, 307] width 288 height 59
type textarea "Issacs GK called back and referred us to Tzvi Meltzer."
click at [1358, 490] on input "Talked to GK" at bounding box center [1354, 485] width 13 height 13
checkbox input "true"
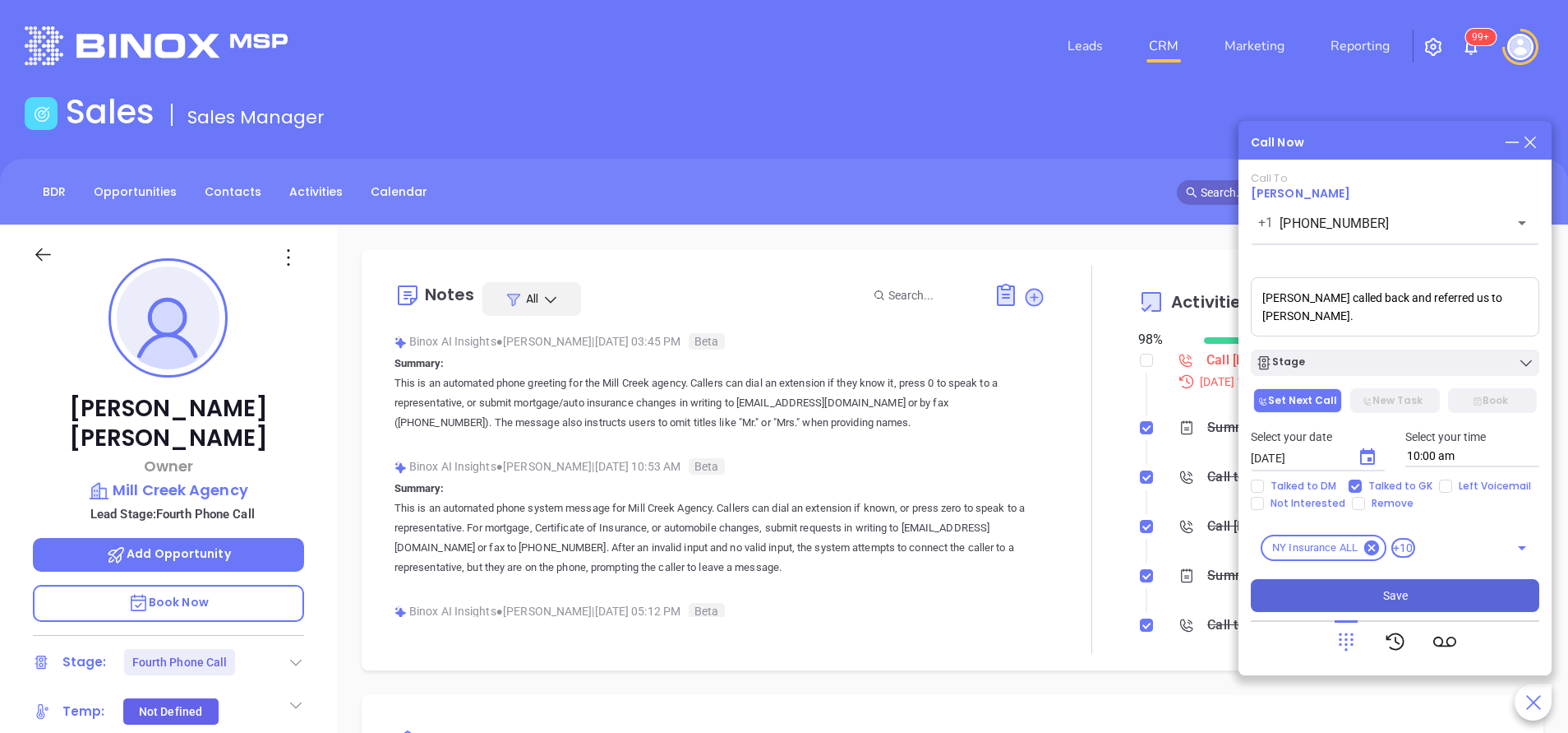
click at [1356, 595] on button "Save" at bounding box center [1395, 596] width 288 height 33
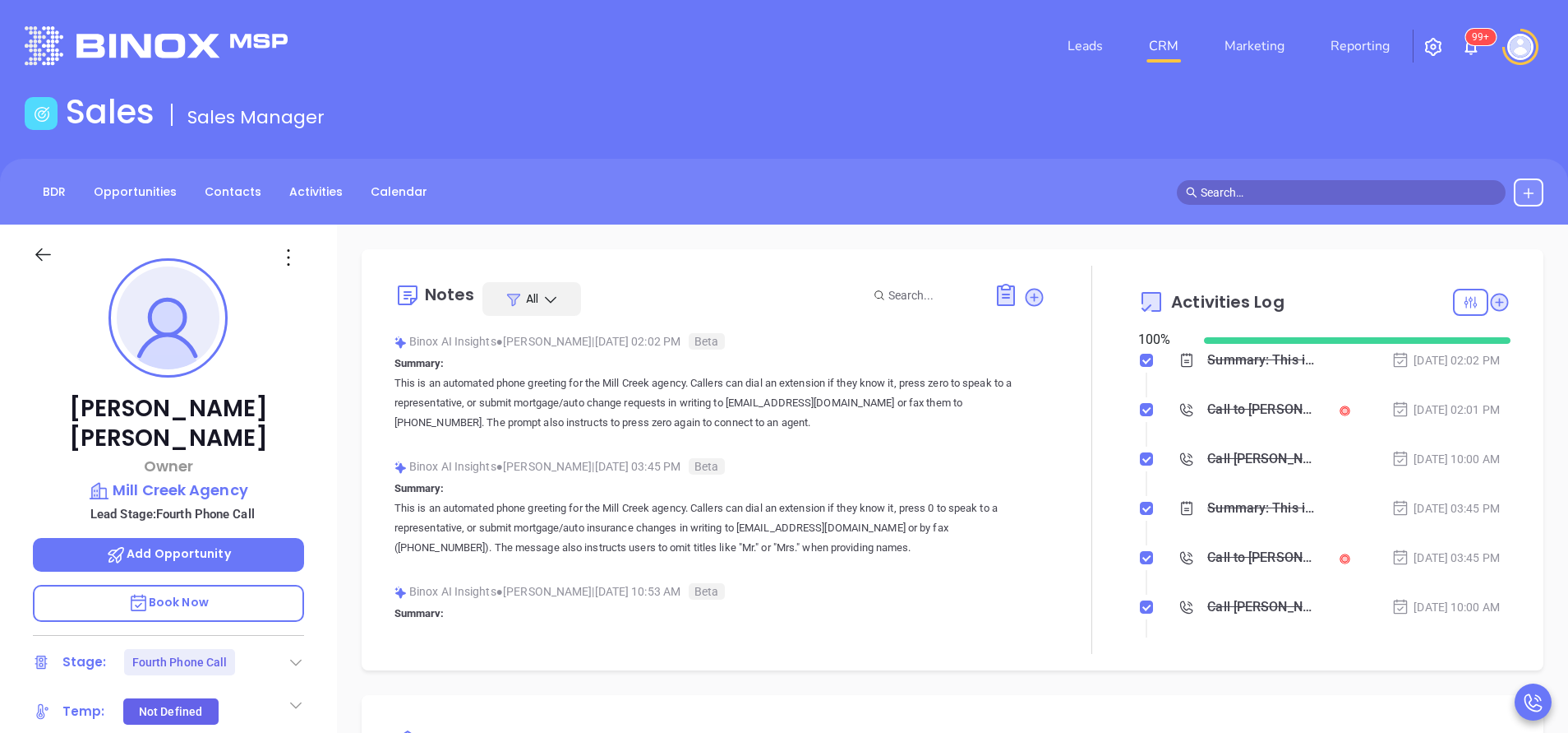
click at [300, 654] on icon at bounding box center [296, 661] width 17 height 17
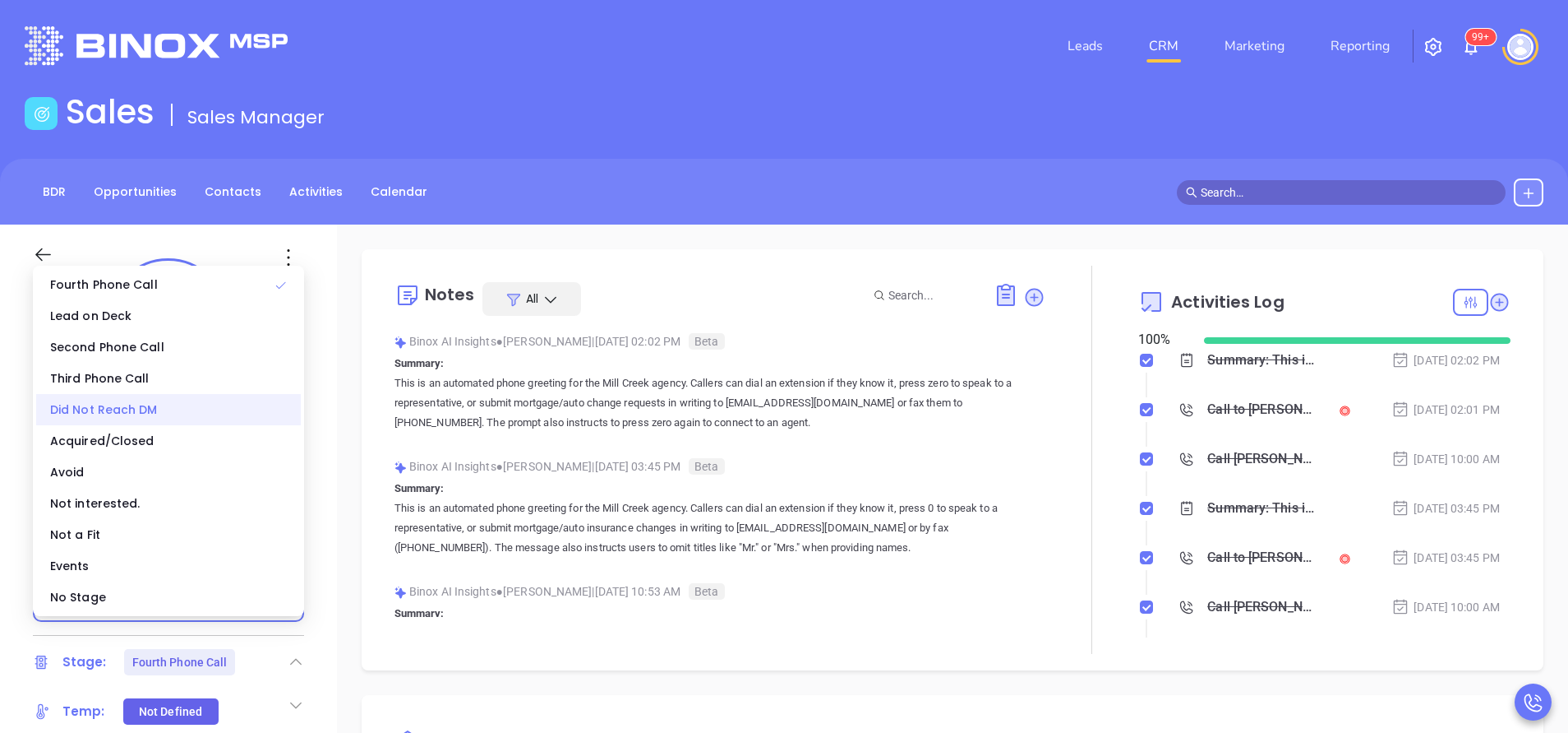
click at [170, 416] on div "Did Not Reach DM" at bounding box center [168, 410] width 264 height 31
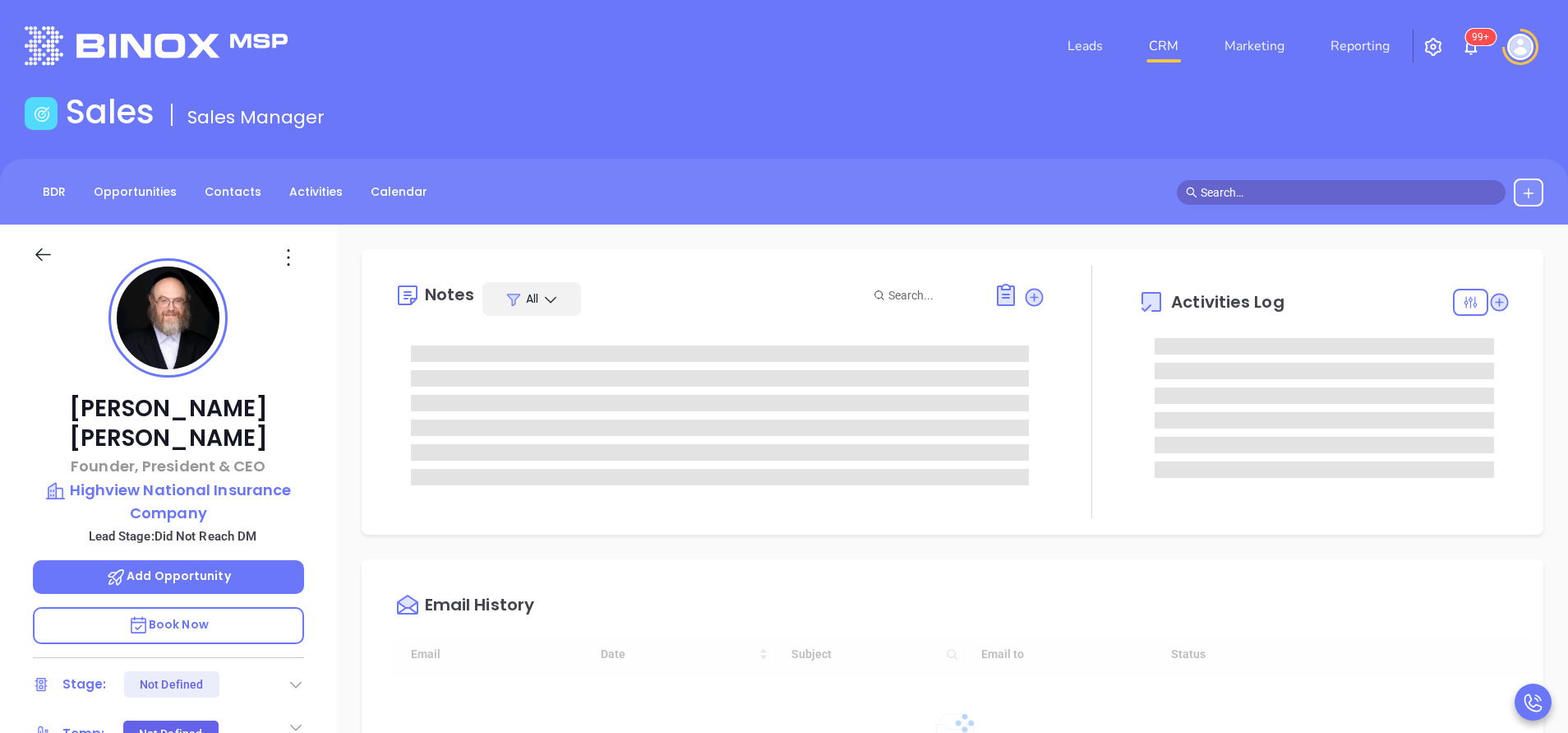
type input "[DATE]"
type input "[PERSON_NAME]"
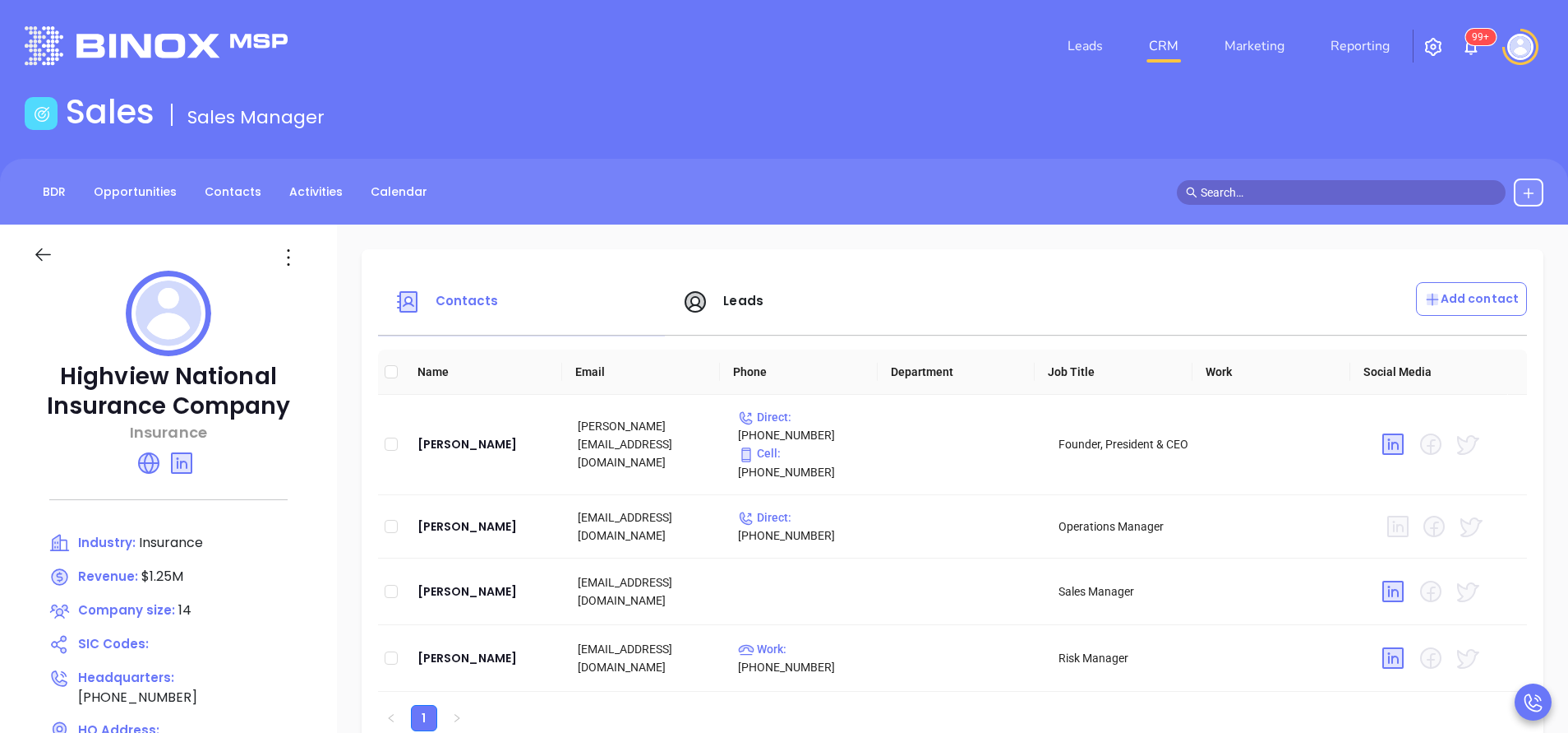
click at [355, 64] on div at bounding box center [271, 45] width 513 height 38
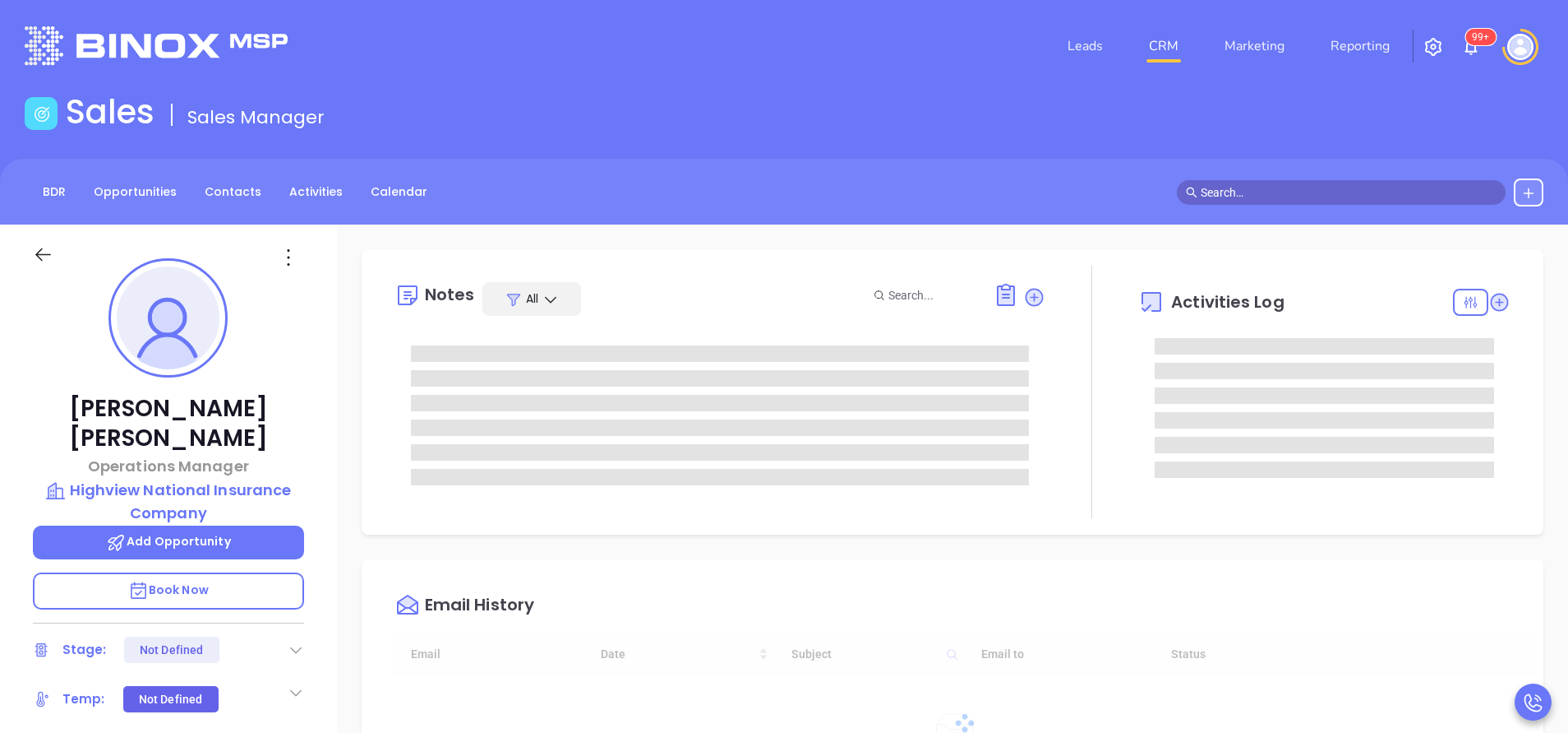
type input "[DATE]"
type input "[PERSON_NAME]"
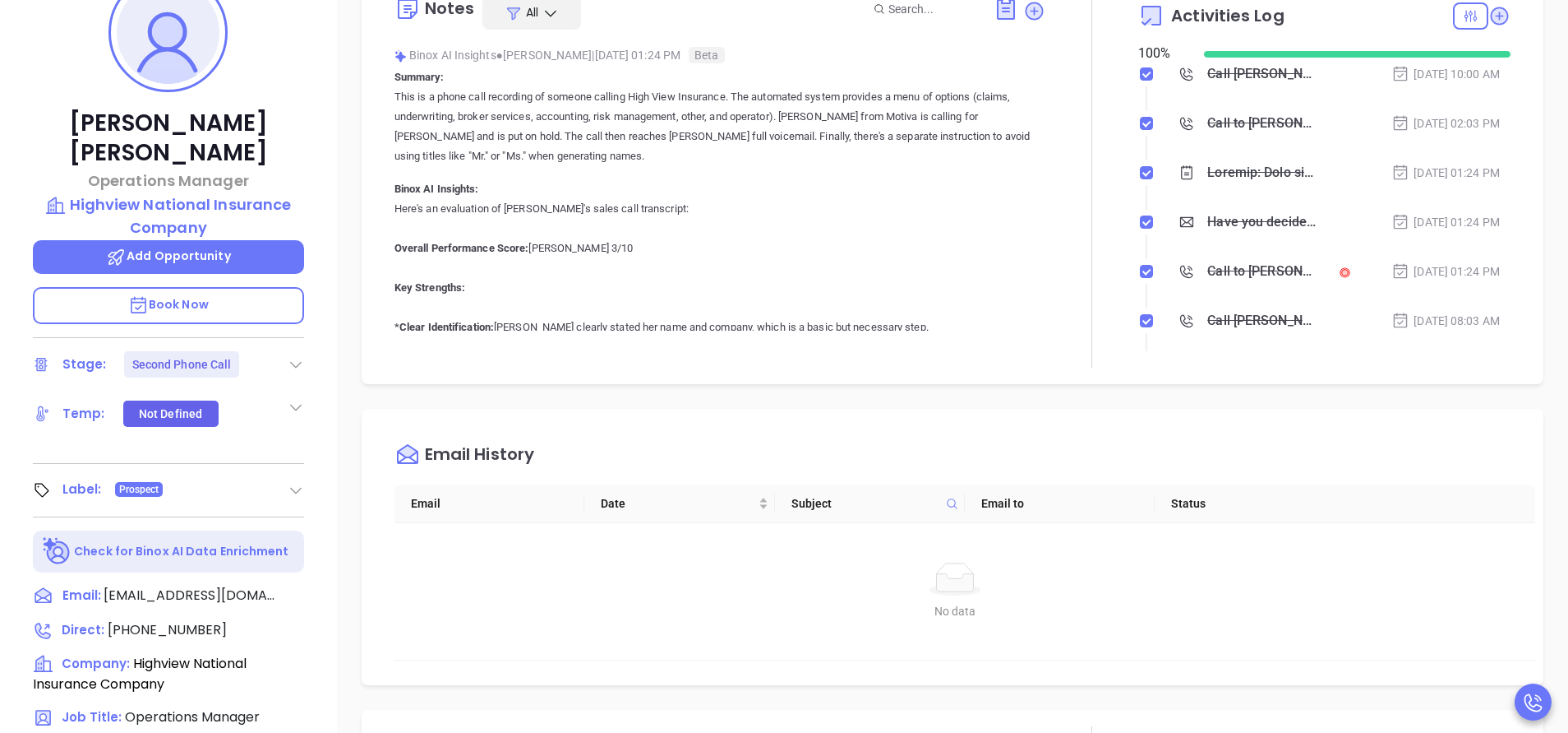
scroll to position [247, 0]
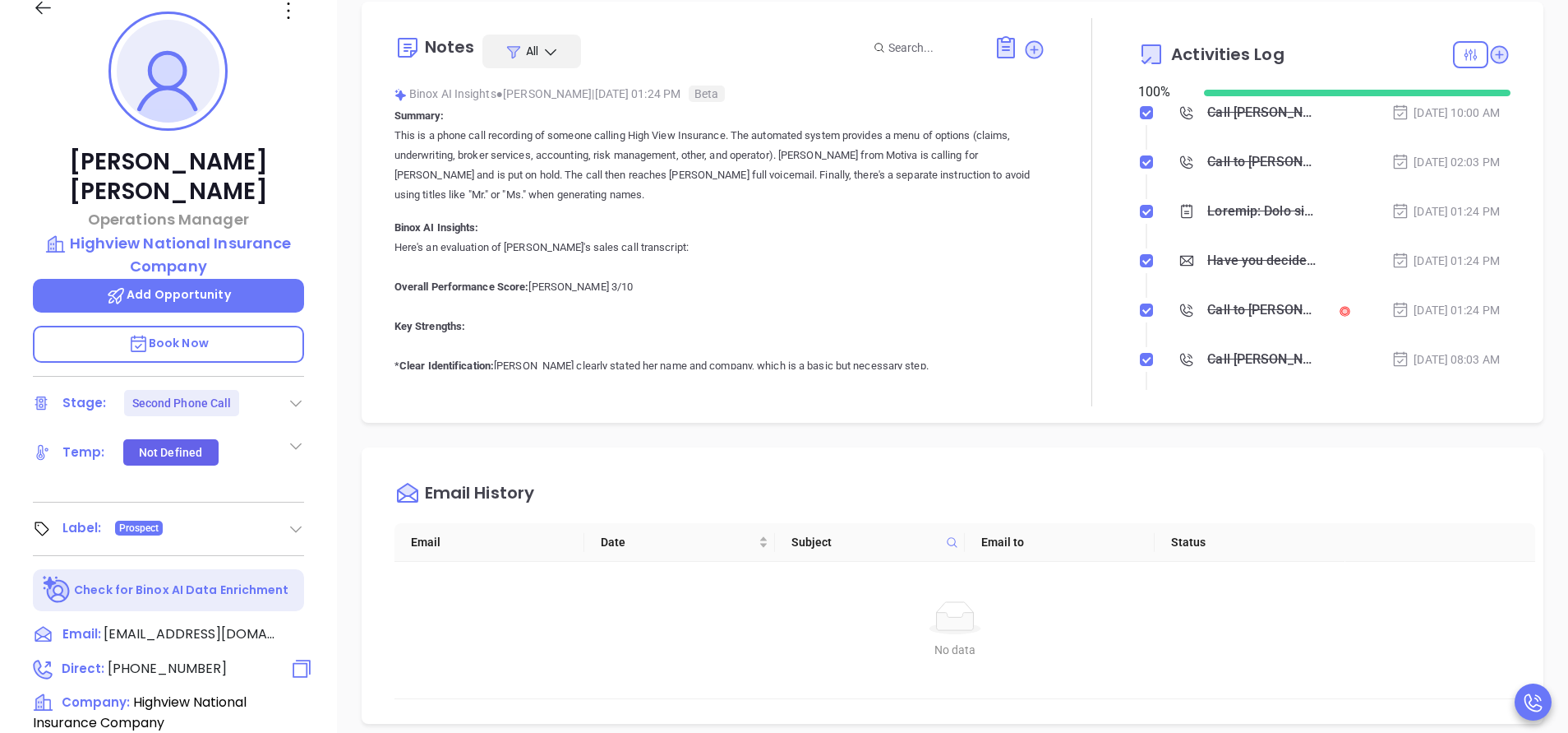
click at [174, 659] on span "(845) 363-0500" at bounding box center [167, 667] width 119 height 19
type input "(845) 363-0500"
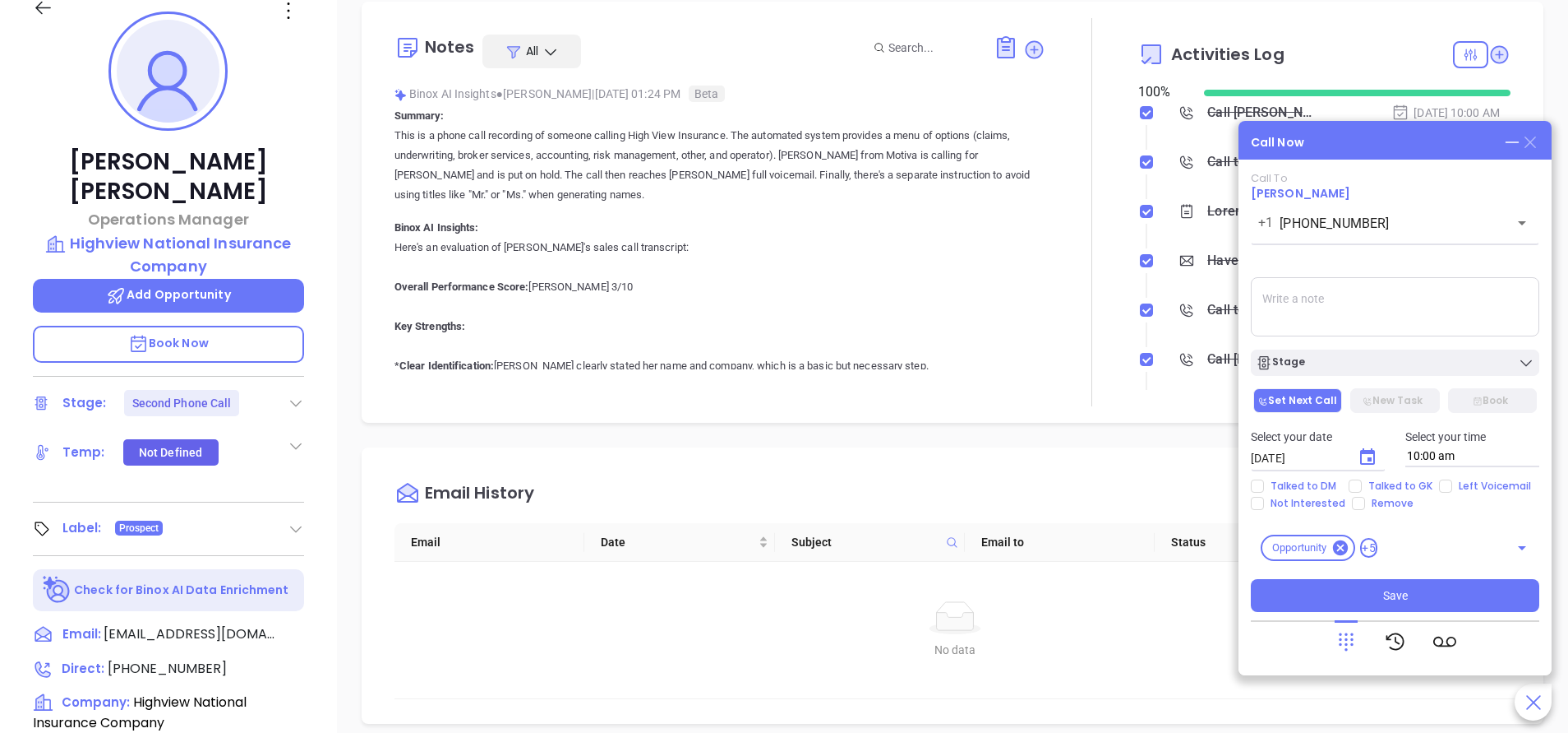
click at [1535, 137] on icon at bounding box center [1530, 142] width 12 height 12
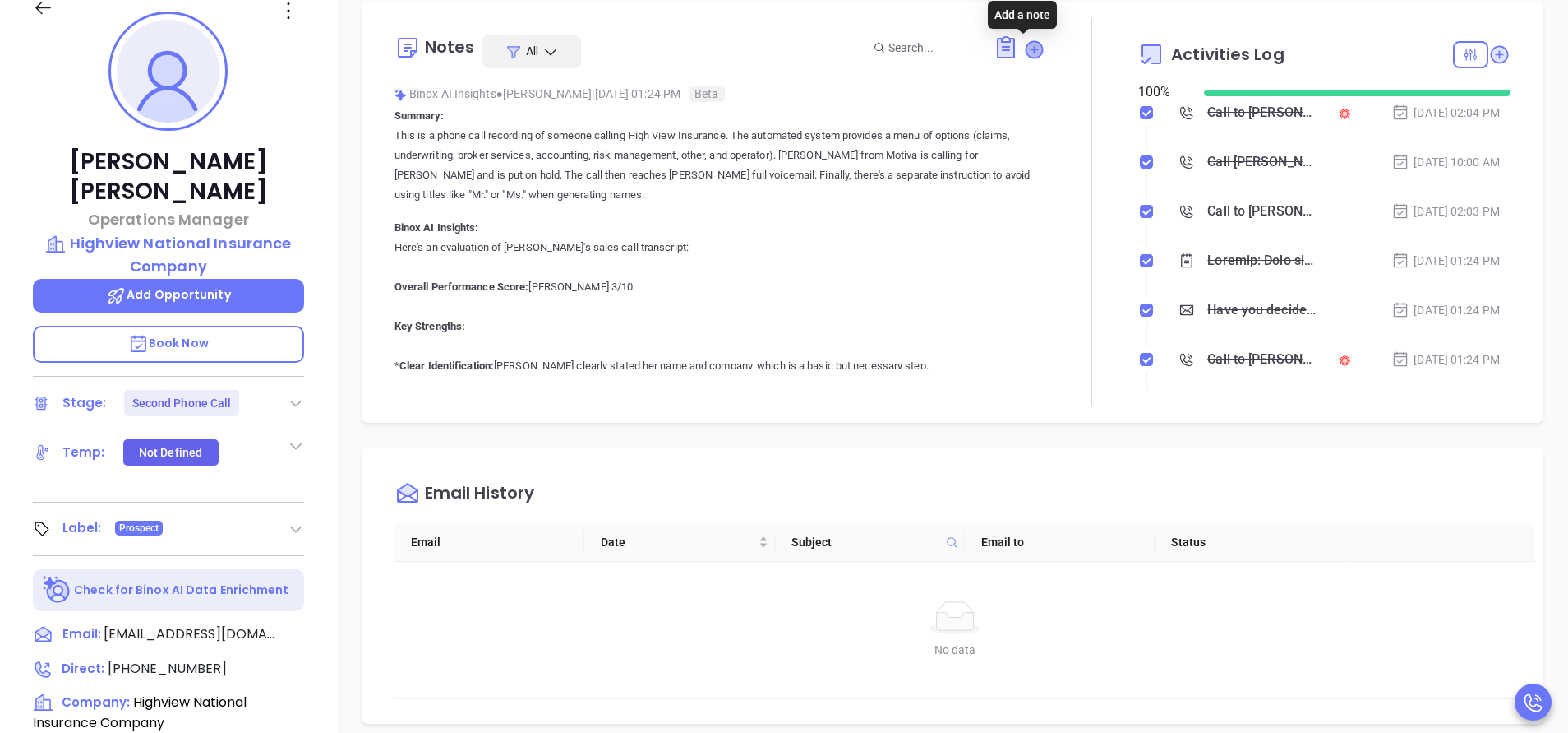
click at [1026, 51] on icon at bounding box center [1033, 49] width 17 height 17
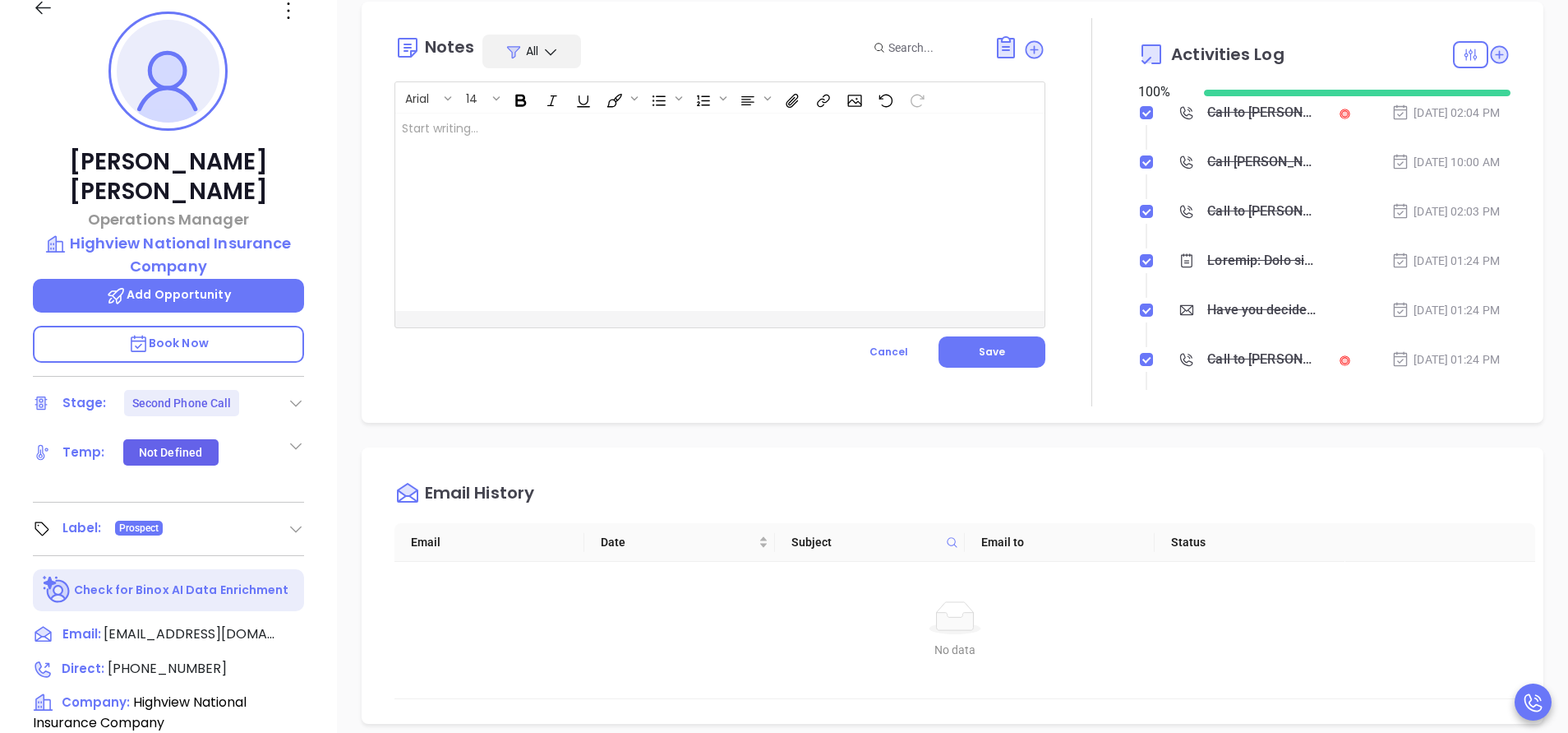
click at [829, 229] on div at bounding box center [697, 212] width 604 height 197
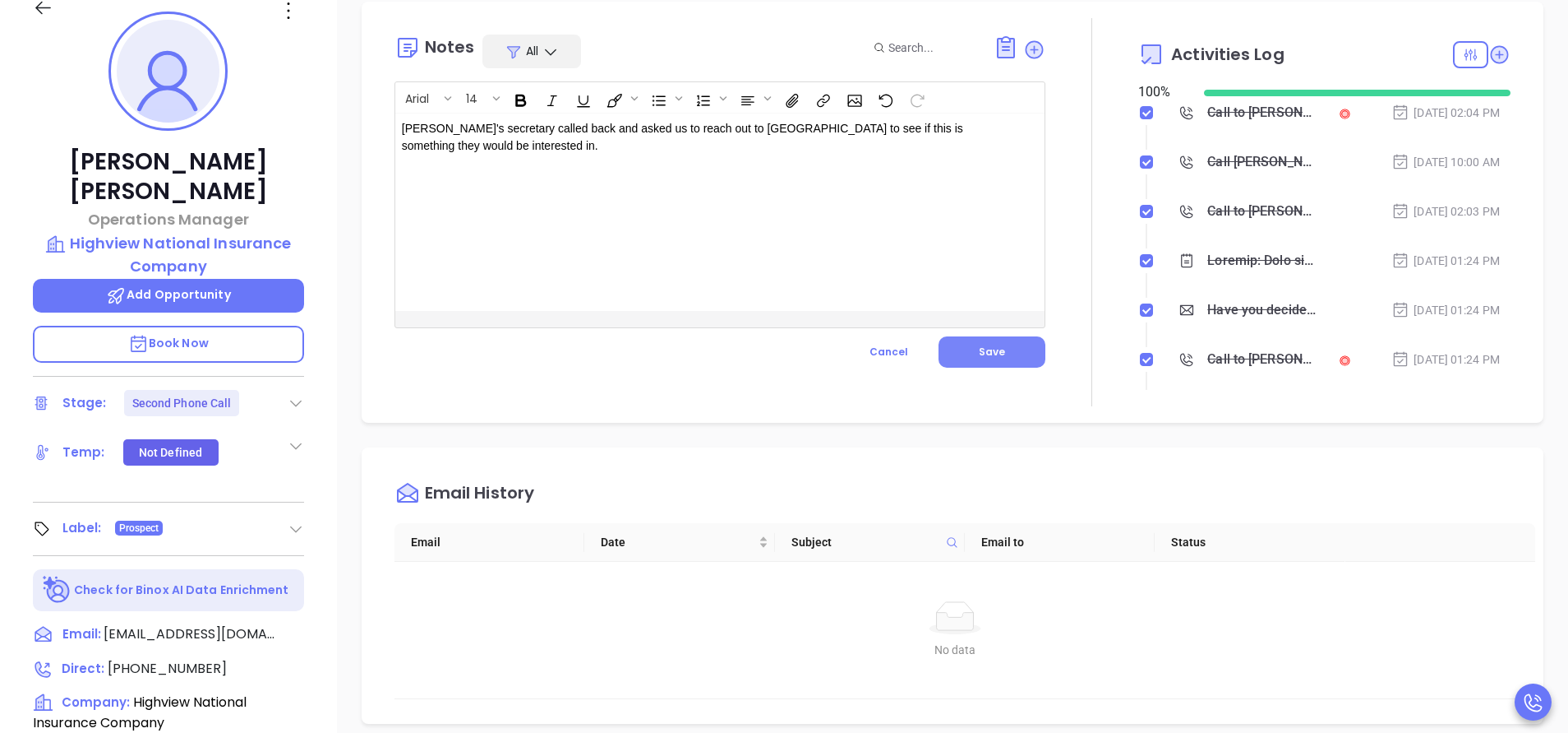
click at [963, 366] on button "Save" at bounding box center [991, 352] width 107 height 31
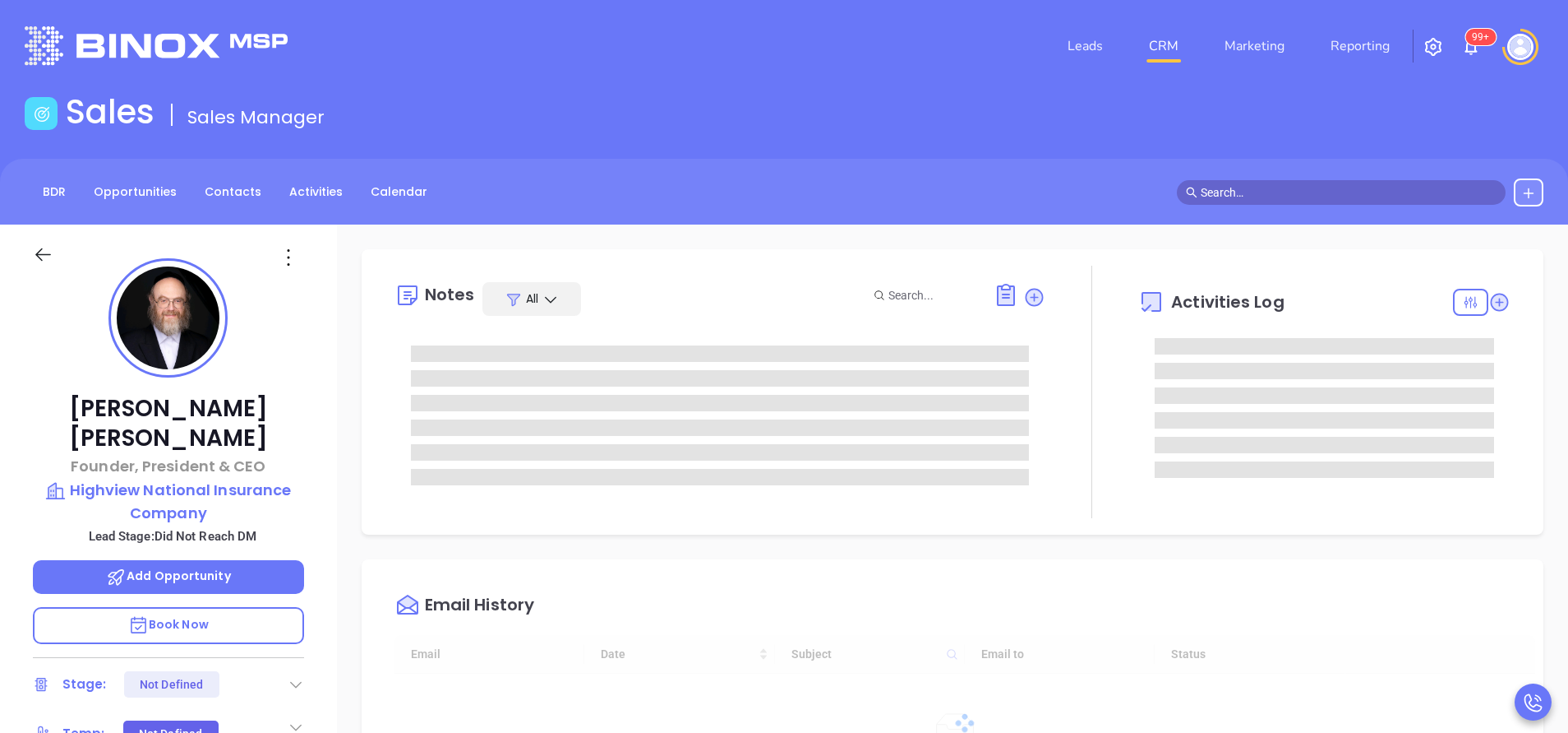
type input "[DATE]"
type input "[PERSON_NAME]"
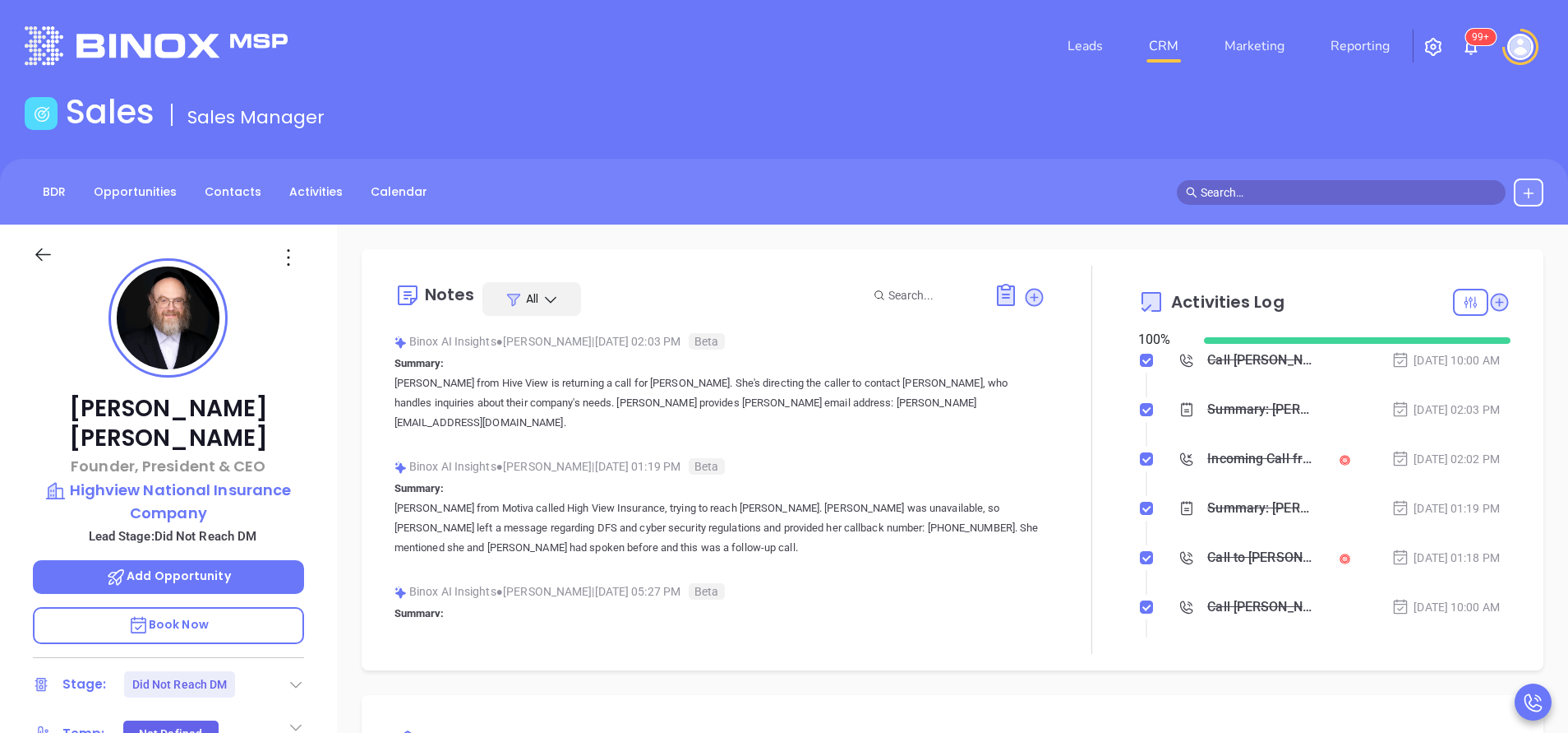
scroll to position [477, 0]
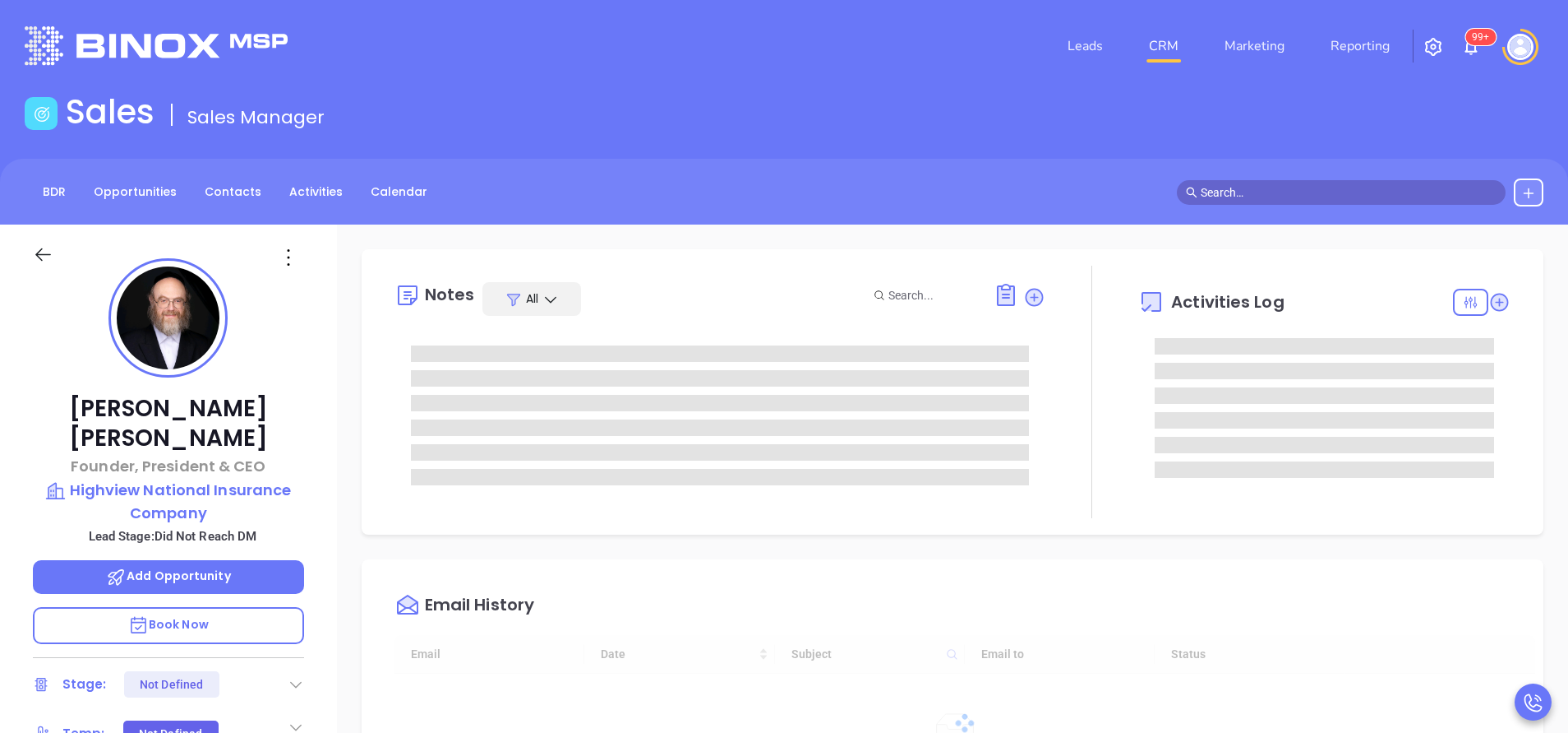
type input "[DATE]"
type input "[PERSON_NAME]"
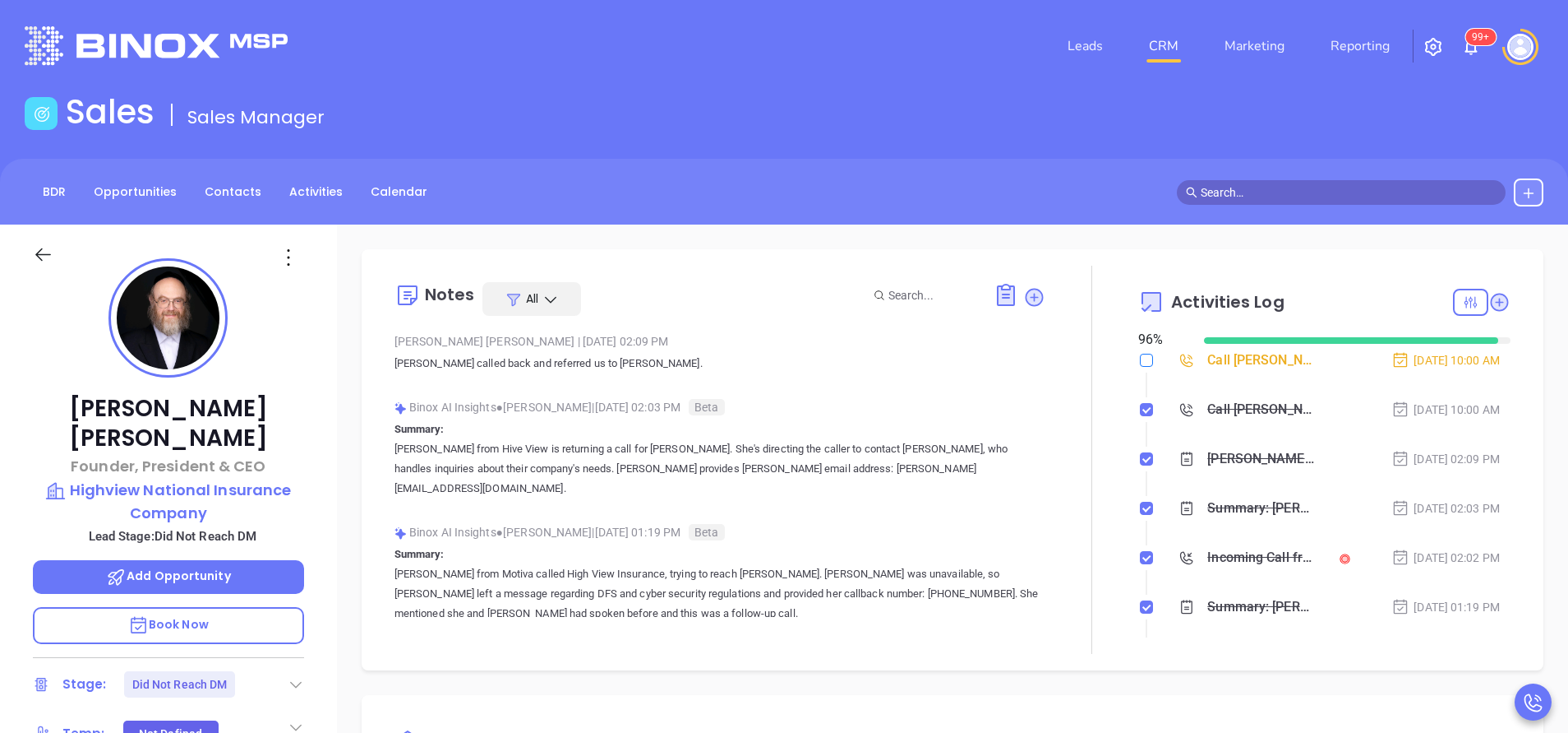
click at [1140, 360] on input "checkbox" at bounding box center [1146, 360] width 13 height 13
checkbox input "true"
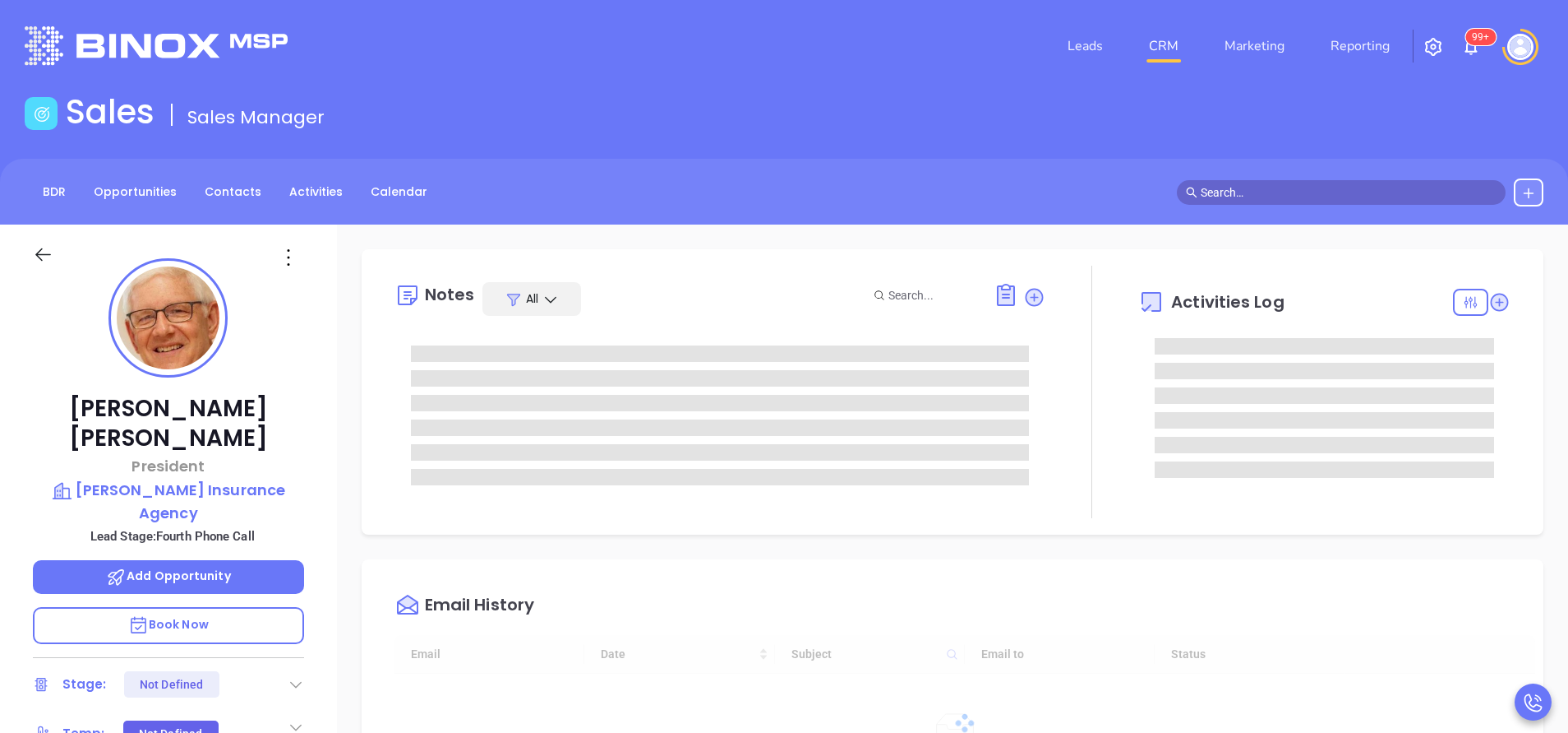
type input "10:00 am"
type input "[DATE]"
type input "[PERSON_NAME]"
type input "[DATE]"
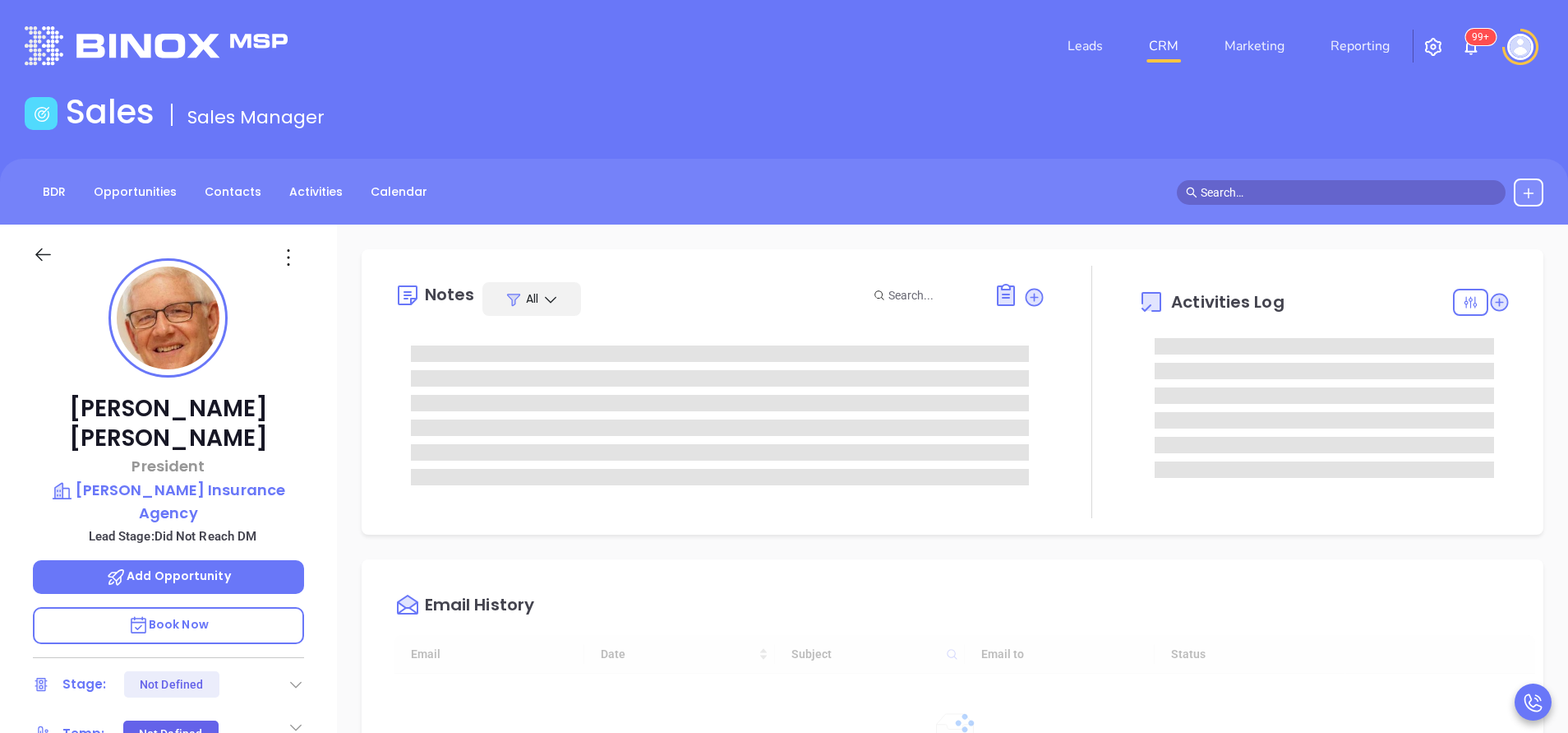
scroll to position [477, 0]
type input "[PERSON_NAME]"
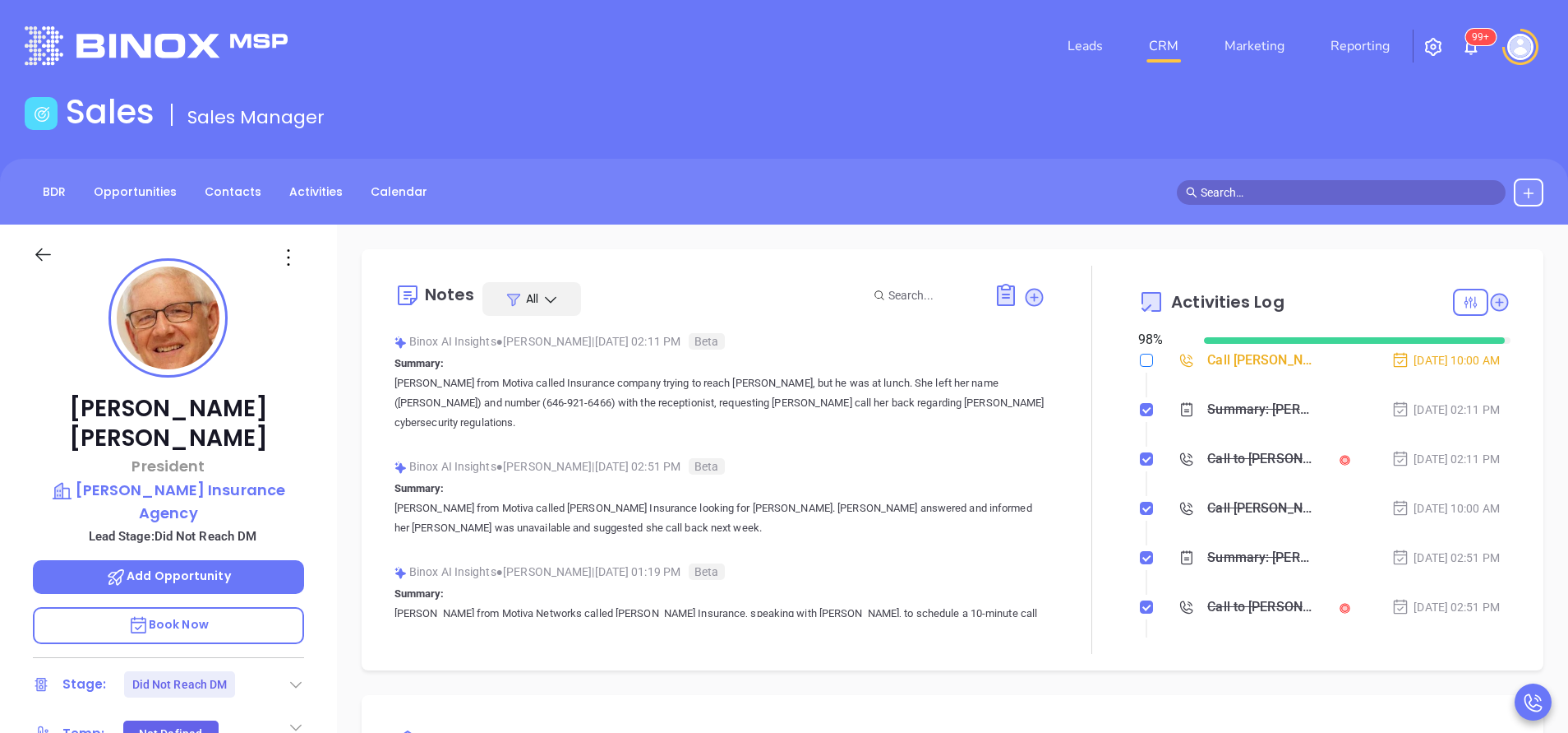
click at [1140, 358] on input "checkbox" at bounding box center [1146, 360] width 13 height 13
checkbox input "true"
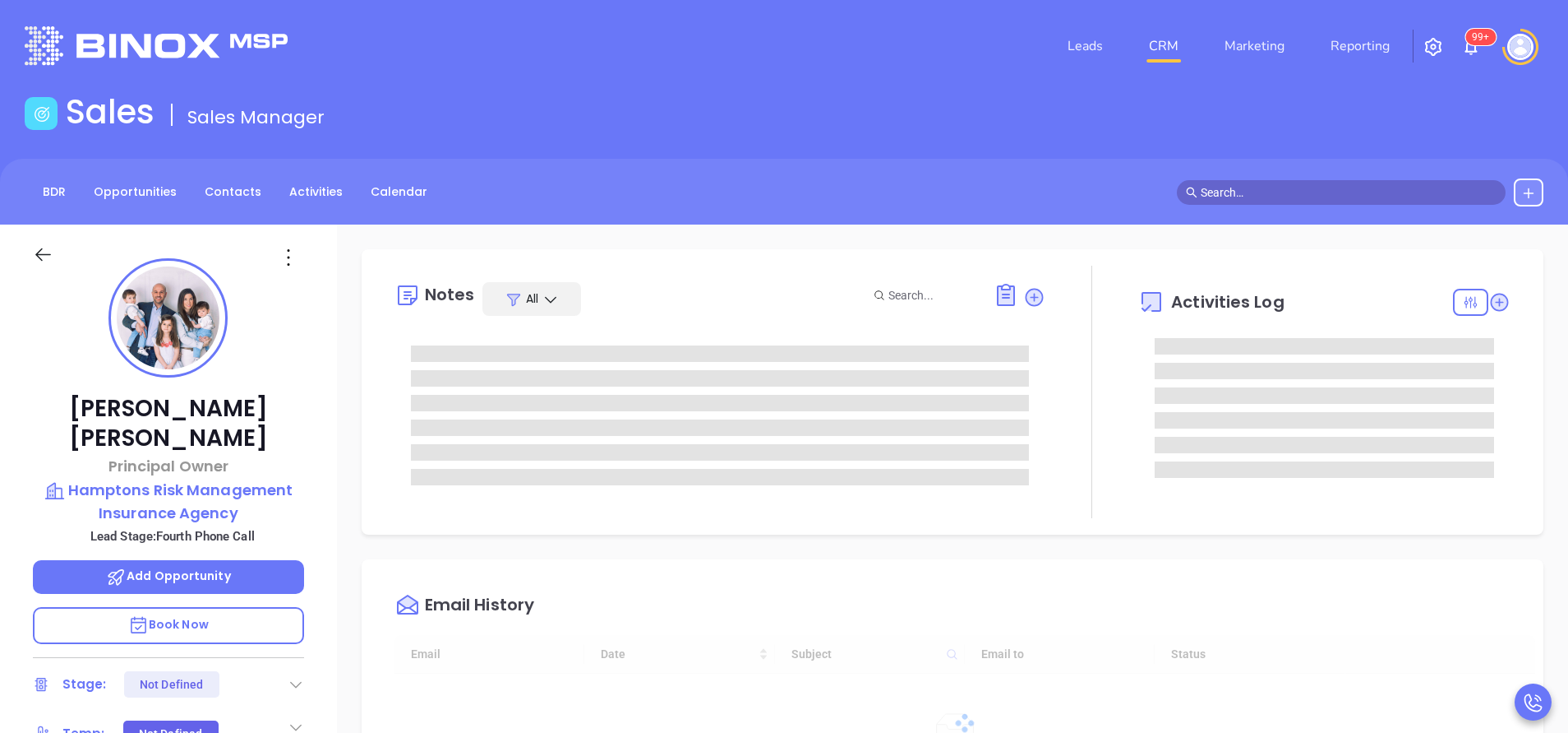
type input "[DATE]"
type input "[PERSON_NAME]"
type input "[DATE]"
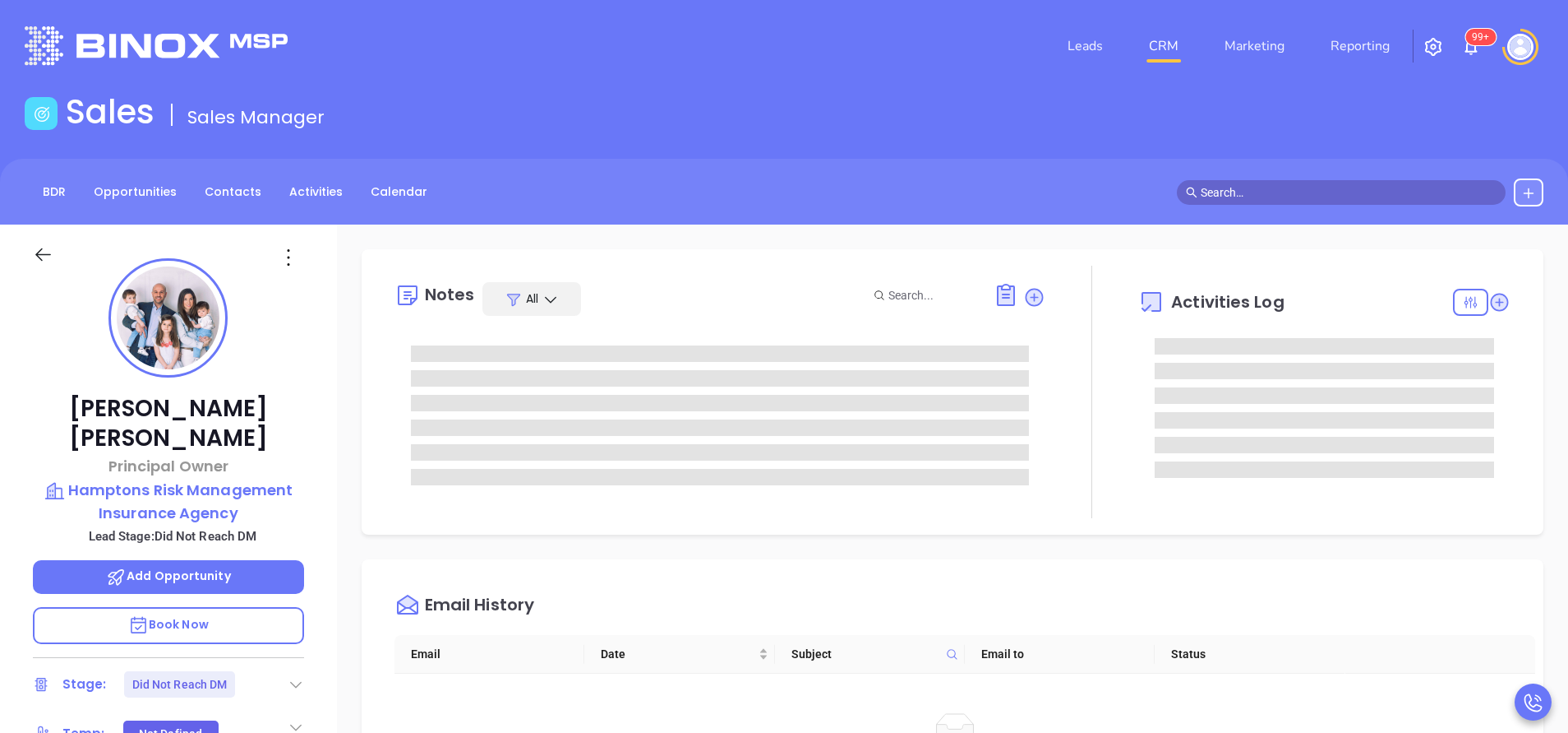
type input "[PERSON_NAME]"
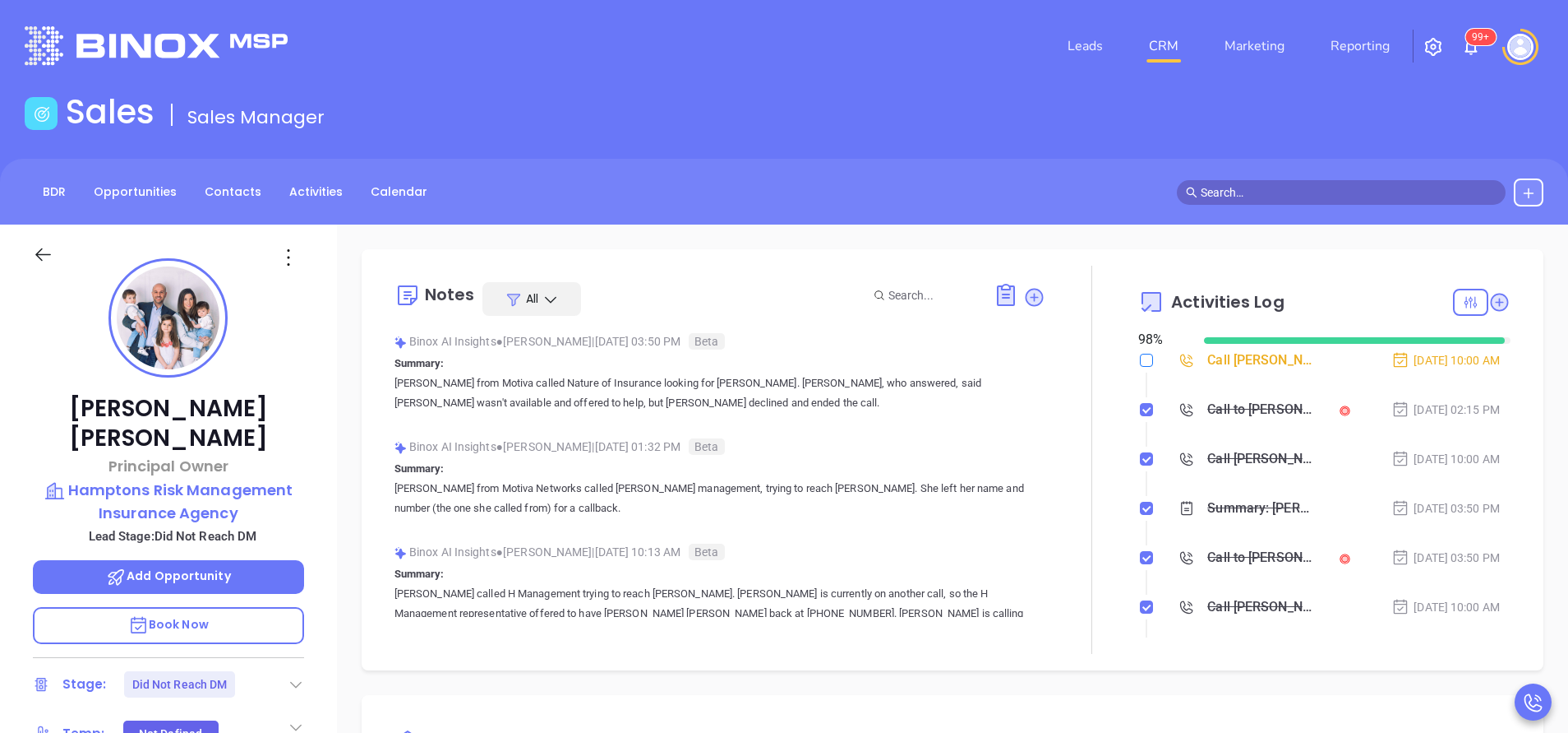
click at [1140, 363] on input "checkbox" at bounding box center [1146, 360] width 13 height 13
checkbox input "true"
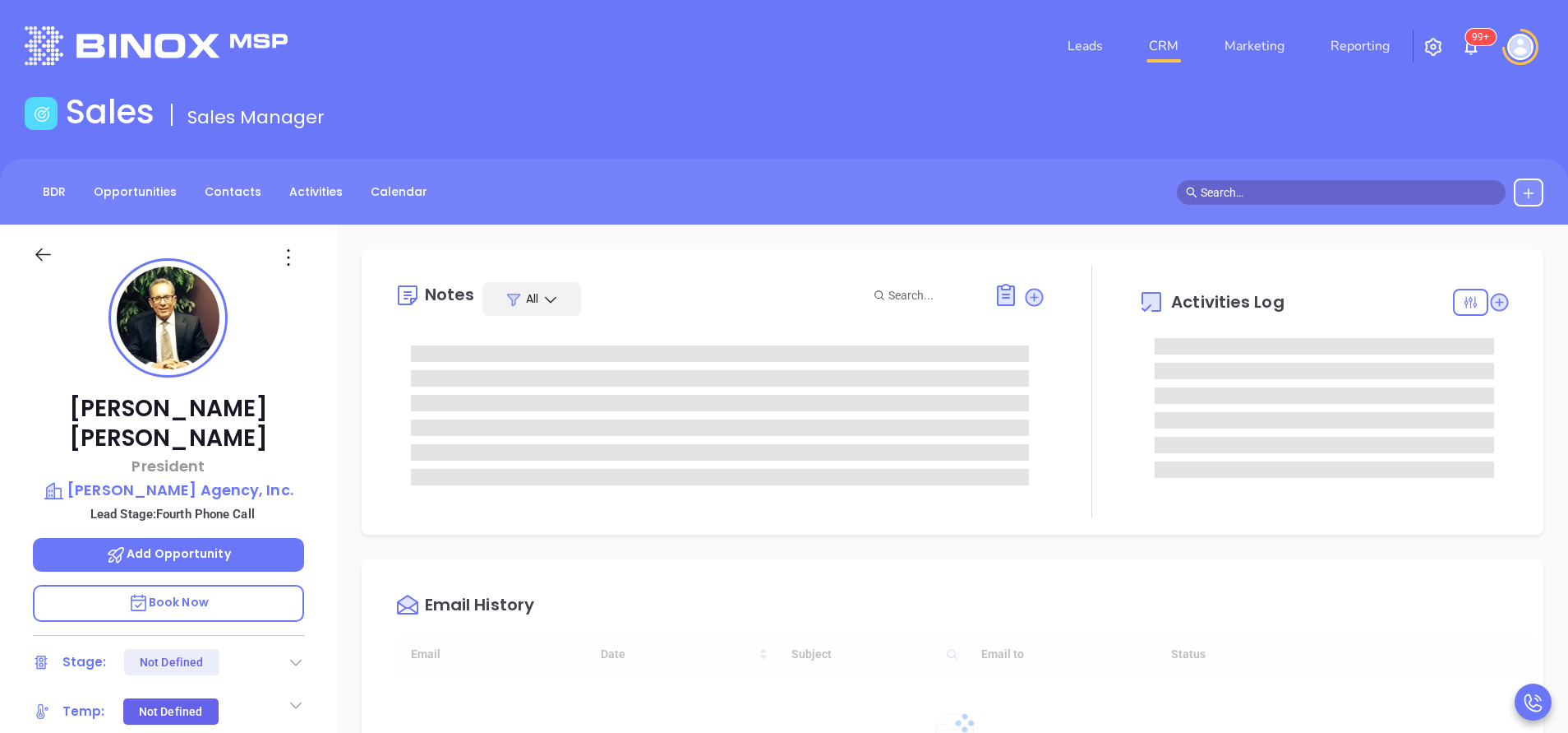
type input "[DATE]"
type input "[PERSON_NAME]"
type input "[DATE]"
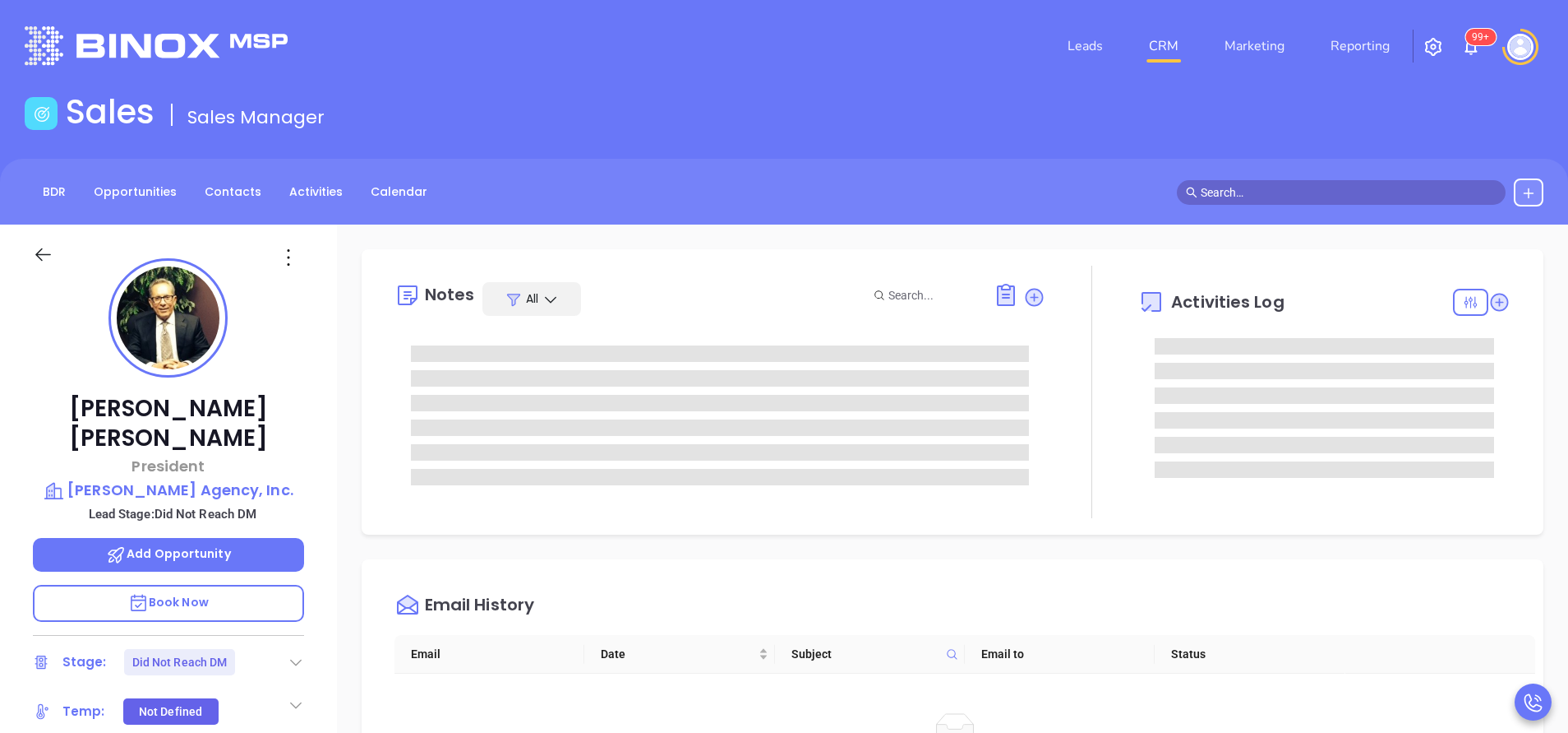
type input "[PERSON_NAME]"
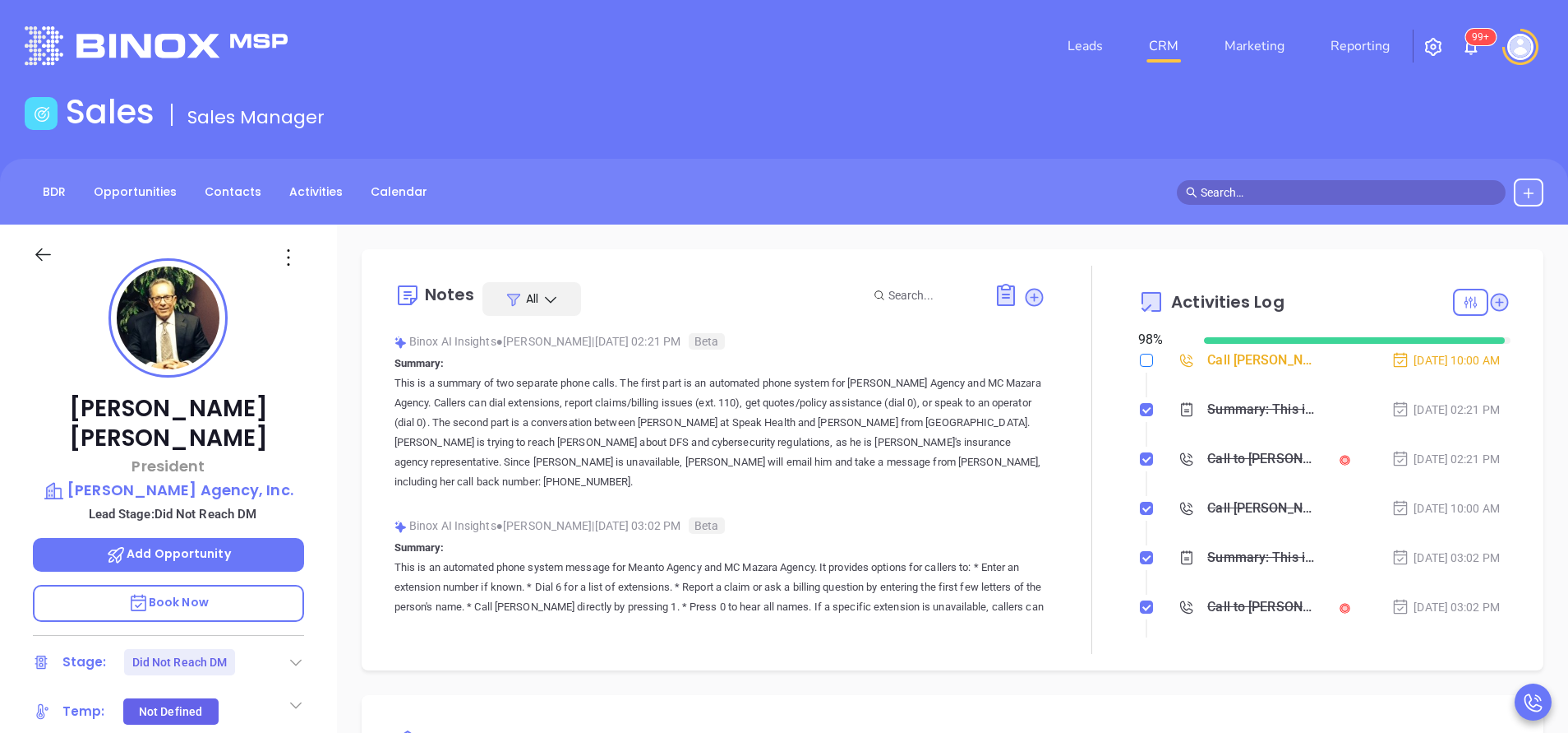
click at [1140, 360] on input "checkbox" at bounding box center [1146, 360] width 13 height 13
checkbox input "true"
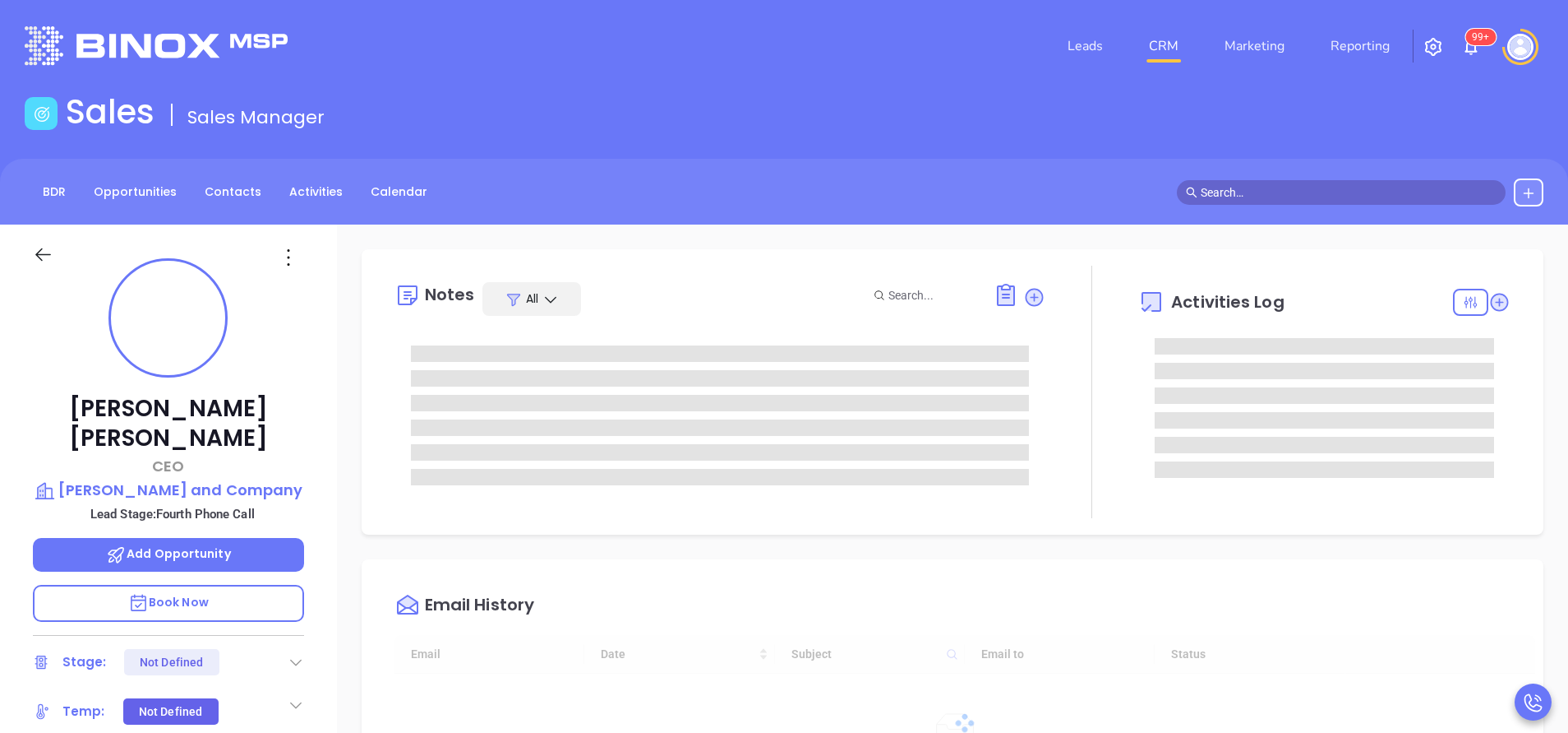
type input "[DATE]"
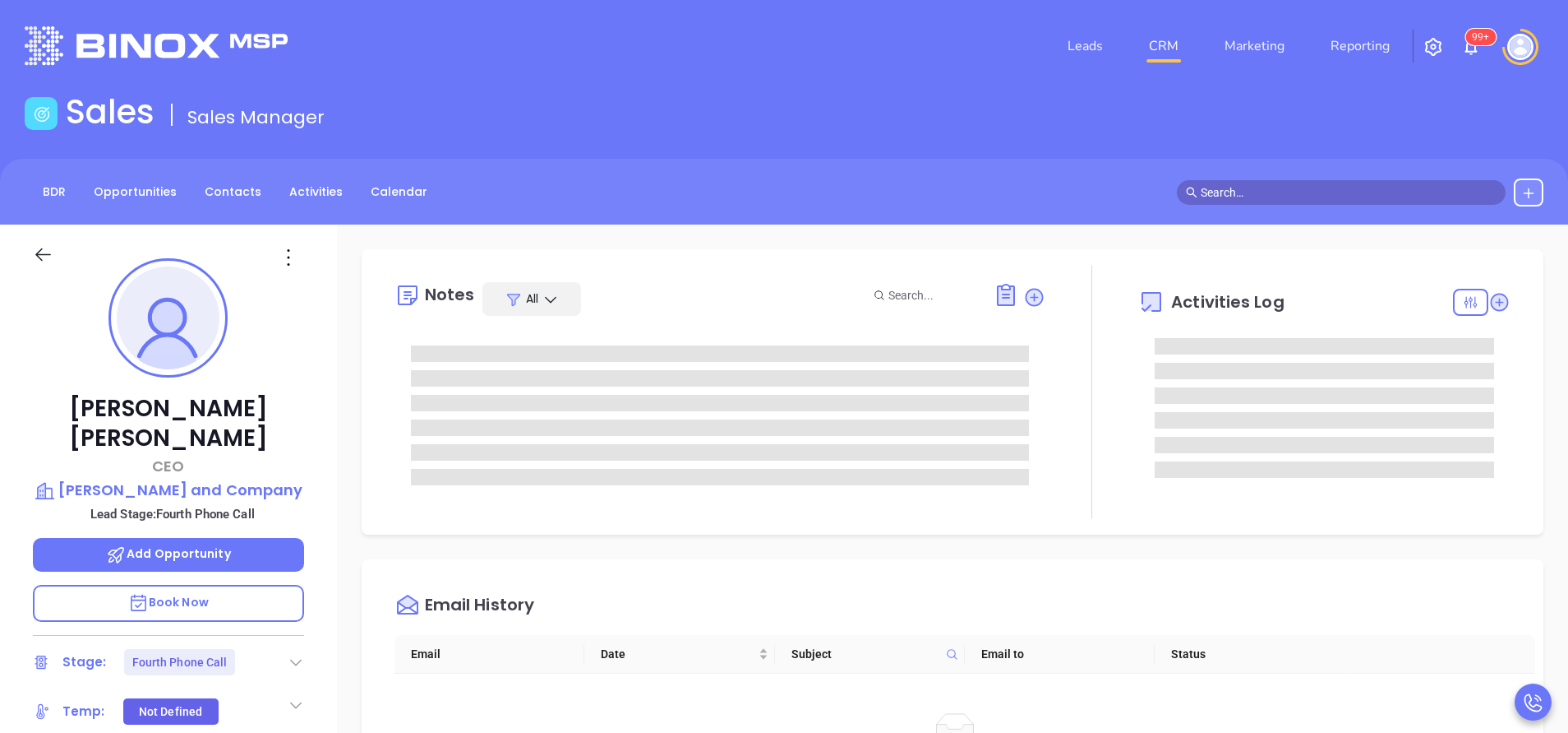
type input "[PERSON_NAME]"
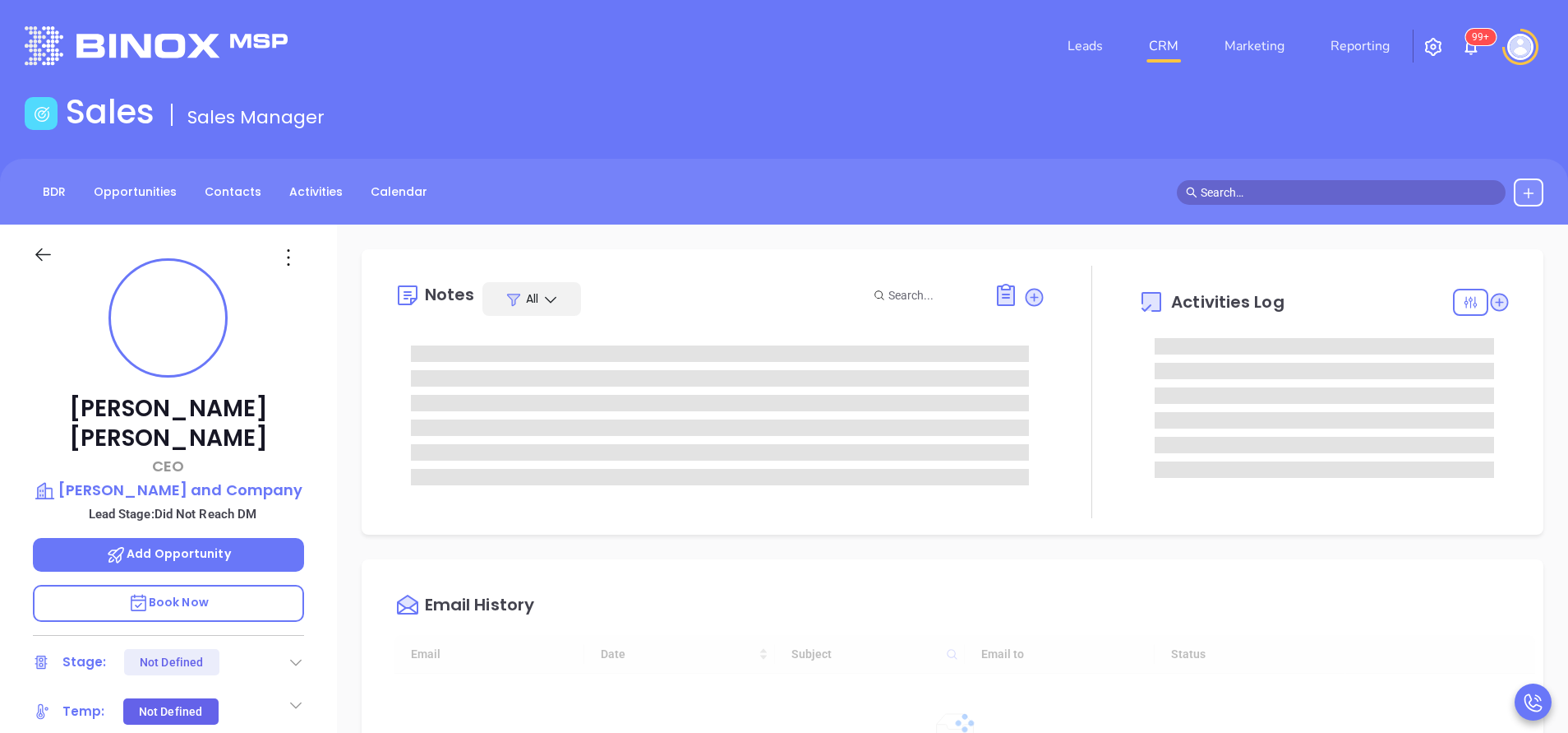
type input "[DATE]"
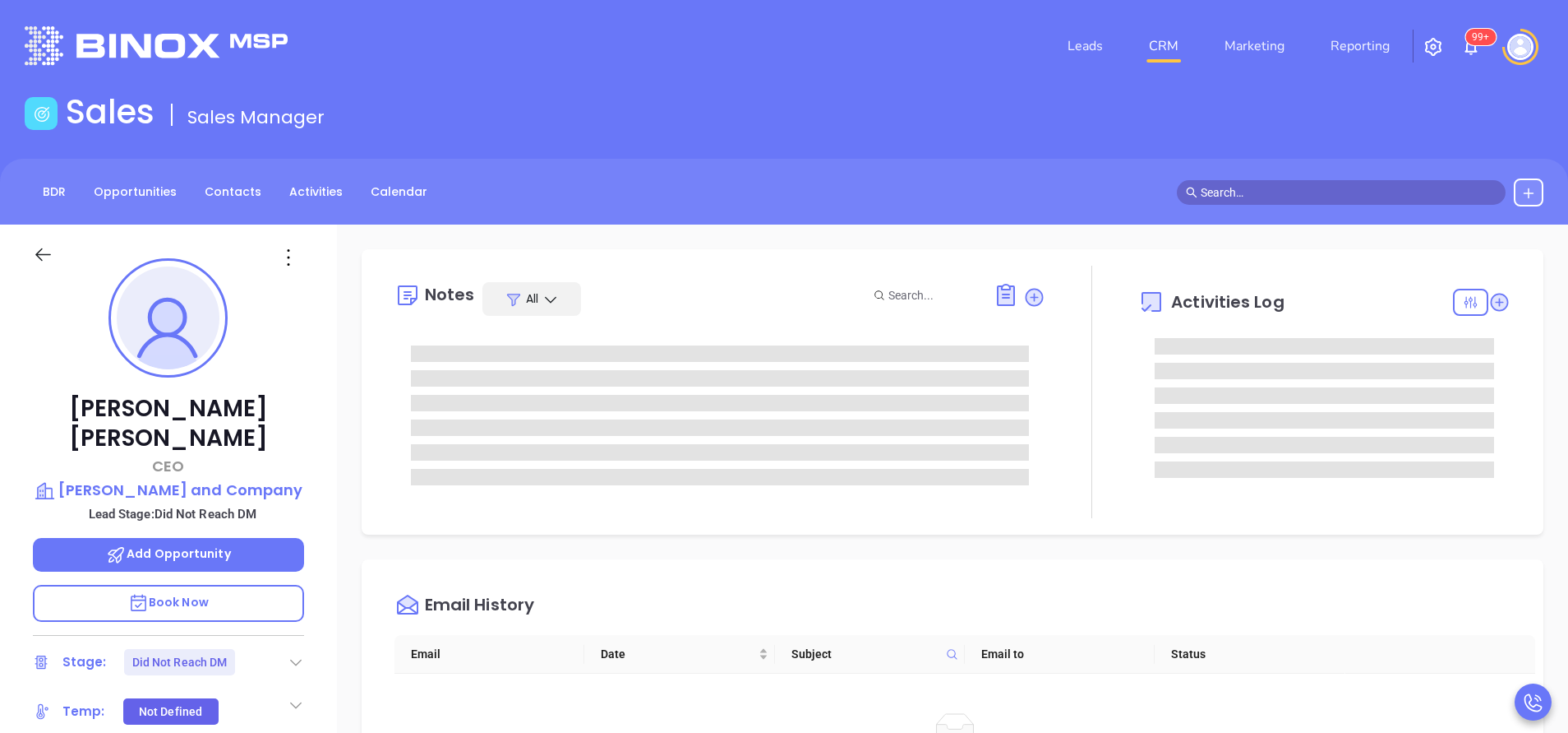
type input "[PERSON_NAME]"
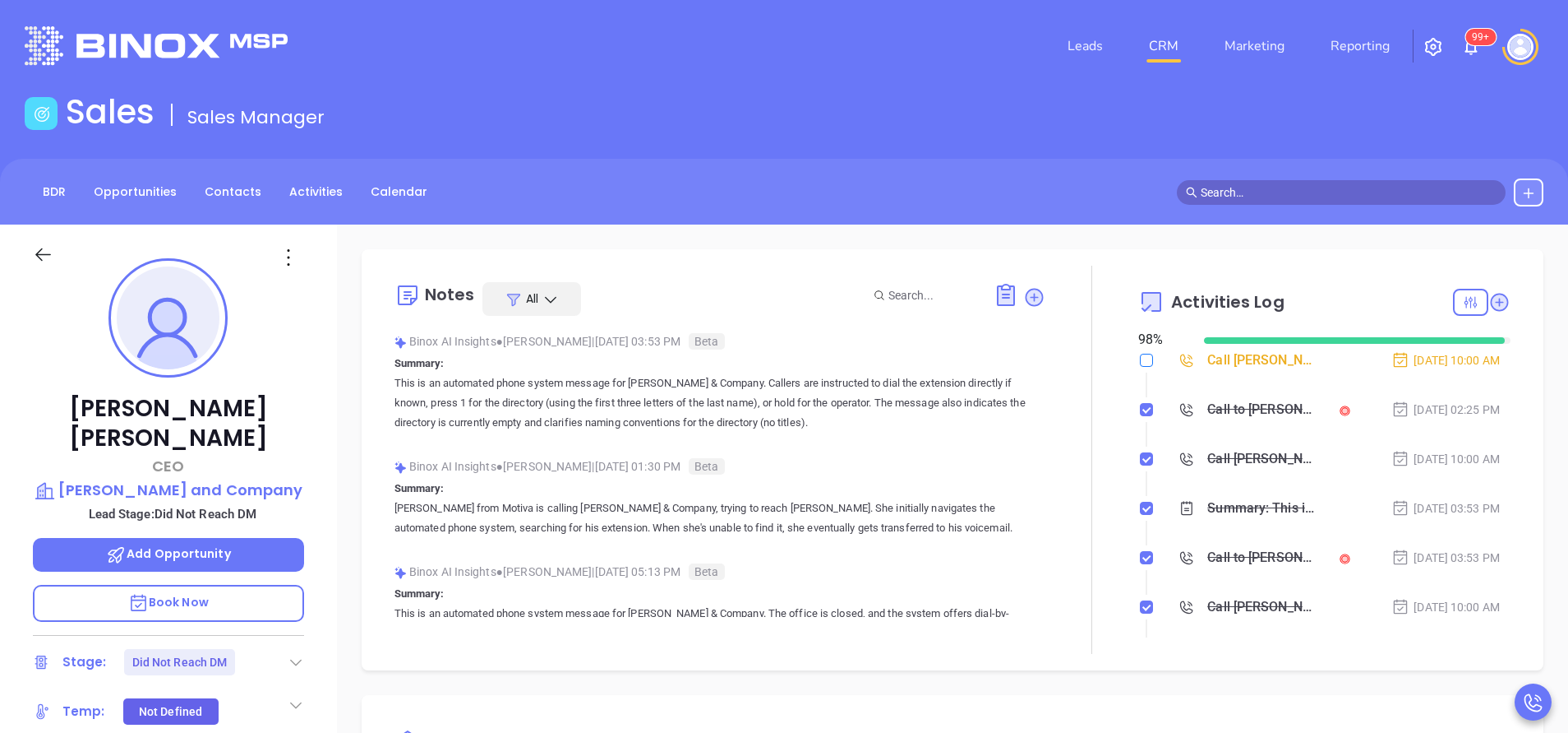
click at [1140, 360] on input "checkbox" at bounding box center [1146, 360] width 13 height 13
checkbox input "true"
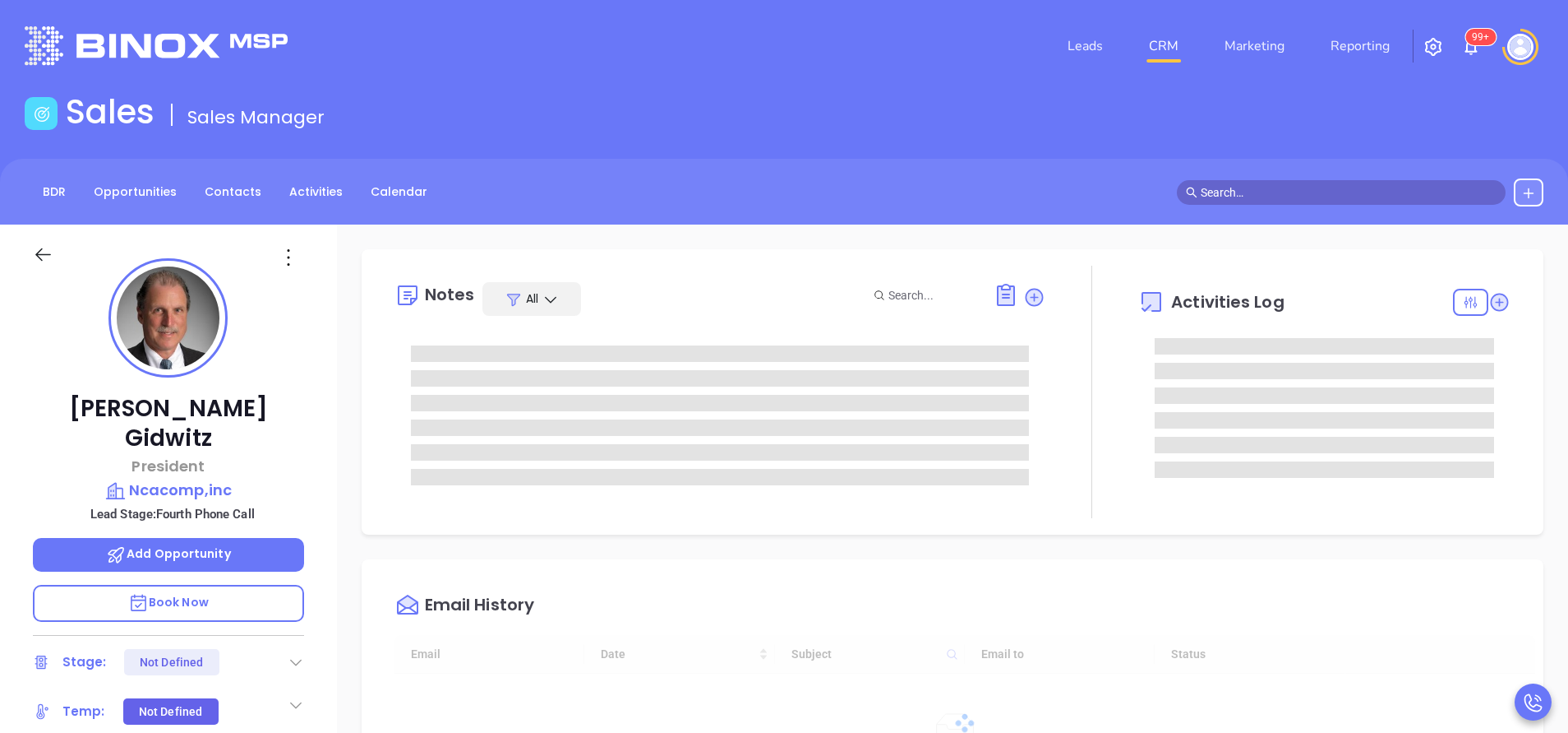
type input "[DATE]"
type input "[PERSON_NAME]"
type input "[DATE]"
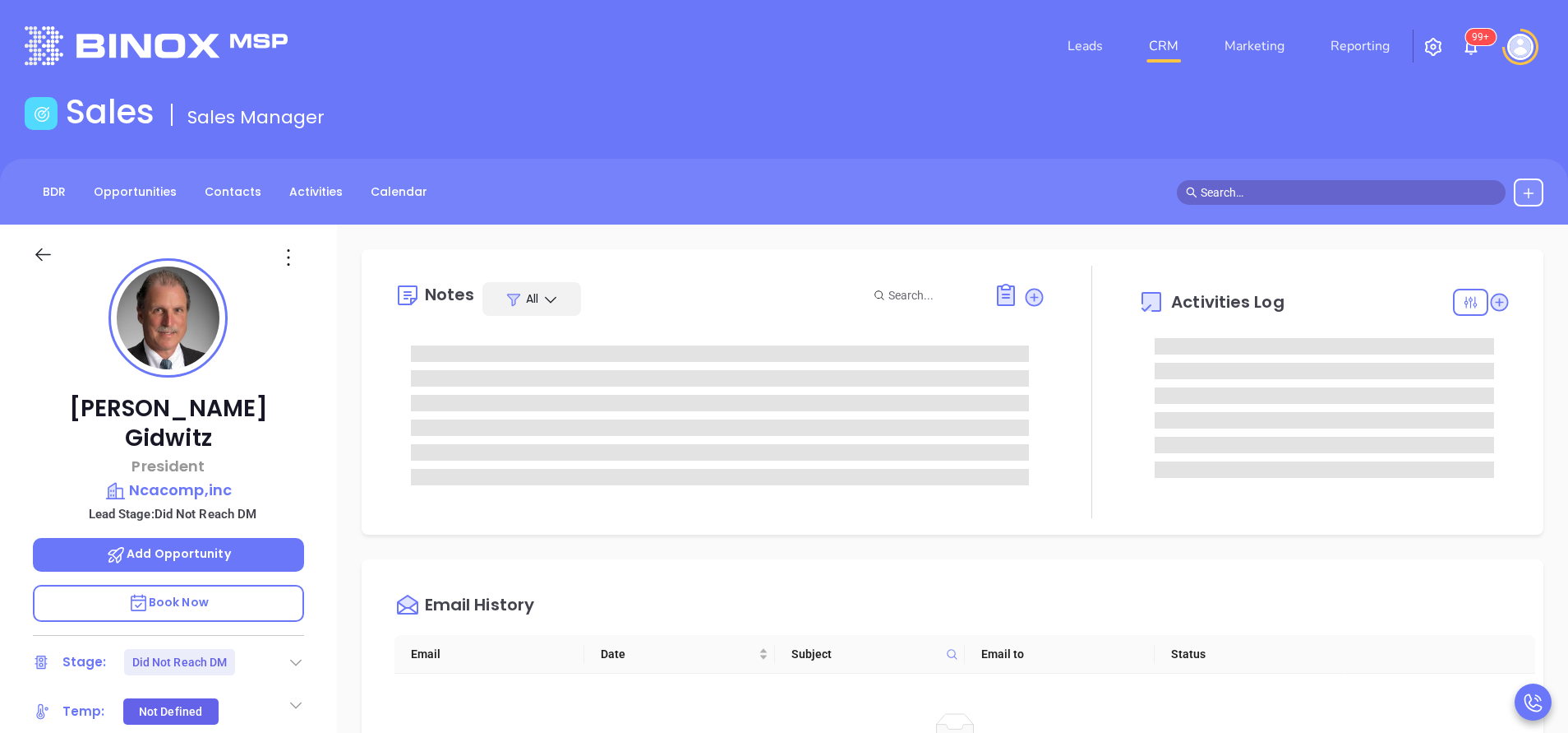
type input "[PERSON_NAME]"
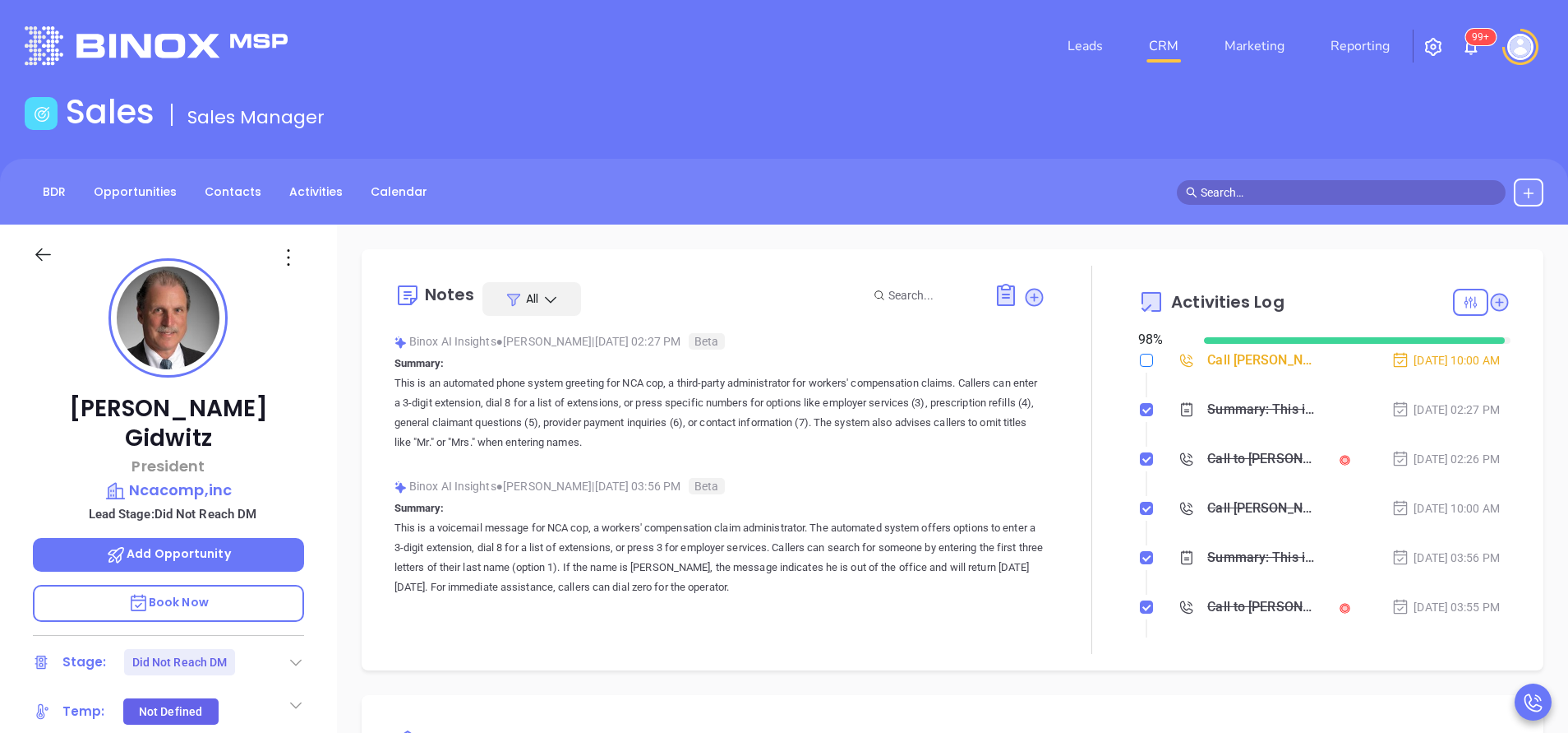
click at [1140, 364] on input "checkbox" at bounding box center [1146, 360] width 13 height 13
checkbox input "true"
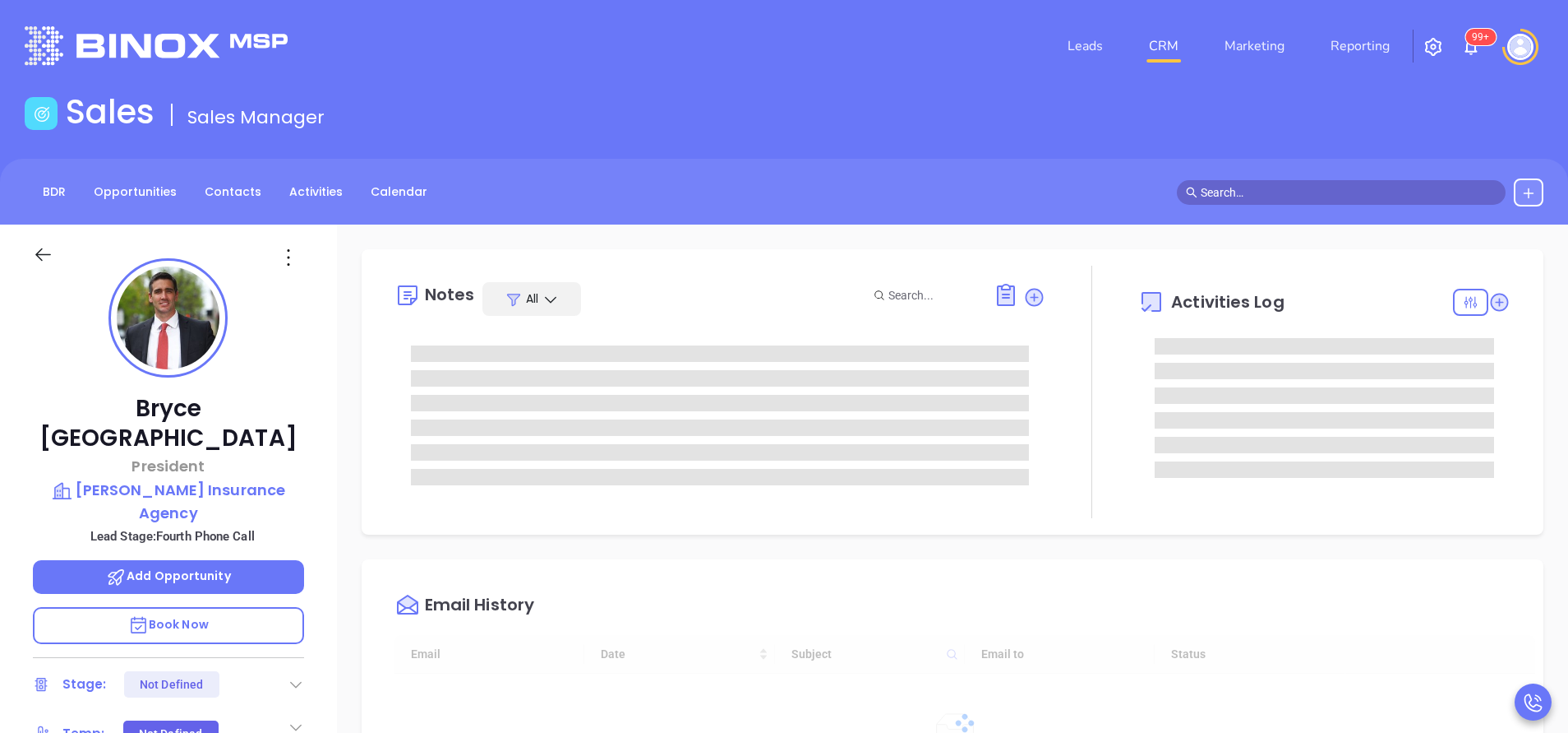
scroll to position [477, 0]
type input "[PERSON_NAME]"
type input "[DATE]"
type input "[PERSON_NAME]"
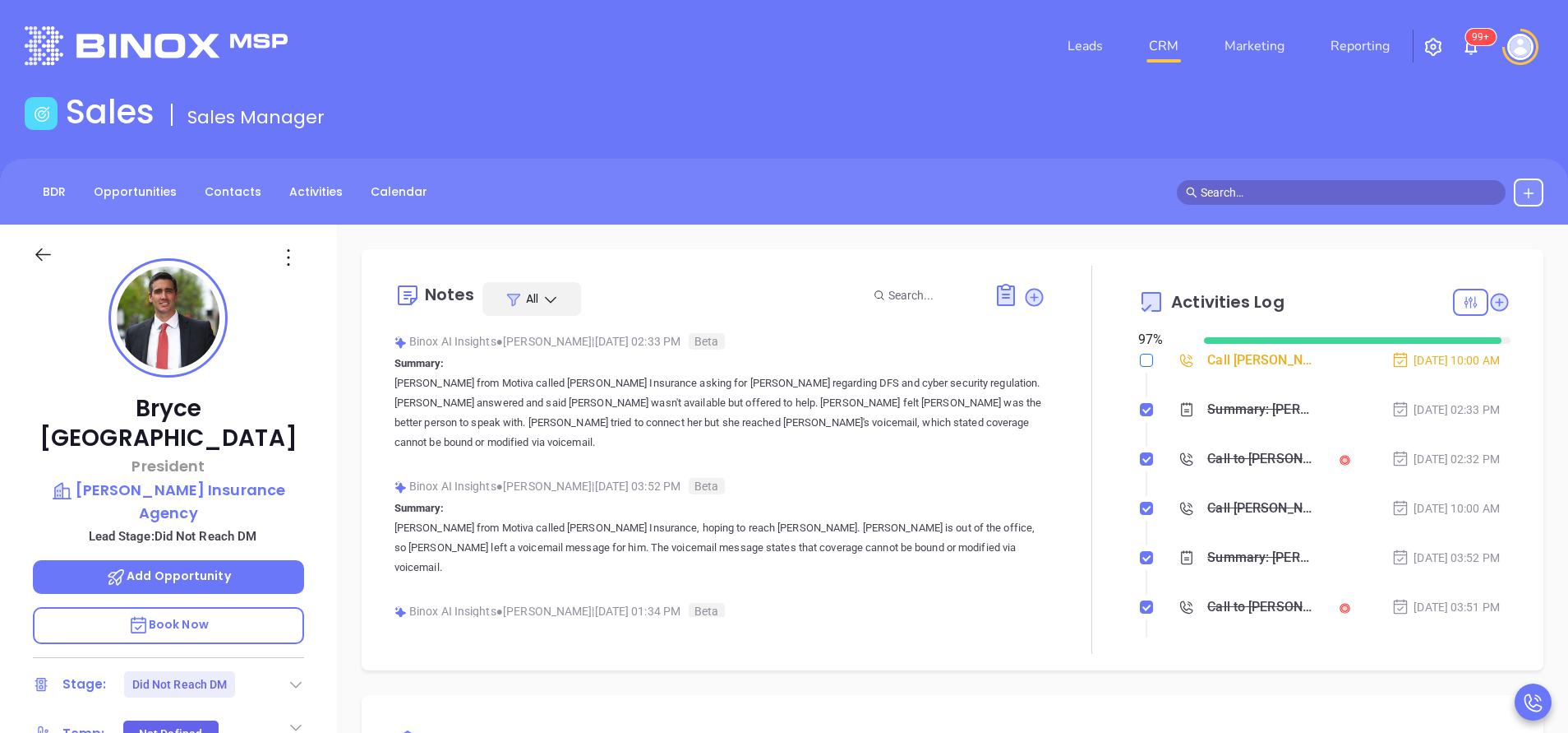
click at [1140, 360] on input "checkbox" at bounding box center [1146, 360] width 13 height 13
checkbox input "true"
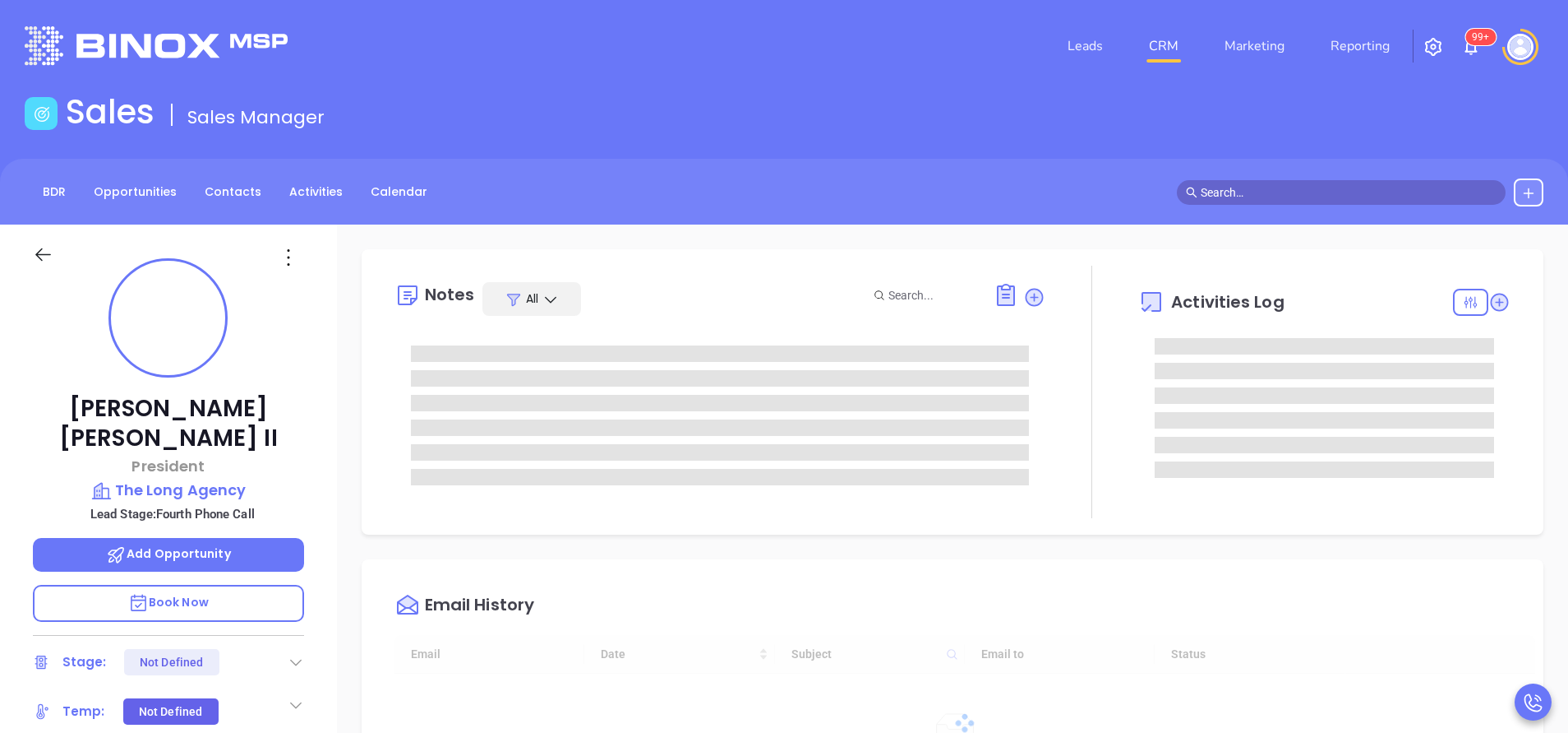
type input "[DATE]"
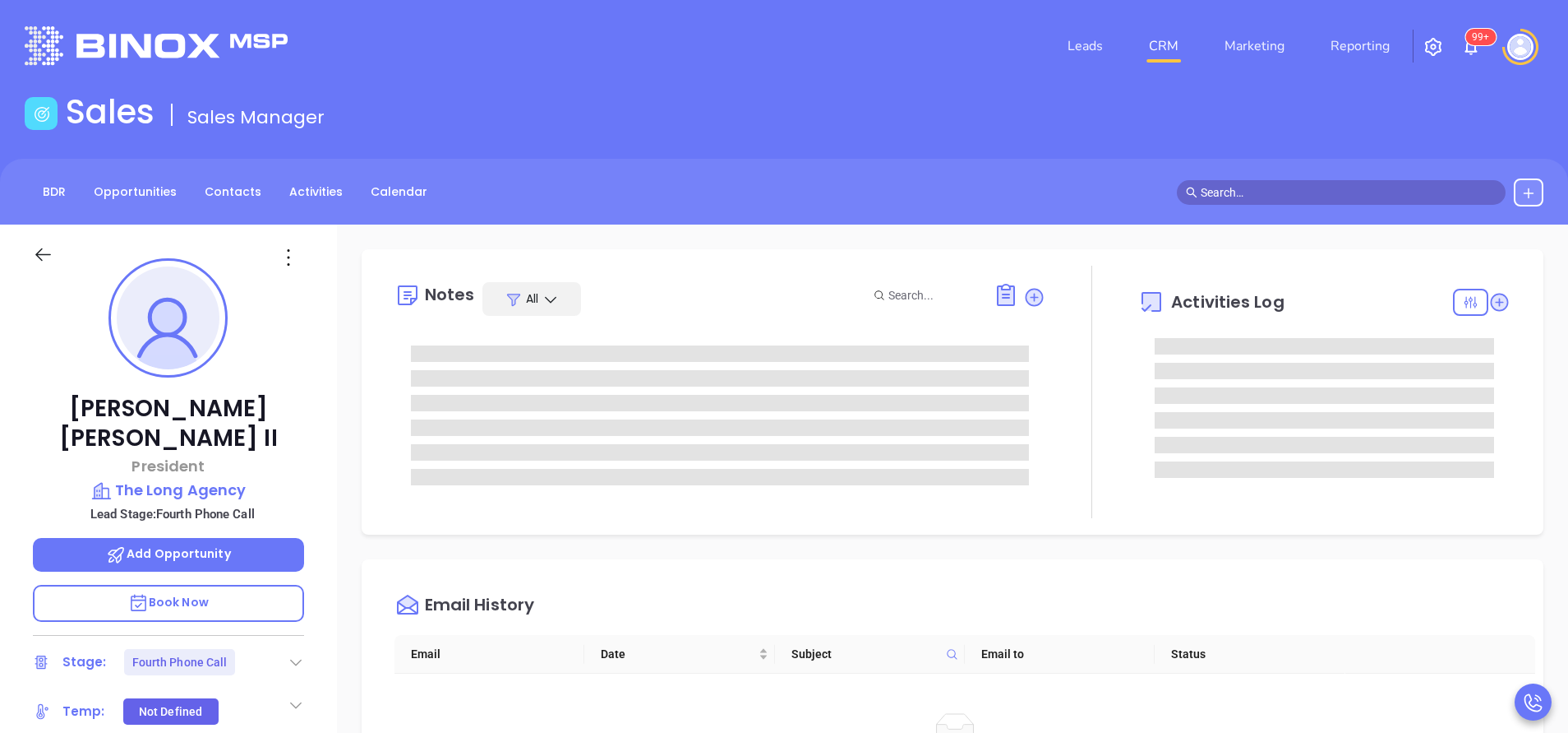
type input "[PERSON_NAME]"
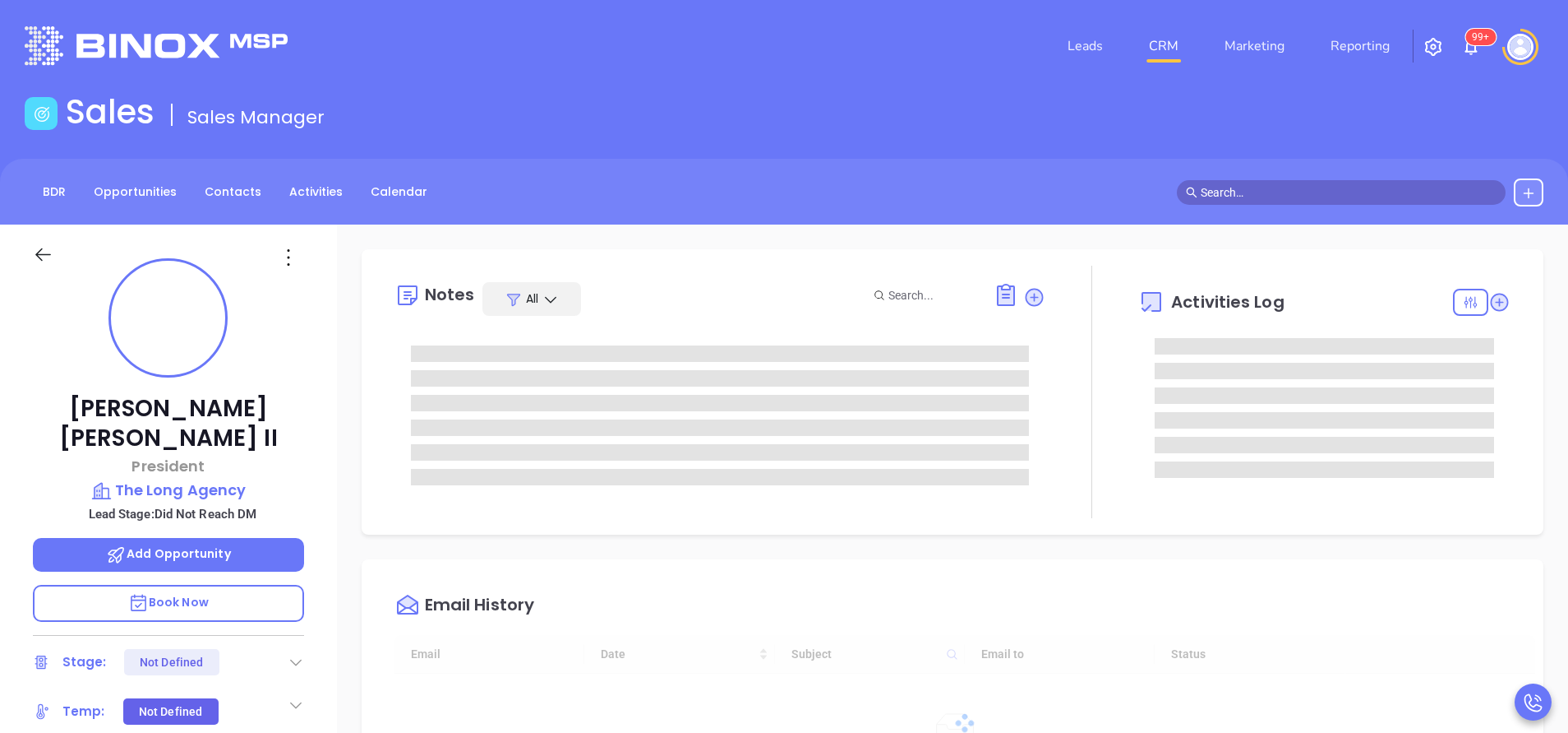
type input "[DATE]"
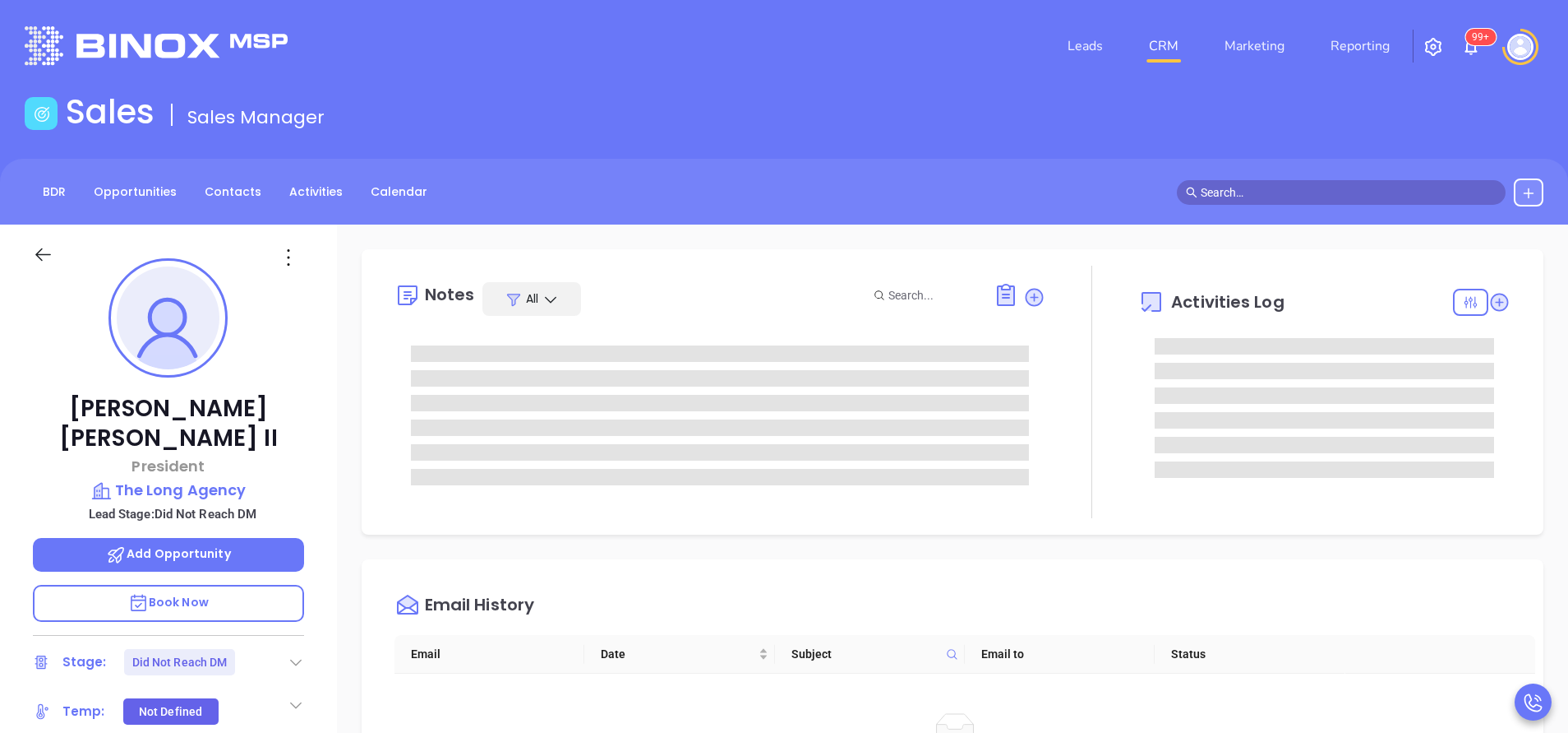
type input "[PERSON_NAME]"
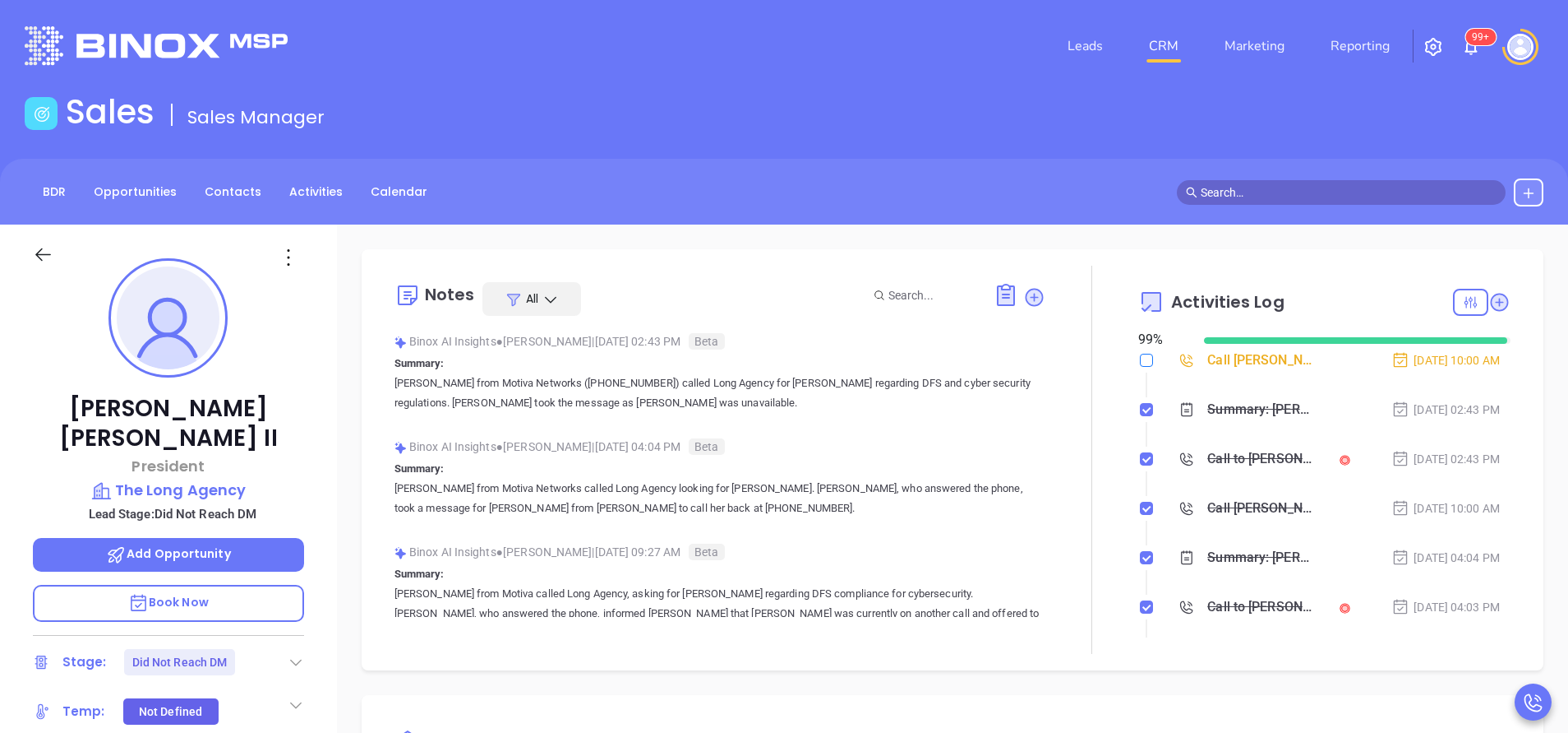
click at [1140, 360] on input "checkbox" at bounding box center [1146, 360] width 13 height 13
checkbox input "true"
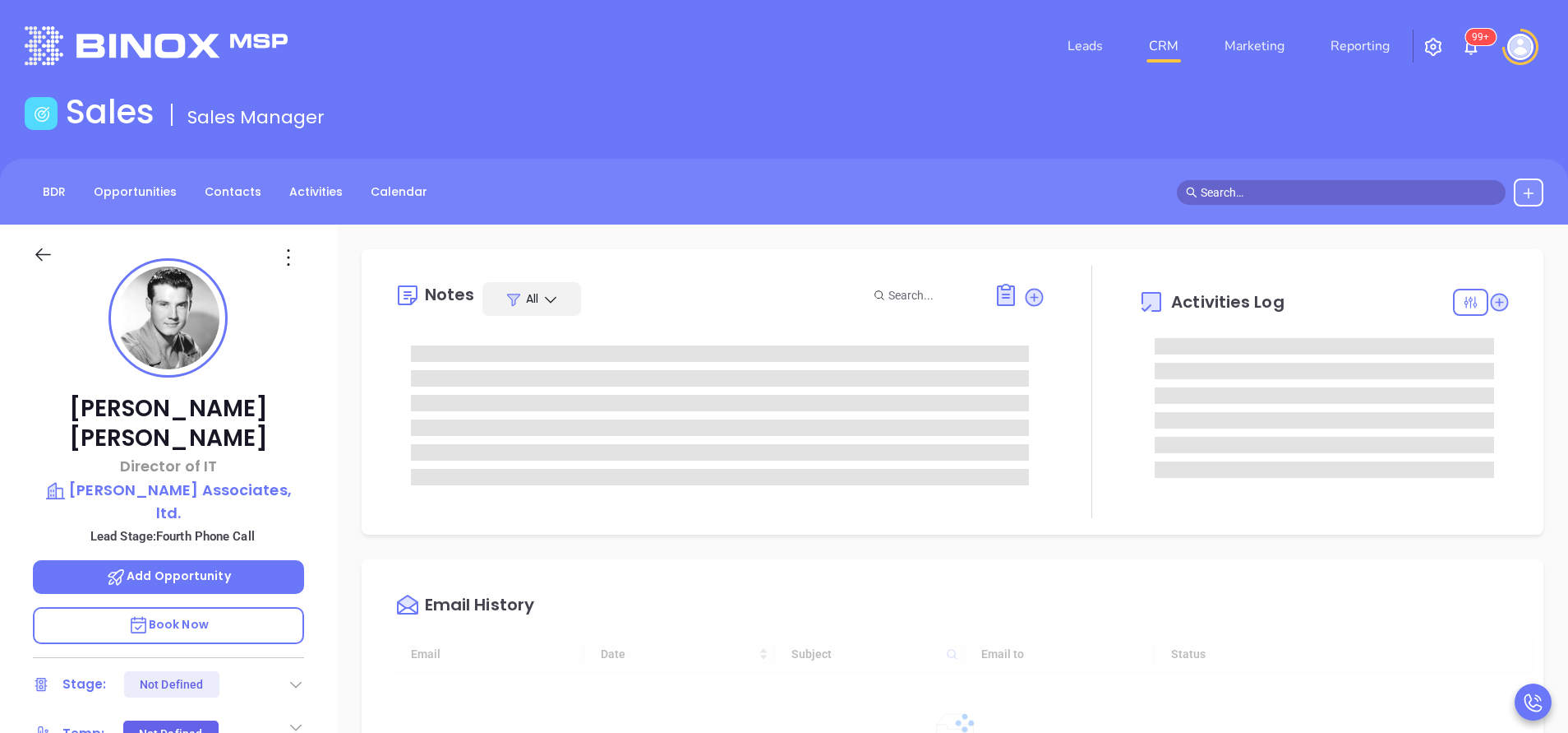
type input "[DATE]"
type input "[PERSON_NAME]"
type input "[DATE]"
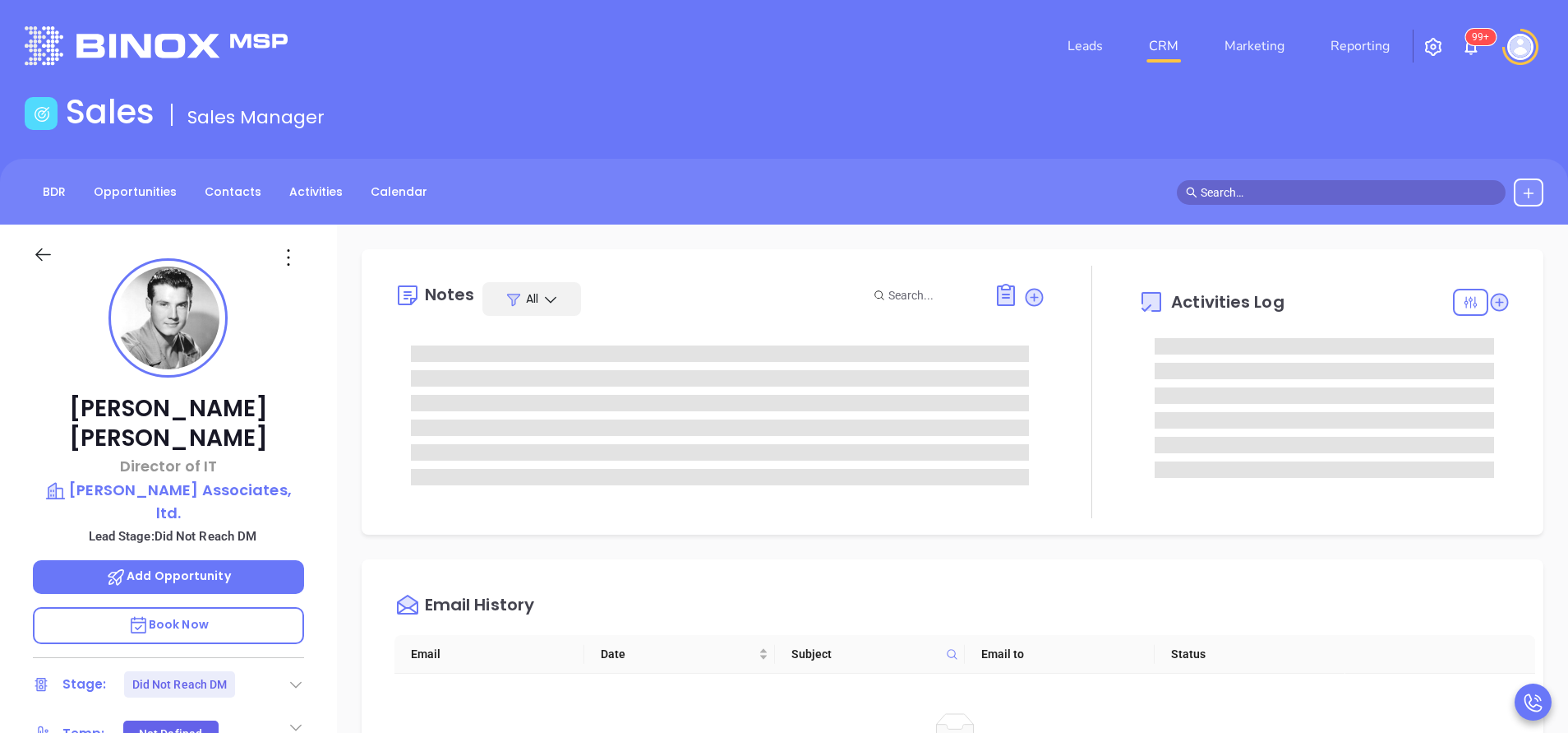
type input "[PERSON_NAME]"
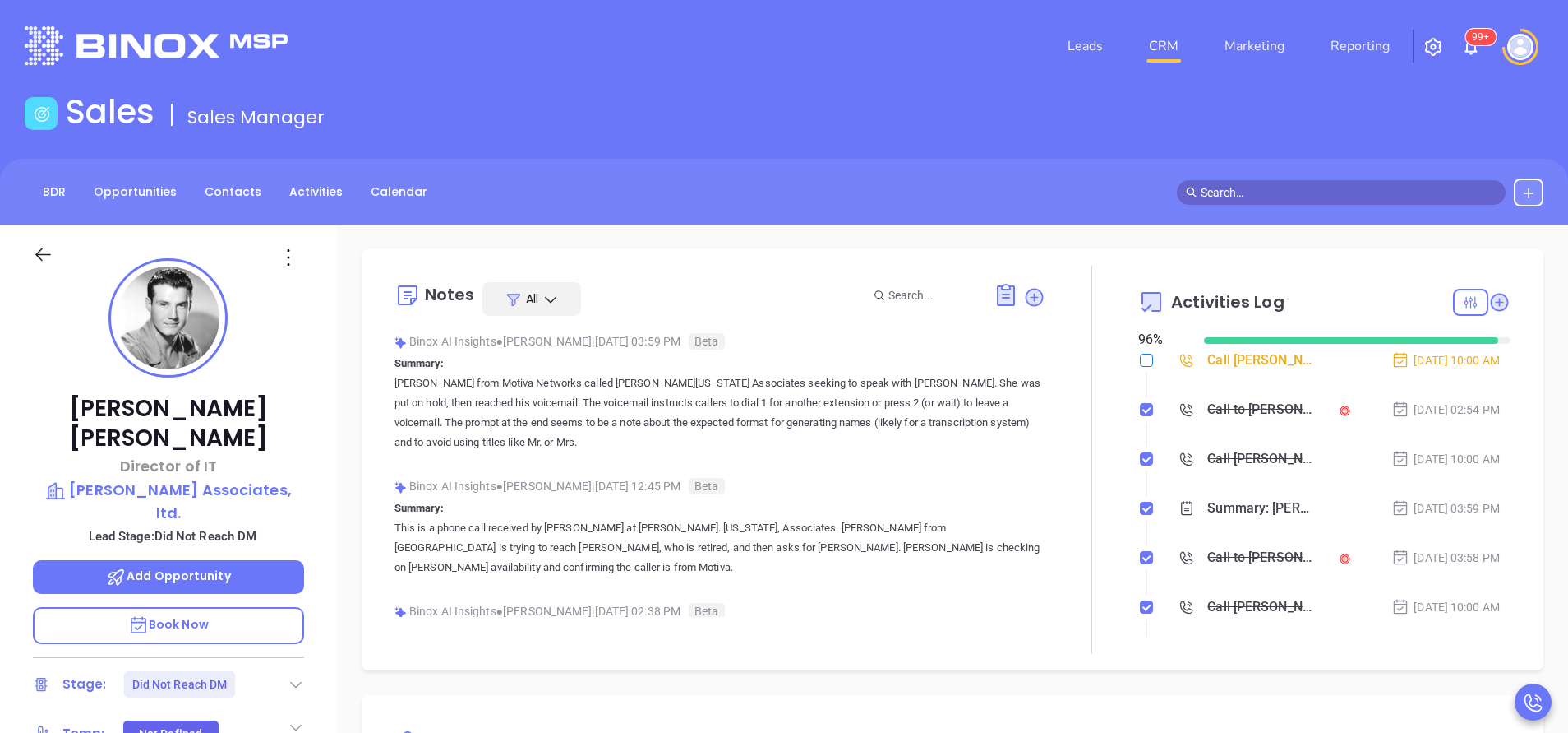
click at [1140, 353] on label at bounding box center [1146, 360] width 13 height 18
click at [1140, 354] on input "checkbox" at bounding box center [1146, 360] width 13 height 13
checkbox input "true"
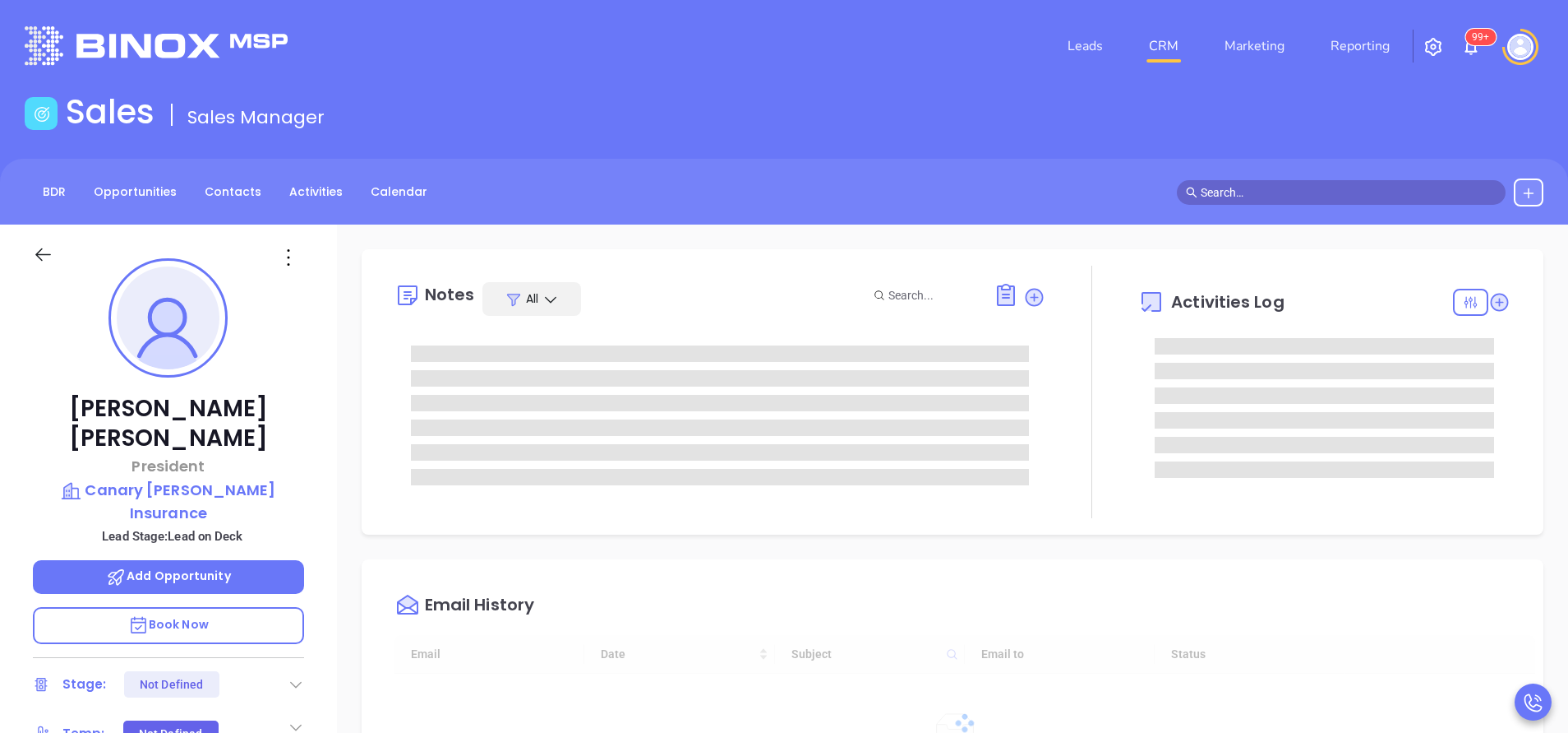
type input "[DATE]"
type input "[PERSON_NAME]"
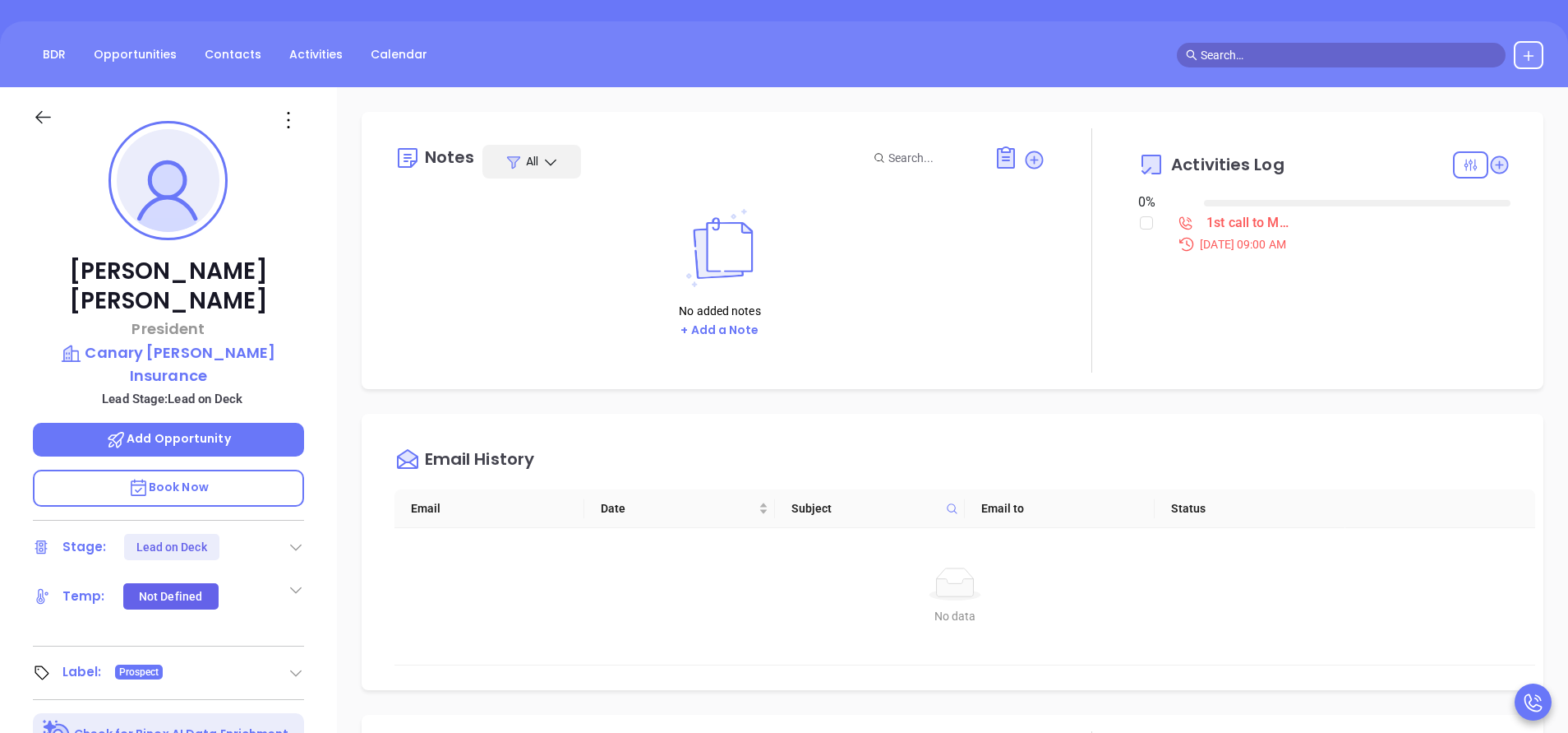
scroll to position [123, 0]
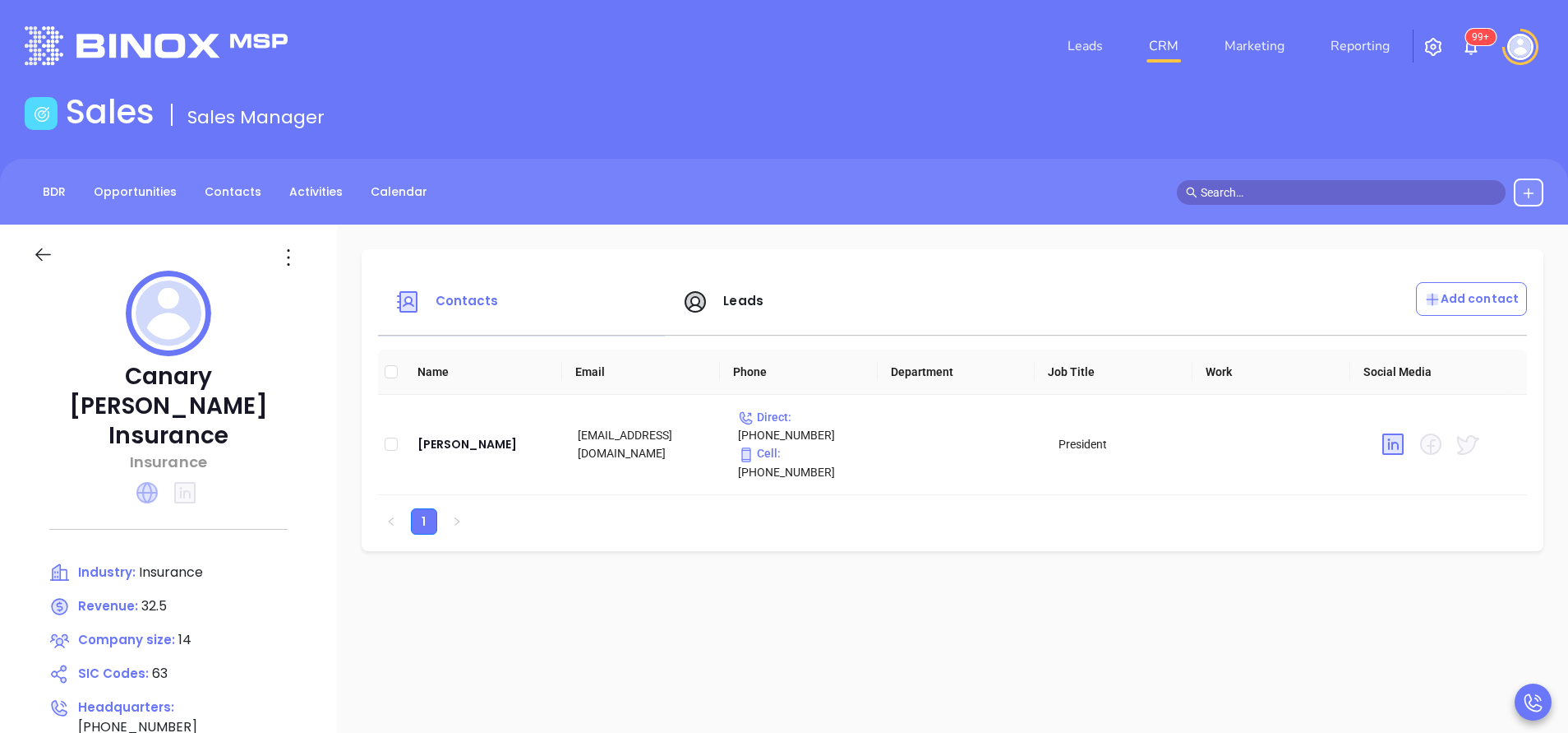
click at [143, 482] on icon at bounding box center [147, 493] width 22 height 22
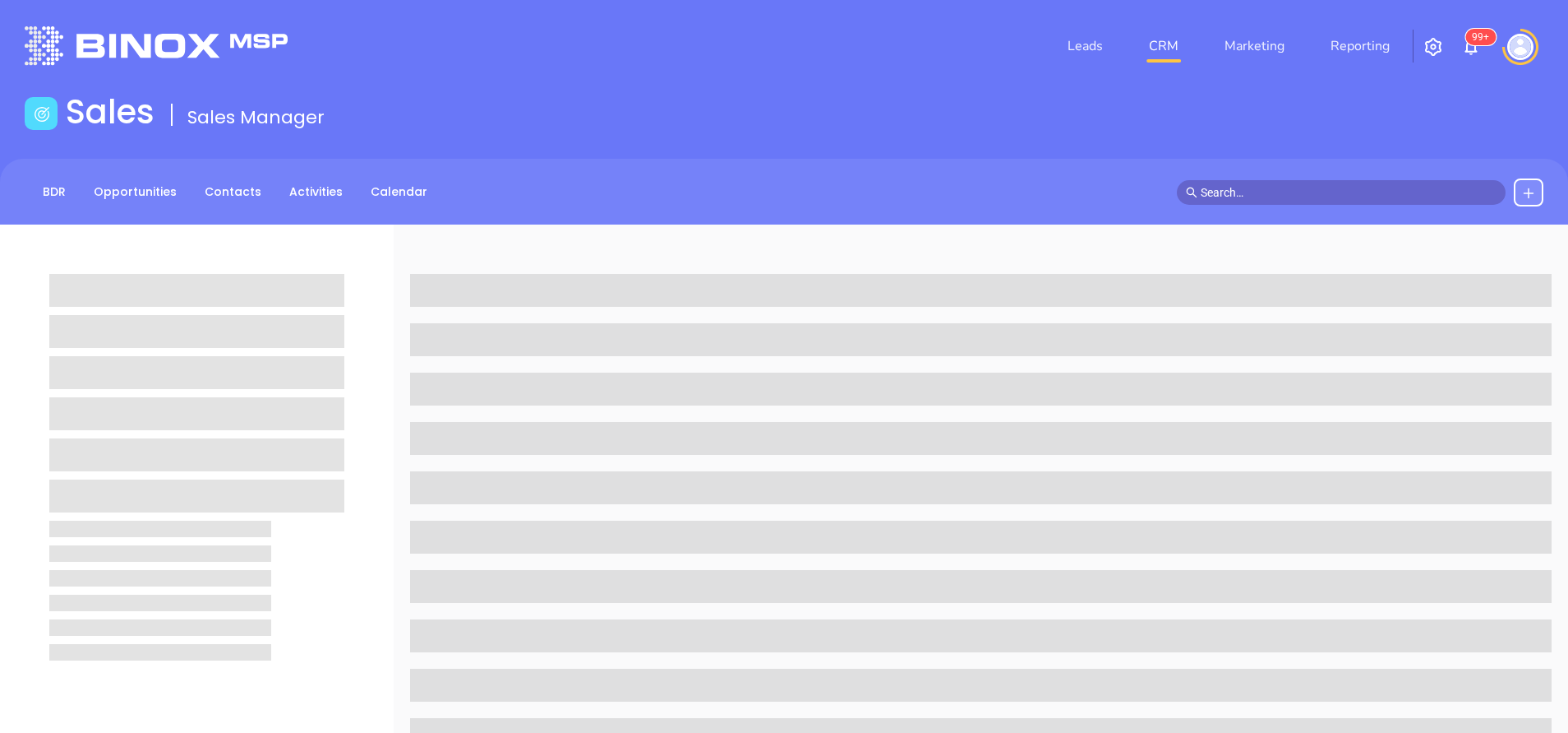
scroll to position [123, 0]
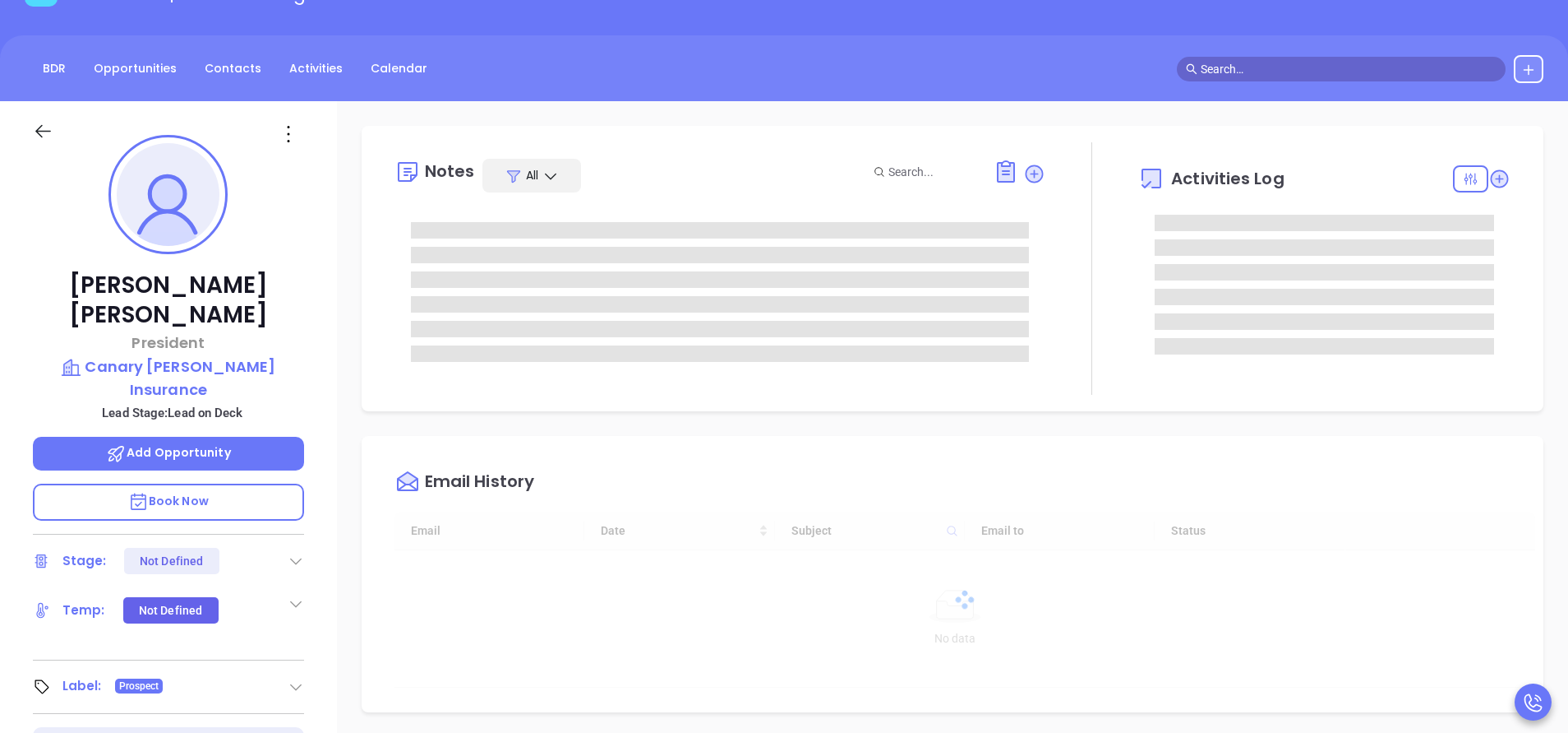
type input "[DATE]"
type input "[PERSON_NAME]"
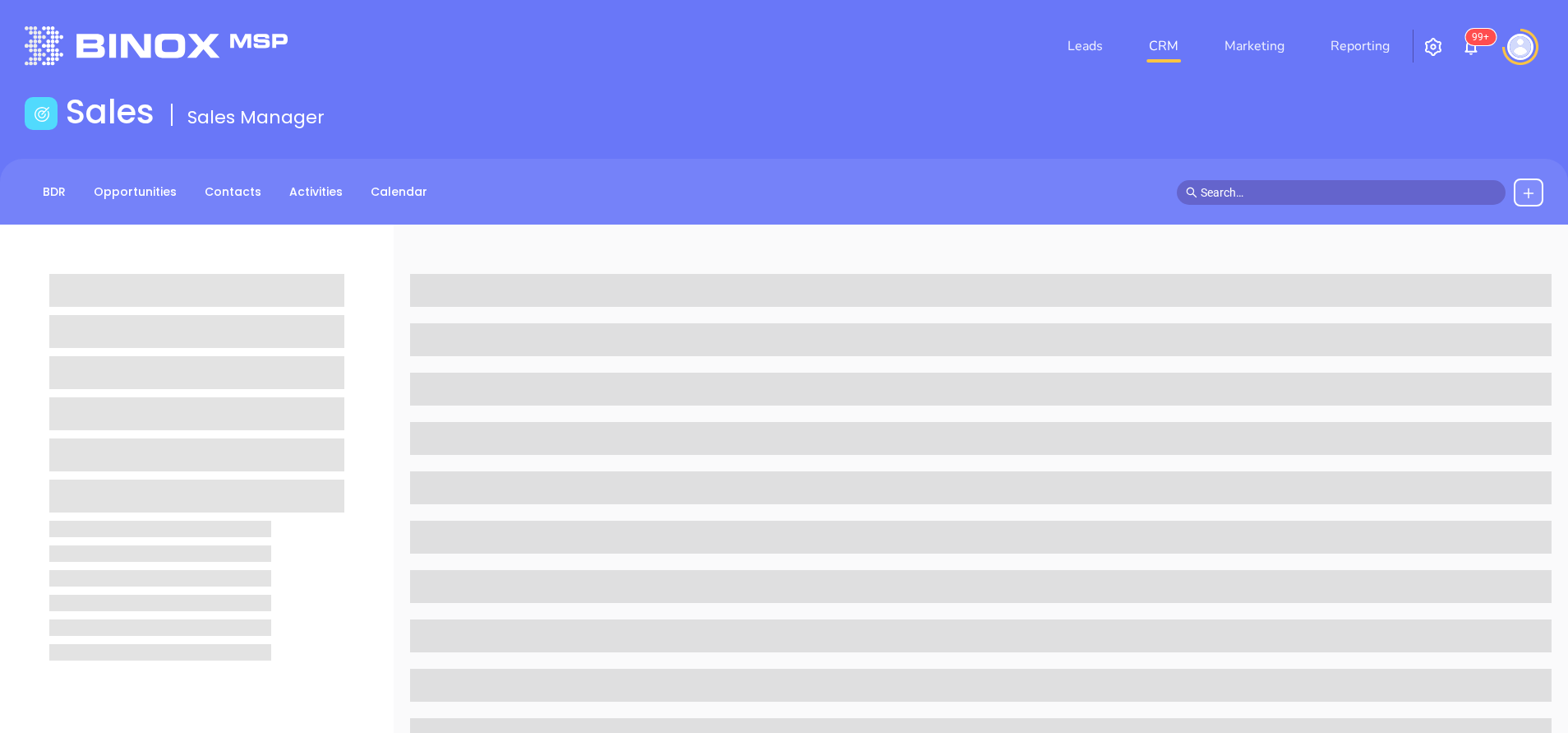
scroll to position [123, 0]
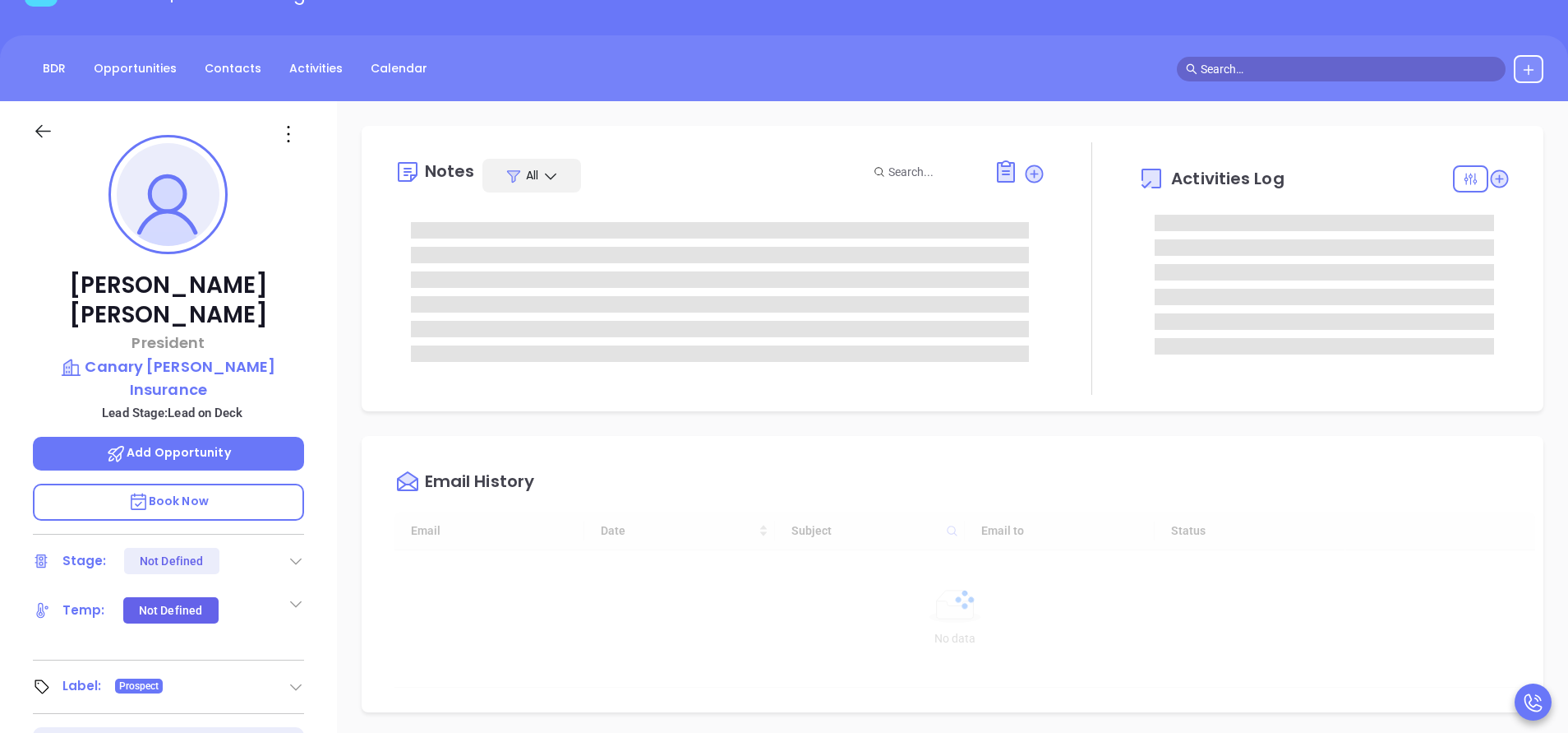
type input "[DATE]"
type input "[PERSON_NAME]"
